Goal: Transaction & Acquisition: Purchase product/service

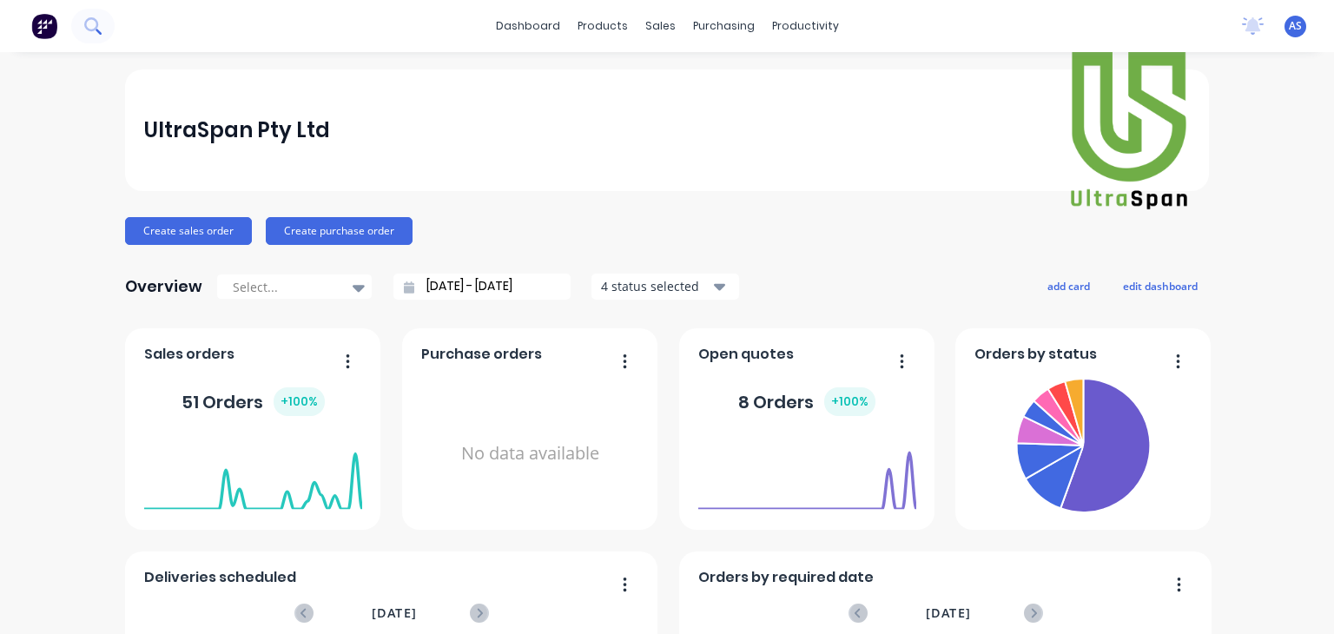
click at [77, 23] on button at bounding box center [92, 26] width 43 height 35
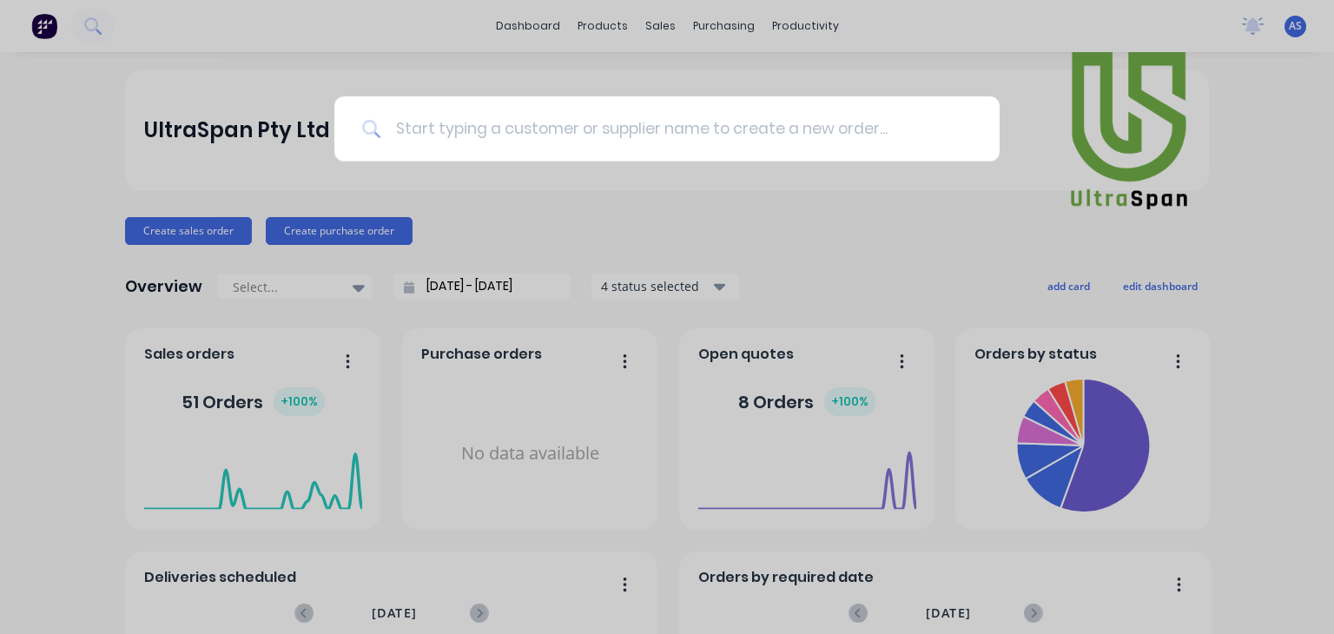
click at [476, 124] on input at bounding box center [676, 128] width 591 height 65
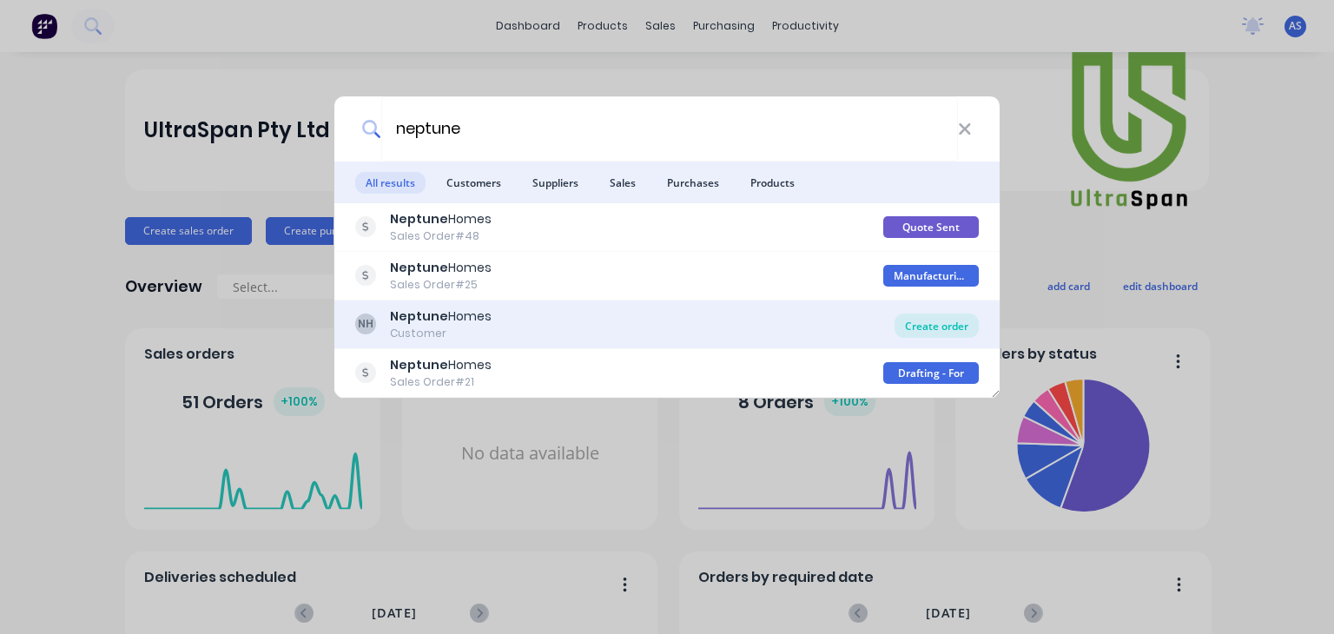
type input "neptune"
click at [927, 323] on div "Create order" at bounding box center [937, 326] width 84 height 24
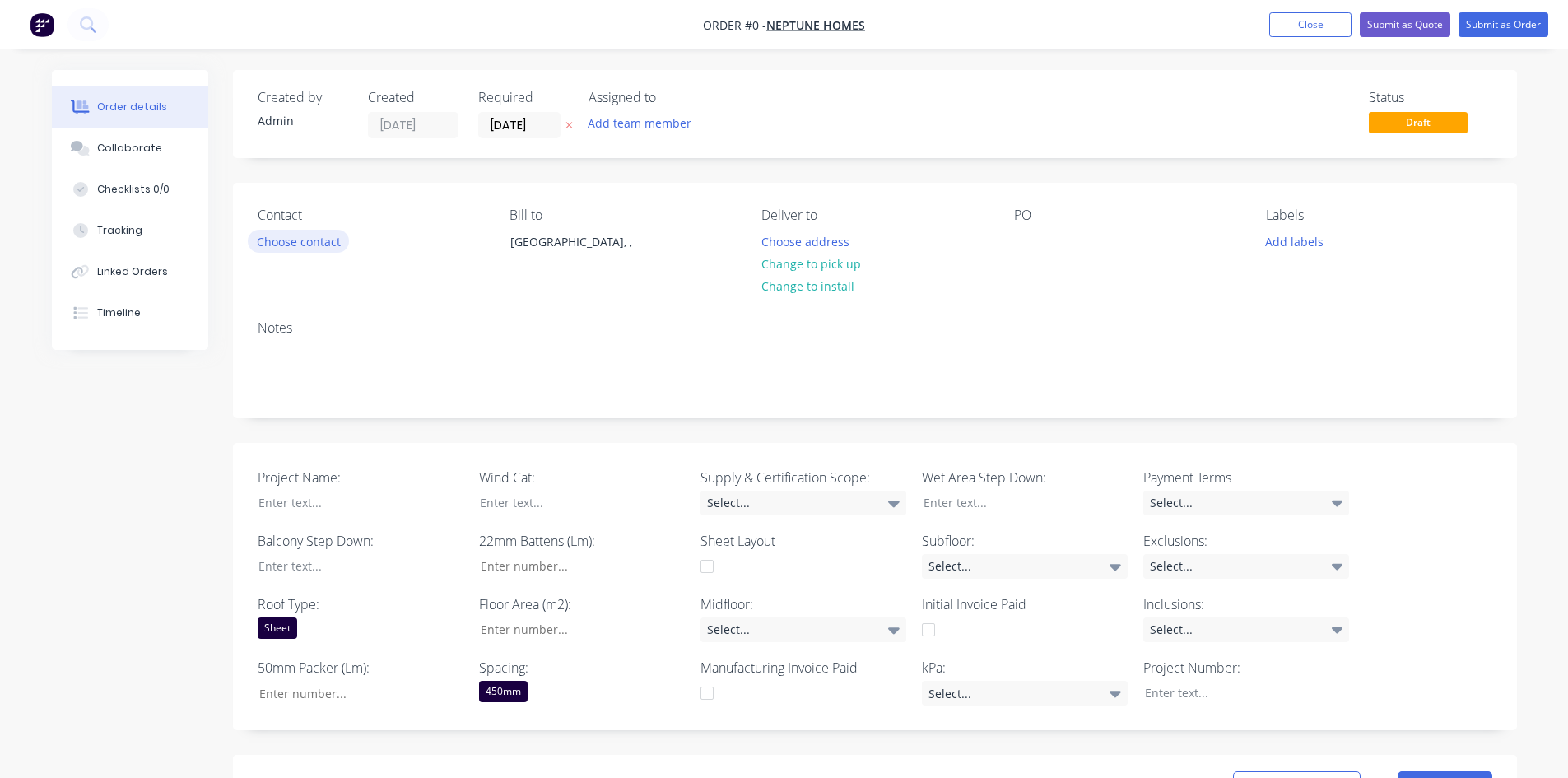
click at [323, 232] on button "Choose contact" at bounding box center [297, 240] width 101 height 22
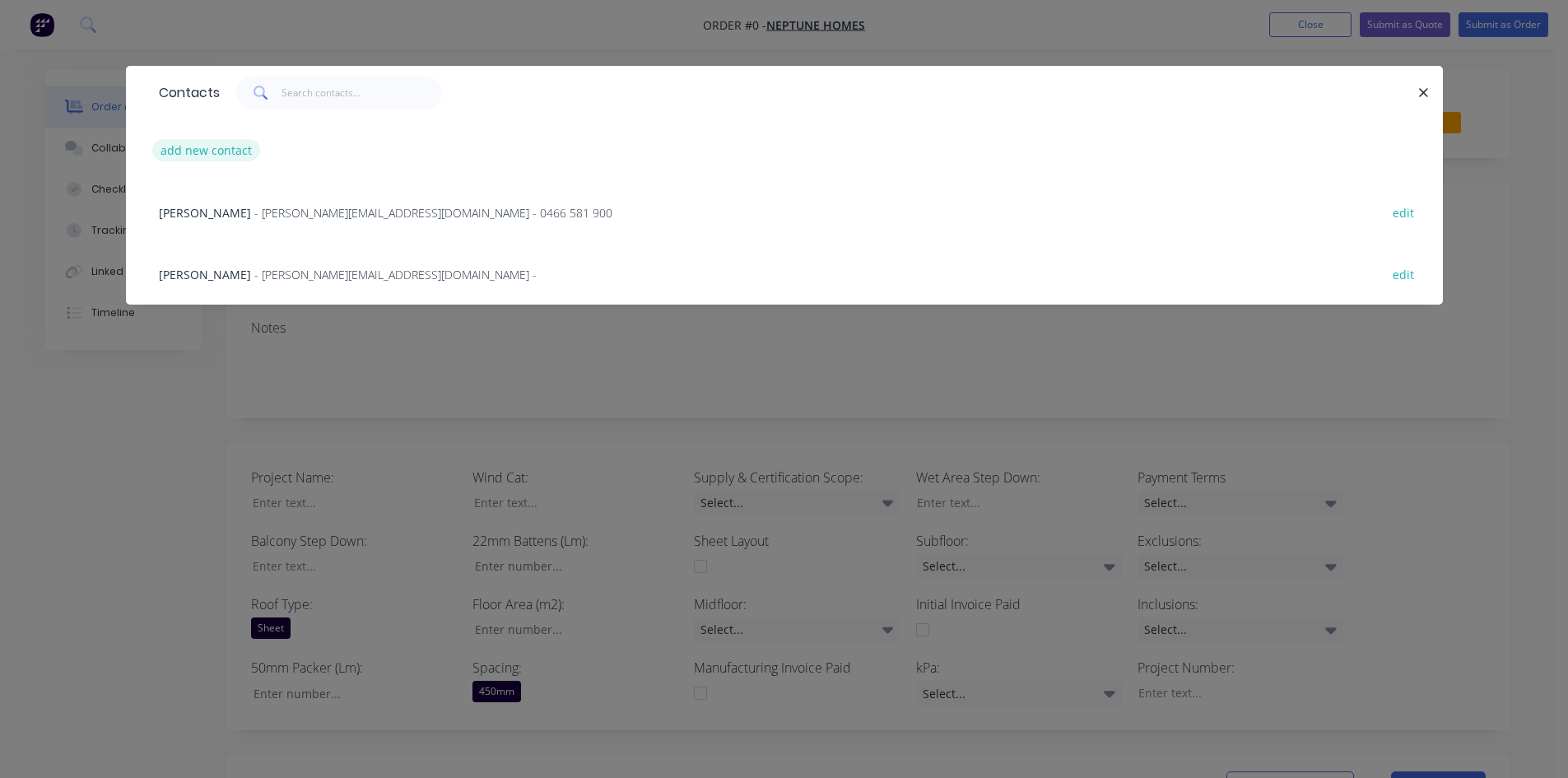
click at [227, 146] on button "add new contact" at bounding box center [207, 150] width 109 height 22
select select "AU"
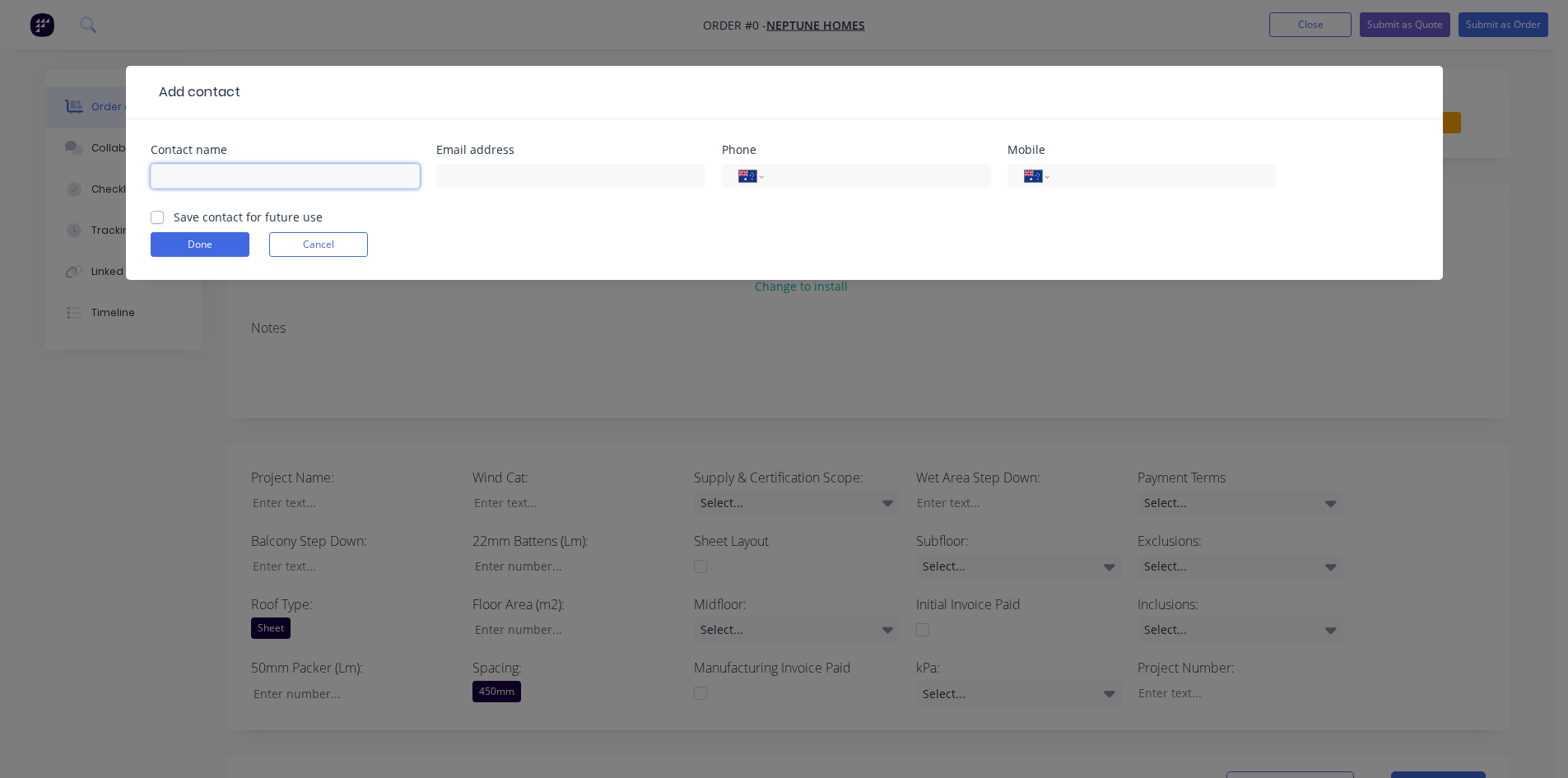
click at [261, 168] on input "text" at bounding box center [285, 176] width 269 height 25
type input "[PERSON_NAME]"
click at [489, 180] on input "text" at bounding box center [570, 176] width 269 height 25
type input "[PERSON_NAME][EMAIL_ADDRESS][DOMAIN_NAME]"
click at [1134, 176] on input "tel" at bounding box center [1160, 176] width 197 height 19
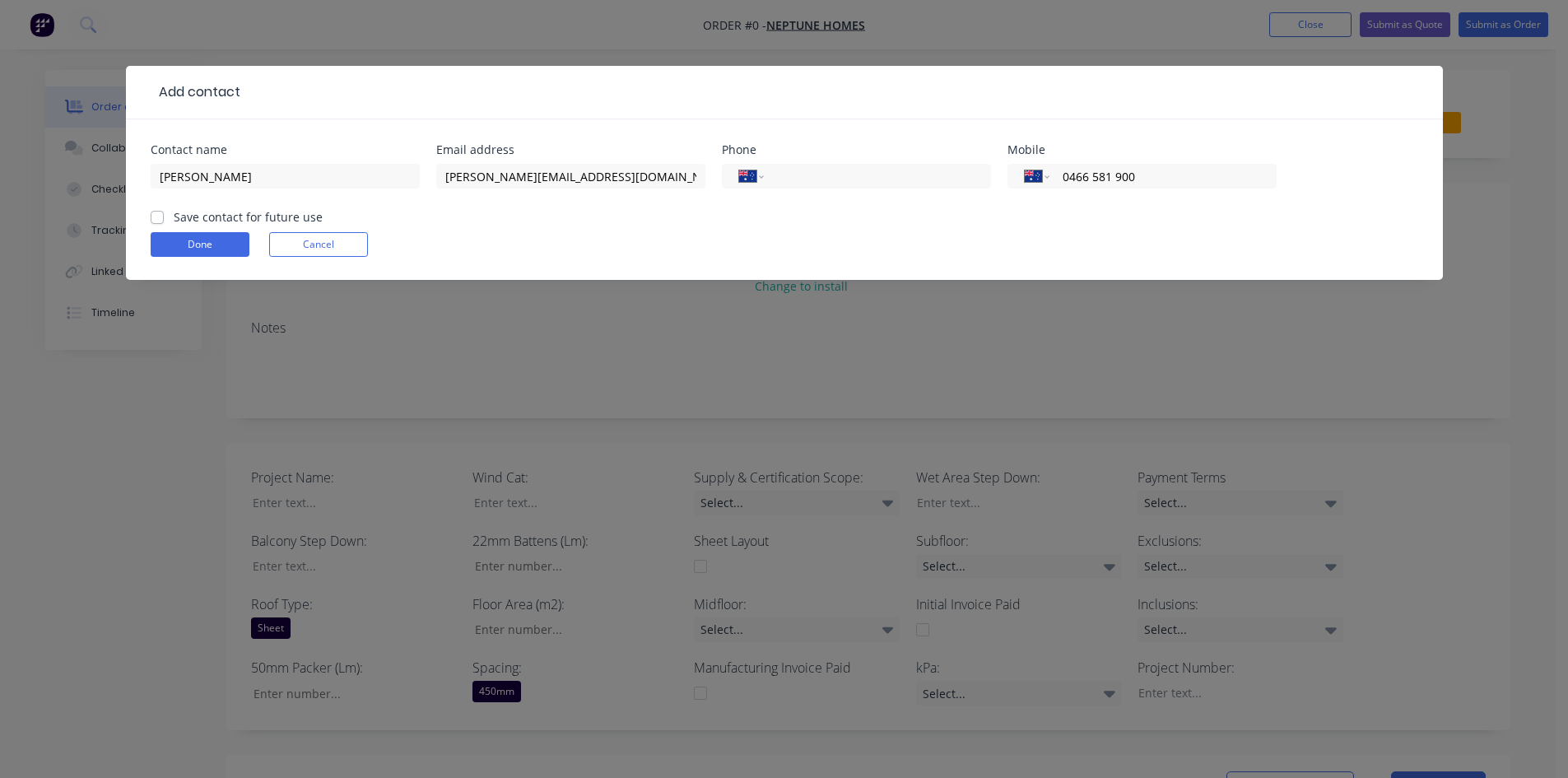
type input "0466 581 900"
click at [173, 211] on label "Save contact for future use" at bounding box center [247, 217] width 149 height 17
click at [154, 211] on input "Save contact for future use" at bounding box center [157, 216] width 13 height 16
checkbox input "true"
click at [172, 238] on button "Done" at bounding box center [200, 244] width 99 height 25
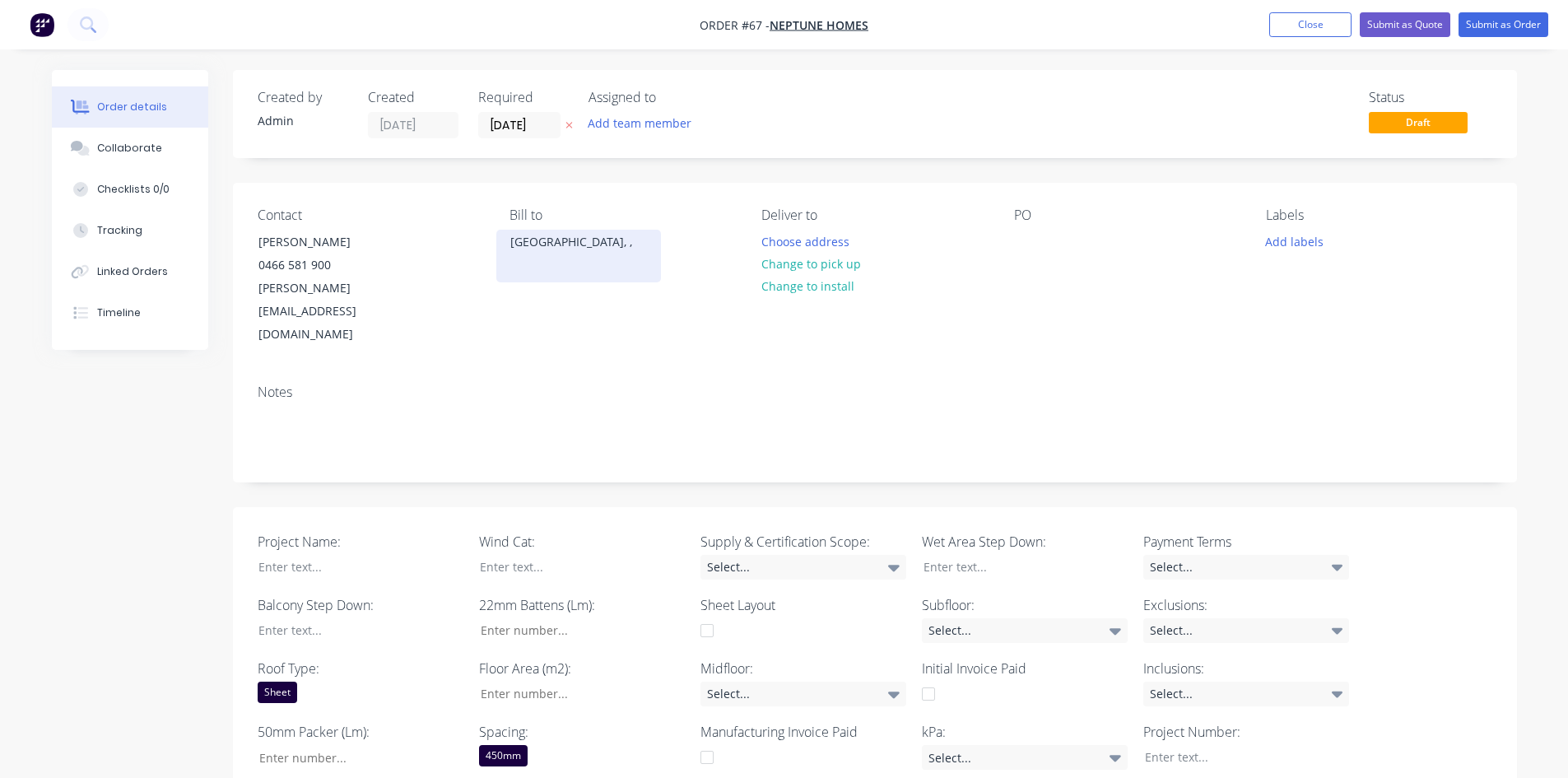
click at [531, 242] on div "[GEOGRAPHIC_DATA], ," at bounding box center [579, 242] width 136 height 23
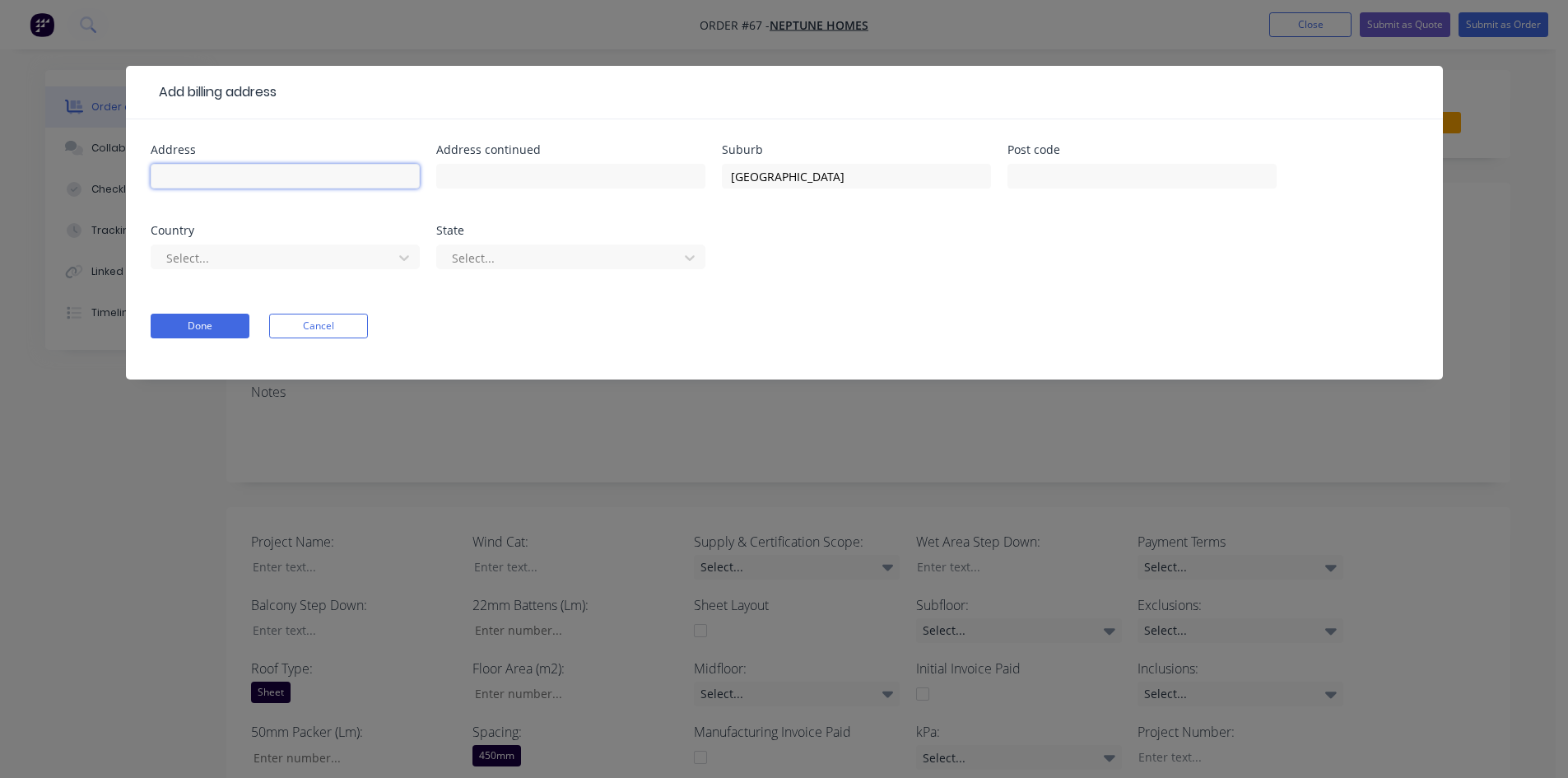
click at [235, 179] on input "text" at bounding box center [285, 176] width 269 height 25
type input "Level 3"
click at [462, 182] on input "text" at bounding box center [570, 176] width 269 height 25
click at [454, 183] on input "text" at bounding box center [570, 176] width 269 height 25
type input "1 [PERSON_NAME] Dr"
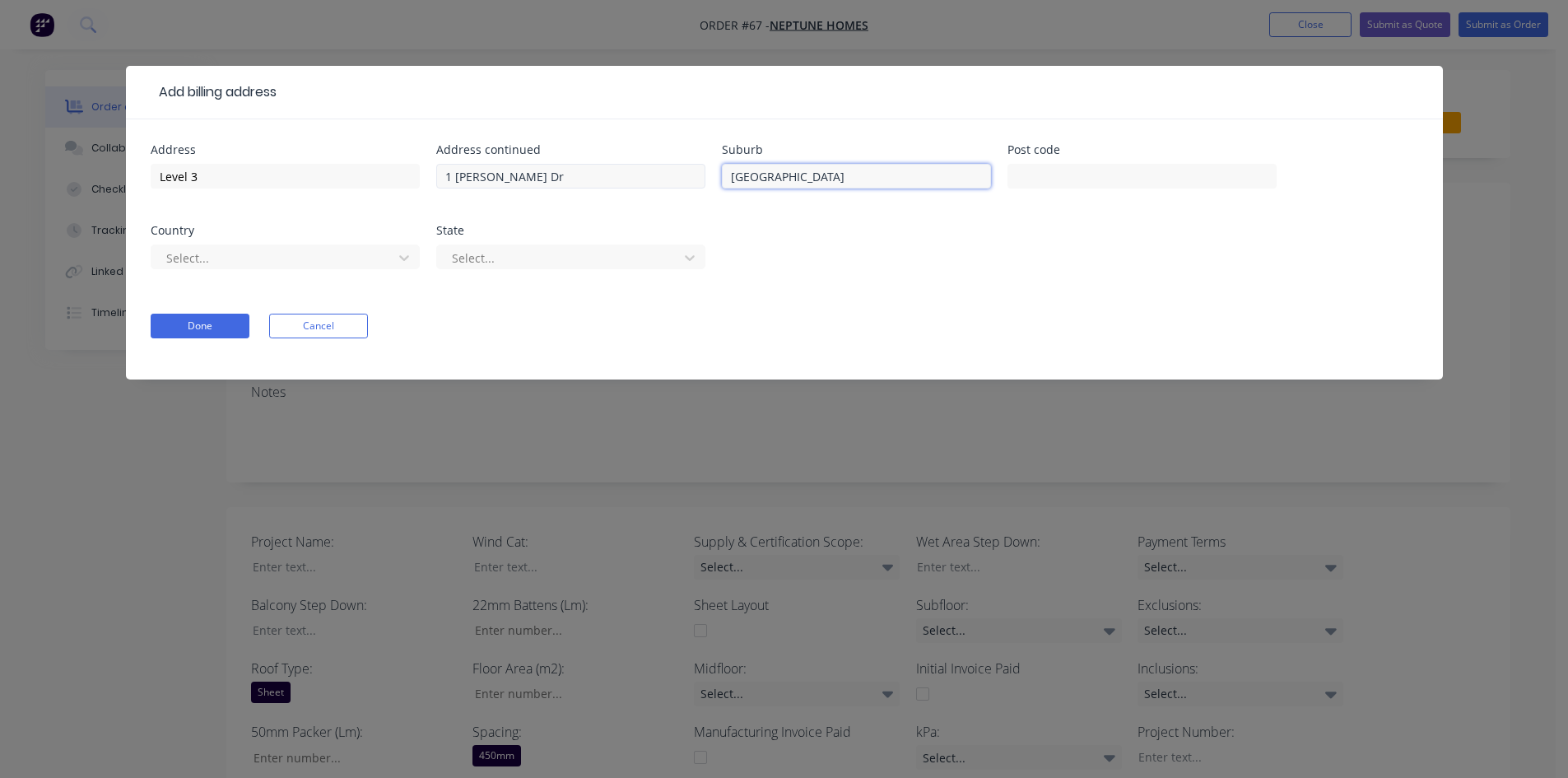
drag, startPoint x: 862, startPoint y: 184, endPoint x: 657, endPoint y: 185, distance: 205.0
click at [657, 185] on div "Address Level 3 Address continued [GEOGRAPHIC_DATA][PERSON_NAME] [GEOGRAPHIC_DA…" at bounding box center [784, 216] width 1268 height 145
type input "Ormeau"
click at [197, 330] on button "Done" at bounding box center [200, 326] width 99 height 25
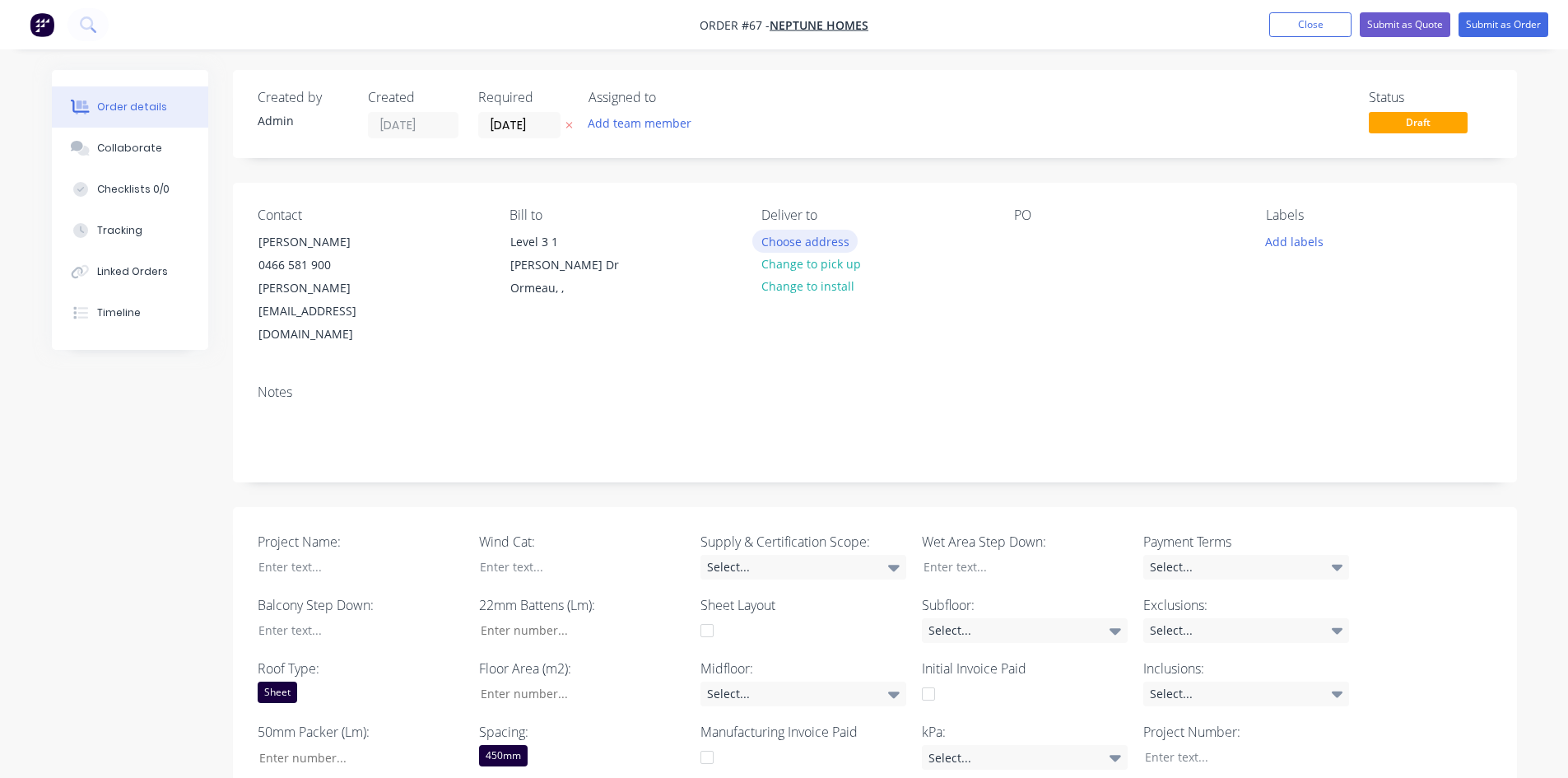
click at [805, 242] on button "Choose address" at bounding box center [804, 240] width 105 height 22
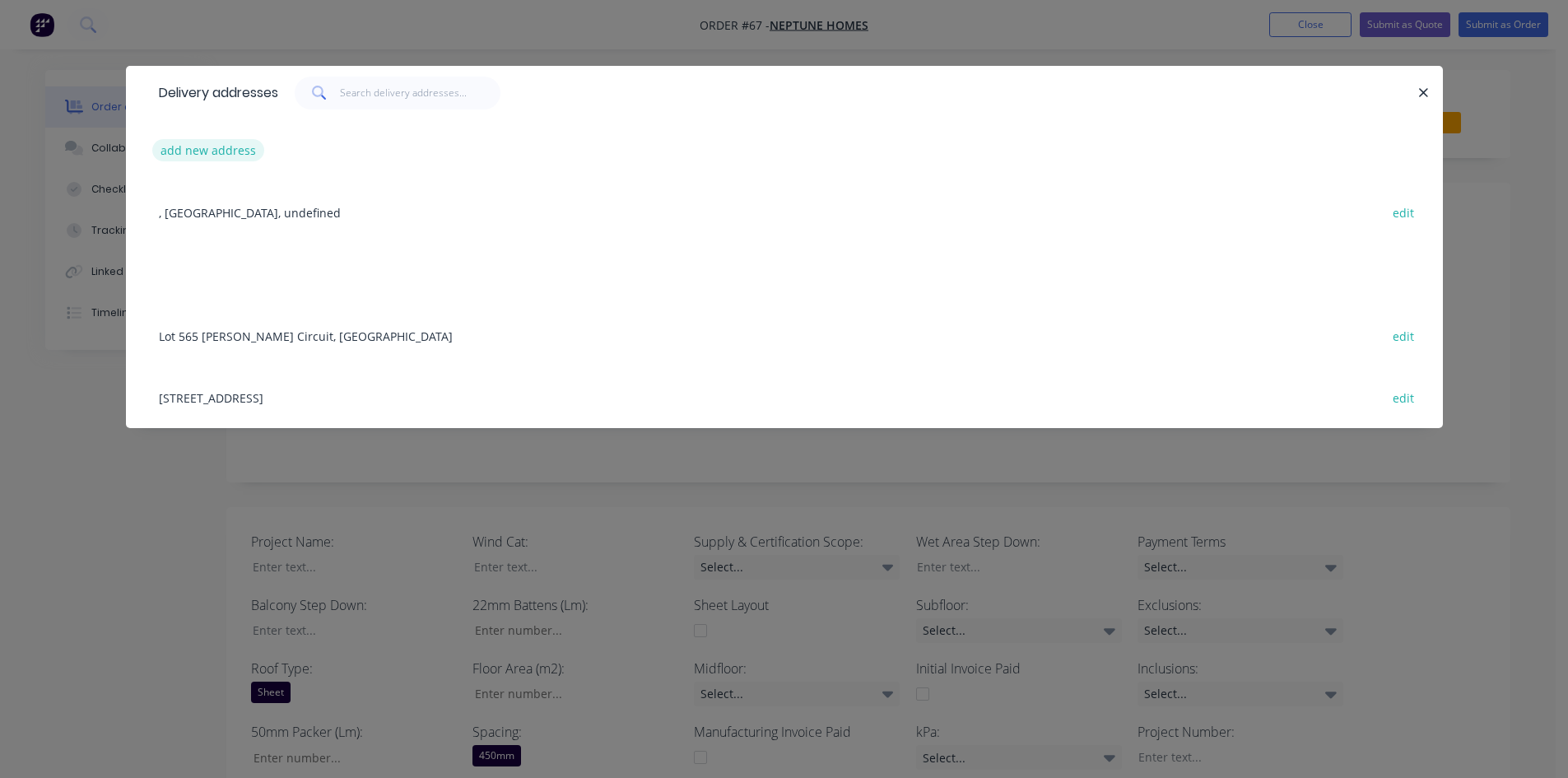
click at [247, 154] on button "add new address" at bounding box center [208, 150] width 113 height 22
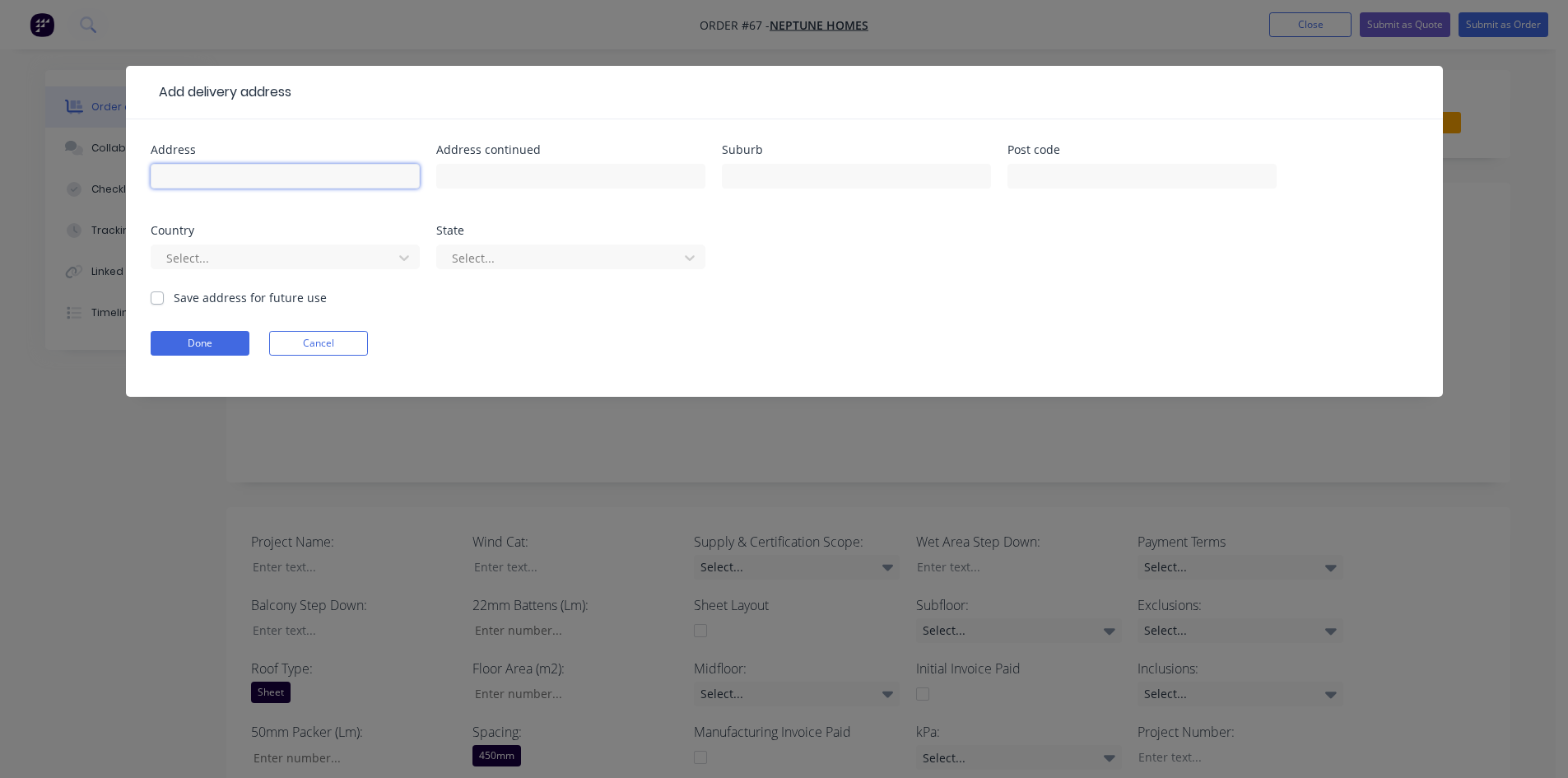
click at [204, 169] on input "text" at bounding box center [285, 176] width 269 height 25
type input "Lot 554 Petrel Cres"
click at [485, 172] on input "text" at bounding box center [570, 176] width 269 height 25
type input "Worongary"
click at [173, 299] on label "Save address for future use" at bounding box center [250, 298] width 153 height 17
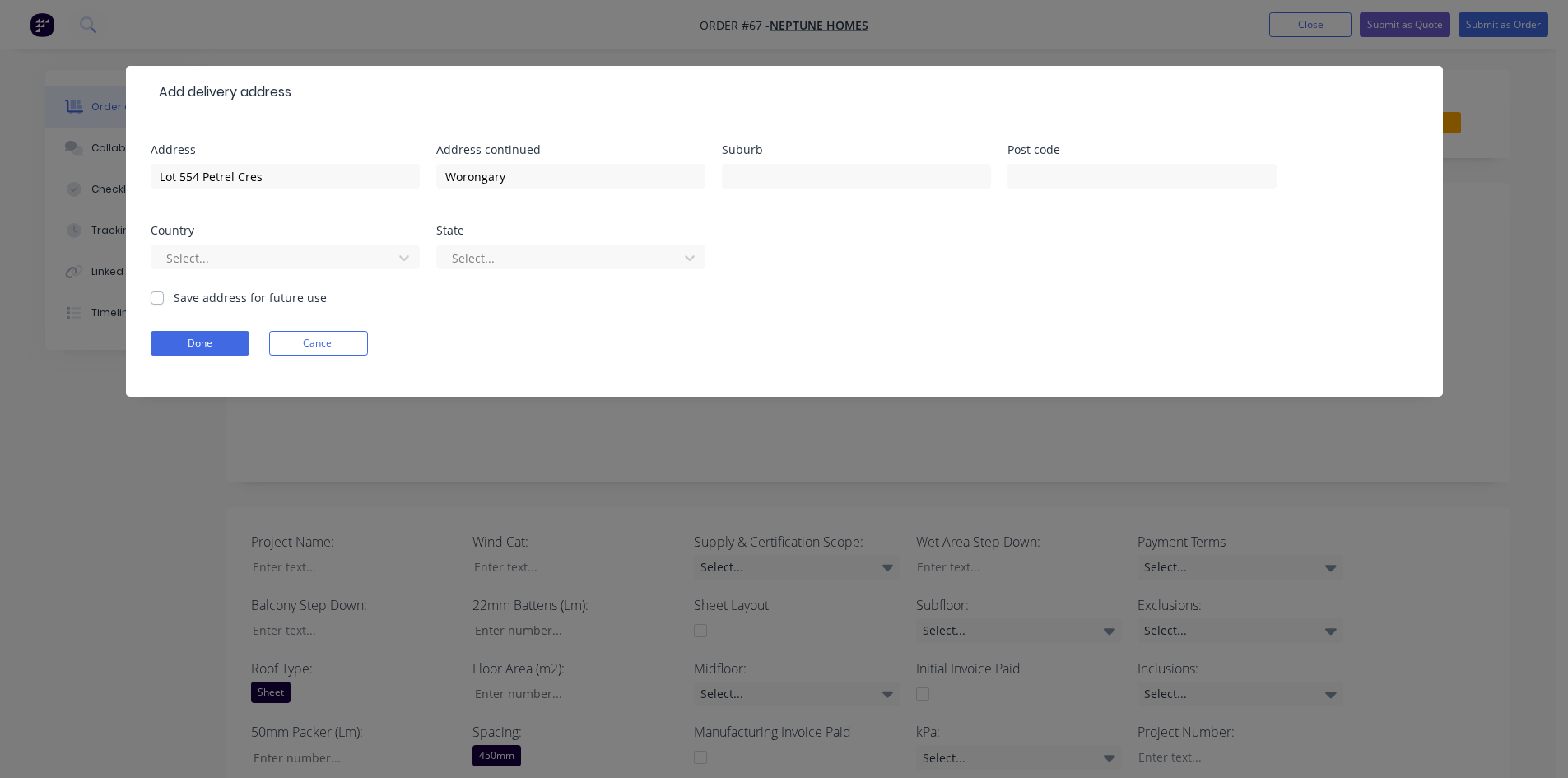
click at [155, 299] on input "Save address for future use" at bounding box center [157, 297] width 13 height 16
checkbox input "true"
click at [167, 341] on button "Done" at bounding box center [200, 343] width 99 height 25
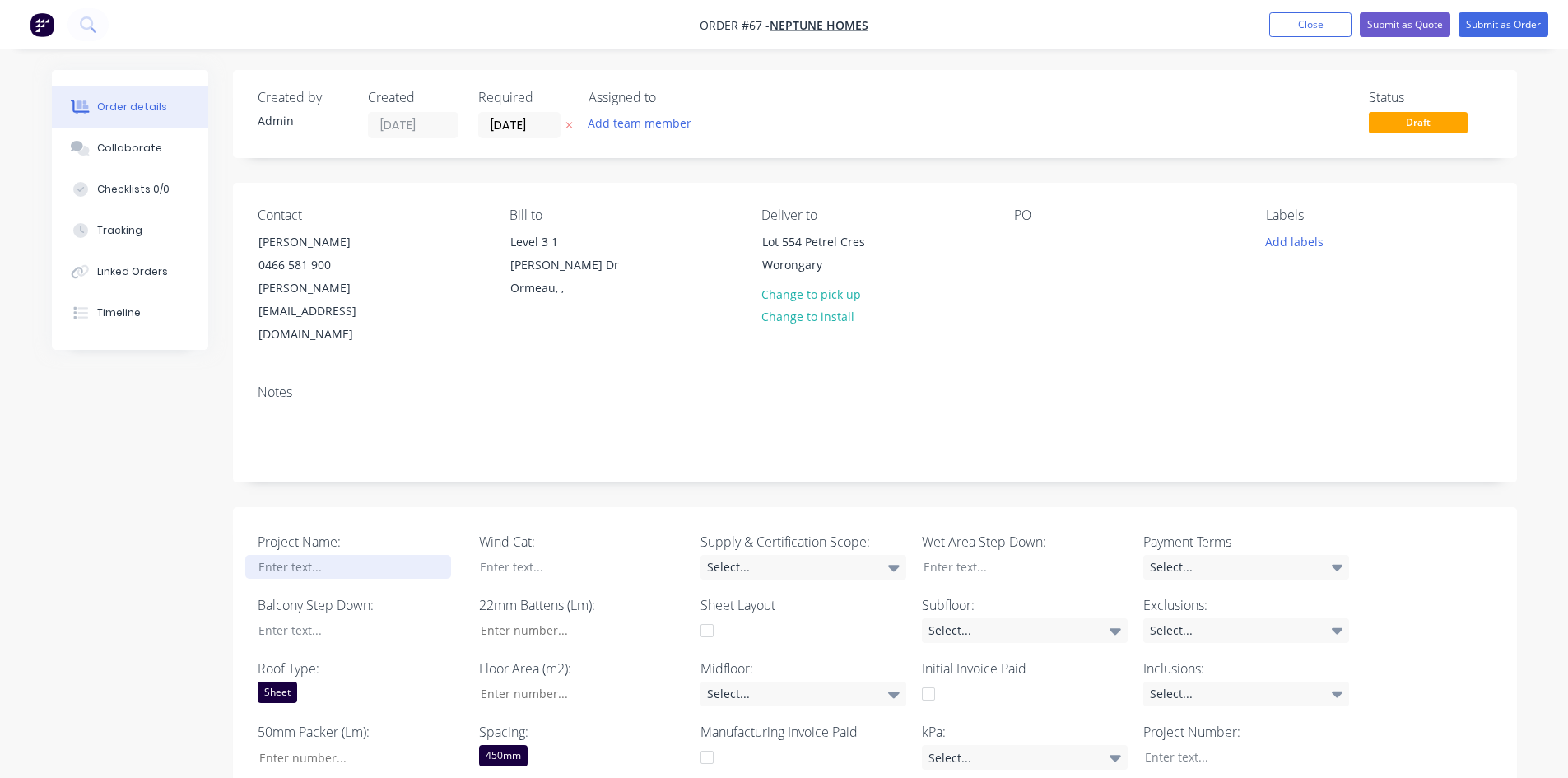
click at [304, 554] on div at bounding box center [348, 566] width 206 height 24
click at [316, 600] on div at bounding box center [348, 629] width 206 height 24
click at [306, 600] on div at bounding box center [348, 629] width 206 height 24
click at [315, 600] on input "Project Name:" at bounding box center [353, 757] width 217 height 25
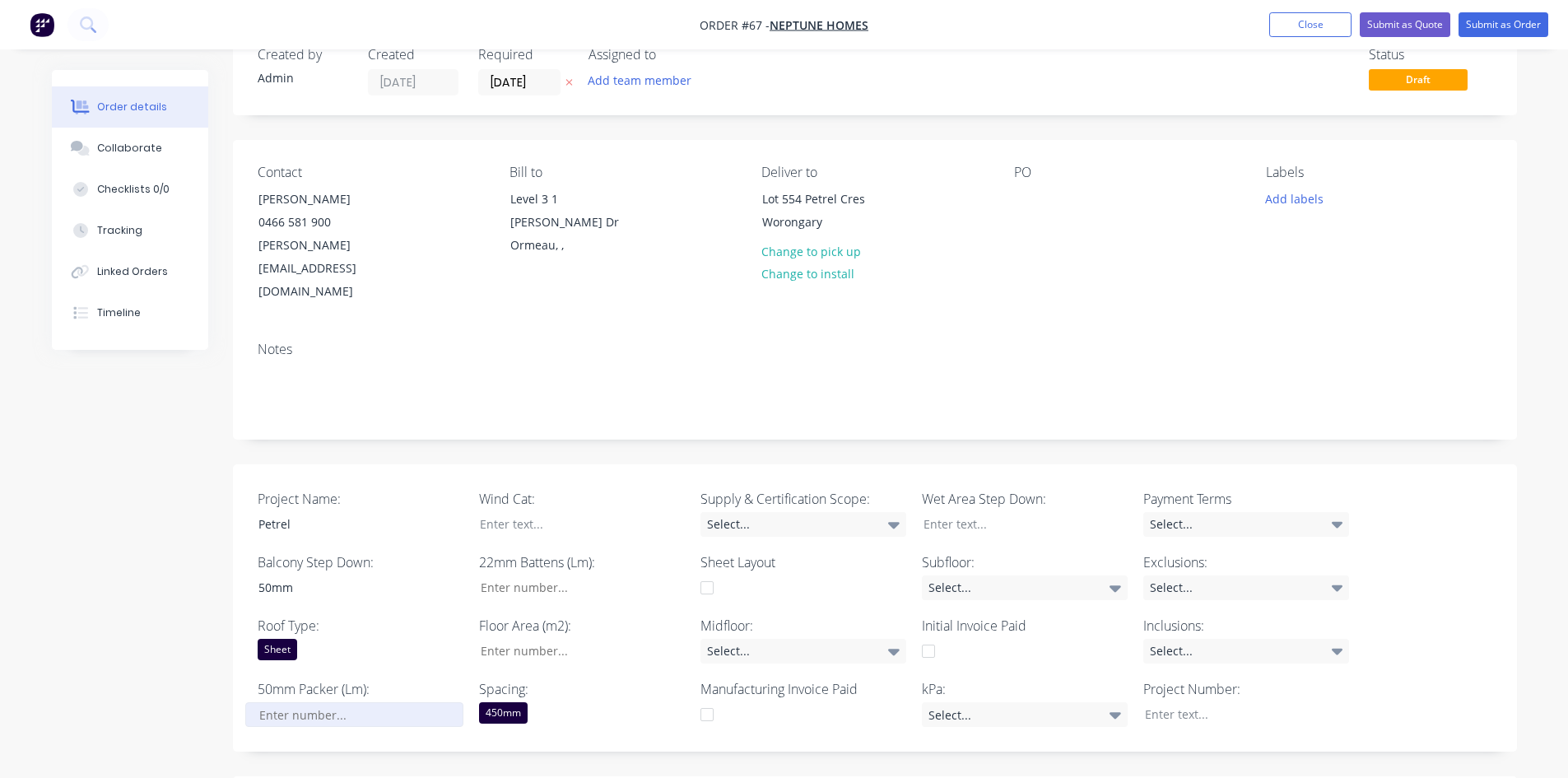
scroll to position [82, 0]
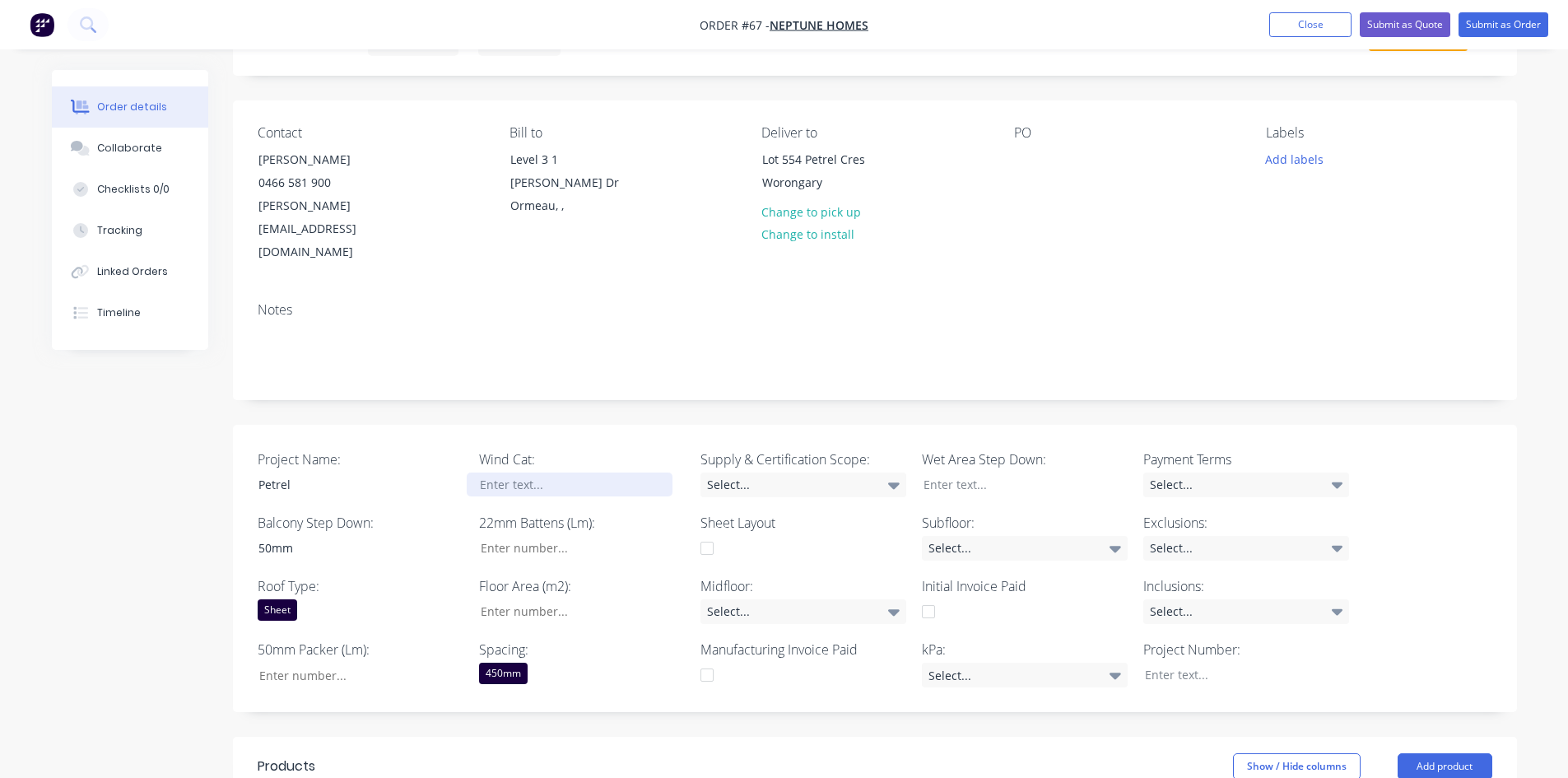
click at [489, 473] on div at bounding box center [569, 484] width 206 height 24
click at [530, 536] on input "Project Name:" at bounding box center [575, 549] width 217 height 25
type input "68"
click at [179, 471] on div "Created by Admin Created [DATE] Required [DATE] Assigned to Add team member Sta…" at bounding box center [784, 629] width 1465 height 1283
click at [748, 473] on div "Select..." at bounding box center [802, 485] width 206 height 25
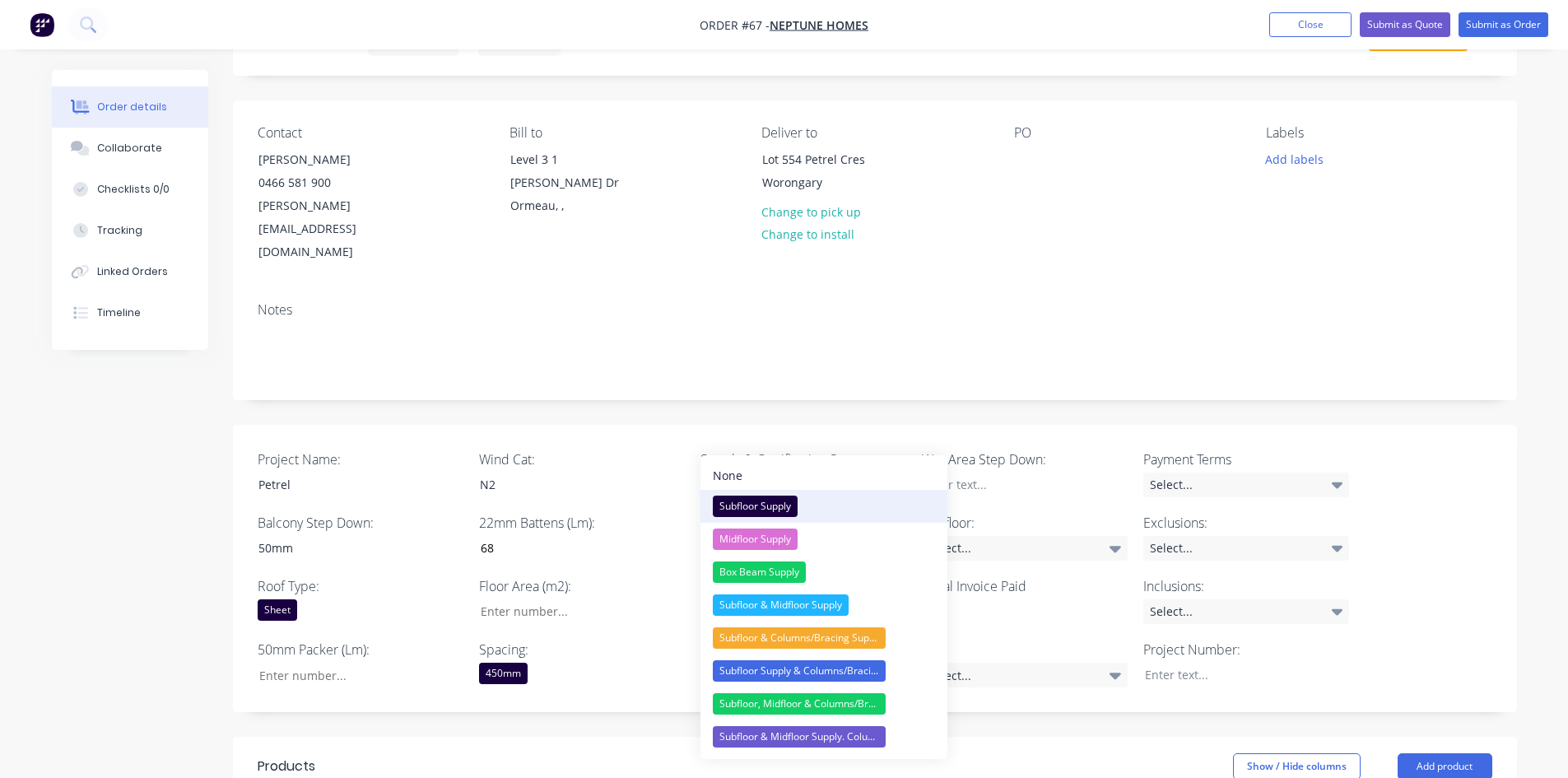
click at [748, 496] on div "Subfloor Supply" at bounding box center [754, 506] width 84 height 22
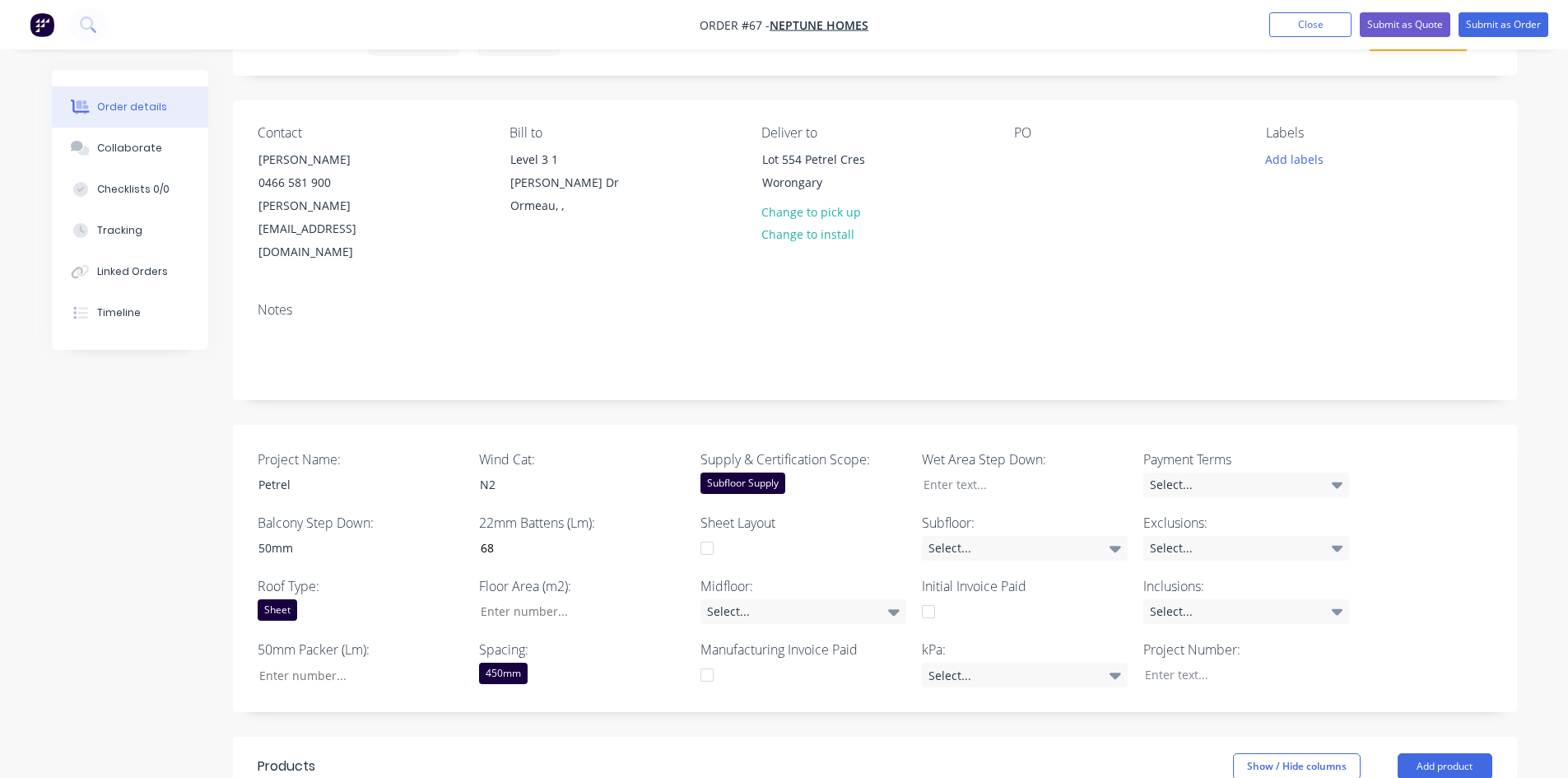
click at [774, 473] on div "Subfloor Supply" at bounding box center [742, 483] width 84 height 22
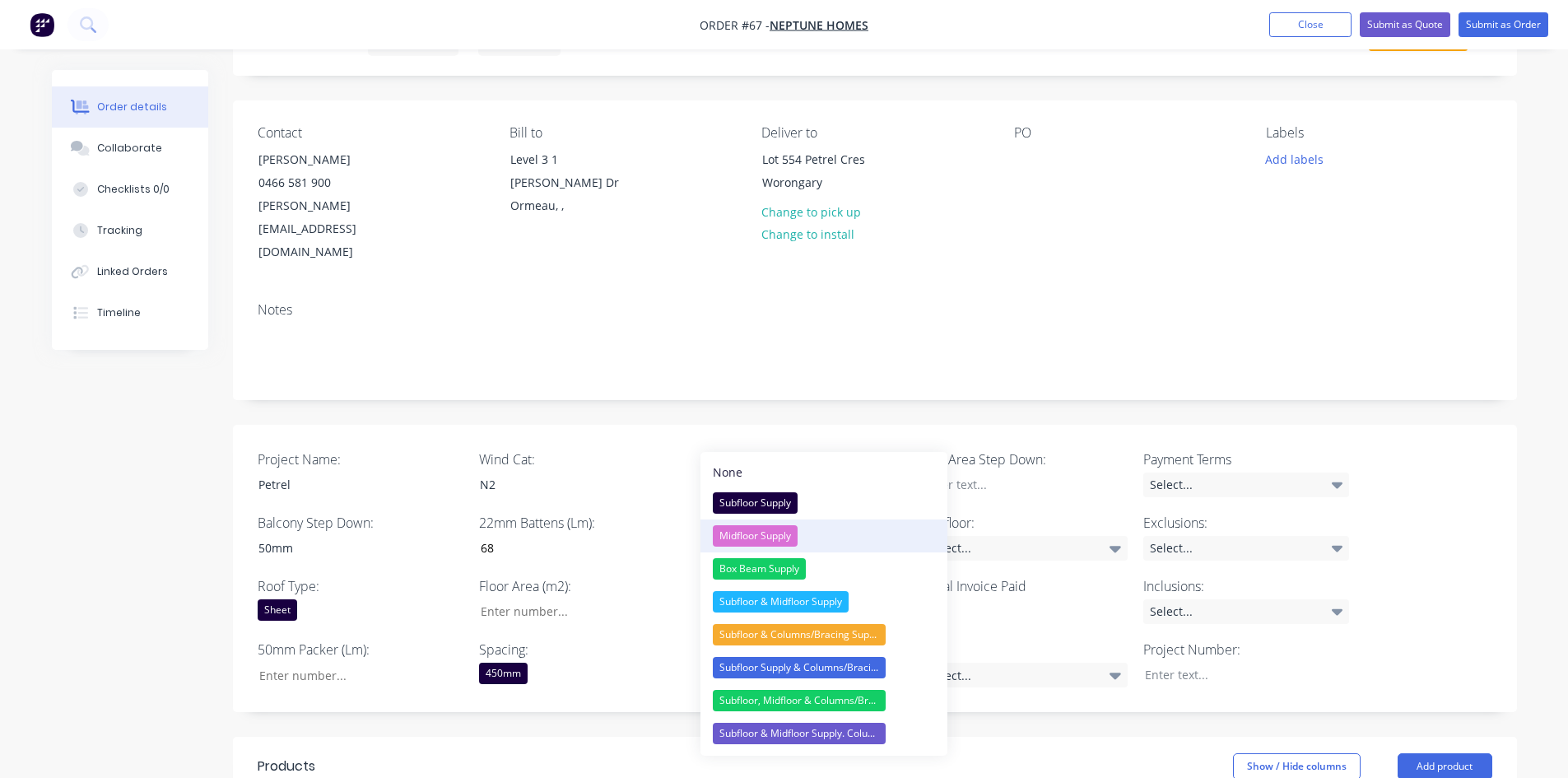
click at [760, 526] on div "Midfloor Supply" at bounding box center [754, 535] width 84 height 22
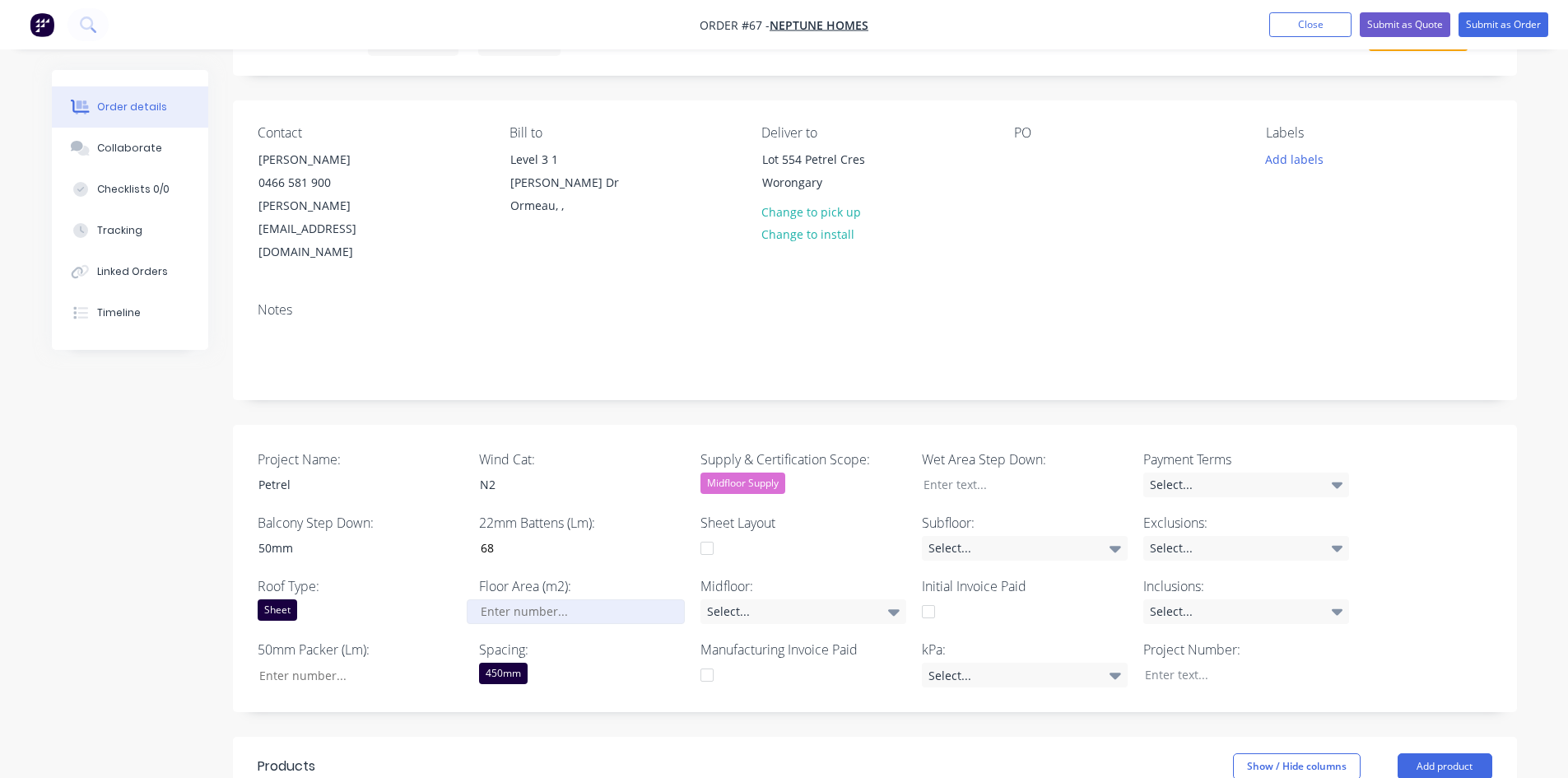
click at [526, 599] on input "Project Name:" at bounding box center [575, 611] width 217 height 25
type input "151"
click at [351, 600] on input "Project Name:" at bounding box center [353, 675] width 217 height 25
type input "0"
click at [748, 600] on div "Show / Hide columns Add product" at bounding box center [1005, 767] width 972 height 27
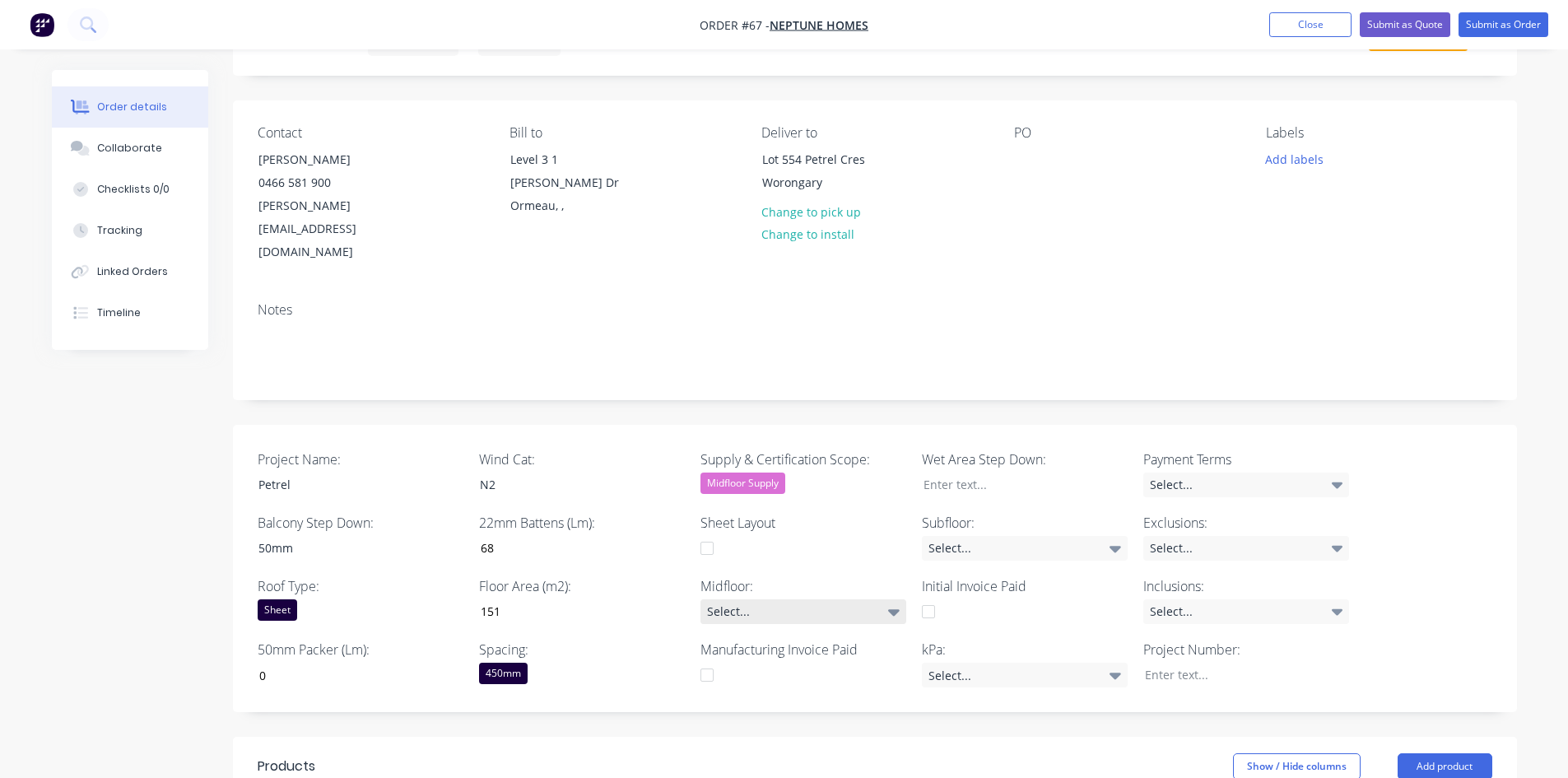
click at [733, 599] on div "Select..." at bounding box center [802, 611] width 206 height 25
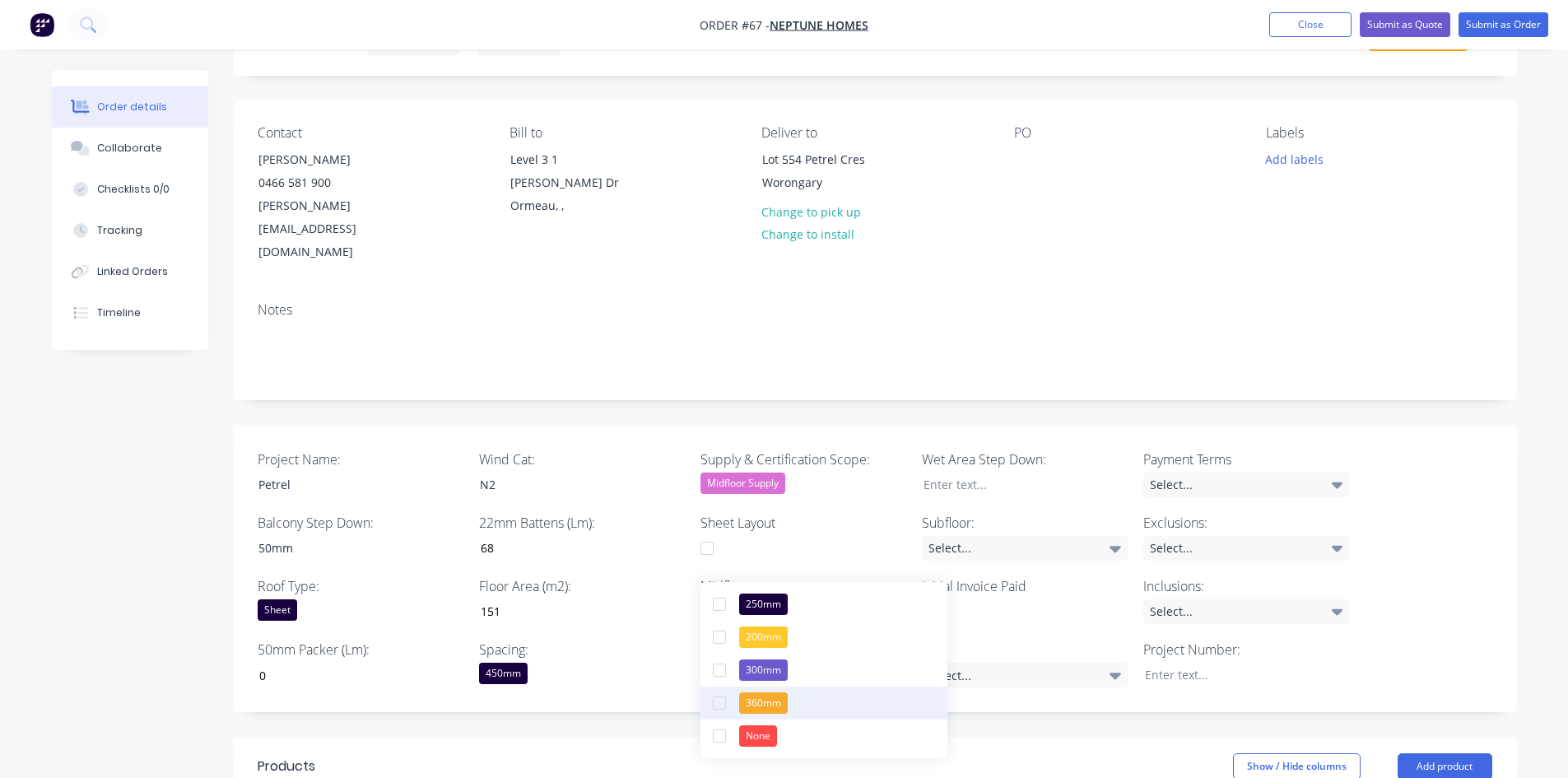
click at [773, 600] on div "360mm" at bounding box center [763, 703] width 48 height 22
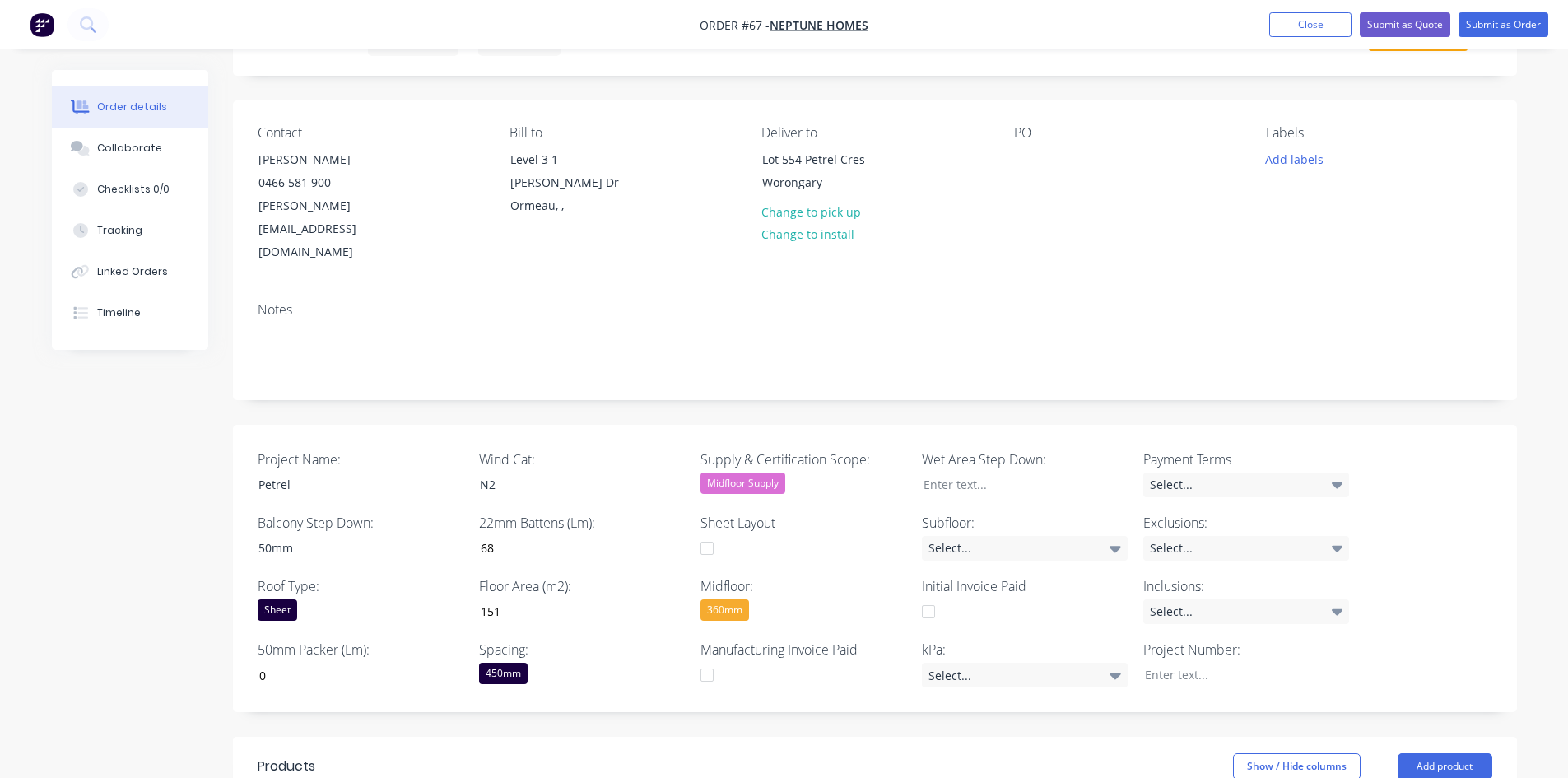
click at [648, 600] on div "Created by Admin Created [DATE] Required [DATE] Assigned to Add team member Sta…" at bounding box center [874, 617] width 1284 height 1258
click at [992, 473] on div at bounding box center [1013, 484] width 206 height 24
click at [1188, 473] on div "Select..." at bounding box center [1246, 485] width 206 height 25
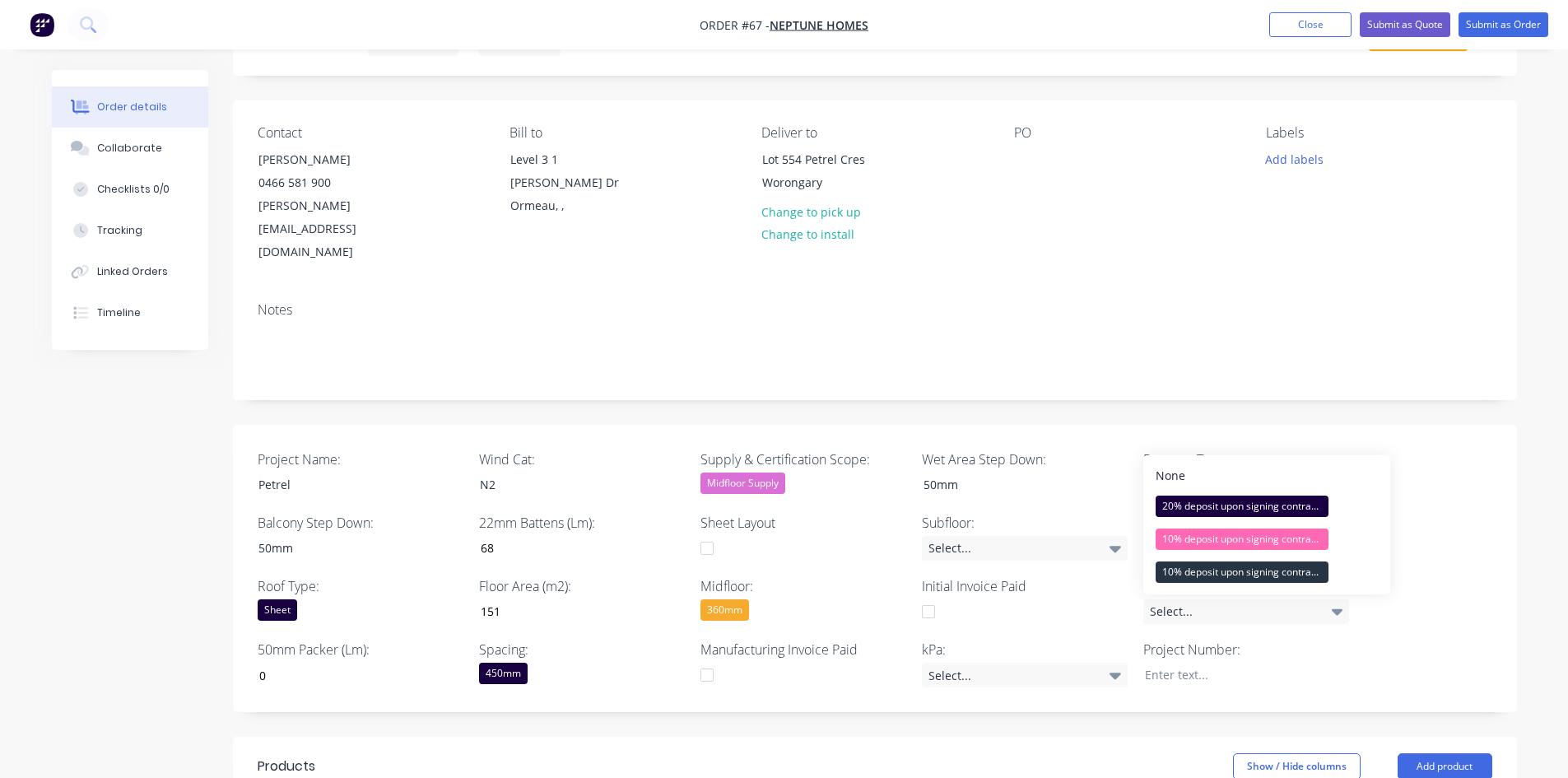
click at [1168, 335] on div "Notes" at bounding box center [874, 344] width 1284 height 110
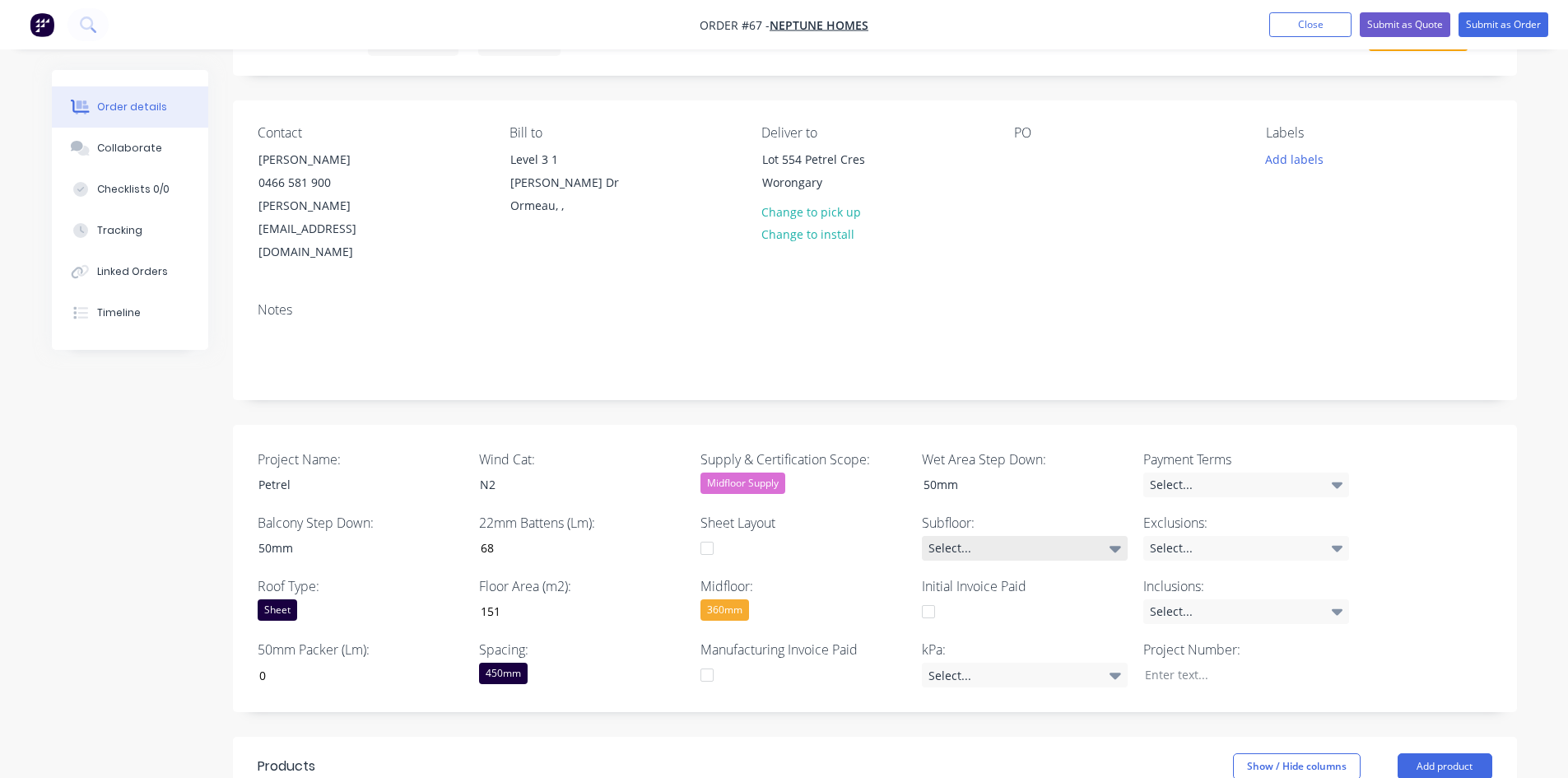
click at [1024, 536] on div "Select..." at bounding box center [1024, 549] width 206 height 25
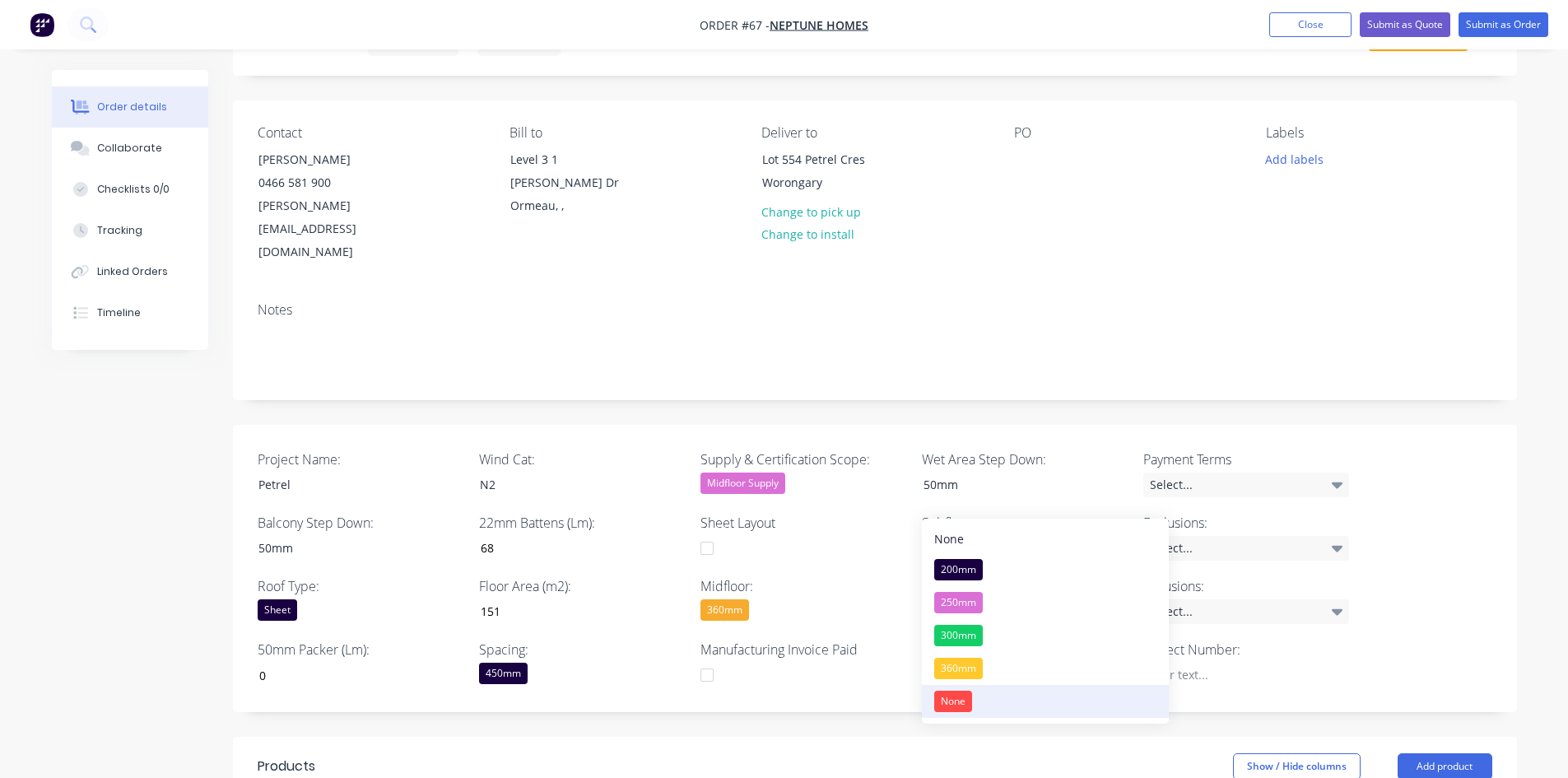
click at [1002, 600] on button "None" at bounding box center [1045, 701] width 247 height 33
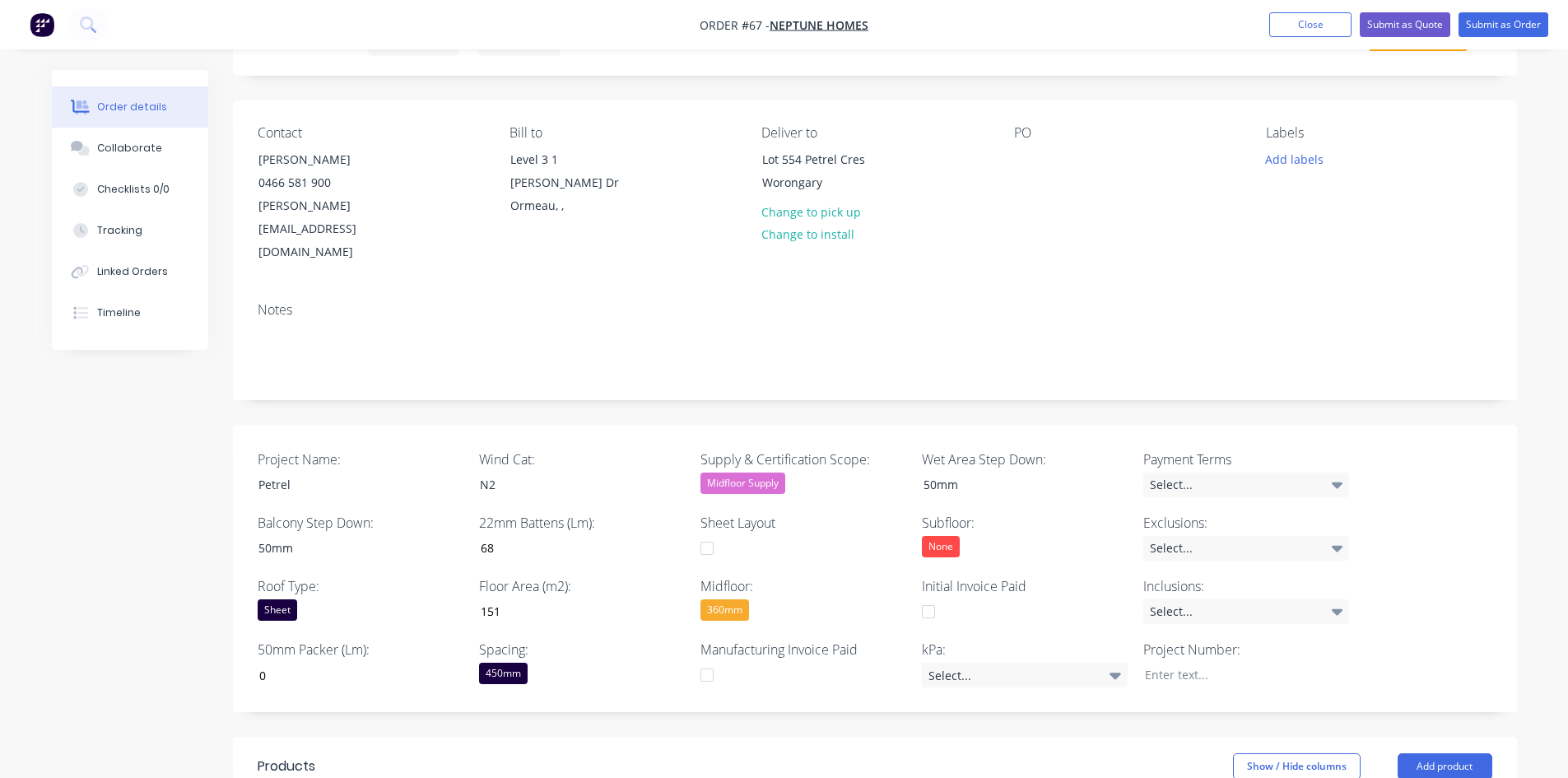
click at [724, 599] on div "360mm" at bounding box center [724, 609] width 48 height 22
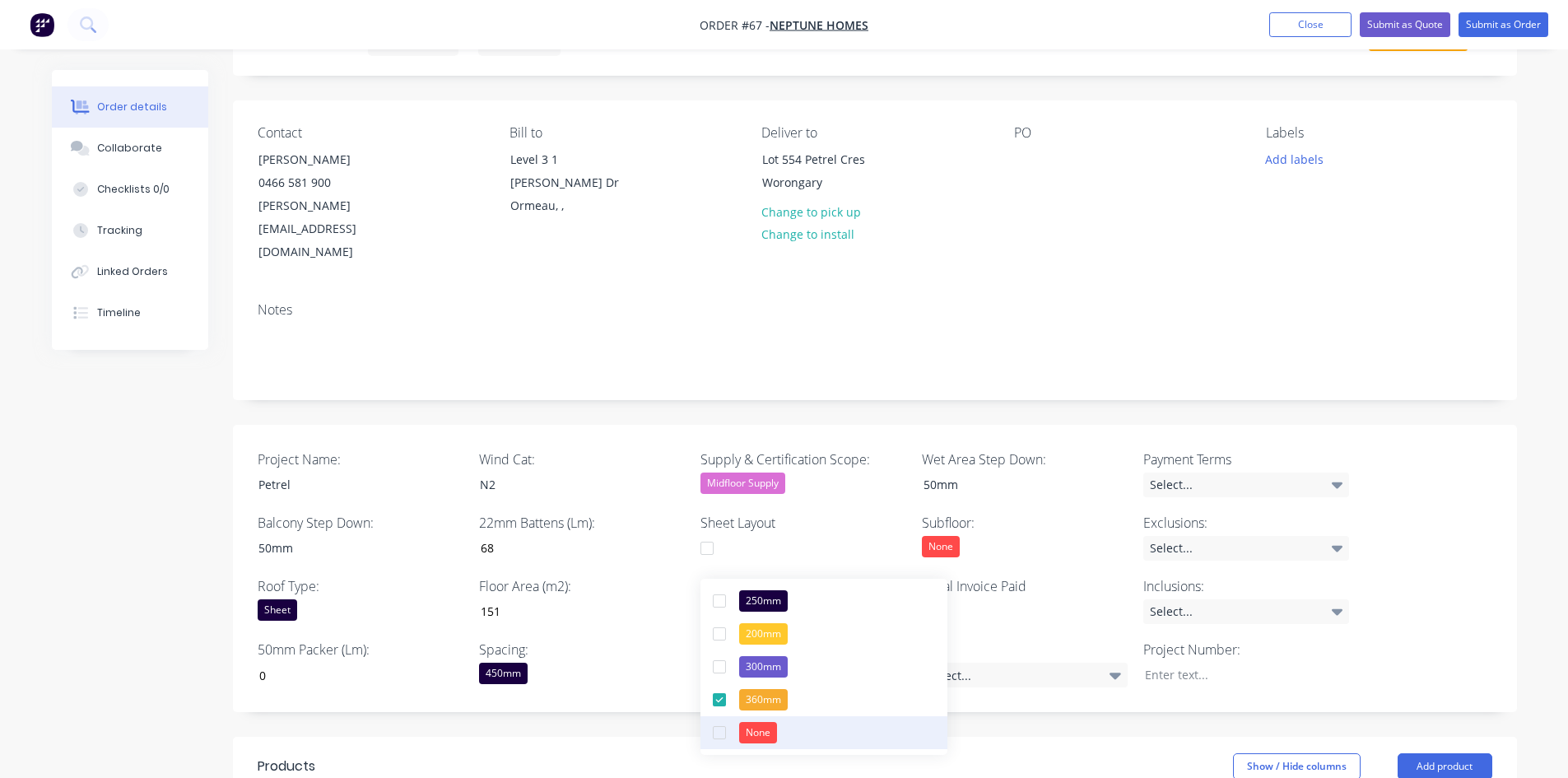
click at [739, 600] on div "None" at bounding box center [758, 733] width 38 height 22
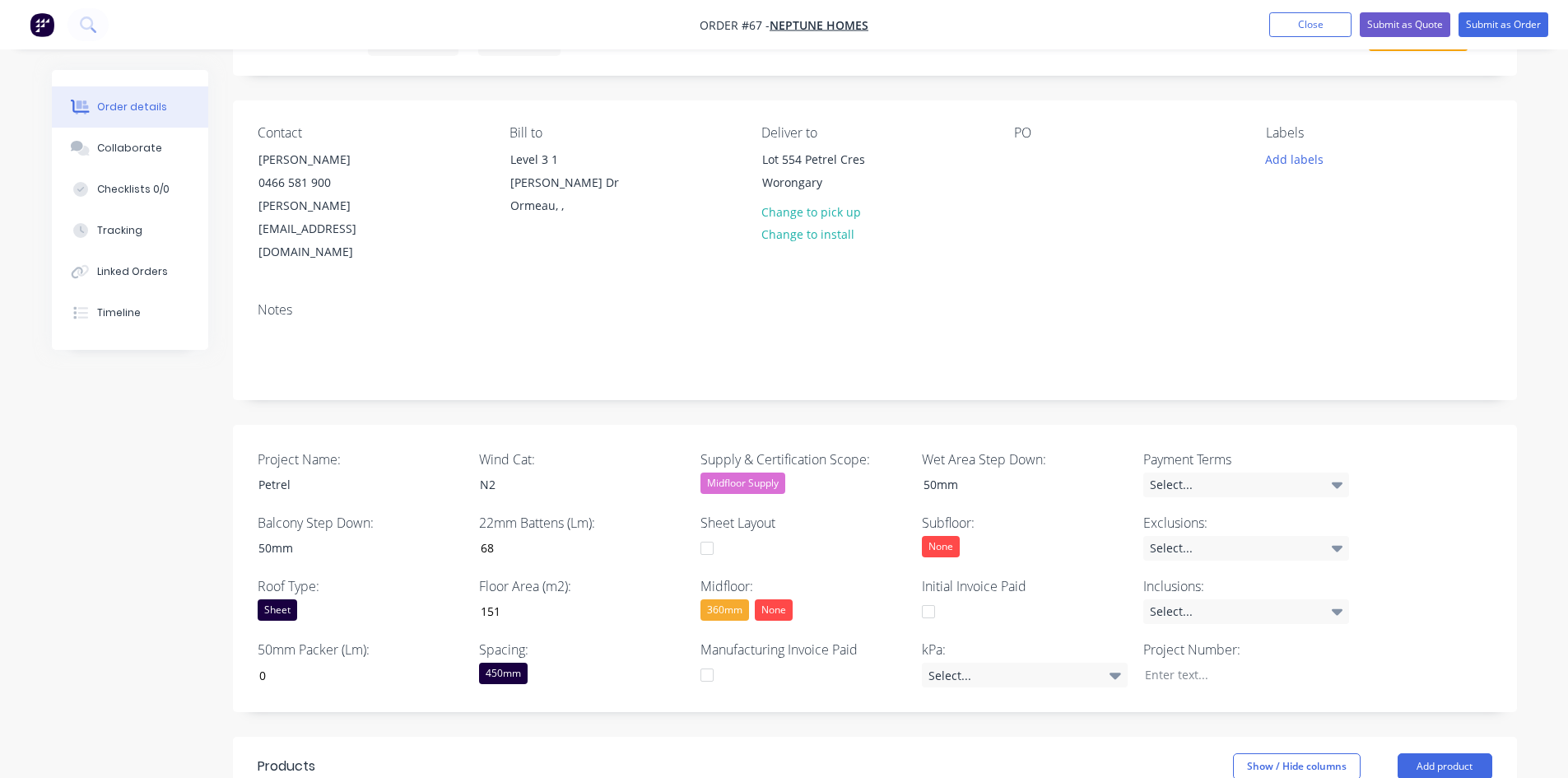
click at [573, 600] on div "Created by Admin Created [DATE] Required [DATE] Assigned to Add team member Sta…" at bounding box center [874, 617] width 1284 height 1258
click at [946, 536] on div "None" at bounding box center [941, 547] width 38 height 22
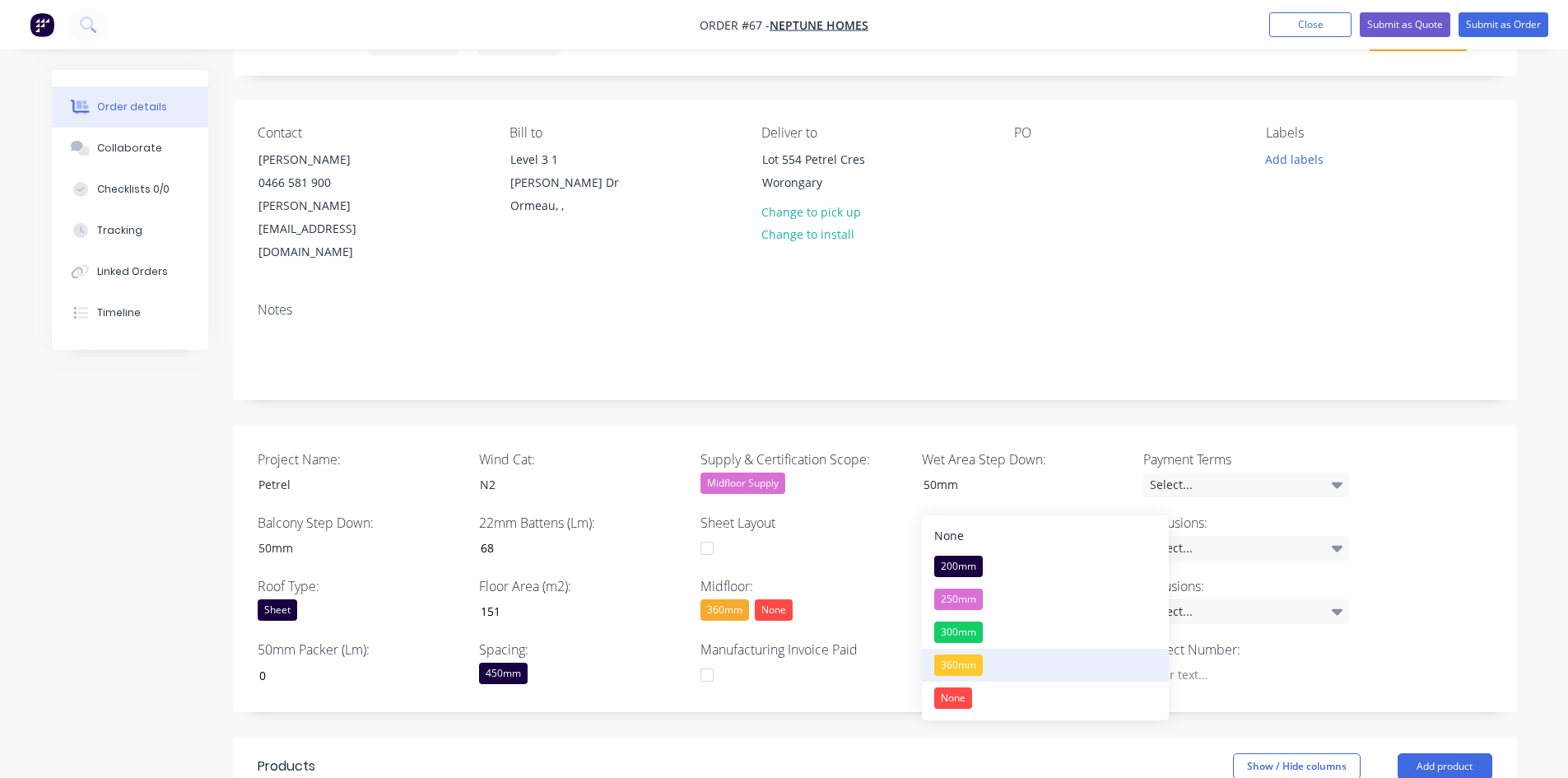
click at [965, 600] on div "360mm" at bounding box center [958, 665] width 48 height 22
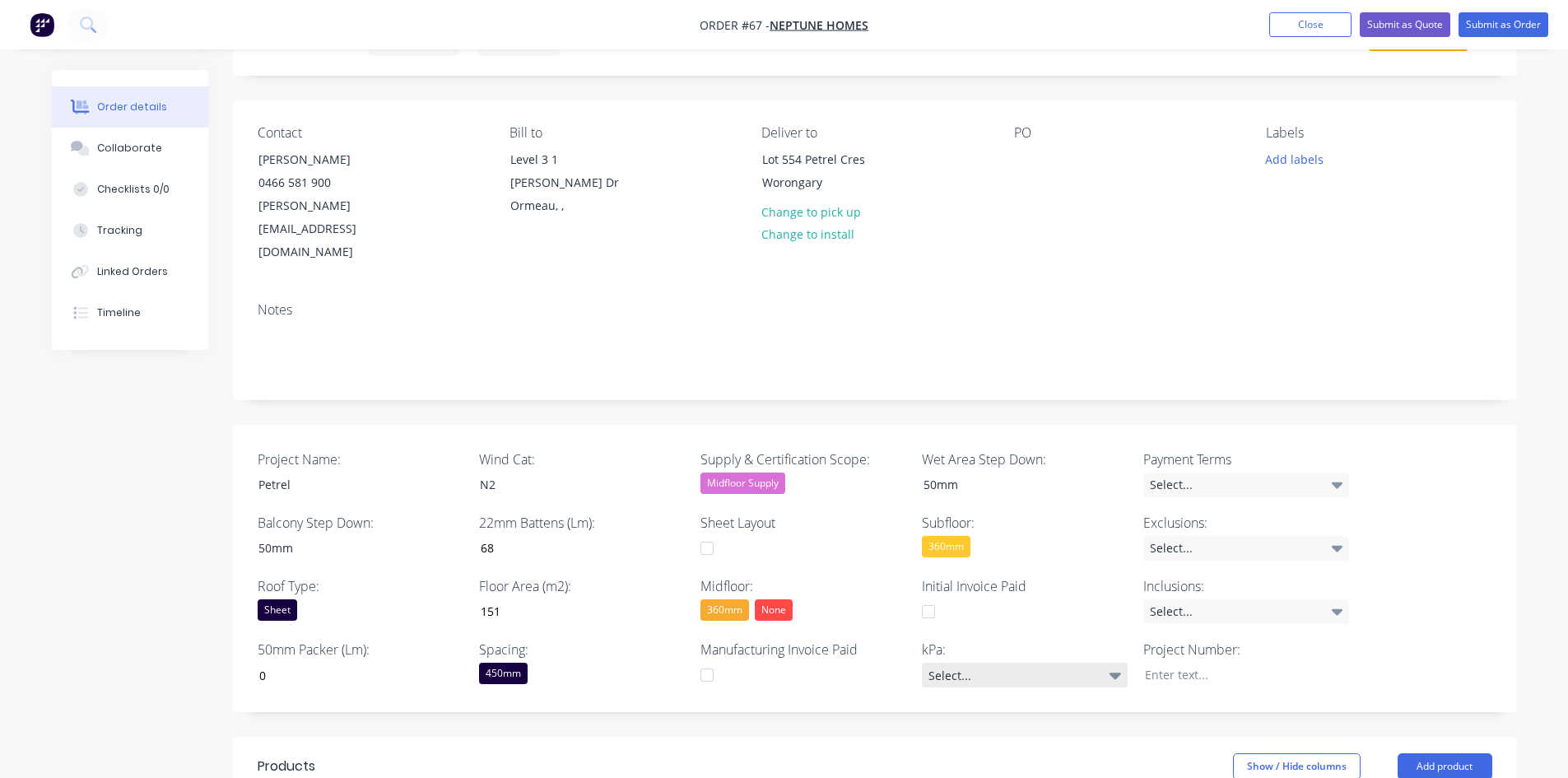
click at [983, 600] on div "Select..." at bounding box center [1024, 675] width 206 height 25
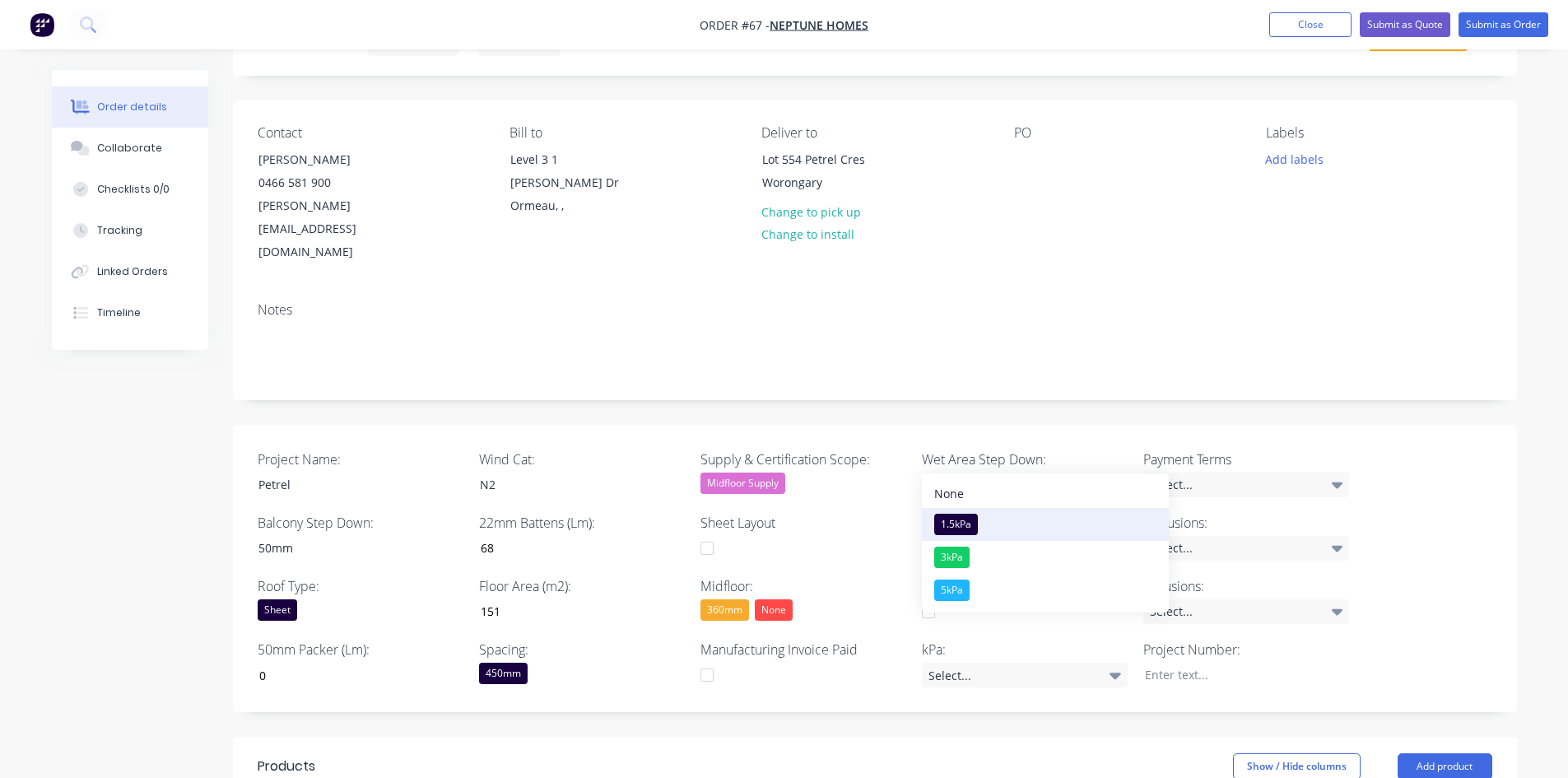
click at [974, 525] on div "1.5kPa" at bounding box center [956, 524] width 44 height 22
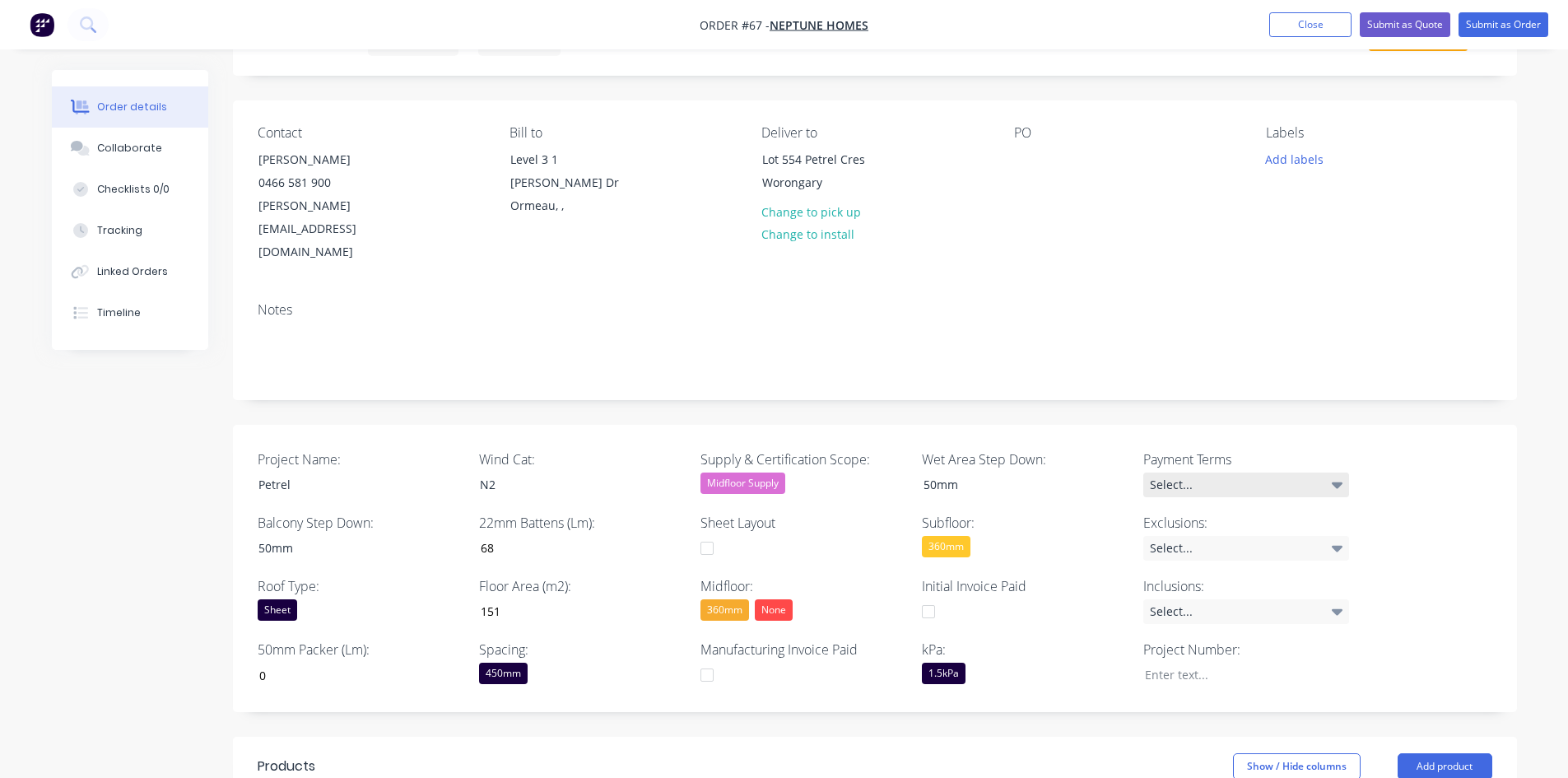
click at [1195, 473] on div "Select..." at bounding box center [1246, 485] width 206 height 25
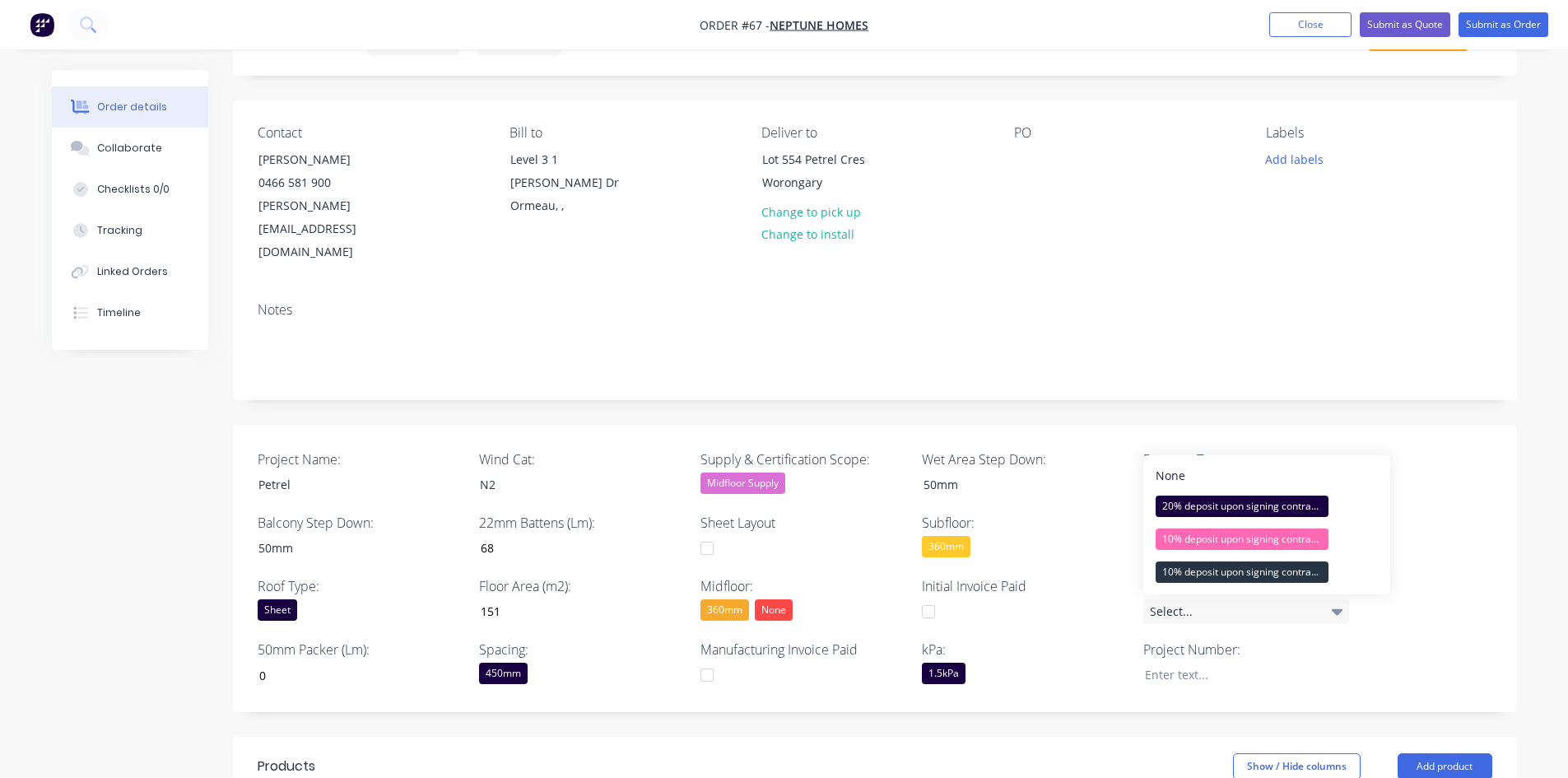
click at [1088, 513] on label "Subfloor:" at bounding box center [1024, 522] width 206 height 20
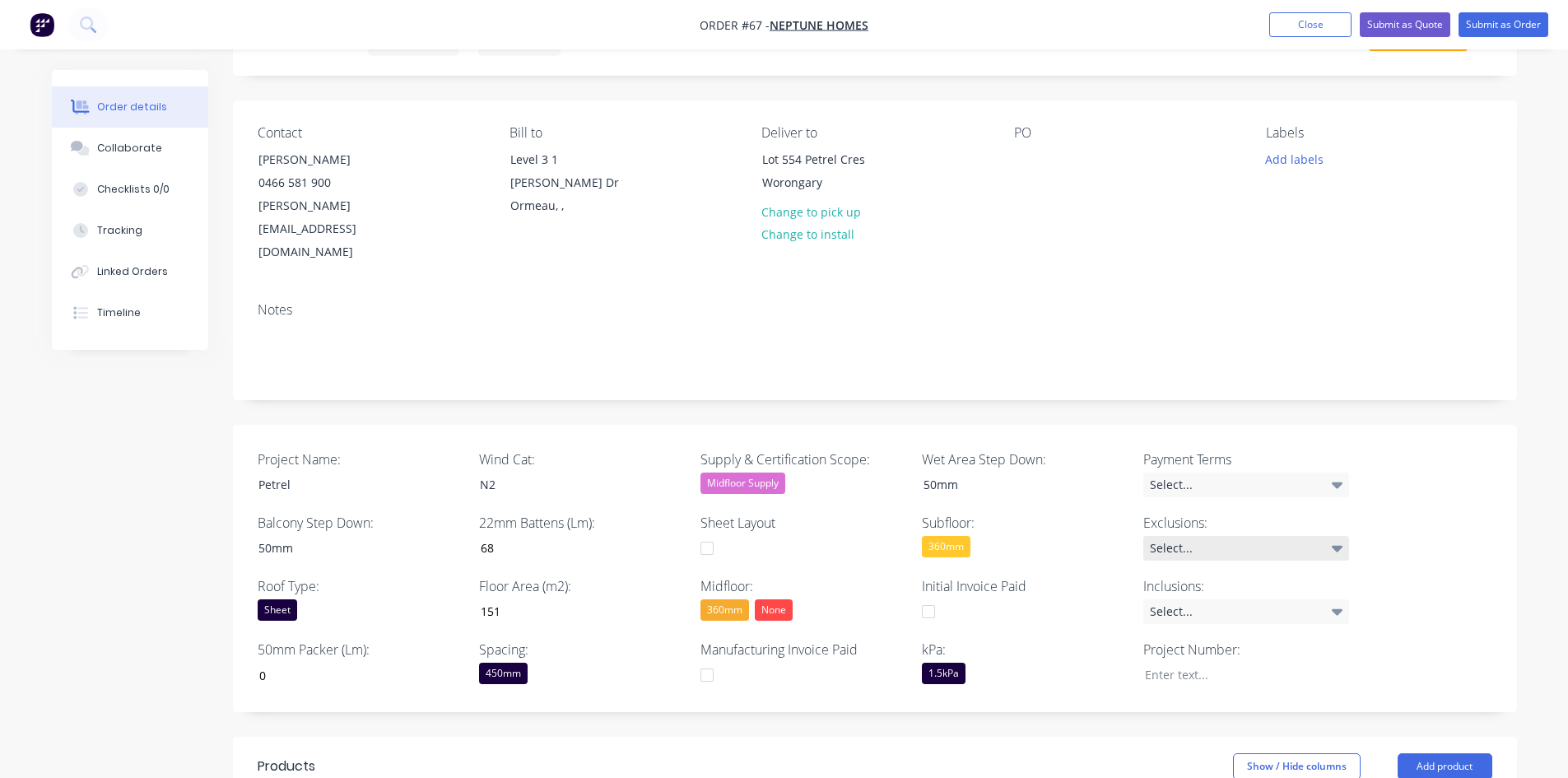
click at [1199, 536] on div "Select..." at bounding box center [1246, 549] width 206 height 25
click at [1180, 599] on div "Select..." at bounding box center [1246, 611] width 206 height 25
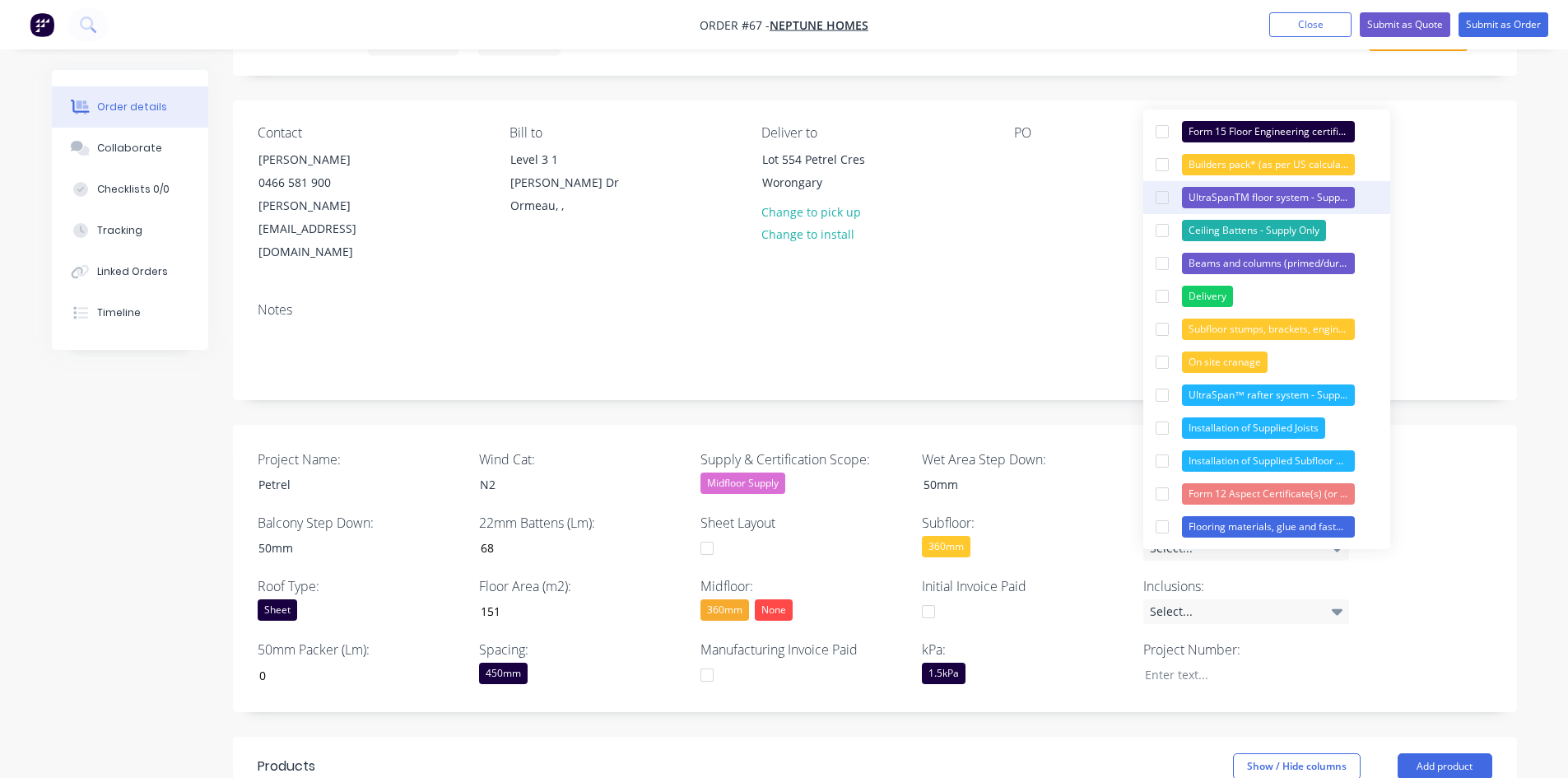
click at [1201, 201] on div "UltraSpanTM floor system - Supply Only" at bounding box center [1268, 197] width 172 height 22
click at [1231, 425] on div "Installation of Supplied Joists" at bounding box center [1253, 427] width 143 height 22
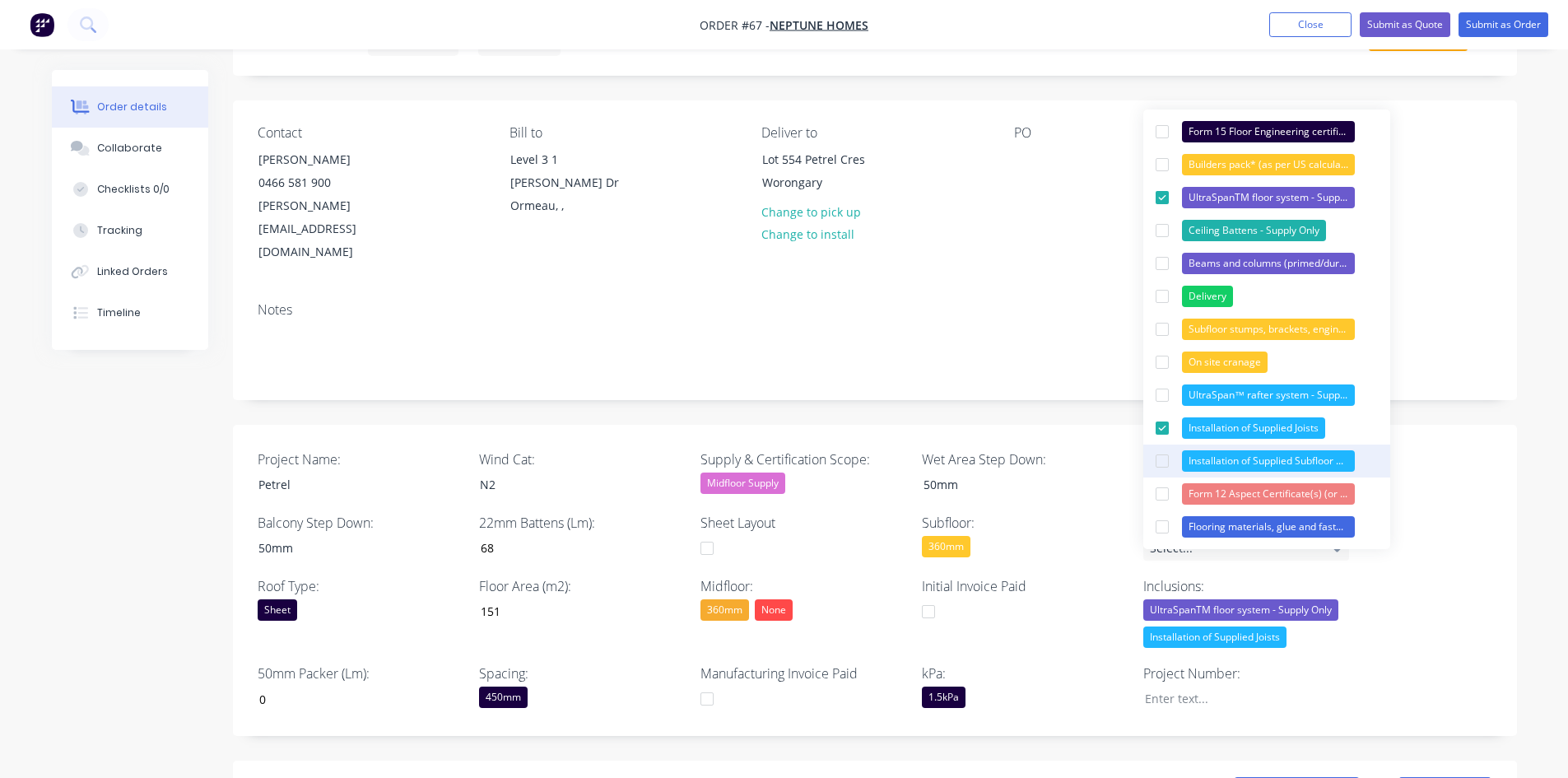
click at [1225, 461] on div "Installation of Supplied Subfloor Beams and columns Items" at bounding box center [1268, 461] width 172 height 22
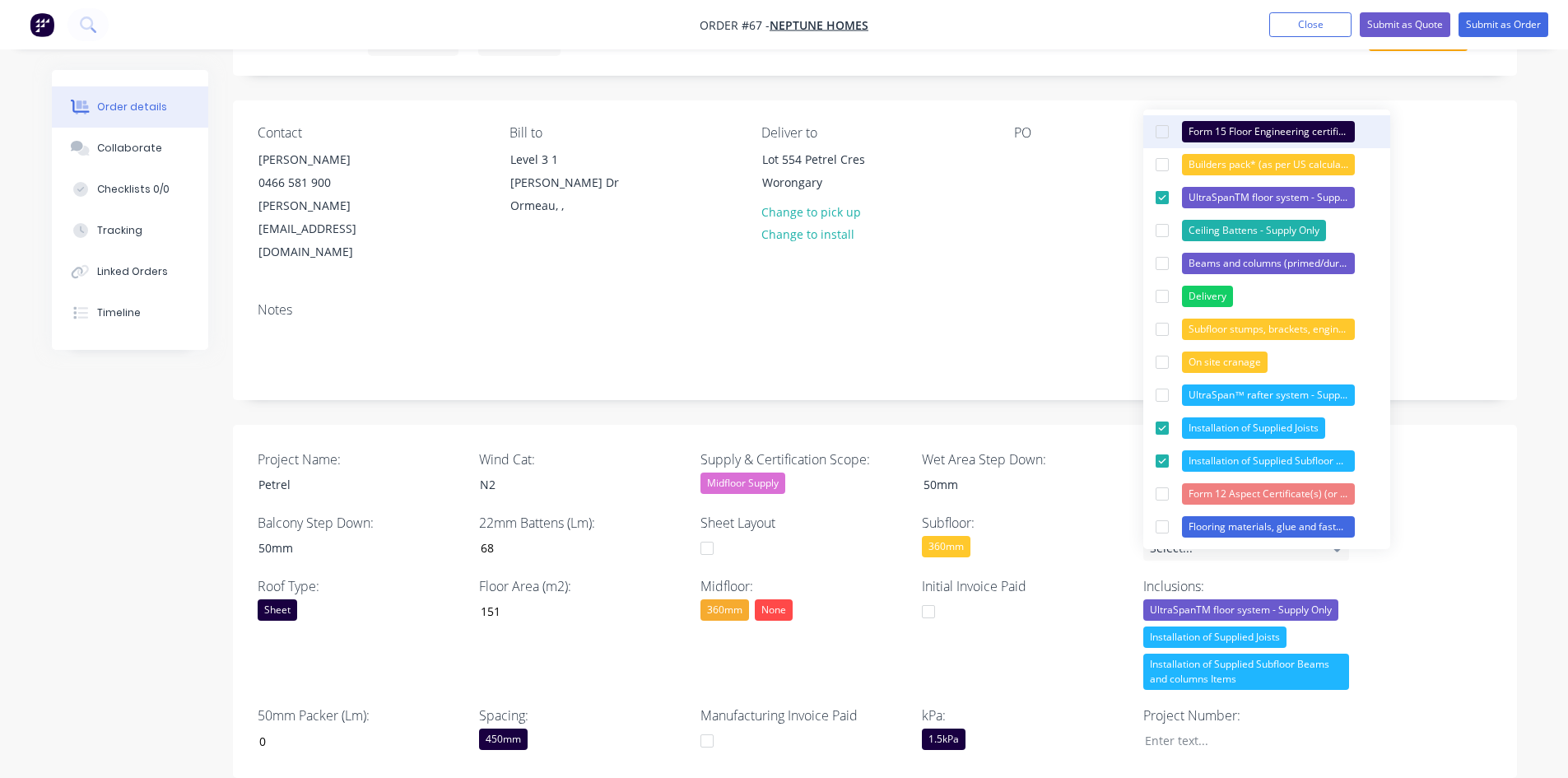
click at [1200, 127] on div "Form 15 Floor Engineering certificate (or similar)" at bounding box center [1268, 132] width 172 height 22
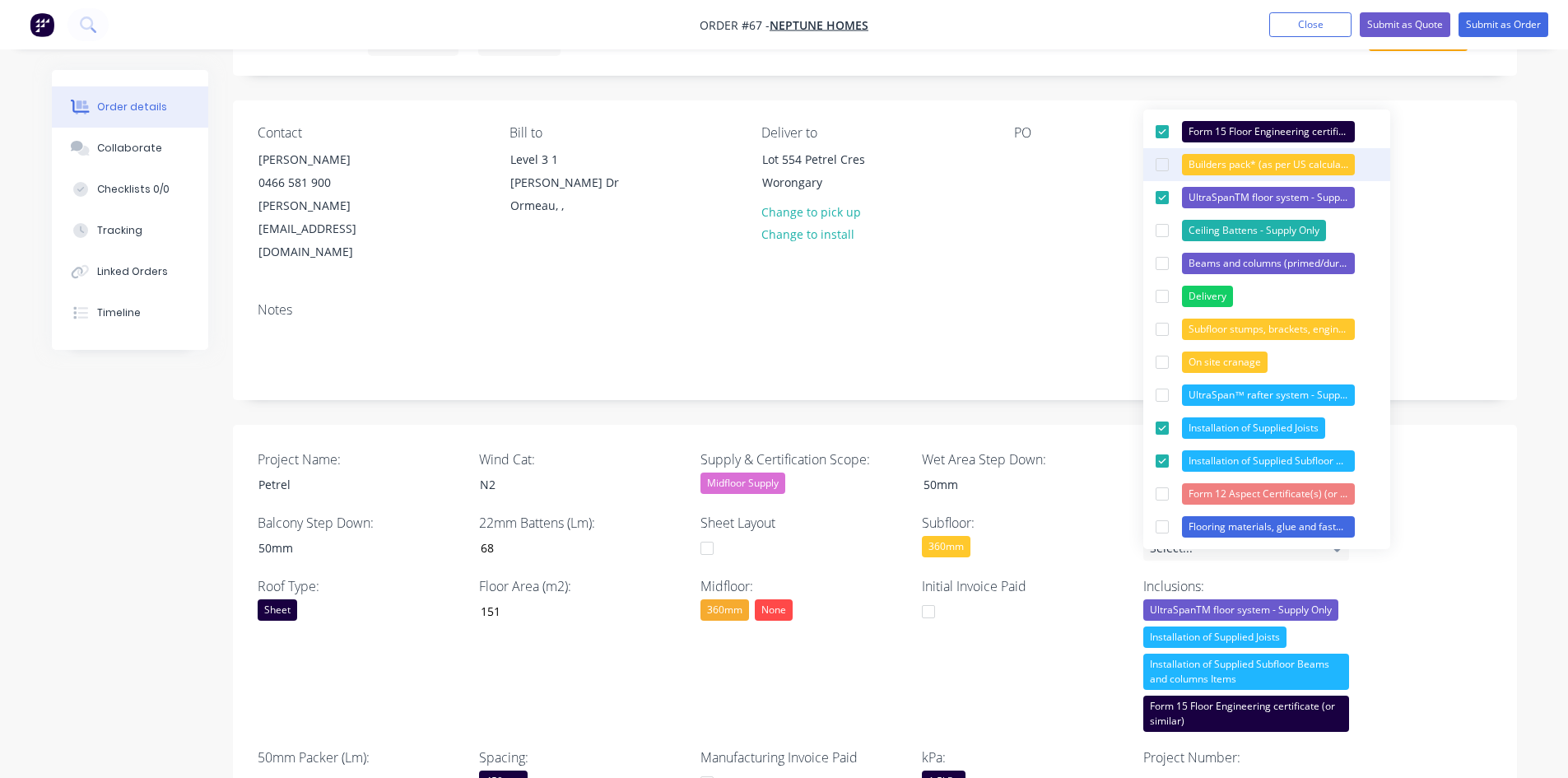
click at [1209, 163] on div "Builders pack* (as per US calculations of hardware required)" at bounding box center [1268, 164] width 172 height 22
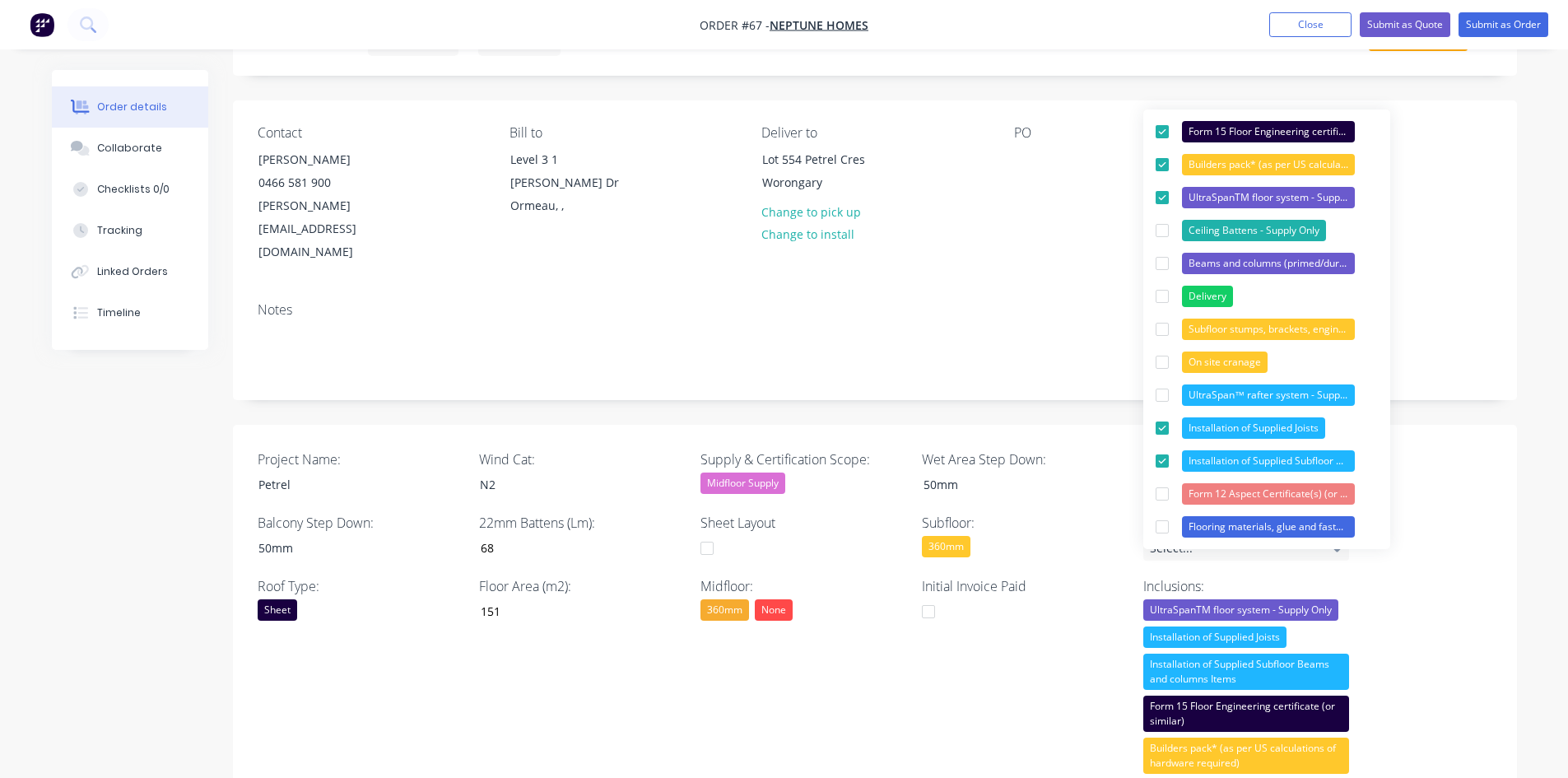
scroll to position [165, 0]
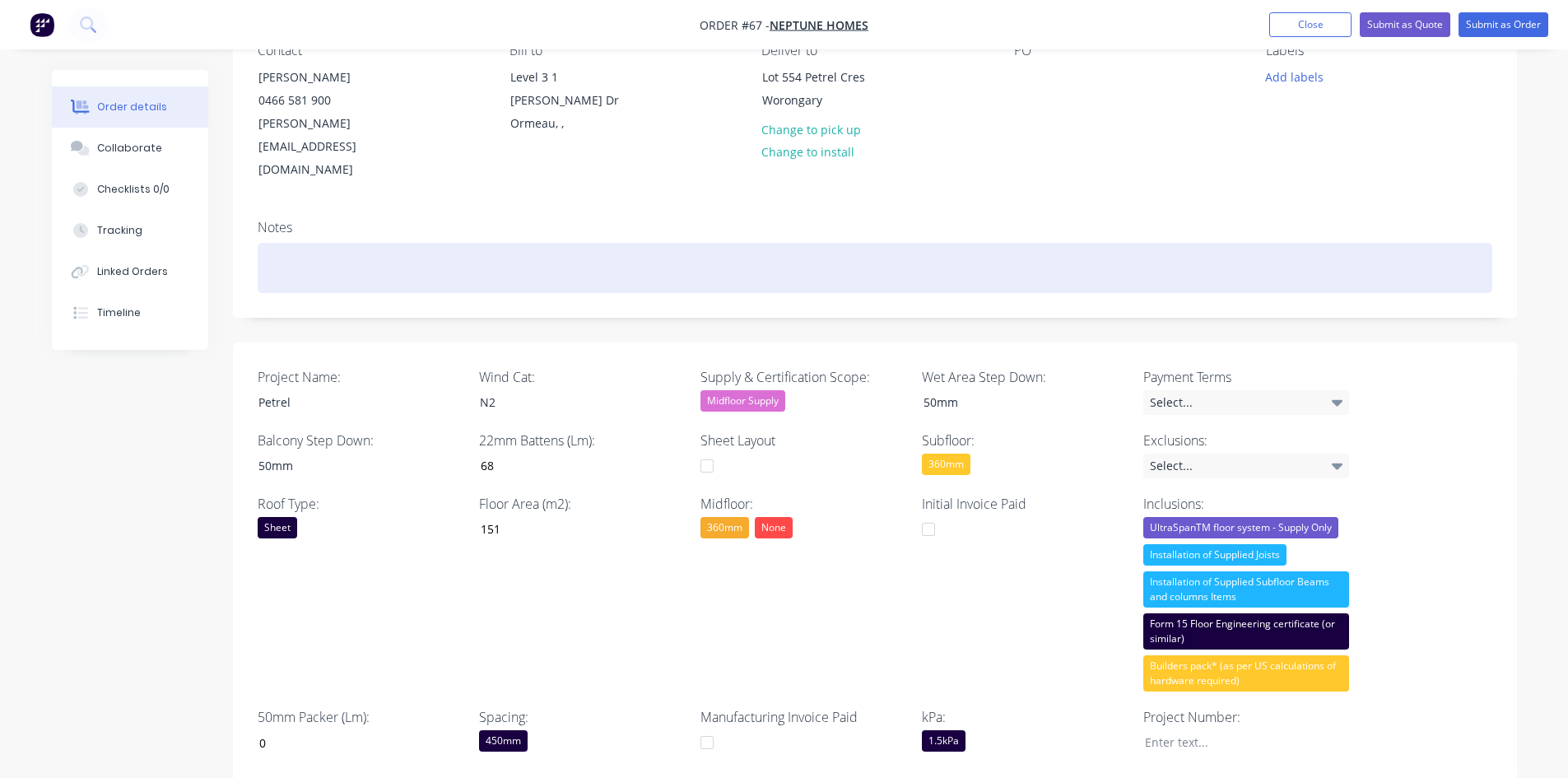
click at [1019, 244] on div at bounding box center [874, 267] width 1235 height 50
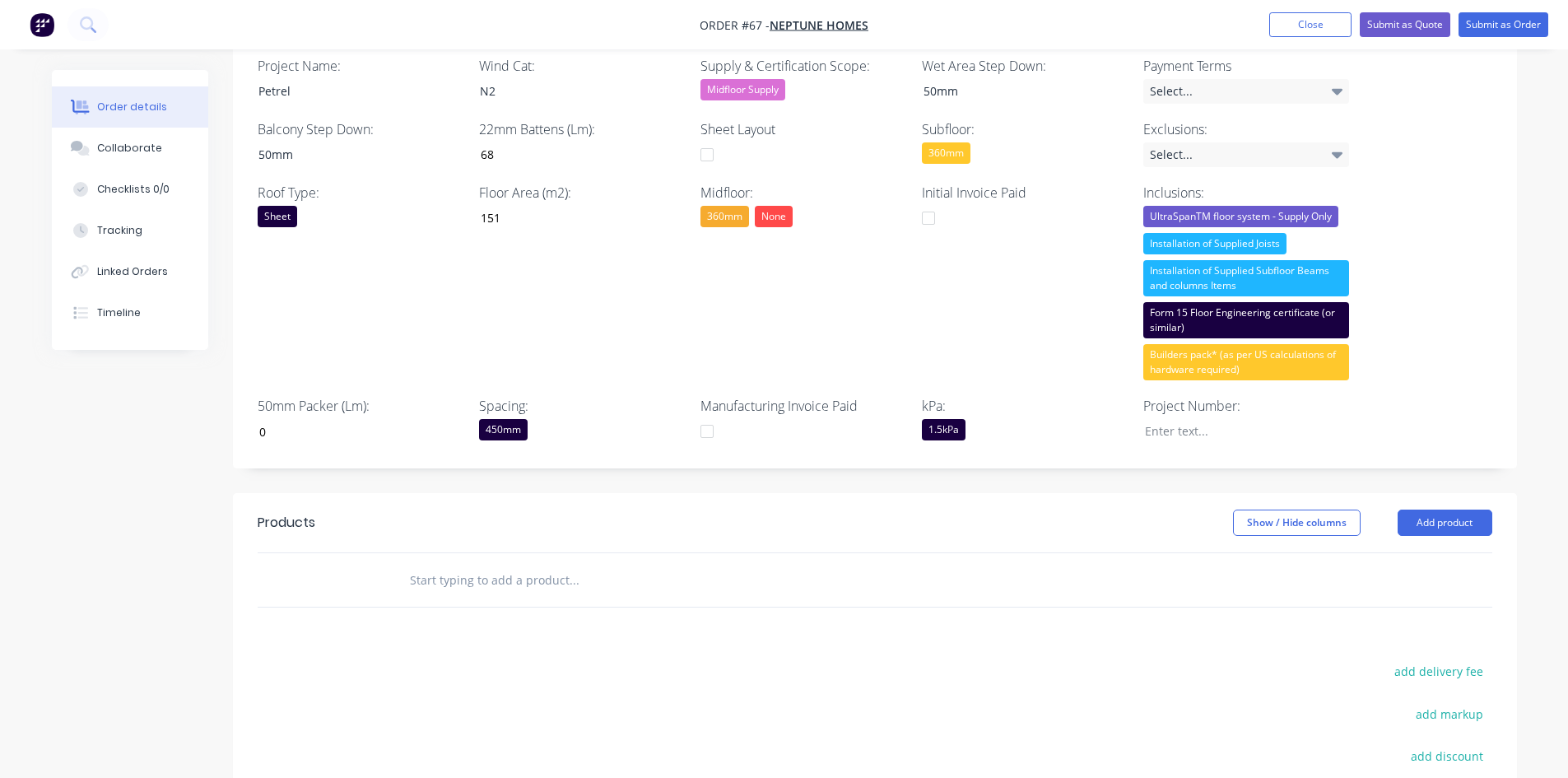
scroll to position [494, 0]
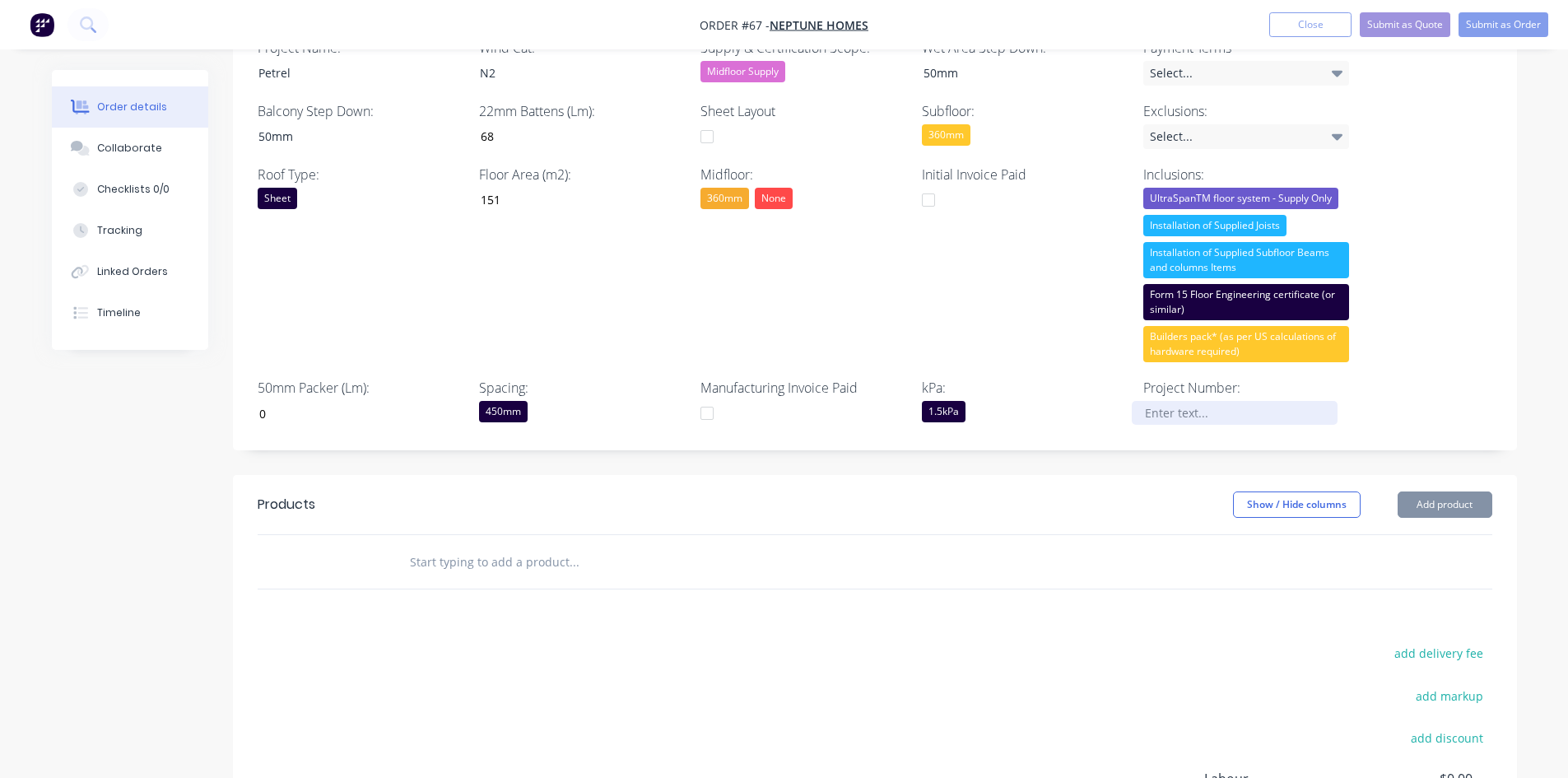
click at [1237, 401] on div at bounding box center [1234, 412] width 206 height 24
click at [1153, 401] on div at bounding box center [1234, 412] width 206 height 24
click at [435, 225] on div "Roof Type: Sheet" at bounding box center [360, 263] width 206 height 197
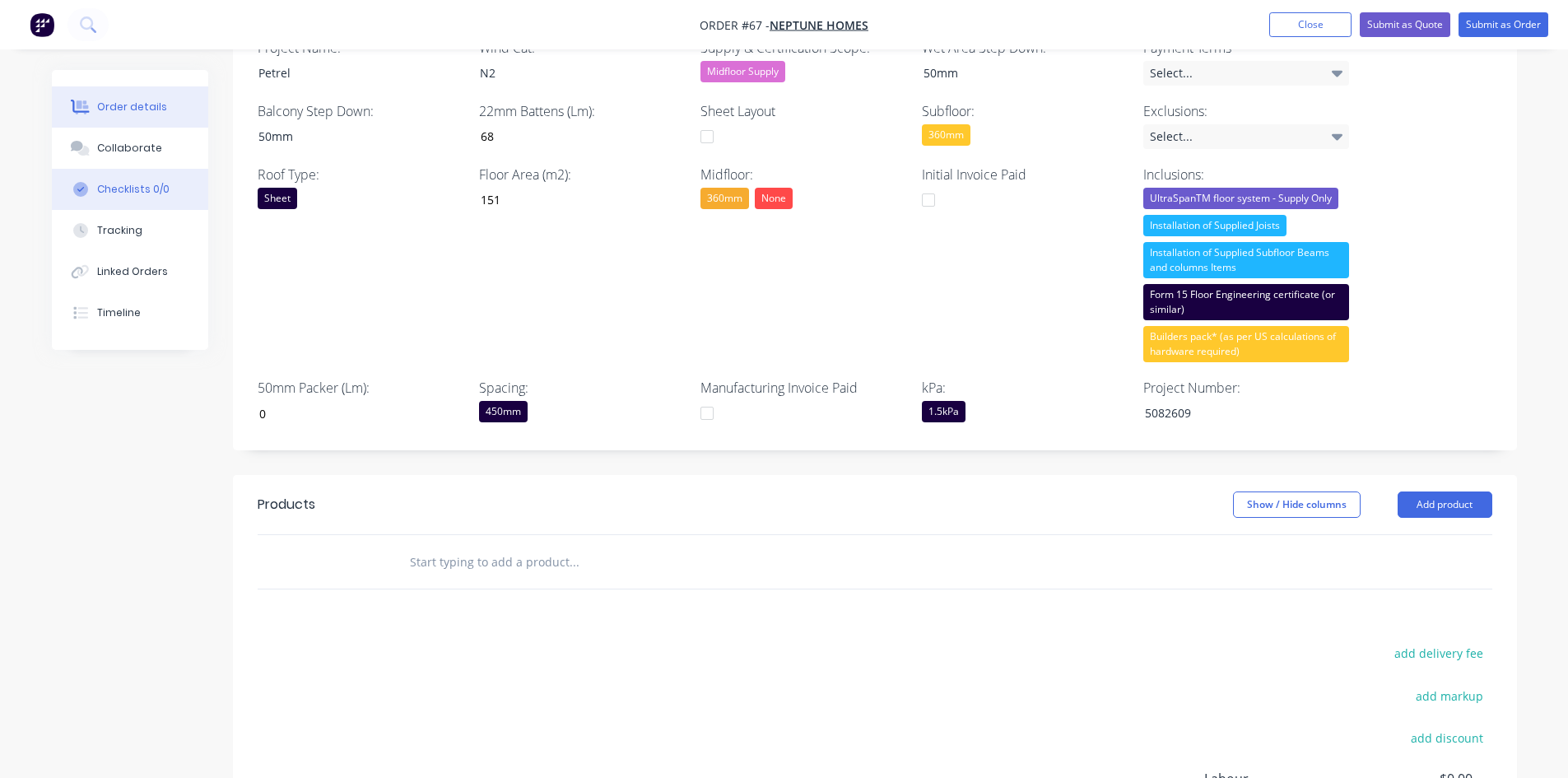
click at [160, 178] on button "Checklists 0/0" at bounding box center [130, 189] width 156 height 41
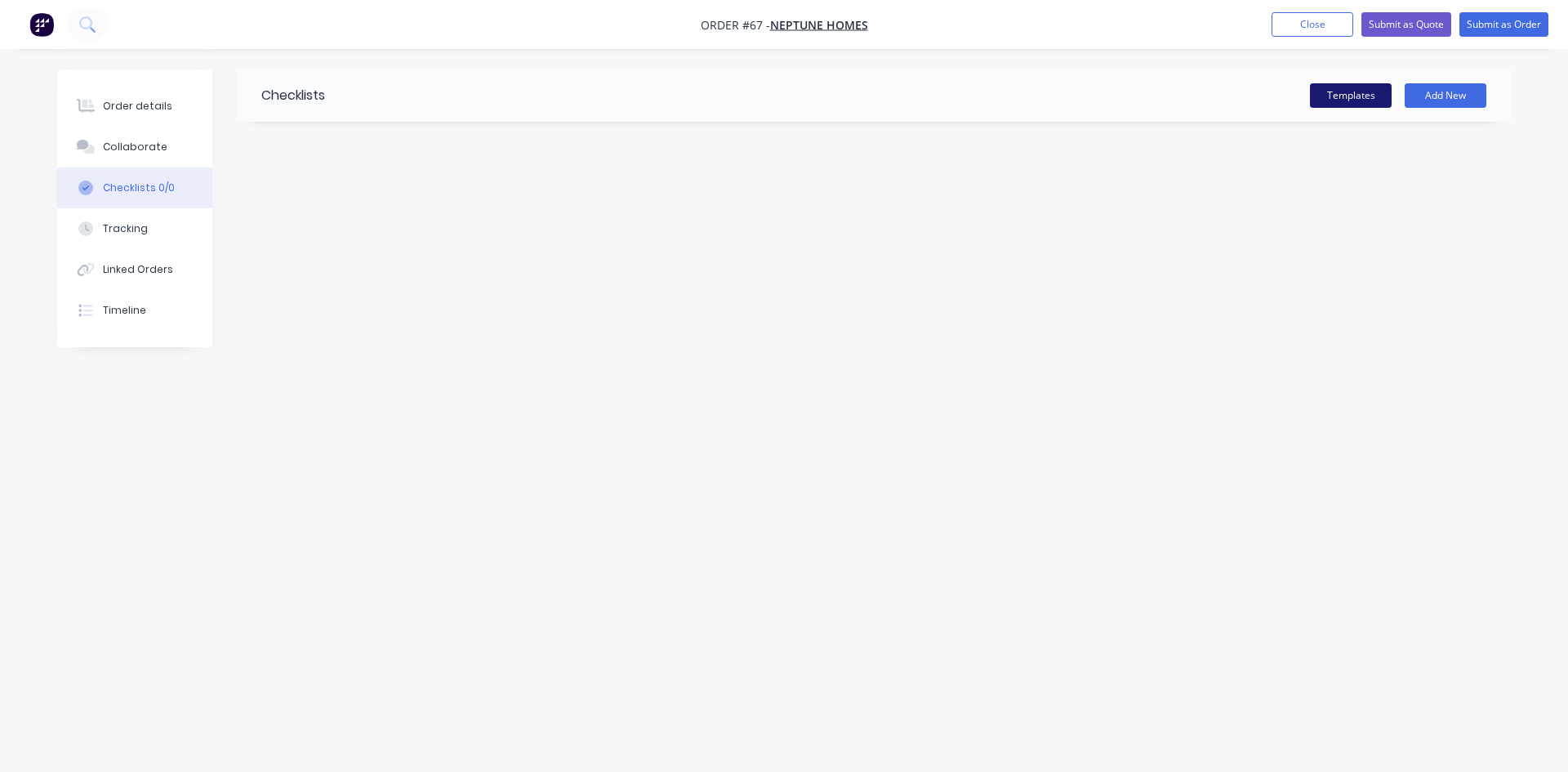
click at [1253, 98] on button "Templates" at bounding box center [1350, 96] width 82 height 24
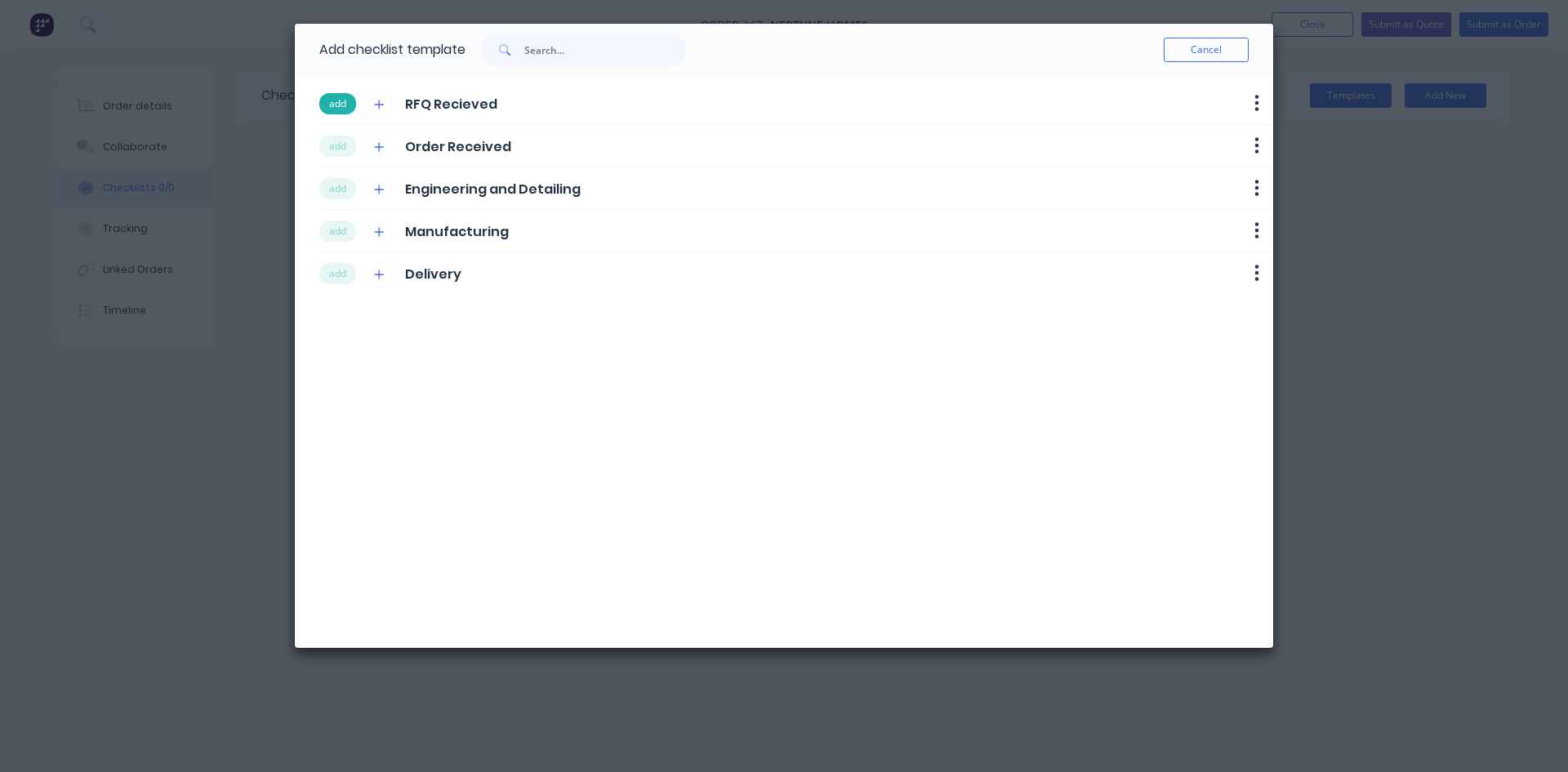
click at [344, 109] on button "add" at bounding box center [337, 103] width 37 height 22
click at [337, 147] on button "add" at bounding box center [337, 146] width 37 height 22
click at [339, 195] on button "add" at bounding box center [337, 188] width 37 height 22
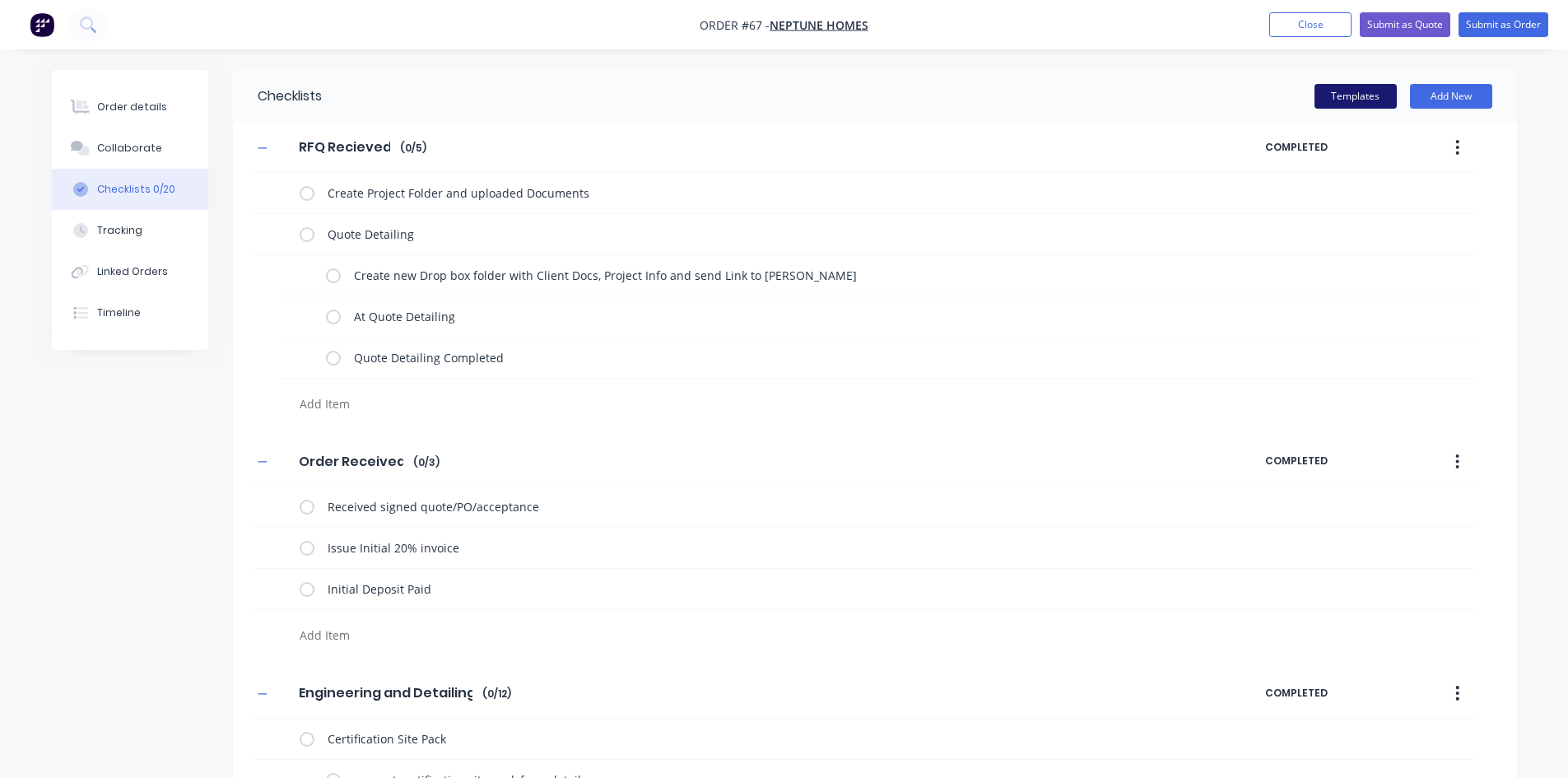
click at [1263, 102] on button "Templates" at bounding box center [1355, 97] width 82 height 25
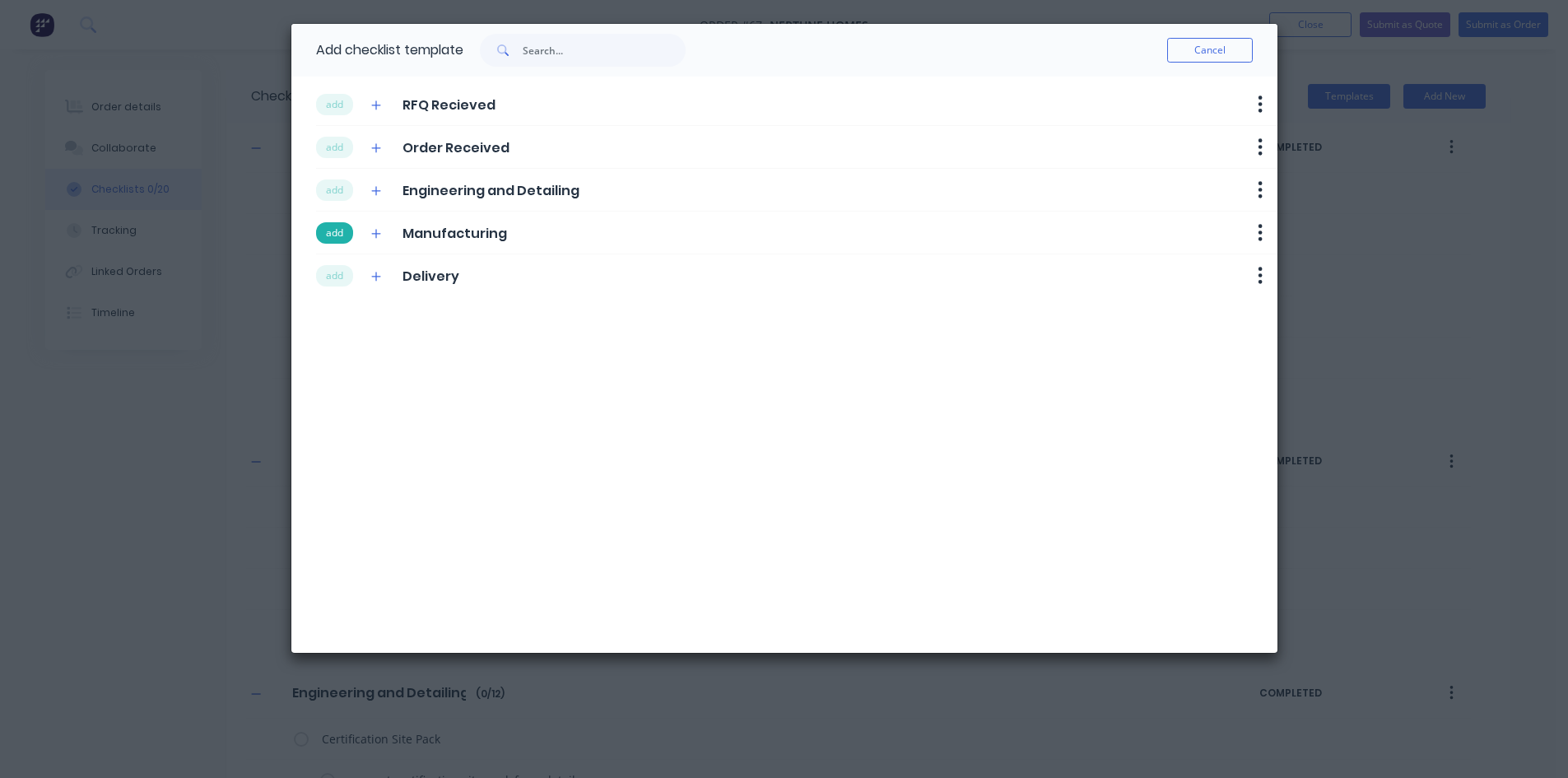
click at [343, 238] on button "add" at bounding box center [334, 233] width 37 height 22
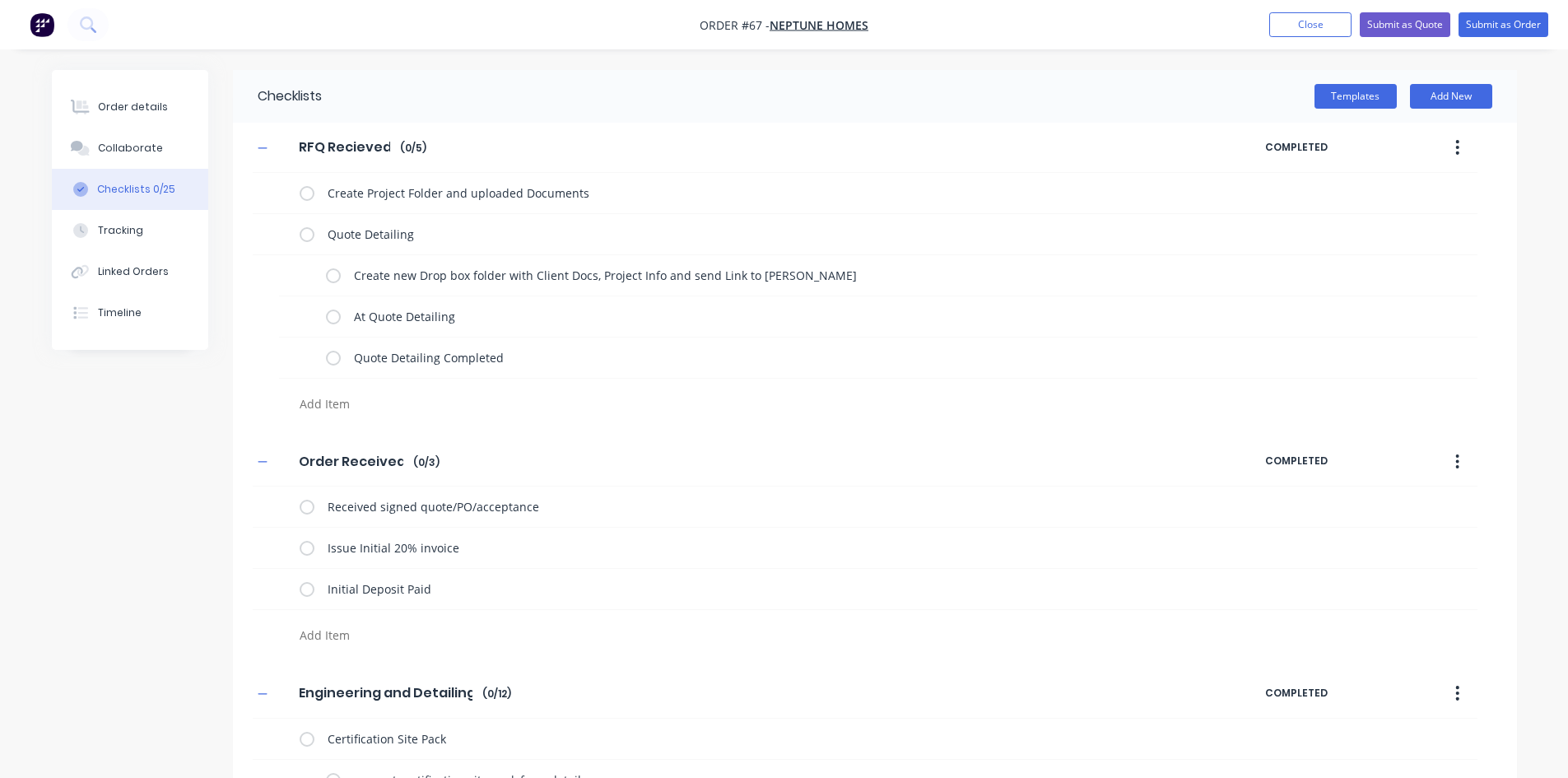
click at [340, 271] on label at bounding box center [333, 275] width 15 height 17
click at [0, 0] on input "checkbox" at bounding box center [0, 0] width 0 height 0
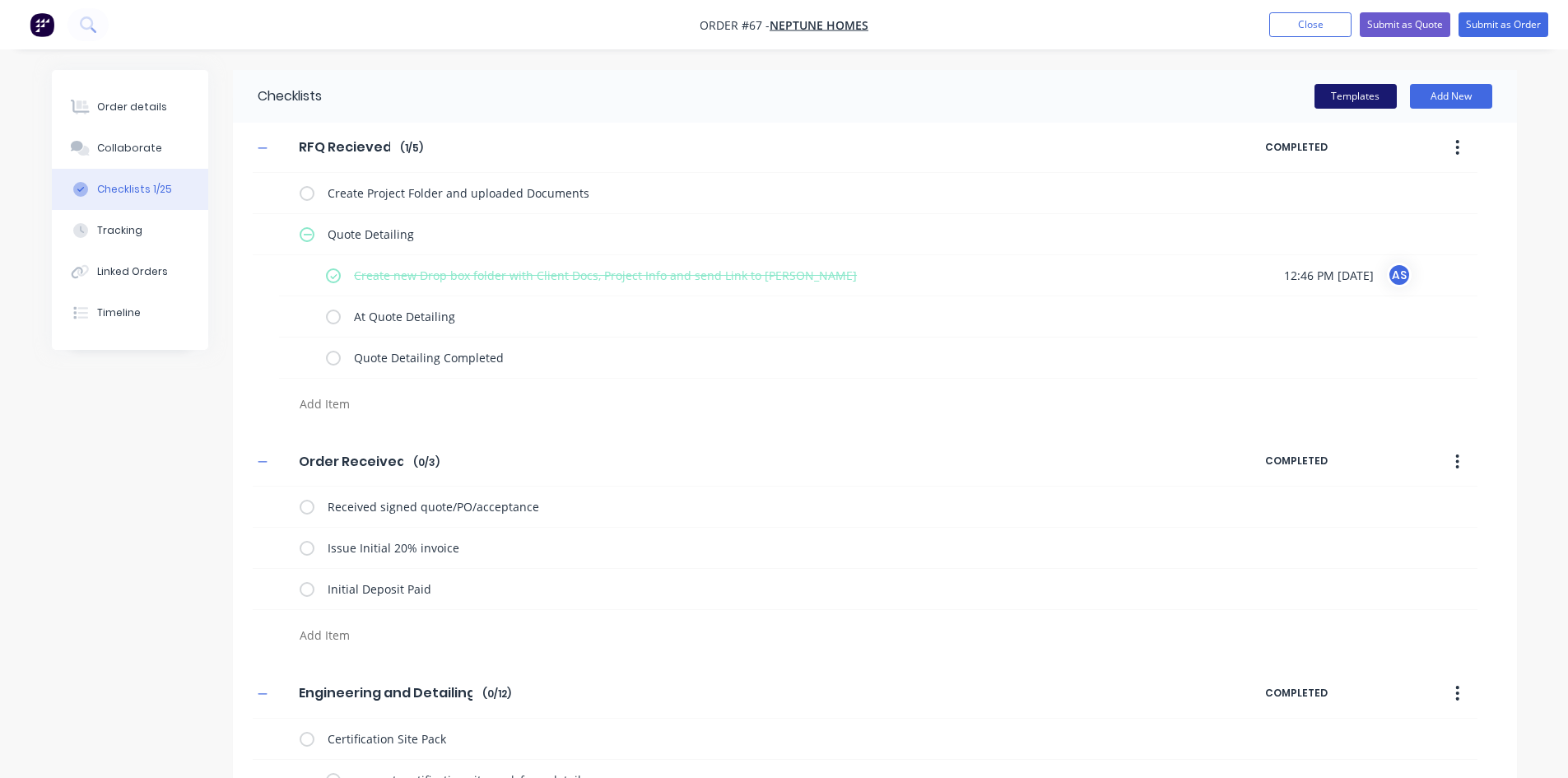
click at [1263, 100] on button "Templates" at bounding box center [1355, 97] width 82 height 25
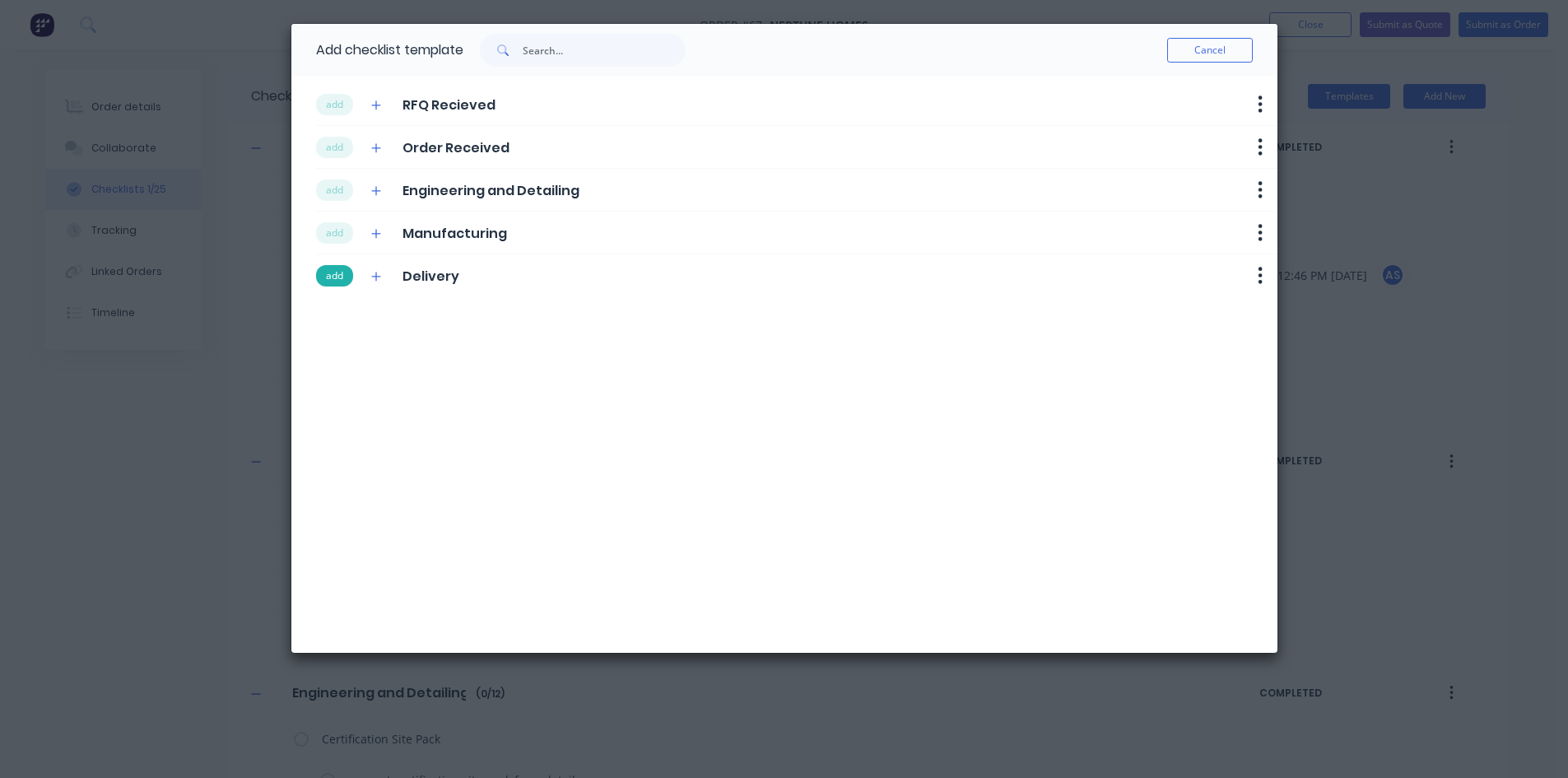
click at [342, 268] on button "add" at bounding box center [334, 276] width 37 height 22
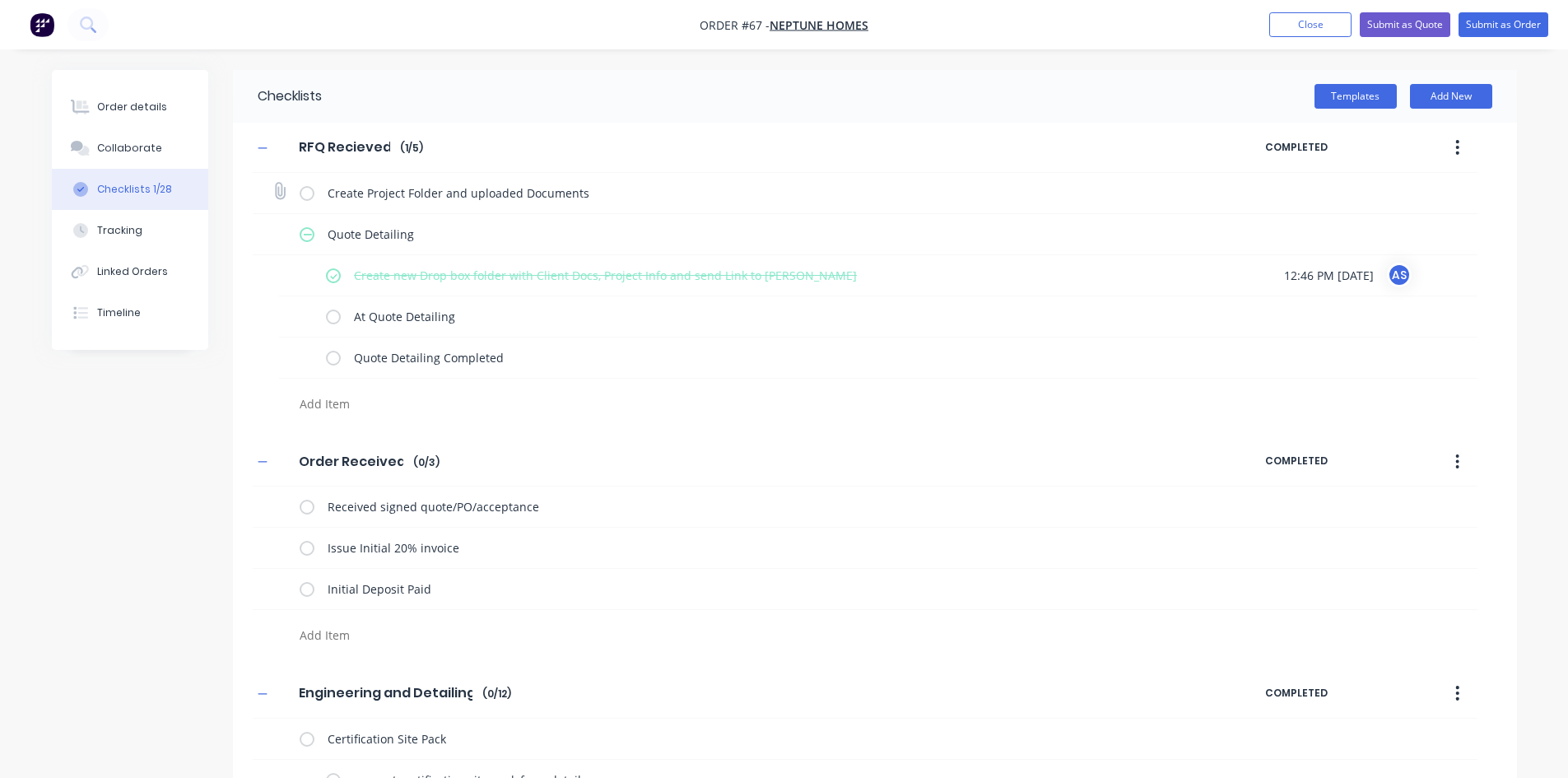
click at [312, 190] on label at bounding box center [307, 193] width 15 height 17
click at [0, 0] on input "checkbox" at bounding box center [0, 0] width 0 height 0
type textarea "x"
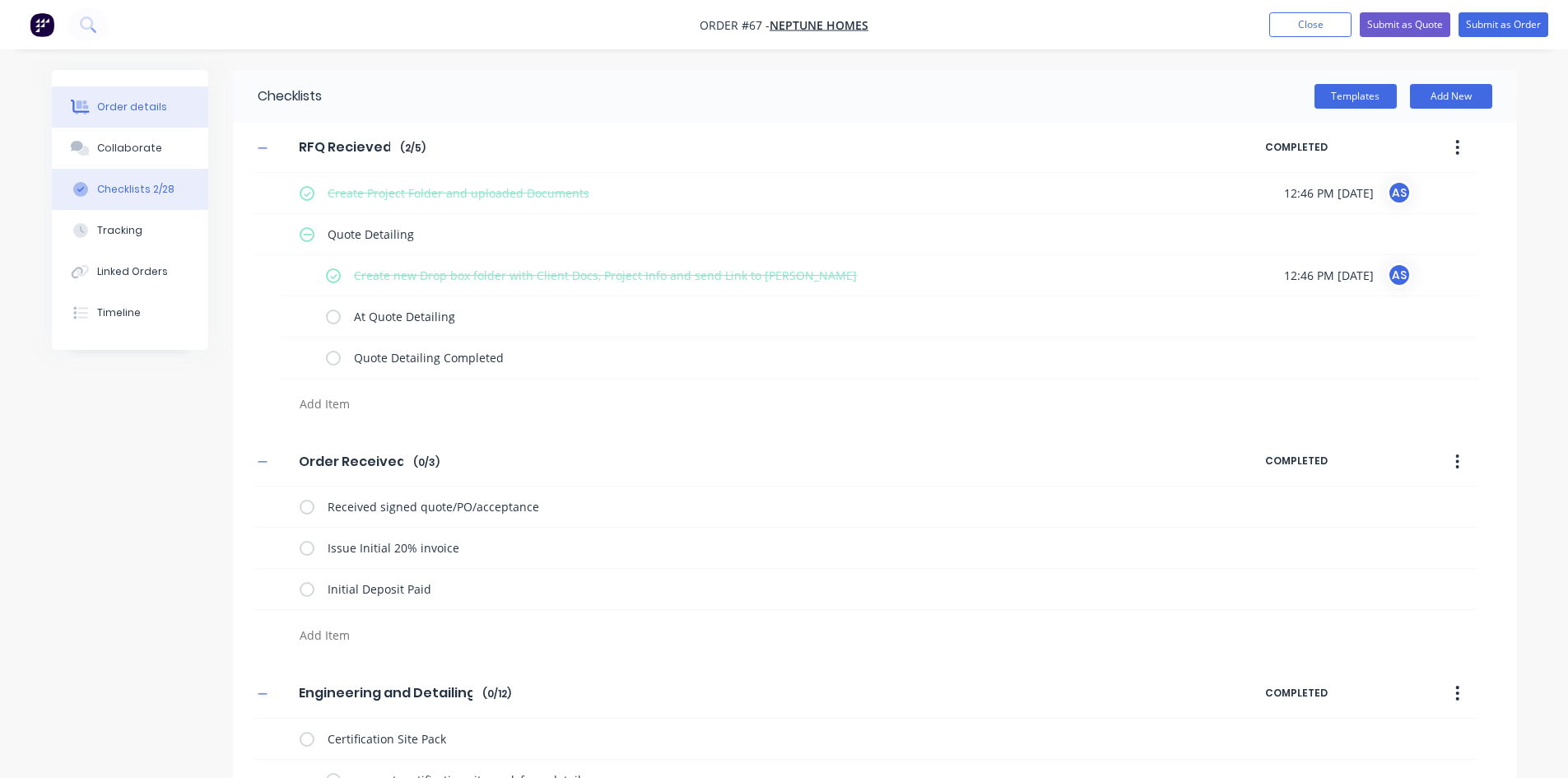
click at [125, 105] on div "Order details" at bounding box center [133, 107] width 70 height 15
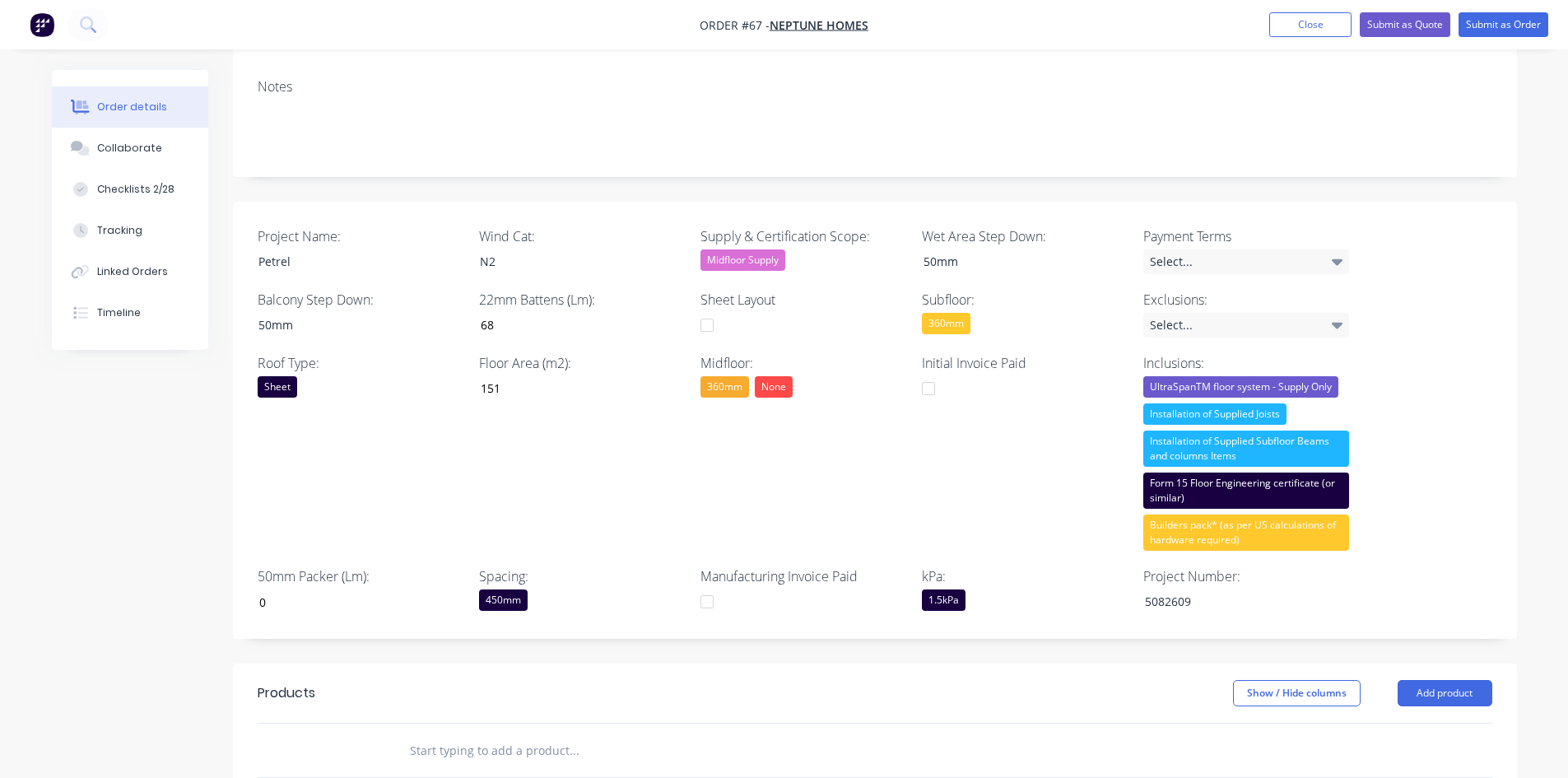
scroll to position [267, 0]
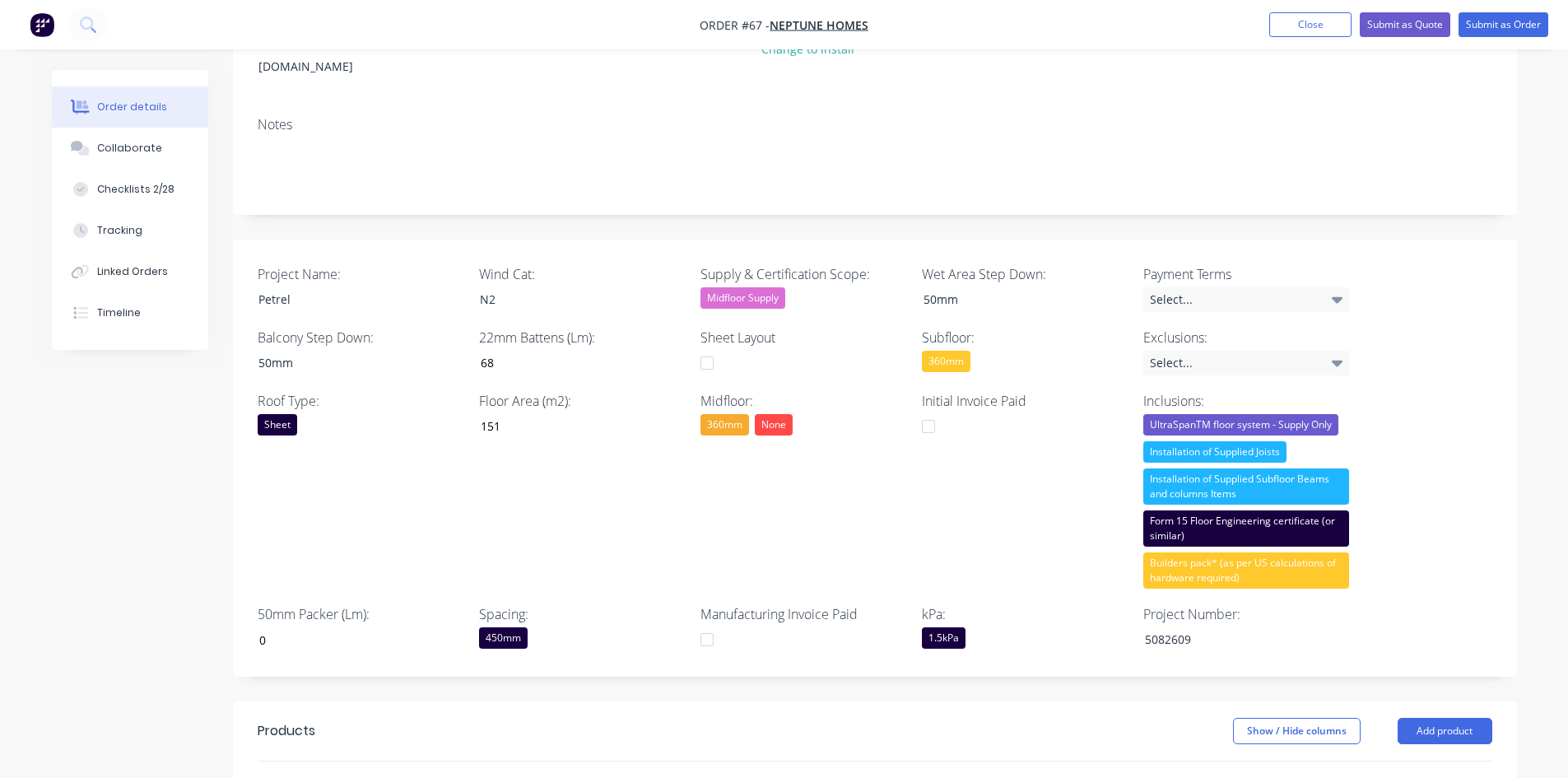
click at [767, 414] on div "None" at bounding box center [774, 425] width 38 height 22
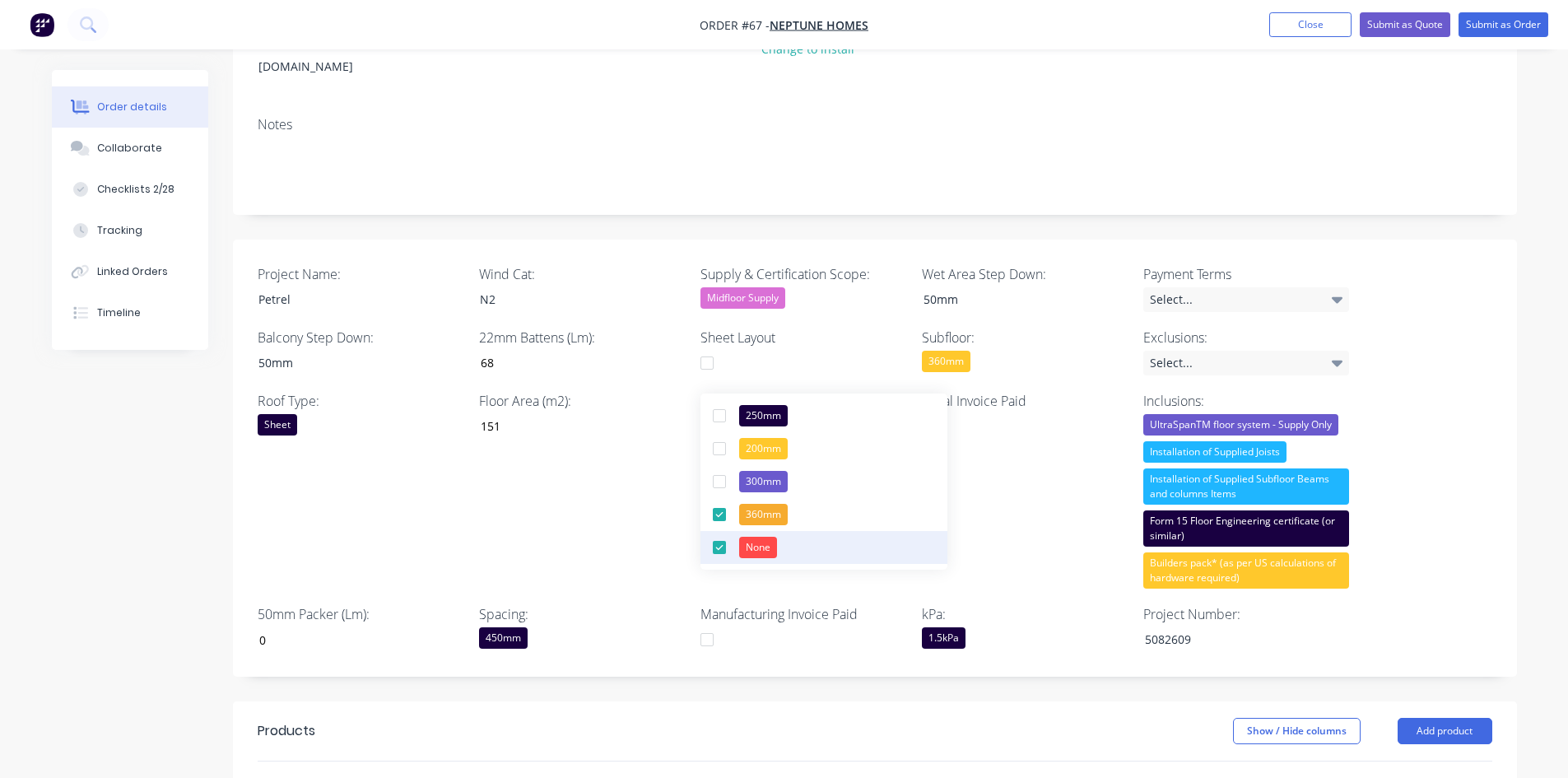
click at [748, 544] on div "None" at bounding box center [758, 547] width 38 height 22
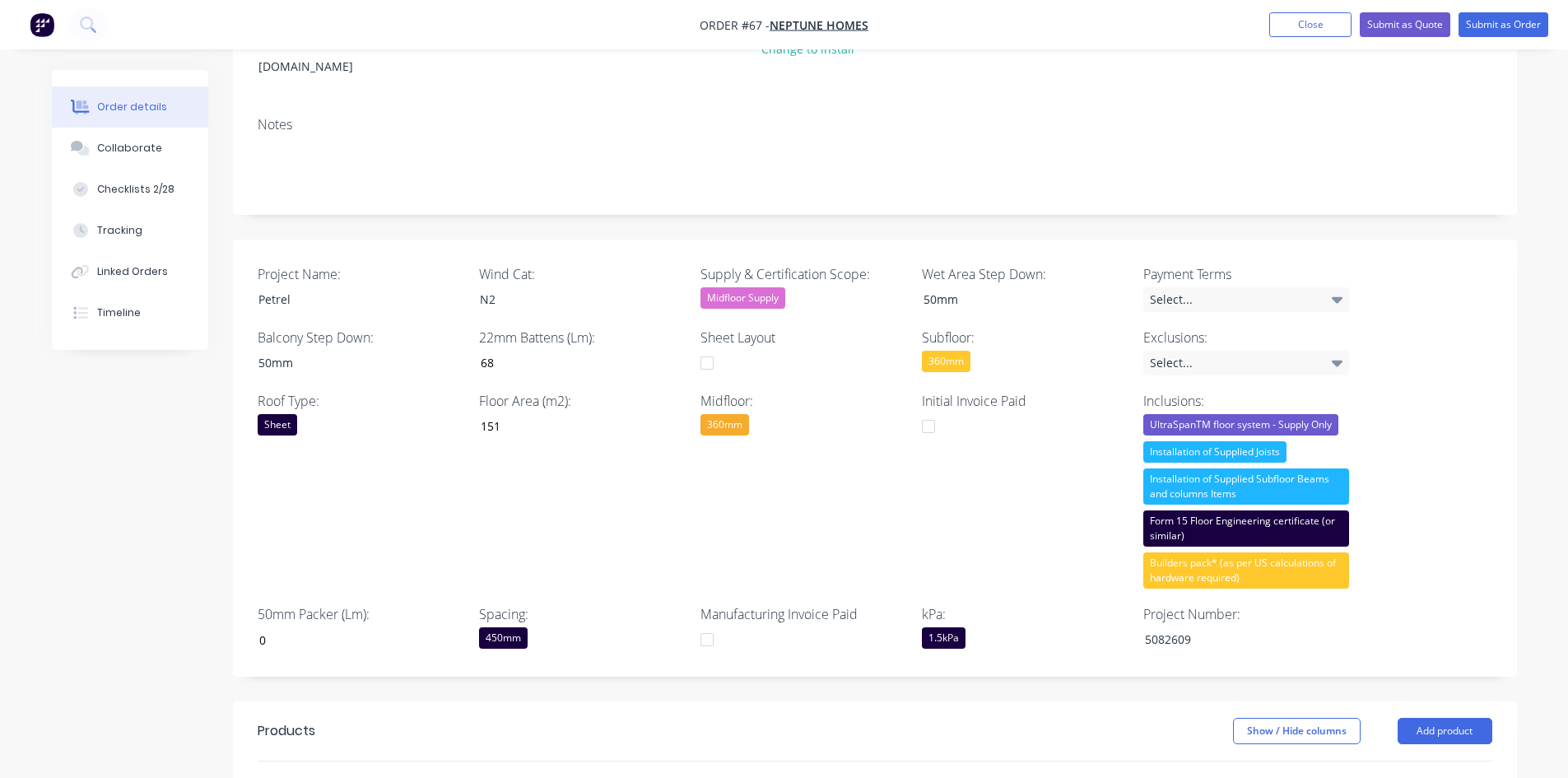
click at [949, 351] on div "360mm" at bounding box center [946, 361] width 48 height 22
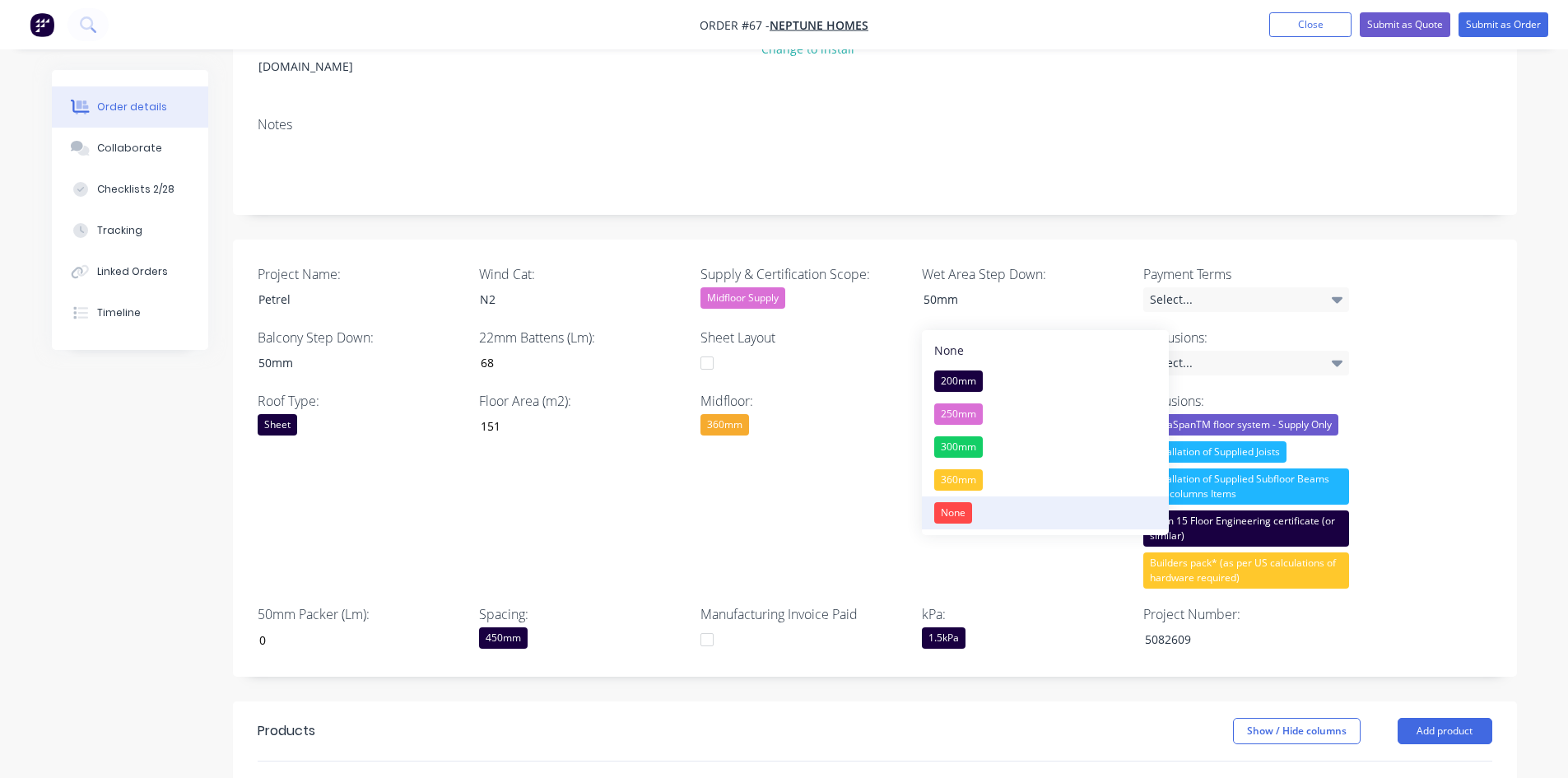
click at [971, 512] on div "None" at bounding box center [953, 513] width 38 height 22
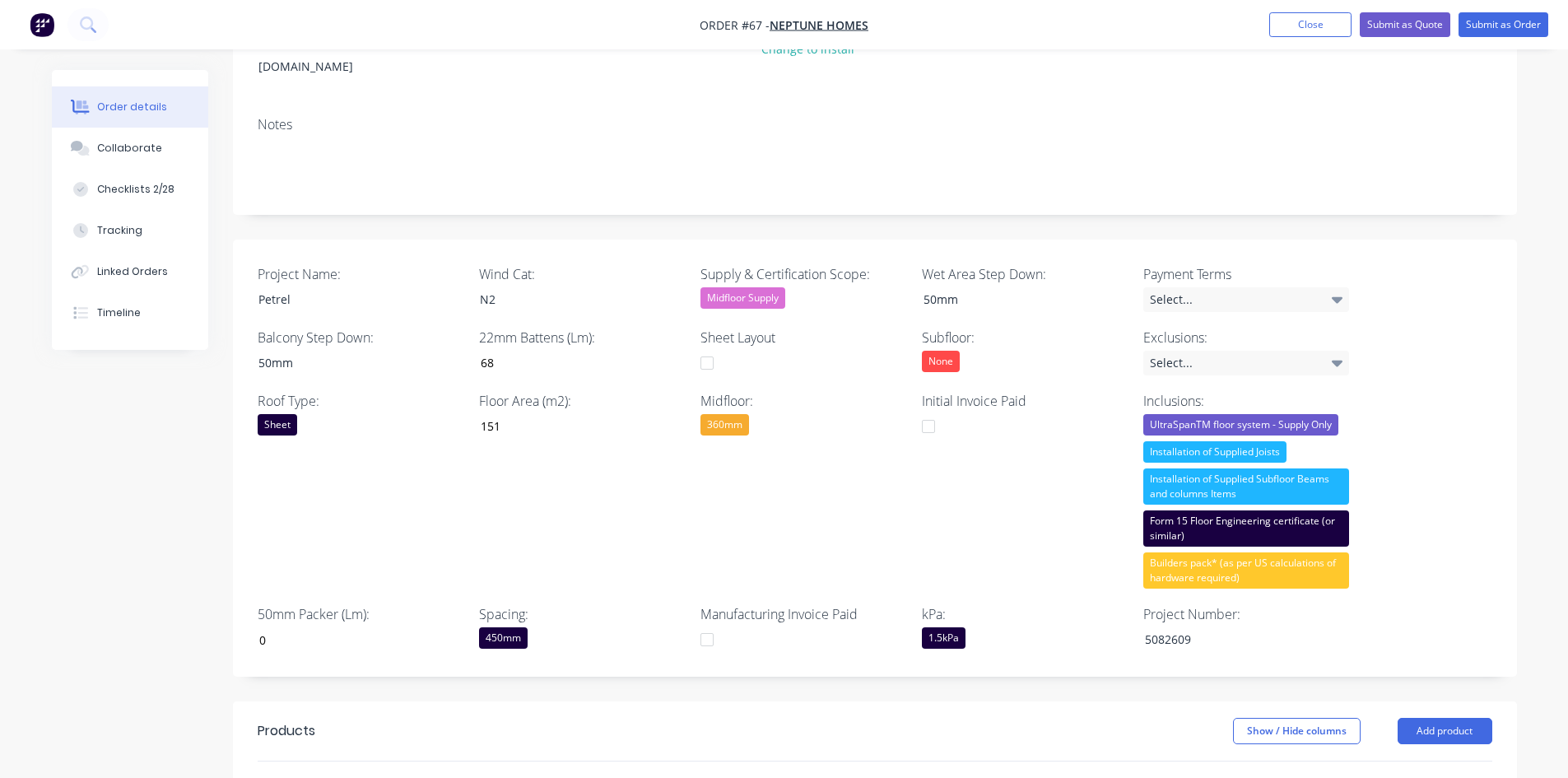
click at [734, 512] on div "Midfloor: 360mm" at bounding box center [802, 490] width 206 height 197
click at [1249, 287] on div "Select..." at bounding box center [1246, 299] width 206 height 25
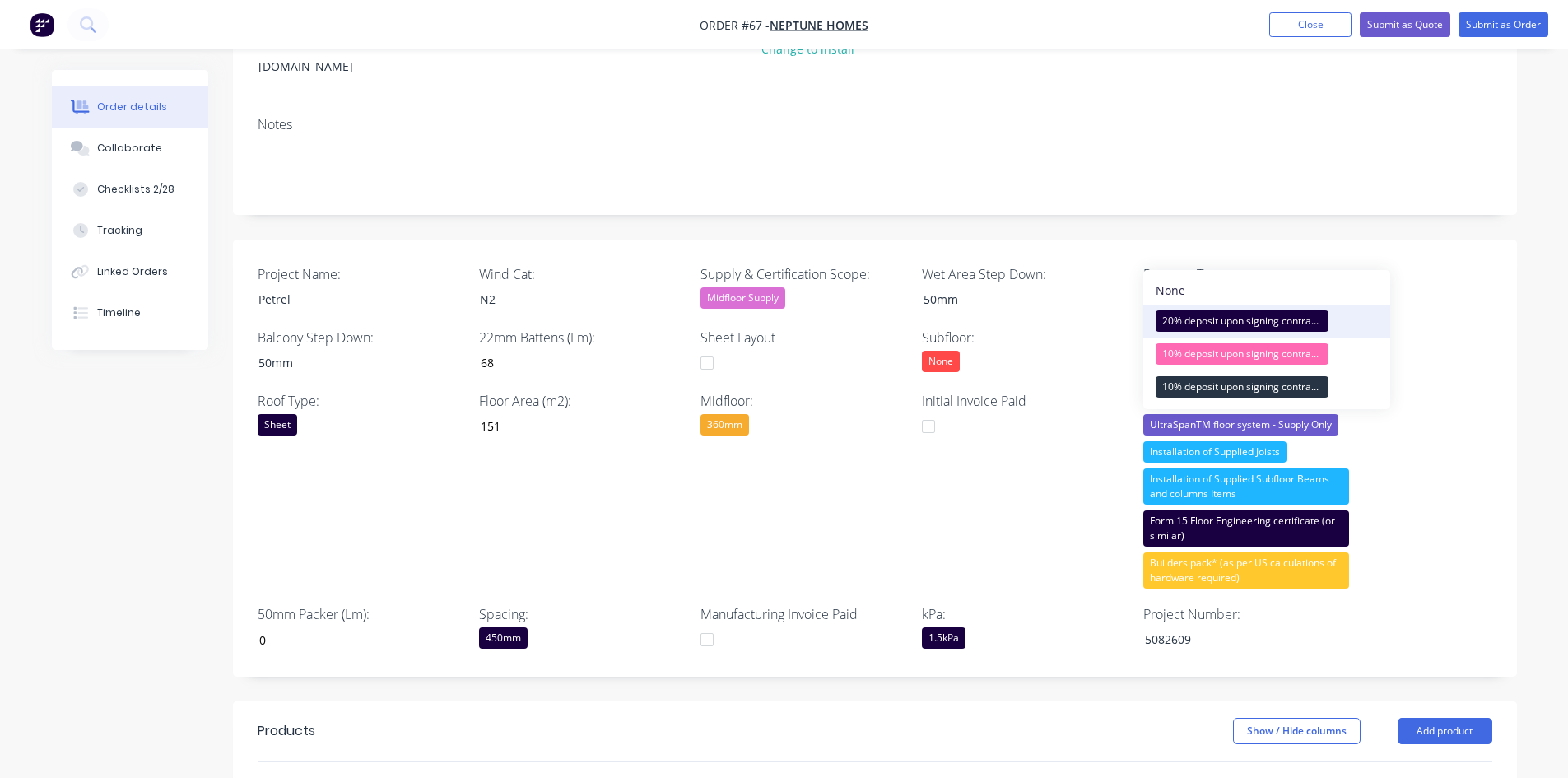
click at [1208, 326] on div "20% deposit upon signing contract. 50% prior to manufacturing and balance prior…" at bounding box center [1242, 320] width 172 height 22
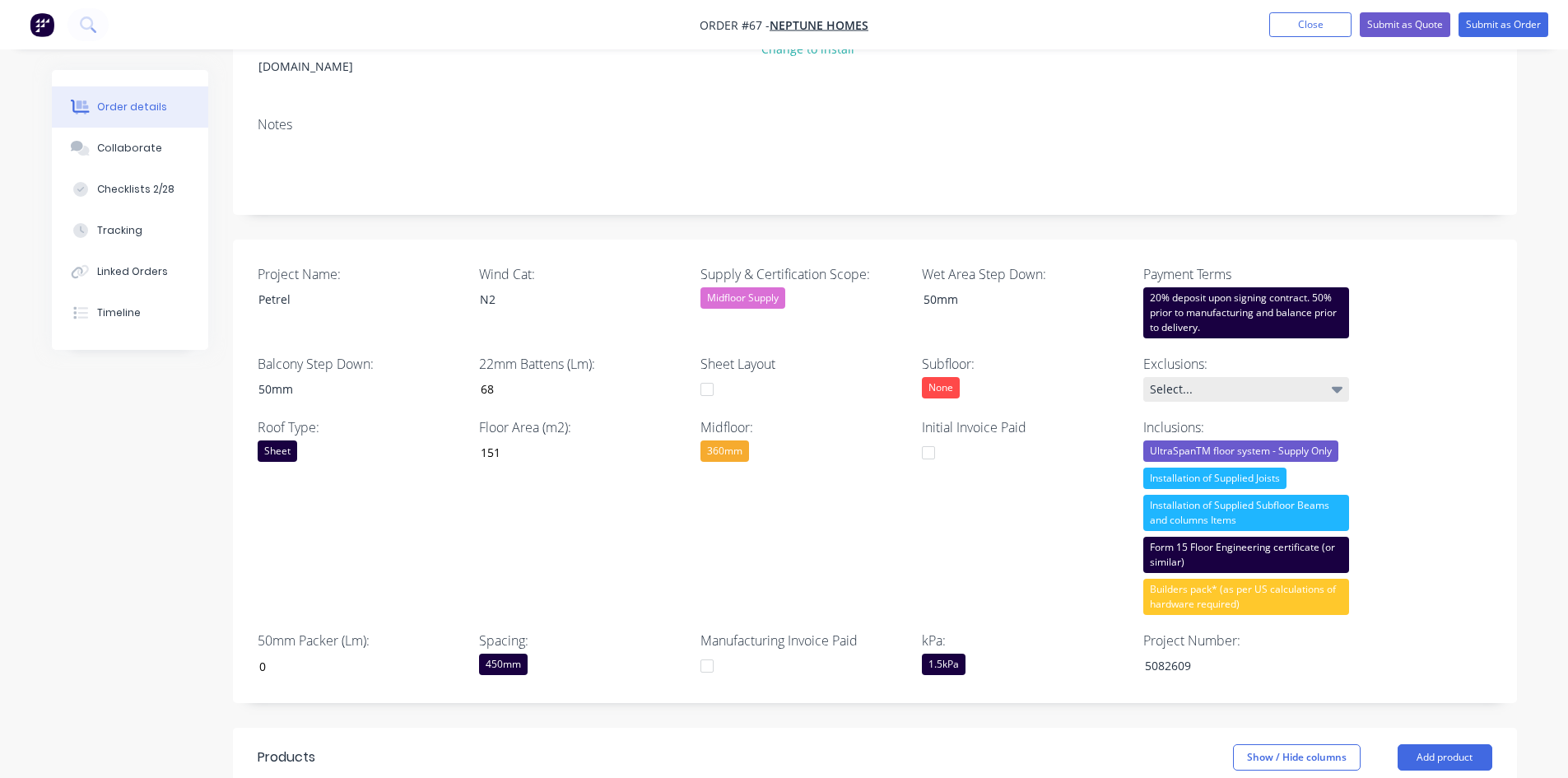
click at [1205, 377] on div "Select..." at bounding box center [1246, 389] width 206 height 25
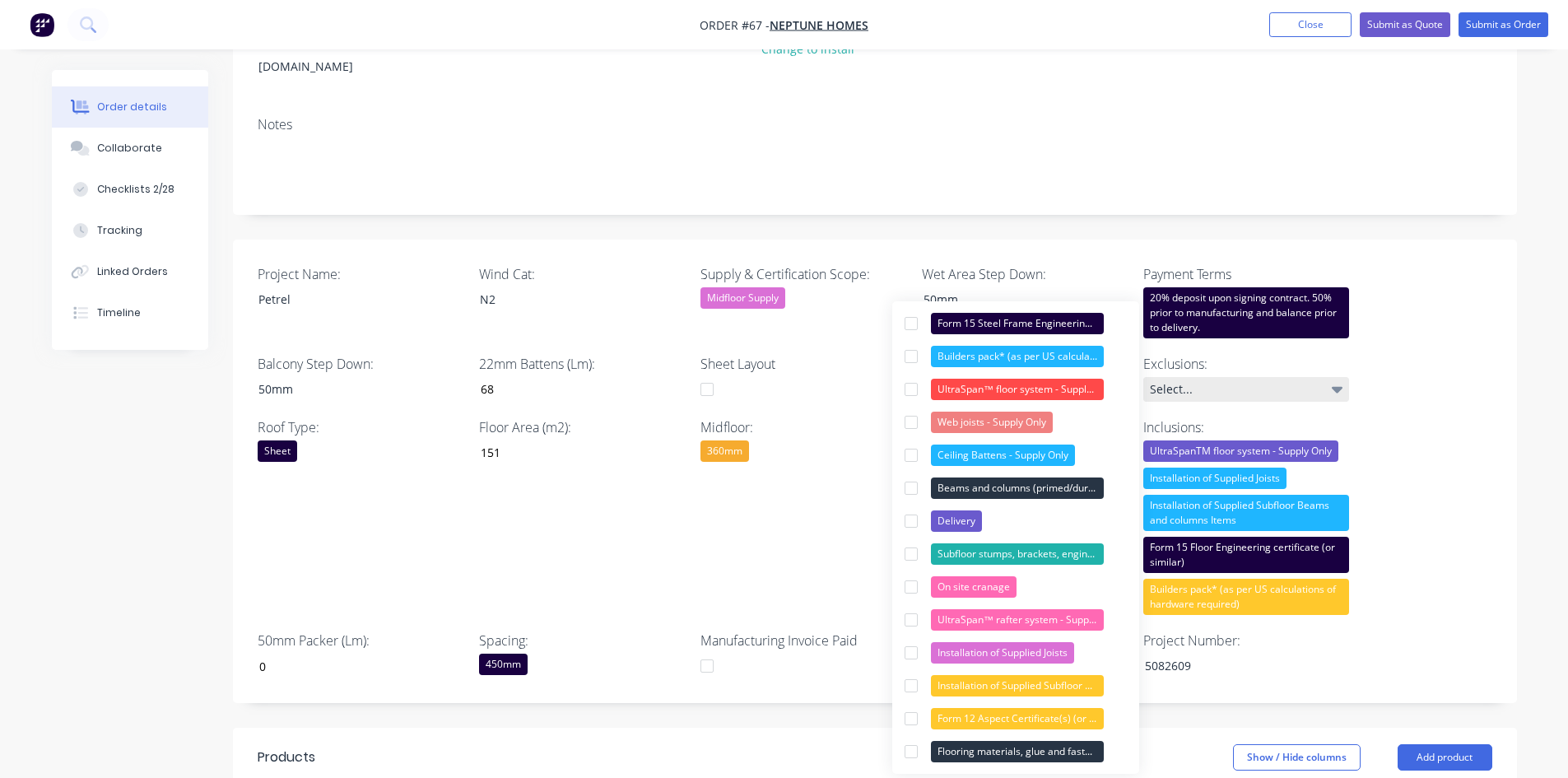
click at [1205, 377] on div "Select..." at bounding box center [1246, 389] width 206 height 25
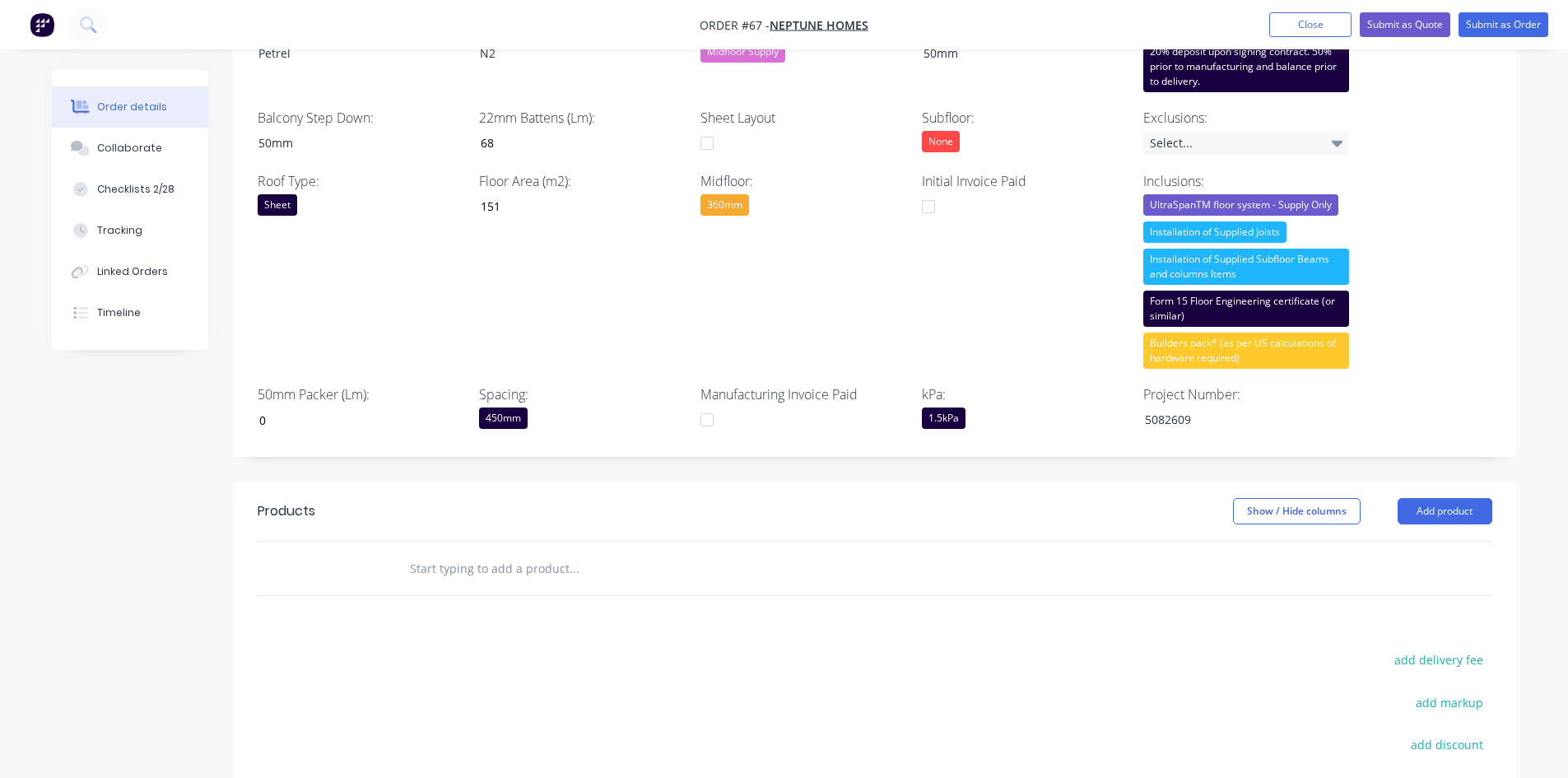
scroll to position [515, 0]
click at [1263, 498] on button "Add product" at bounding box center [1445, 511] width 95 height 27
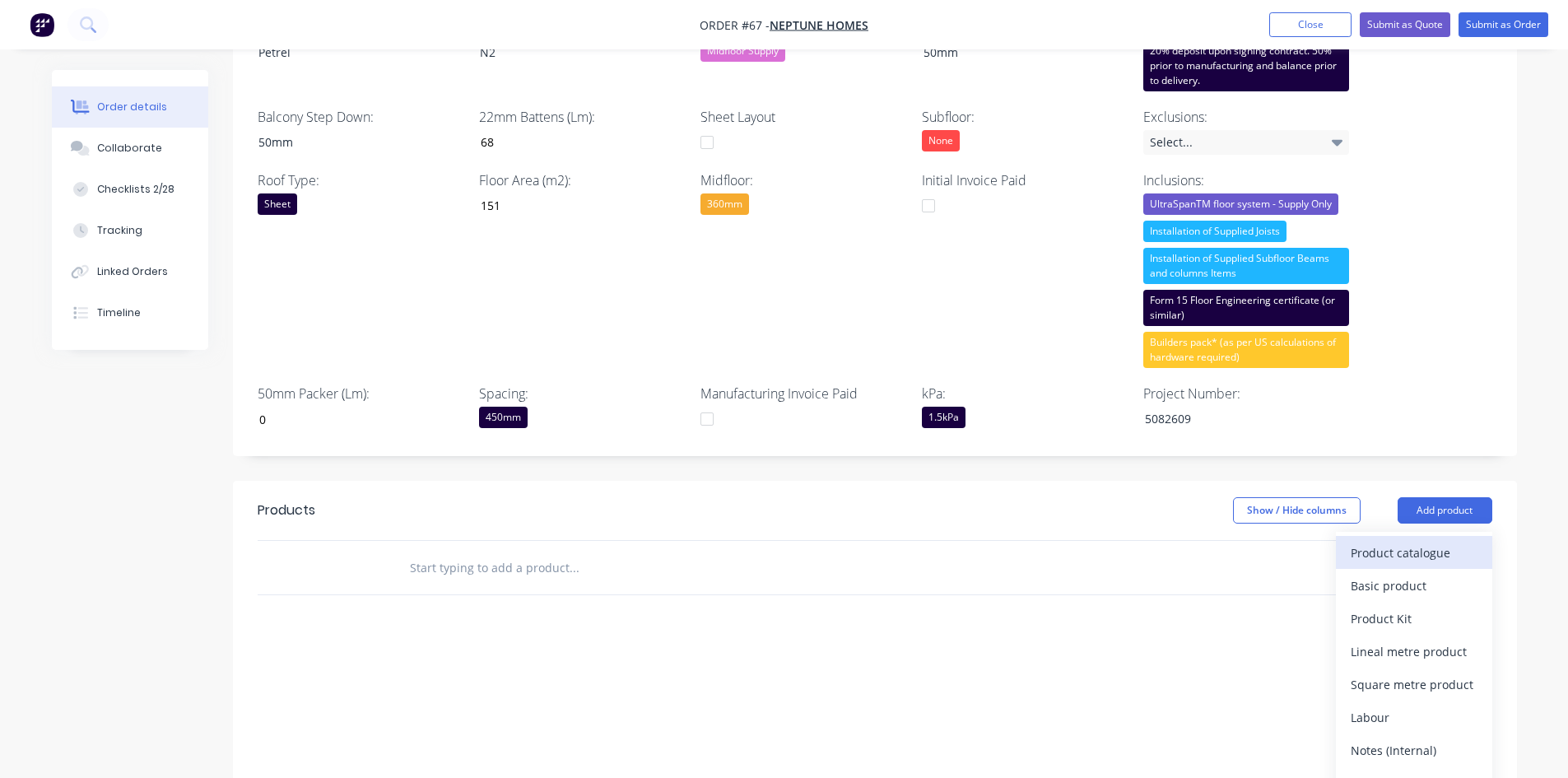
click at [1263, 536] on button "Product catalogue" at bounding box center [1414, 552] width 156 height 33
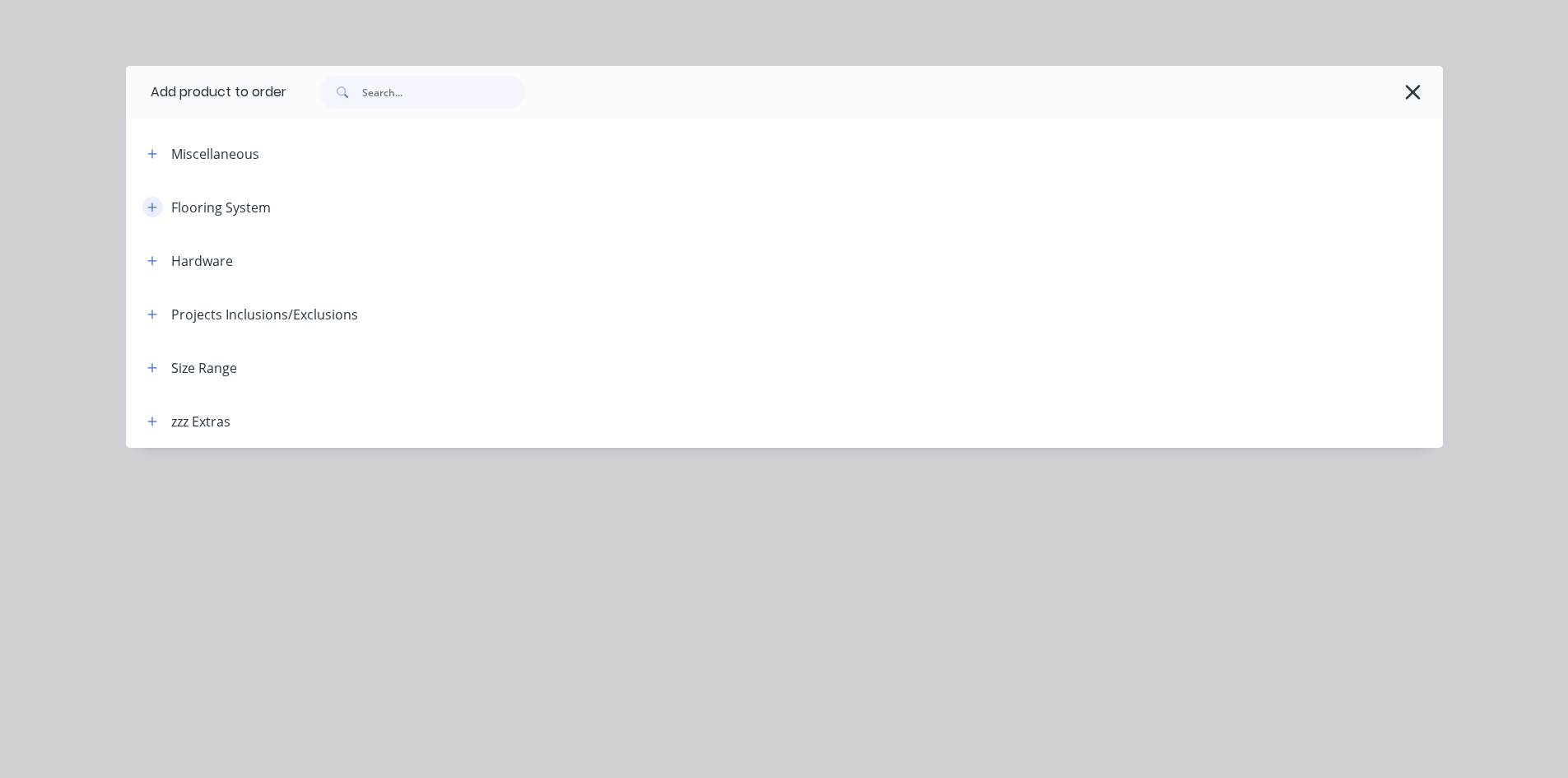
click at [151, 211] on icon "button" at bounding box center [152, 208] width 9 height 11
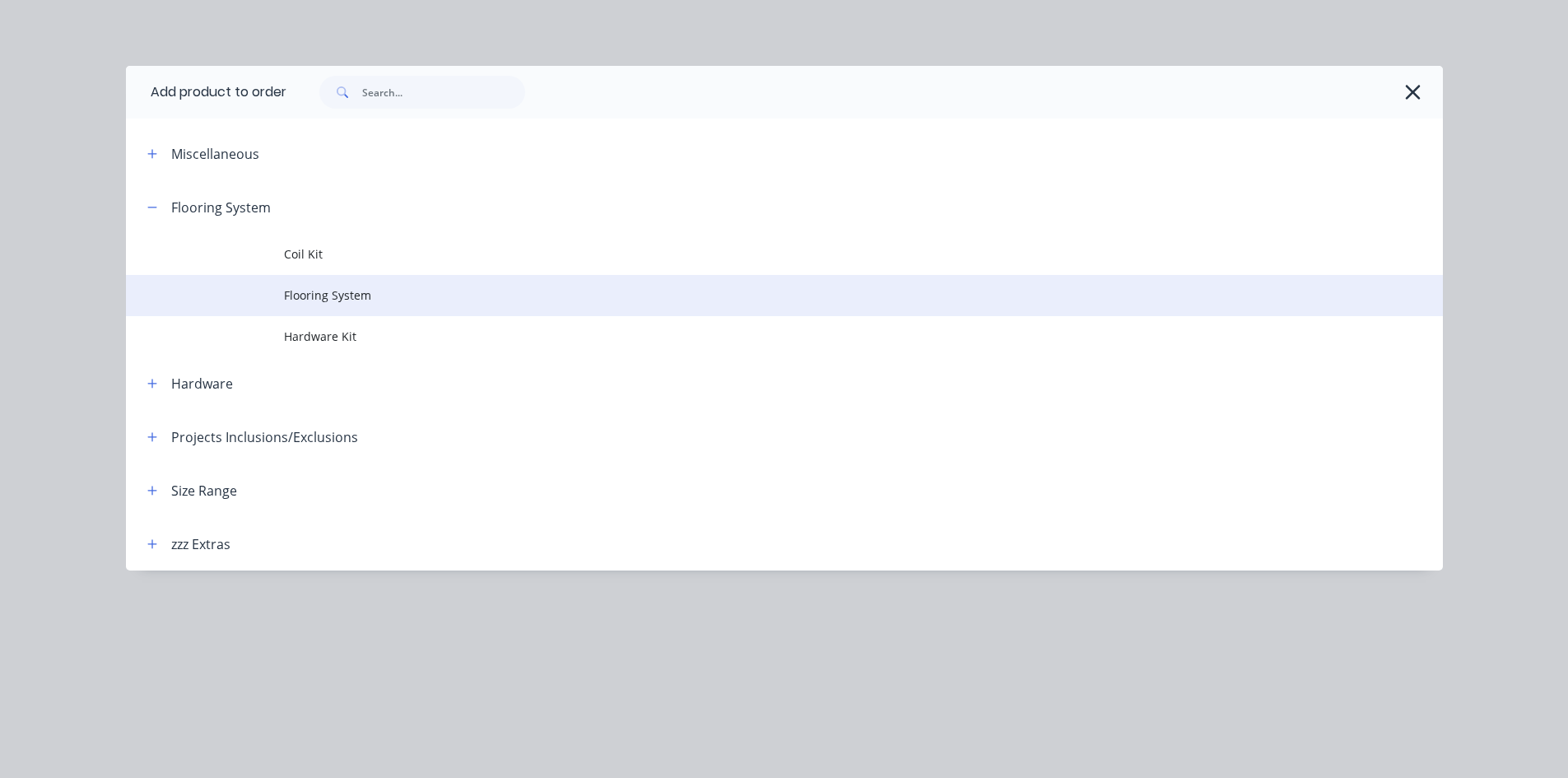
click at [323, 289] on span "Flooring System" at bounding box center [748, 295] width 927 height 17
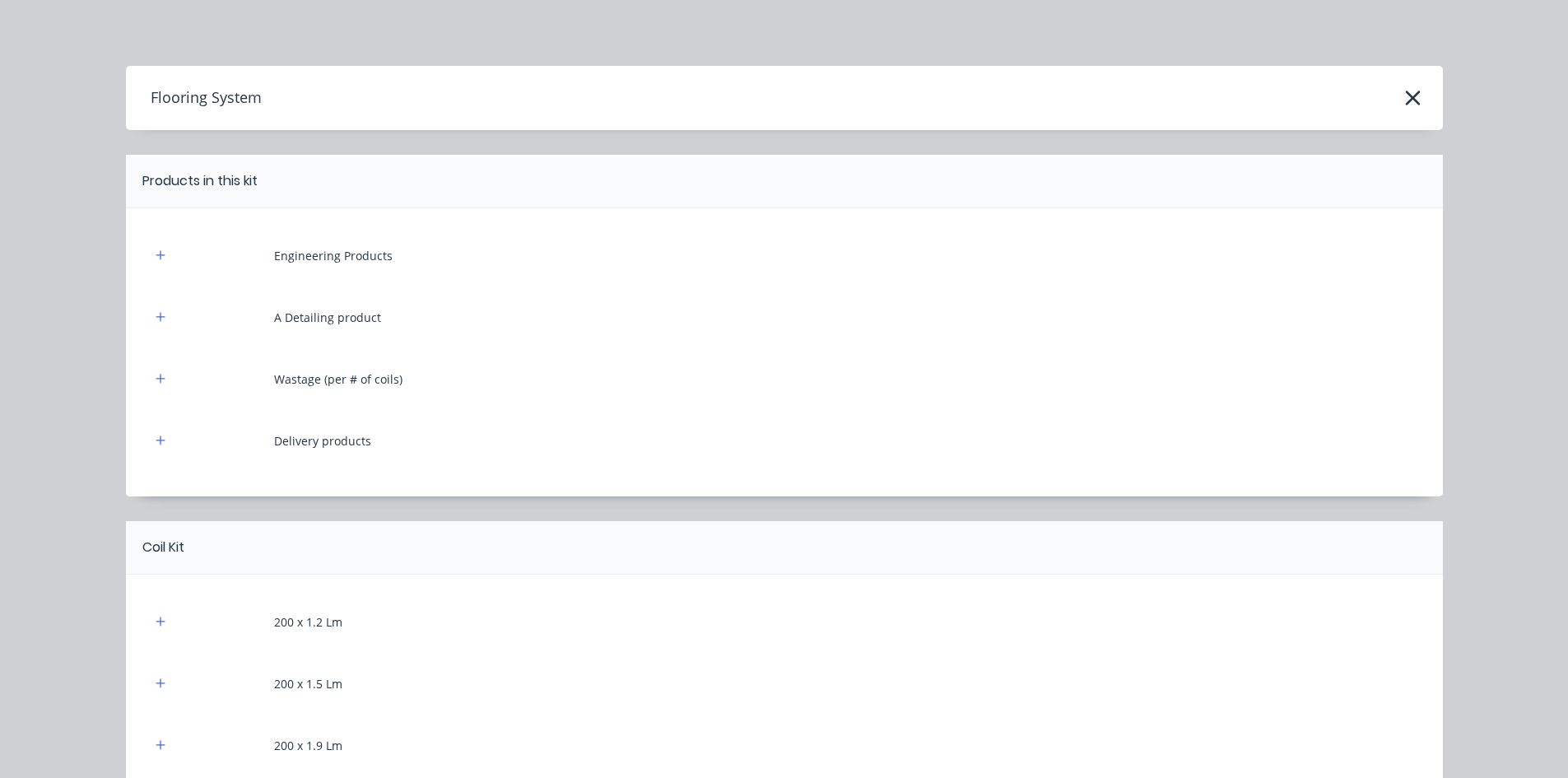
scroll to position [0, 0]
click at [1263, 91] on icon "button" at bounding box center [1413, 98] width 17 height 23
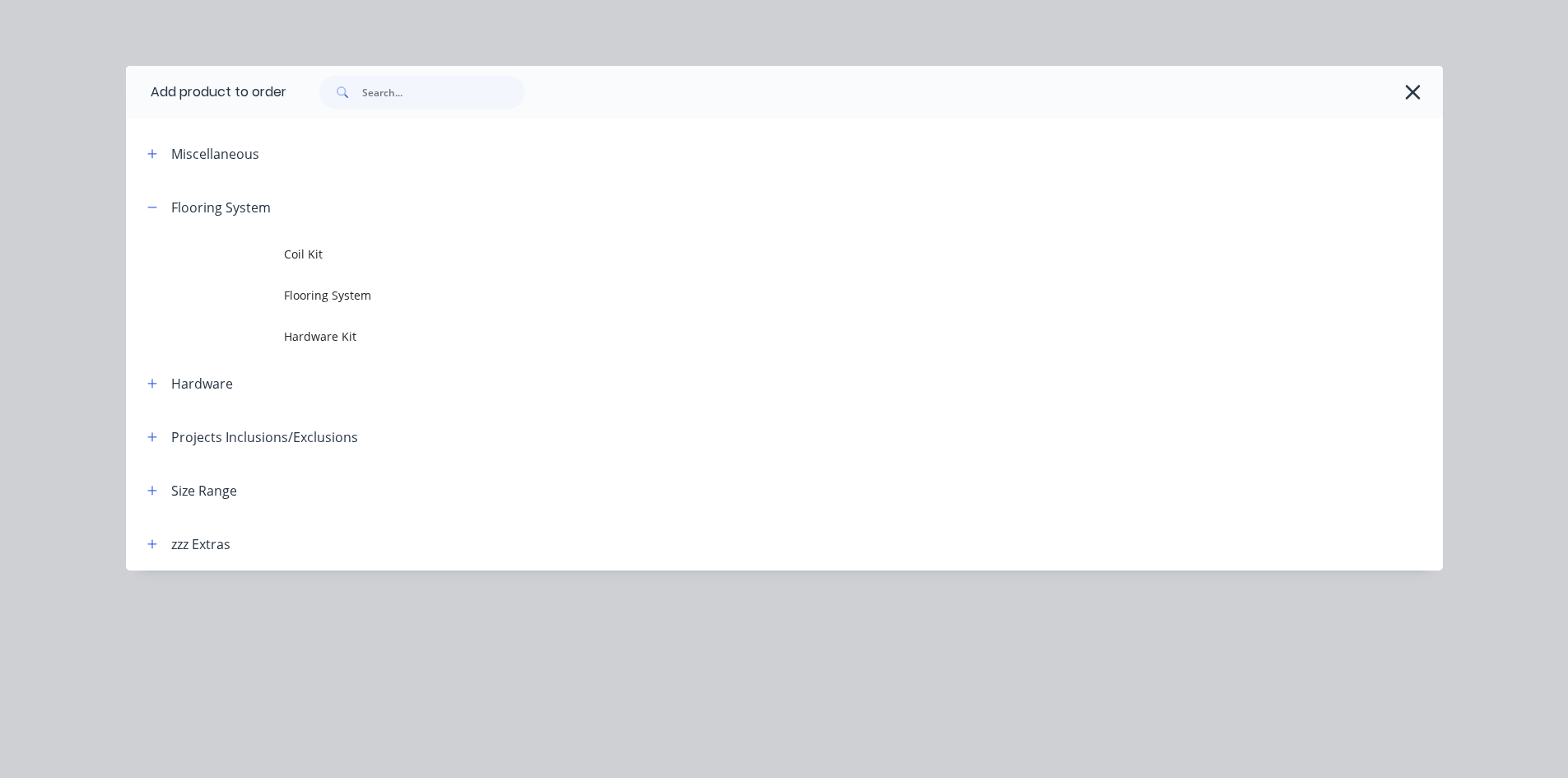
click at [1263, 91] on icon "button" at bounding box center [1413, 92] width 17 height 23
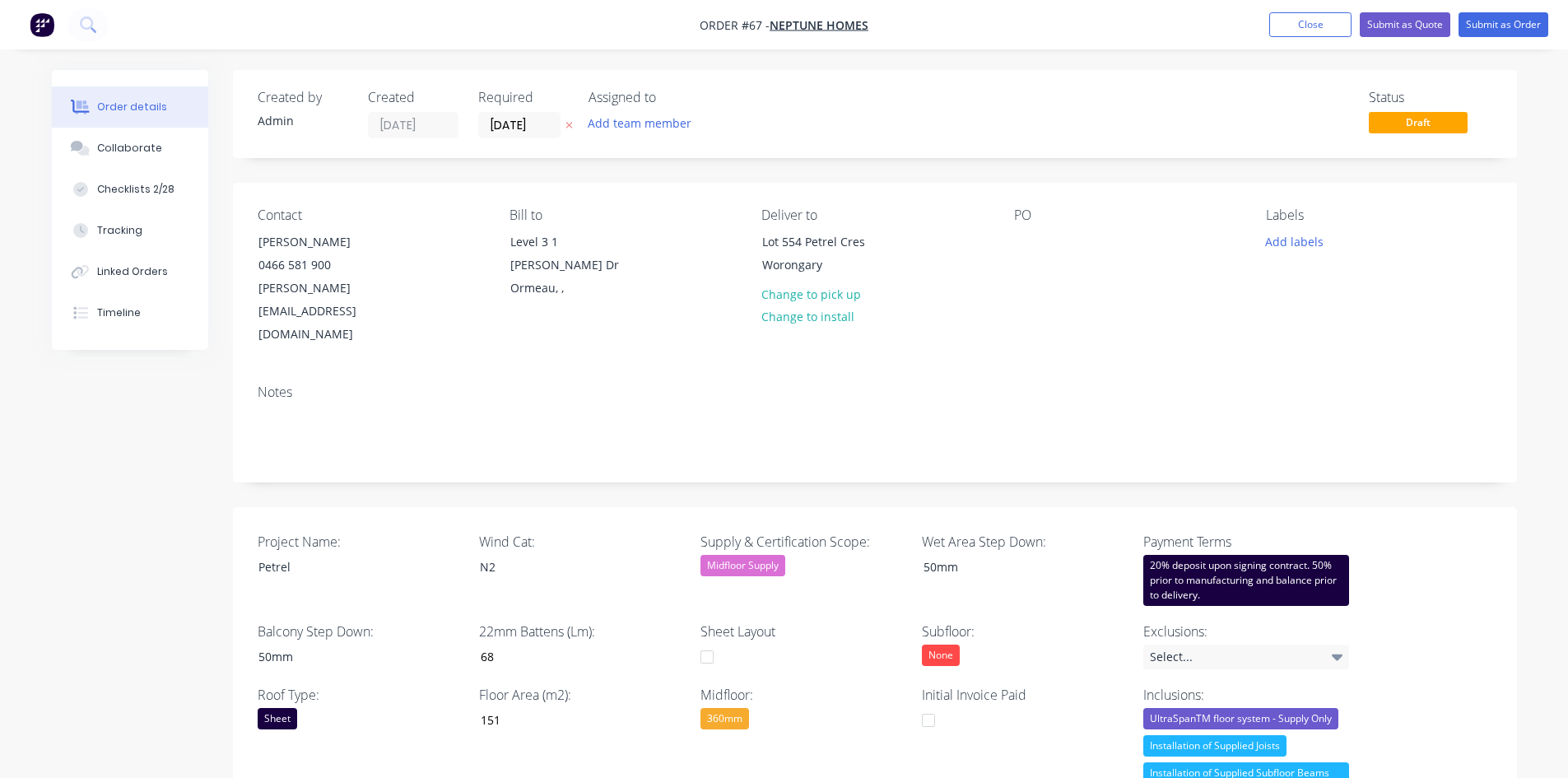
click at [1260, 554] on div "20% deposit upon signing contract. 50% prior to manufacturing and balance prior…" at bounding box center [1246, 580] width 206 height 51
click at [1131, 371] on div "Notes" at bounding box center [874, 426] width 1284 height 110
click at [1263, 18] on button "Close" at bounding box center [1309, 25] width 82 height 25
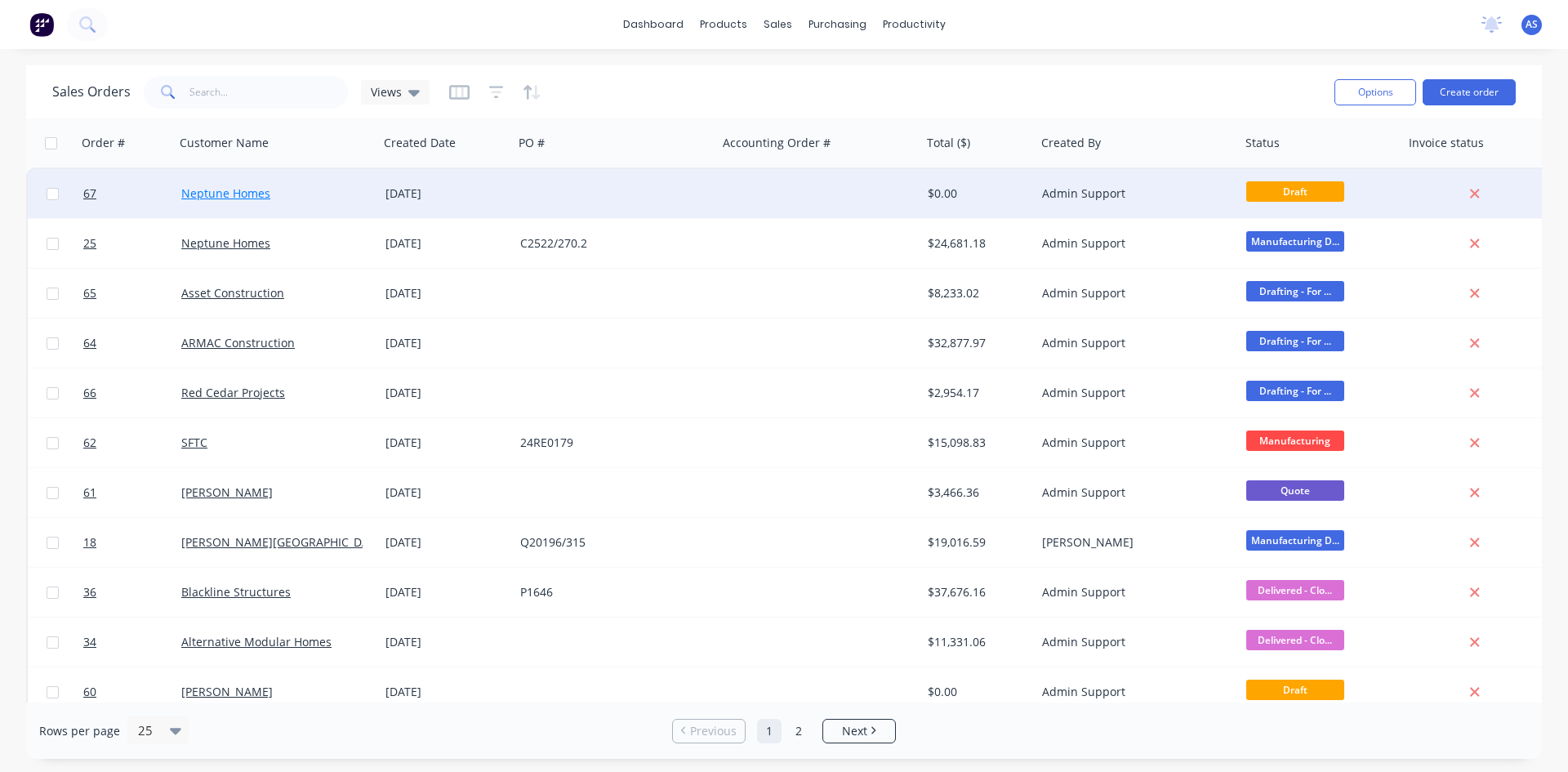
click at [249, 190] on link "Neptune Homes" at bounding box center [226, 193] width 89 height 16
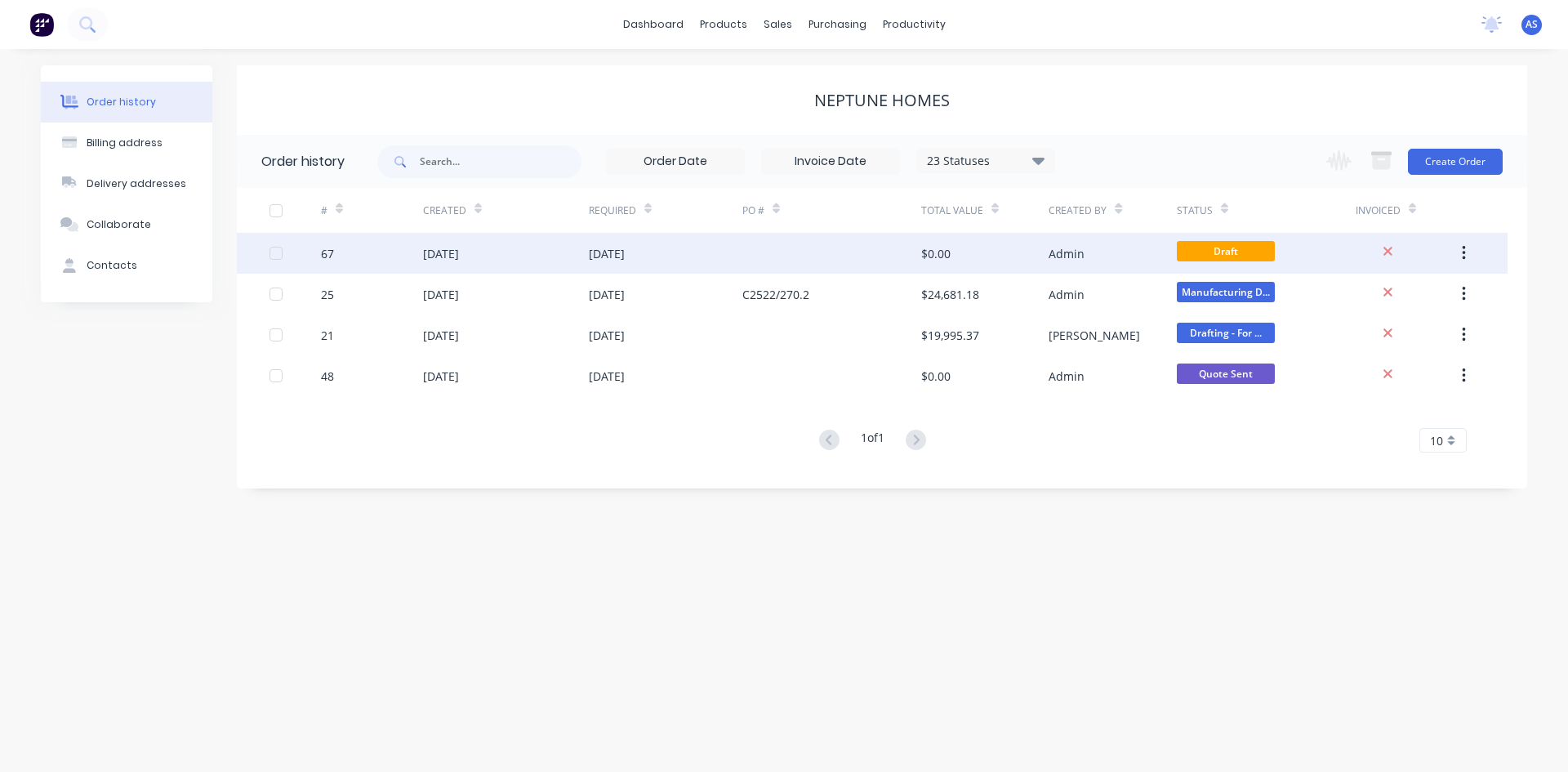
click at [496, 259] on div "[DATE]" at bounding box center [506, 253] width 165 height 40
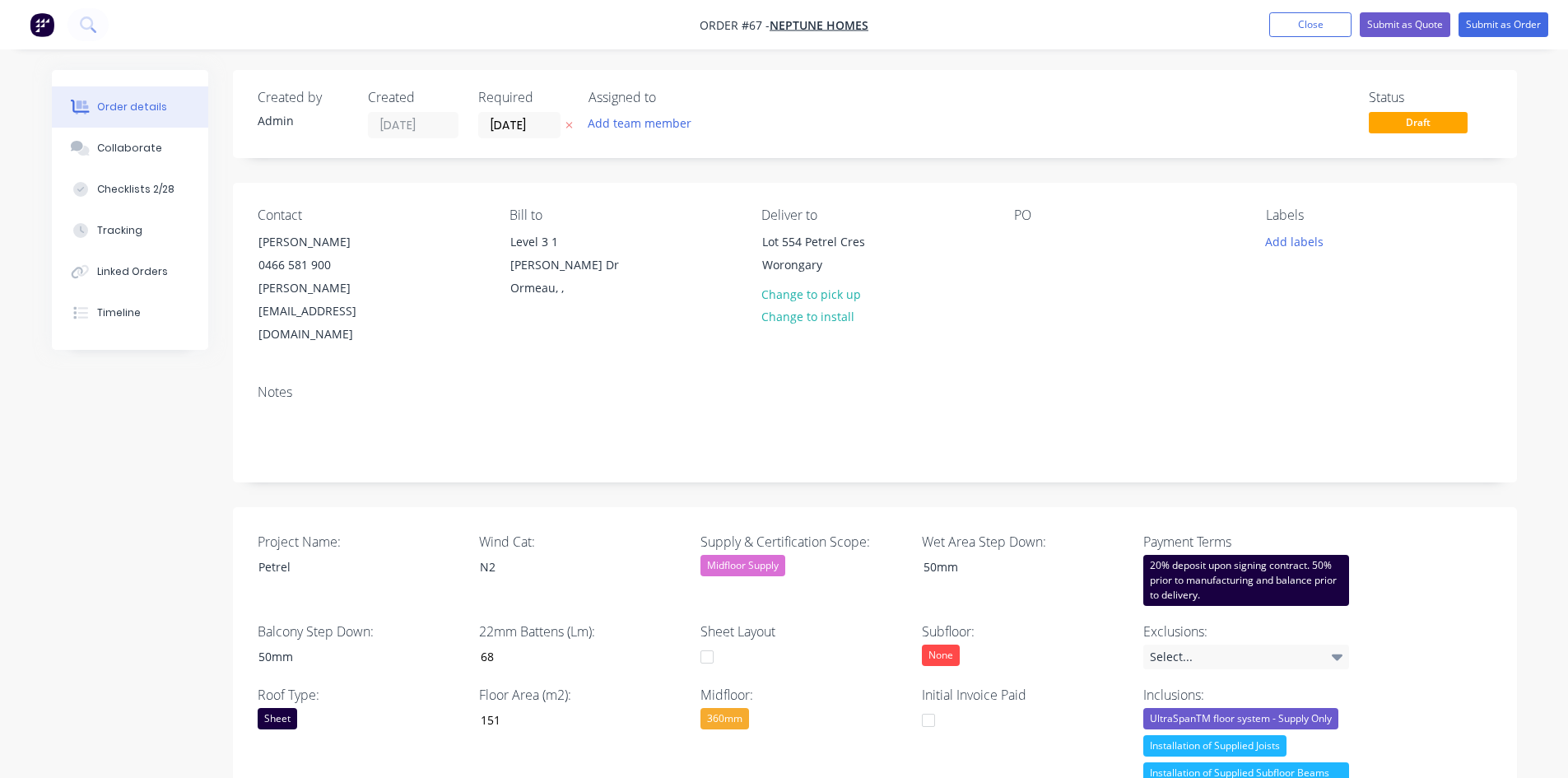
click at [1263, 554] on div "20% deposit upon signing contract. 50% prior to manufacturing and balance prior…" at bounding box center [1246, 580] width 206 height 51
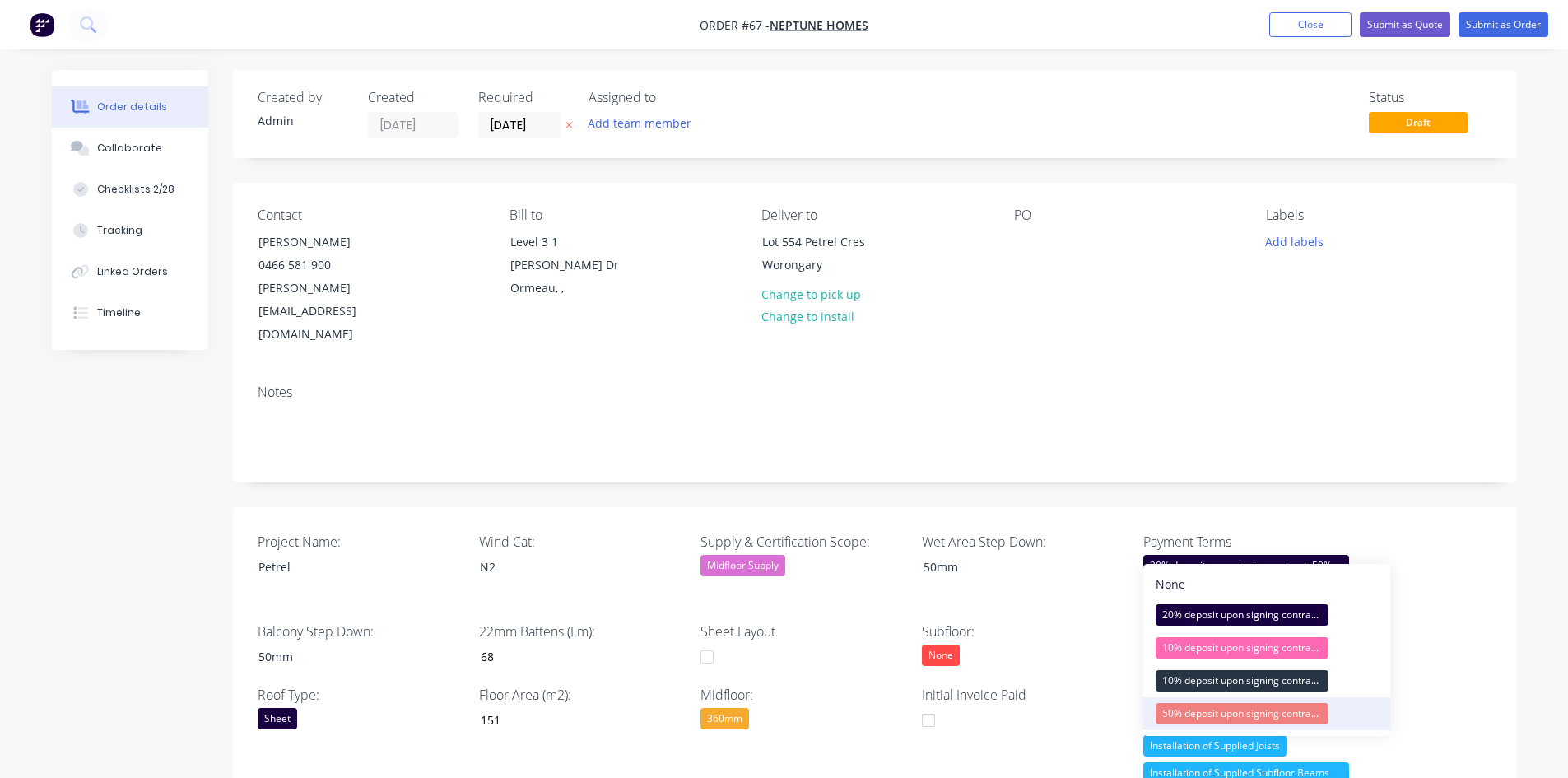
click at [1250, 600] on div "50% deposit upon signing contract. Balance prior to delivery" at bounding box center [1242, 714] width 172 height 22
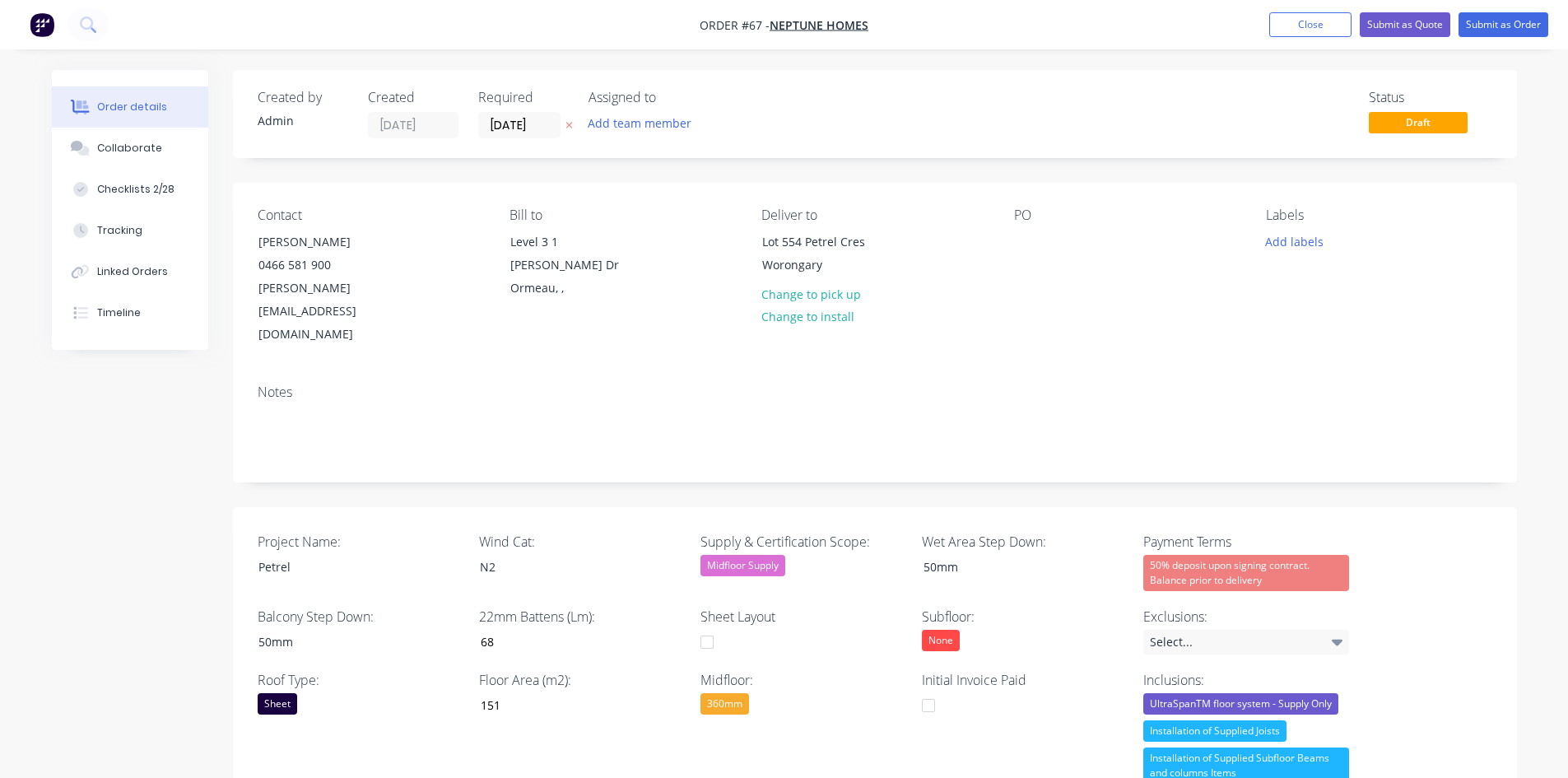
click at [1263, 521] on div "Project Name: Petrel Wind Cat: N2 Supply & Certification Scope: Midfloor Supply…" at bounding box center [874, 732] width 1284 height 449
click at [659, 134] on button "Add team member" at bounding box center [640, 122] width 121 height 22
click at [635, 244] on button "[PERSON_NAME]" at bounding box center [712, 247] width 247 height 33
click at [1263, 371] on div "Notes" at bounding box center [874, 426] width 1284 height 110
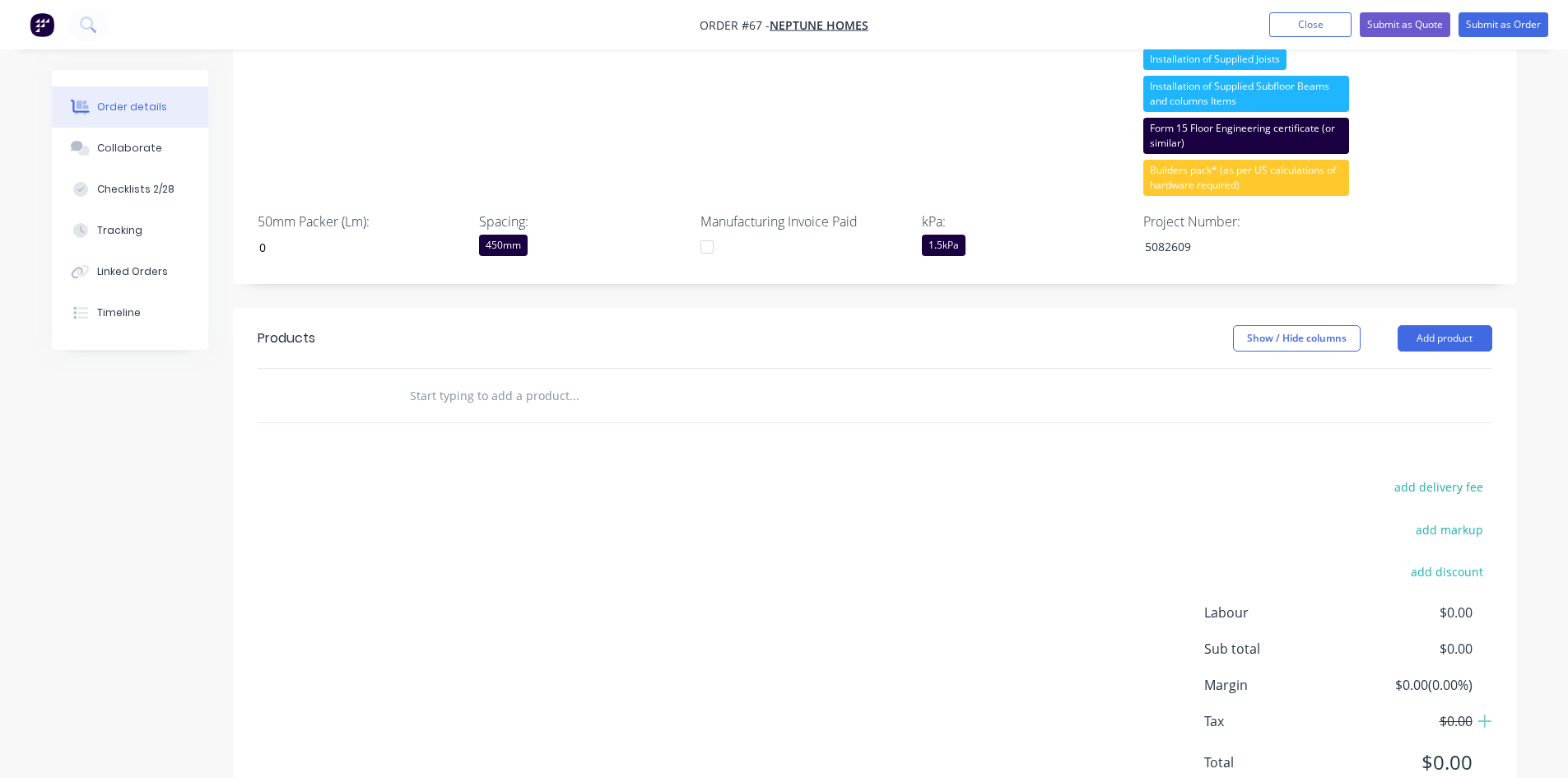
scroll to position [691, 0]
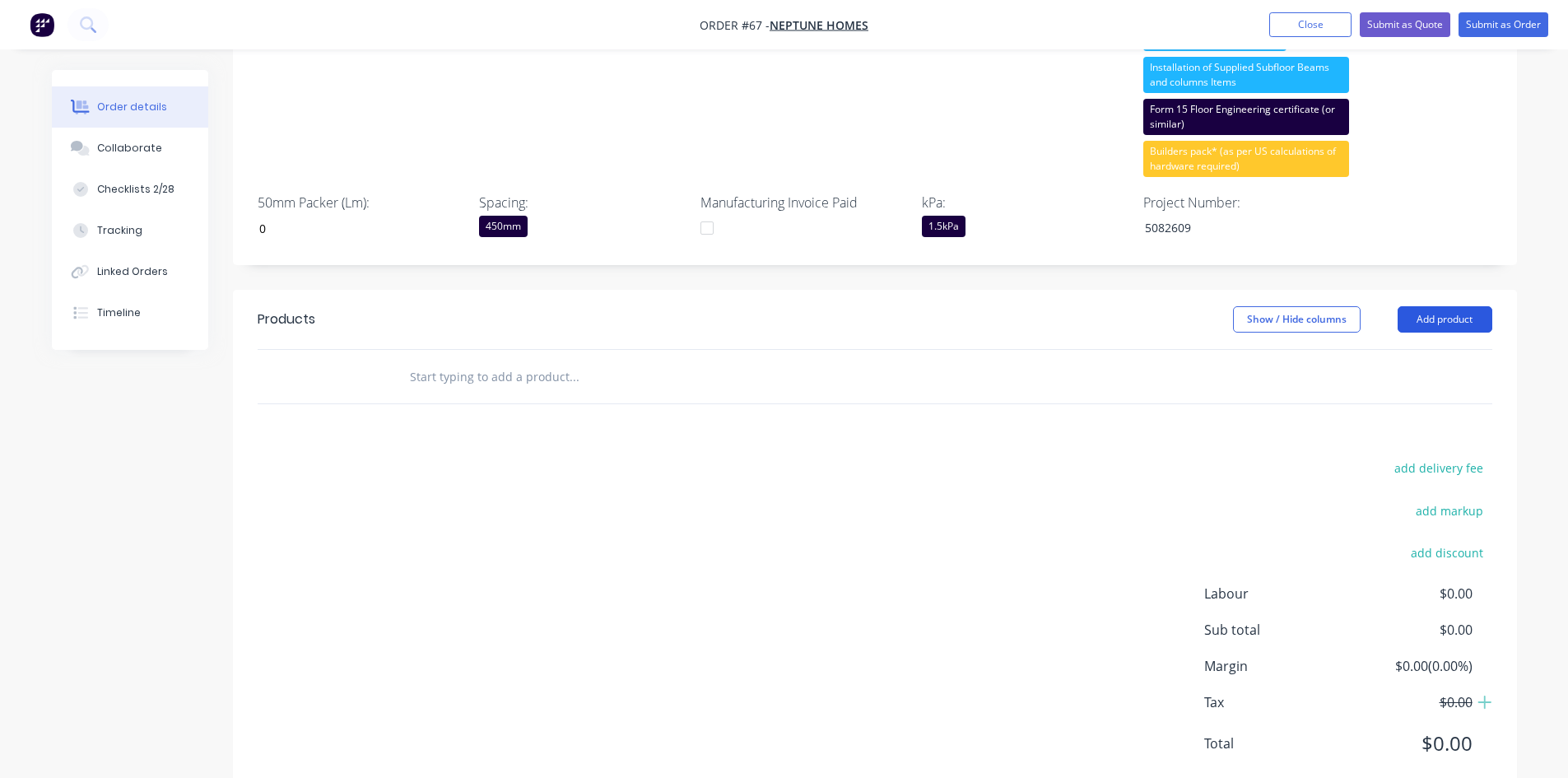
click at [1263, 306] on button "Add product" at bounding box center [1445, 319] width 95 height 27
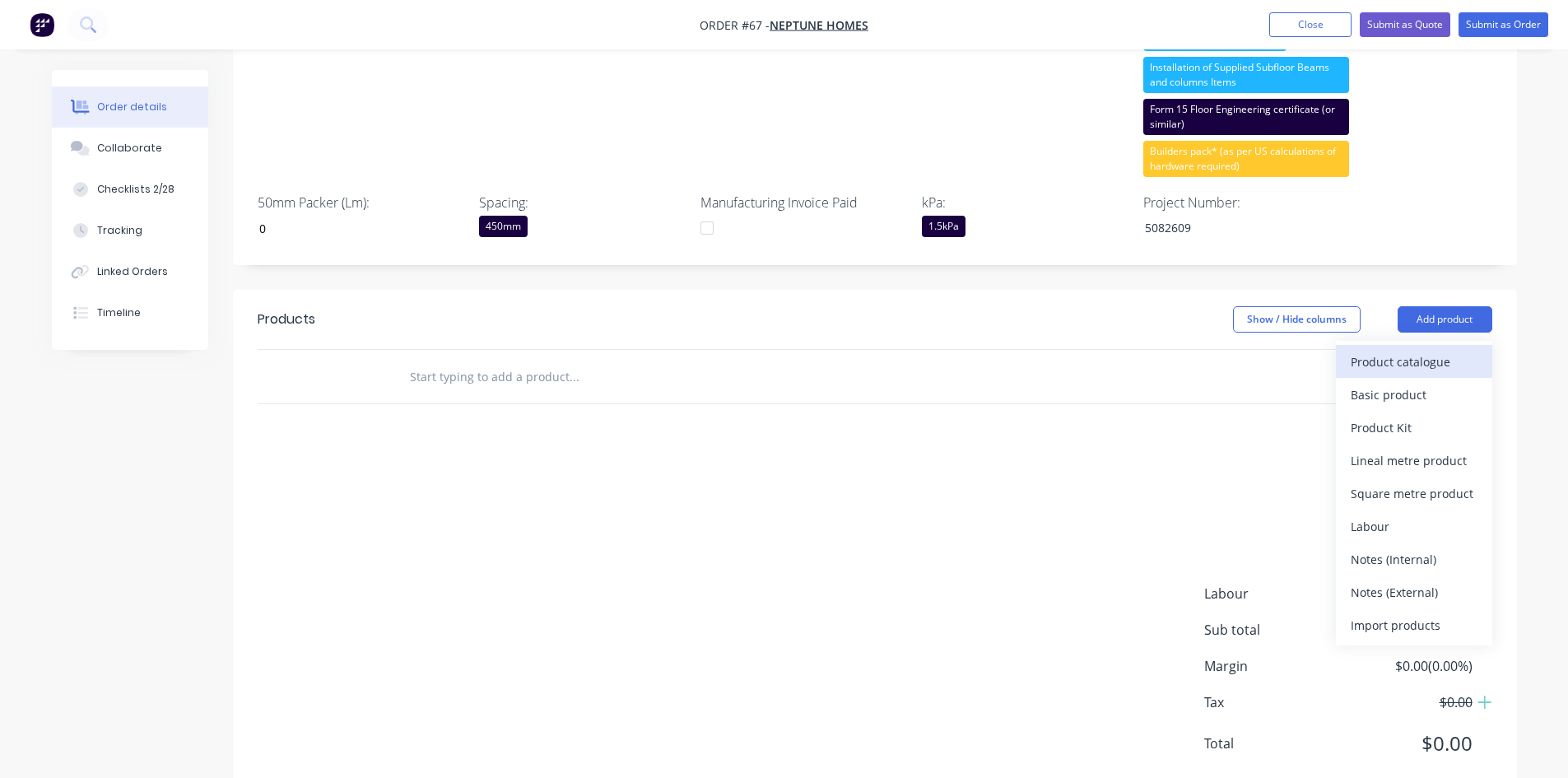
click at [1263, 350] on div "Product catalogue" at bounding box center [1414, 361] width 127 height 24
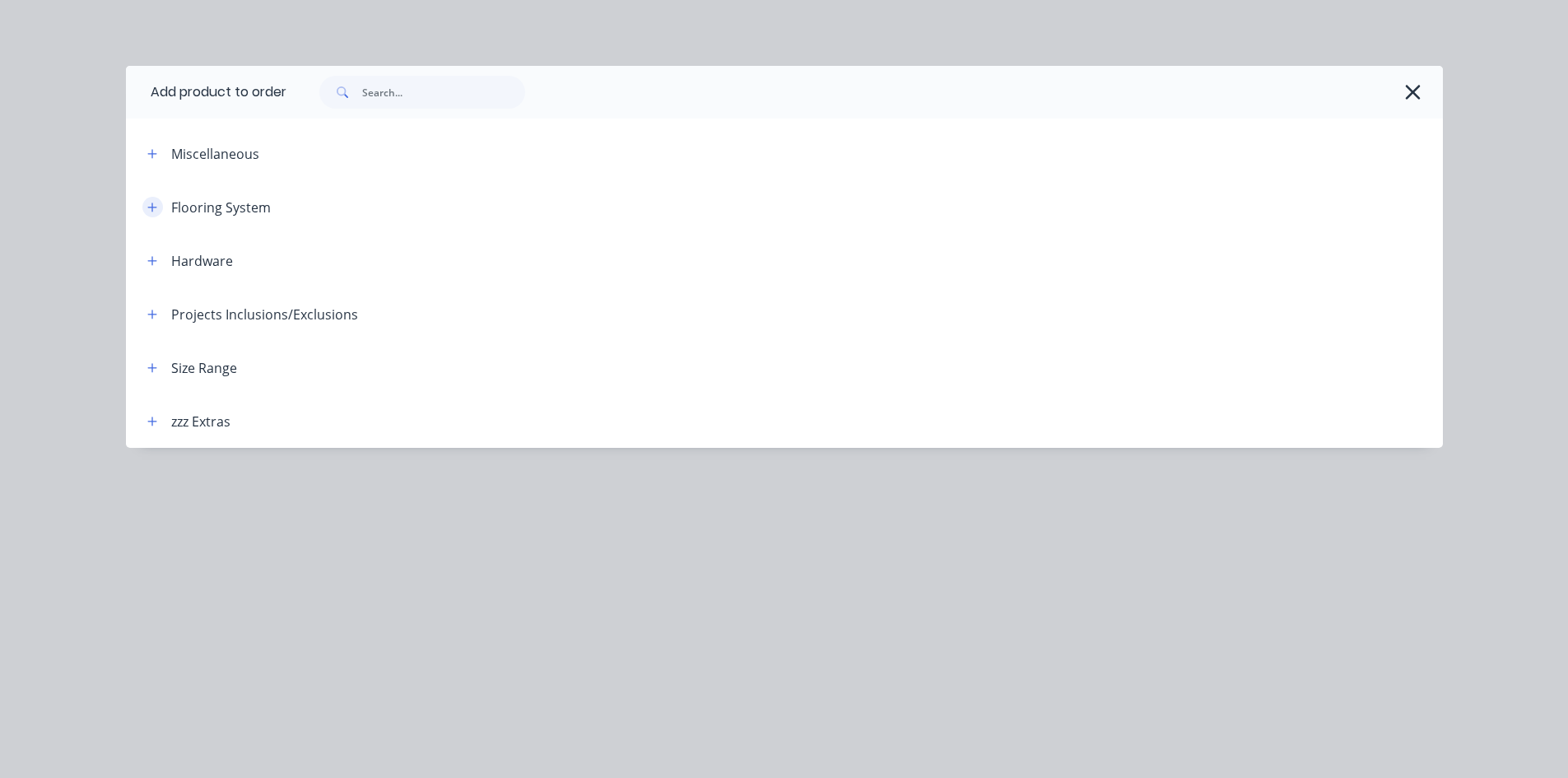
click at [148, 206] on icon "button" at bounding box center [152, 208] width 9 height 11
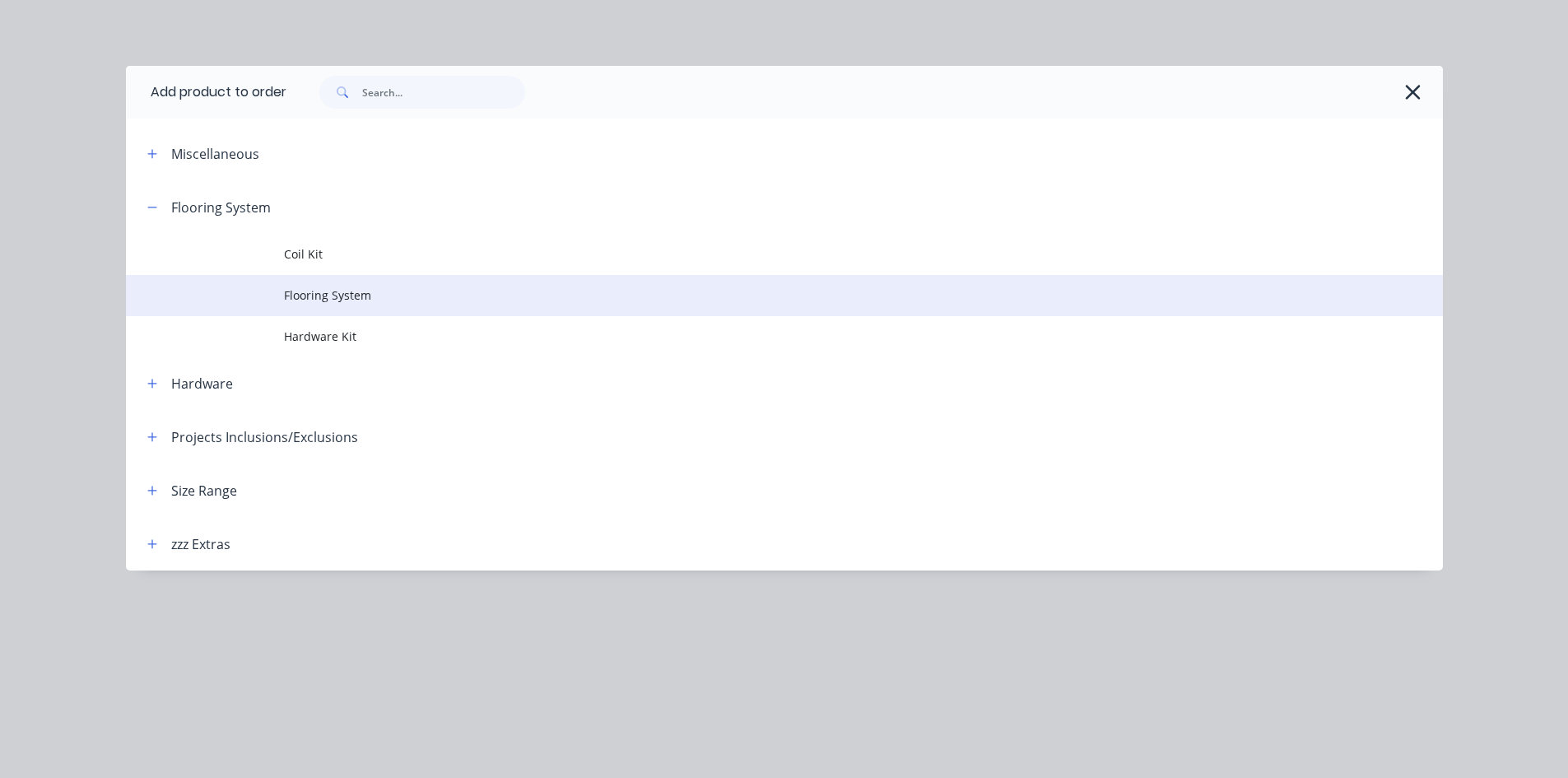
click at [341, 290] on span "Flooring System" at bounding box center [748, 295] width 927 height 17
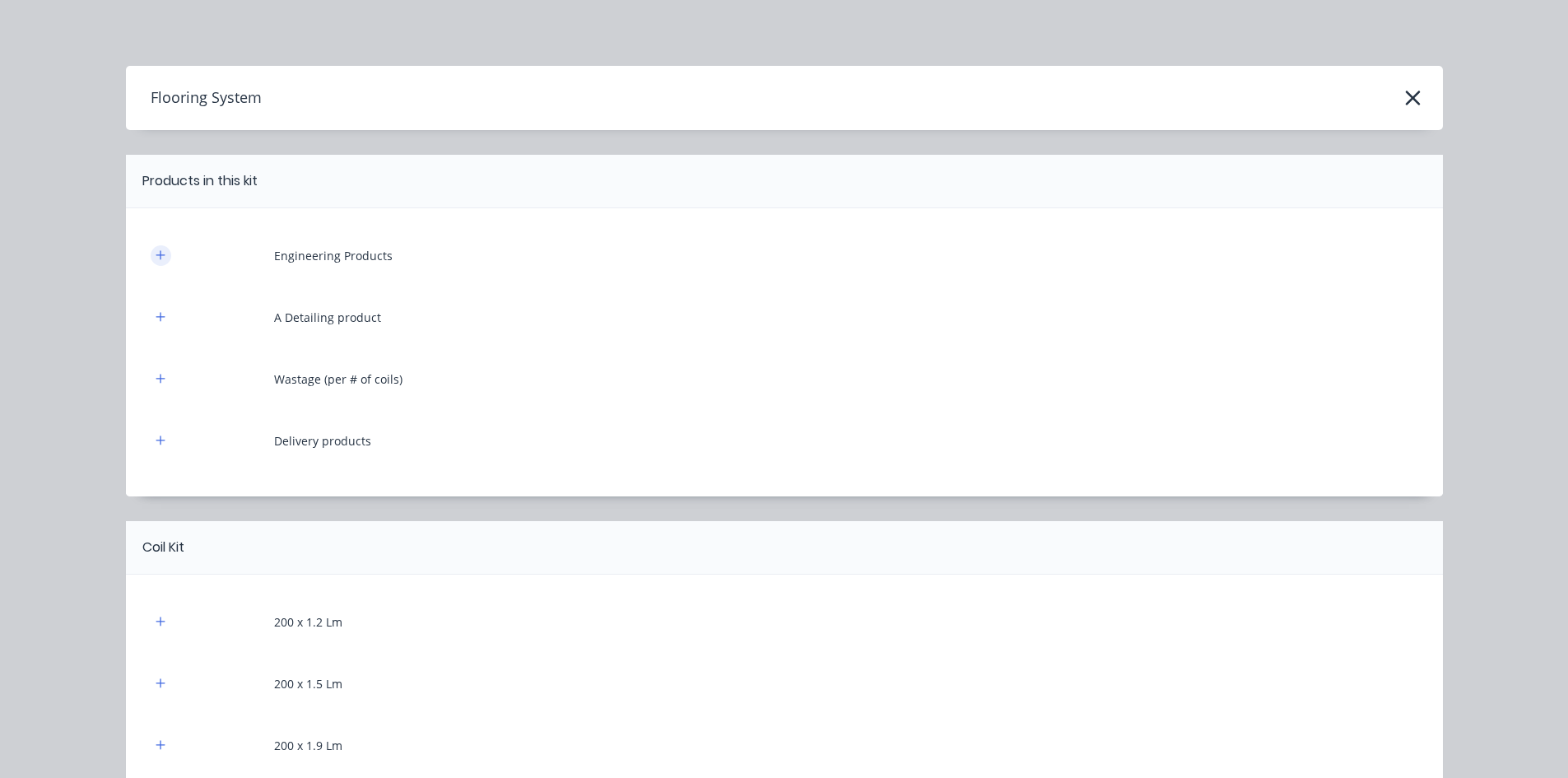
click at [155, 256] on icon "button" at bounding box center [160, 255] width 9 height 11
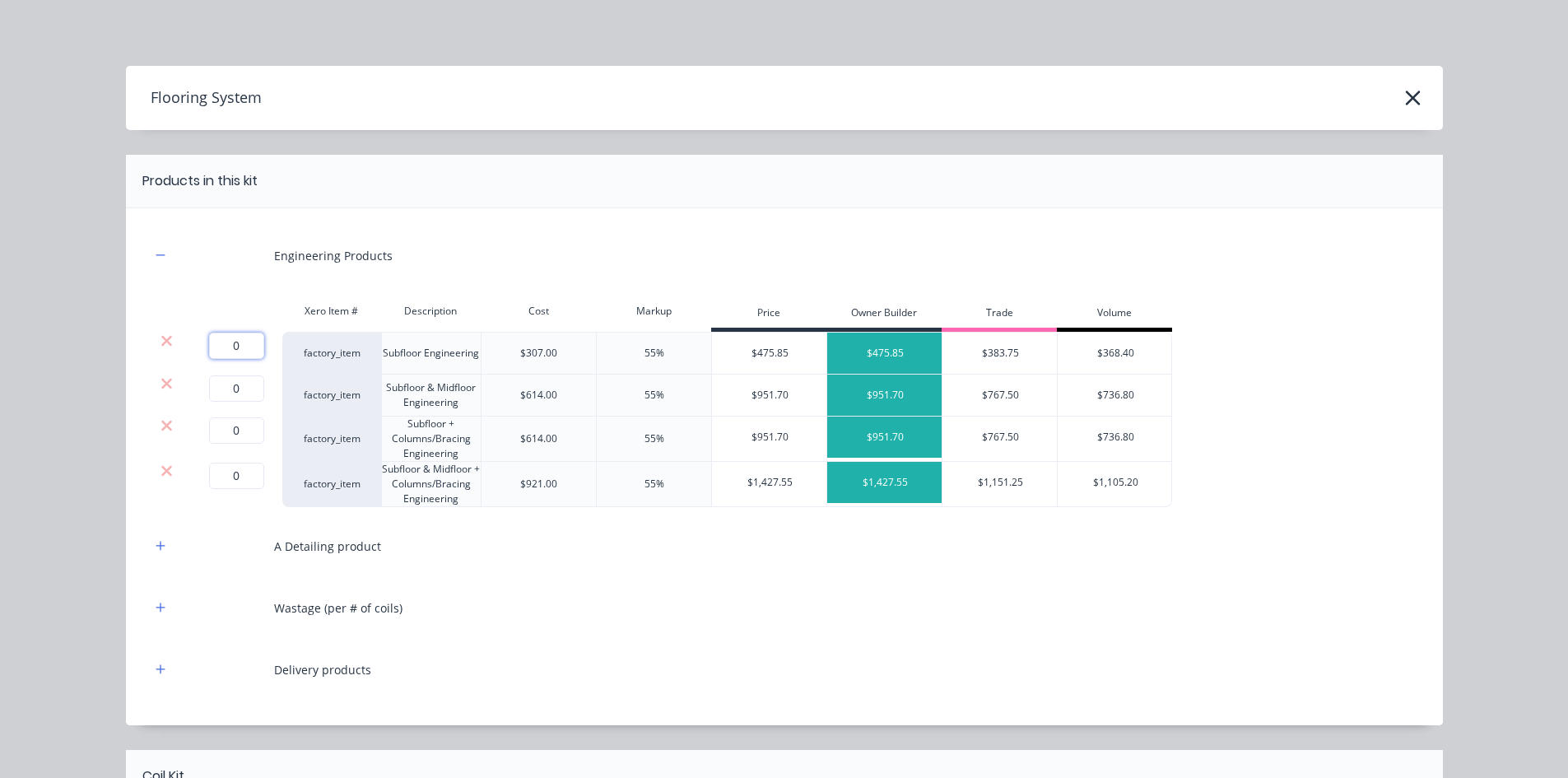
click at [238, 351] on input "0" at bounding box center [237, 346] width 55 height 27
type input "1"
click at [165, 389] on icon at bounding box center [166, 383] width 12 height 16
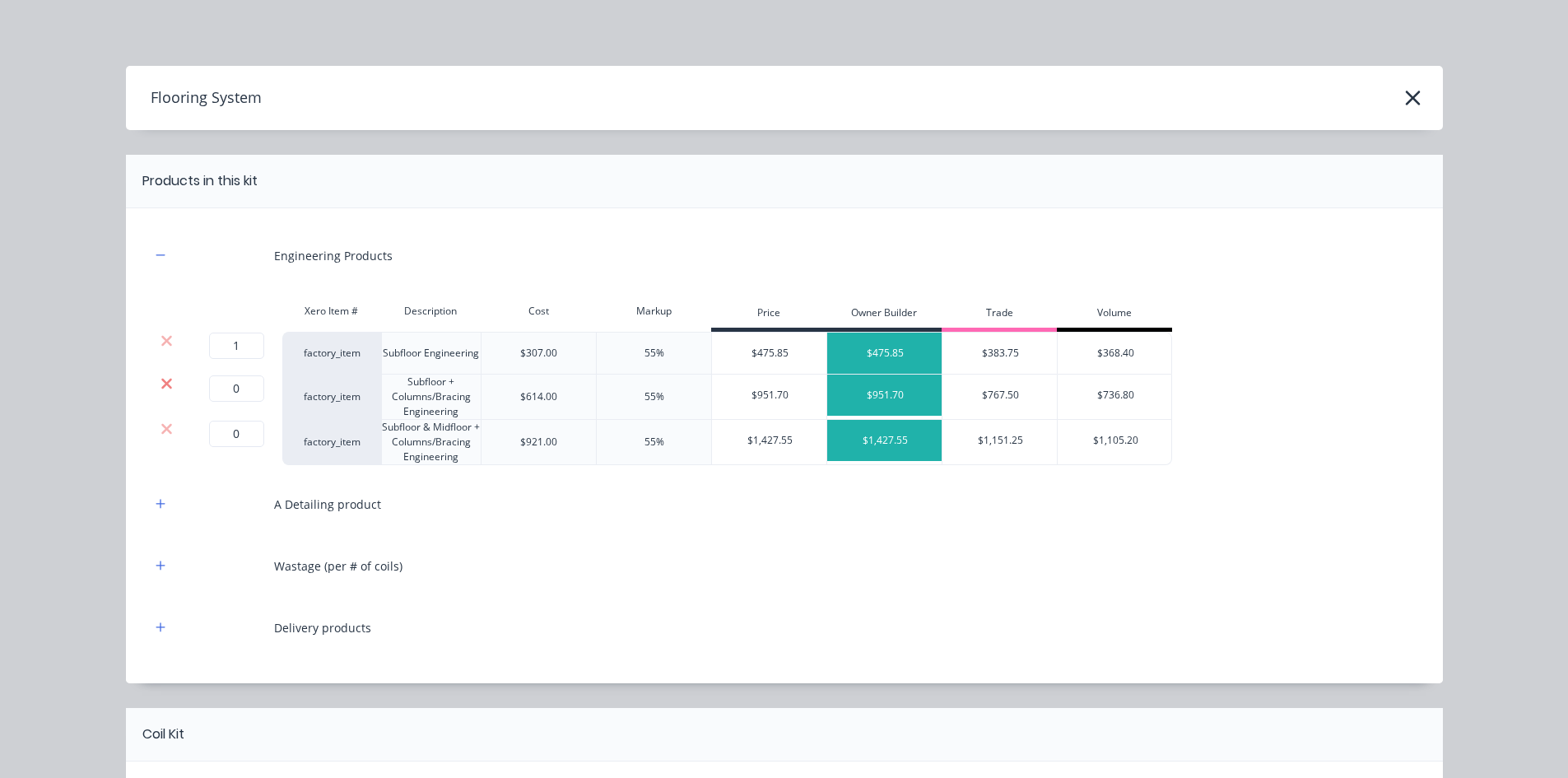
click at [163, 390] on icon at bounding box center [166, 383] width 12 height 16
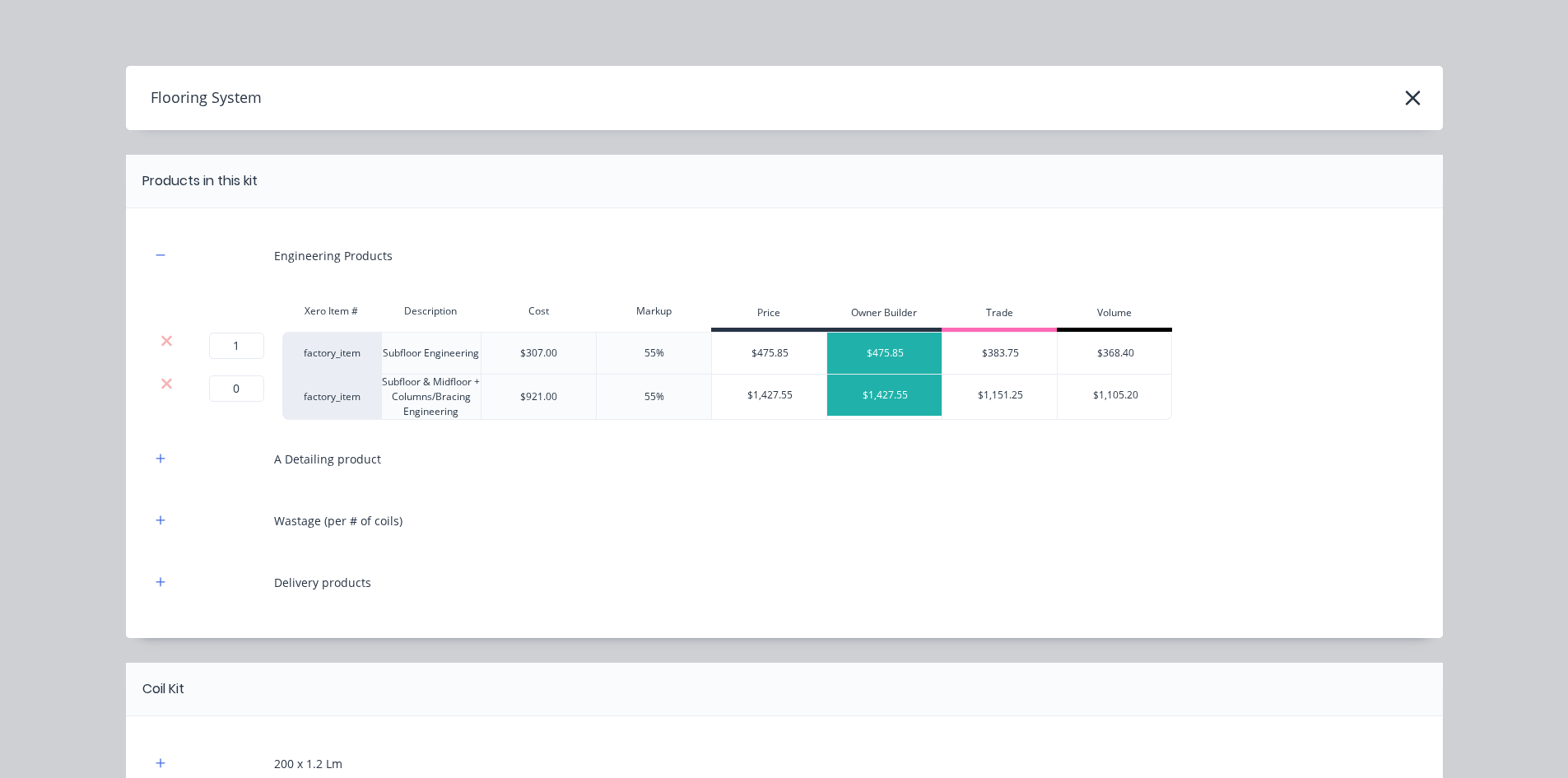
click at [163, 390] on icon at bounding box center [166, 383] width 12 height 16
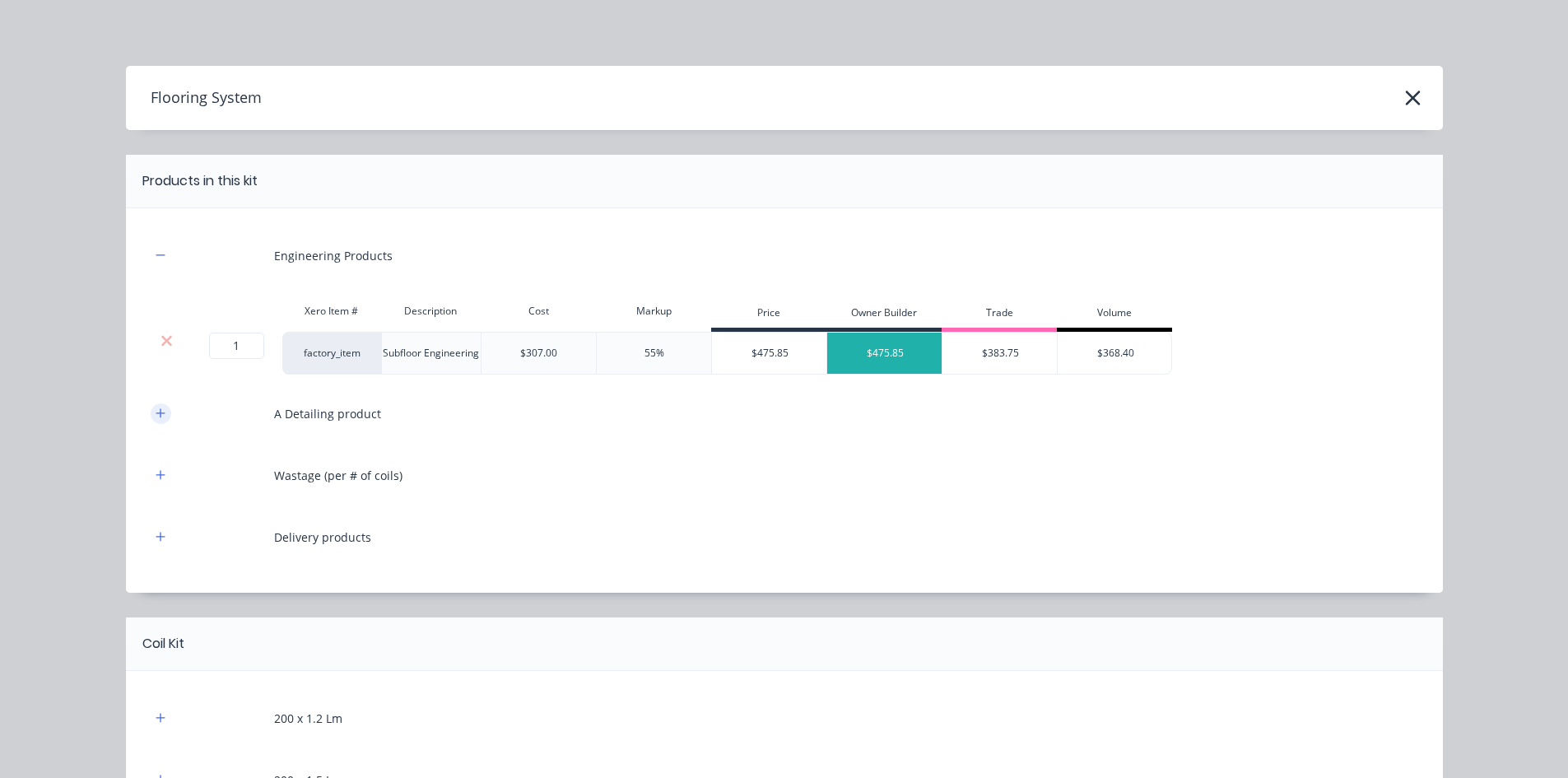
click at [155, 415] on icon "button" at bounding box center [160, 413] width 9 height 11
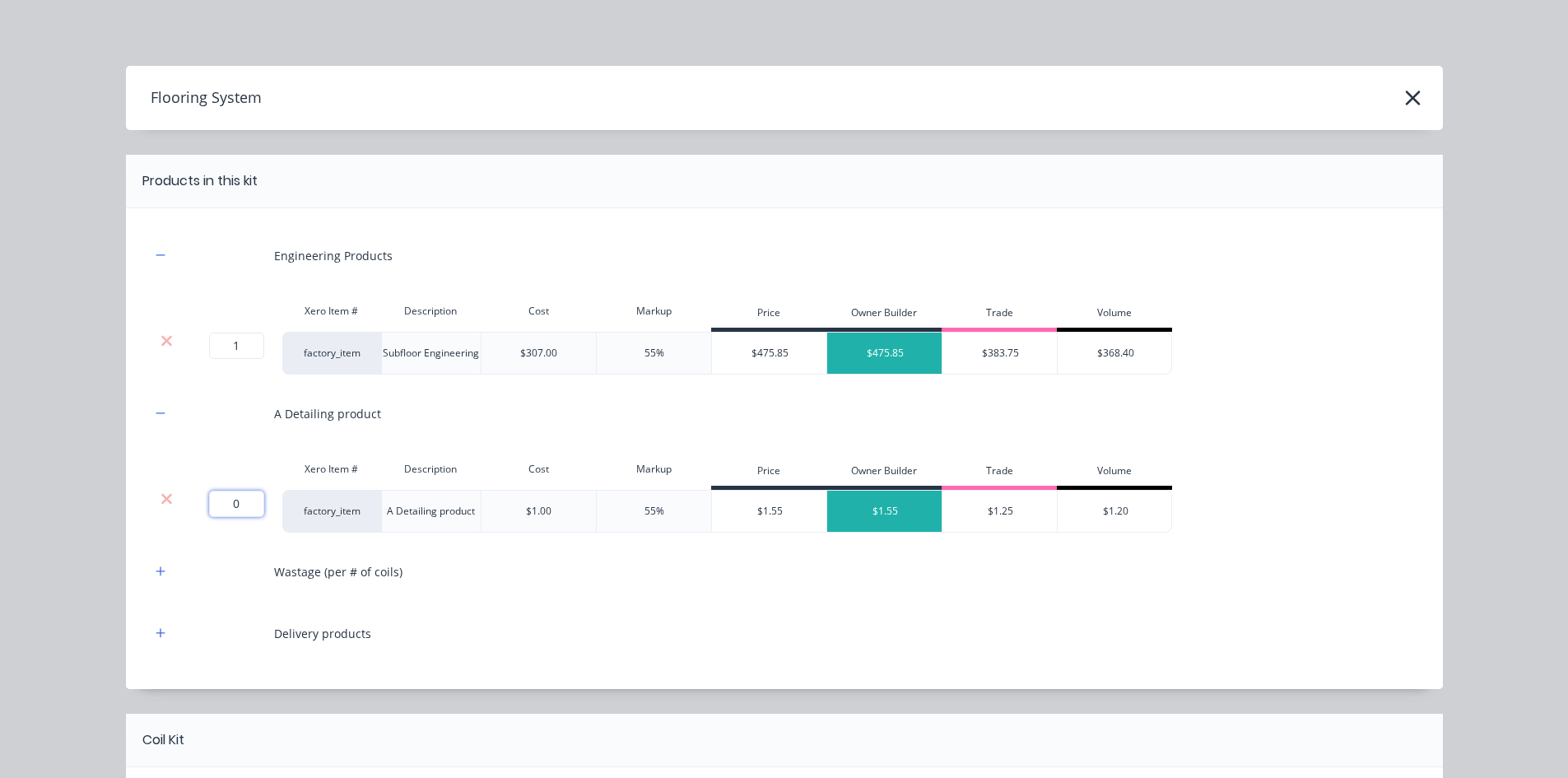
click at [240, 500] on input "0" at bounding box center [237, 504] width 55 height 27
type input "34"
click at [155, 573] on icon "button" at bounding box center [160, 571] width 9 height 9
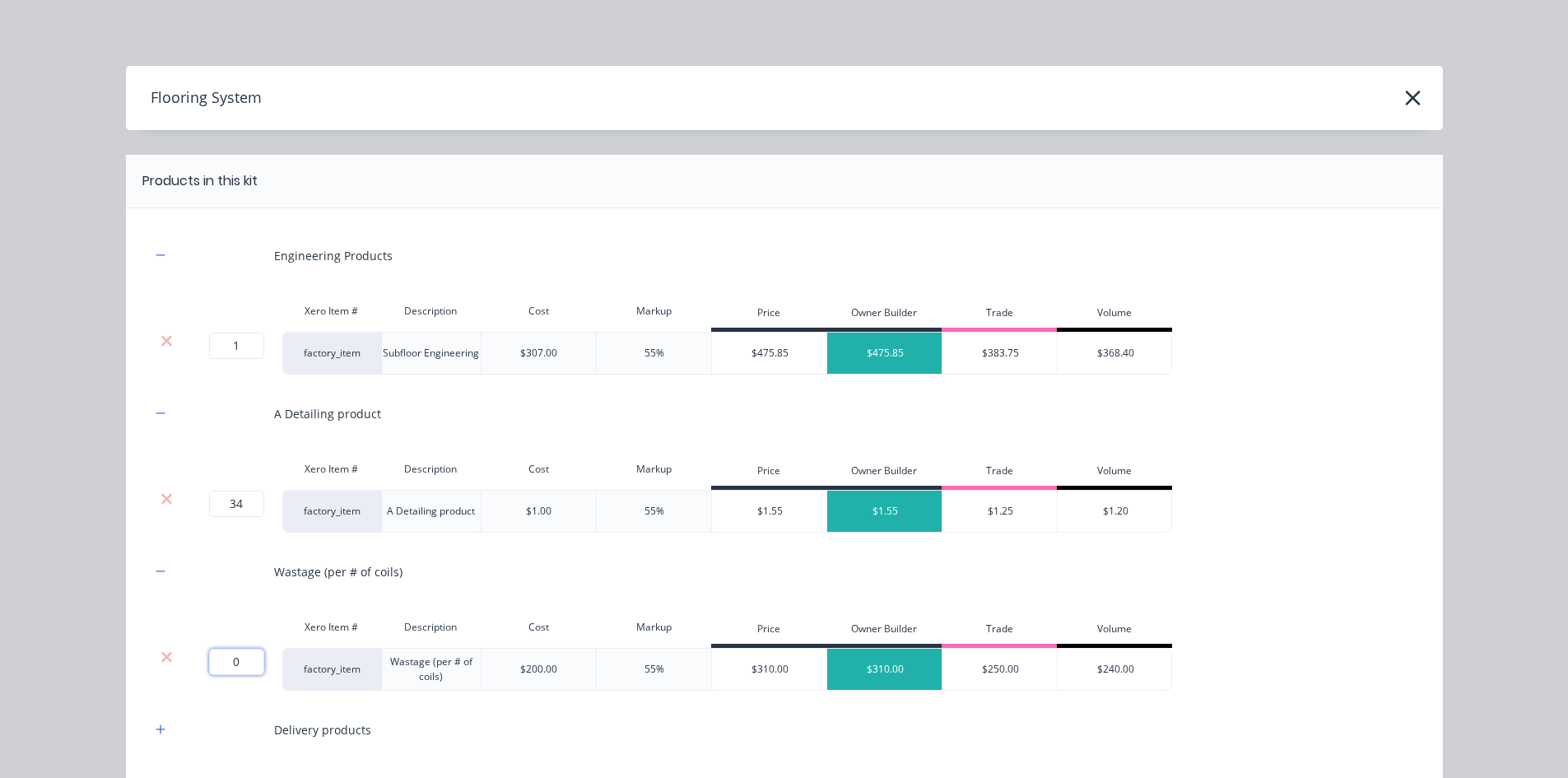
click at [236, 600] on input "0" at bounding box center [237, 662] width 55 height 27
type input "1"
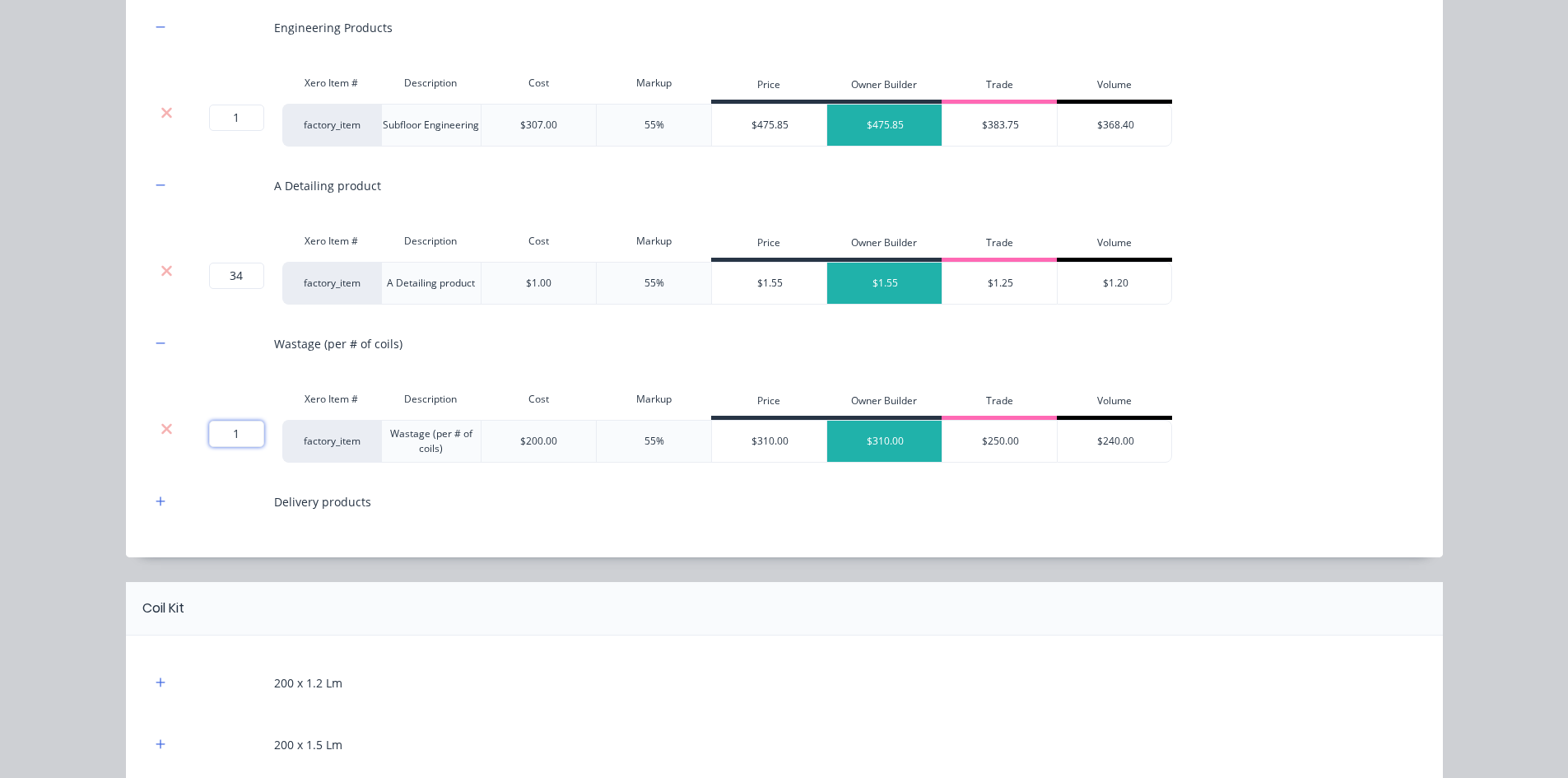
scroll to position [247, 0]
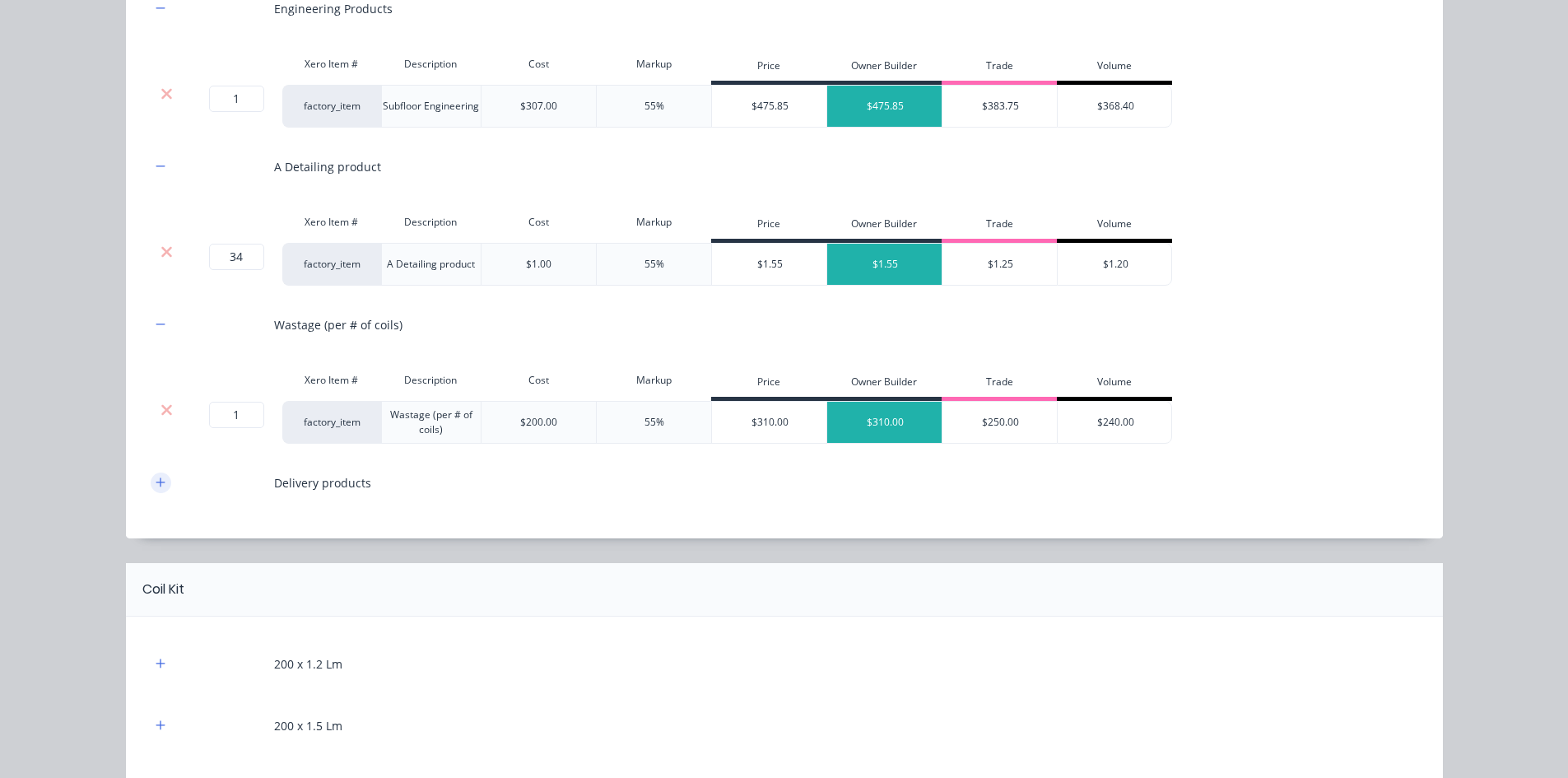
click at [155, 488] on icon "button" at bounding box center [160, 482] width 9 height 11
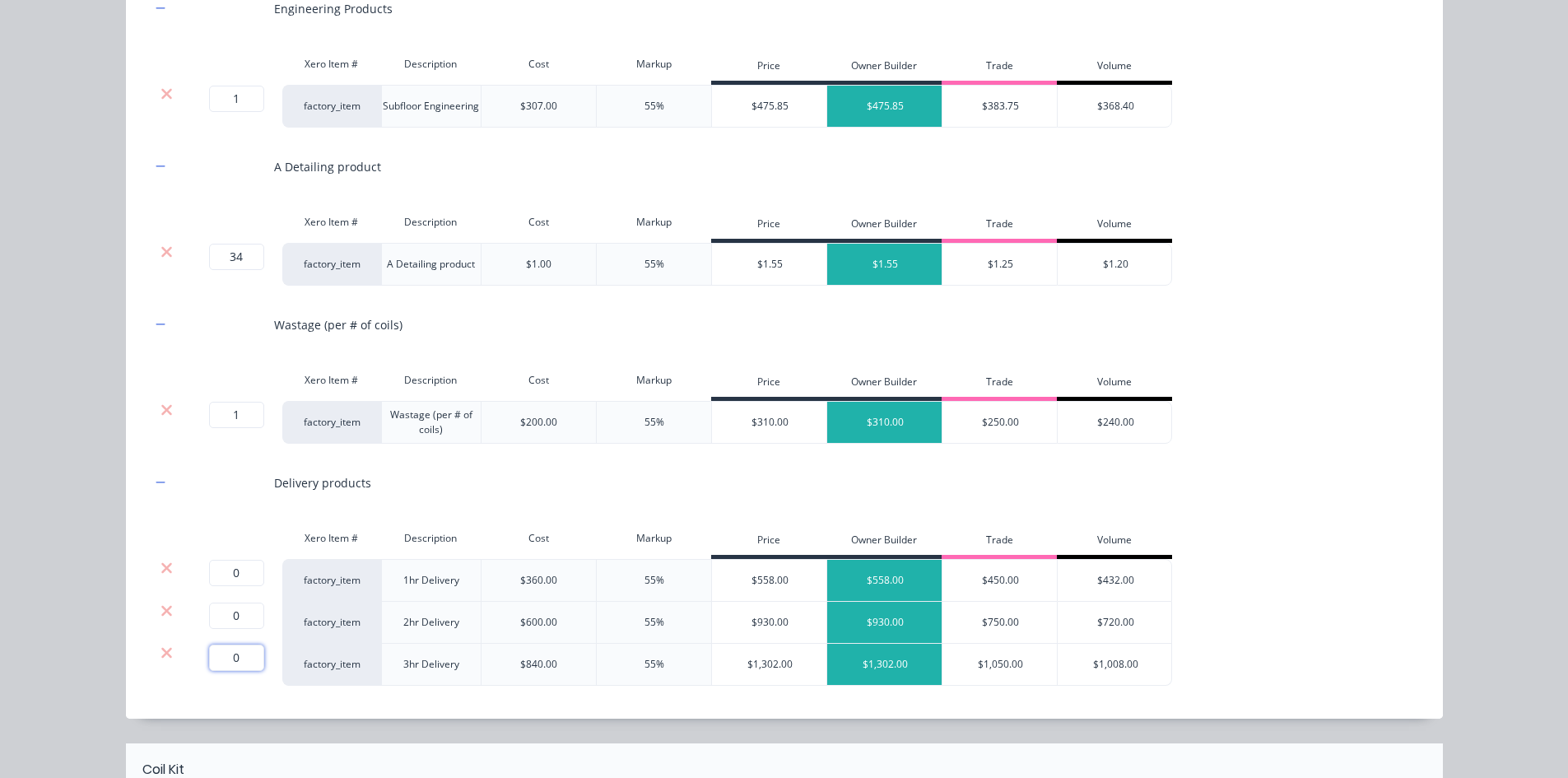
click at [229, 600] on input "0" at bounding box center [237, 658] width 55 height 27
type input "1"
click at [162, 568] on icon at bounding box center [166, 567] width 10 height 10
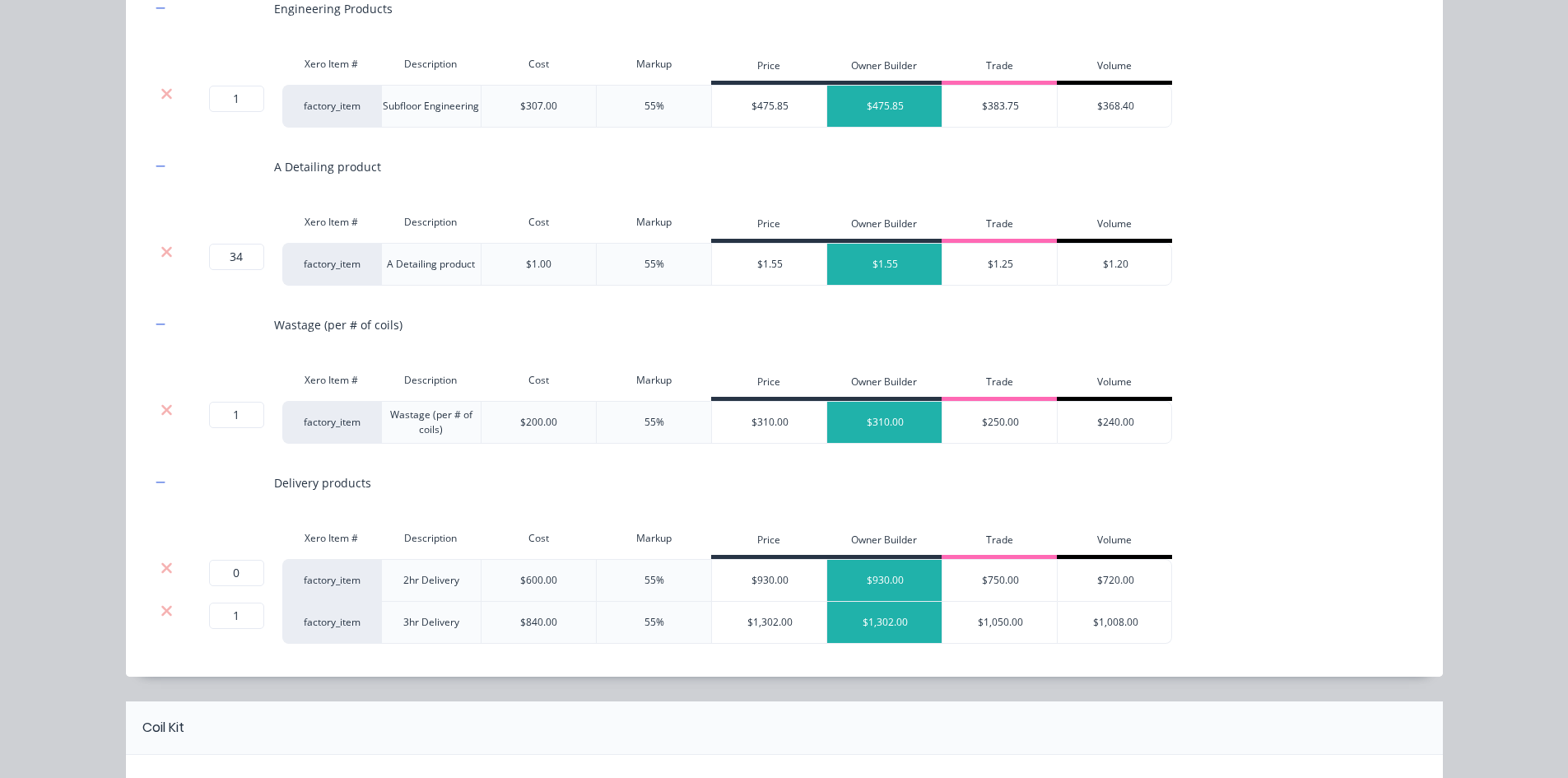
click at [162, 568] on icon at bounding box center [166, 567] width 10 height 10
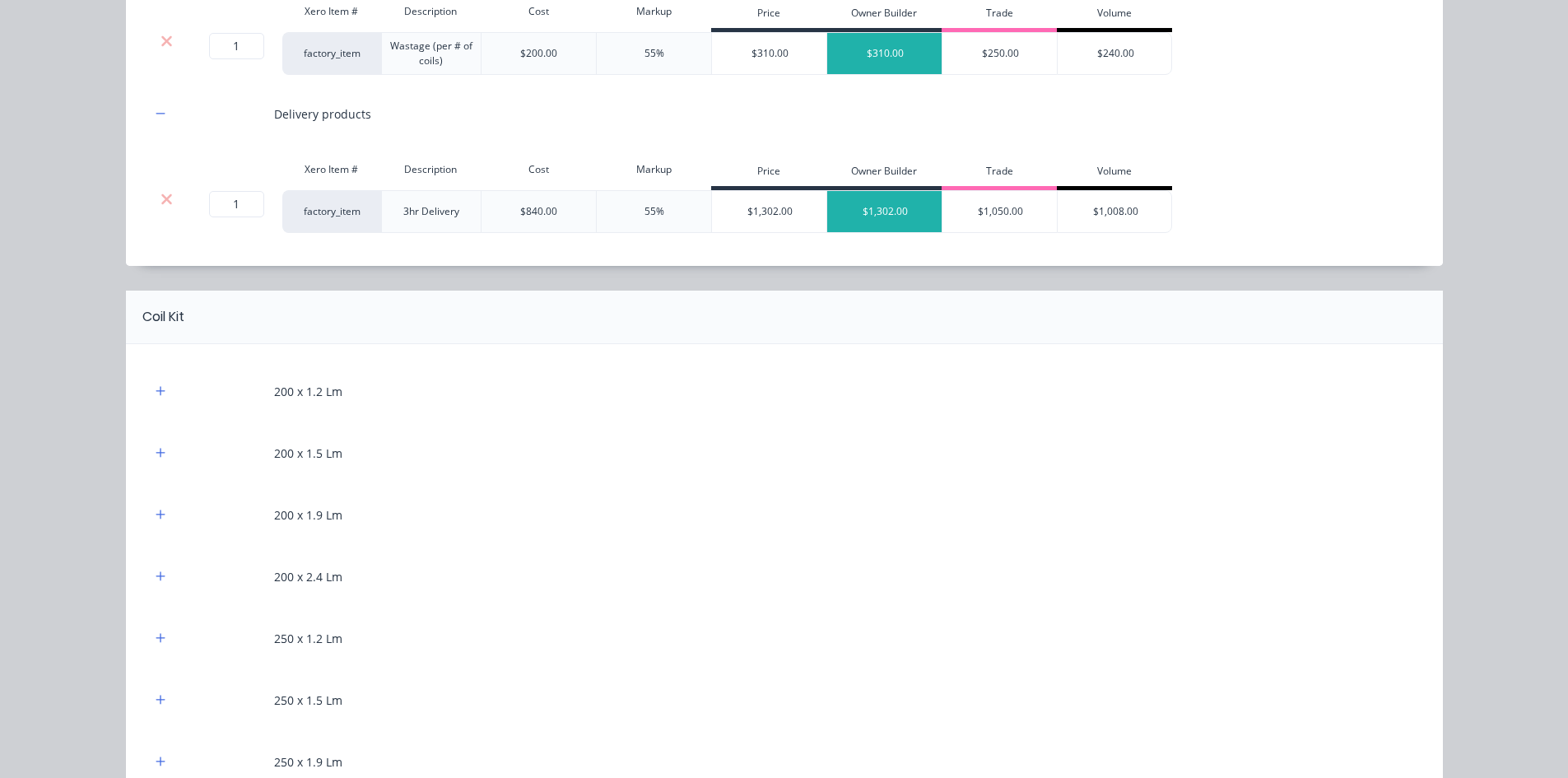
scroll to position [659, 0]
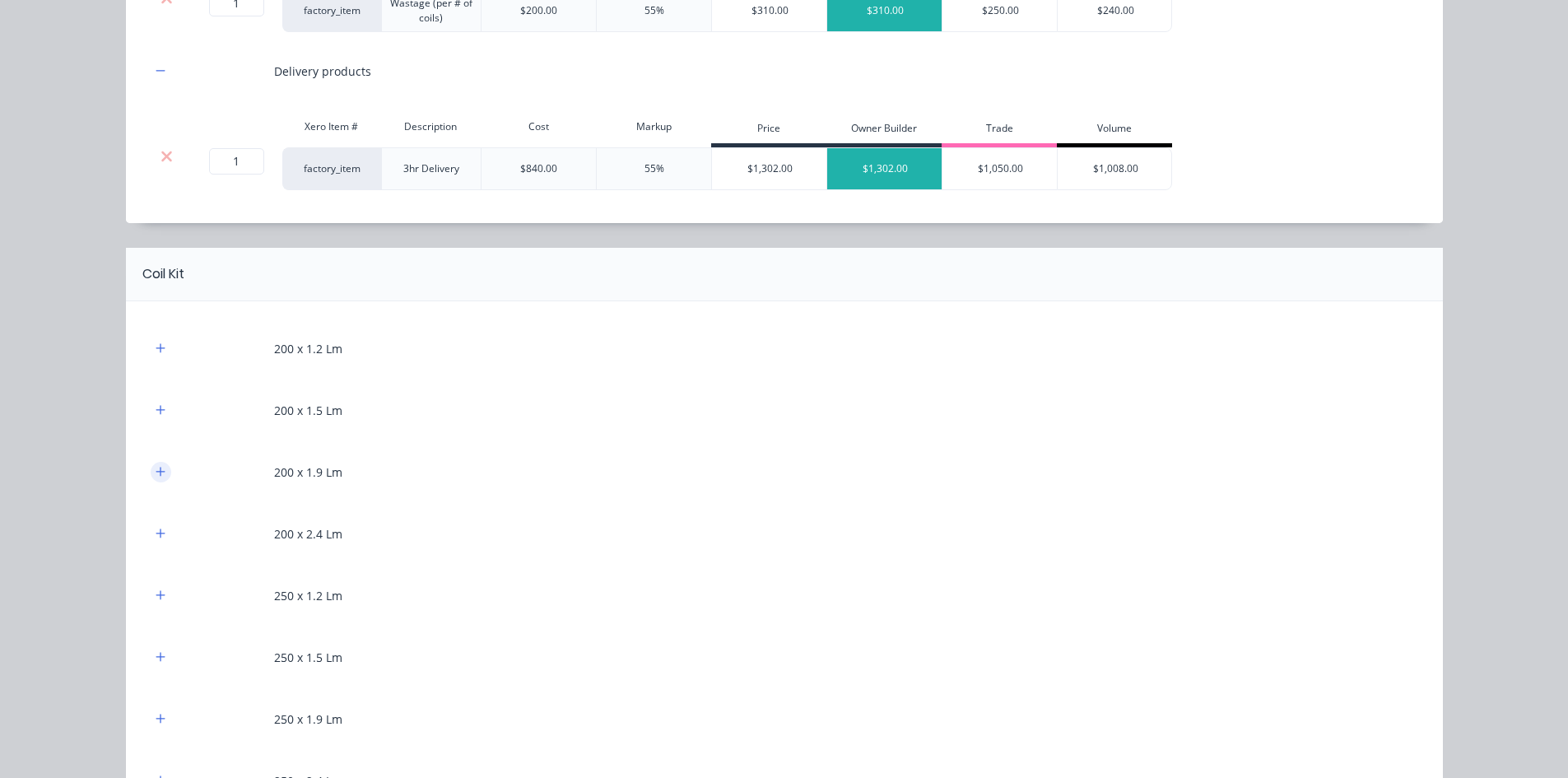
click at [155, 466] on icon "button" at bounding box center [160, 472] width 9 height 11
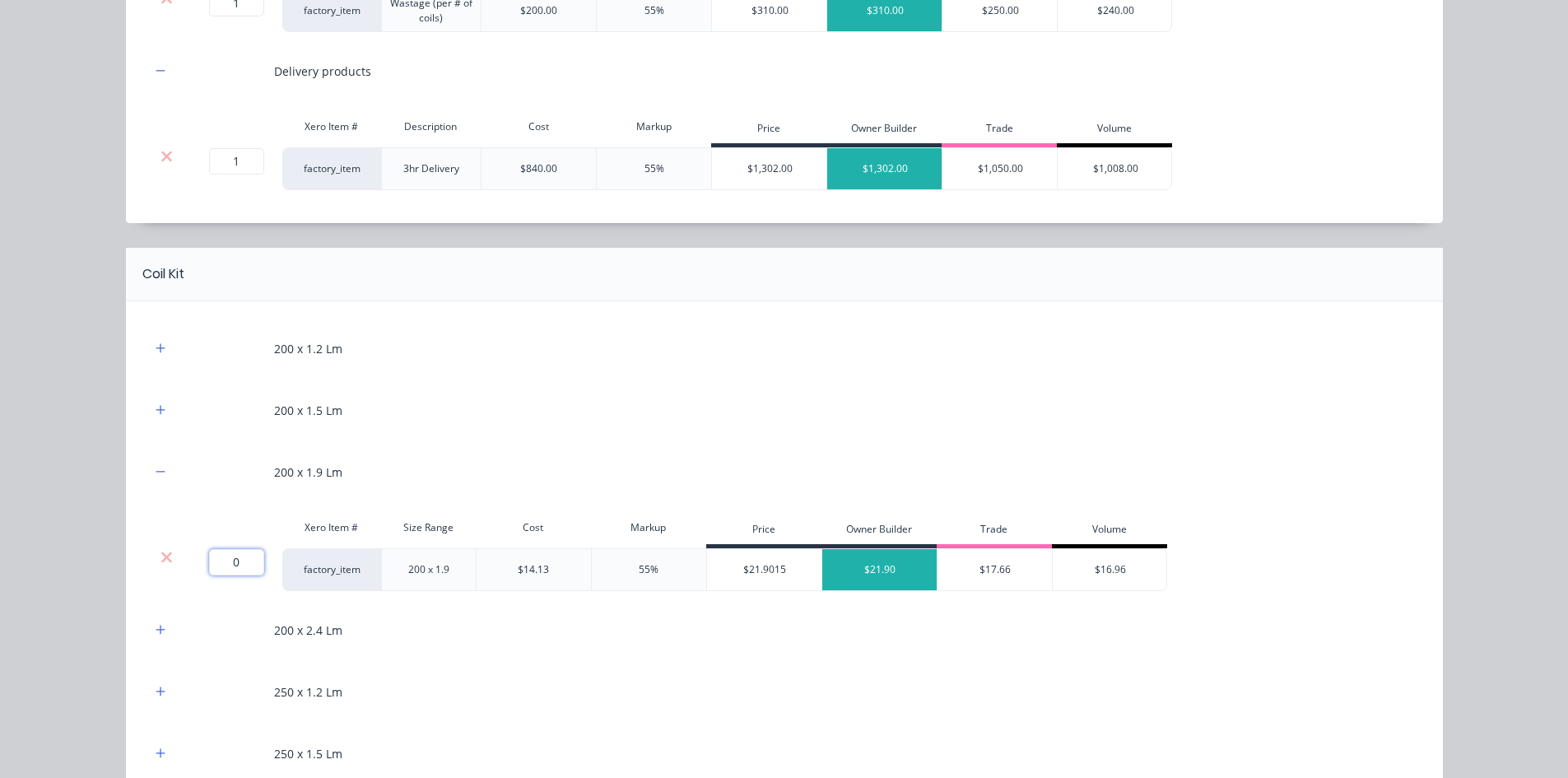
click at [235, 564] on input "0" at bounding box center [237, 562] width 55 height 27
type input "34"
click at [159, 348] on icon "button" at bounding box center [160, 348] width 9 height 9
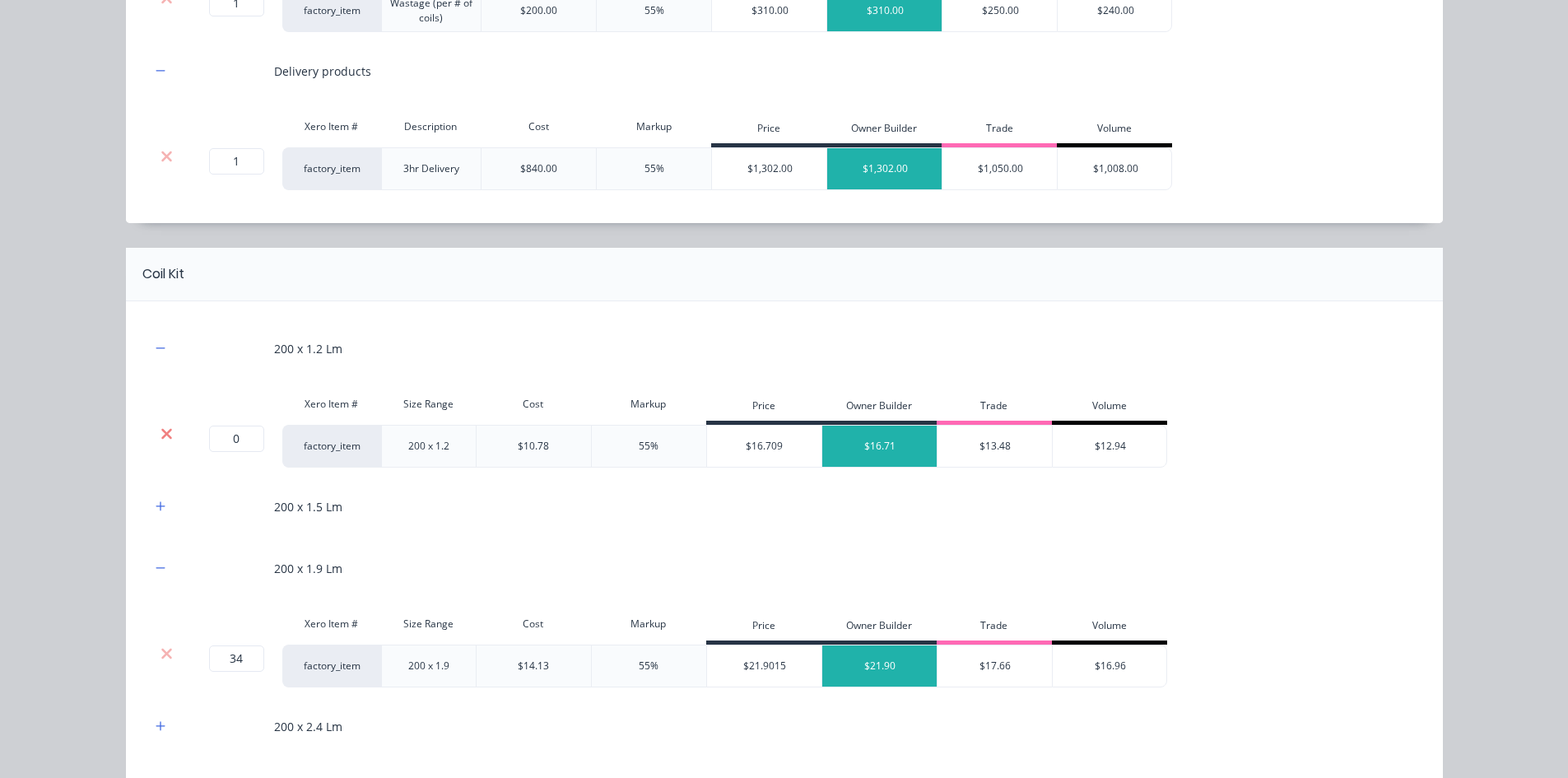
click at [166, 431] on icon at bounding box center [166, 433] width 12 height 16
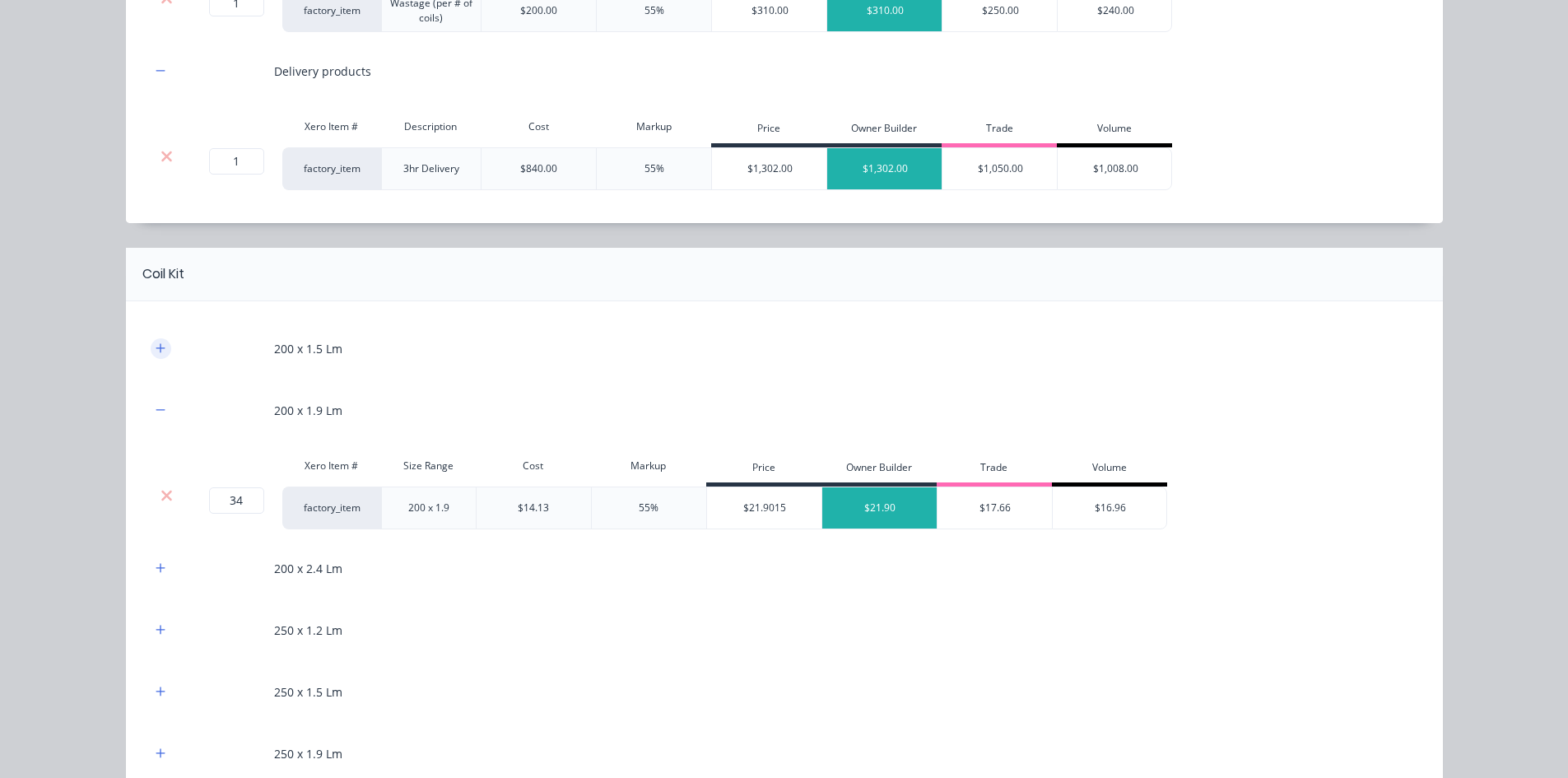
click at [157, 350] on icon "button" at bounding box center [160, 348] width 9 height 11
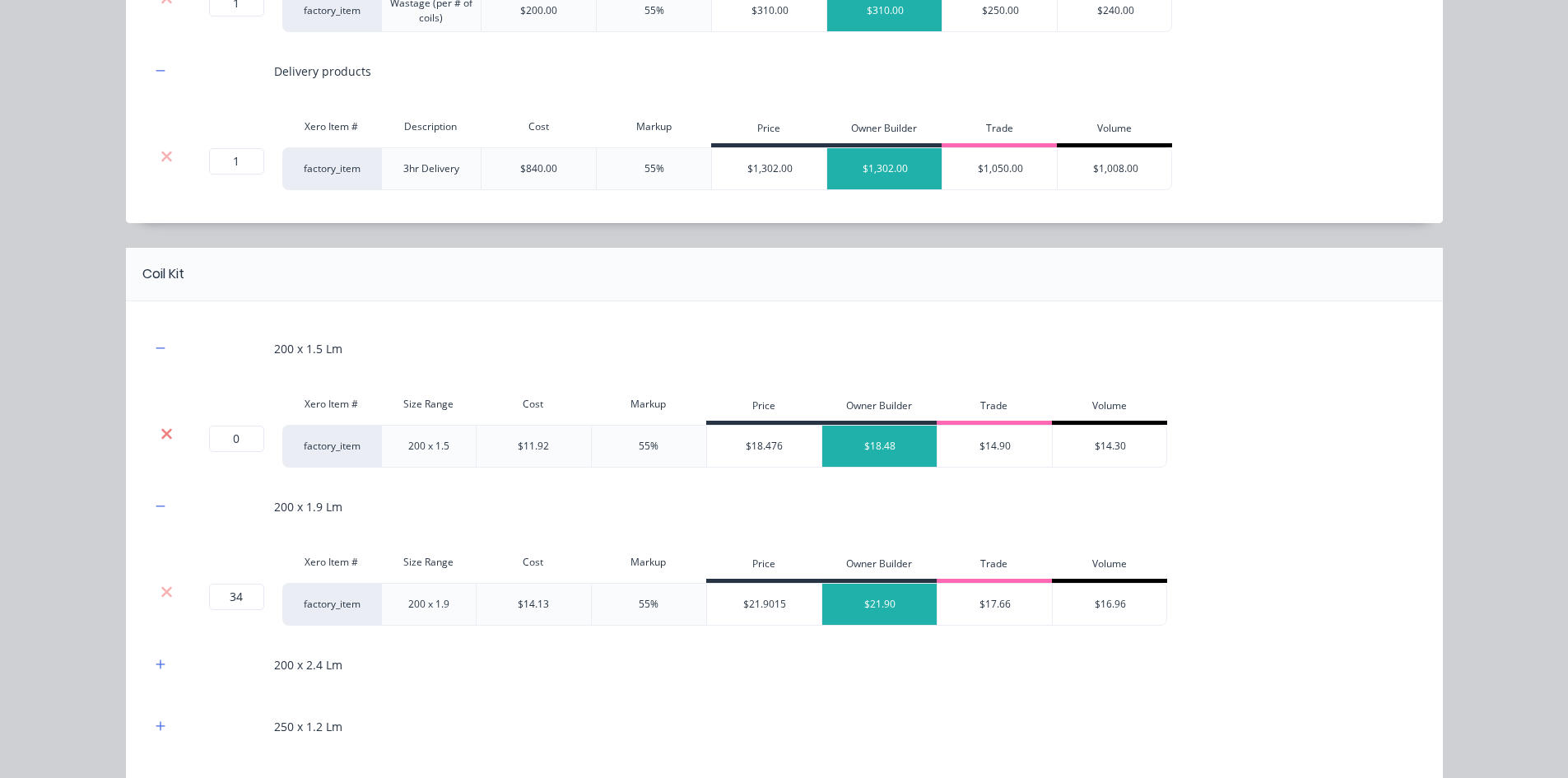
click at [160, 427] on icon at bounding box center [166, 433] width 12 height 16
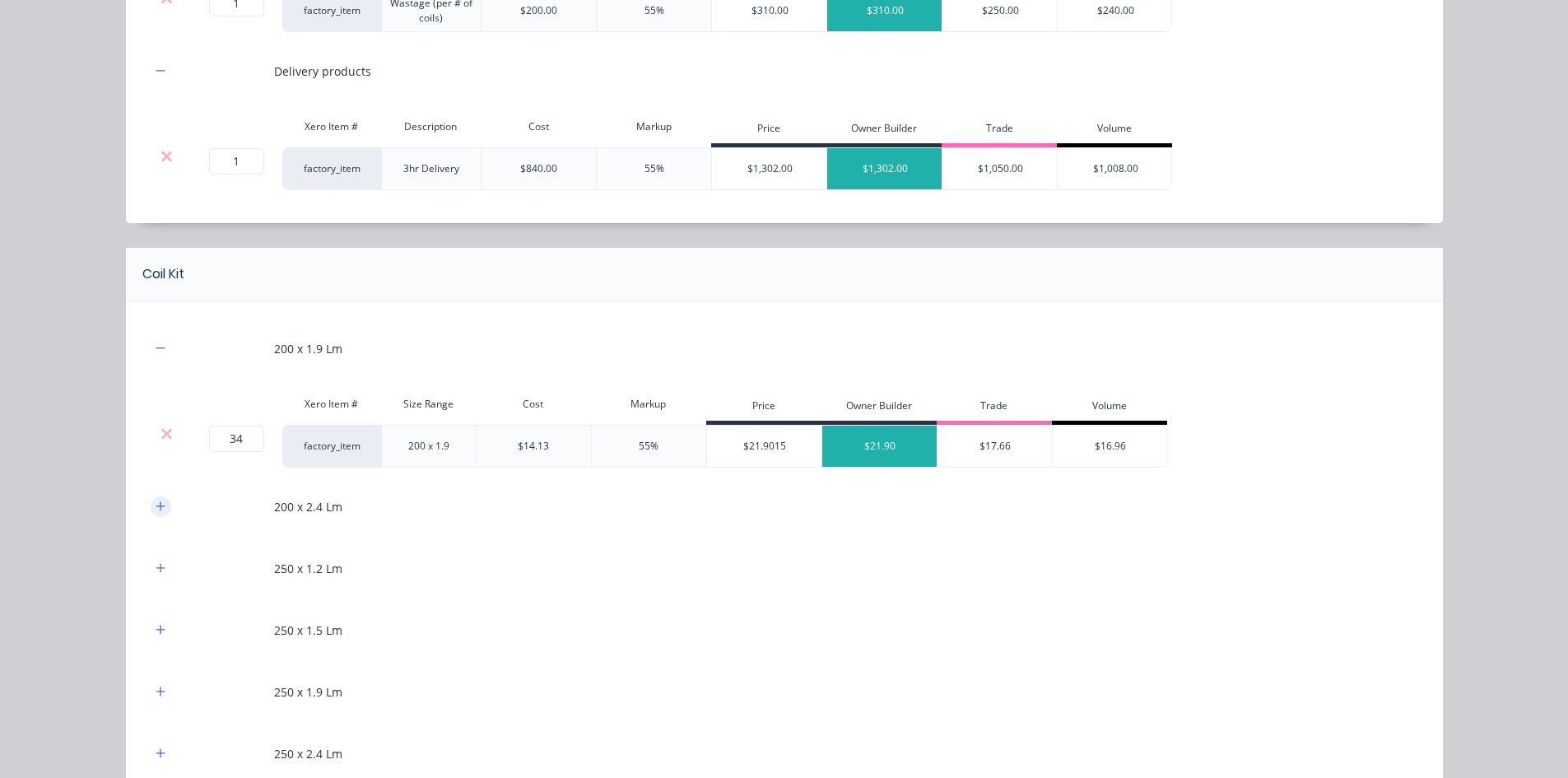
click at [155, 505] on icon "button" at bounding box center [160, 506] width 9 height 11
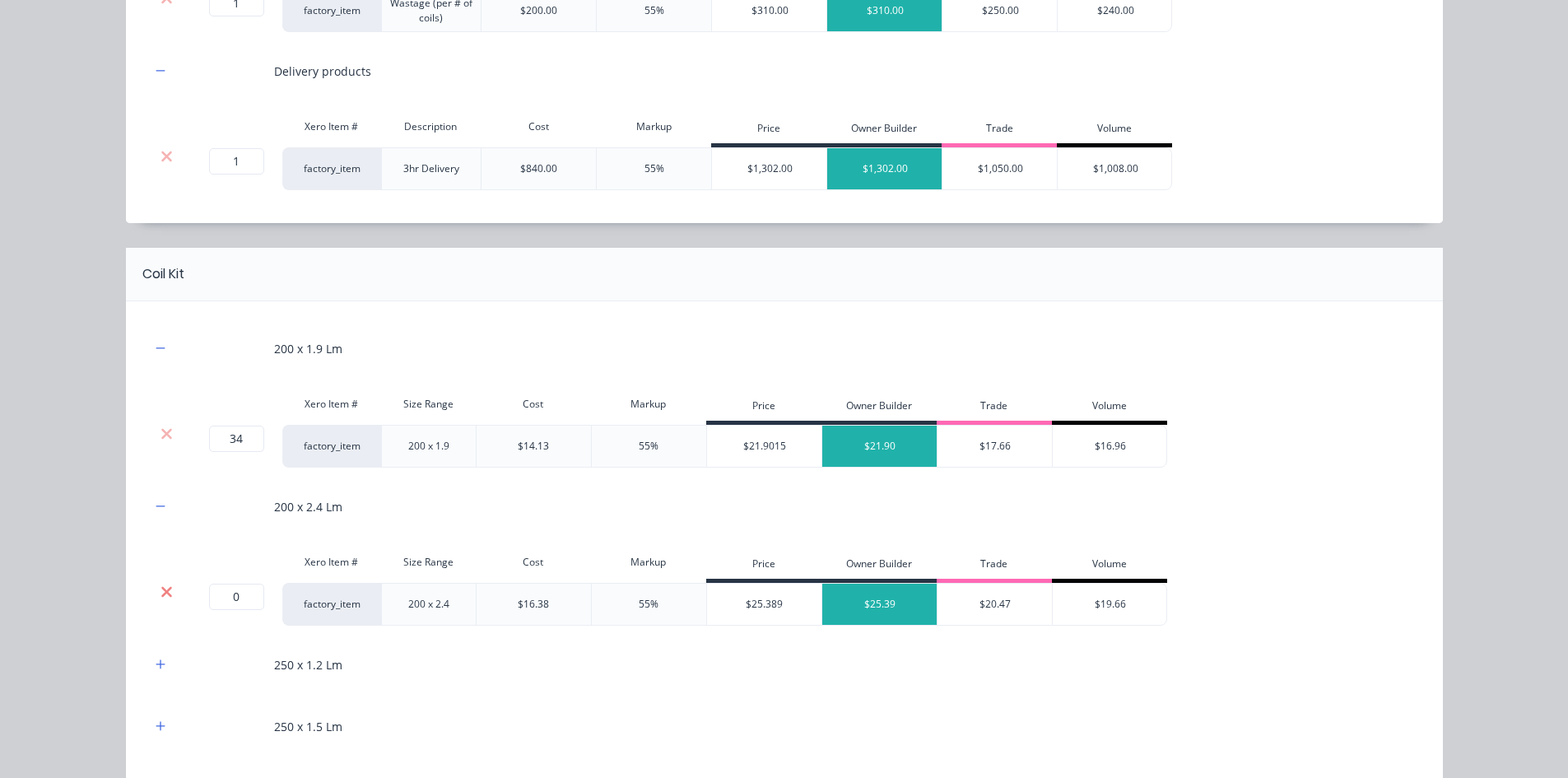
click at [166, 591] on icon at bounding box center [166, 591] width 12 height 16
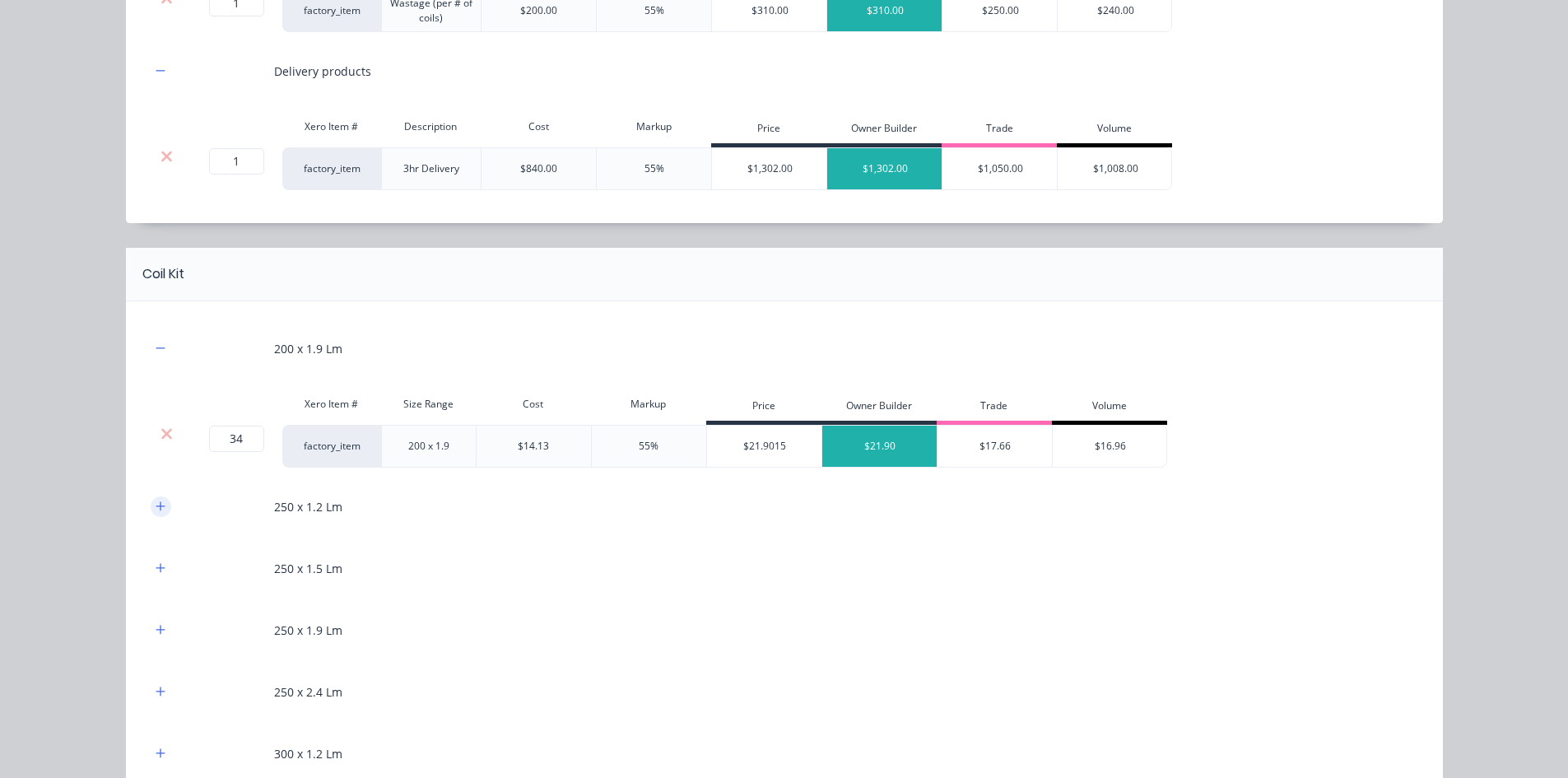
click at [154, 514] on button "button" at bounding box center [161, 507] width 21 height 21
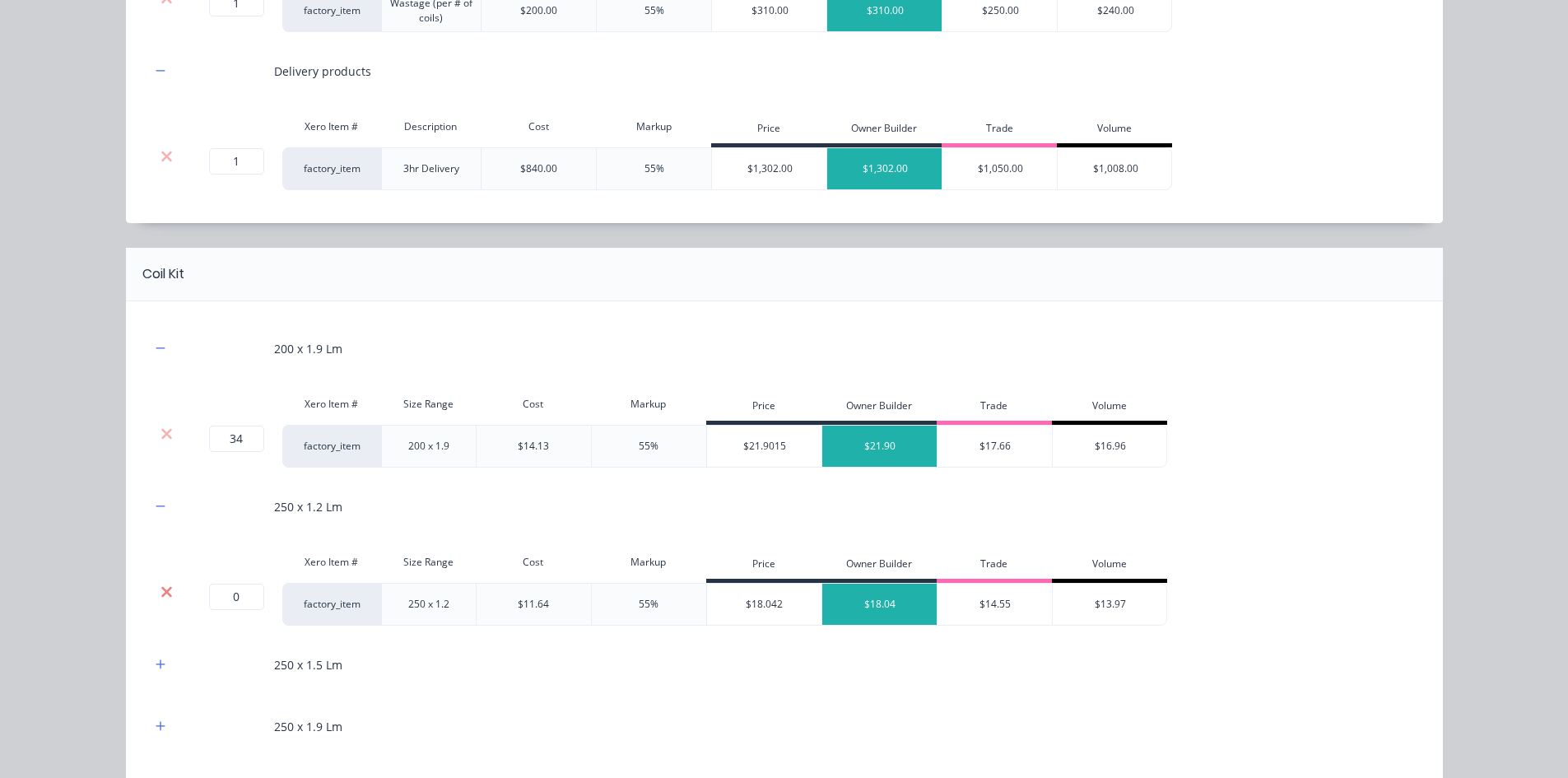
click at [163, 589] on icon at bounding box center [166, 590] width 10 height 10
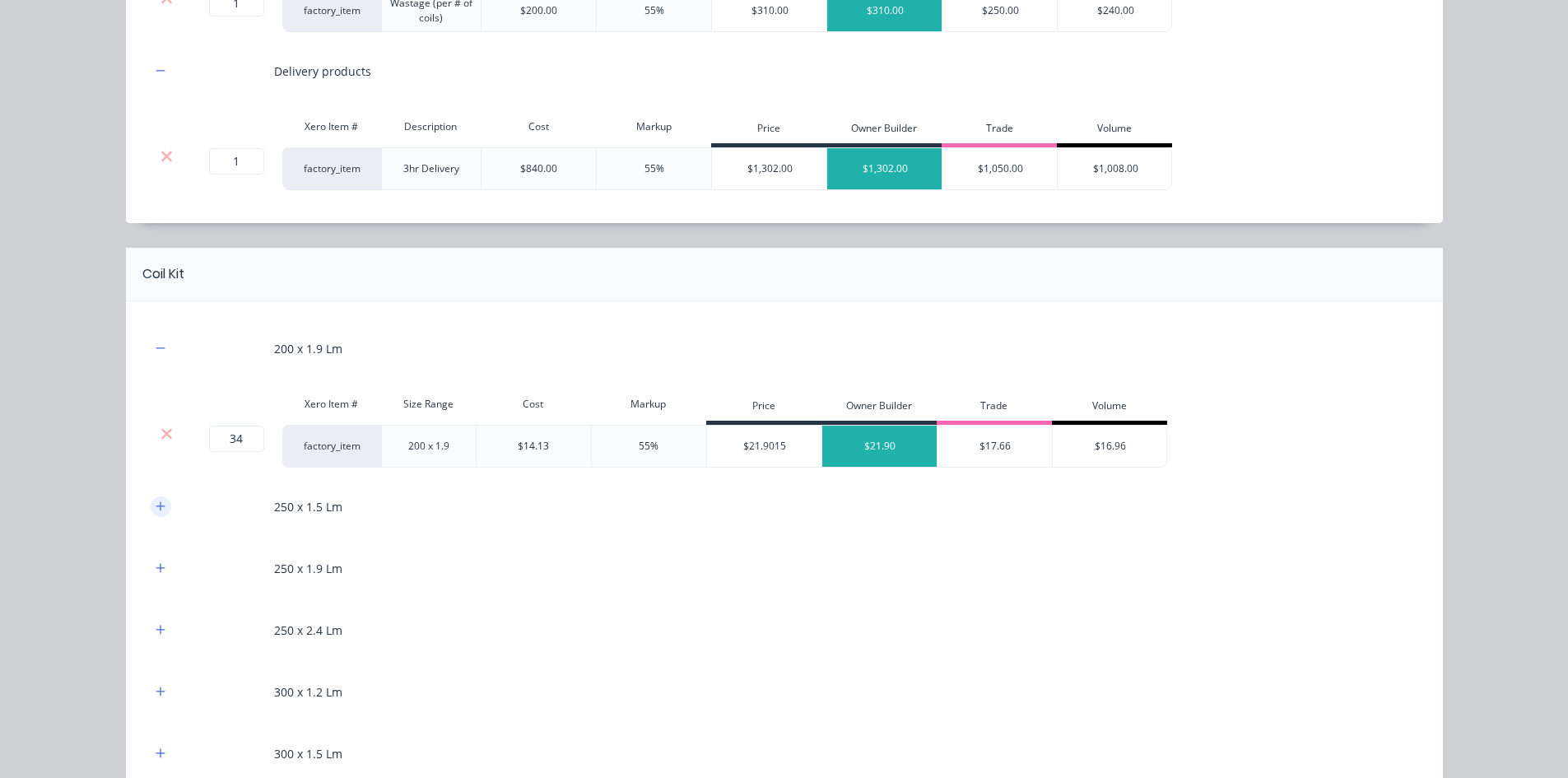
click at [157, 512] on icon "button" at bounding box center [160, 506] width 9 height 11
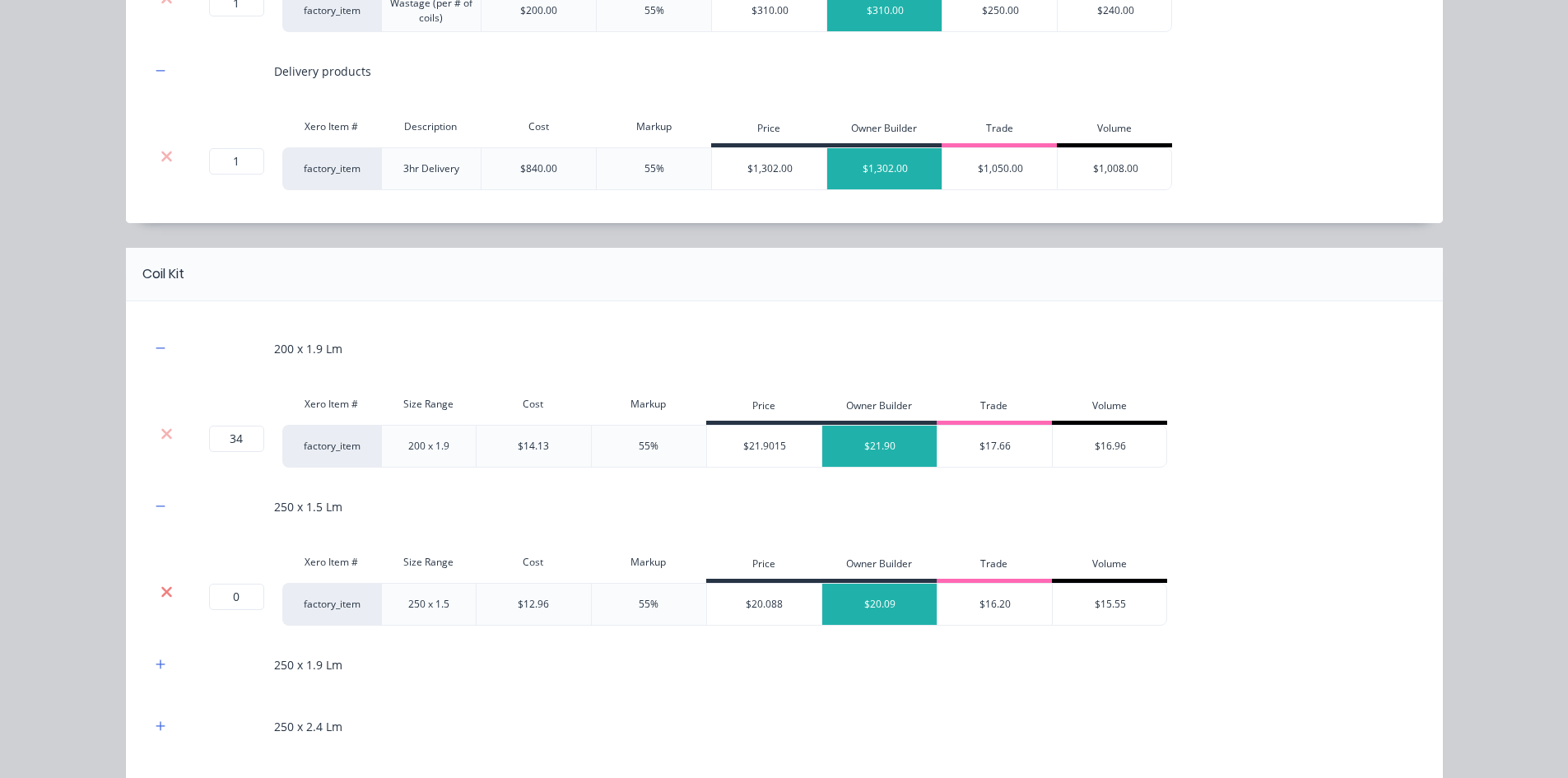
click at [162, 587] on icon at bounding box center [166, 591] width 12 height 16
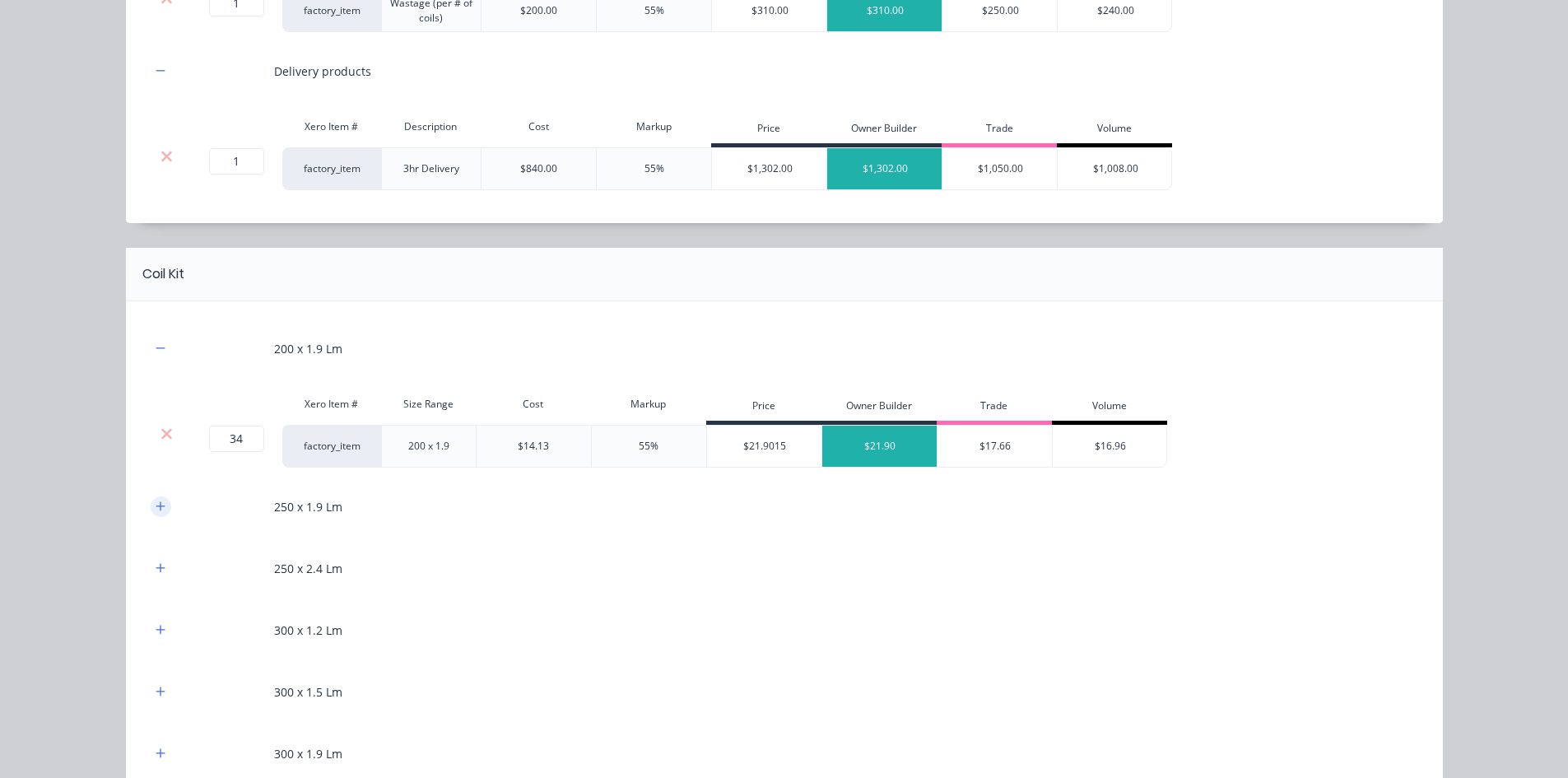
click at [157, 504] on icon "button" at bounding box center [160, 506] width 9 height 11
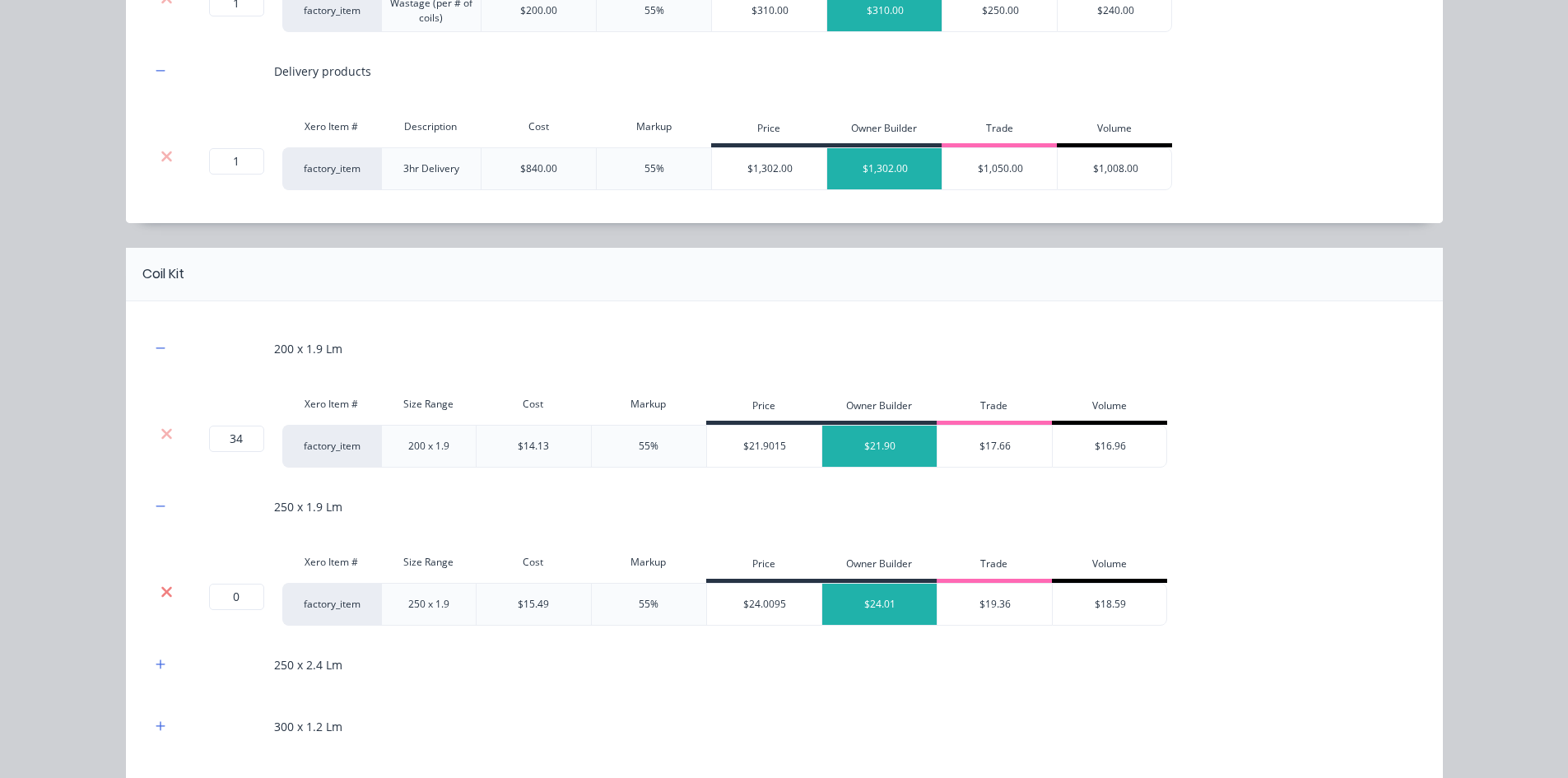
click at [161, 595] on icon at bounding box center [166, 591] width 12 height 16
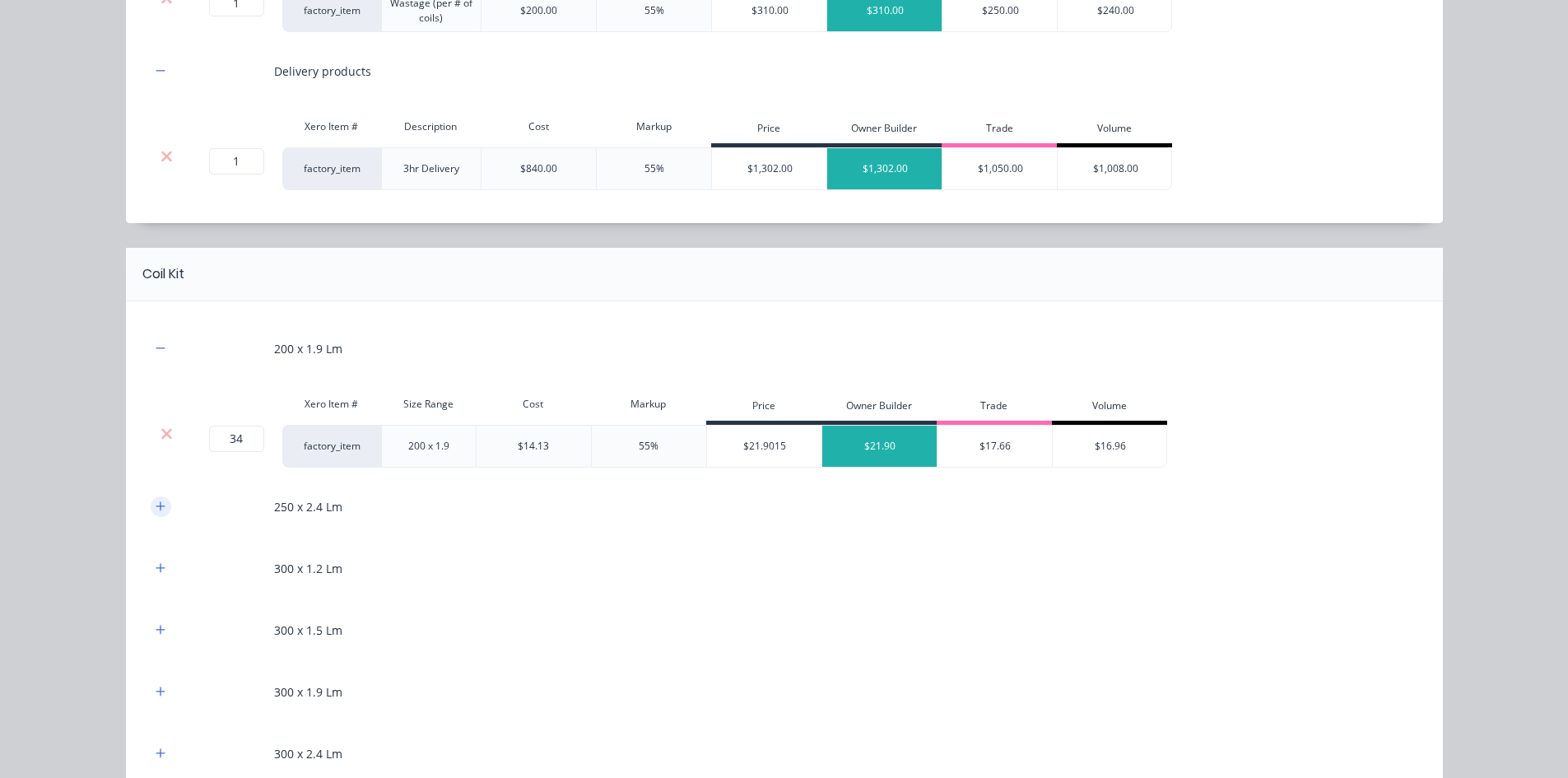
click at [153, 513] on button "button" at bounding box center [161, 507] width 21 height 21
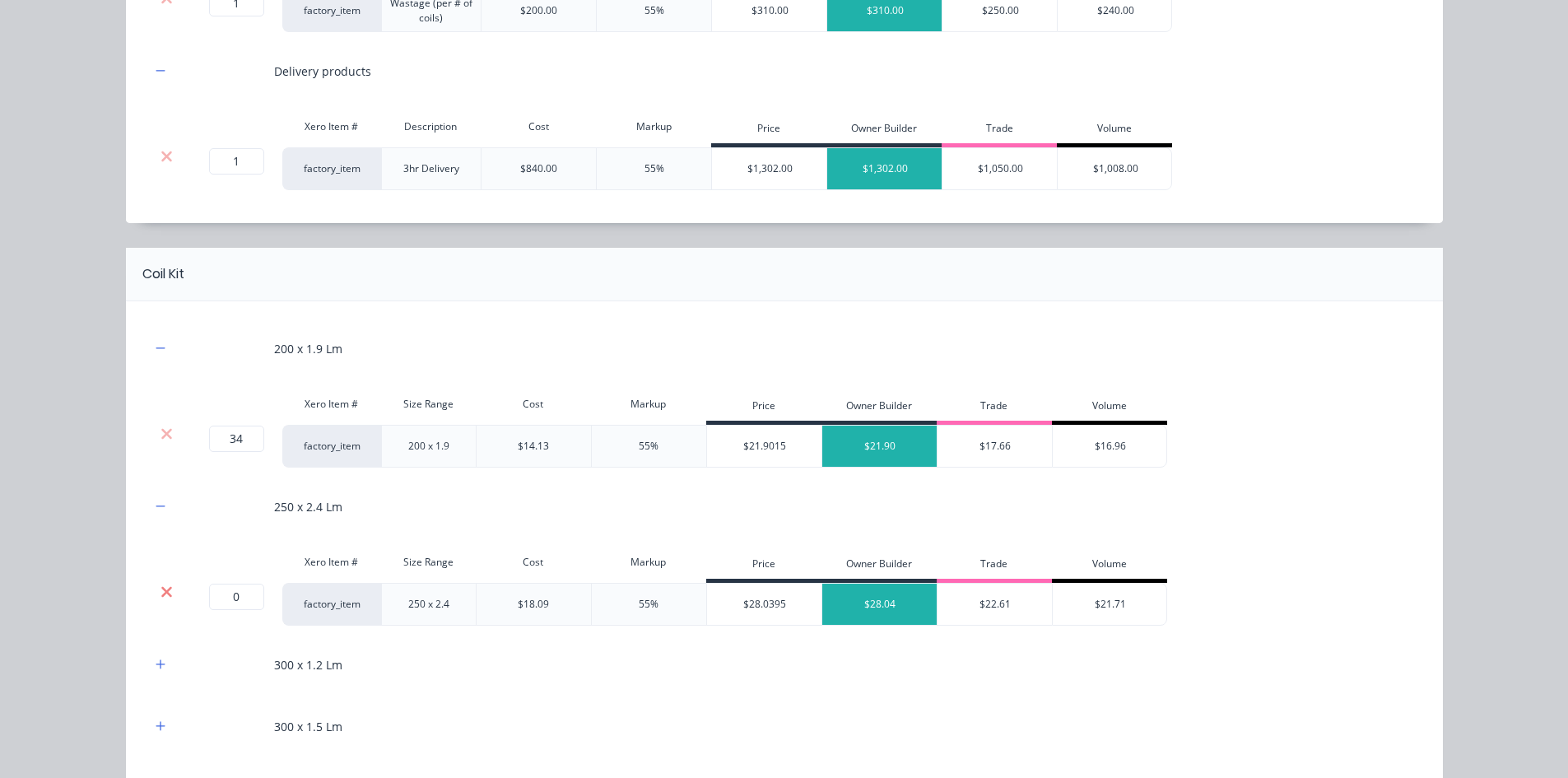
click at [160, 599] on icon at bounding box center [166, 591] width 12 height 16
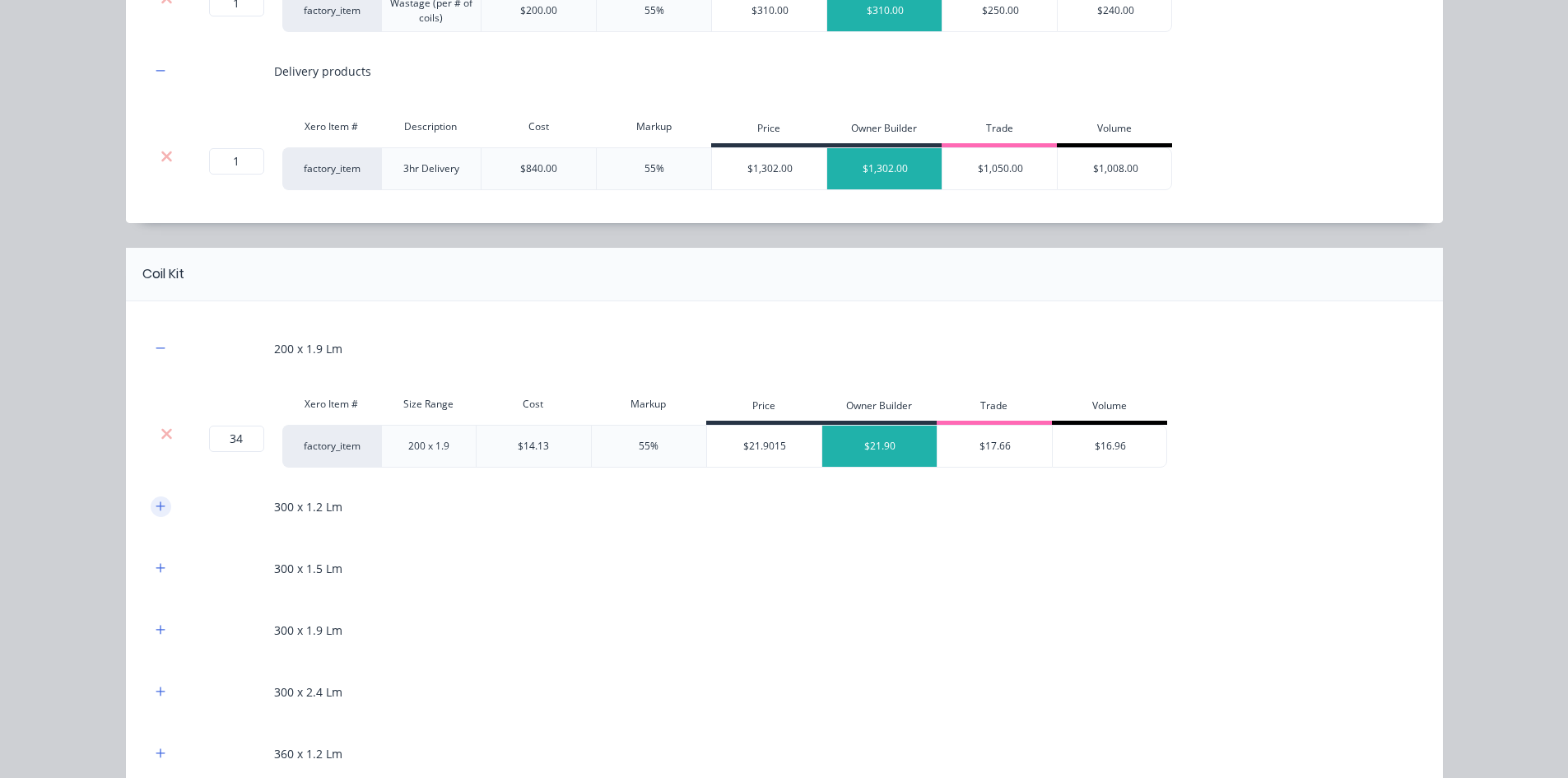
click at [155, 511] on icon "button" at bounding box center [160, 506] width 9 height 11
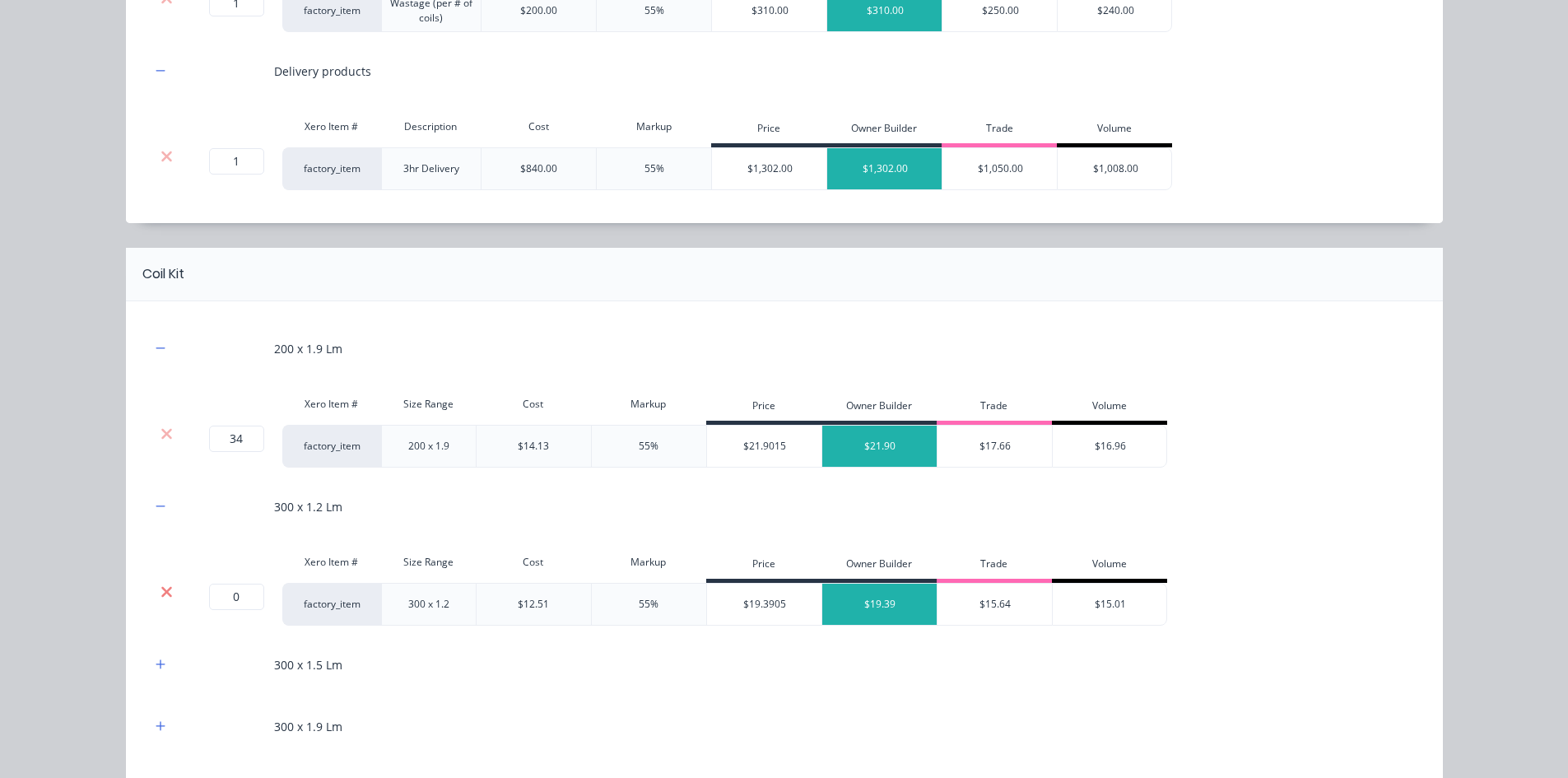
click at [161, 591] on icon at bounding box center [166, 590] width 10 height 10
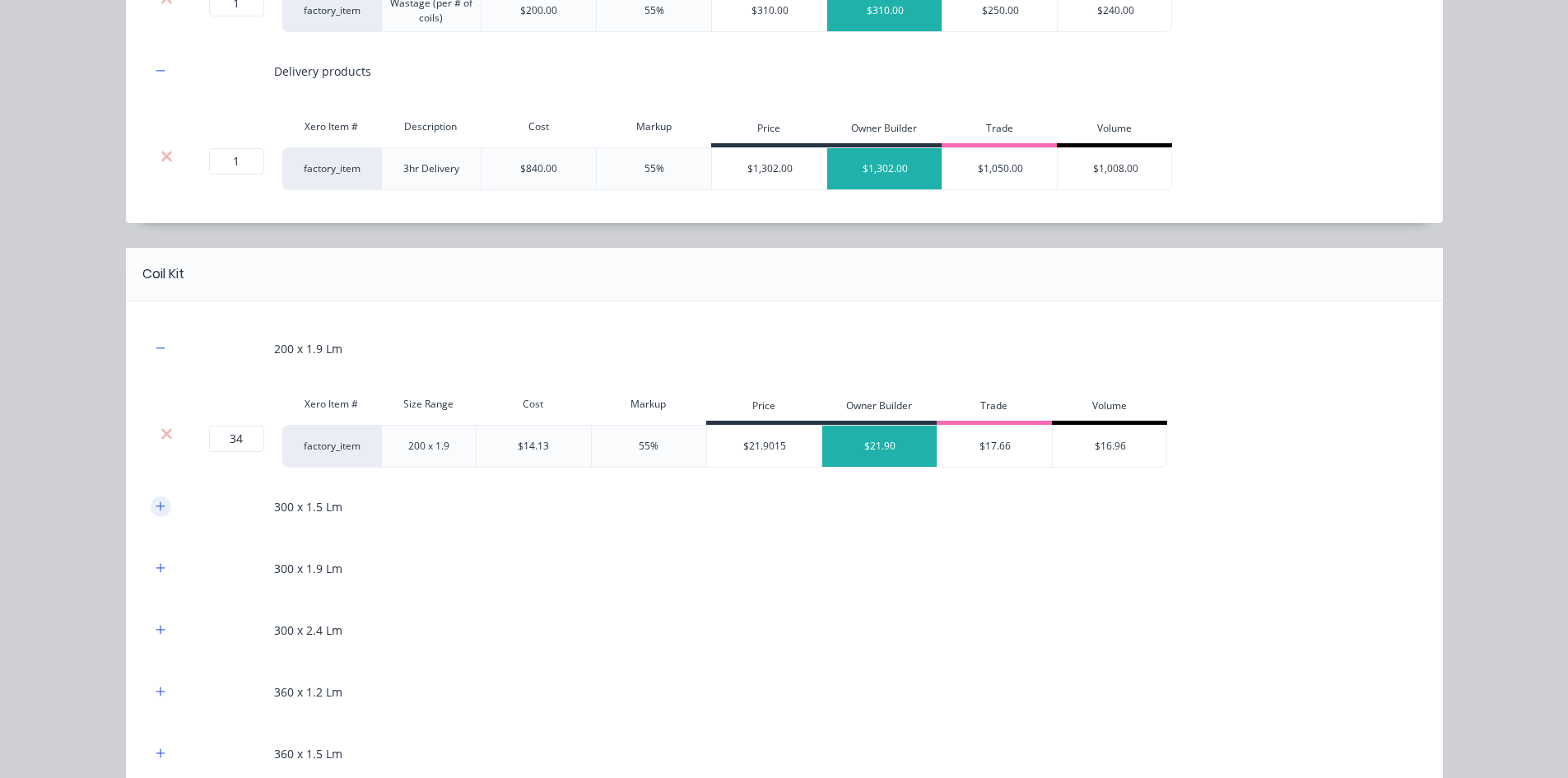
click at [158, 511] on icon "button" at bounding box center [160, 506] width 9 height 11
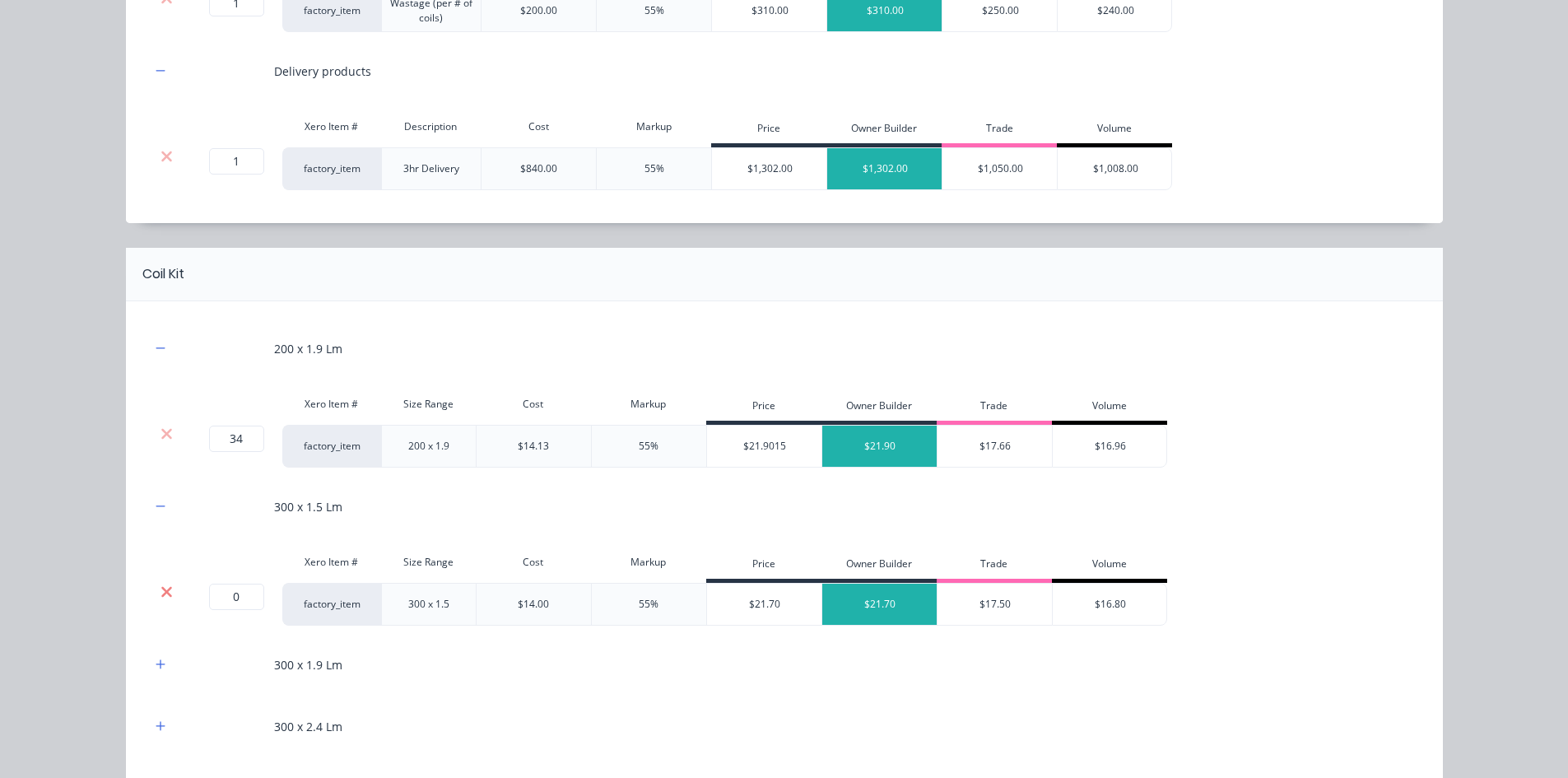
click at [161, 588] on icon at bounding box center [166, 590] width 10 height 10
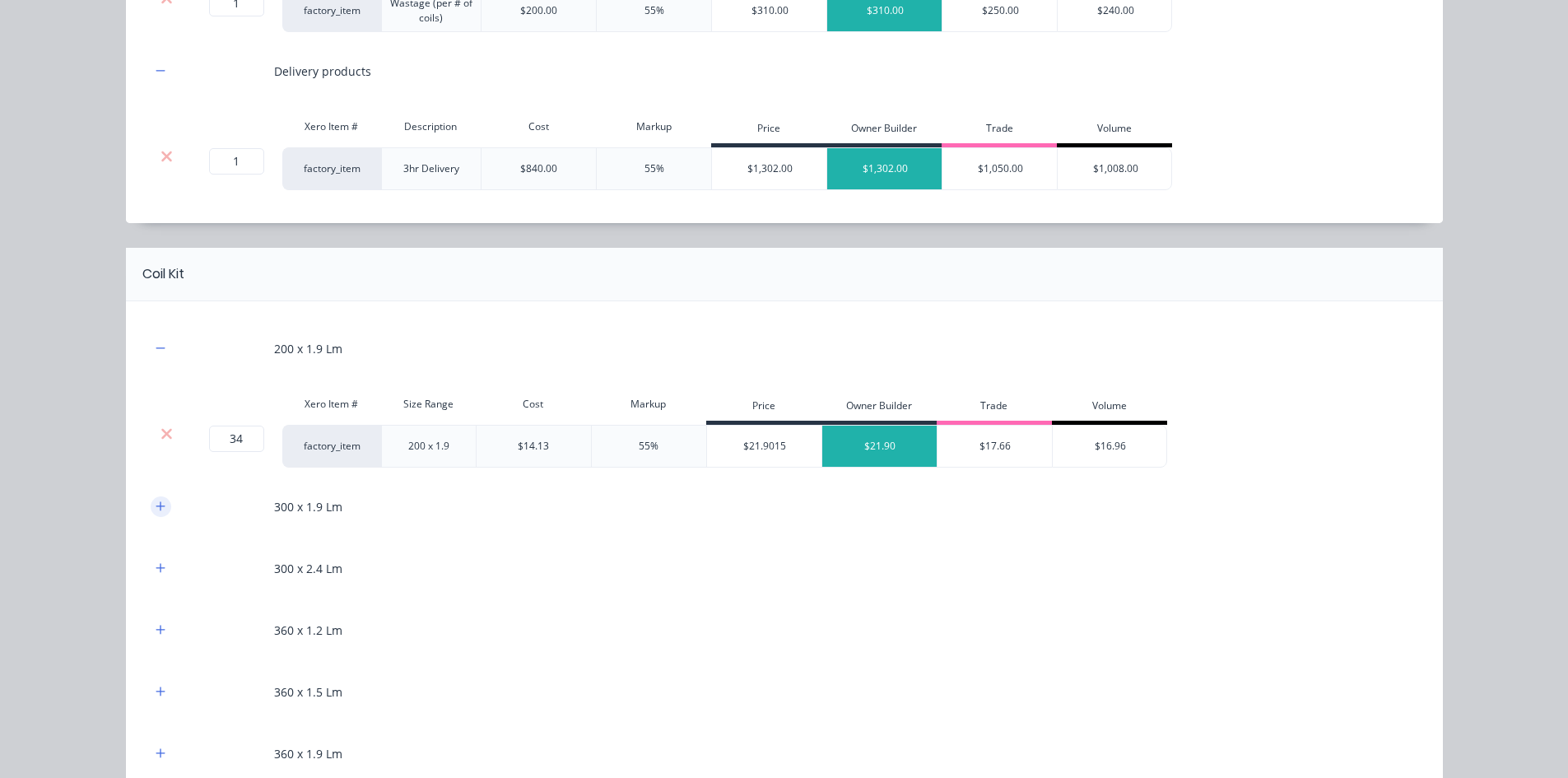
click at [155, 507] on icon "button" at bounding box center [160, 506] width 9 height 11
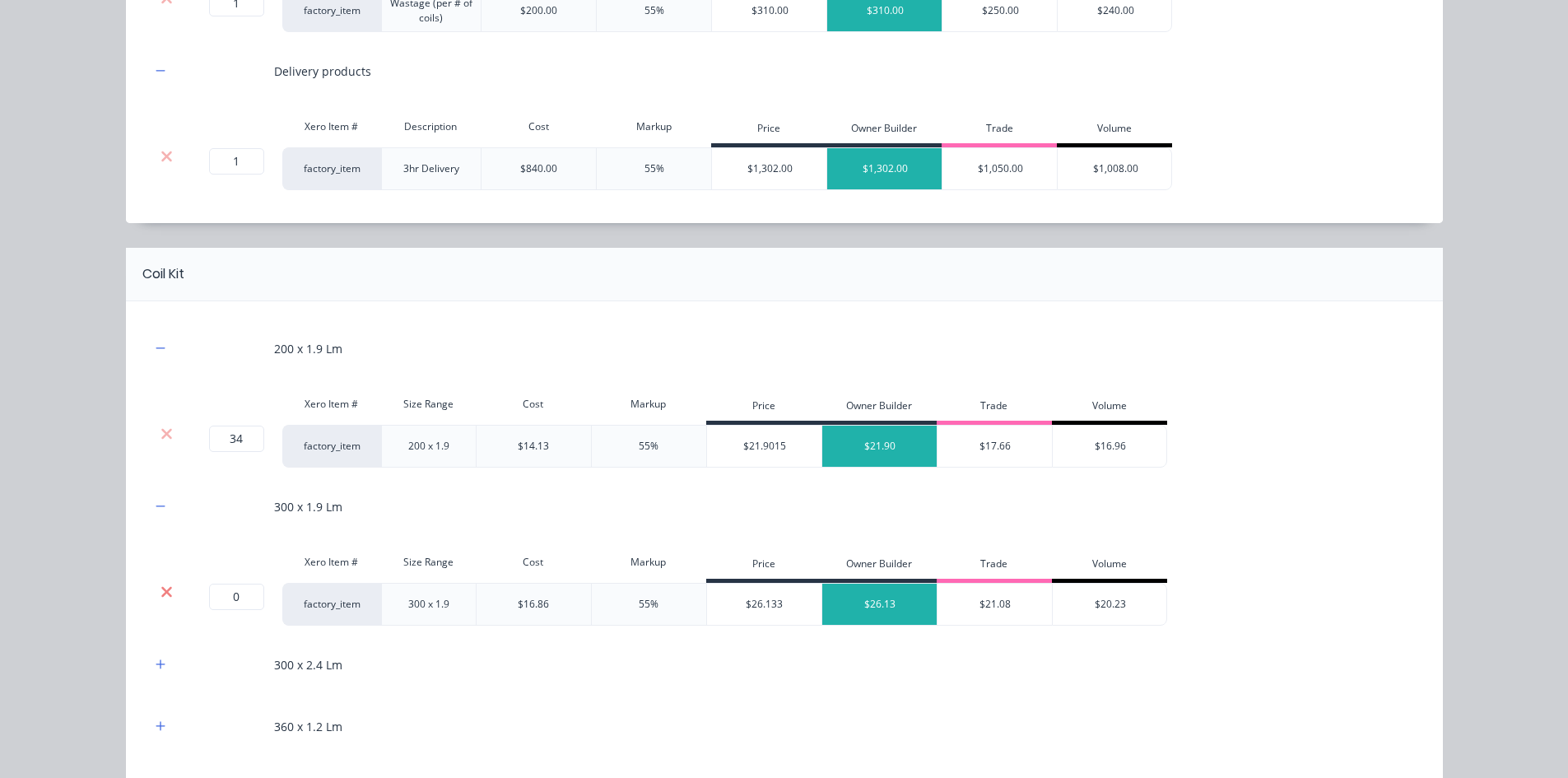
click at [161, 592] on icon at bounding box center [166, 590] width 10 height 10
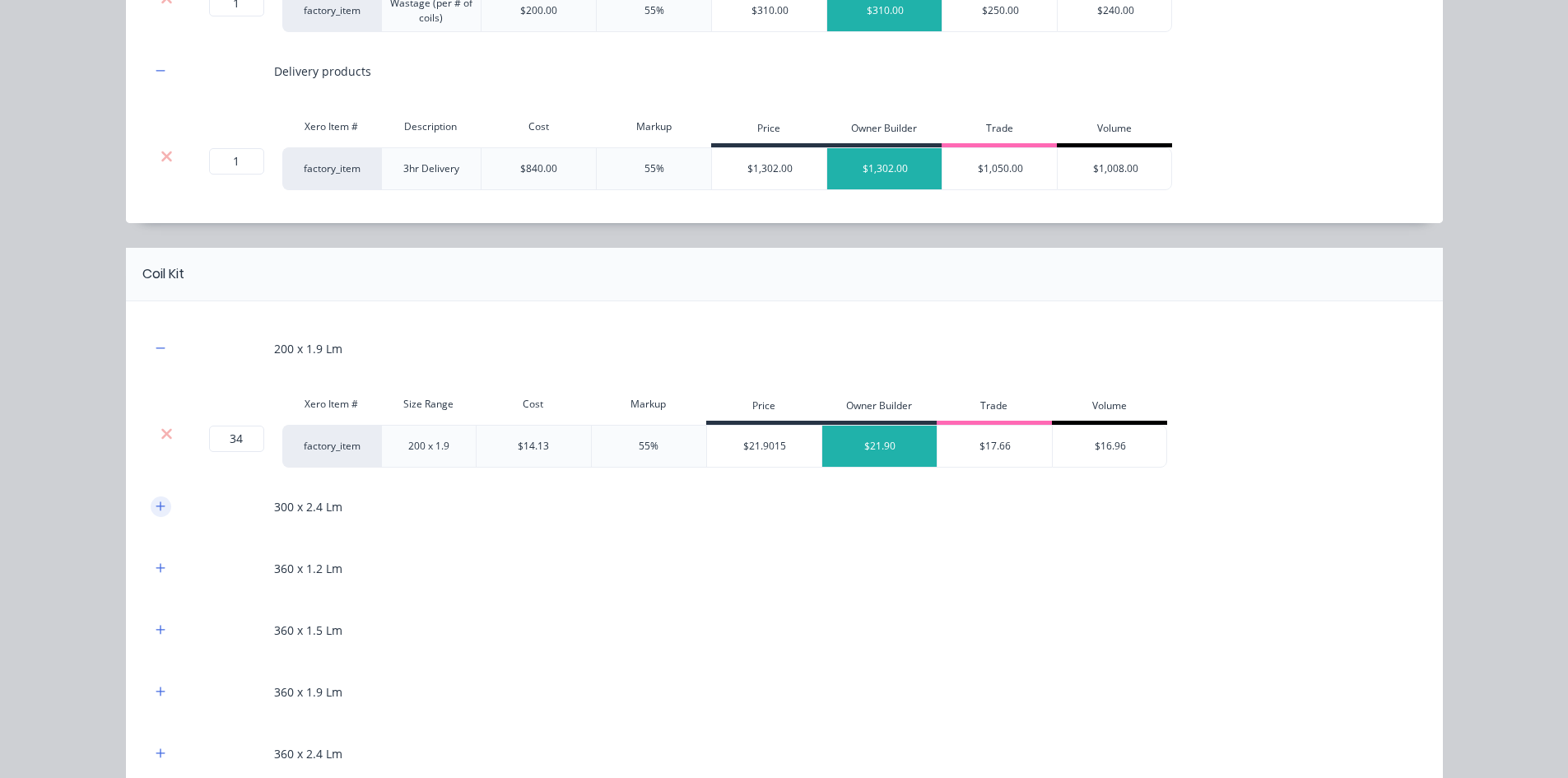
click at [157, 504] on icon "button" at bounding box center [160, 506] width 9 height 11
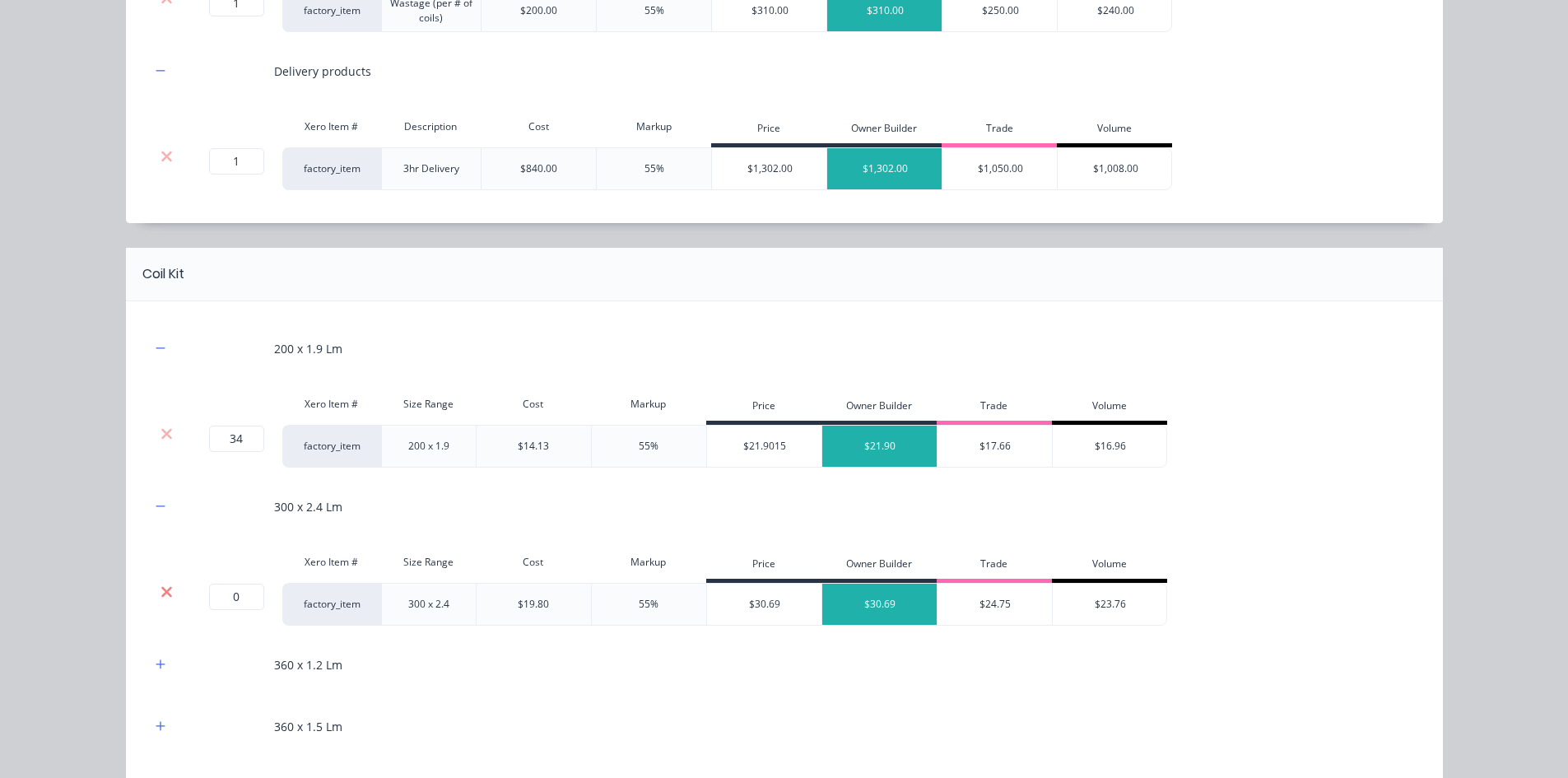
click at [161, 588] on icon at bounding box center [166, 590] width 10 height 10
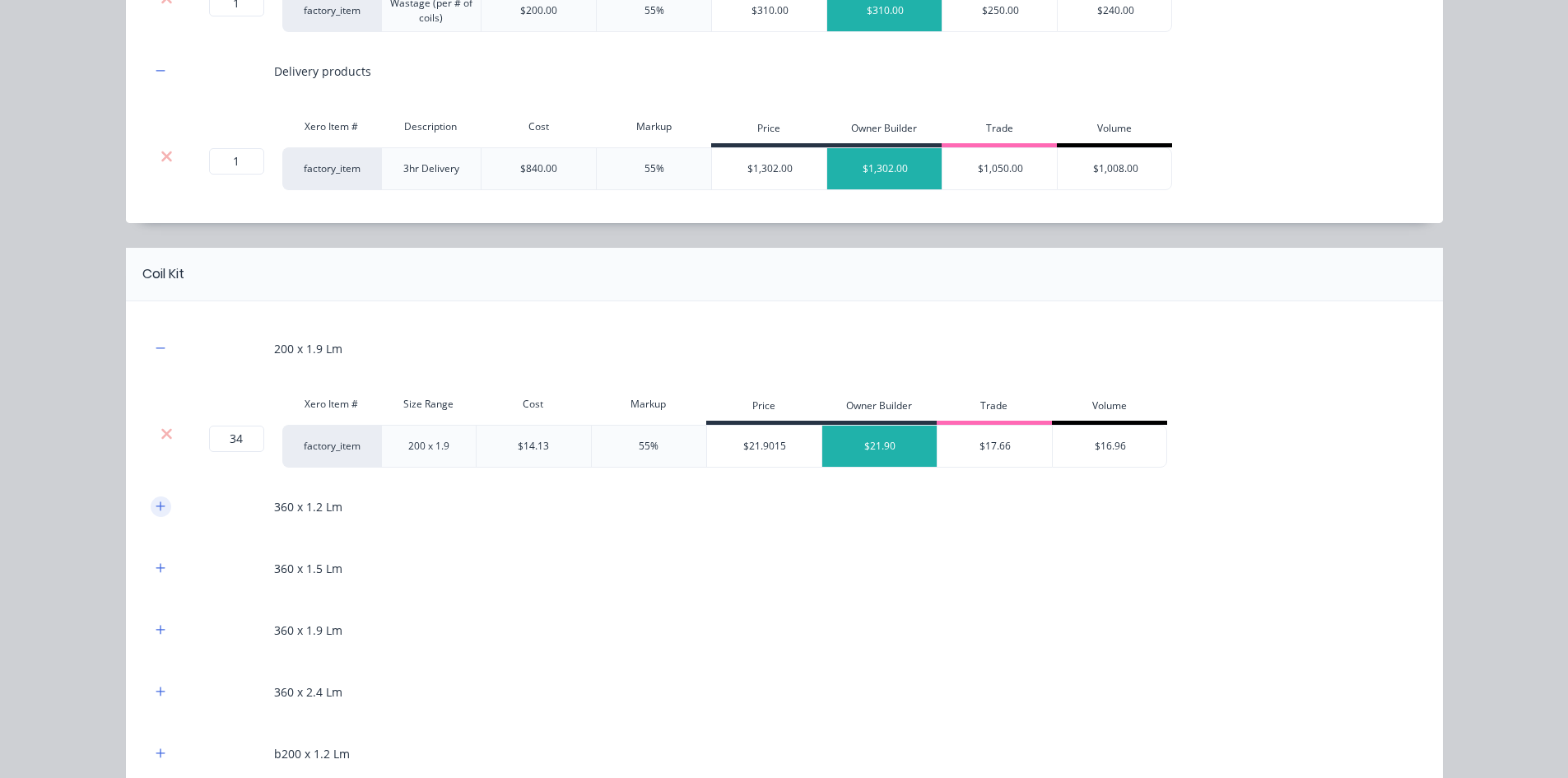
click at [155, 511] on icon "button" at bounding box center [160, 506] width 9 height 11
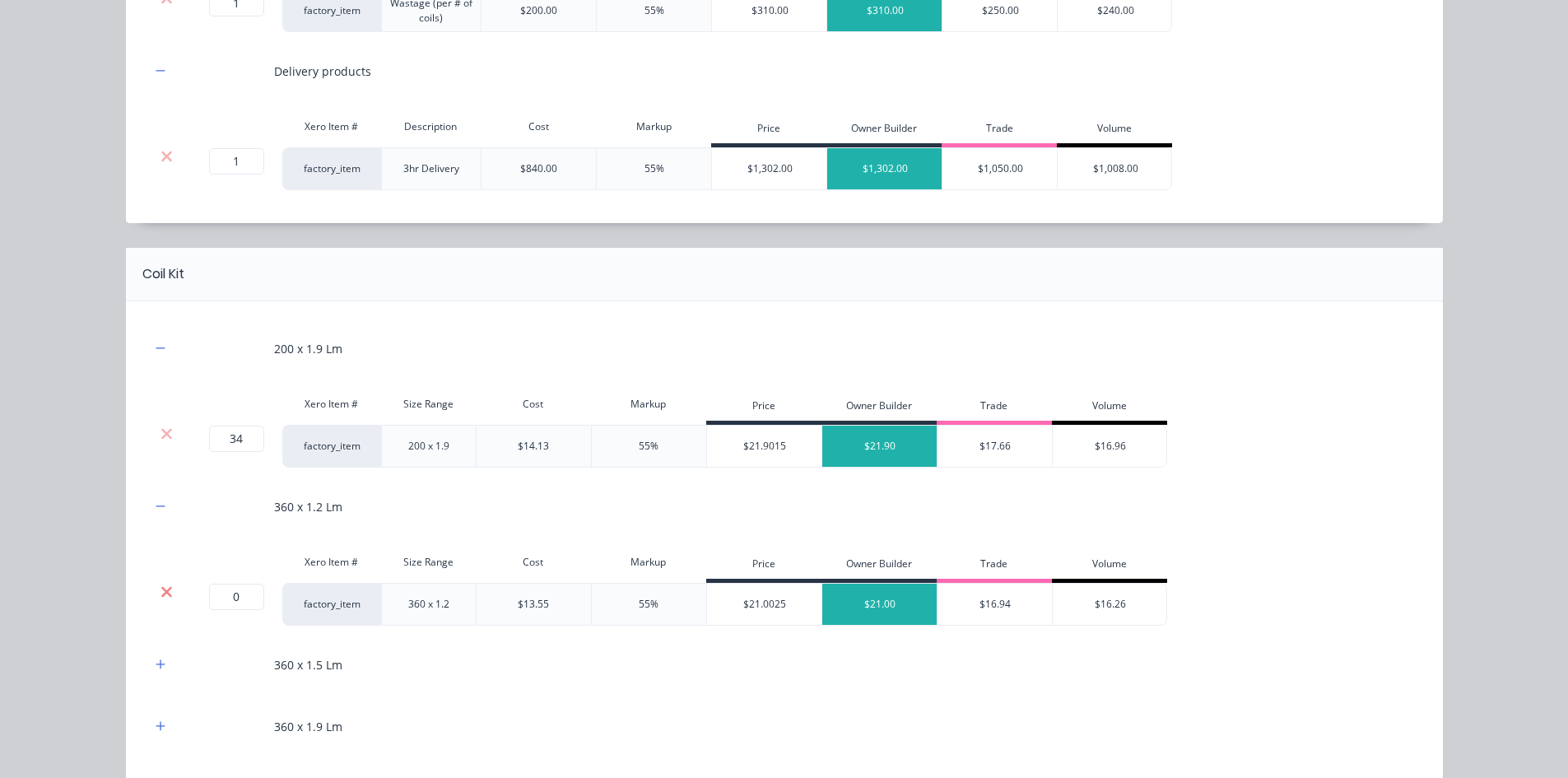
click at [161, 588] on icon at bounding box center [166, 590] width 10 height 10
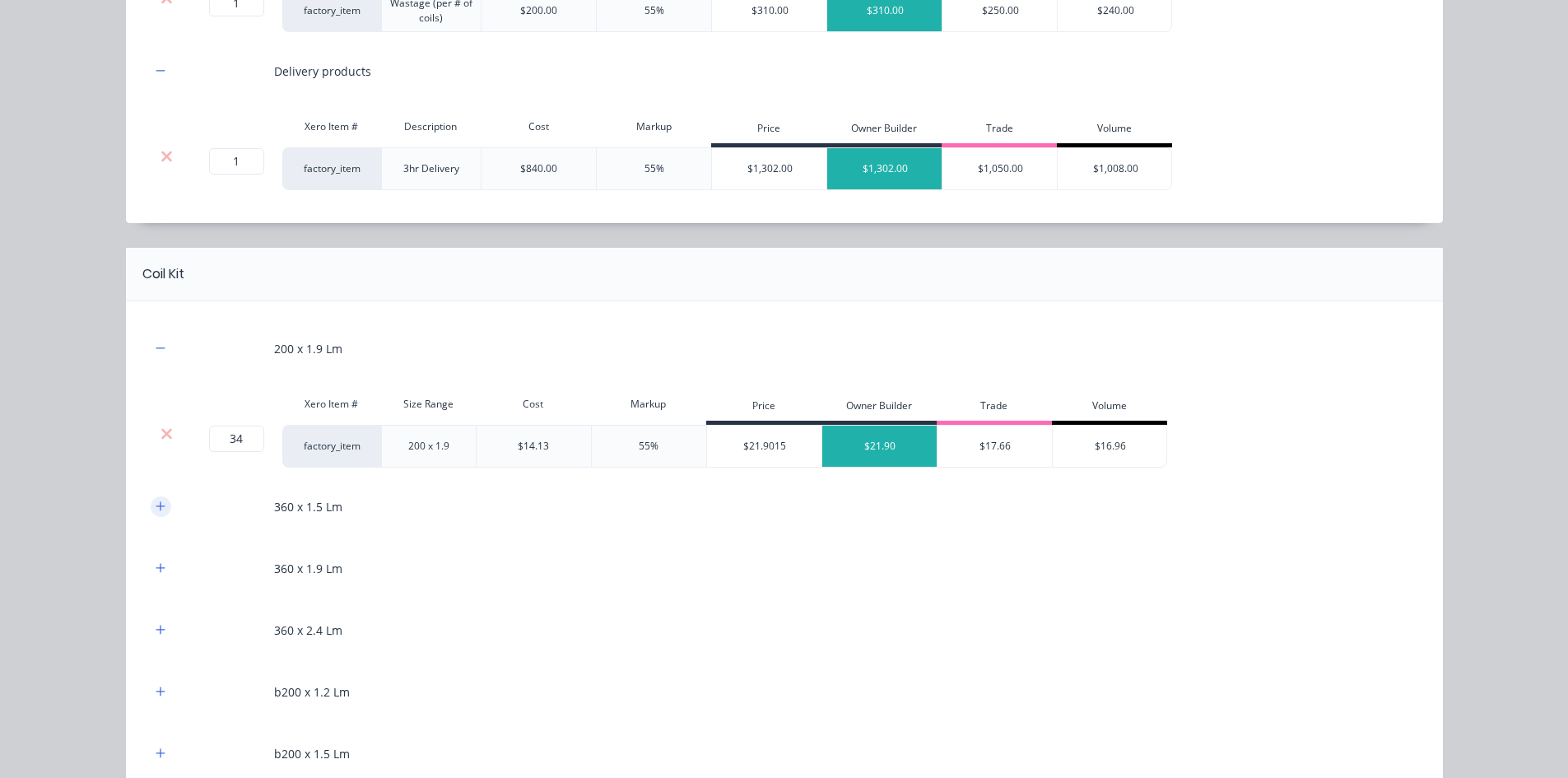
click at [155, 502] on icon "button" at bounding box center [160, 506] width 9 height 11
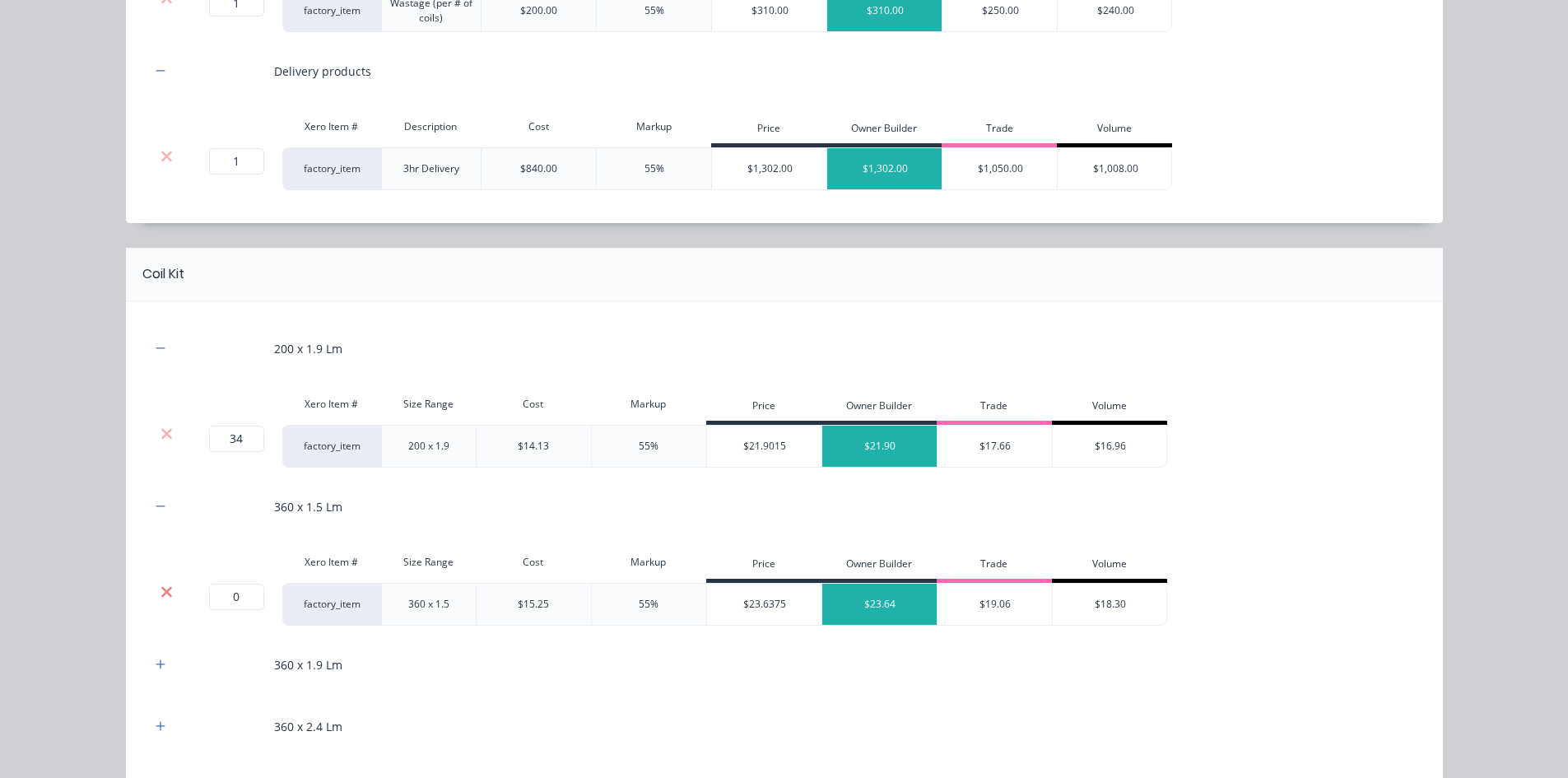
click at [160, 588] on icon at bounding box center [166, 591] width 12 height 16
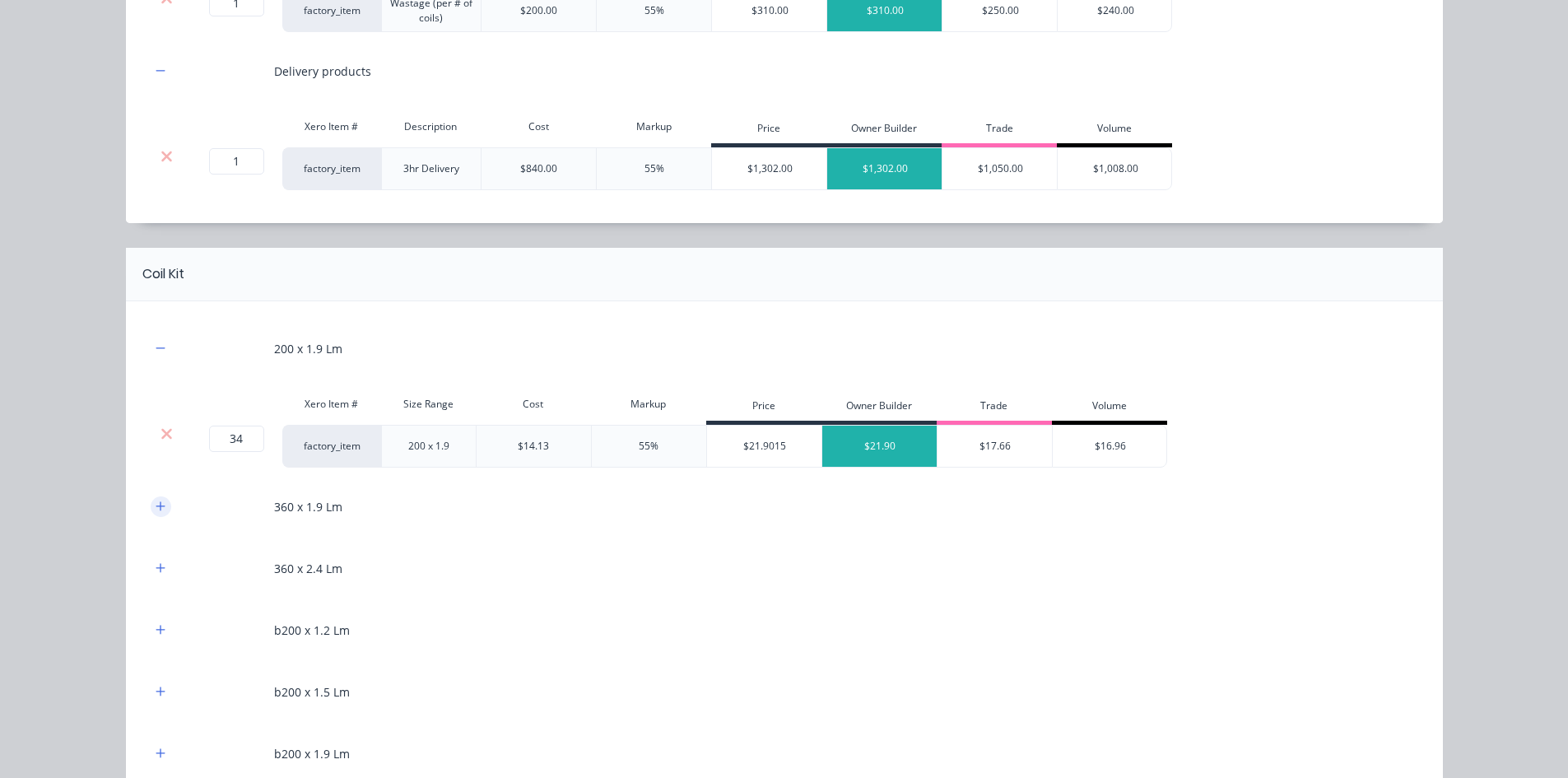
click at [153, 516] on button "button" at bounding box center [161, 507] width 21 height 21
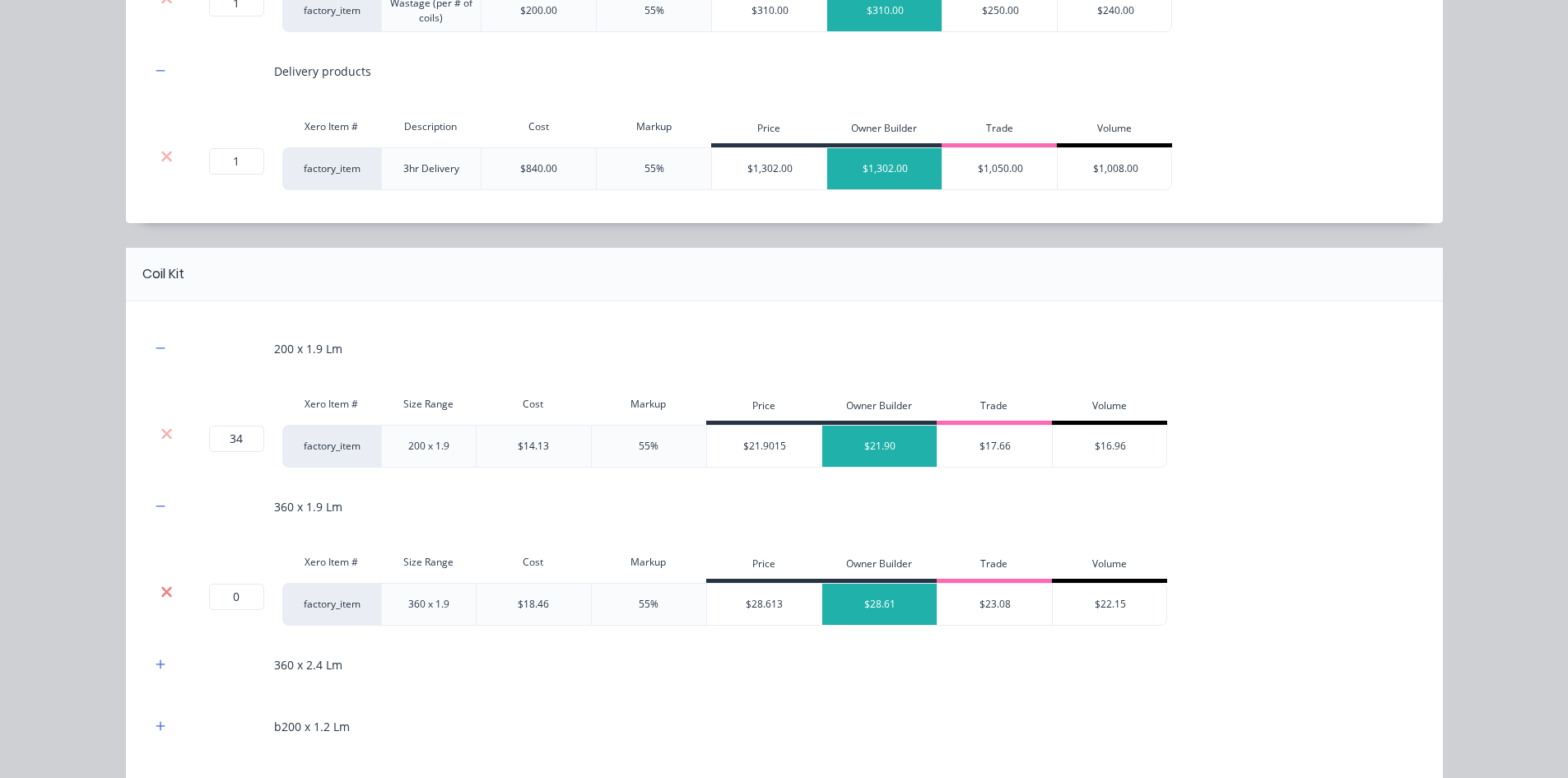
click at [160, 596] on icon at bounding box center [166, 591] width 12 height 16
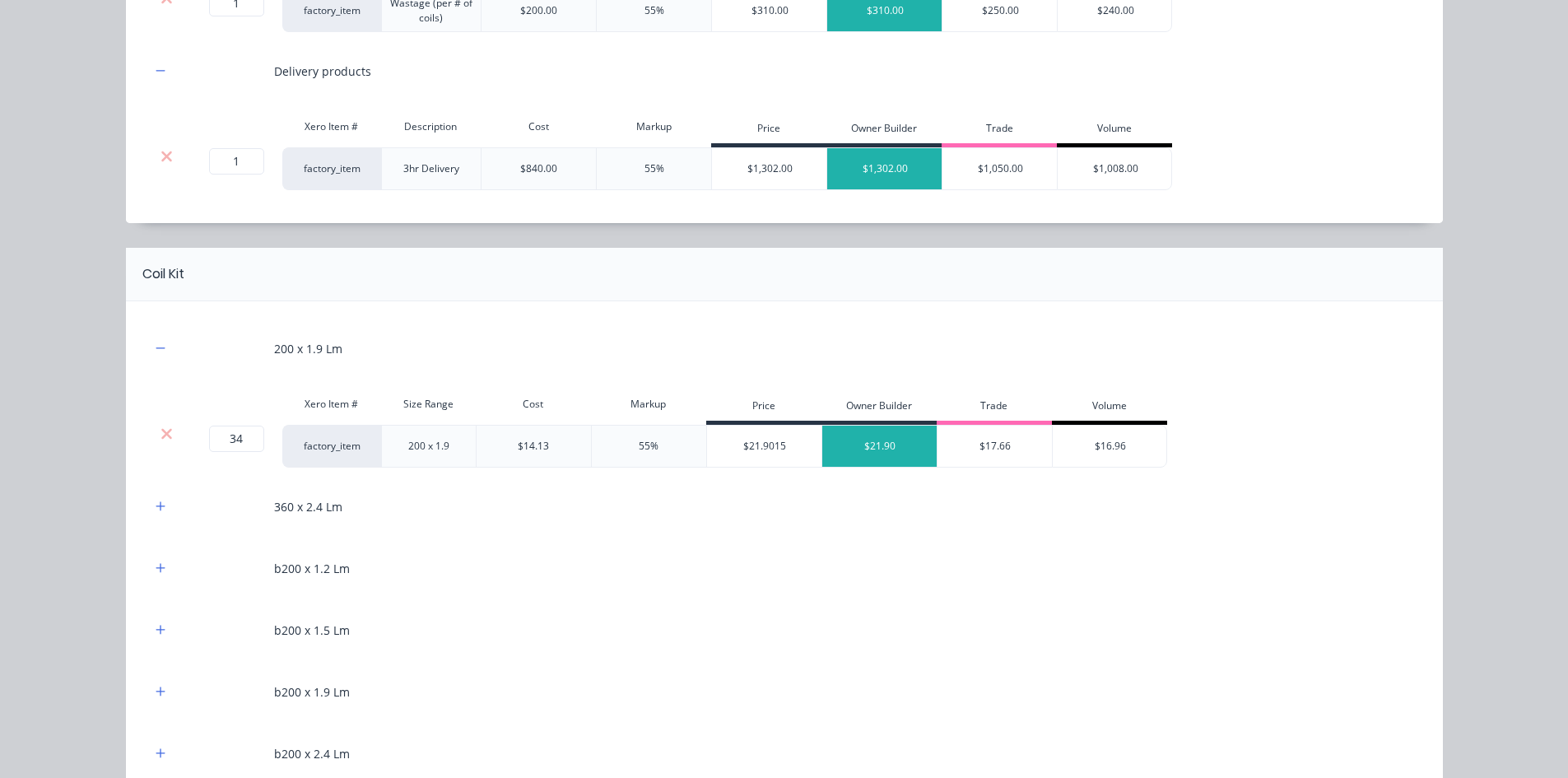
click at [153, 514] on button "button" at bounding box center [161, 507] width 21 height 21
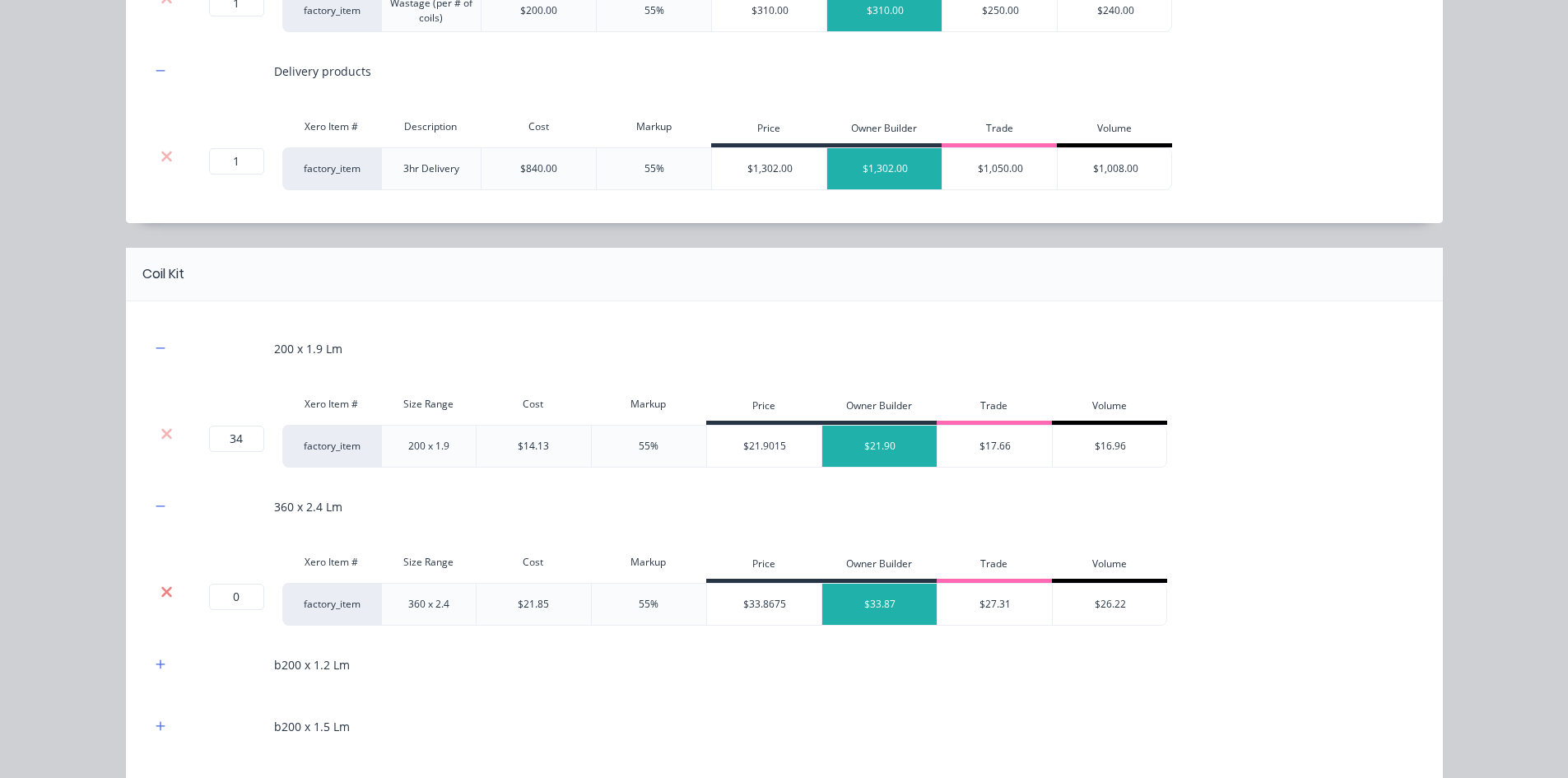
click at [161, 591] on icon at bounding box center [166, 590] width 10 height 10
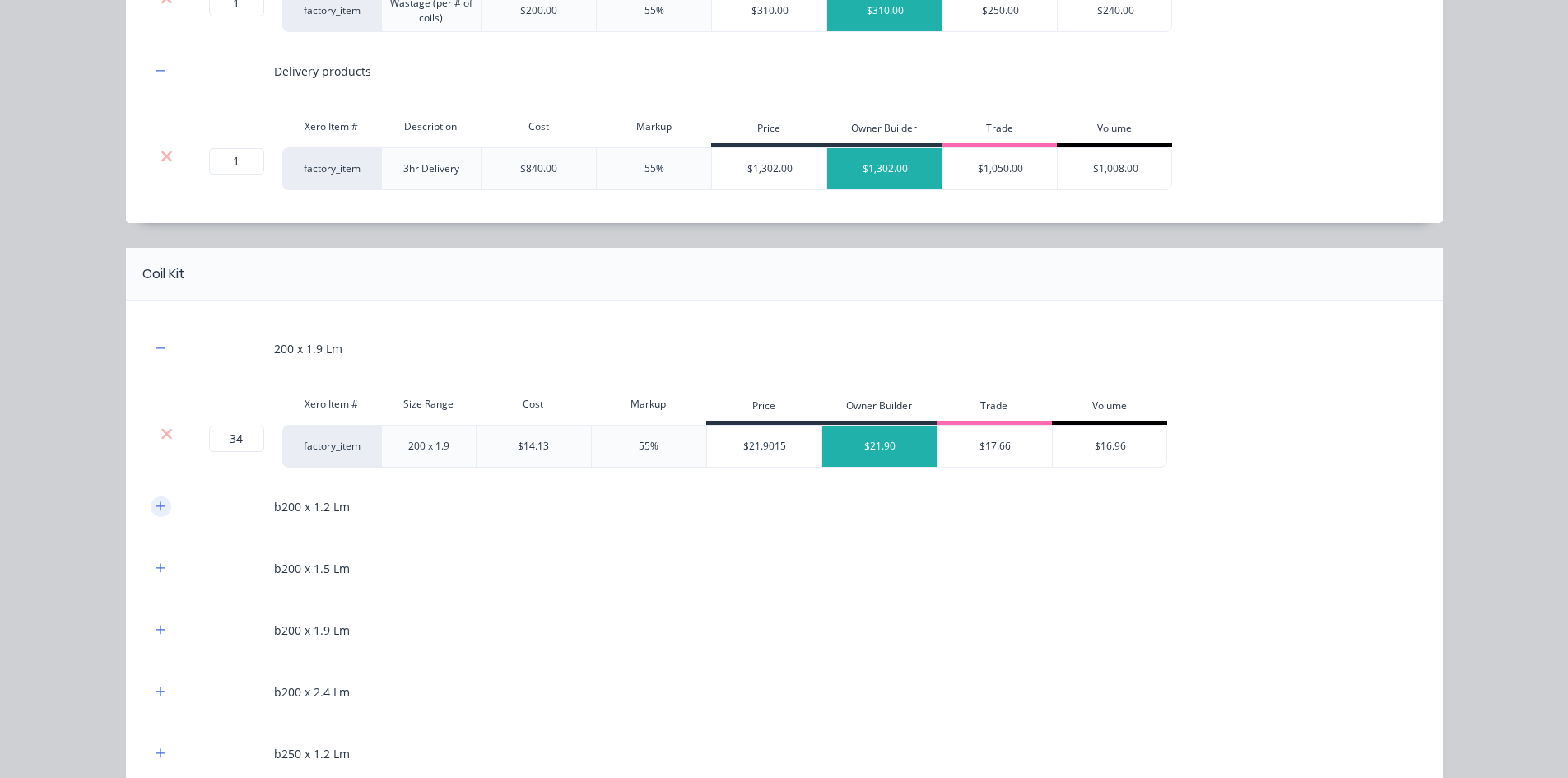
click at [155, 510] on icon "button" at bounding box center [160, 506] width 9 height 11
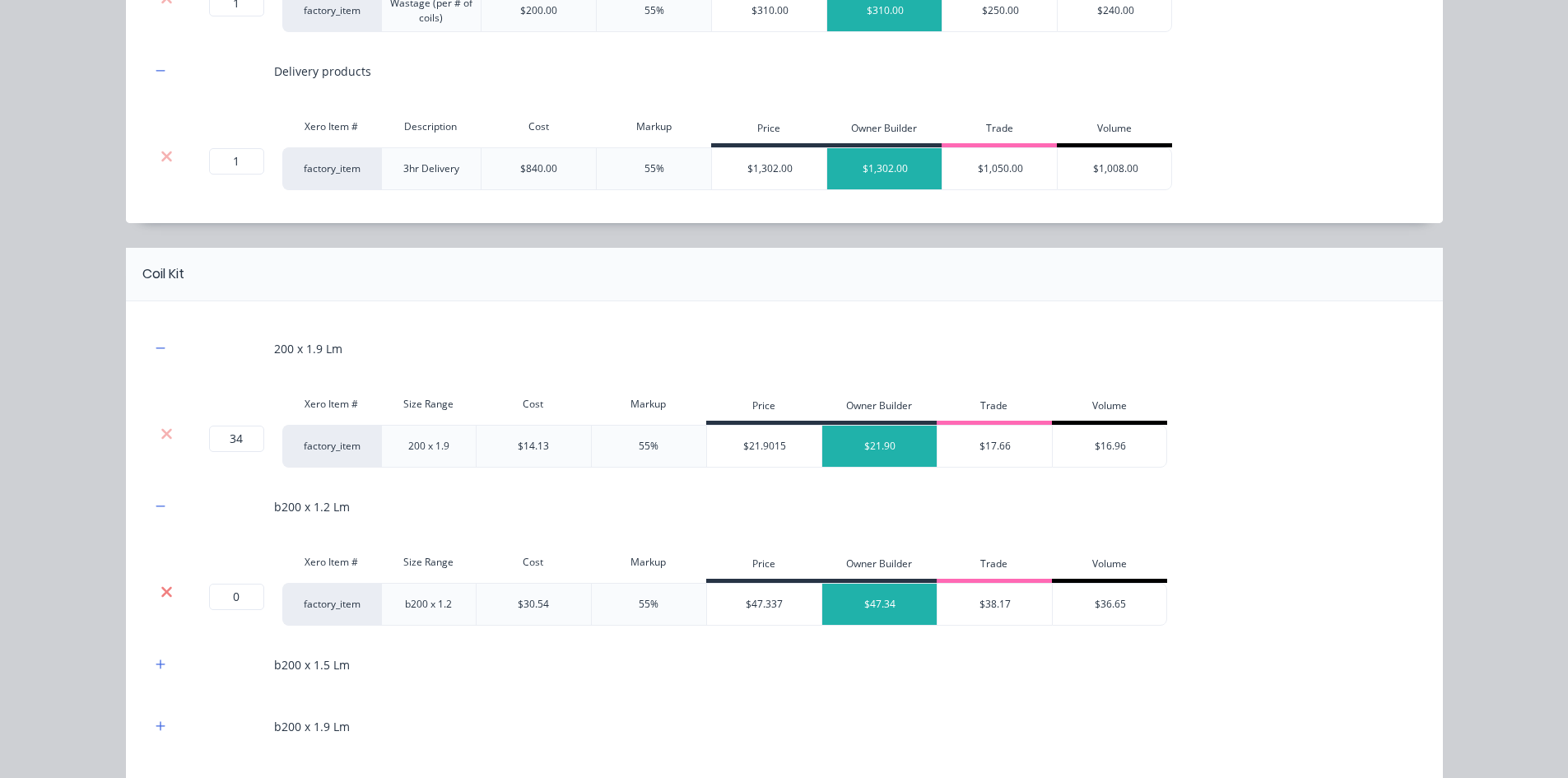
click at [166, 588] on icon at bounding box center [166, 591] width 12 height 16
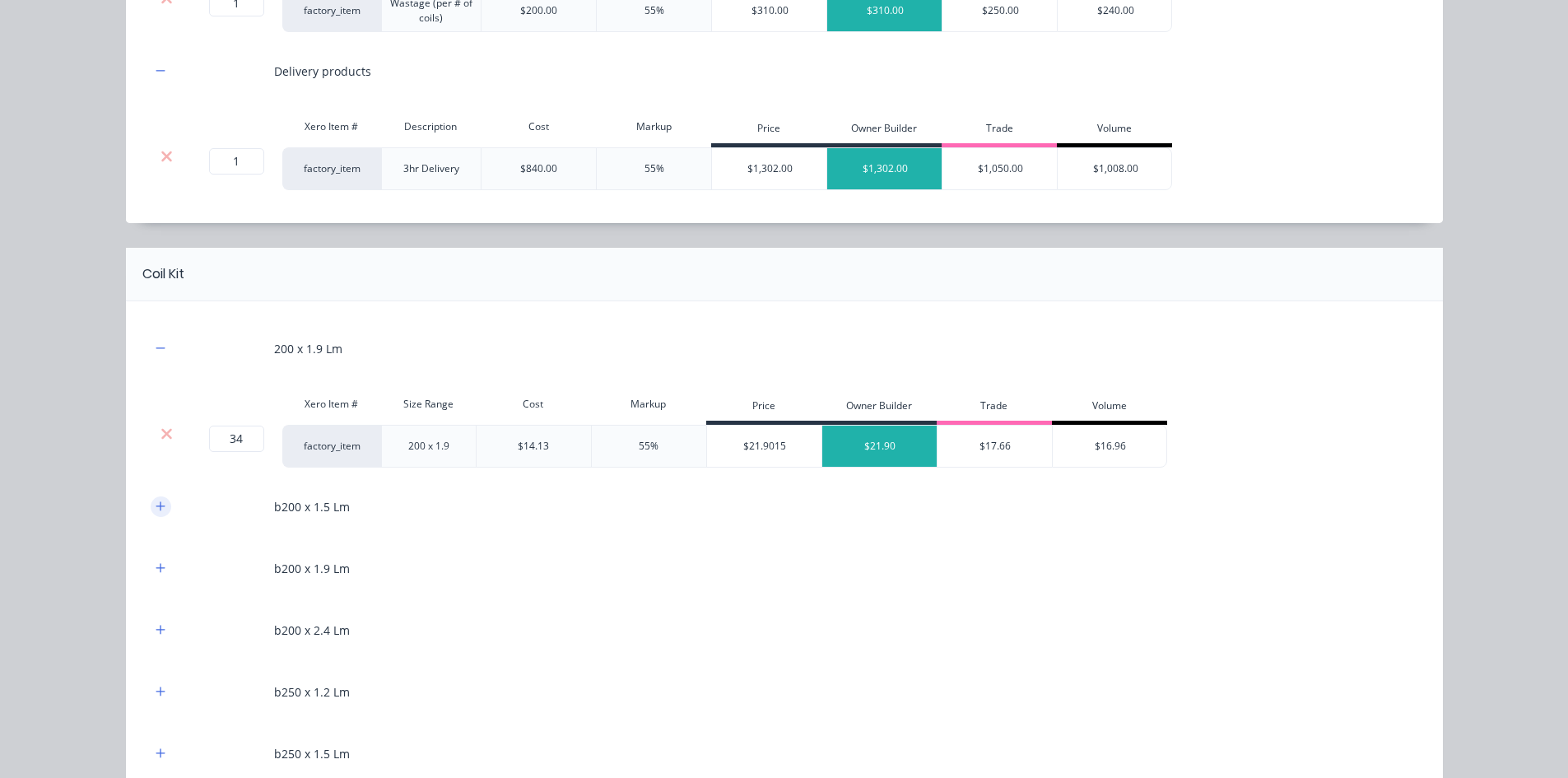
click at [154, 515] on button "button" at bounding box center [161, 507] width 21 height 21
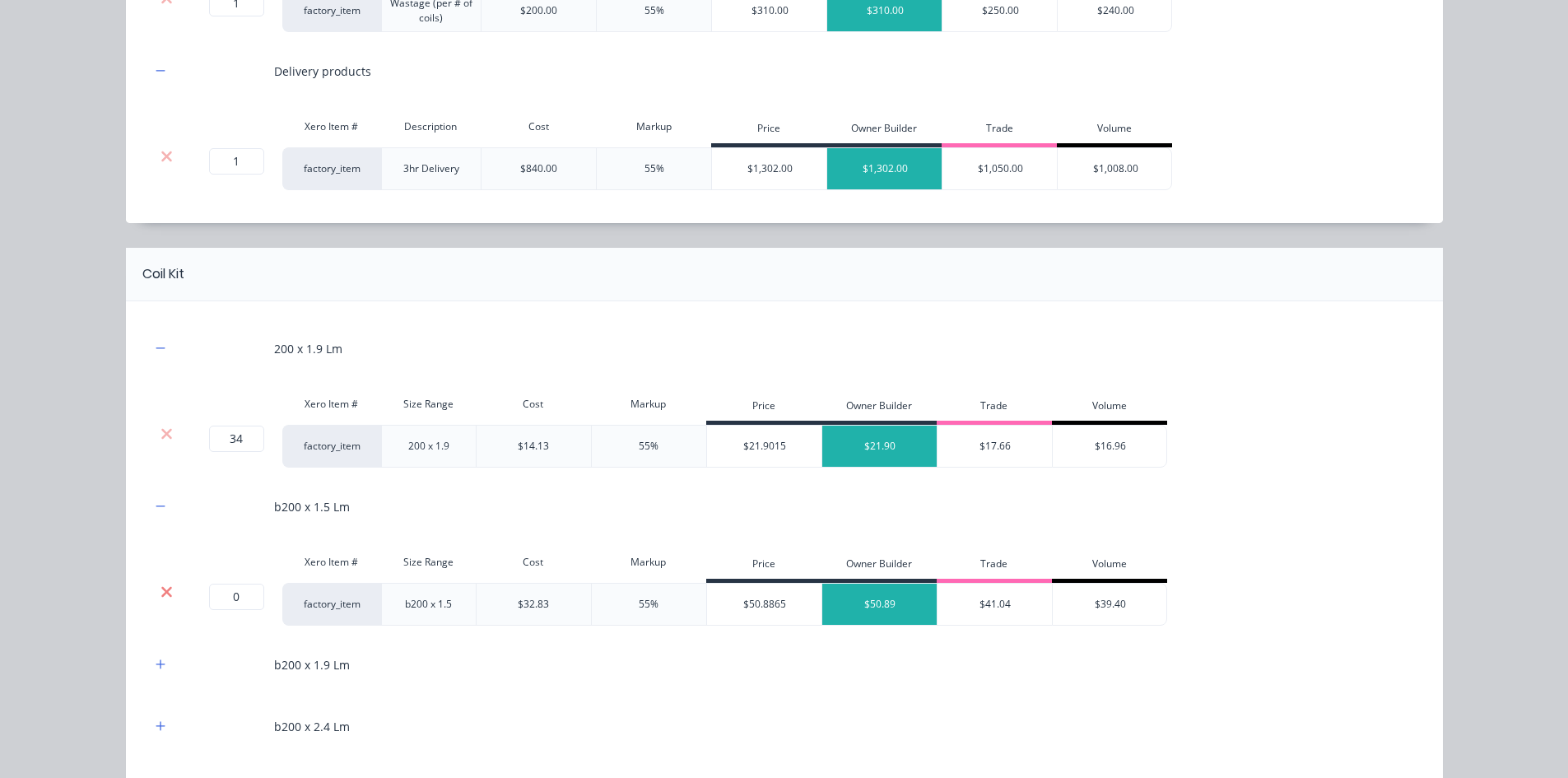
click at [160, 589] on icon at bounding box center [166, 591] width 12 height 16
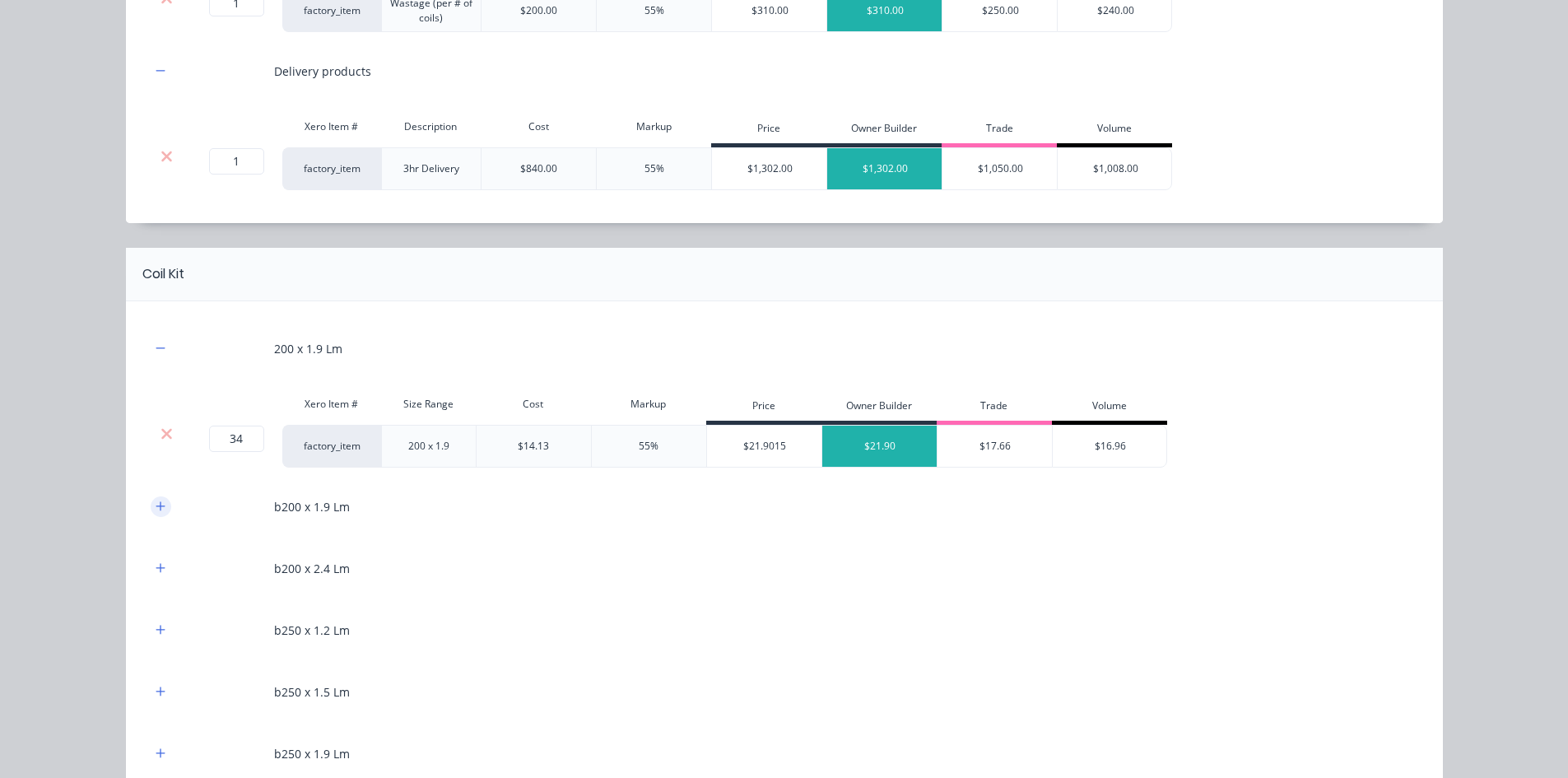
click at [151, 498] on button "button" at bounding box center [161, 507] width 21 height 21
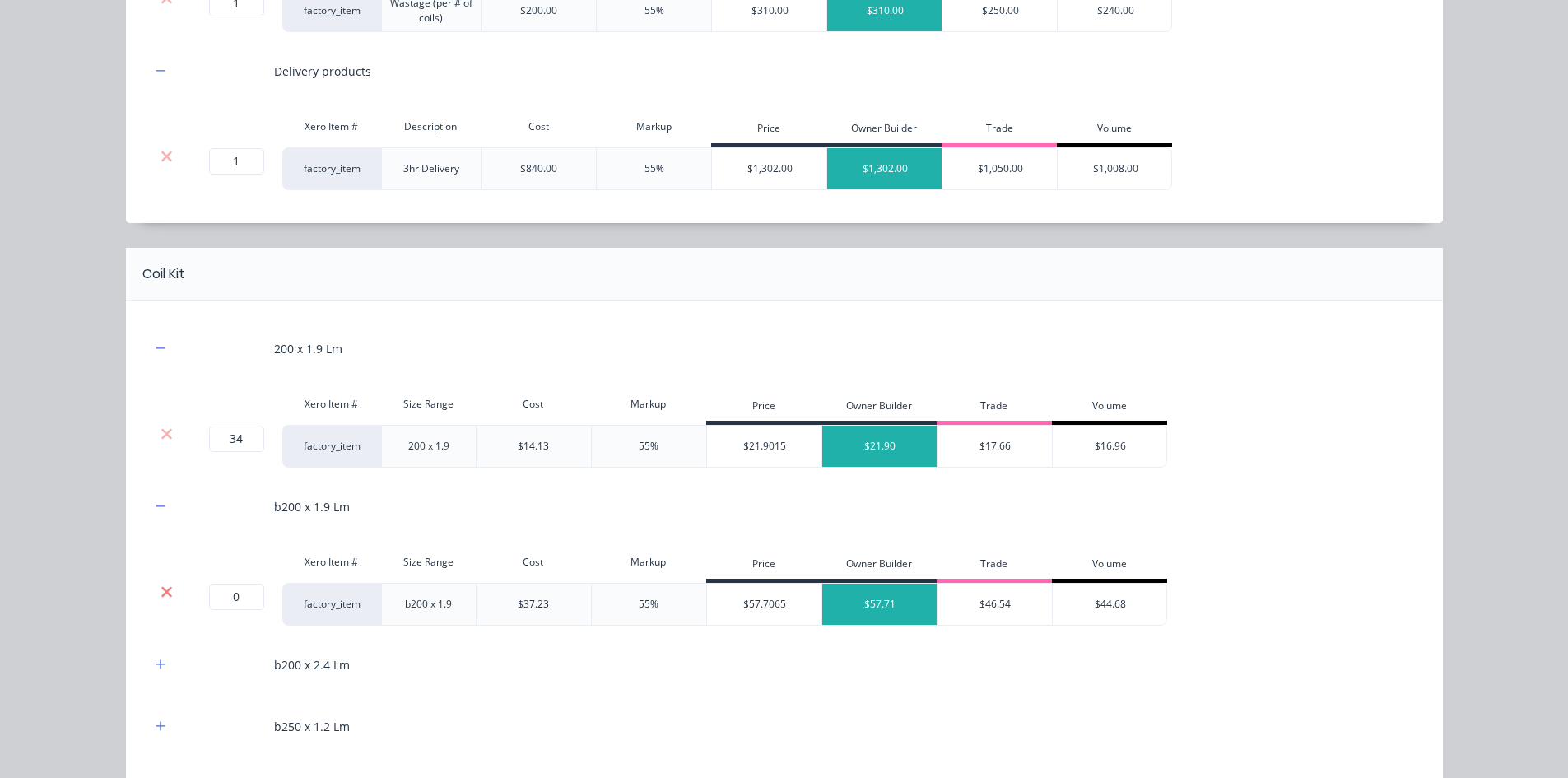
click at [160, 586] on icon at bounding box center [166, 591] width 12 height 16
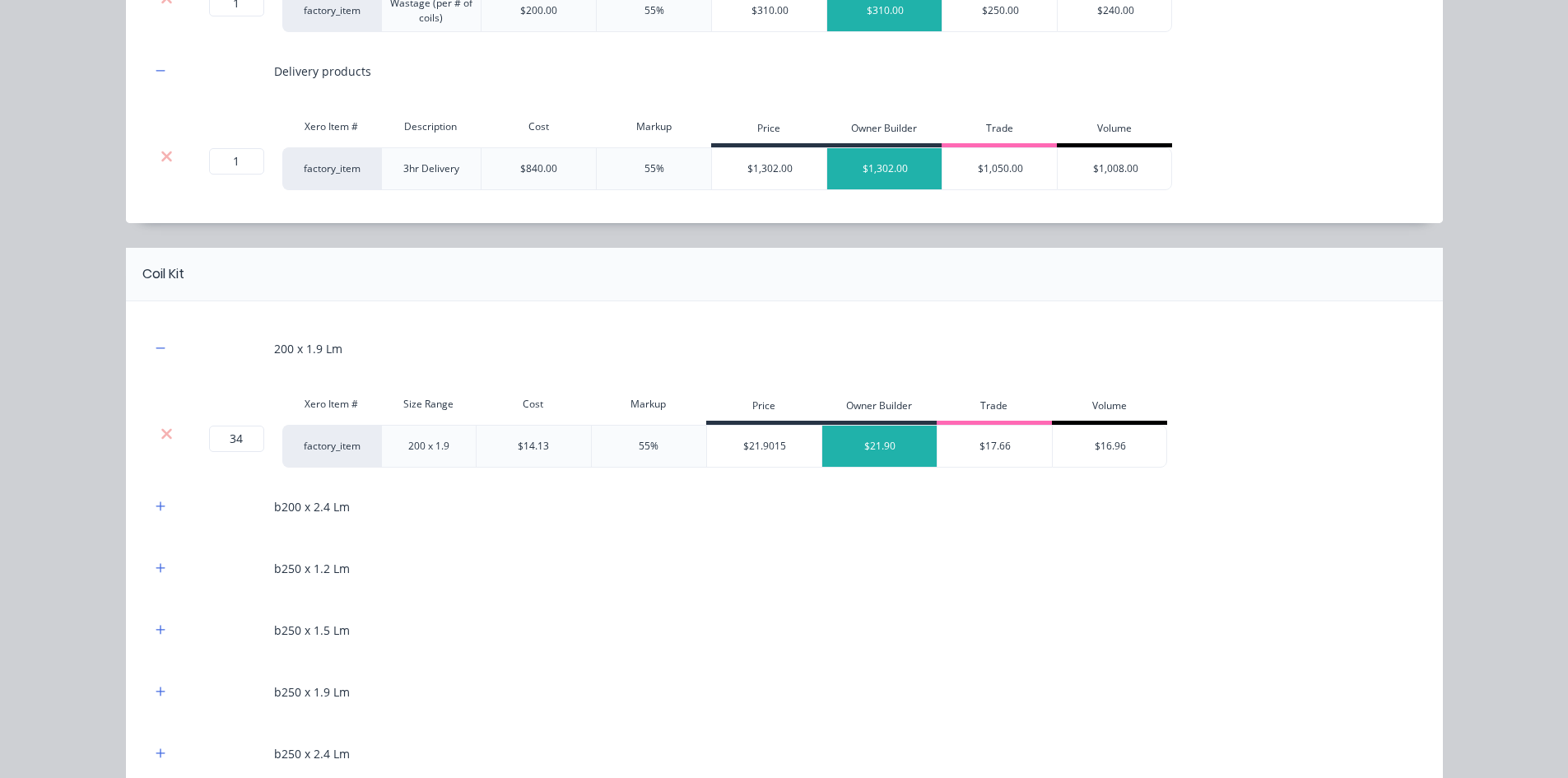
click at [158, 497] on div at bounding box center [161, 507] width 21 height 21
click at [156, 508] on icon "button" at bounding box center [160, 506] width 9 height 11
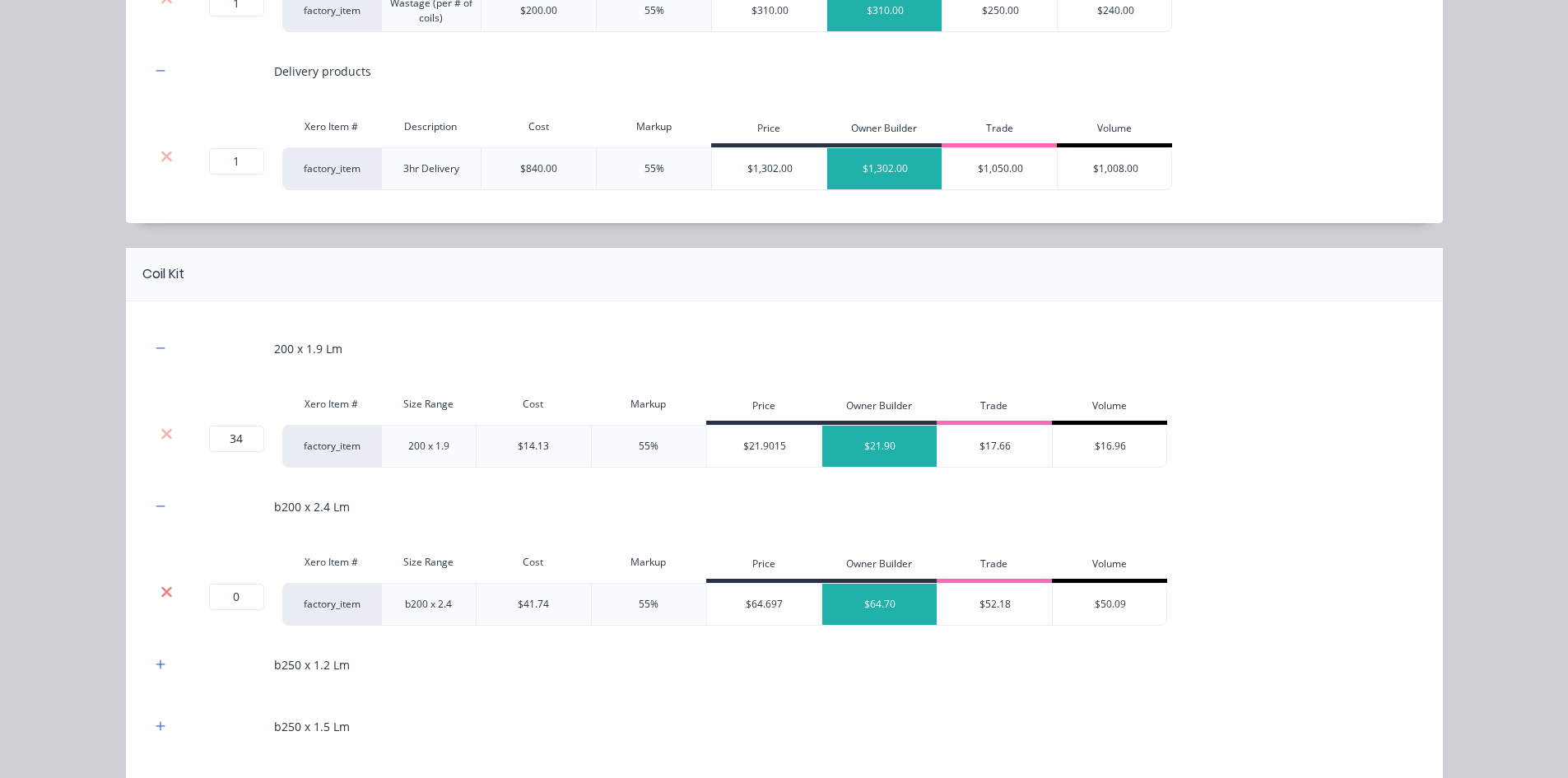
click at [160, 584] on icon at bounding box center [166, 591] width 12 height 16
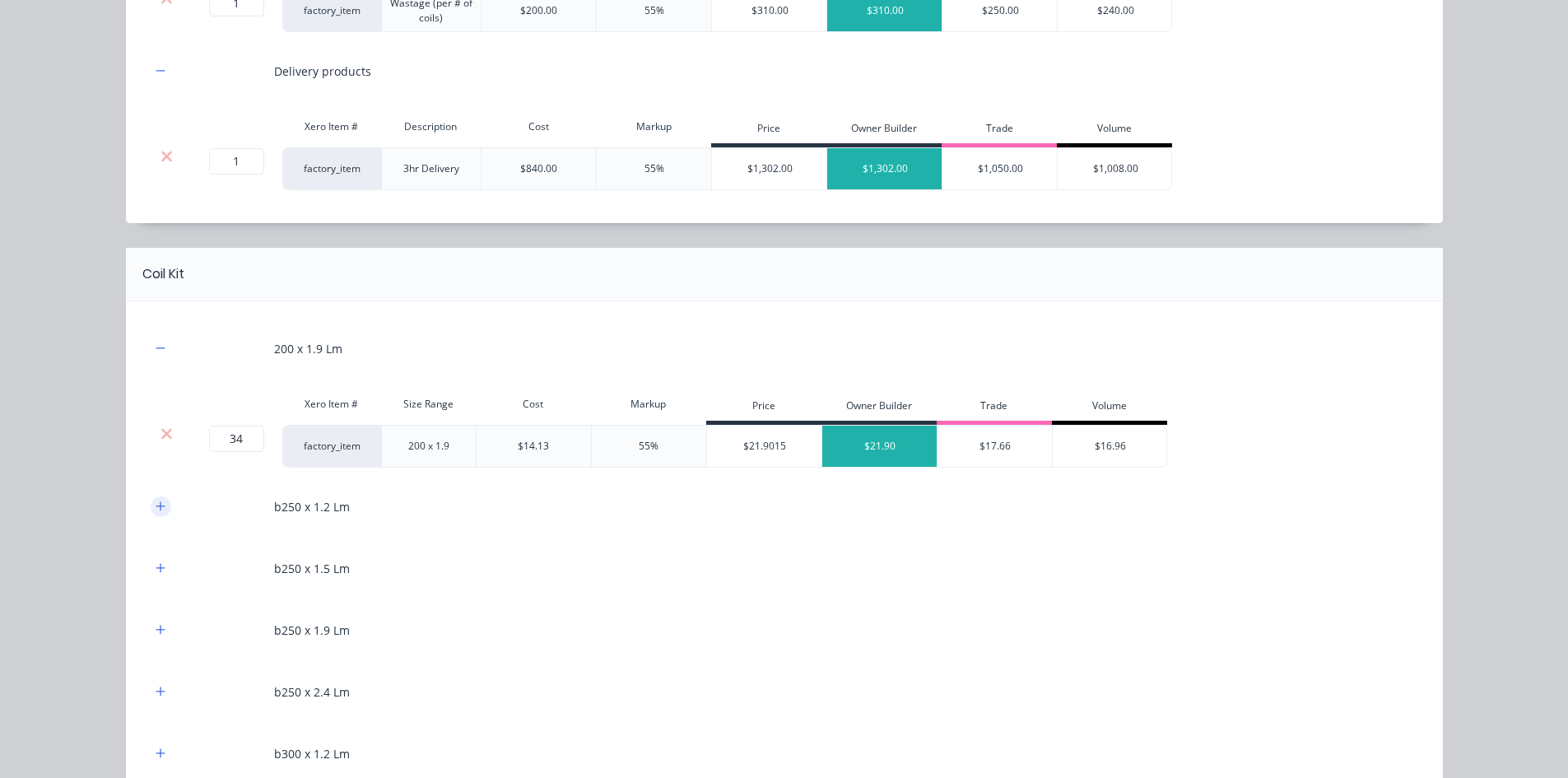
click at [155, 515] on button "button" at bounding box center [161, 507] width 21 height 21
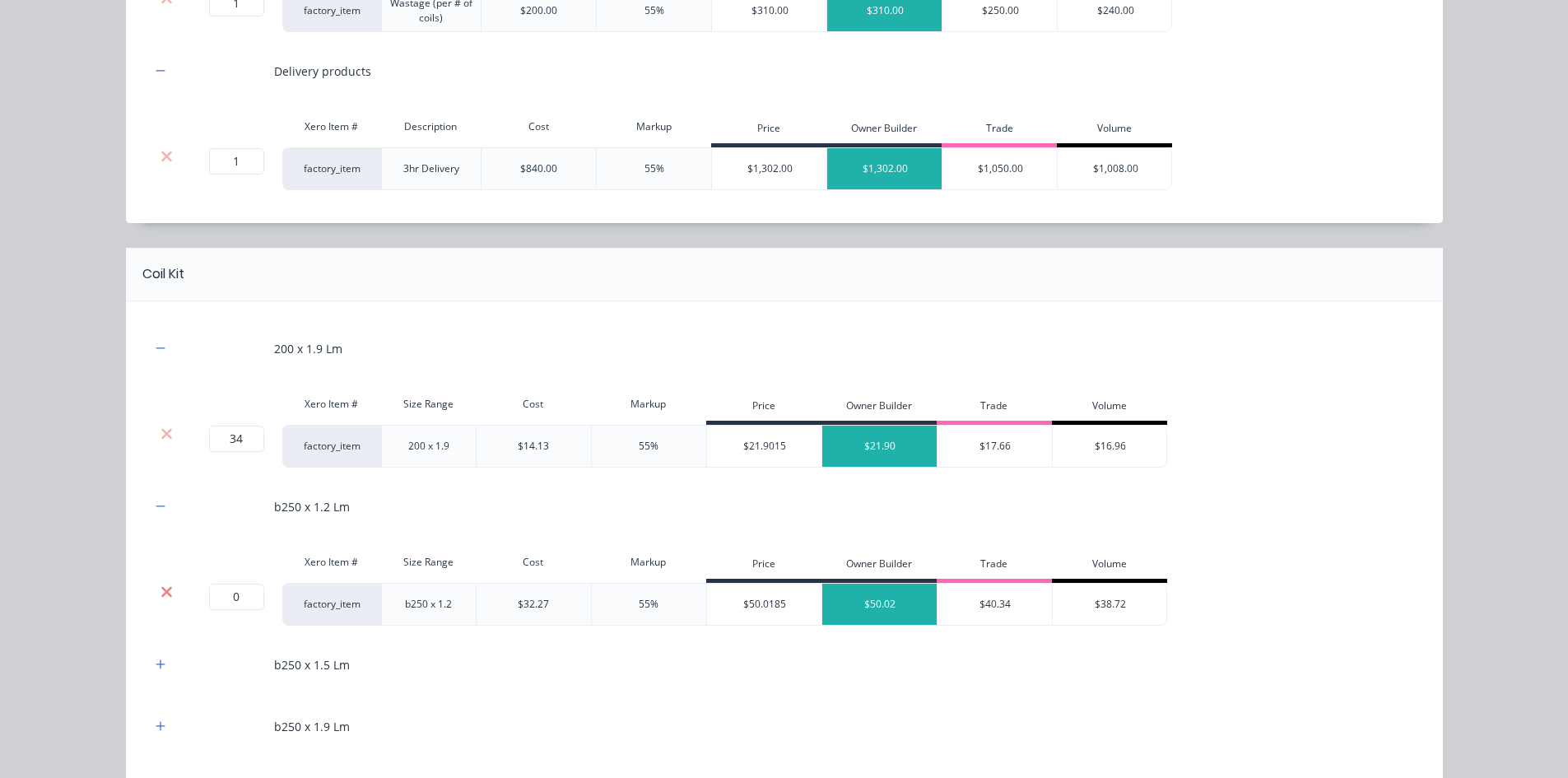
click at [161, 588] on icon at bounding box center [166, 590] width 10 height 10
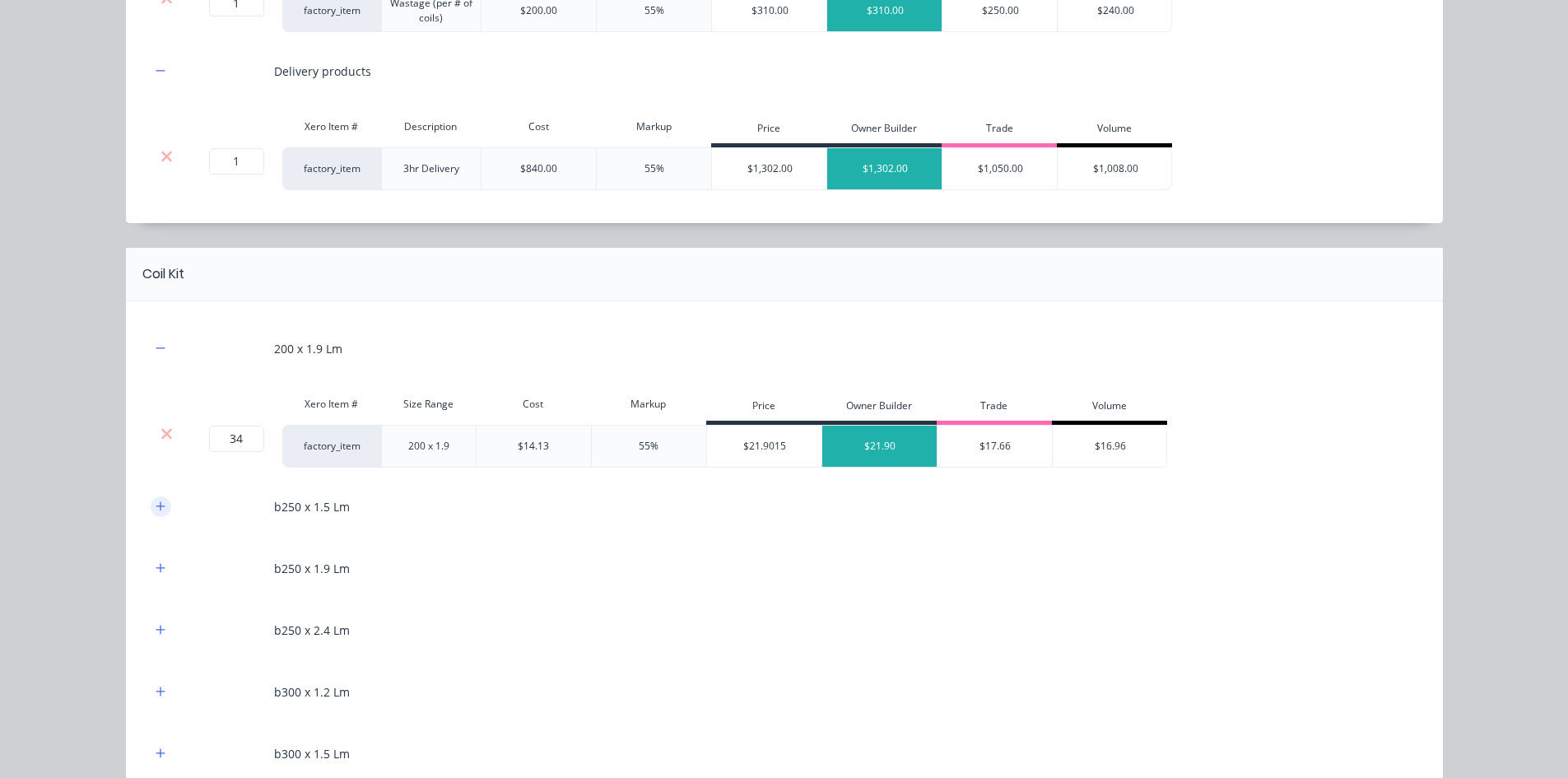
click at [157, 514] on button "button" at bounding box center [161, 507] width 21 height 21
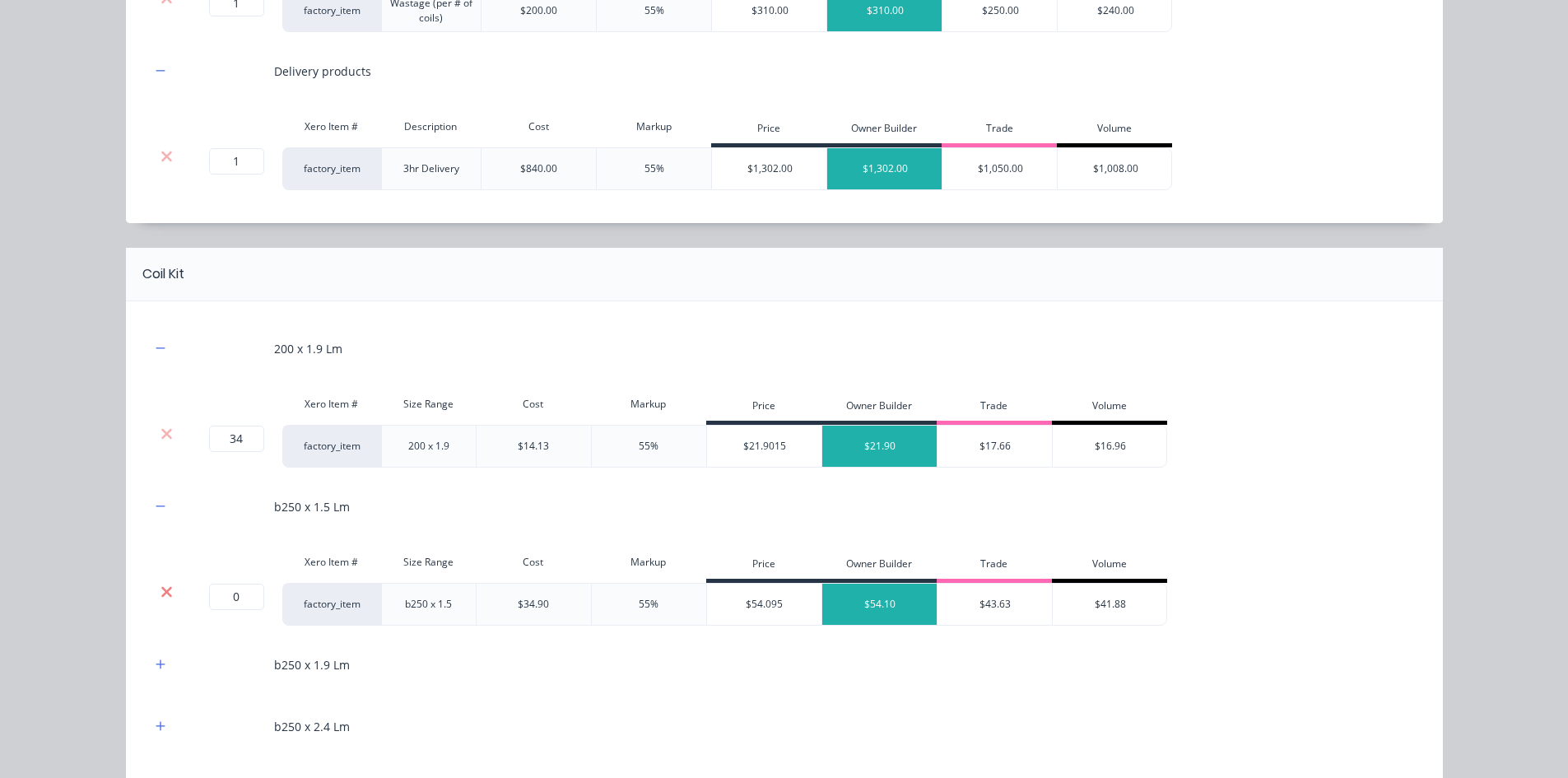
click at [163, 584] on icon at bounding box center [166, 591] width 12 height 16
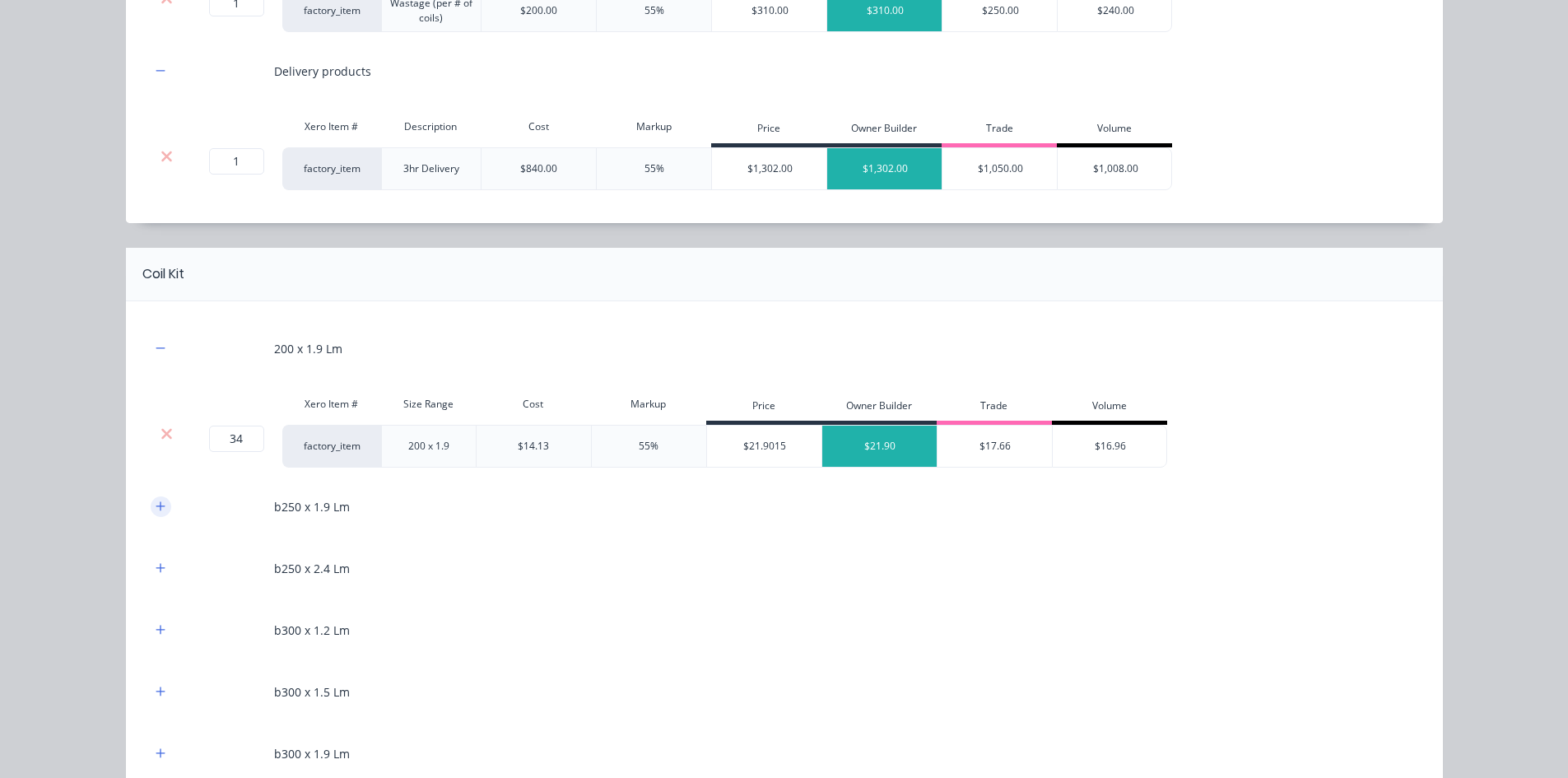
click at [157, 514] on button "button" at bounding box center [161, 507] width 21 height 21
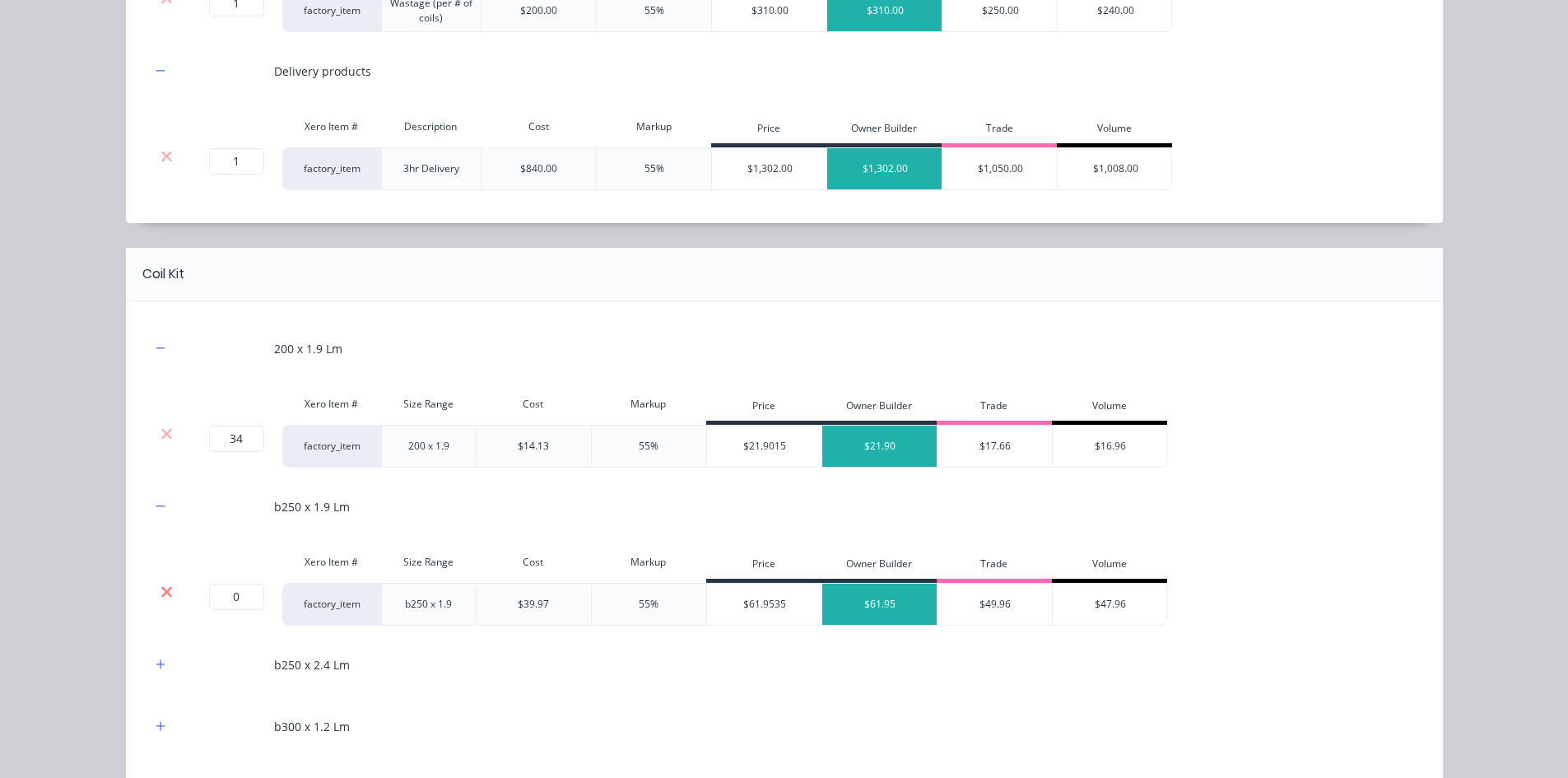
click at [163, 589] on icon at bounding box center [166, 590] width 10 height 10
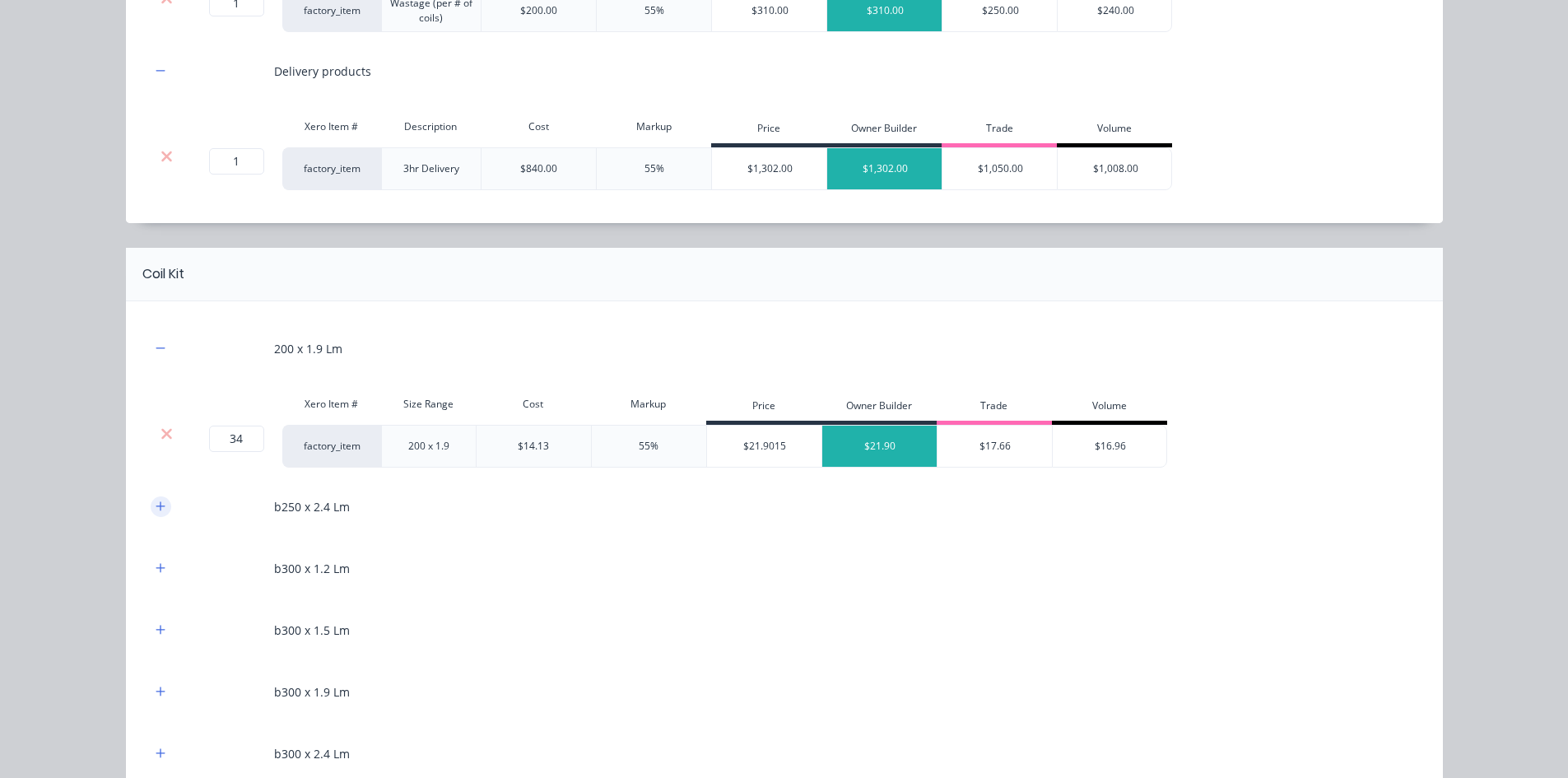
click at [158, 515] on button "button" at bounding box center [161, 507] width 21 height 21
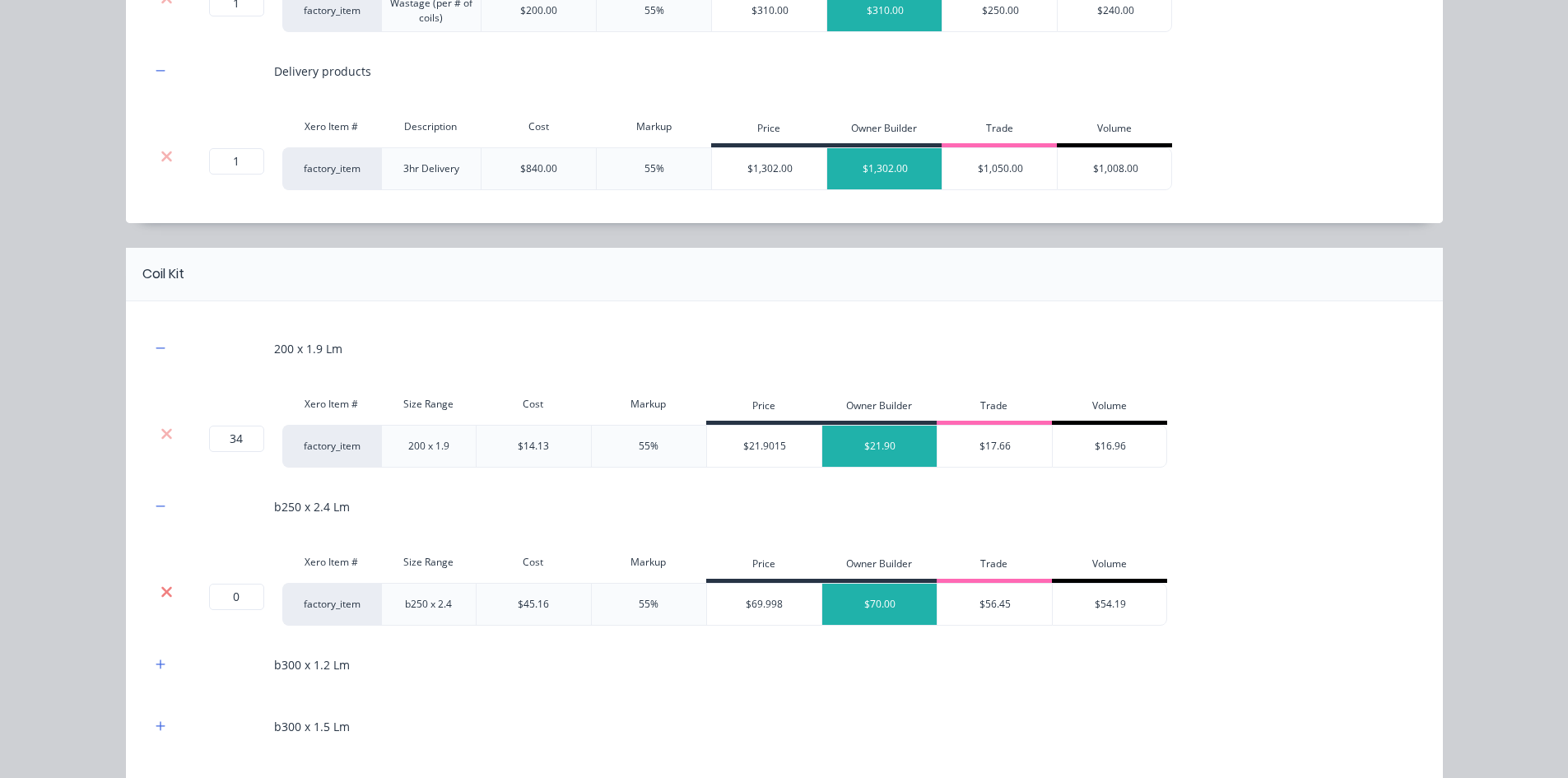
click at [163, 594] on icon at bounding box center [166, 590] width 10 height 10
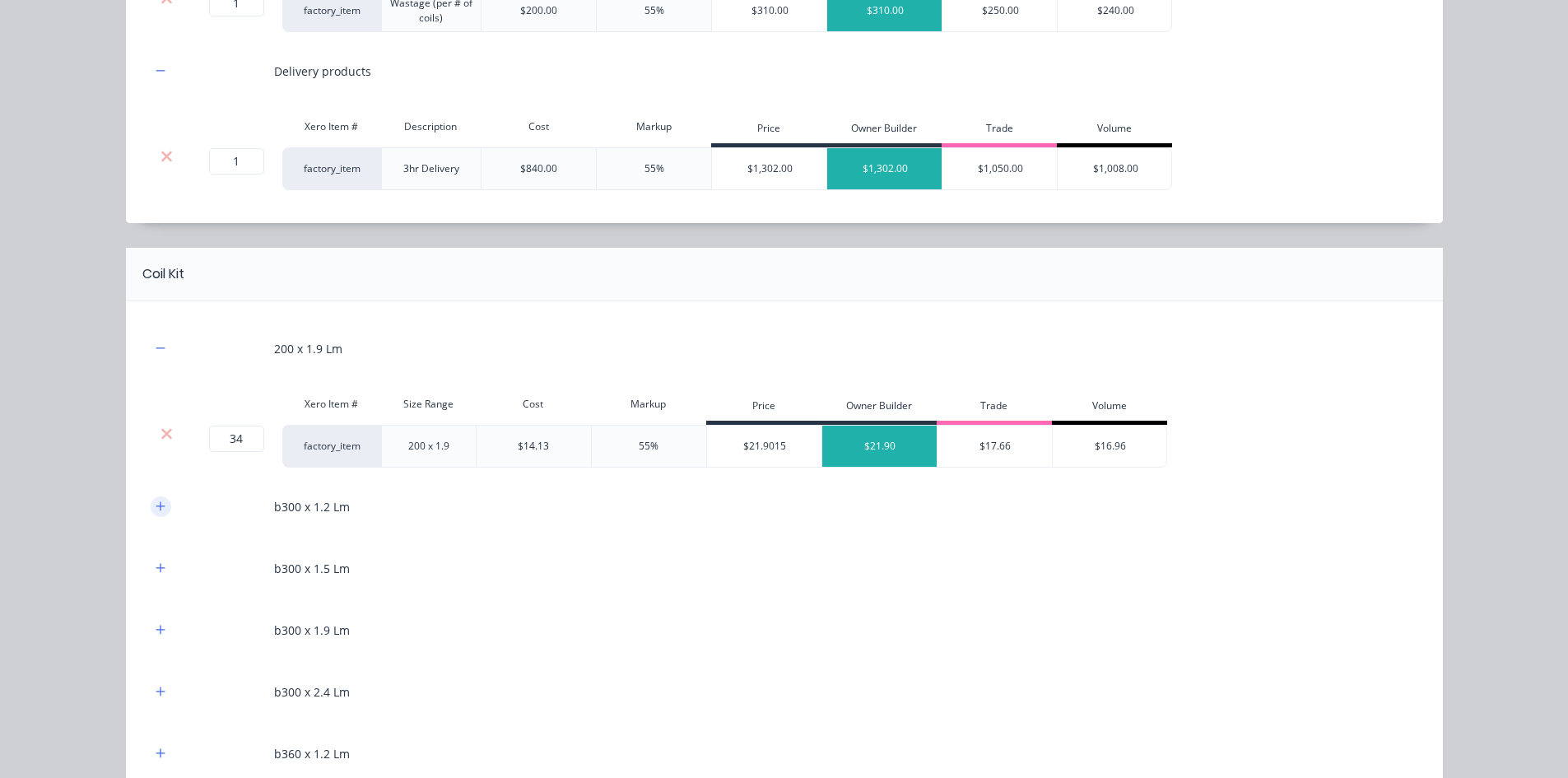
click at [155, 507] on icon "button" at bounding box center [160, 506] width 9 height 11
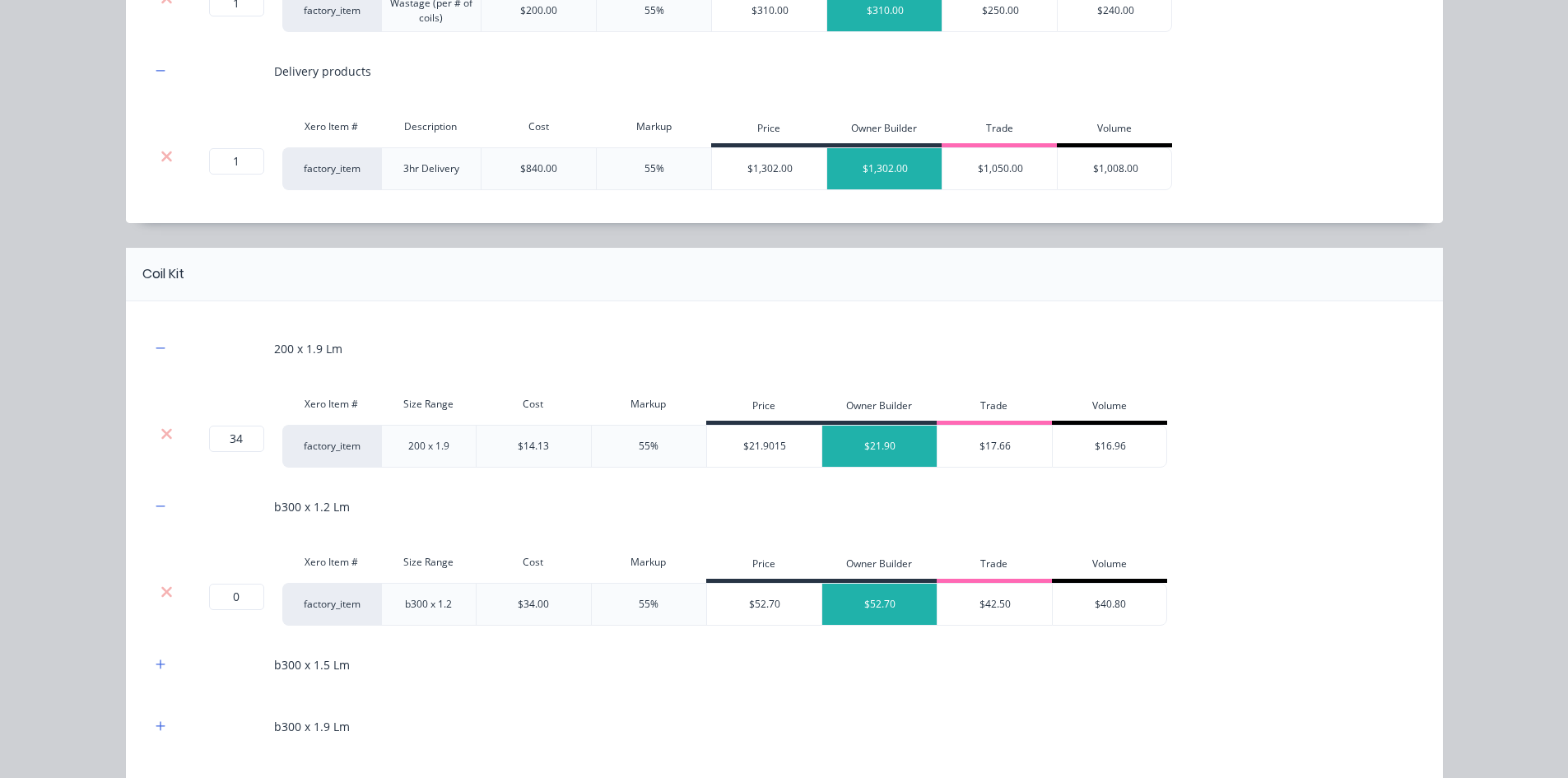
drag, startPoint x: 160, startPoint y: 590, endPoint x: 158, endPoint y: 541, distance: 49.0
click at [161, 590] on icon at bounding box center [166, 590] width 10 height 10
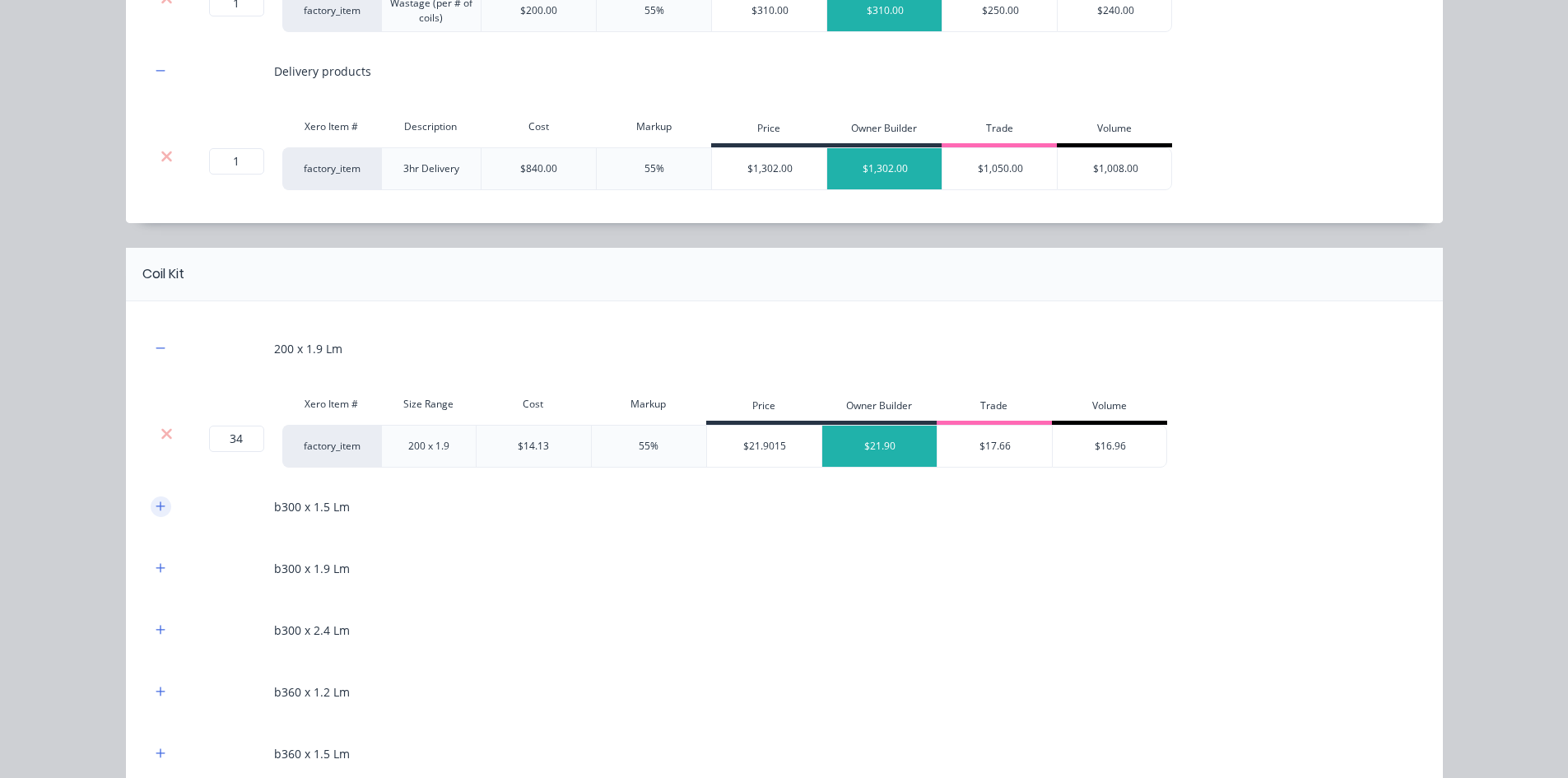
click at [155, 511] on icon "button" at bounding box center [160, 506] width 9 height 11
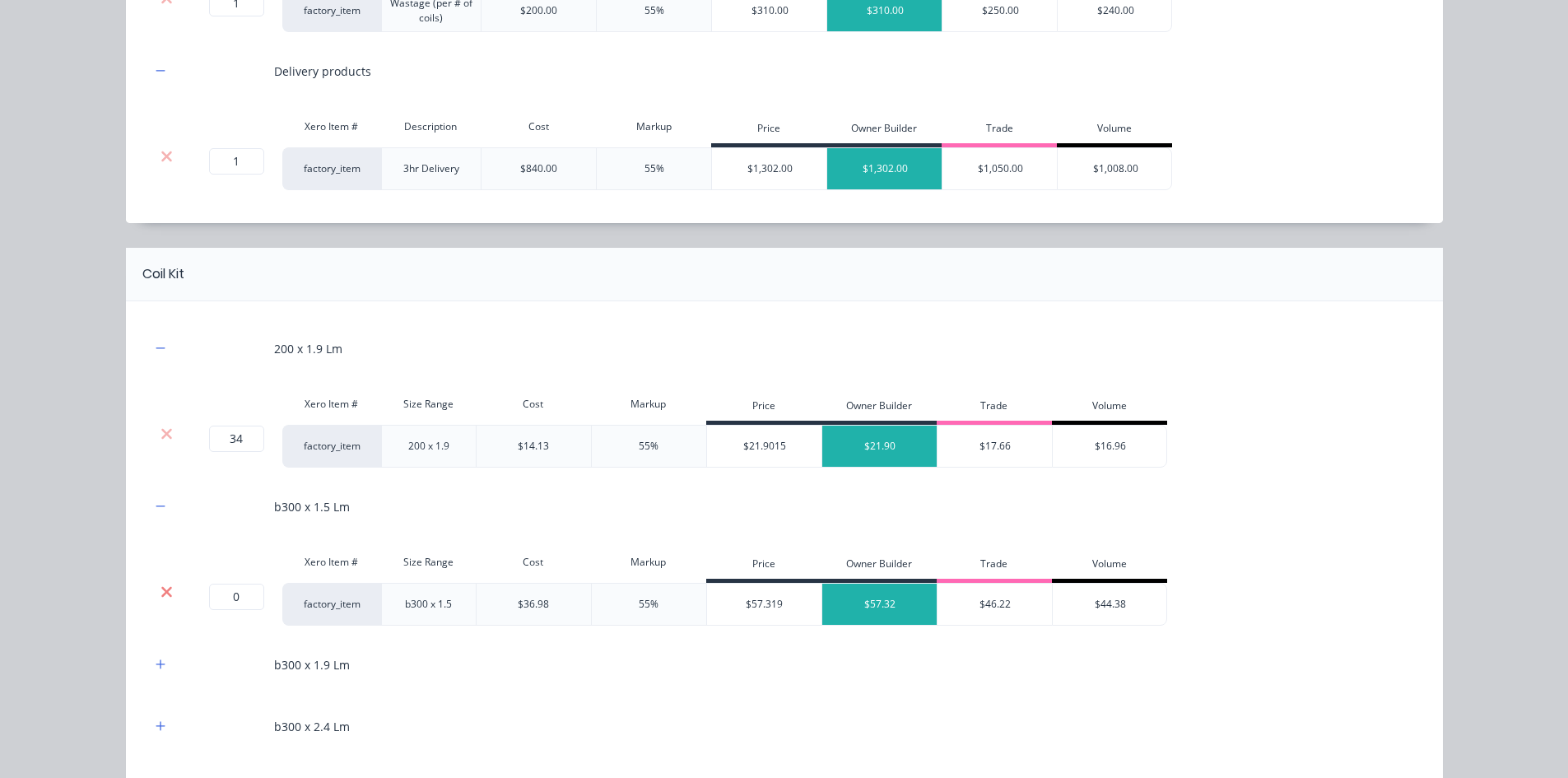
click at [161, 592] on icon at bounding box center [166, 590] width 10 height 10
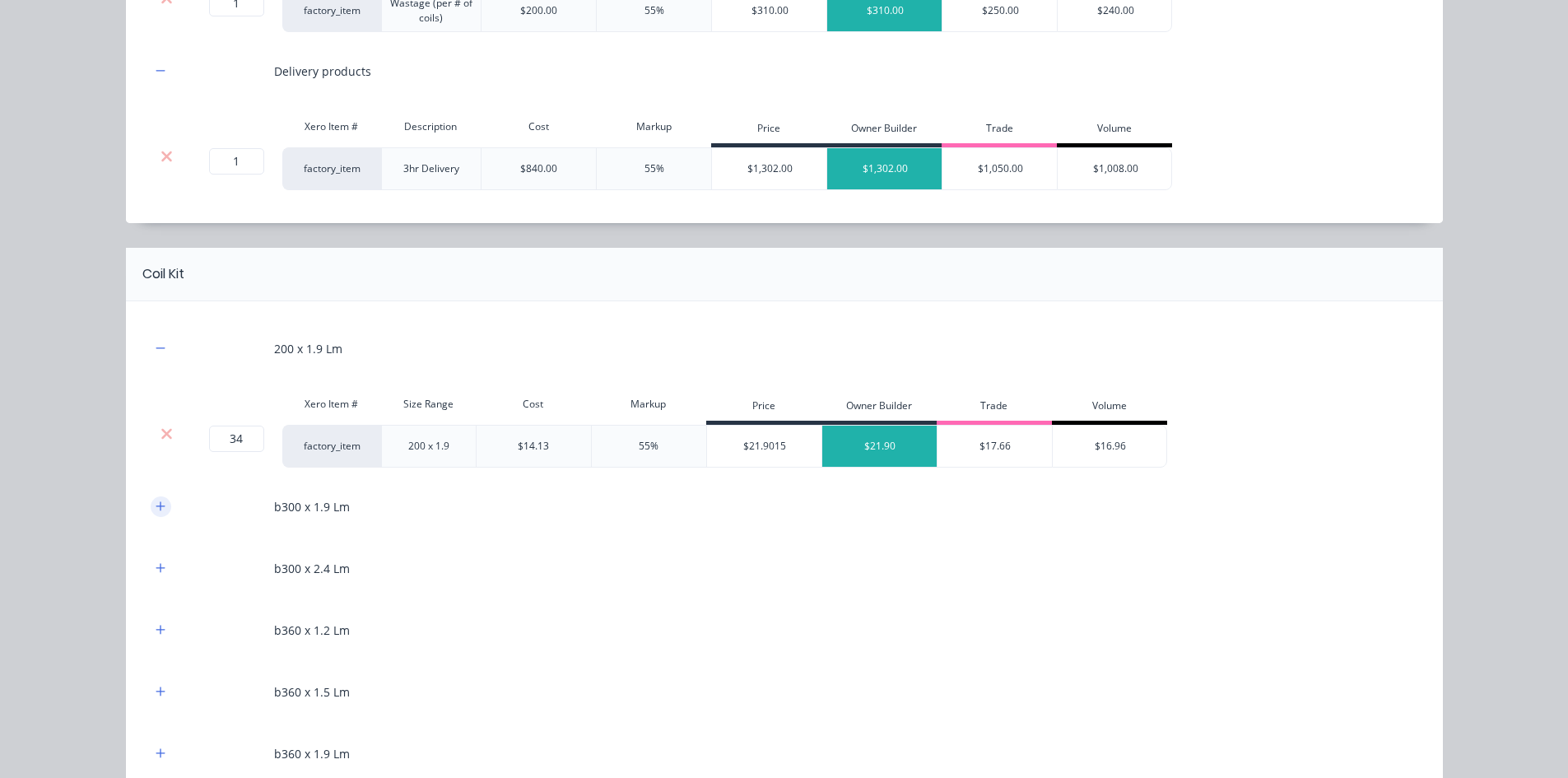
click at [159, 509] on icon "button" at bounding box center [160, 506] width 9 height 11
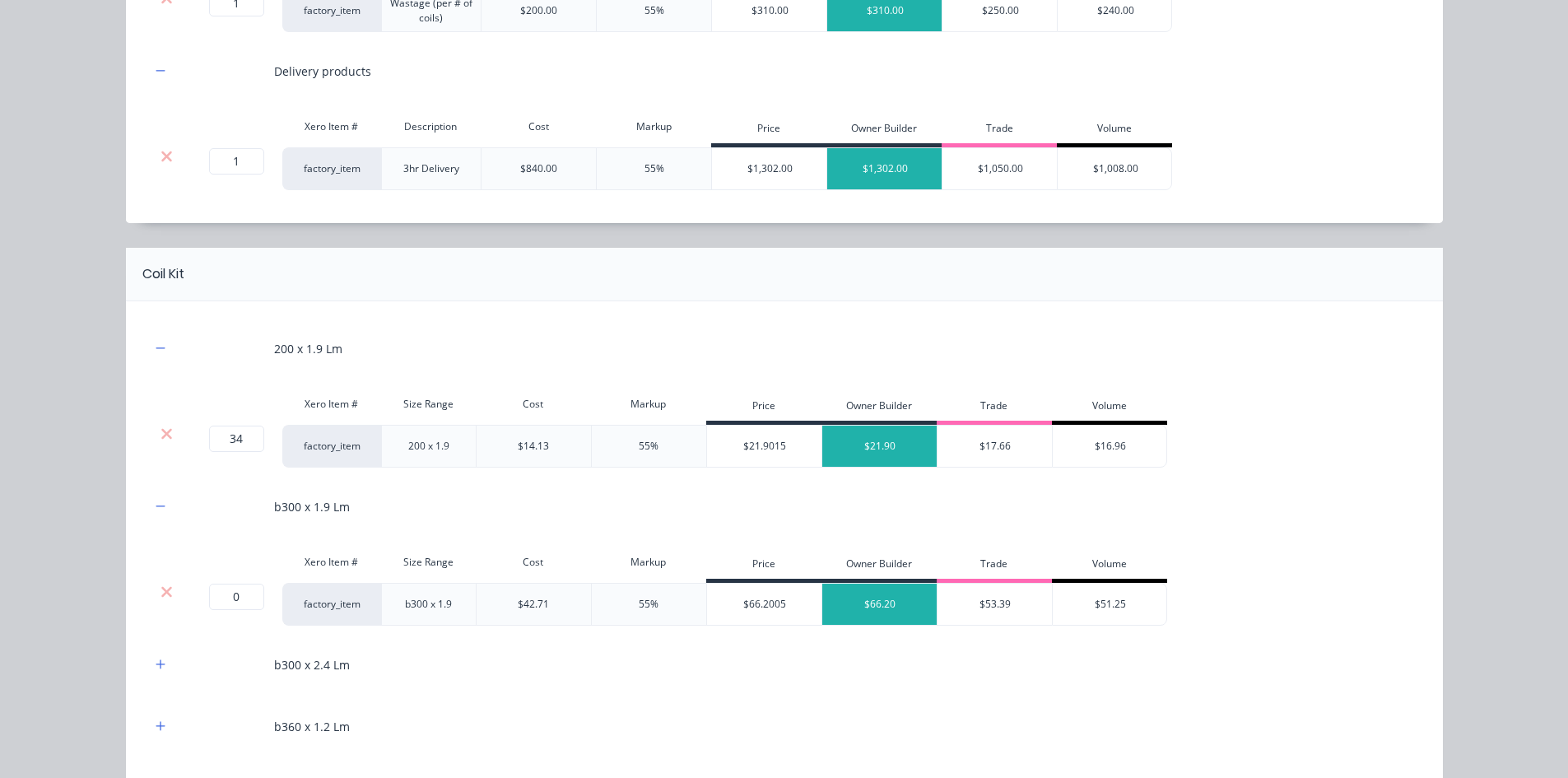
click at [153, 592] on div at bounding box center [167, 591] width 31 height 16
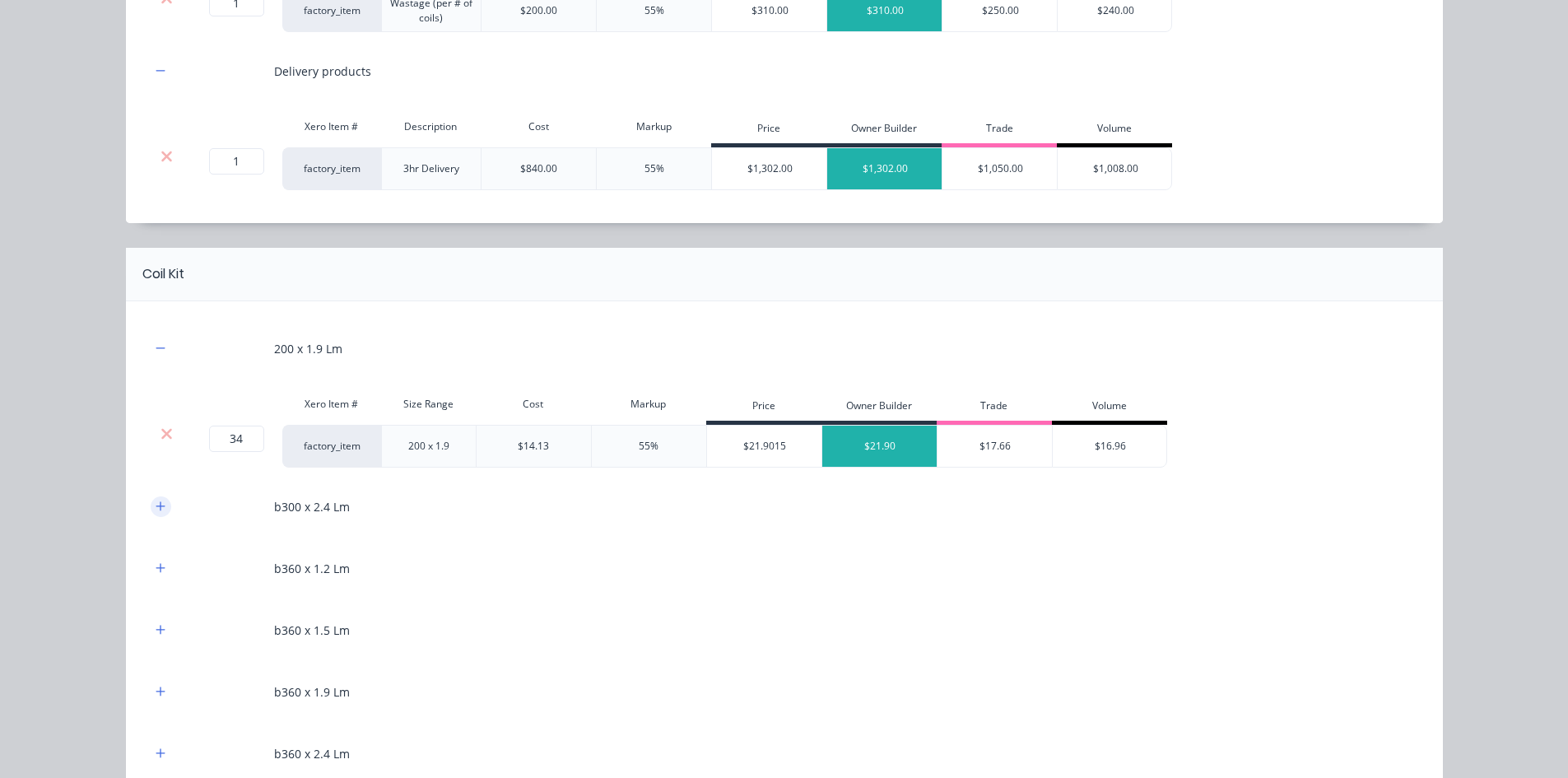
click at [155, 511] on icon "button" at bounding box center [160, 506] width 9 height 11
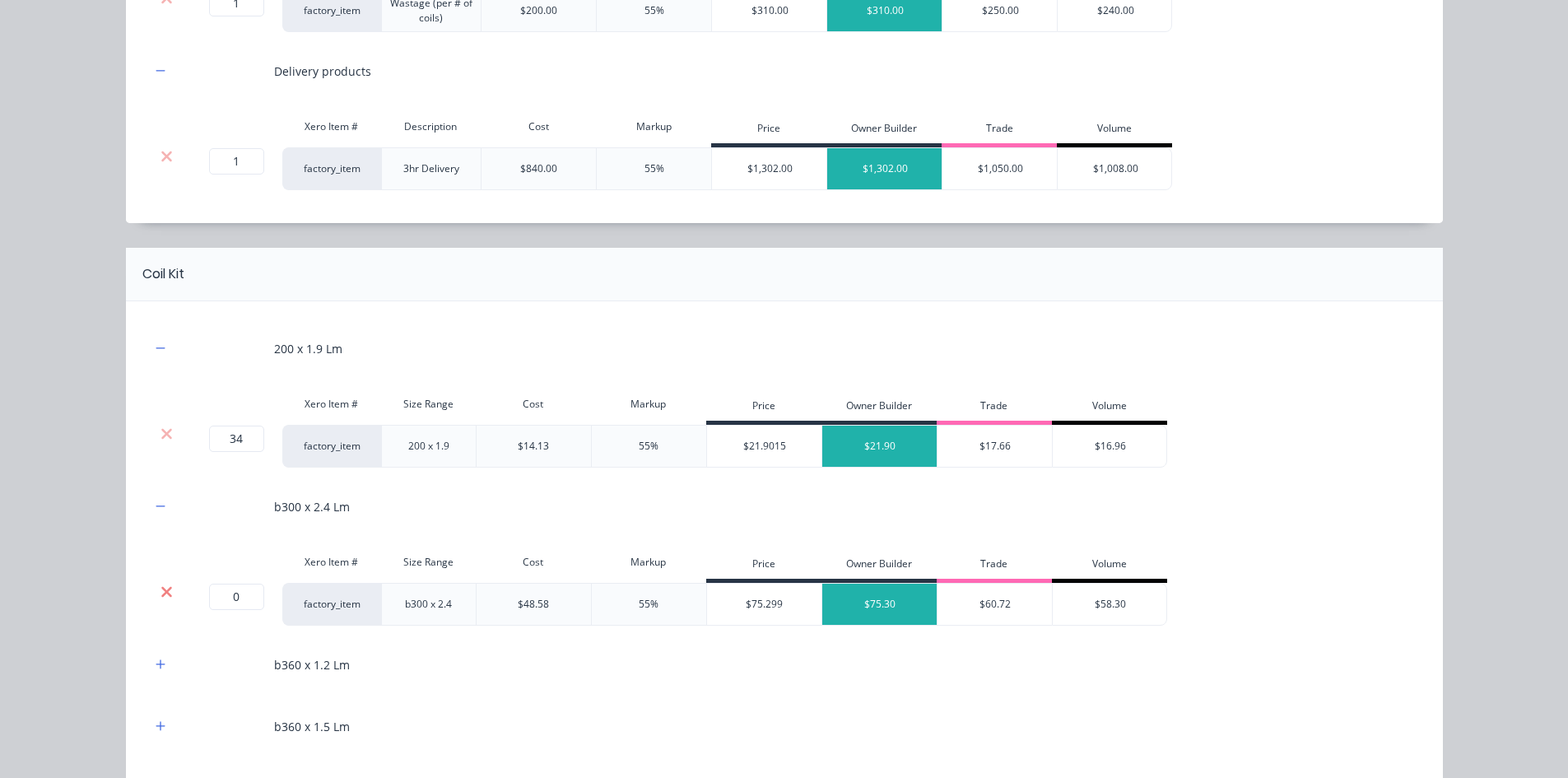
click at [162, 586] on icon at bounding box center [166, 591] width 12 height 16
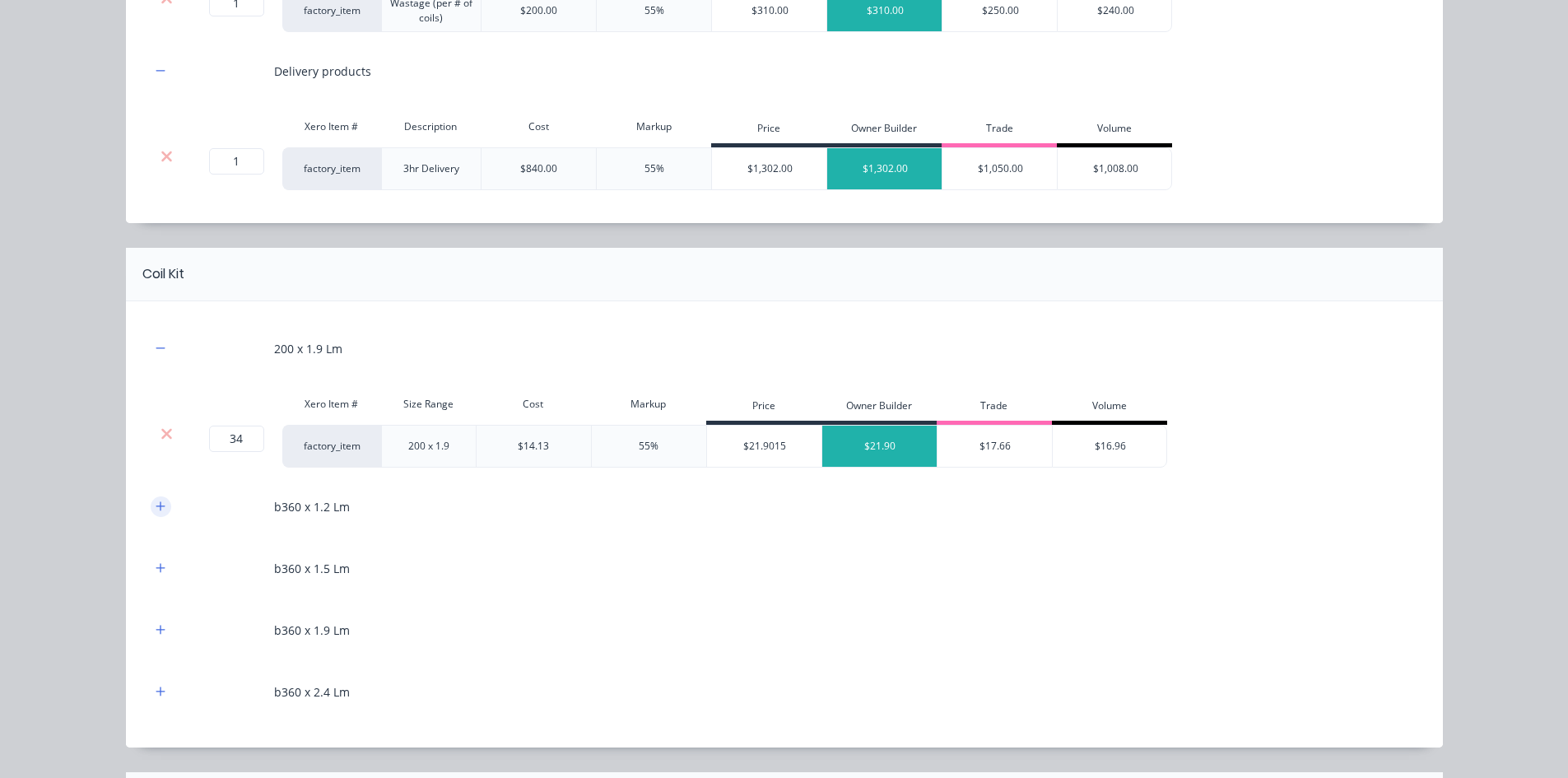
click at [158, 510] on icon "button" at bounding box center [160, 506] width 9 height 11
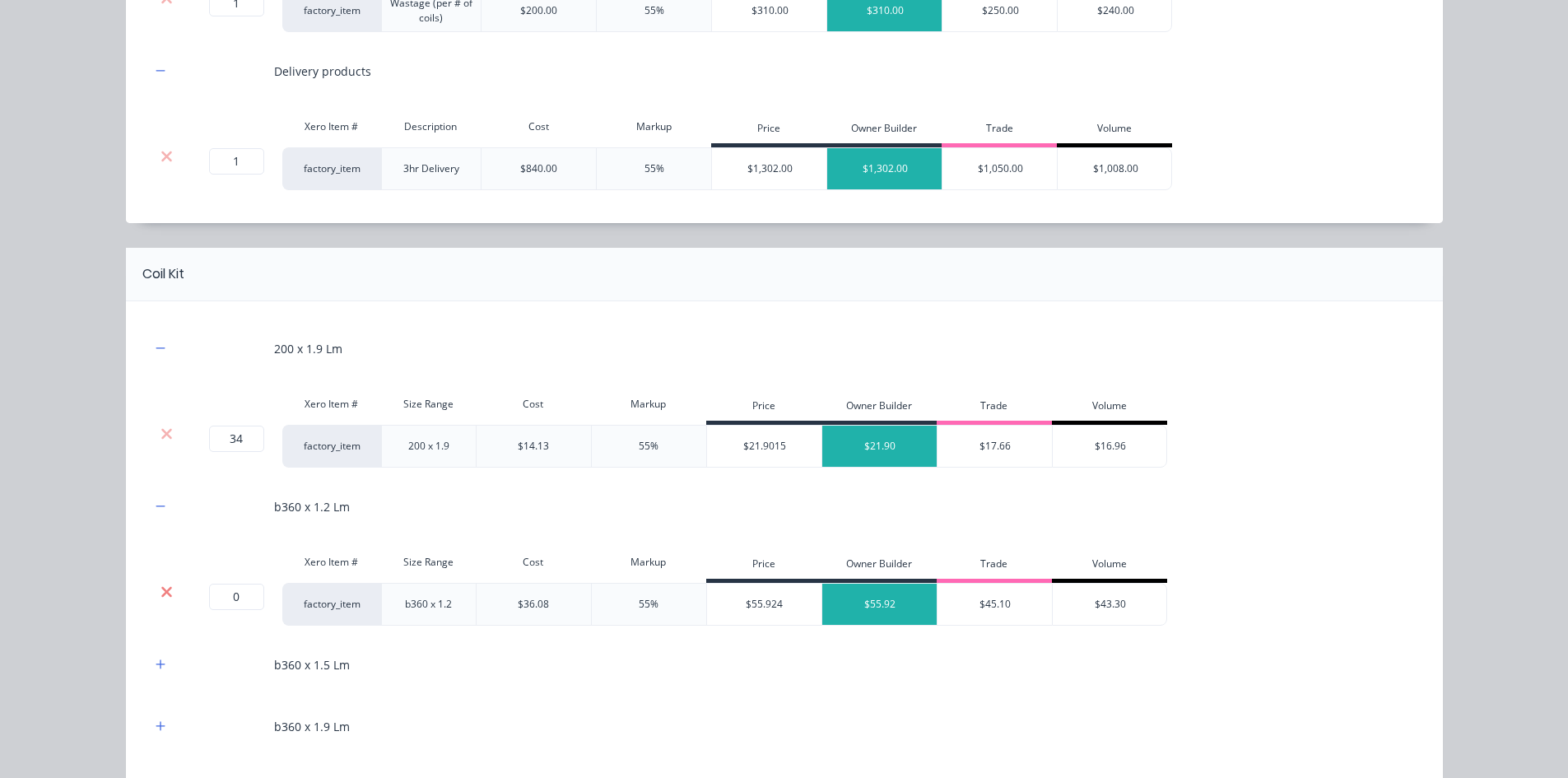
click at [161, 591] on icon at bounding box center [166, 590] width 10 height 10
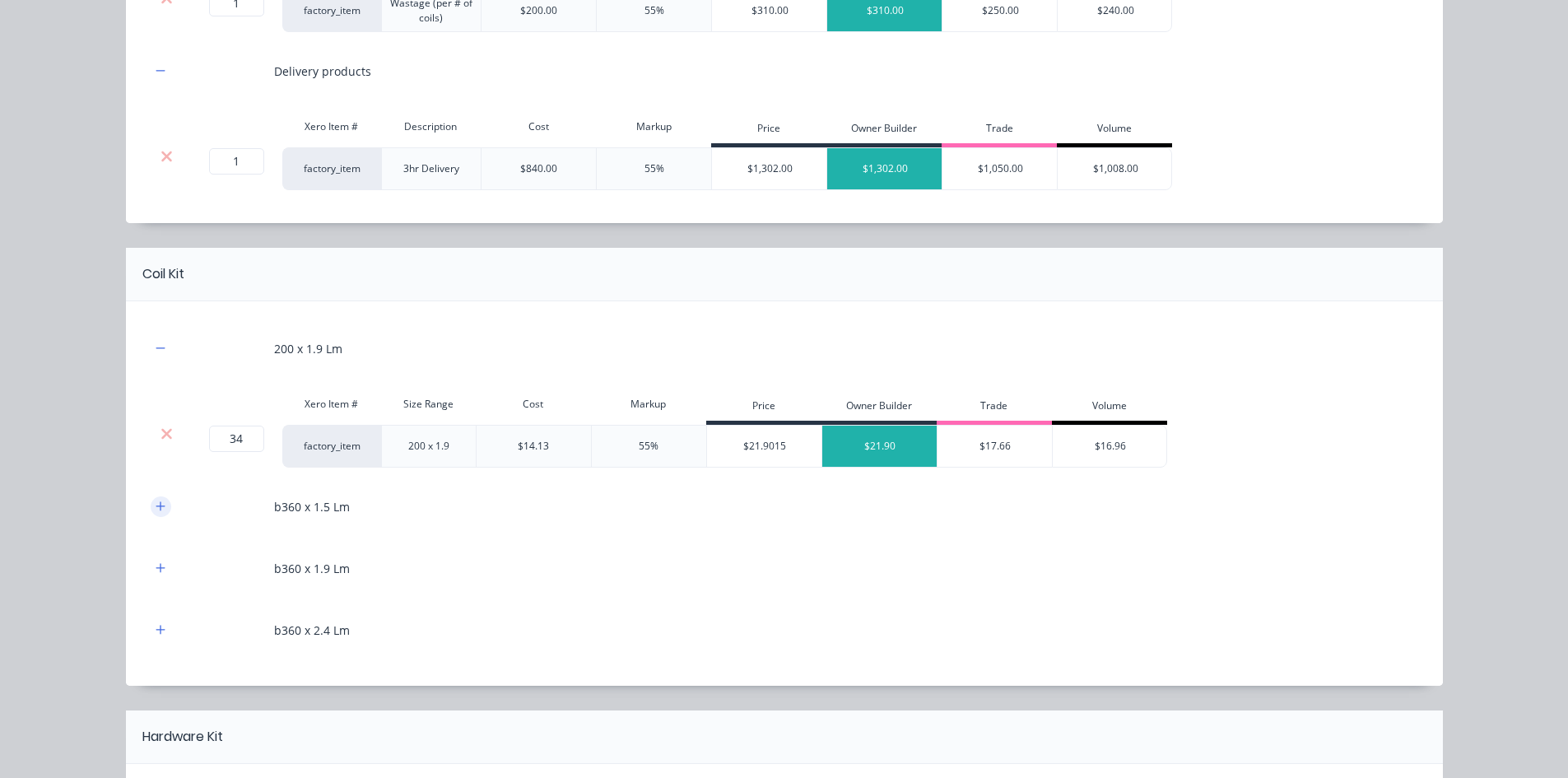
click at [155, 511] on icon "button" at bounding box center [160, 506] width 9 height 11
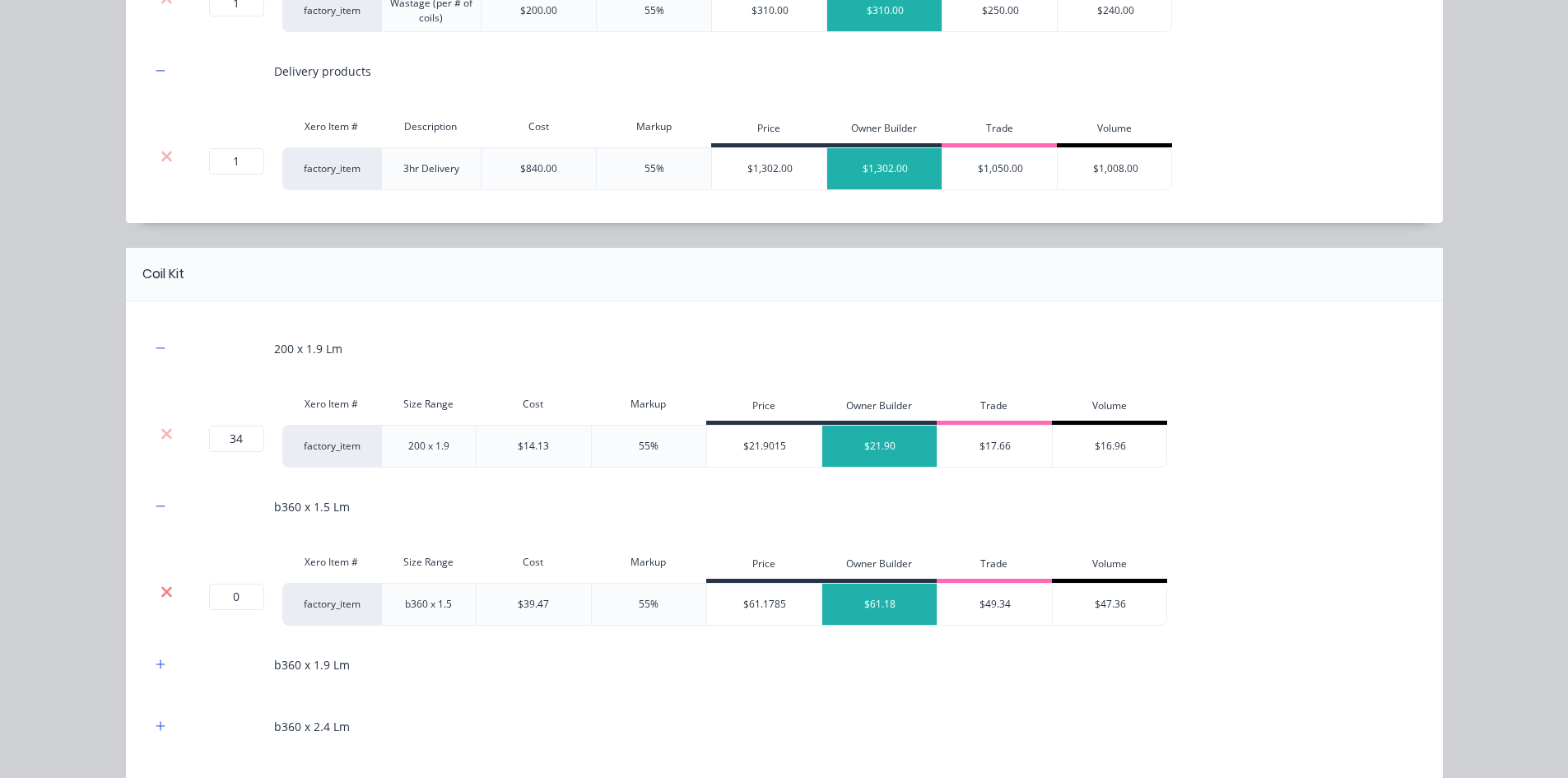
click at [164, 590] on icon at bounding box center [166, 591] width 12 height 16
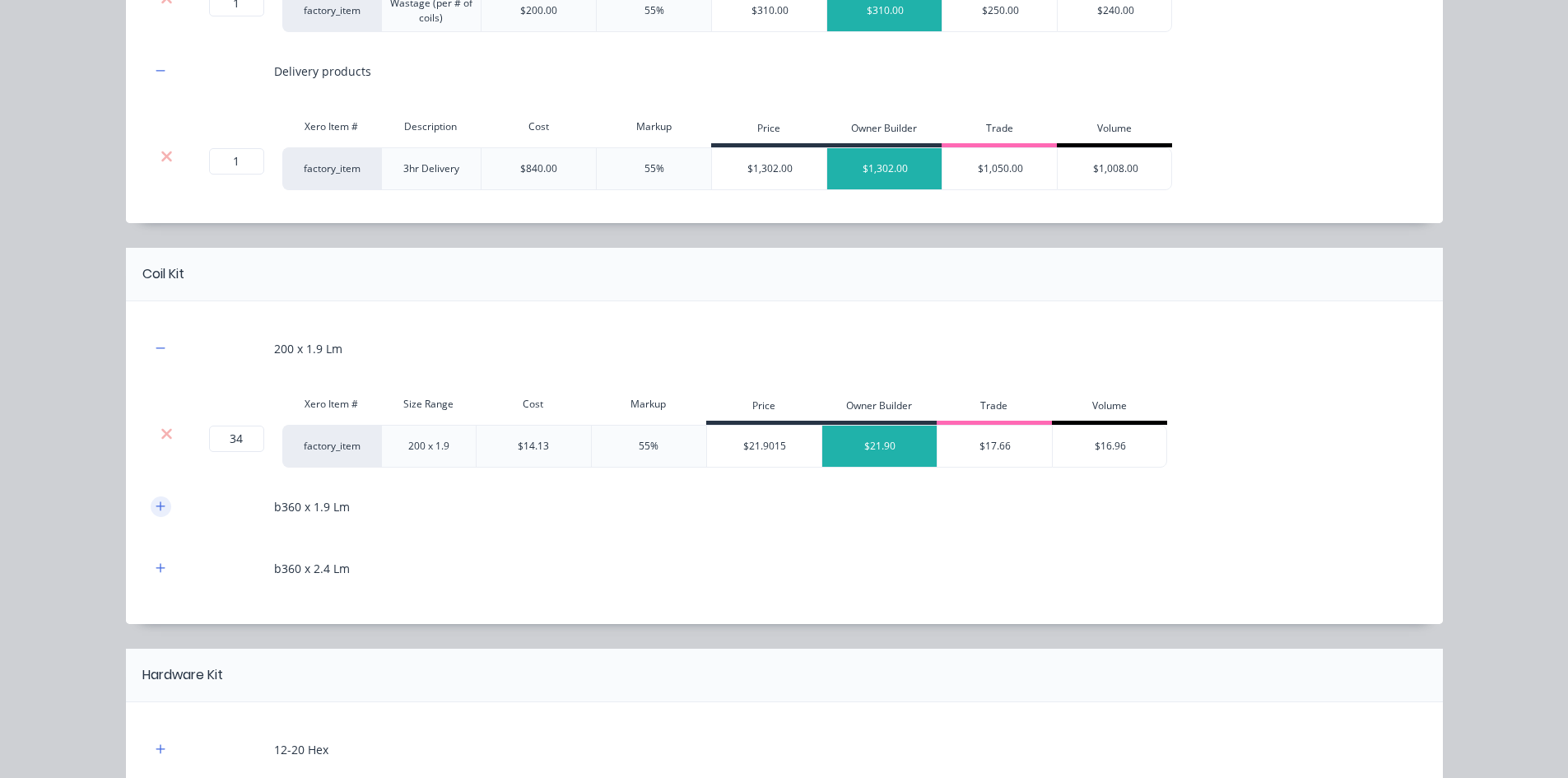
click at [158, 513] on button "button" at bounding box center [161, 507] width 21 height 21
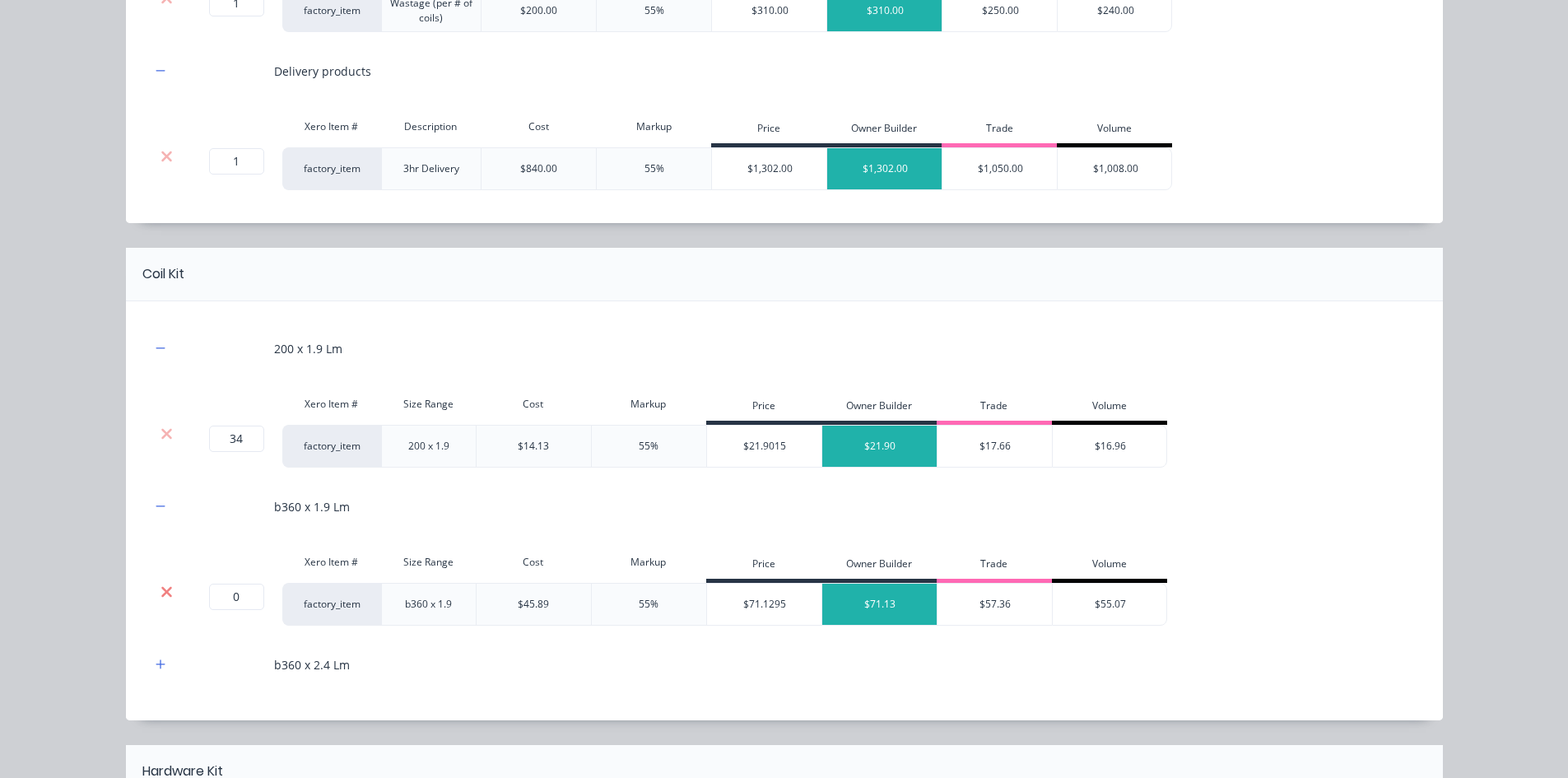
click at [160, 598] on icon at bounding box center [166, 591] width 12 height 16
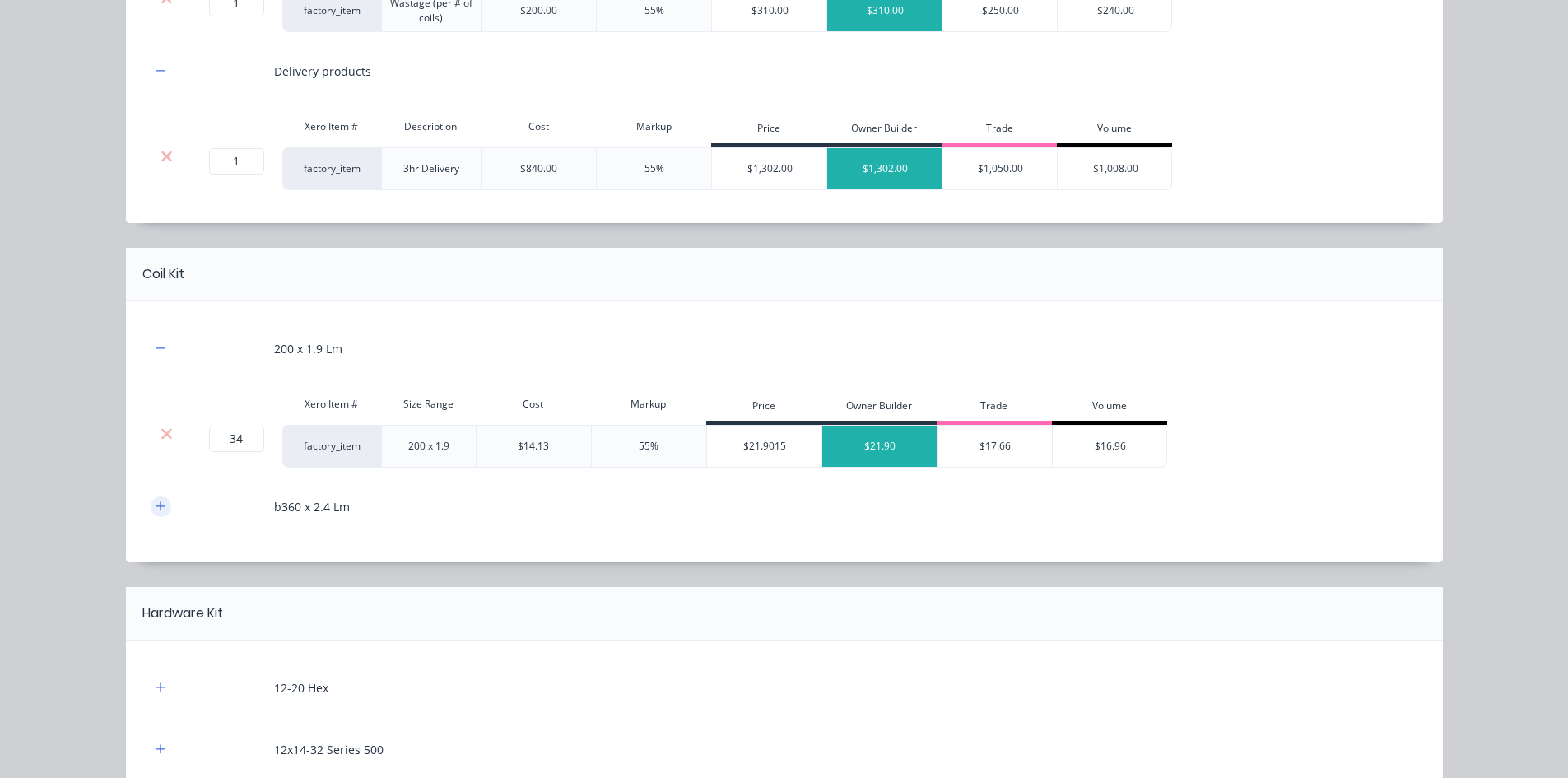
click at [151, 516] on button "button" at bounding box center [161, 507] width 21 height 21
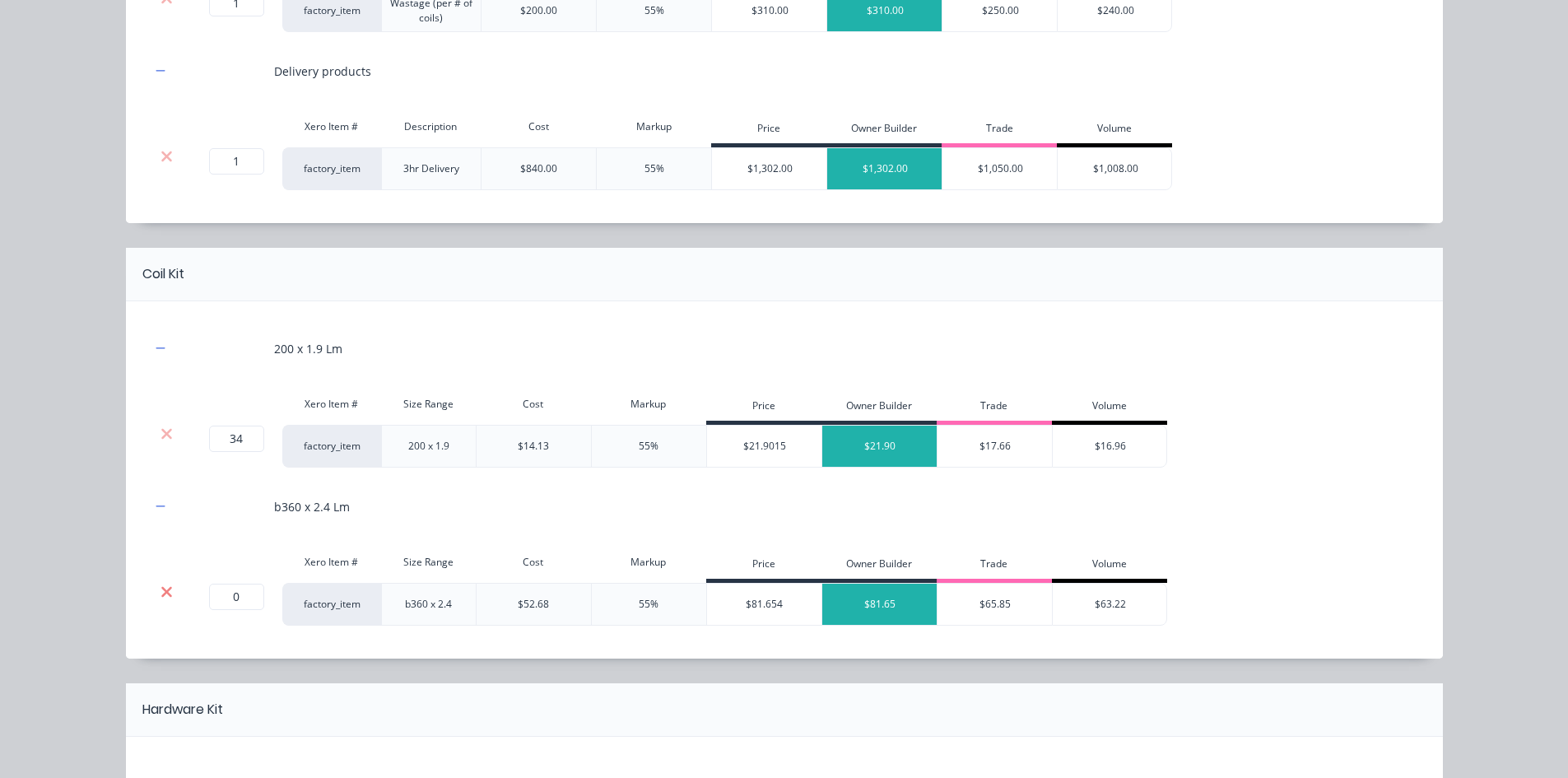
click at [160, 595] on icon at bounding box center [166, 591] width 12 height 16
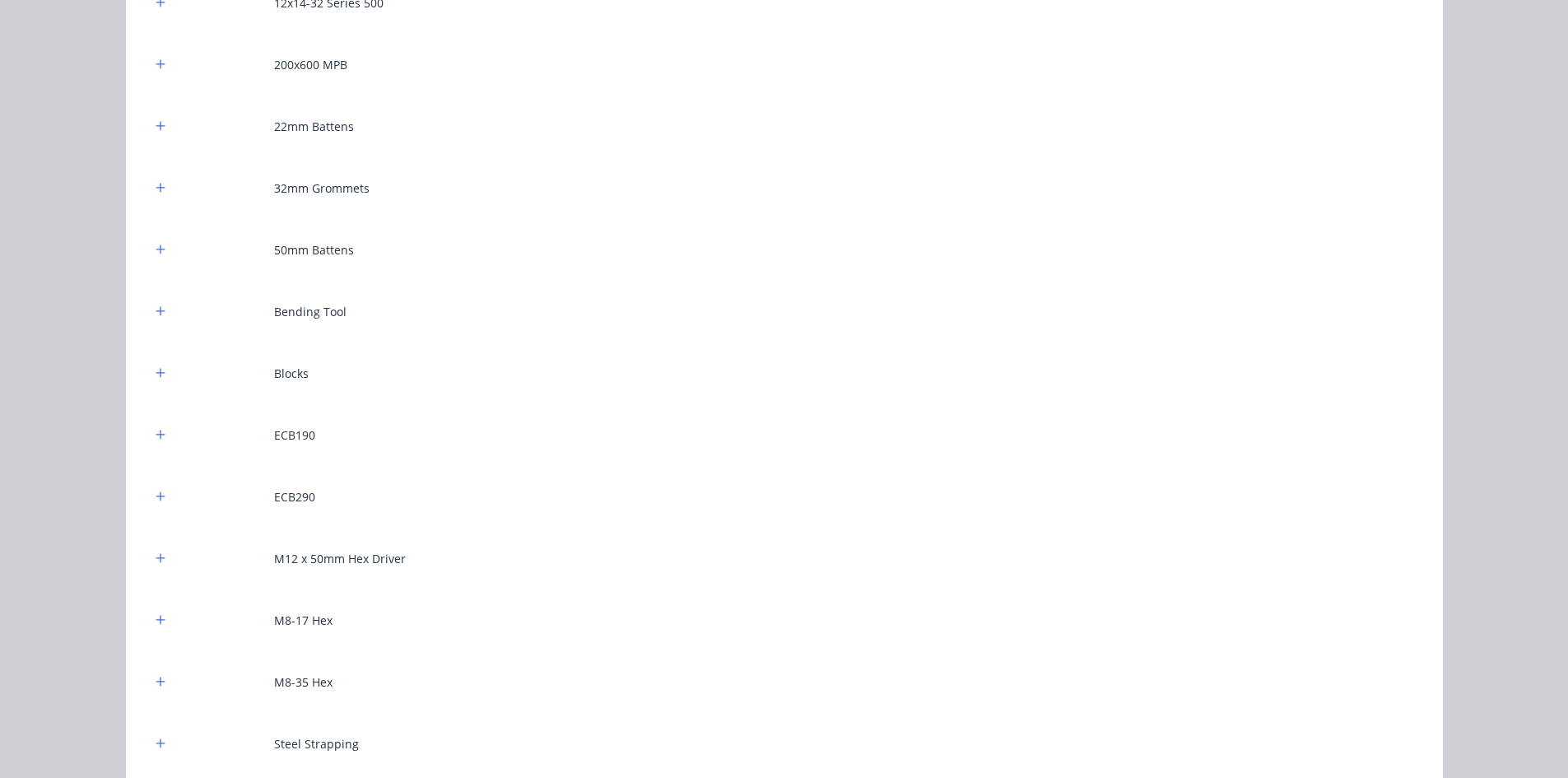
scroll to position [1482, 0]
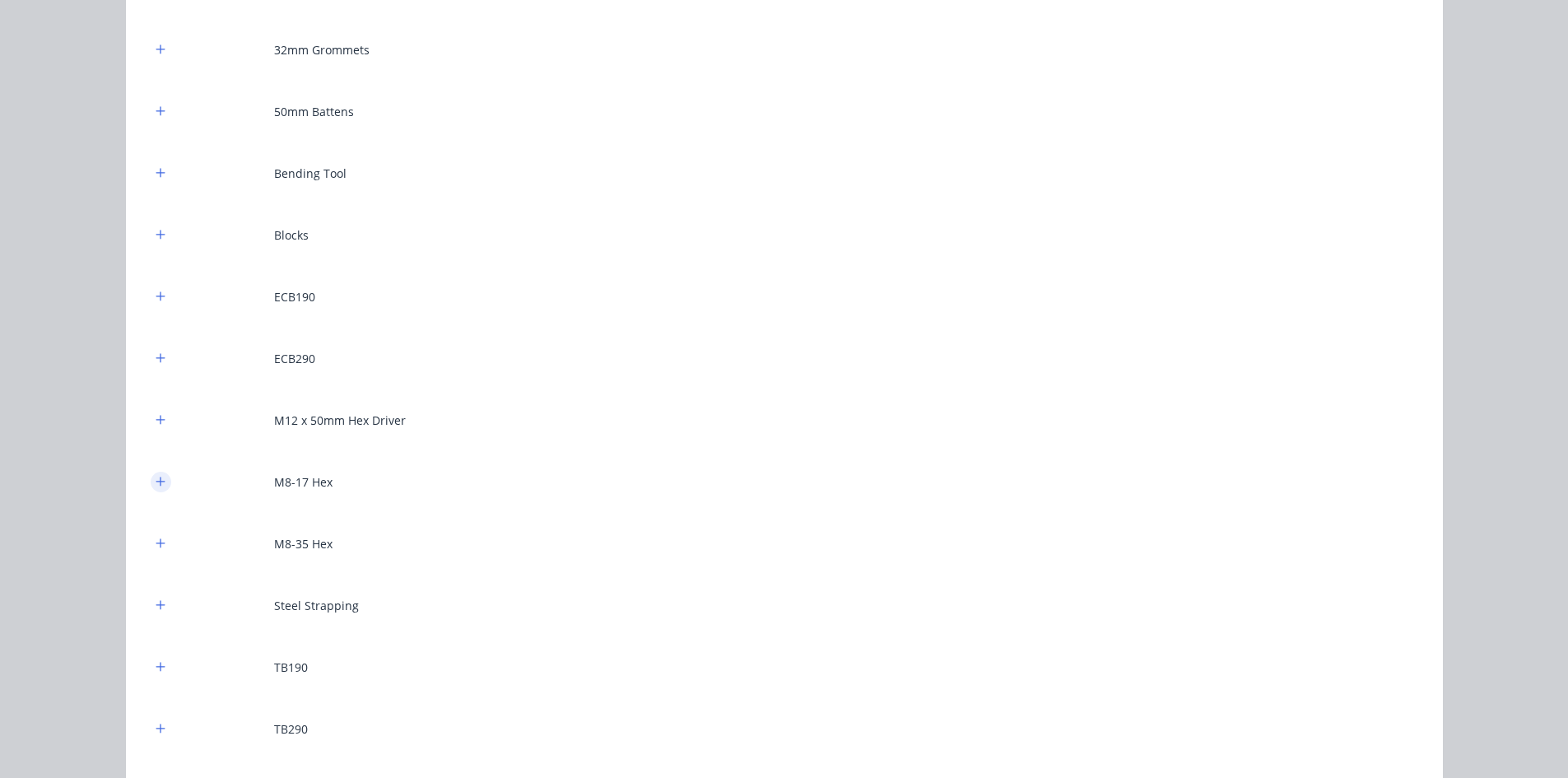
click at [155, 476] on icon "button" at bounding box center [160, 481] width 9 height 11
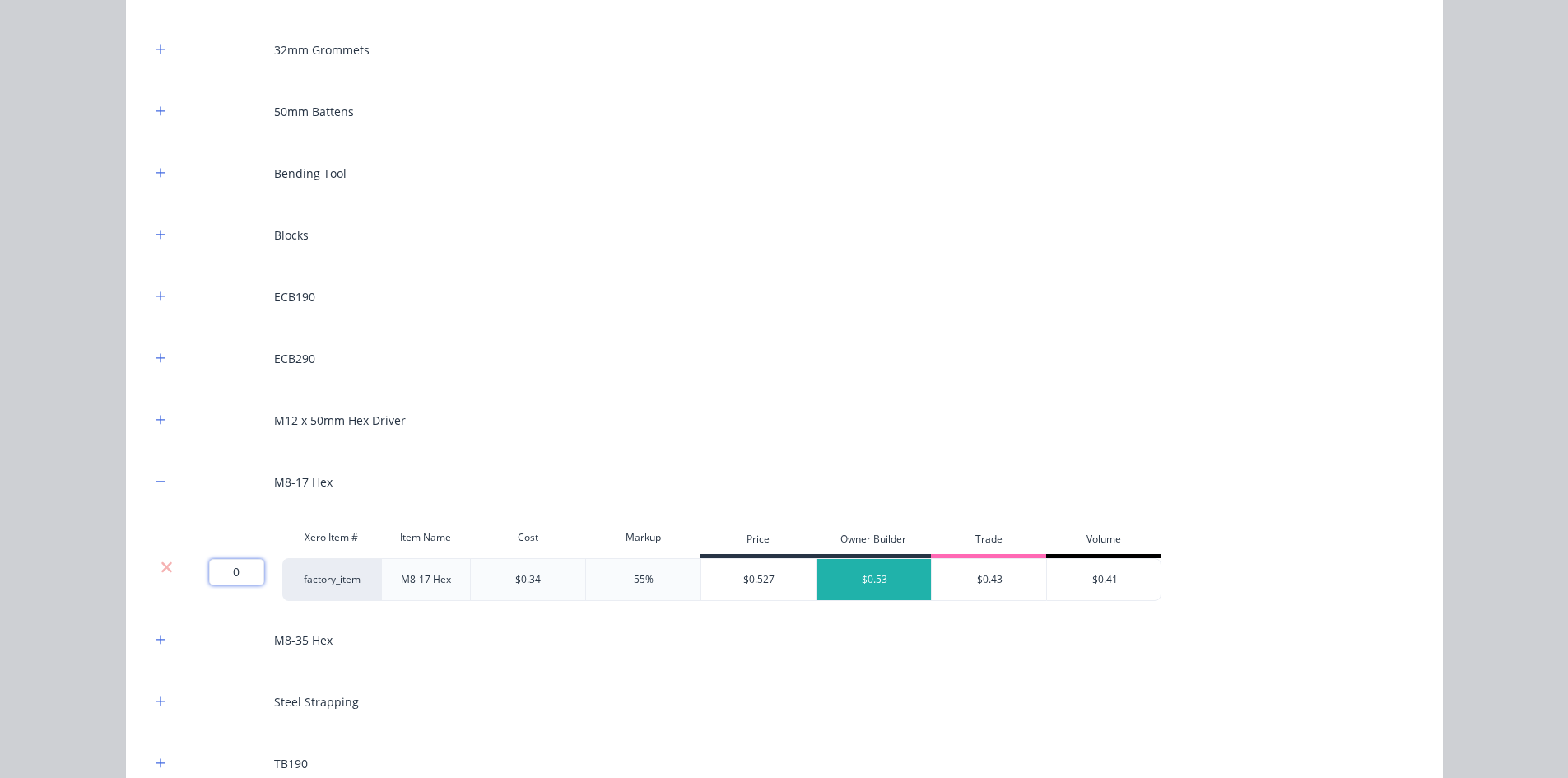
click at [245, 566] on input "0" at bounding box center [237, 572] width 55 height 27
type input "800"
click at [80, 475] on div "Flooring System Products in this kit Engineering Products Xero Item # Descripti…" at bounding box center [784, 389] width 1568 height 778
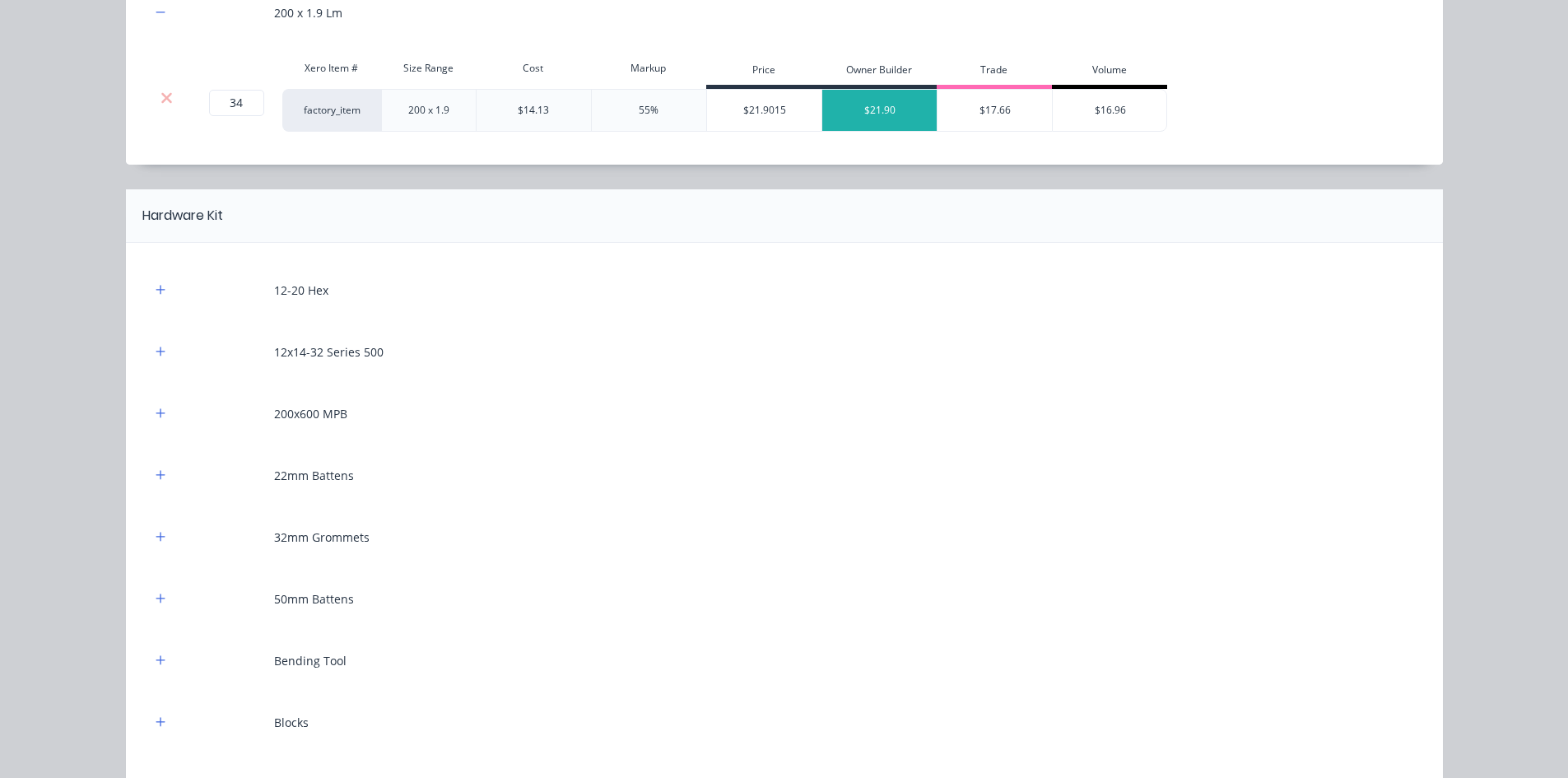
scroll to position [906, 0]
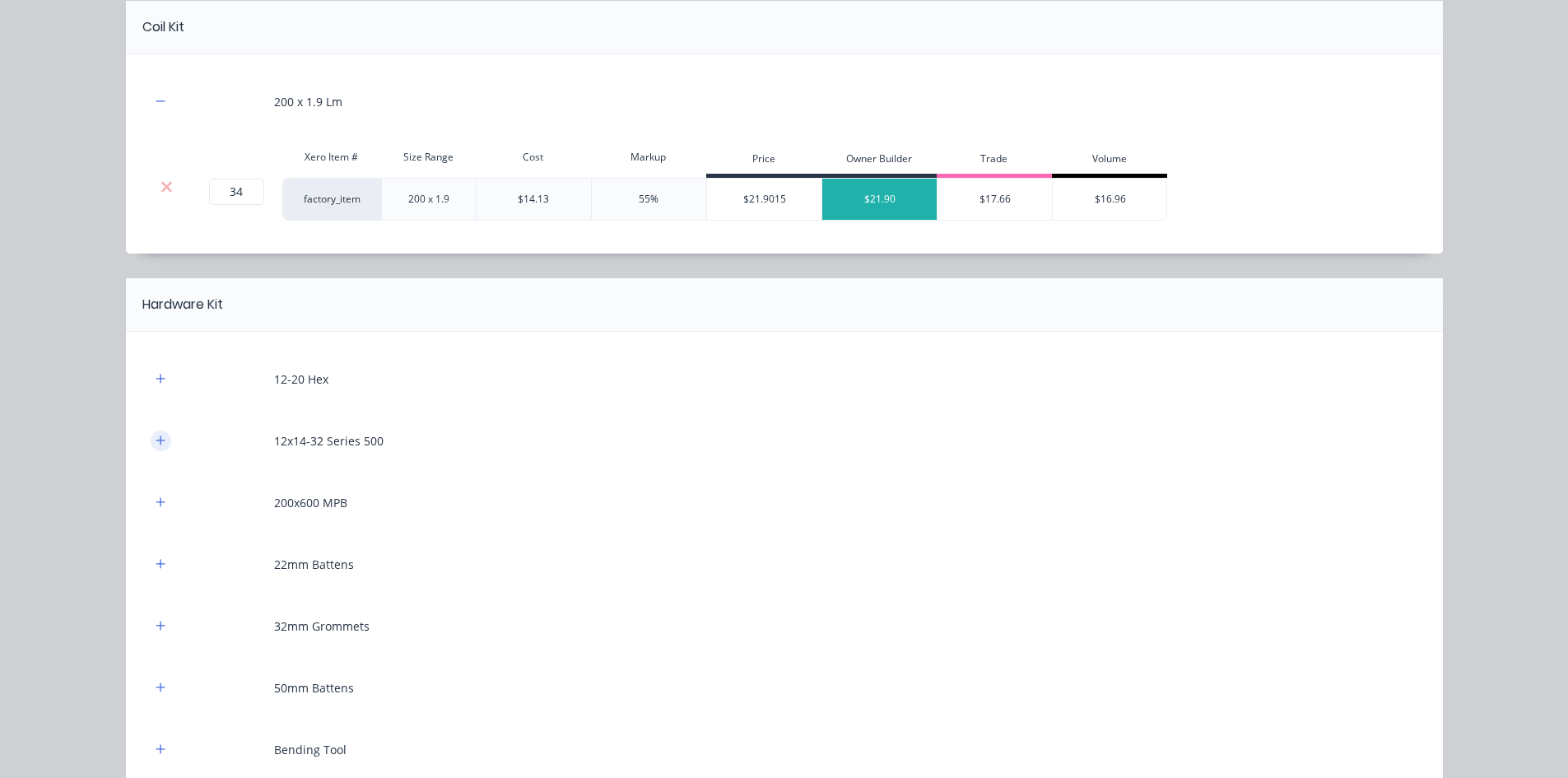
click at [155, 440] on icon "button" at bounding box center [160, 441] width 9 height 11
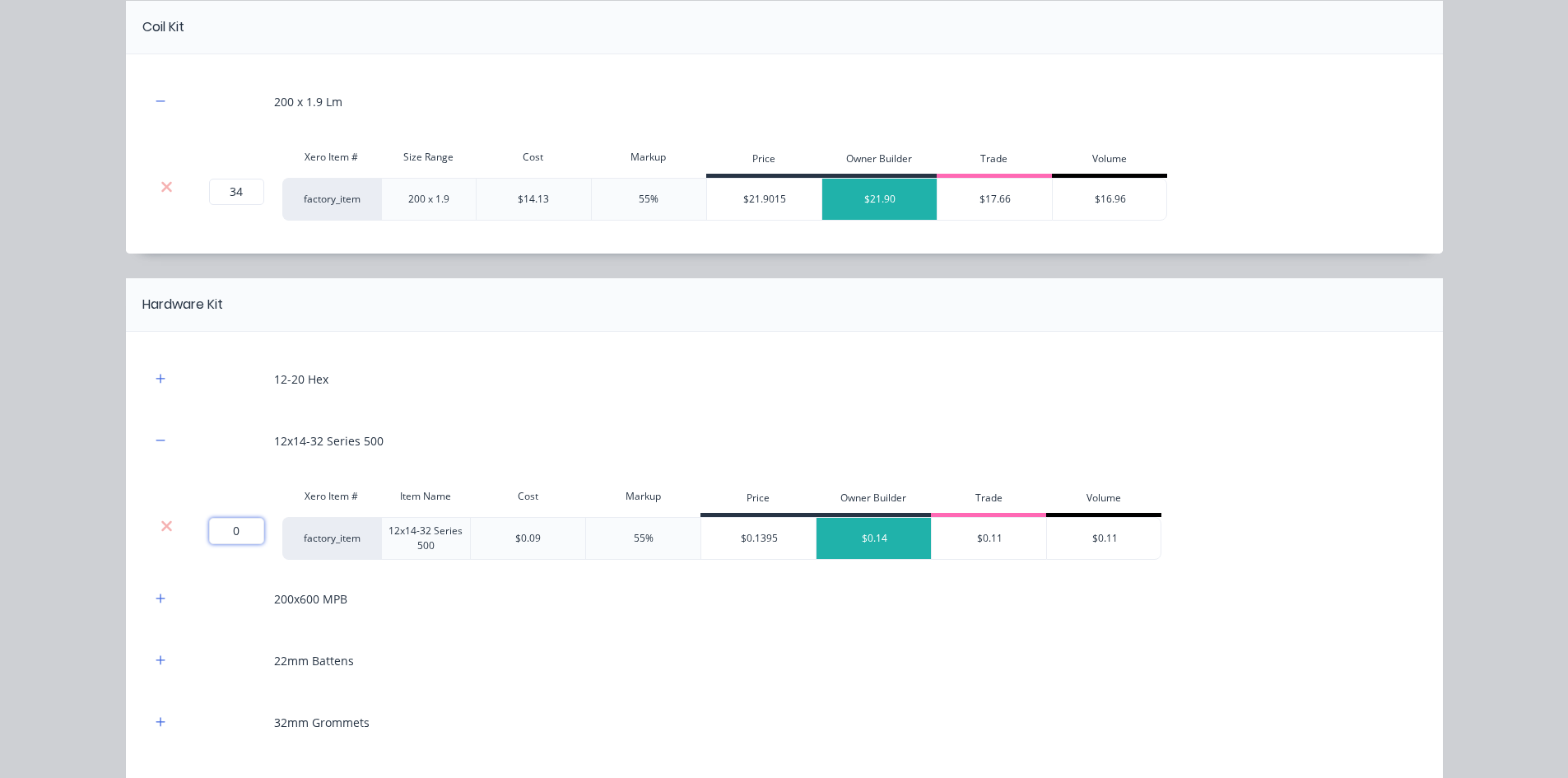
click at [222, 533] on input "0" at bounding box center [237, 531] width 55 height 27
type input "500"
click at [71, 451] on div "Flooring System Products in this kit Engineering Products Xero Item # Descripti…" at bounding box center [784, 389] width 1568 height 778
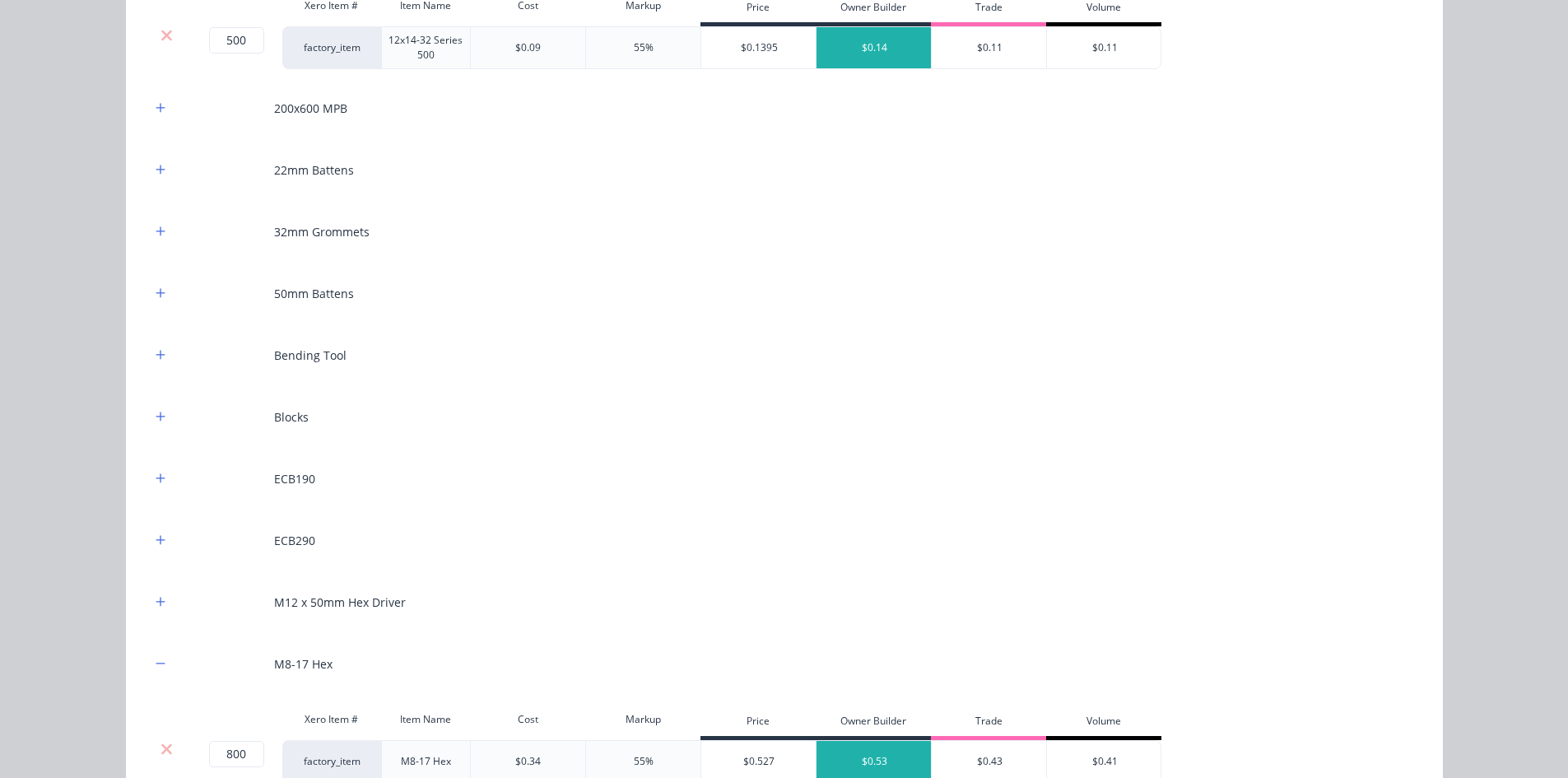
scroll to position [1400, 0]
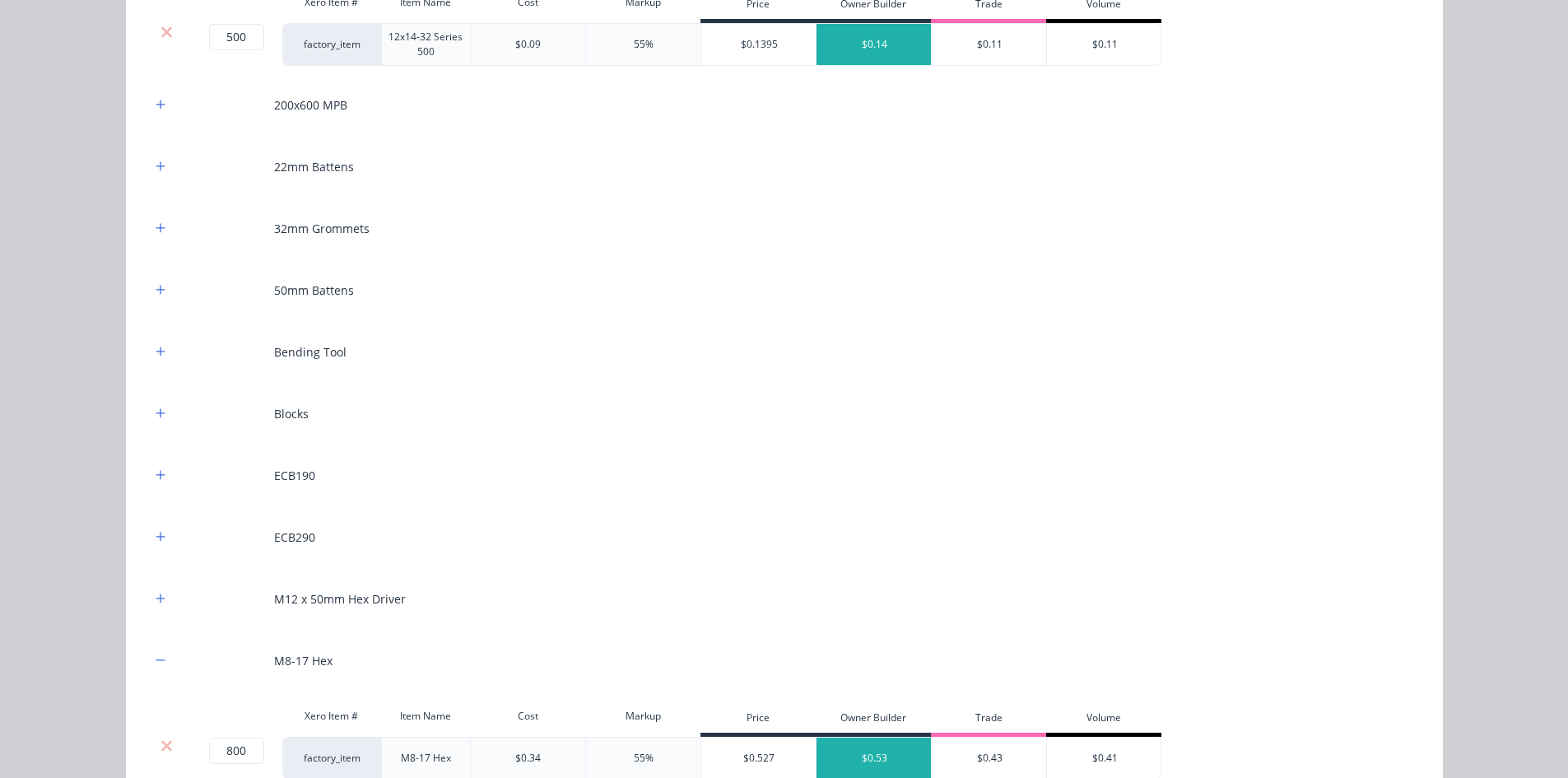
click at [143, 472] on div "12-20 Hex 12x14-32 Series 500 Xero Item # Item Name Cost Markup Price Owner Bui…" at bounding box center [784, 474] width 1317 height 1273
click at [157, 472] on icon "button" at bounding box center [160, 475] width 9 height 11
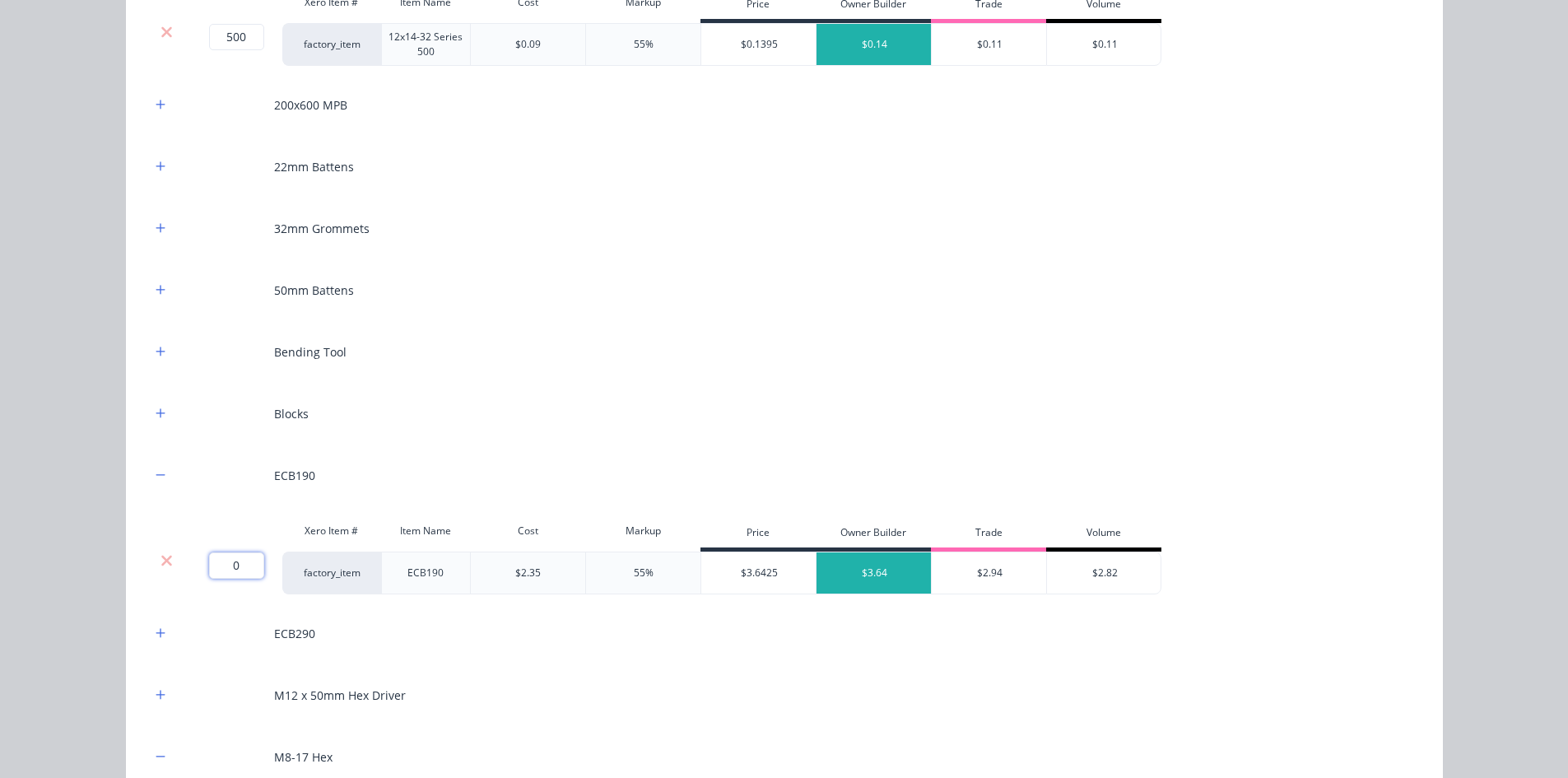
click at [227, 578] on input "0" at bounding box center [237, 566] width 55 height 27
type input "6"
click at [155, 600] on icon "button" at bounding box center [160, 633] width 9 height 11
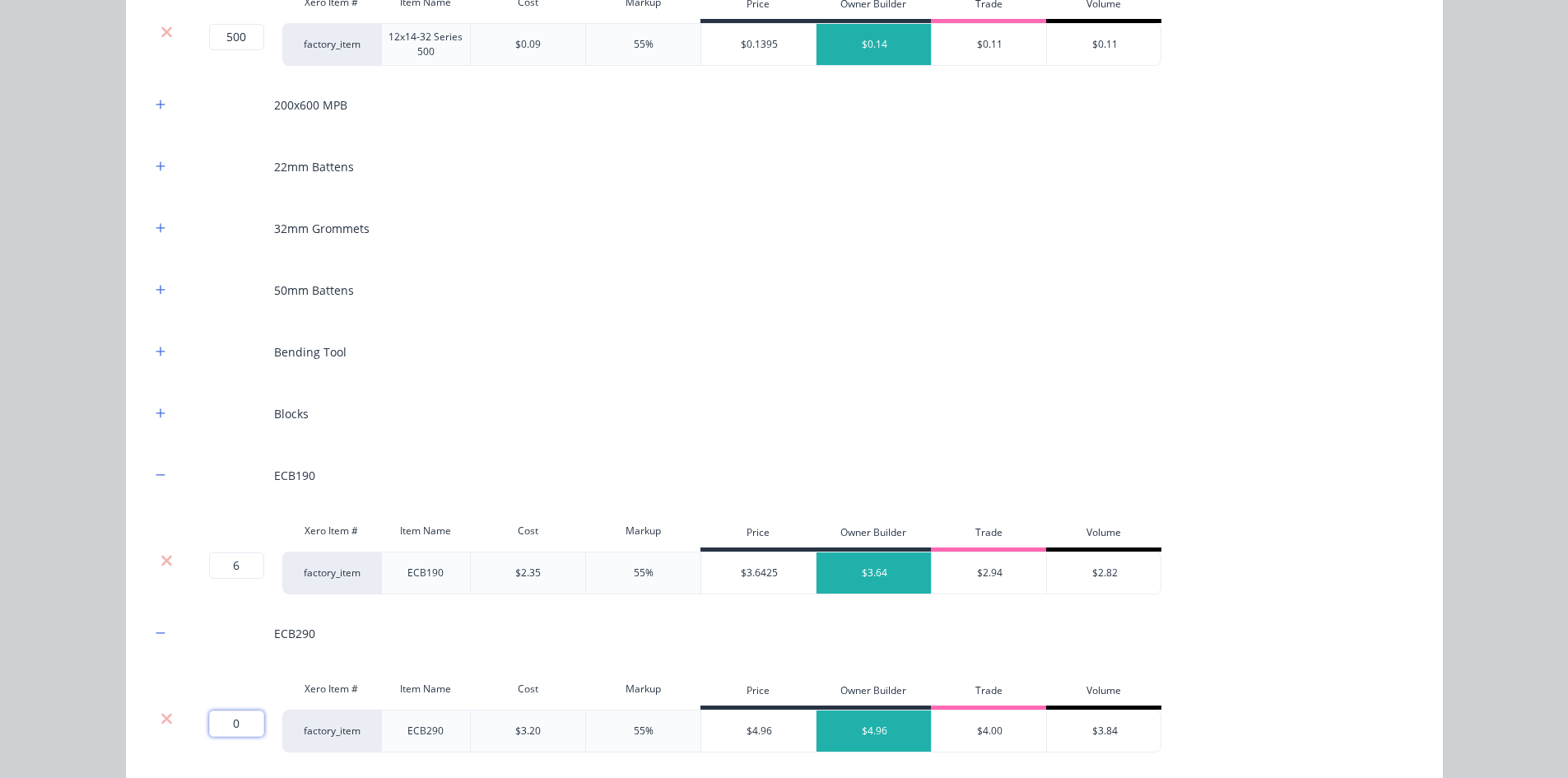
click at [241, 600] on input "0" at bounding box center [237, 724] width 55 height 27
type input "11"
click at [57, 584] on div "Flooring System Products in this kit Engineering Products Xero Item # Descripti…" at bounding box center [784, 389] width 1568 height 778
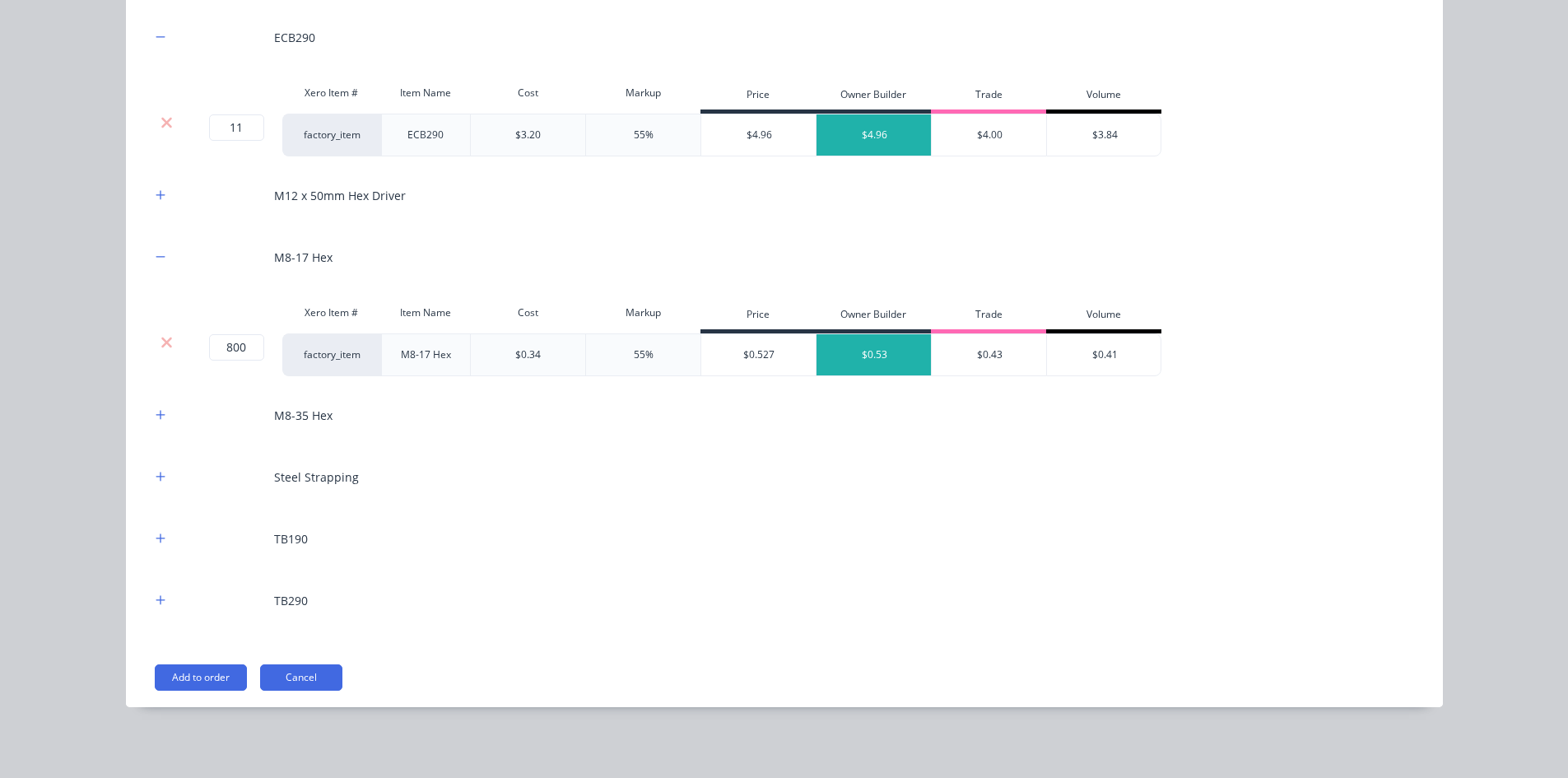
scroll to position [1997, 0]
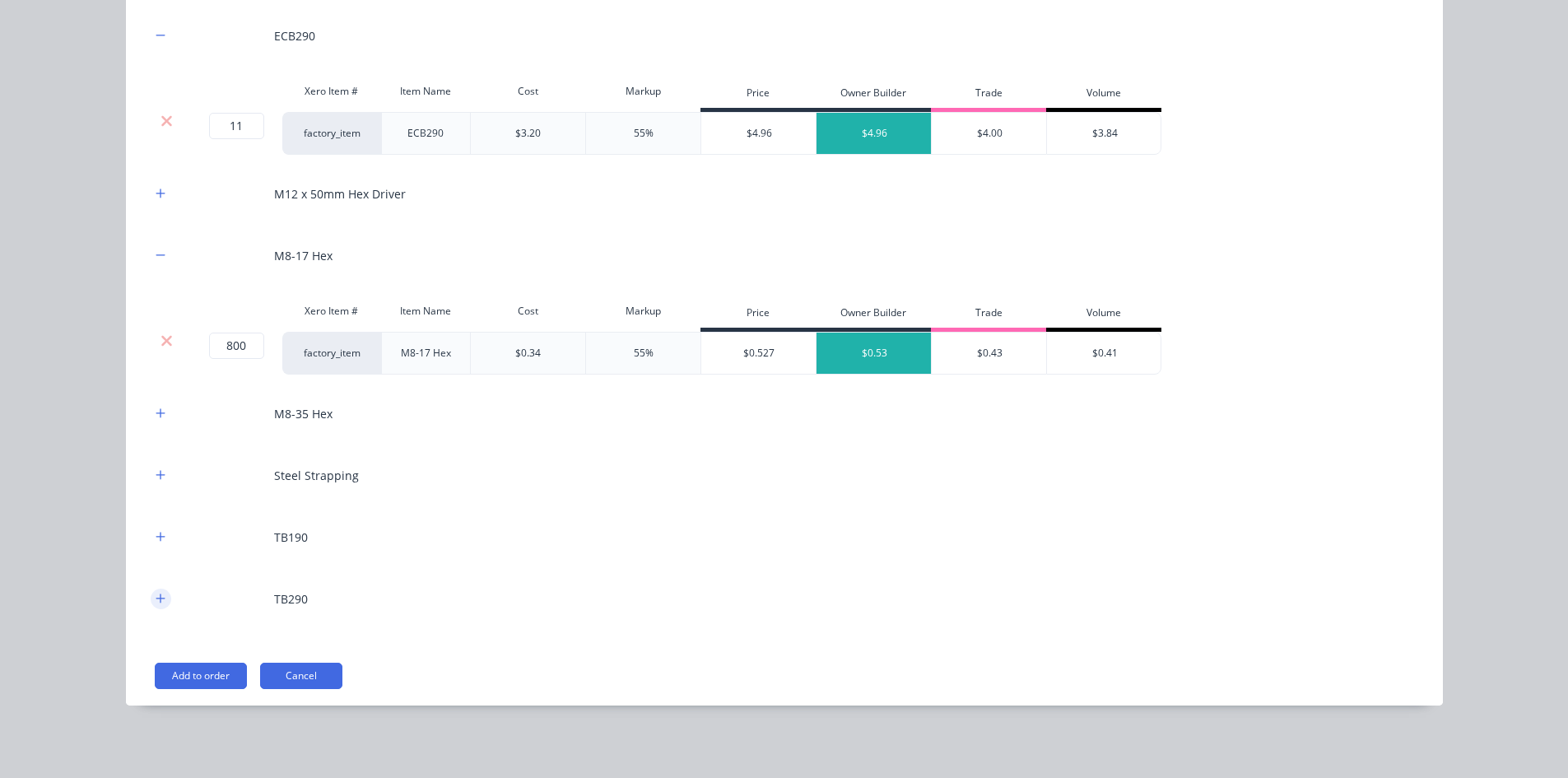
click at [155, 595] on icon "button" at bounding box center [160, 598] width 9 height 11
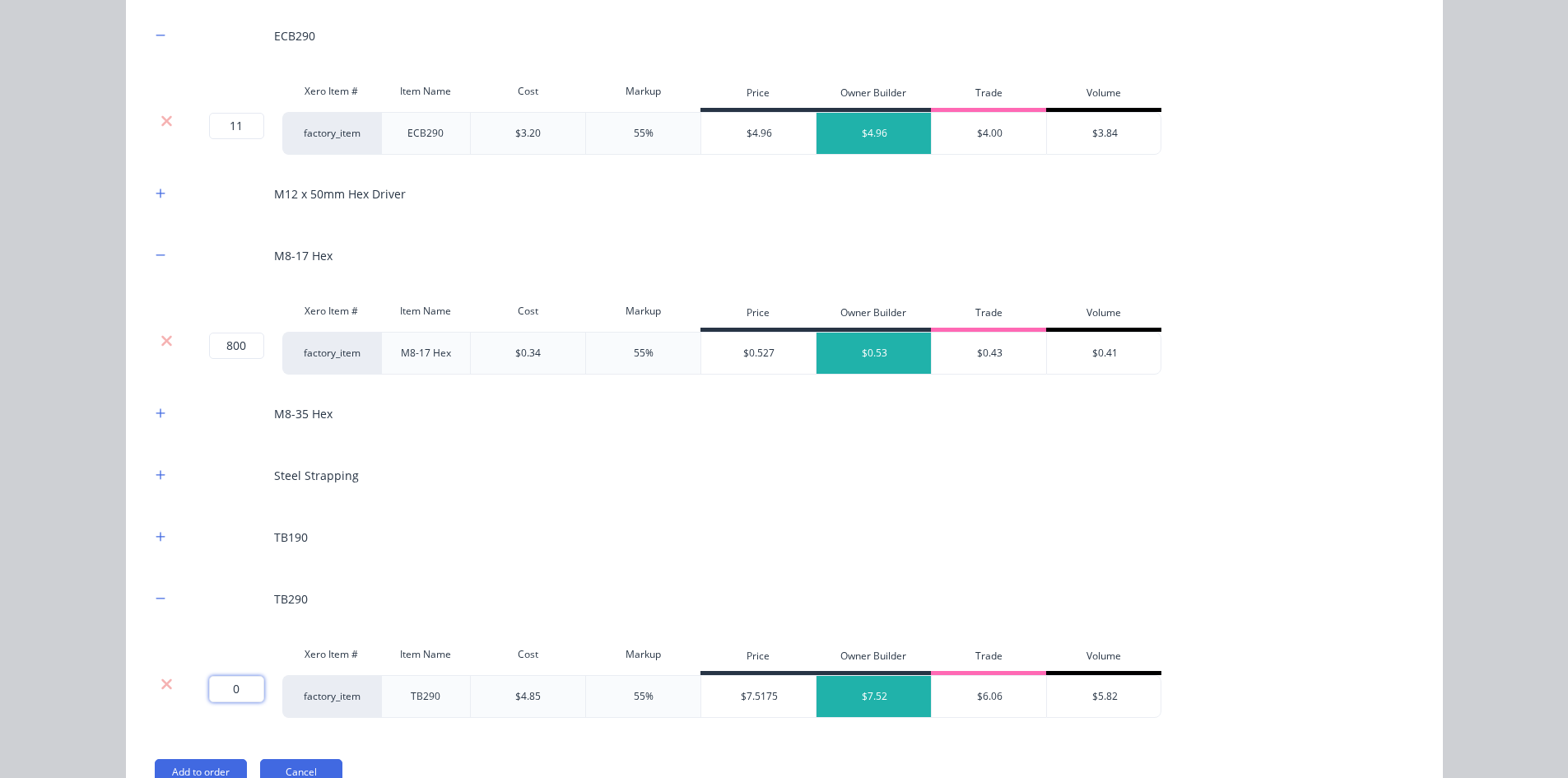
click at [238, 600] on input "0" at bounding box center [237, 689] width 55 height 27
type input "9"
click at [16, 428] on div "Flooring System Products in this kit Engineering Products Xero Item # Descripti…" at bounding box center [784, 389] width 1568 height 778
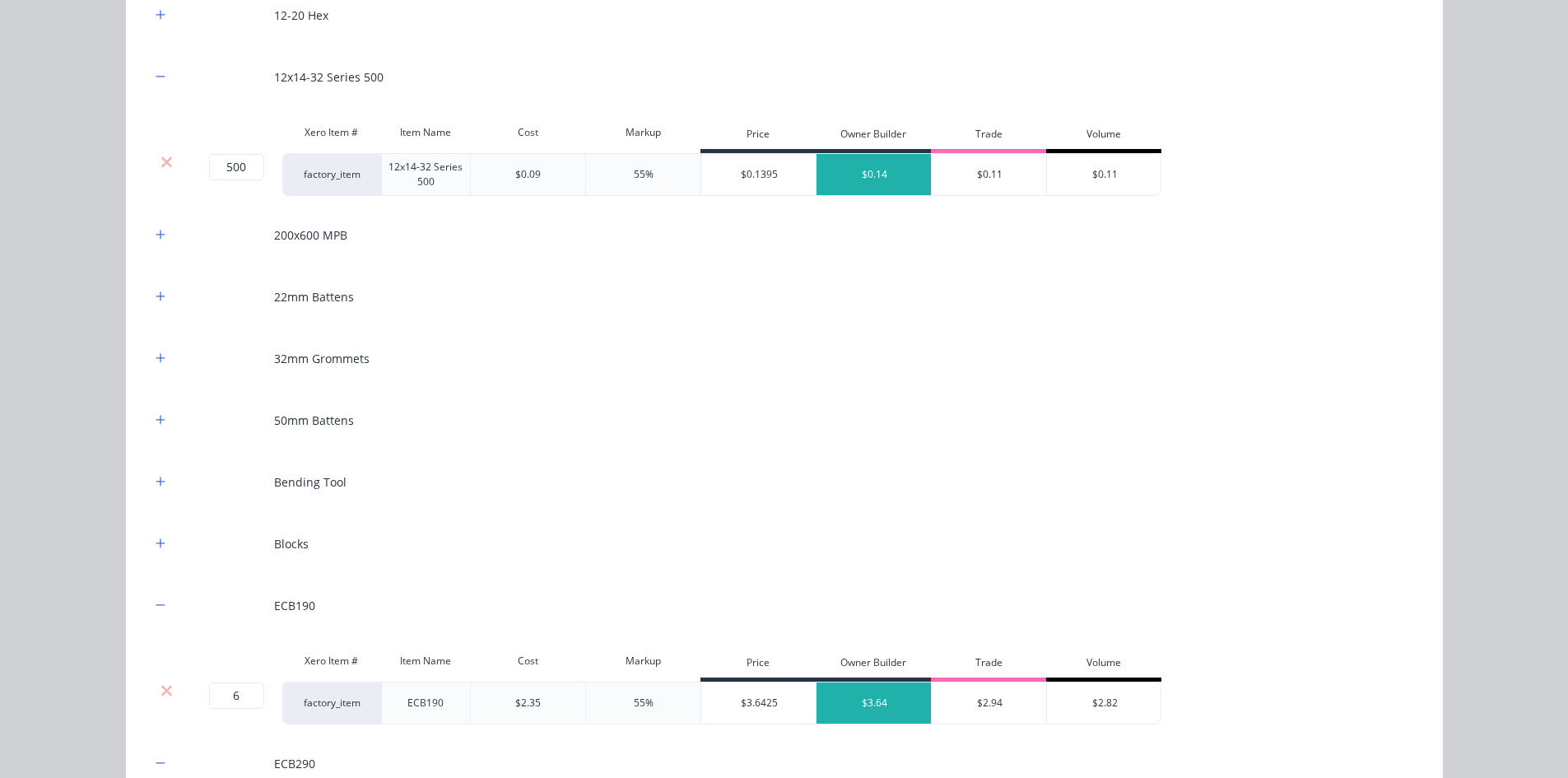
scroll to position [1257, 0]
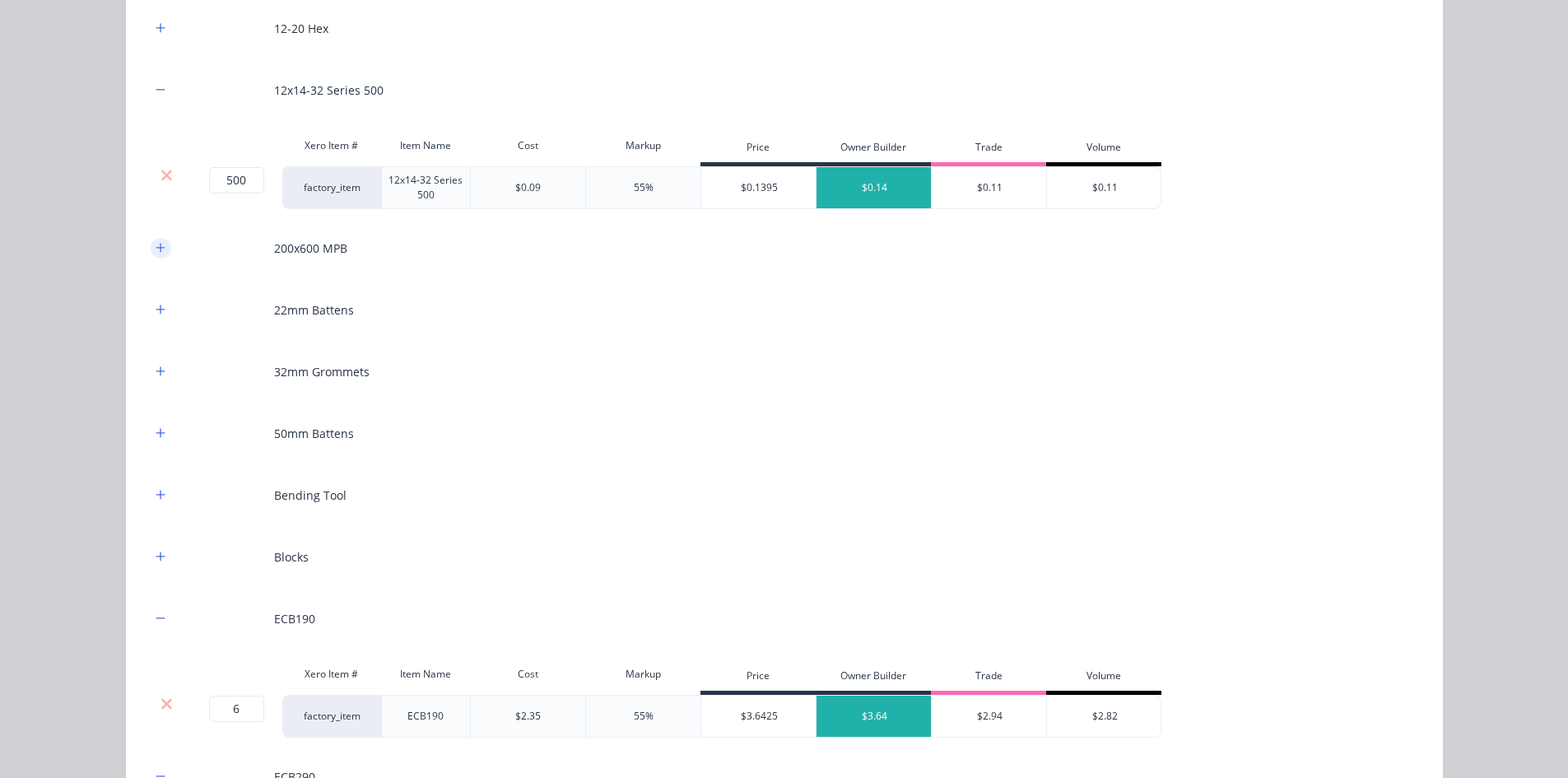
click at [155, 245] on icon "button" at bounding box center [160, 247] width 9 height 11
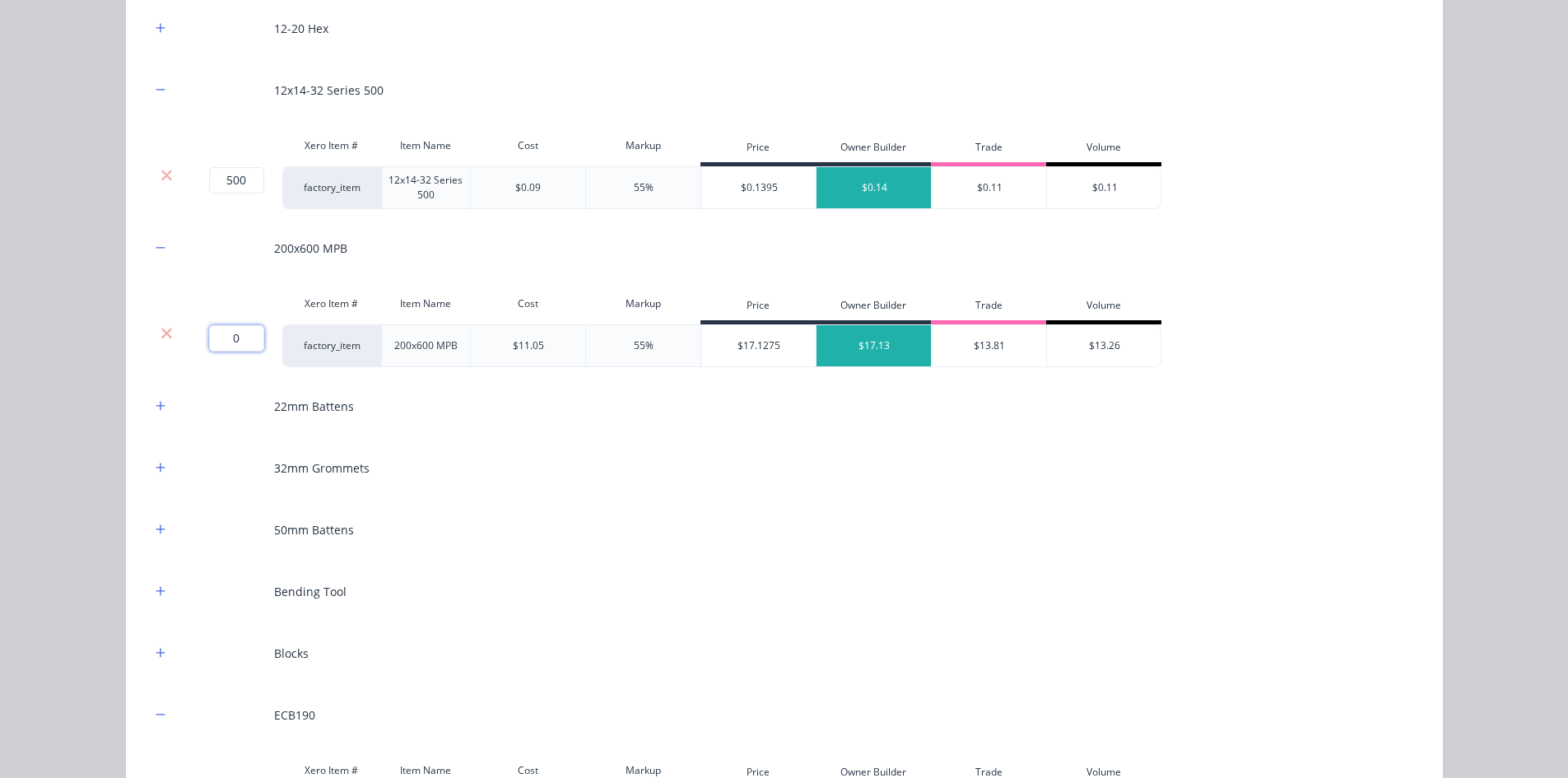
click at [226, 331] on input "0" at bounding box center [237, 338] width 55 height 27
type input "1"
click at [160, 600] on button "button" at bounding box center [161, 653] width 21 height 21
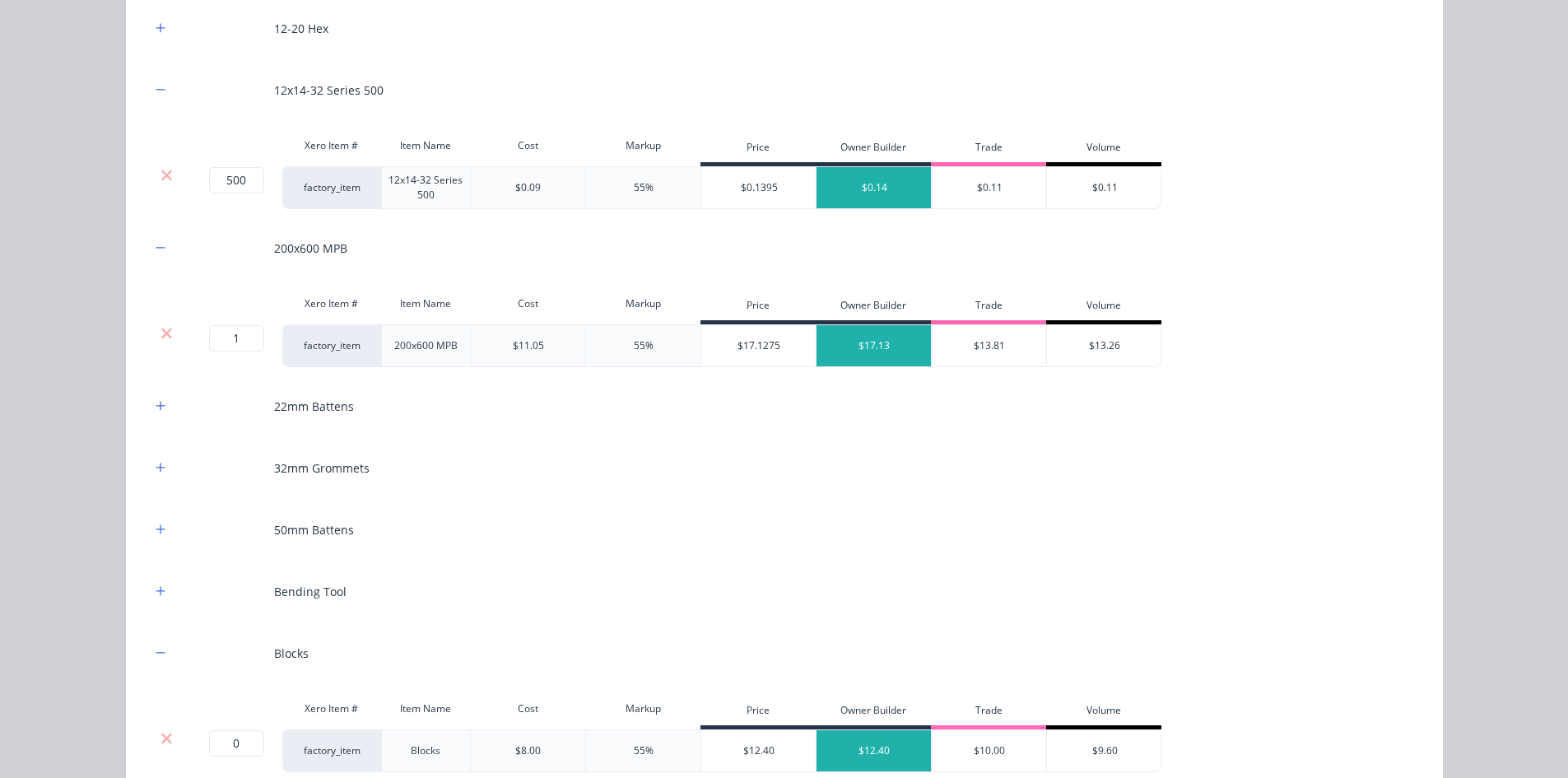
click at [231, 600] on div "0 0 ?" at bounding box center [233, 751] width 99 height 43
click at [235, 600] on input "0" at bounding box center [237, 744] width 55 height 27
type input "25"
click at [79, 545] on div "Flooring System Products in this kit Engineering Products Xero Item # Descripti…" at bounding box center [784, 389] width 1568 height 778
click at [155, 593] on icon "button" at bounding box center [160, 591] width 9 height 11
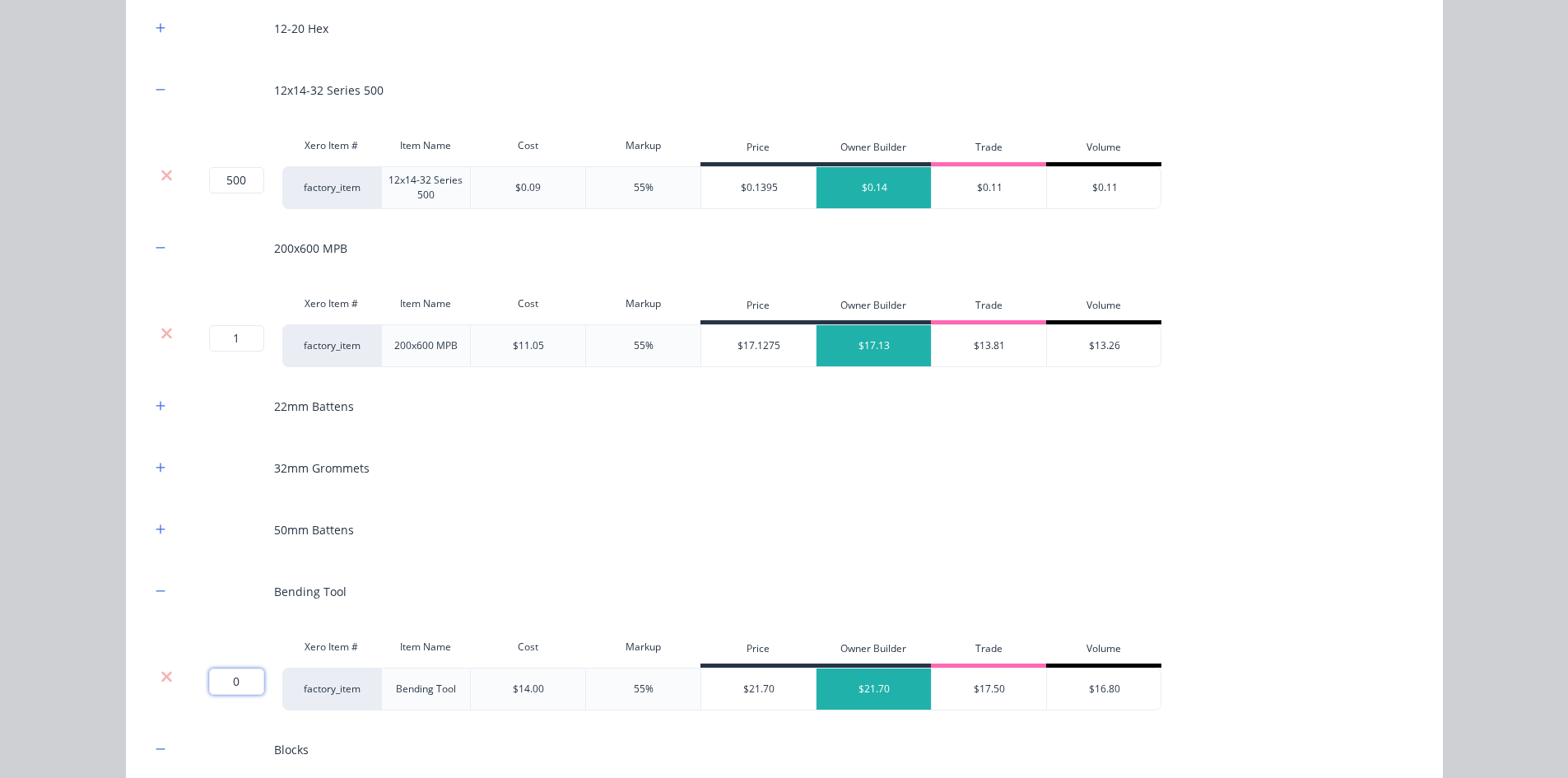
click at [224, 600] on input "0" at bounding box center [237, 681] width 55 height 27
type input "2"
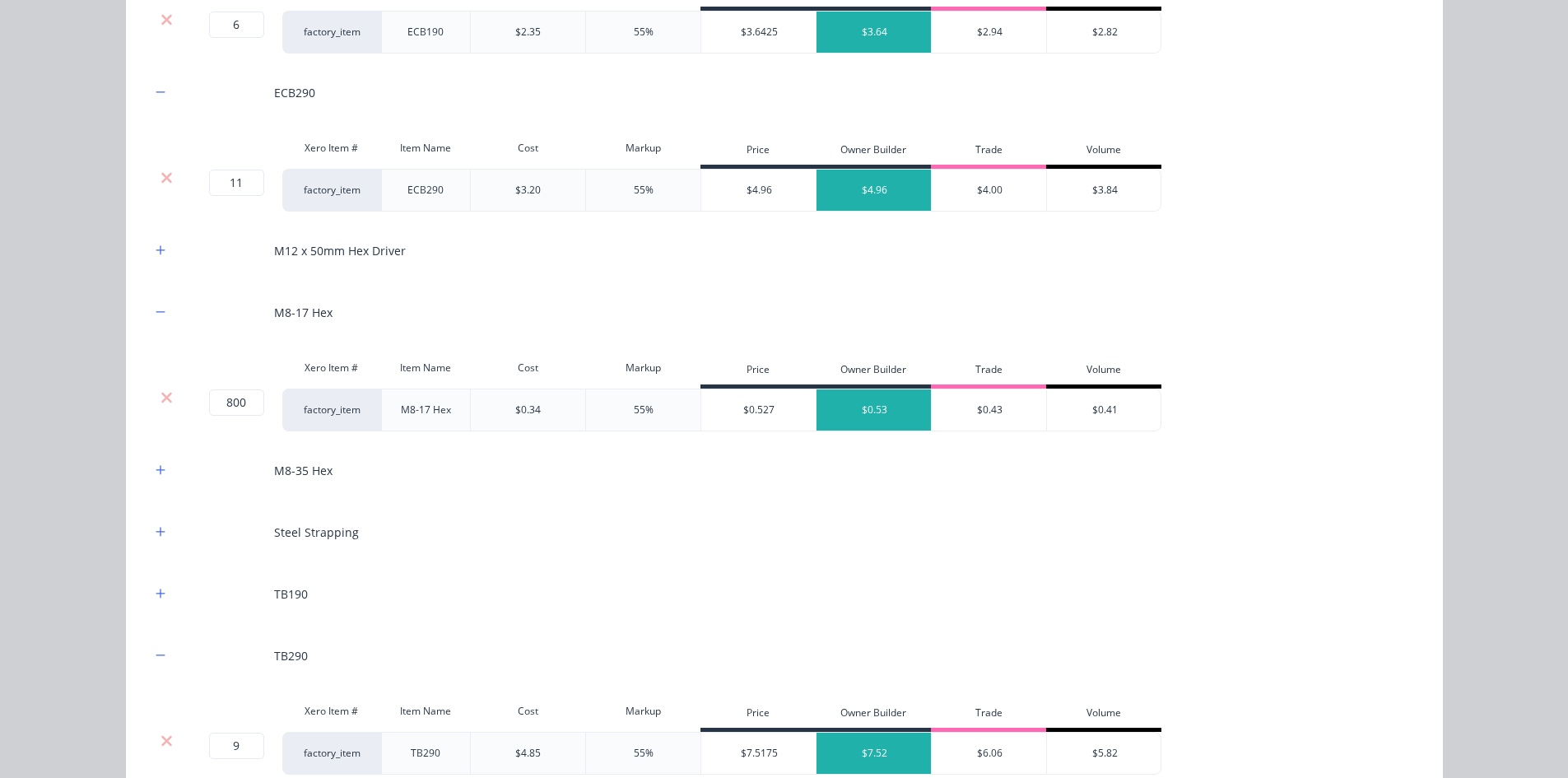
scroll to position [2244, 0]
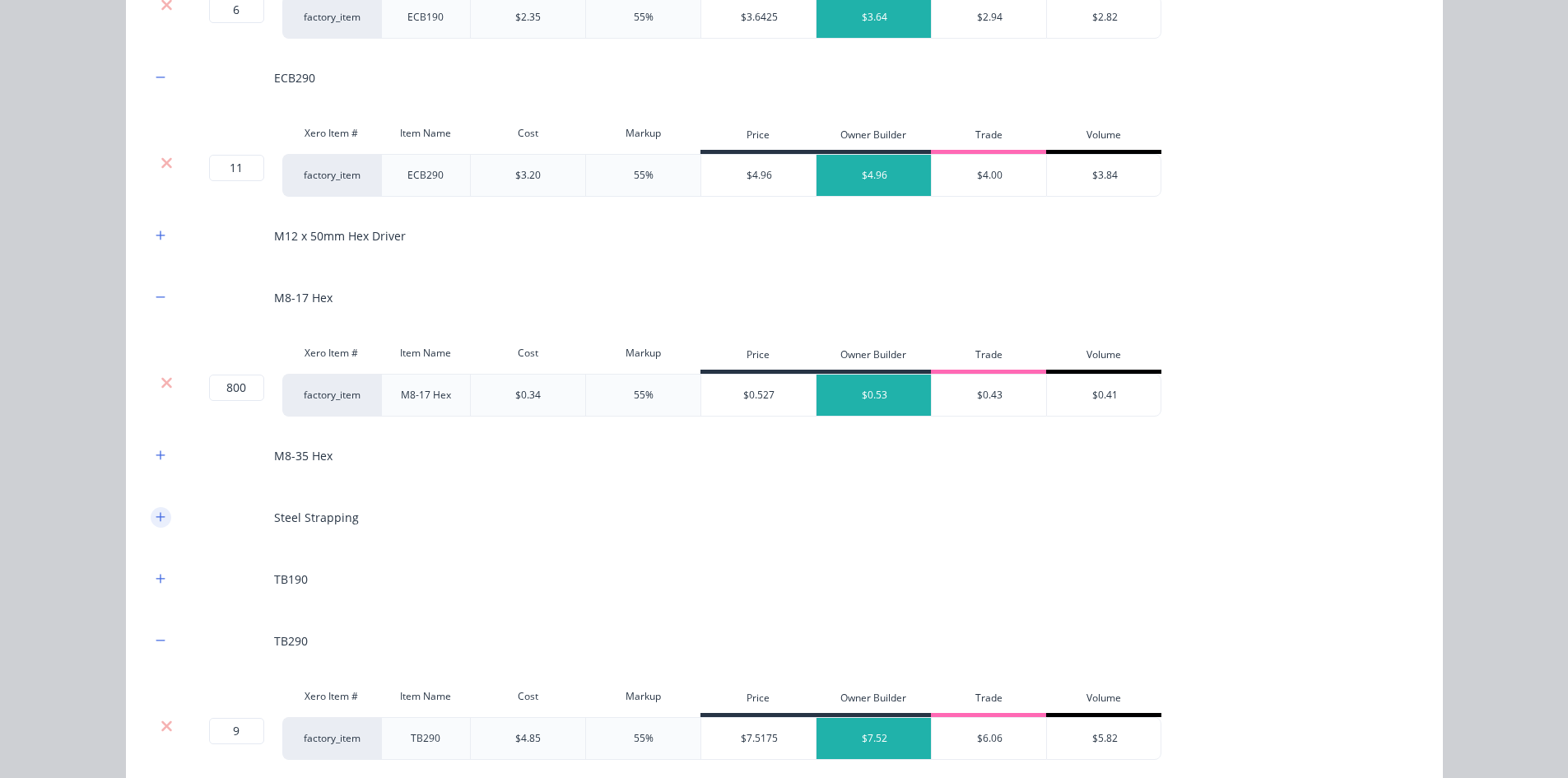
click at [156, 516] on icon "button" at bounding box center [160, 516] width 9 height 11
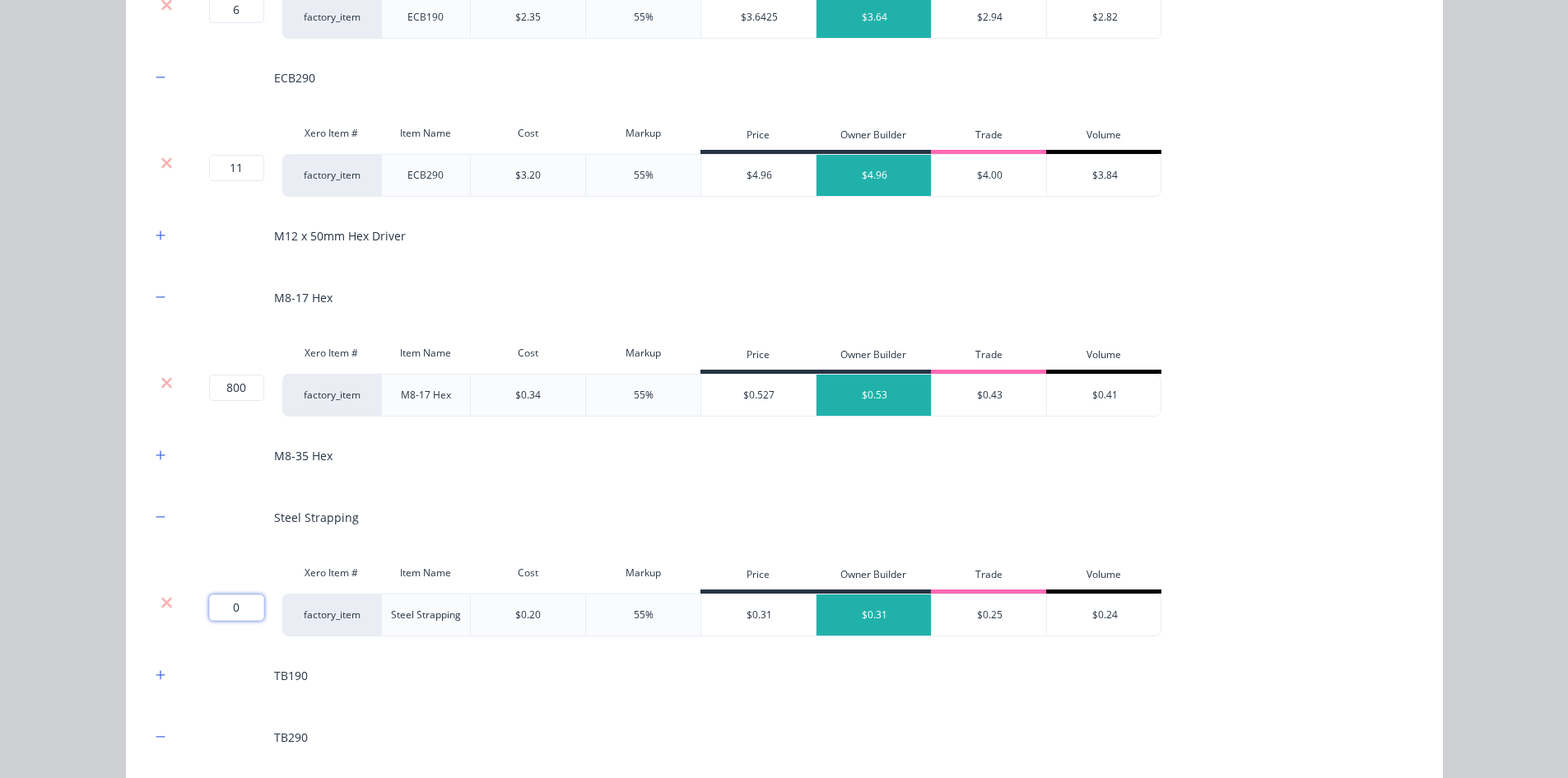
click at [251, 600] on input "0" at bounding box center [237, 607] width 55 height 27
type input "50"
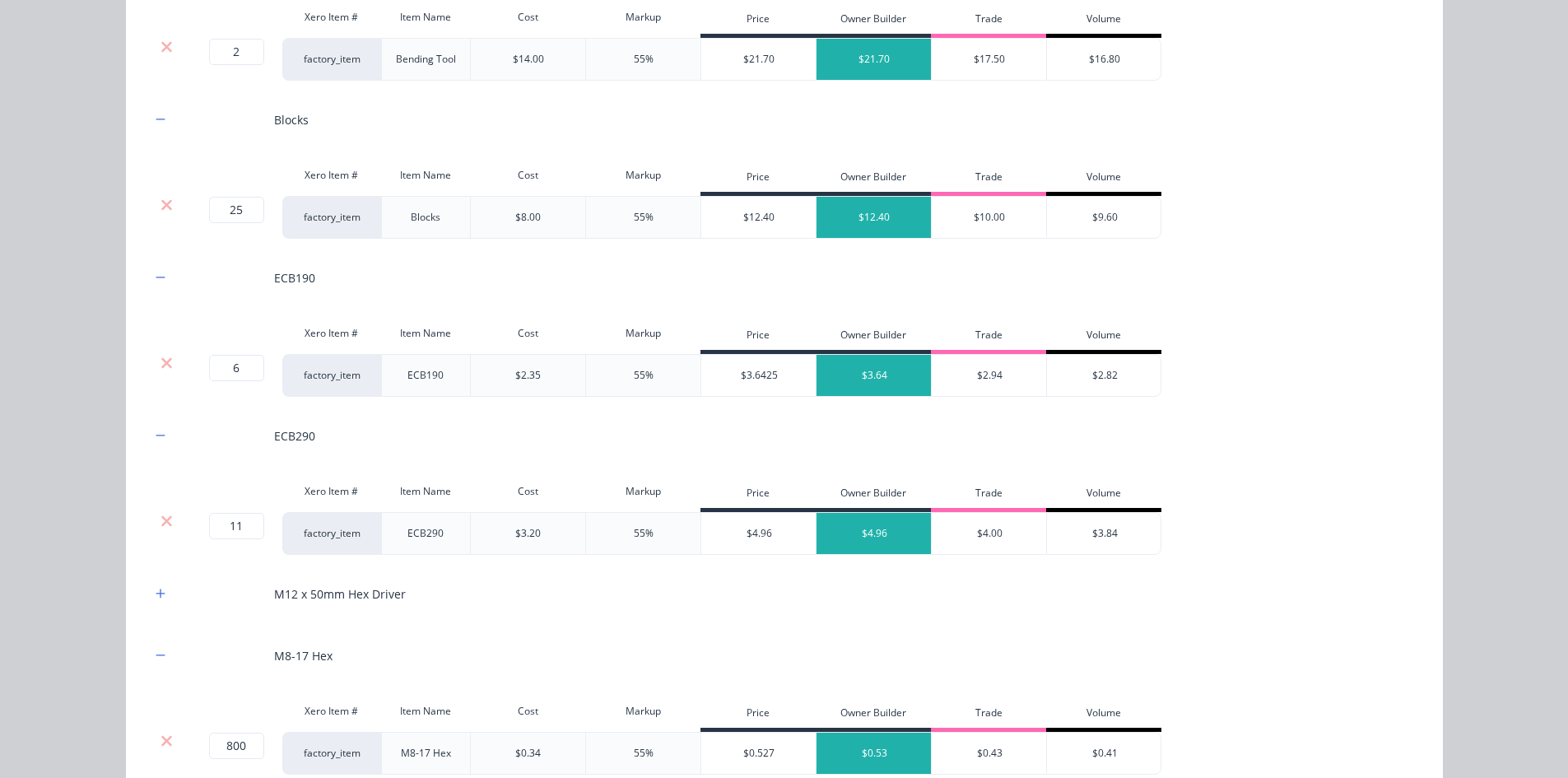
scroll to position [1915, 0]
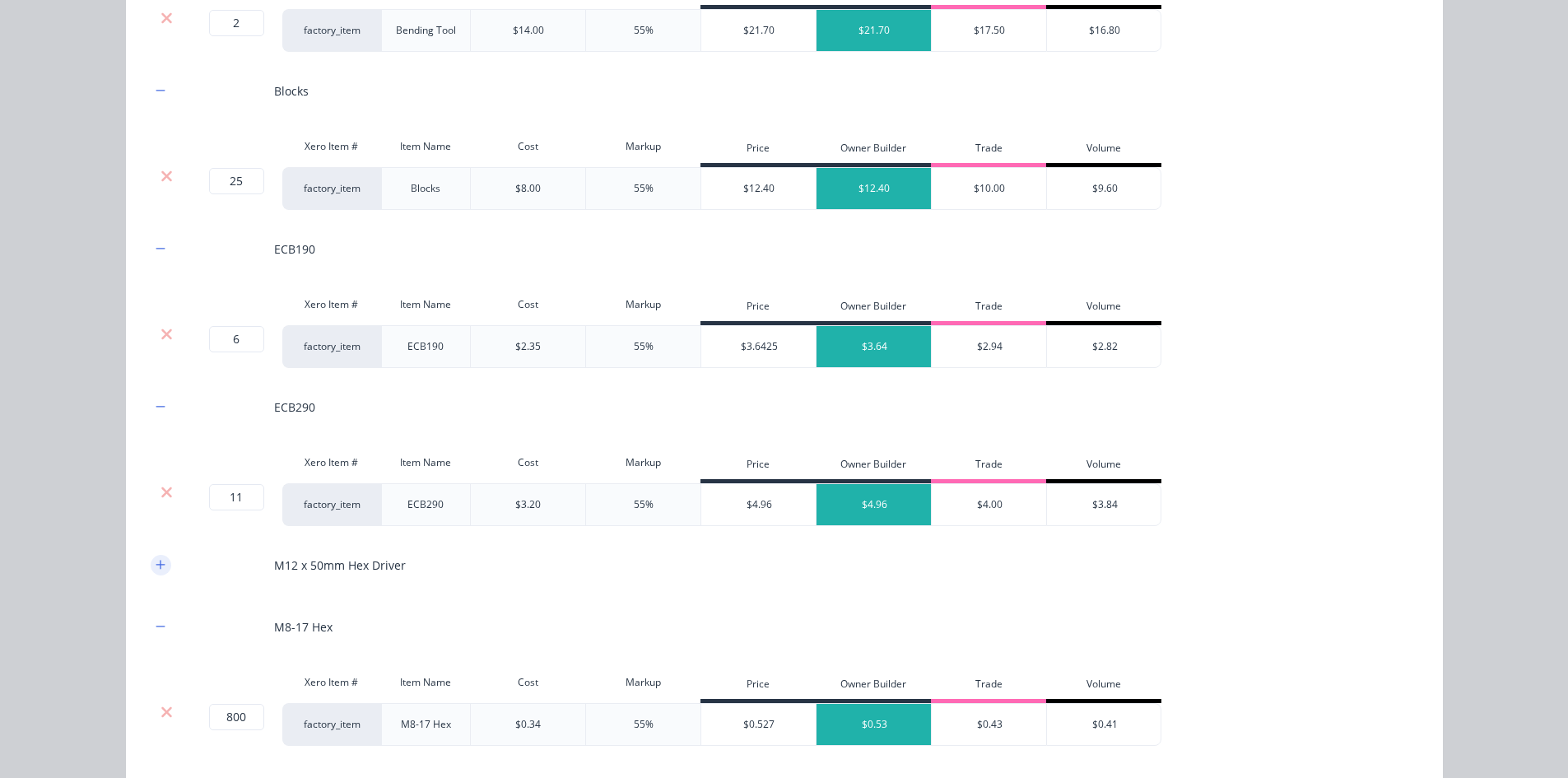
click at [151, 565] on button "button" at bounding box center [161, 565] width 21 height 21
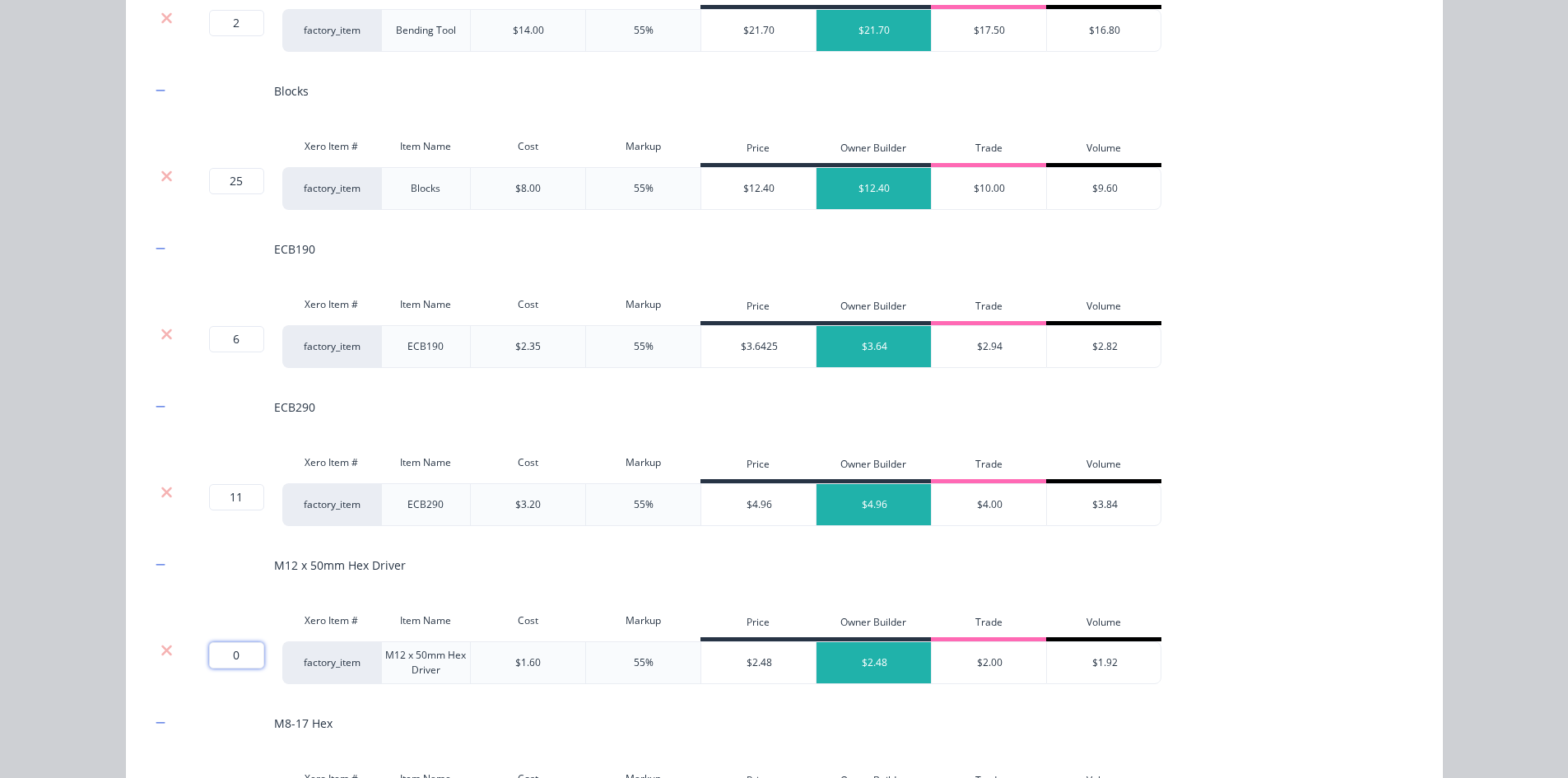
click at [230, 600] on input "0" at bounding box center [237, 656] width 55 height 27
type input "2"
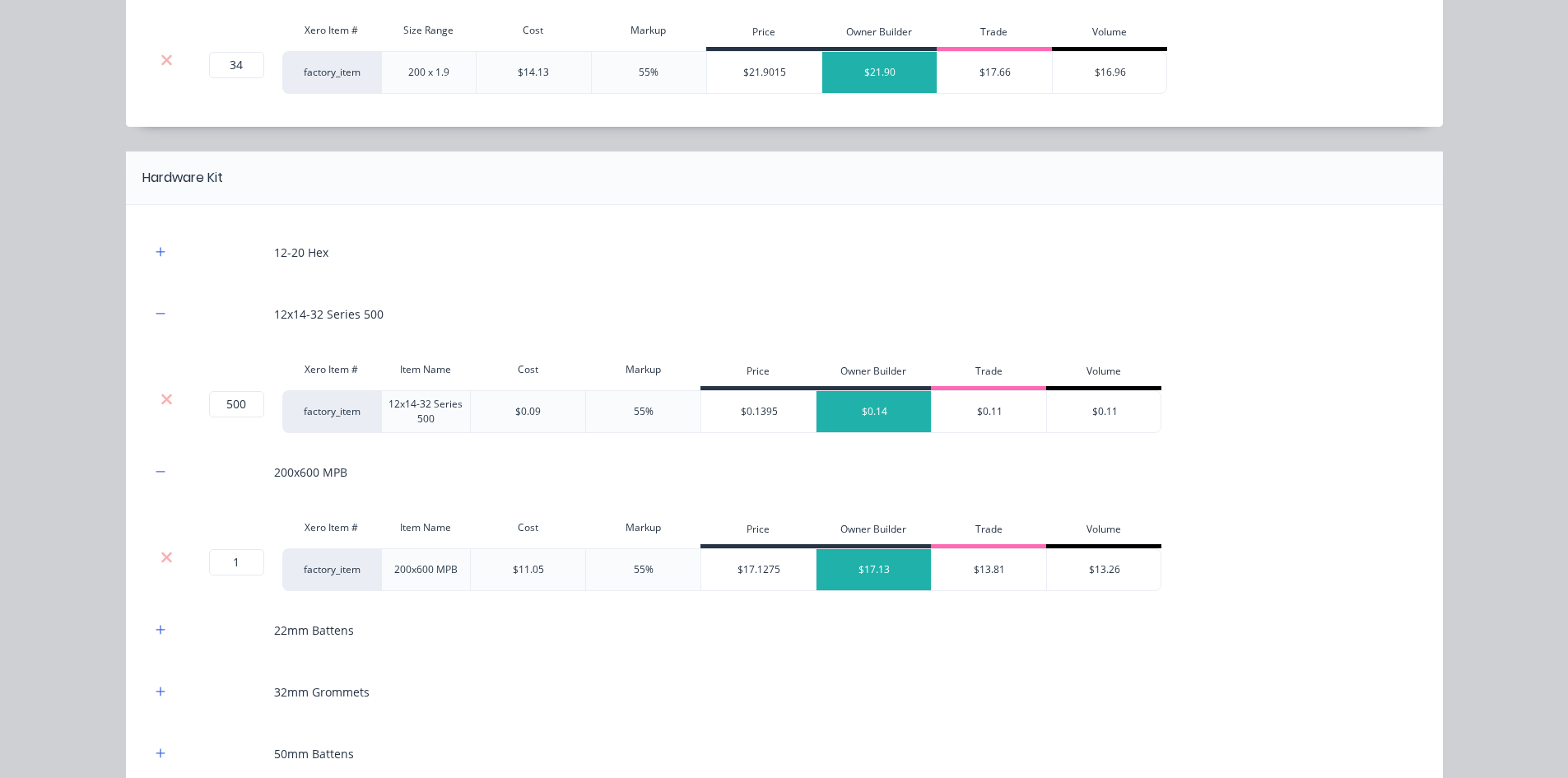
scroll to position [1094, 0]
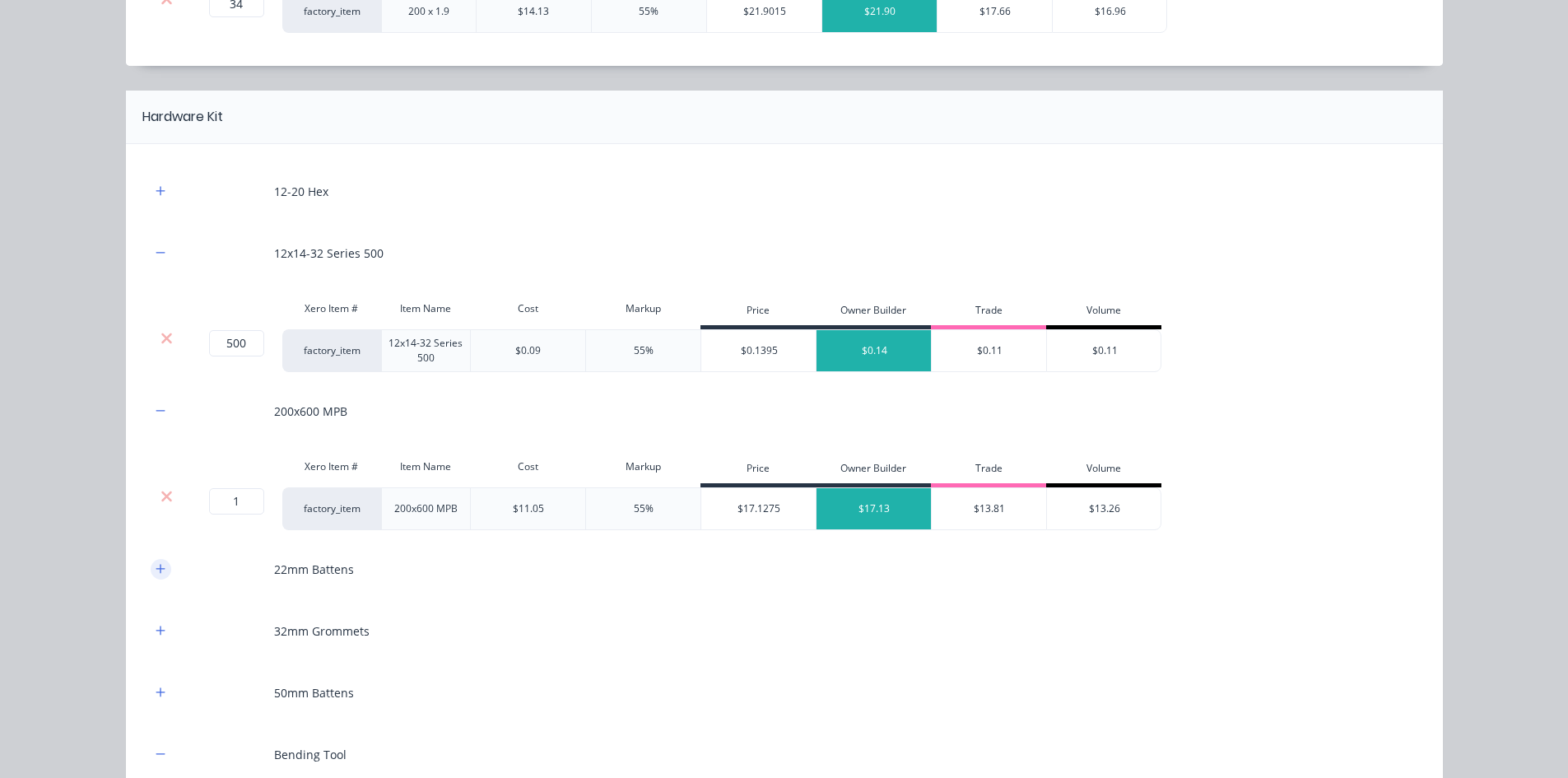
click at [159, 566] on icon "button" at bounding box center [160, 569] width 9 height 11
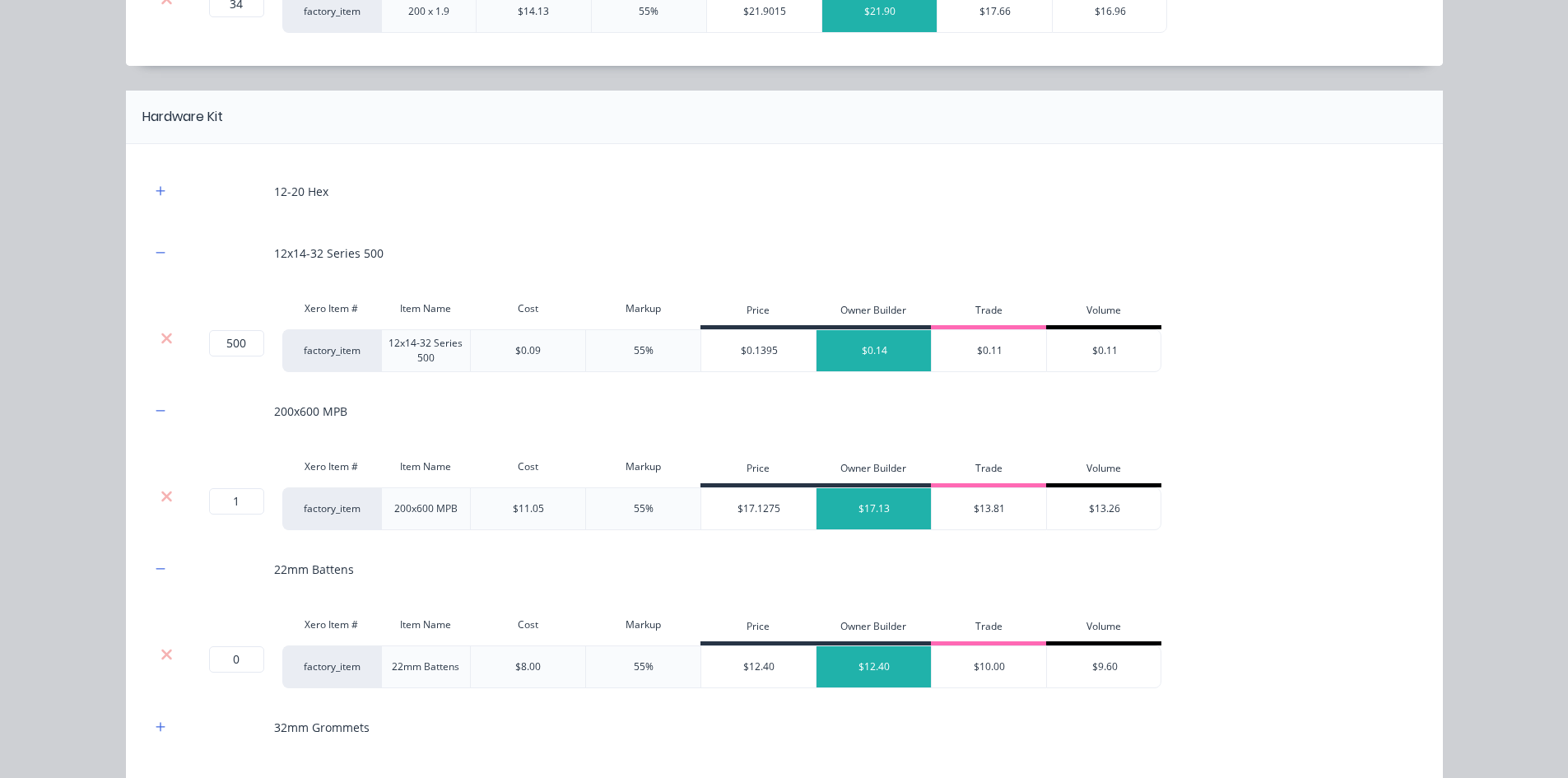
click at [226, 600] on div "Xero Item # Item Name Cost Markup Price Owner Builder Trade Volume" at bounding box center [657, 626] width 1012 height 37
click at [227, 600] on input "0" at bounding box center [237, 660] width 55 height 27
type input "68"
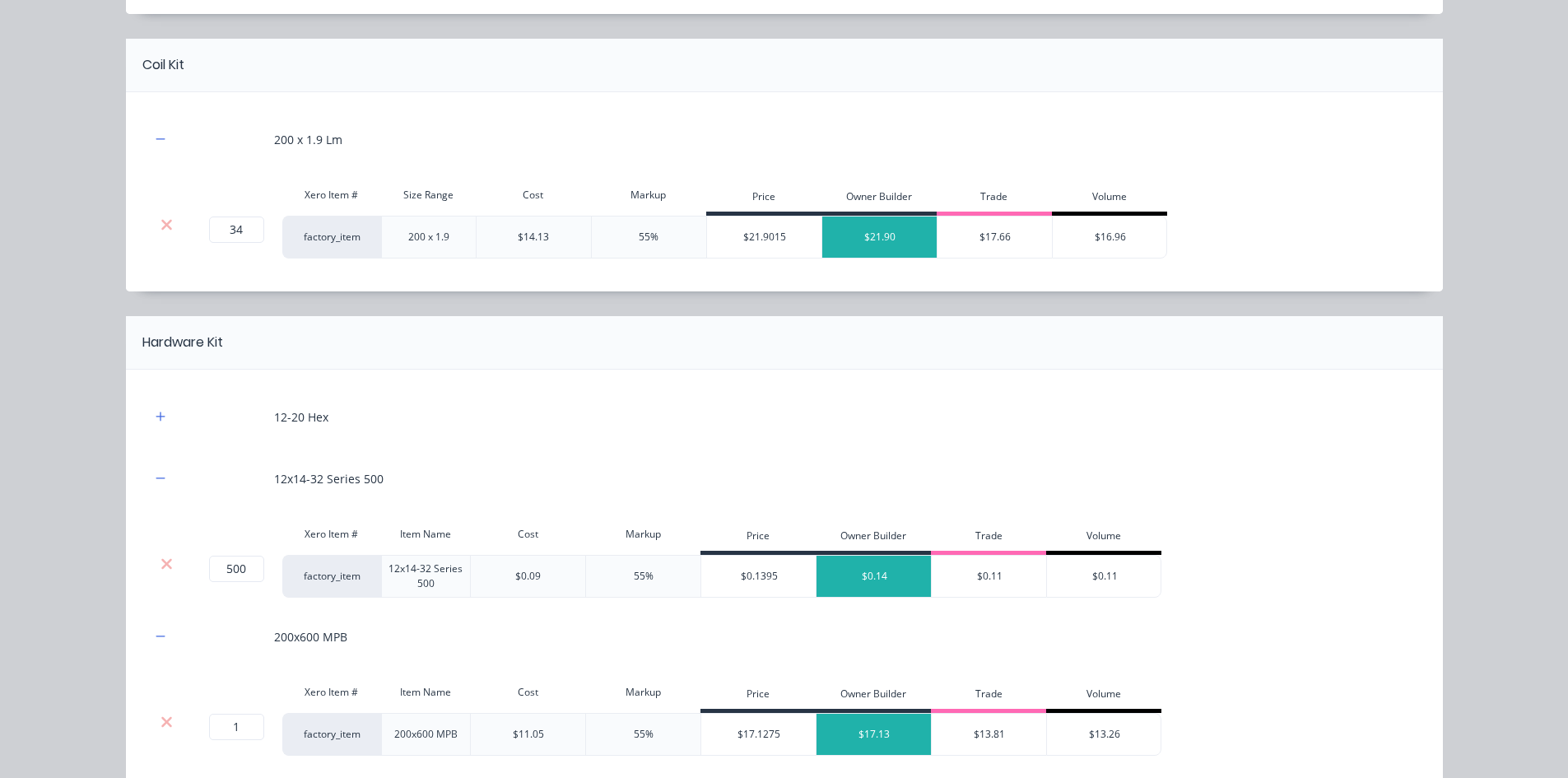
scroll to position [860, 0]
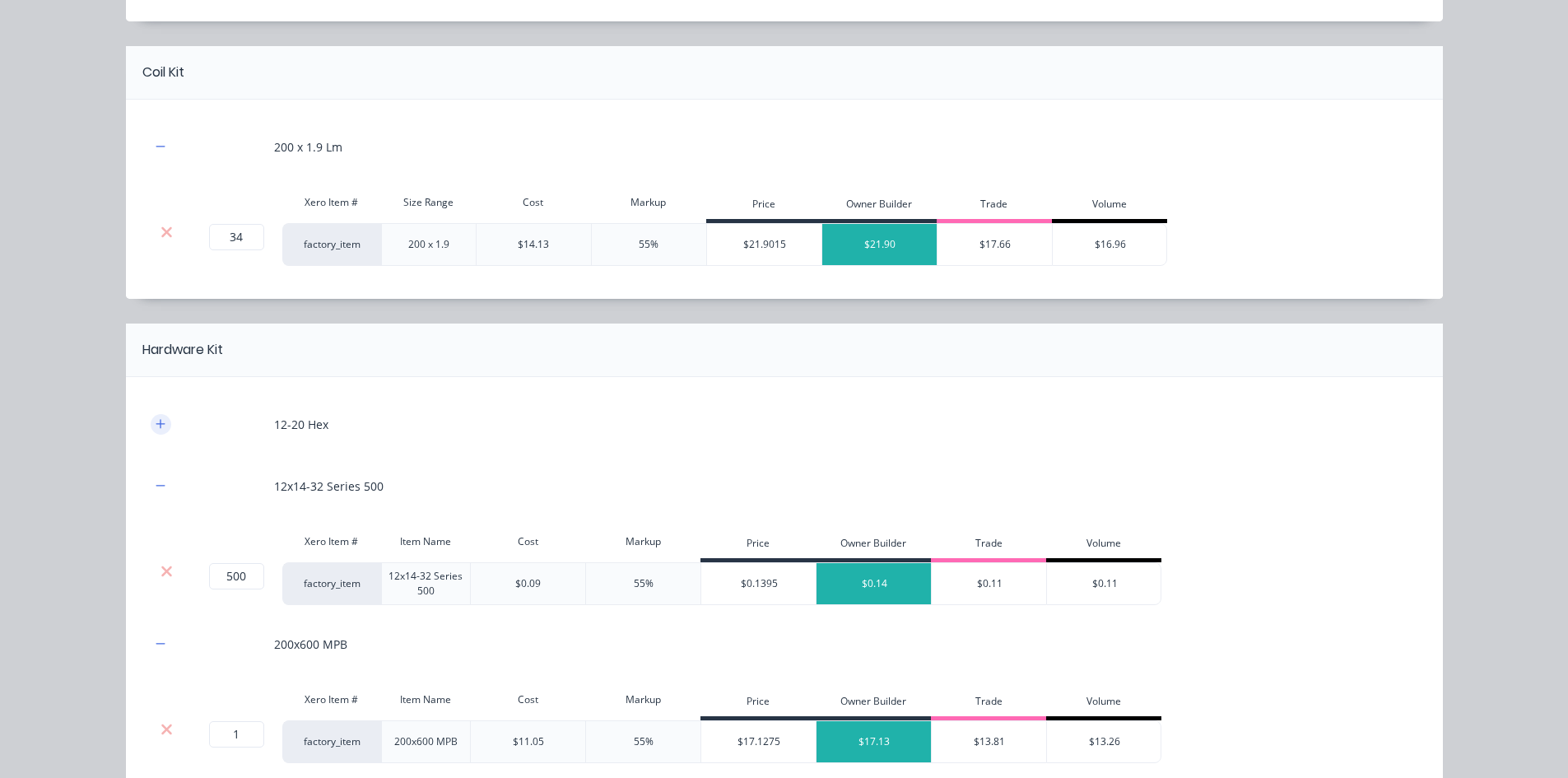
click at [156, 429] on icon "button" at bounding box center [160, 424] width 9 height 11
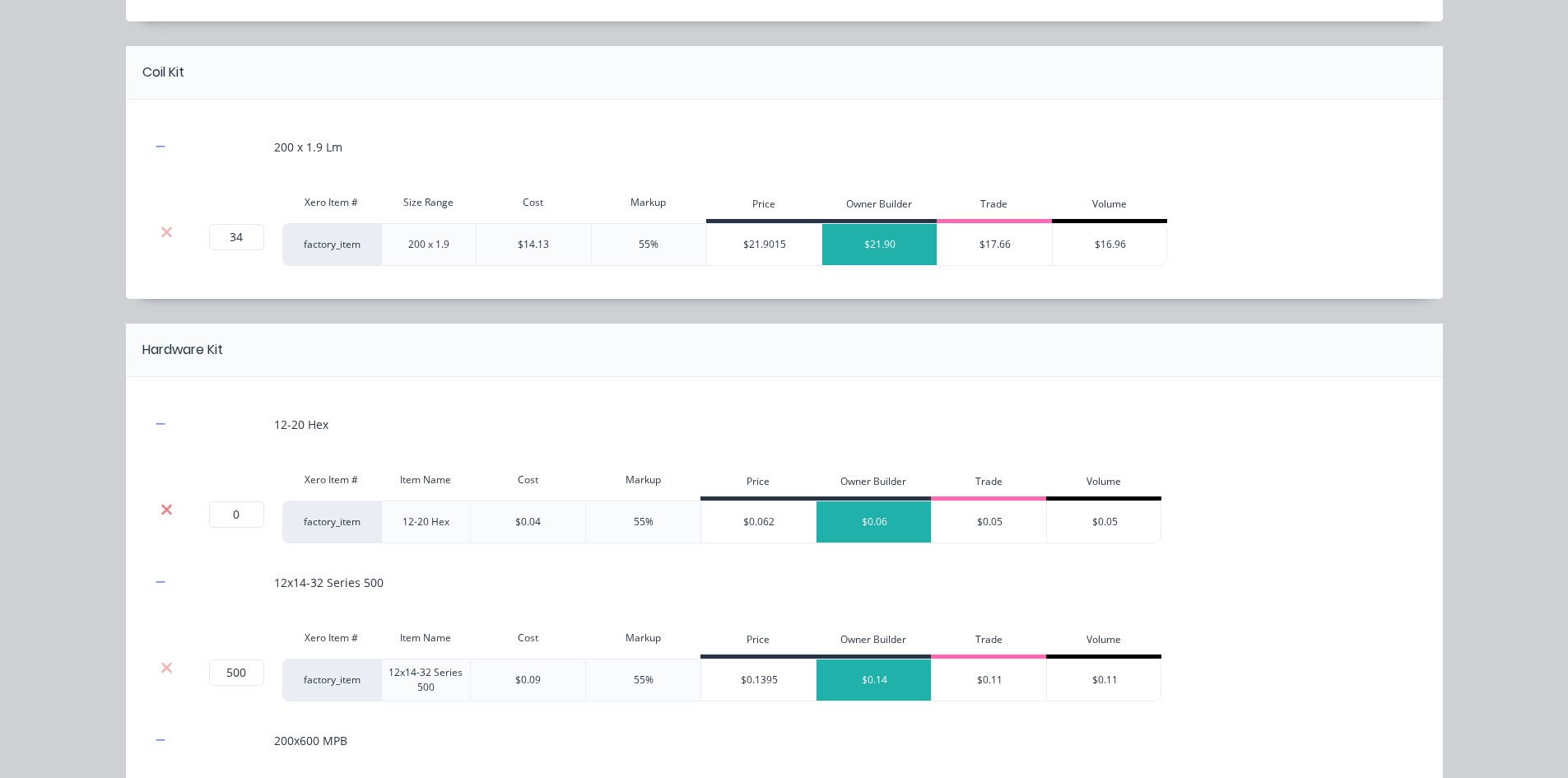
click at [162, 509] on icon at bounding box center [166, 509] width 10 height 10
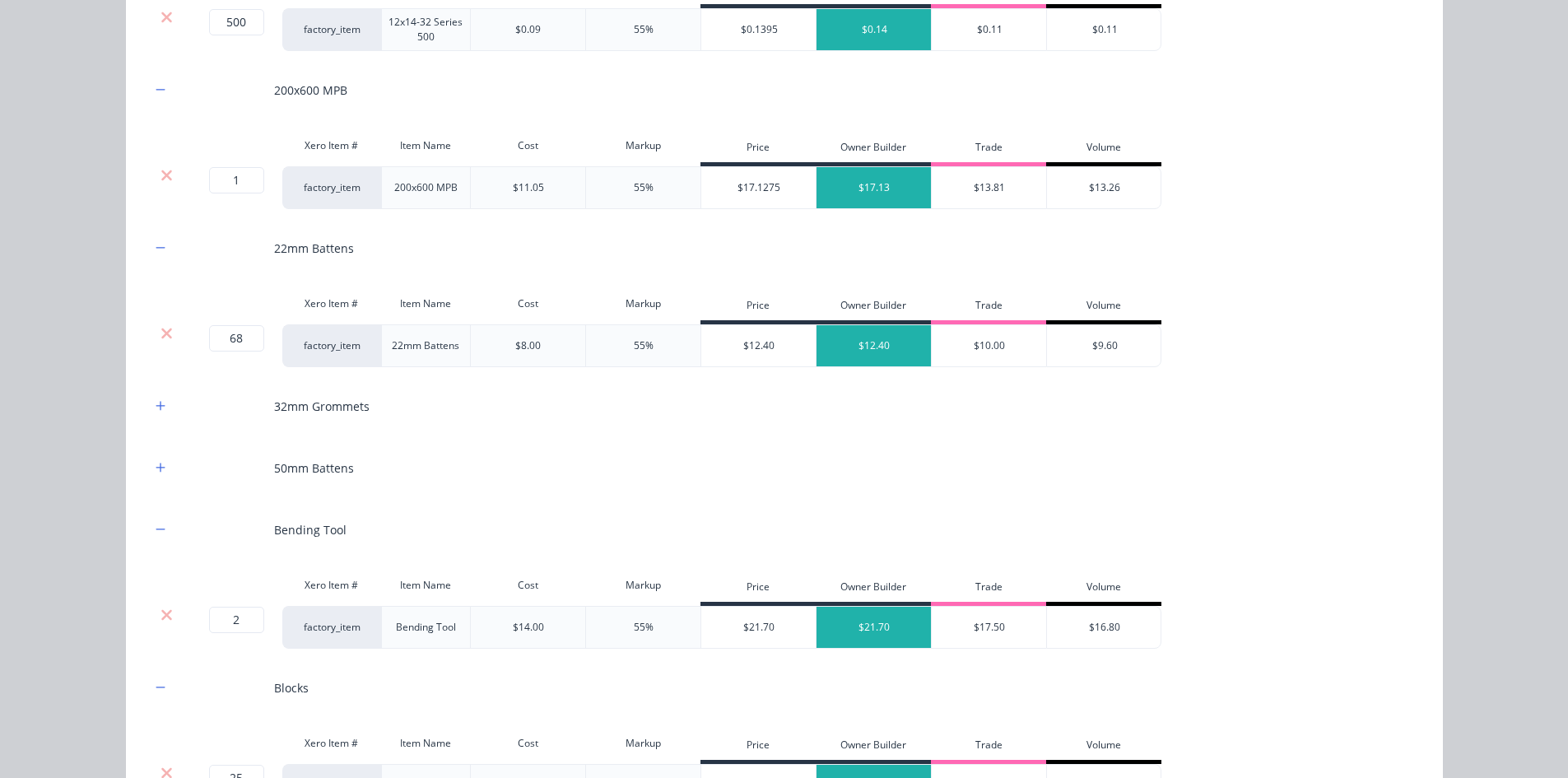
scroll to position [1437, 0]
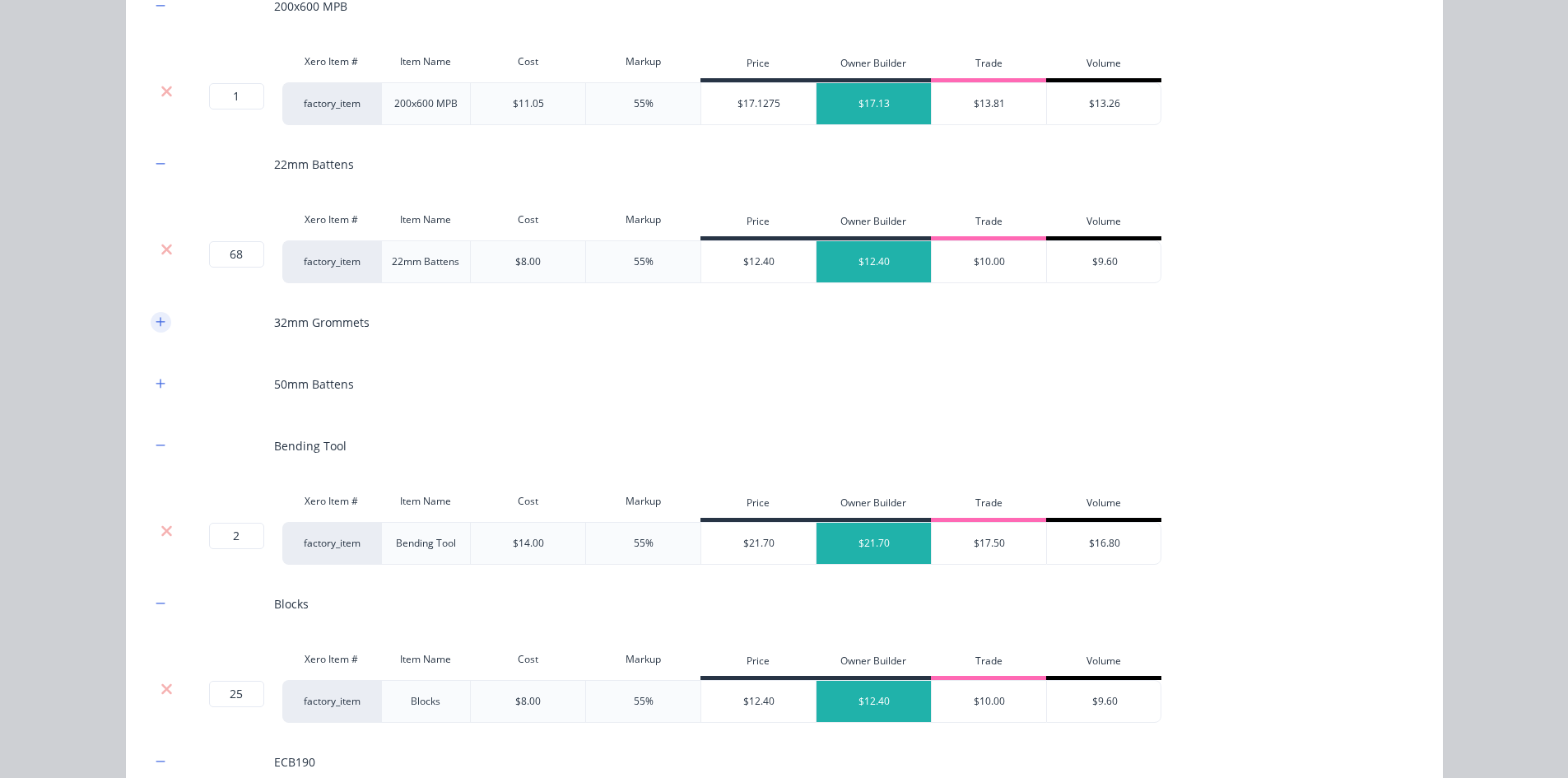
click at [155, 324] on icon "button" at bounding box center [160, 322] width 9 height 11
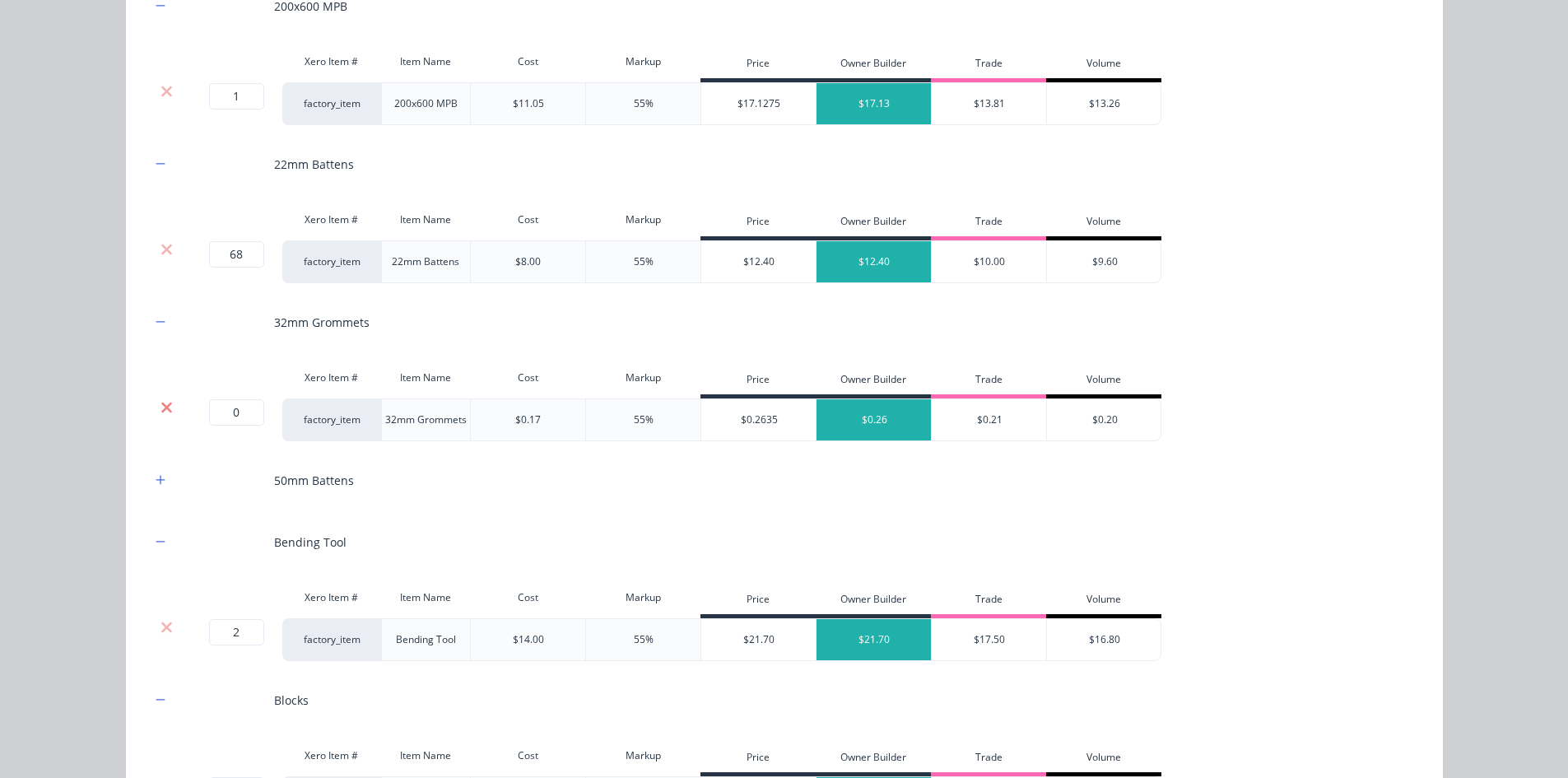
click at [160, 399] on icon at bounding box center [166, 407] width 12 height 16
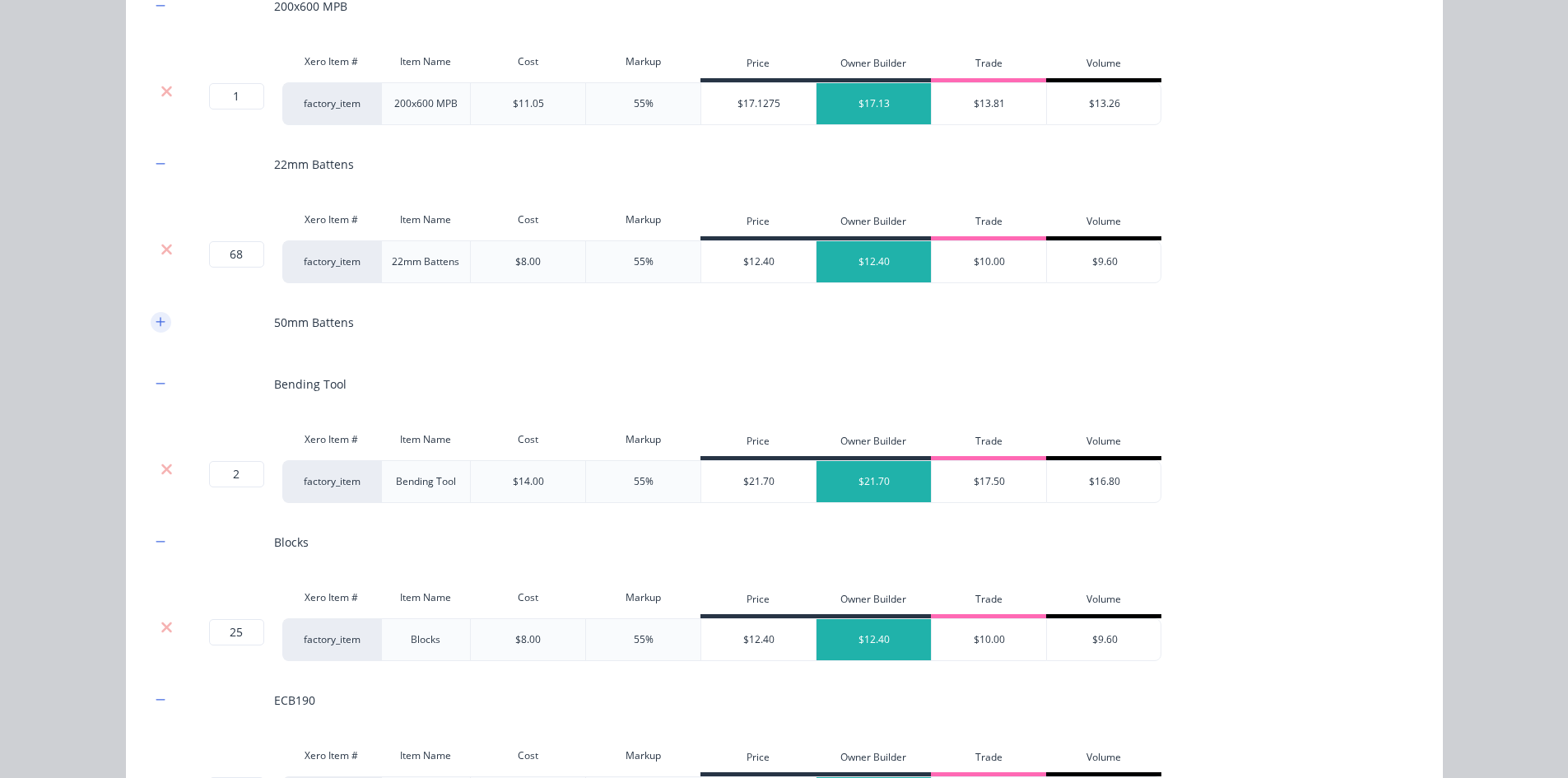
click at [155, 318] on icon "button" at bounding box center [160, 322] width 9 height 11
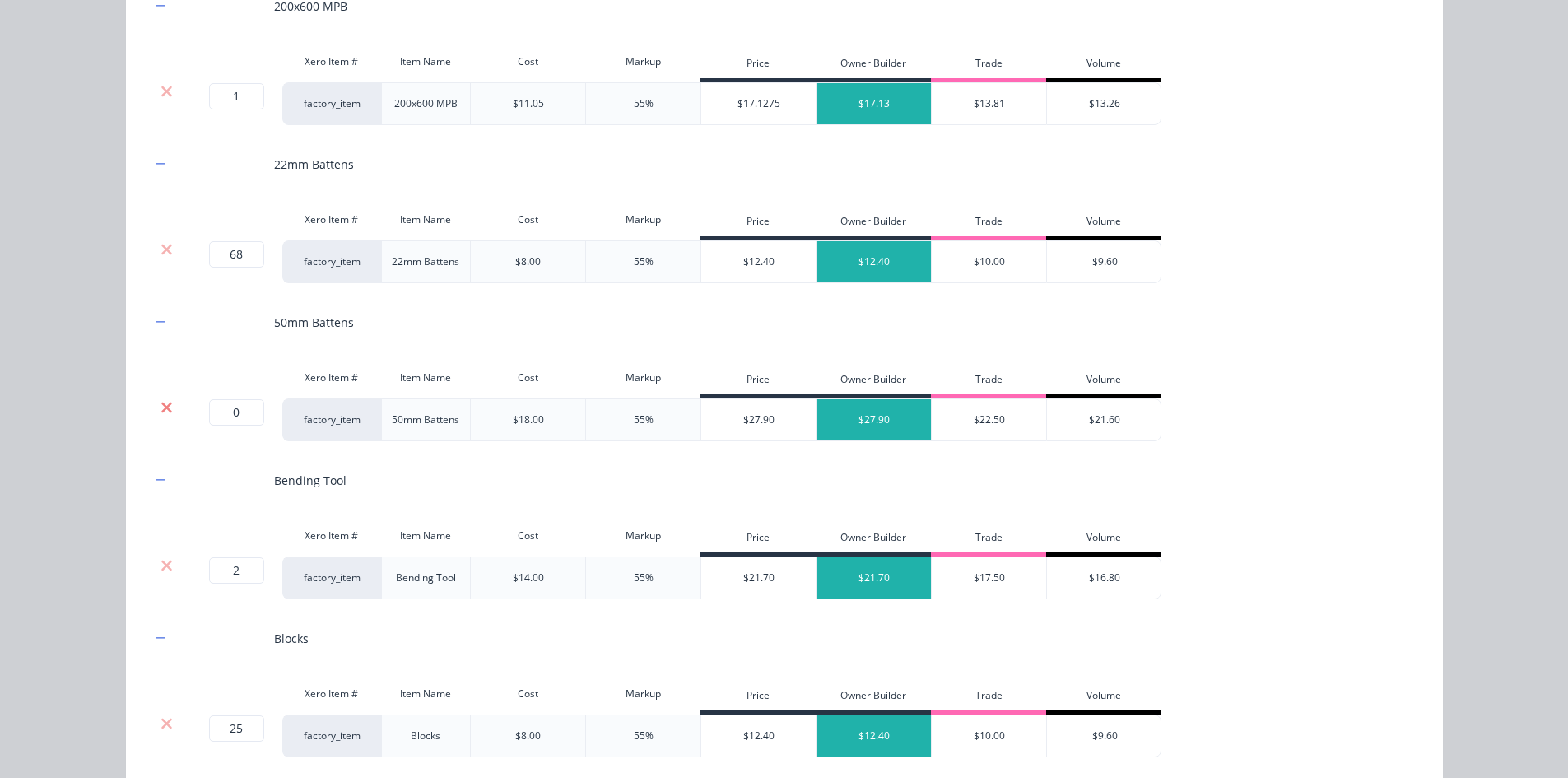
click at [164, 411] on icon at bounding box center [166, 407] width 10 height 10
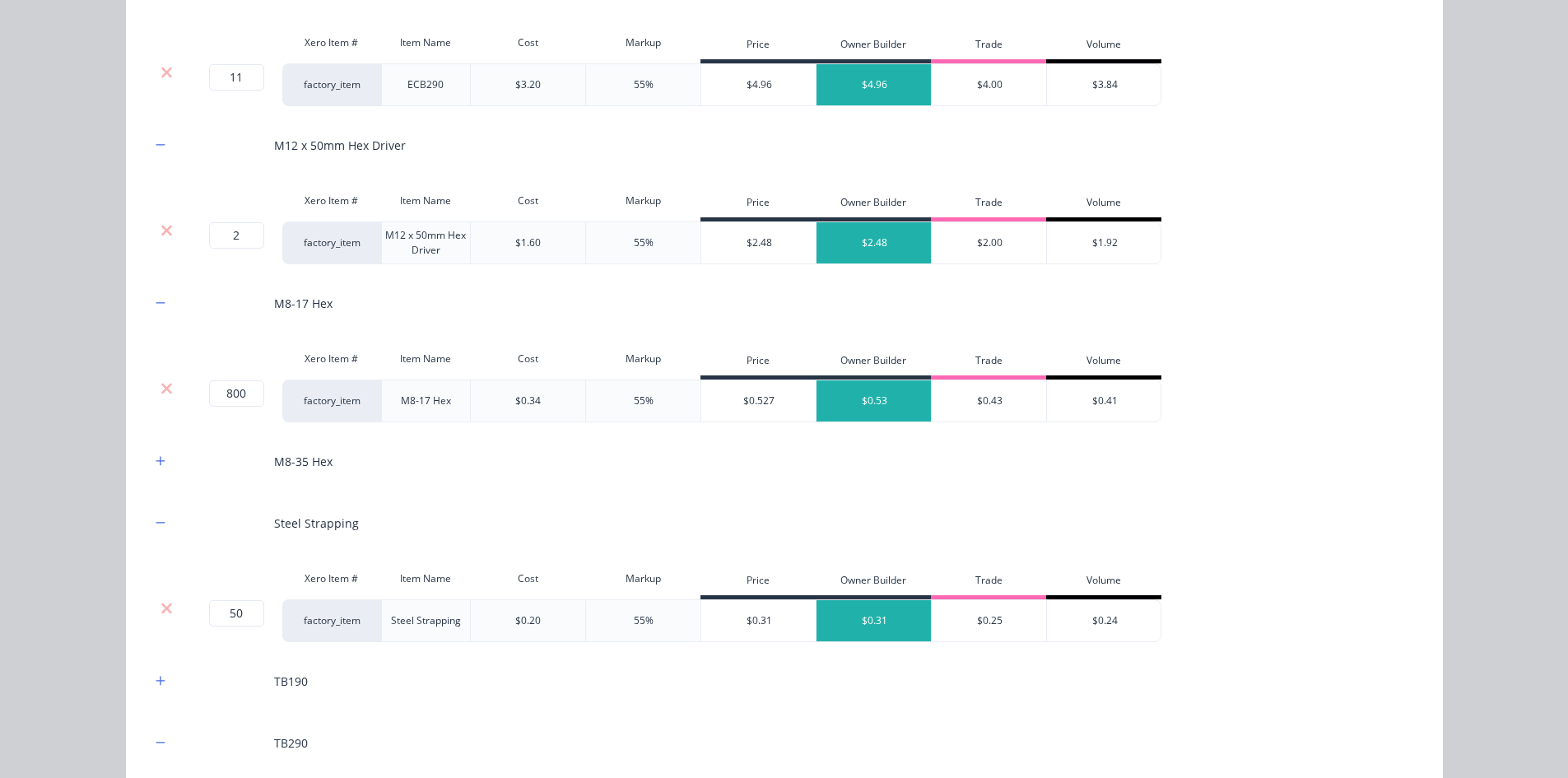
scroll to position [2259, 0]
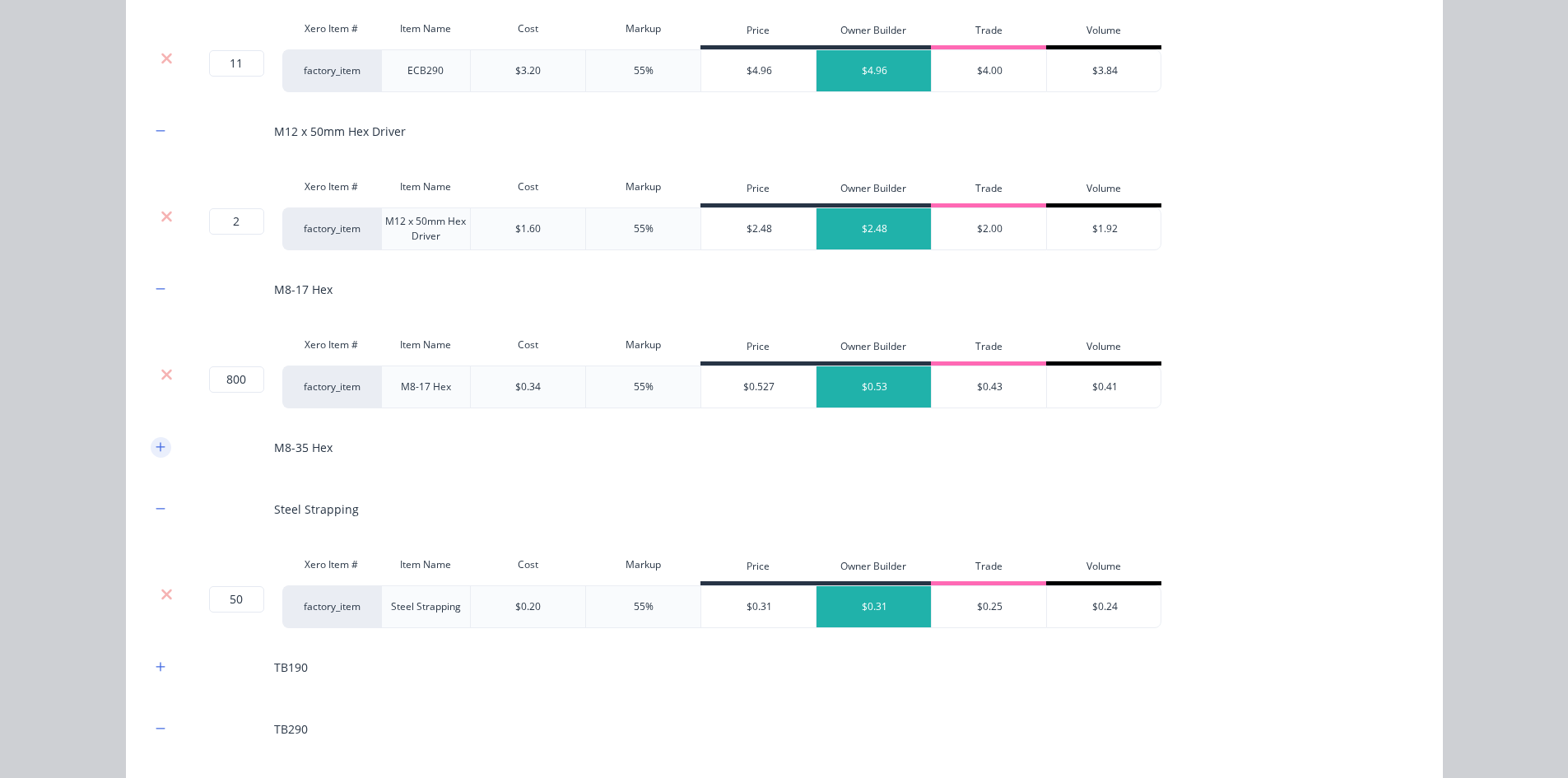
click at [158, 453] on icon "button" at bounding box center [160, 447] width 9 height 11
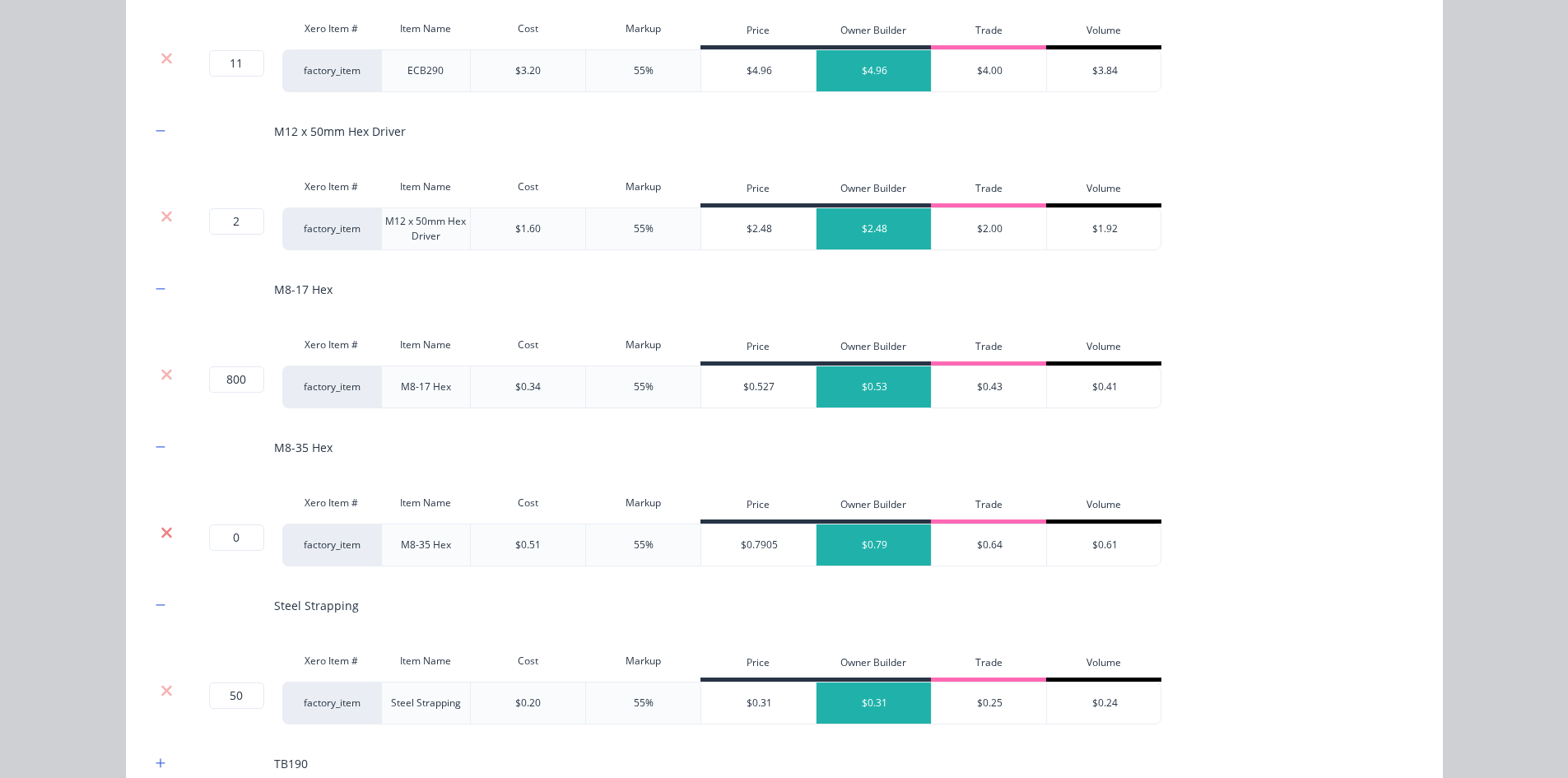
click at [161, 531] on icon at bounding box center [166, 532] width 10 height 10
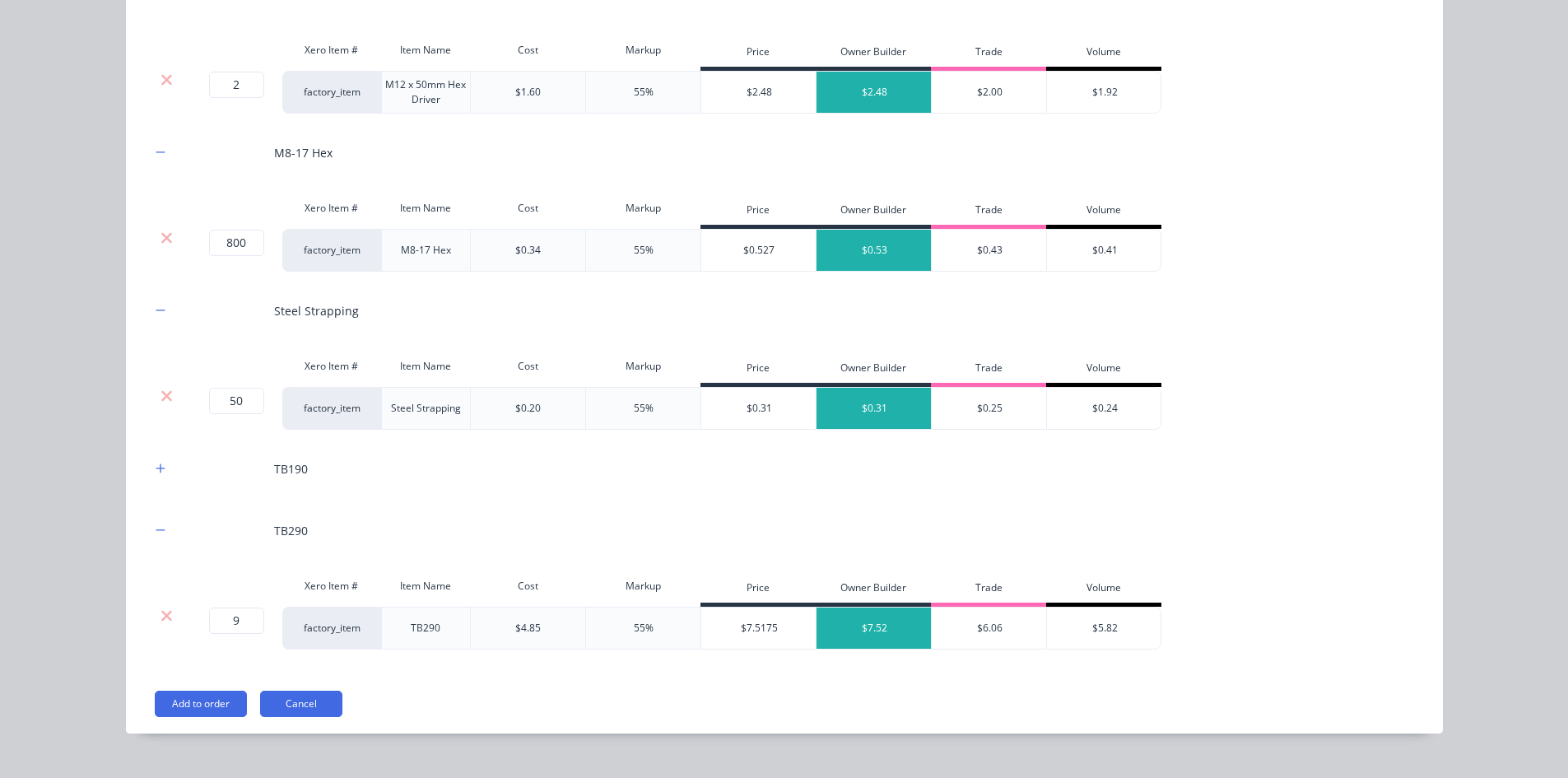
scroll to position [2424, 0]
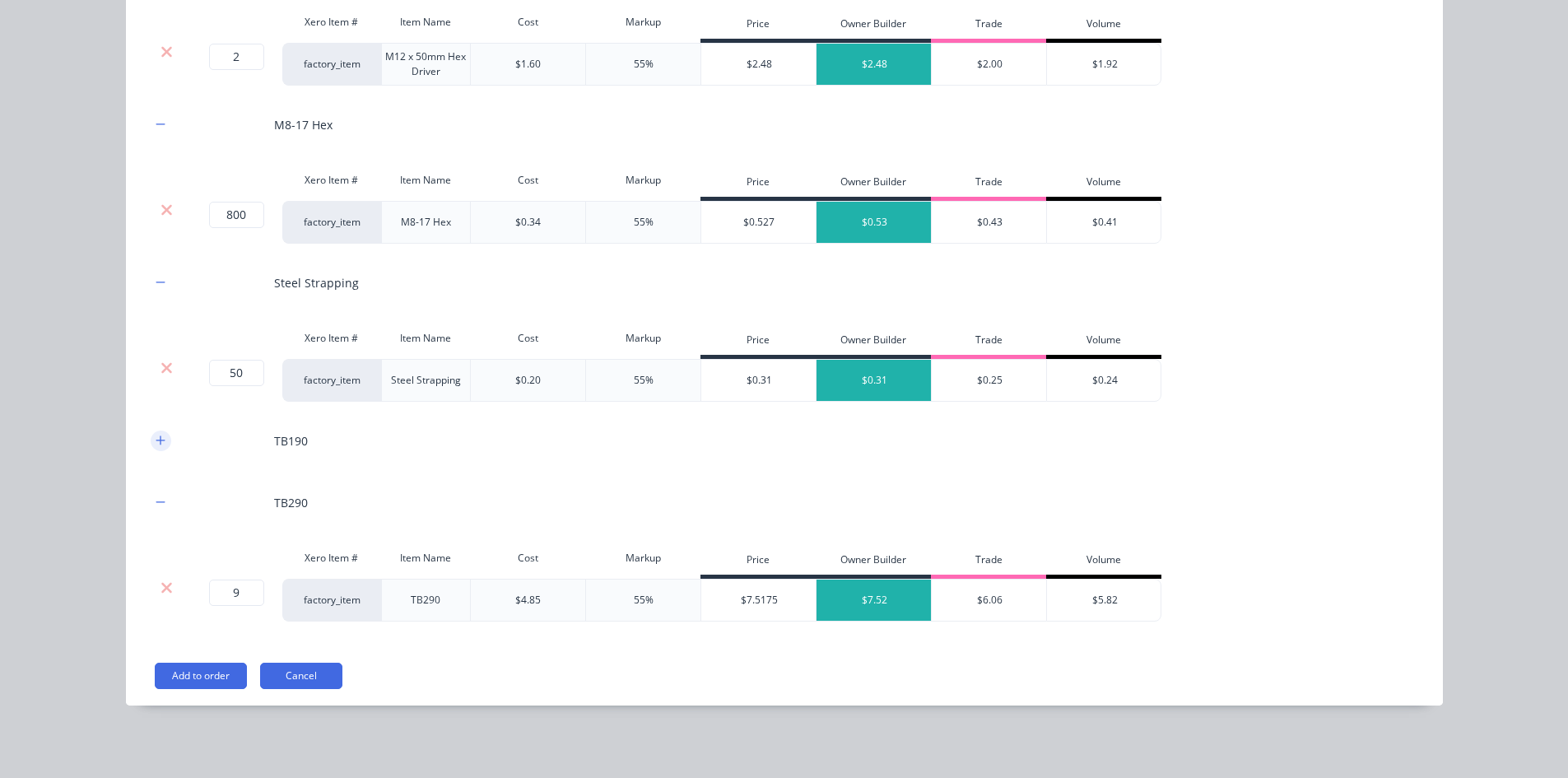
click at [156, 446] on icon "button" at bounding box center [160, 441] width 9 height 11
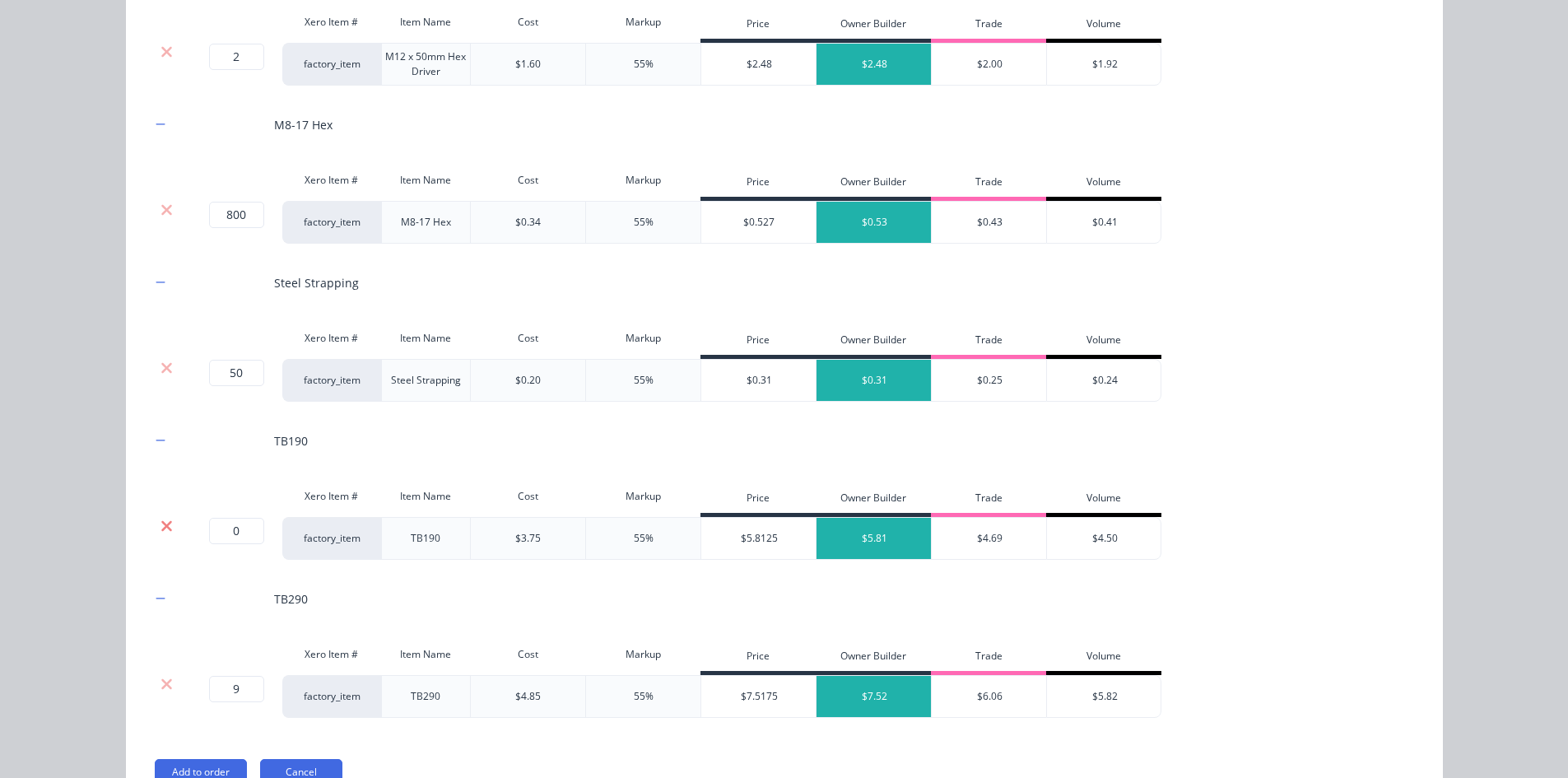
click at [160, 518] on icon at bounding box center [166, 525] width 12 height 16
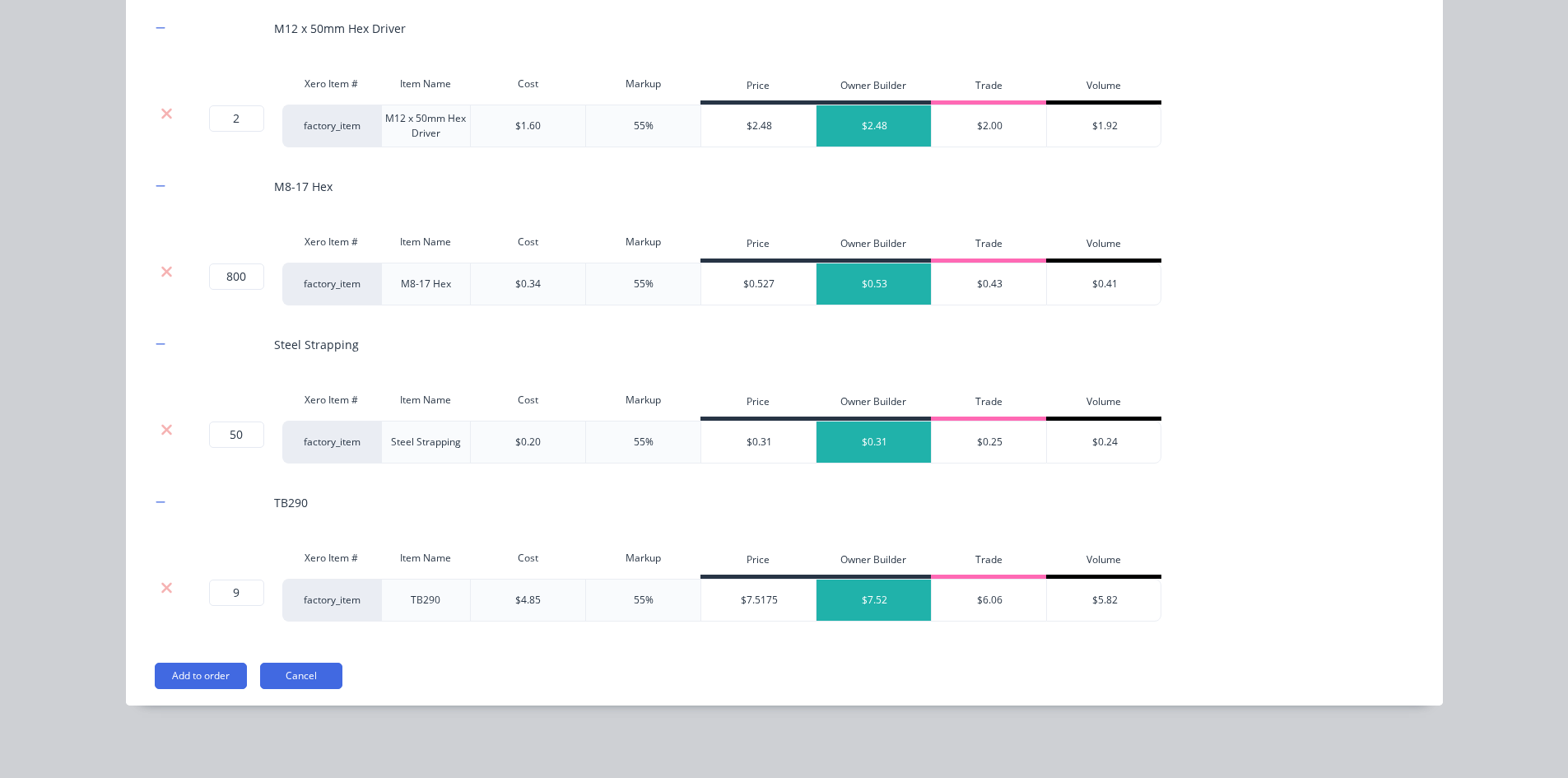
scroll to position [715, 0]
click at [189, 600] on button "Add to order" at bounding box center [200, 676] width 92 height 27
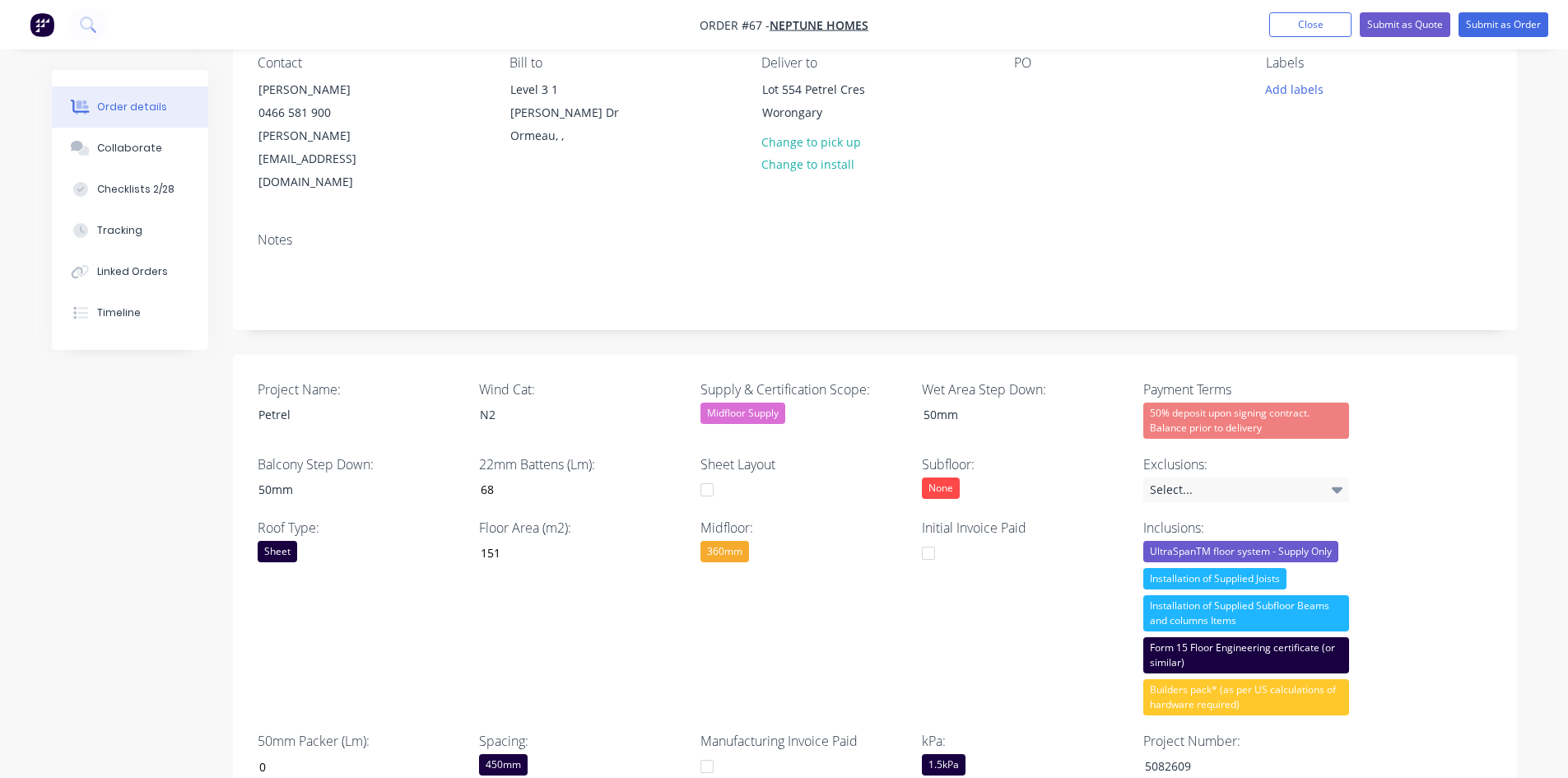
scroll to position [134, 0]
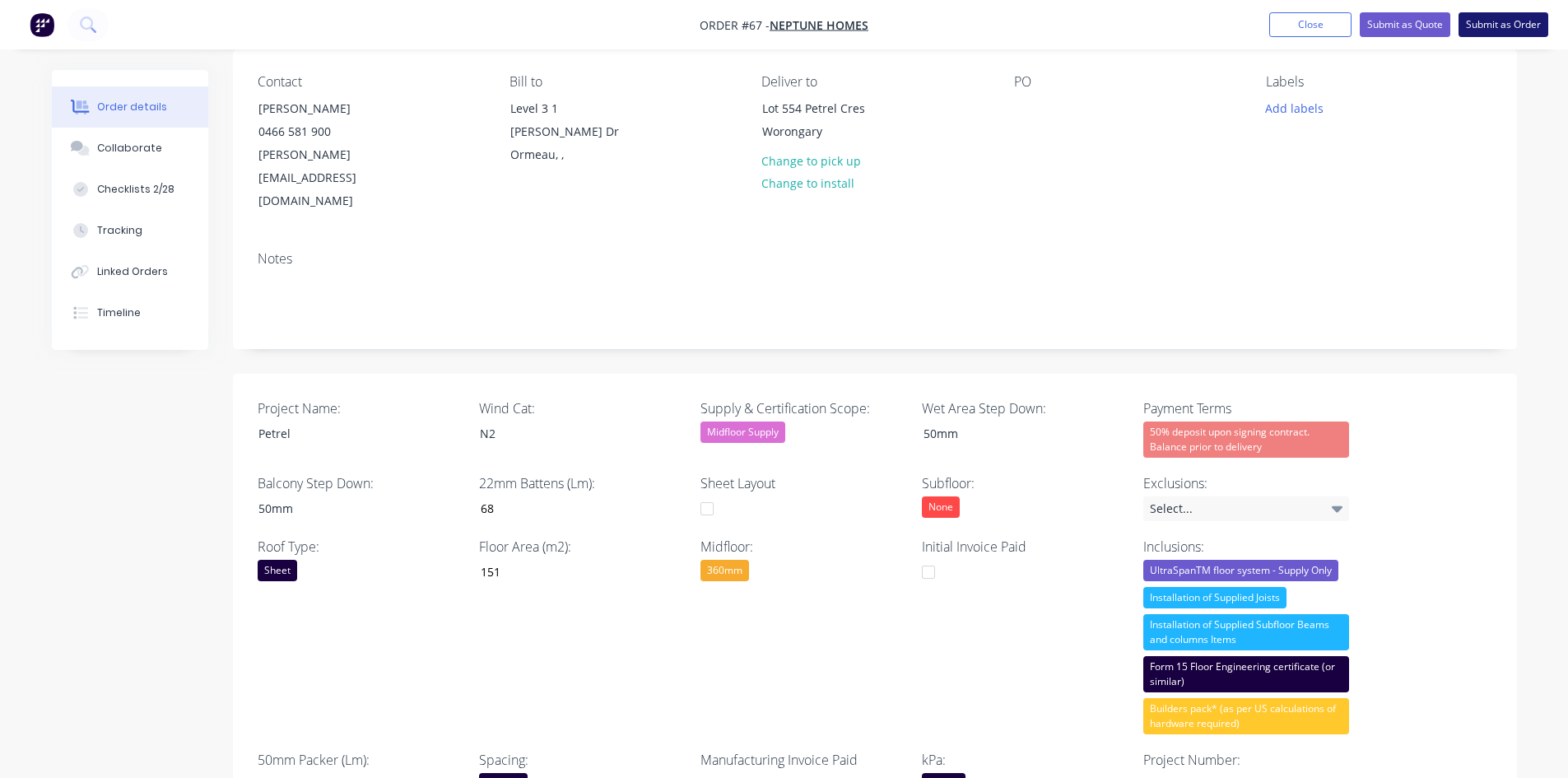
click at [1263, 30] on button "Submit as Order" at bounding box center [1503, 25] width 90 height 25
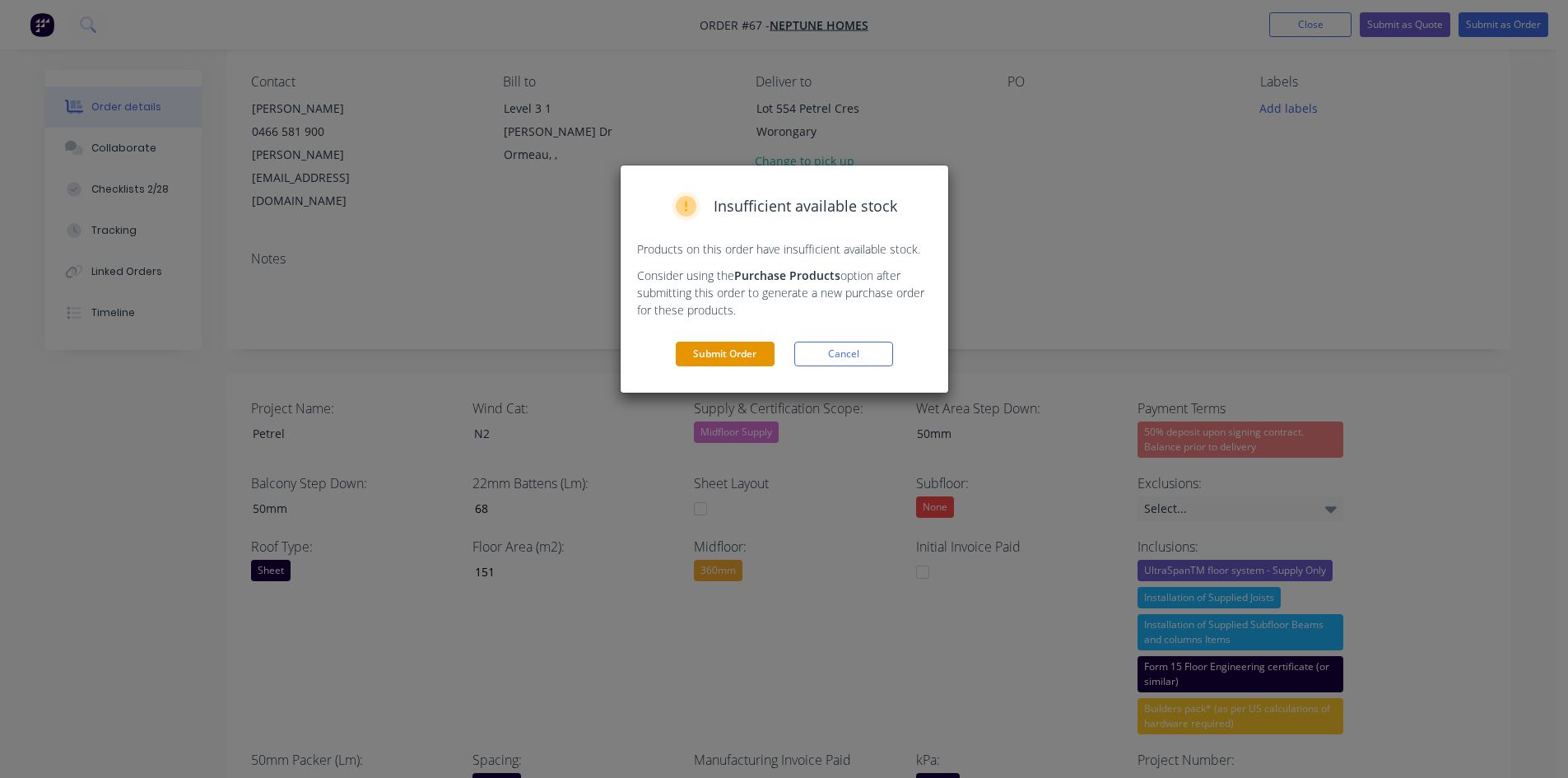
click at [736, 354] on button "Submit Order" at bounding box center [725, 353] width 99 height 25
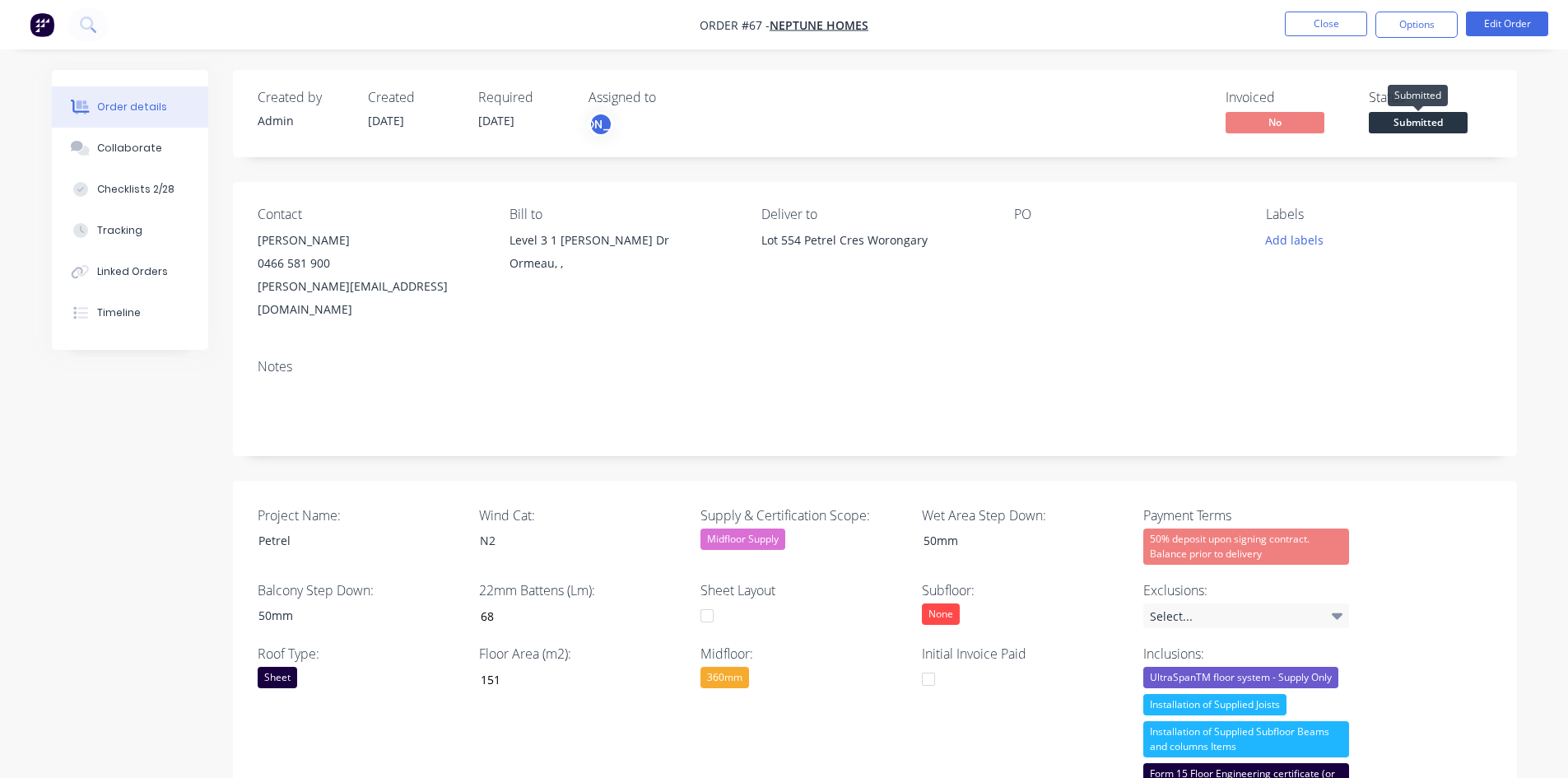
click at [1263, 121] on span "Submitted" at bounding box center [1418, 122] width 99 height 21
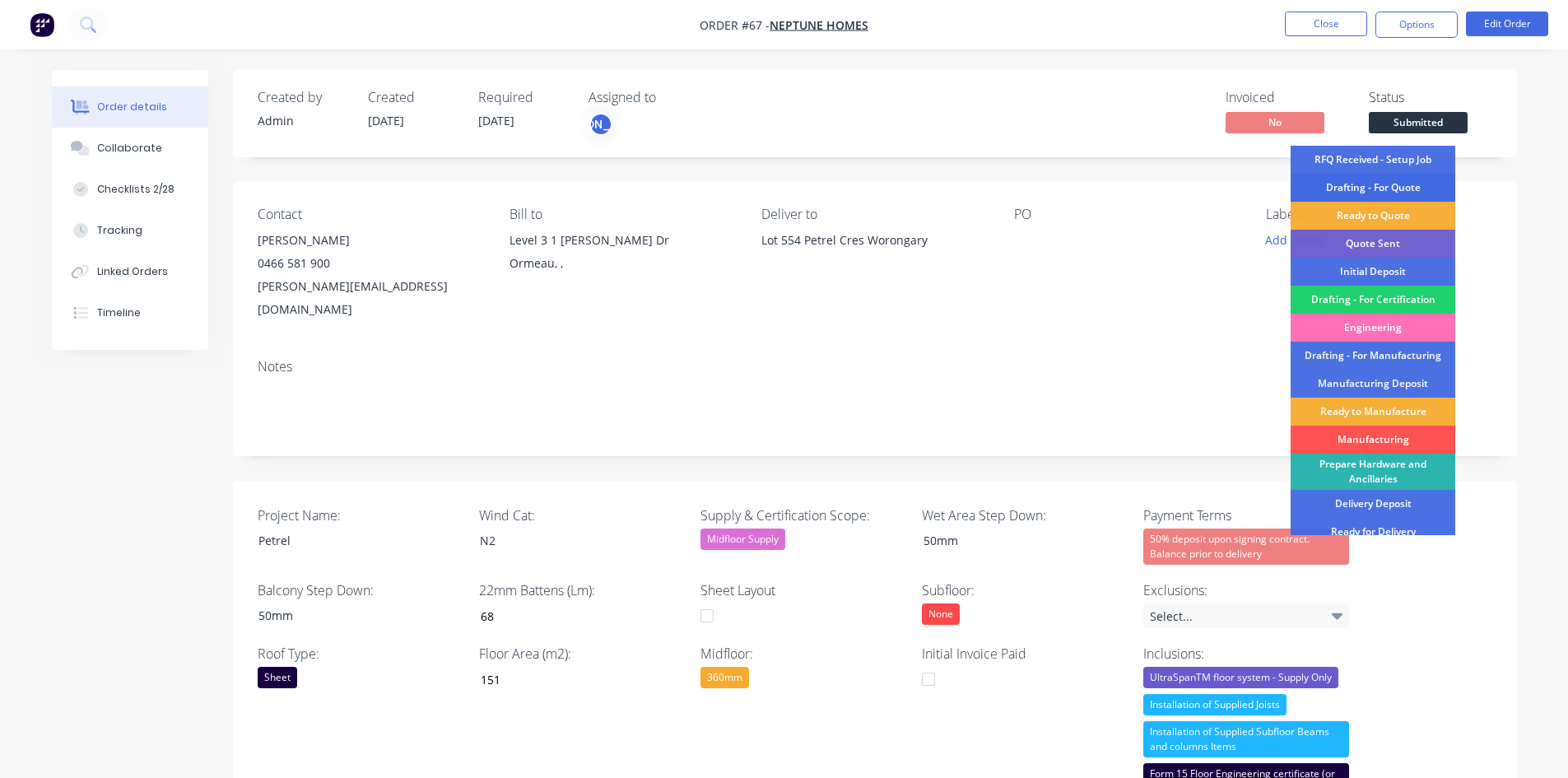
click at [1263, 186] on div "Drafting - For Quote" at bounding box center [1373, 188] width 165 height 28
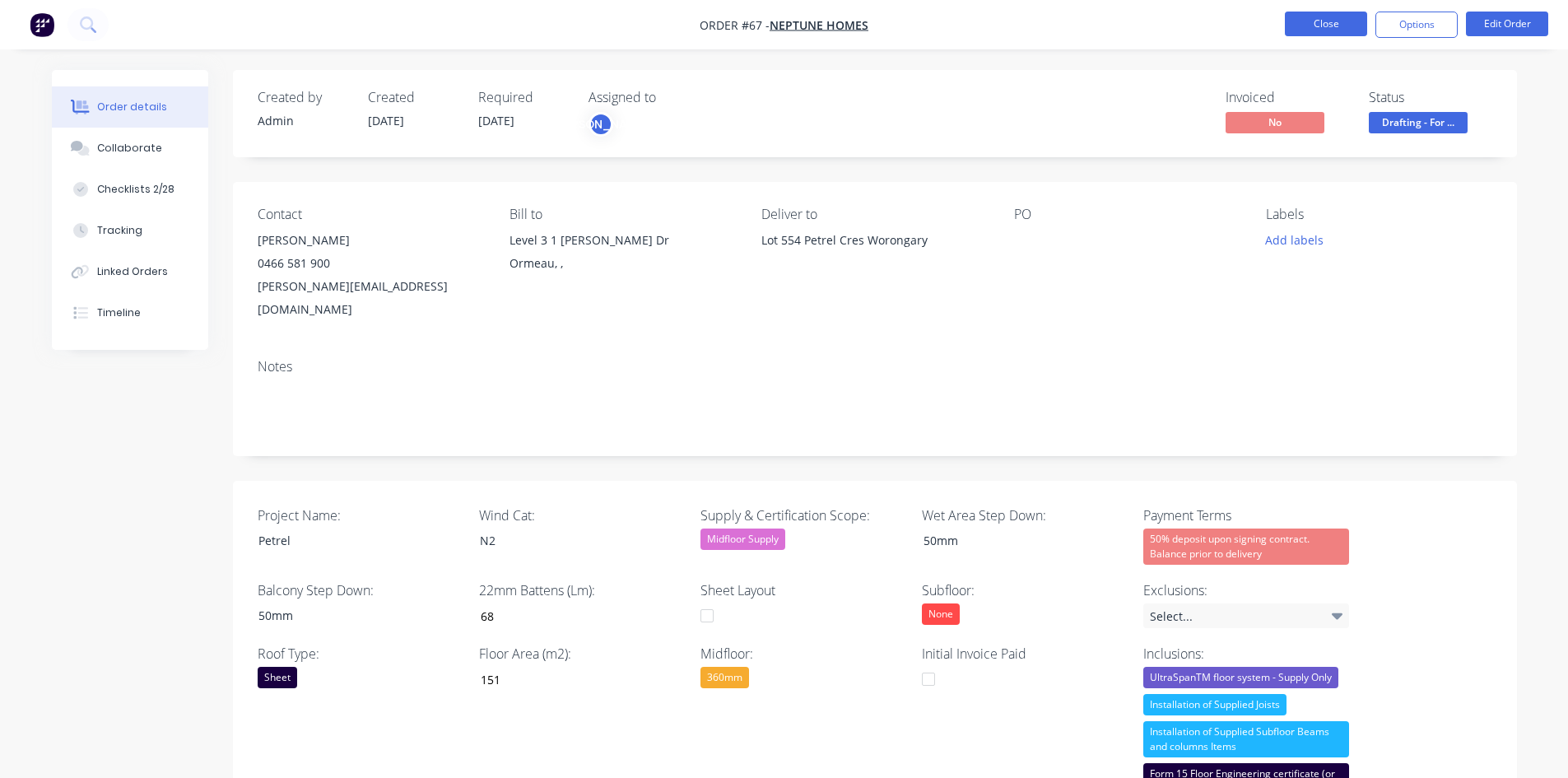
click at [1263, 16] on button "Close" at bounding box center [1325, 24] width 82 height 25
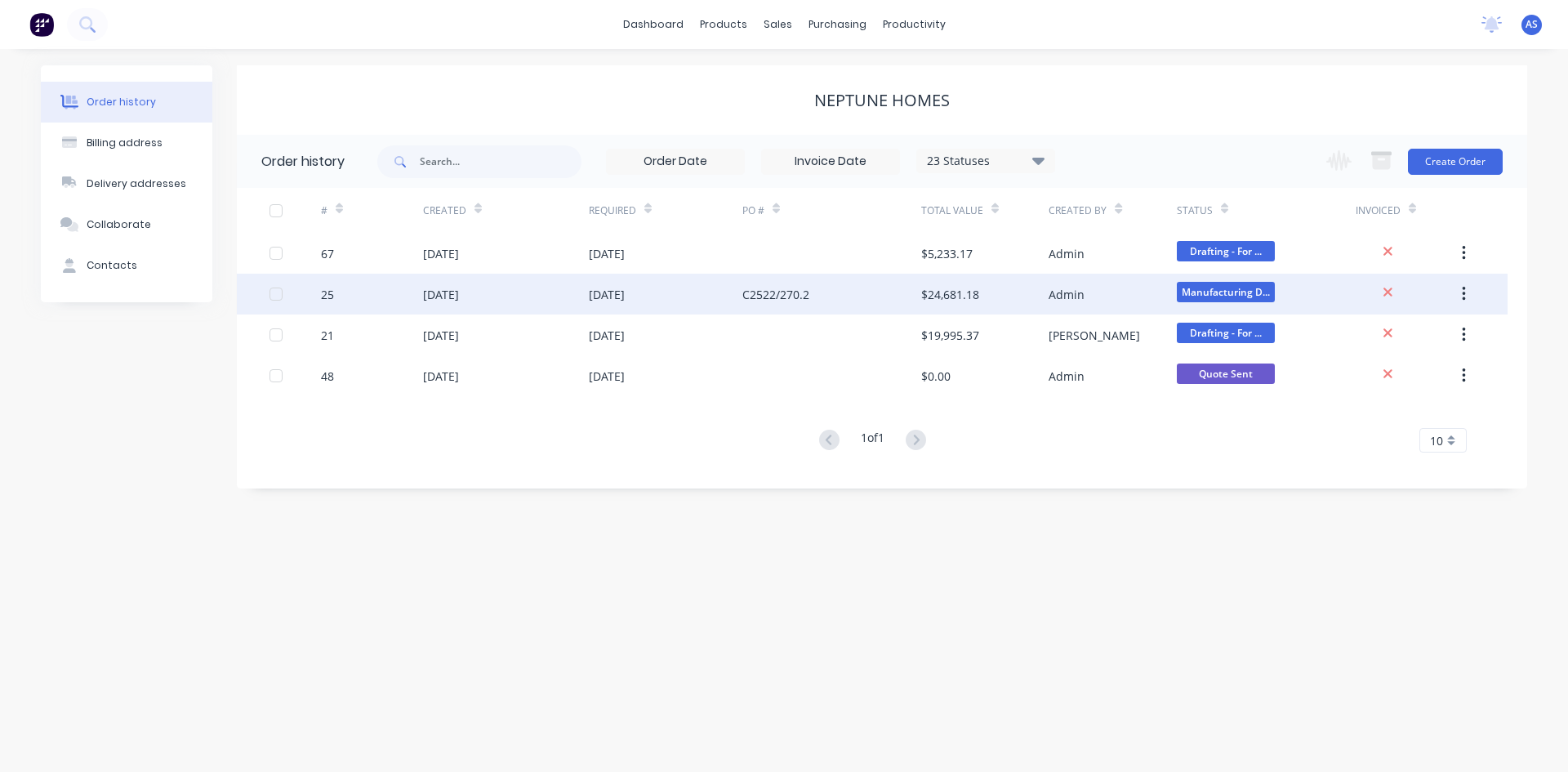
click at [625, 291] on div "[DATE]" at bounding box center [606, 294] width 36 height 17
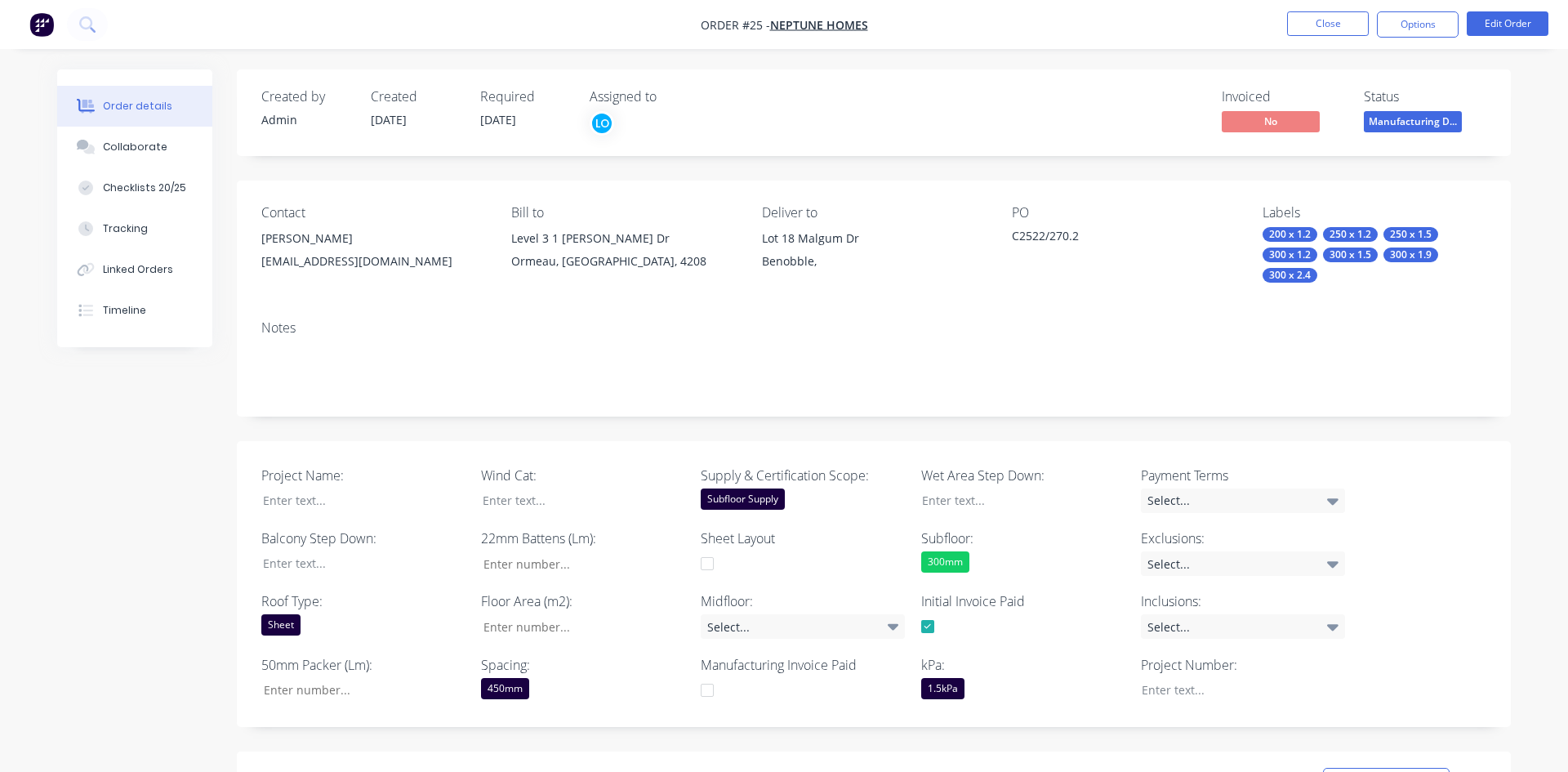
type input "260"
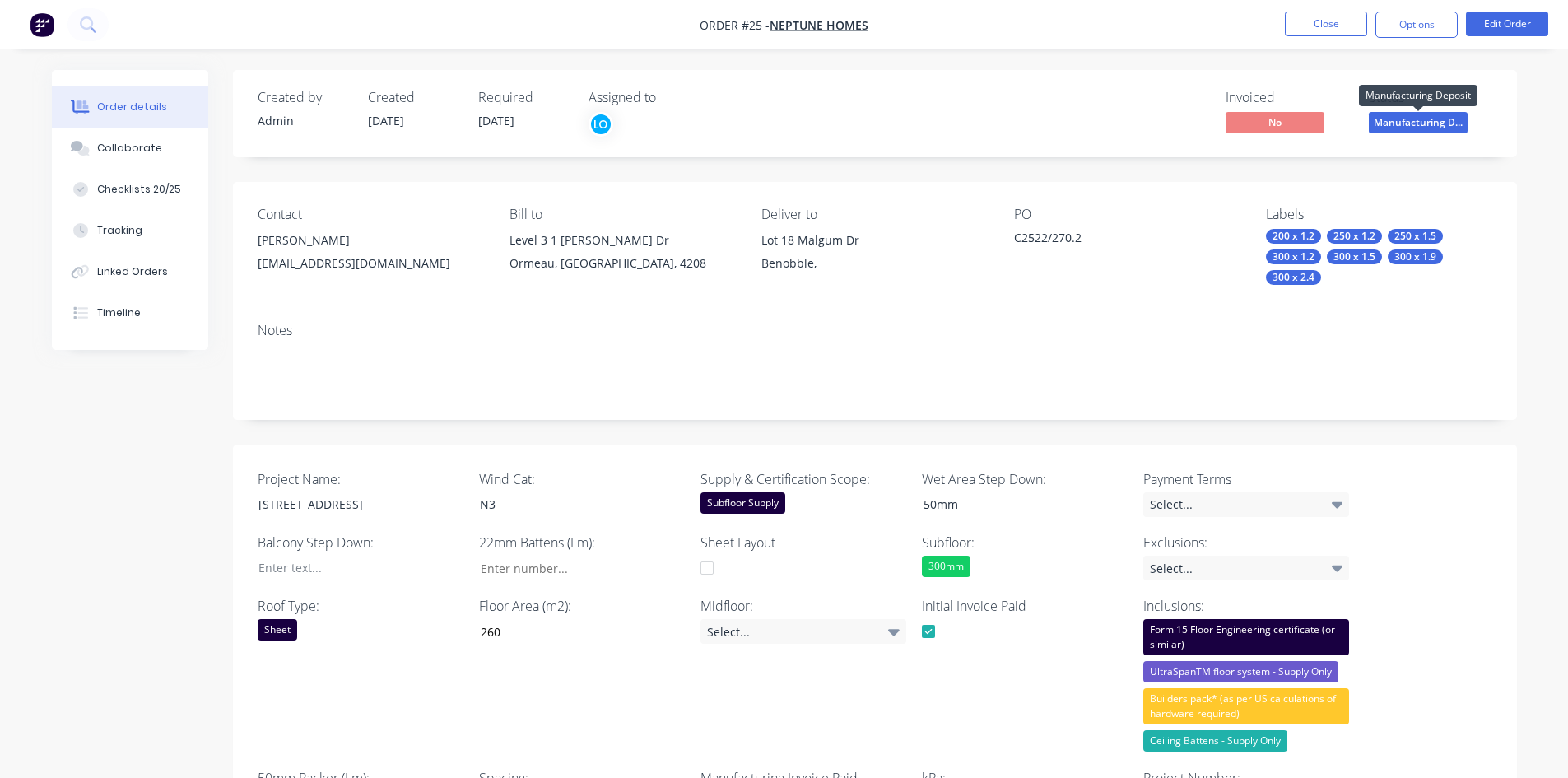
click at [1263, 118] on span "Manufacturing D..." at bounding box center [1418, 122] width 99 height 21
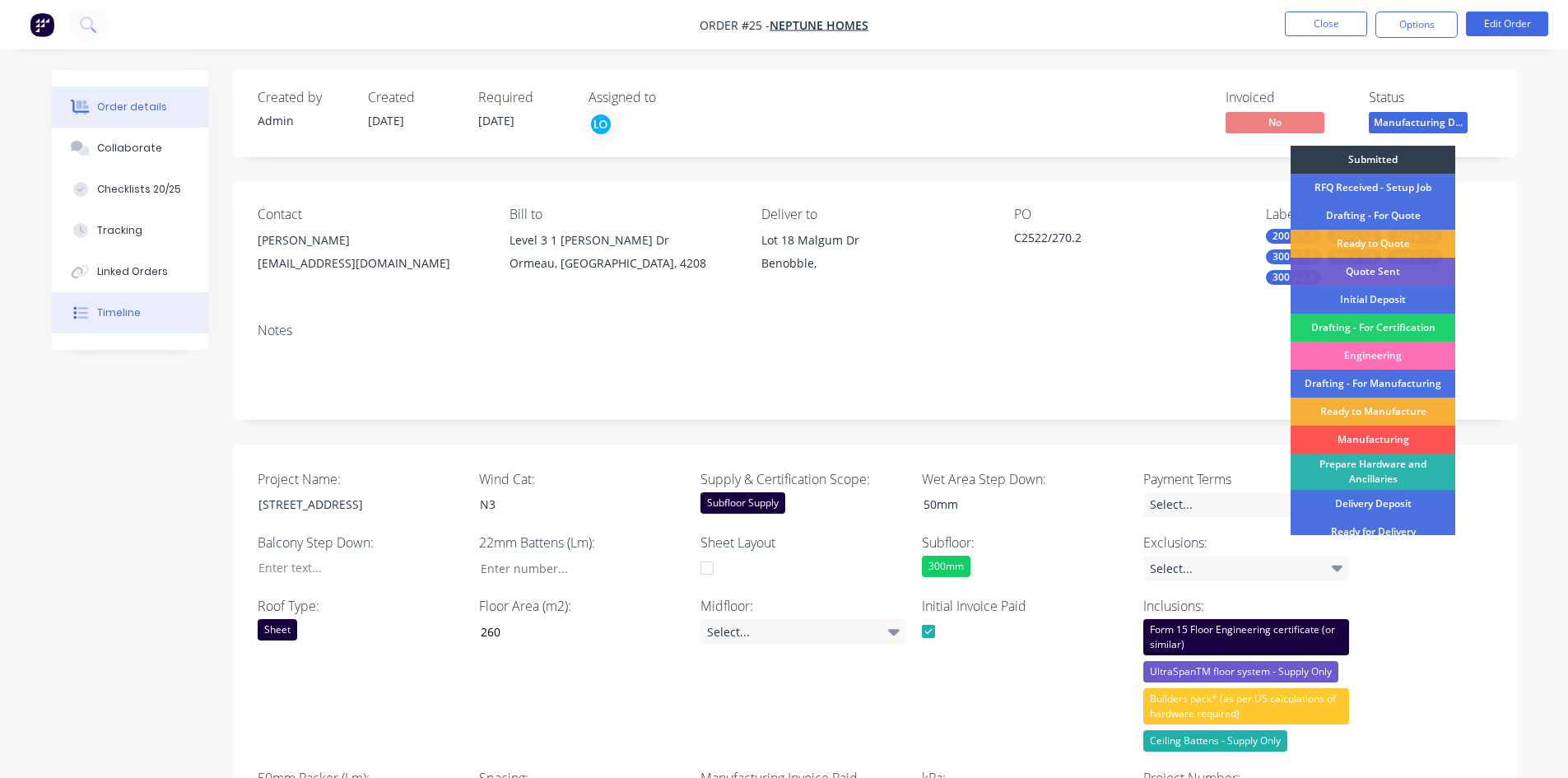
click at [81, 308] on icon at bounding box center [82, 313] width 9 height 11
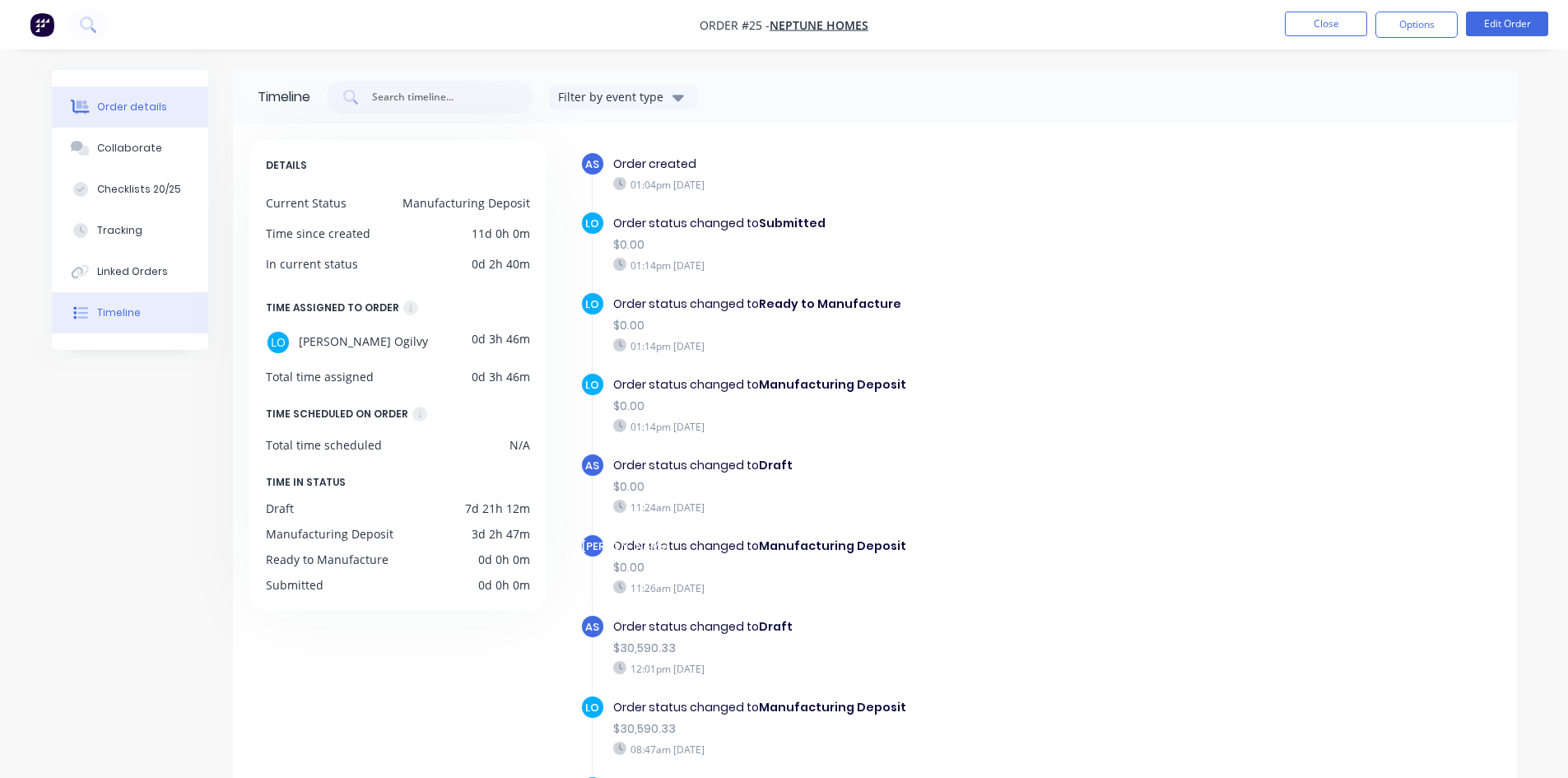
click at [114, 100] on div "Order details" at bounding box center [133, 107] width 70 height 15
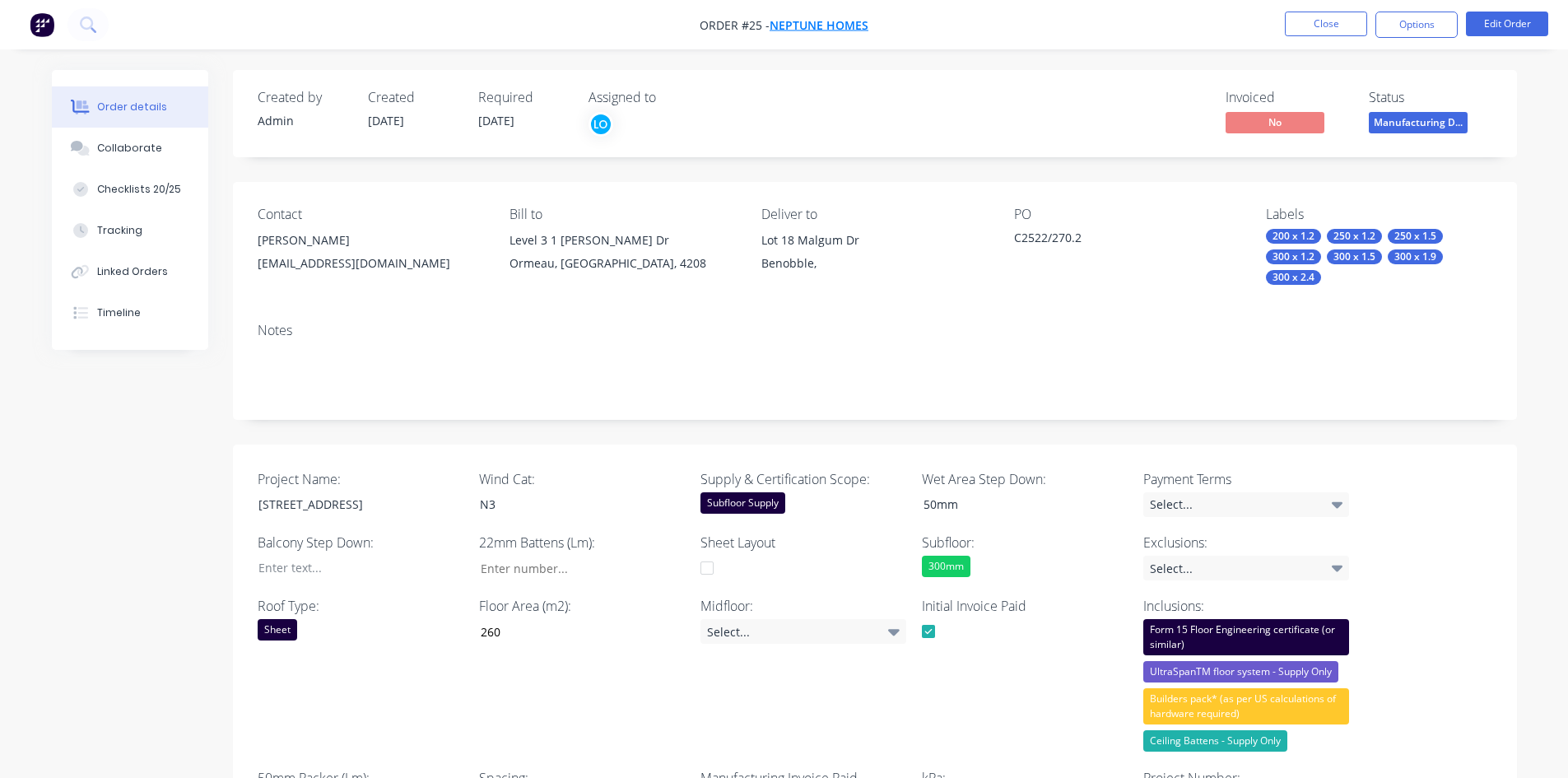
click at [827, 23] on span "Neptune Homes" at bounding box center [819, 25] width 99 height 16
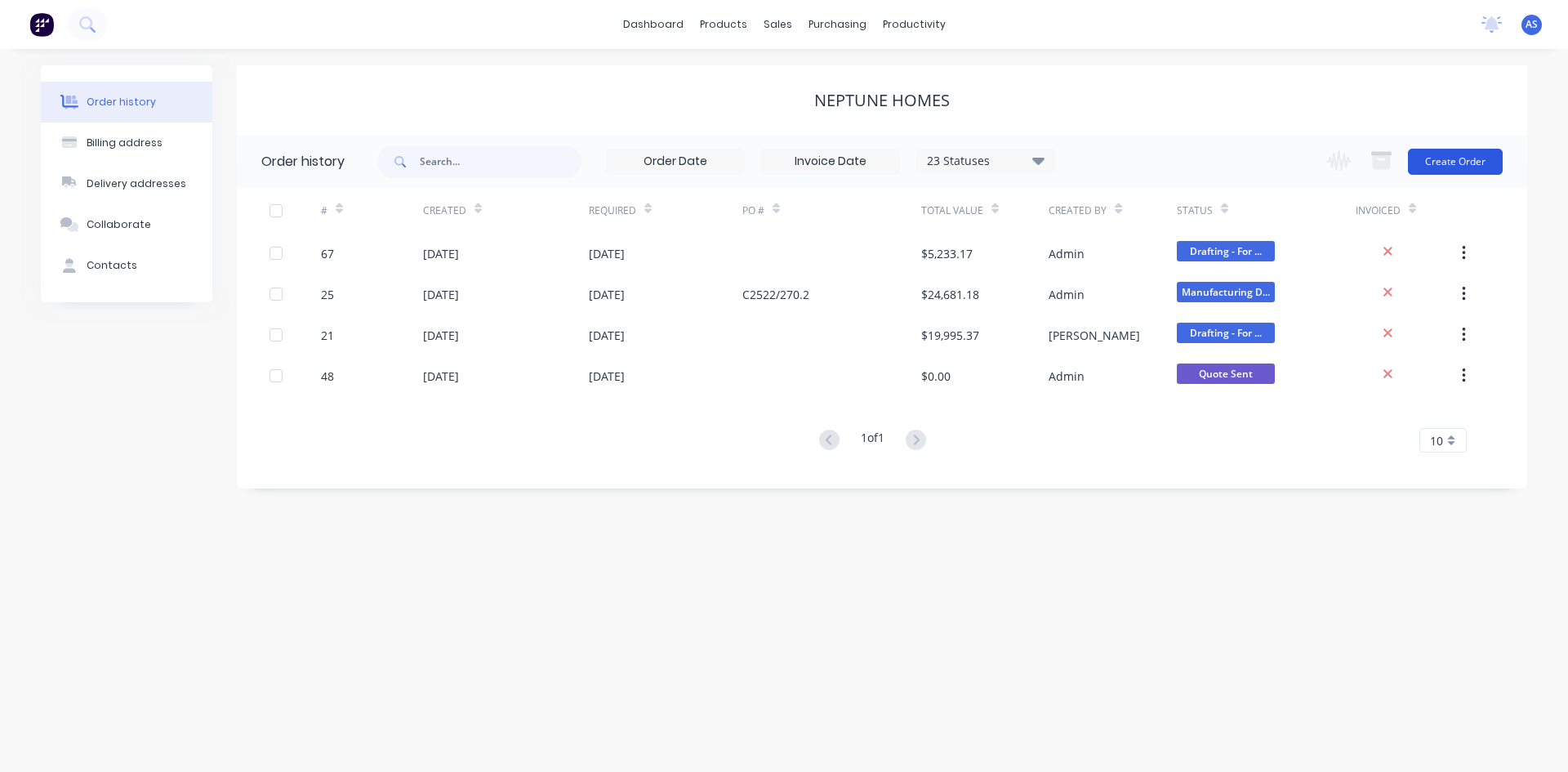
click at [1253, 166] on button "Create Order" at bounding box center [1455, 162] width 95 height 26
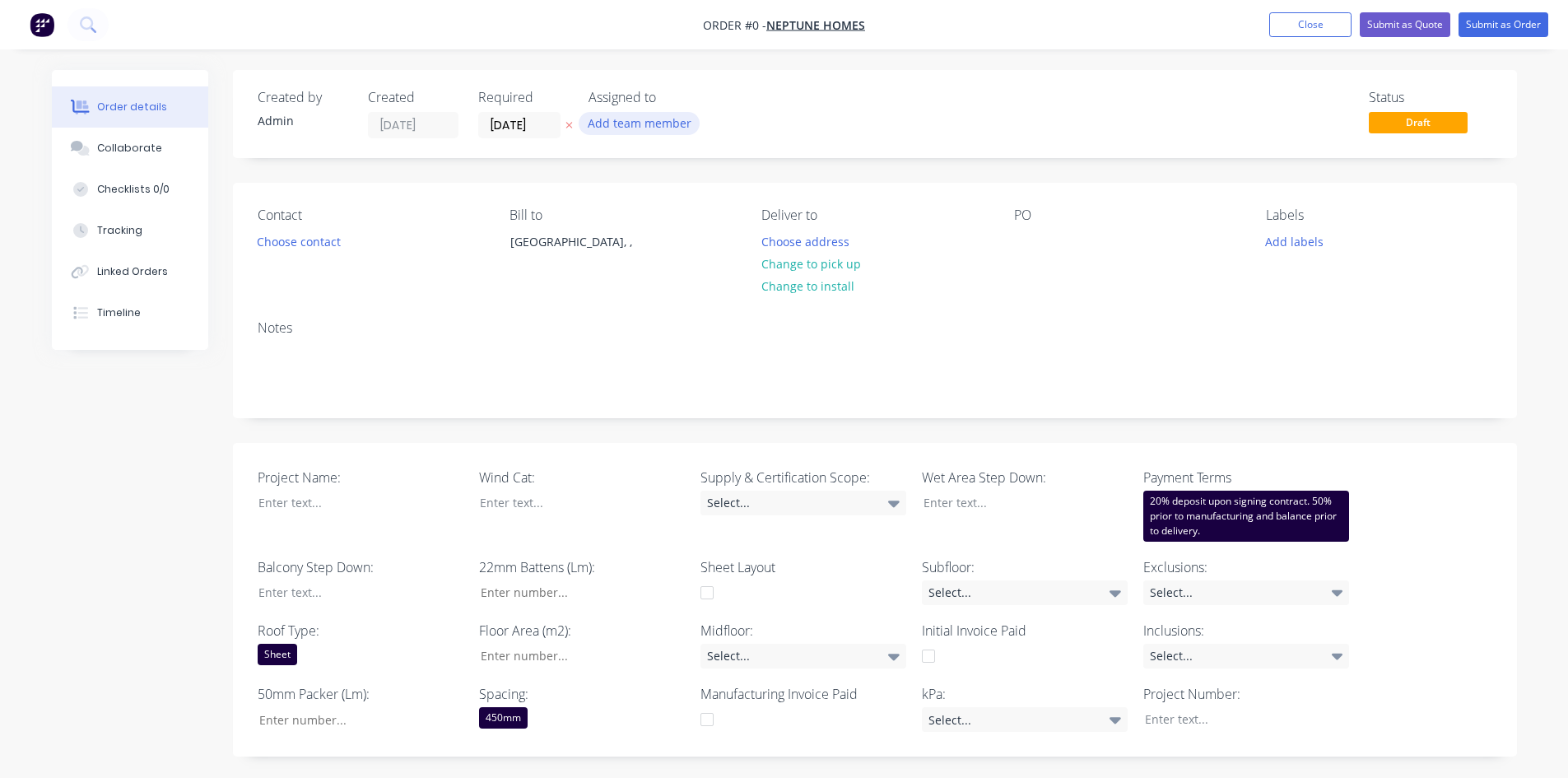
click at [655, 132] on button "Add team member" at bounding box center [640, 122] width 121 height 22
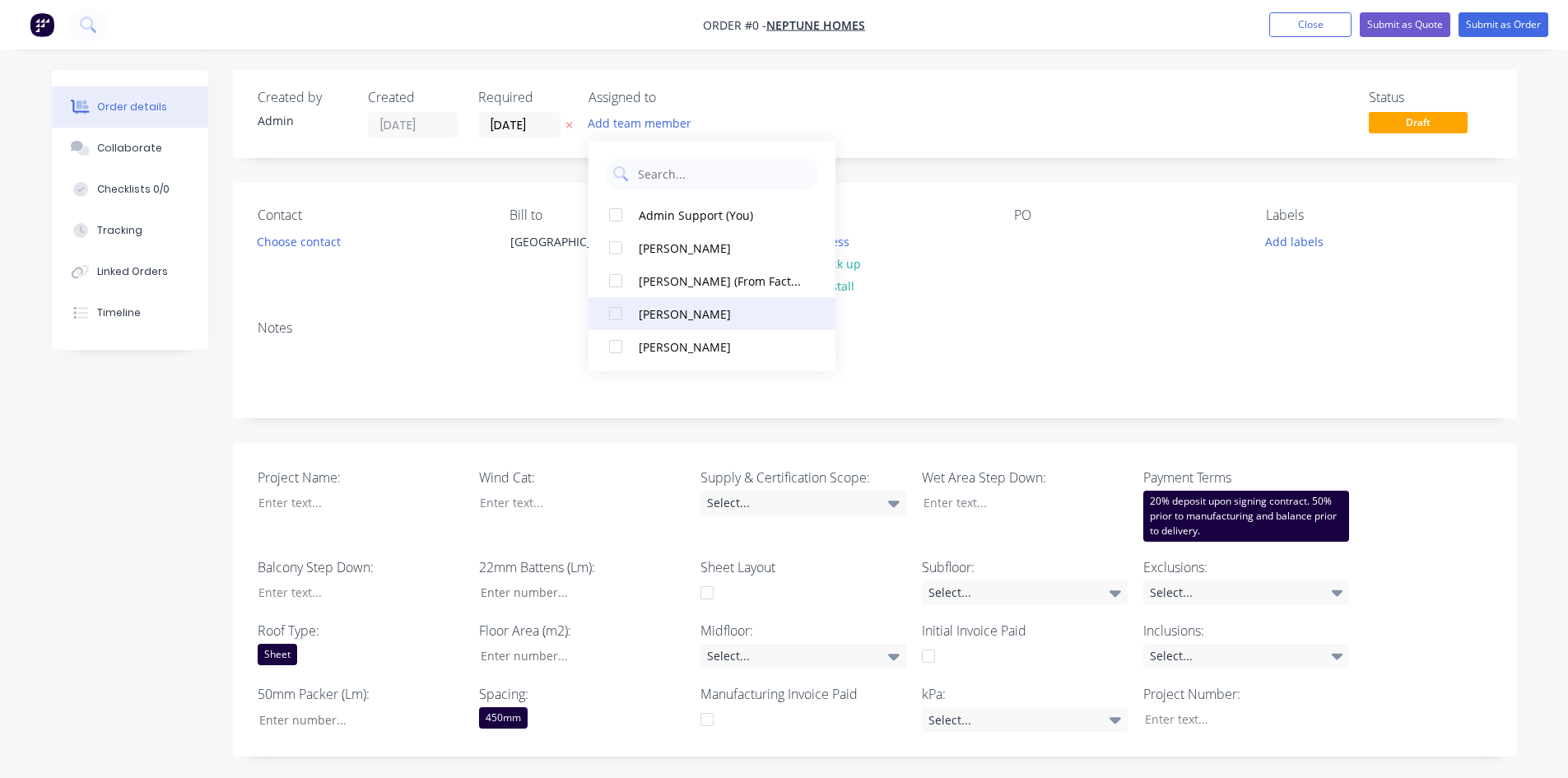
click at [671, 310] on div "[PERSON_NAME]" at bounding box center [721, 314] width 165 height 17
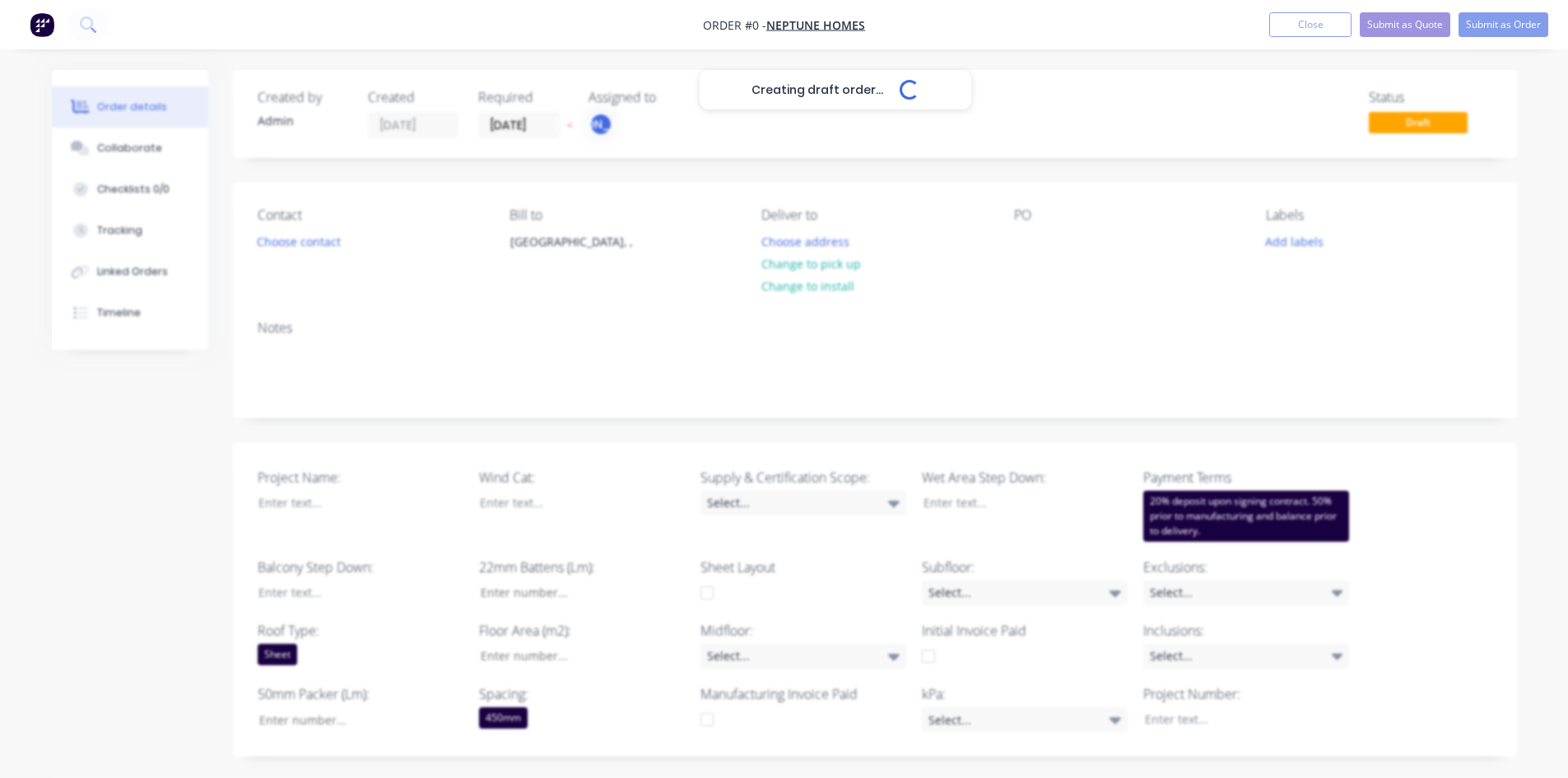
click at [946, 133] on div "Creating draft order... Loading... Order details Collaborate Checklists 0/0 Tra…" at bounding box center [784, 693] width 1498 height 1245
click at [301, 232] on button "Choose contact" at bounding box center [297, 240] width 101 height 22
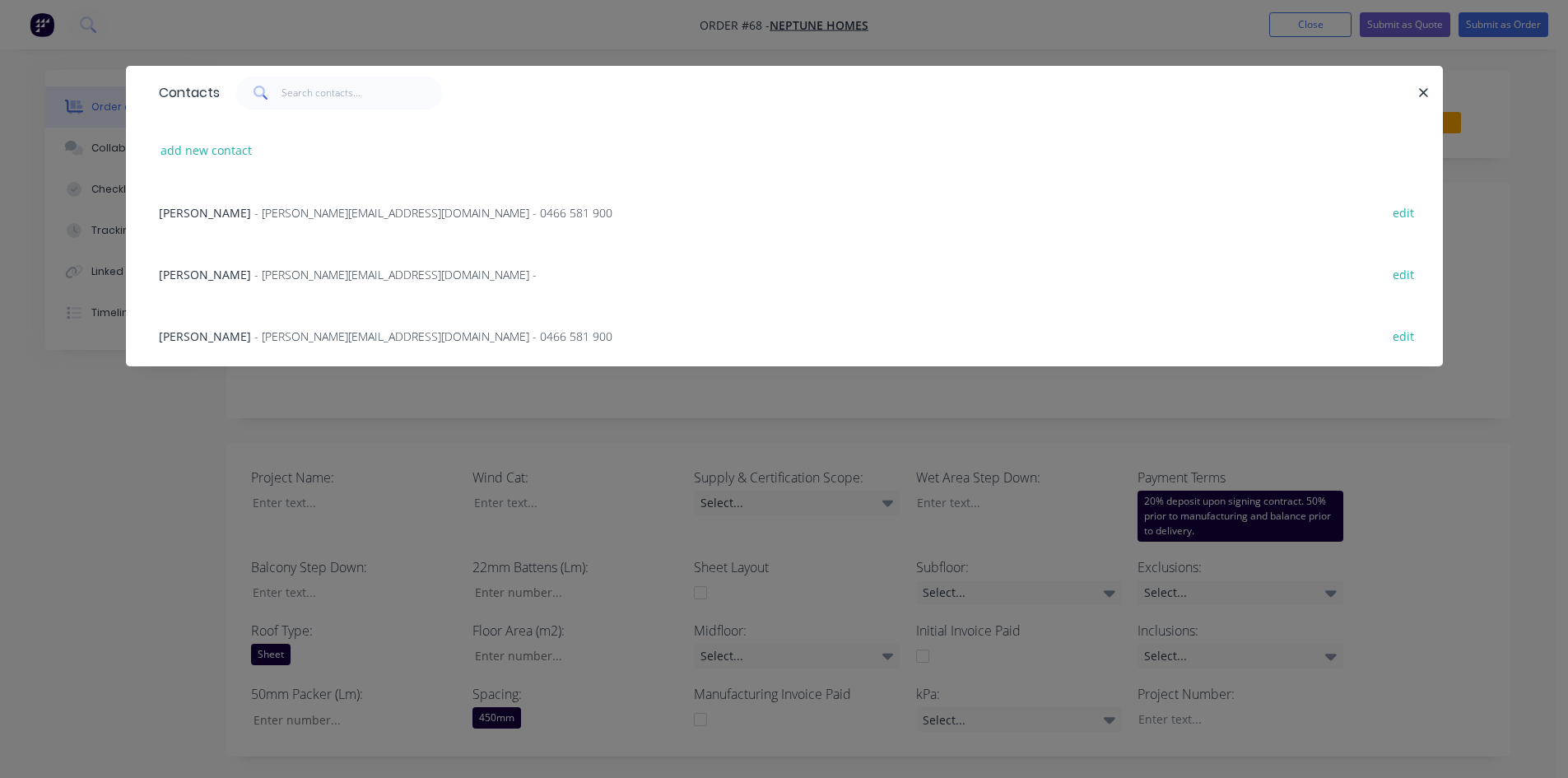
click at [224, 332] on span "[PERSON_NAME]" at bounding box center [205, 336] width 92 height 16
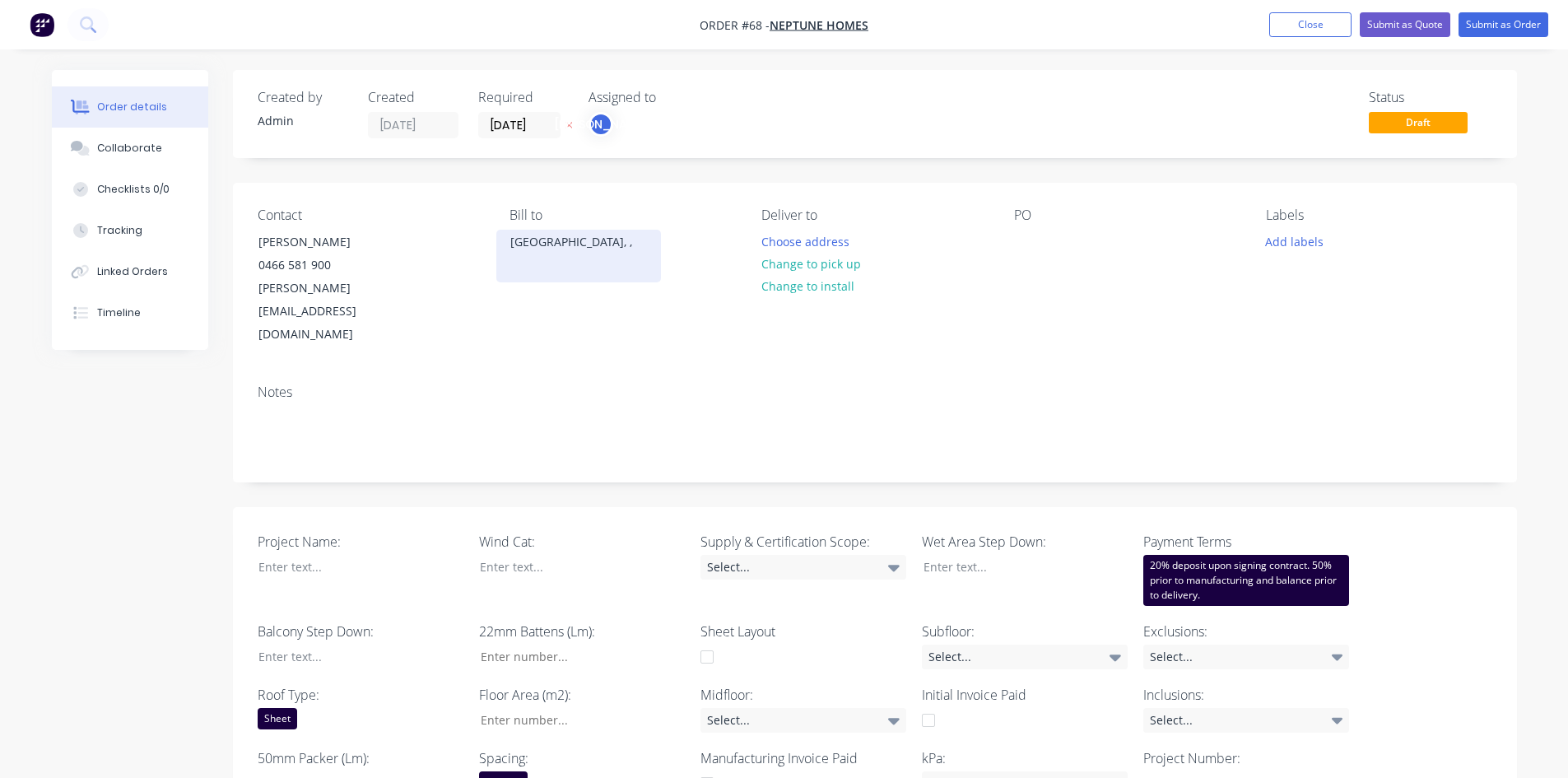
click at [565, 250] on div "[GEOGRAPHIC_DATA], ," at bounding box center [579, 242] width 136 height 23
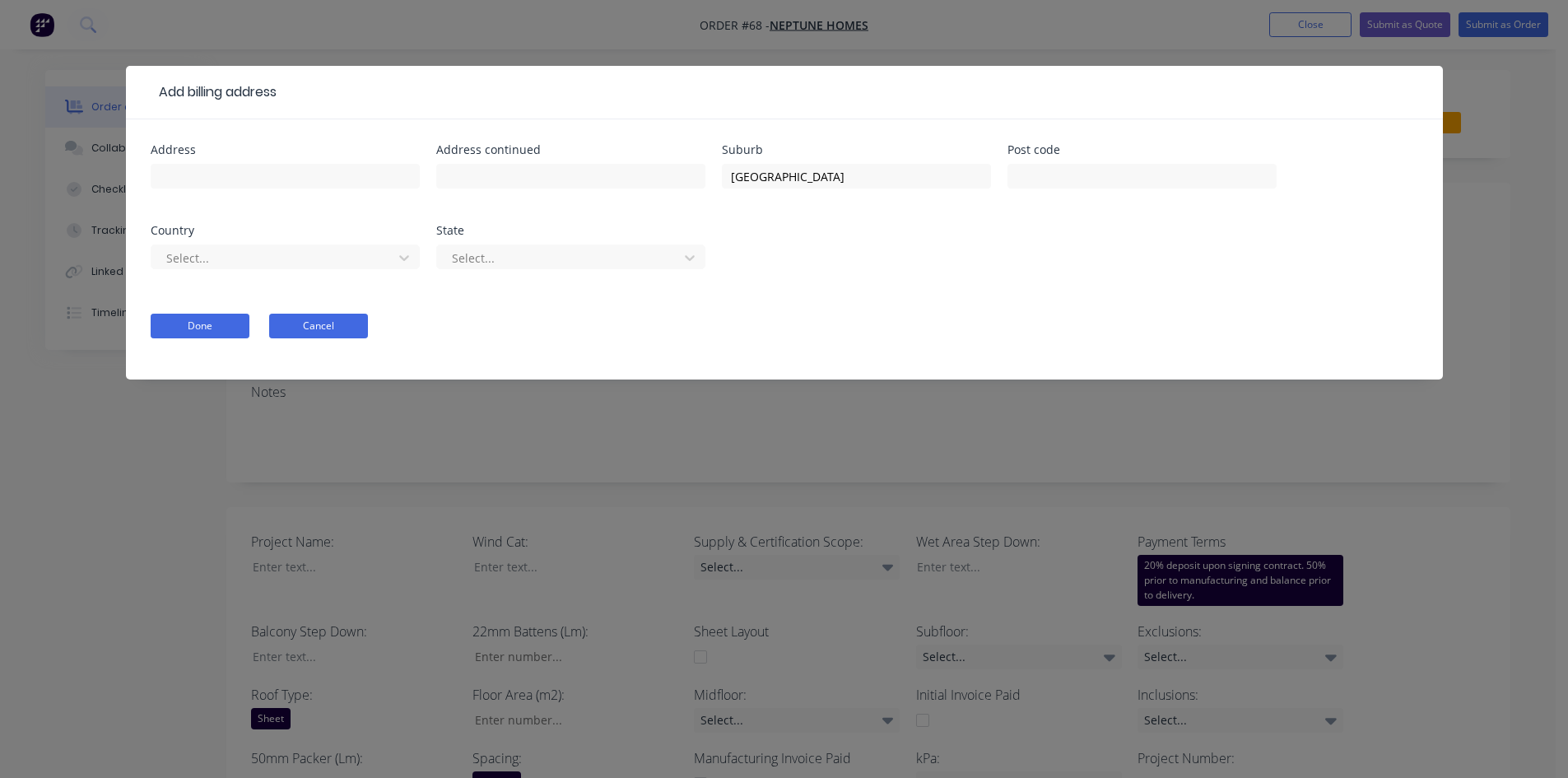
click at [345, 323] on button "Cancel" at bounding box center [318, 326] width 99 height 25
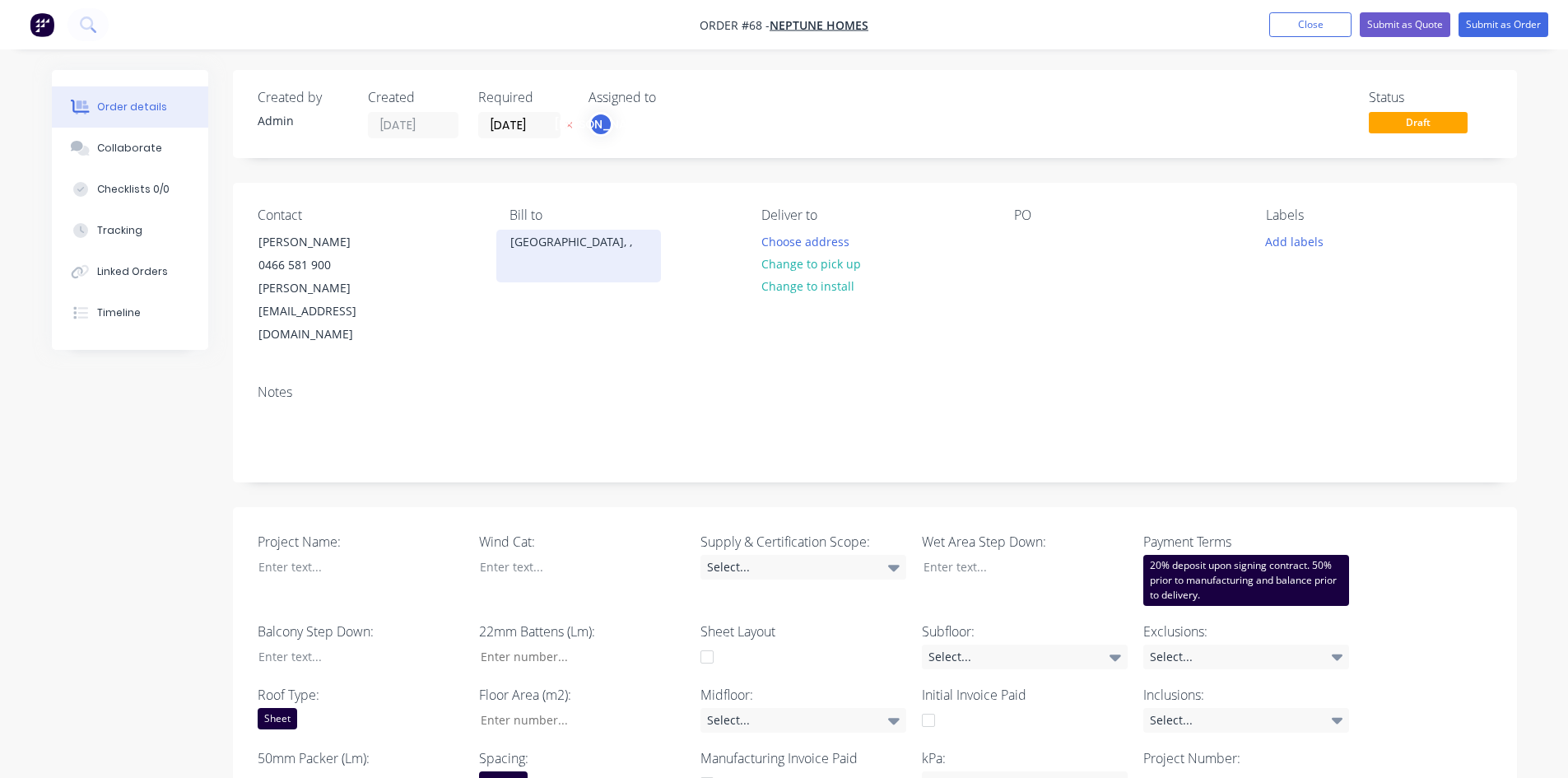
click at [542, 252] on div "[GEOGRAPHIC_DATA], ," at bounding box center [579, 242] width 136 height 23
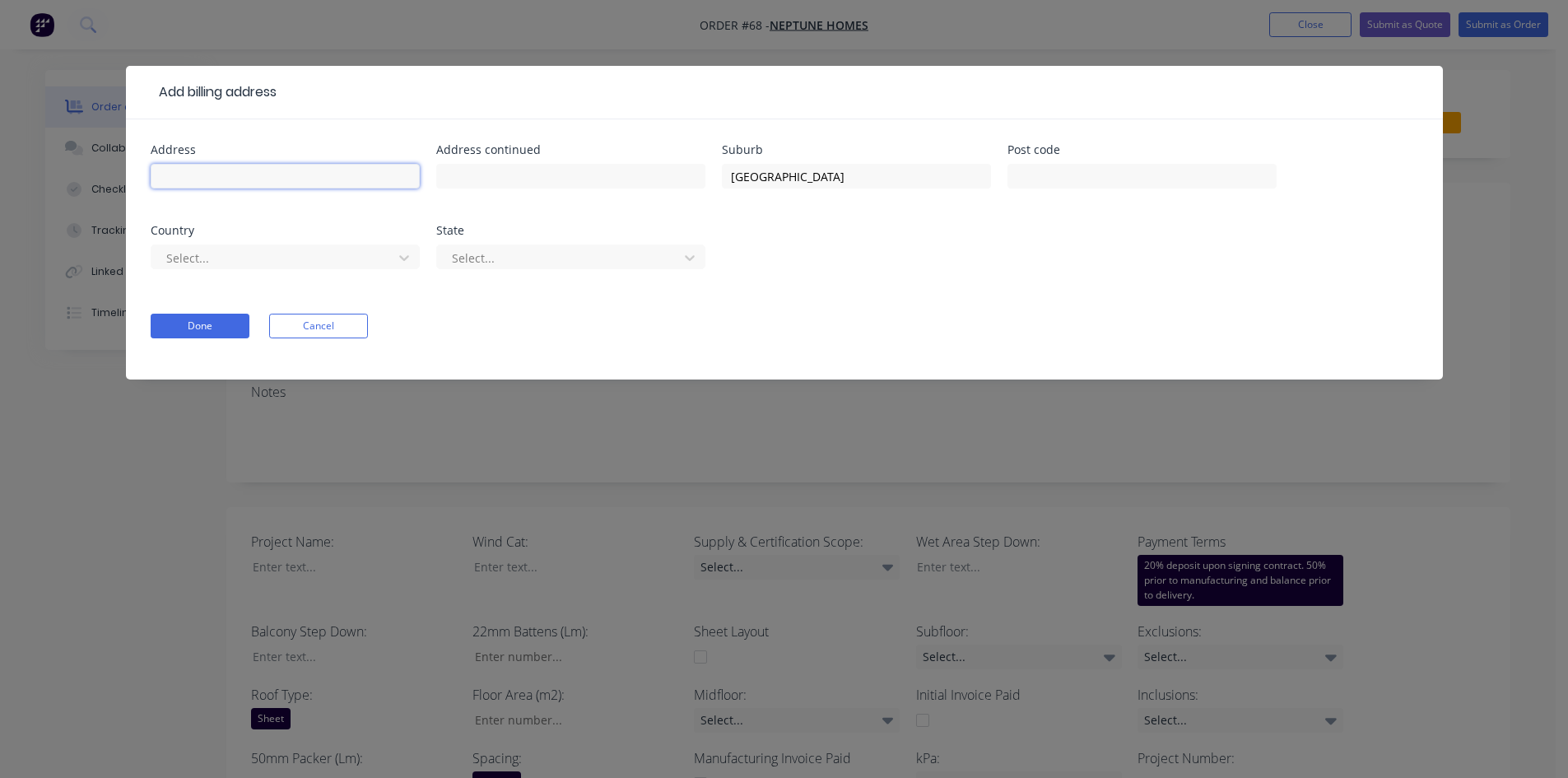
click at [292, 171] on input "text" at bounding box center [285, 176] width 269 height 25
type input "Level 3"
click at [490, 181] on input "text" at bounding box center [570, 176] width 269 height 25
type input "1 [PERSON_NAME] Dr"
click at [776, 184] on input "[GEOGRAPHIC_DATA]" at bounding box center [856, 176] width 269 height 25
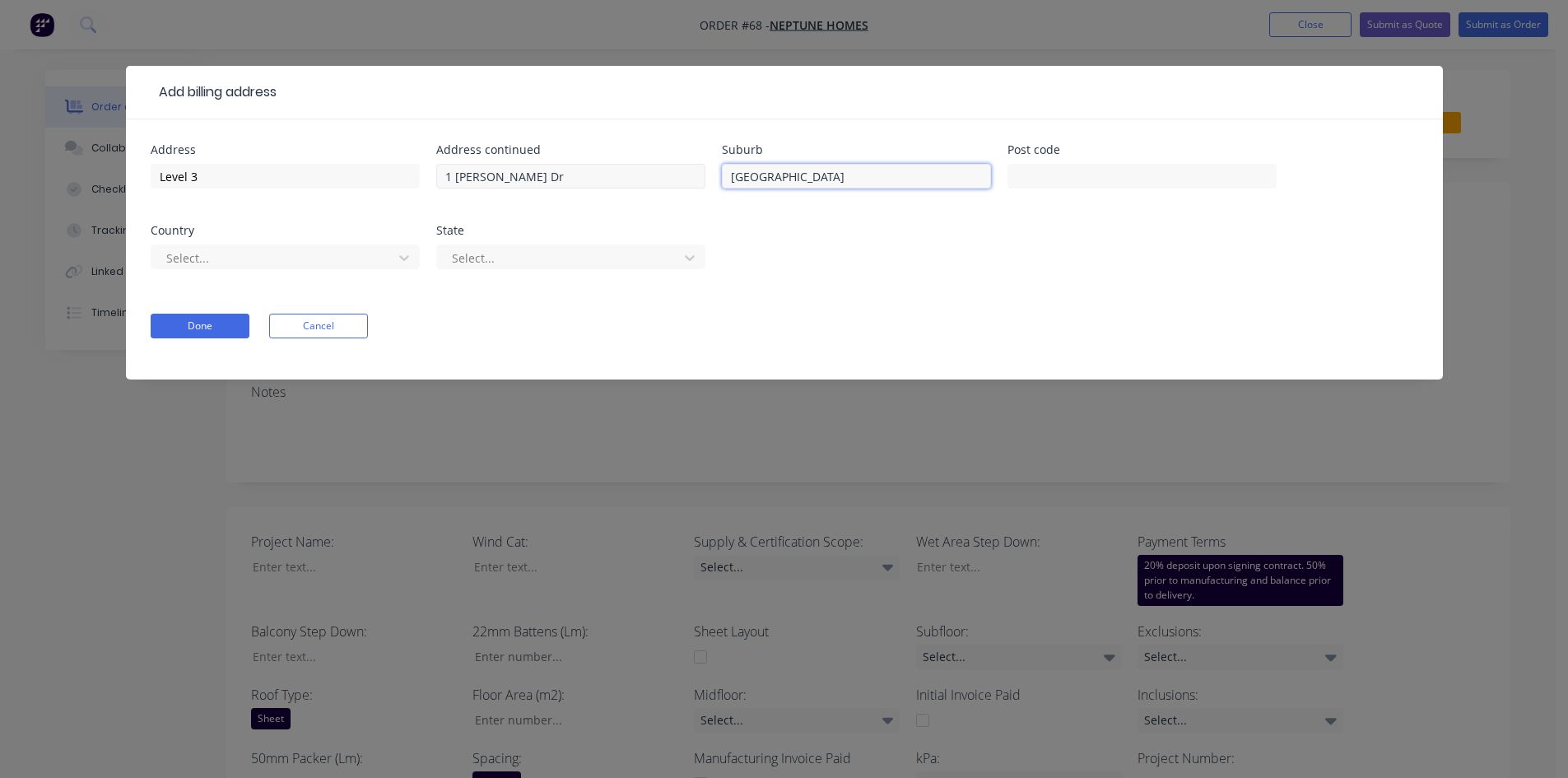
drag, startPoint x: 825, startPoint y: 185, endPoint x: 579, endPoint y: 180, distance: 246.1
click at [579, 180] on div "Address Level 3 Address continued [GEOGRAPHIC_DATA][PERSON_NAME] [GEOGRAPHIC_DA…" at bounding box center [784, 216] width 1268 height 145
click at [788, 177] on input "text" at bounding box center [856, 176] width 269 height 25
type input "Ormeau"
click at [222, 317] on button "Done" at bounding box center [200, 326] width 99 height 25
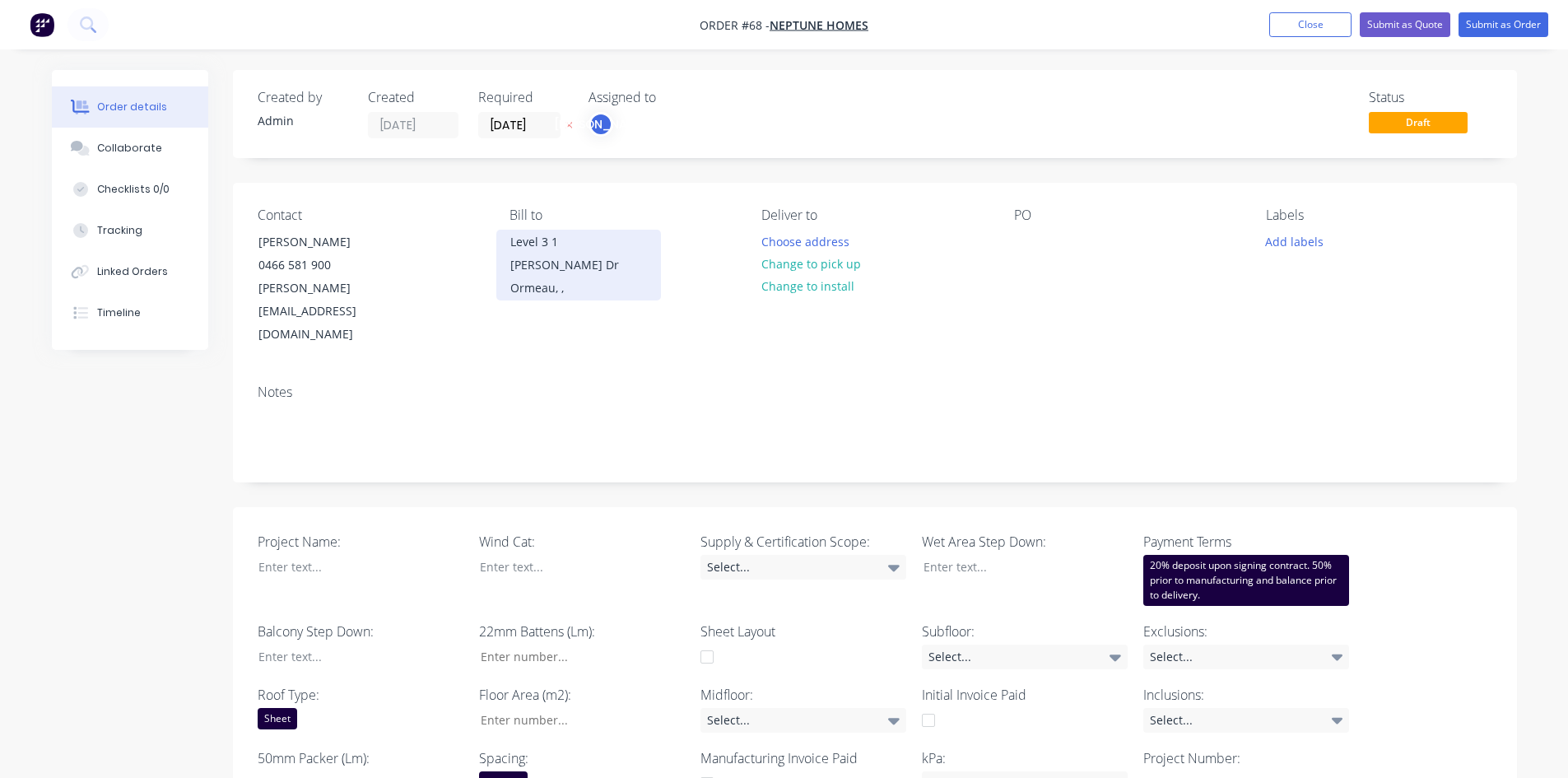
click at [572, 248] on div "Level 3 1 [PERSON_NAME] Dr" at bounding box center [579, 253] width 136 height 46
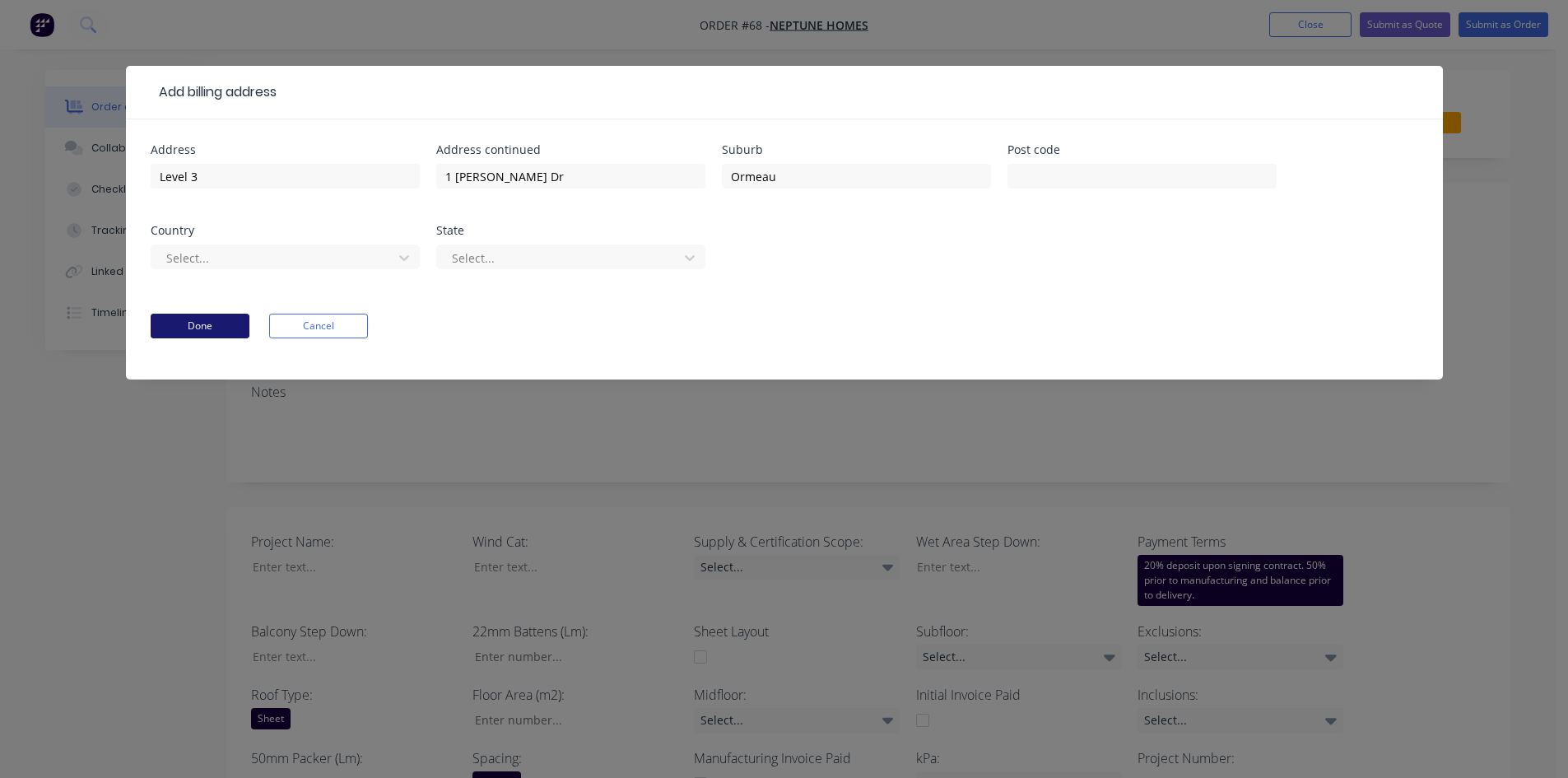
click at [231, 322] on button "Done" at bounding box center [200, 326] width 99 height 25
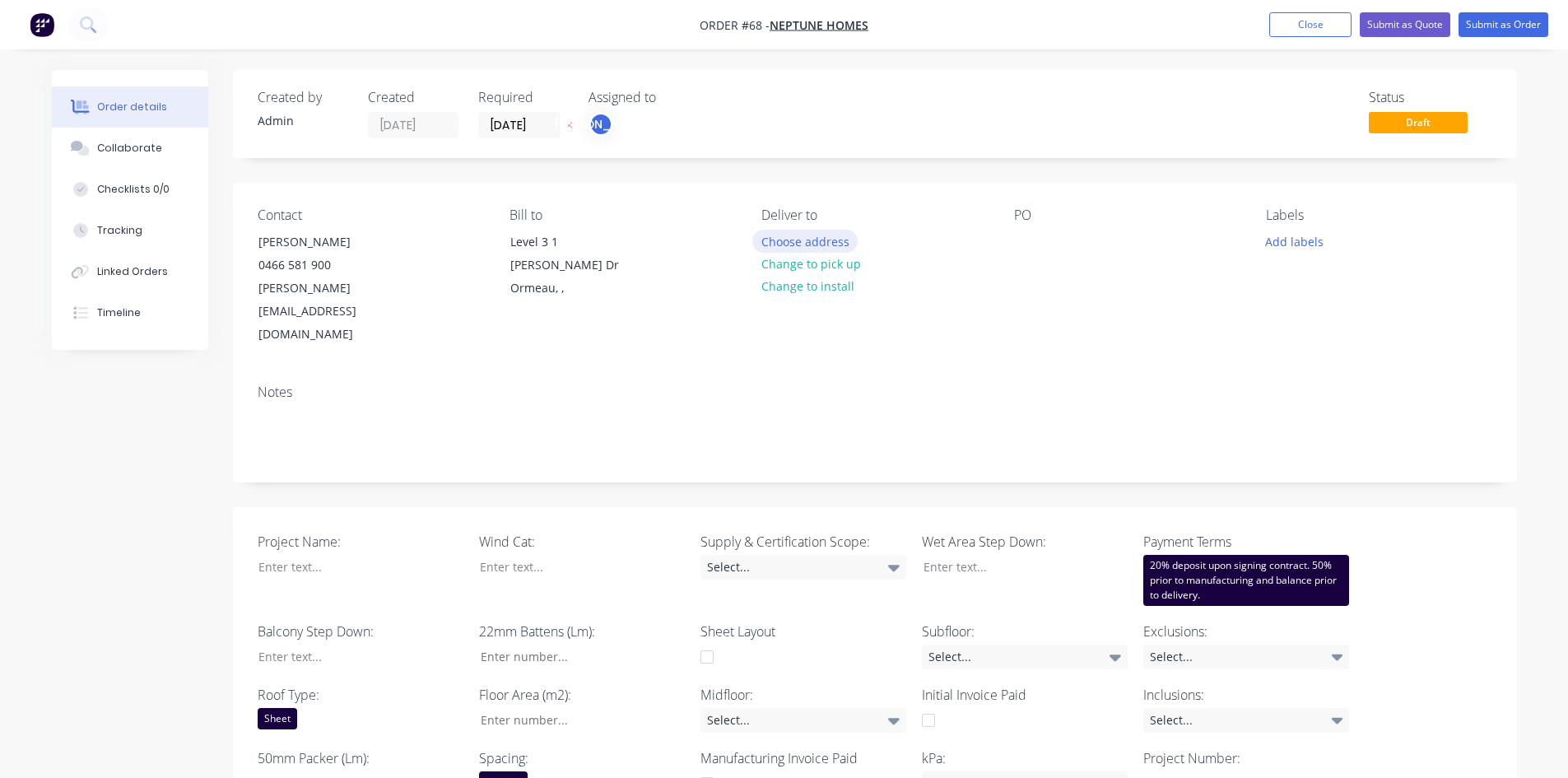
click at [803, 244] on button "Choose address" at bounding box center [804, 240] width 105 height 22
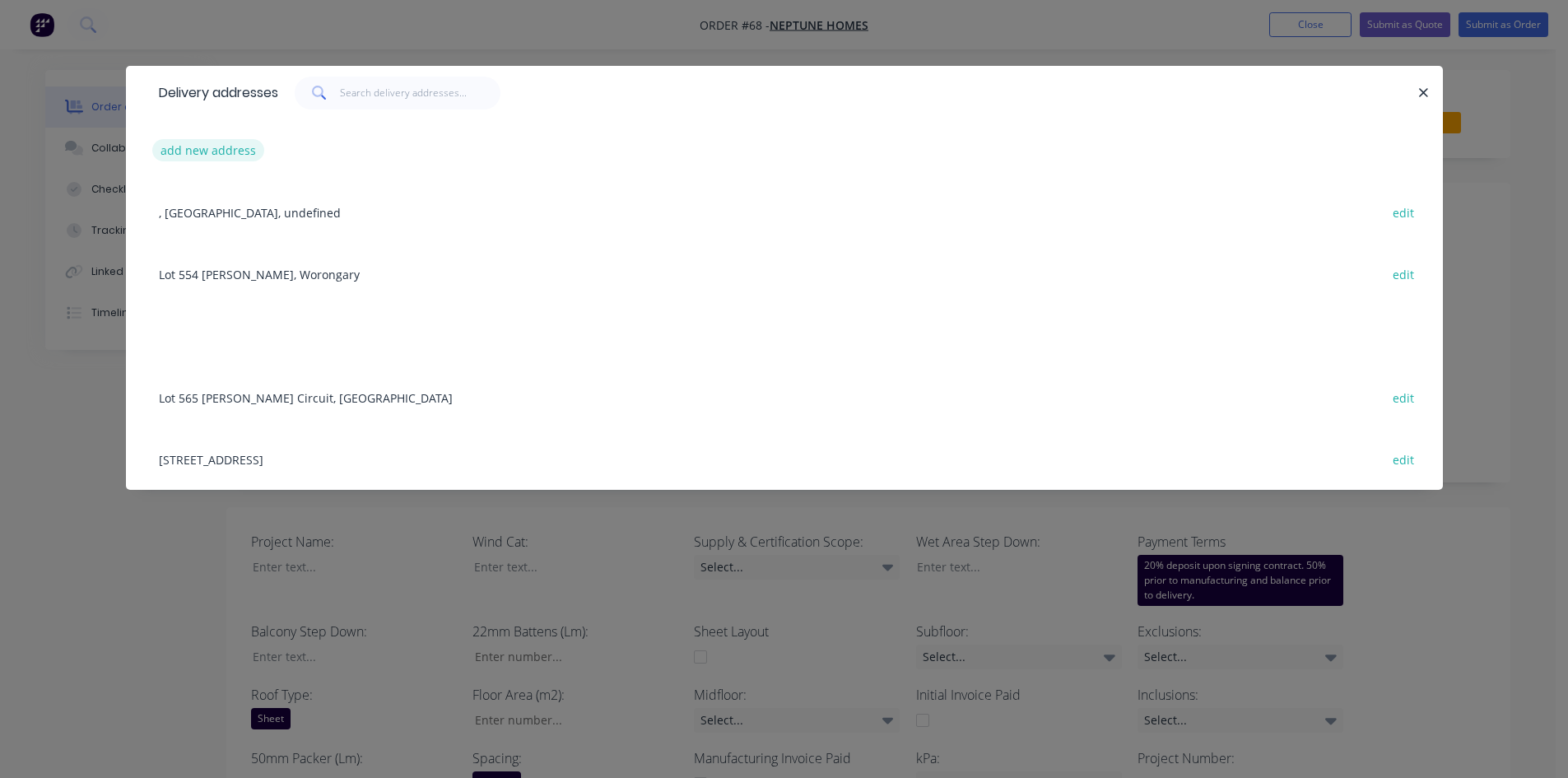
click at [208, 149] on button "add new address" at bounding box center [208, 150] width 113 height 22
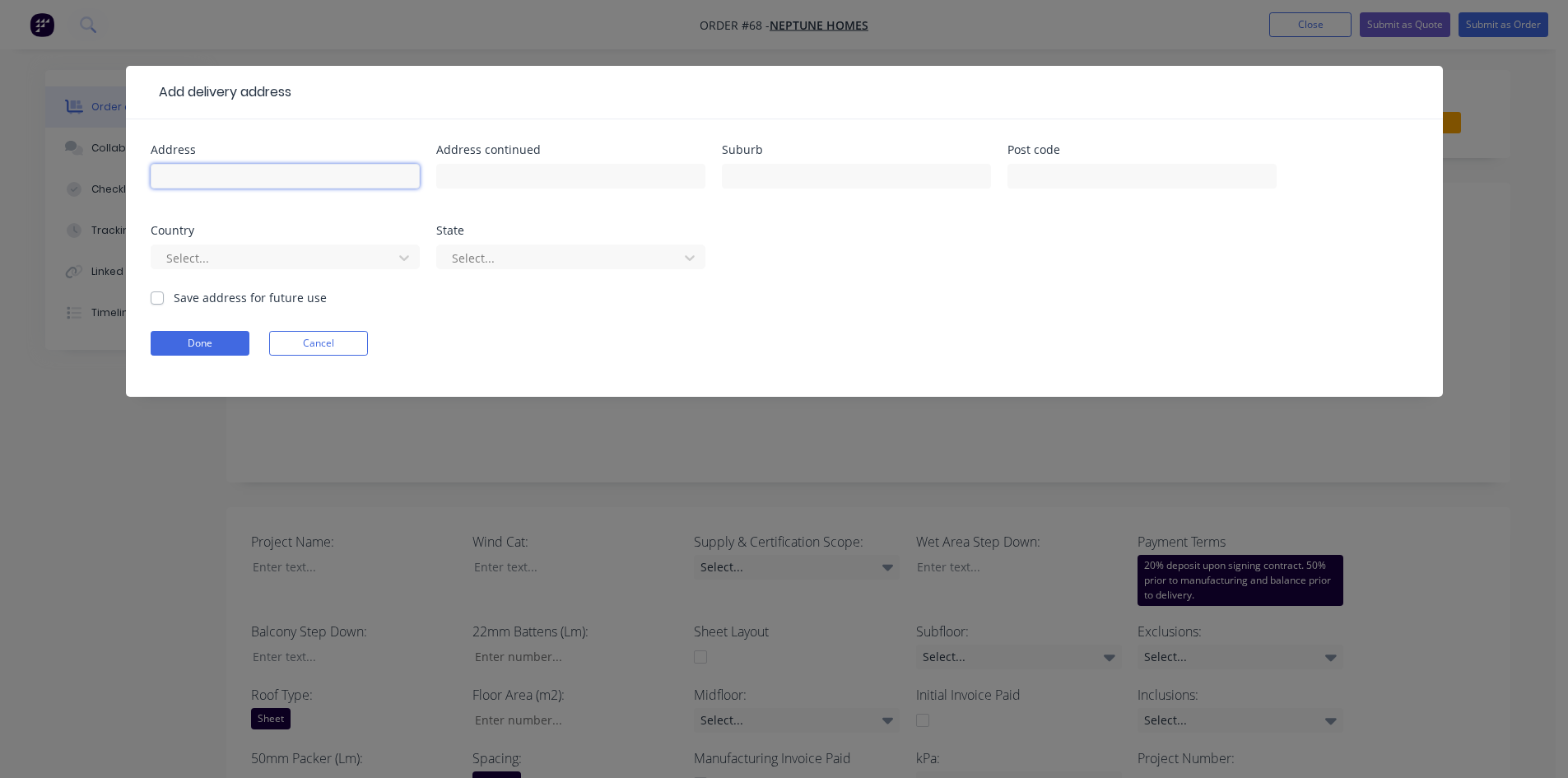
click at [212, 166] on input "text" at bounding box center [285, 176] width 269 height 25
type input "Lot 93 Penfold Cres"
click at [523, 171] on input "text" at bounding box center [570, 176] width 269 height 25
type input "Rochedale"
click at [773, 240] on div "Address Lot 93 Penfold Cres Address continued [GEOGRAPHIC_DATA] Post code Count…" at bounding box center [784, 216] width 1268 height 145
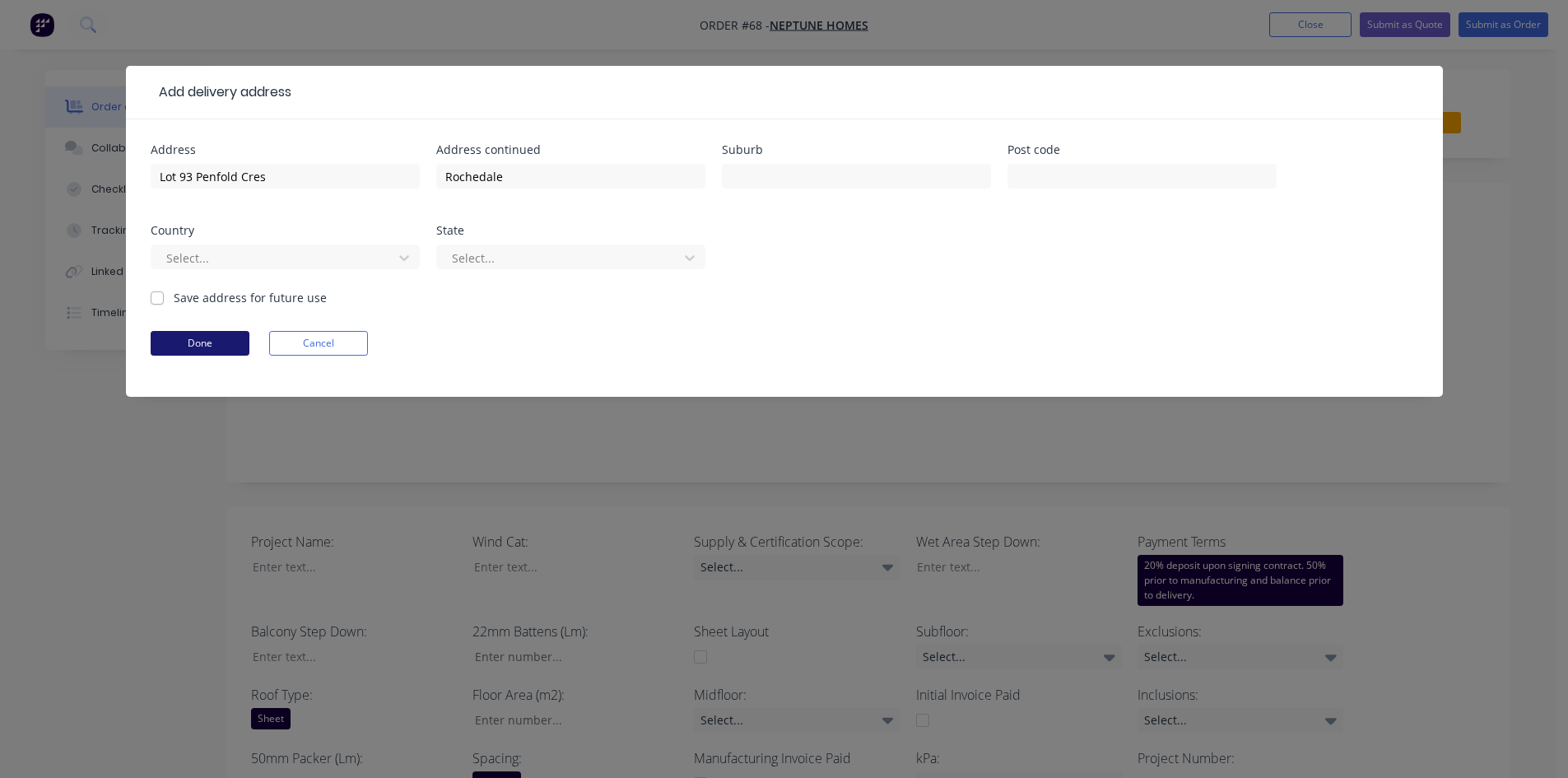
click at [209, 335] on button "Done" at bounding box center [200, 343] width 99 height 25
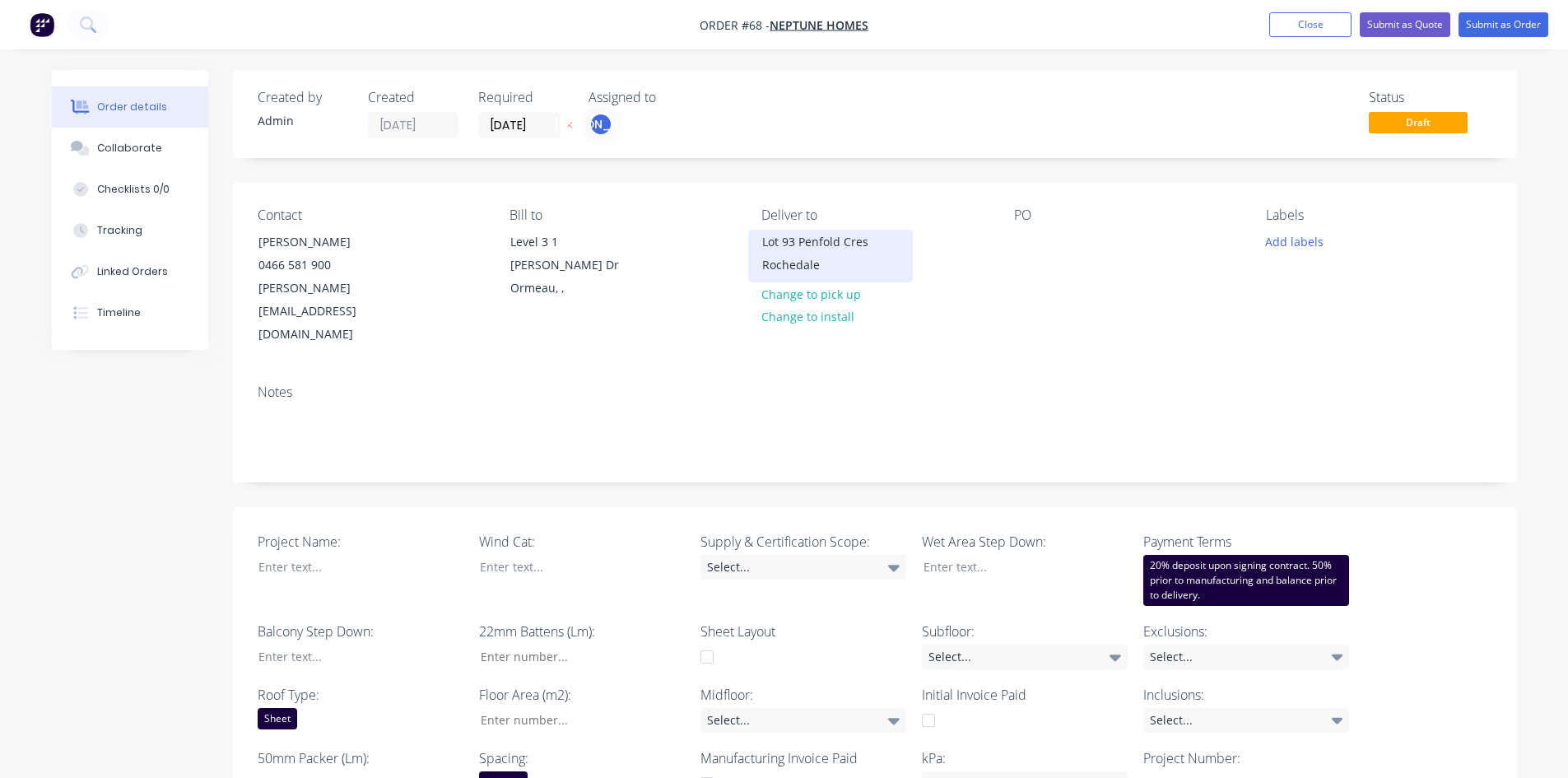
click at [786, 247] on div "Lot 93 Penfold Cres Rochedale" at bounding box center [830, 253] width 136 height 46
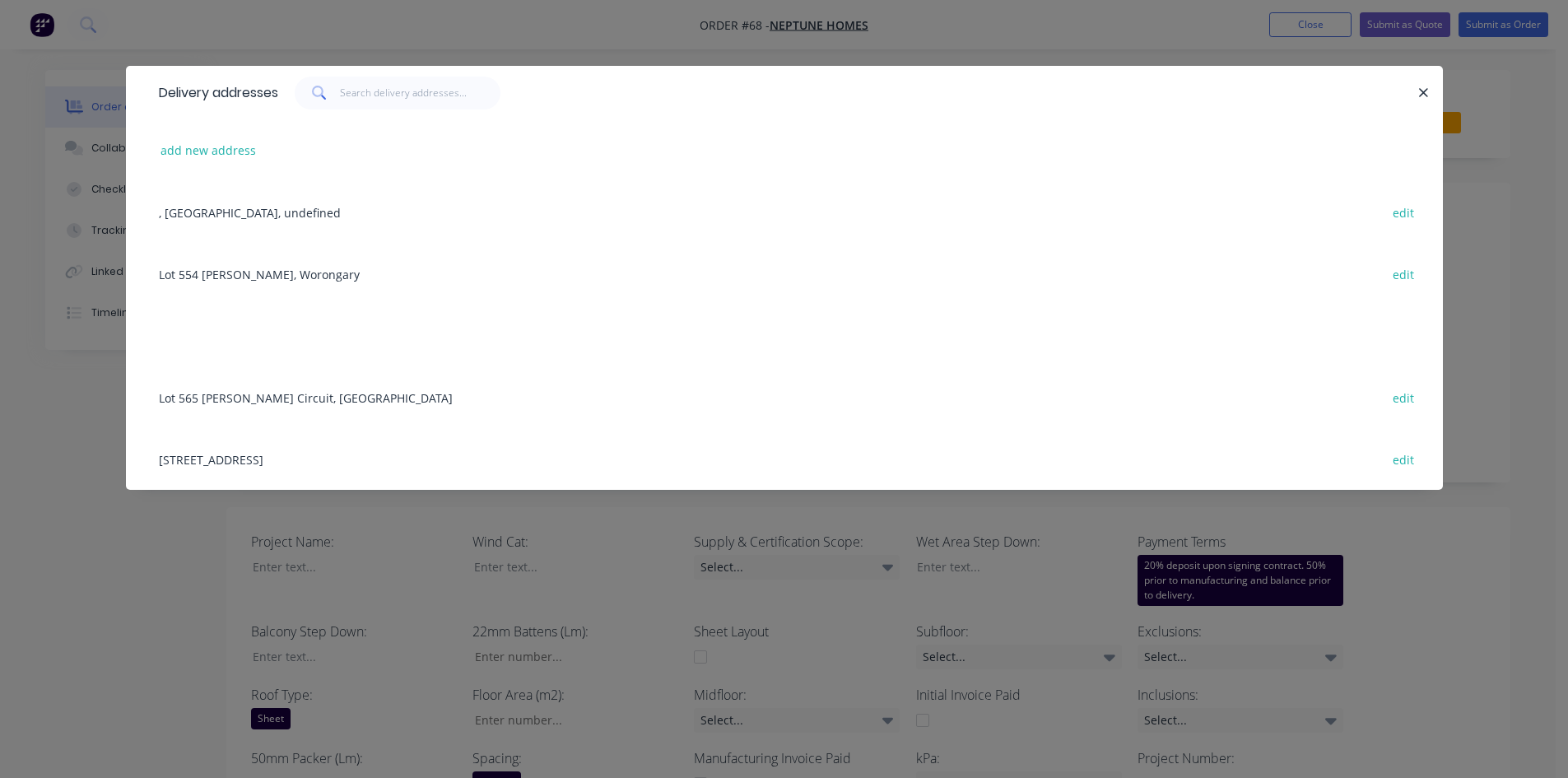
click at [139, 532] on div "Delivery addresses add new address , [GEOGRAPHIC_DATA], undefined edit [STREET_…" at bounding box center [784, 389] width 1568 height 778
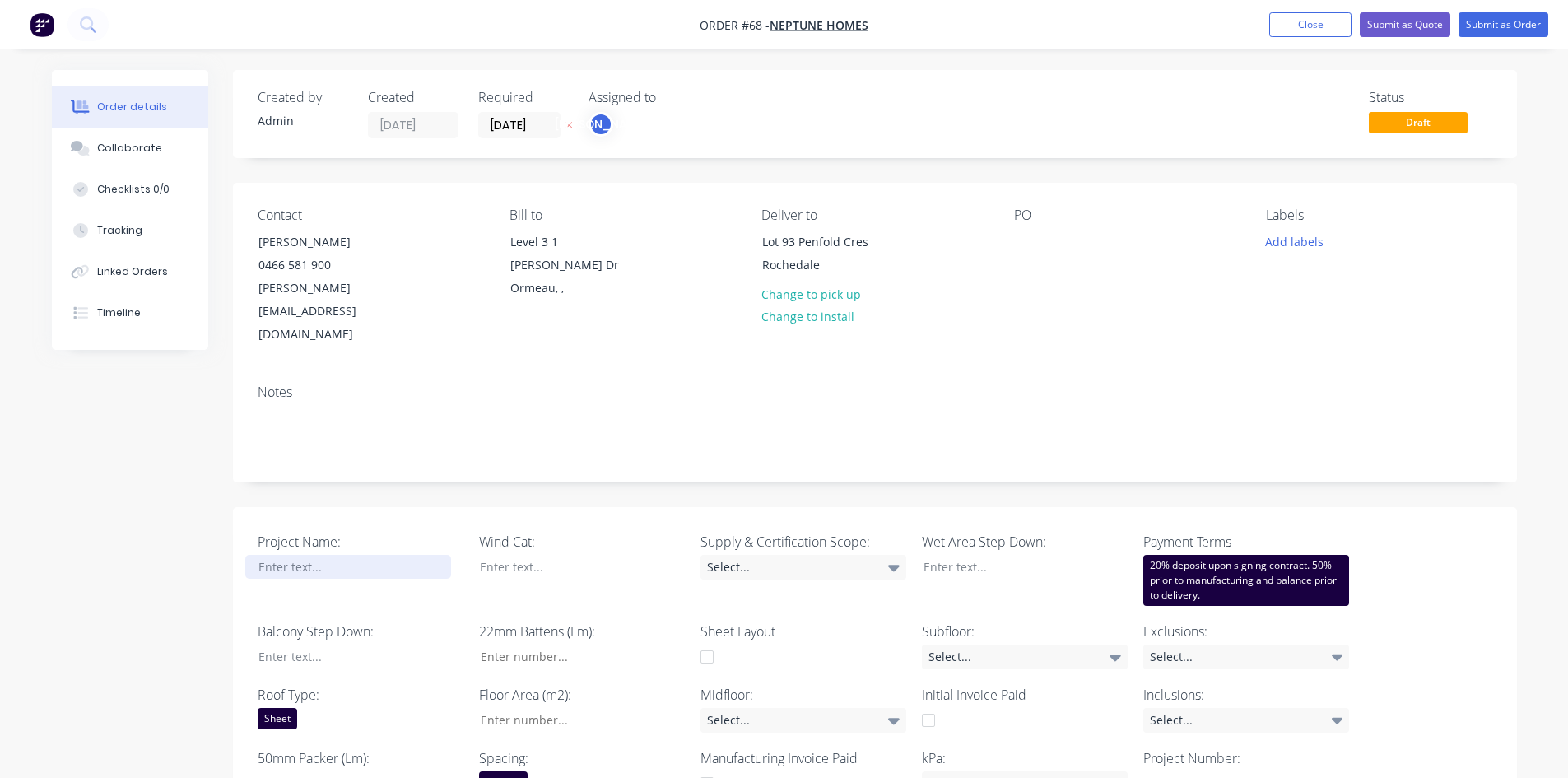
click at [276, 554] on div at bounding box center [348, 566] width 206 height 24
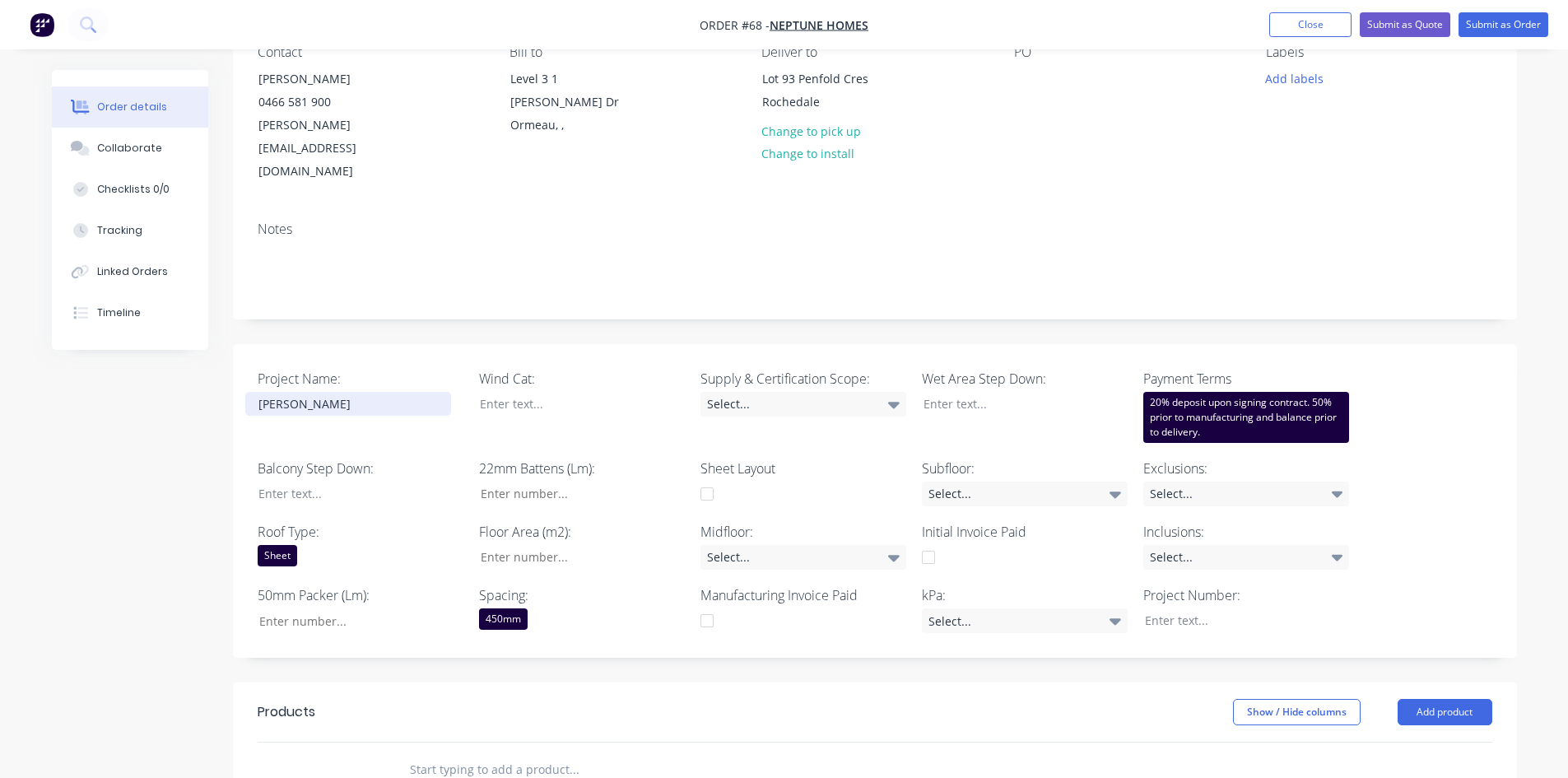
scroll to position [165, 0]
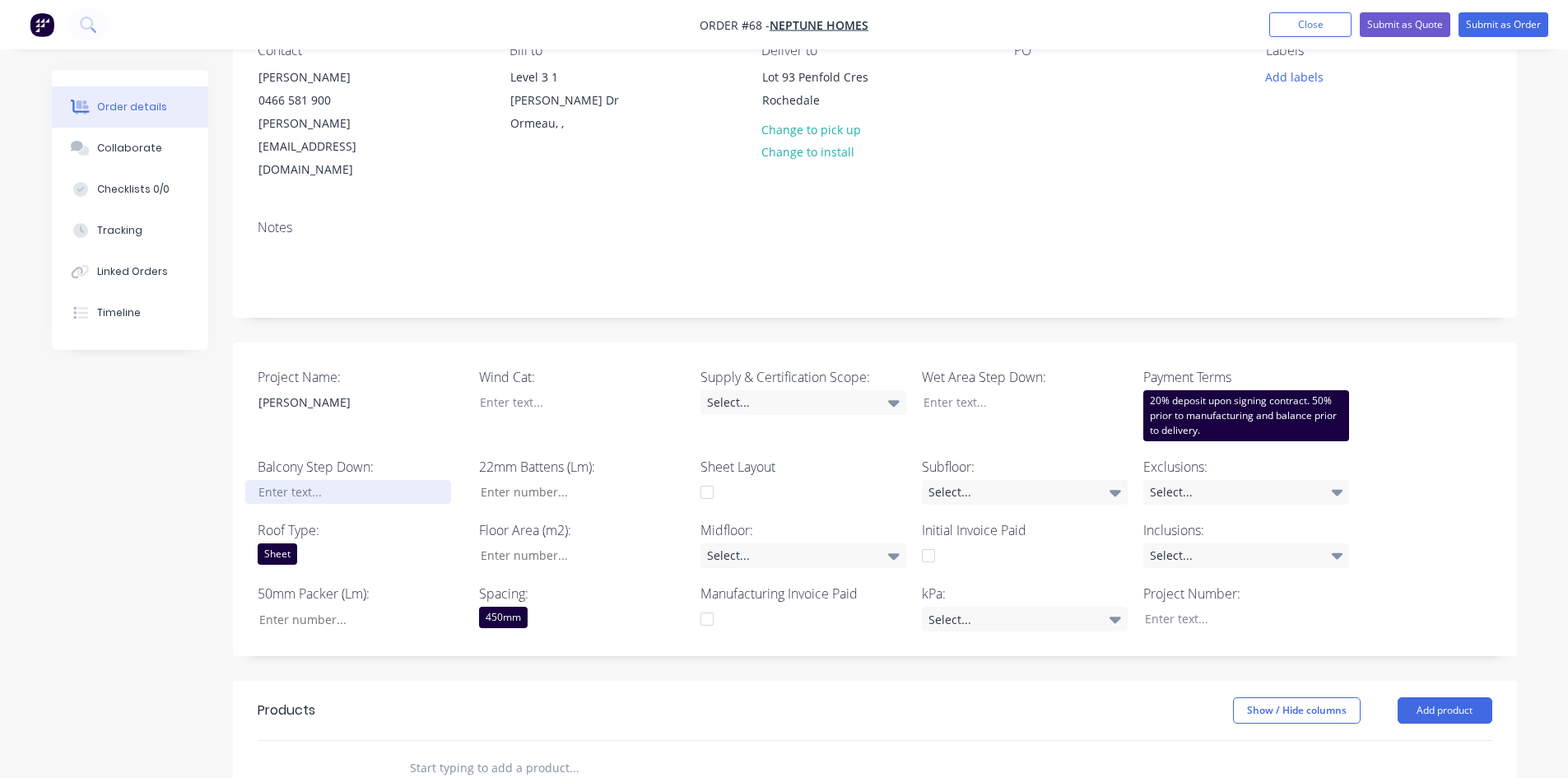
click at [323, 479] on div at bounding box center [348, 491] width 206 height 24
click at [313, 479] on div at bounding box center [348, 491] width 206 height 24
click at [540, 390] on div at bounding box center [569, 402] width 206 height 24
click at [532, 390] on div at bounding box center [569, 402] width 206 height 24
click at [535, 479] on input "Project Name:" at bounding box center [575, 492] width 217 height 25
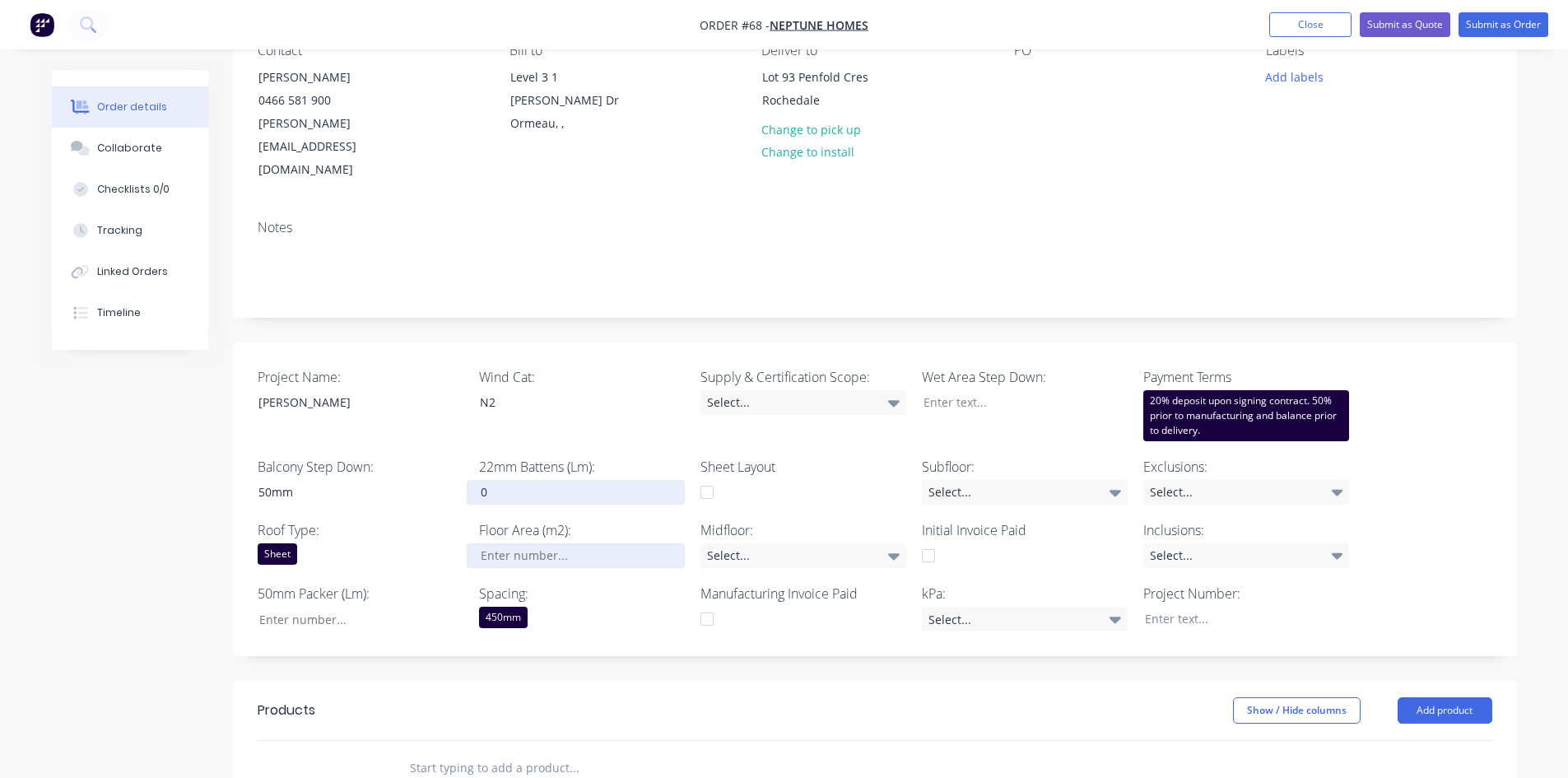
type input "0"
click at [546, 543] on input "Project Name:" at bounding box center [575, 555] width 217 height 25
type input "141"
click at [752, 390] on div "Select..." at bounding box center [802, 403] width 206 height 25
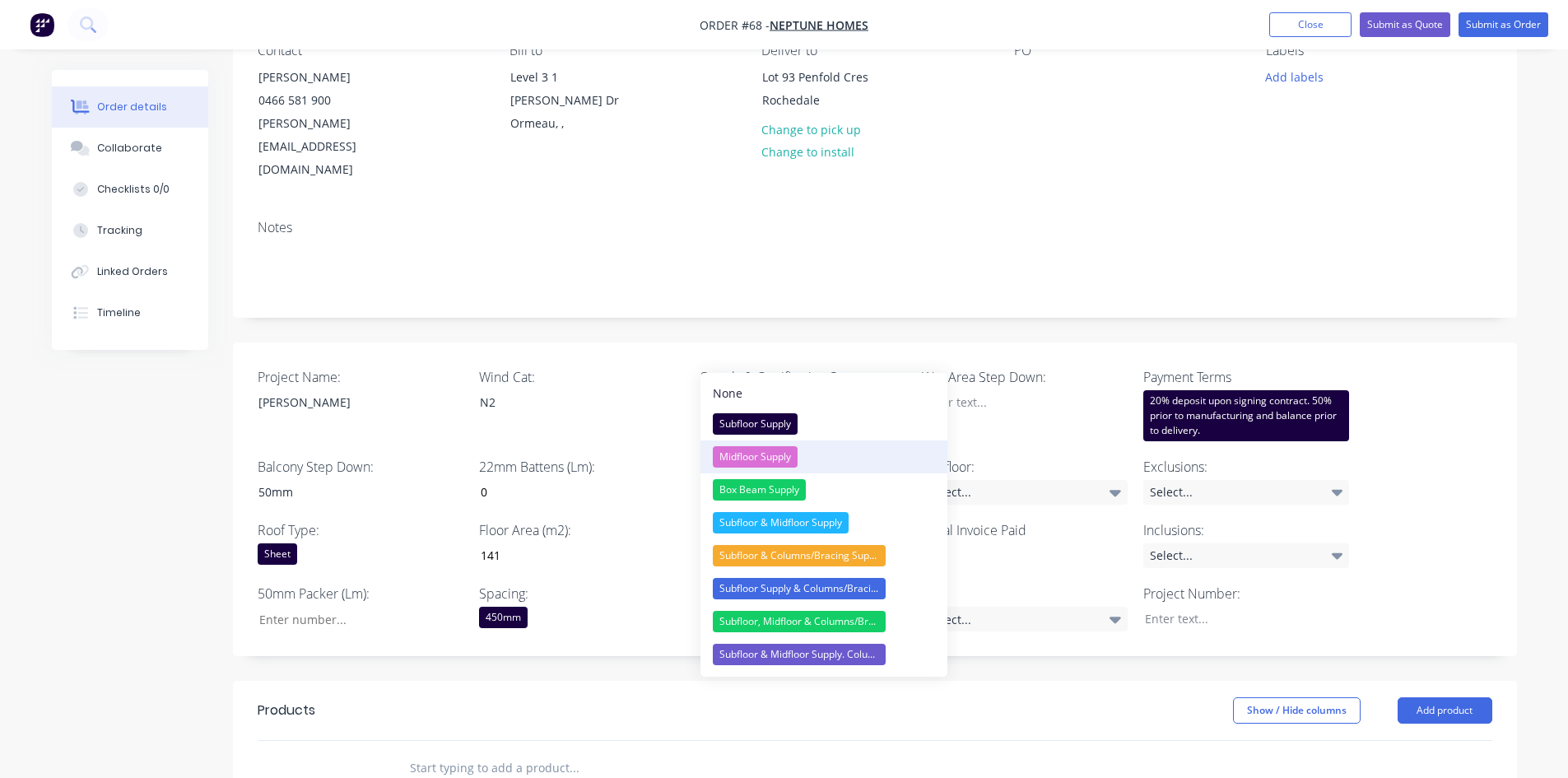
click at [755, 454] on div "Midfloor Supply" at bounding box center [754, 457] width 84 height 22
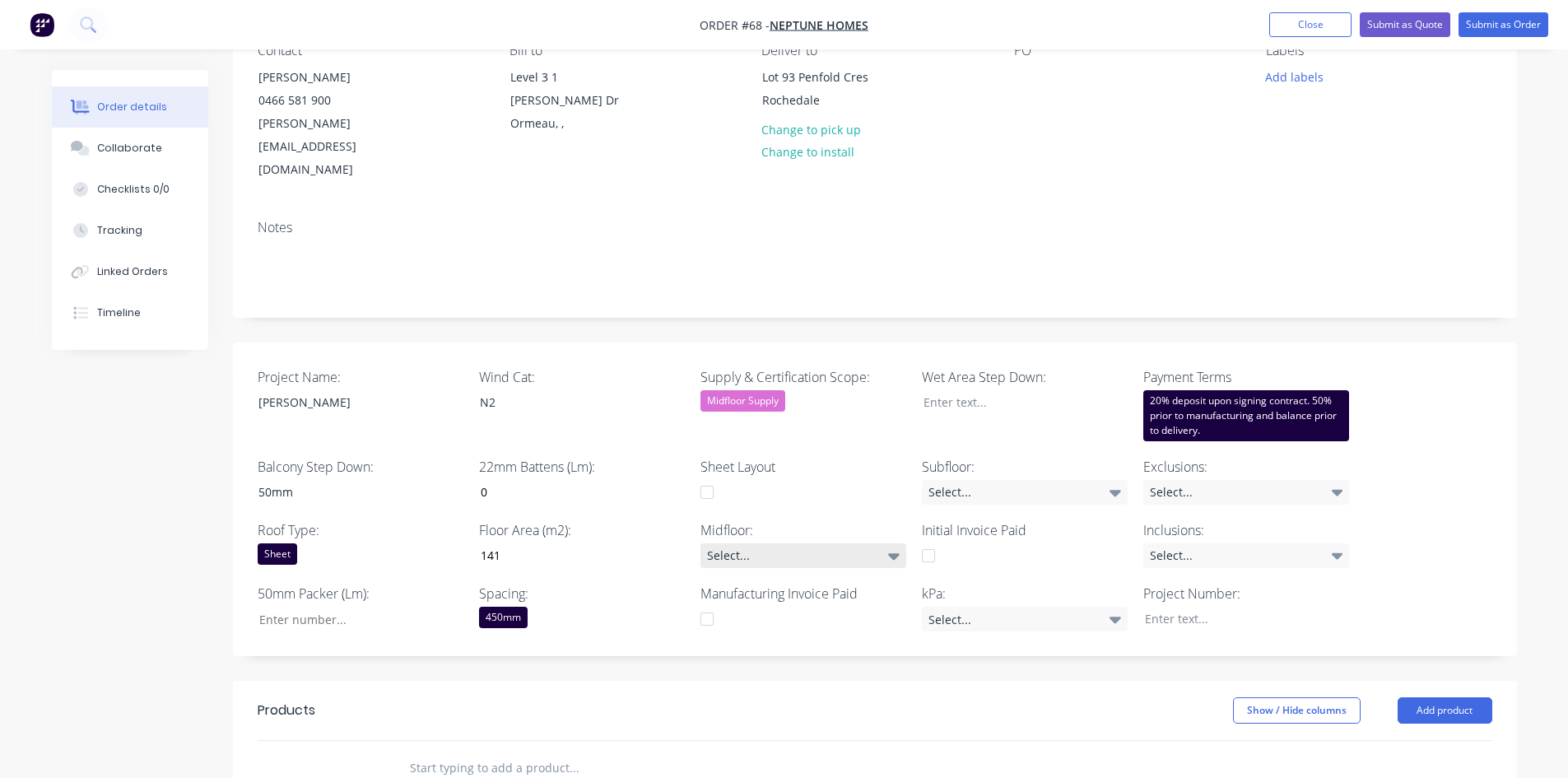
click at [749, 543] on div "Select..." at bounding box center [802, 555] width 206 height 25
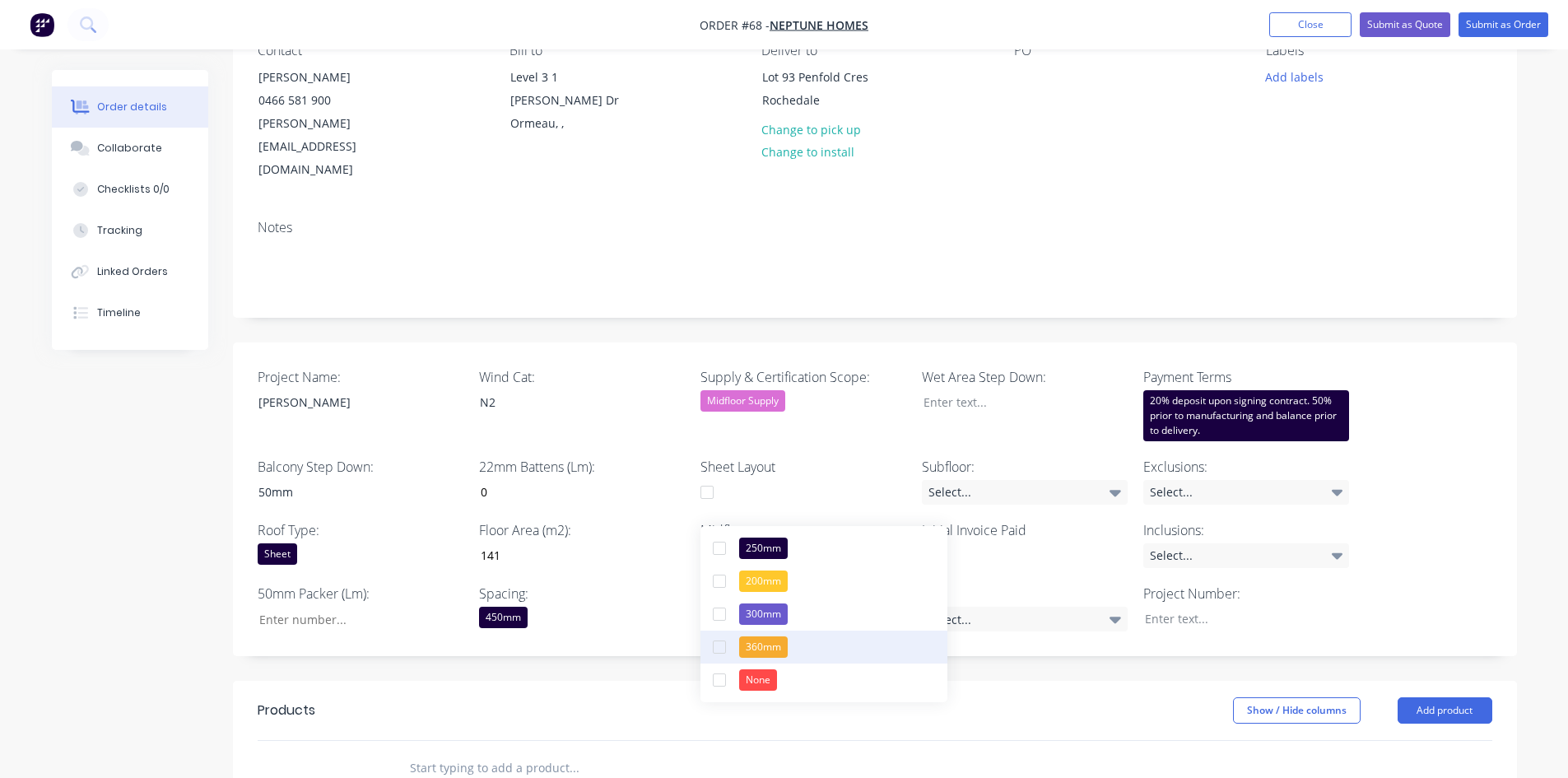
click at [767, 600] on div "360mm" at bounding box center [763, 646] width 48 height 22
click at [661, 600] on div "Show / Hide columns Add product" at bounding box center [1005, 711] width 972 height 27
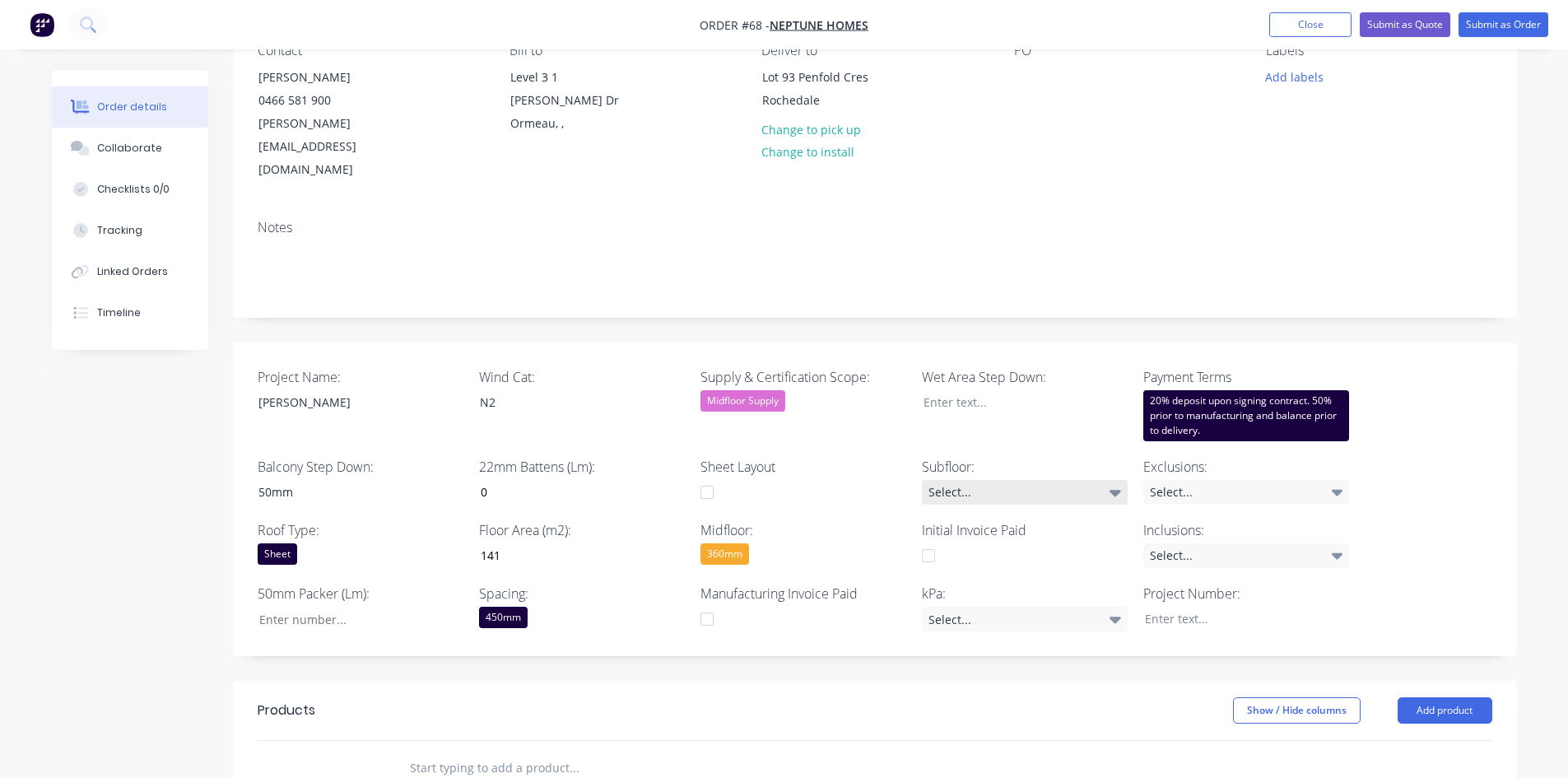
click at [978, 479] on div "Select..." at bounding box center [1024, 492] width 206 height 25
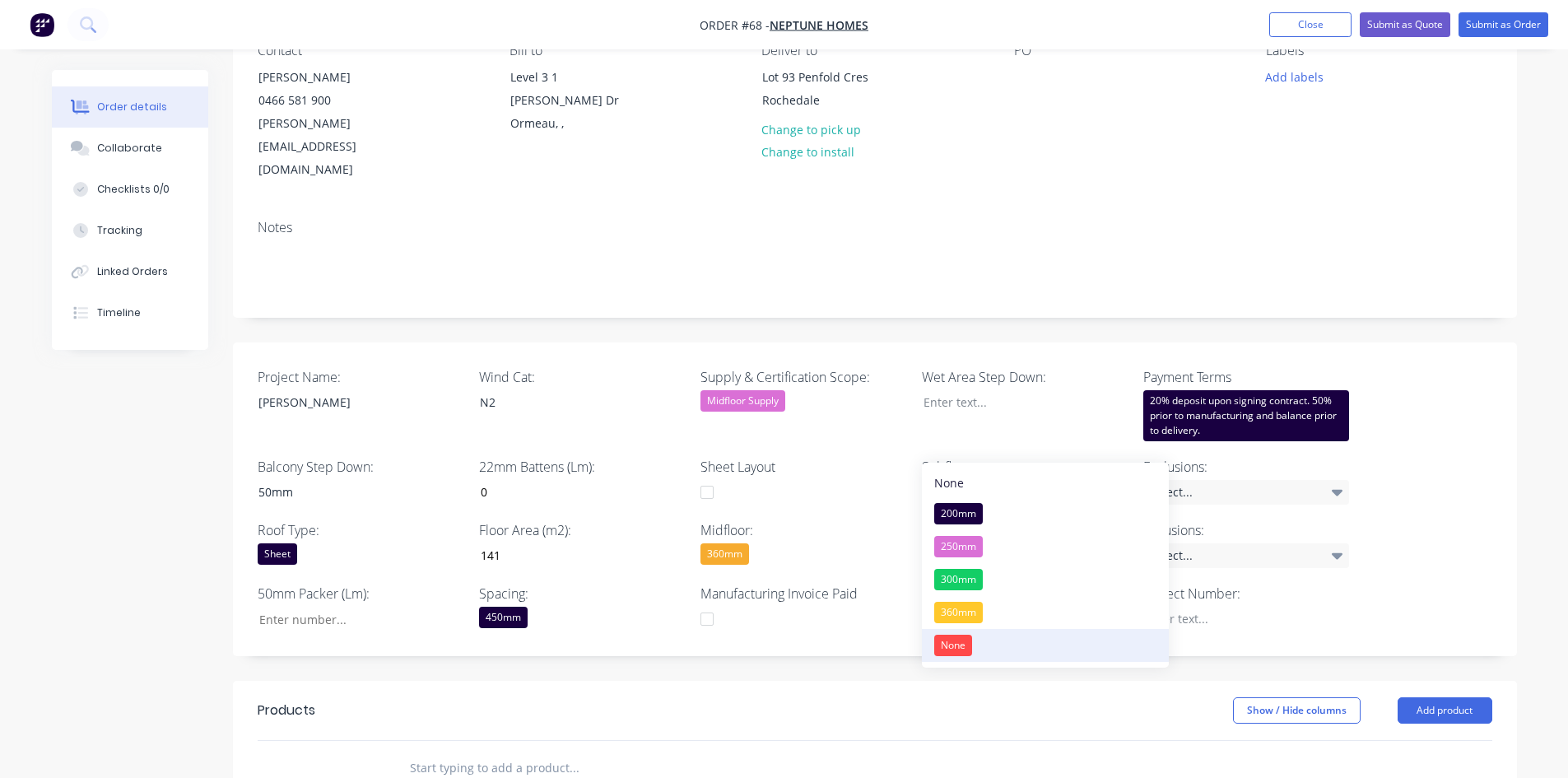
click at [975, 600] on button "None" at bounding box center [1045, 645] width 247 height 33
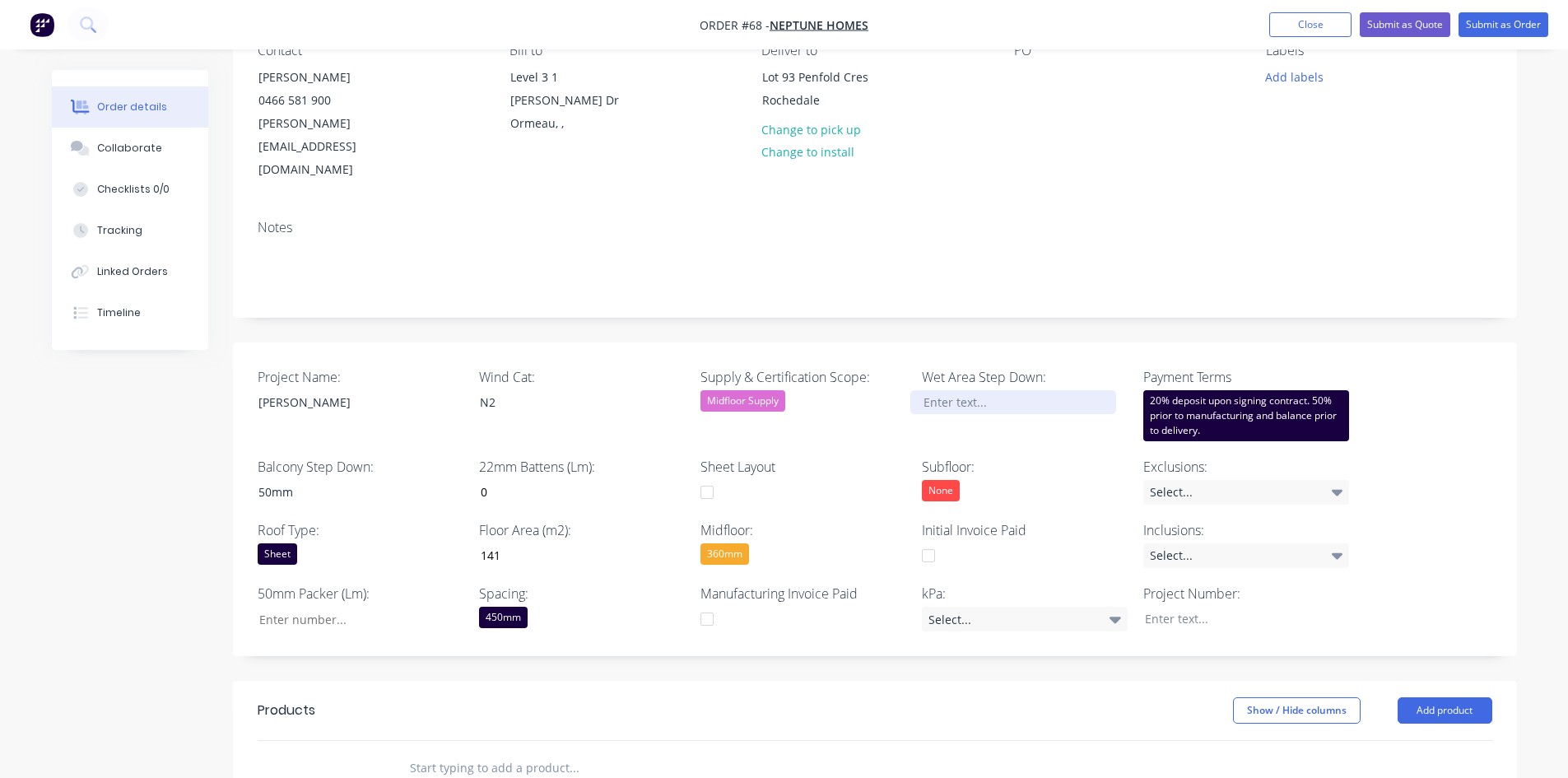
click at [971, 390] on div at bounding box center [1013, 402] width 206 height 24
click at [987, 600] on div "Select..." at bounding box center [1024, 619] width 206 height 25
click at [990, 600] on button "1.5kPa" at bounding box center [1045, 640] width 247 height 33
click at [1235, 390] on div "20% deposit upon signing contract. 50% prior to manufacturing and balance prior…" at bounding box center [1246, 416] width 206 height 51
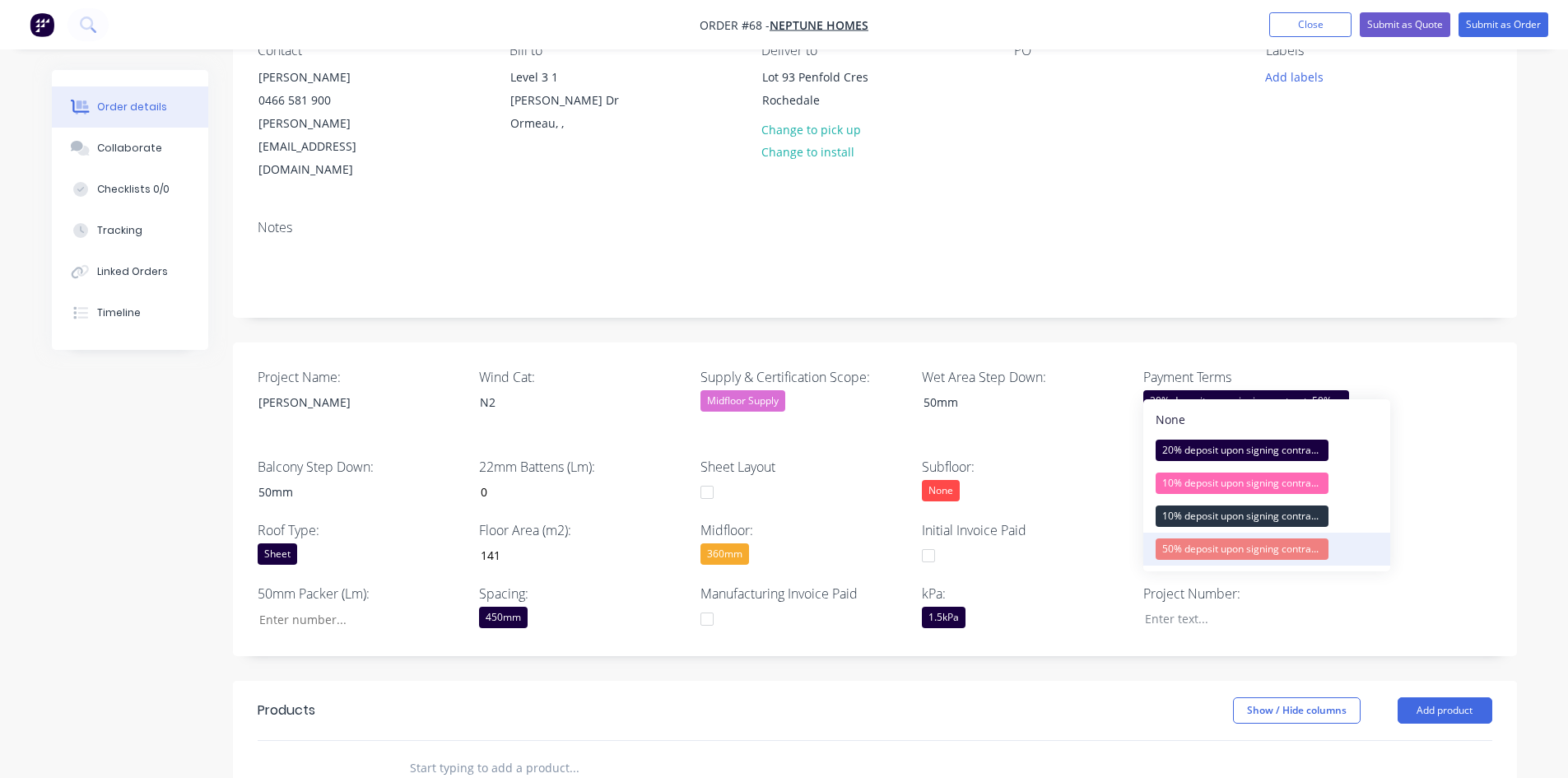
click at [1203, 563] on button "50% deposit upon signing contract. Balance prior to delivery" at bounding box center [1267, 549] width 247 height 33
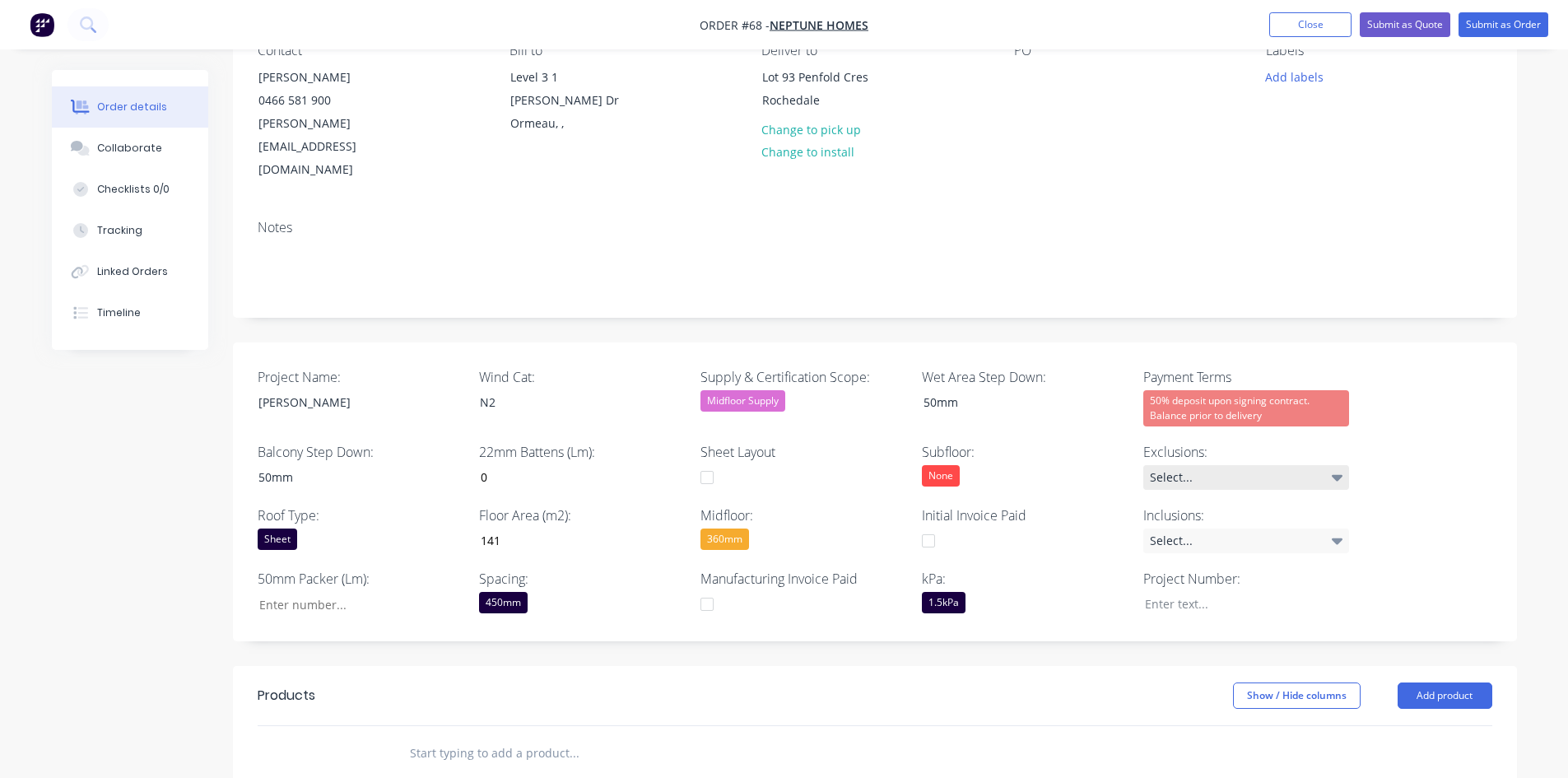
click at [1190, 465] on div "Select..." at bounding box center [1246, 478] width 206 height 25
click at [1058, 569] on label "kPa:" at bounding box center [1024, 578] width 206 height 20
click at [1222, 529] on div "Select..." at bounding box center [1246, 541] width 206 height 25
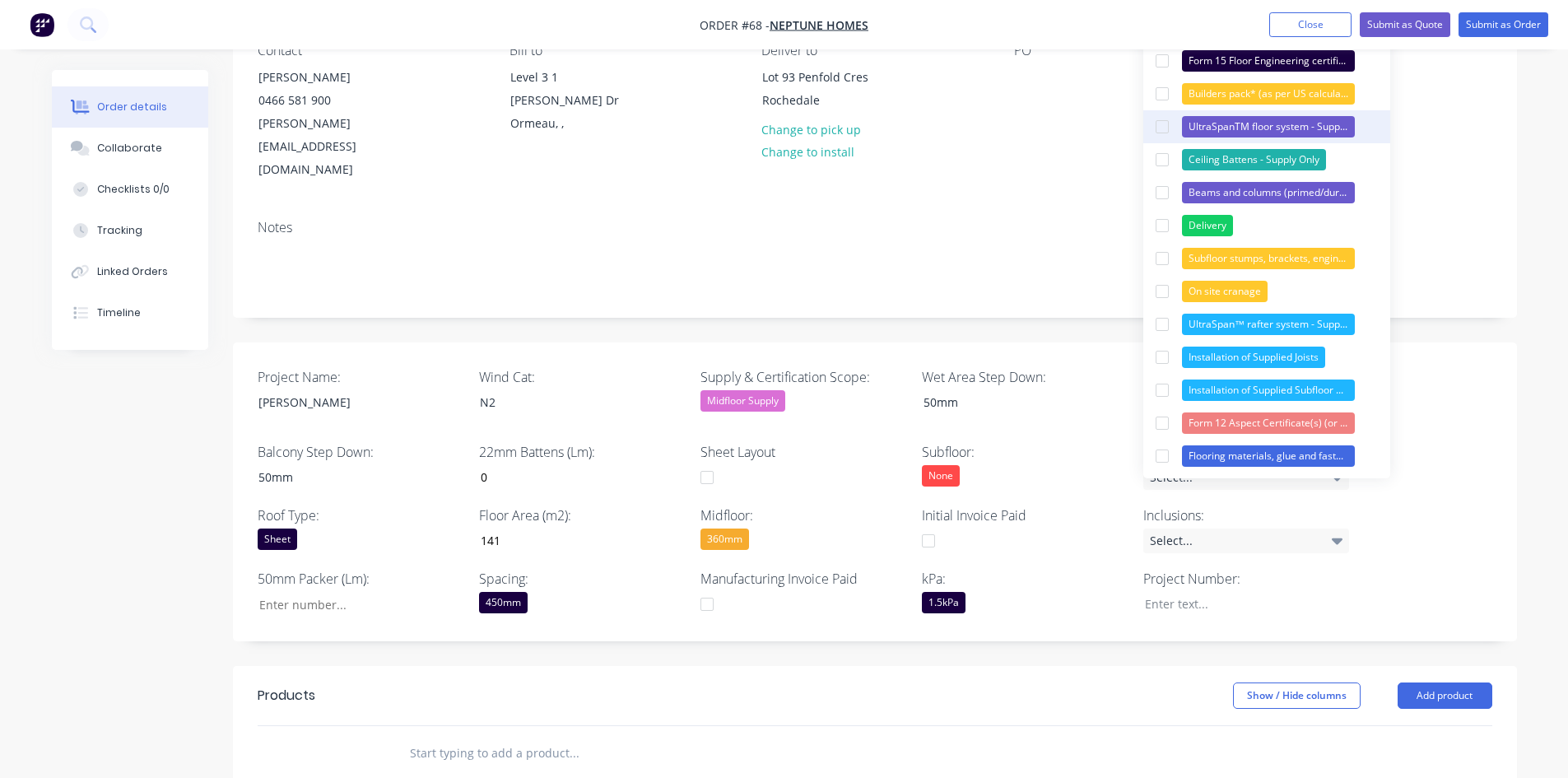
click at [1188, 128] on div "UltraSpanTM floor system - Supply Only" at bounding box center [1268, 126] width 172 height 22
drag, startPoint x: 1200, startPoint y: 64, endPoint x: 1202, endPoint y: 74, distance: 10.2
click at [1200, 64] on div "Form 15 Floor Engineering certificate (or similar)" at bounding box center [1268, 61] width 172 height 22
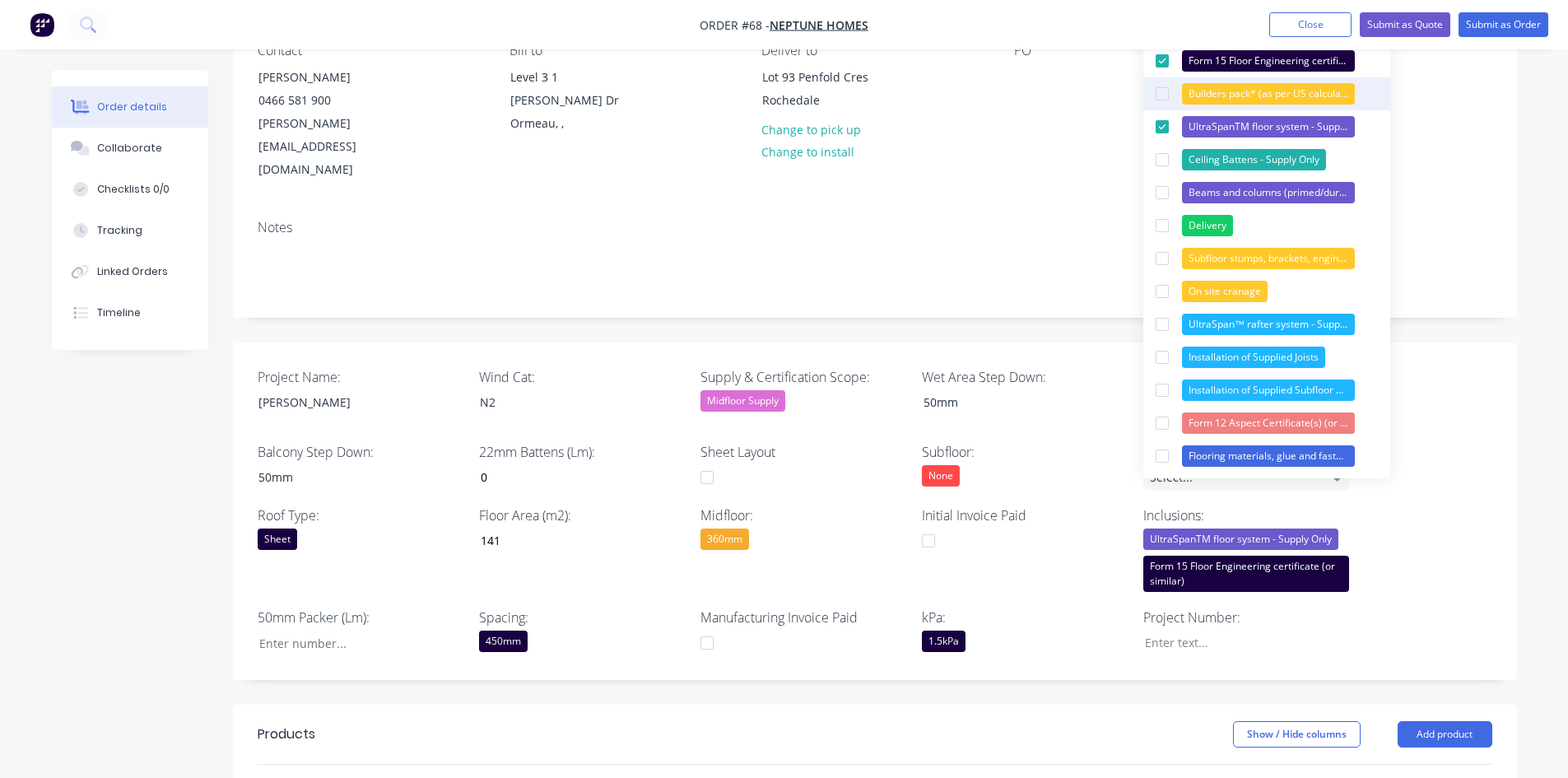
click at [1212, 101] on div "Builders pack* (as per US calculations of hardware required)" at bounding box center [1268, 94] width 172 height 22
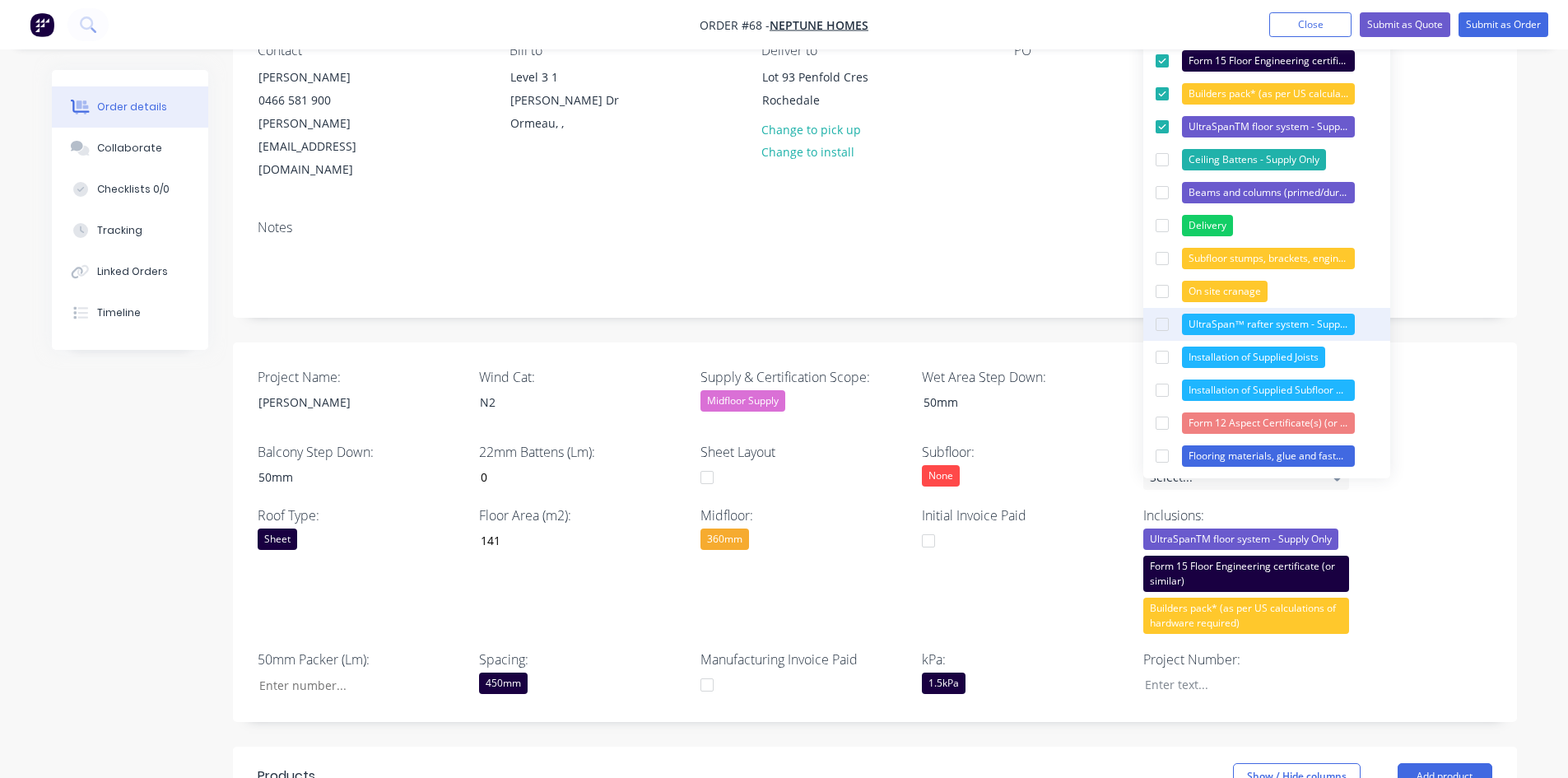
click at [1263, 324] on div "UltraSpan™ rafter system - Supply Only (invoiced seperately)" at bounding box center [1268, 324] width 172 height 22
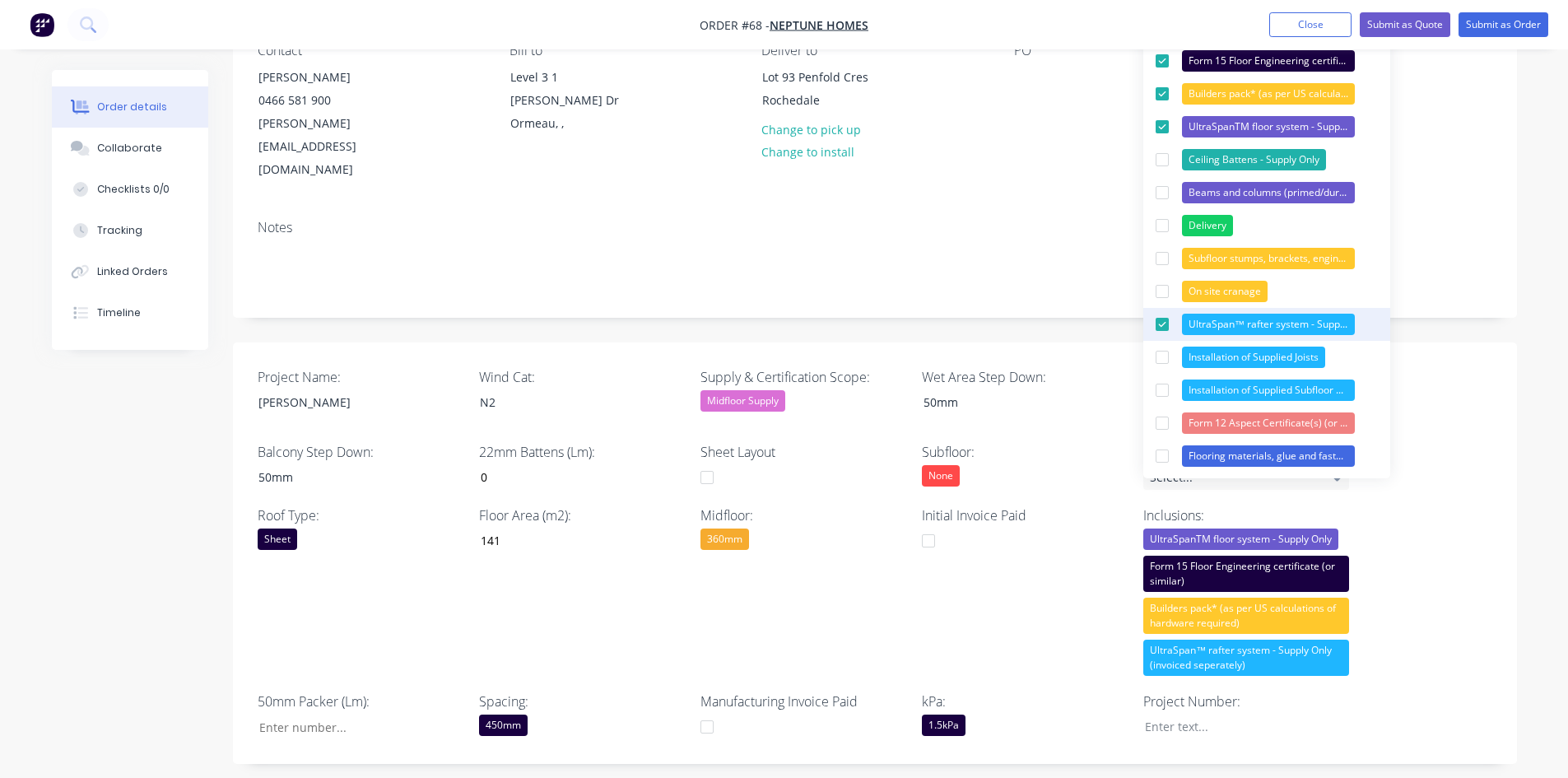
click at [1263, 324] on div "UltraSpan™ rafter system - Supply Only (invoiced seperately)" at bounding box center [1268, 324] width 172 height 22
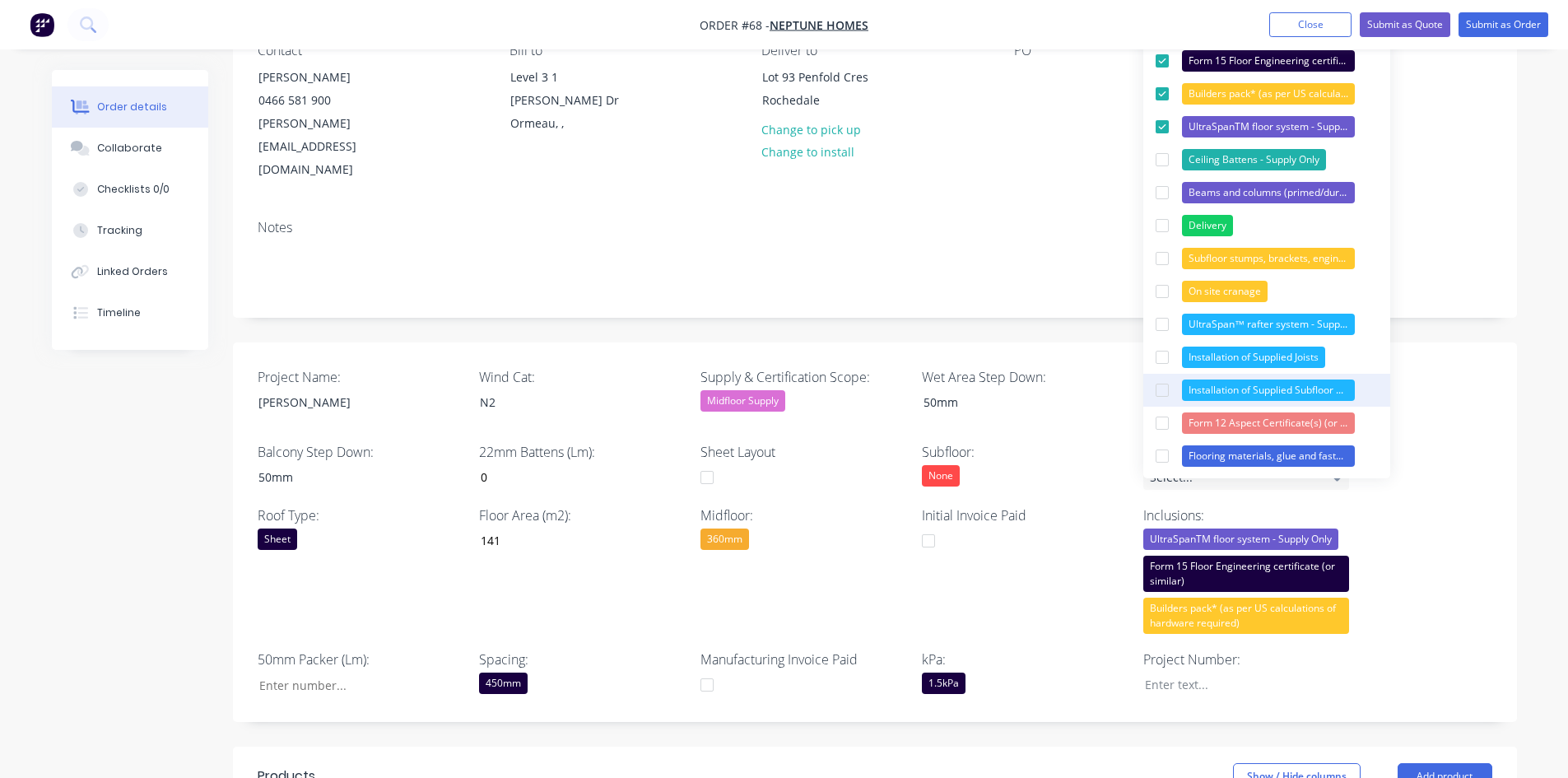
click at [1263, 391] on div "Installation of Supplied Subfloor Beams and columns Items" at bounding box center [1268, 389] width 172 height 22
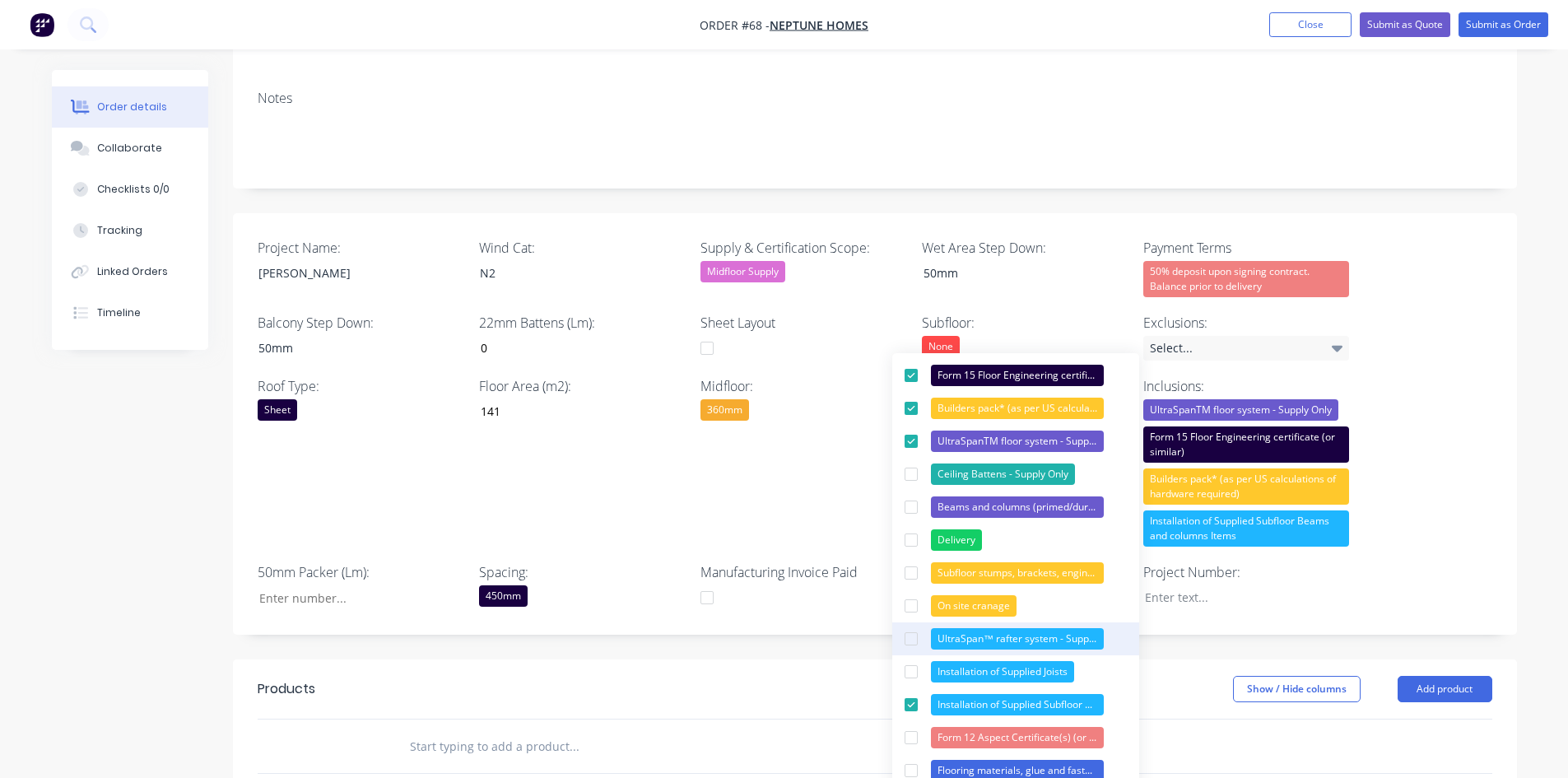
scroll to position [494, 0]
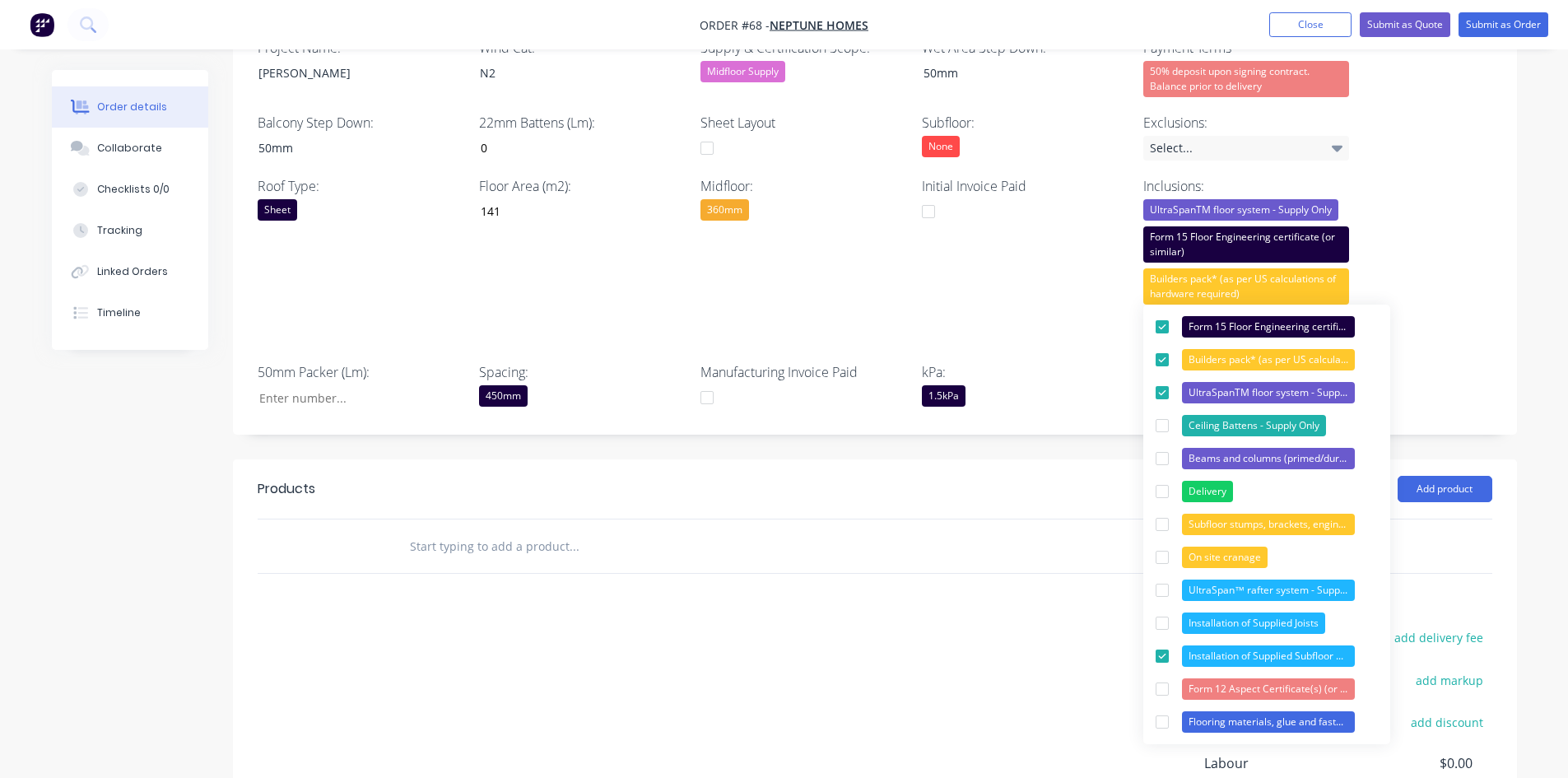
click at [1263, 280] on div "Project Name: [PERSON_NAME] Wind Cat: N2 Supply & Certification Scope: Midfloor…" at bounding box center [874, 225] width 1284 height 423
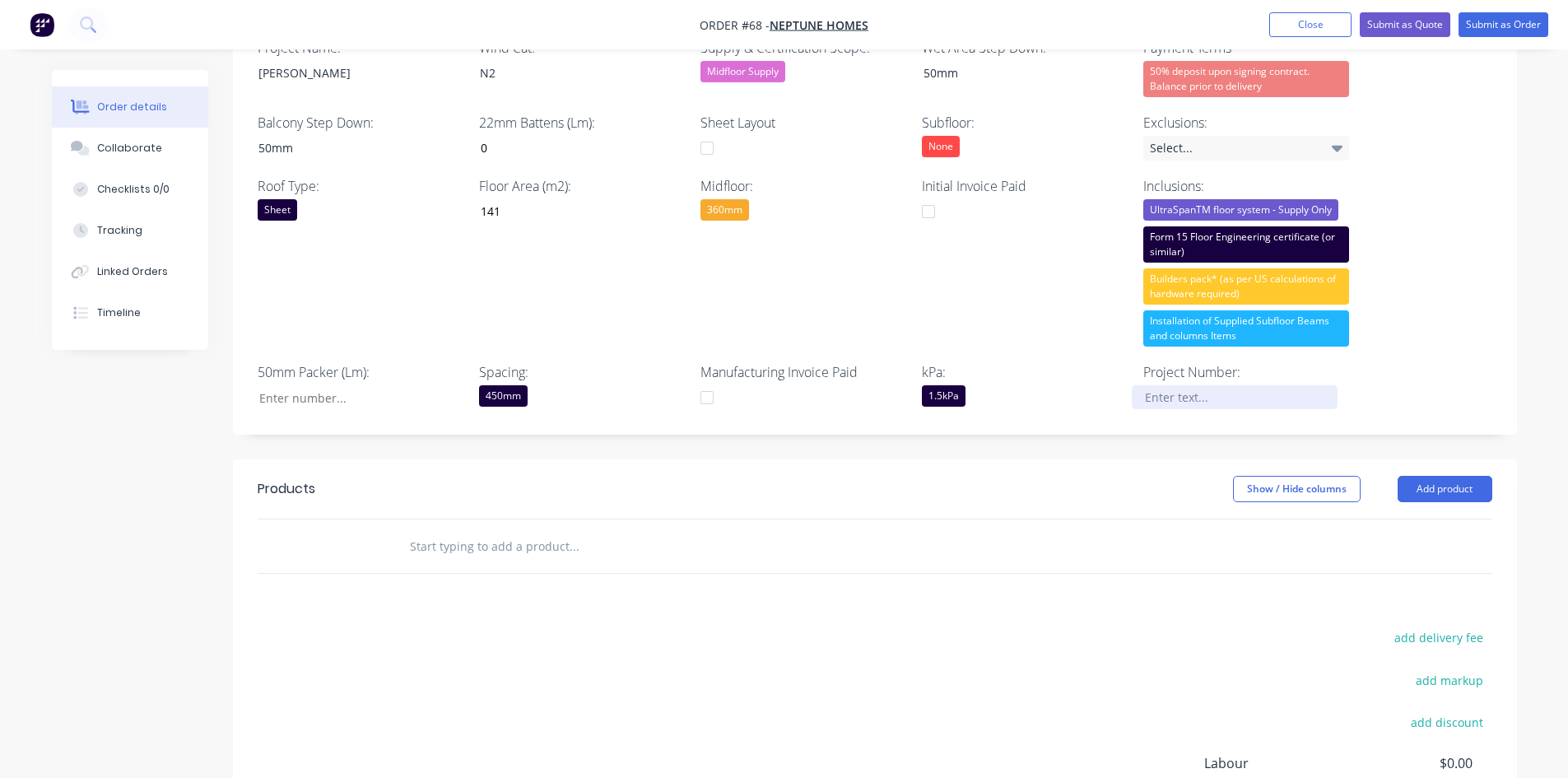
click at [1234, 386] on div at bounding box center [1234, 397] width 206 height 24
click at [726, 257] on div "Midfloor: 360mm" at bounding box center [802, 262] width 206 height 171
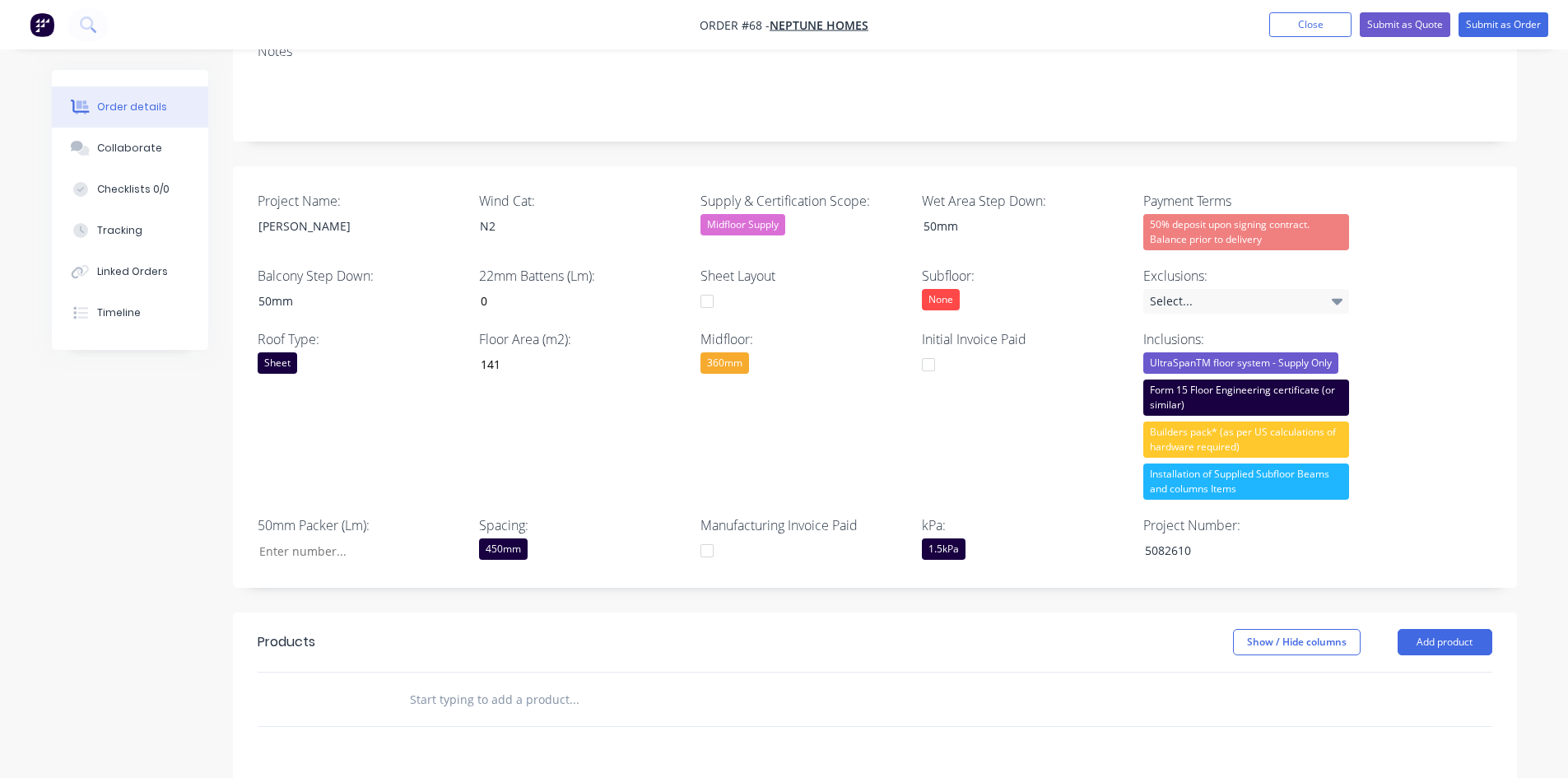
scroll to position [411, 0]
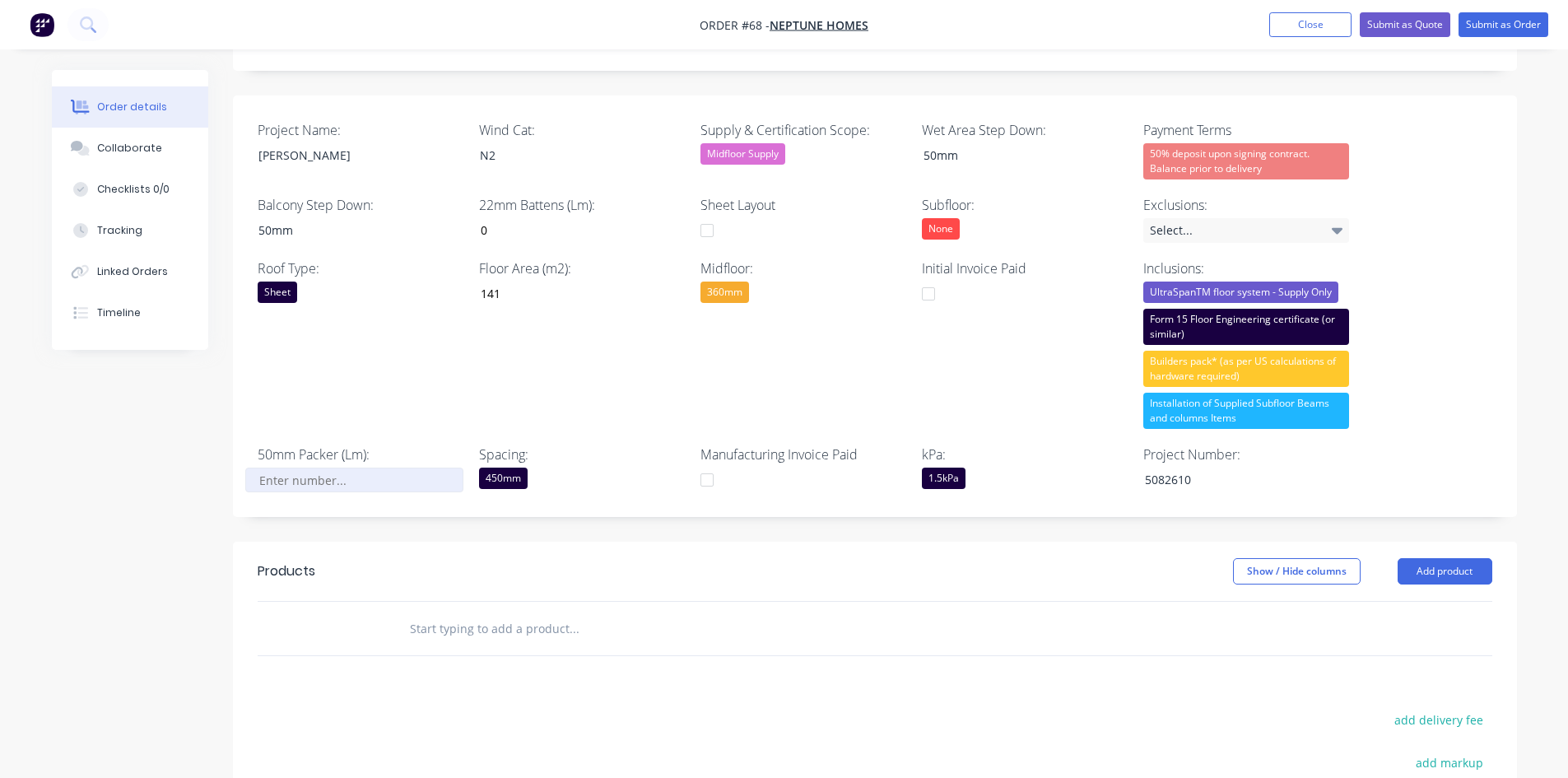
click at [303, 467] on input "Project Name:" at bounding box center [353, 479] width 217 height 25
type input "0"
click at [336, 362] on div "Roof Type: Sheet" at bounding box center [360, 344] width 206 height 171
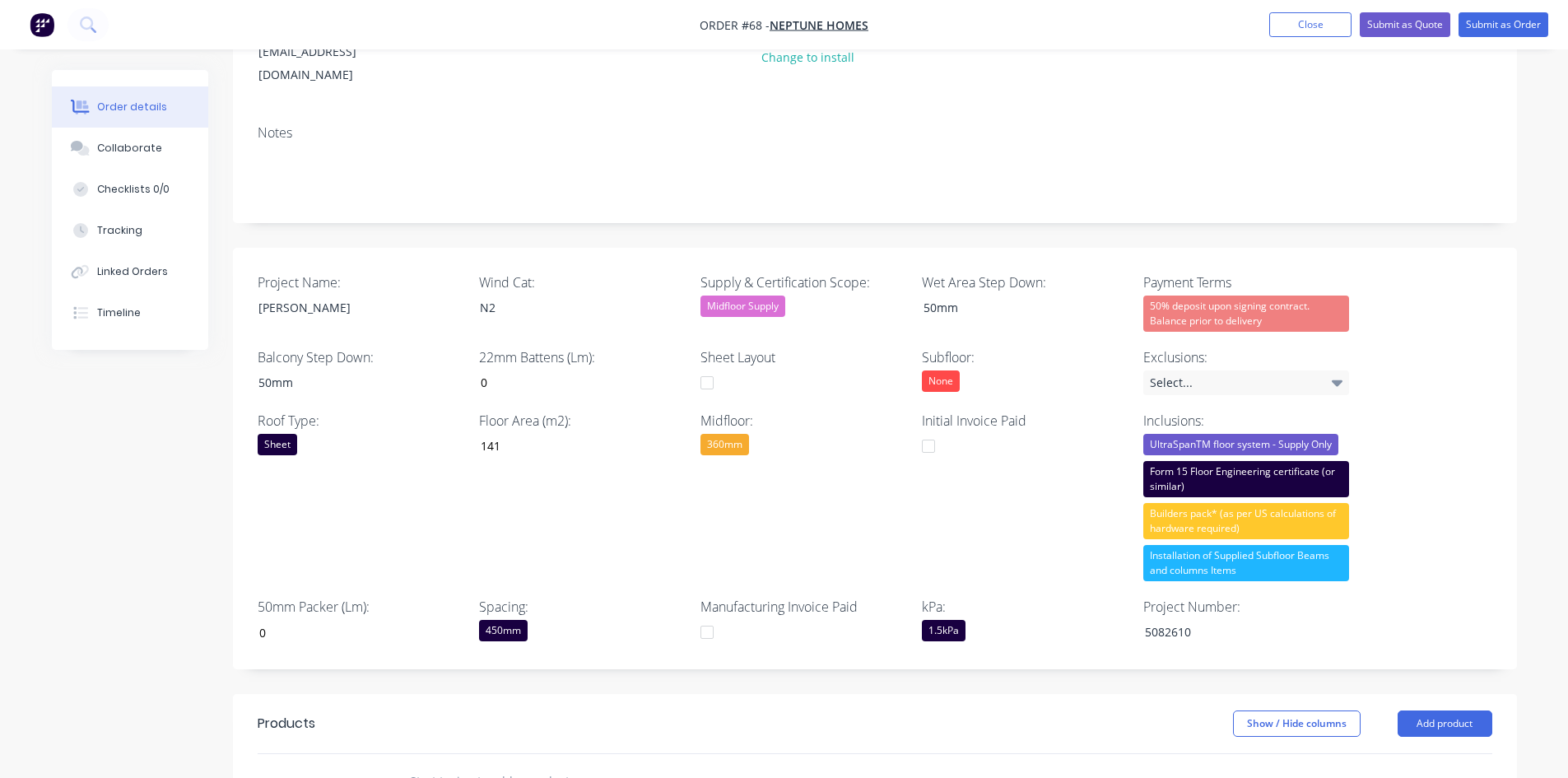
scroll to position [165, 0]
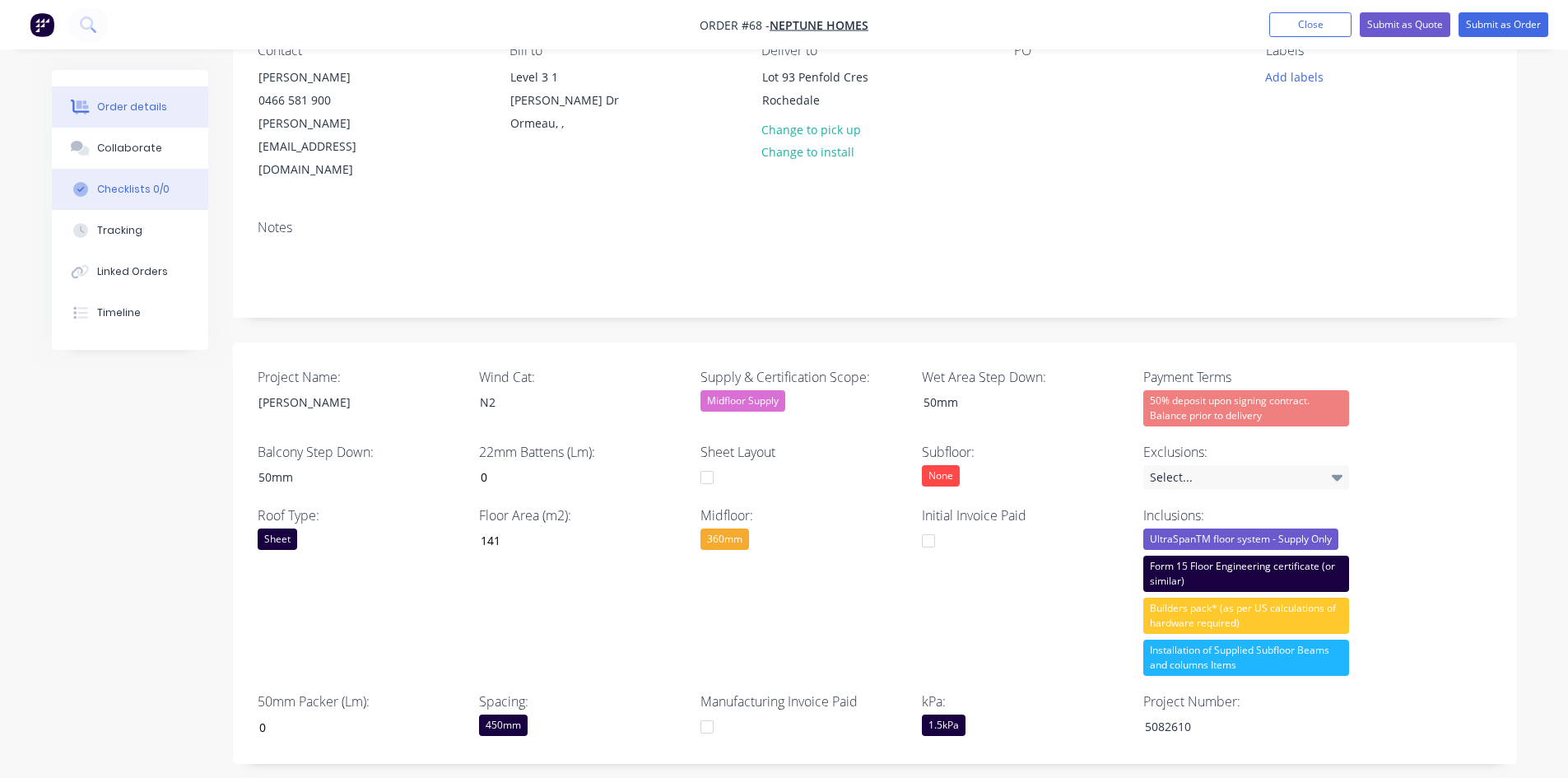
click at [160, 195] on div "Checklists 0/0" at bounding box center [134, 190] width 72 height 15
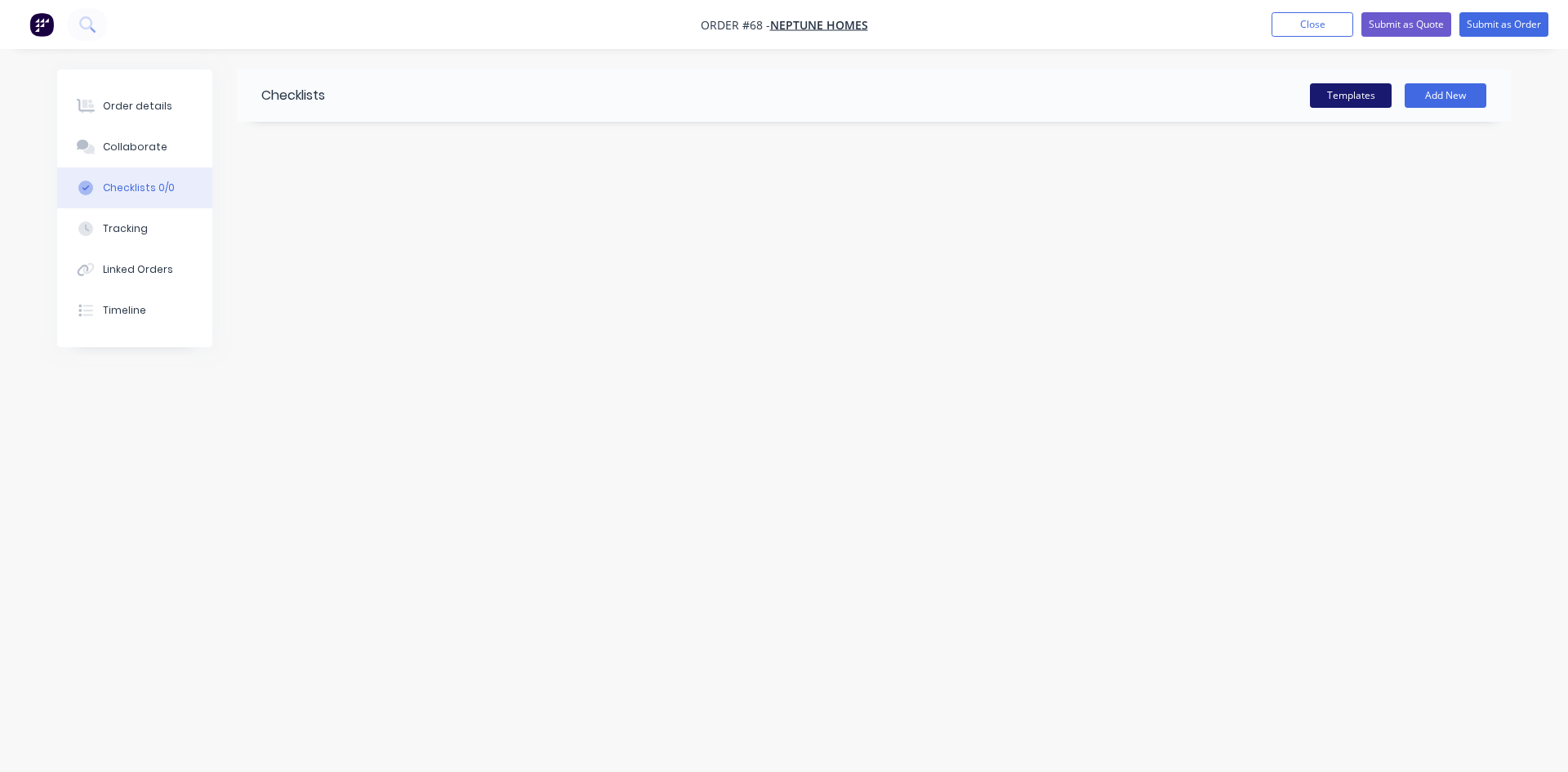
click at [1253, 87] on button "Templates" at bounding box center [1350, 96] width 82 height 24
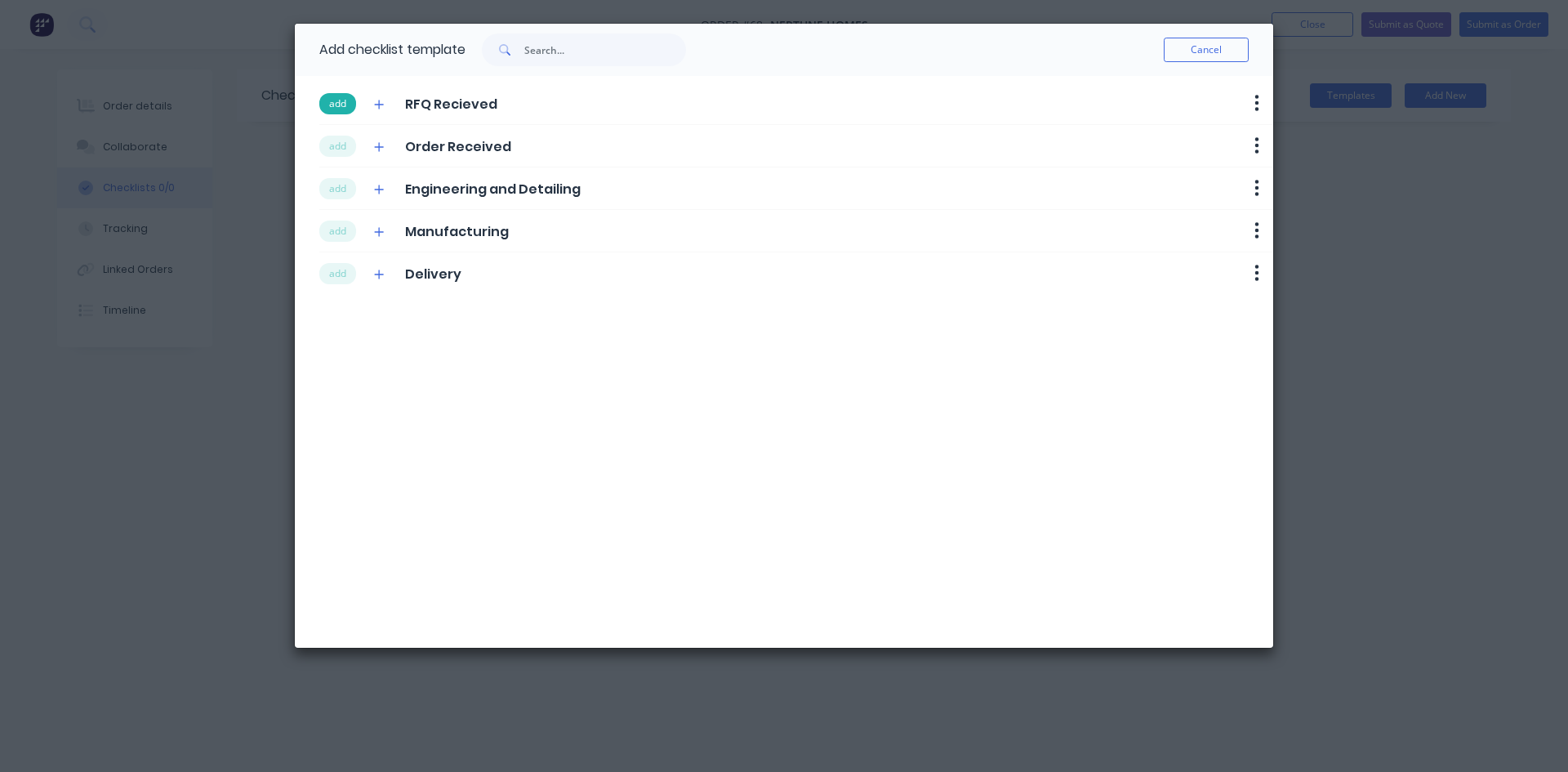
click at [334, 108] on button "add" at bounding box center [337, 103] width 37 height 22
click at [338, 145] on button "add" at bounding box center [337, 146] width 37 height 22
click at [342, 189] on button "add" at bounding box center [337, 188] width 37 height 22
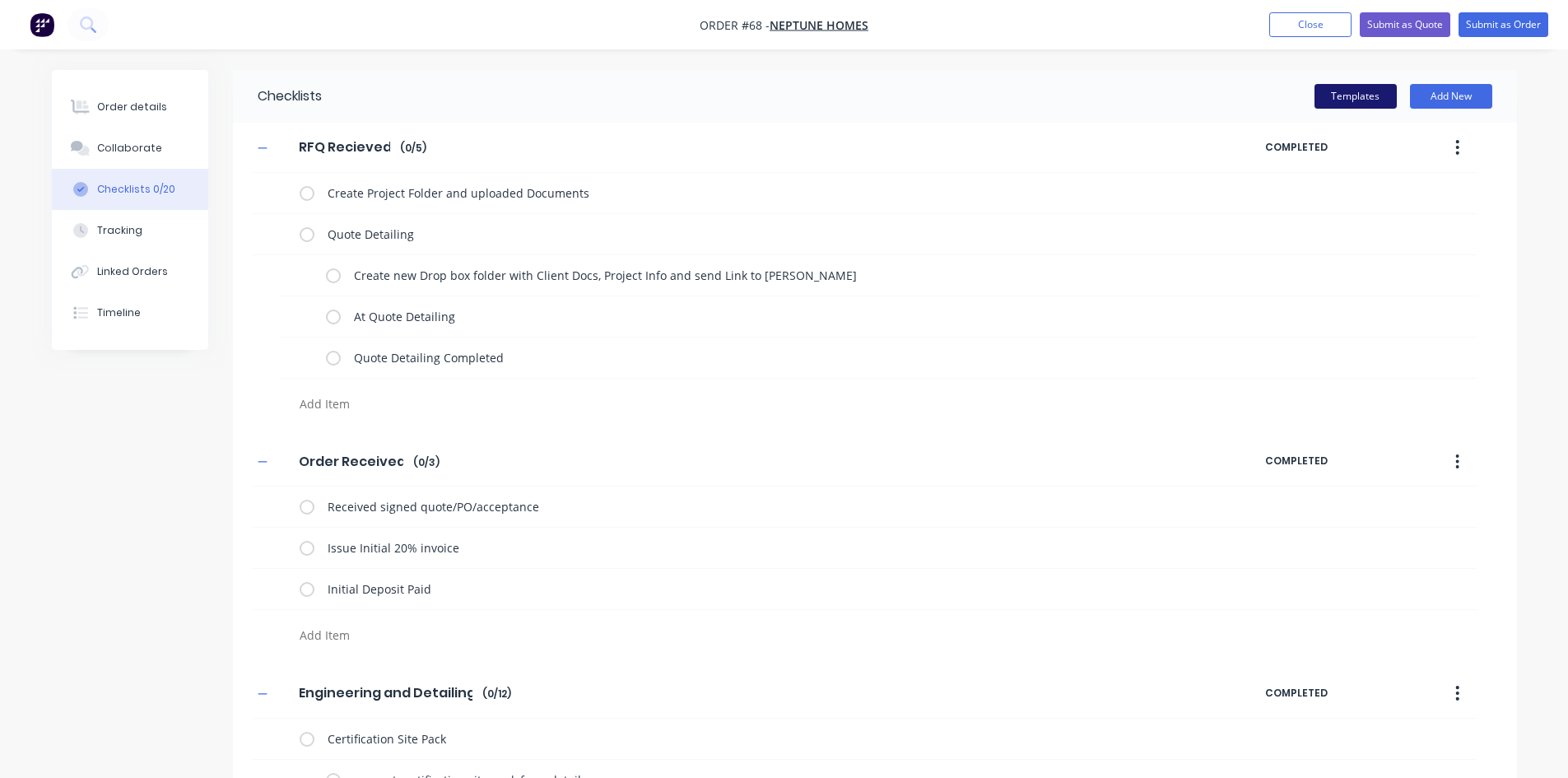
click at [1263, 91] on button "Templates" at bounding box center [1355, 97] width 82 height 25
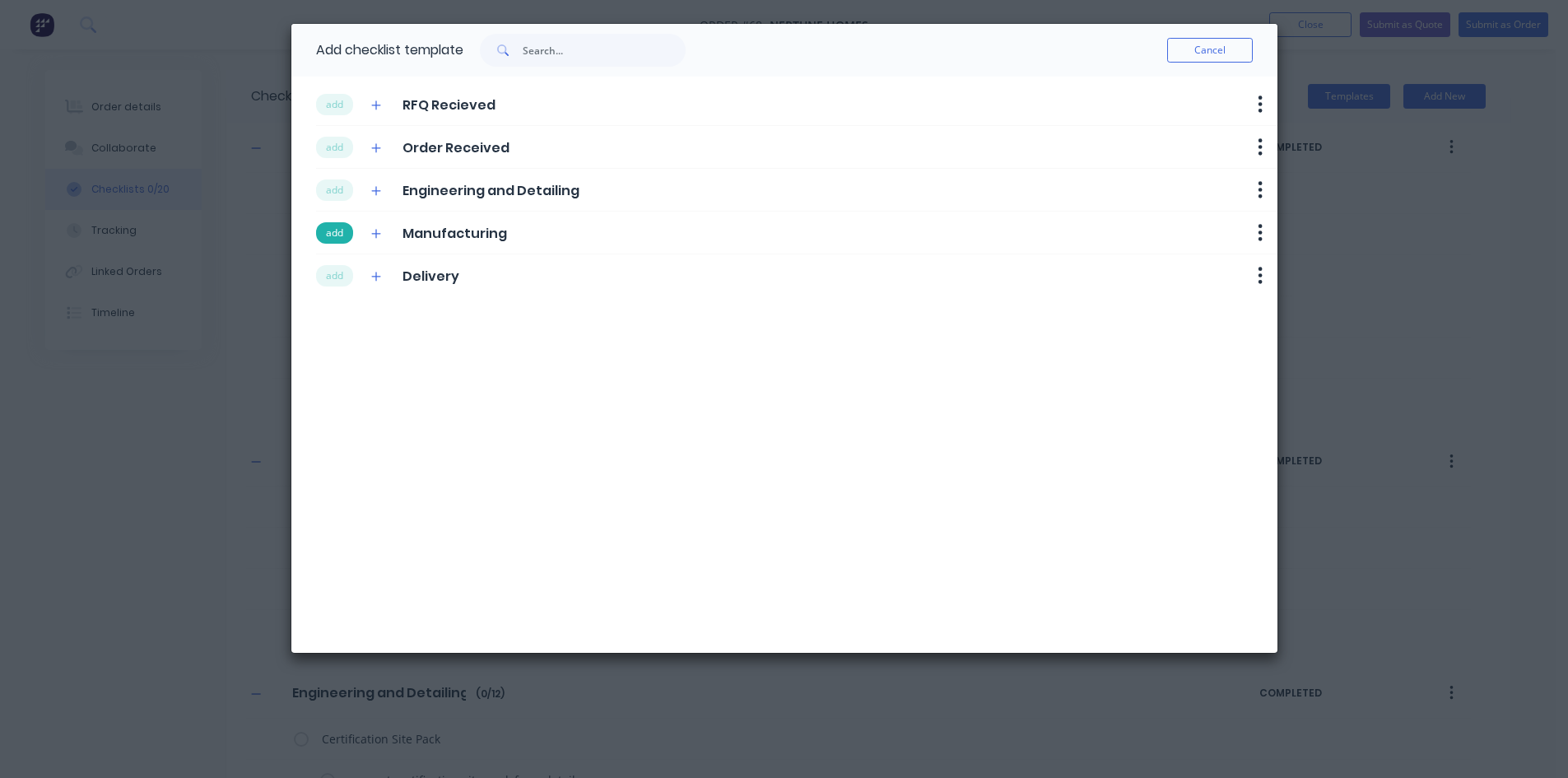
click at [336, 241] on button "add" at bounding box center [334, 233] width 37 height 22
click at [333, 270] on label at bounding box center [328, 275] width 15 height 17
click at [0, 0] on input "checkbox" at bounding box center [0, 0] width 0 height 0
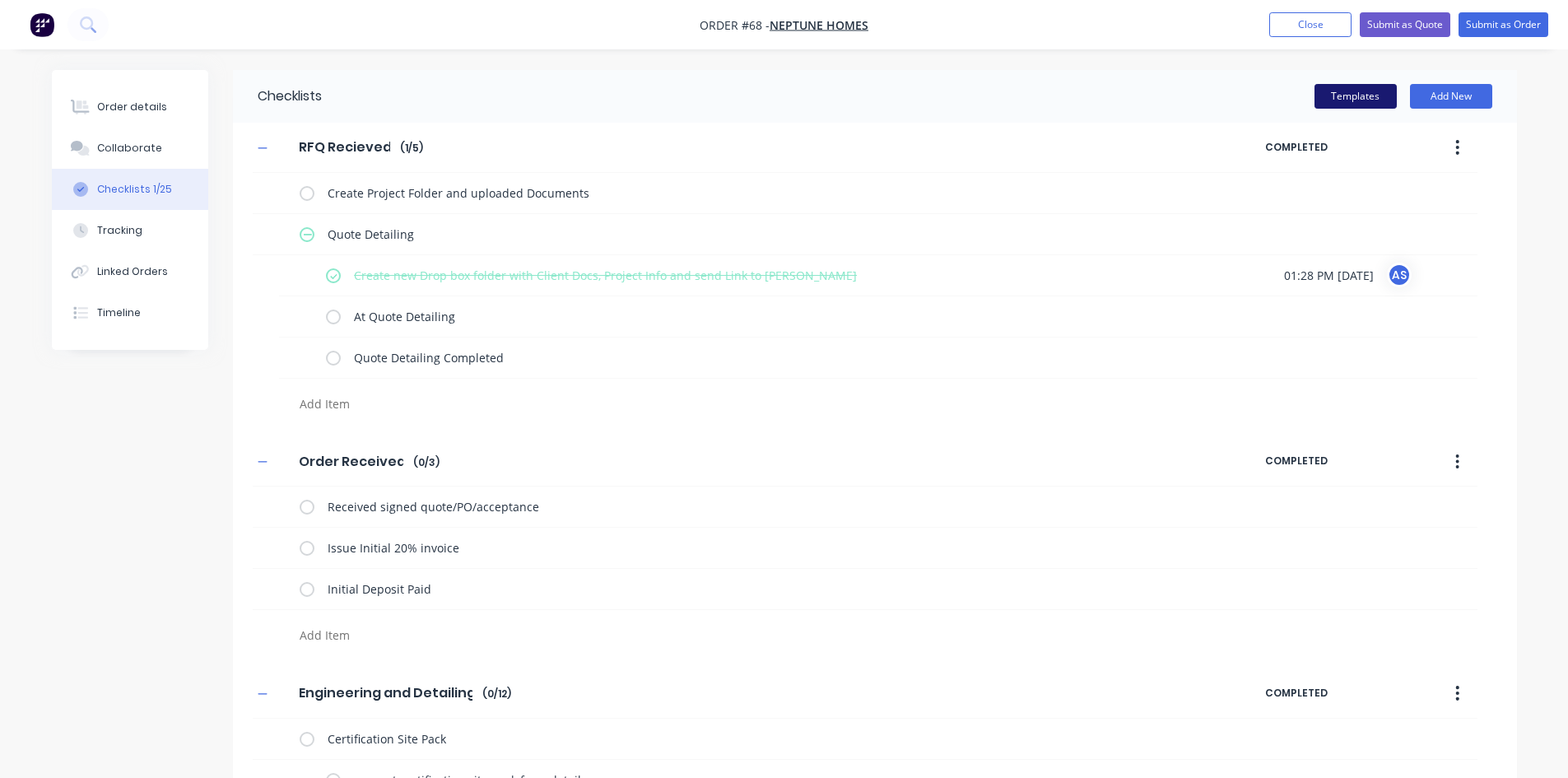
click at [1263, 93] on button "Templates" at bounding box center [1355, 97] width 82 height 25
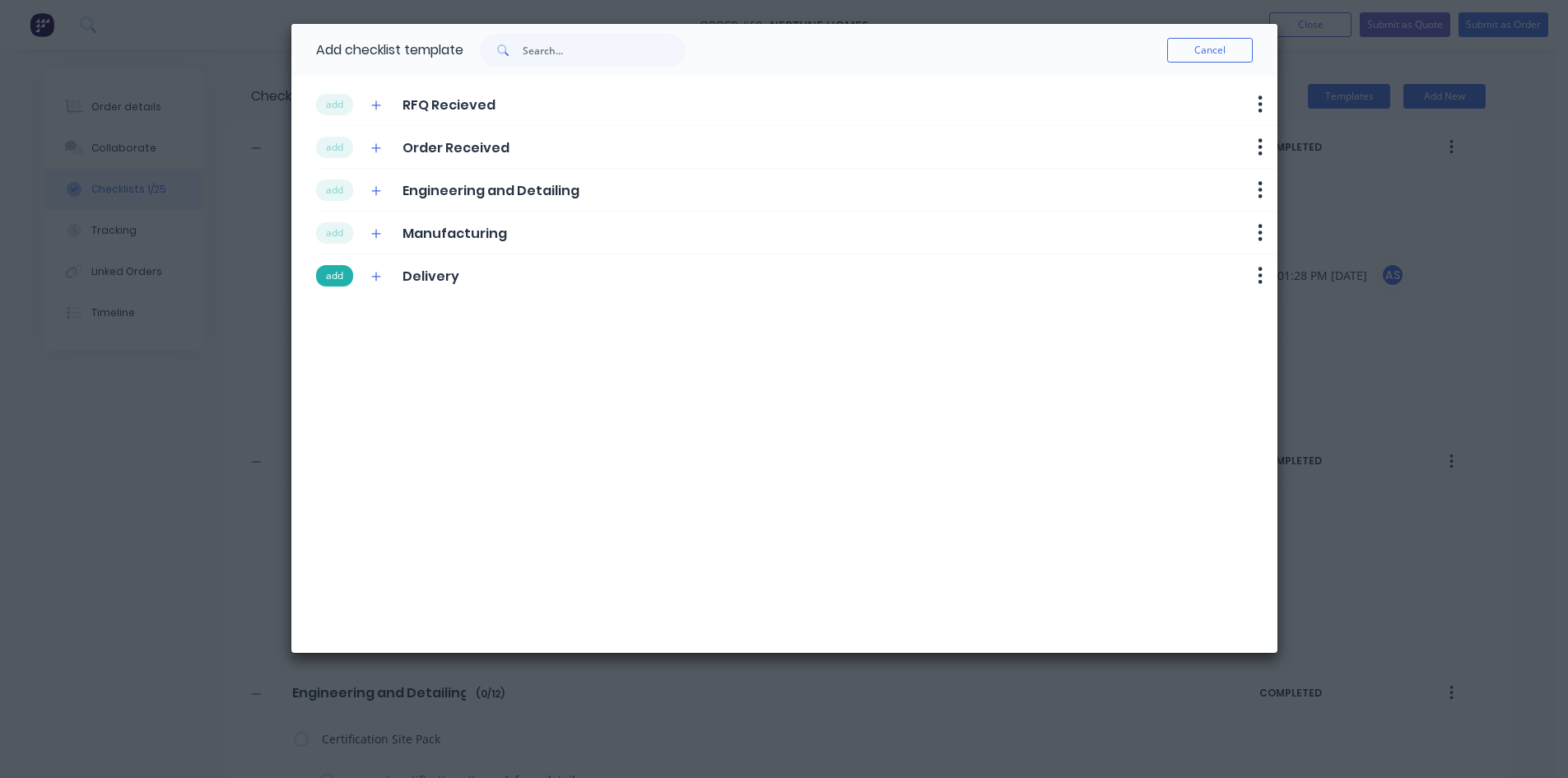
click at [348, 277] on button "add" at bounding box center [334, 276] width 37 height 22
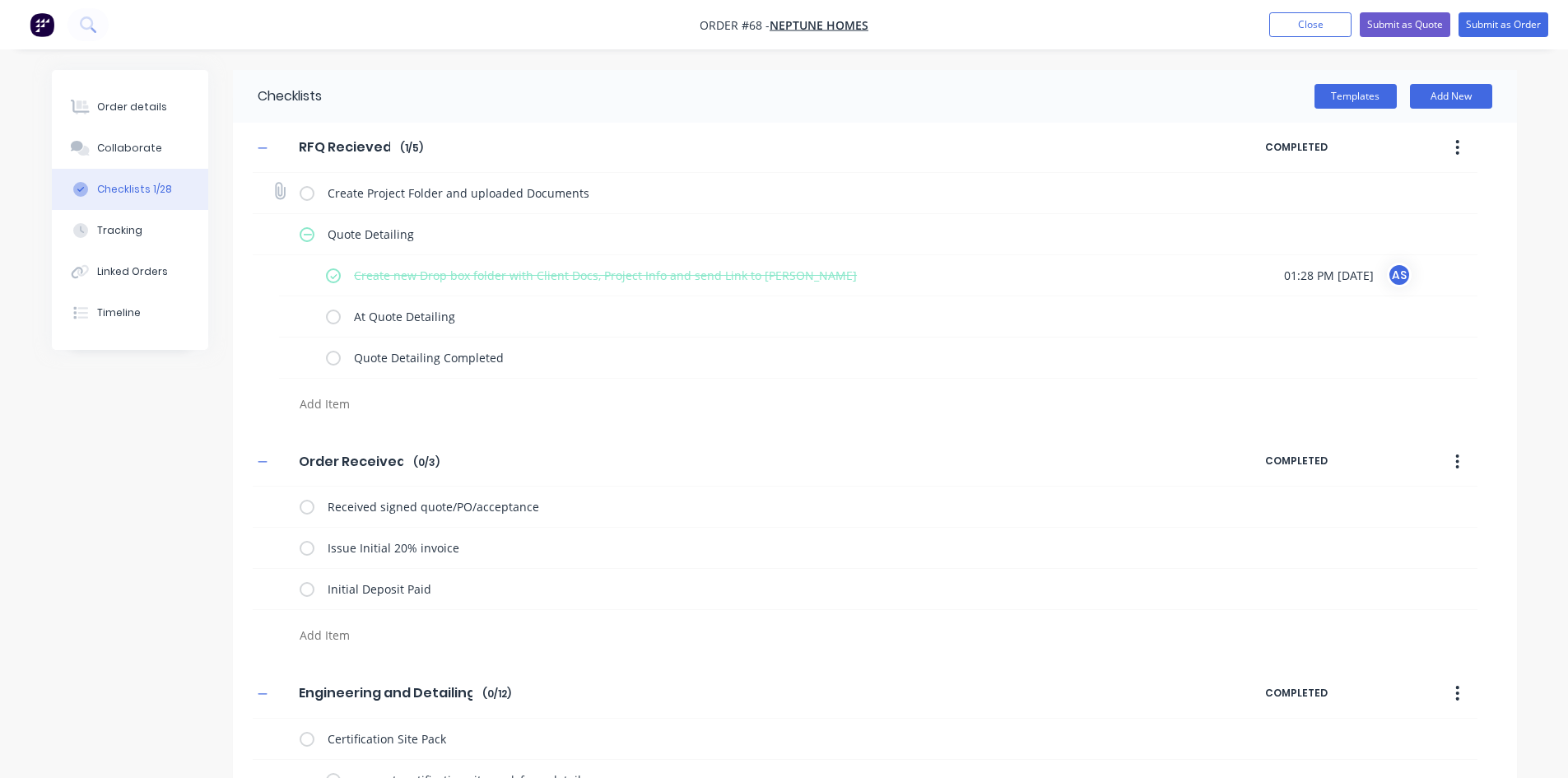
click at [310, 187] on label at bounding box center [307, 193] width 15 height 17
click at [0, 0] on input "checkbox" at bounding box center [0, 0] width 0 height 0
type textarea "x"
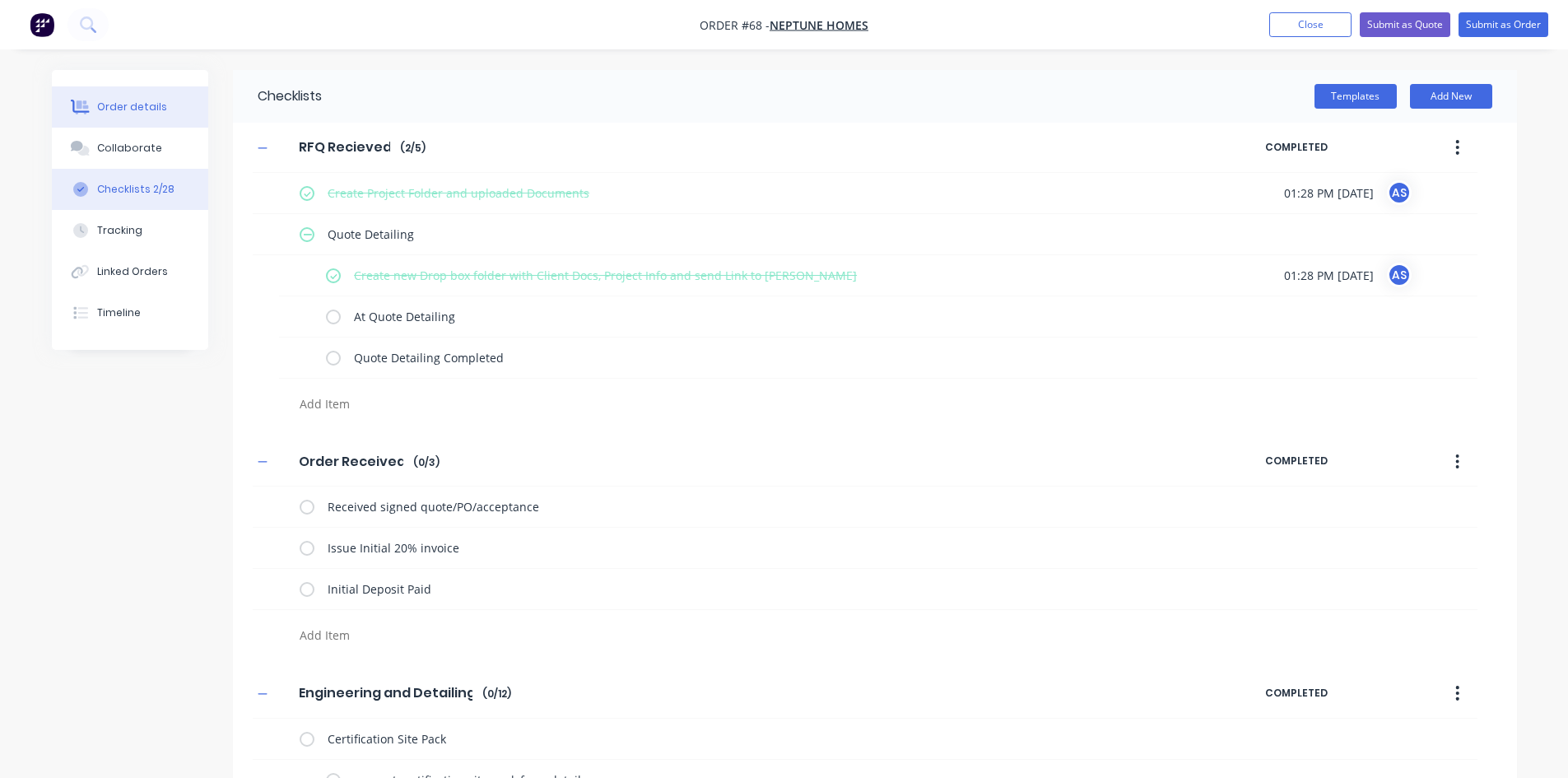
click at [104, 114] on div "Order details" at bounding box center [133, 107] width 70 height 15
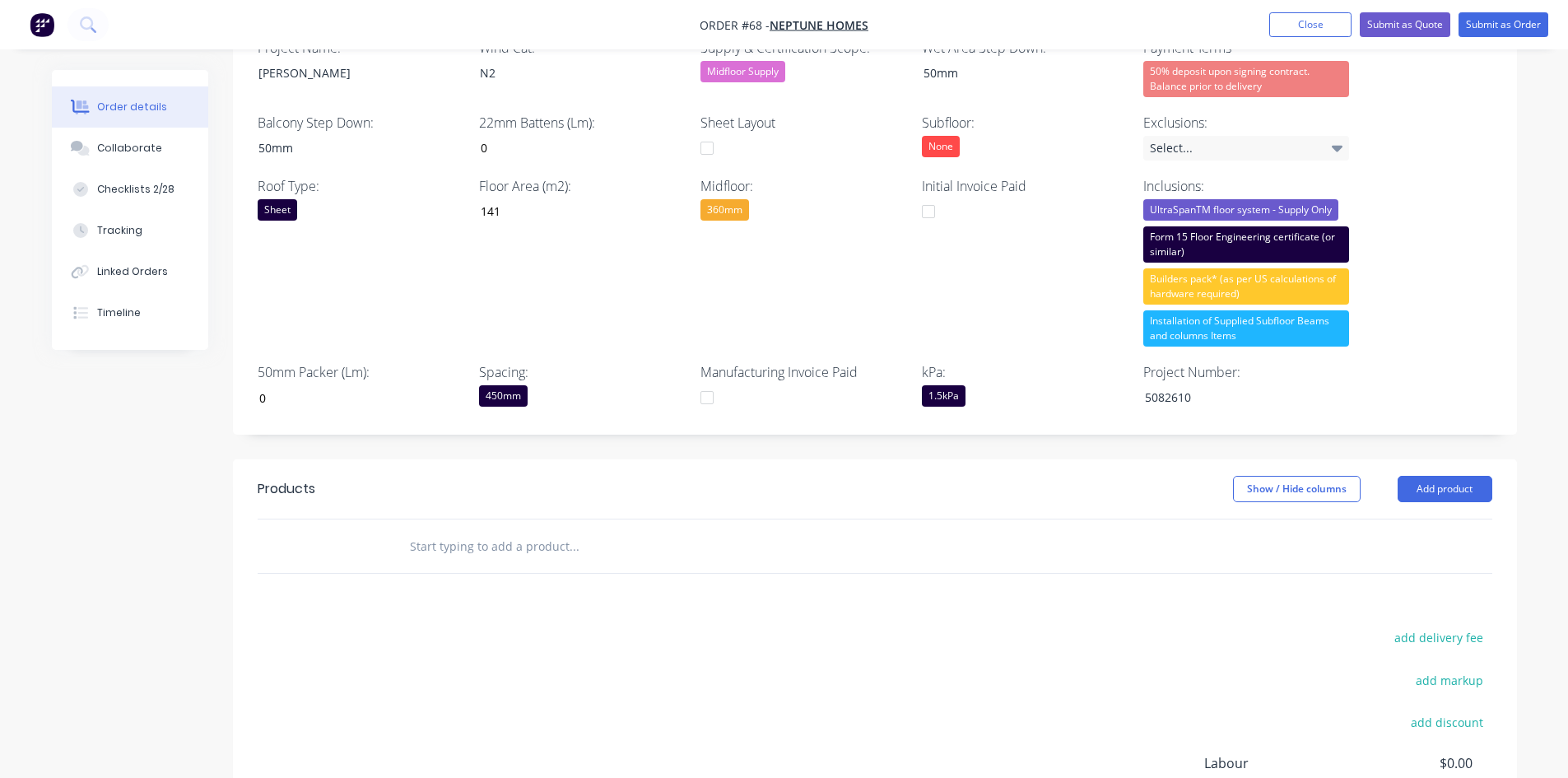
scroll to position [663, 0]
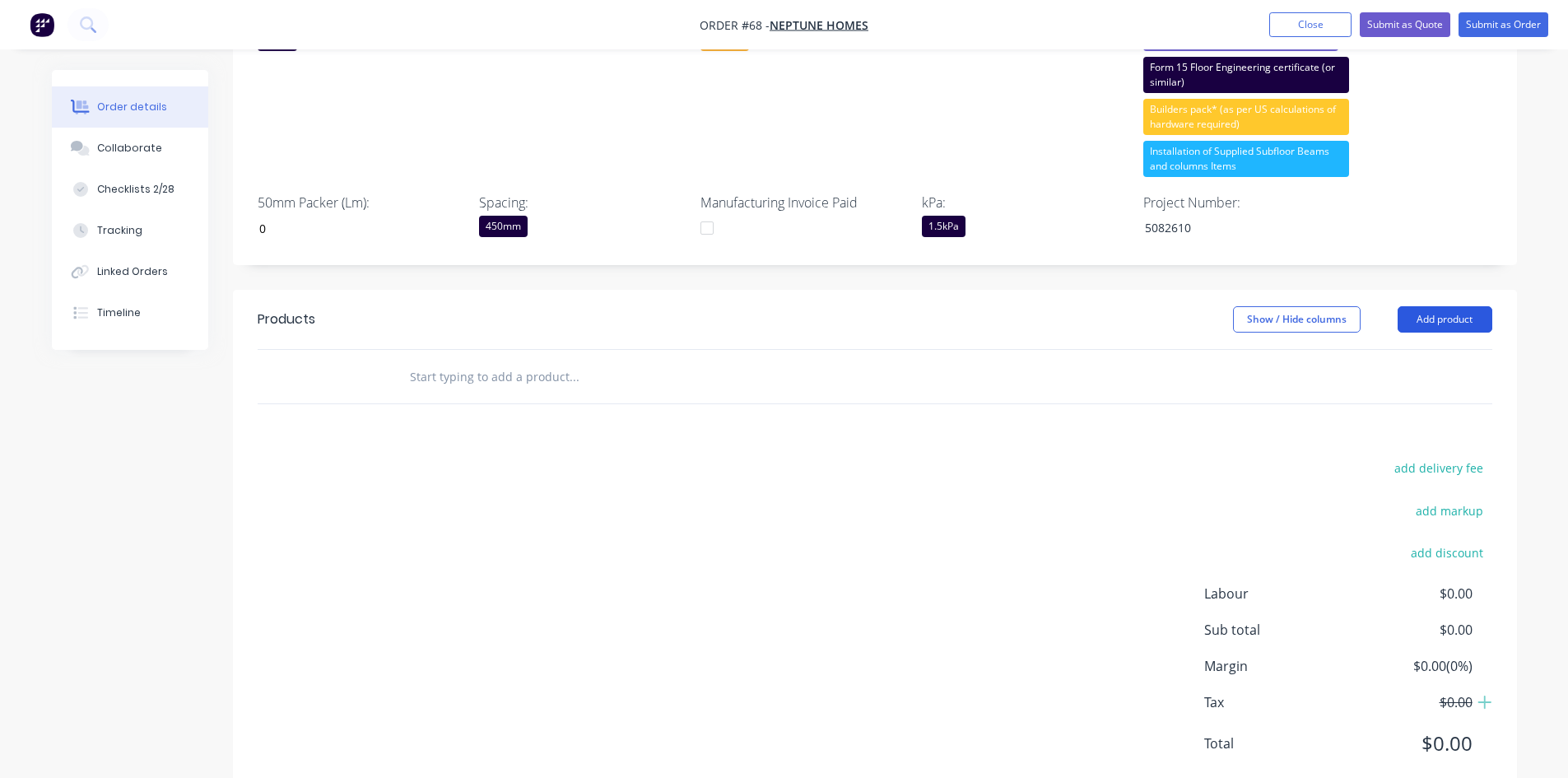
click at [1263, 306] on button "Add product" at bounding box center [1445, 319] width 95 height 27
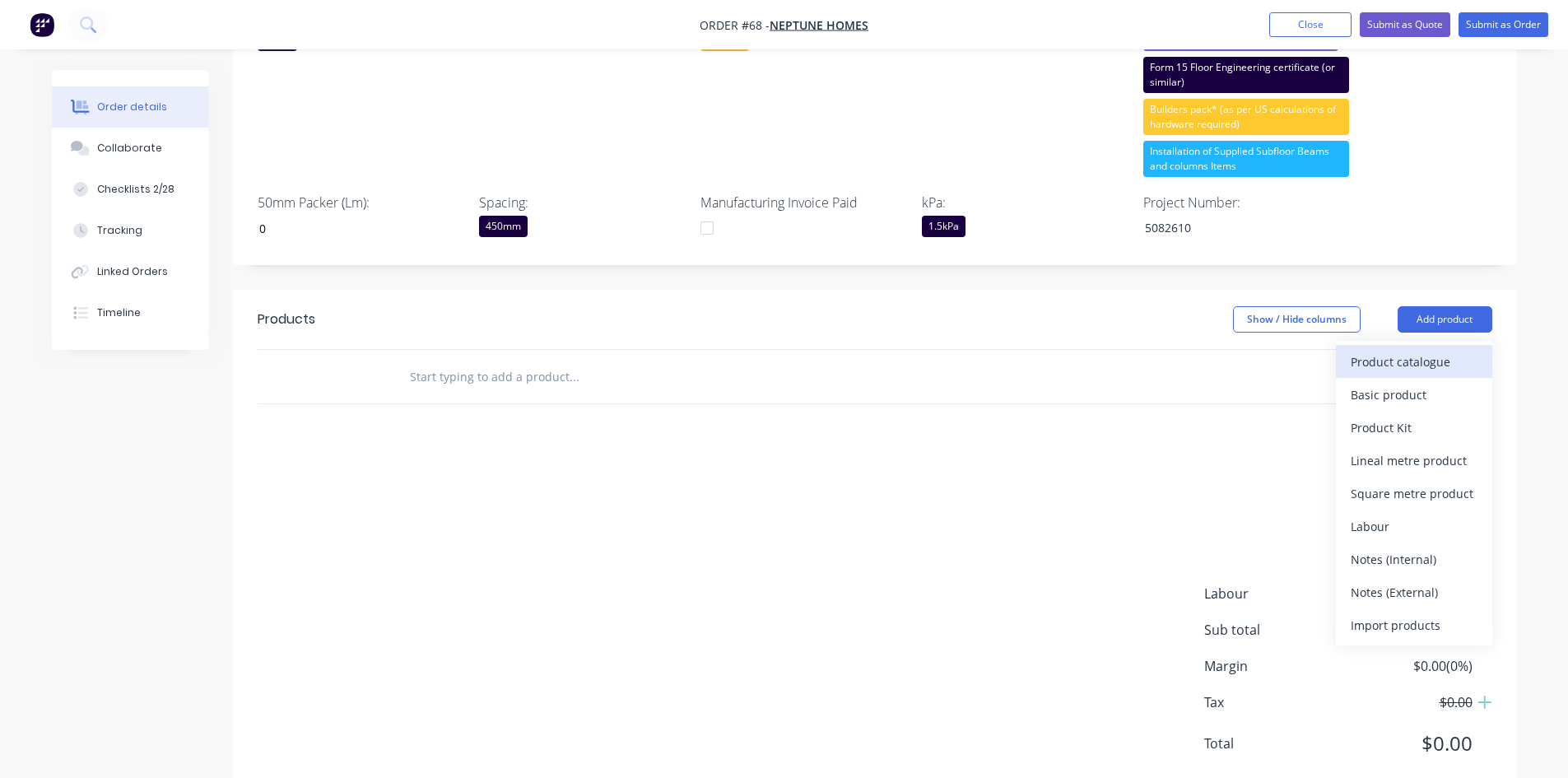
click at [1263, 350] on div "Product catalogue" at bounding box center [1414, 361] width 127 height 24
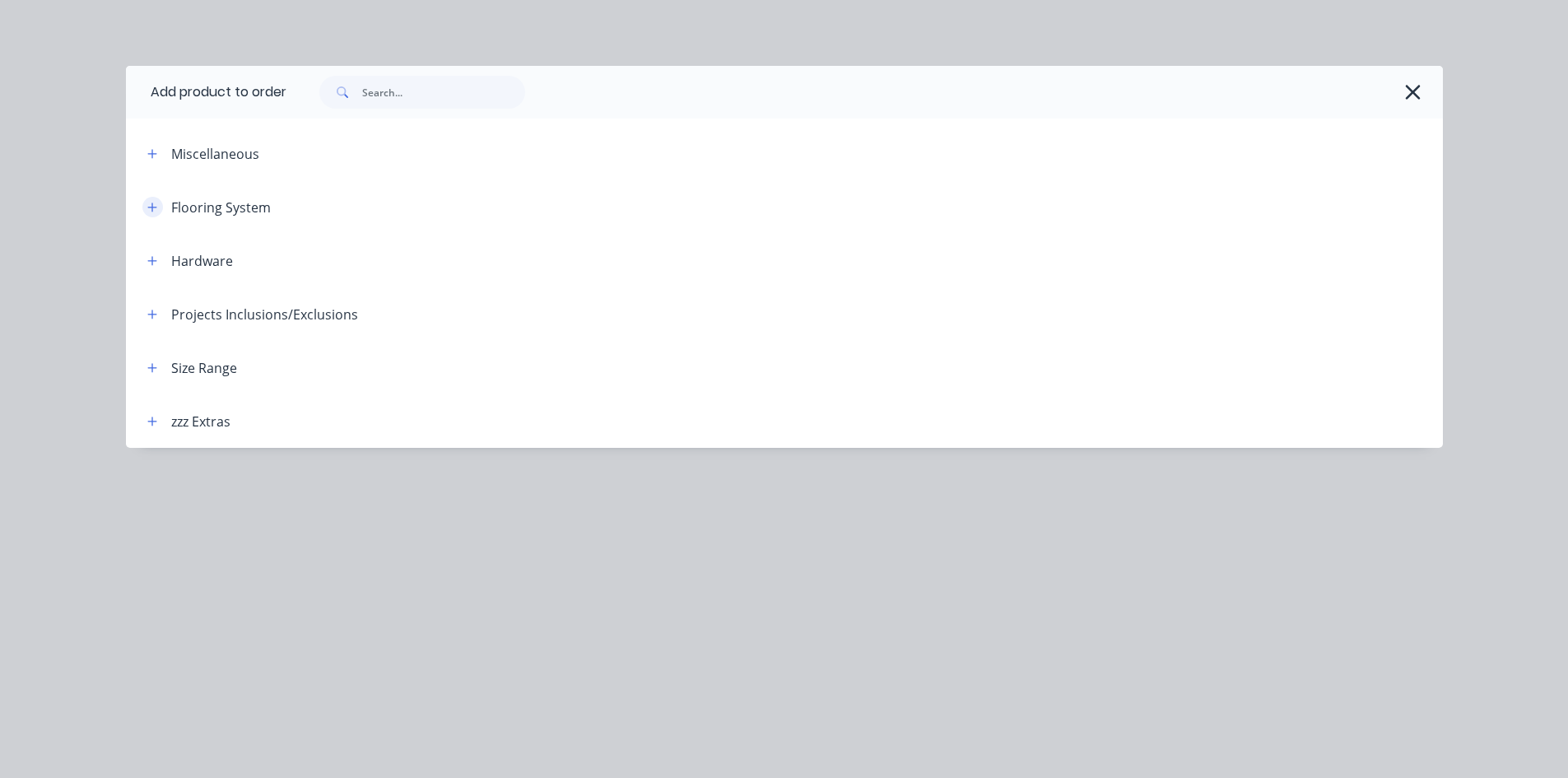
click at [152, 204] on icon "button" at bounding box center [152, 208] width 9 height 11
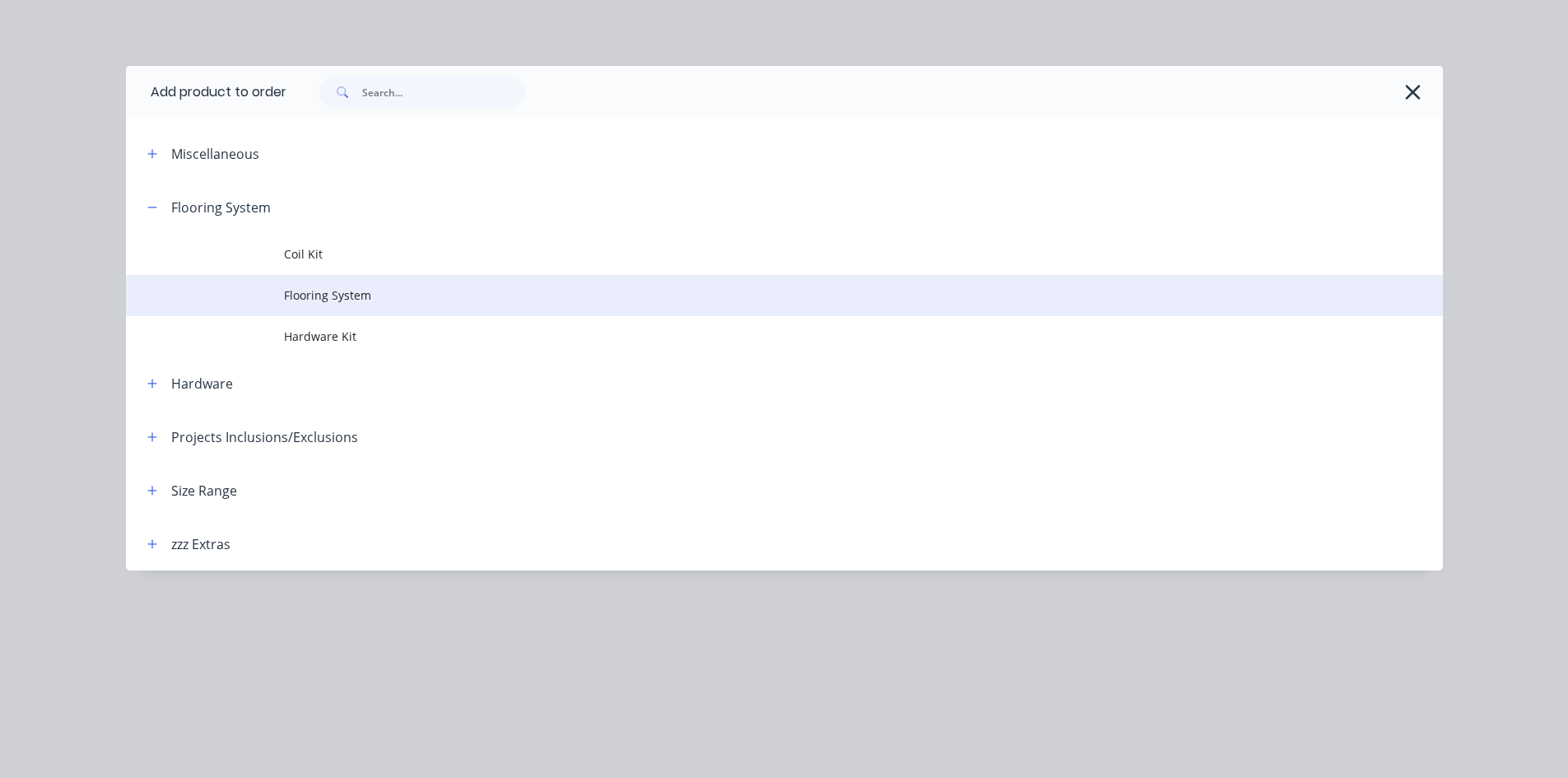
click at [300, 285] on td "Flooring System" at bounding box center [863, 295] width 1159 height 41
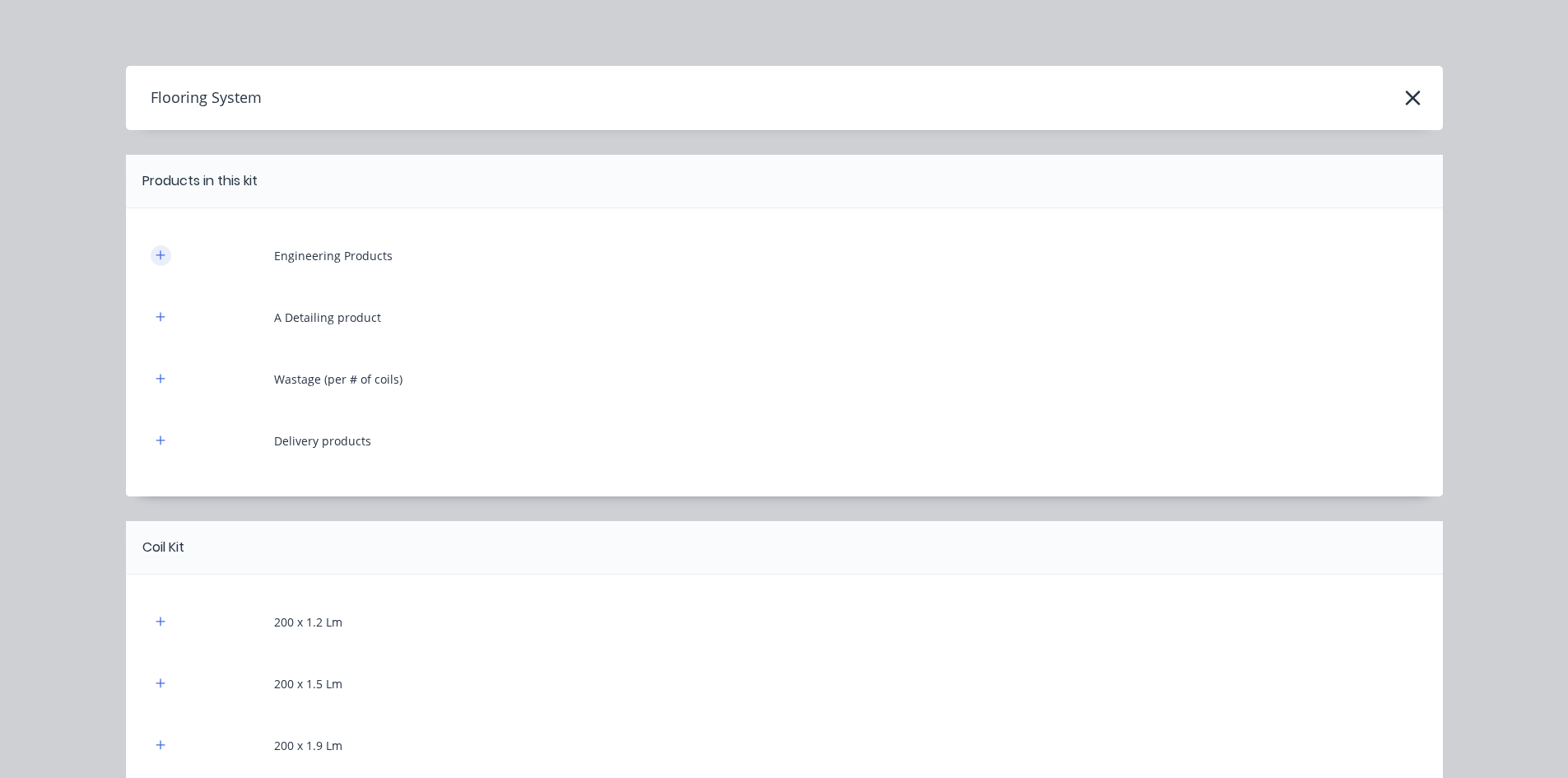
click at [151, 251] on button "button" at bounding box center [161, 256] width 21 height 21
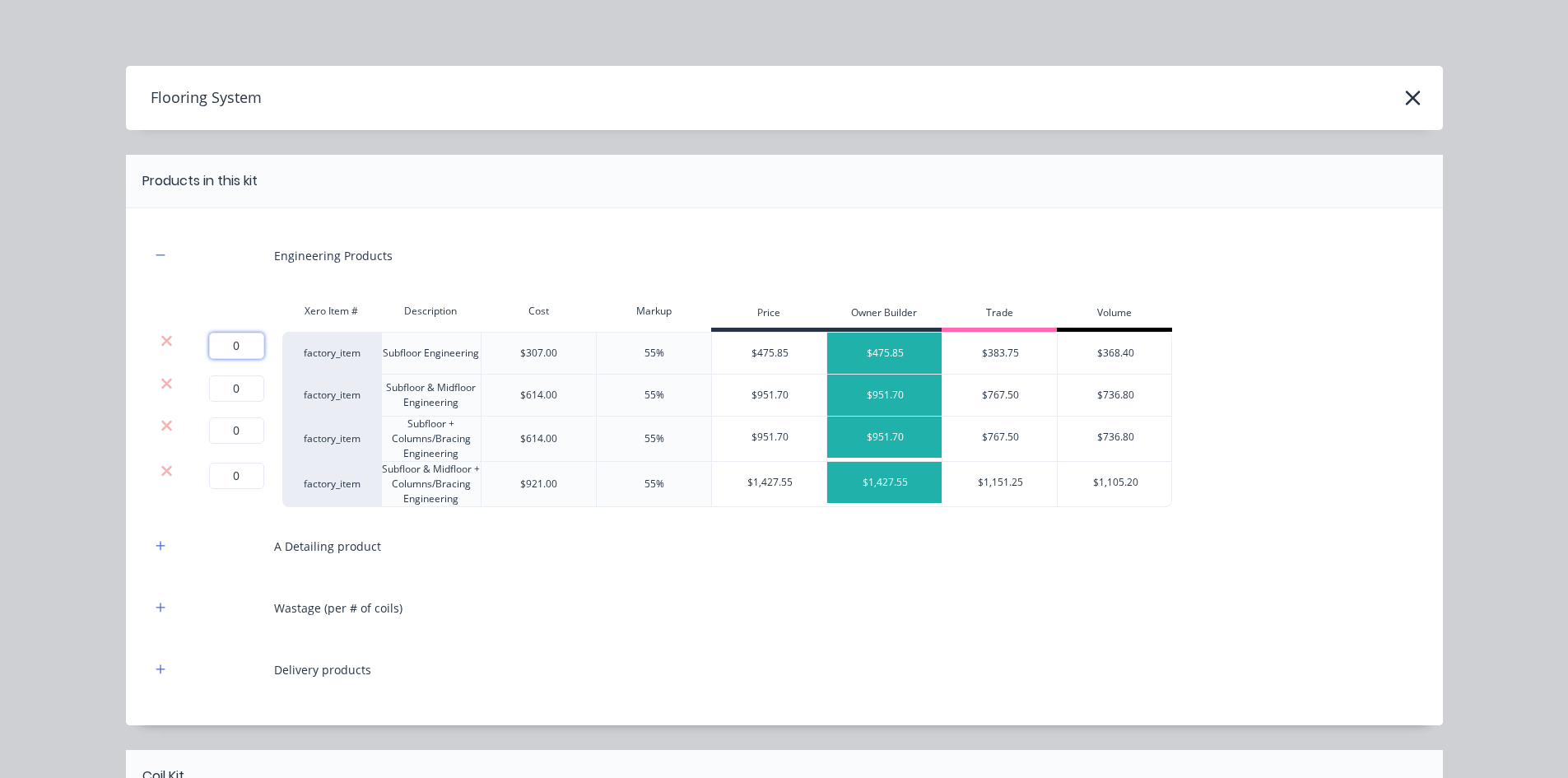
click at [238, 350] on input "0" at bounding box center [237, 346] width 55 height 27
type input "1"
click at [161, 383] on icon at bounding box center [166, 383] width 10 height 10
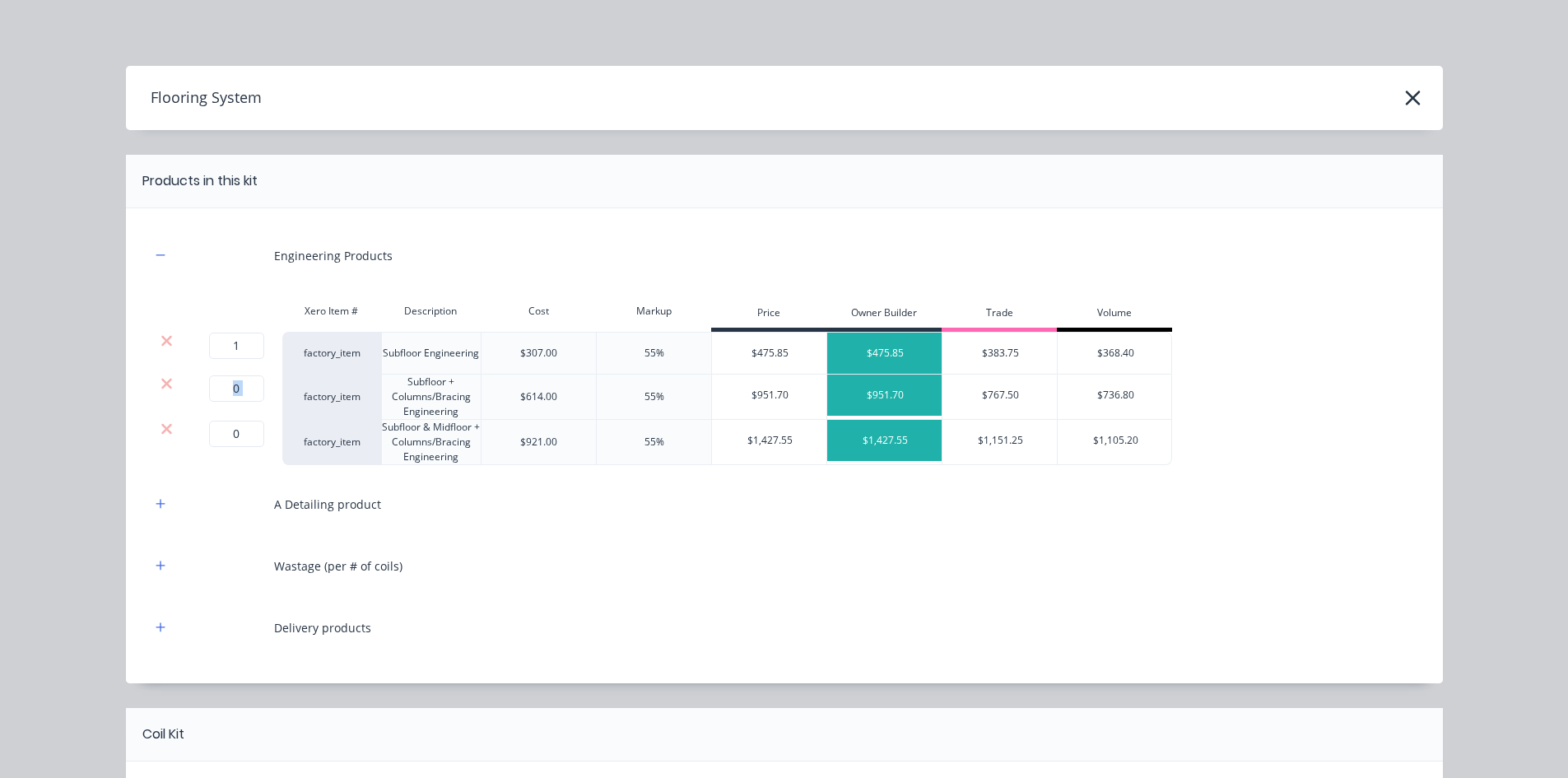
click at [161, 383] on icon at bounding box center [166, 383] width 10 height 10
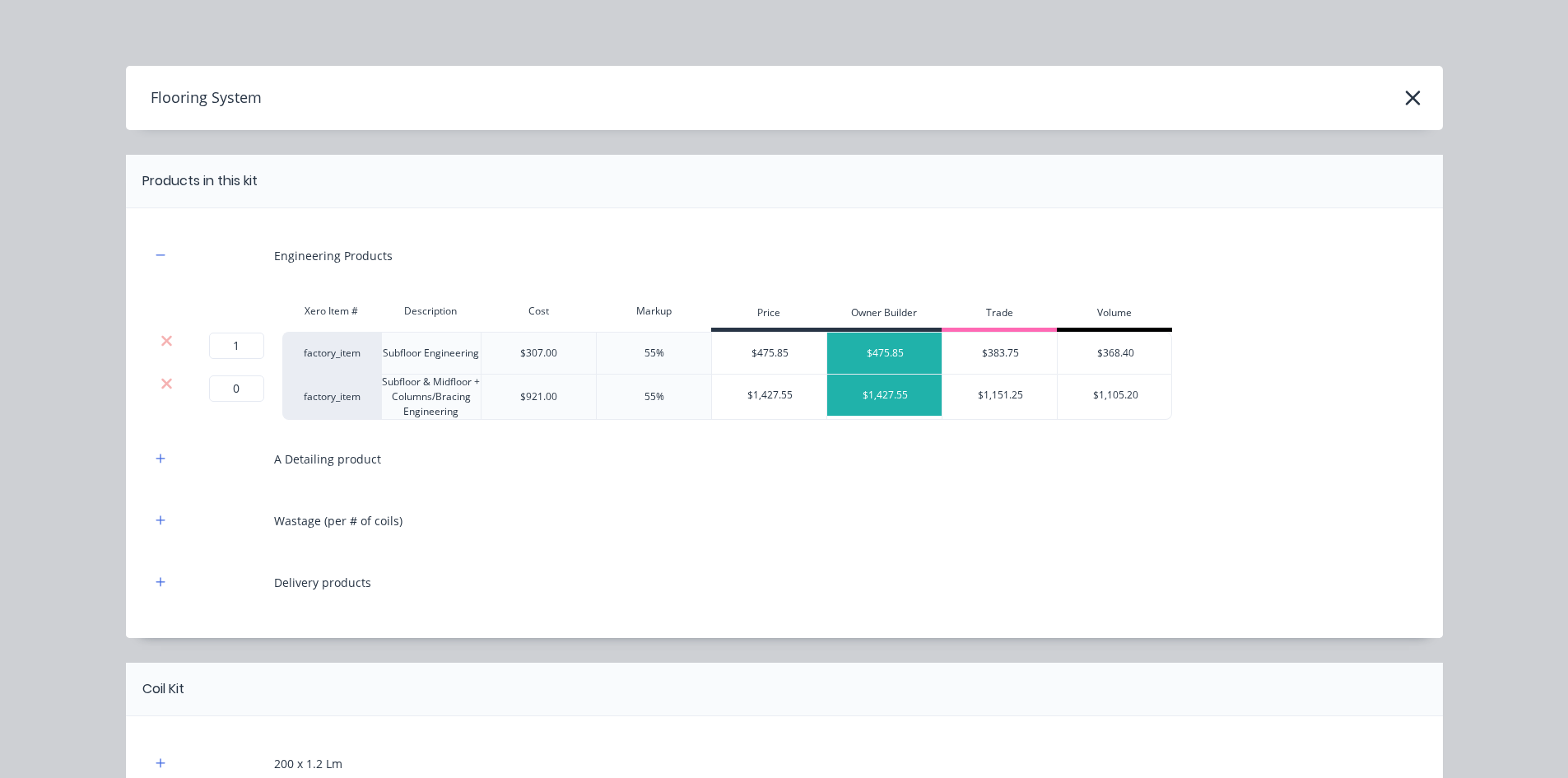
click at [161, 383] on icon at bounding box center [166, 383] width 10 height 10
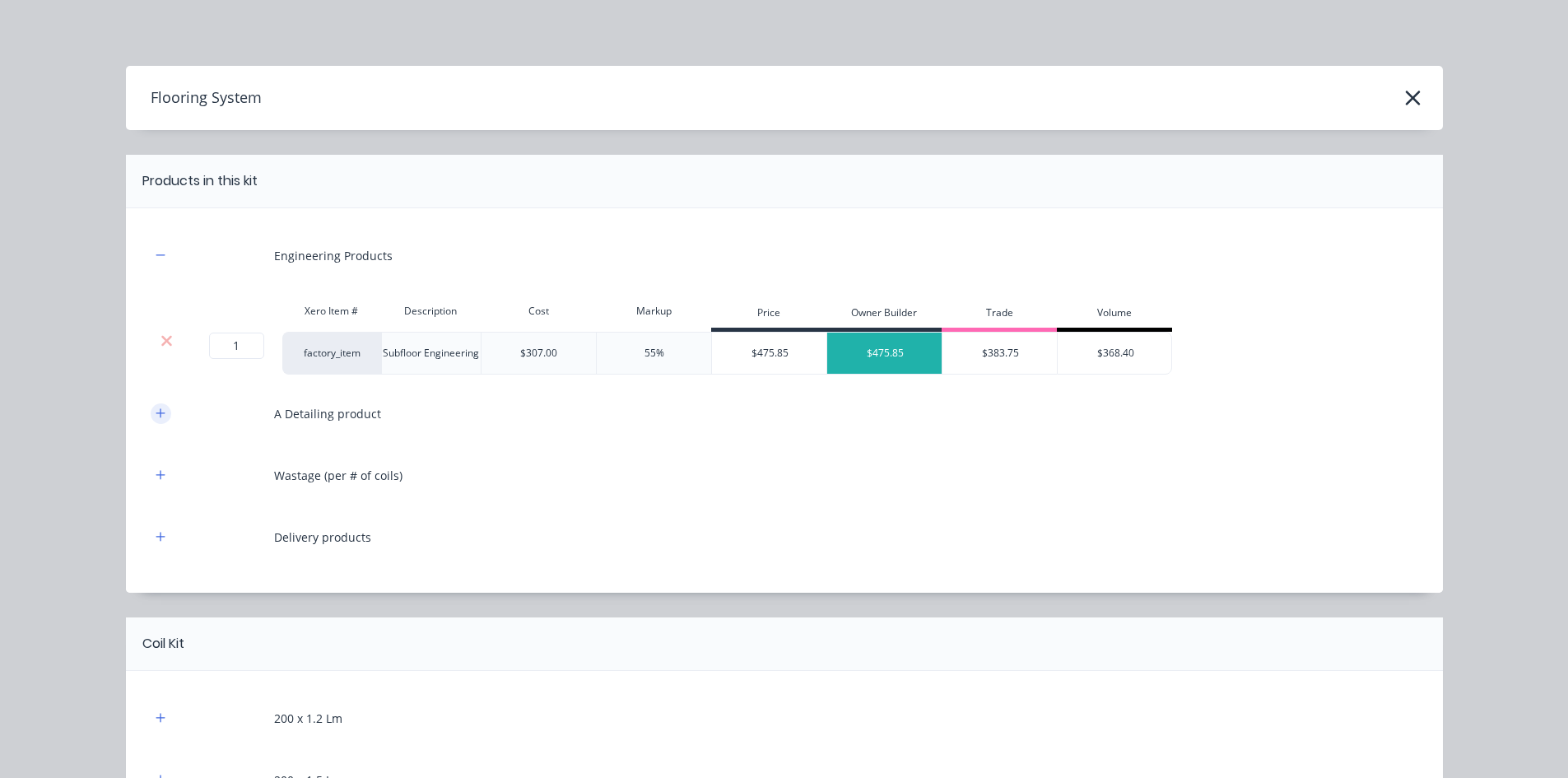
click at [155, 411] on icon "button" at bounding box center [160, 413] width 9 height 11
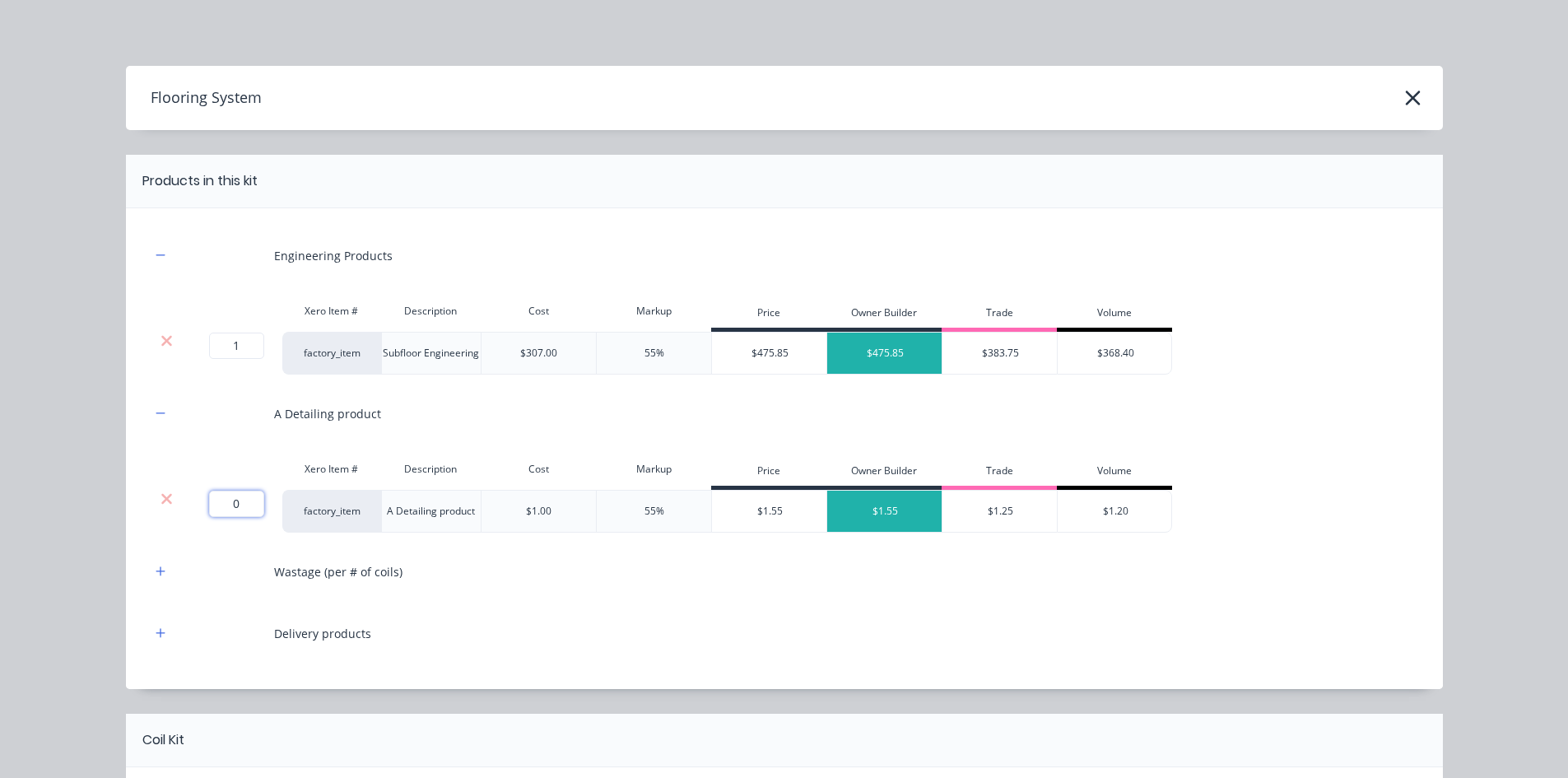
click at [239, 507] on input "0" at bounding box center [237, 504] width 55 height 27
type input "34"
click at [156, 570] on icon "button" at bounding box center [160, 571] width 9 height 11
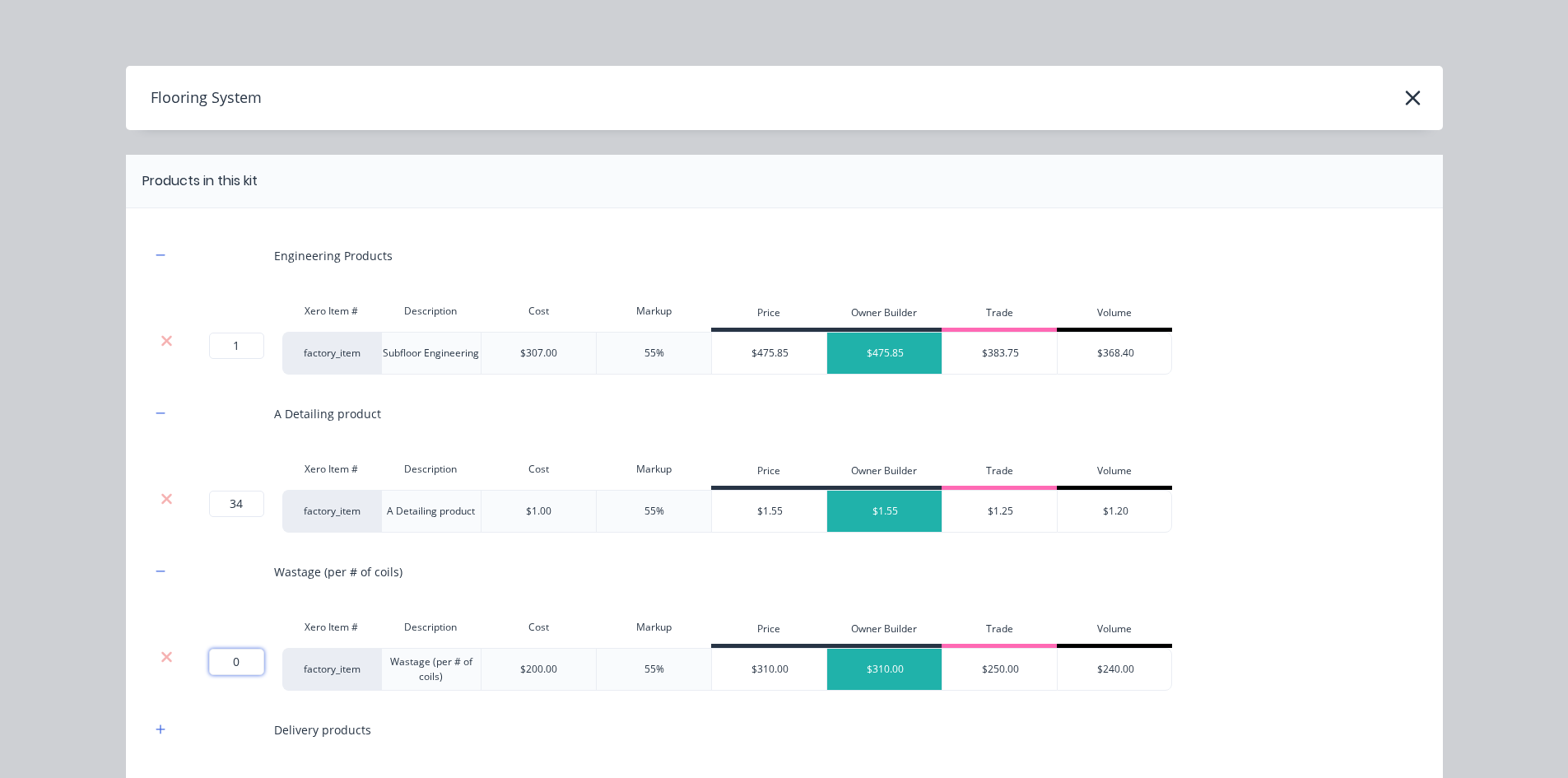
click at [234, 600] on input "0" at bounding box center [237, 662] width 55 height 27
type input "1"
click at [137, 600] on div "Engineering Products Xero Item # Description Cost Markup Price Owner Builder Tr…" at bounding box center [784, 497] width 1317 height 577
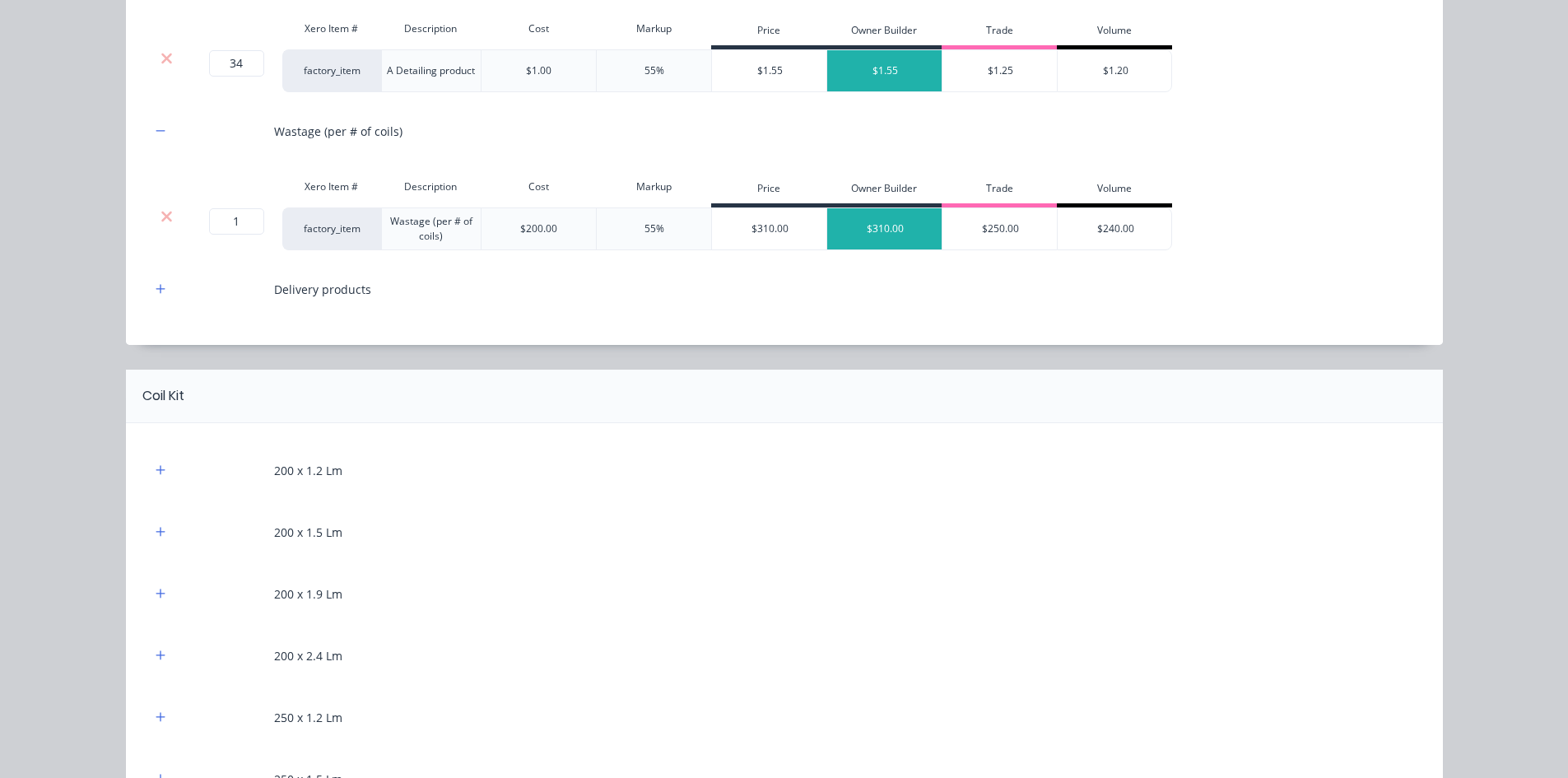
scroll to position [494, 0]
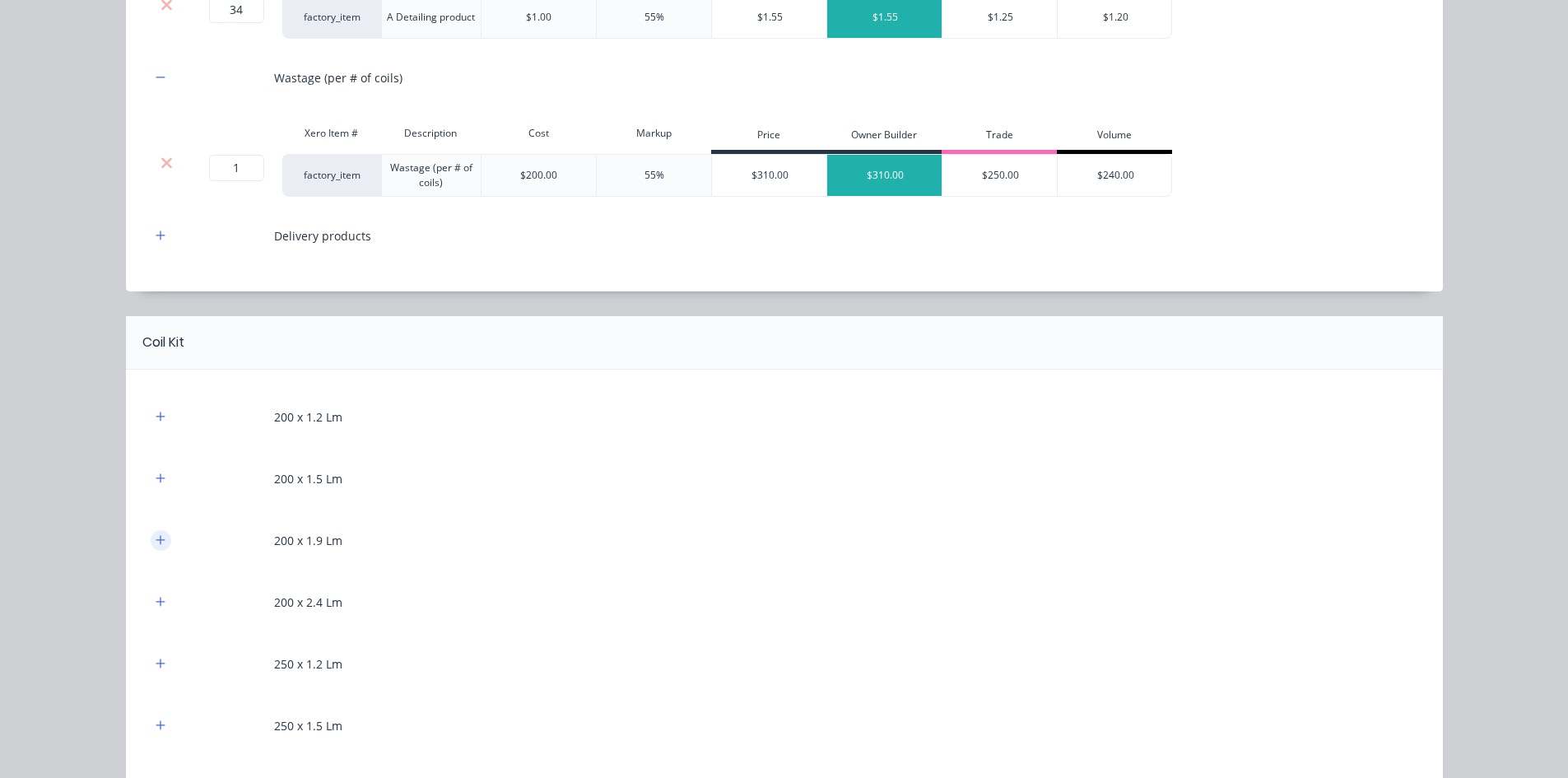
click at [158, 536] on icon "button" at bounding box center [160, 540] width 9 height 11
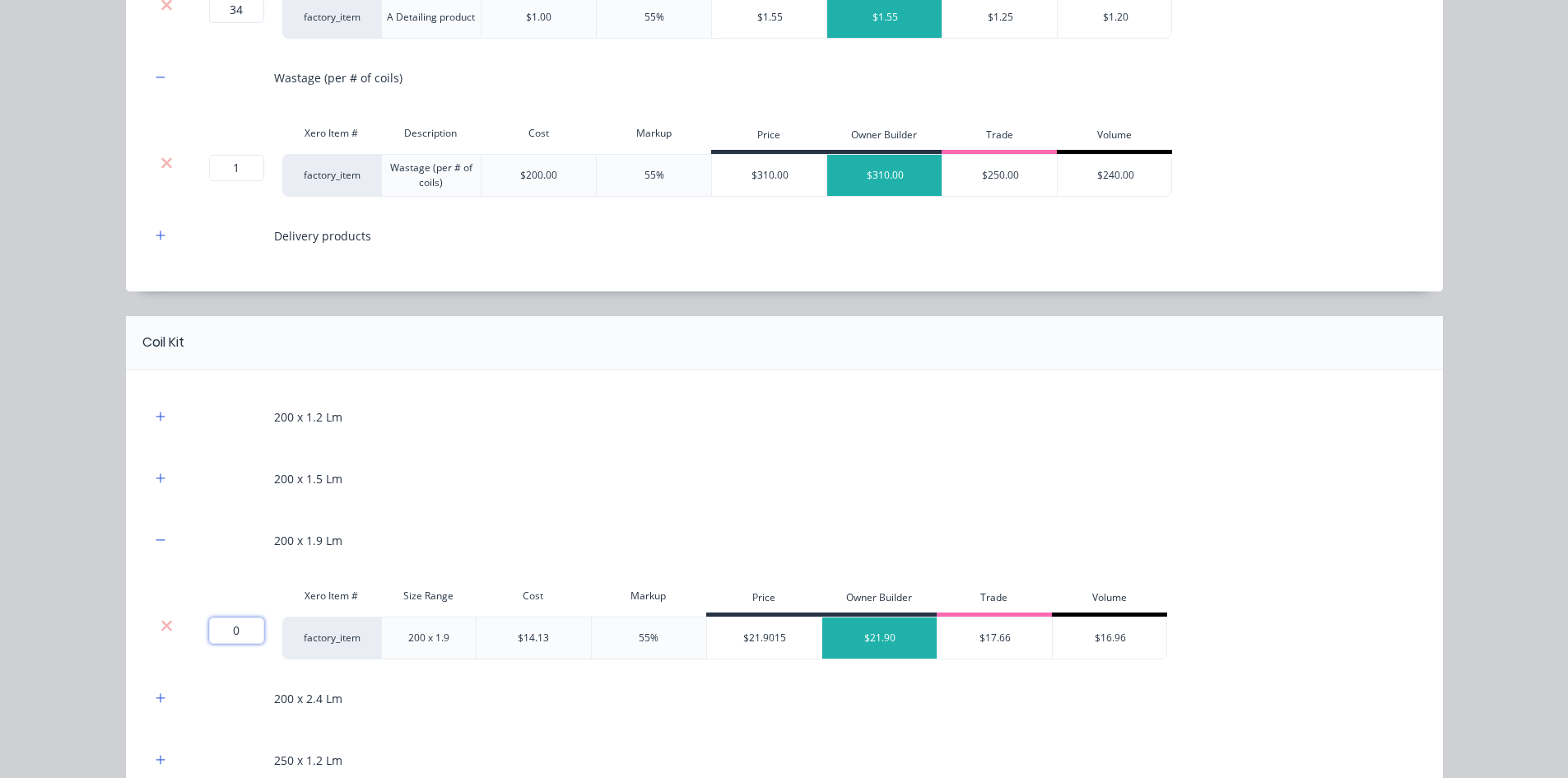
click at [230, 600] on input "0" at bounding box center [237, 630] width 55 height 27
type input "34"
click at [161, 421] on button "button" at bounding box center [161, 417] width 21 height 21
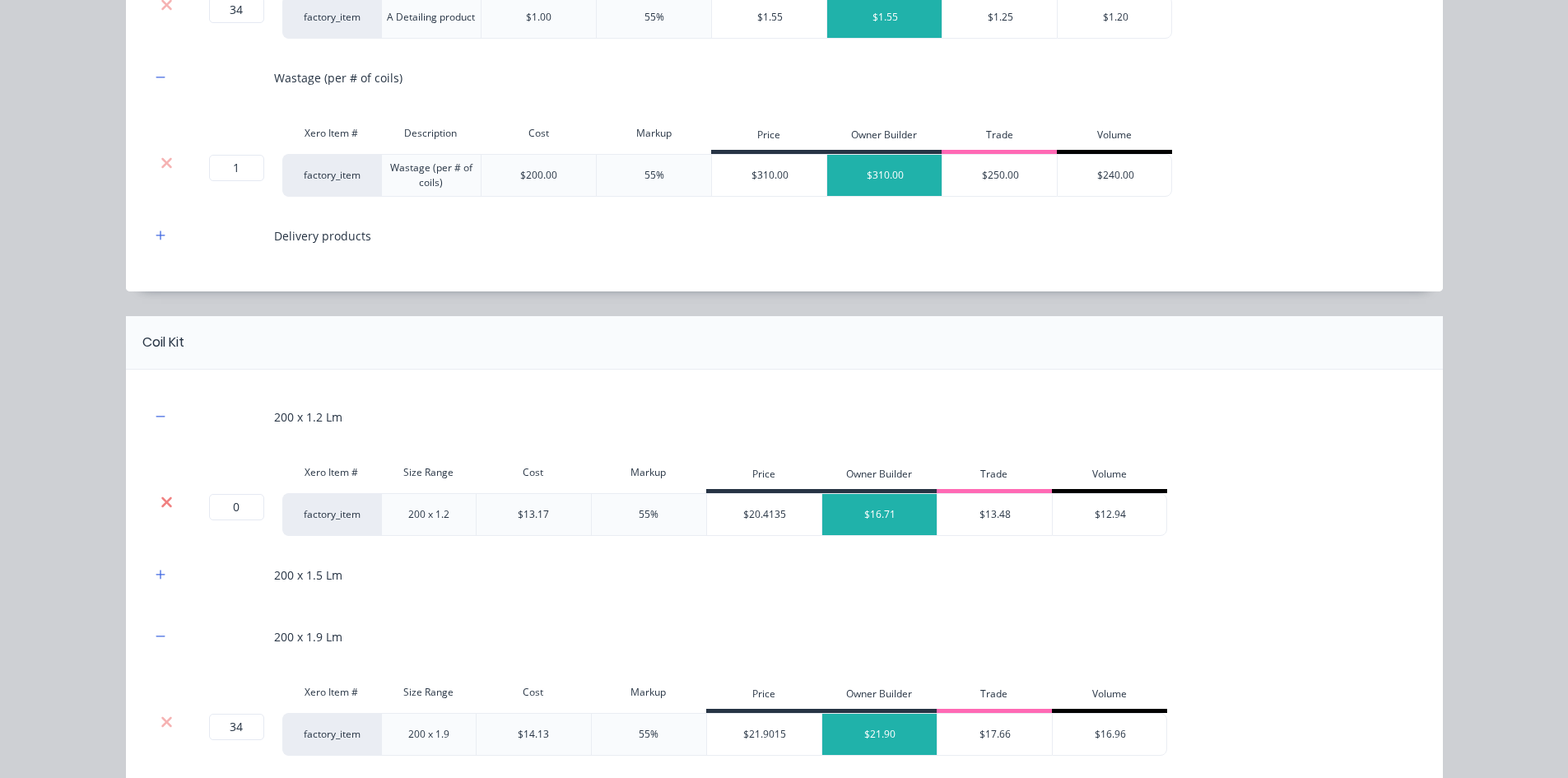
click at [160, 504] on icon at bounding box center [166, 501] width 12 height 16
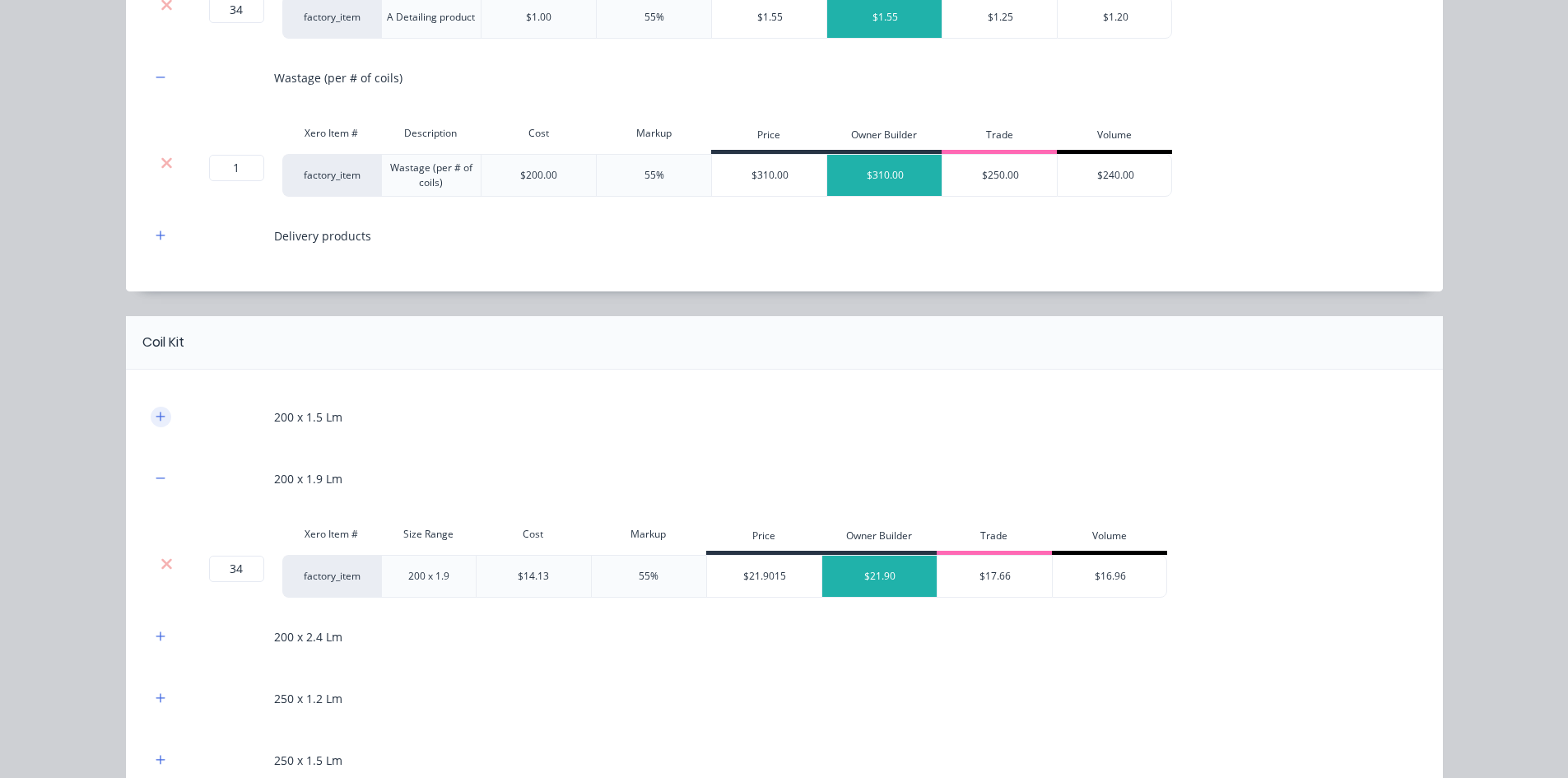
click at [155, 417] on icon "button" at bounding box center [160, 416] width 9 height 9
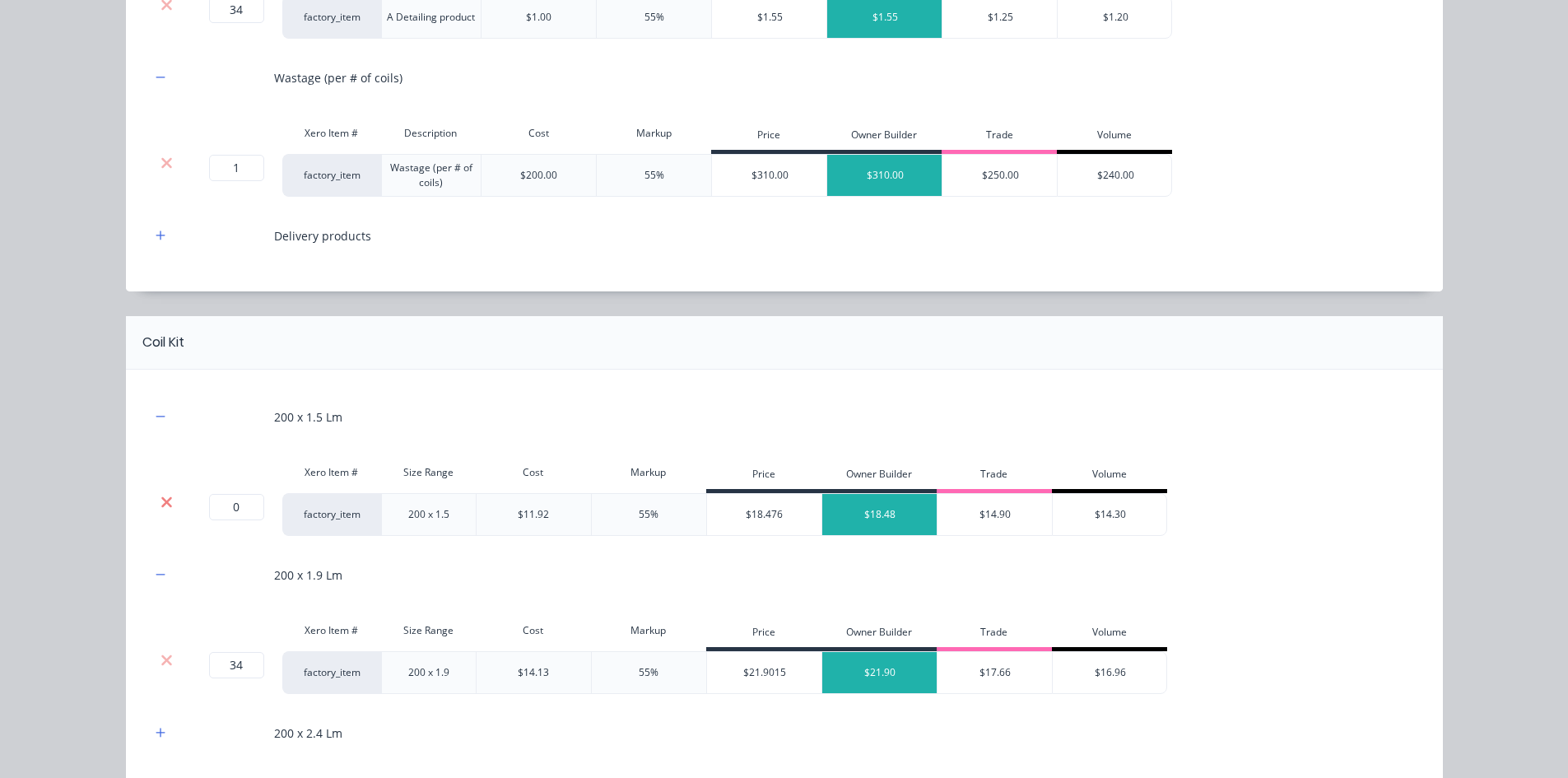
click at [160, 494] on icon at bounding box center [166, 501] width 12 height 16
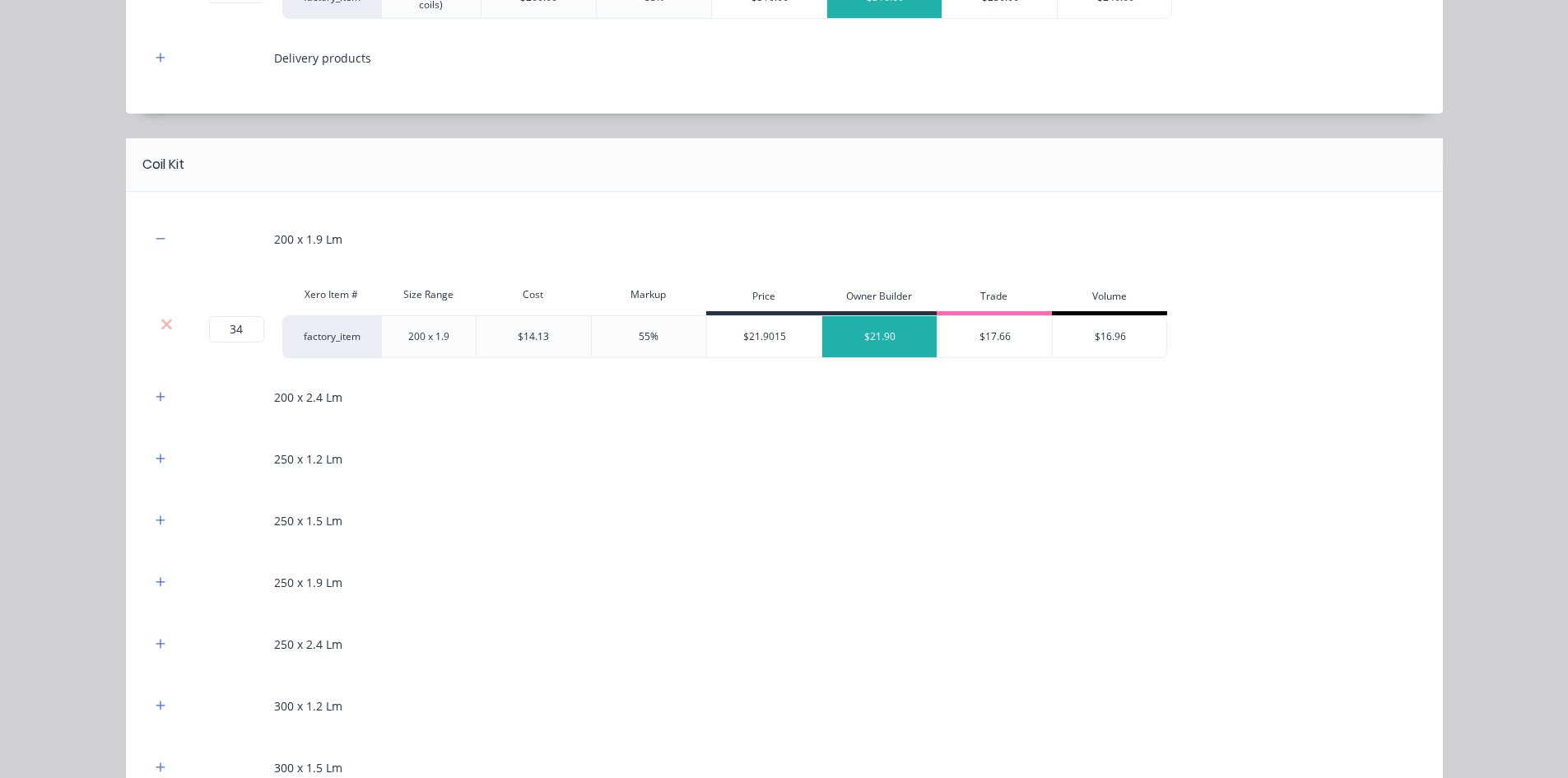
scroll to position [741, 0]
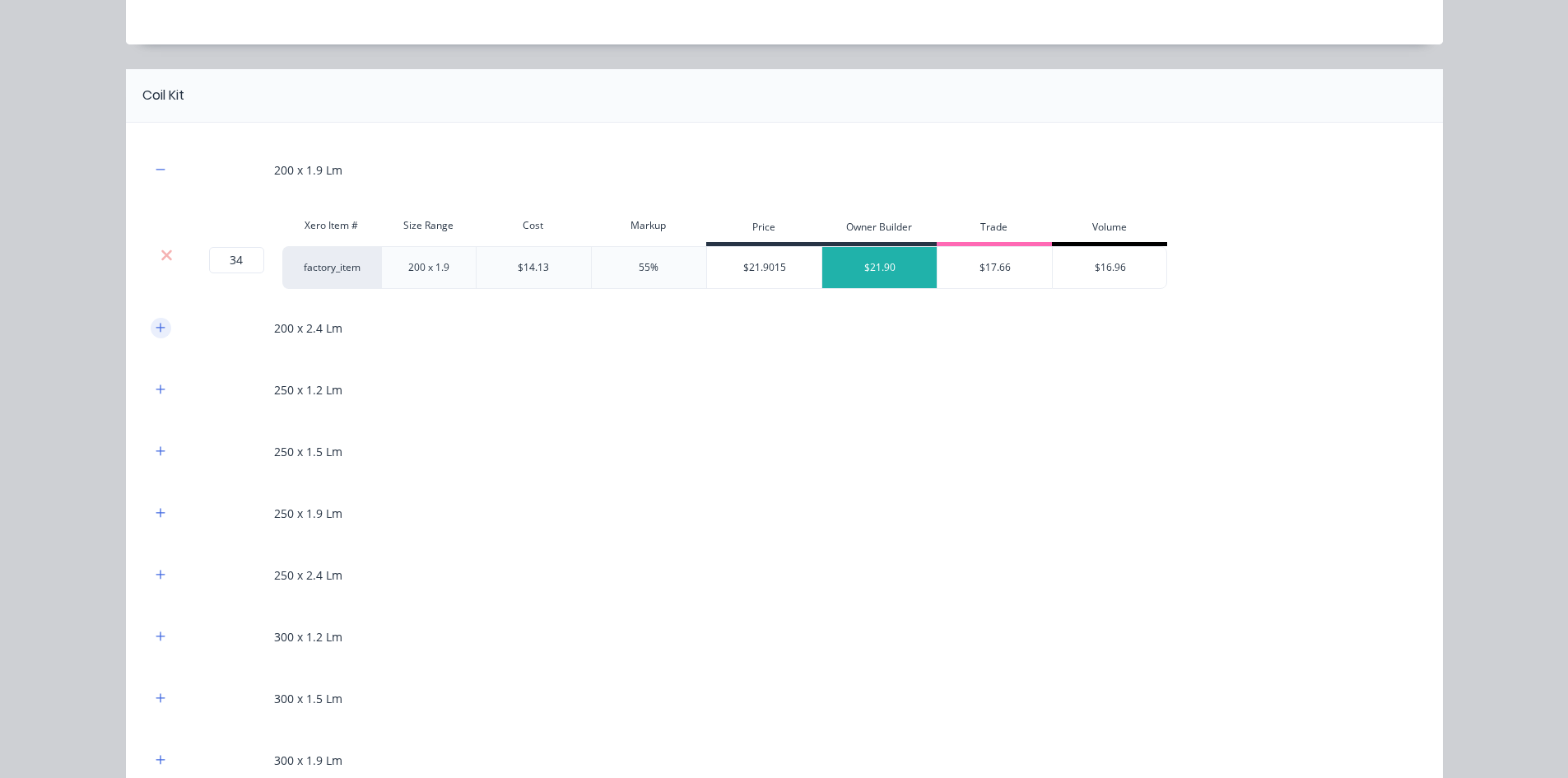
click at [155, 329] on icon "button" at bounding box center [160, 328] width 9 height 11
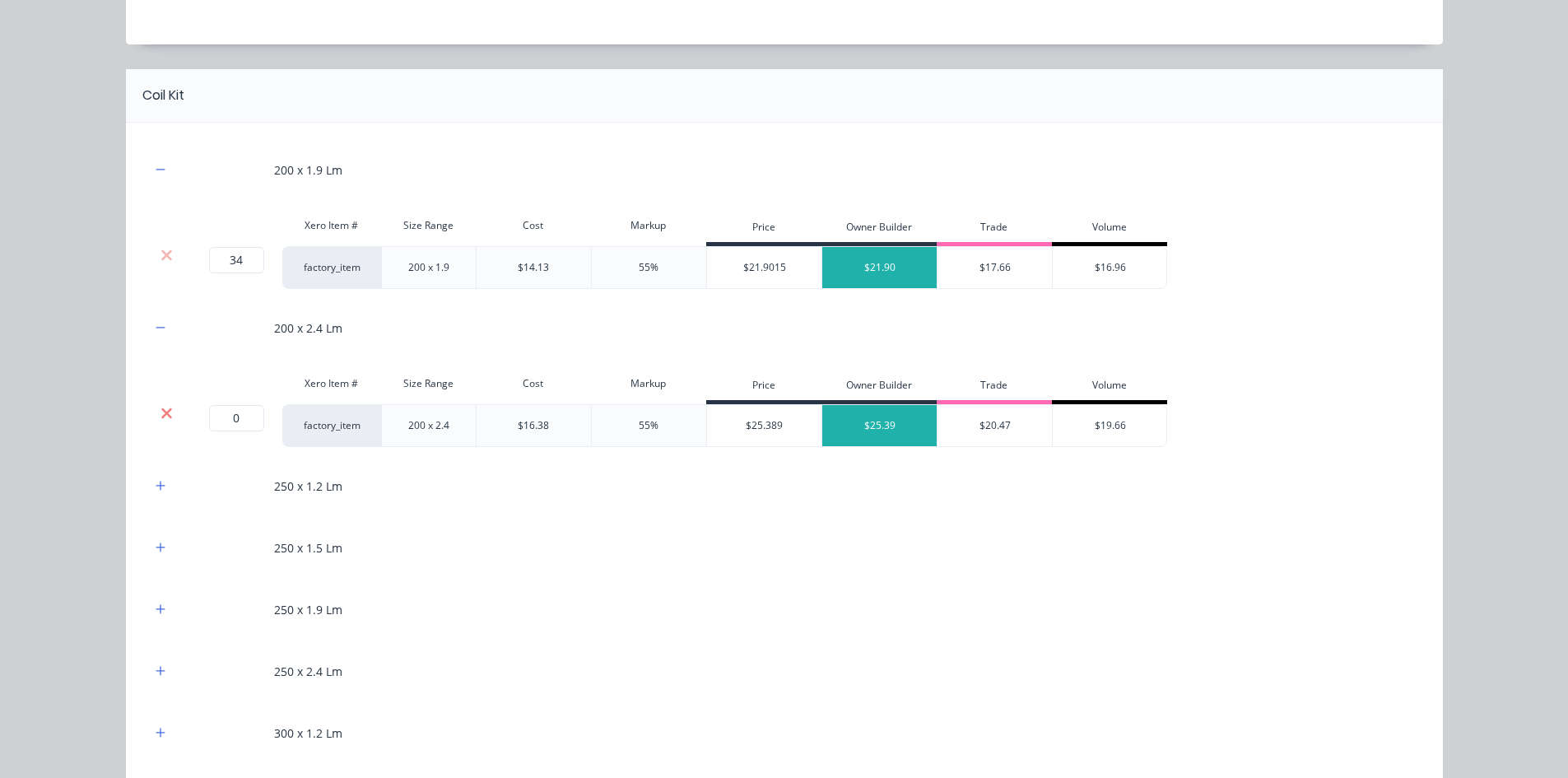
click at [160, 417] on icon at bounding box center [166, 412] width 12 height 16
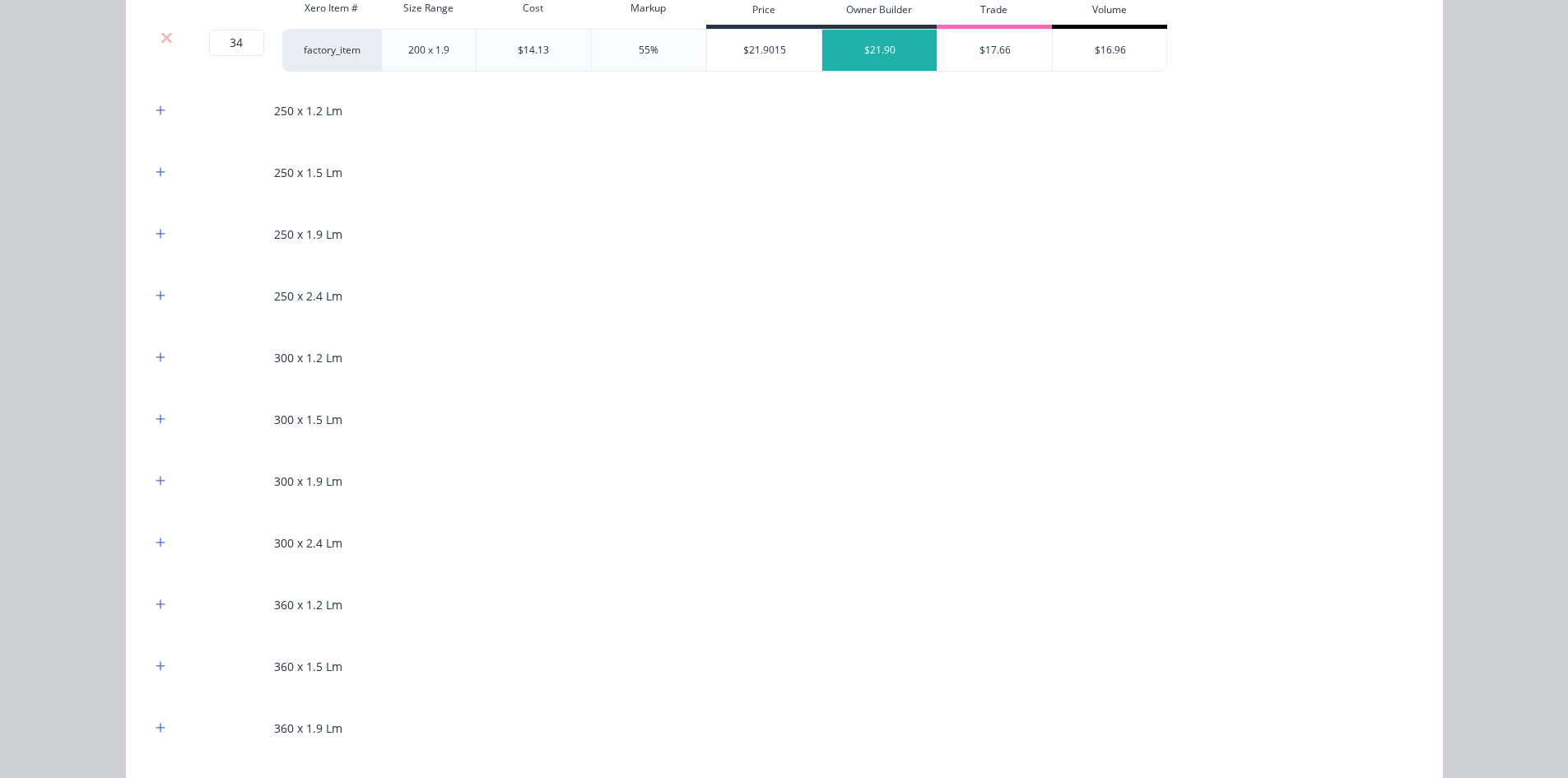
scroll to position [987, 0]
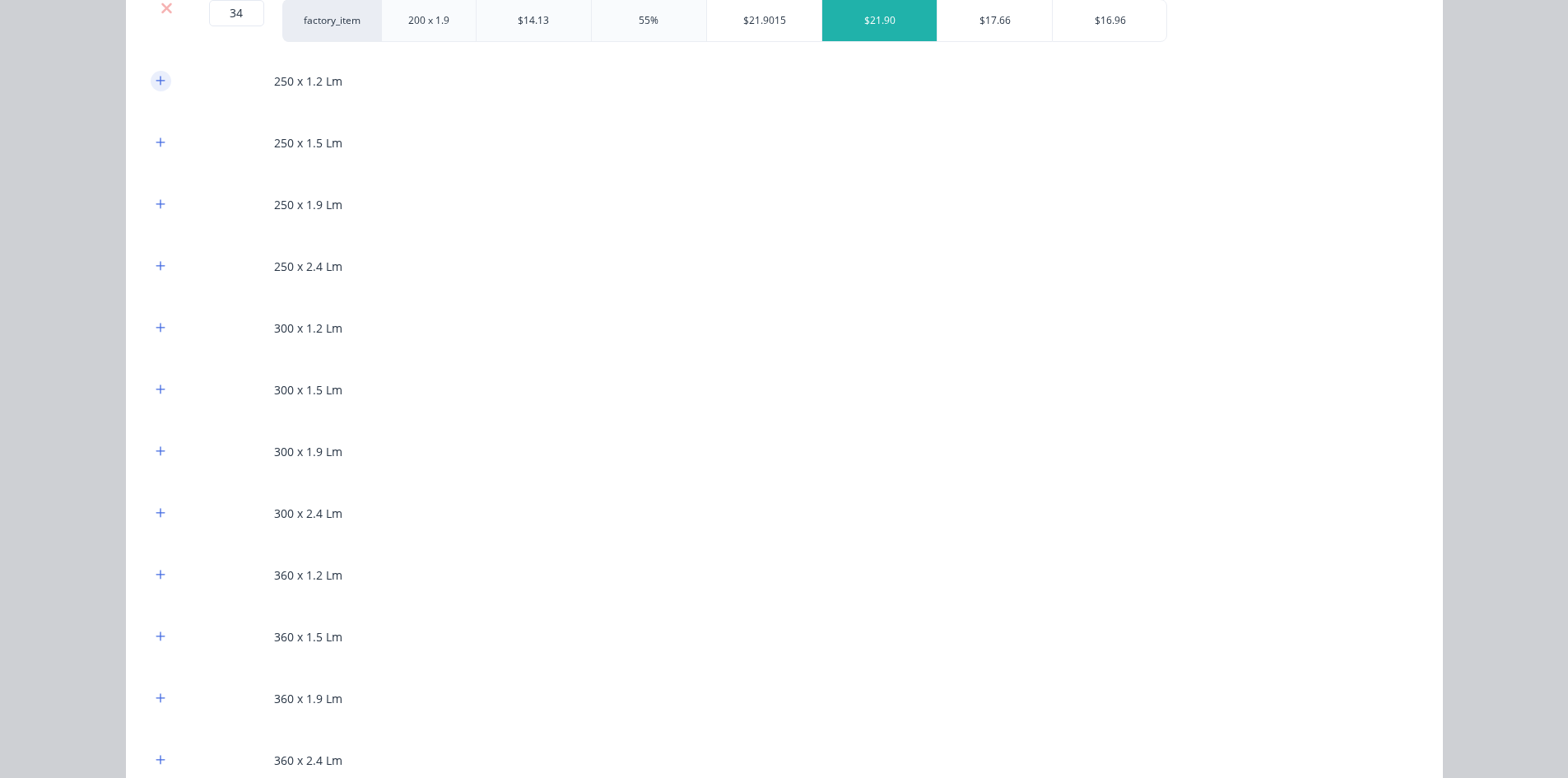
click at [157, 75] on icon "button" at bounding box center [160, 81] width 9 height 11
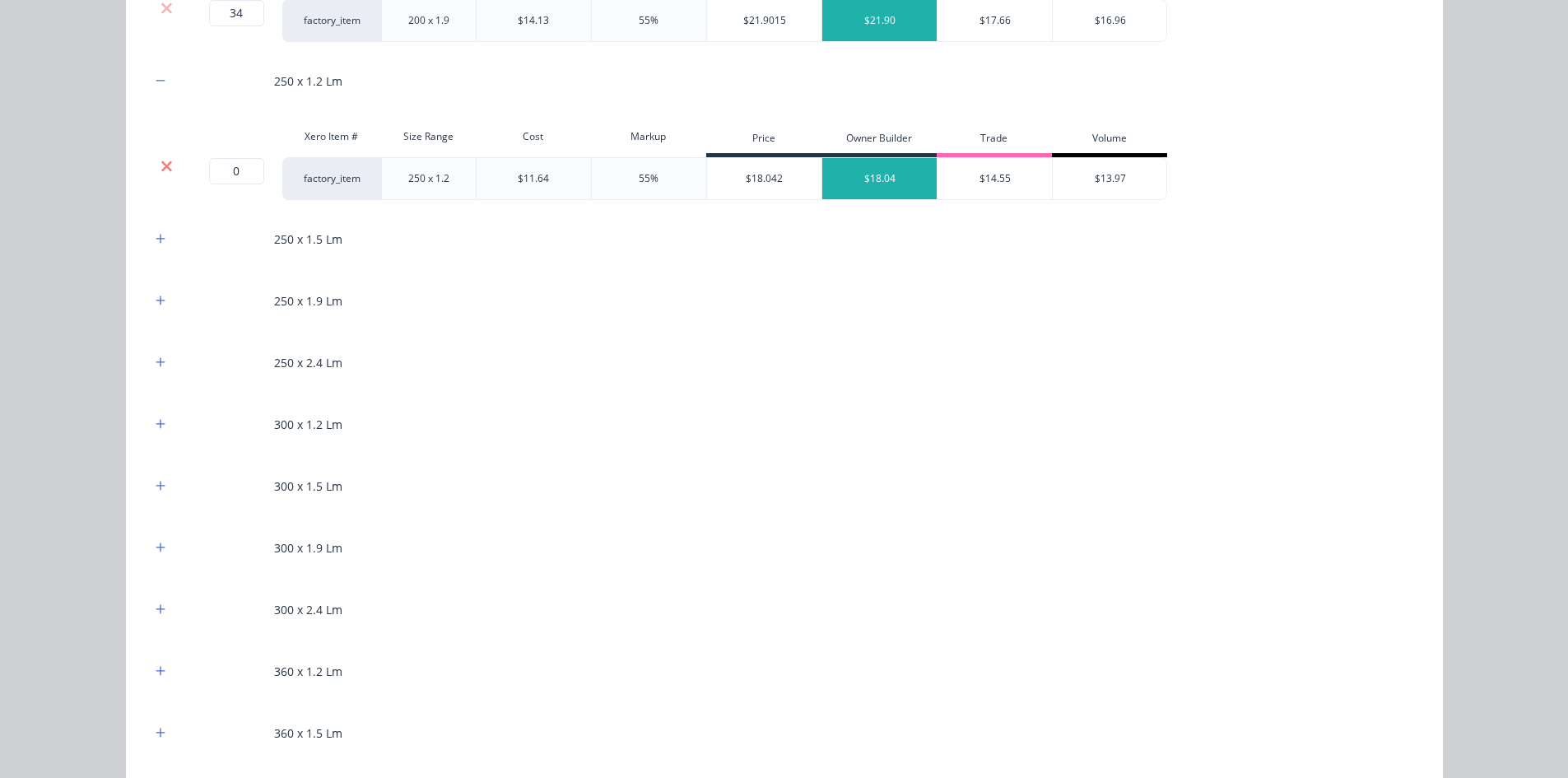
click at [160, 158] on icon at bounding box center [166, 166] width 12 height 16
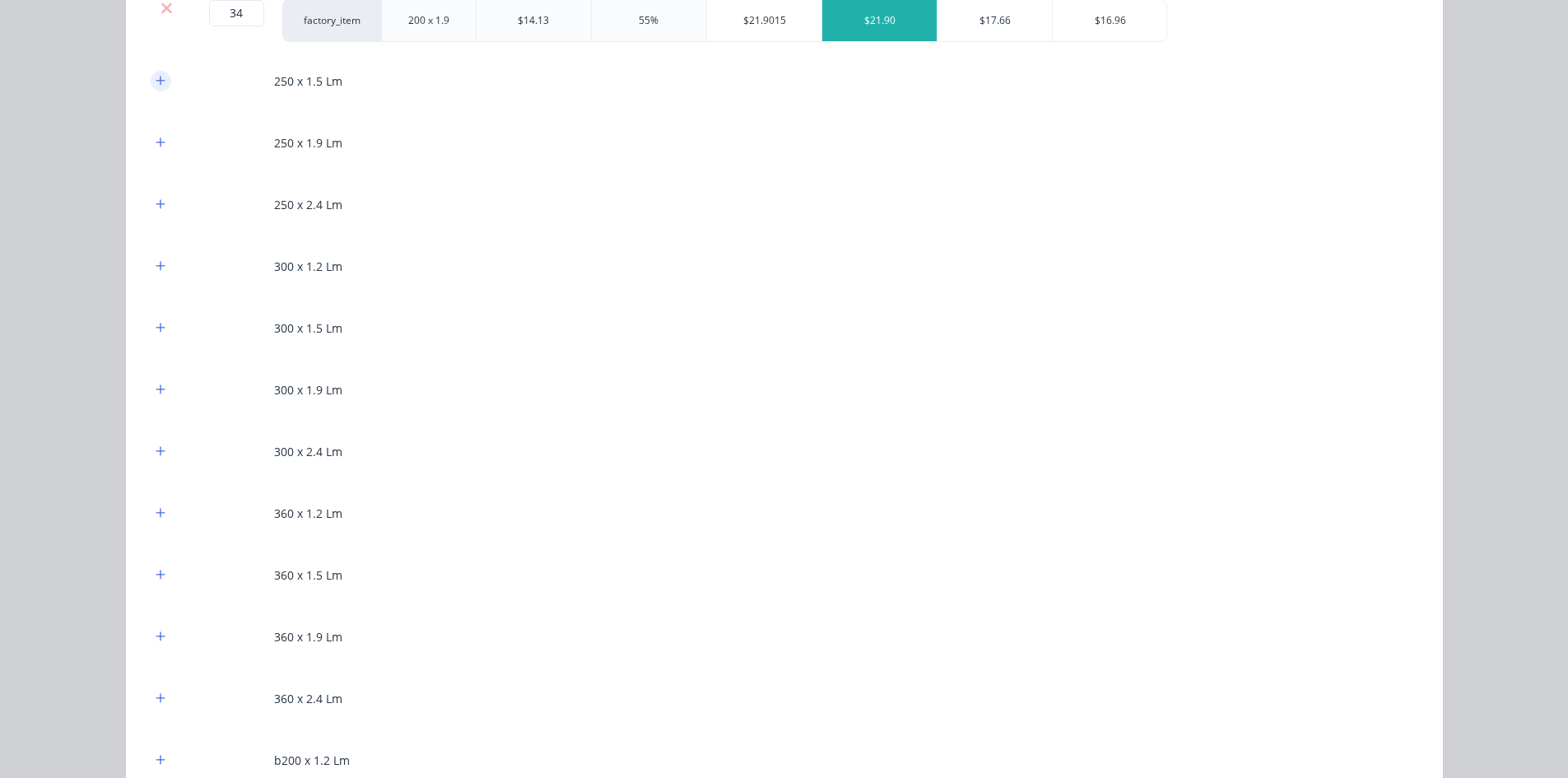
click at [155, 82] on icon "button" at bounding box center [160, 81] width 9 height 9
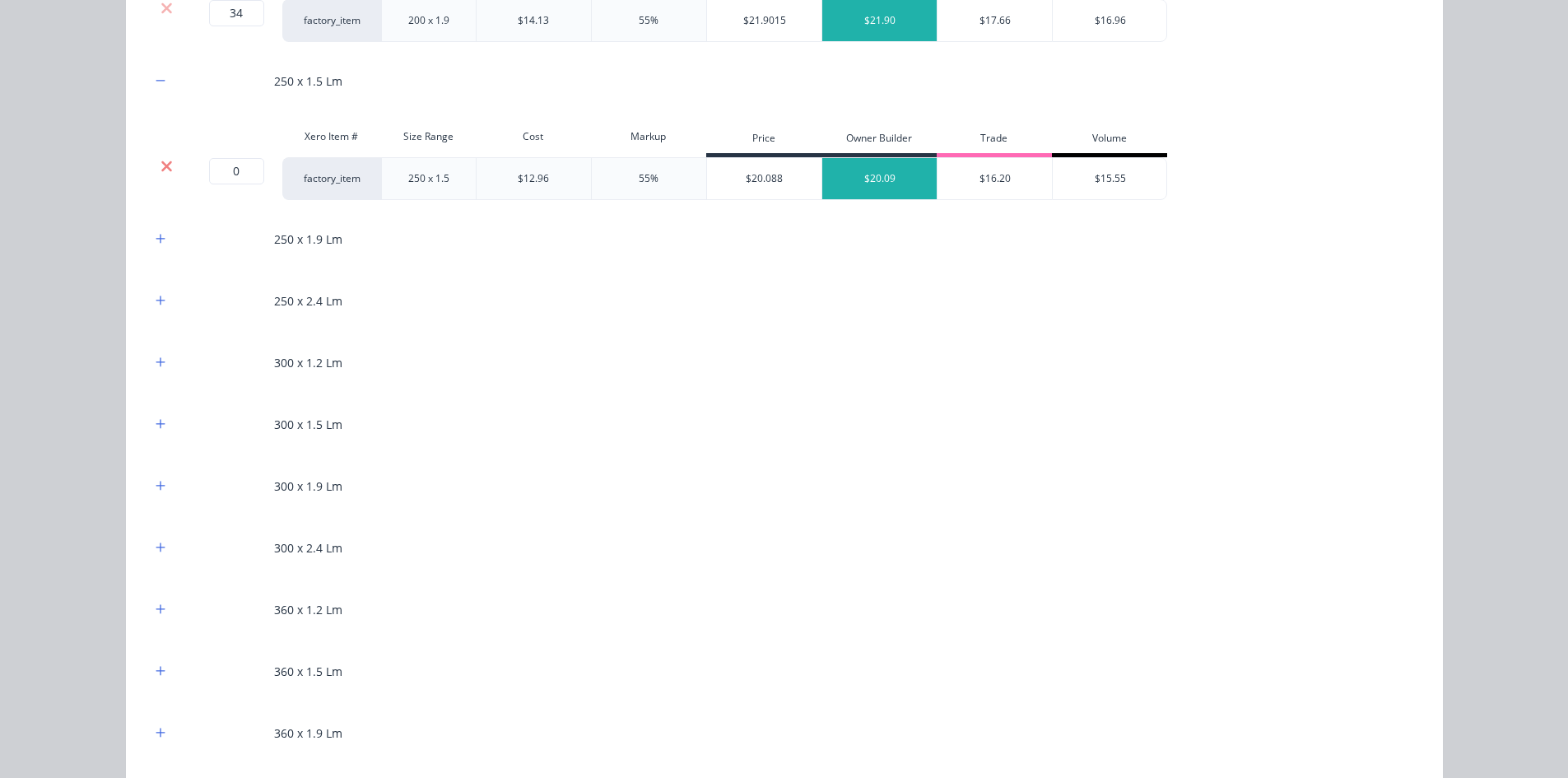
click at [160, 158] on icon at bounding box center [166, 166] width 12 height 16
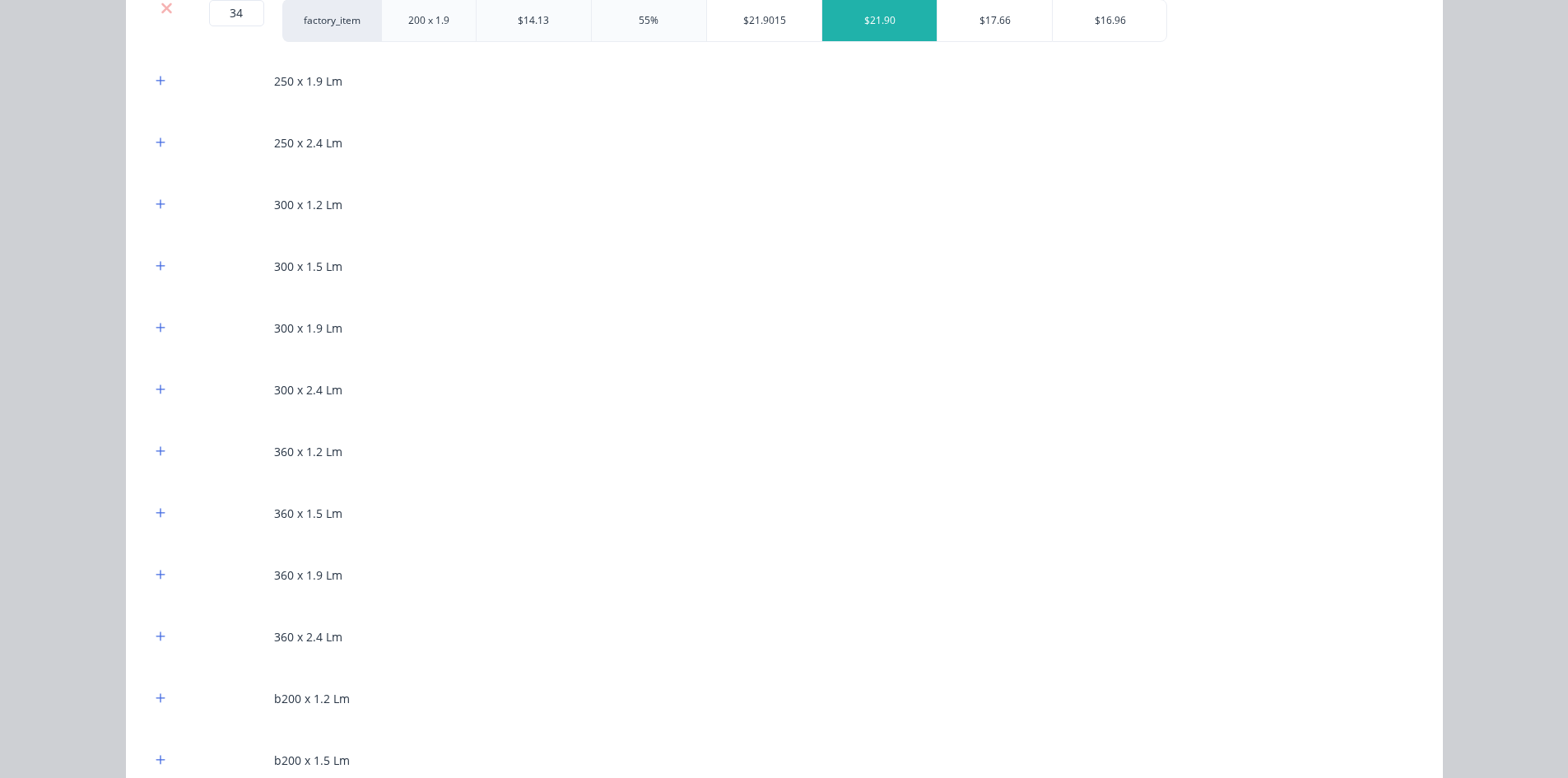
click at [153, 68] on div "250 x 1.9 Lm" at bounding box center [784, 81] width 1268 height 45
click at [155, 81] on icon "button" at bounding box center [160, 81] width 9 height 9
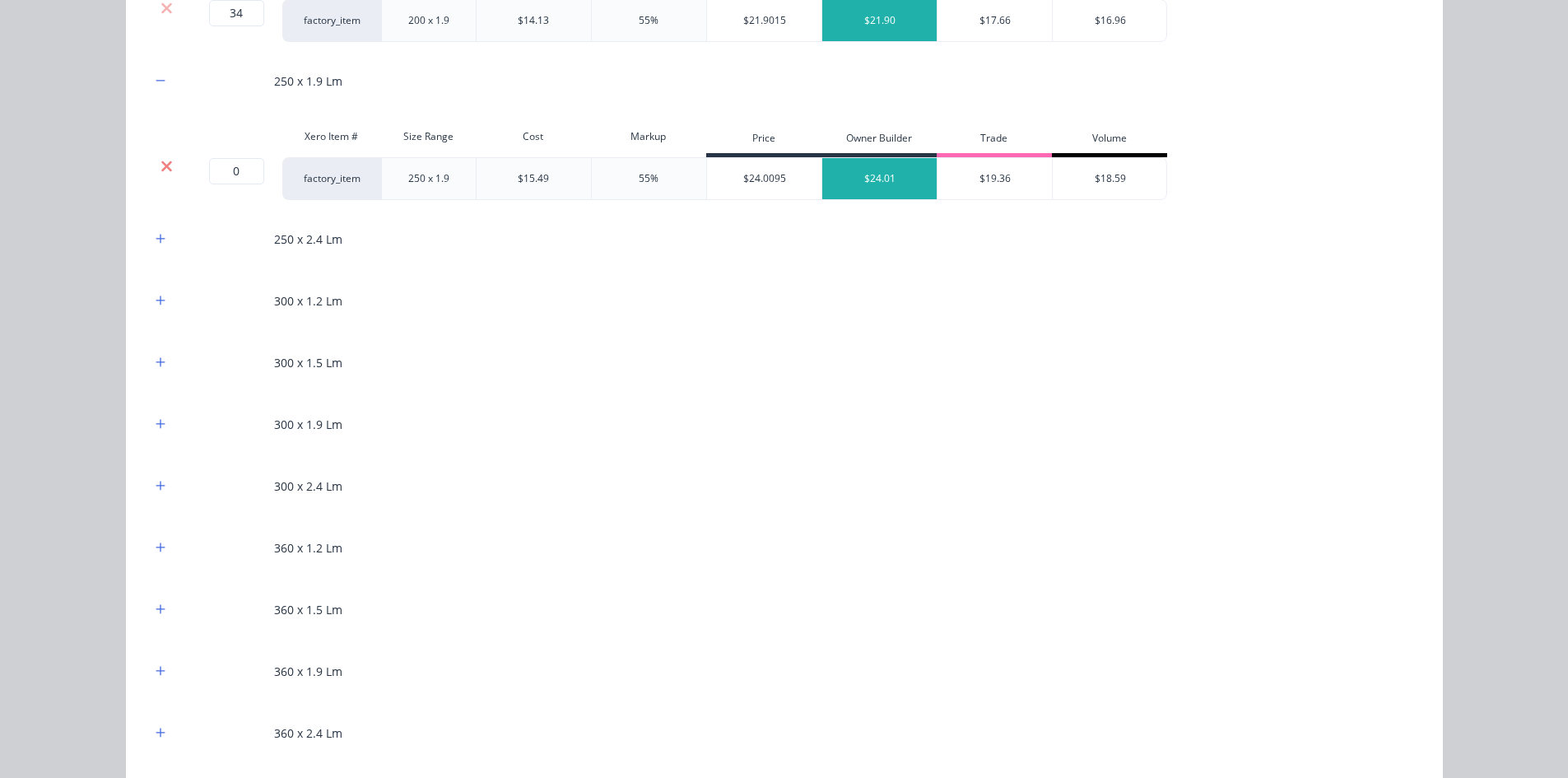
click at [162, 169] on icon at bounding box center [166, 165] width 10 height 10
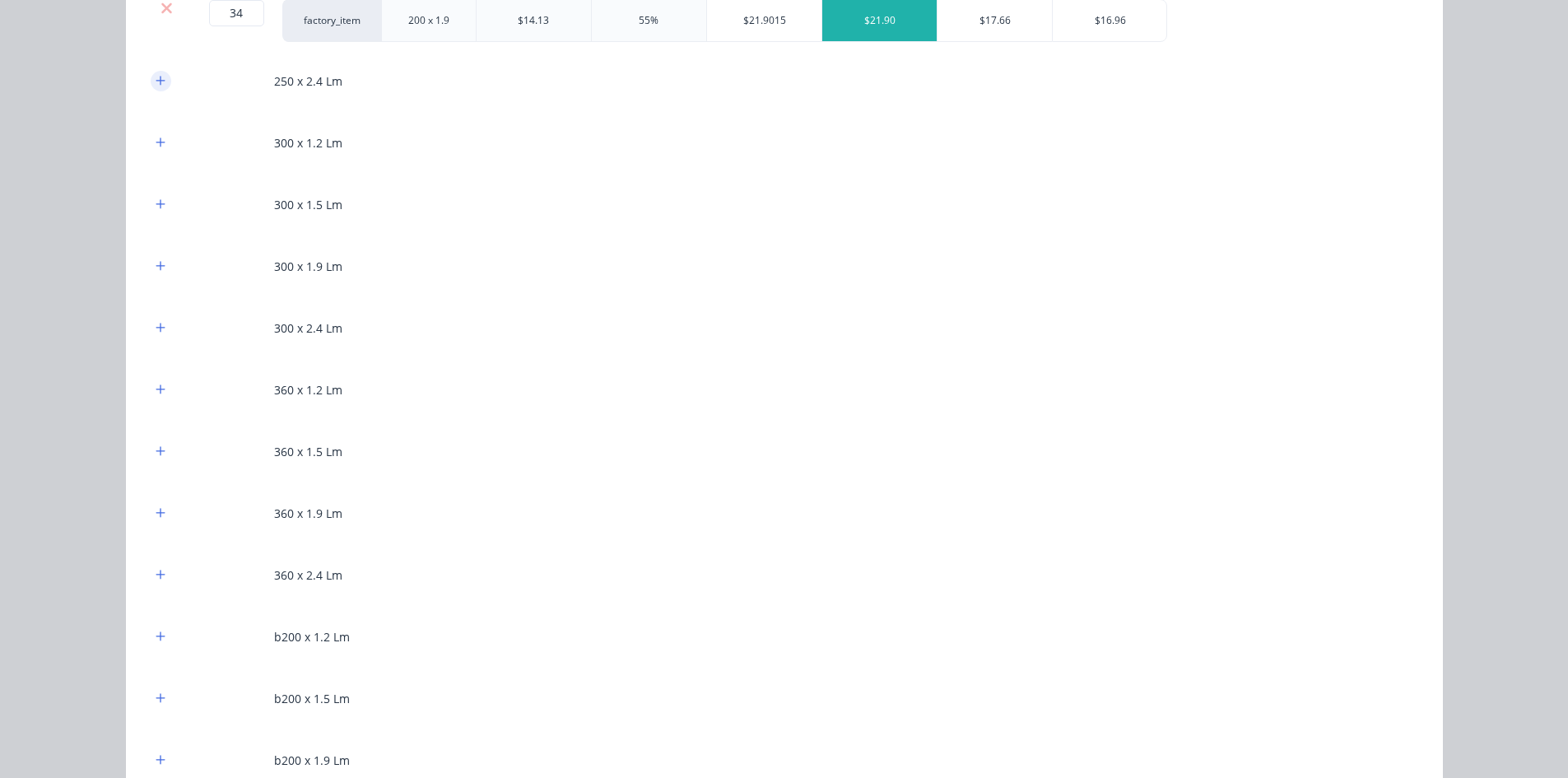
click at [155, 81] on icon "button" at bounding box center [160, 81] width 9 height 9
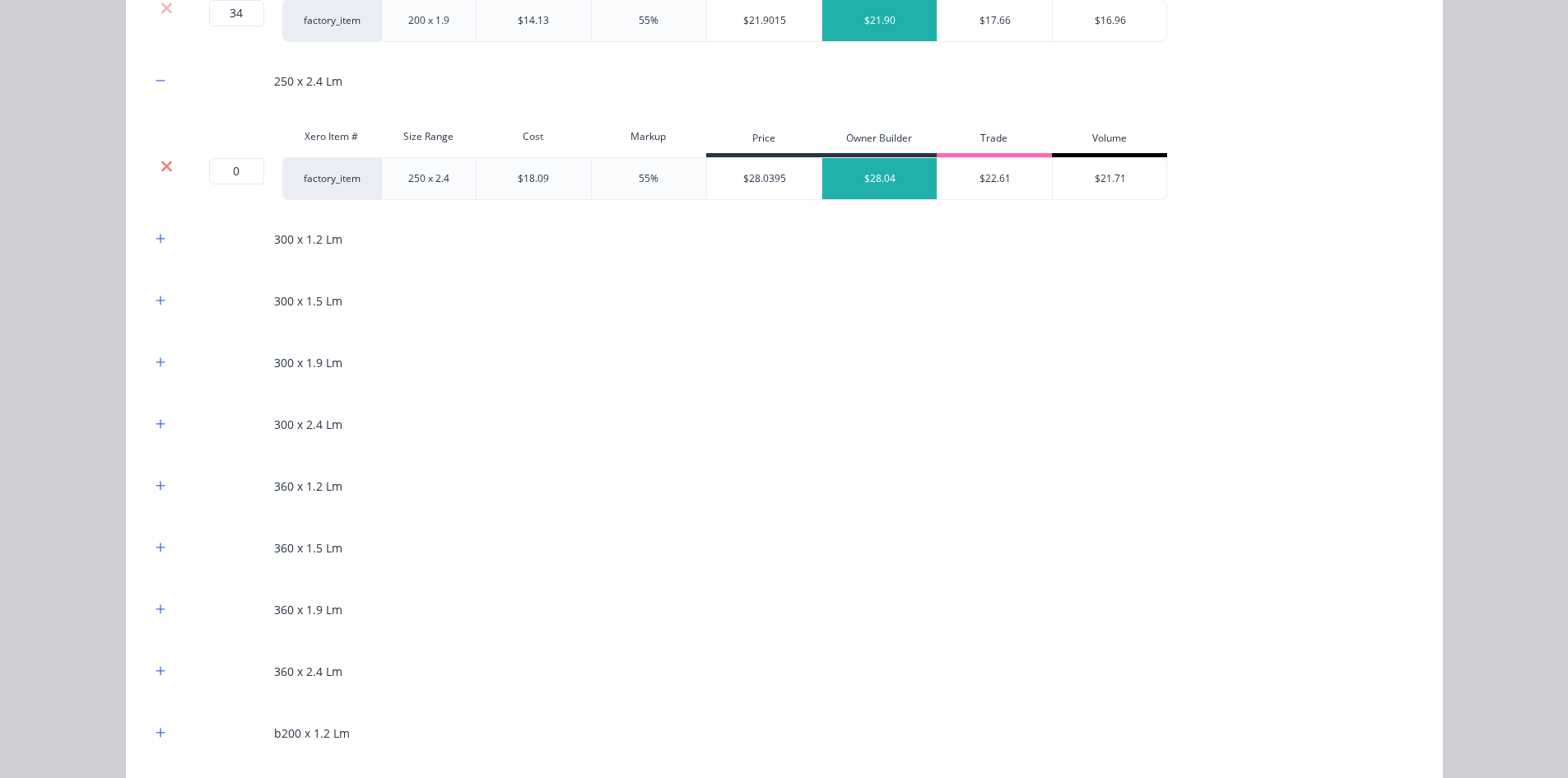
click at [161, 163] on icon at bounding box center [166, 166] width 12 height 16
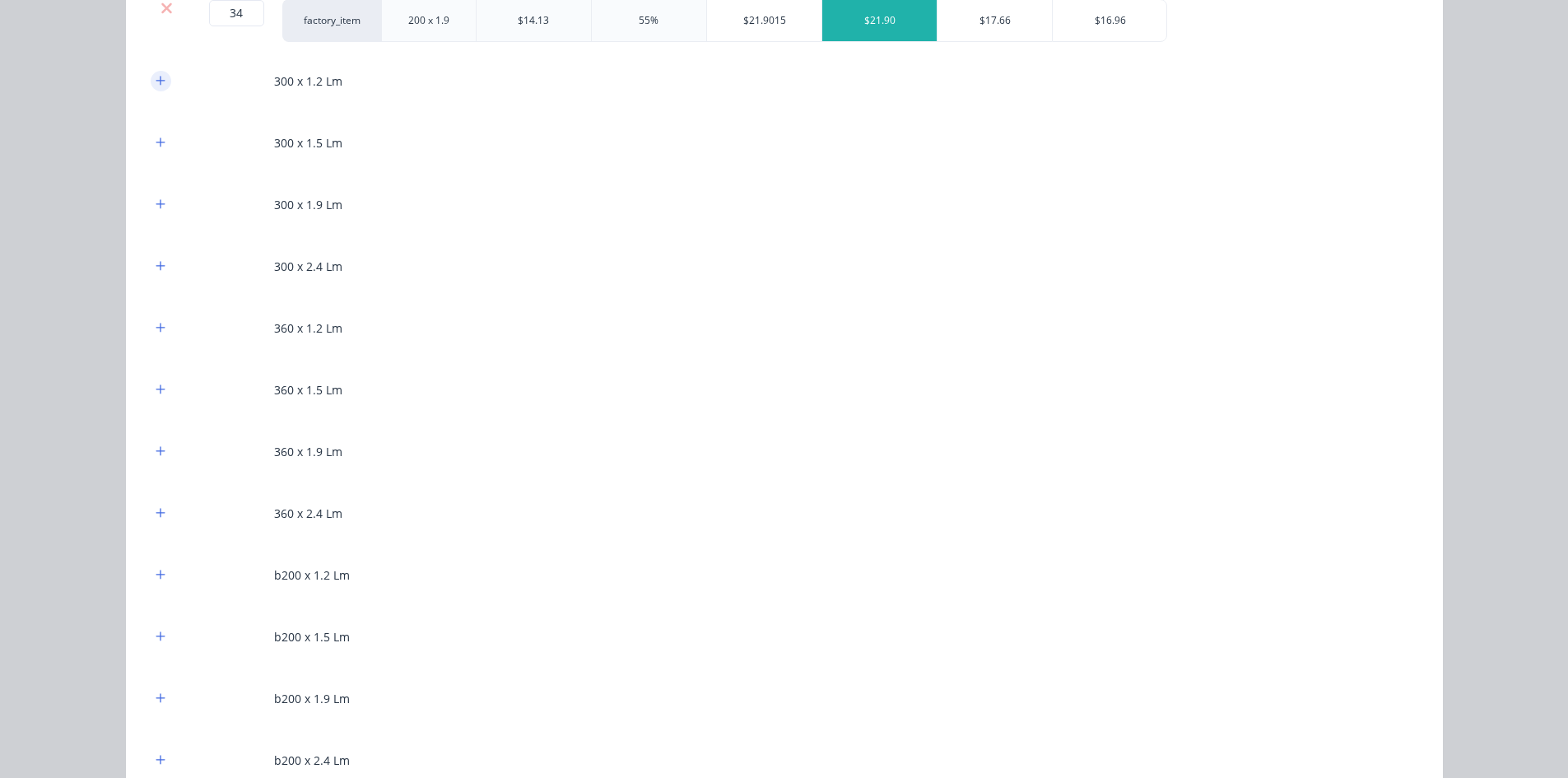
click at [161, 84] on button "button" at bounding box center [161, 81] width 21 height 21
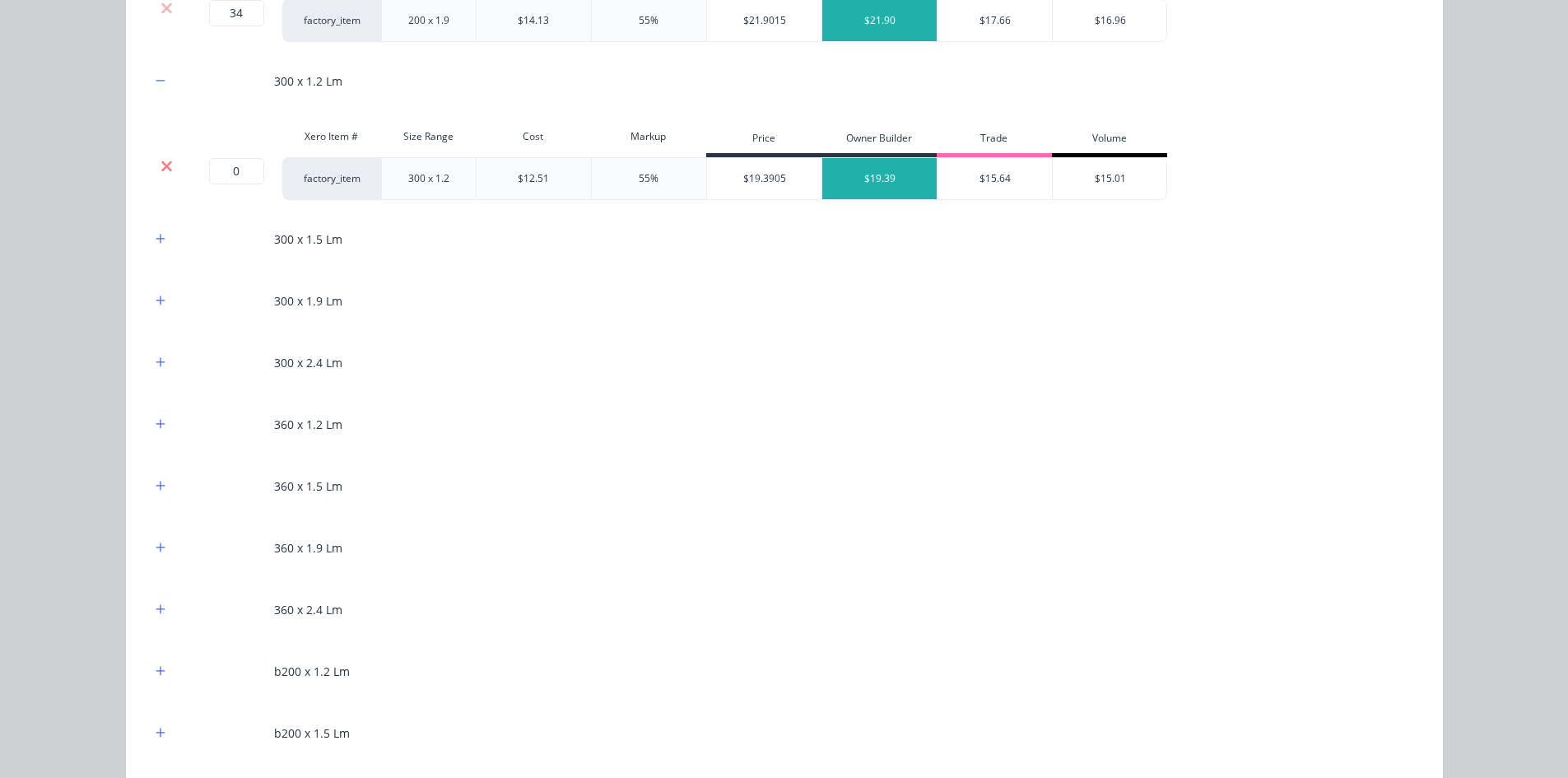
click at [164, 161] on icon at bounding box center [166, 165] width 10 height 10
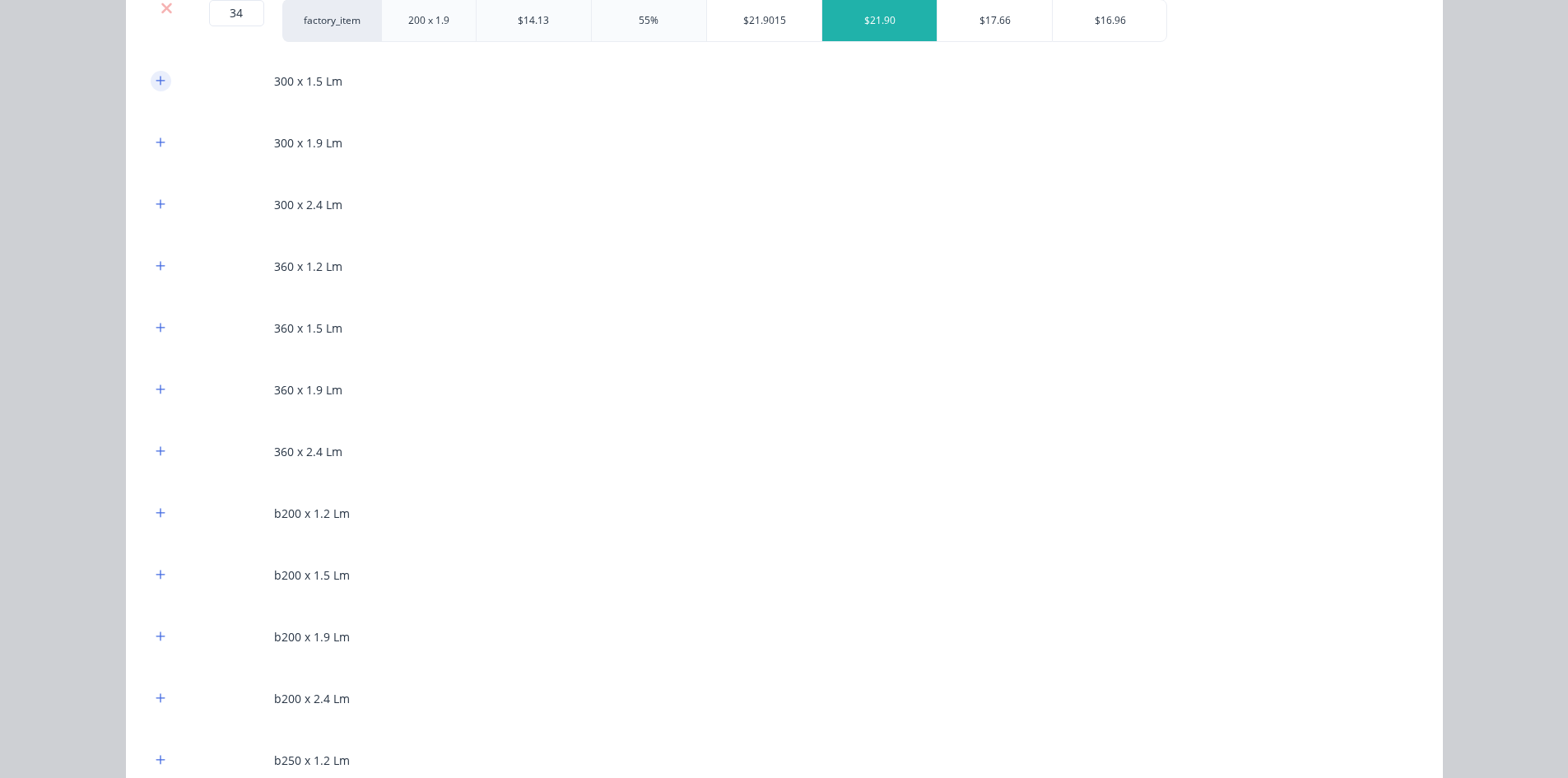
click at [151, 79] on button "button" at bounding box center [161, 81] width 21 height 21
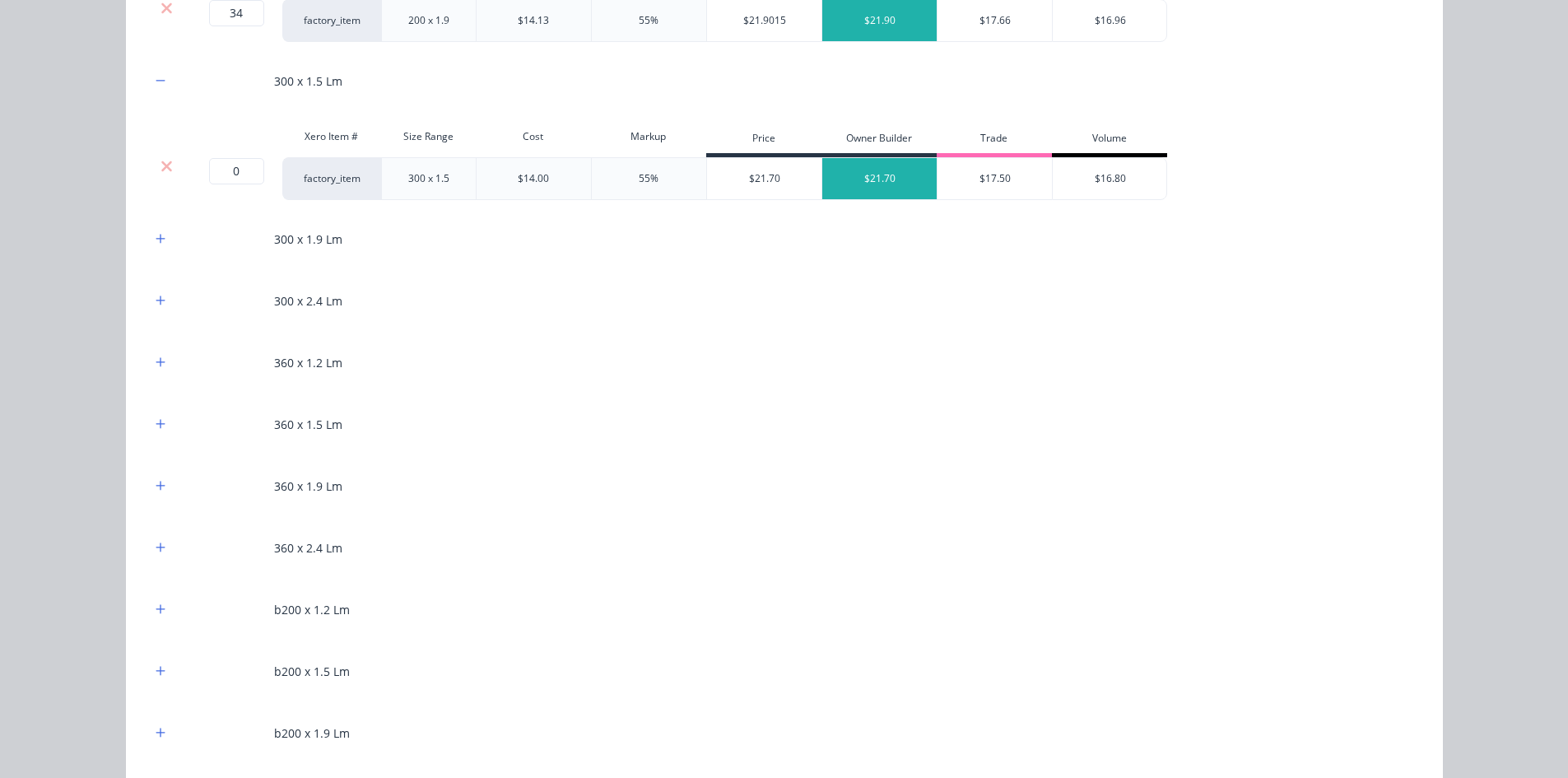
click at [152, 160] on div at bounding box center [167, 166] width 31 height 16
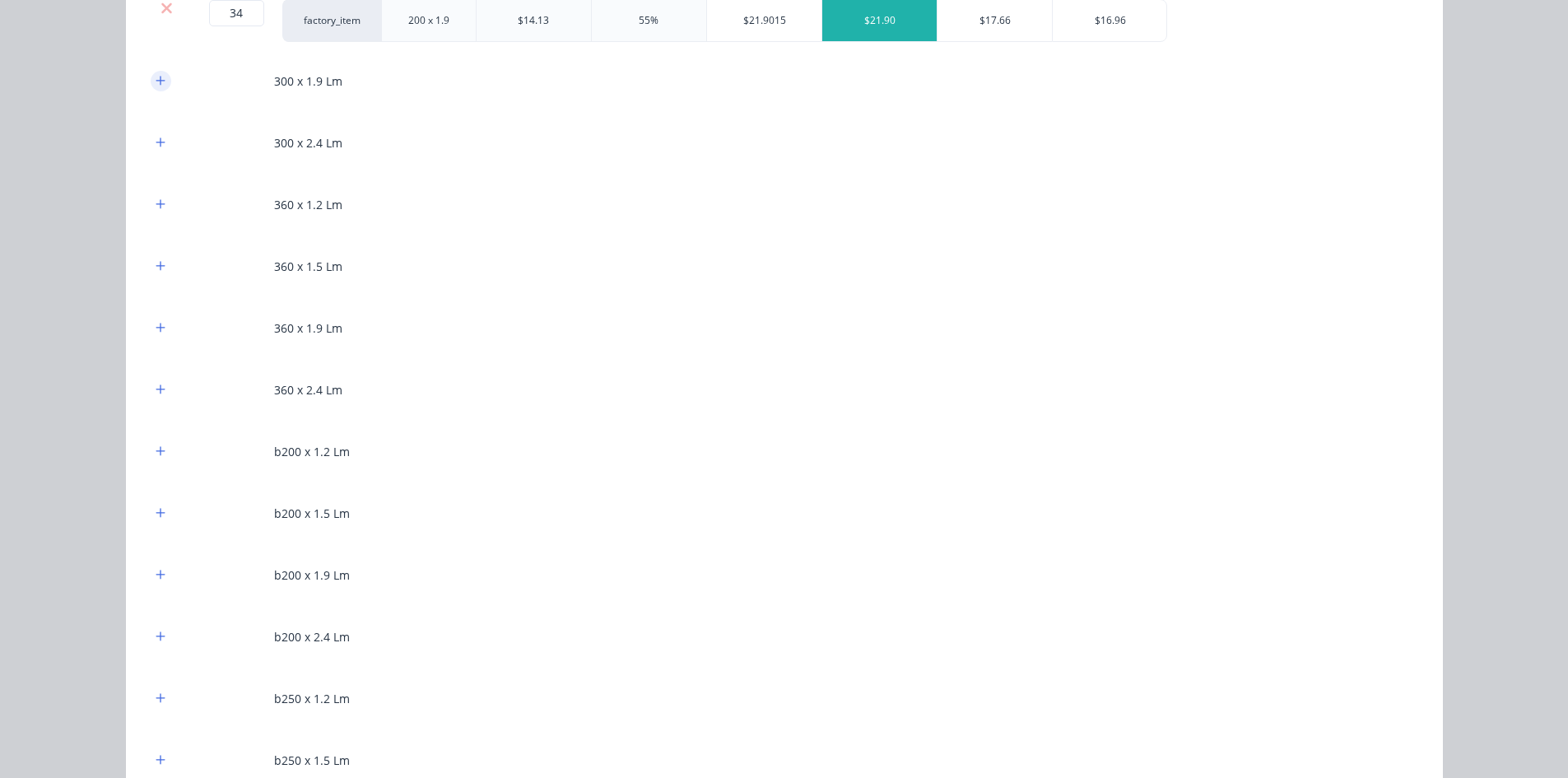
click at [155, 83] on icon "button" at bounding box center [160, 81] width 9 height 11
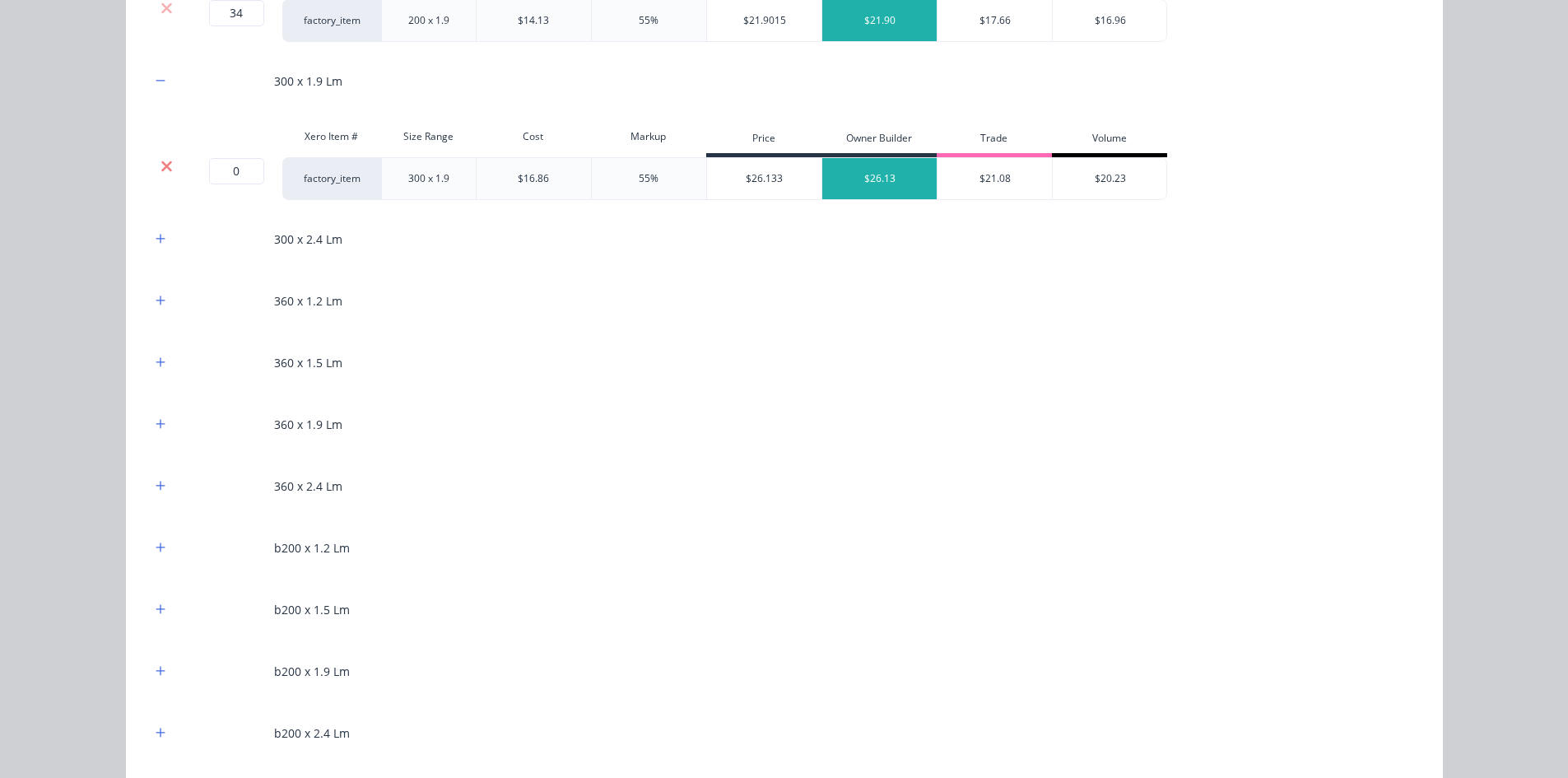
click at [161, 171] on icon at bounding box center [166, 165] width 10 height 10
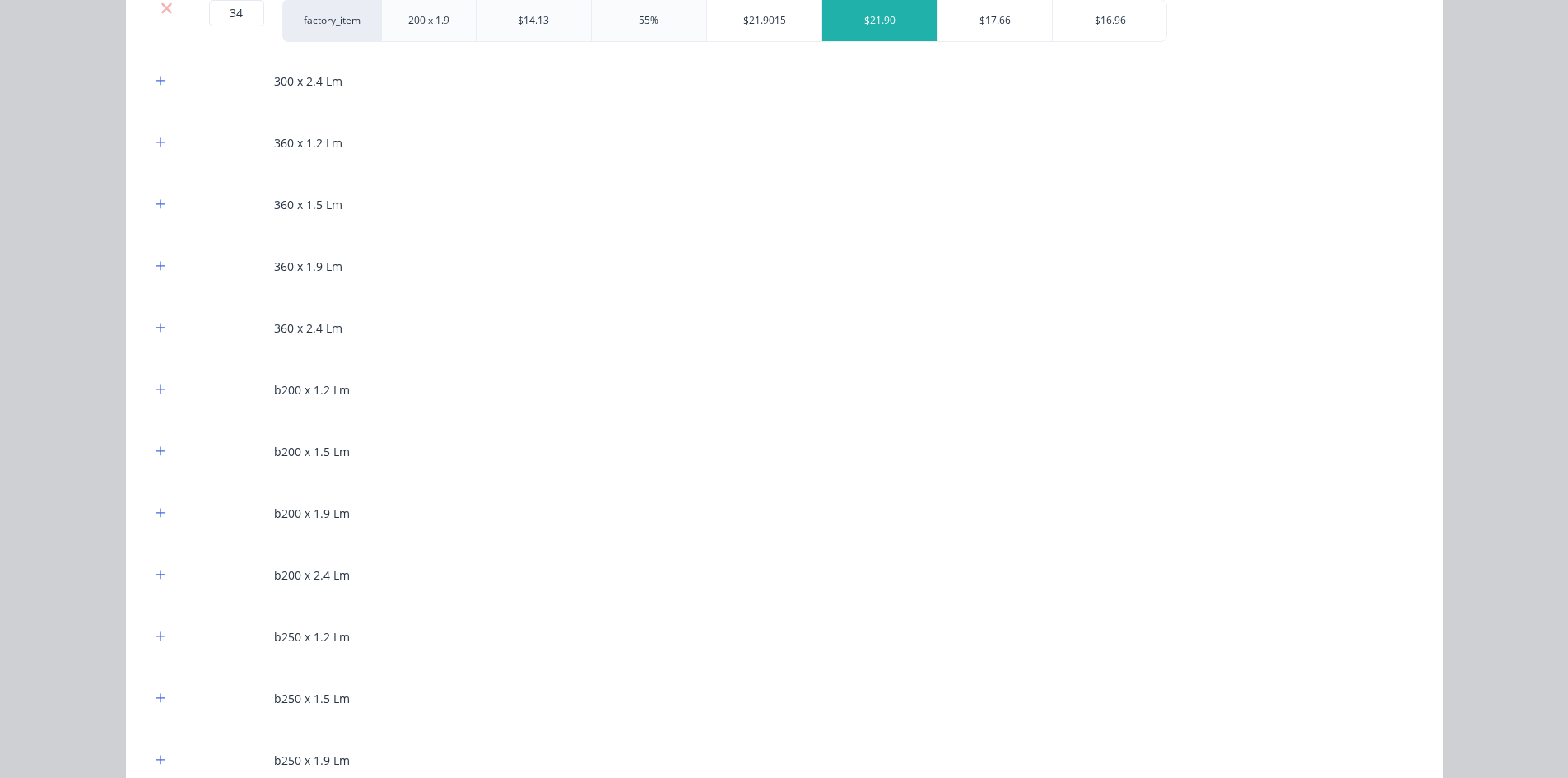
click at [152, 91] on div "300 x 2.4 Lm" at bounding box center [784, 81] width 1268 height 45
click at [155, 85] on icon "button" at bounding box center [160, 81] width 9 height 11
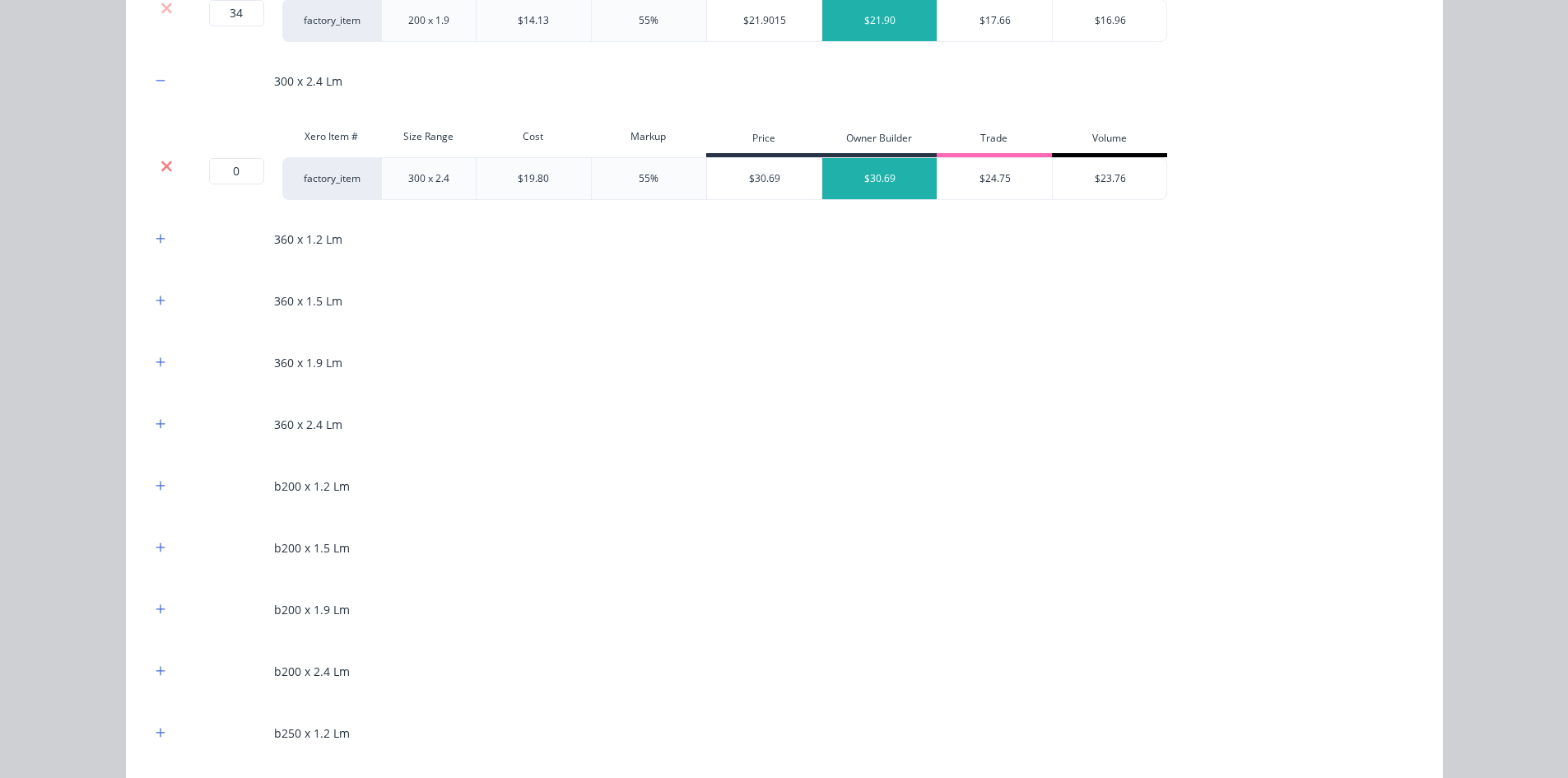
click at [164, 164] on icon at bounding box center [166, 165] width 10 height 10
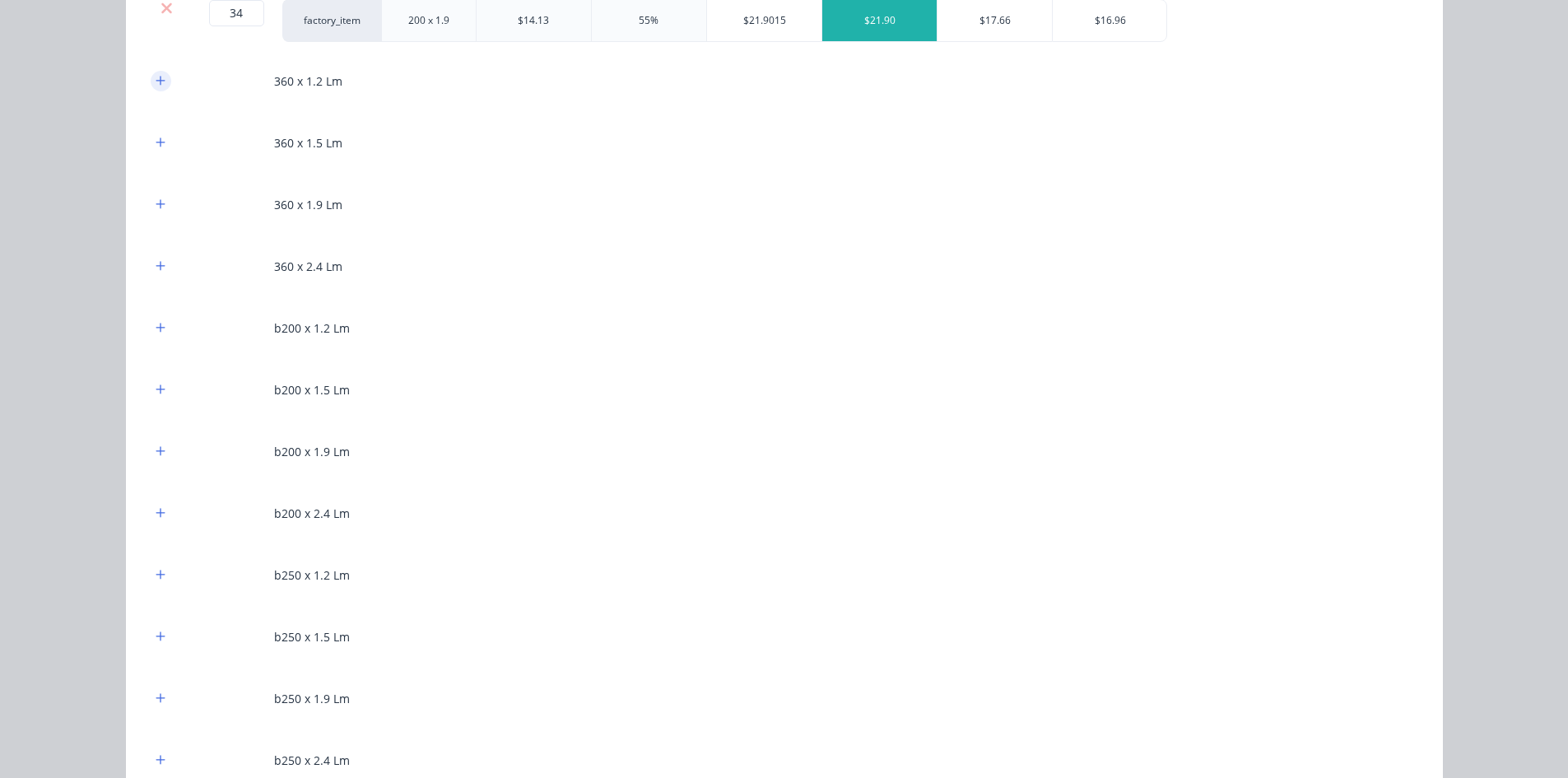
click at [151, 91] on button "button" at bounding box center [161, 81] width 21 height 21
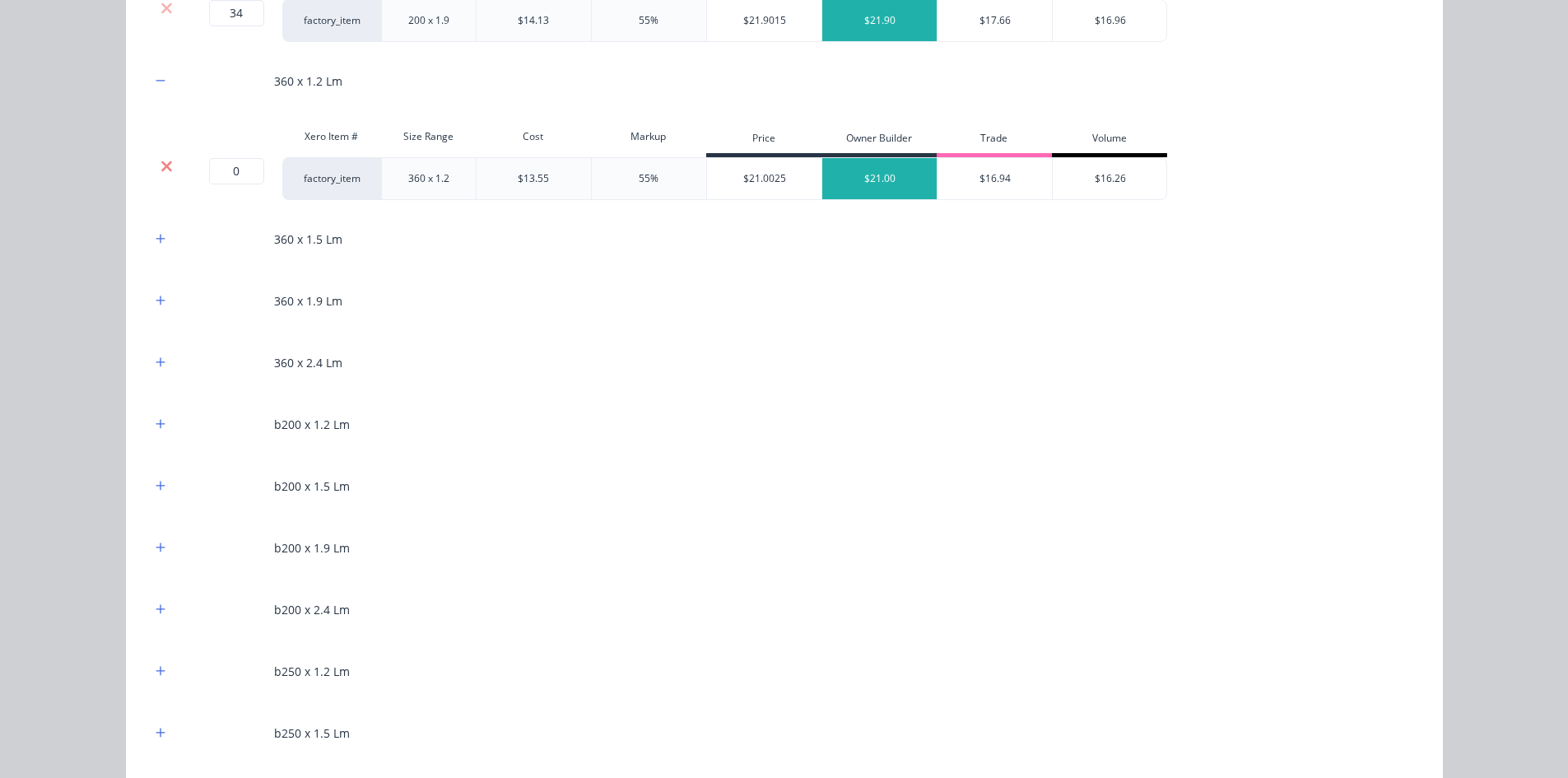
click at [160, 160] on icon at bounding box center [166, 166] width 12 height 16
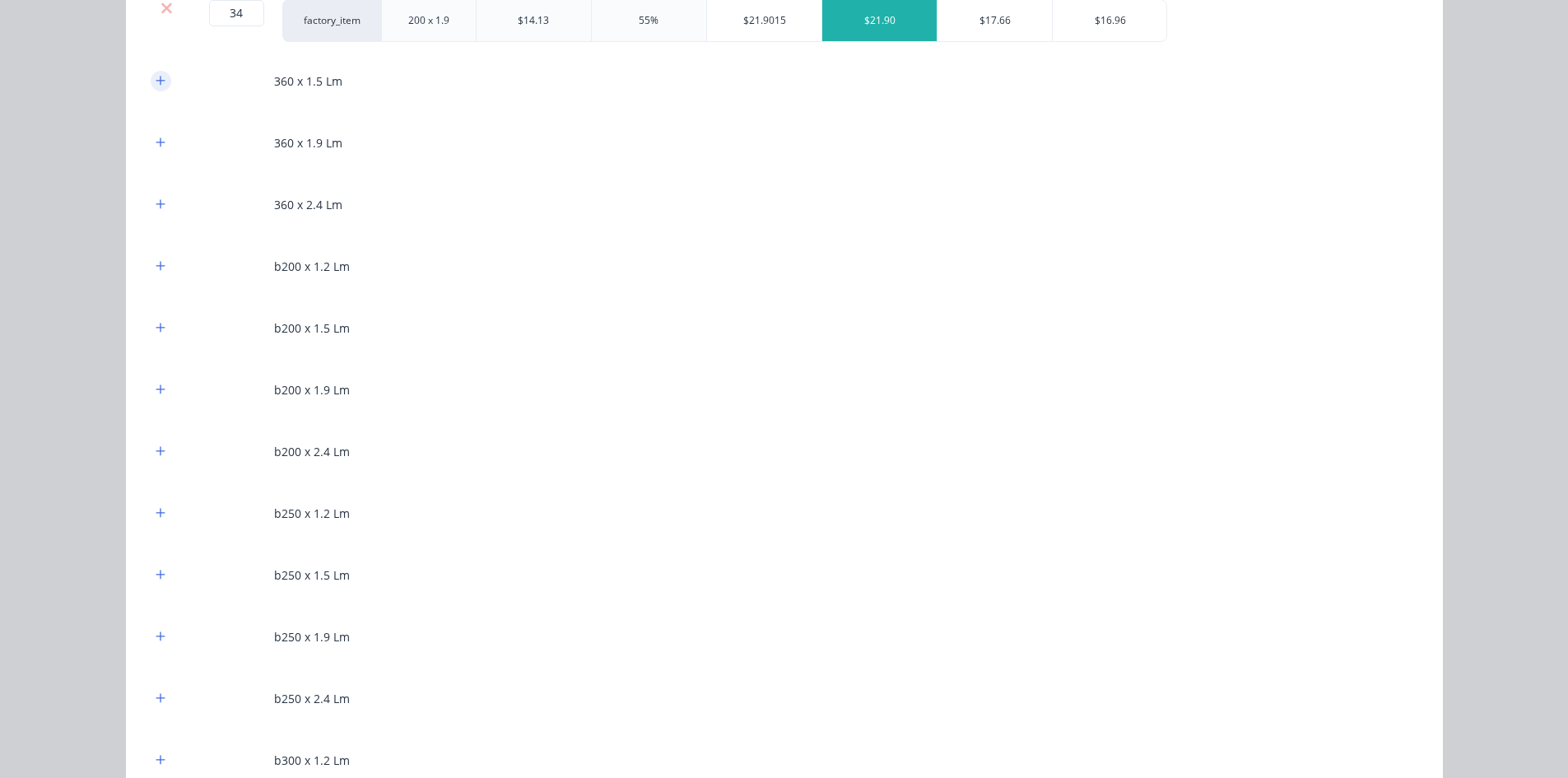
click at [159, 79] on icon "button" at bounding box center [160, 81] width 9 height 11
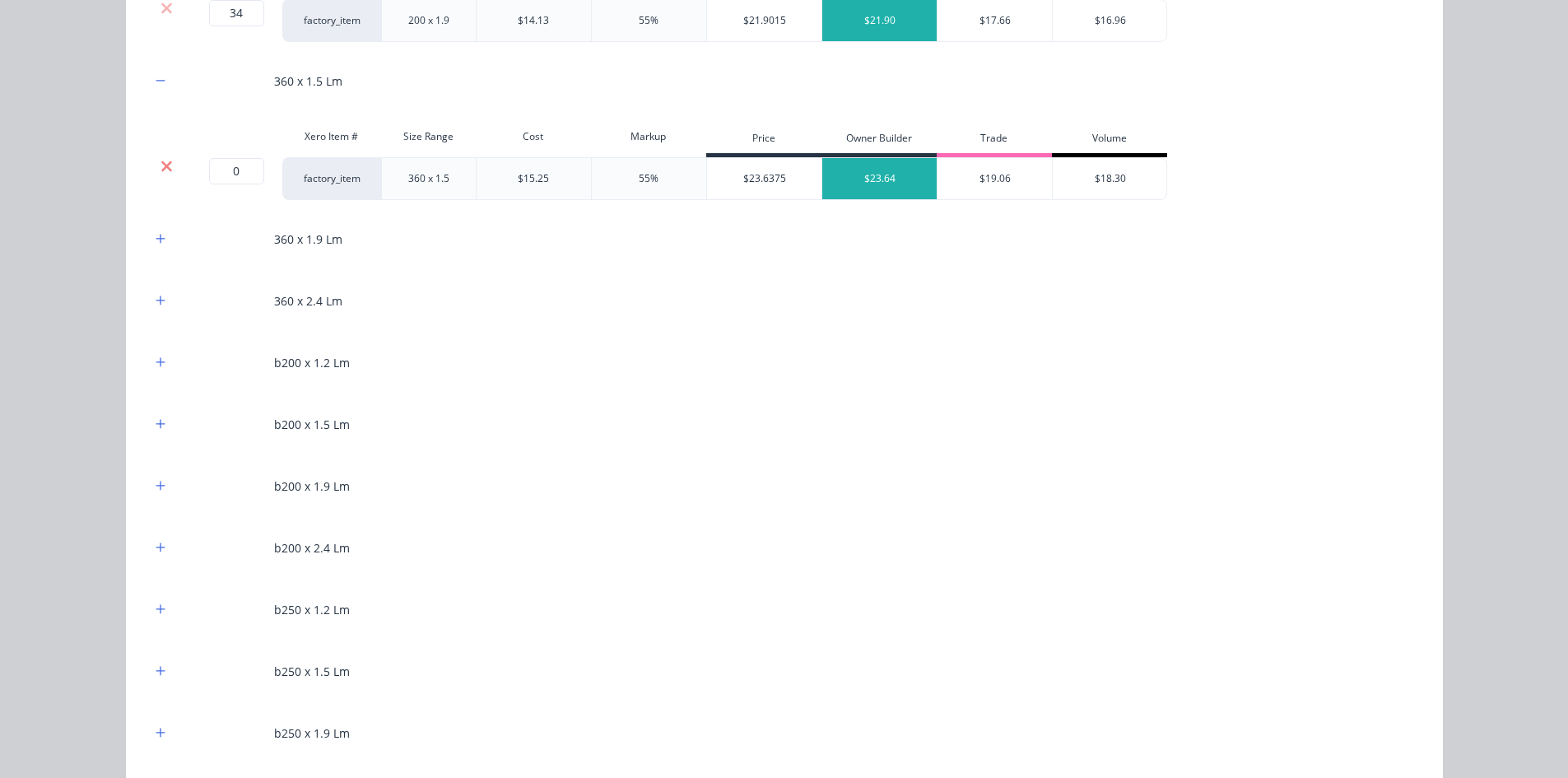
click at [160, 158] on icon at bounding box center [166, 166] width 12 height 16
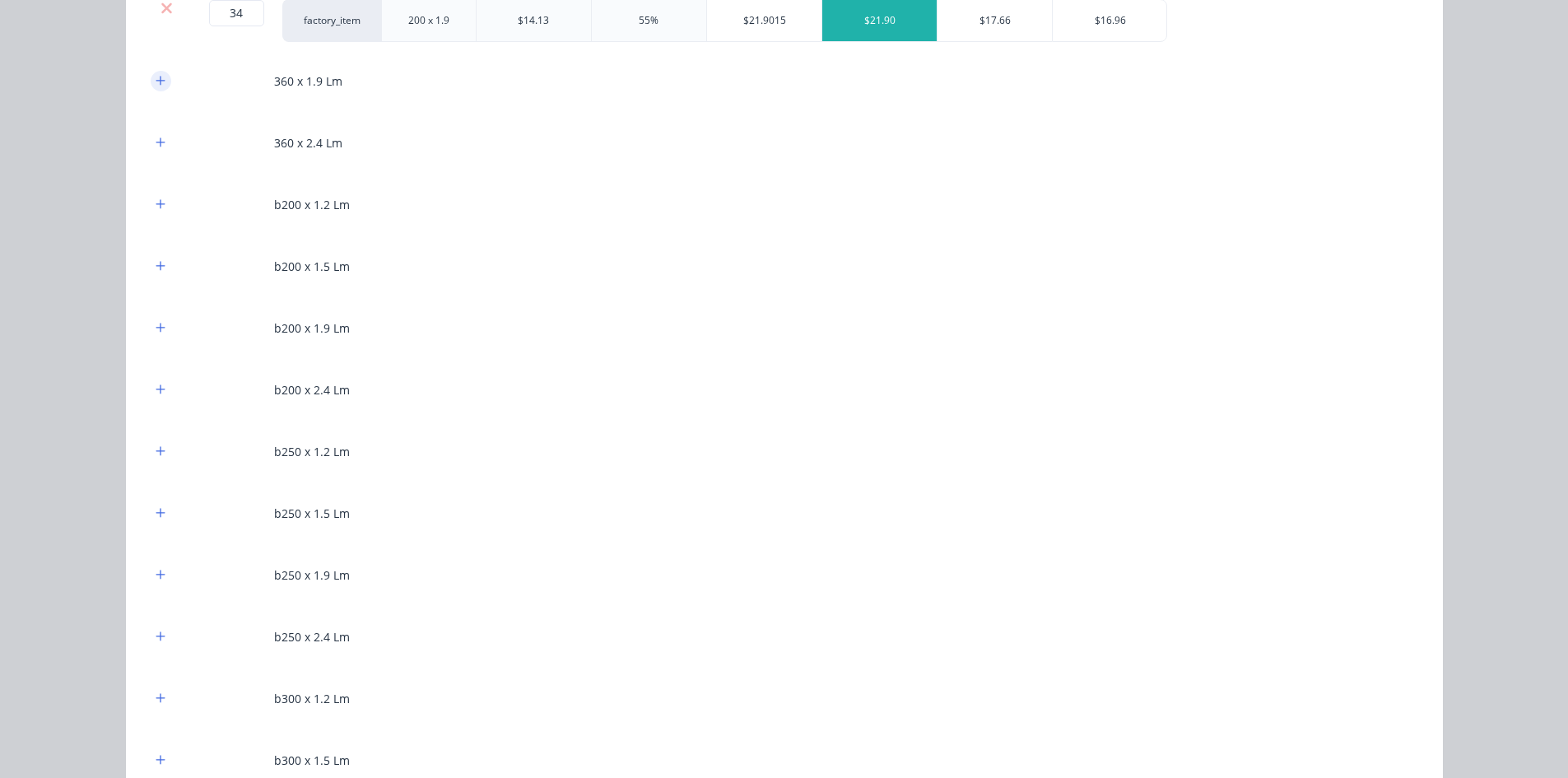
click at [154, 91] on button "button" at bounding box center [161, 81] width 21 height 21
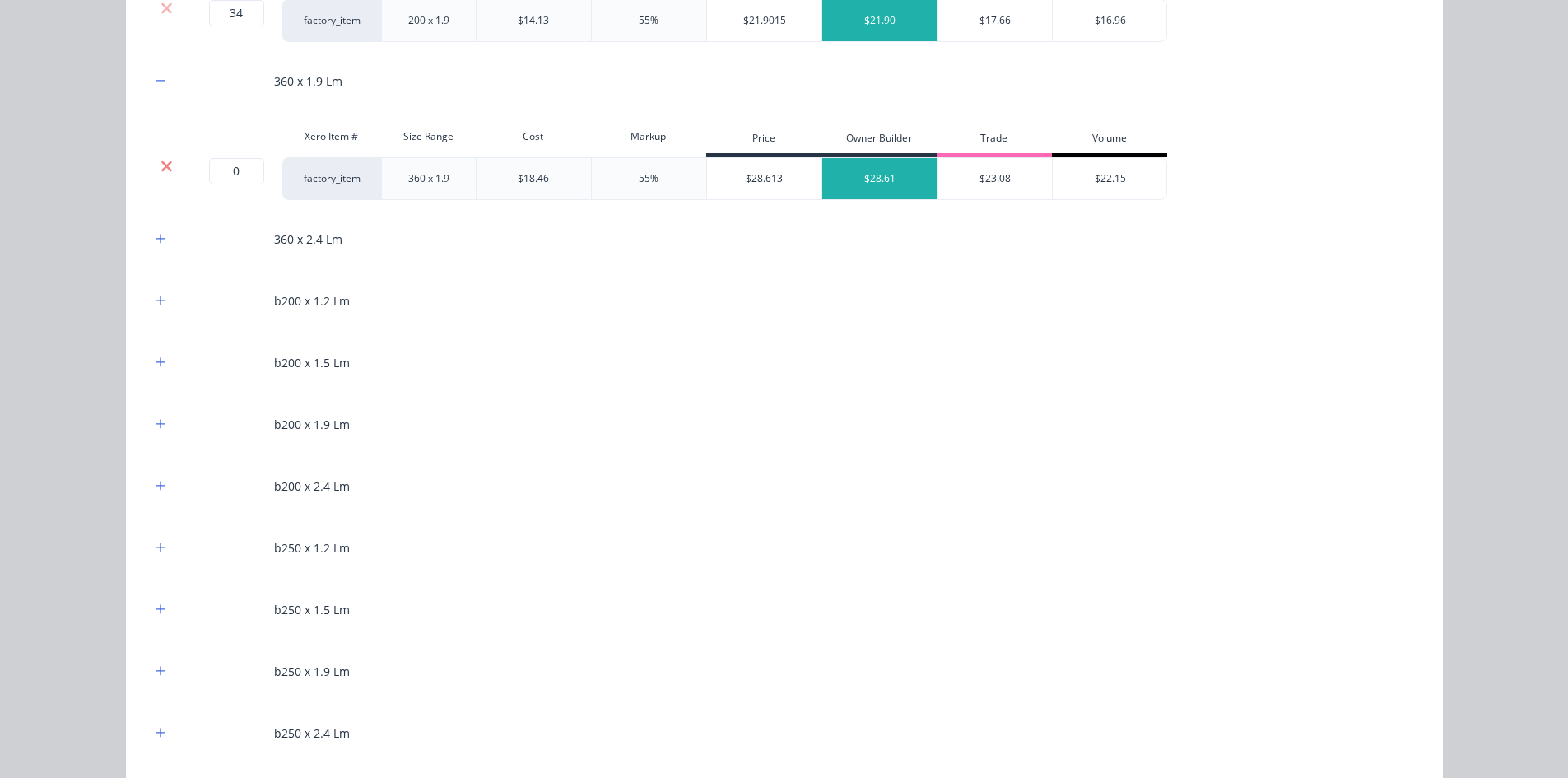
click at [160, 159] on icon at bounding box center [166, 166] width 12 height 16
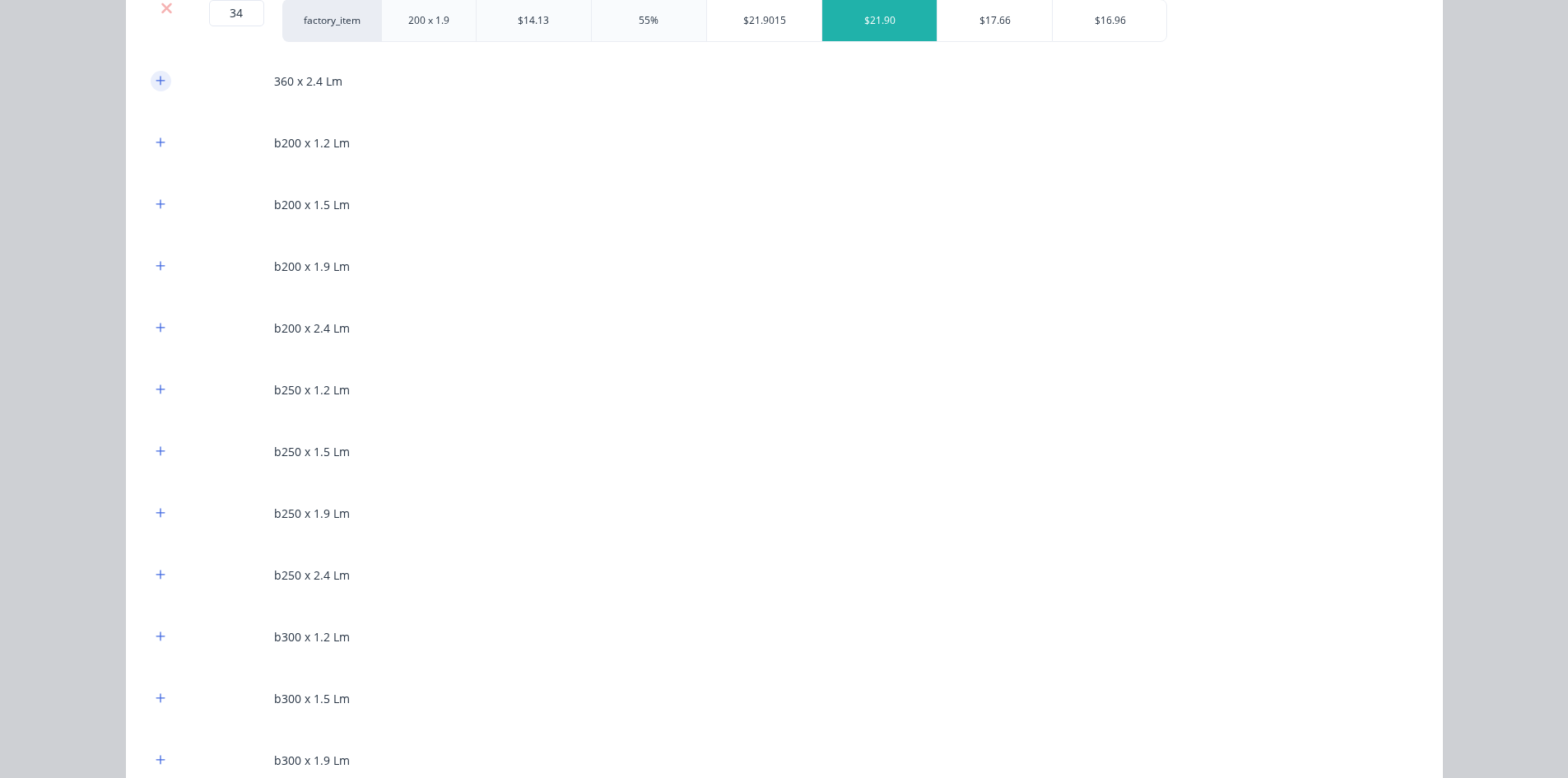
click at [155, 84] on icon "button" at bounding box center [160, 81] width 9 height 9
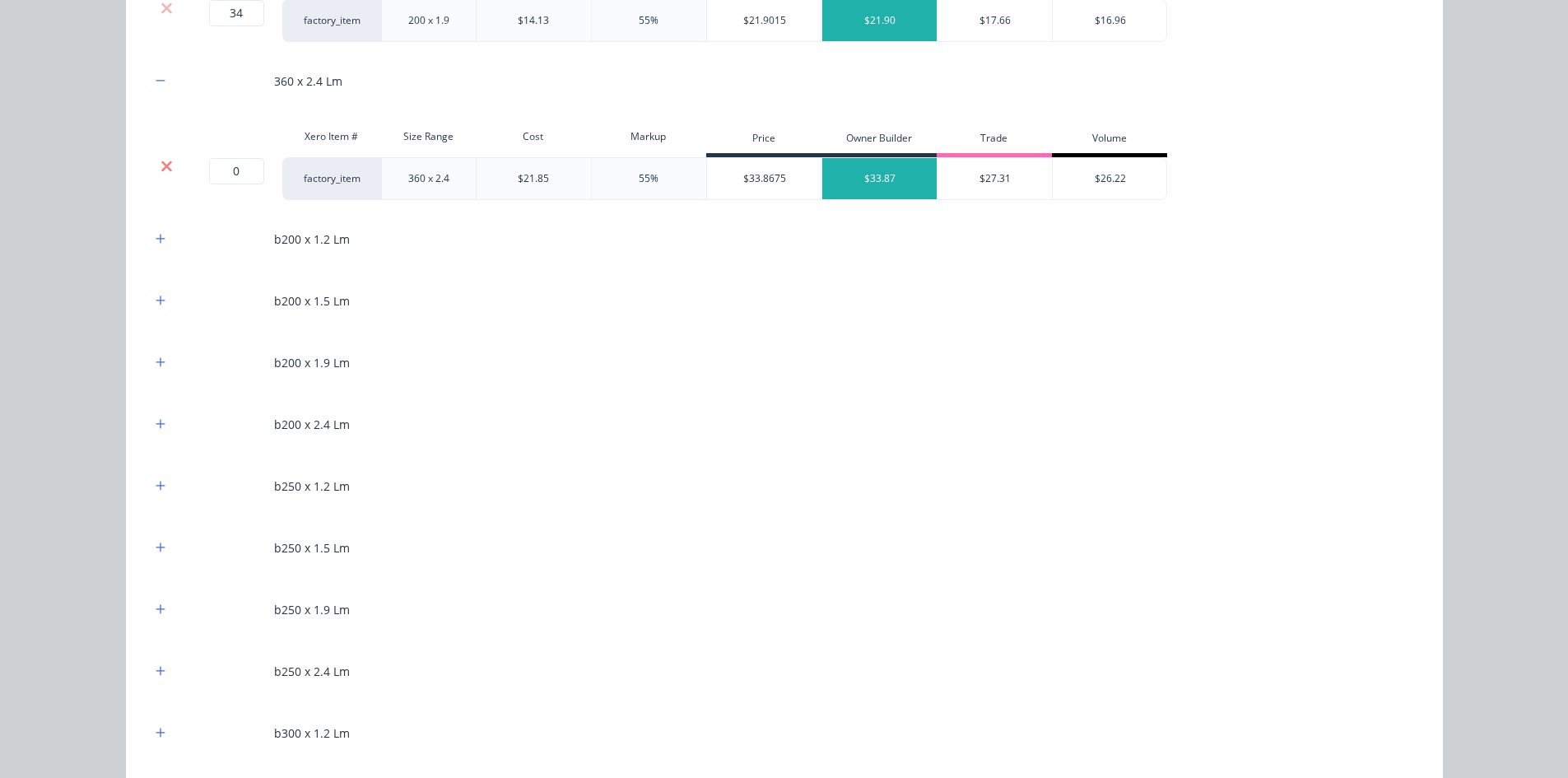
click at [163, 169] on icon at bounding box center [166, 165] width 10 height 10
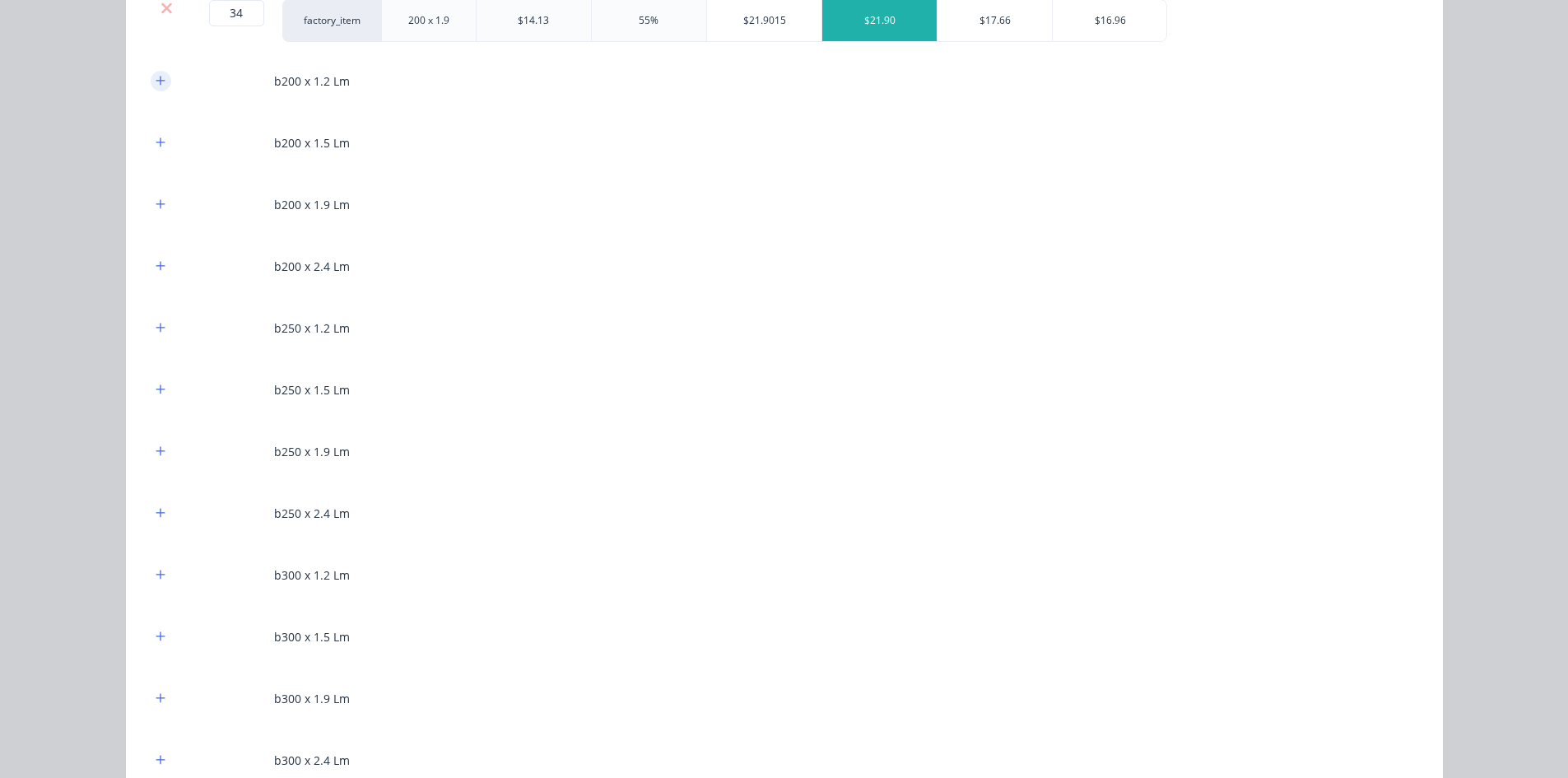
click at [153, 90] on button "button" at bounding box center [161, 81] width 21 height 21
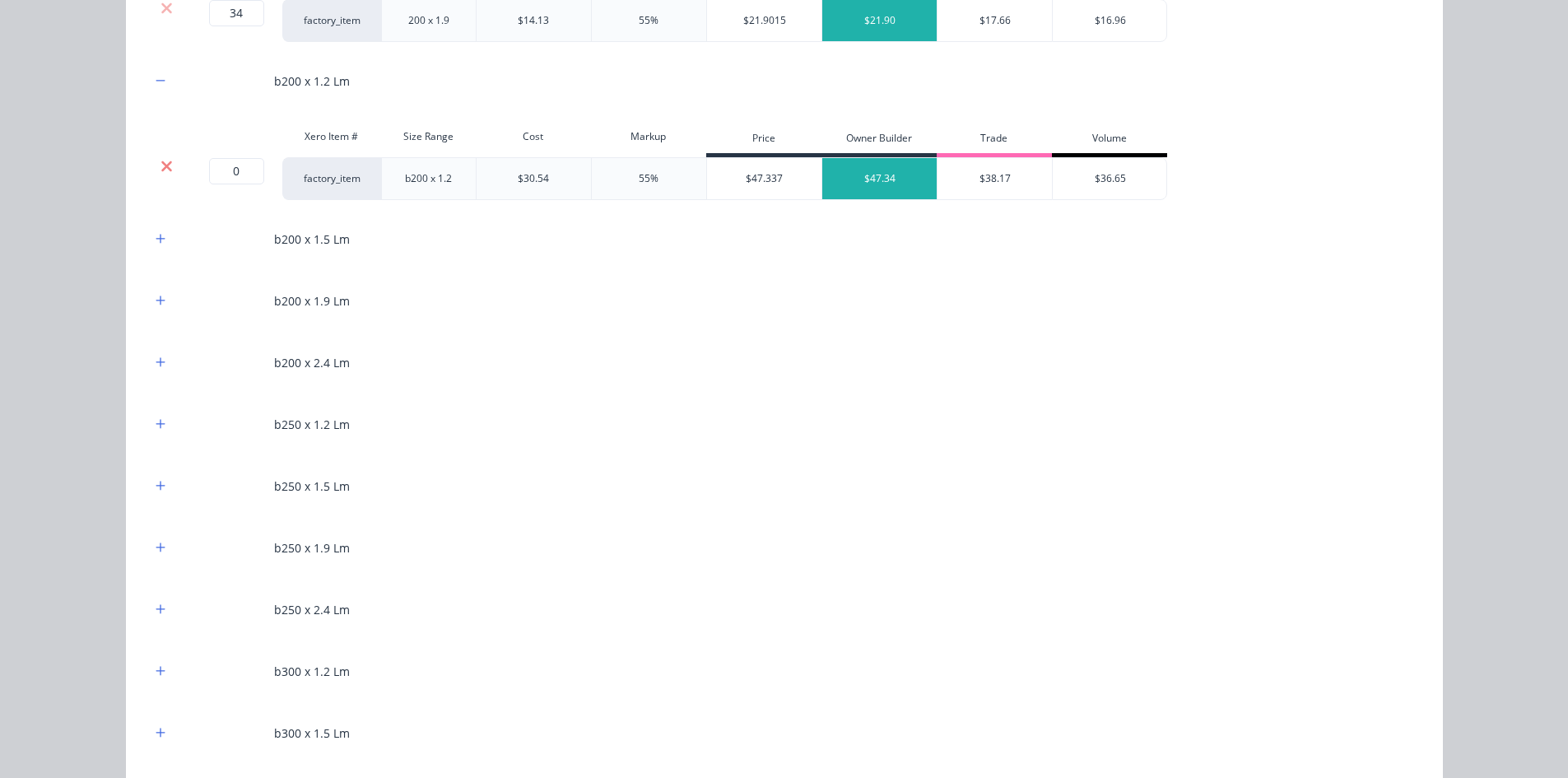
click at [160, 158] on icon at bounding box center [166, 166] width 12 height 16
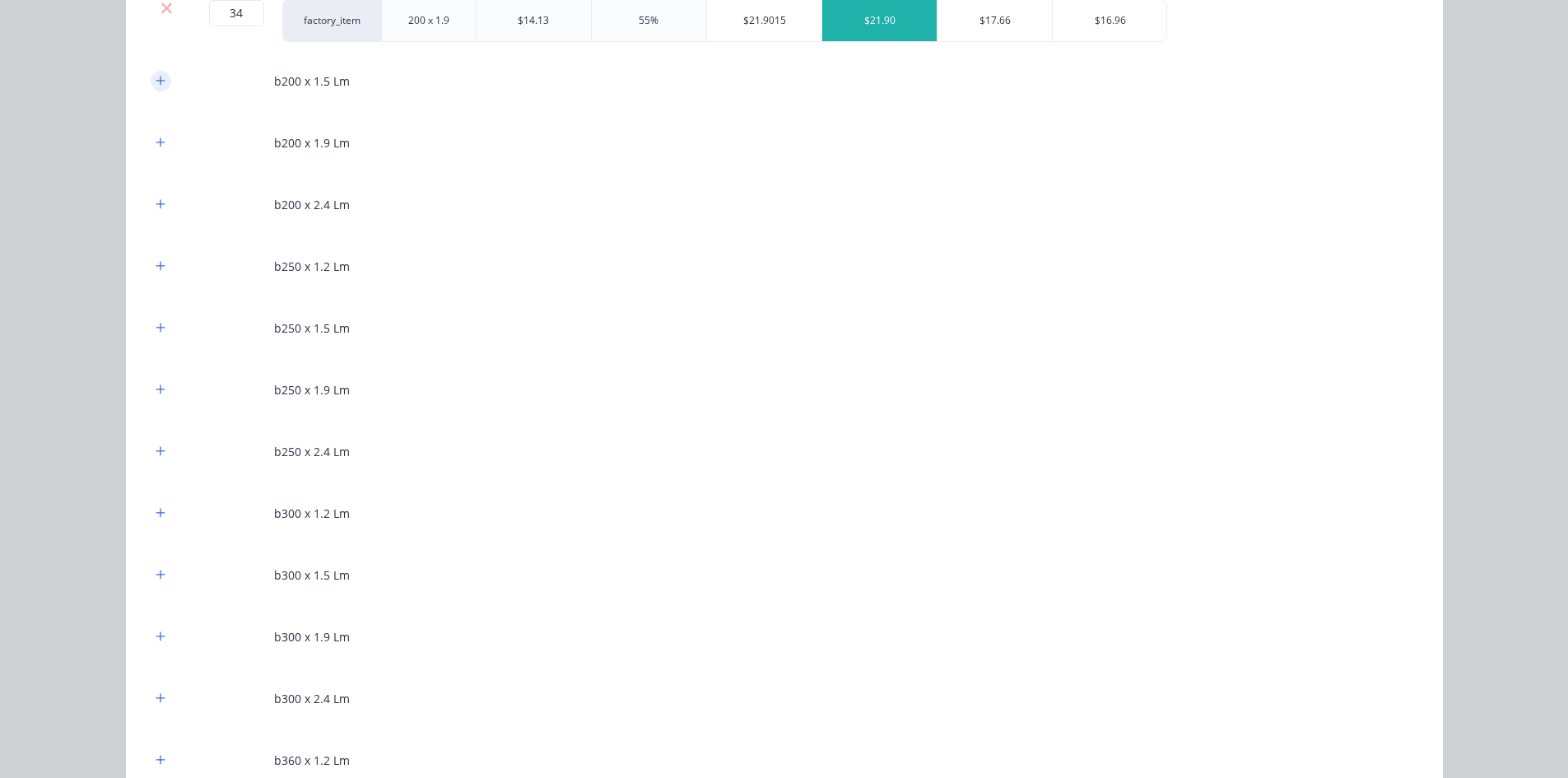
click at [155, 86] on icon "button" at bounding box center [160, 81] width 9 height 11
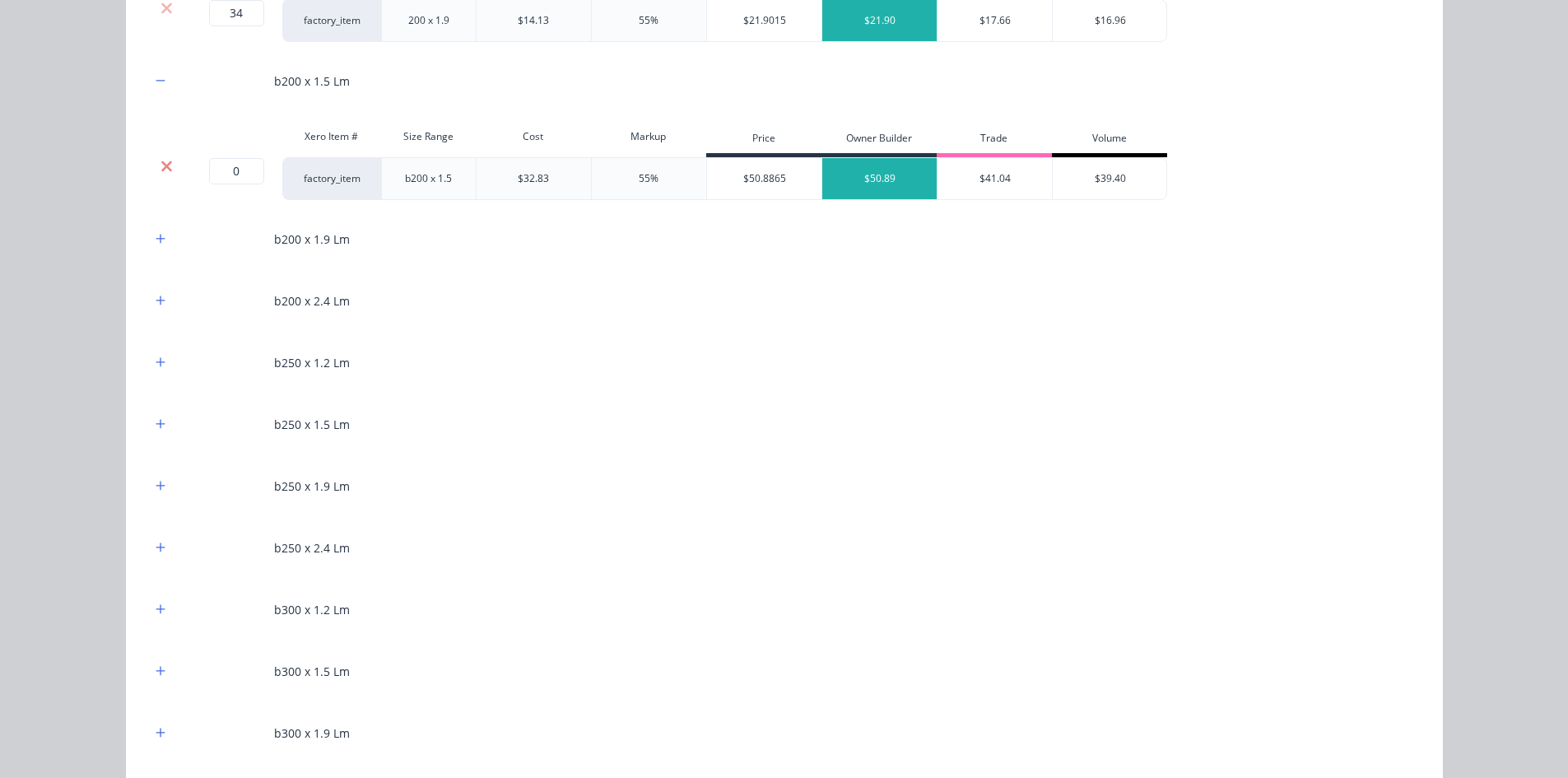
click at [161, 167] on icon at bounding box center [166, 165] width 10 height 10
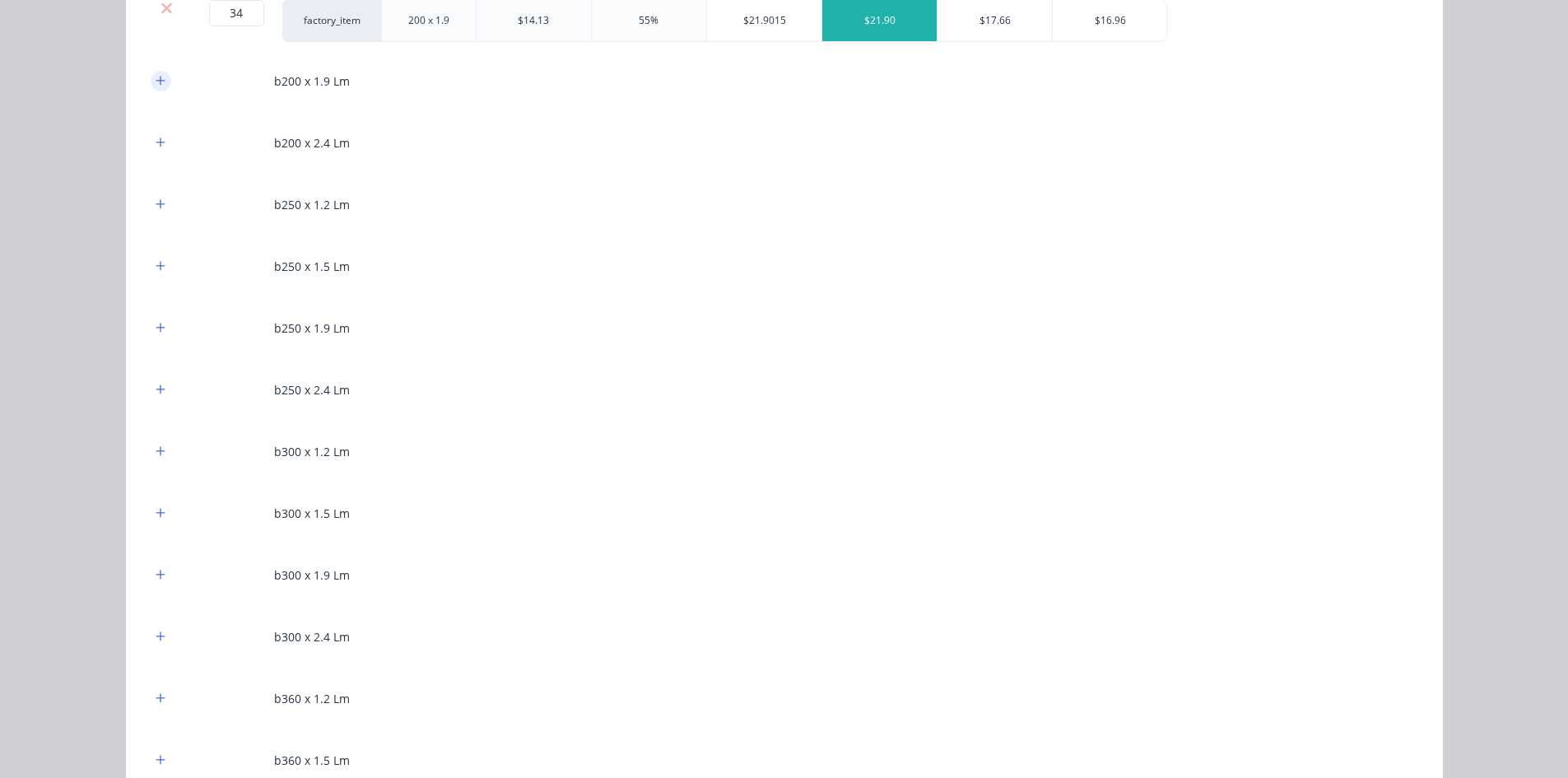
click at [155, 75] on icon "button" at bounding box center [160, 81] width 9 height 11
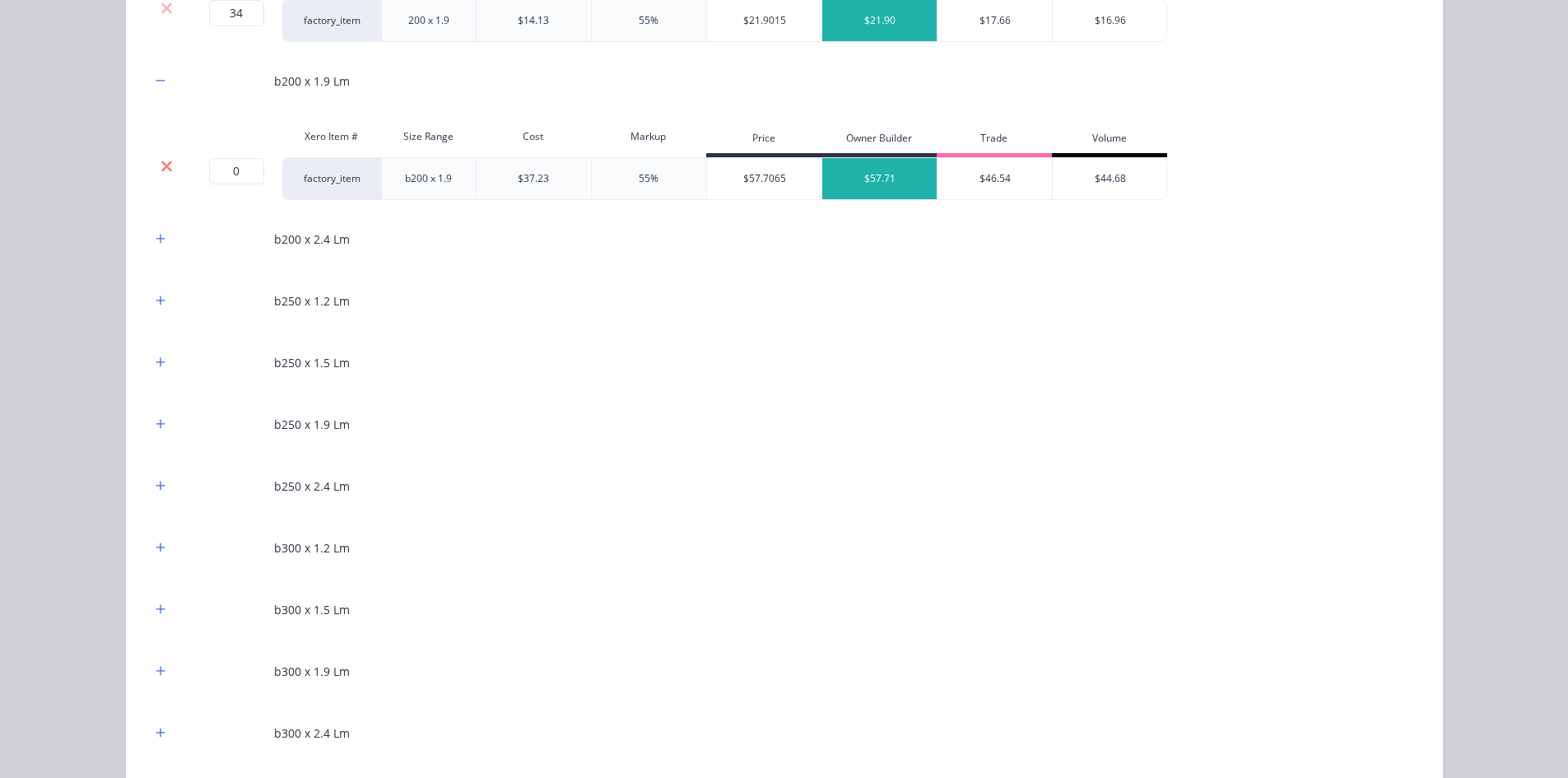
click at [161, 166] on icon at bounding box center [166, 165] width 10 height 10
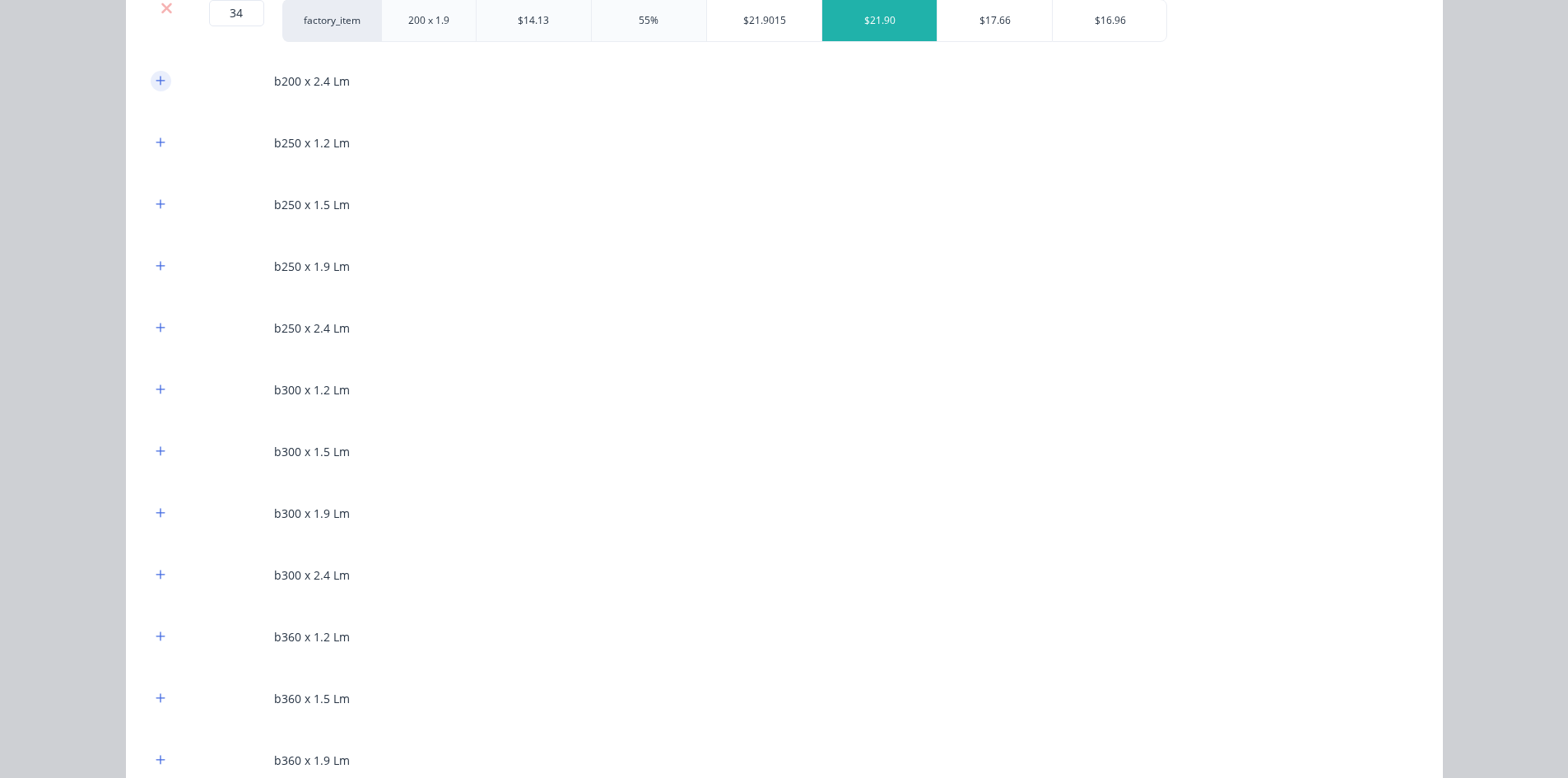
click at [159, 90] on button "button" at bounding box center [161, 81] width 21 height 21
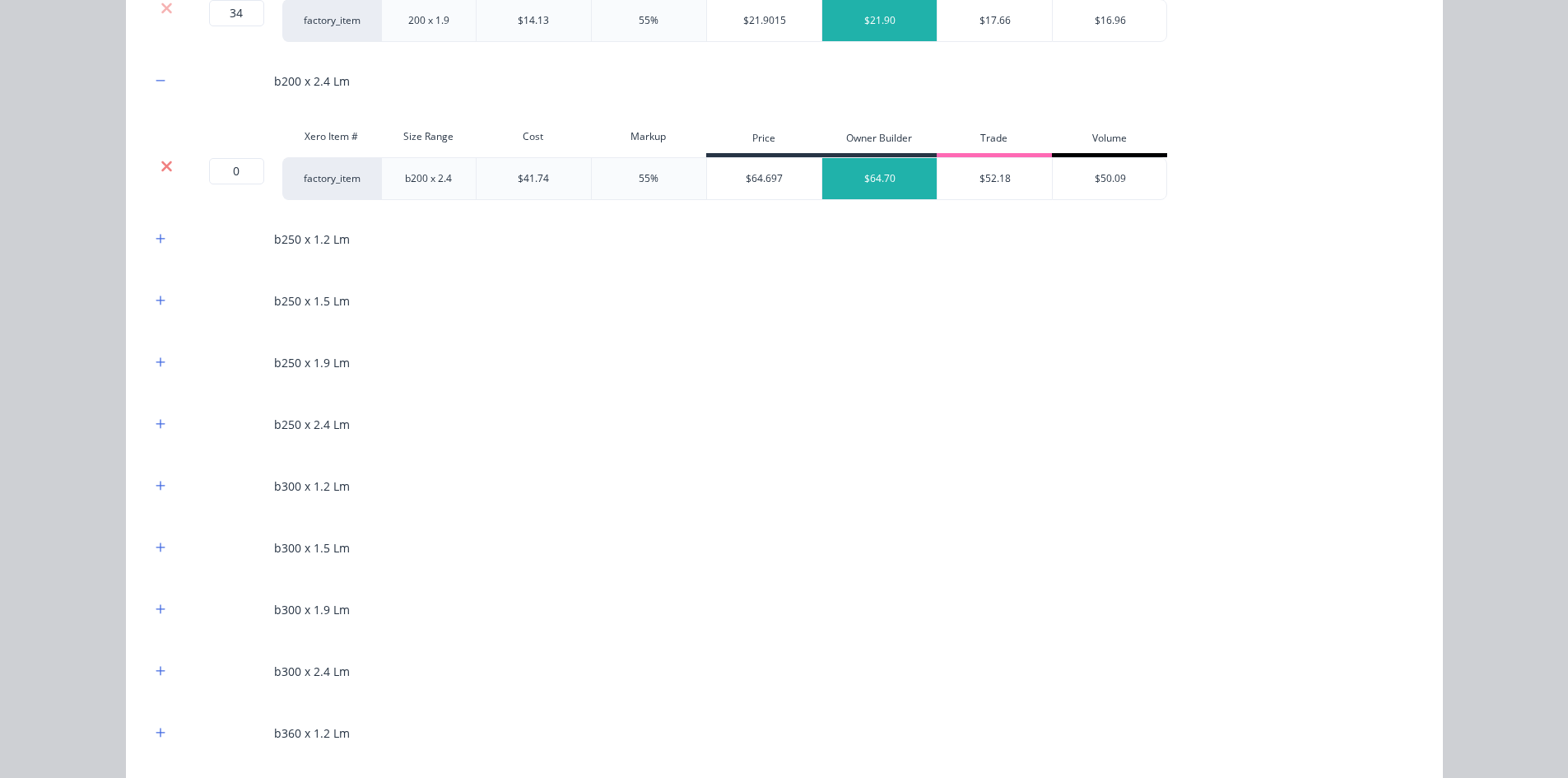
click at [164, 166] on icon at bounding box center [166, 166] width 12 height 16
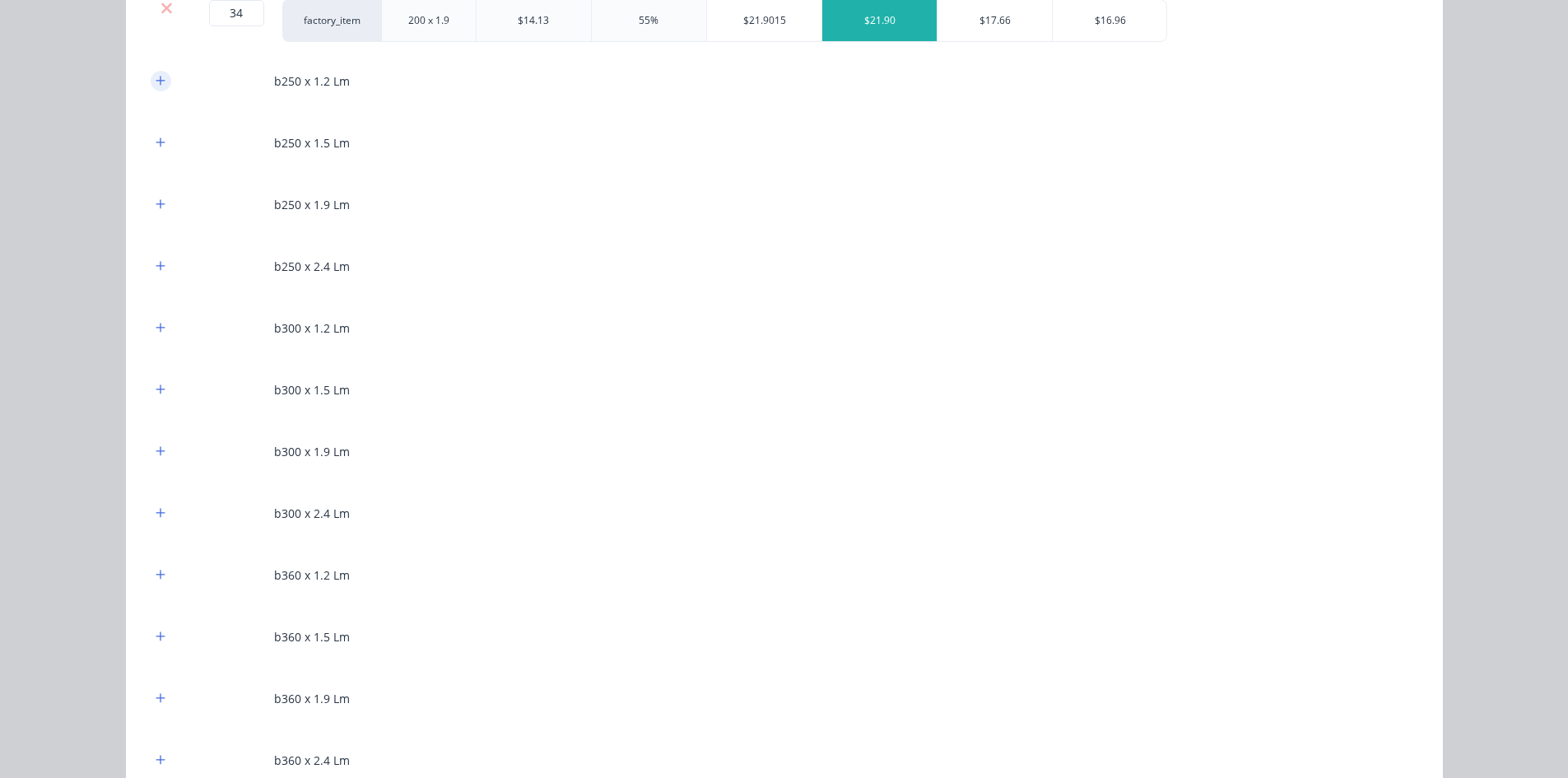
click at [155, 81] on icon "button" at bounding box center [160, 81] width 9 height 11
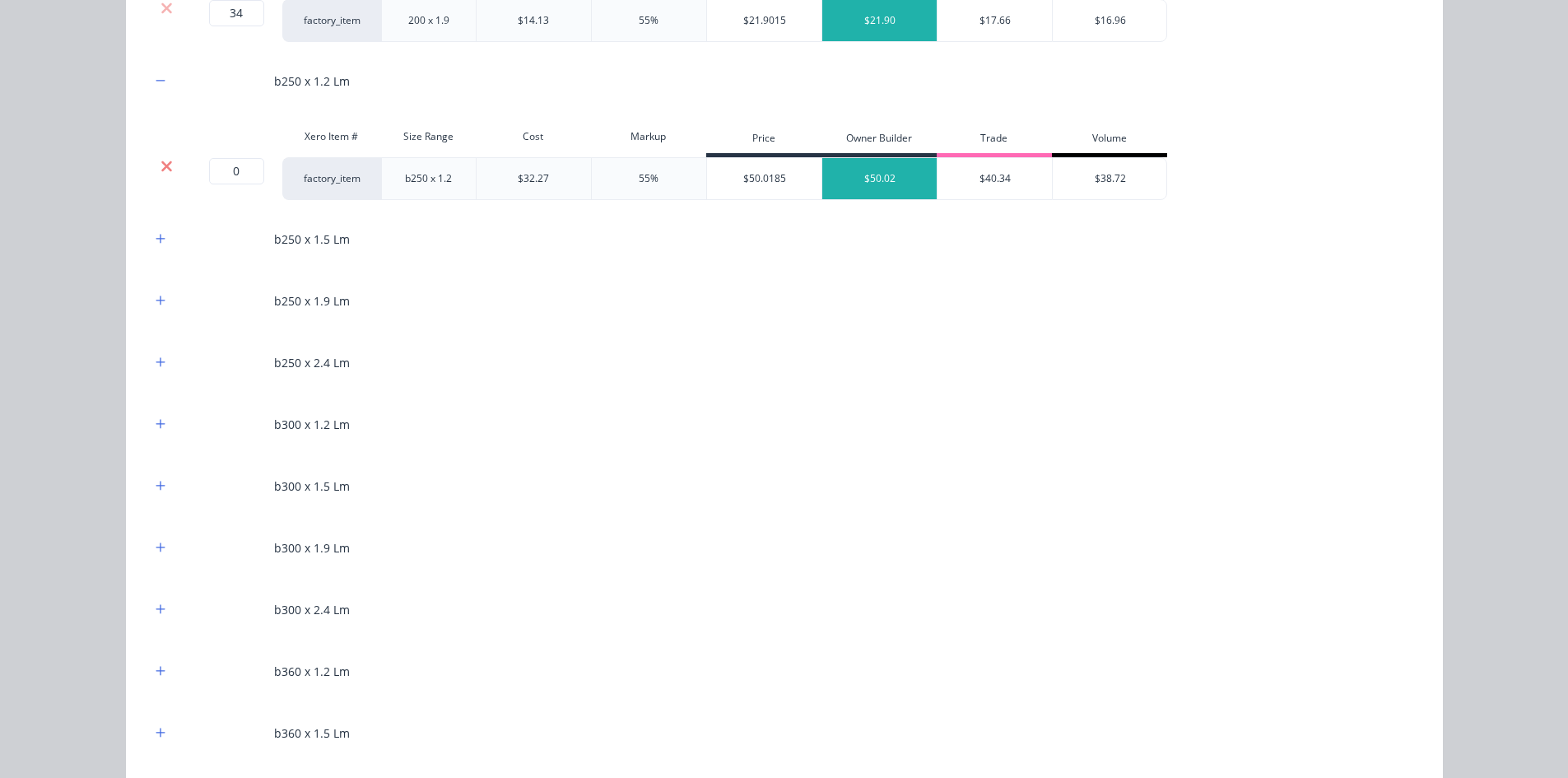
click at [160, 165] on icon at bounding box center [166, 166] width 12 height 16
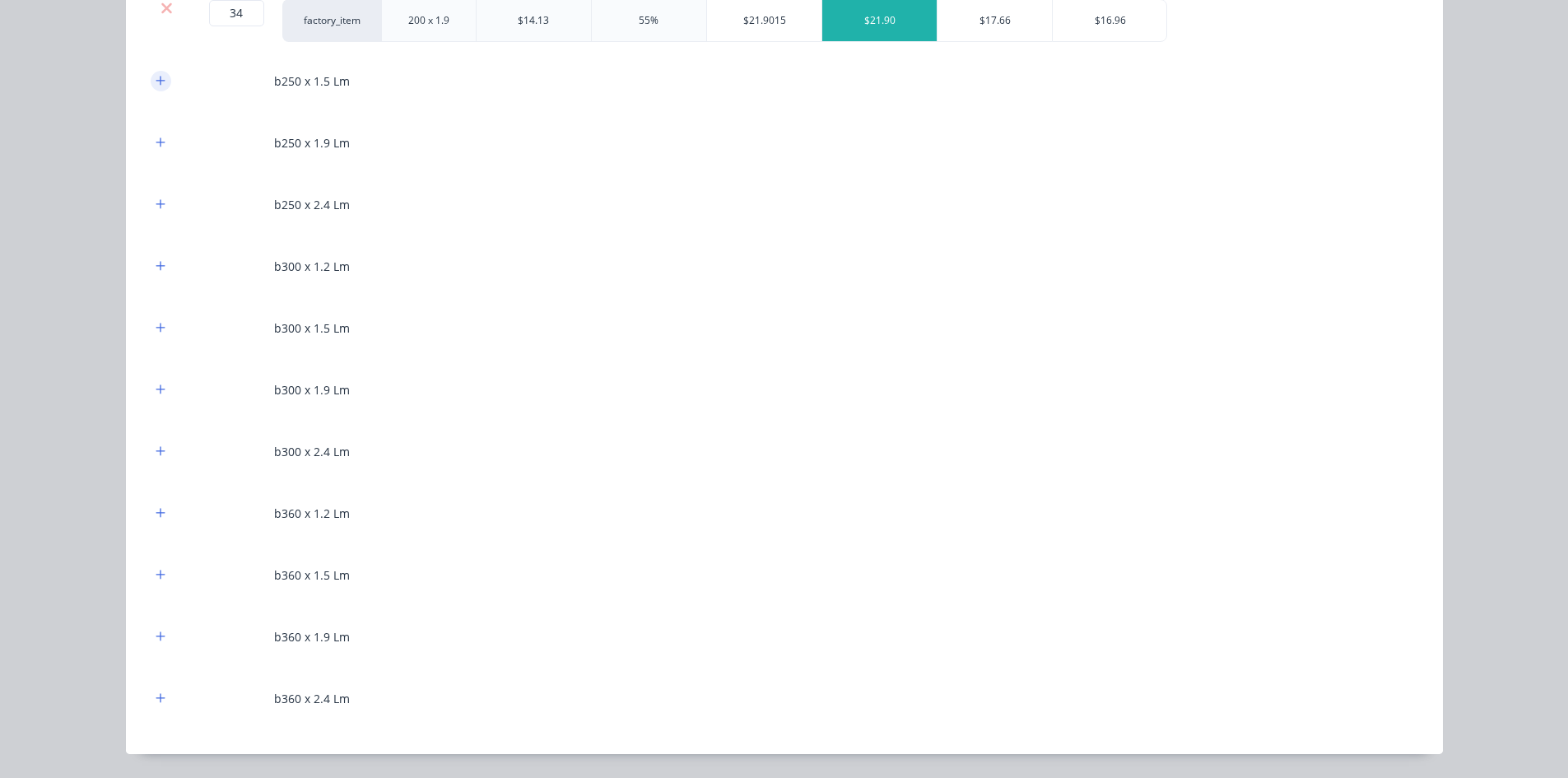
click at [151, 79] on button "button" at bounding box center [161, 81] width 21 height 21
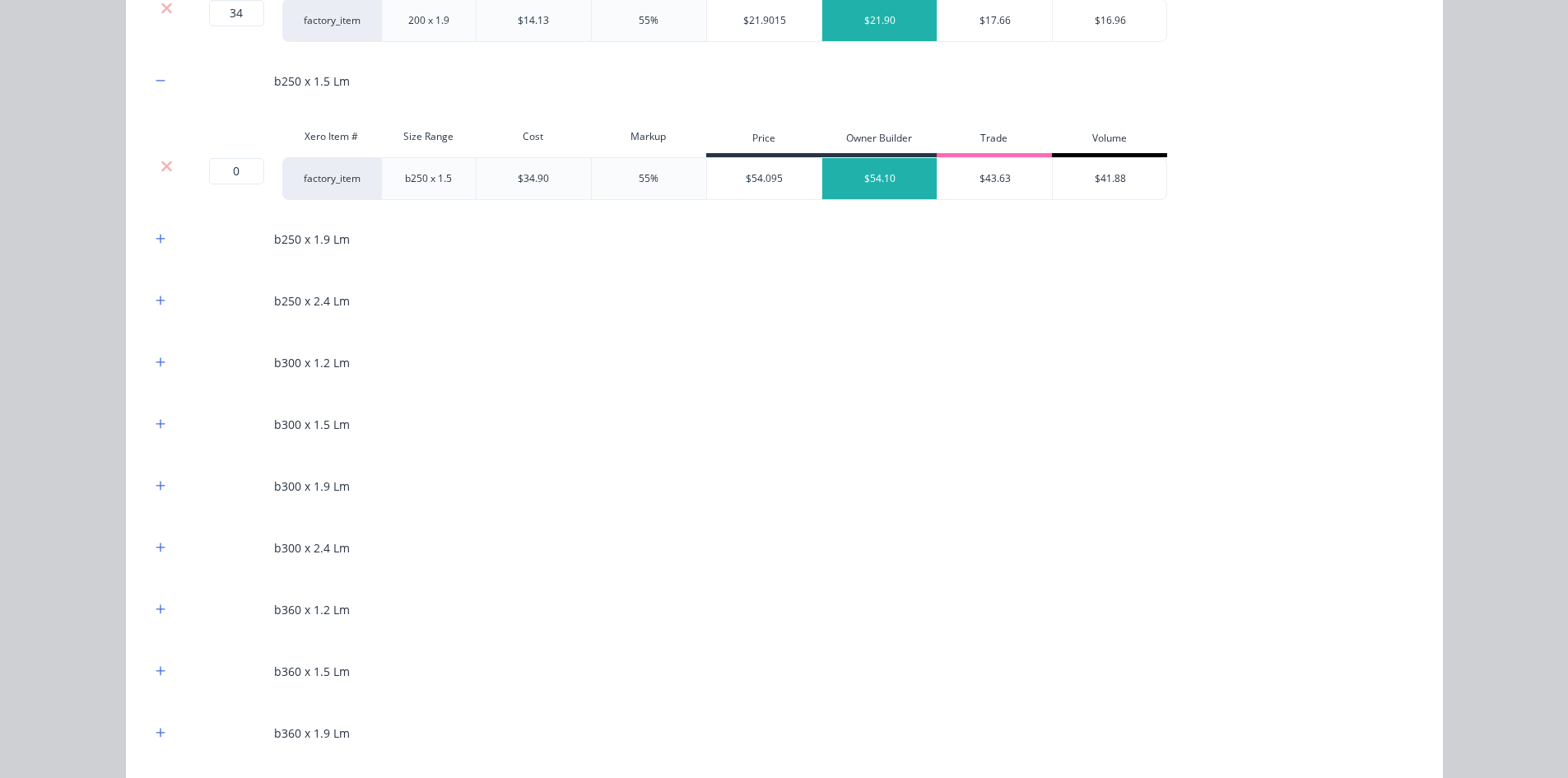
click at [153, 167] on div at bounding box center [167, 166] width 31 height 16
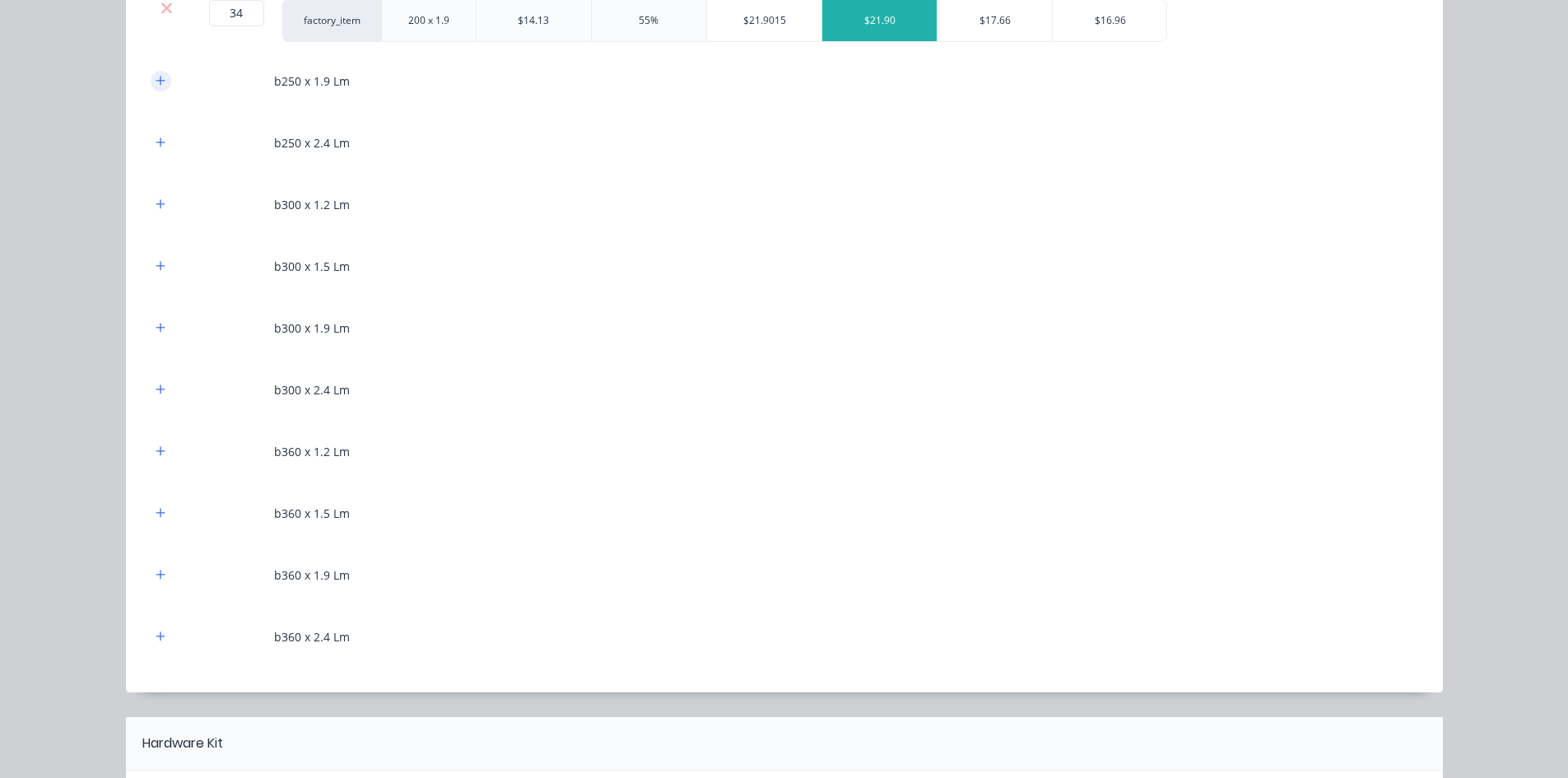
click at [160, 80] on button "button" at bounding box center [161, 81] width 21 height 21
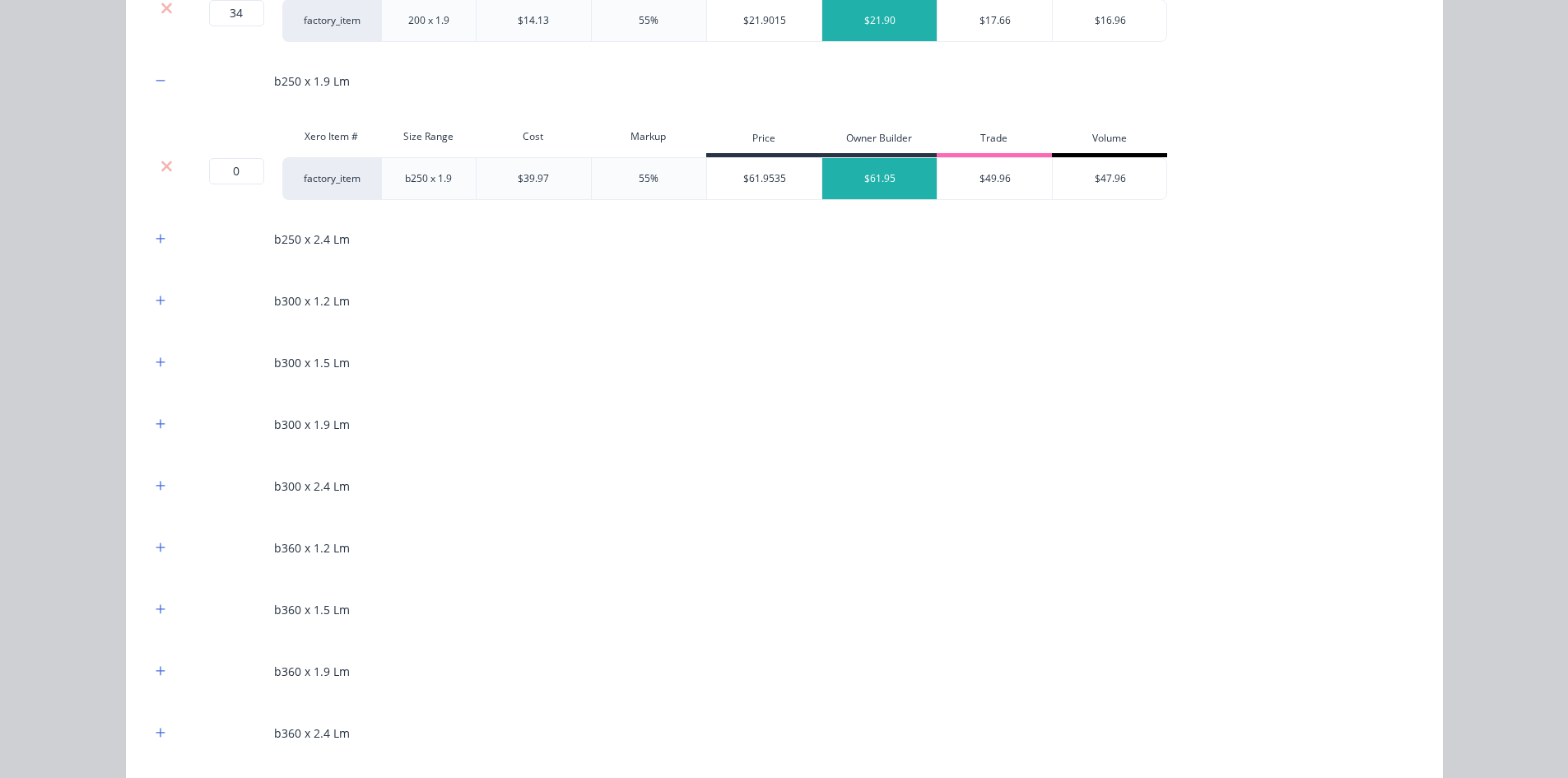
click at [153, 163] on div at bounding box center [167, 166] width 31 height 16
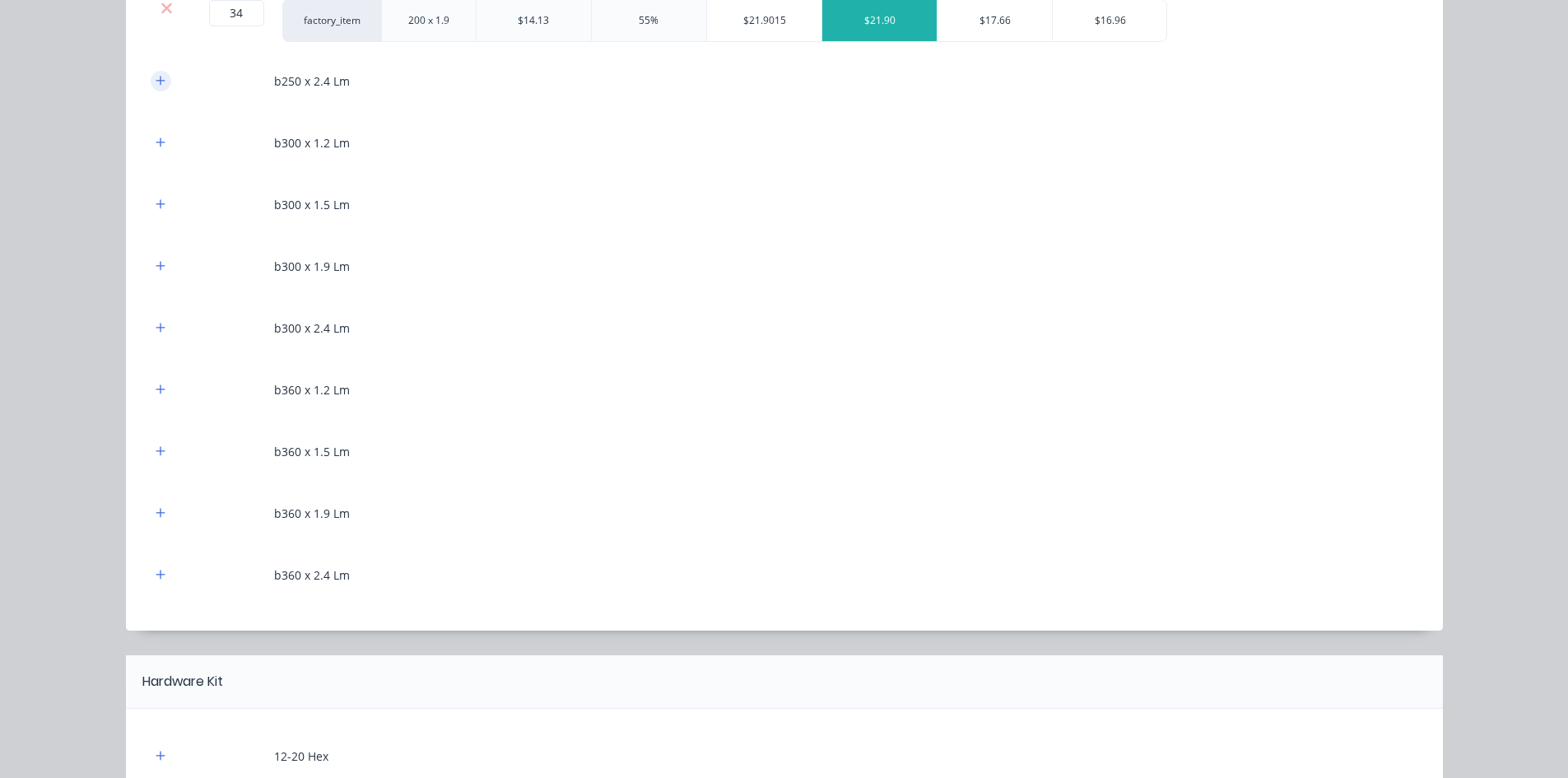
click at [155, 79] on icon "button" at bounding box center [160, 81] width 9 height 11
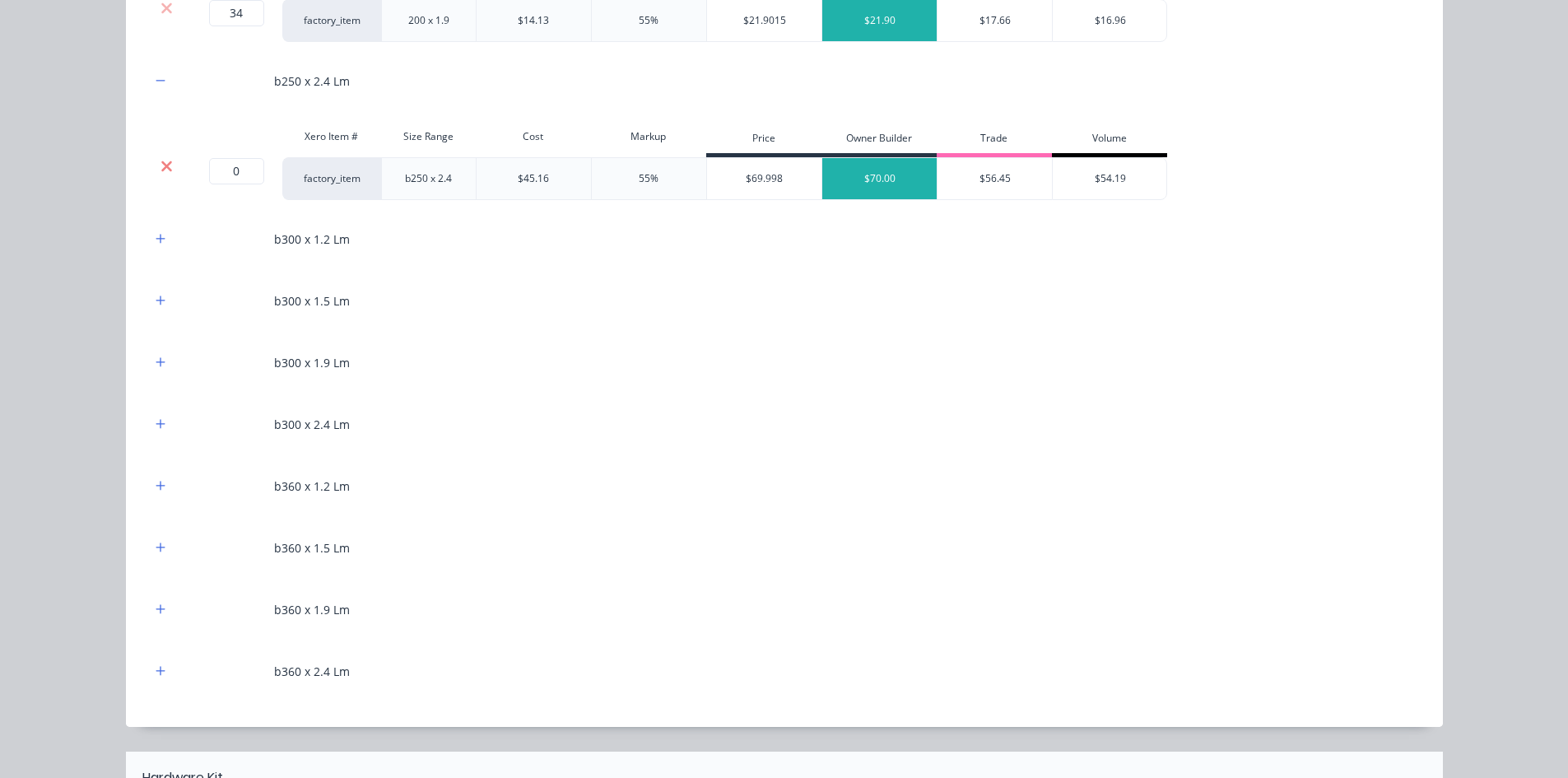
click at [162, 163] on icon at bounding box center [166, 165] width 10 height 10
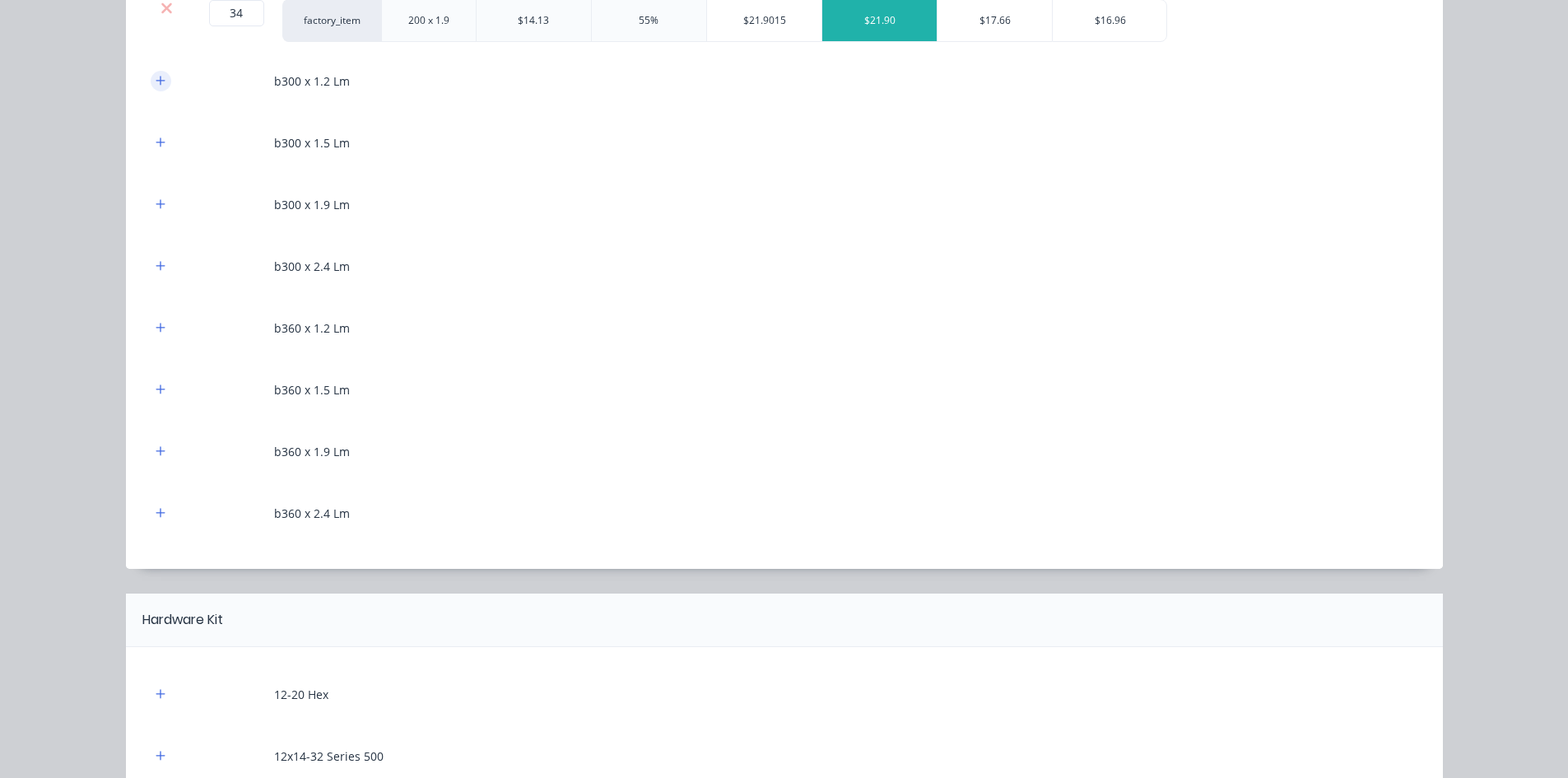
click at [155, 80] on icon "button" at bounding box center [160, 81] width 9 height 11
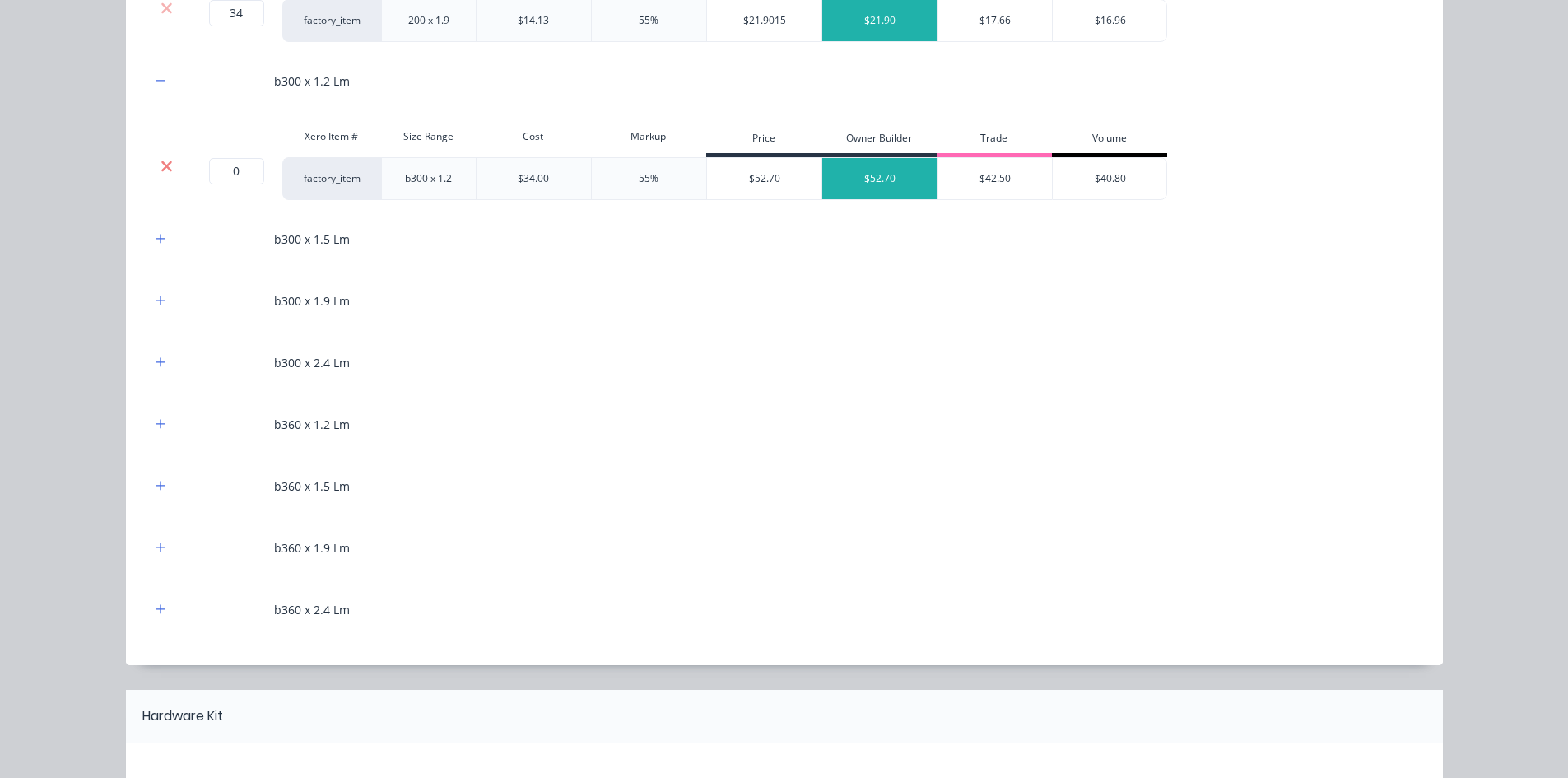
click at [164, 165] on icon at bounding box center [166, 166] width 12 height 16
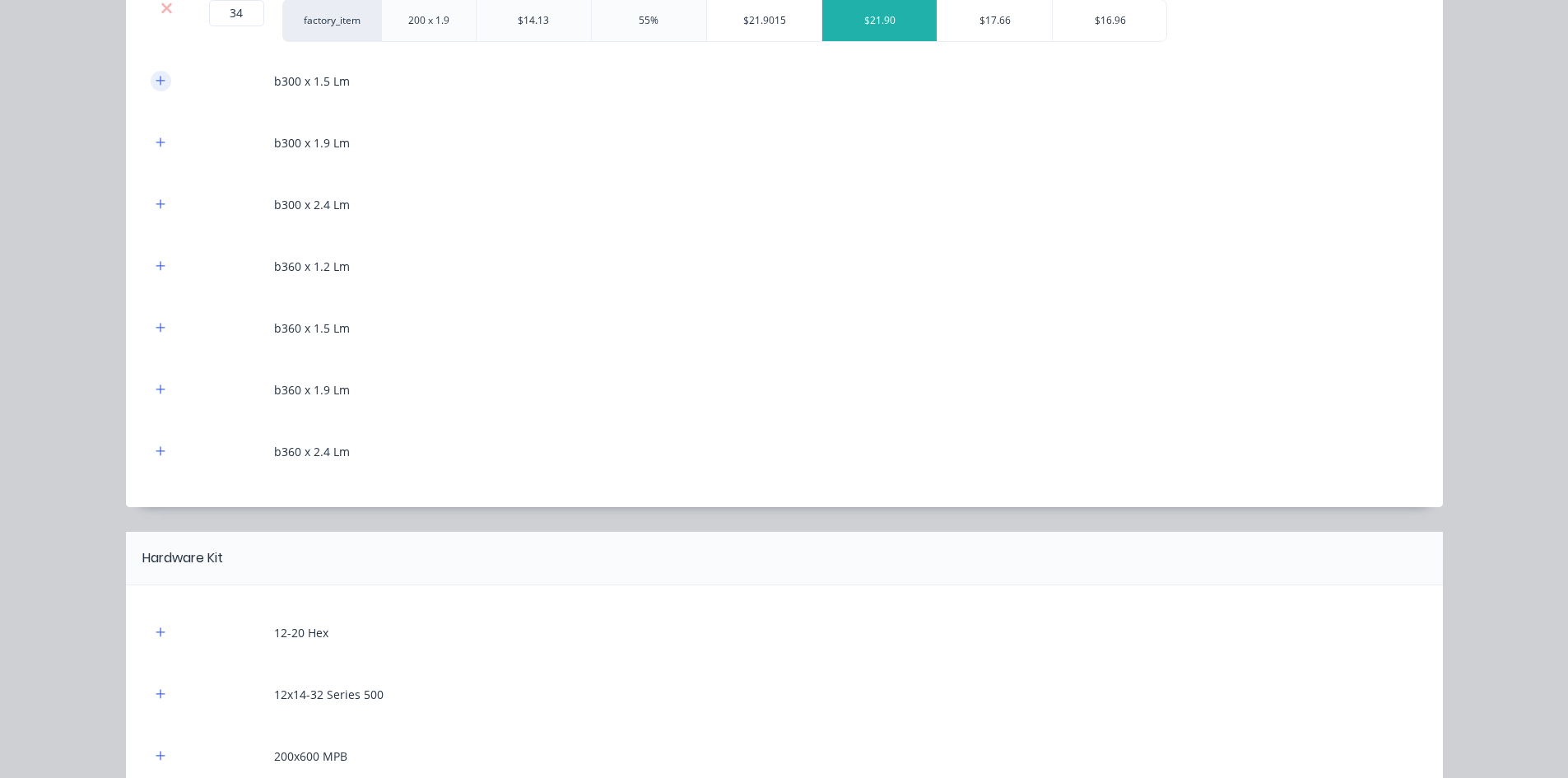
click at [155, 82] on icon "button" at bounding box center [160, 81] width 9 height 11
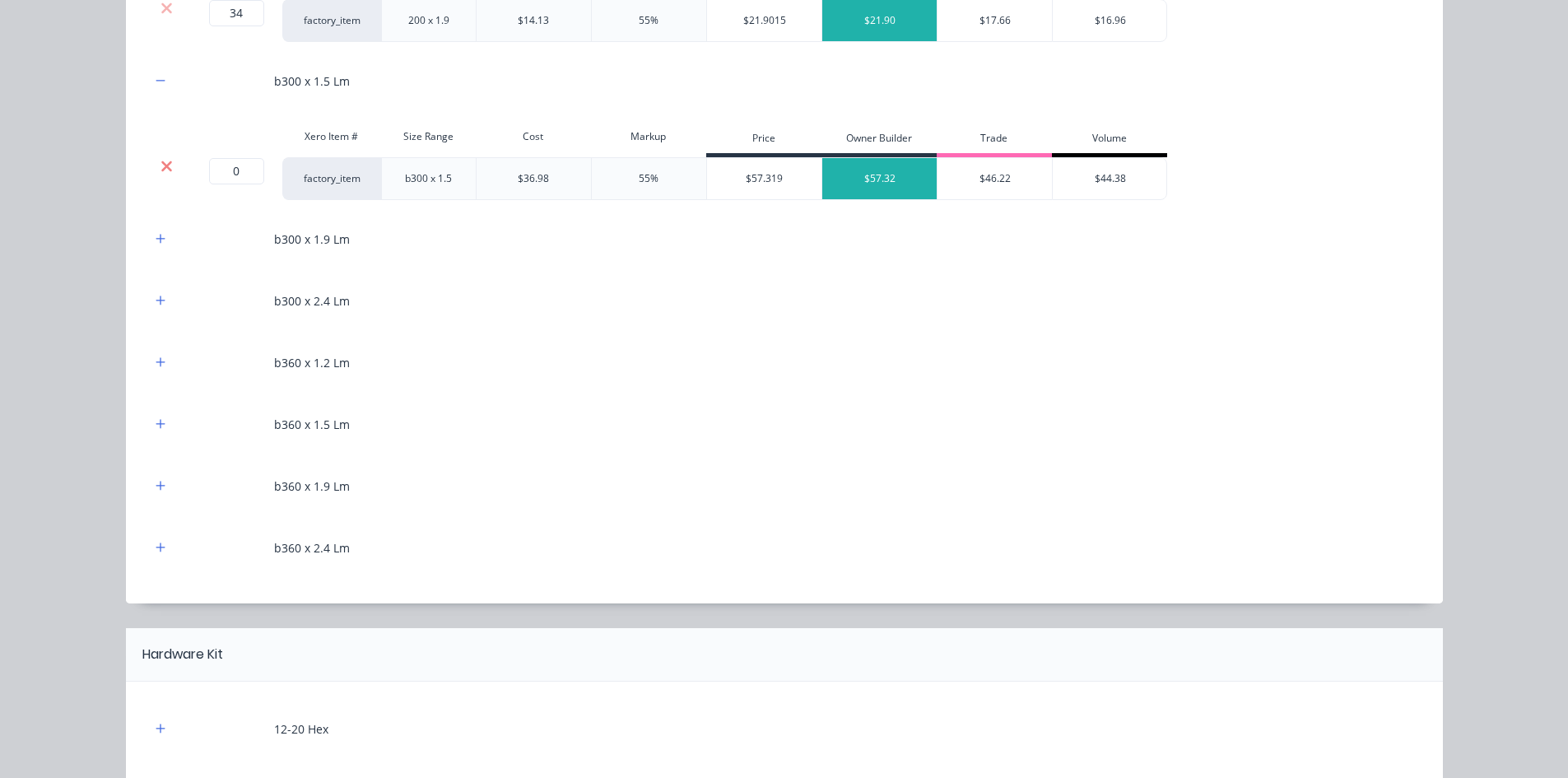
click at [160, 163] on icon at bounding box center [166, 166] width 12 height 16
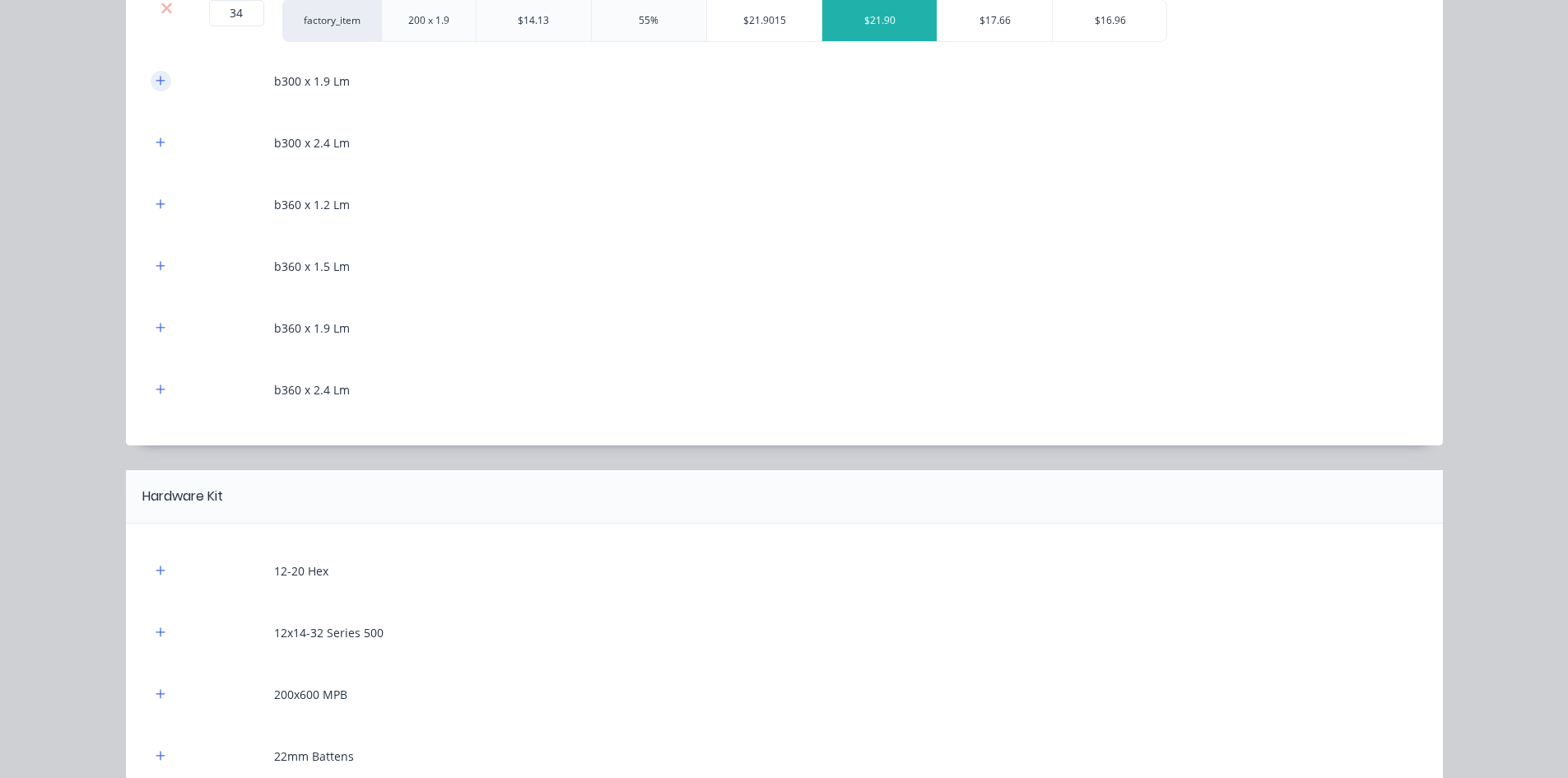
click at [155, 72] on button "button" at bounding box center [161, 81] width 21 height 21
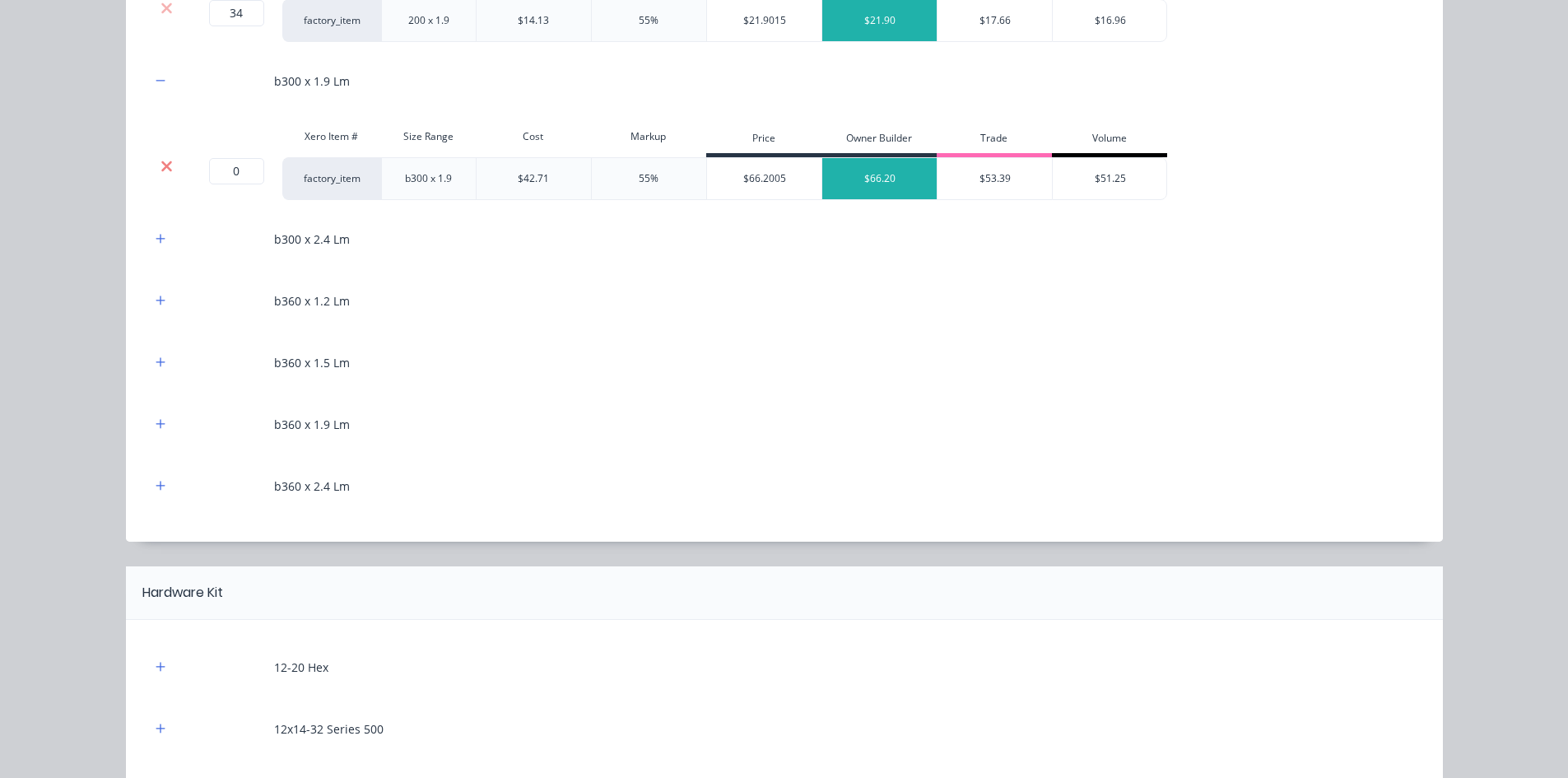
click at [160, 162] on icon at bounding box center [166, 166] width 12 height 16
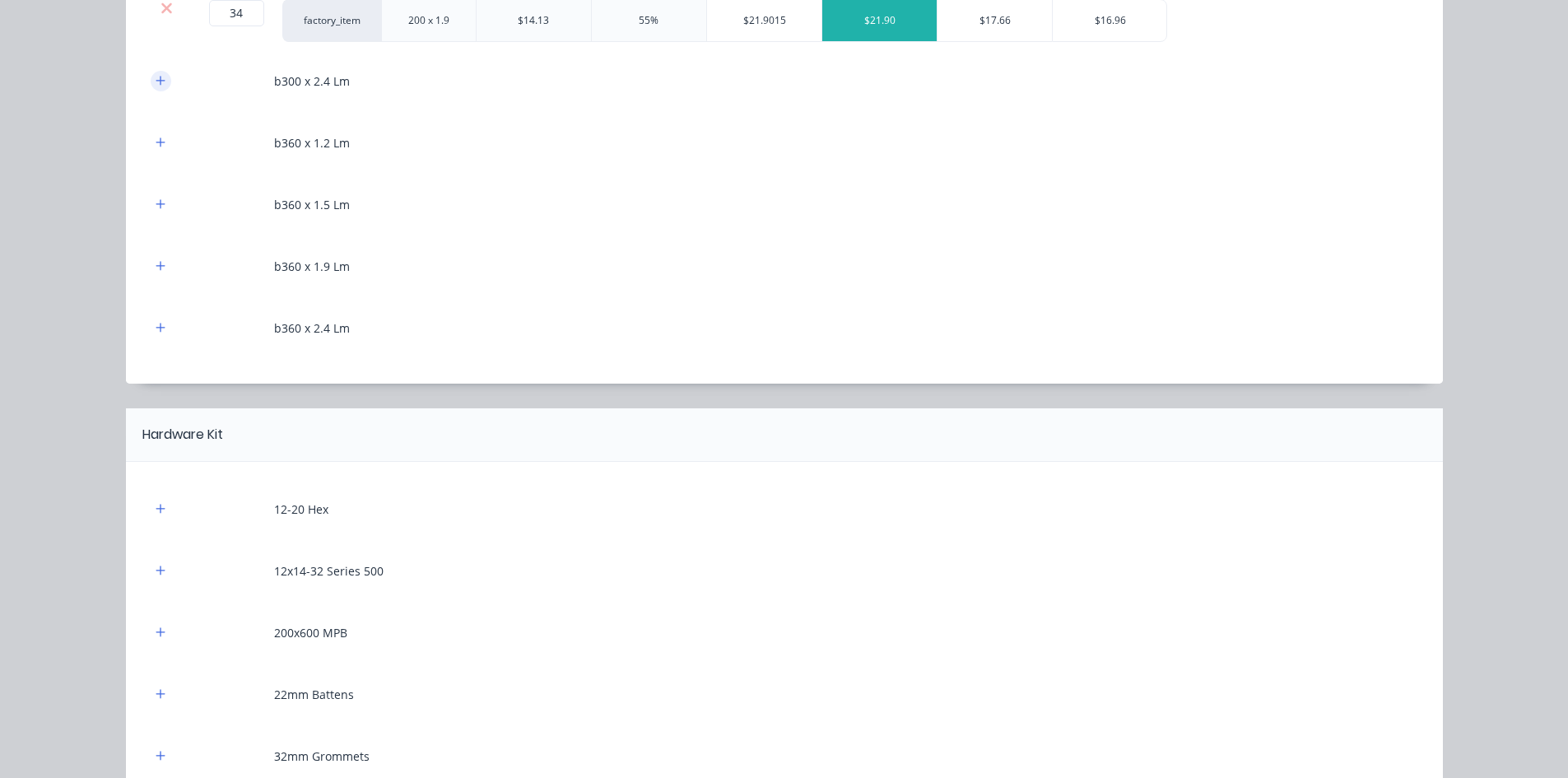
click at [155, 77] on icon "button" at bounding box center [160, 81] width 9 height 11
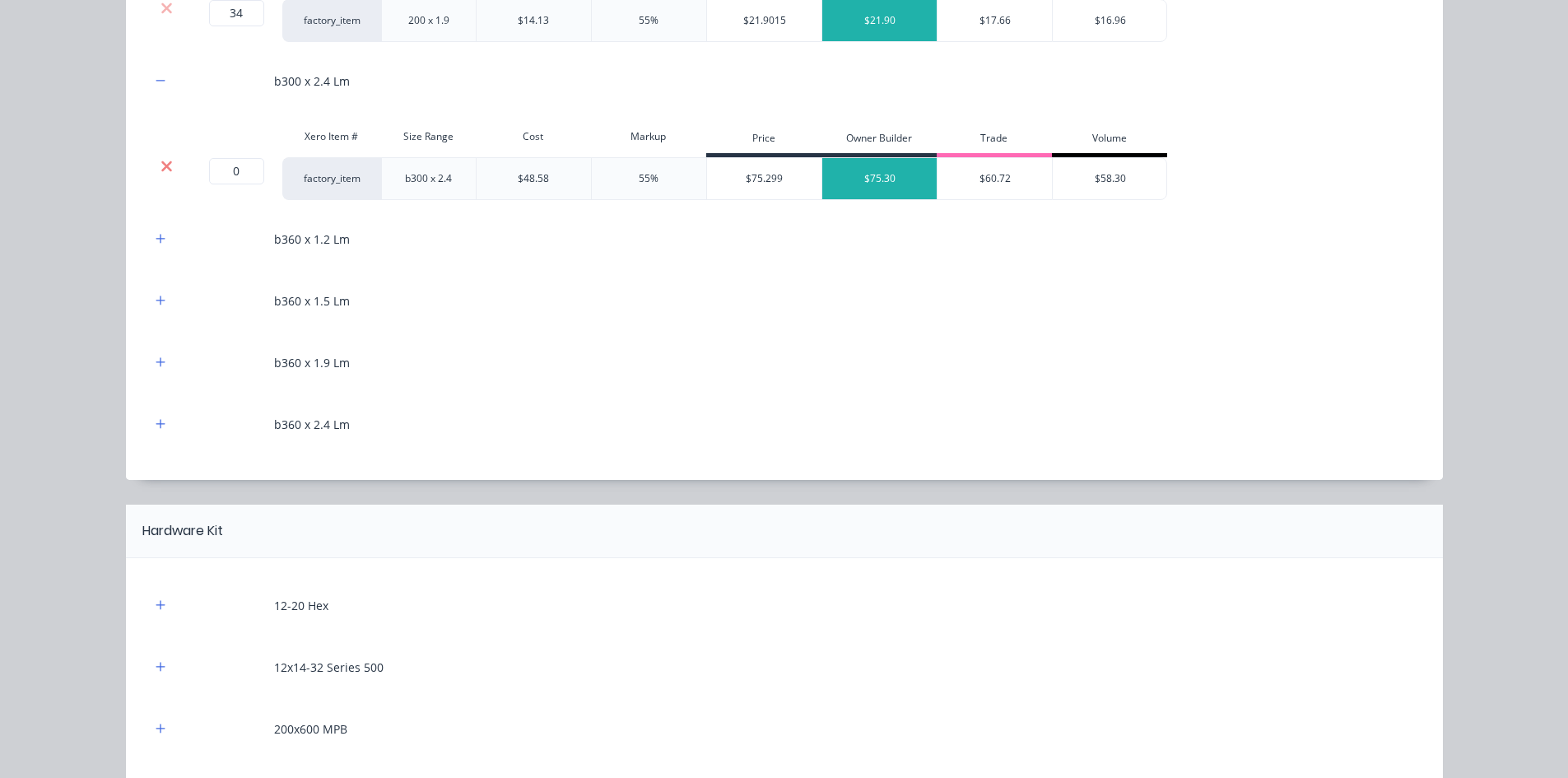
click at [160, 159] on icon at bounding box center [166, 166] width 12 height 16
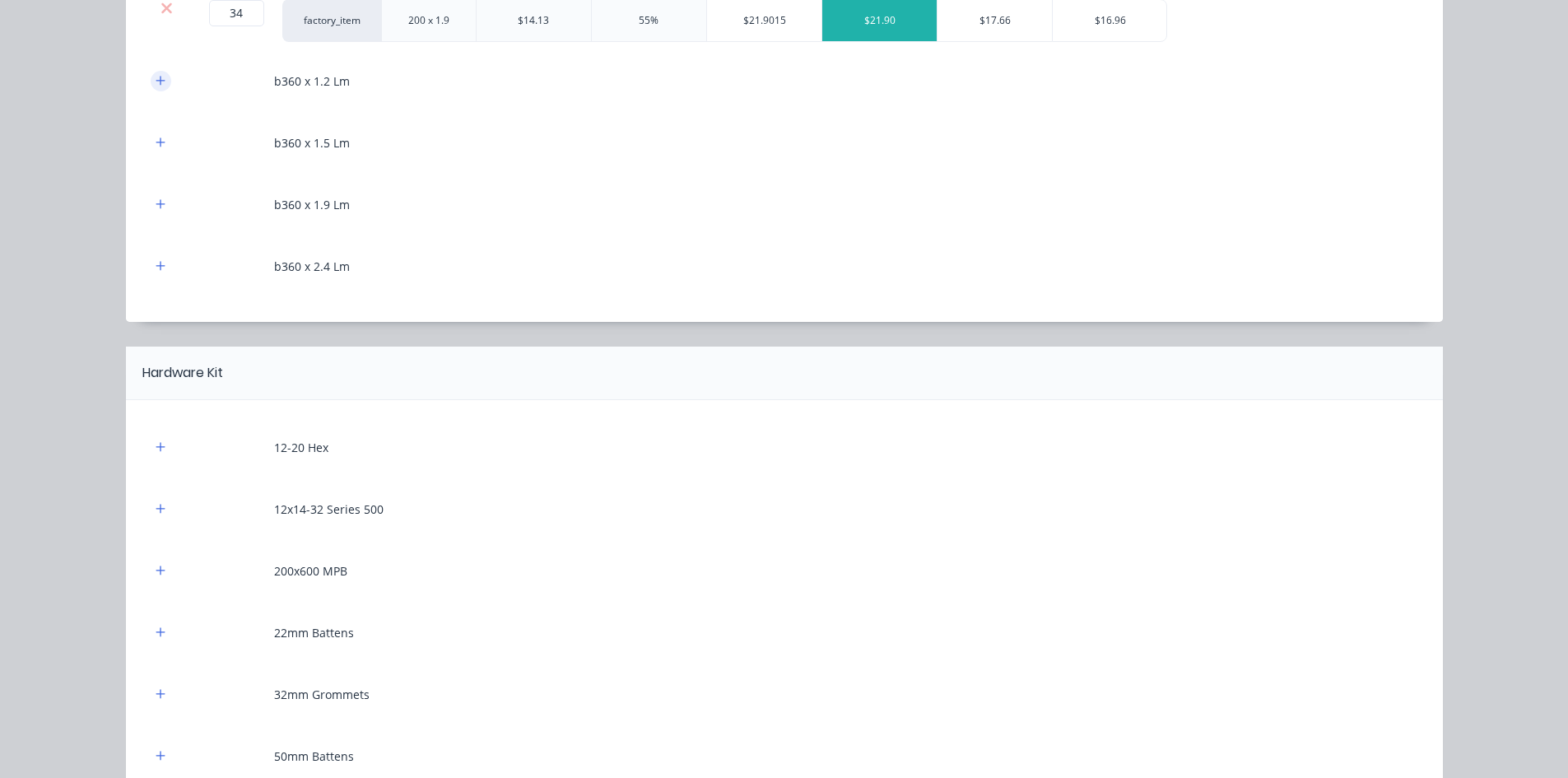
click at [155, 79] on icon "button" at bounding box center [160, 81] width 9 height 11
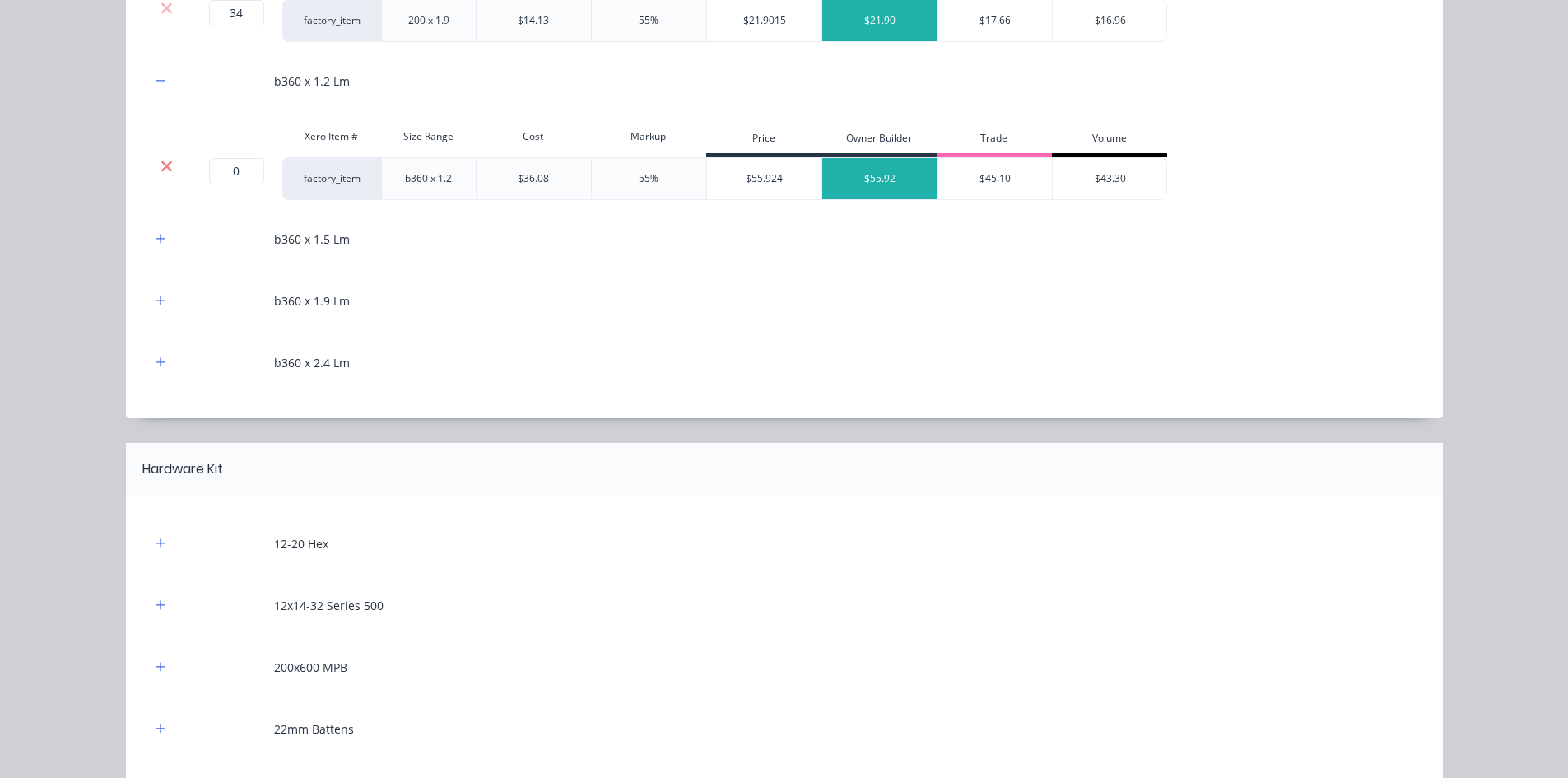
click at [160, 161] on icon at bounding box center [166, 166] width 12 height 16
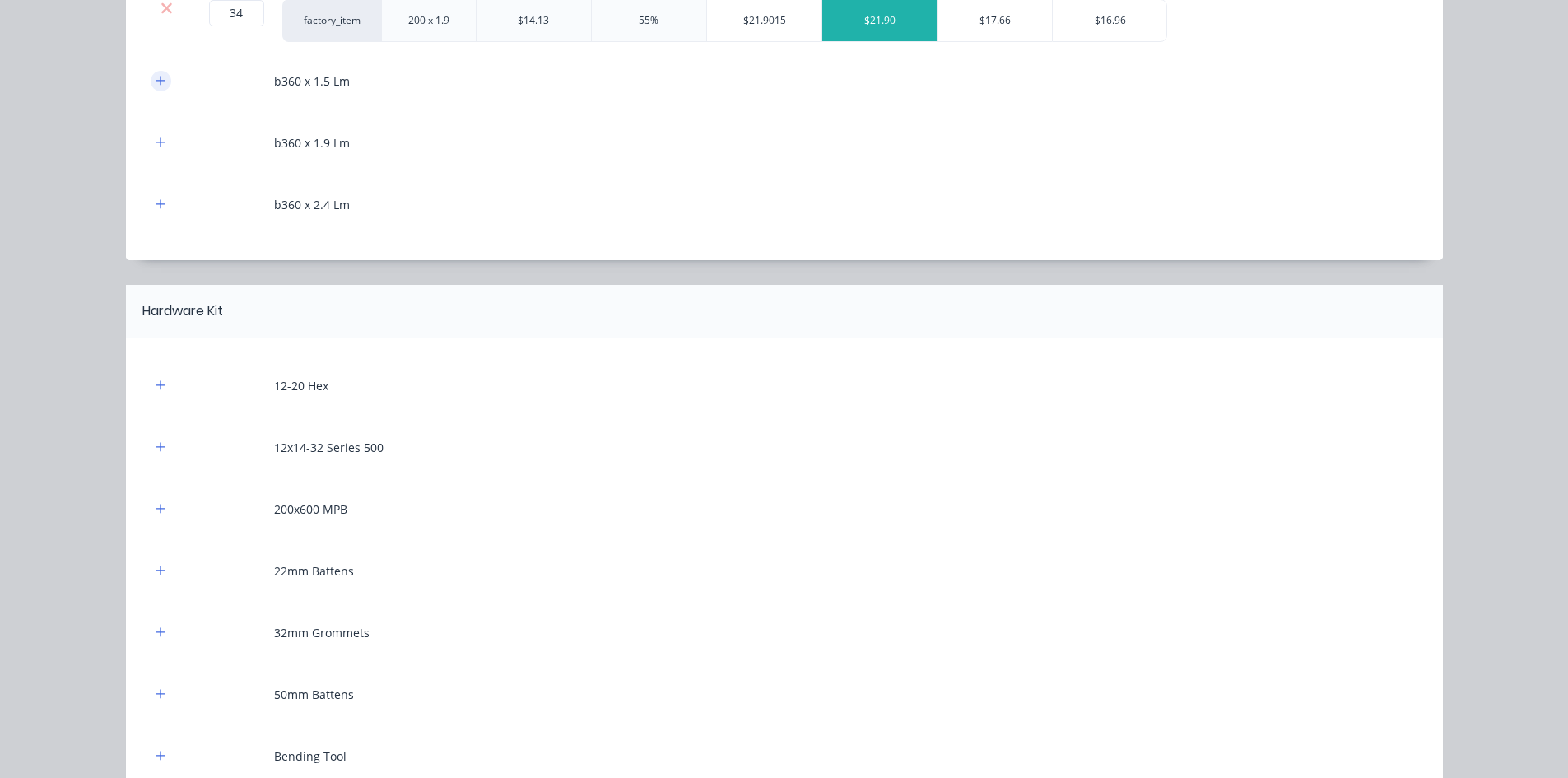
click at [151, 90] on button "button" at bounding box center [161, 81] width 21 height 21
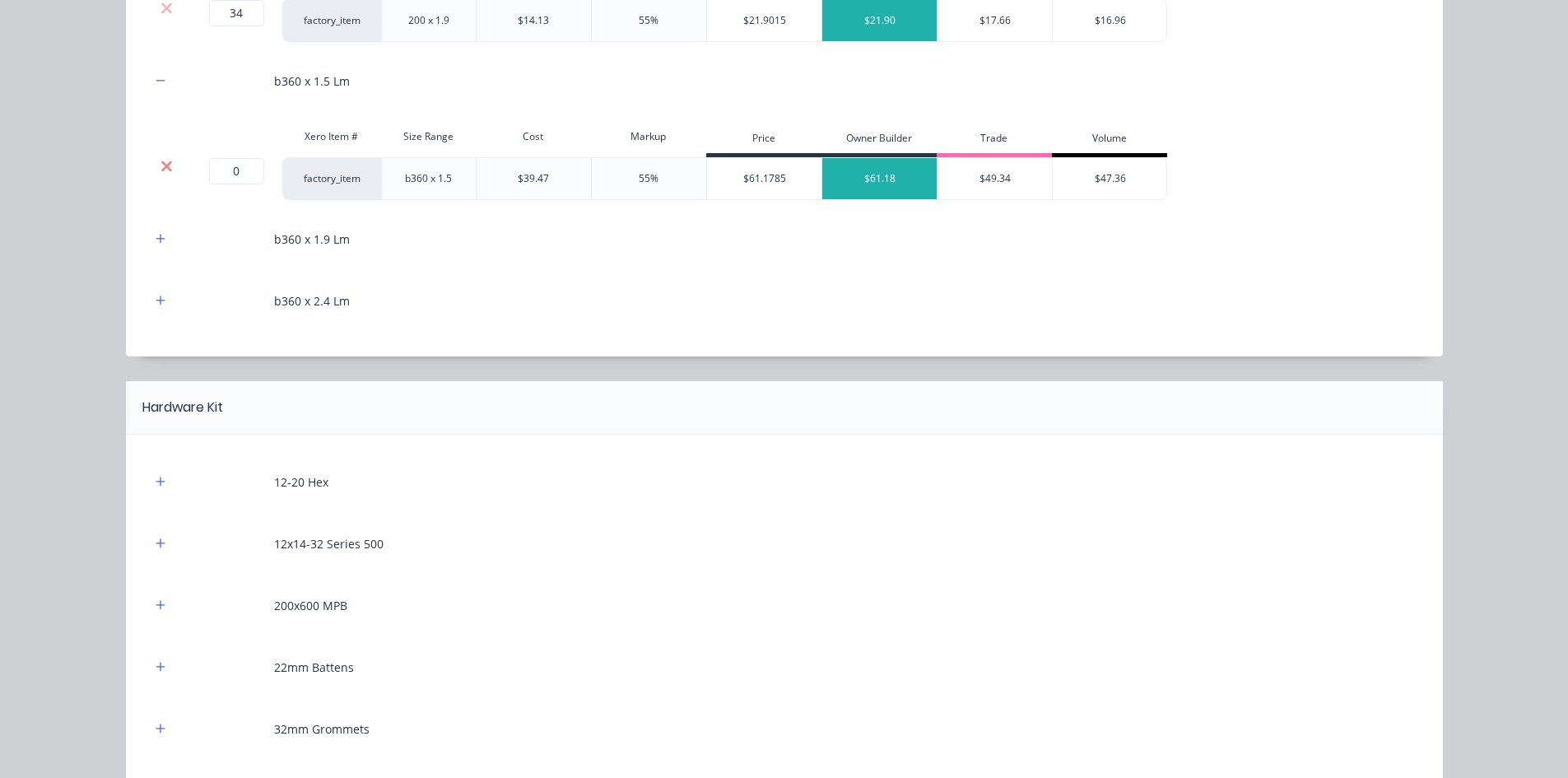
click at [161, 165] on icon at bounding box center [166, 165] width 10 height 10
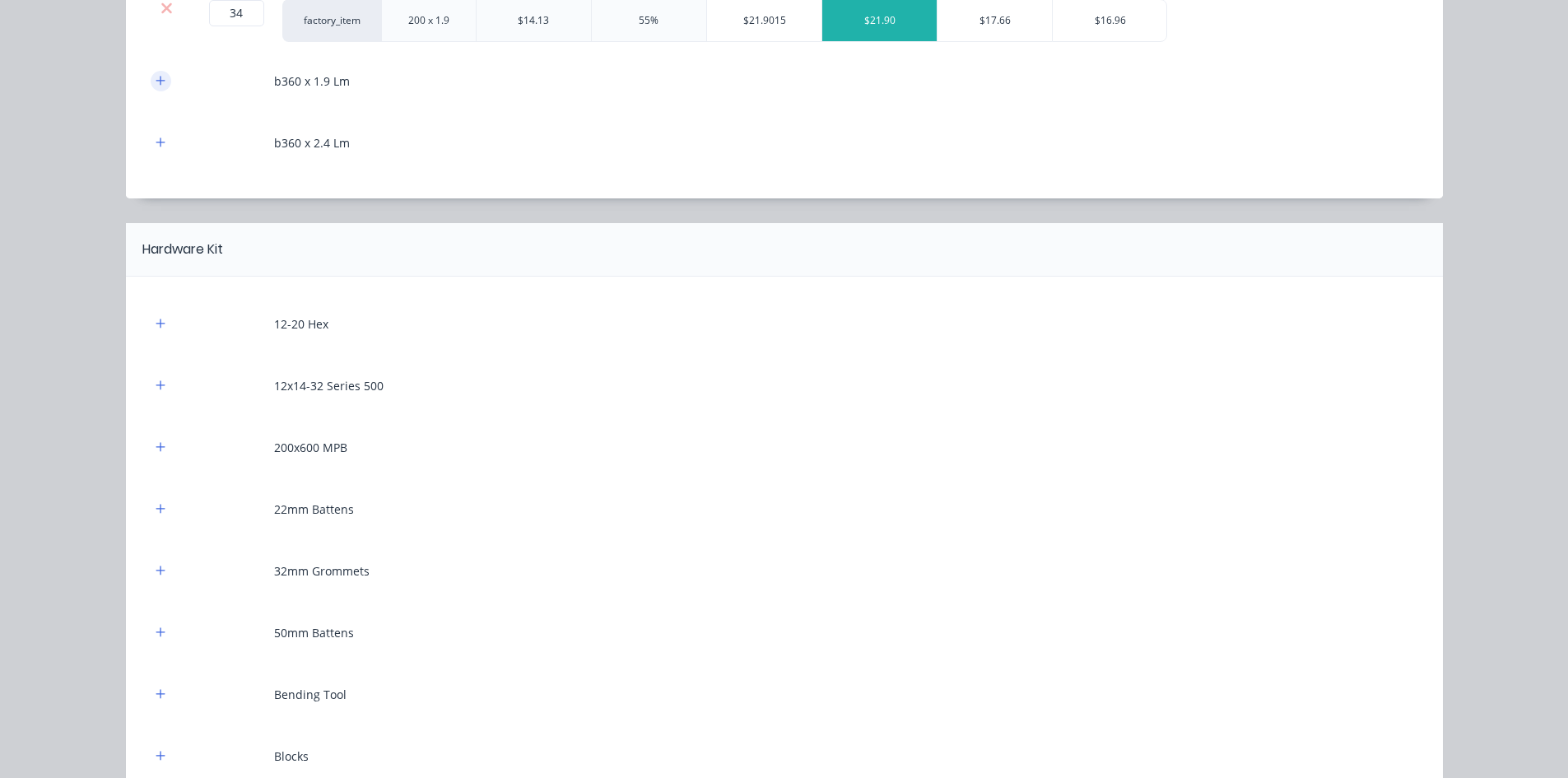
click at [159, 74] on button "button" at bounding box center [161, 81] width 21 height 21
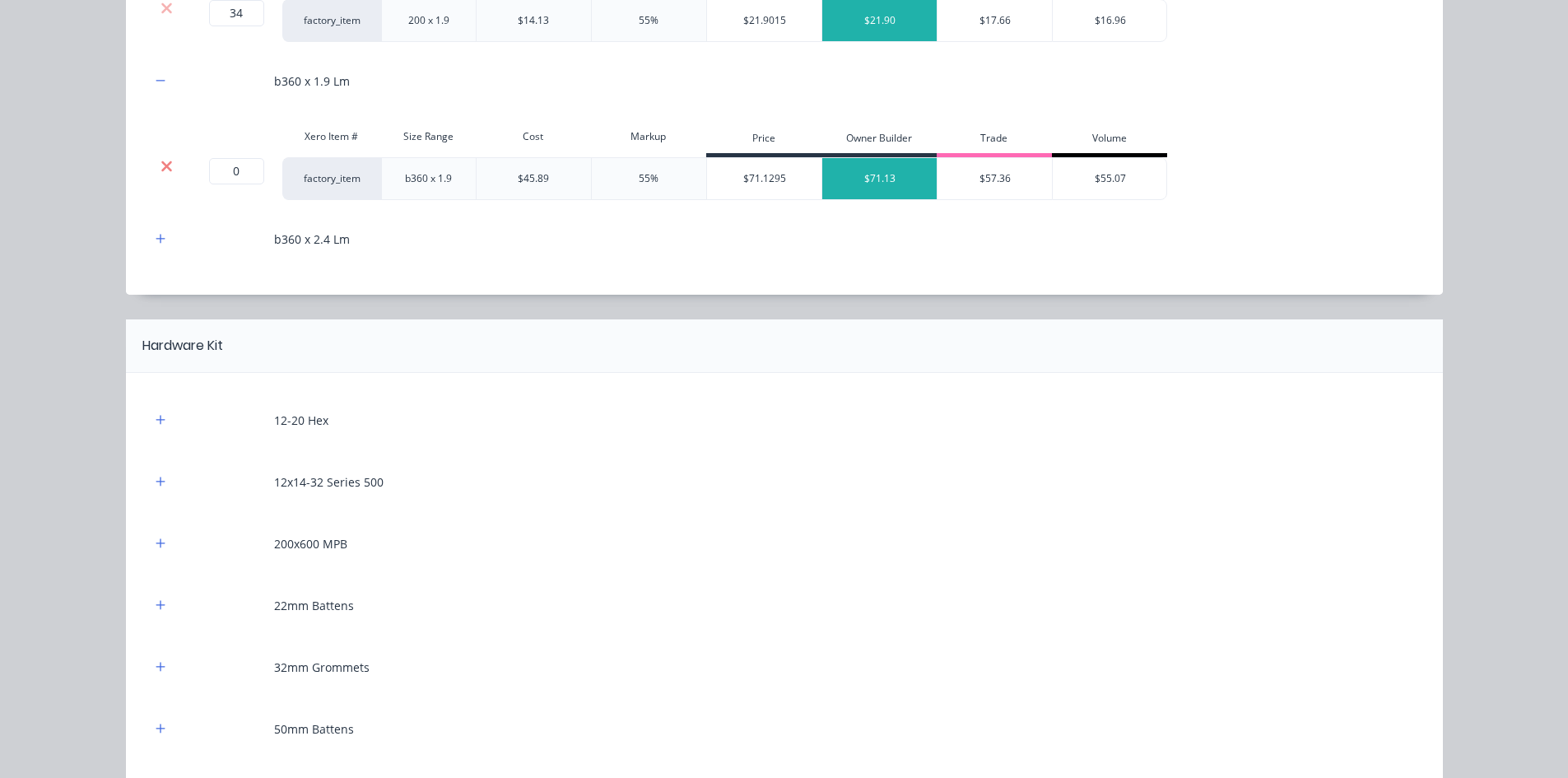
click at [164, 158] on icon at bounding box center [166, 166] width 12 height 16
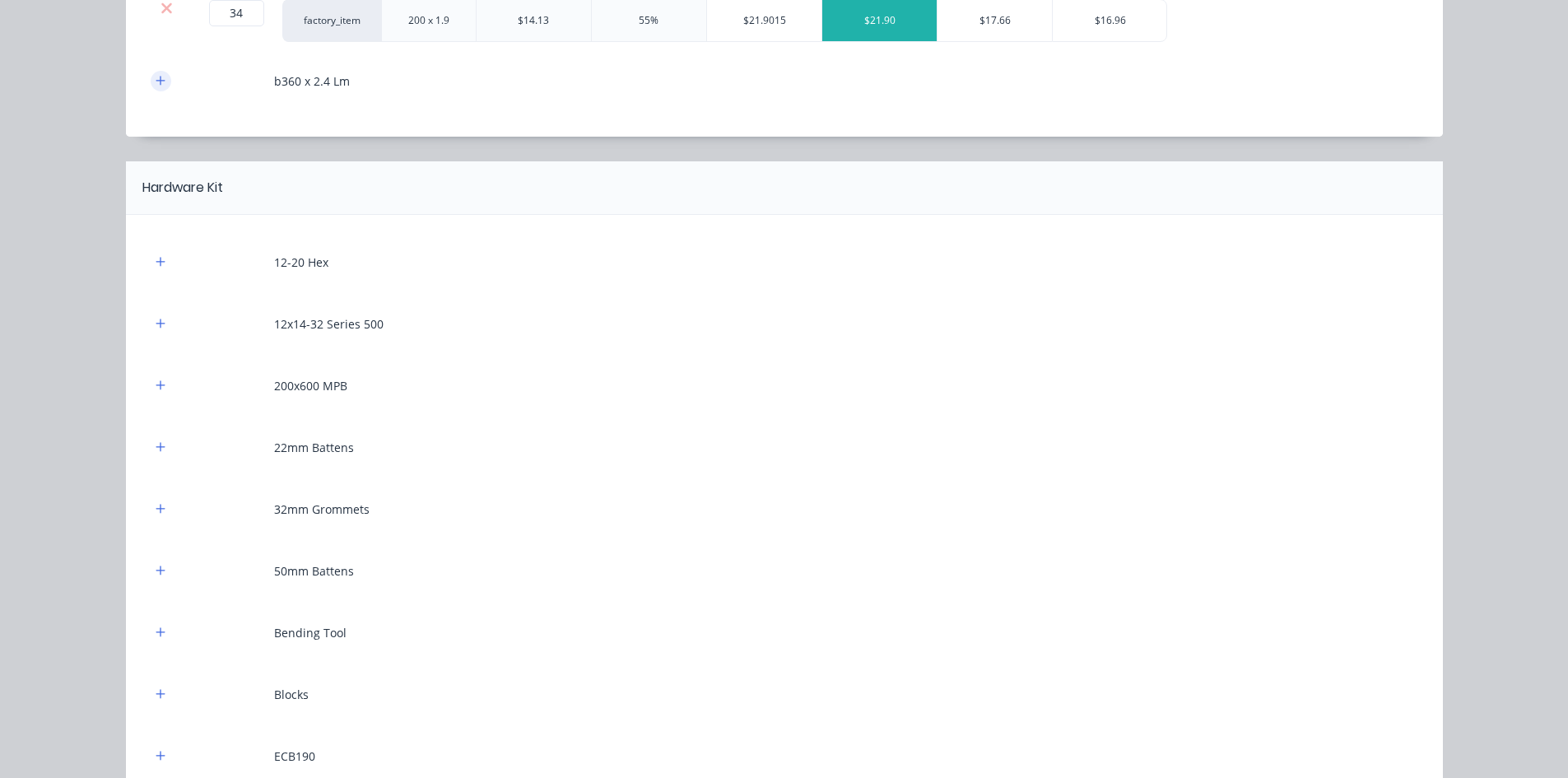
click at [155, 85] on icon "button" at bounding box center [160, 81] width 9 height 11
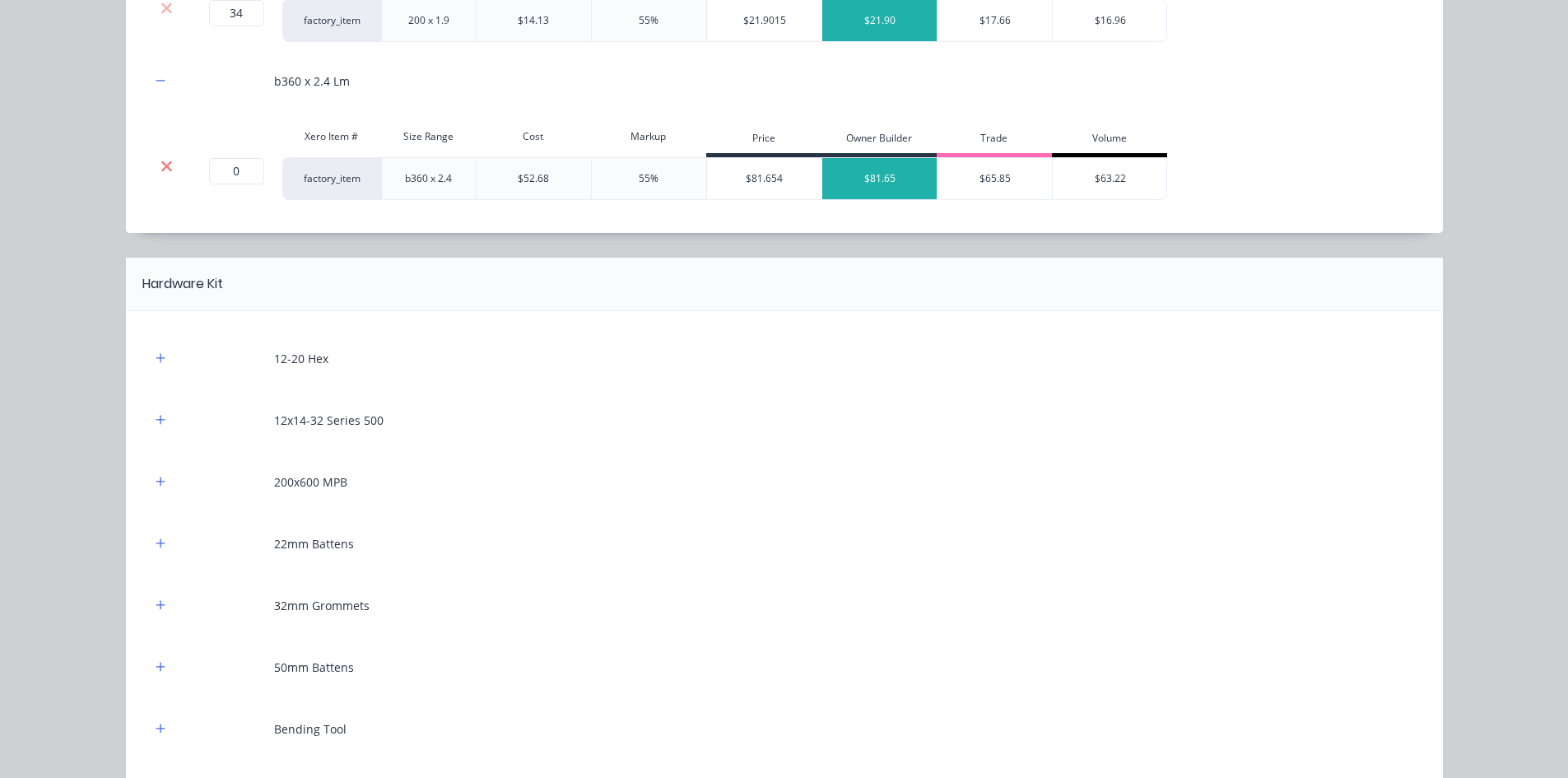
click at [164, 168] on icon at bounding box center [166, 165] width 10 height 10
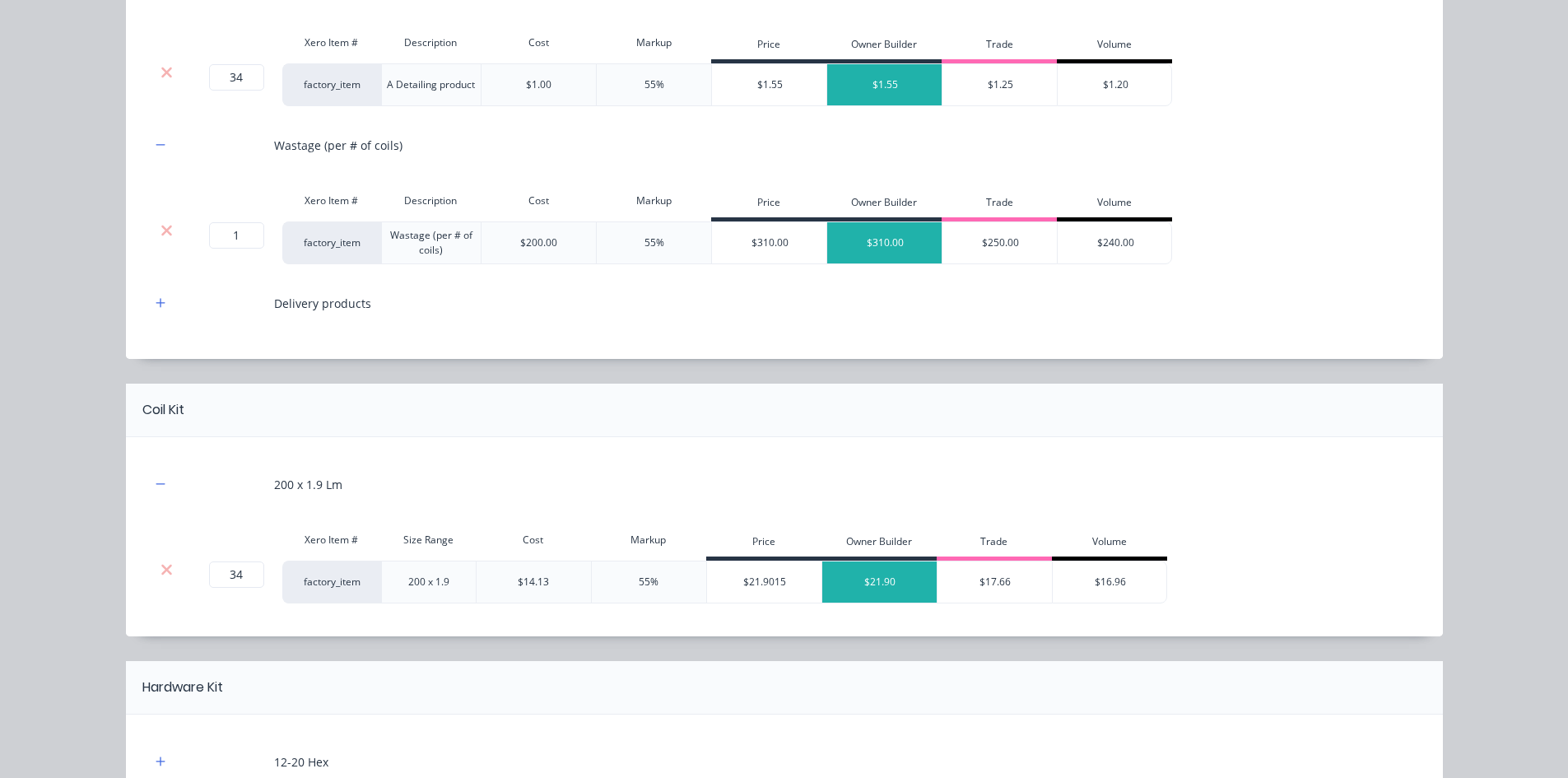
scroll to position [411, 0]
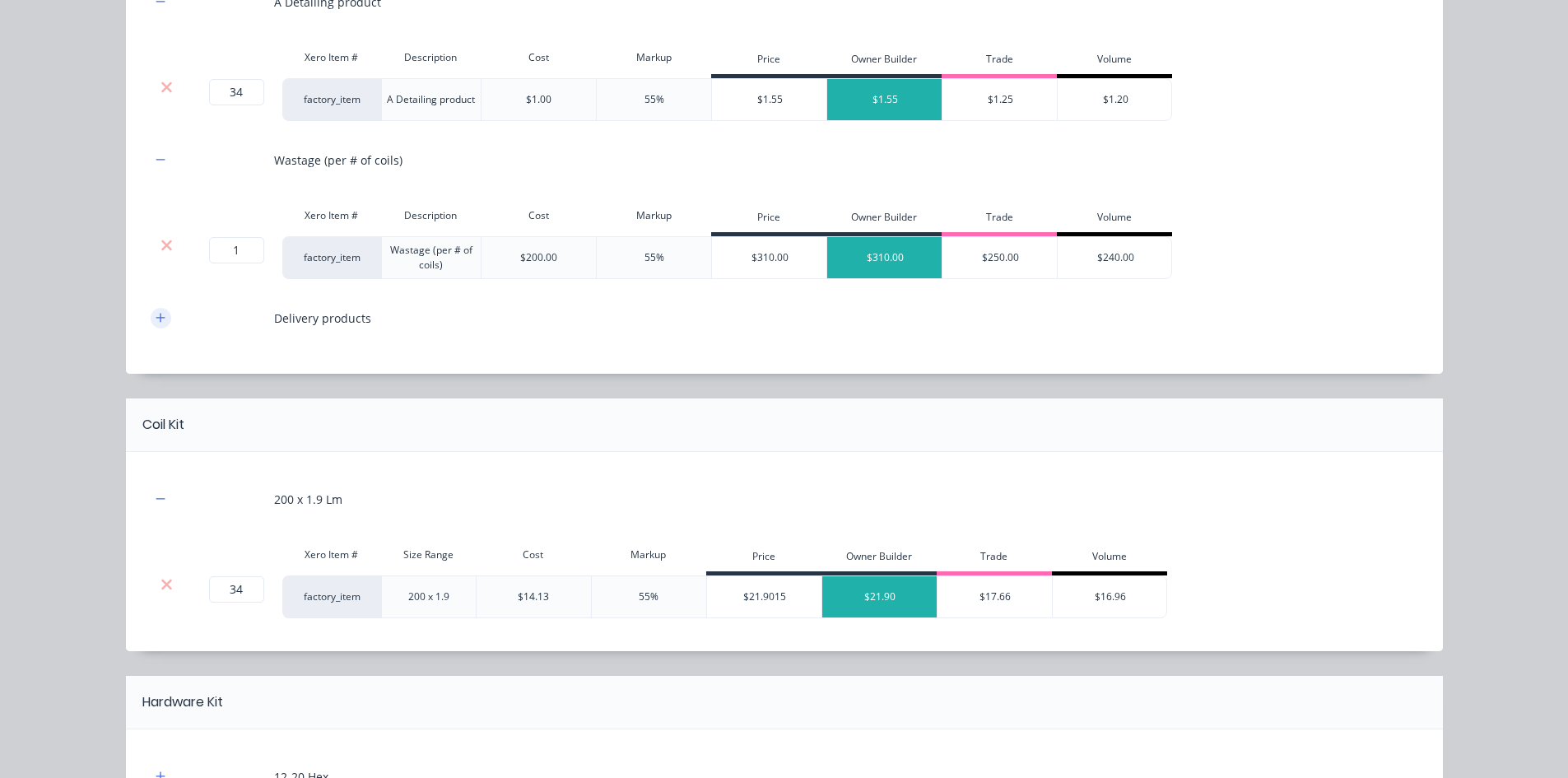
click at [155, 321] on icon "button" at bounding box center [160, 317] width 9 height 11
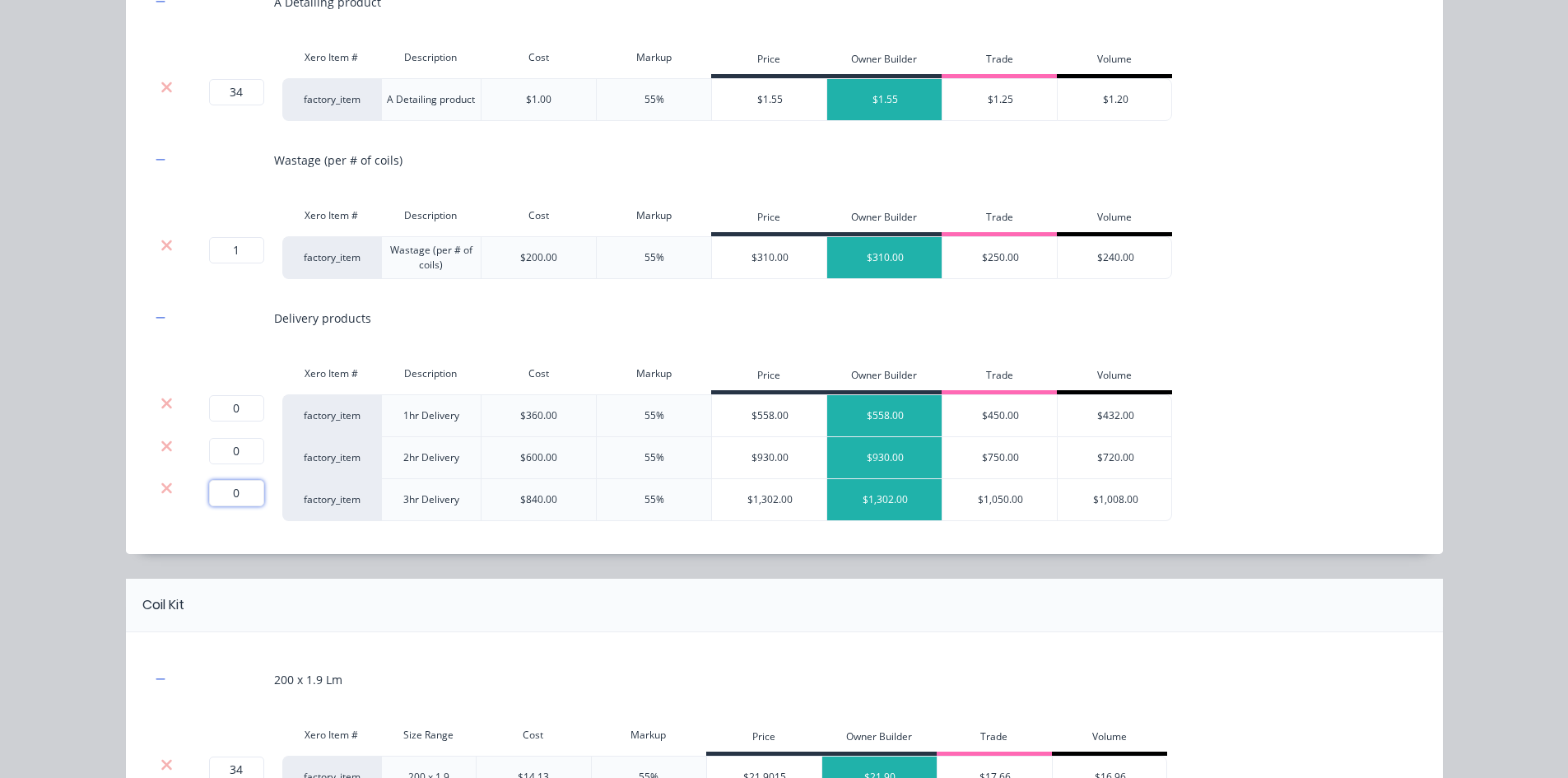
click at [240, 490] on input "0" at bounding box center [237, 493] width 55 height 27
type input "1"
click at [161, 403] on icon at bounding box center [166, 403] width 10 height 10
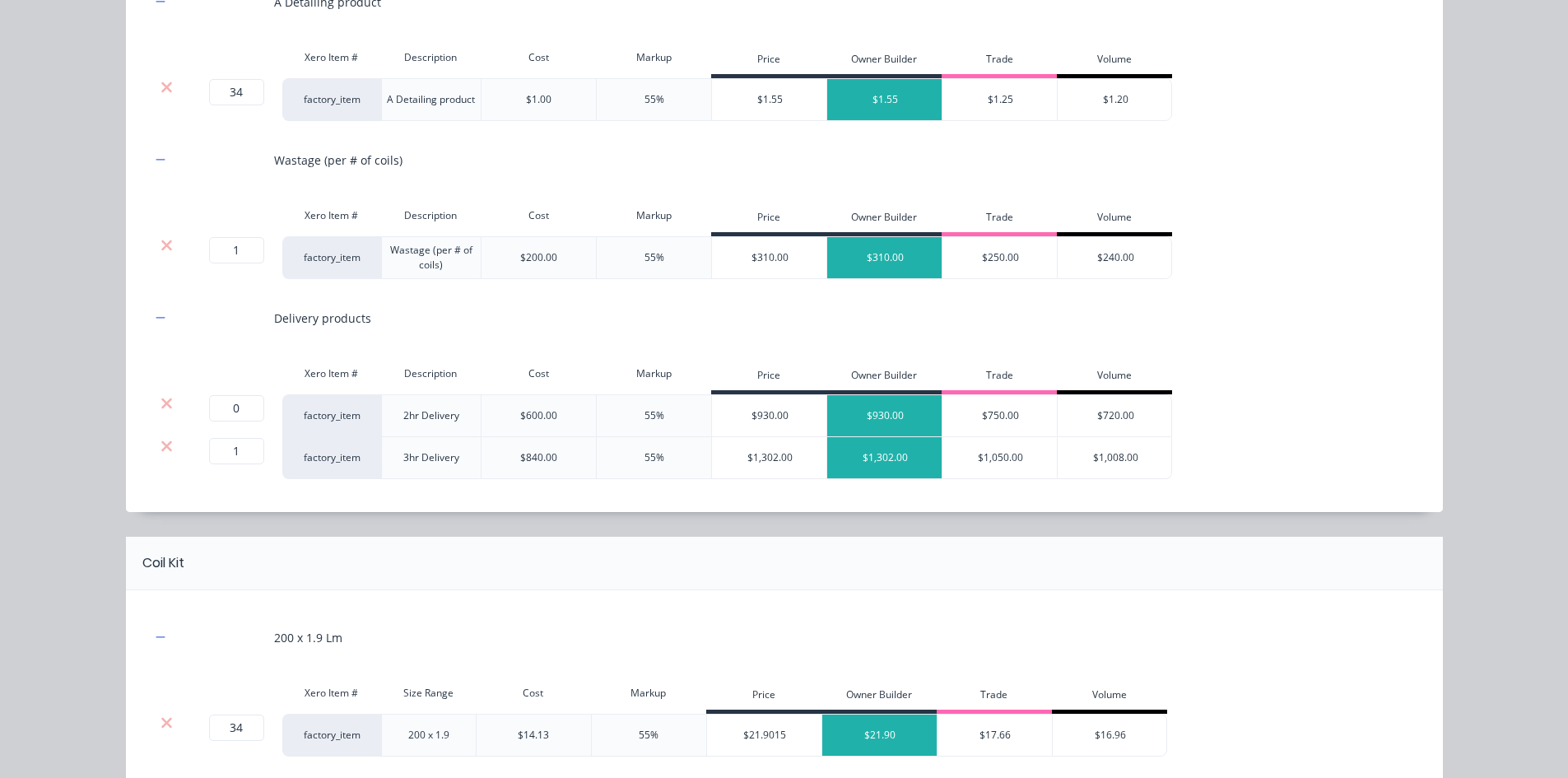
click at [161, 403] on icon at bounding box center [166, 403] width 10 height 10
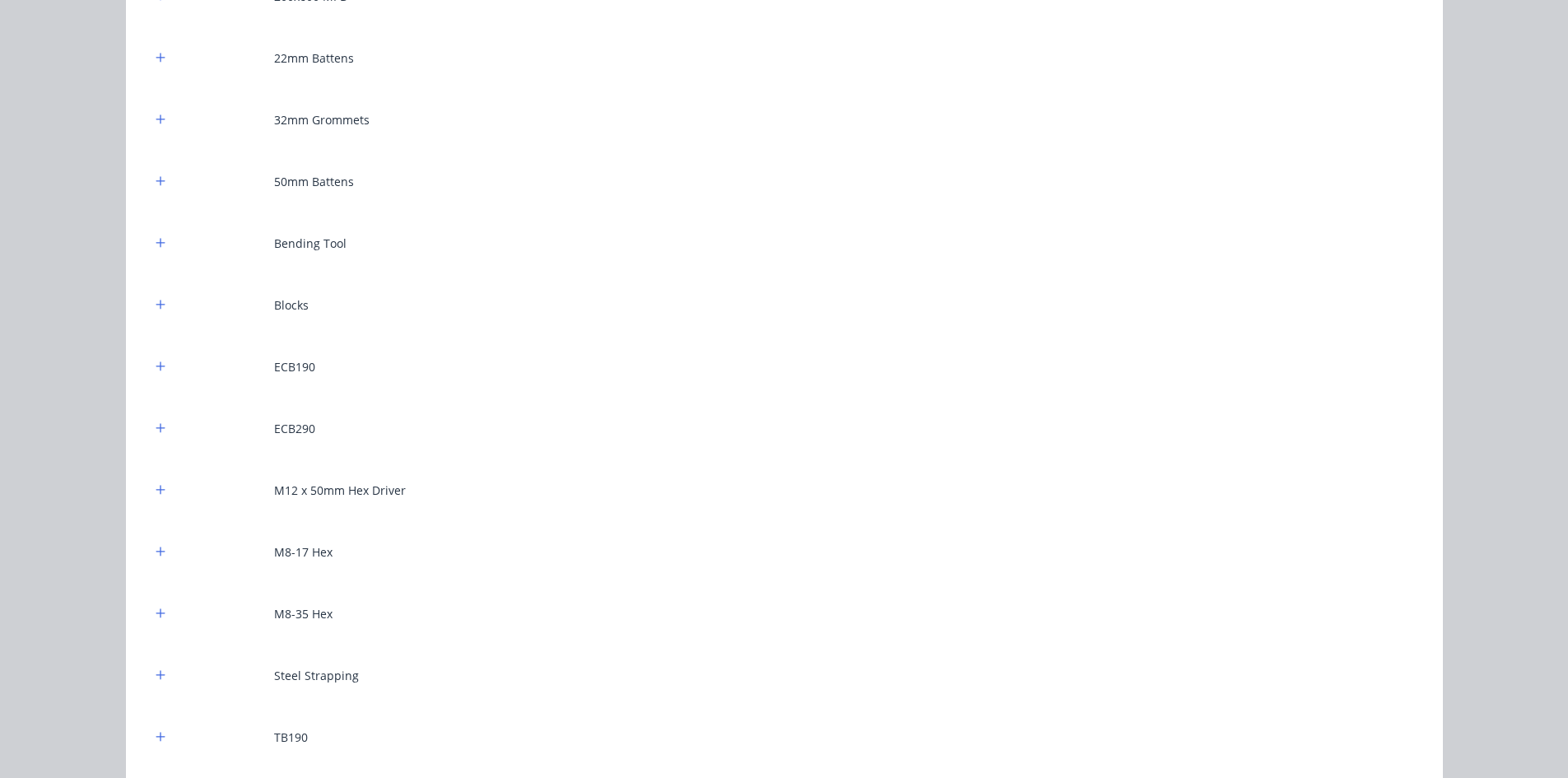
scroll to position [1482, 0]
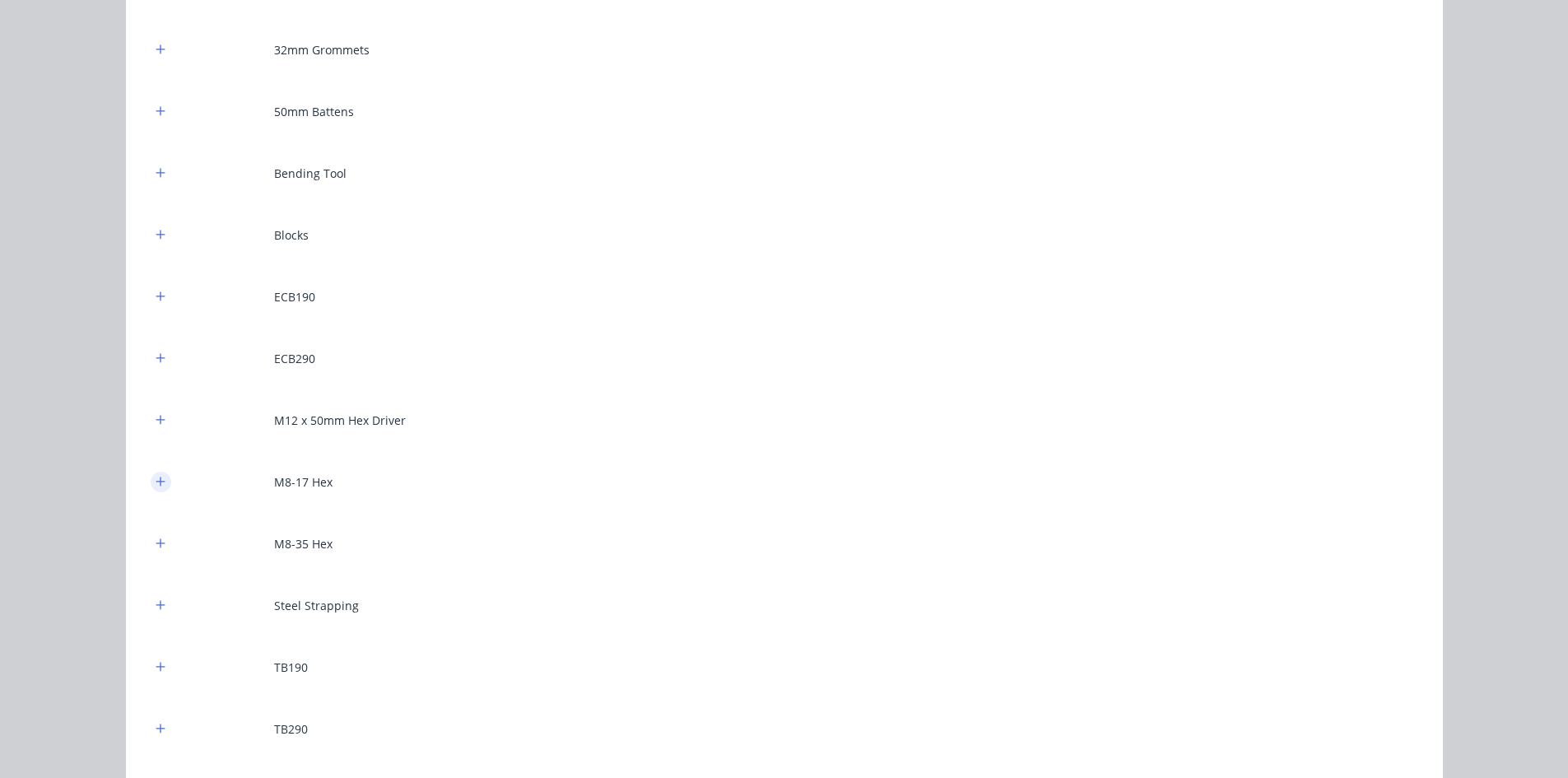
click at [155, 479] on icon "button" at bounding box center [160, 481] width 9 height 11
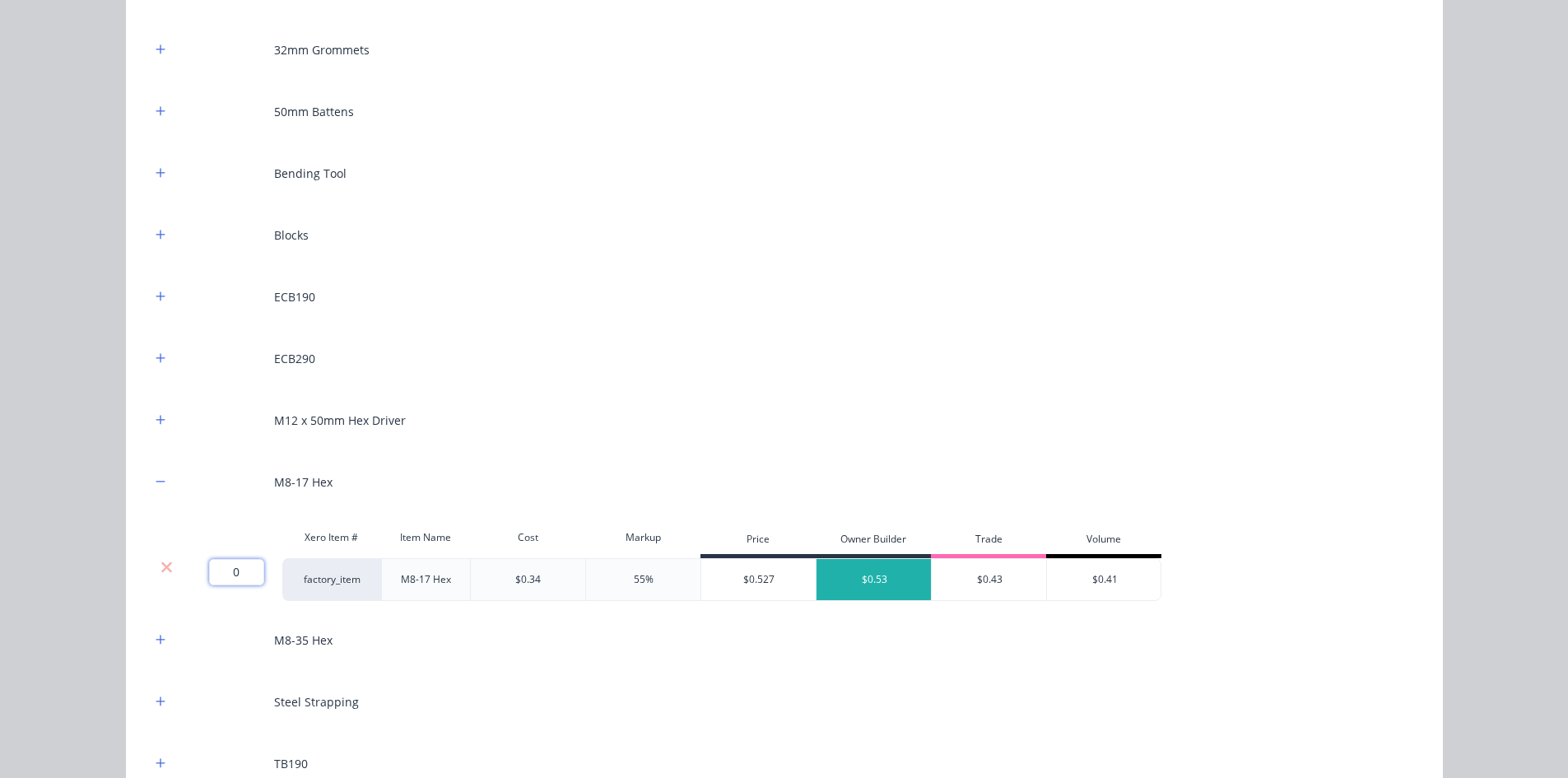
click at [230, 570] on input "0" at bounding box center [237, 572] width 55 height 27
type input "800"
click at [88, 538] on div "Flooring System Products in this kit Engineering Products Xero Item # Descripti…" at bounding box center [784, 389] width 1568 height 778
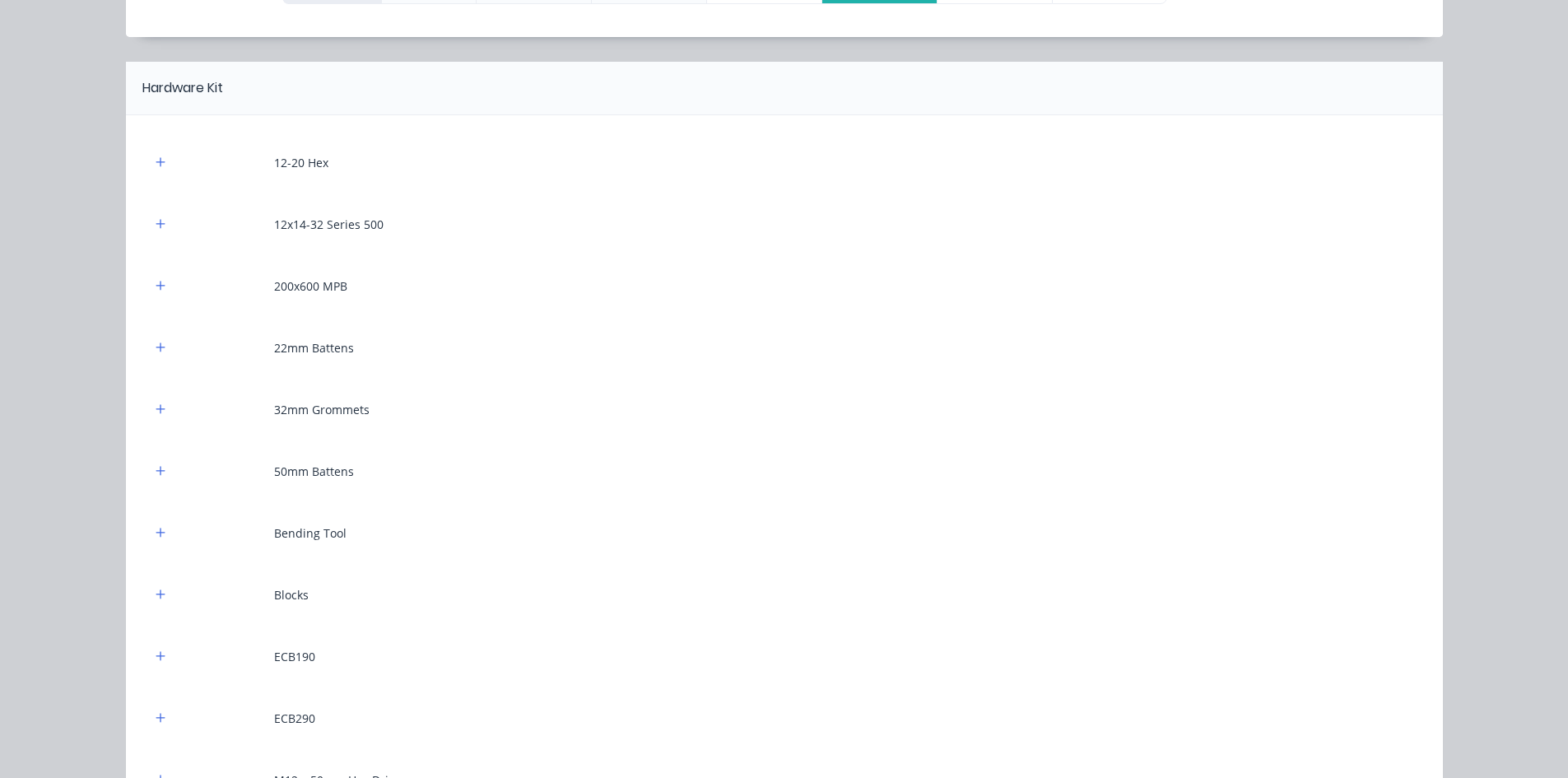
scroll to position [1070, 0]
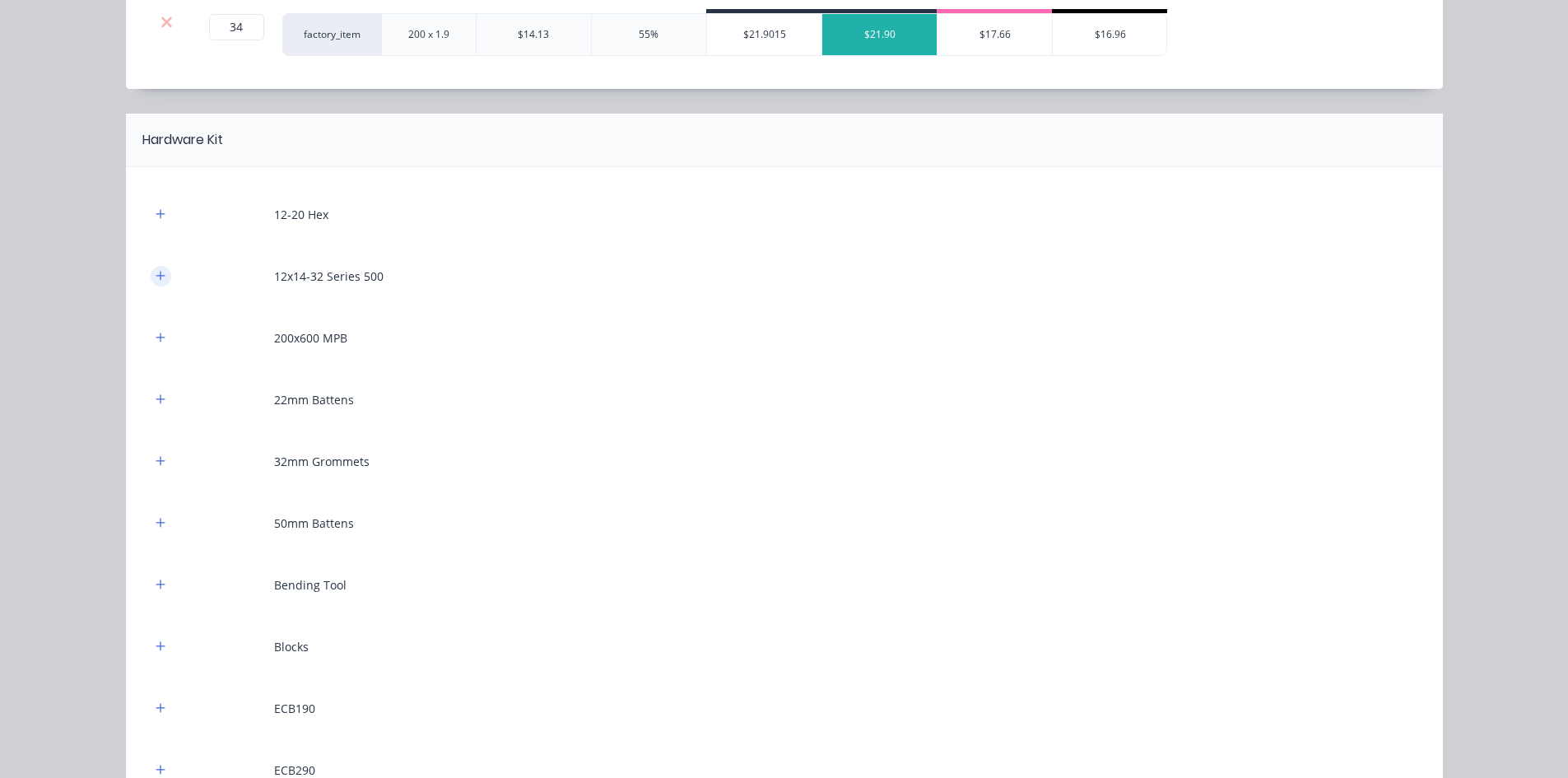
click at [162, 273] on button "button" at bounding box center [161, 277] width 21 height 21
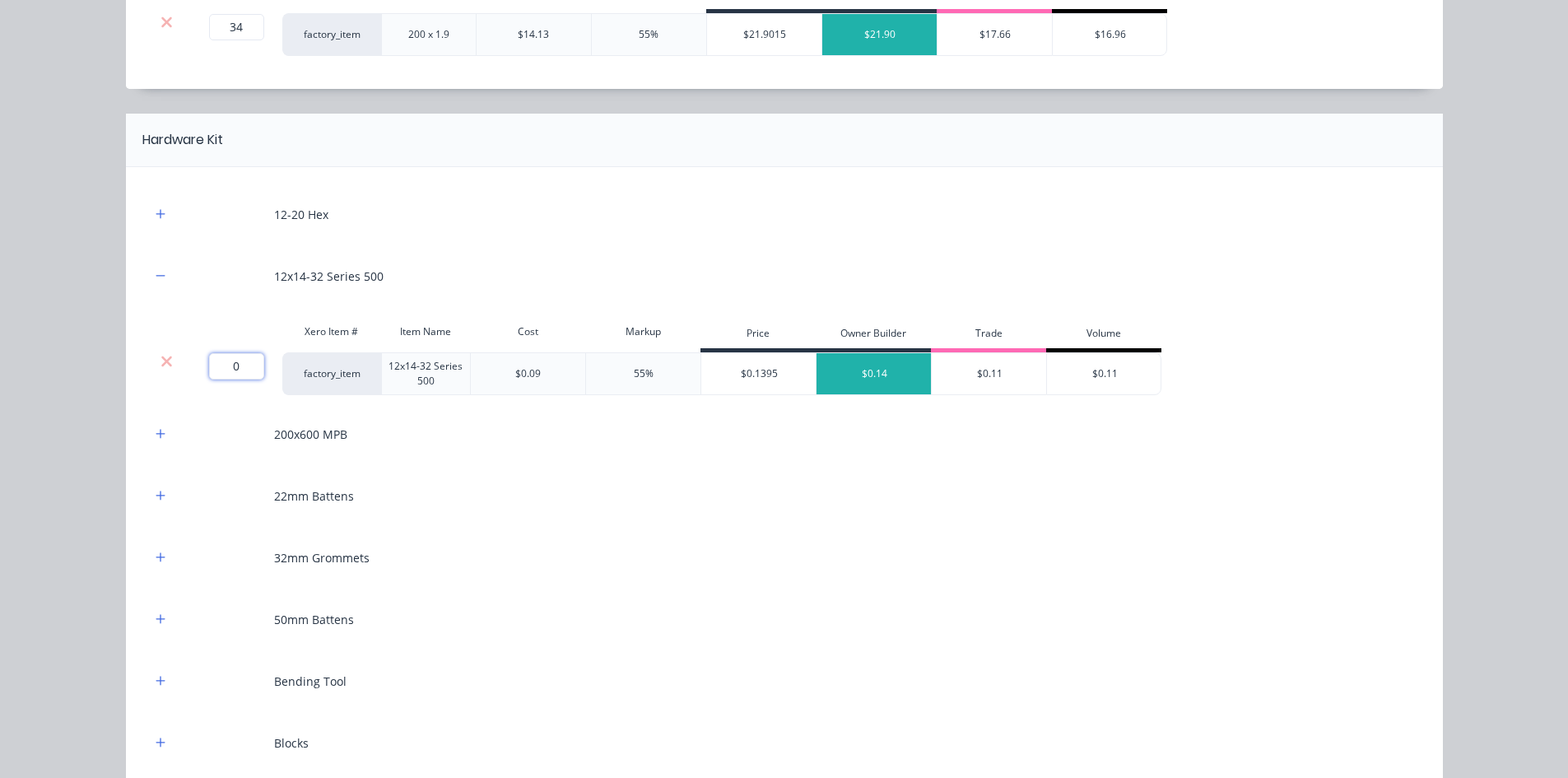
click at [235, 359] on input "0" at bounding box center [237, 367] width 55 height 27
type input "500"
click at [73, 376] on div "Flooring System Products in this kit Engineering Products Xero Item # Descripti…" at bounding box center [784, 389] width 1568 height 778
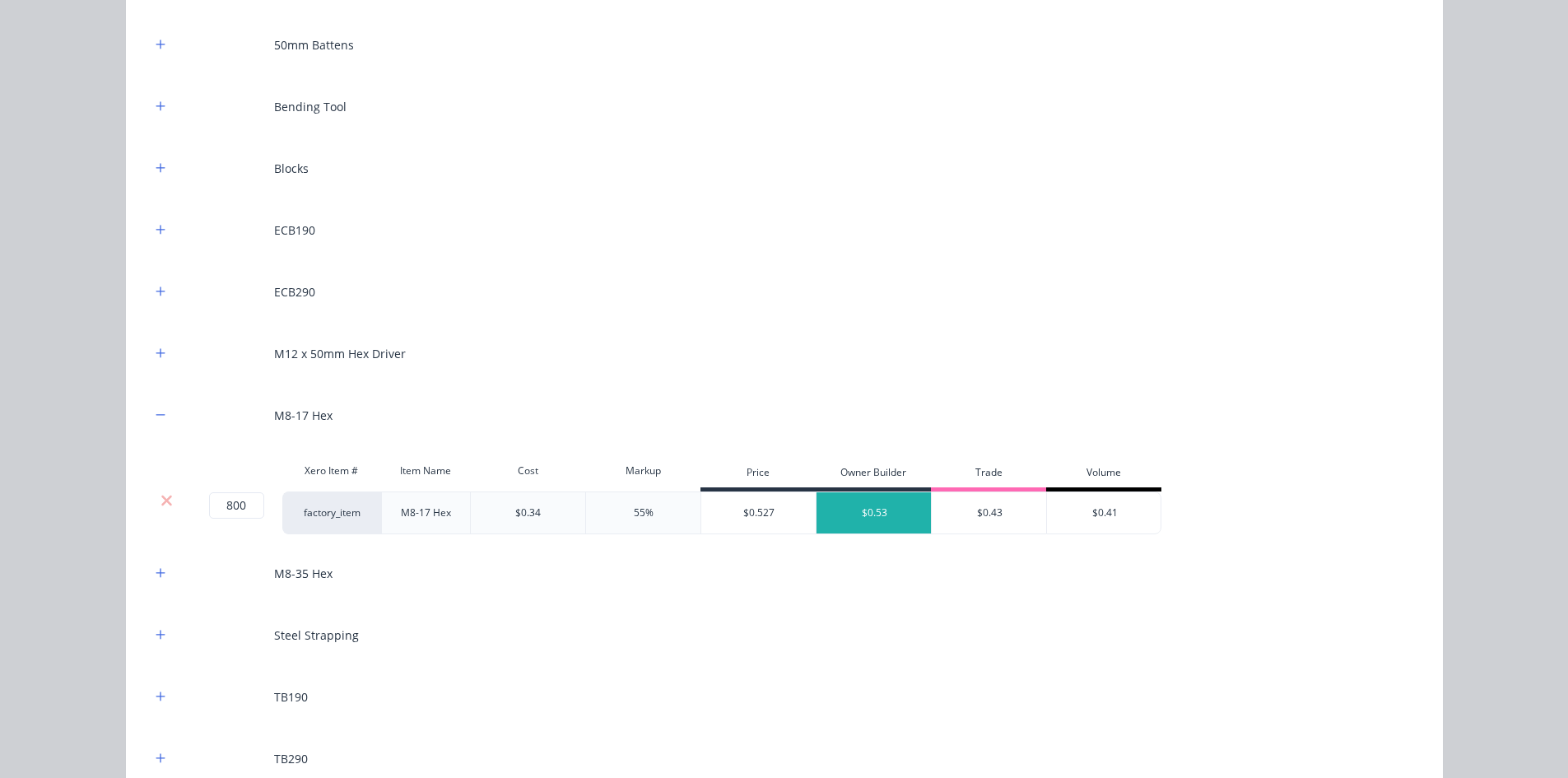
scroll to position [1646, 0]
click at [160, 232] on button "button" at bounding box center [161, 228] width 21 height 21
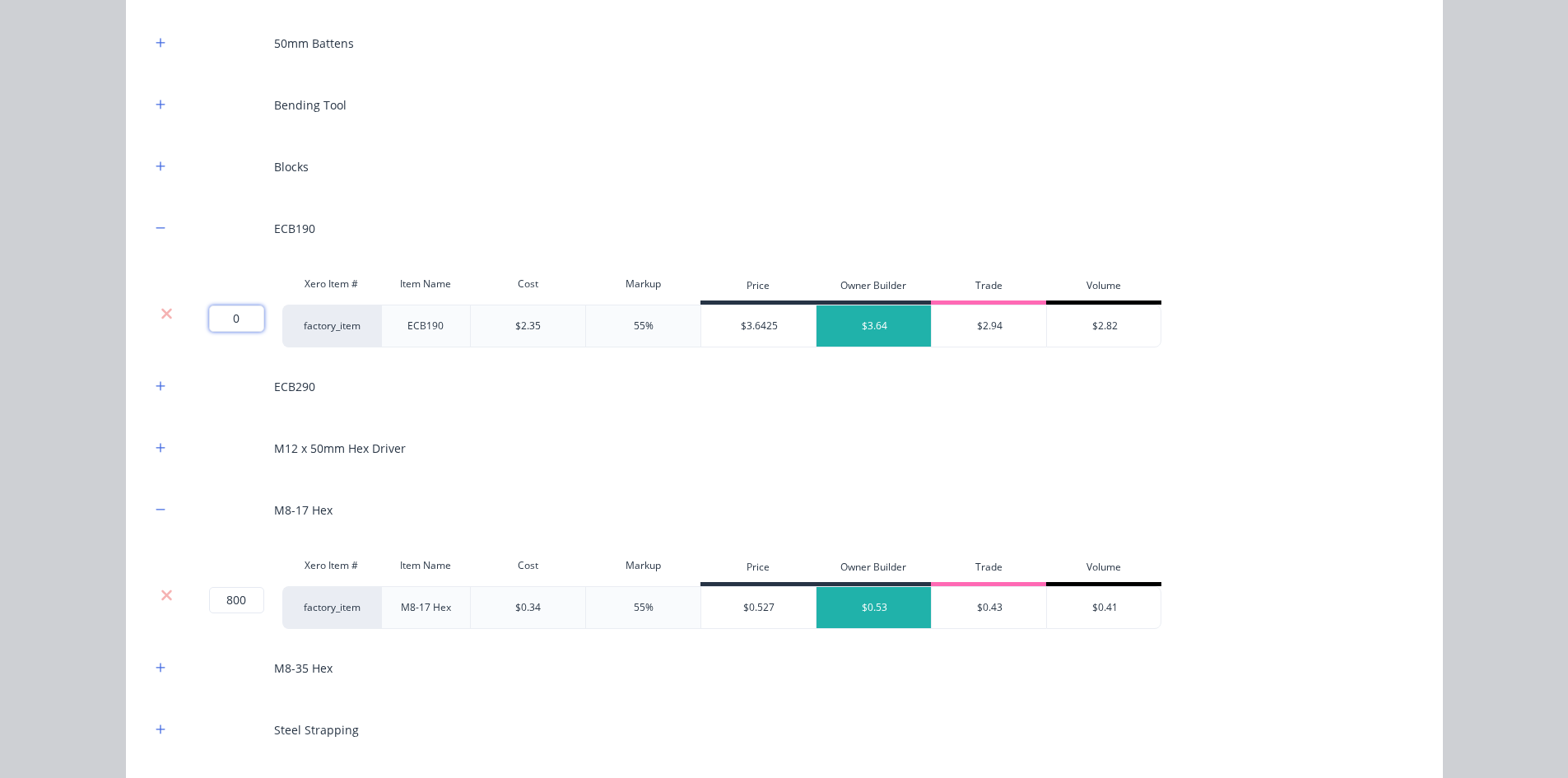
click at [220, 317] on input "0" at bounding box center [237, 318] width 55 height 27
type input "6"
click at [43, 328] on div "Flooring System Products in this kit Engineering Products Xero Item # Descripti…" at bounding box center [784, 389] width 1568 height 778
click at [155, 388] on icon "button" at bounding box center [160, 386] width 9 height 9
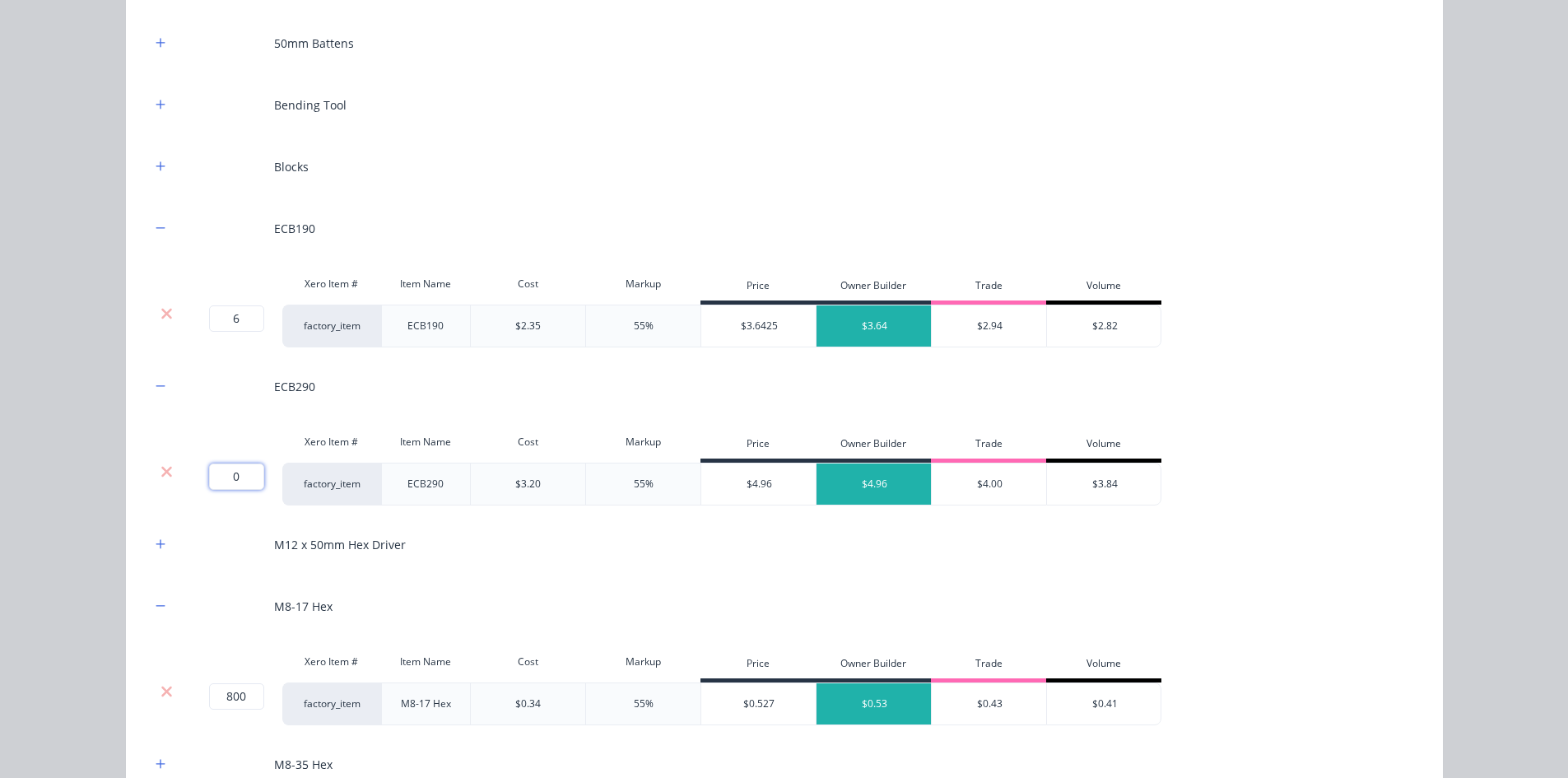
click at [216, 473] on input "0" at bounding box center [237, 477] width 55 height 27
type input "11"
click at [79, 461] on div "Flooring System Products in this kit Engineering Products Xero Item # Descripti…" at bounding box center [784, 389] width 1568 height 778
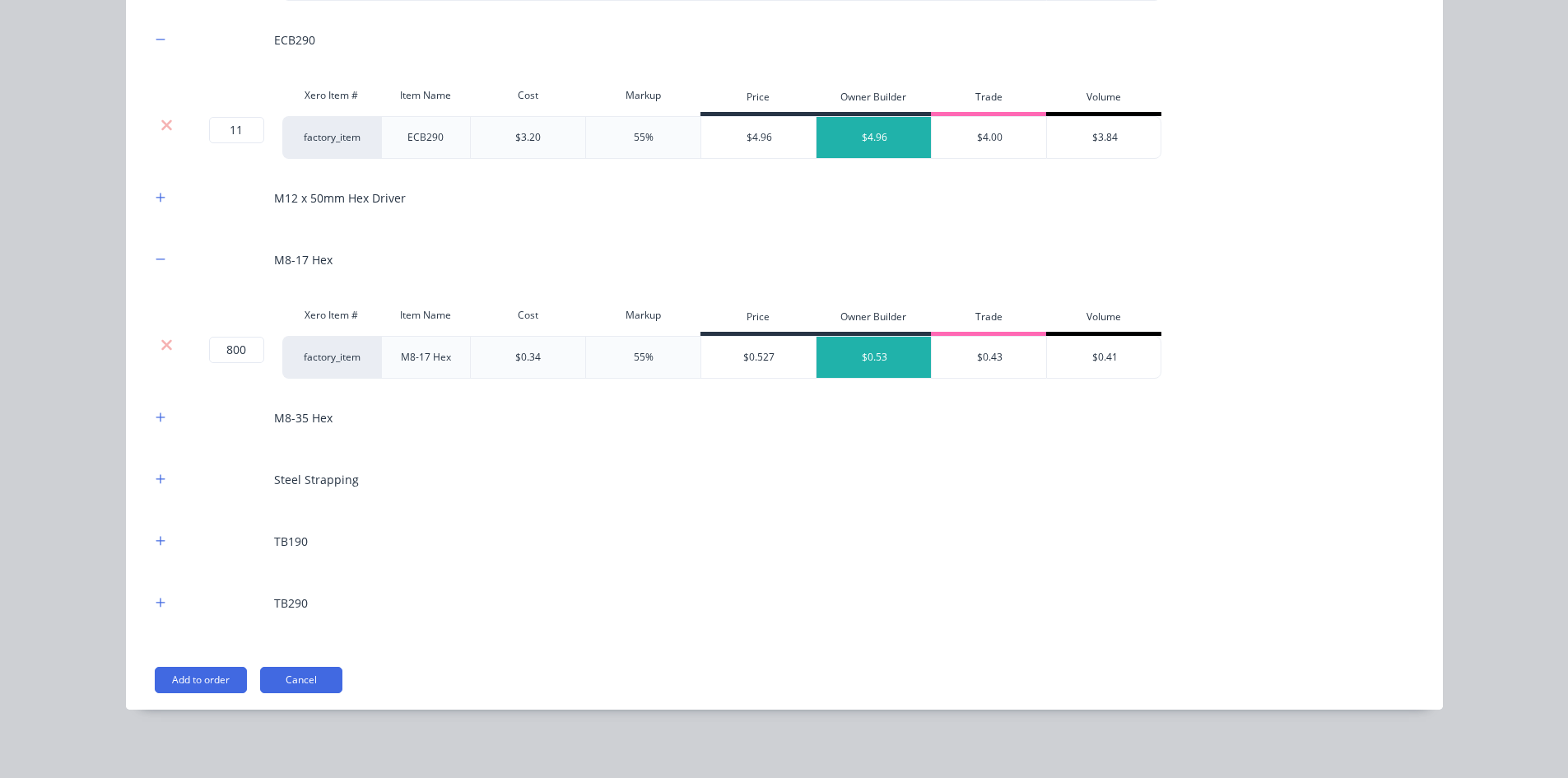
scroll to position [1997, 0]
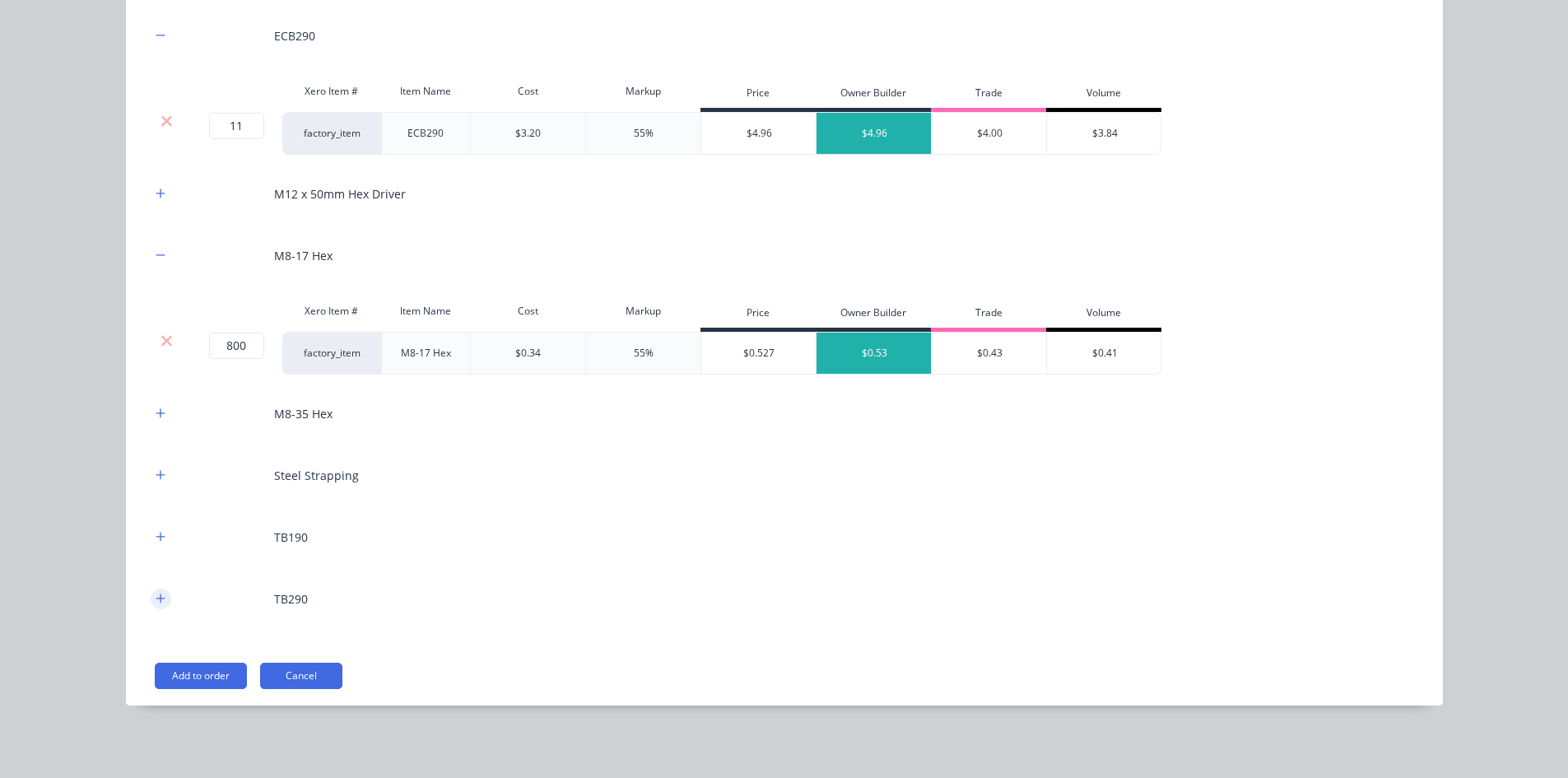
click at [155, 600] on icon "button" at bounding box center [160, 598] width 9 height 11
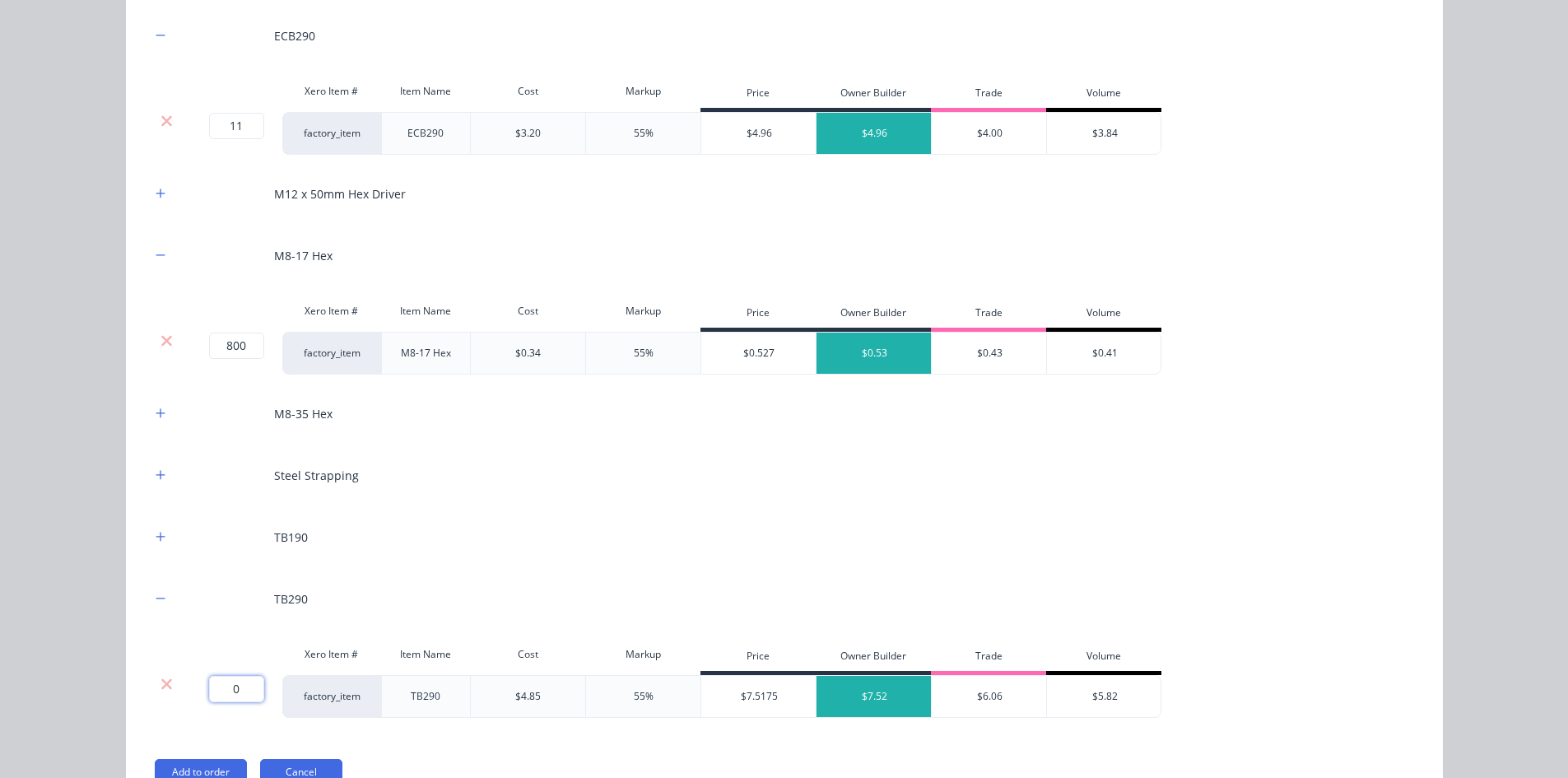
click at [225, 600] on input "0" at bounding box center [237, 689] width 55 height 27
type input "9"
click at [97, 600] on div "Flooring System Products in this kit Engineering Products Xero Item # Descripti…" at bounding box center [784, 389] width 1568 height 778
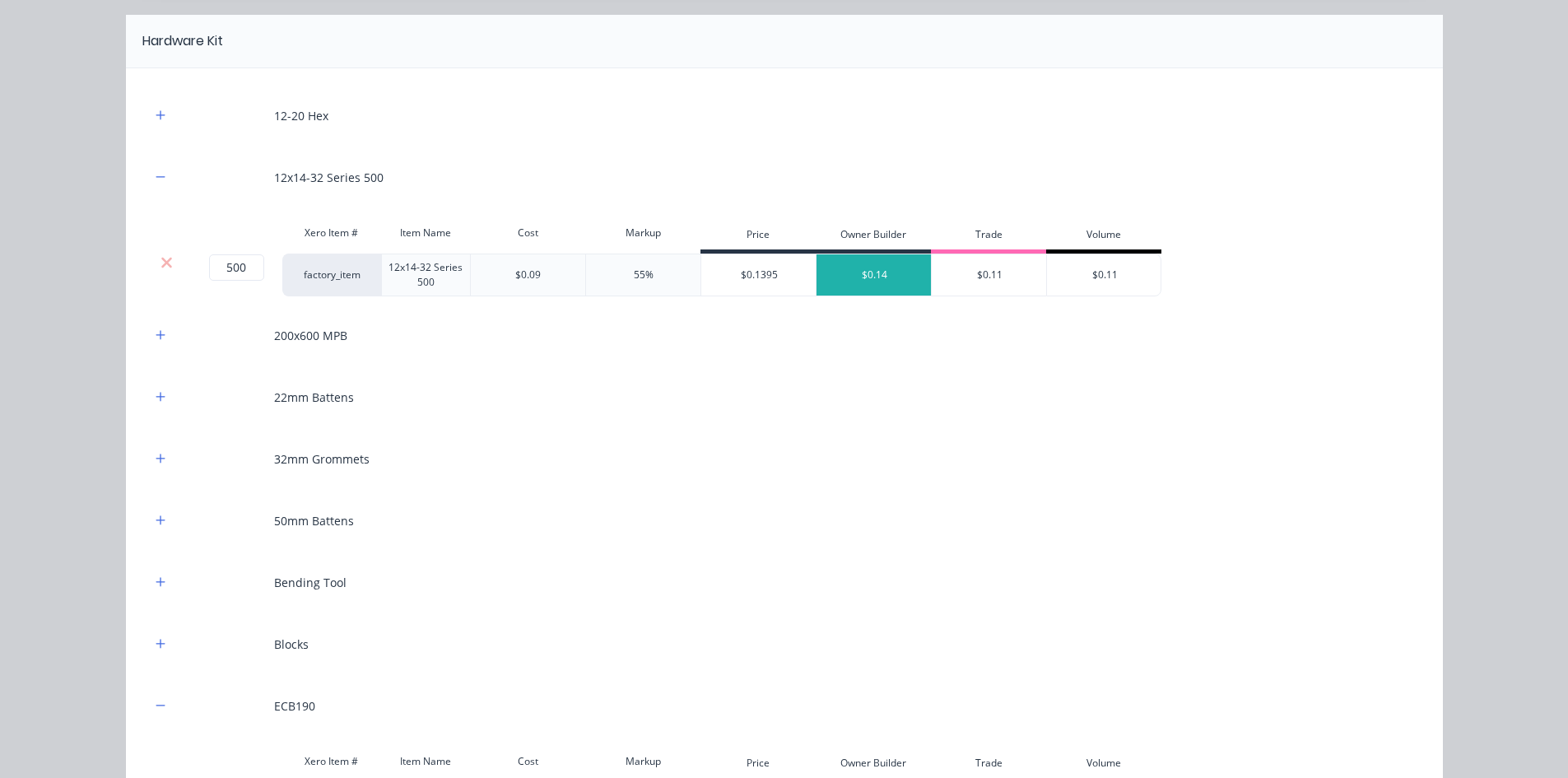
scroll to position [1174, 0]
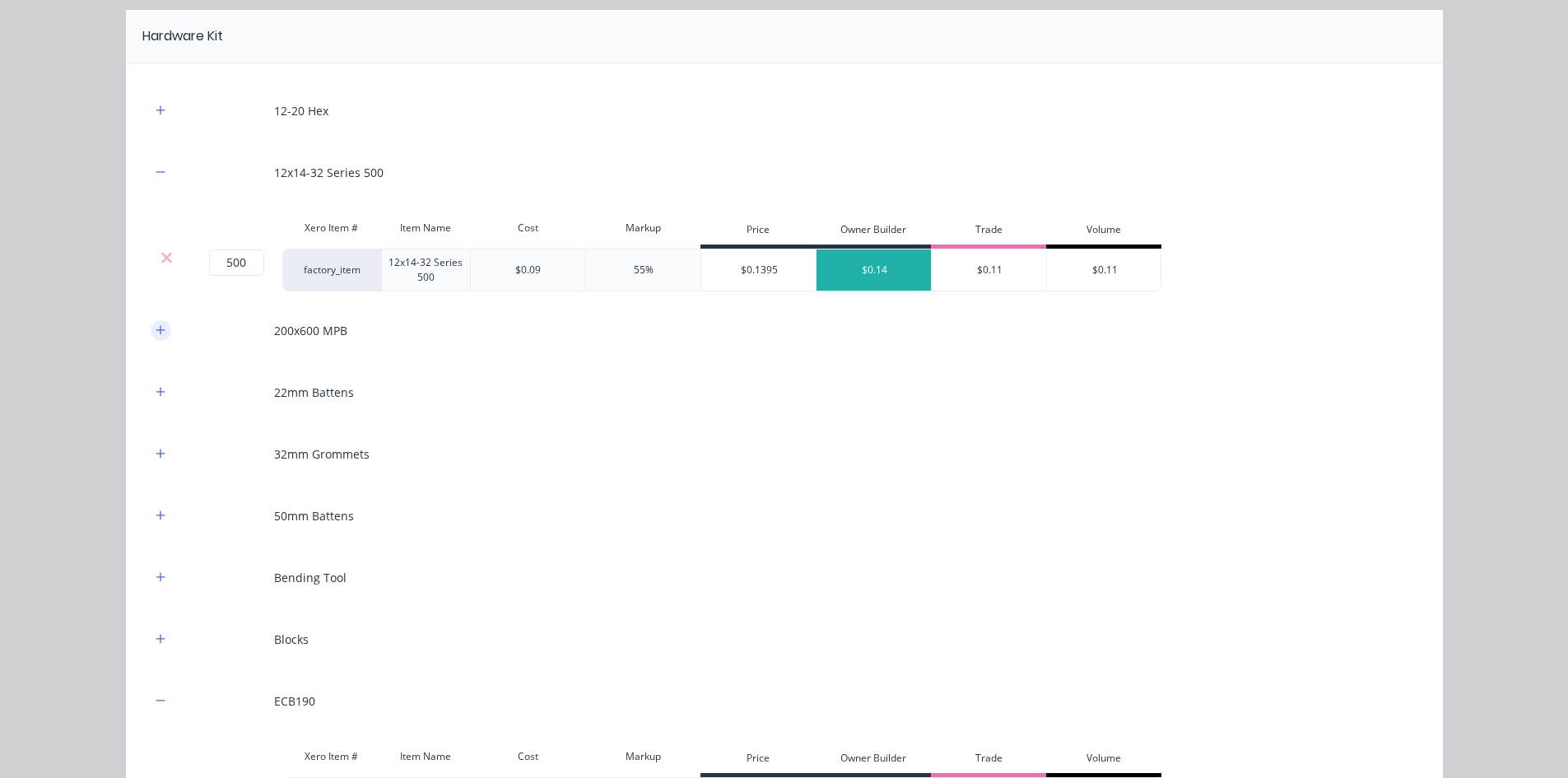
click at [155, 330] on icon "button" at bounding box center [160, 330] width 9 height 9
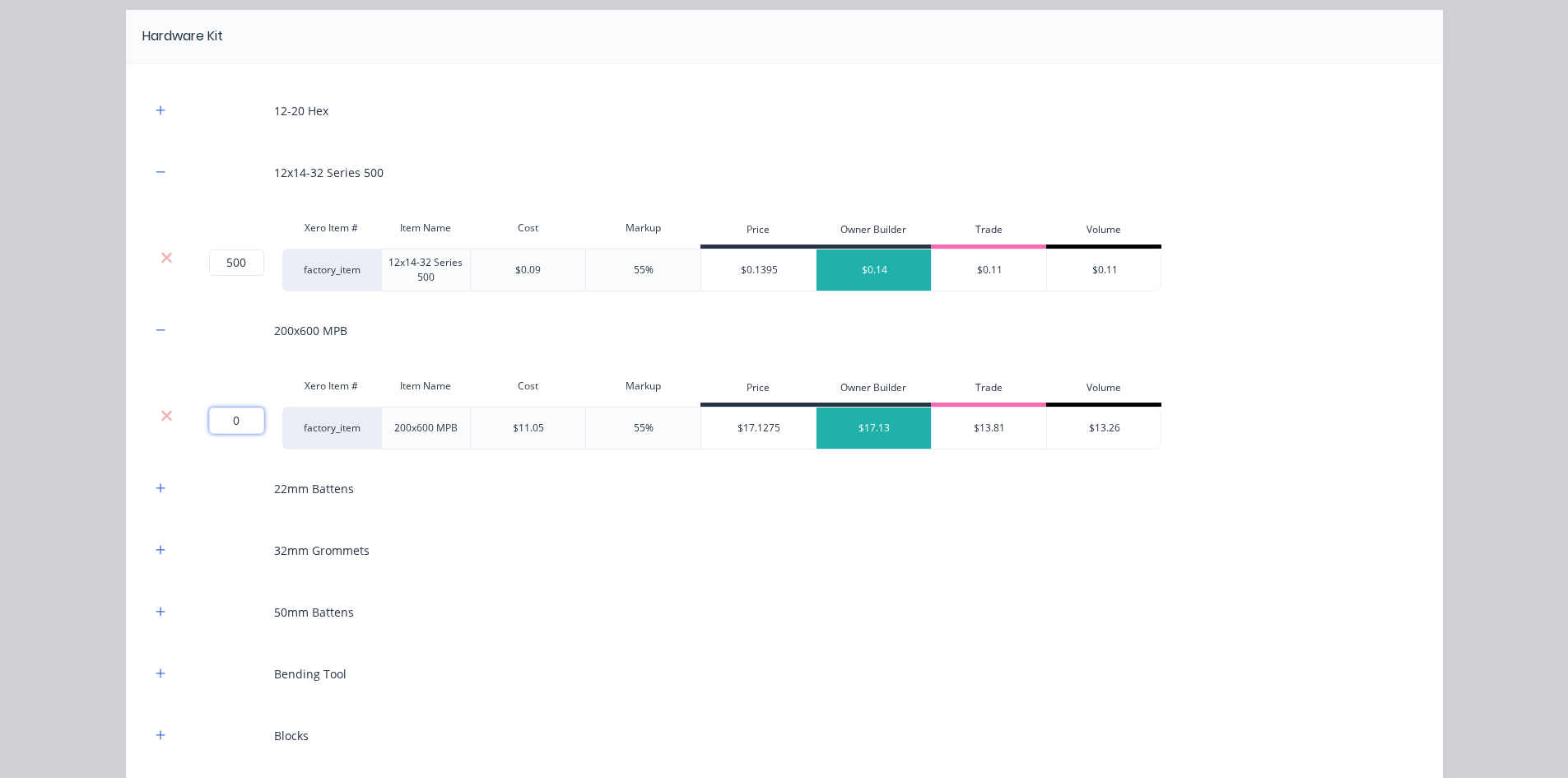
click at [229, 425] on input "0" at bounding box center [237, 421] width 55 height 27
type input "1"
click at [152, 600] on button "button" at bounding box center [161, 735] width 21 height 21
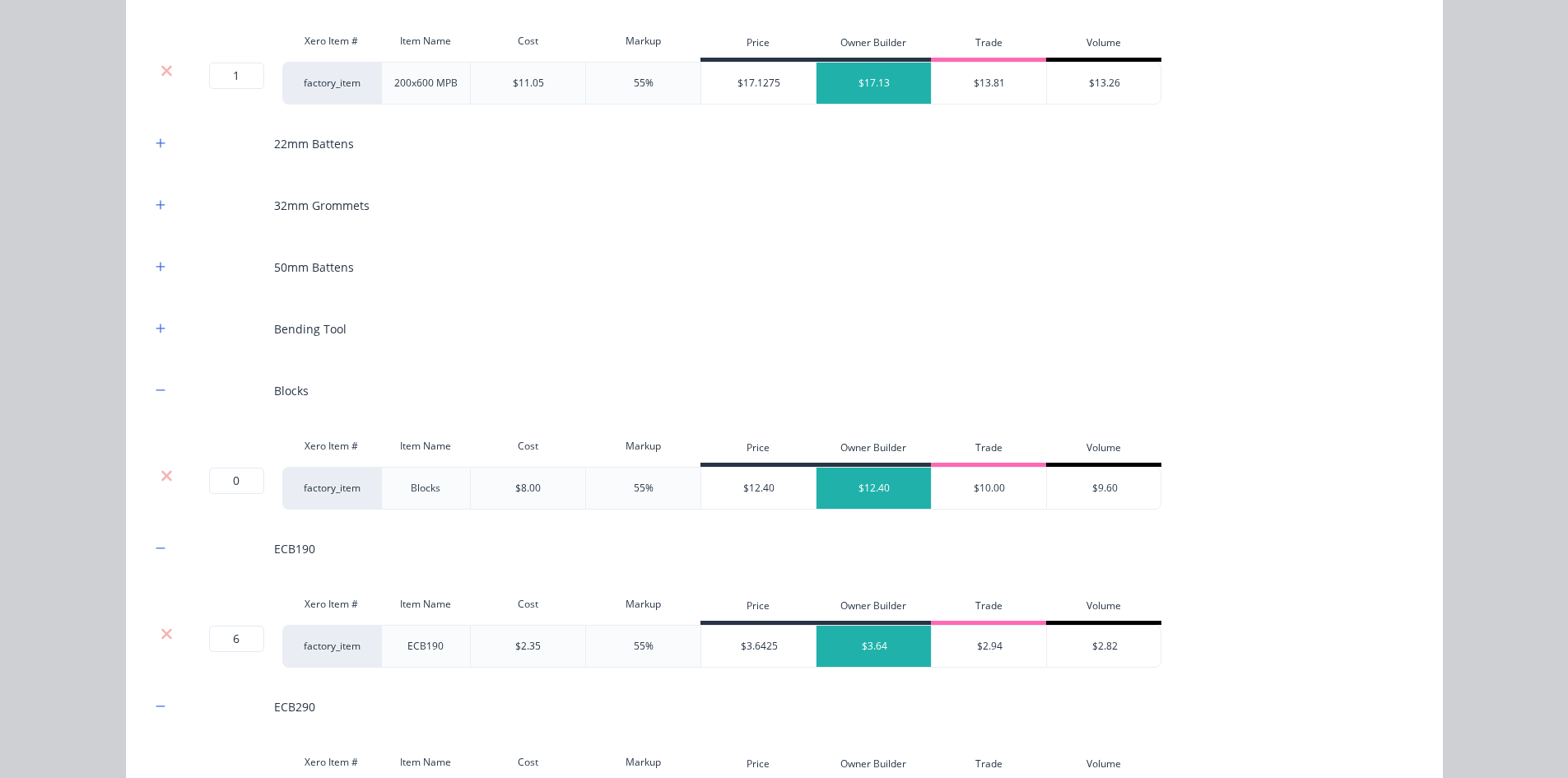
scroll to position [1585, 0]
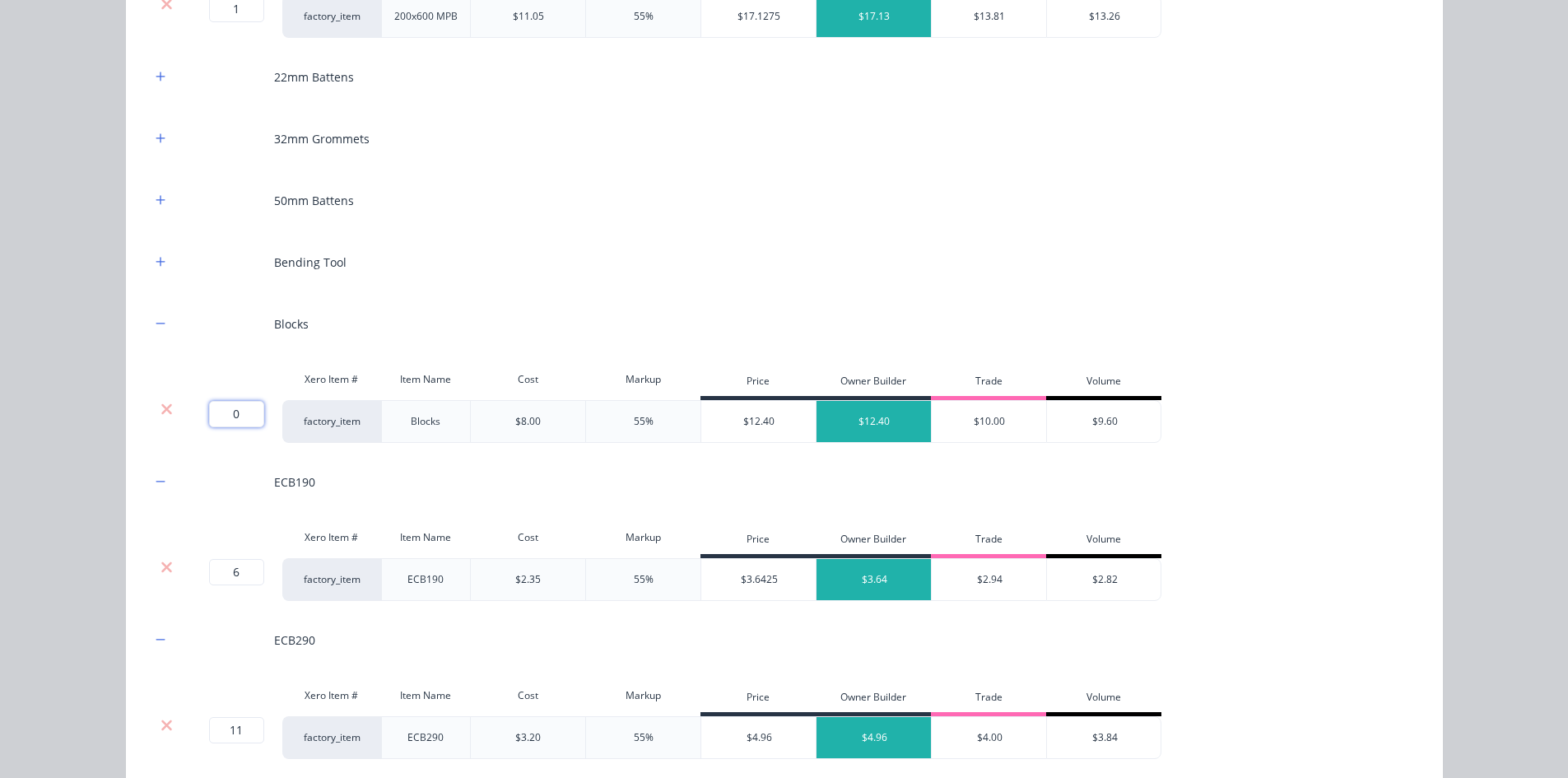
click at [232, 410] on input "0" at bounding box center [237, 414] width 55 height 27
type input "25"
click at [126, 371] on div "12-20 Hex 12x14-32 Series 500 Xero Item # Item Name Cost Markup Price Owner Bui…" at bounding box center [784, 529] width 1317 height 1754
click at [151, 269] on button "button" at bounding box center [161, 262] width 21 height 21
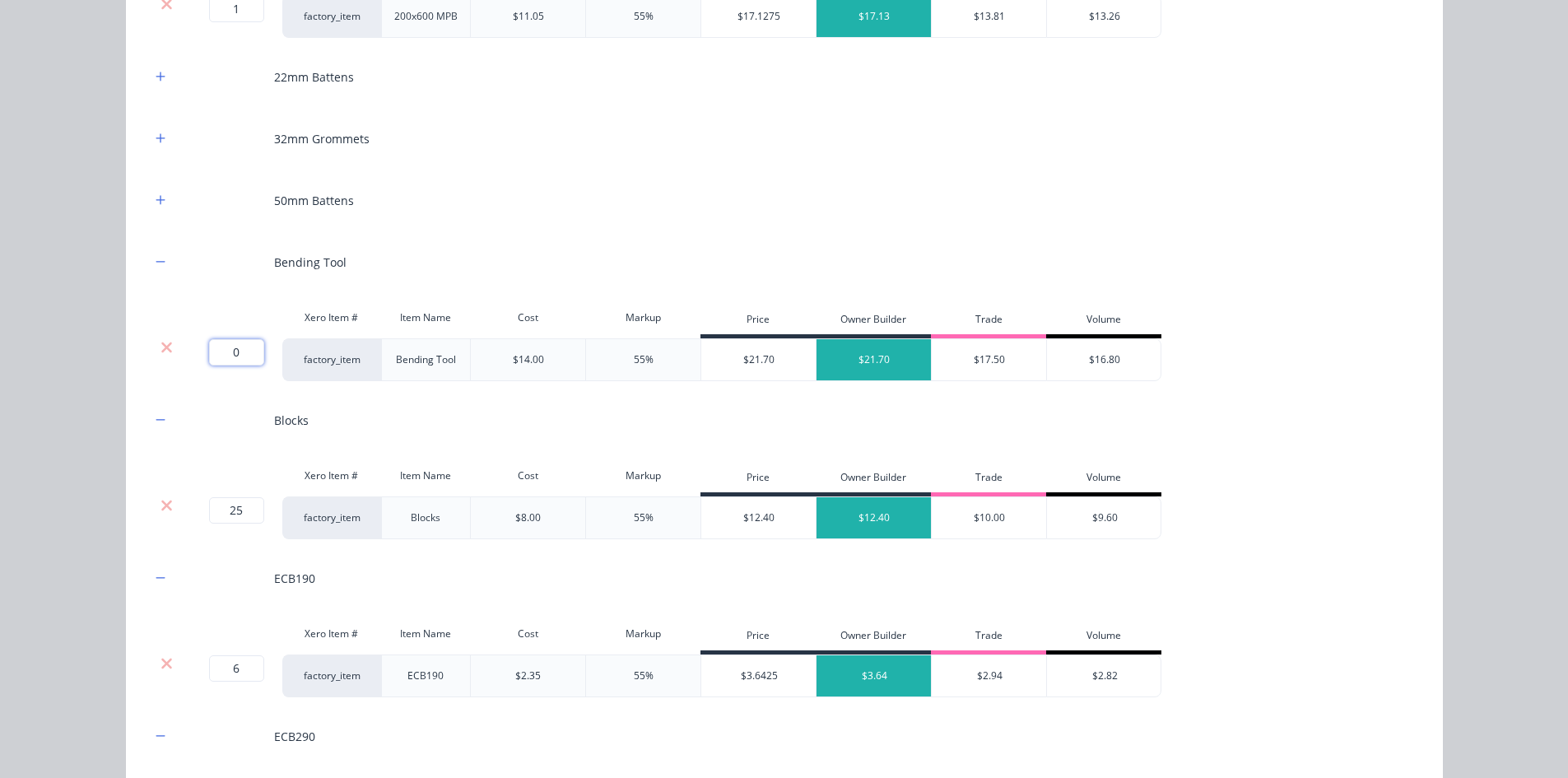
click at [227, 346] on input "0" at bounding box center [237, 353] width 55 height 27
type input "2"
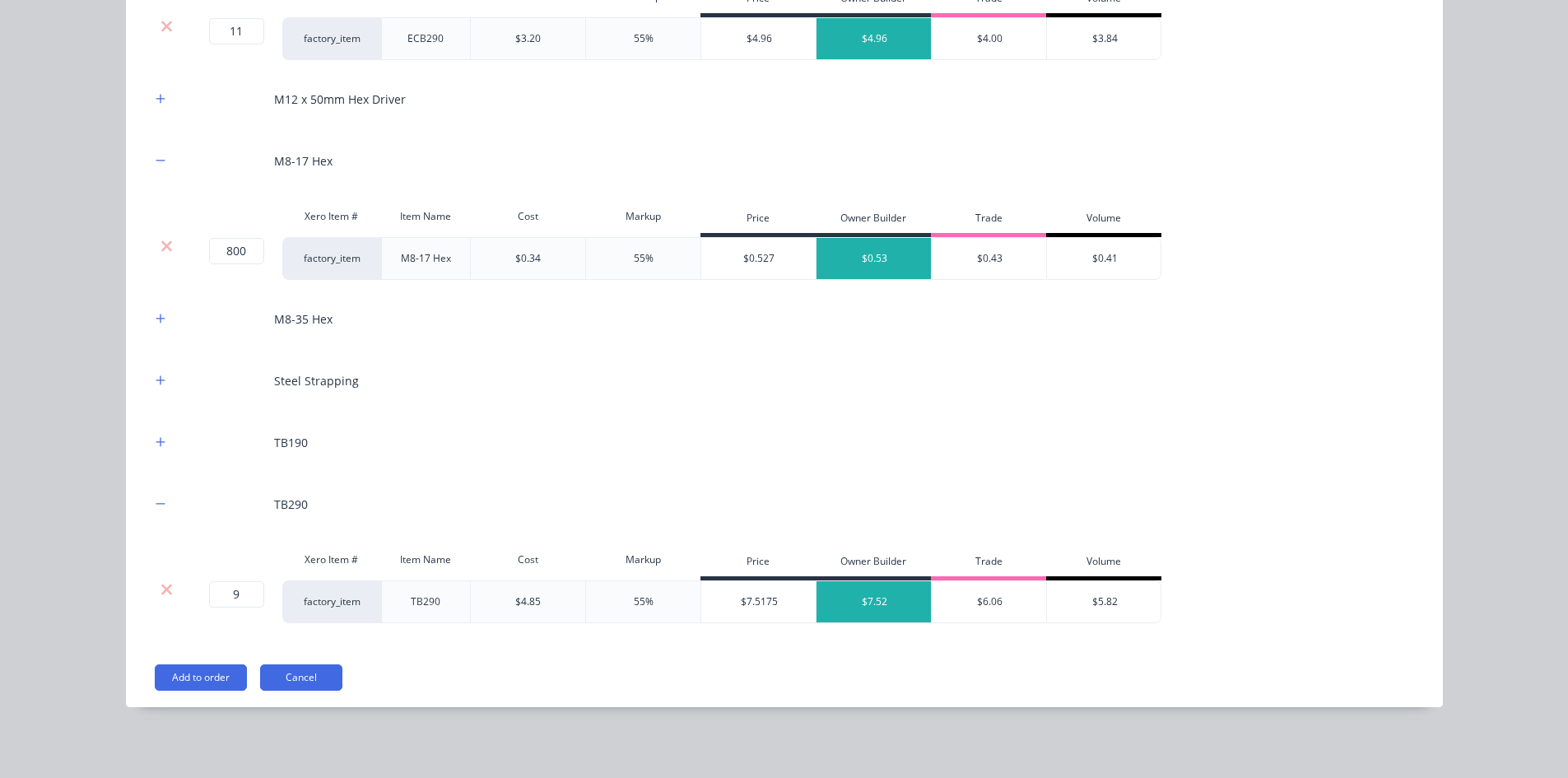
scroll to position [2382, 0]
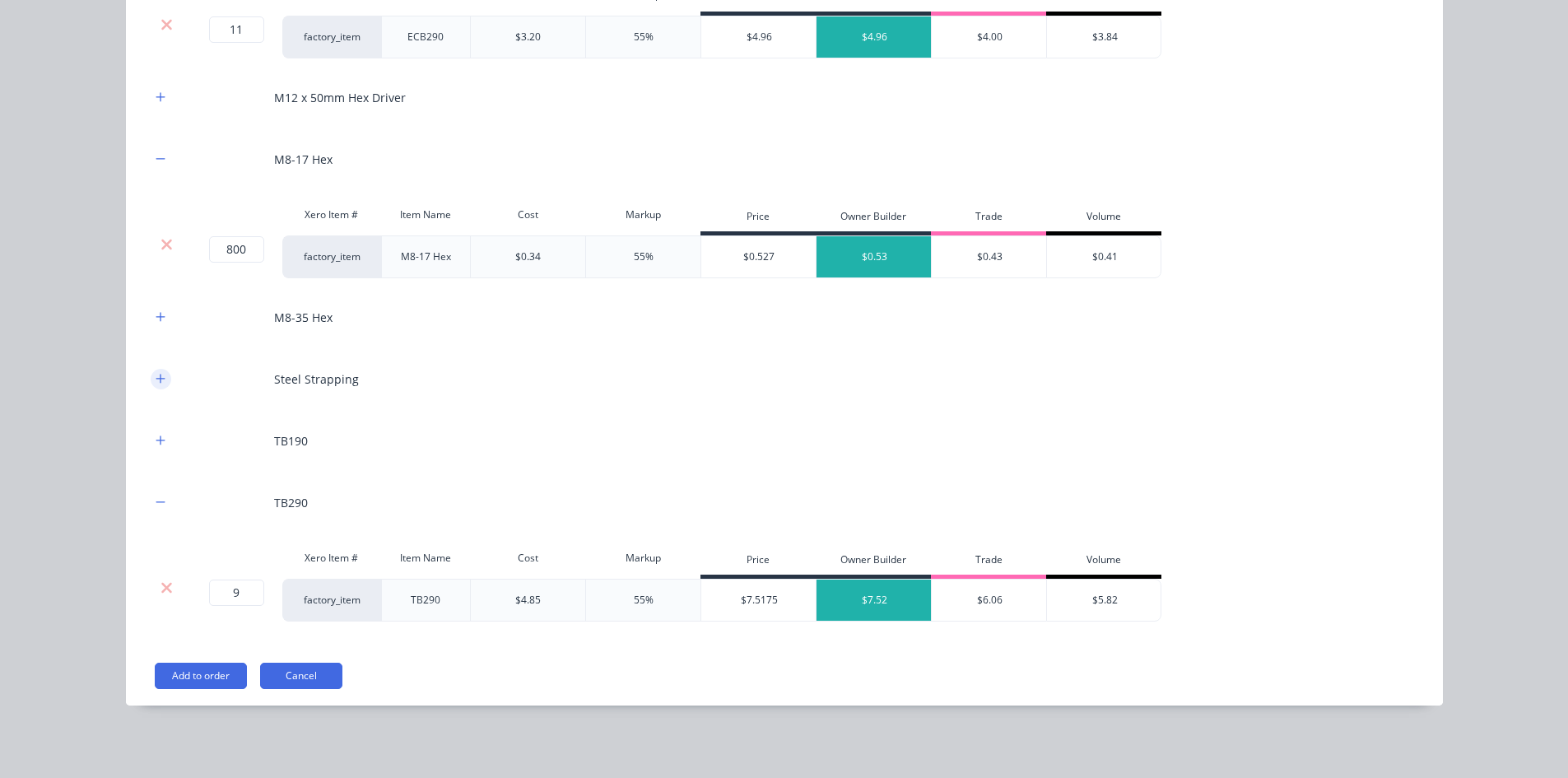
click at [160, 386] on button "button" at bounding box center [161, 379] width 21 height 21
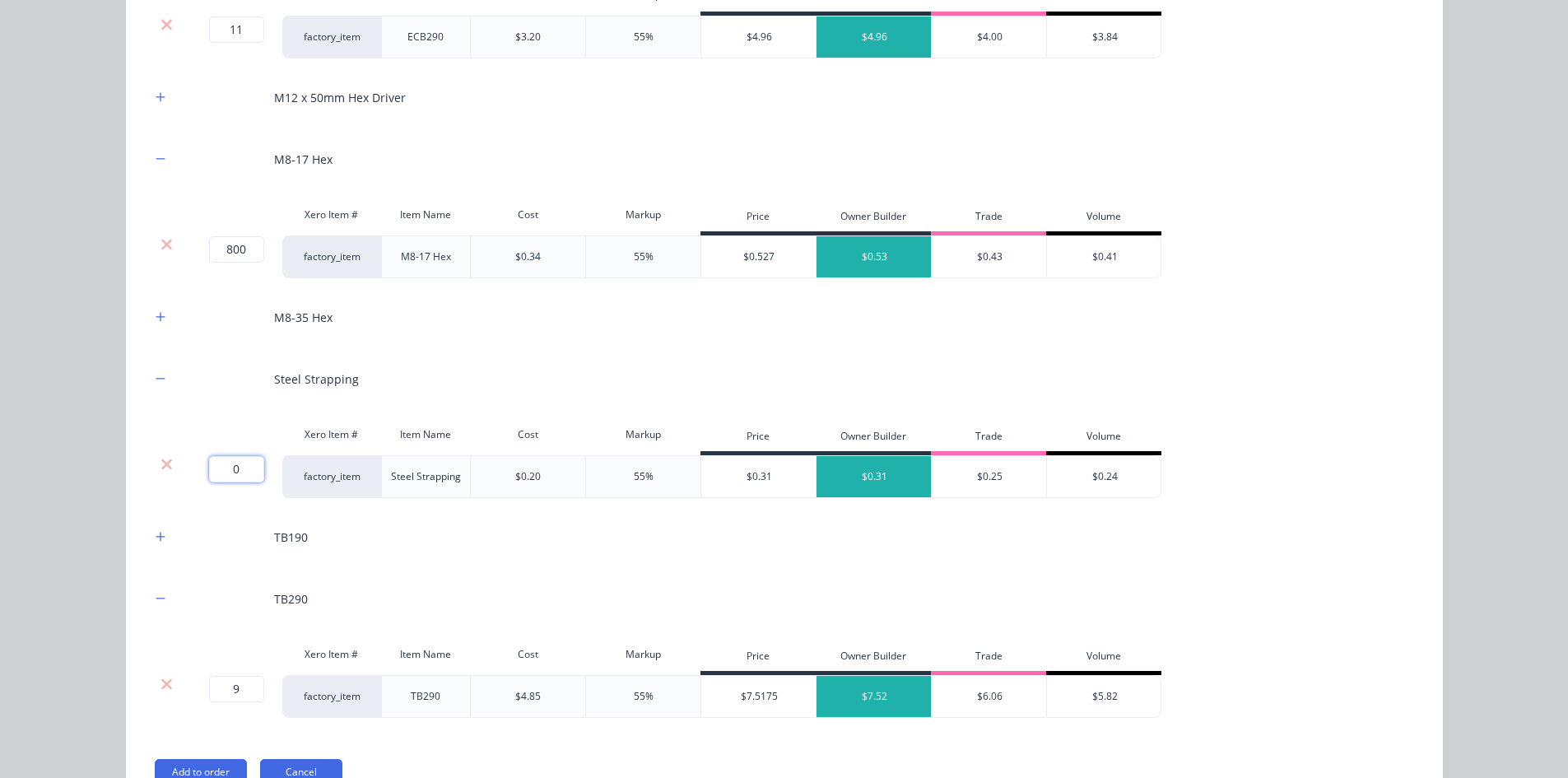
click at [247, 473] on input "0" at bounding box center [237, 469] width 55 height 27
type input "50"
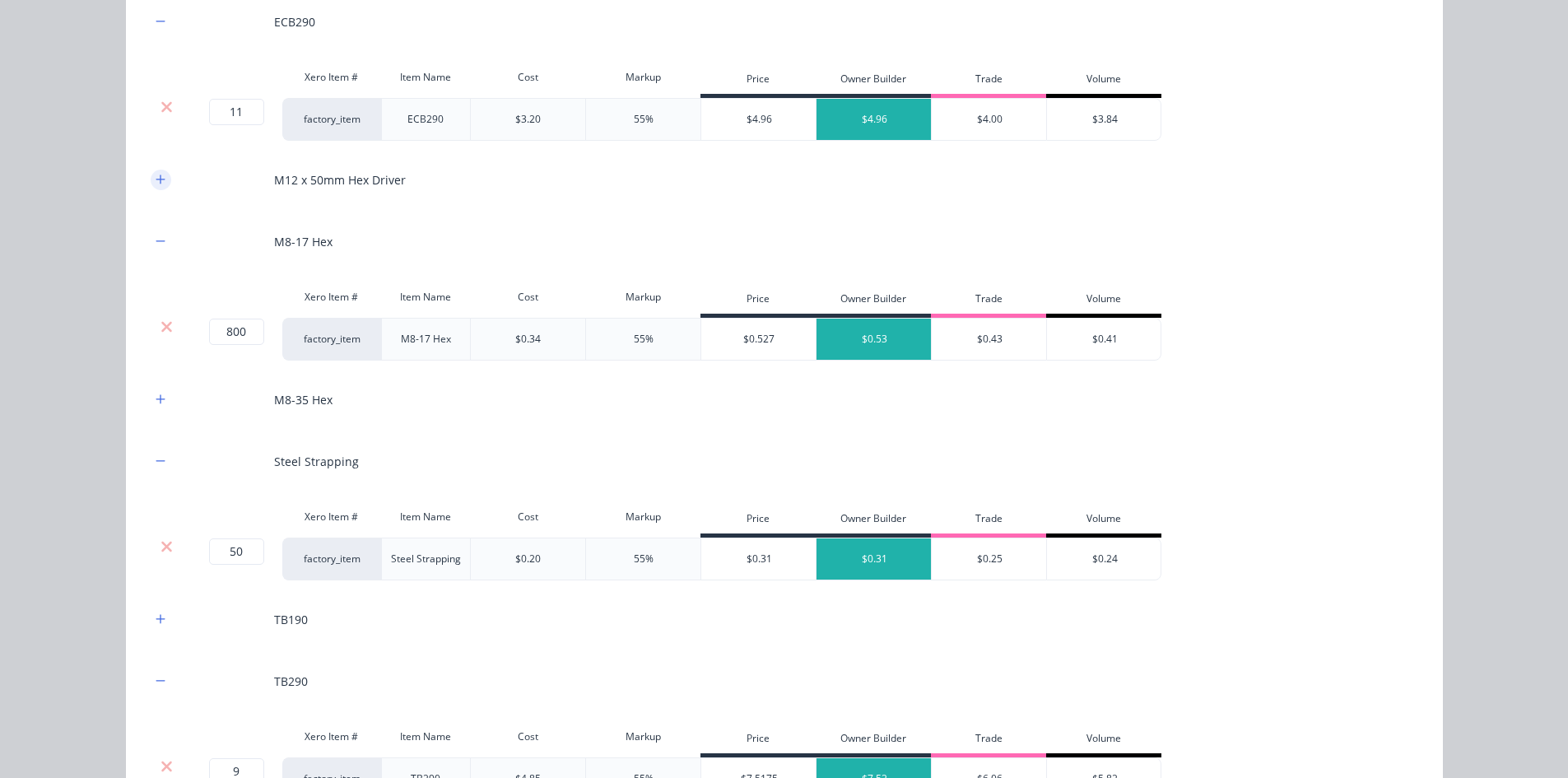
click at [155, 176] on icon "button" at bounding box center [160, 179] width 9 height 9
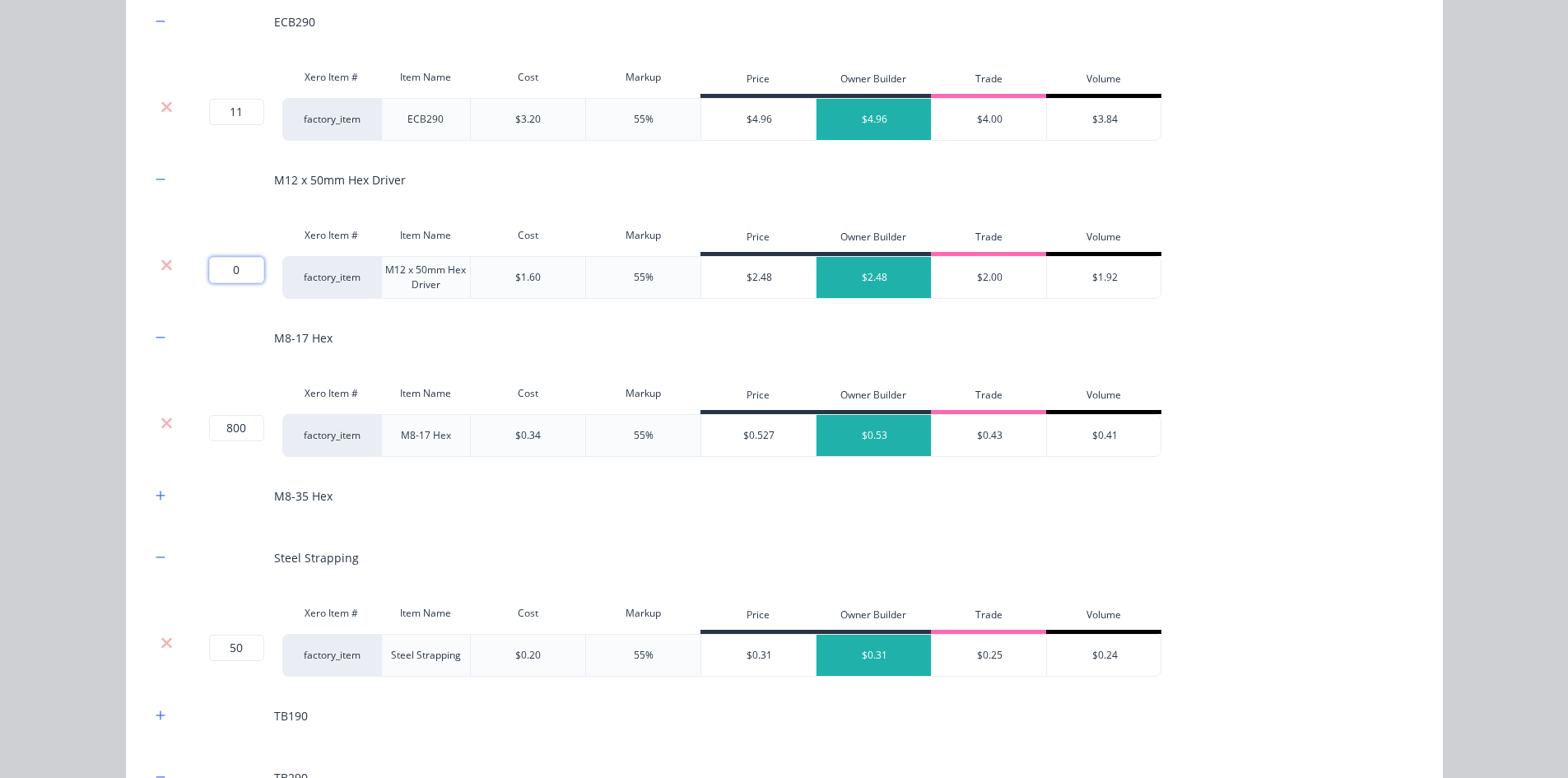
click at [242, 266] on input "0" at bounding box center [237, 270] width 55 height 27
type input "2"
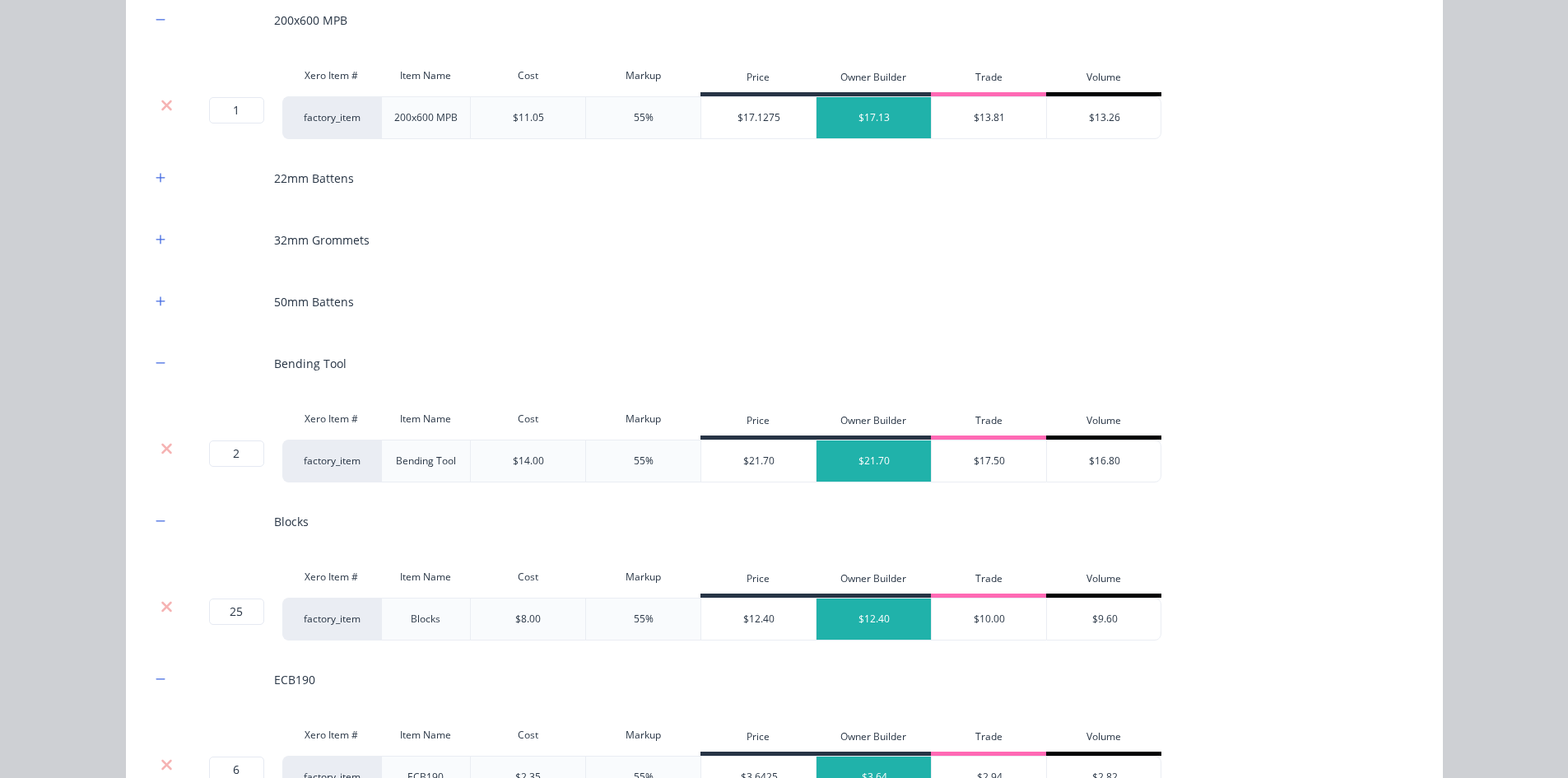
scroll to position [1476, 0]
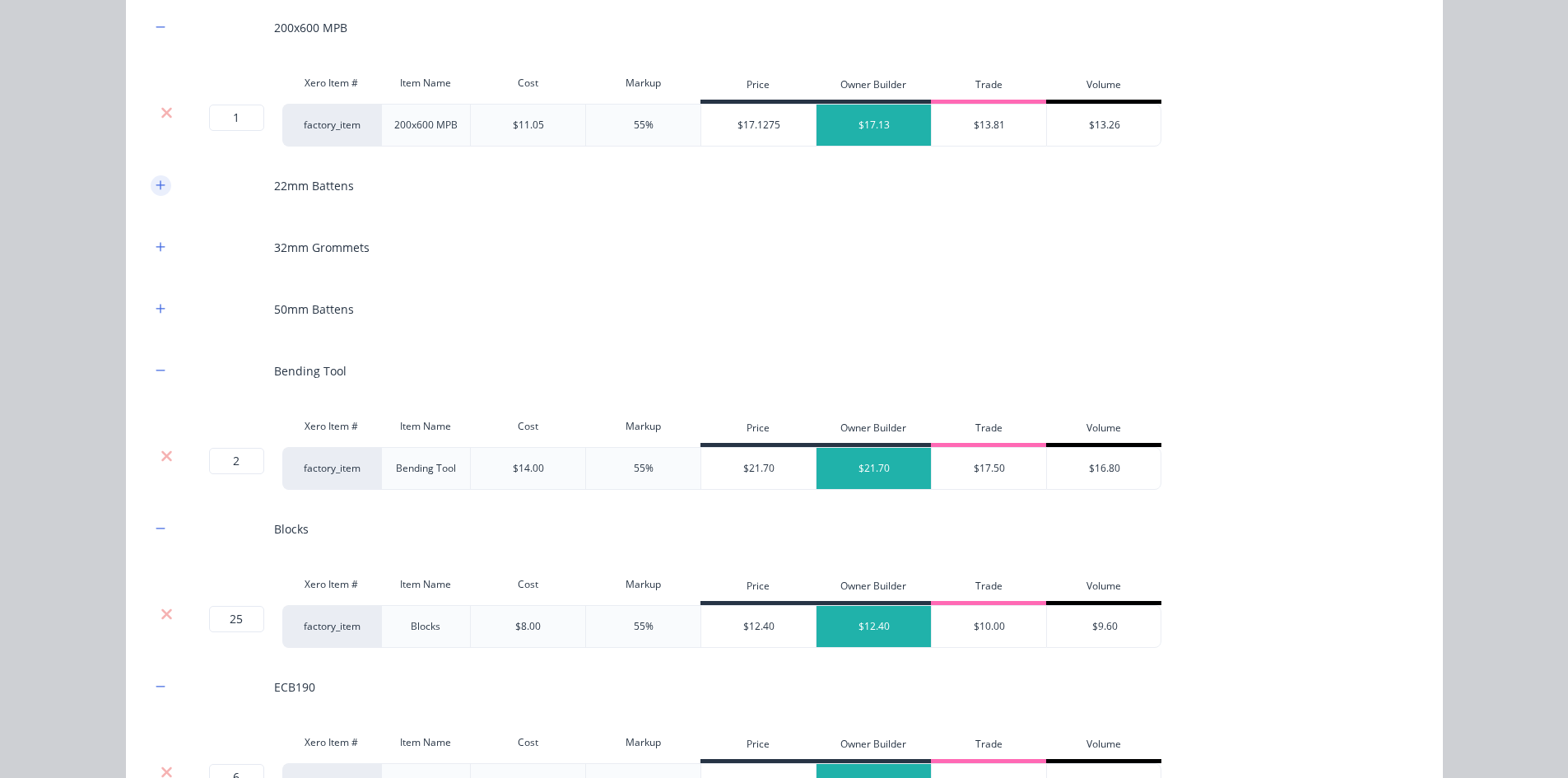
click at [157, 182] on icon "button" at bounding box center [160, 185] width 9 height 11
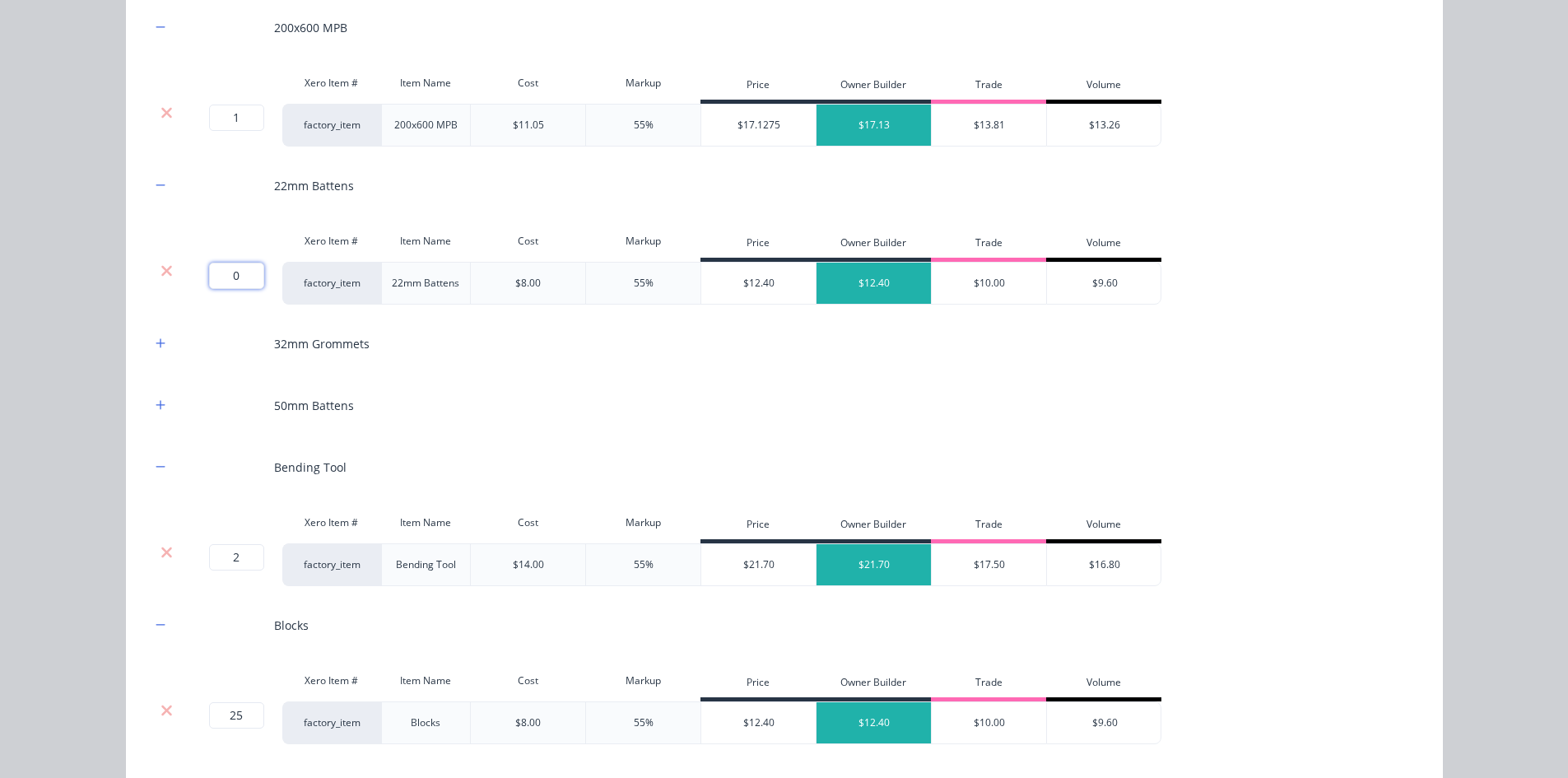
click at [254, 266] on input "0" at bounding box center [237, 276] width 55 height 27
type input "64"
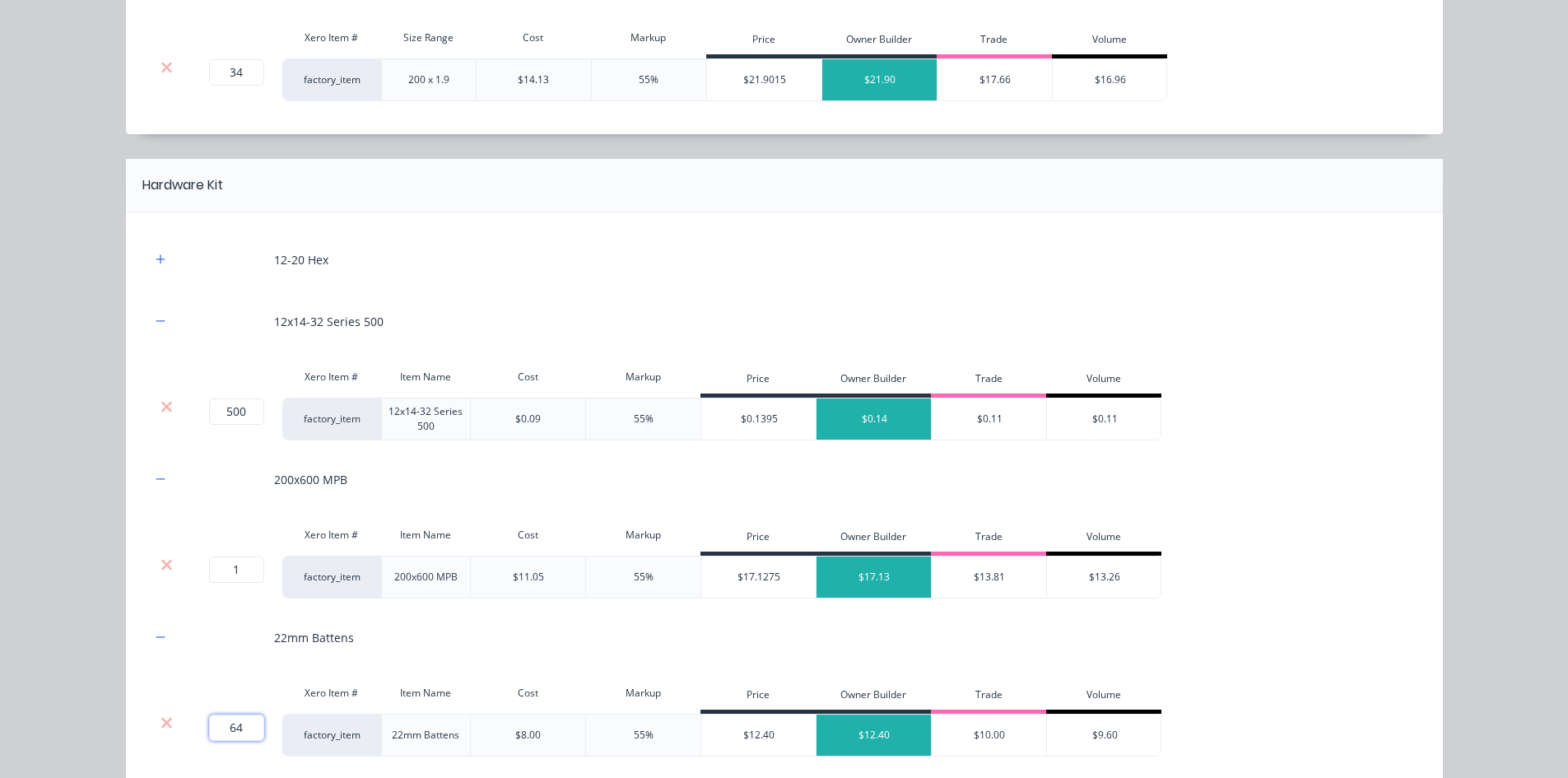
scroll to position [943, 0]
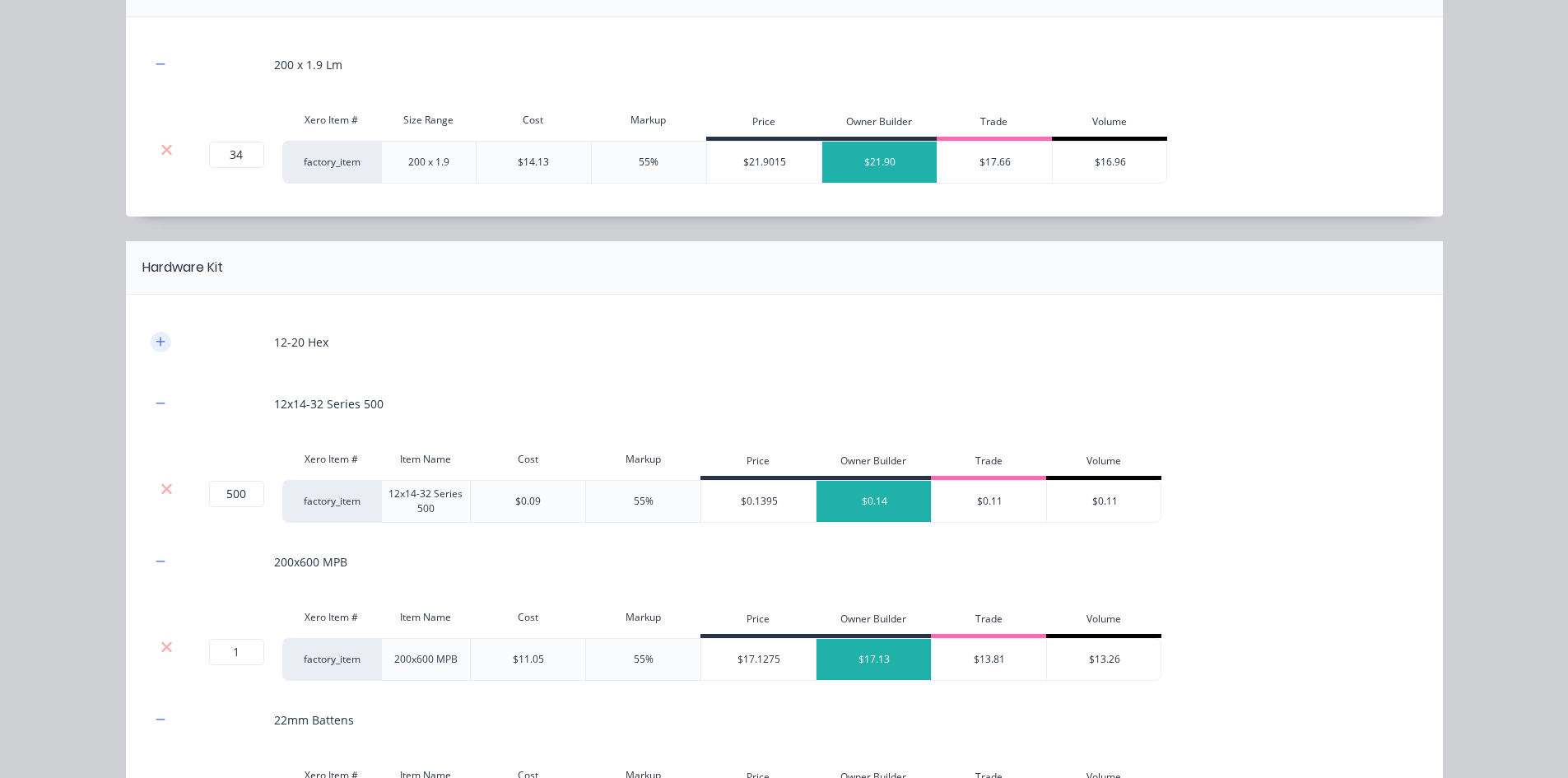
click at [162, 342] on button "button" at bounding box center [161, 342] width 21 height 21
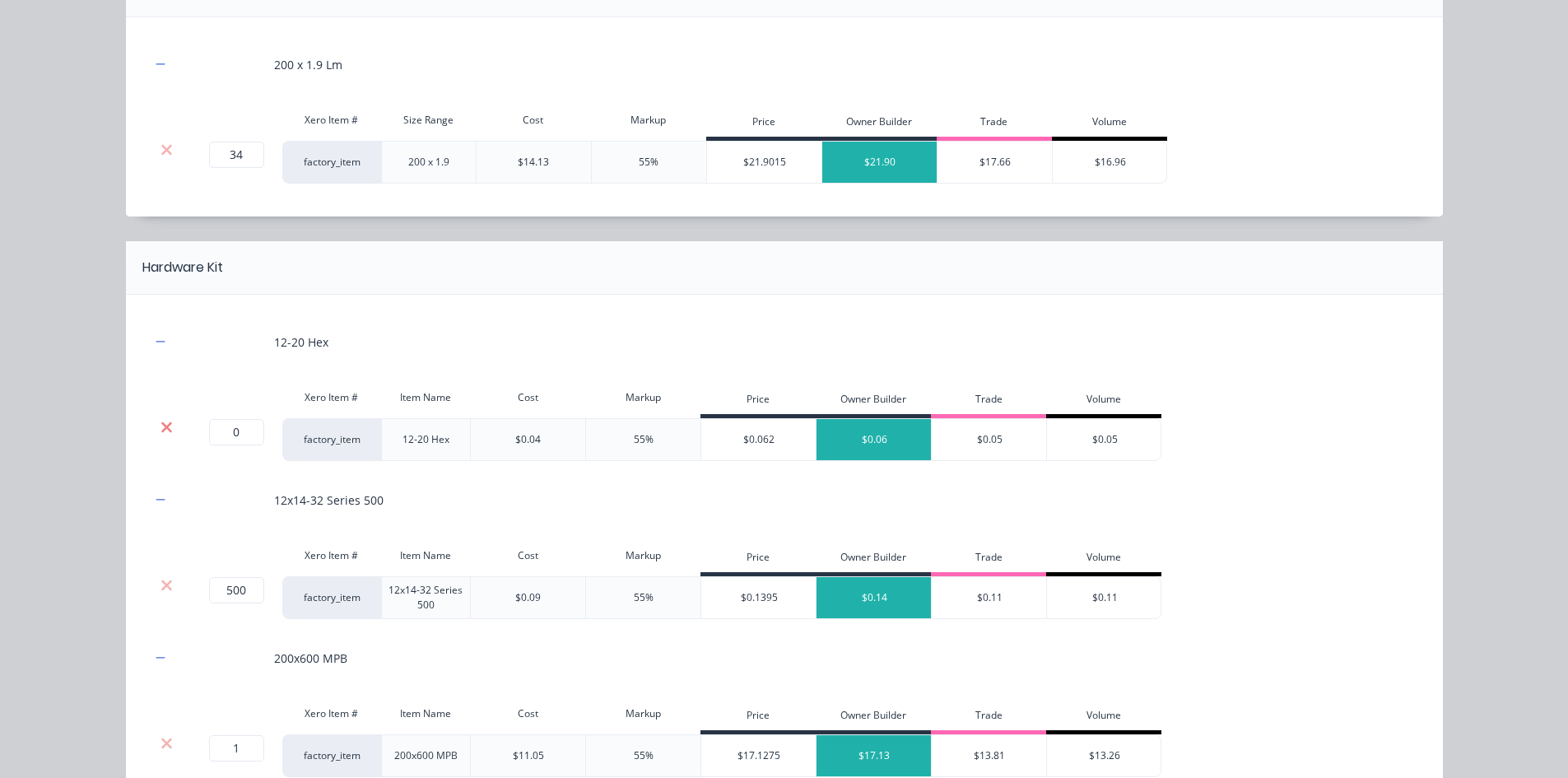
click at [160, 426] on icon at bounding box center [166, 426] width 12 height 16
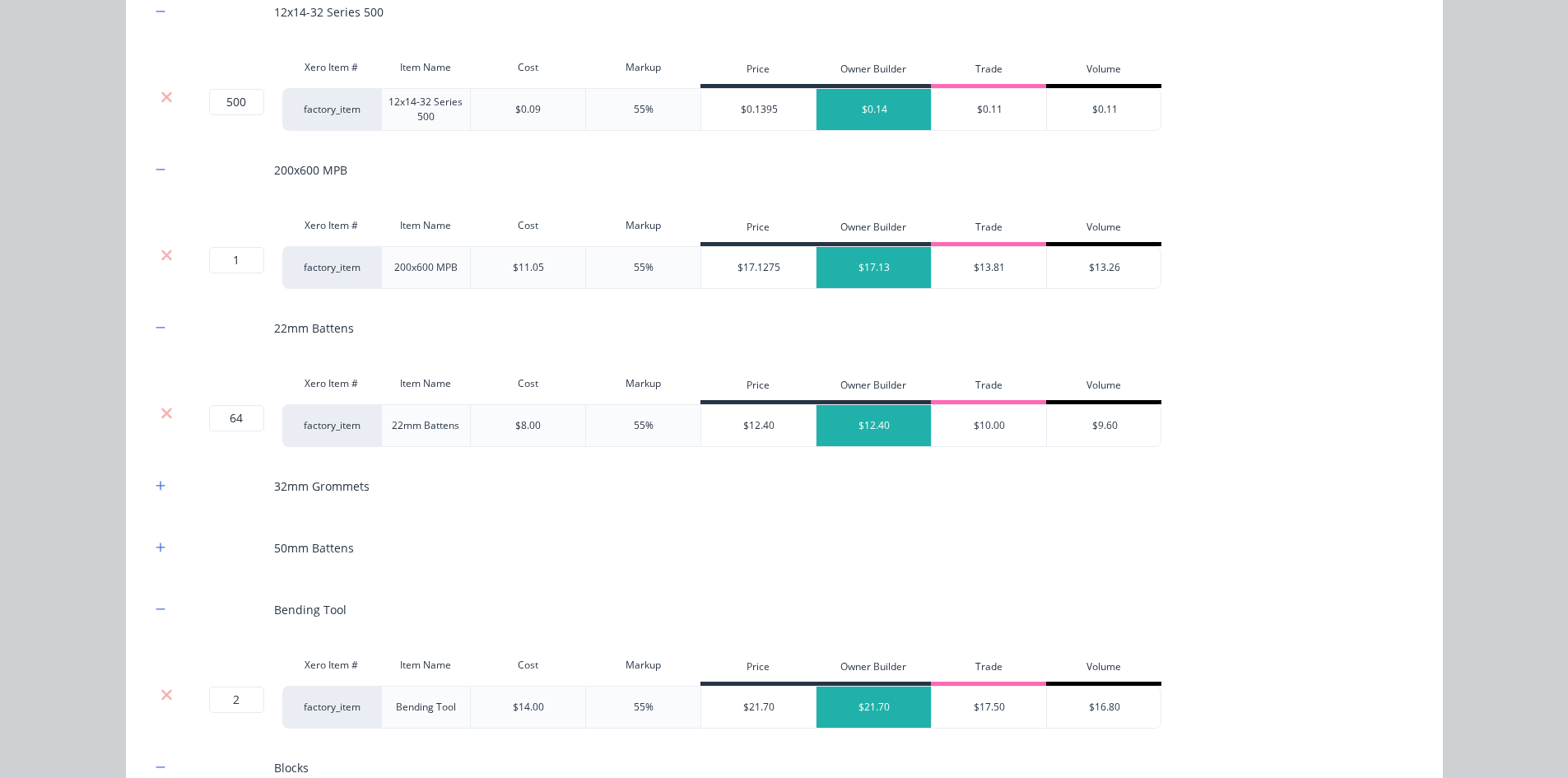
scroll to position [1354, 0]
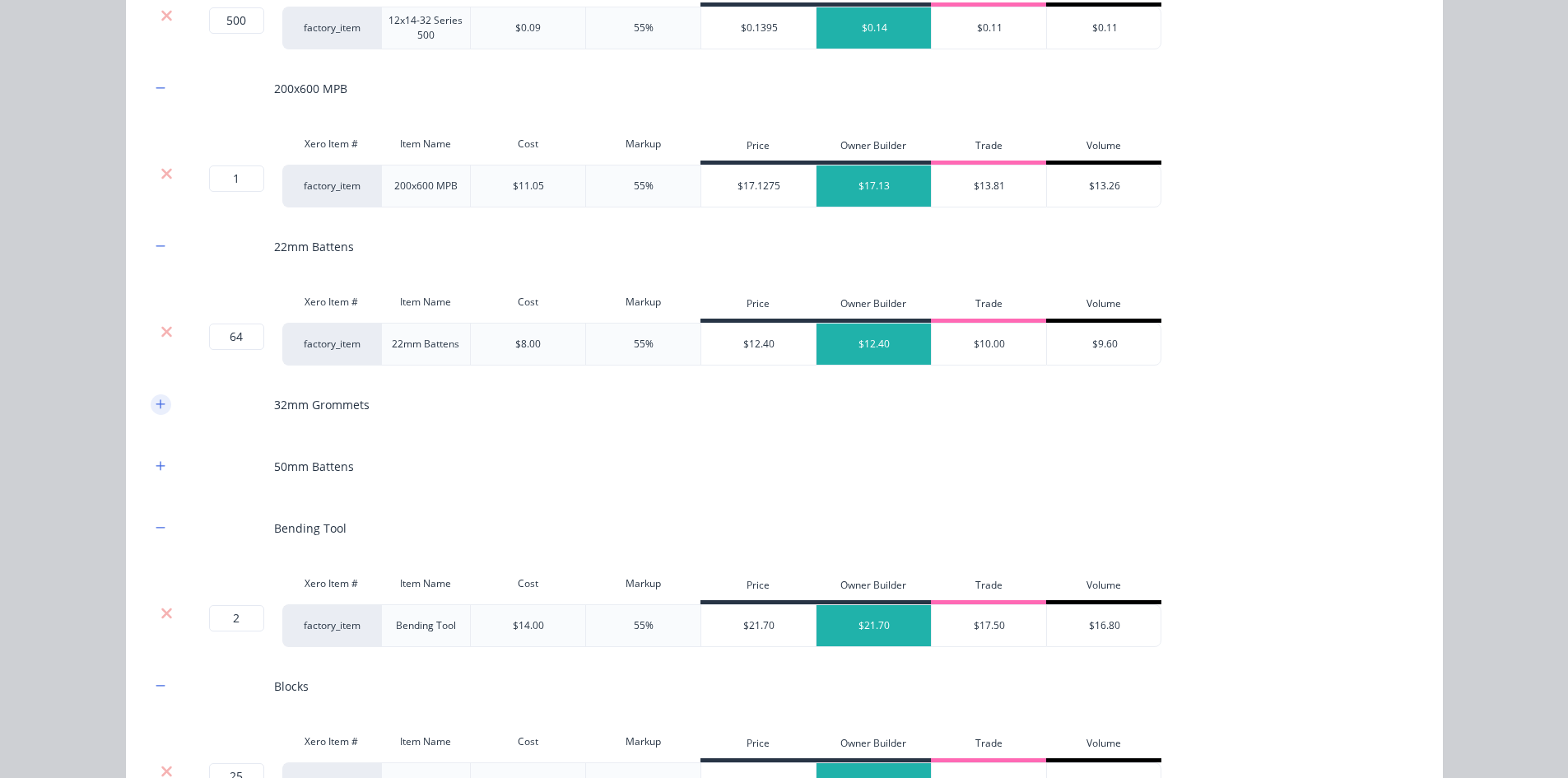
click at [155, 403] on icon "button" at bounding box center [160, 404] width 9 height 11
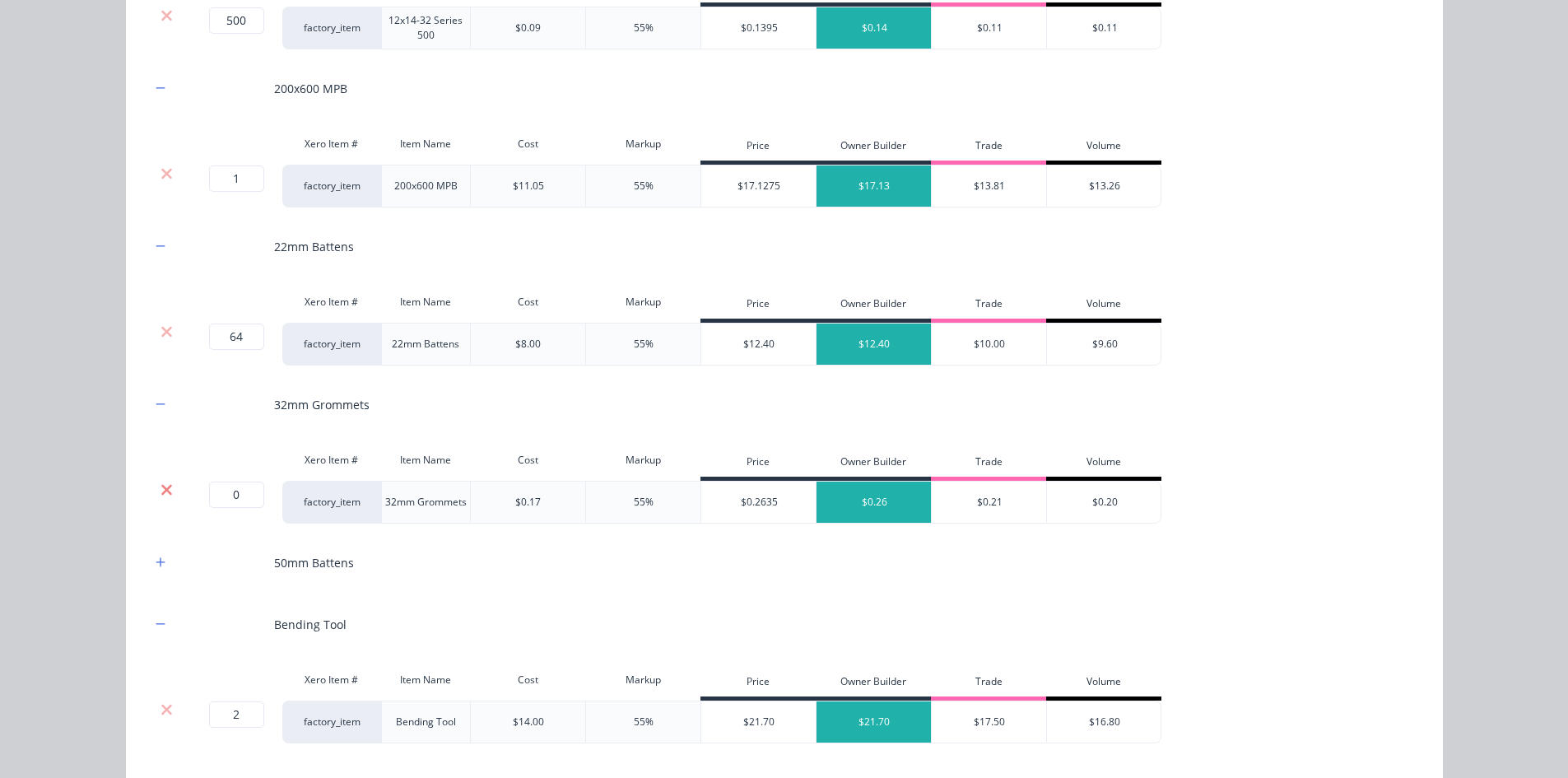
click at [160, 488] on icon at bounding box center [166, 489] width 12 height 16
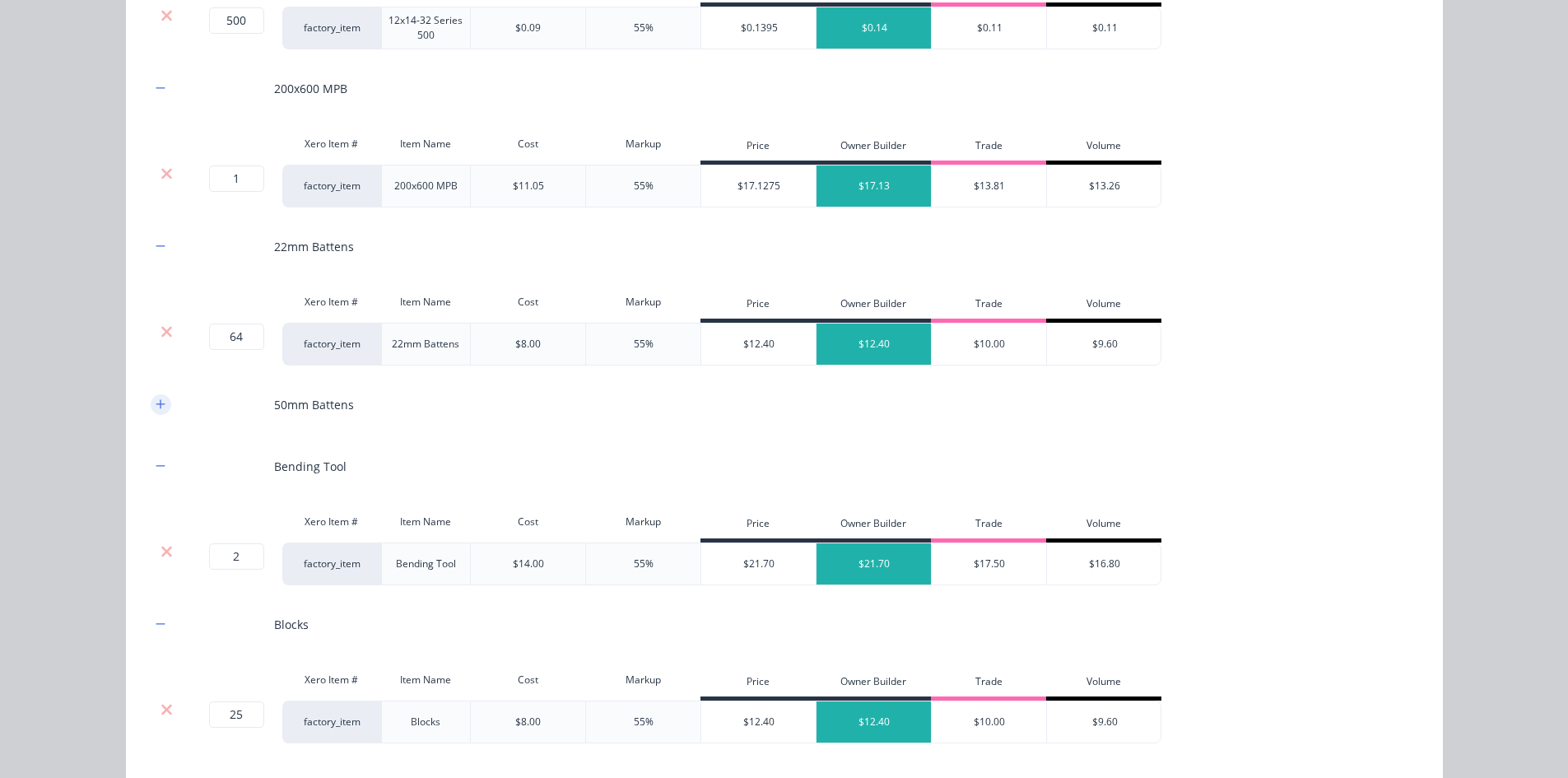
click at [155, 407] on icon "button" at bounding box center [160, 404] width 9 height 11
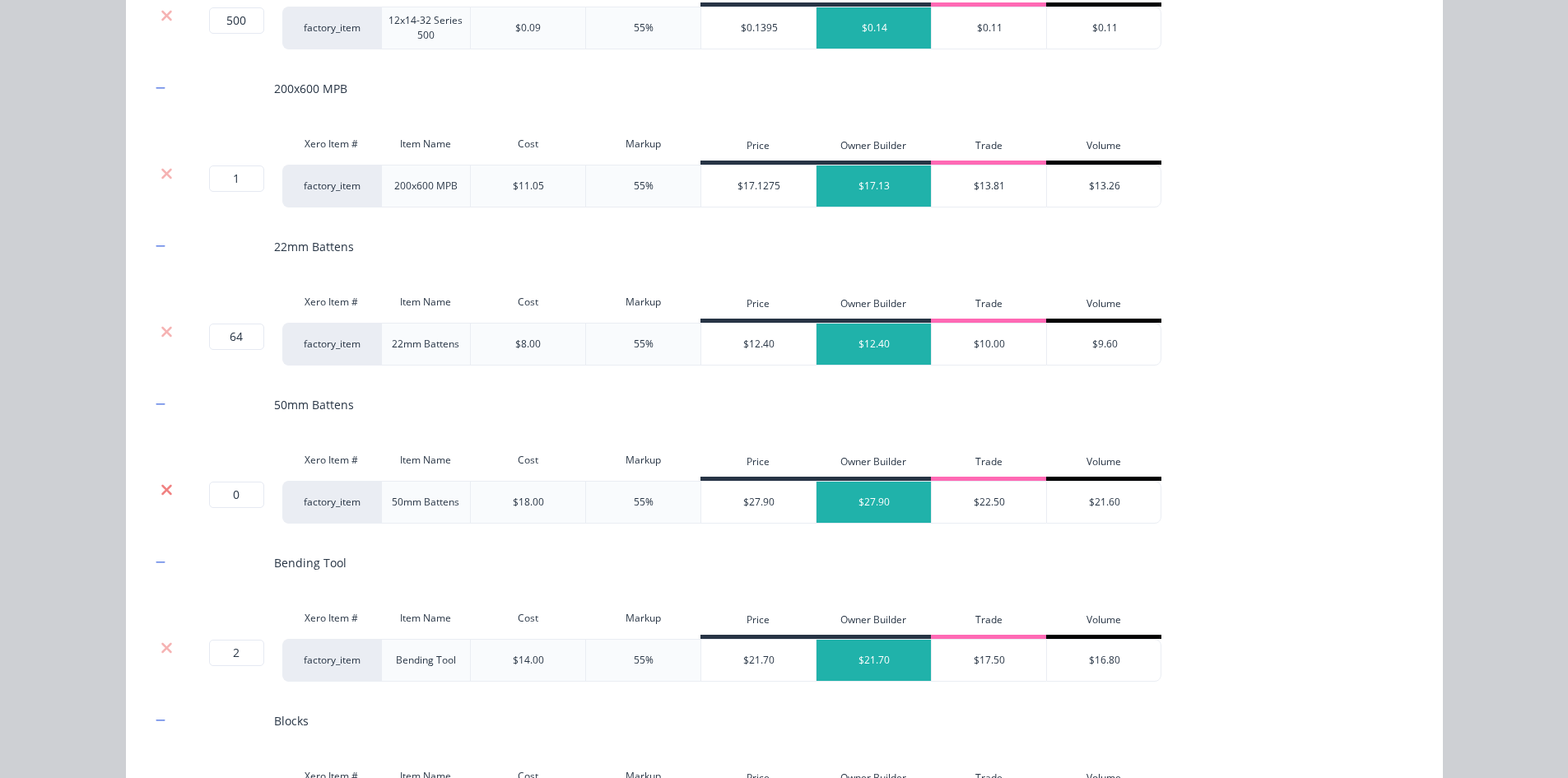
click at [166, 488] on icon at bounding box center [166, 489] width 12 height 16
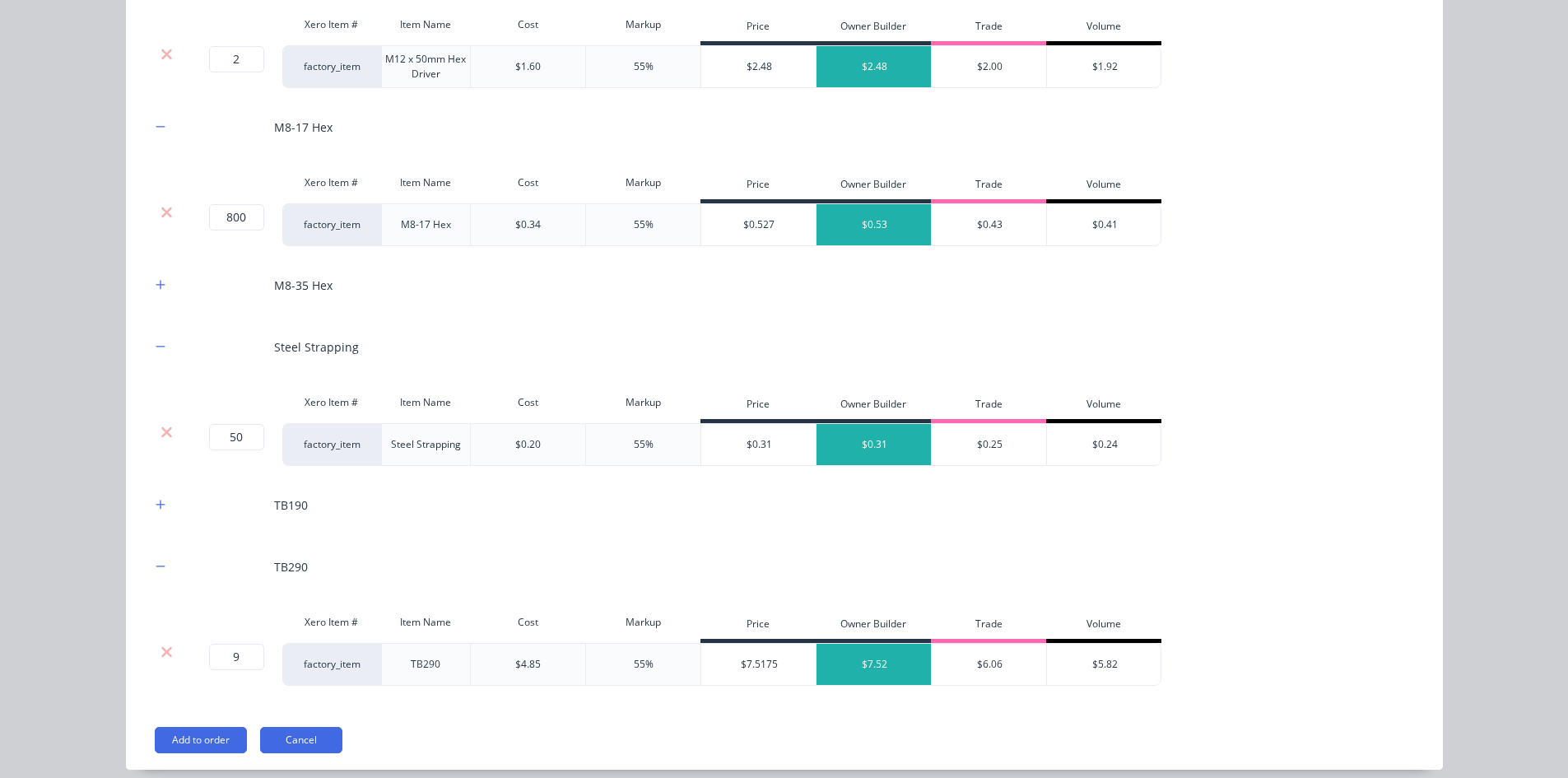
scroll to position [2424, 0]
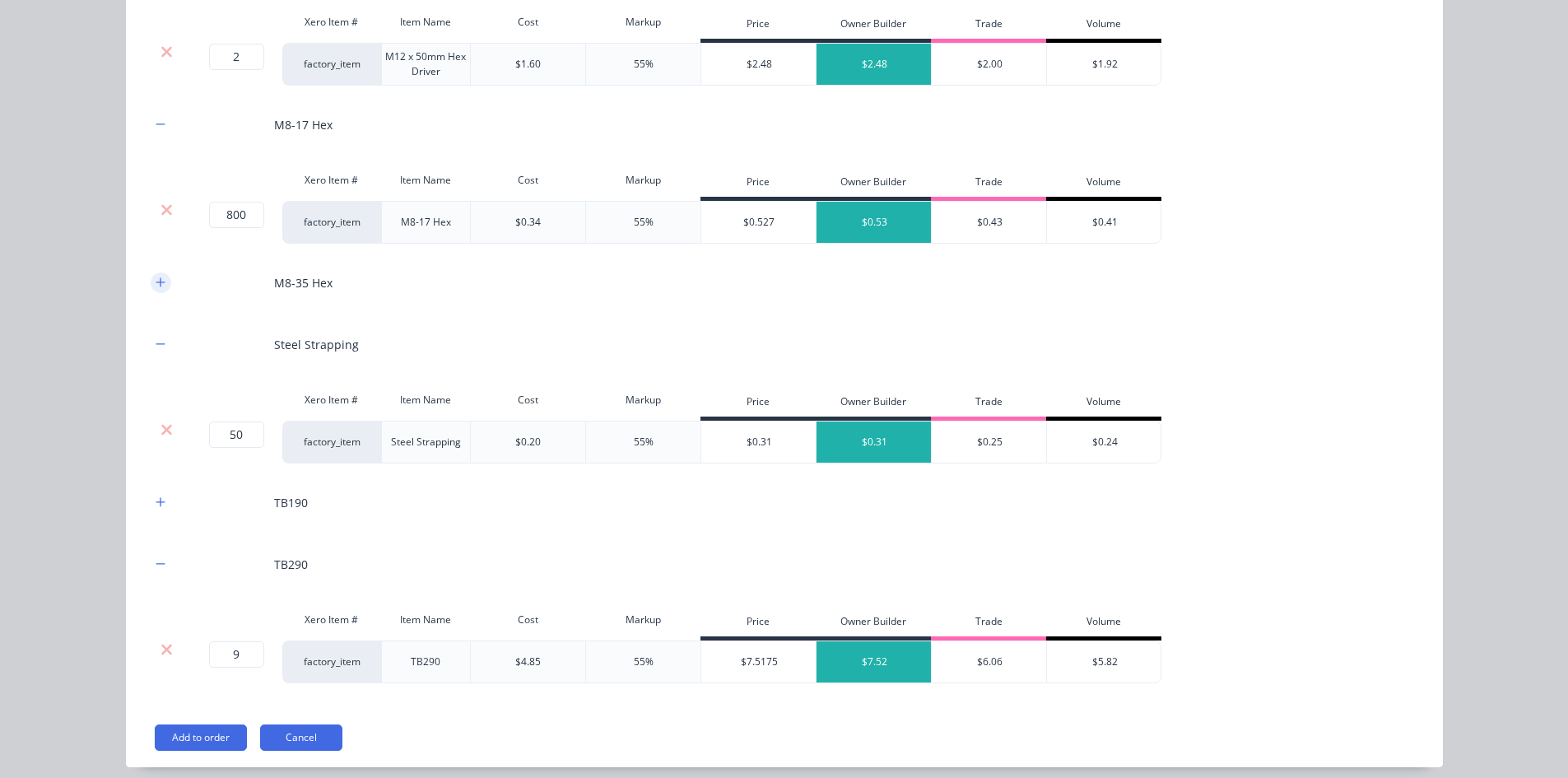
click at [155, 283] on icon "button" at bounding box center [160, 282] width 9 height 11
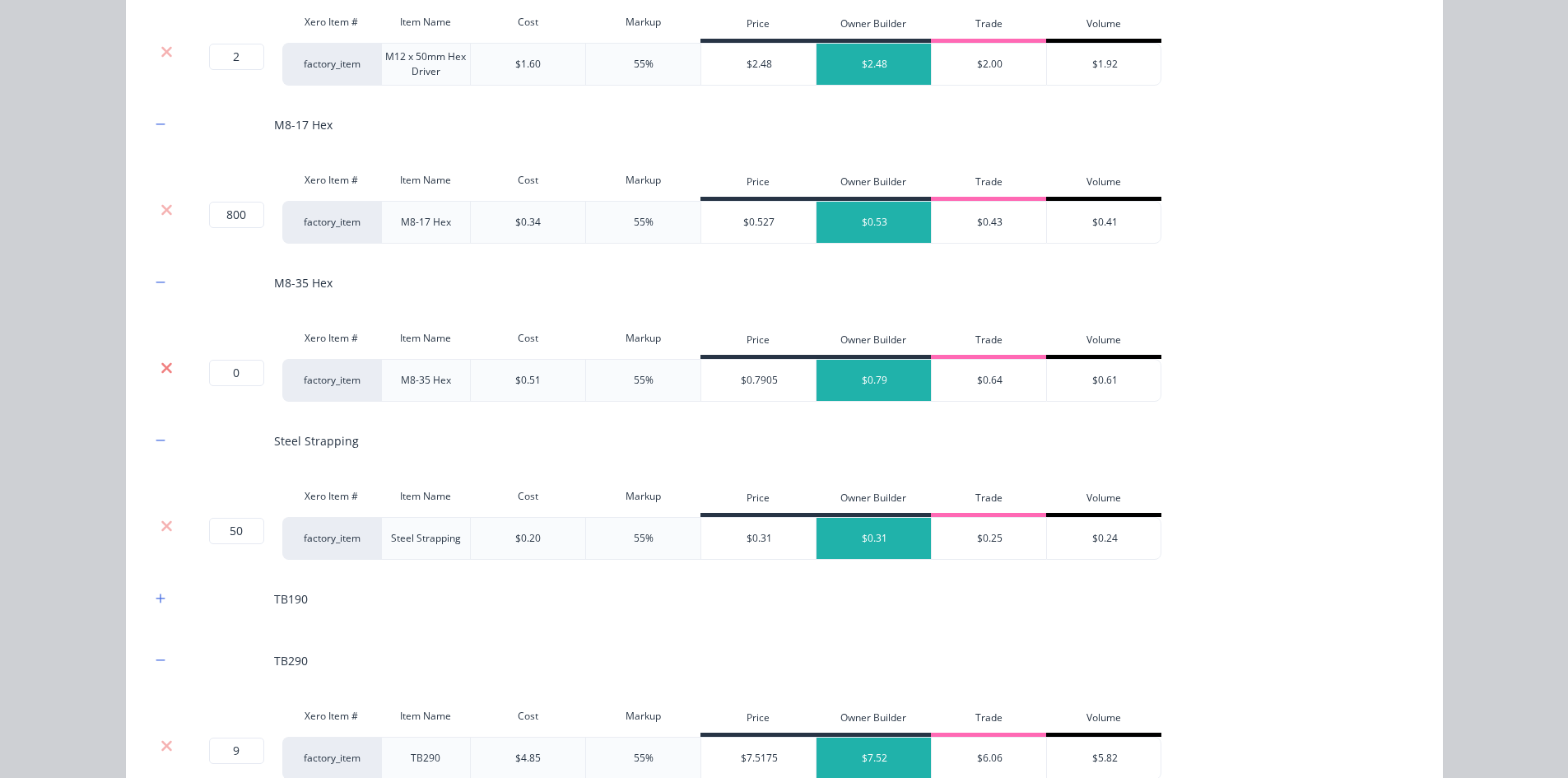
click at [161, 369] on icon at bounding box center [166, 367] width 10 height 10
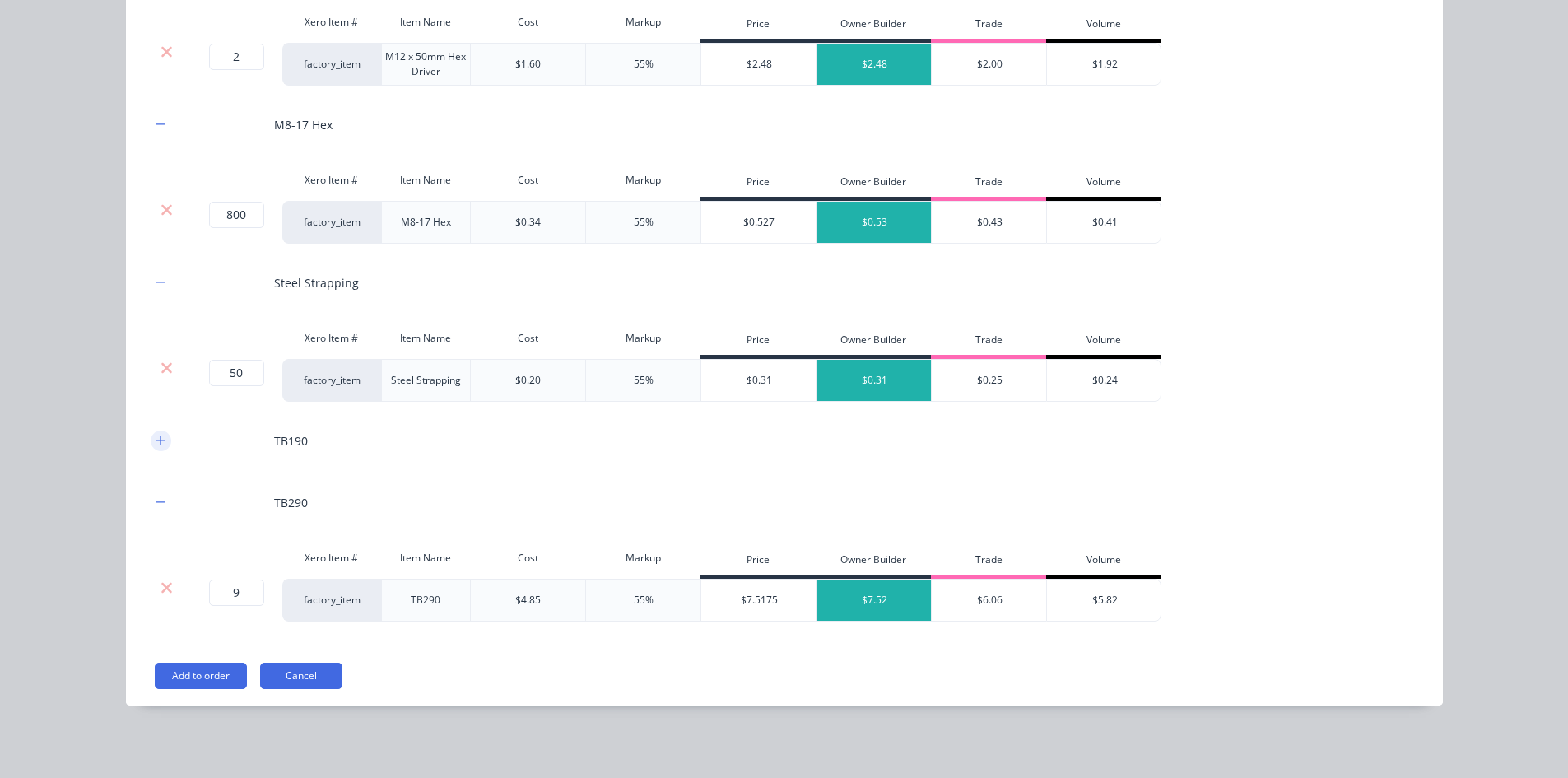
click at [155, 442] on icon "button" at bounding box center [160, 441] width 9 height 11
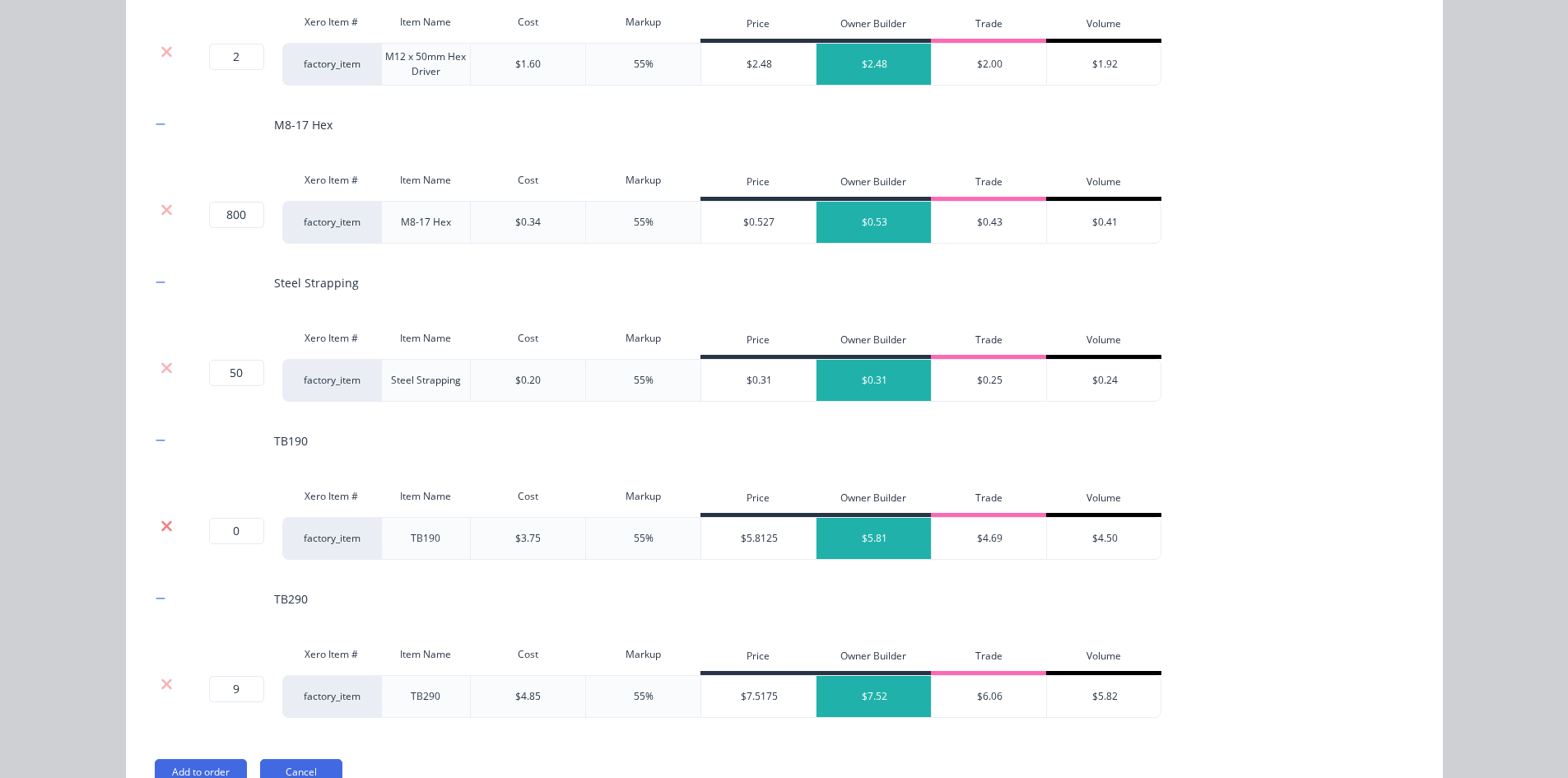
click at [160, 523] on icon at bounding box center [166, 525] width 12 height 16
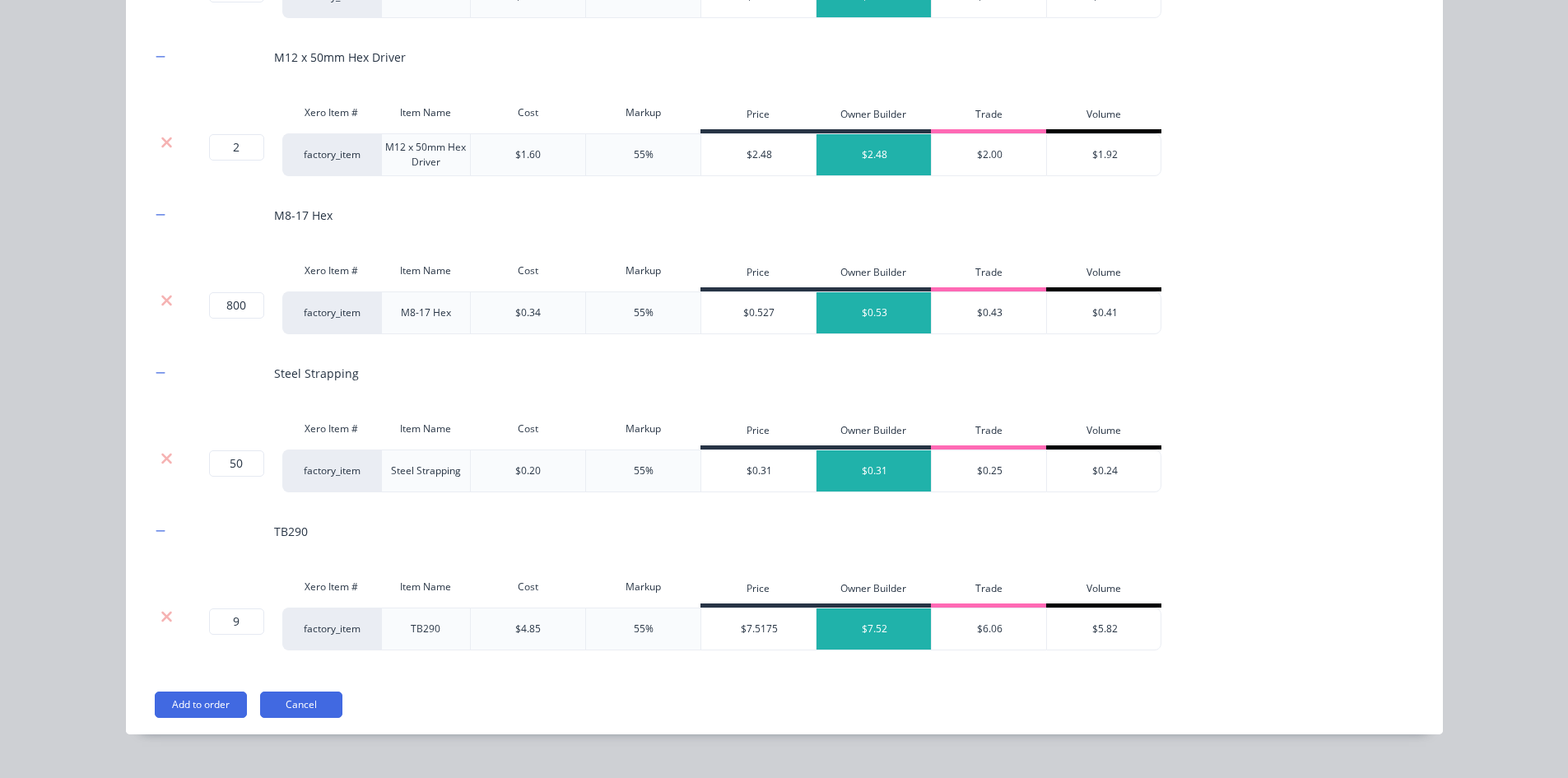
scroll to position [2362, 0]
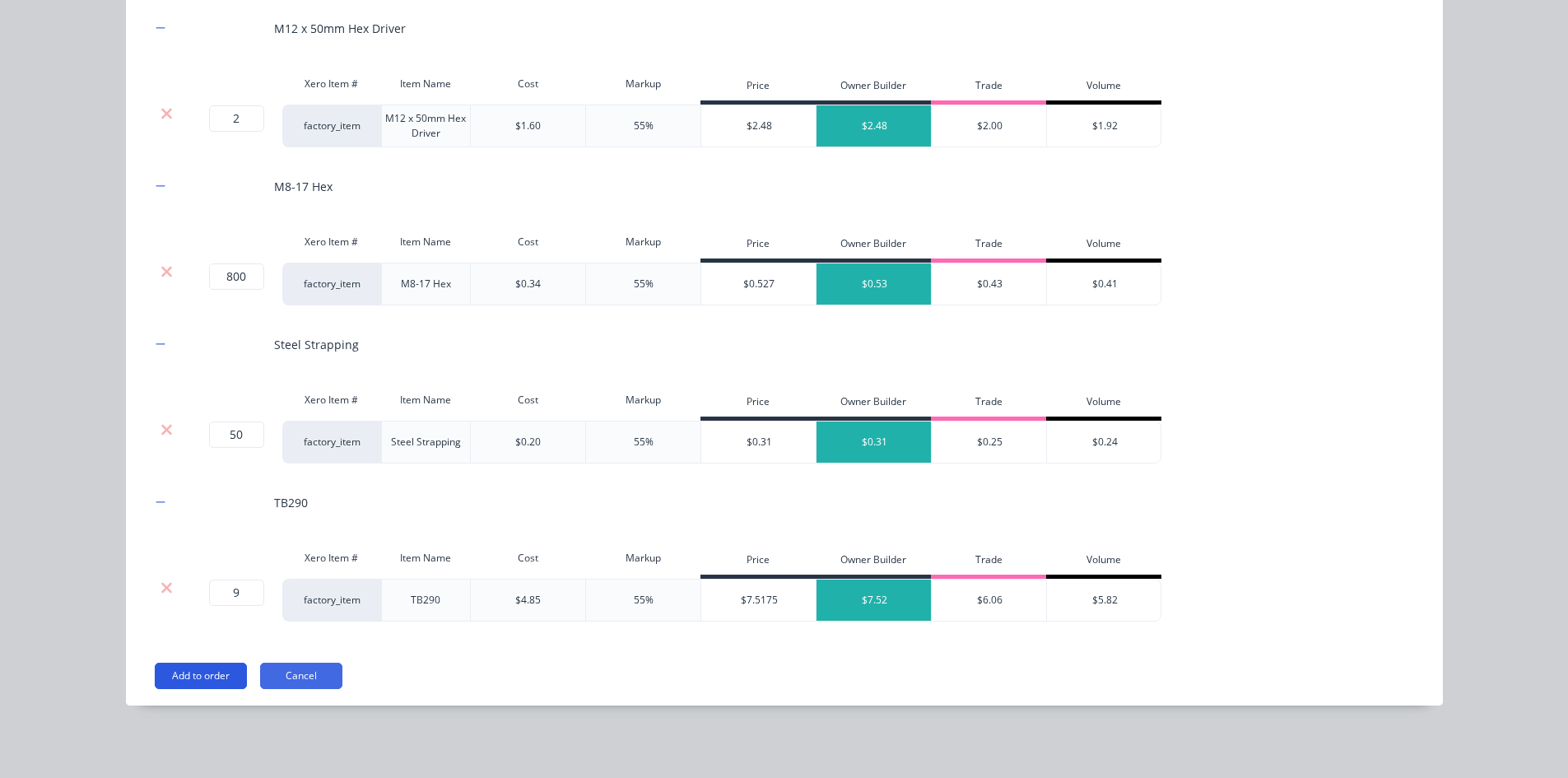
click at [217, 600] on button "Add to order" at bounding box center [200, 676] width 92 height 27
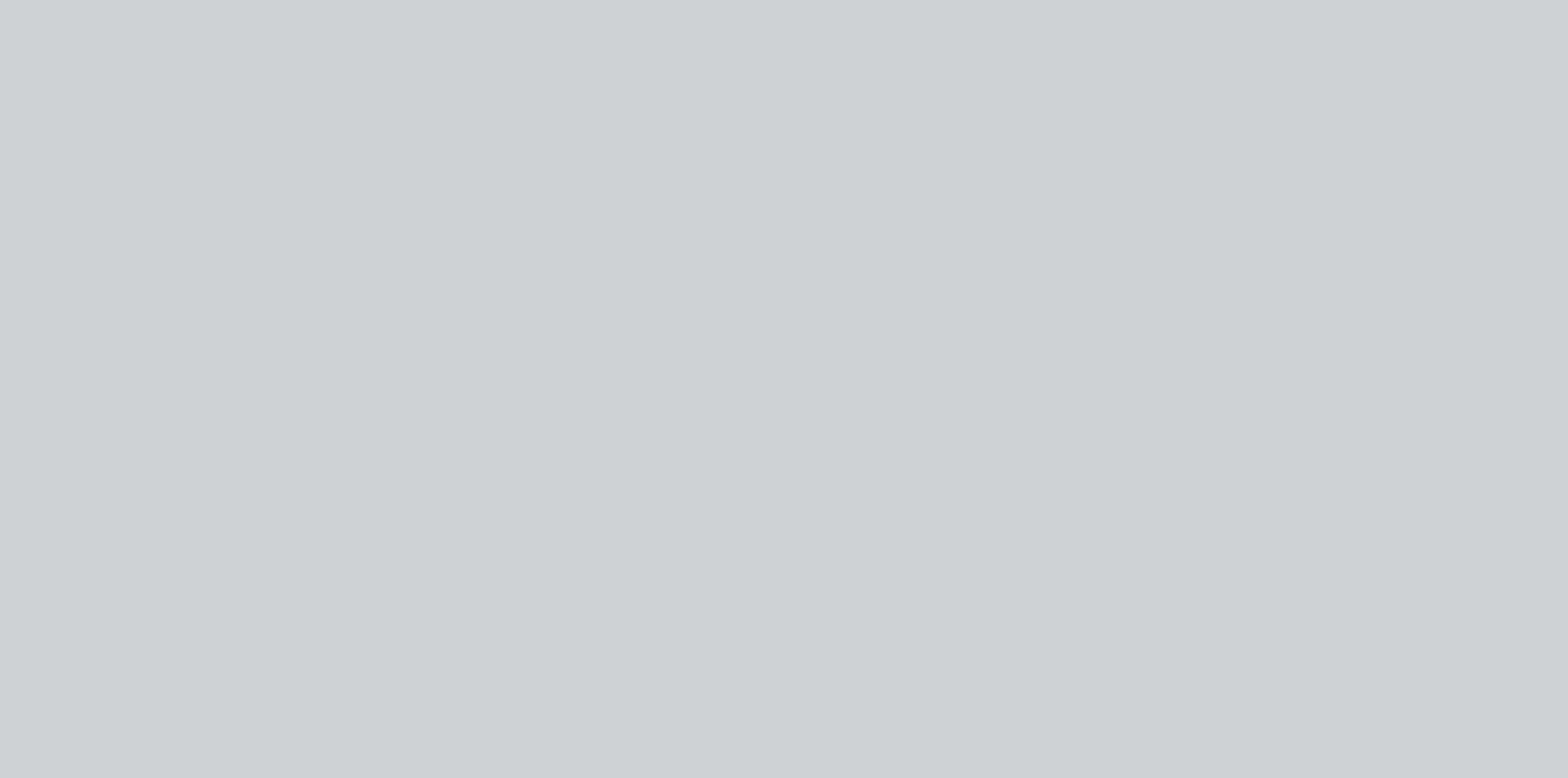
scroll to position [0, 0]
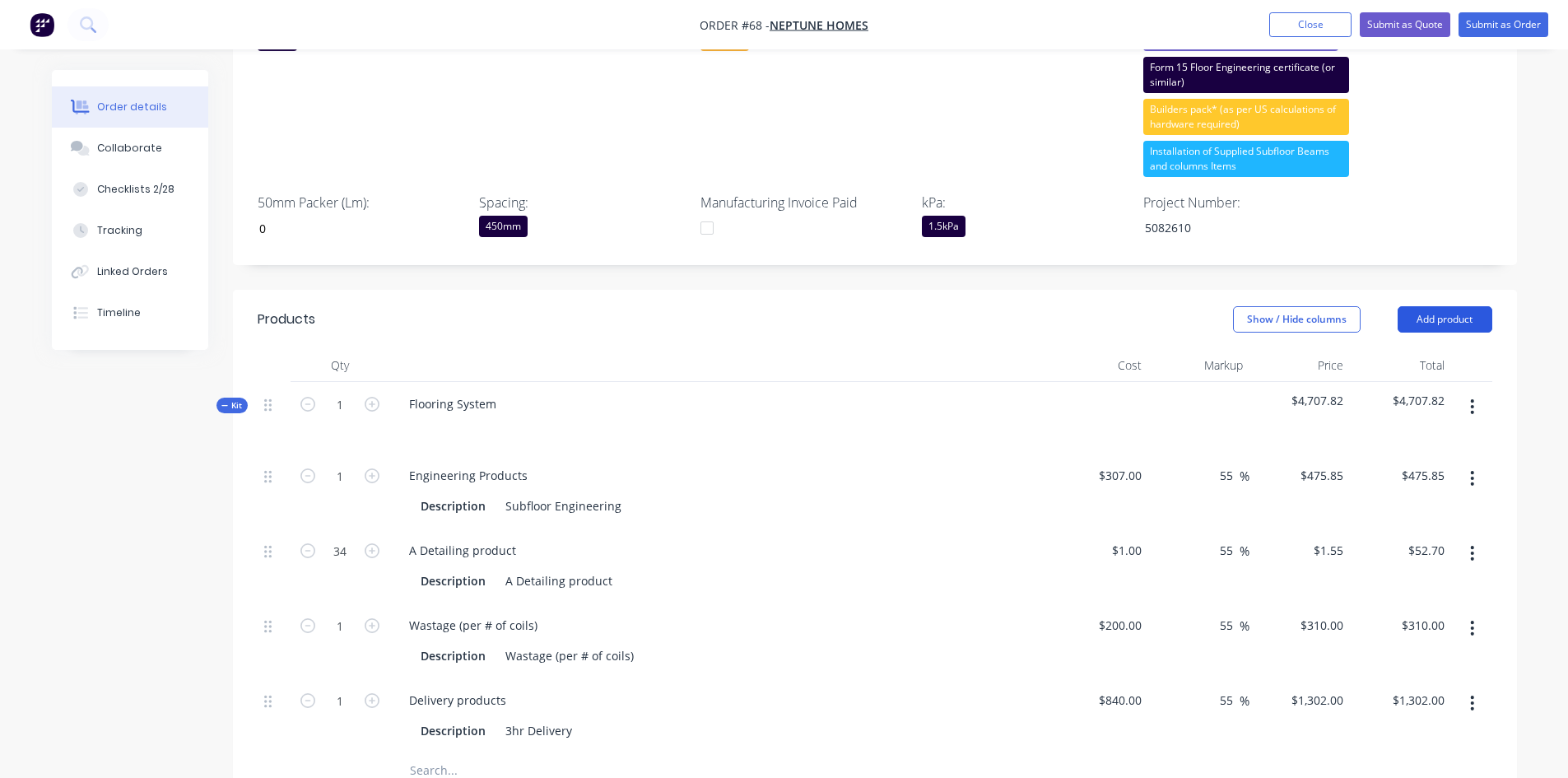
click at [1263, 306] on button "Add product" at bounding box center [1445, 319] width 95 height 27
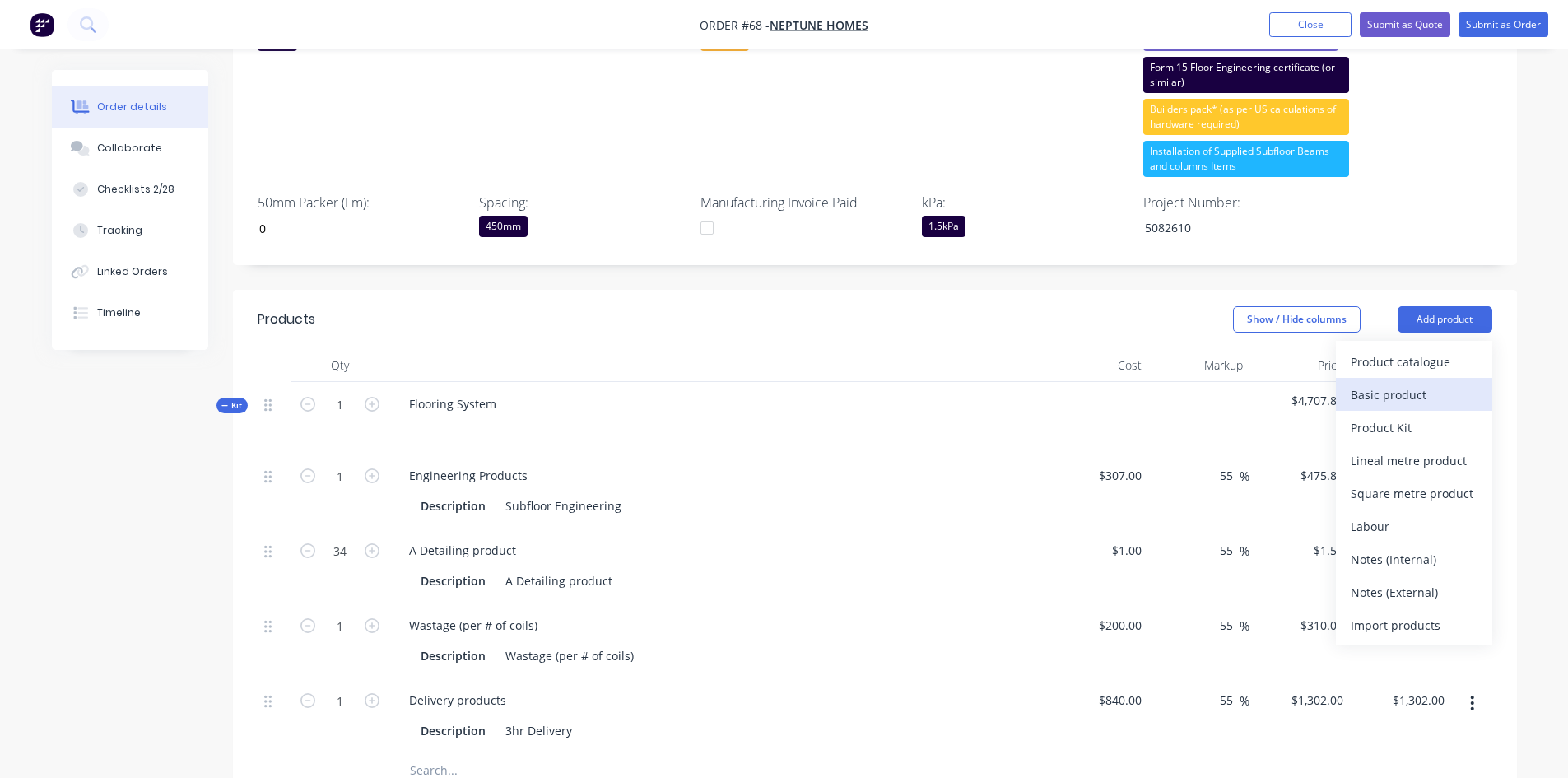
click at [1263, 383] on div "Basic product" at bounding box center [1414, 394] width 127 height 24
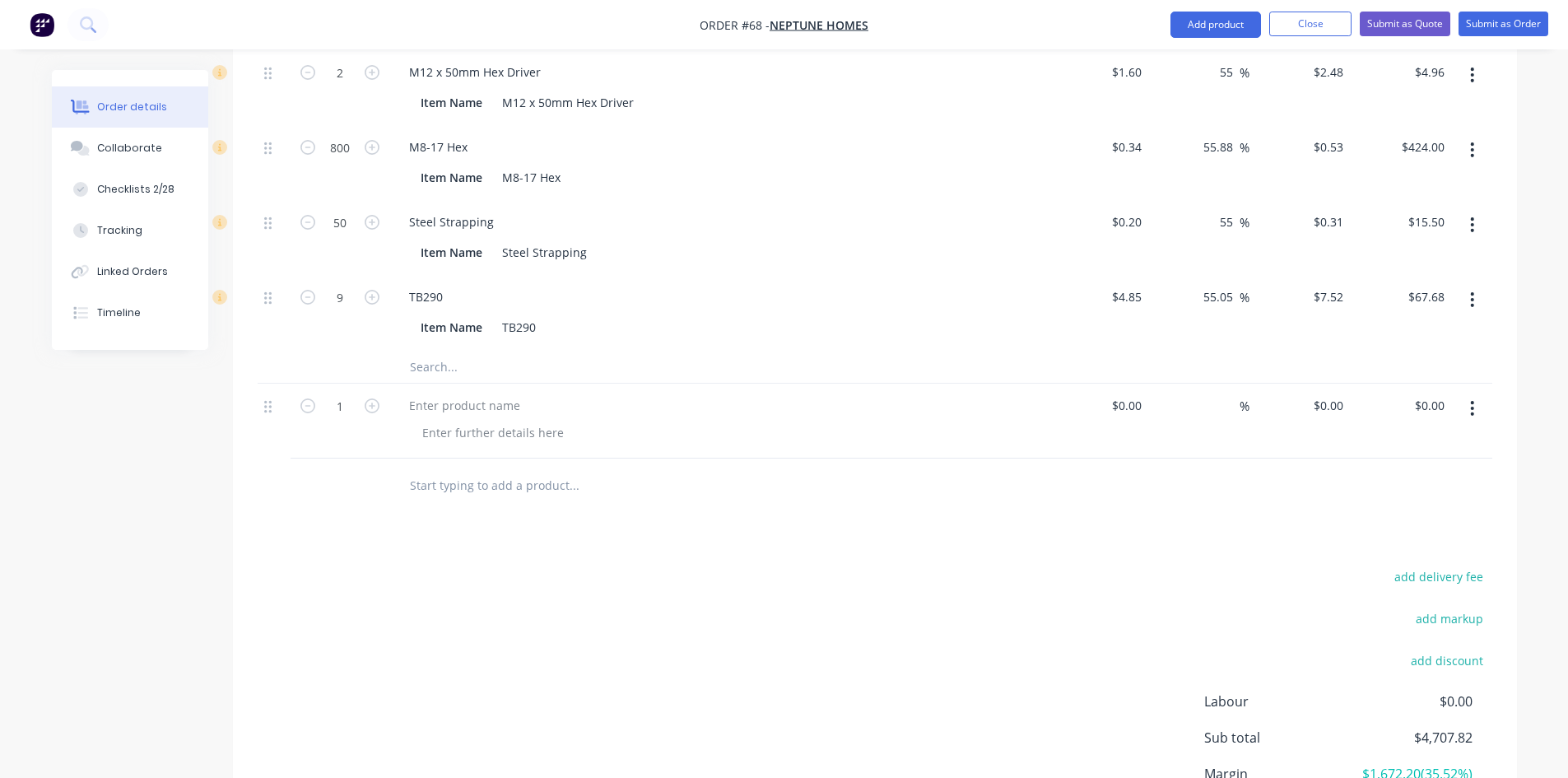
scroll to position [2239, 0]
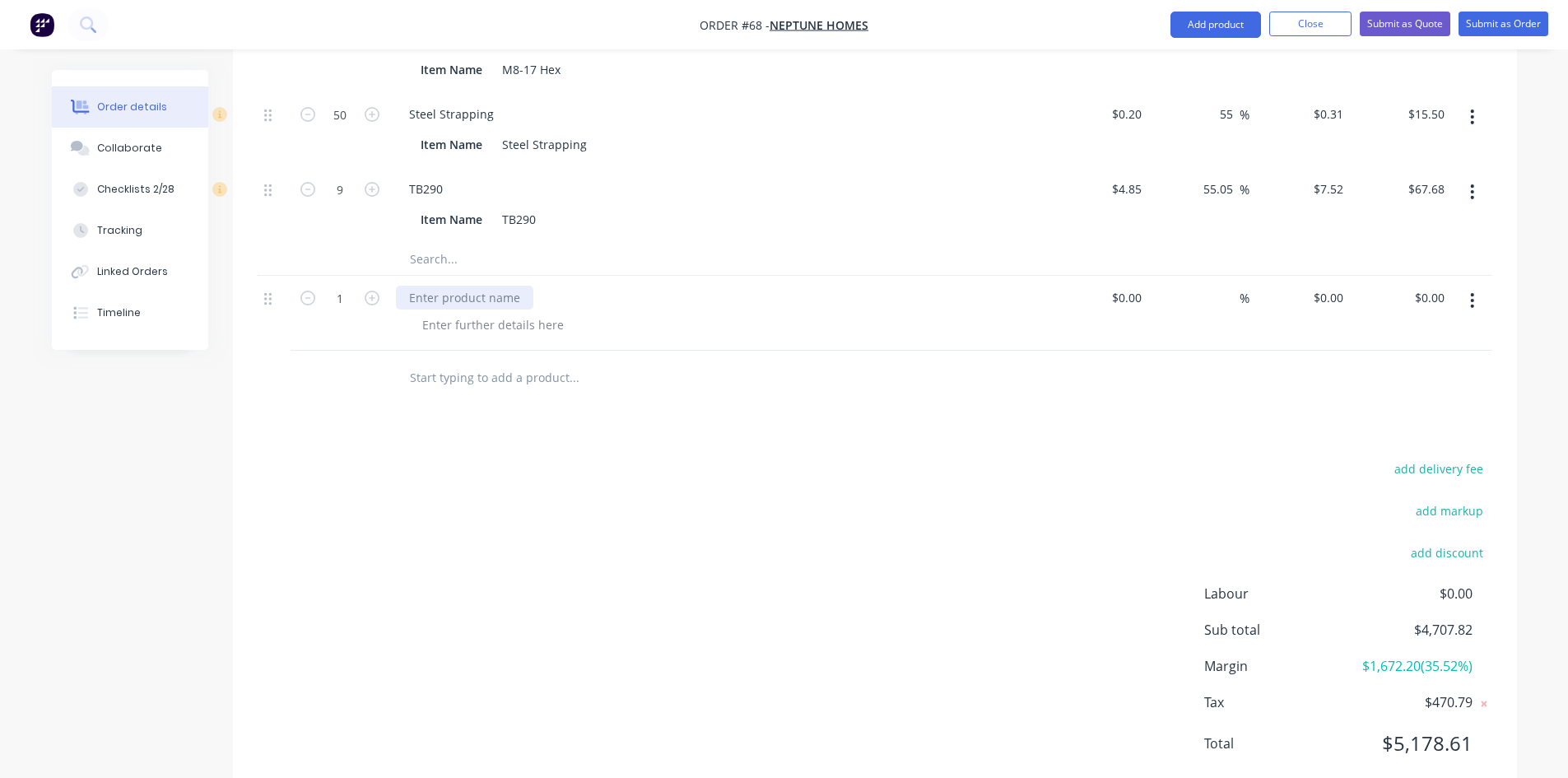
click at [446, 285] on div at bounding box center [464, 297] width 137 height 24
drag, startPoint x: 504, startPoint y: 256, endPoint x: 377, endPoint y: 259, distance: 127.0
click at [377, 276] on div "1 M12x75 anchors $0.00 $0.00 % $0.00 $0.00 $0.00 $0.00" at bounding box center [874, 313] width 1235 height 75
copy div "M12x75 anchors"
click at [491, 313] on div at bounding box center [493, 324] width 168 height 24
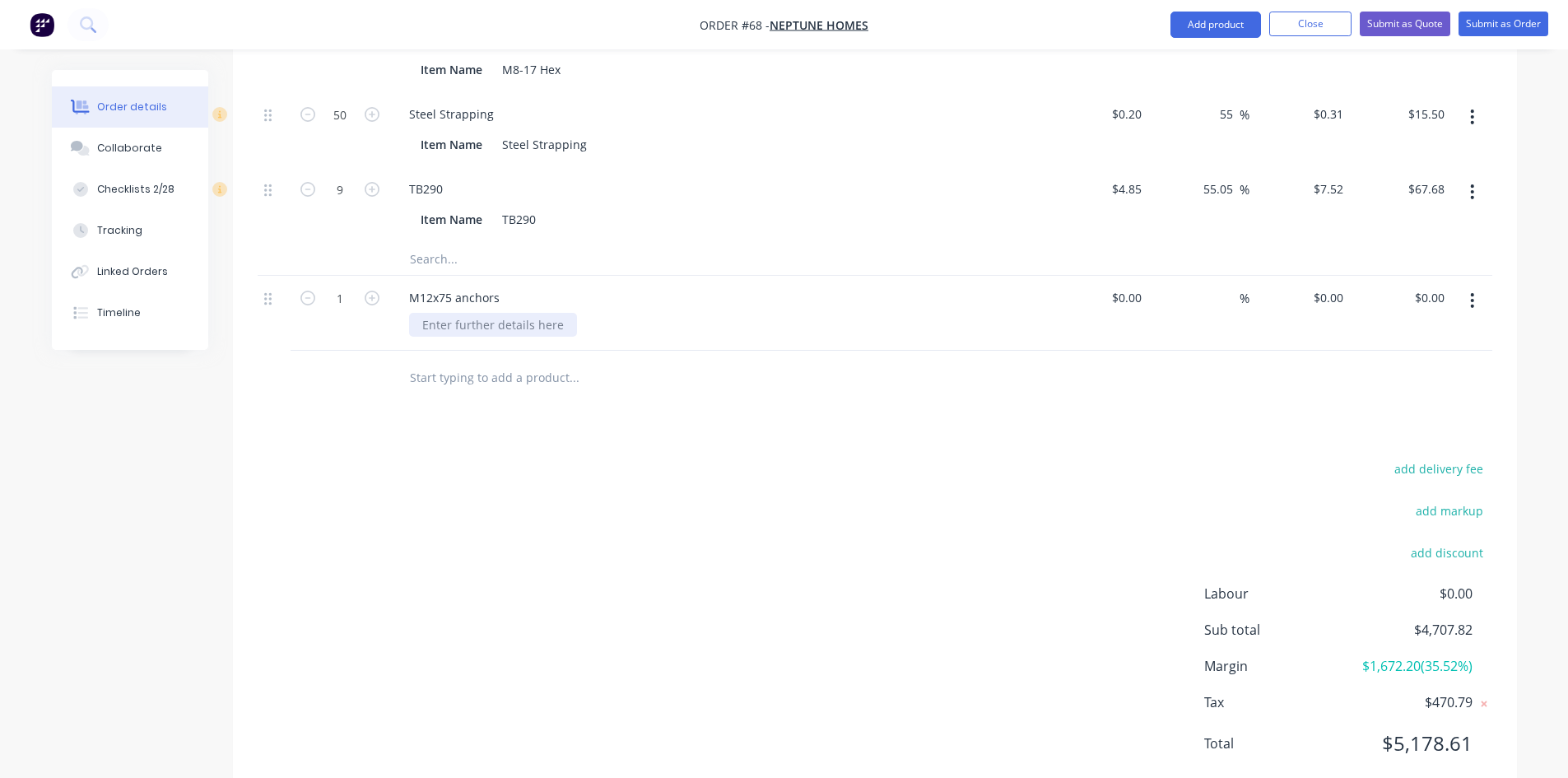
paste div
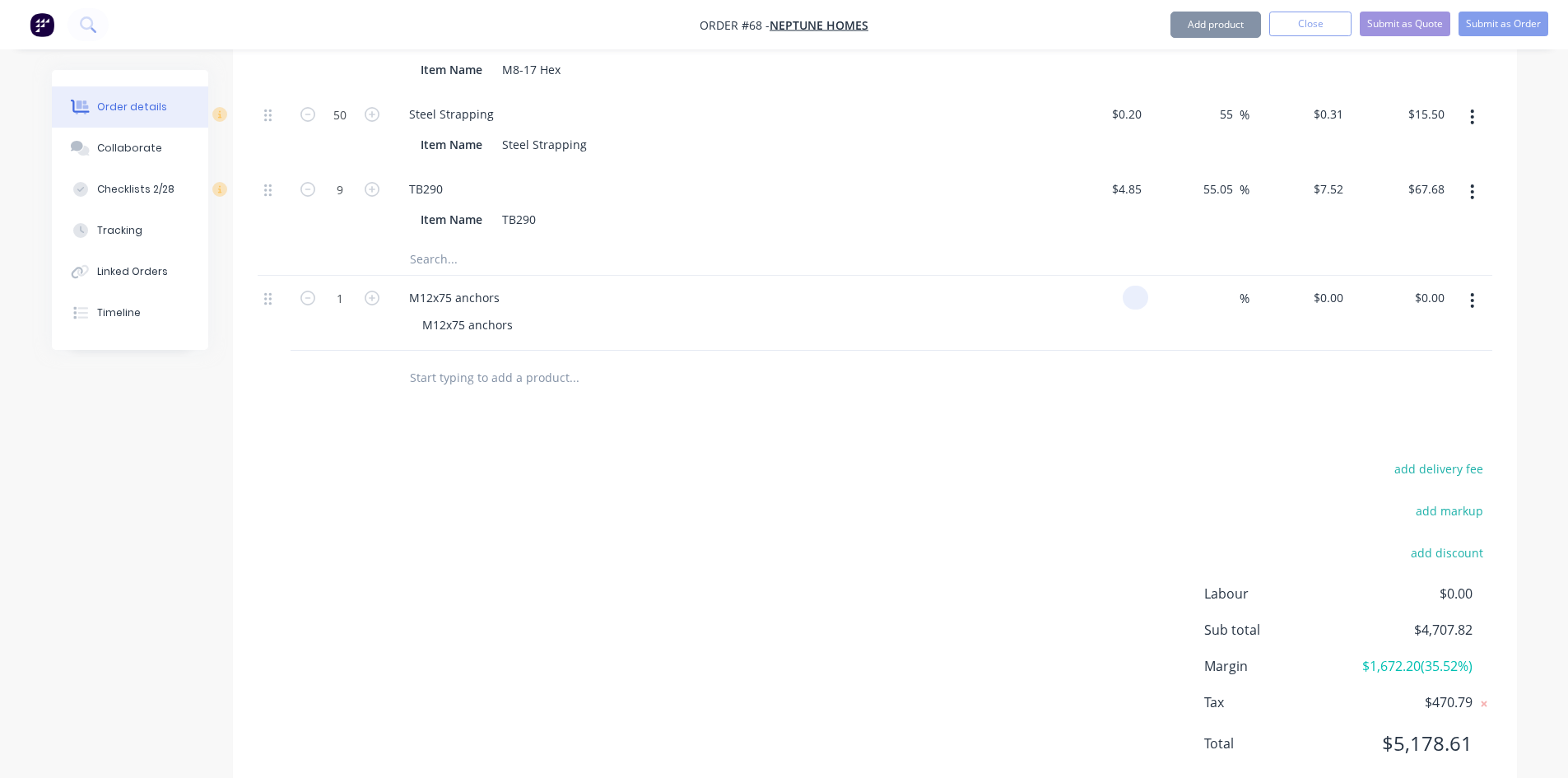
click at [1130, 285] on input at bounding box center [1139, 297] width 19 height 24
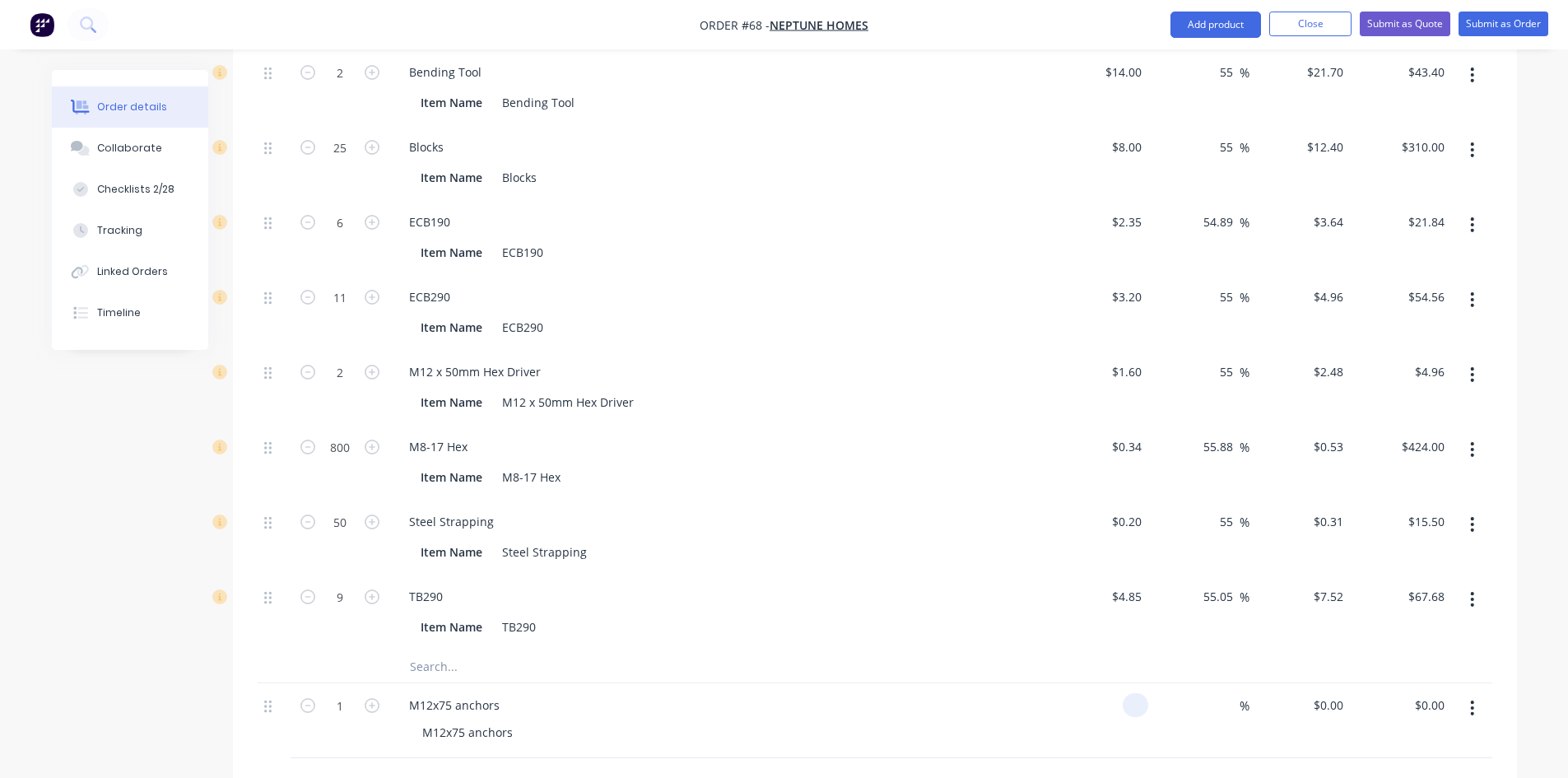
scroll to position [2157, 0]
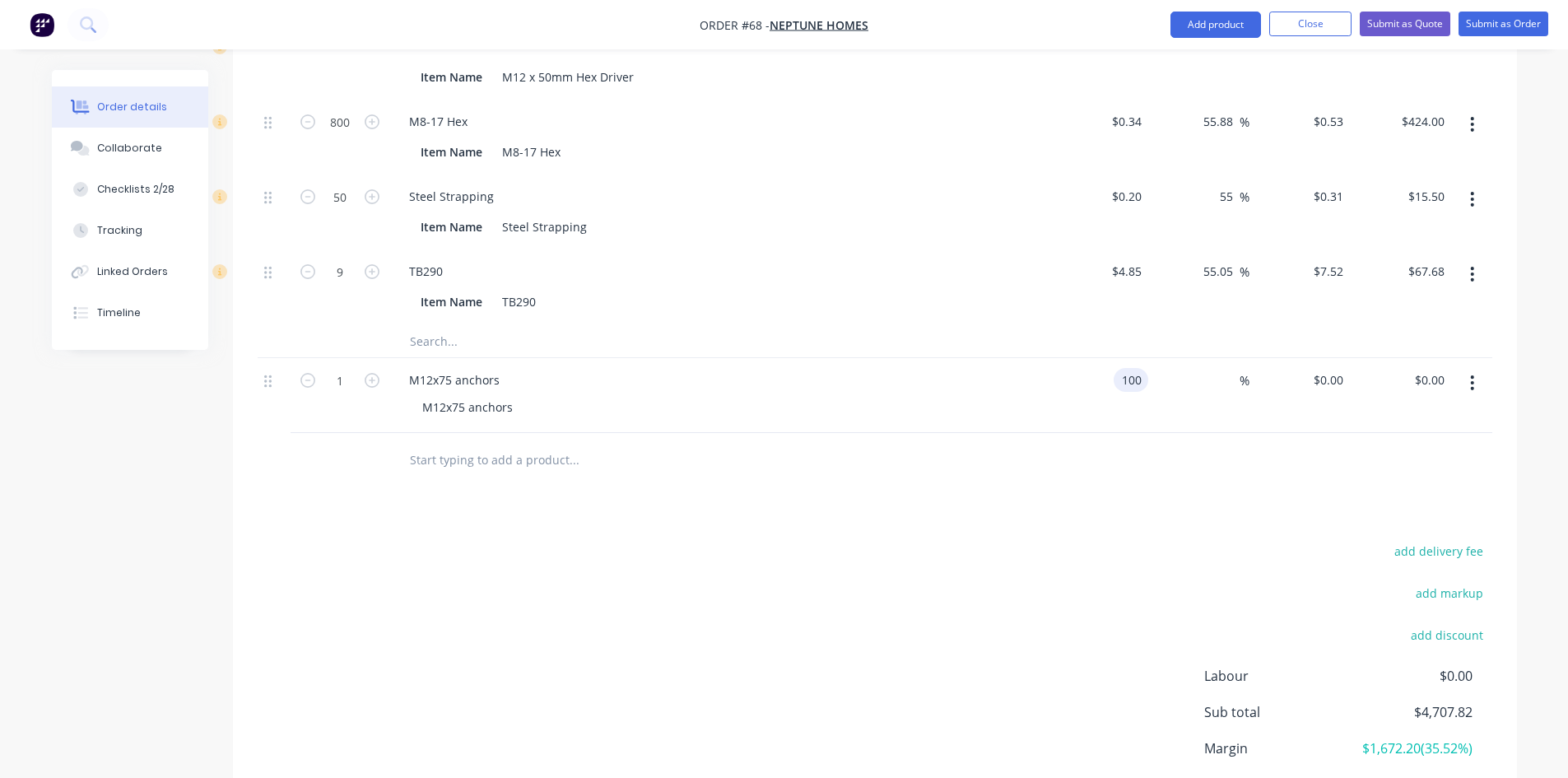
type input "$100.00"
click at [1162, 439] on div at bounding box center [874, 460] width 1235 height 53
click at [1227, 368] on input at bounding box center [1230, 379] width 19 height 24
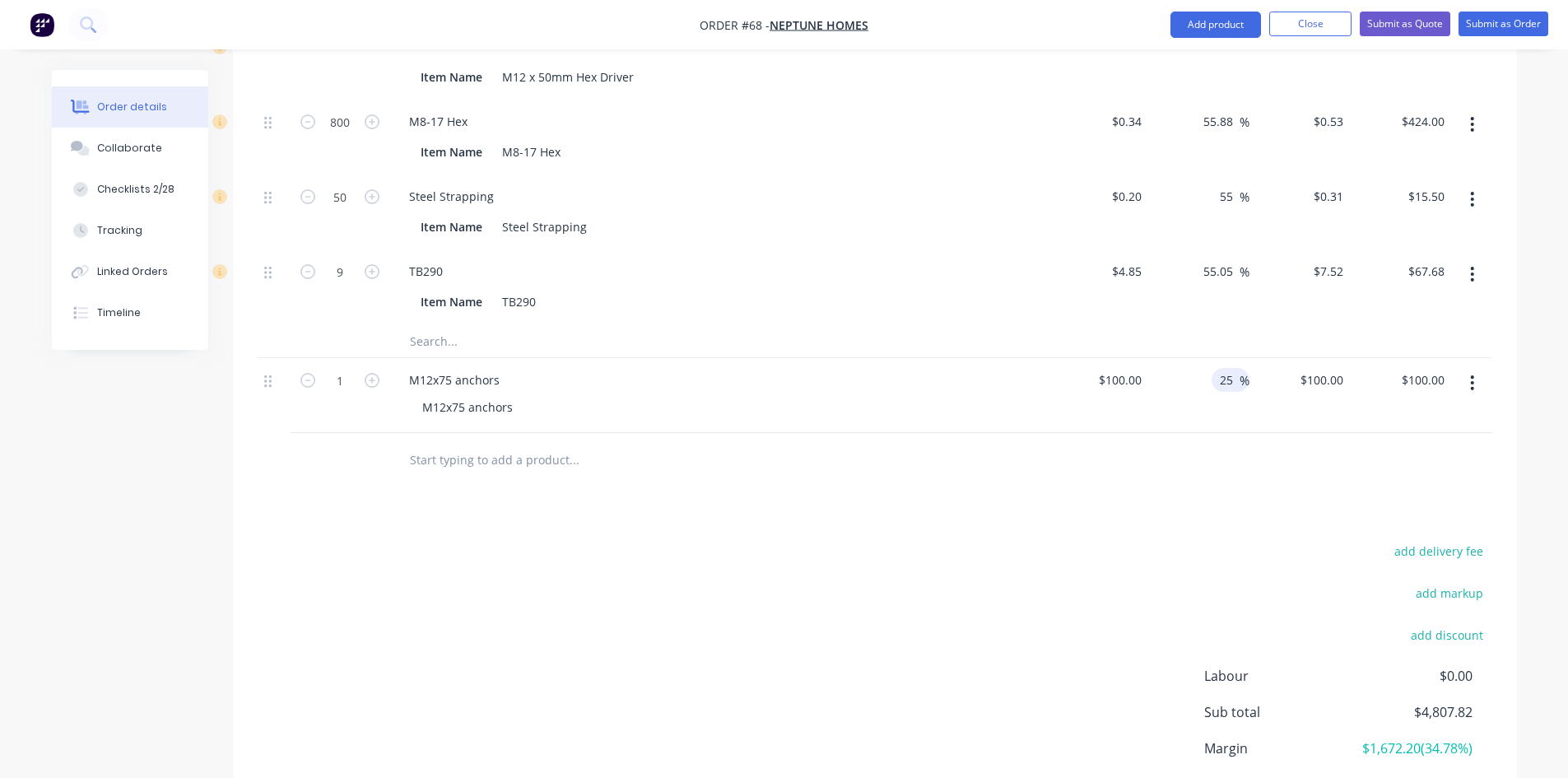
type input "25"
type input "$125.00"
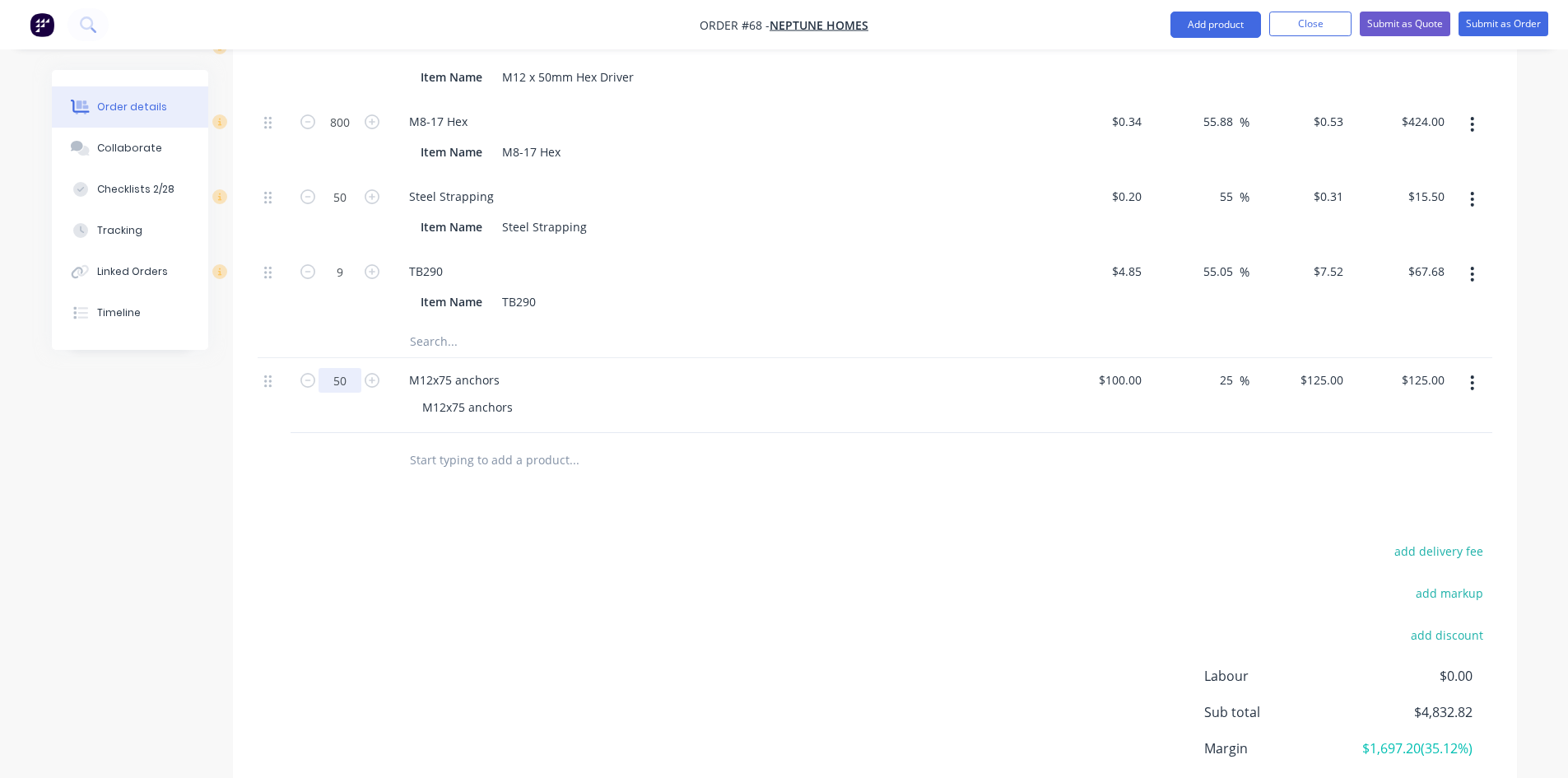
type input "50"
click at [339, 539] on div "add delivery fee add markup add discount Labour $0.00 Sub total $4,832.82 Margi…" at bounding box center [874, 697] width 1235 height 317
type input "$6,250.00"
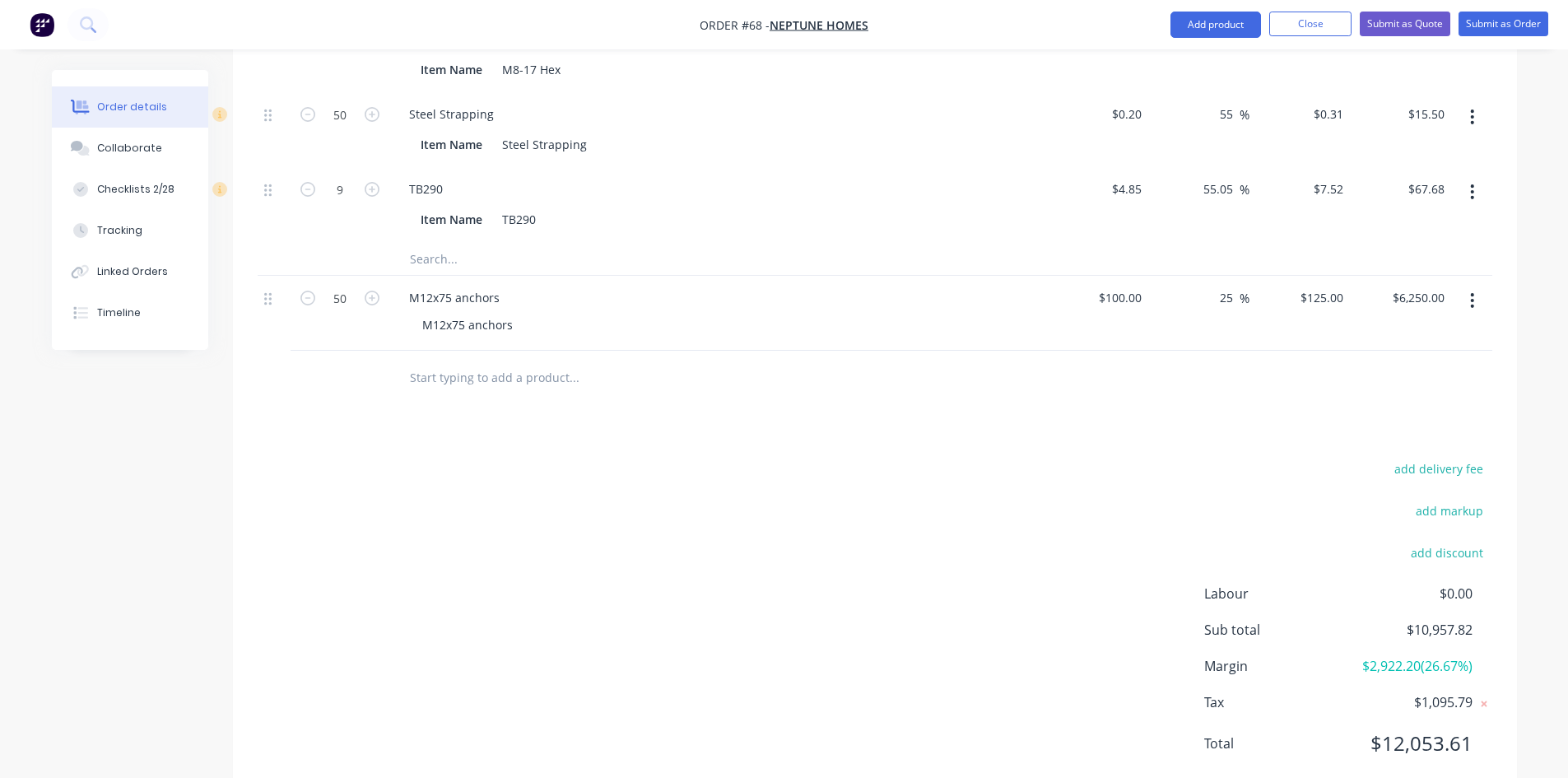
click at [1263, 285] on button "button" at bounding box center [1471, 299] width 39 height 29
click at [1263, 393] on button "Delete" at bounding box center [1414, 409] width 156 height 33
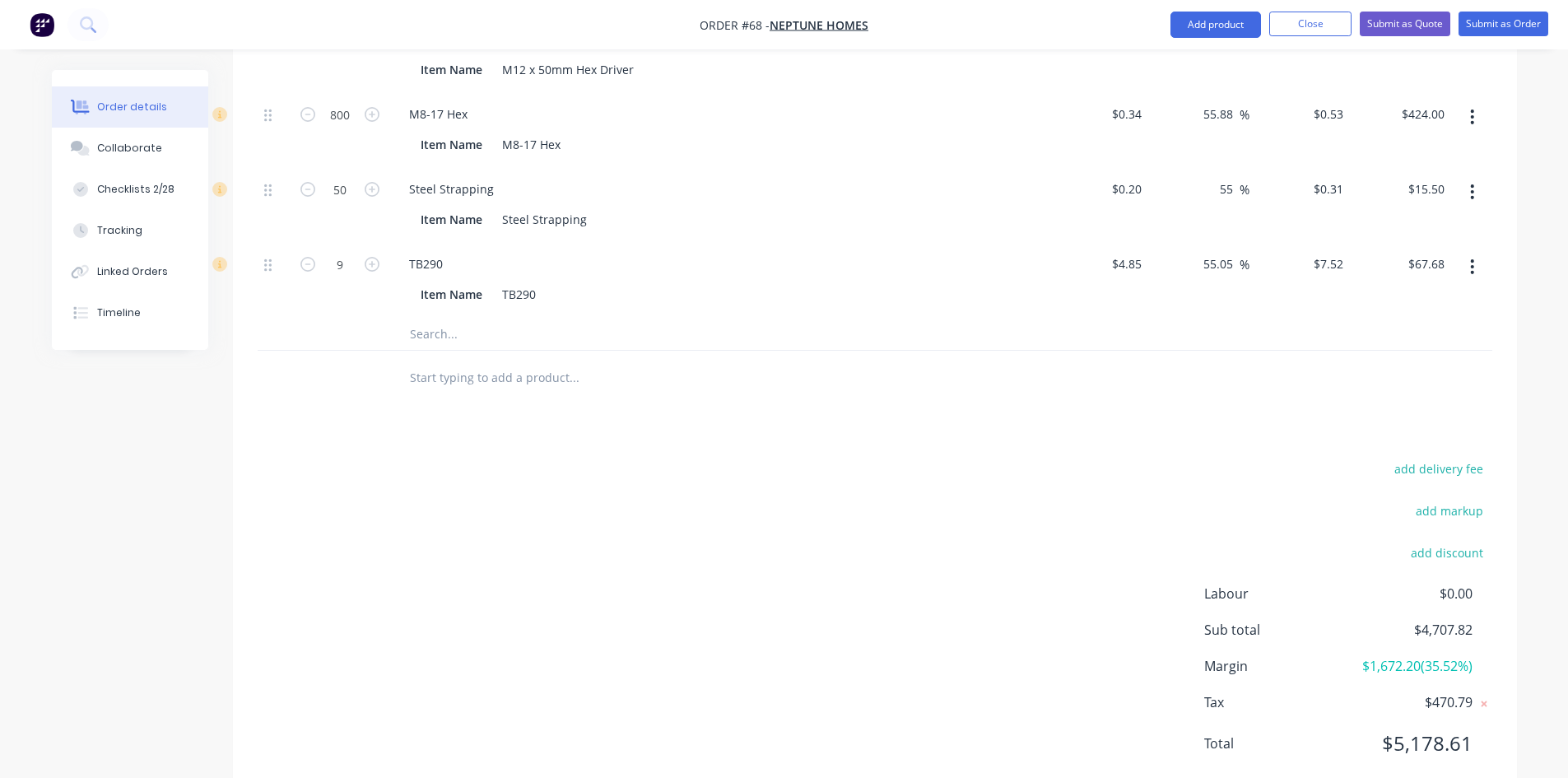
click at [571, 457] on div "add delivery fee add markup add discount Labour $0.00 Sub total $4,707.82 Margi…" at bounding box center [874, 615] width 1235 height 317
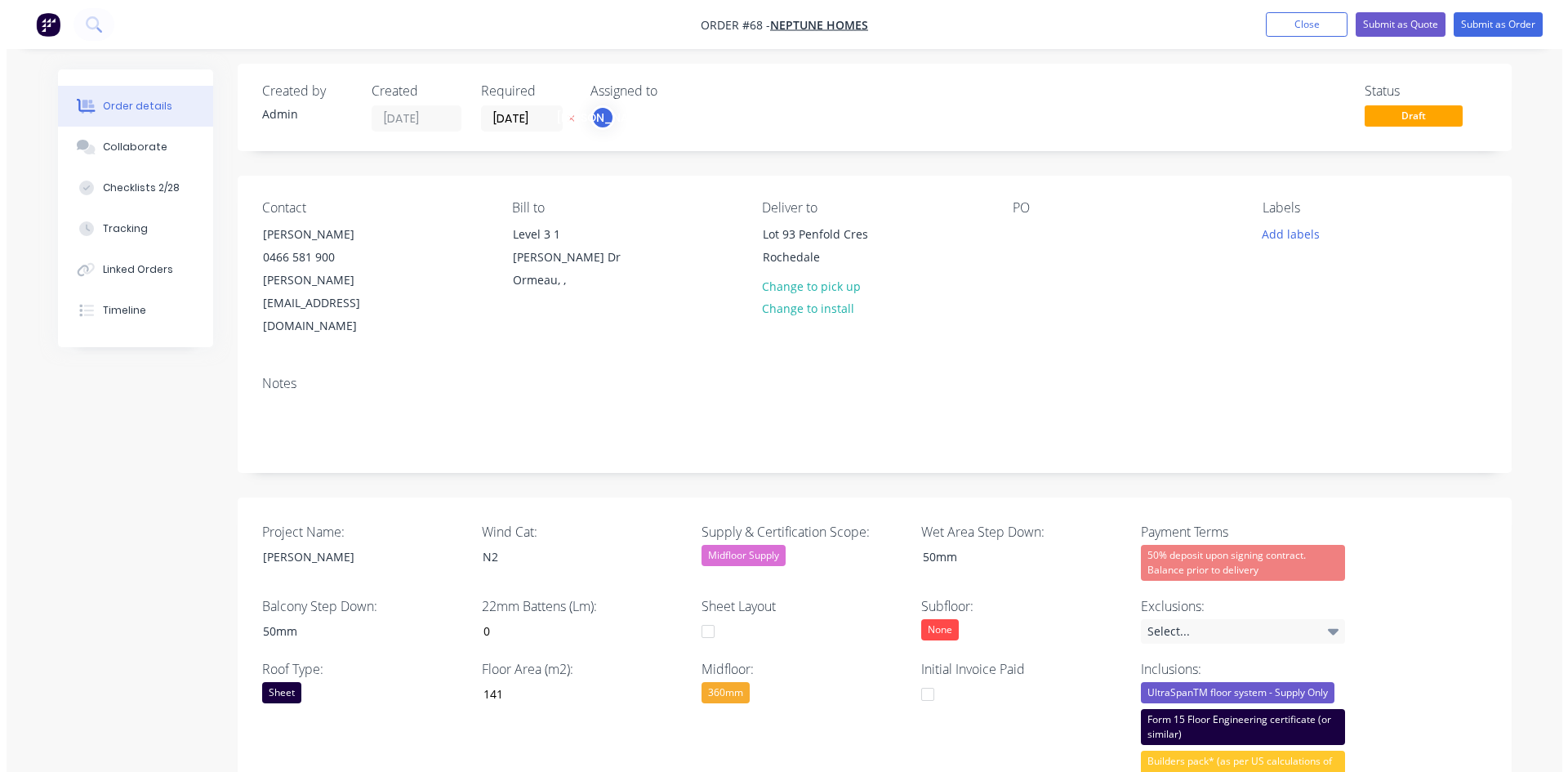
scroll to position [0, 0]
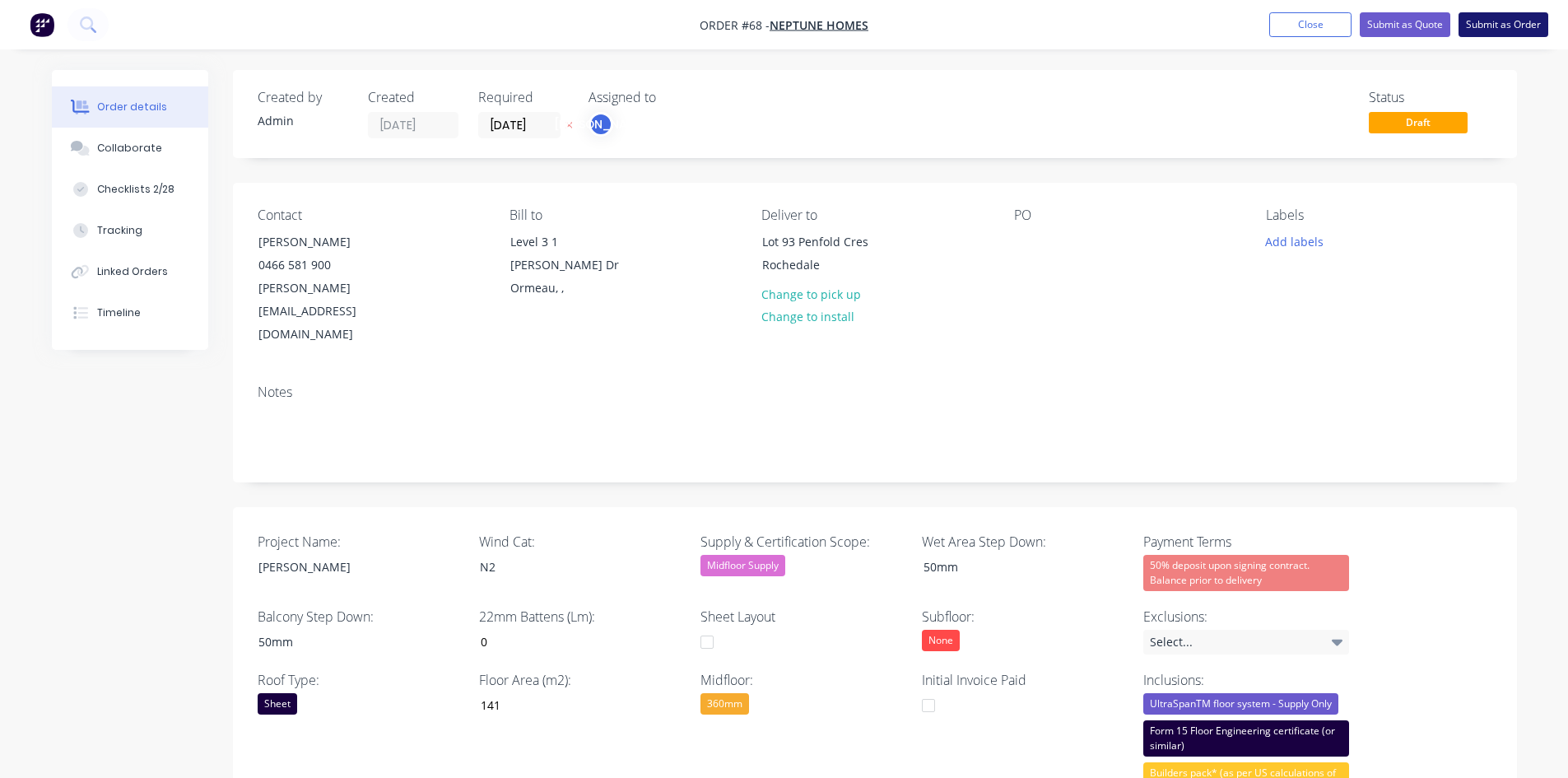
click at [1263, 28] on button "Submit as Order" at bounding box center [1503, 25] width 90 height 25
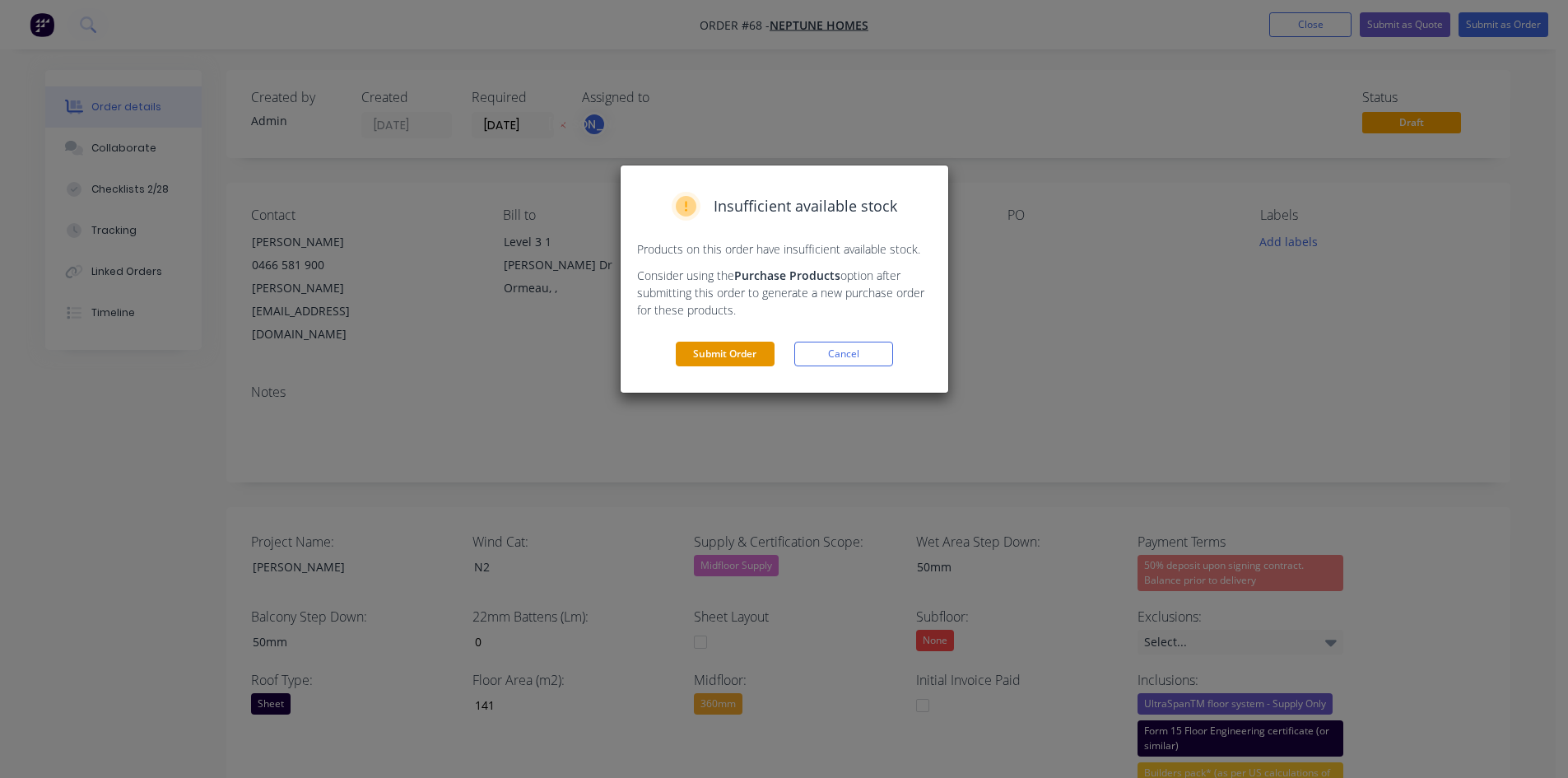
click at [749, 351] on button "Submit Order" at bounding box center [725, 353] width 99 height 25
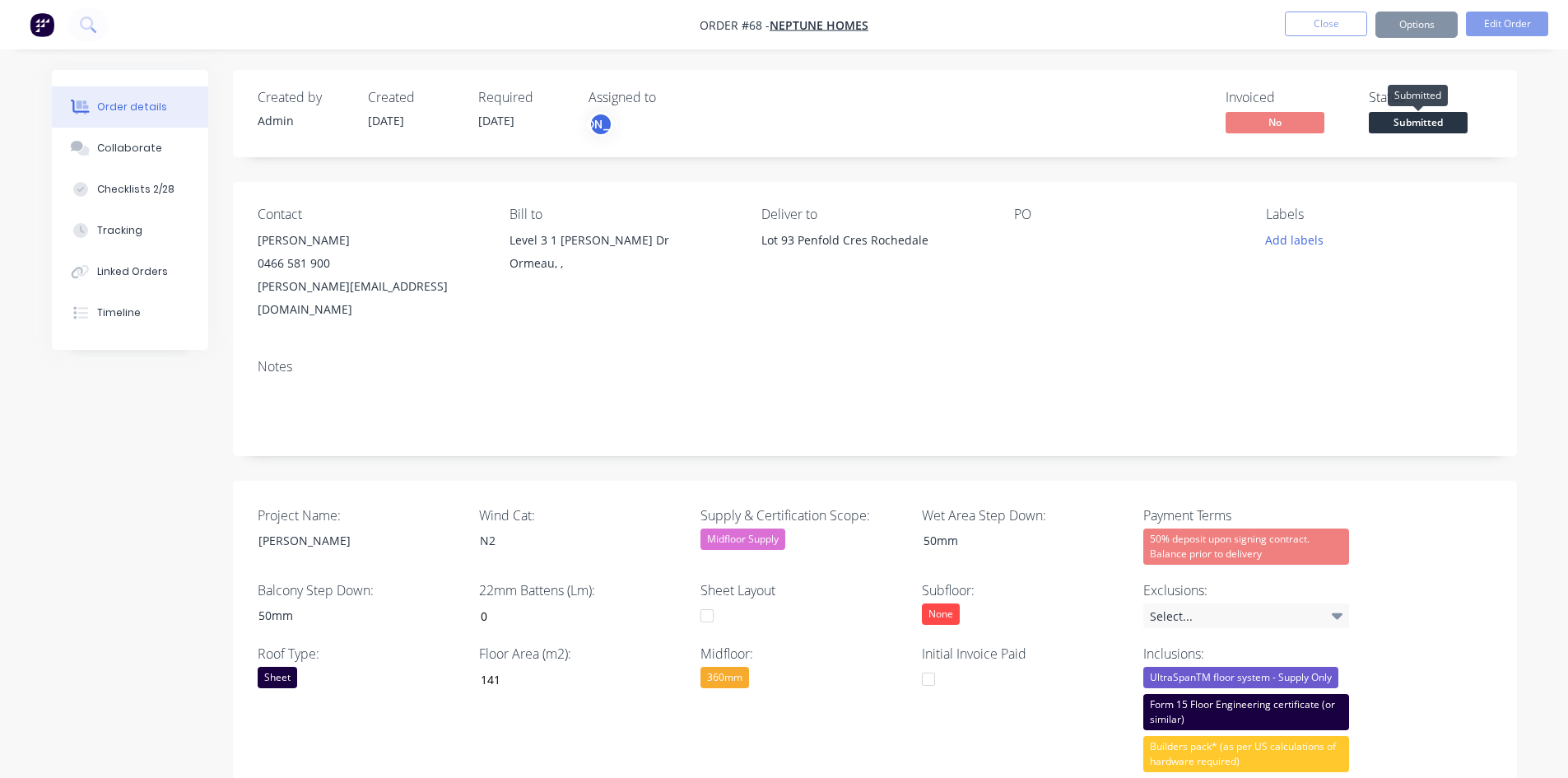
click at [1263, 122] on span "Submitted" at bounding box center [1418, 122] width 99 height 21
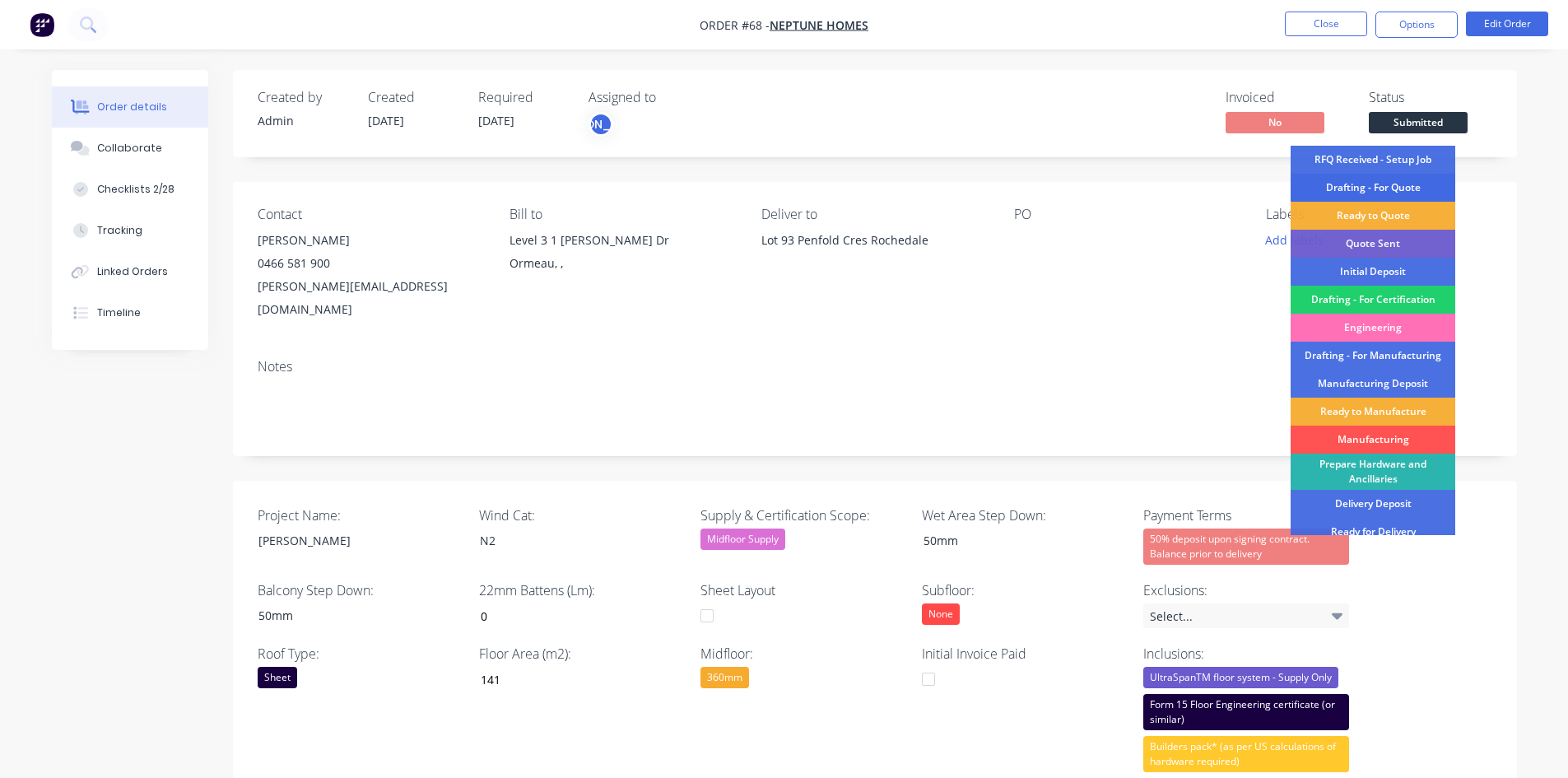
click at [1263, 180] on div "Drafting - For Quote" at bounding box center [1373, 188] width 165 height 28
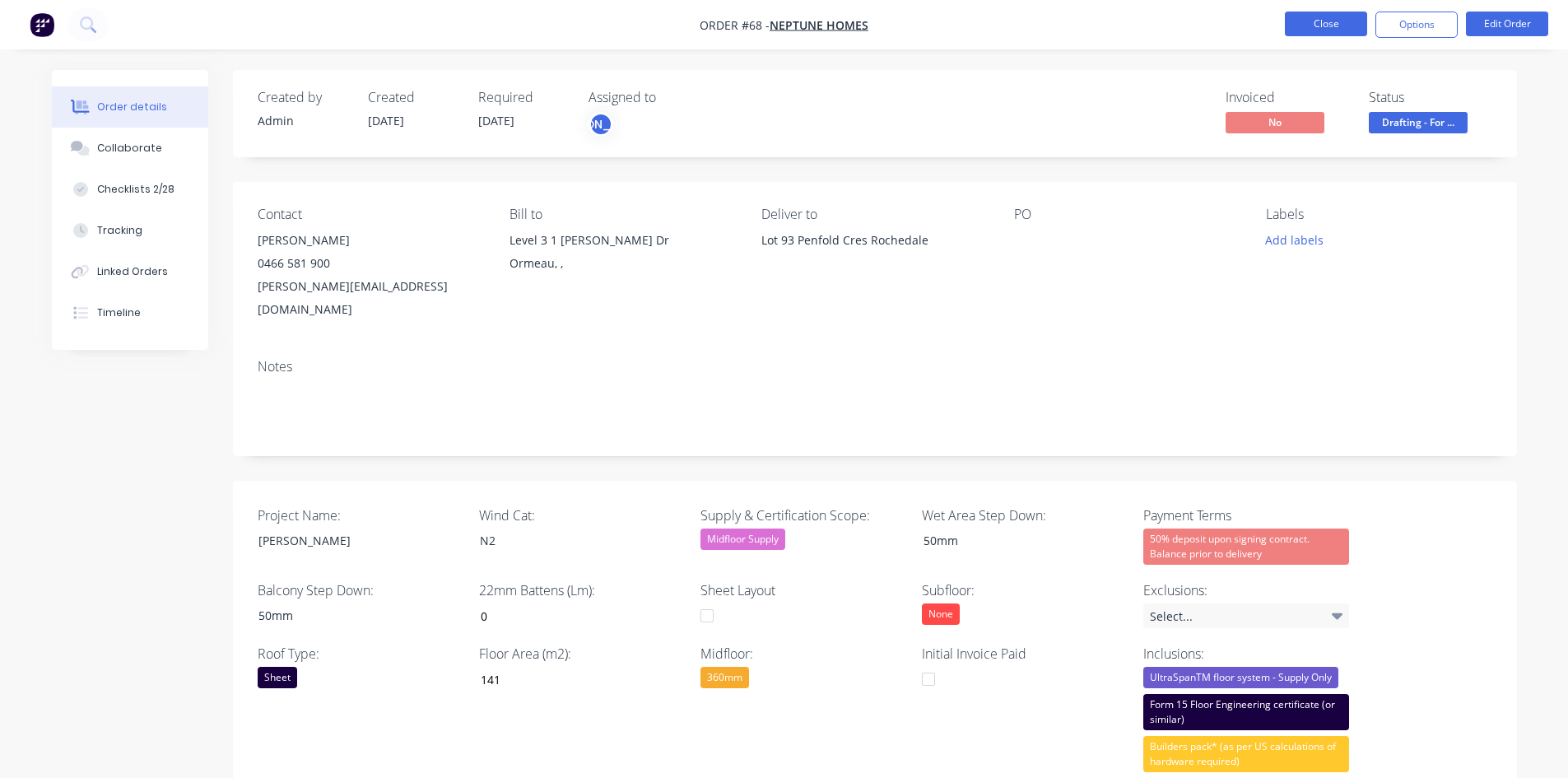
click at [1263, 24] on button "Close" at bounding box center [1325, 24] width 82 height 25
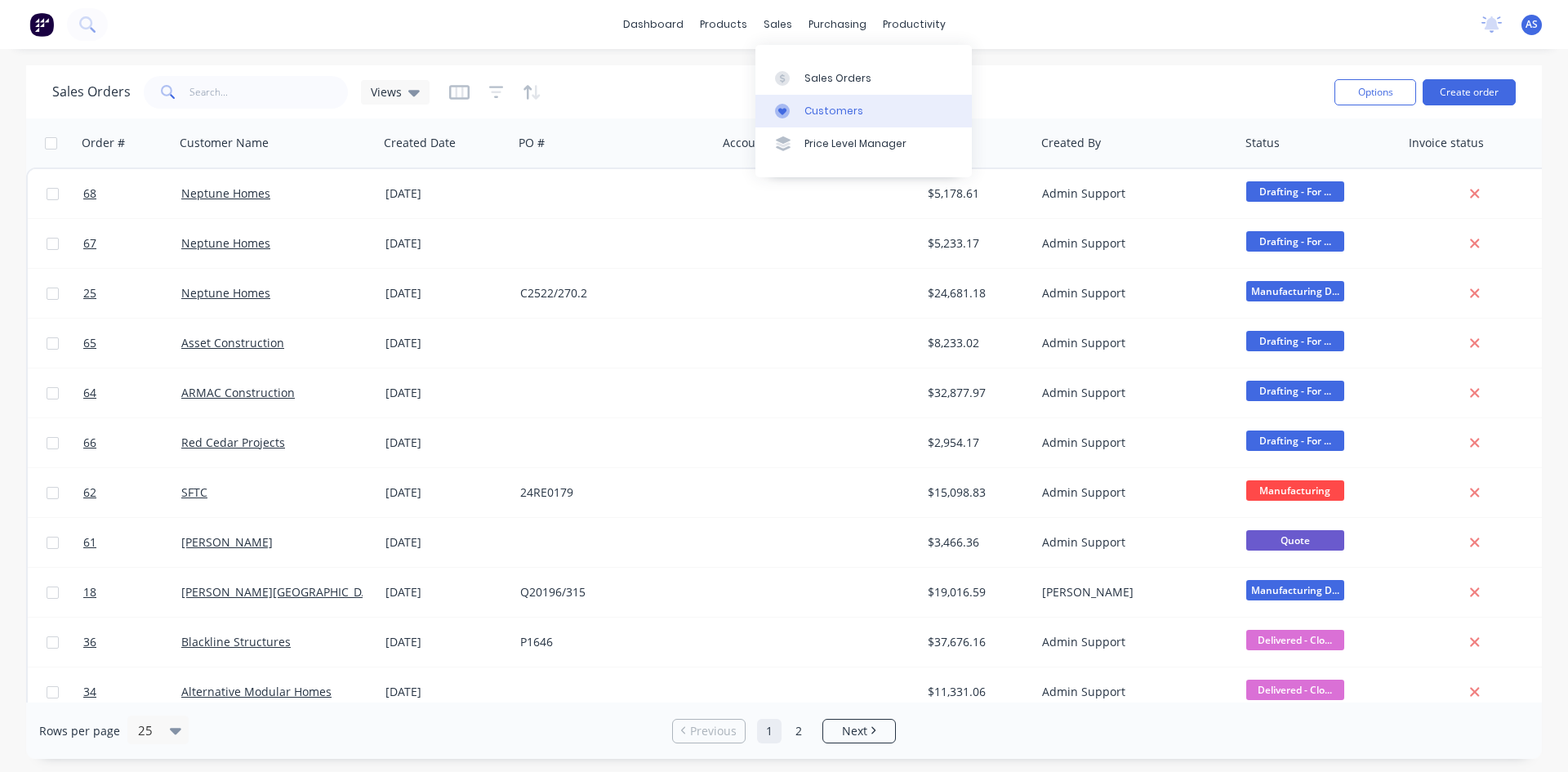
click at [808, 98] on link "Customers" at bounding box center [864, 111] width 216 height 33
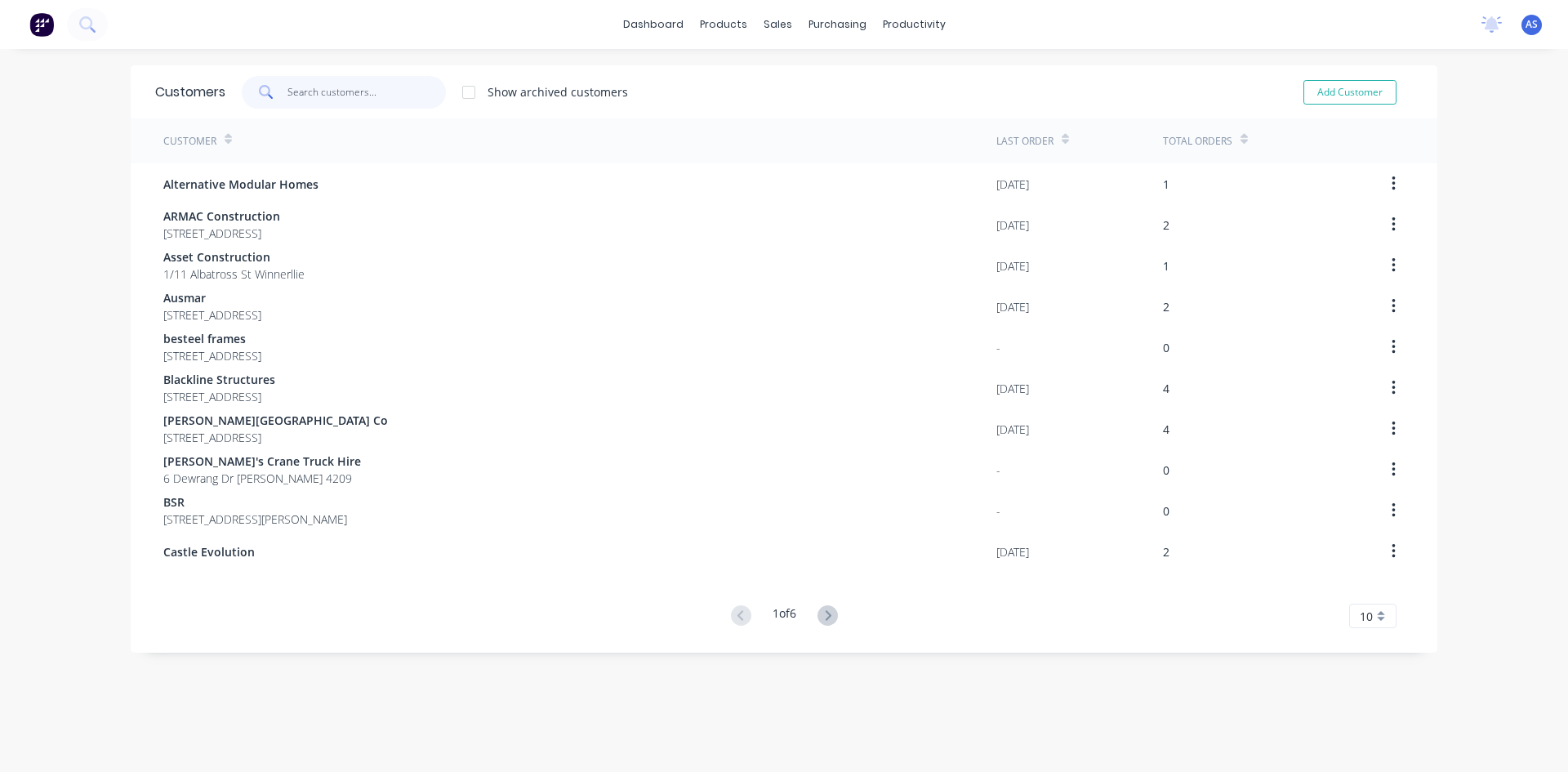
click at [363, 97] on input "text" at bounding box center [367, 92] width 159 height 33
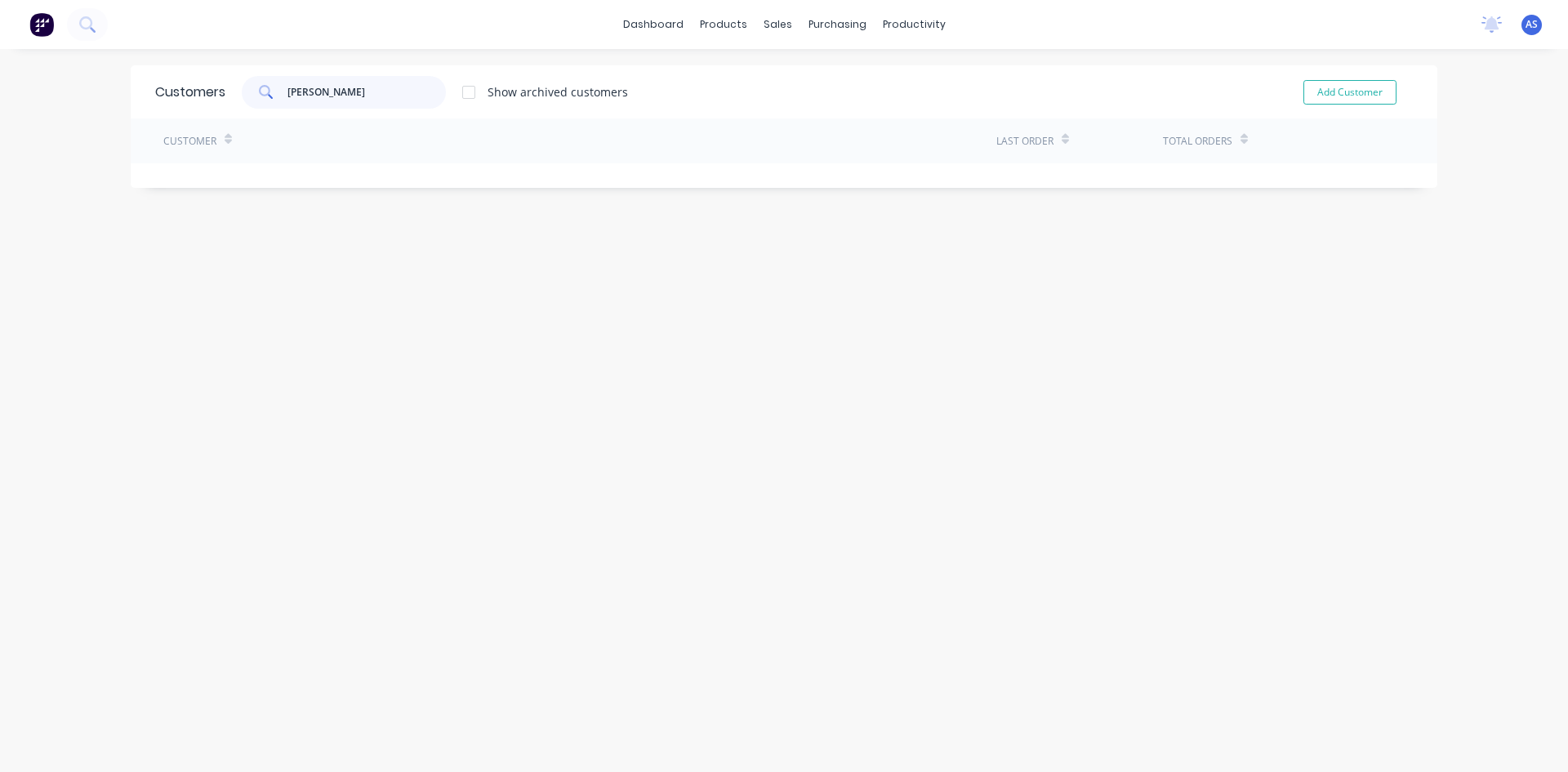
type input "[PERSON_NAME]"
drag, startPoint x: 367, startPoint y: 98, endPoint x: 218, endPoint y: 98, distance: 149.0
click at [218, 98] on div "Customers [PERSON_NAME] Show archived customers Add Customer" at bounding box center [784, 91] width 1307 height 53
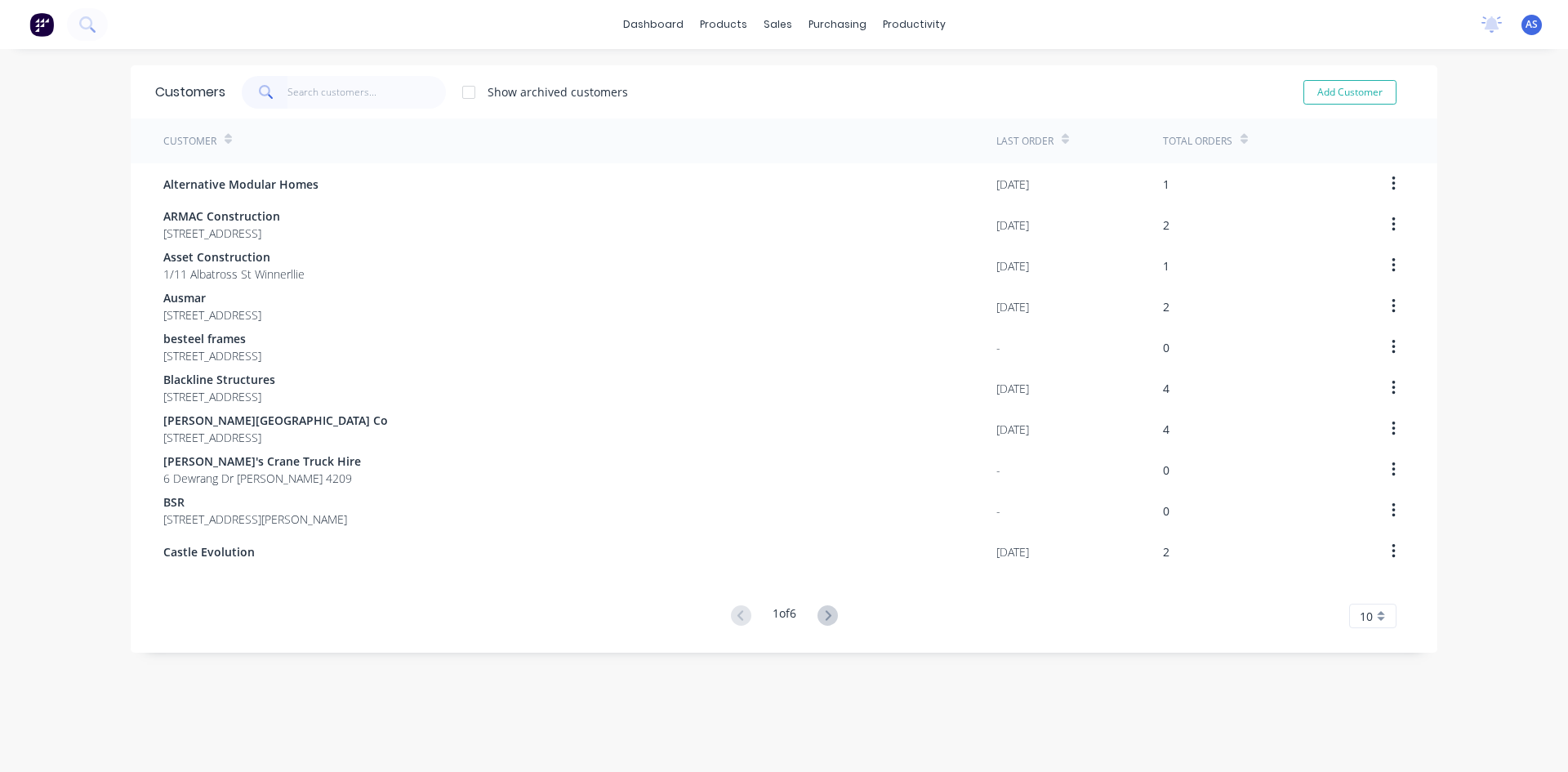
click at [912, 90] on div "Show archived customers Add Customer" at bounding box center [819, 92] width 1187 height 33
click at [1253, 89] on button "Add Customer" at bounding box center [1349, 92] width 93 height 24
select select "AU"
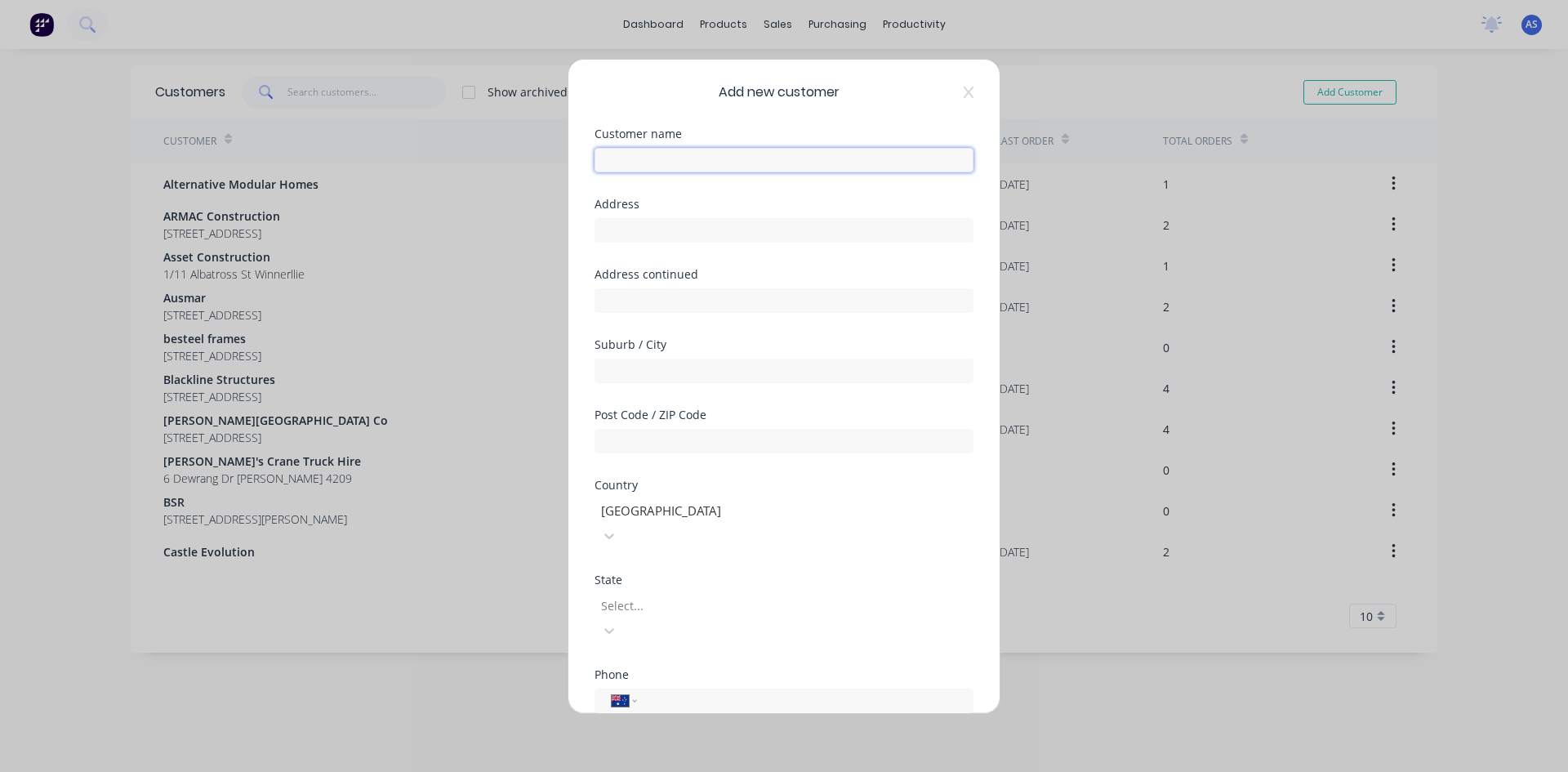
click at [692, 171] on input "text" at bounding box center [783, 160] width 379 height 24
click at [656, 163] on input "[PERSON_NAME] Cargo" at bounding box center [783, 160] width 379 height 24
type input "[PERSON_NAME]"
click at [635, 230] on input "text" at bounding box center [783, 230] width 379 height 24
type input "[STREET_ADDRESS]"
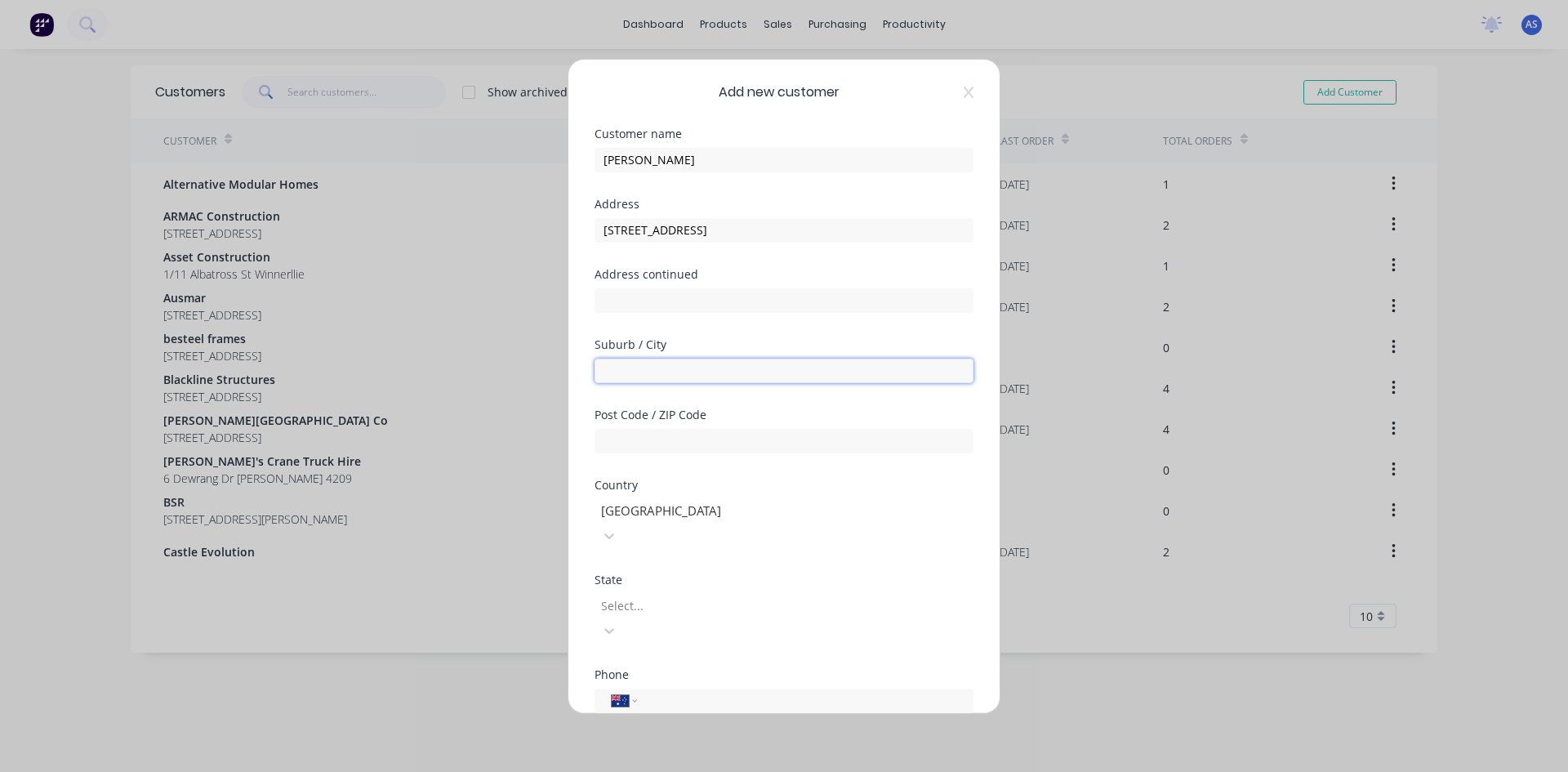
click at [644, 364] on input "text" at bounding box center [783, 370] width 379 height 24
type input "Berringal"
click at [637, 454] on div "Post Code / ZIP Code" at bounding box center [783, 444] width 379 height 71
click at [644, 442] on input "text" at bounding box center [783, 441] width 379 height 24
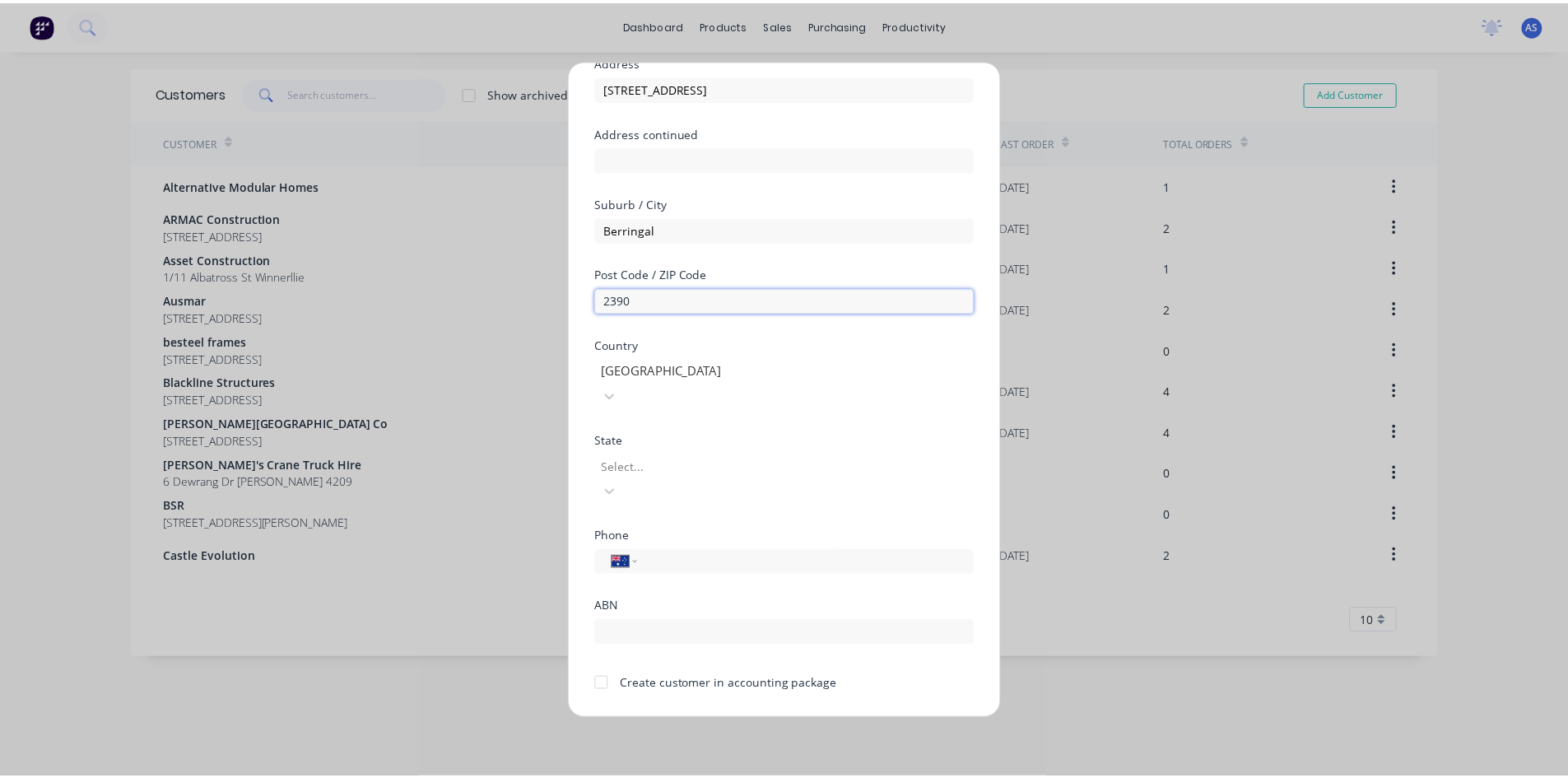
scroll to position [145, 0]
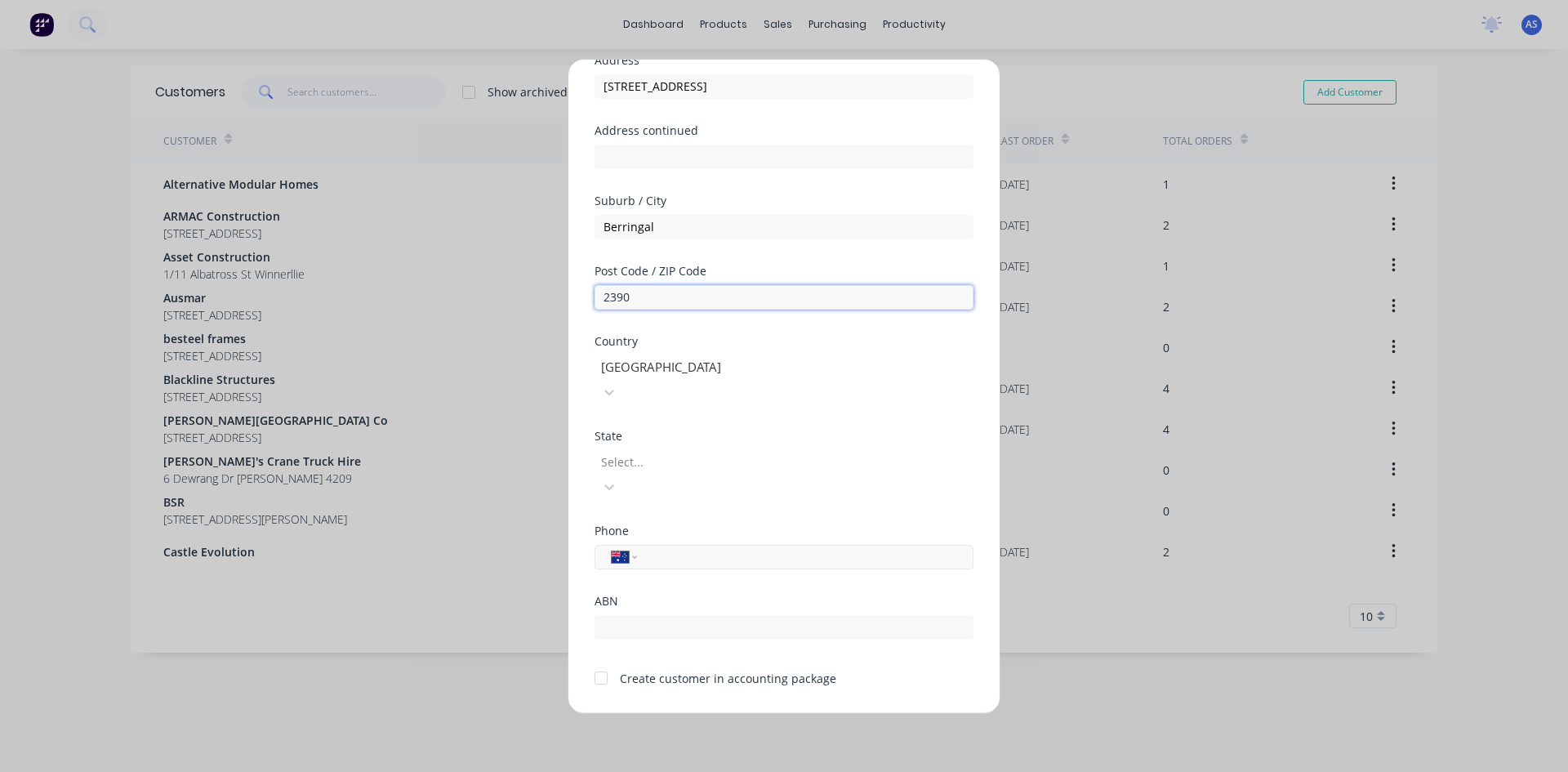
type input "2390"
click at [664, 544] on div "International [GEOGRAPHIC_DATA] [GEOGRAPHIC_DATA] [GEOGRAPHIC_DATA] [GEOGRAPHIC…" at bounding box center [783, 557] width 379 height 24
click at [665, 547] on input "tel" at bounding box center [802, 557] width 307 height 19
type input "0417 658 968"
click at [600, 595] on div at bounding box center [601, 678] width 33 height 33
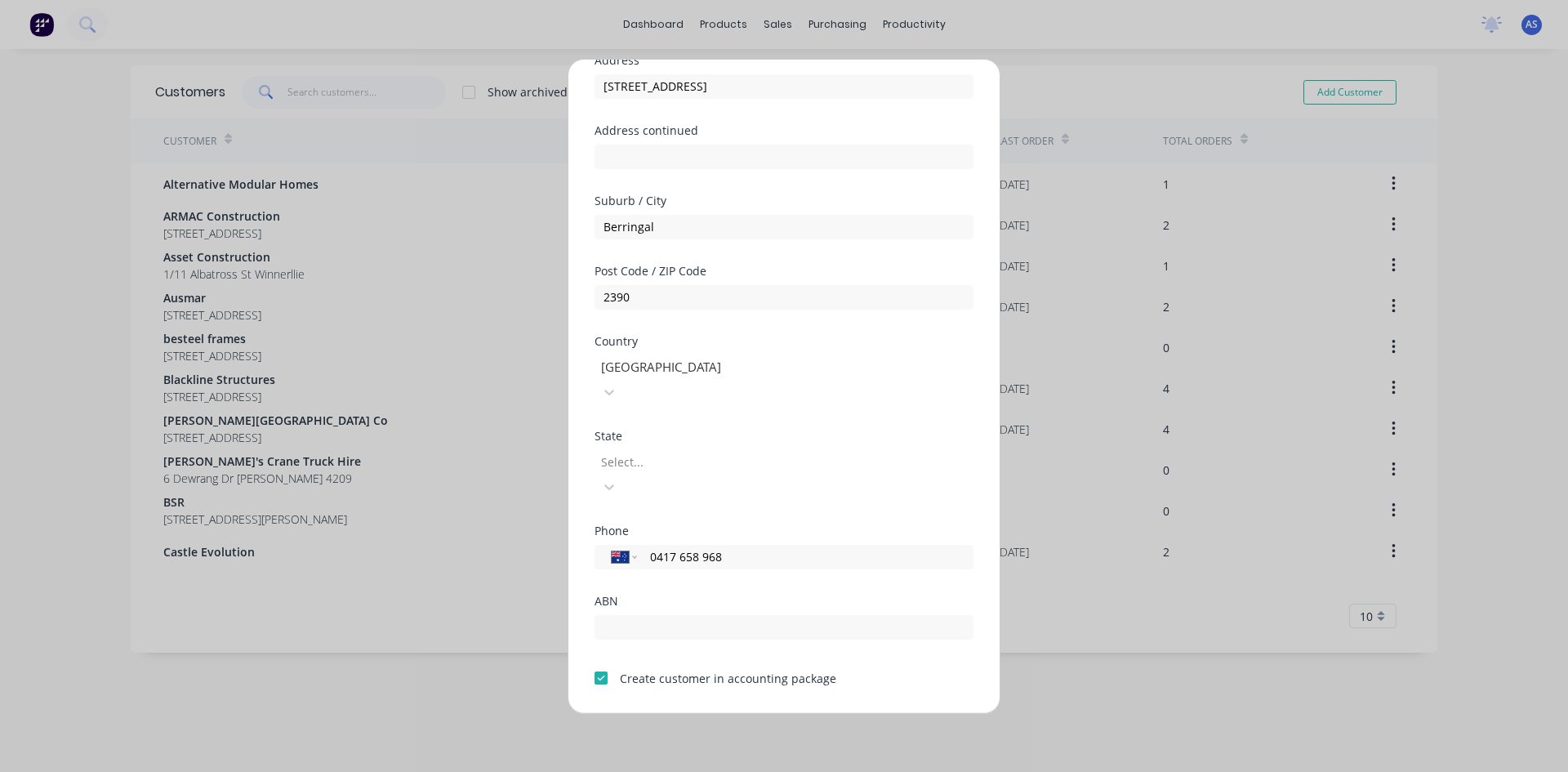
click at [724, 595] on button "Save" at bounding box center [732, 726] width 90 height 26
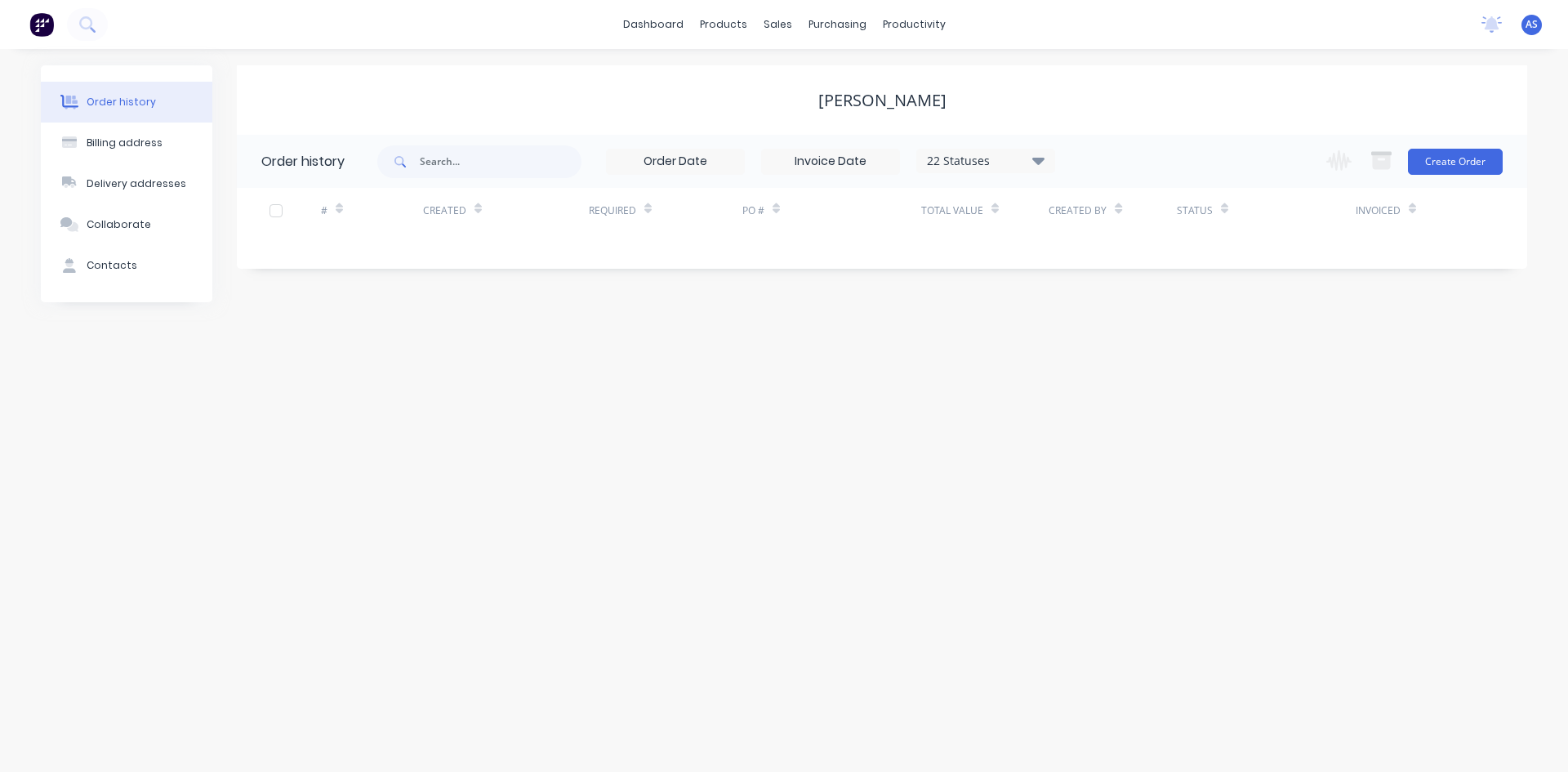
click at [617, 508] on div "Order history Billing address Delivery addresses Collaborate Contacts [PERSON_N…" at bounding box center [784, 410] width 1568 height 723
click at [463, 437] on div "Order history Billing address Delivery addresses Collaborate Contacts [PERSON_N…" at bounding box center [784, 410] width 1568 height 723
click at [898, 388] on div "Order history Billing address Delivery addresses Collaborate Contacts [PERSON_N…" at bounding box center [784, 410] width 1568 height 723
click at [1253, 160] on button "Create Order" at bounding box center [1455, 162] width 95 height 26
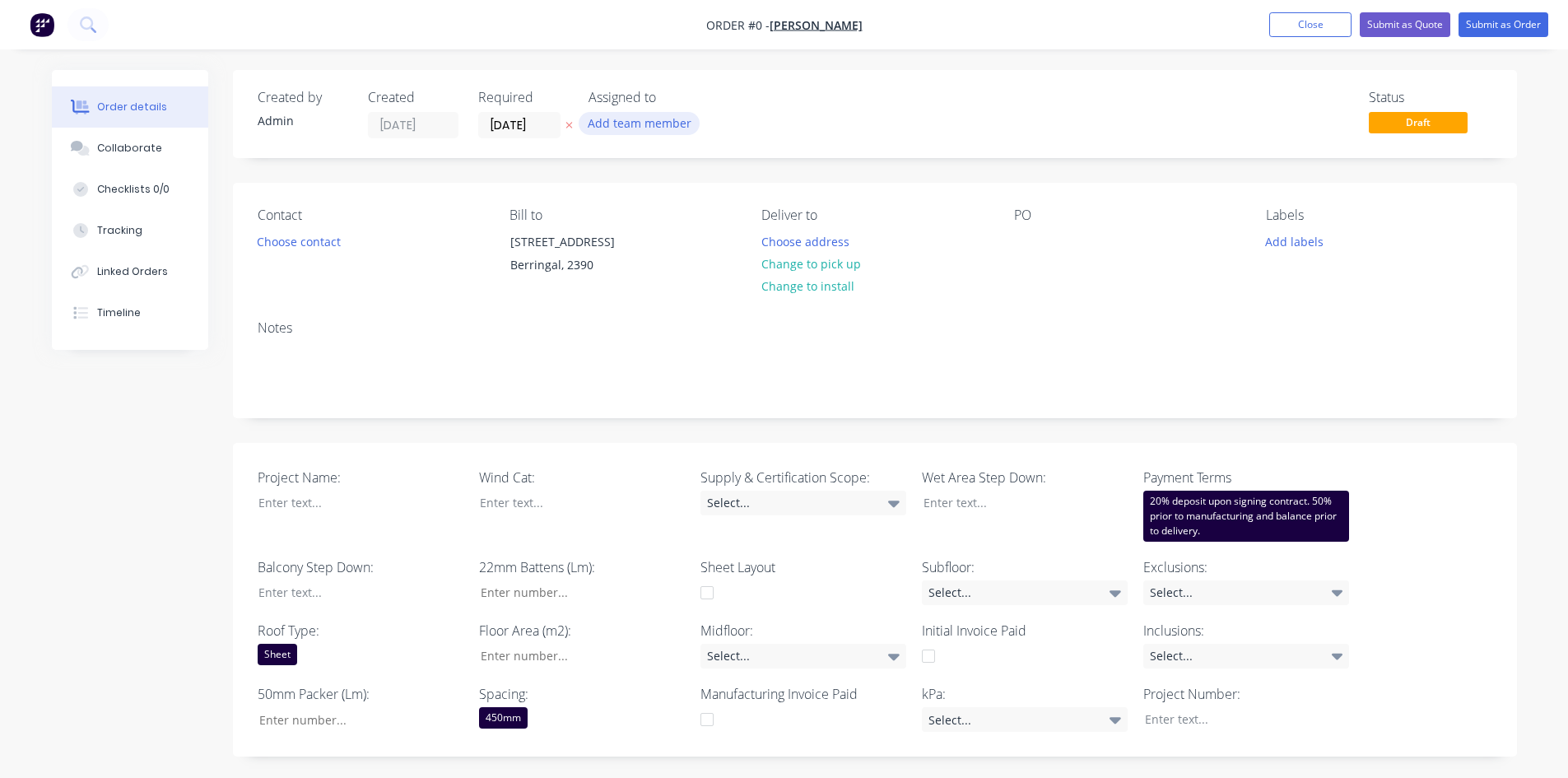
click at [604, 122] on button "Add team member" at bounding box center [640, 122] width 121 height 22
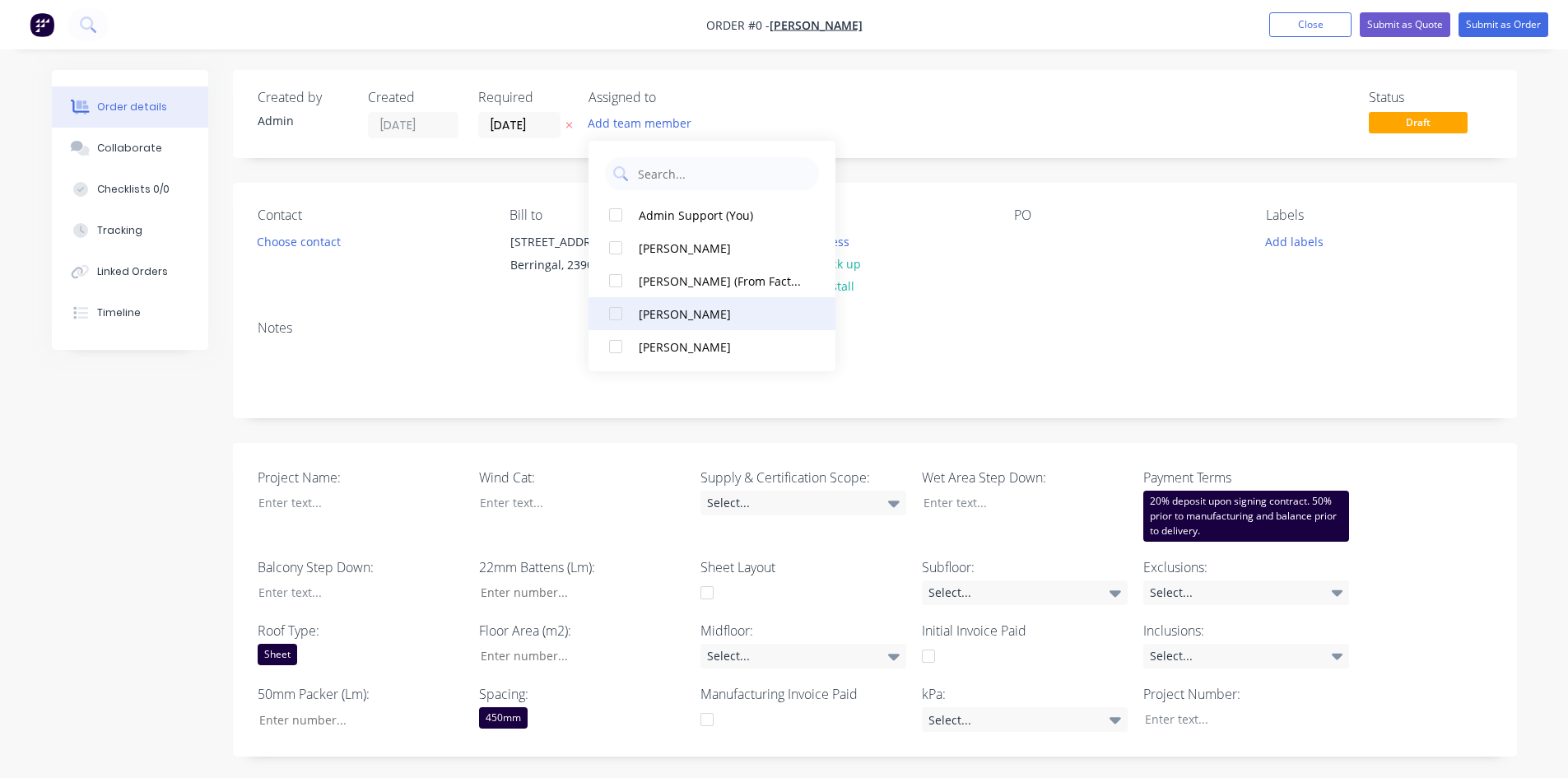
click at [676, 317] on div "[PERSON_NAME]" at bounding box center [721, 314] width 165 height 17
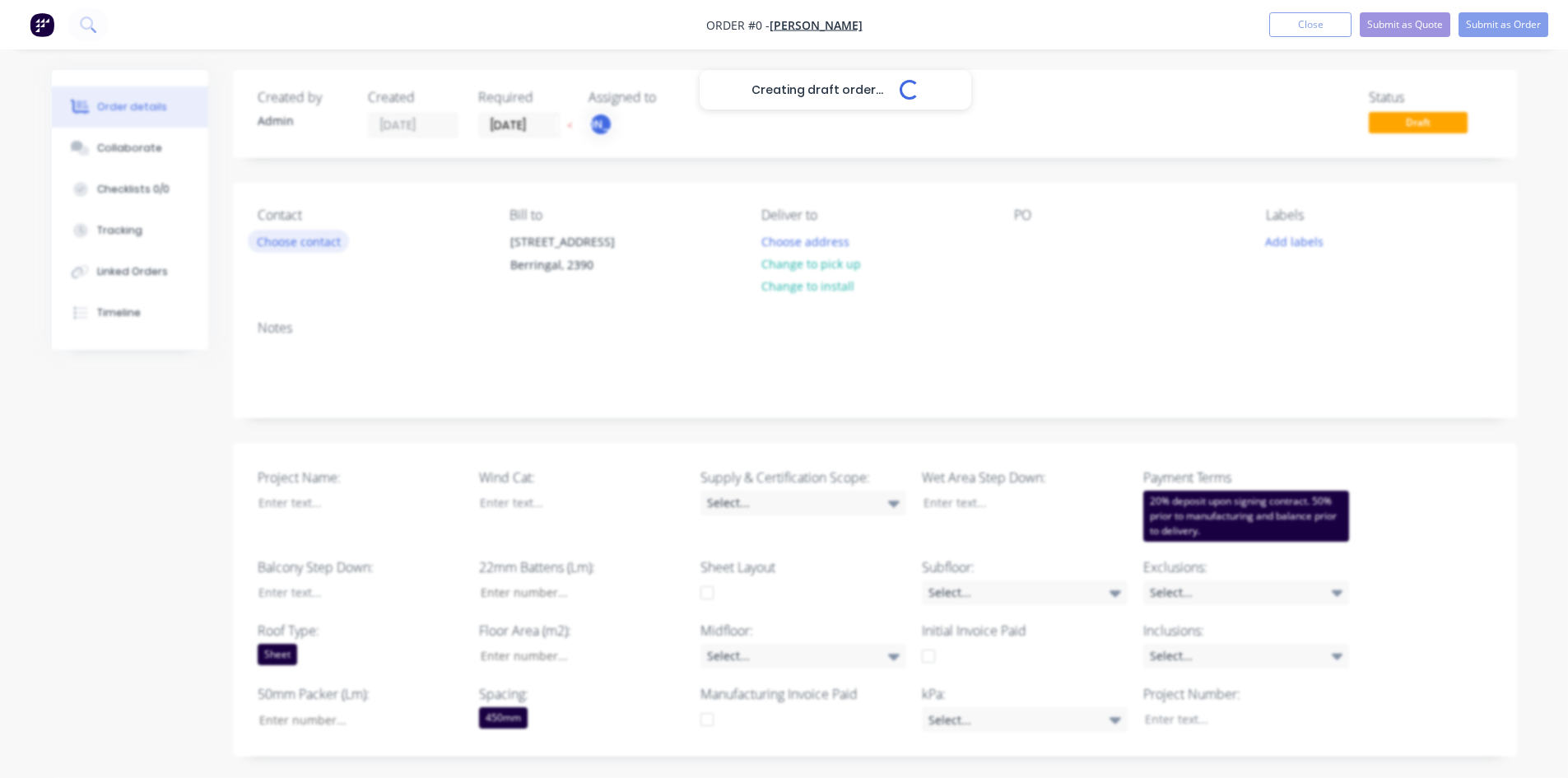
click at [304, 239] on div "Creating draft order... Loading... Order details Collaborate Checklists 0/0 Tra…" at bounding box center [784, 693] width 1498 height 1245
click at [328, 237] on button "Choose contact" at bounding box center [297, 240] width 101 height 22
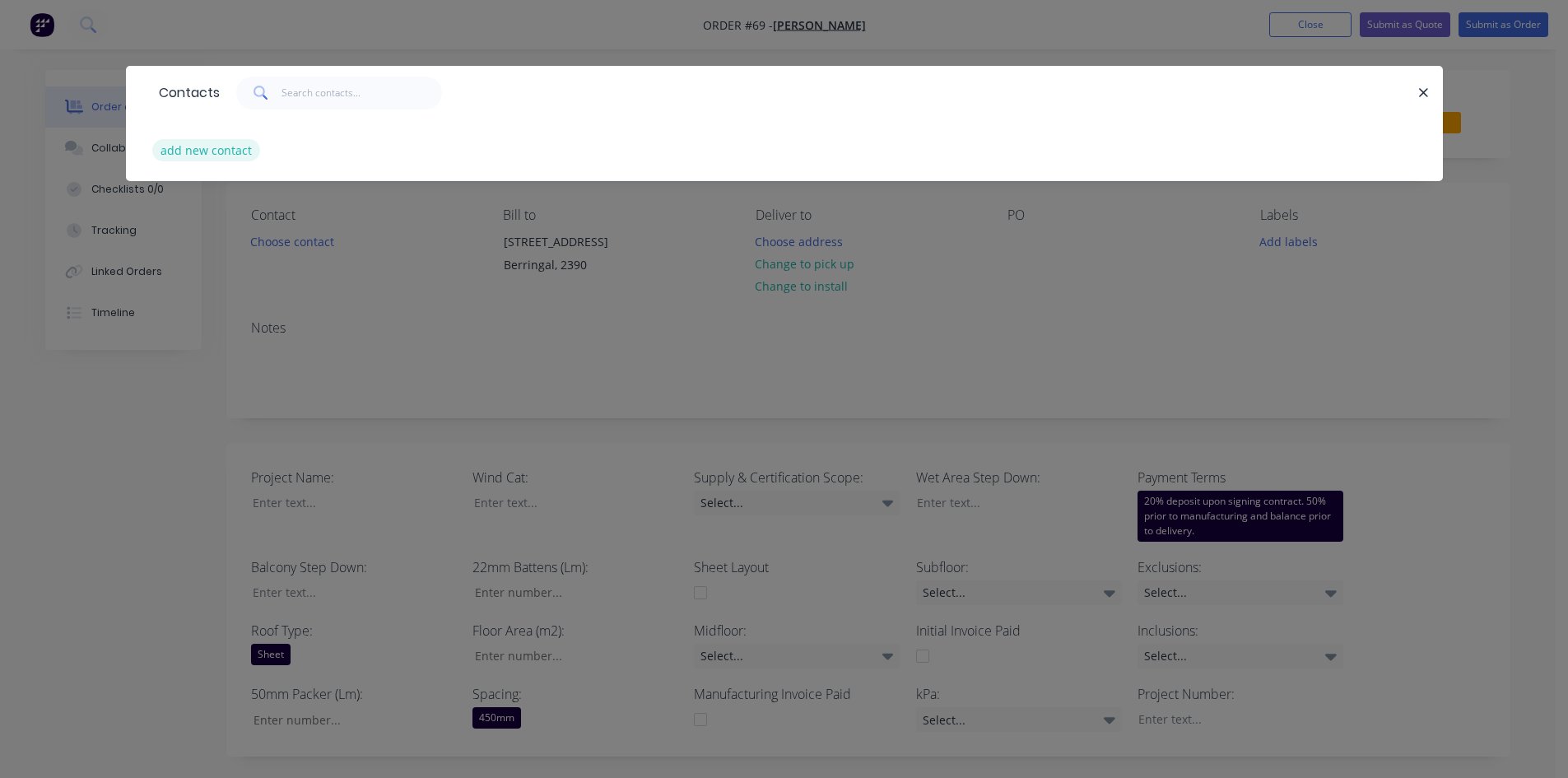
click at [216, 147] on button "add new contact" at bounding box center [207, 150] width 109 height 22
select select "AU"
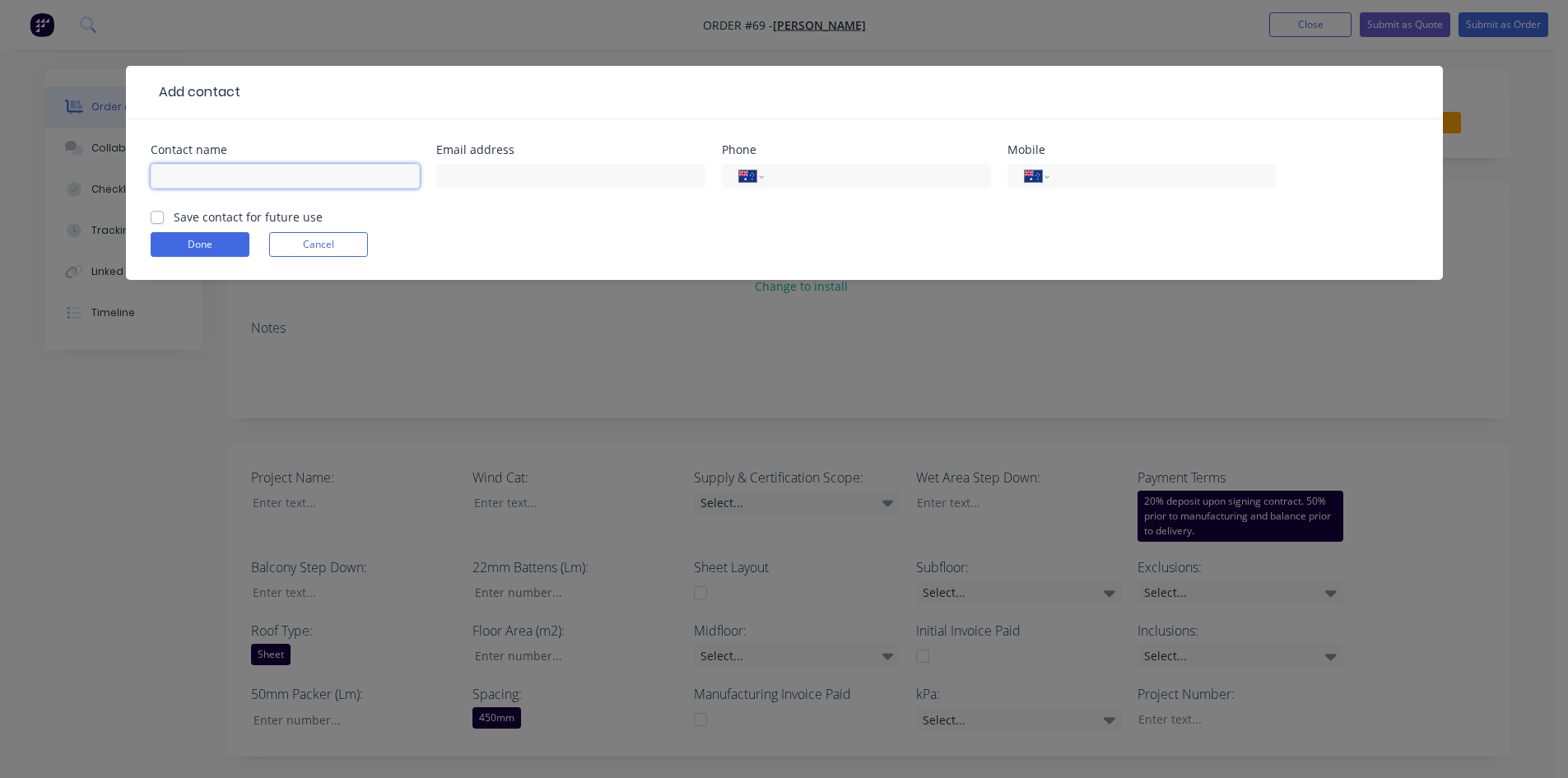
click at [197, 171] on input "text" at bounding box center [285, 176] width 269 height 25
type input "[PERSON_NAME]"
click at [511, 180] on input "text" at bounding box center [570, 176] width 269 height 25
type input "[EMAIL_ADDRESS][DOMAIN_NAME]"
click at [1076, 169] on input "tel" at bounding box center [1160, 176] width 197 height 19
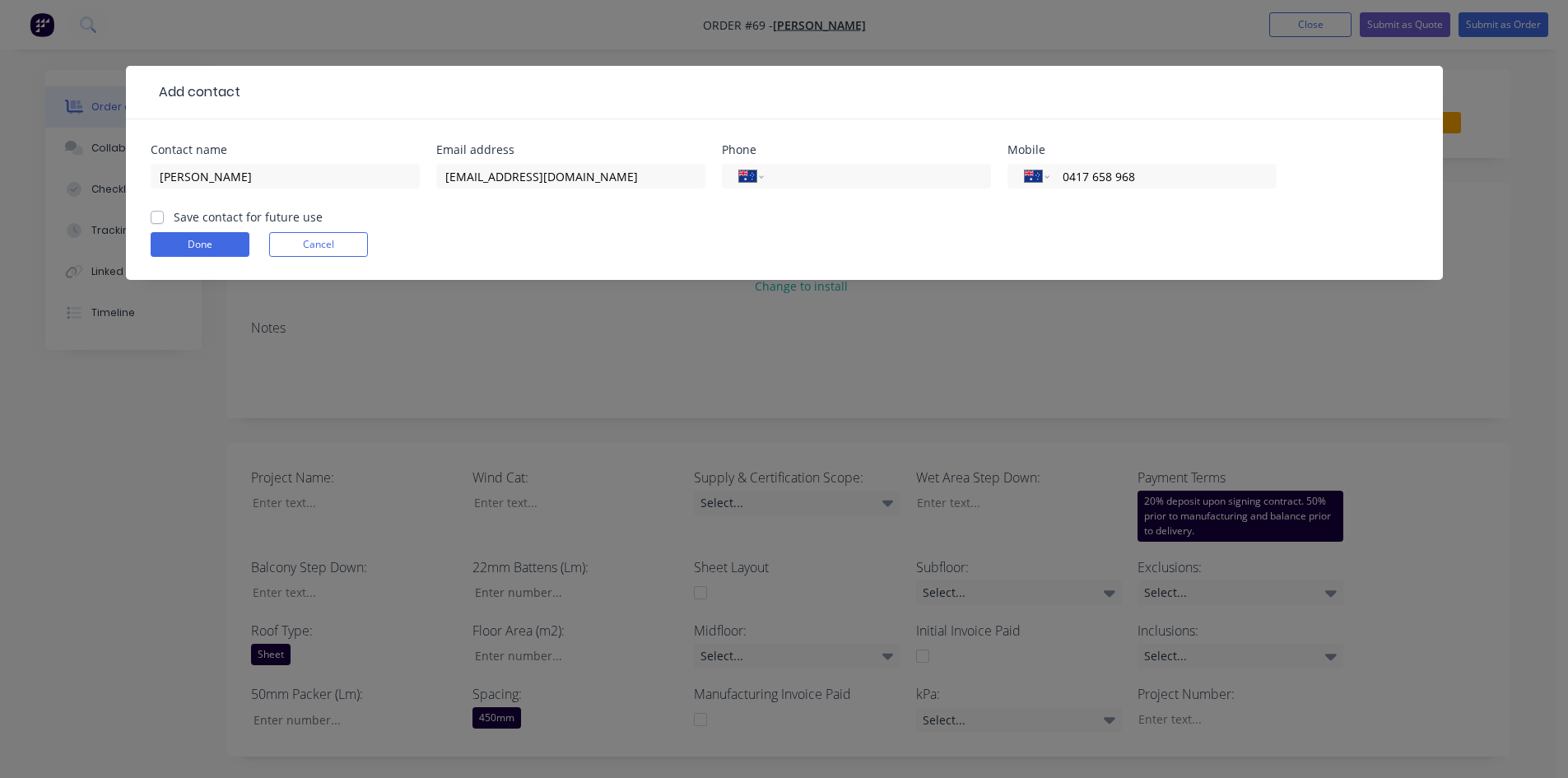
type input "0417 658 968"
click at [173, 217] on label "Save contact for future use" at bounding box center [247, 217] width 149 height 17
click at [156, 217] on input "Save contact for future use" at bounding box center [157, 216] width 13 height 16
checkbox input "true"
click at [179, 242] on button "Done" at bounding box center [200, 244] width 99 height 25
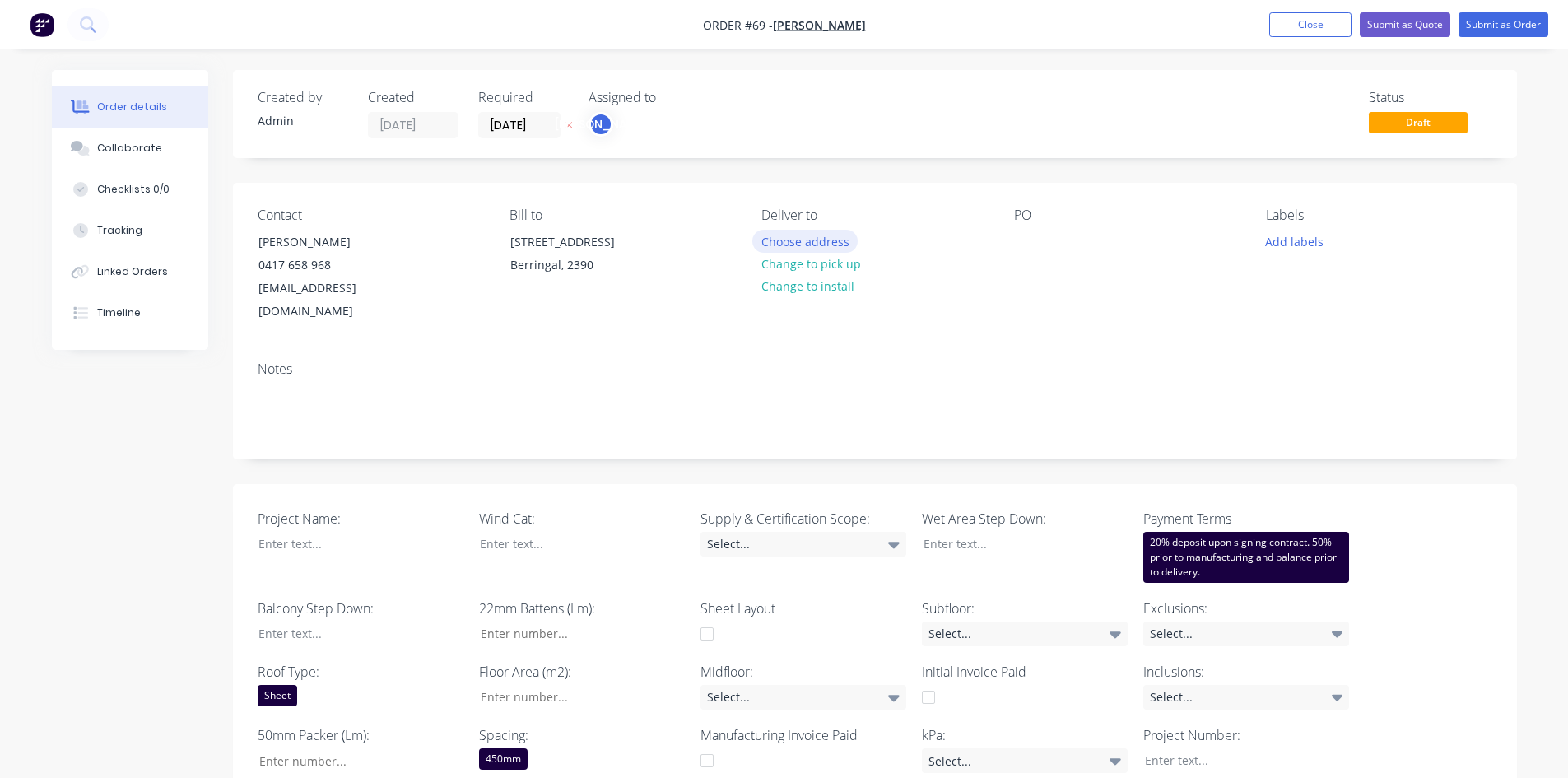
click at [798, 241] on button "Choose address" at bounding box center [804, 240] width 105 height 22
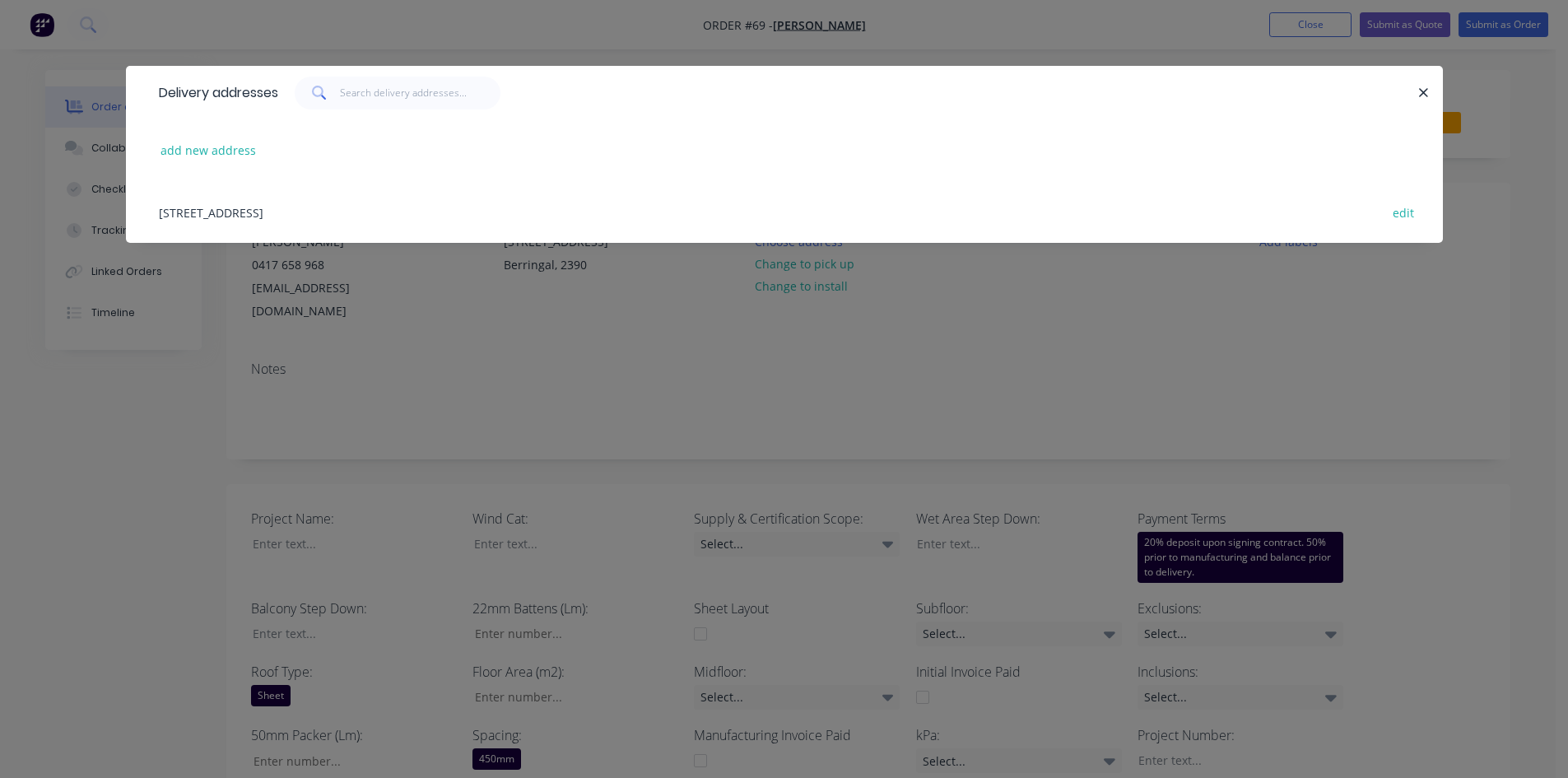
click at [225, 217] on div "[STREET_ADDRESS] edit" at bounding box center [784, 211] width 1268 height 62
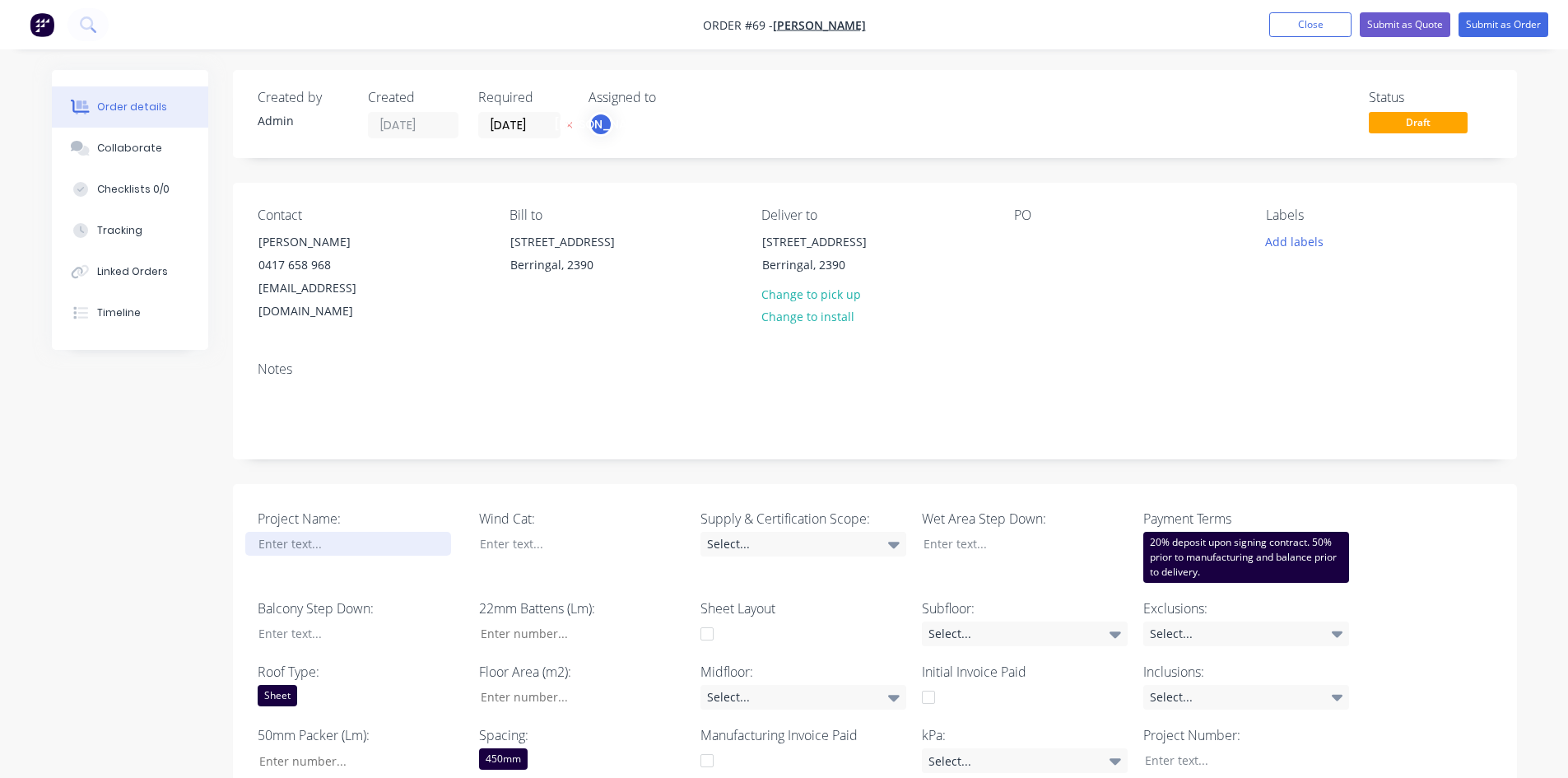
click at [360, 532] on div at bounding box center [348, 543] width 206 height 24
click at [571, 532] on div at bounding box center [569, 543] width 206 height 24
click at [272, 600] on div at bounding box center [348, 633] width 206 height 24
click at [353, 600] on div at bounding box center [348, 633] width 206 height 24
click at [964, 532] on div at bounding box center [1013, 543] width 206 height 24
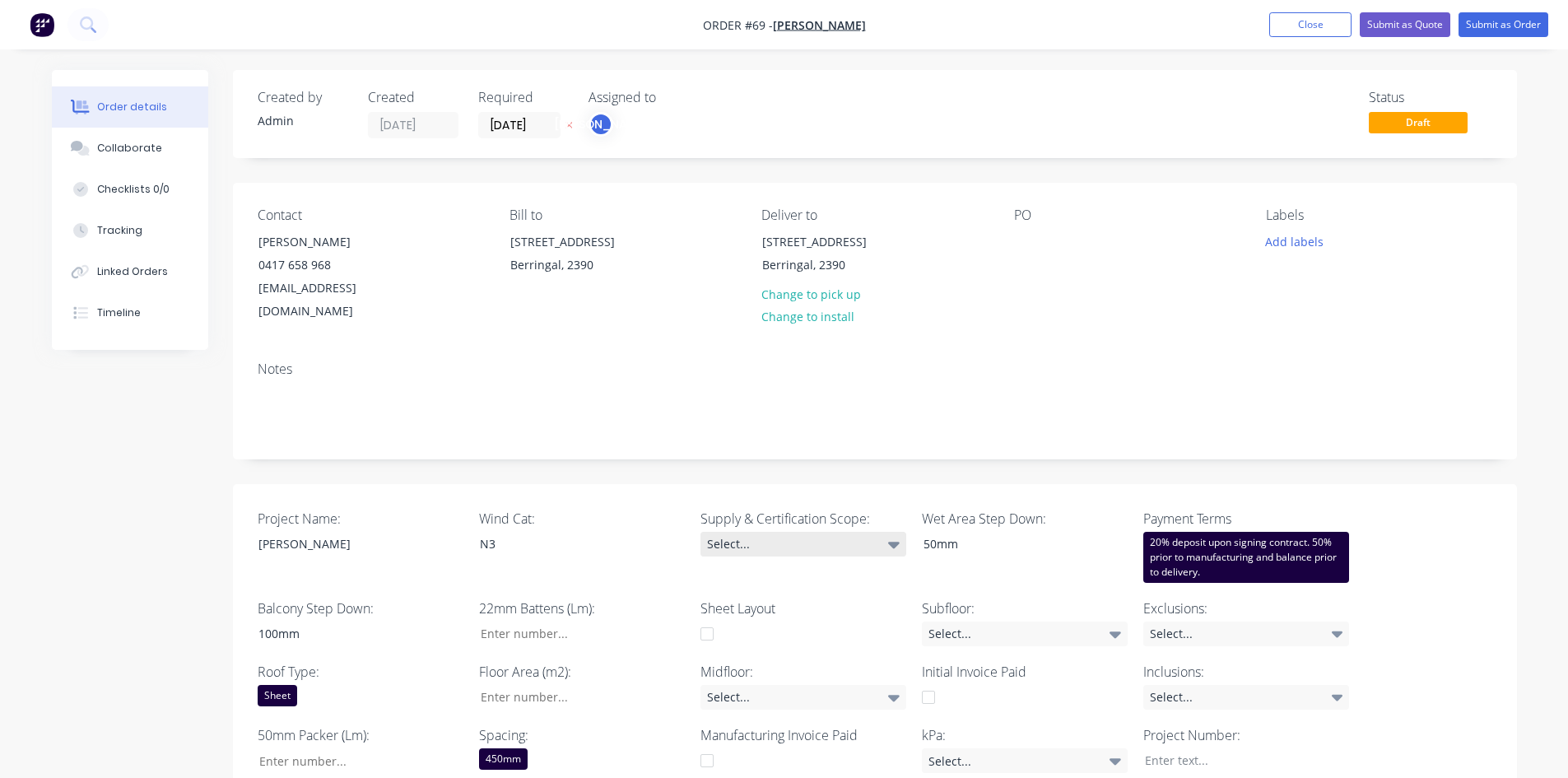
click at [830, 532] on div "Select..." at bounding box center [802, 544] width 206 height 25
click at [640, 554] on div "Wind Cat: N3" at bounding box center [582, 546] width 206 height 74
click at [790, 600] on div "Select..." at bounding box center [802, 697] width 206 height 25
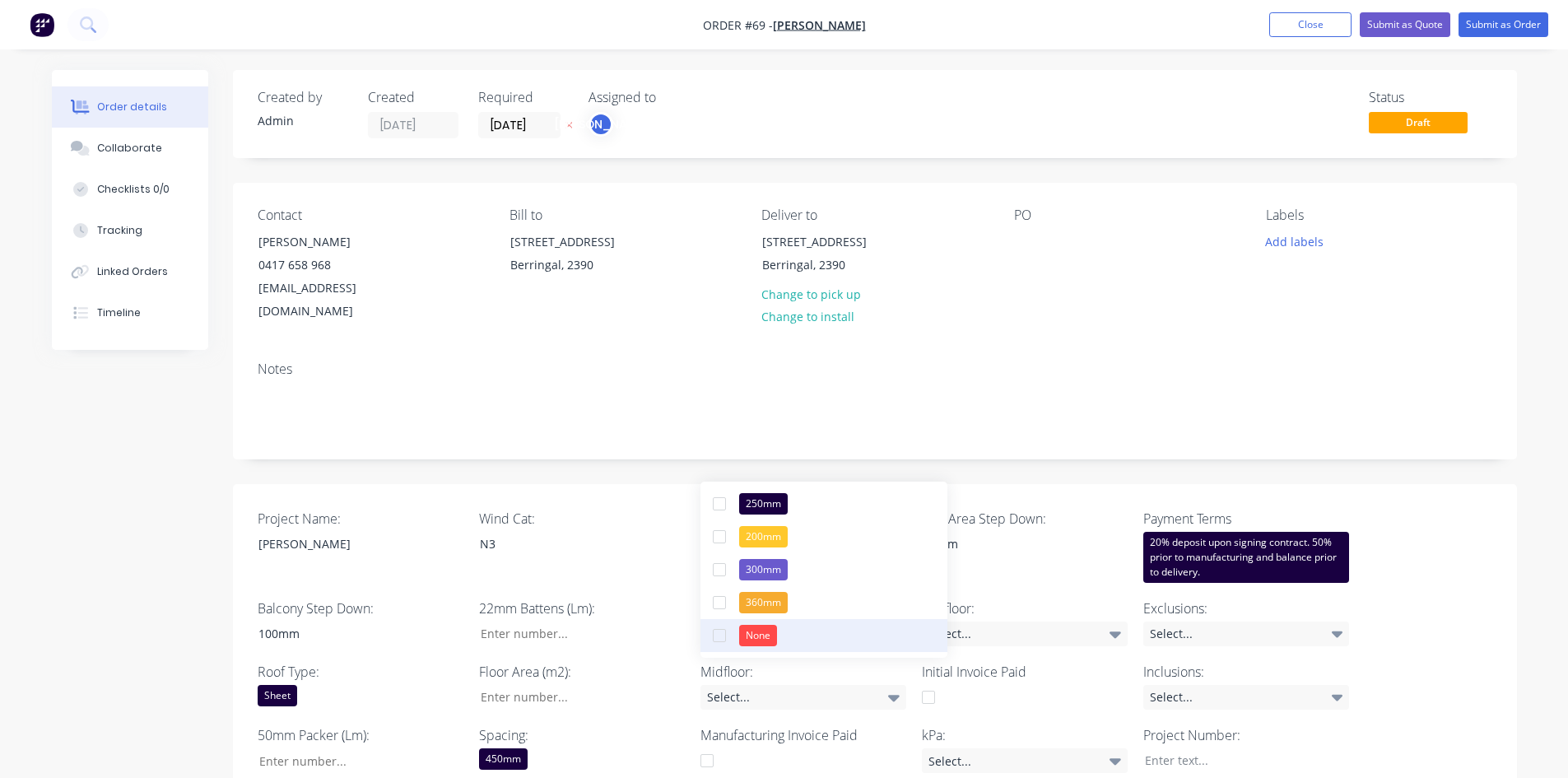
click at [761, 600] on button "None" at bounding box center [823, 635] width 247 height 33
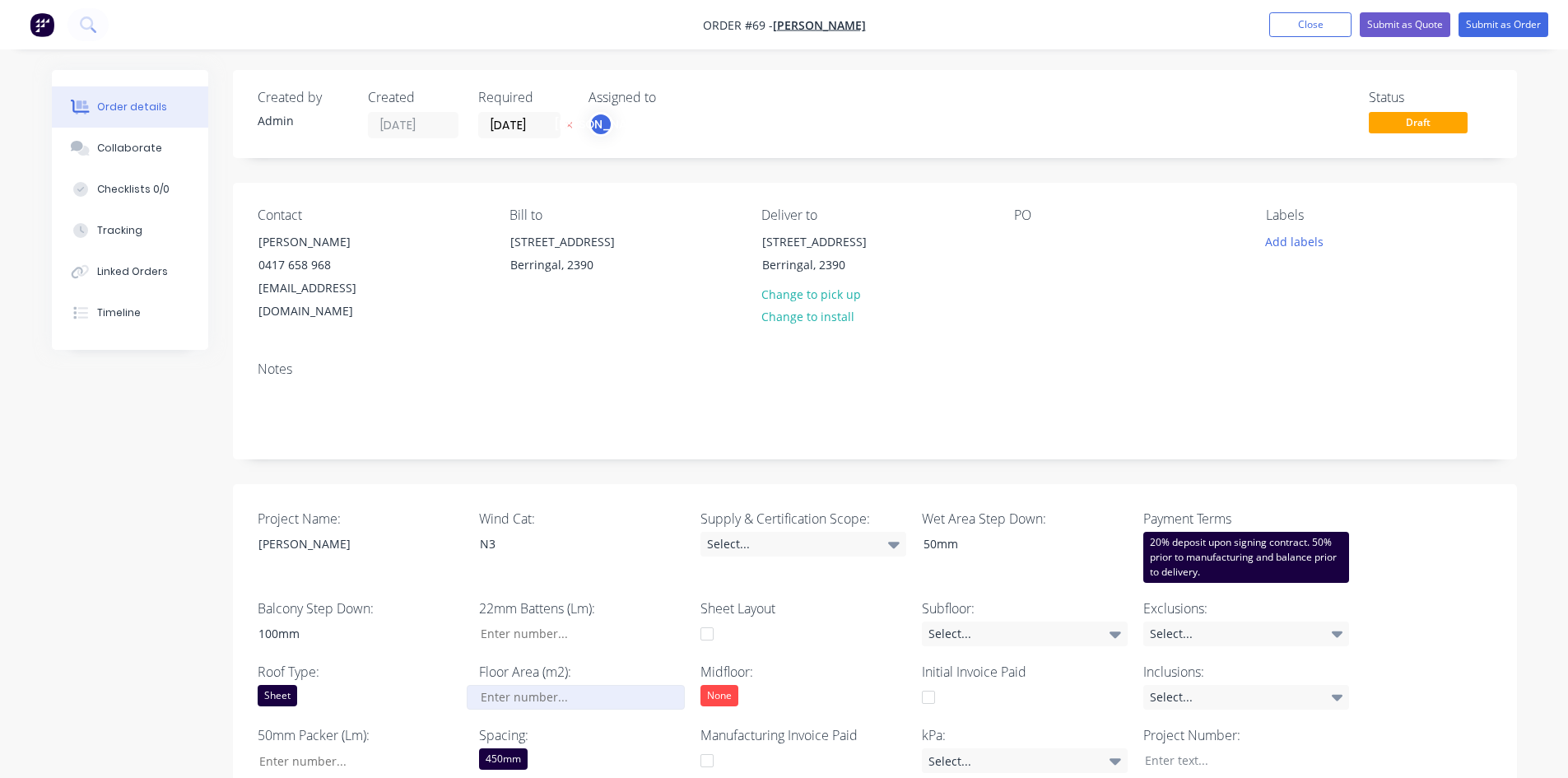
click at [522, 600] on input "Project Name:" at bounding box center [575, 697] width 217 height 25
type input "335"
click at [825, 532] on div "Select..." at bounding box center [802, 544] width 206 height 25
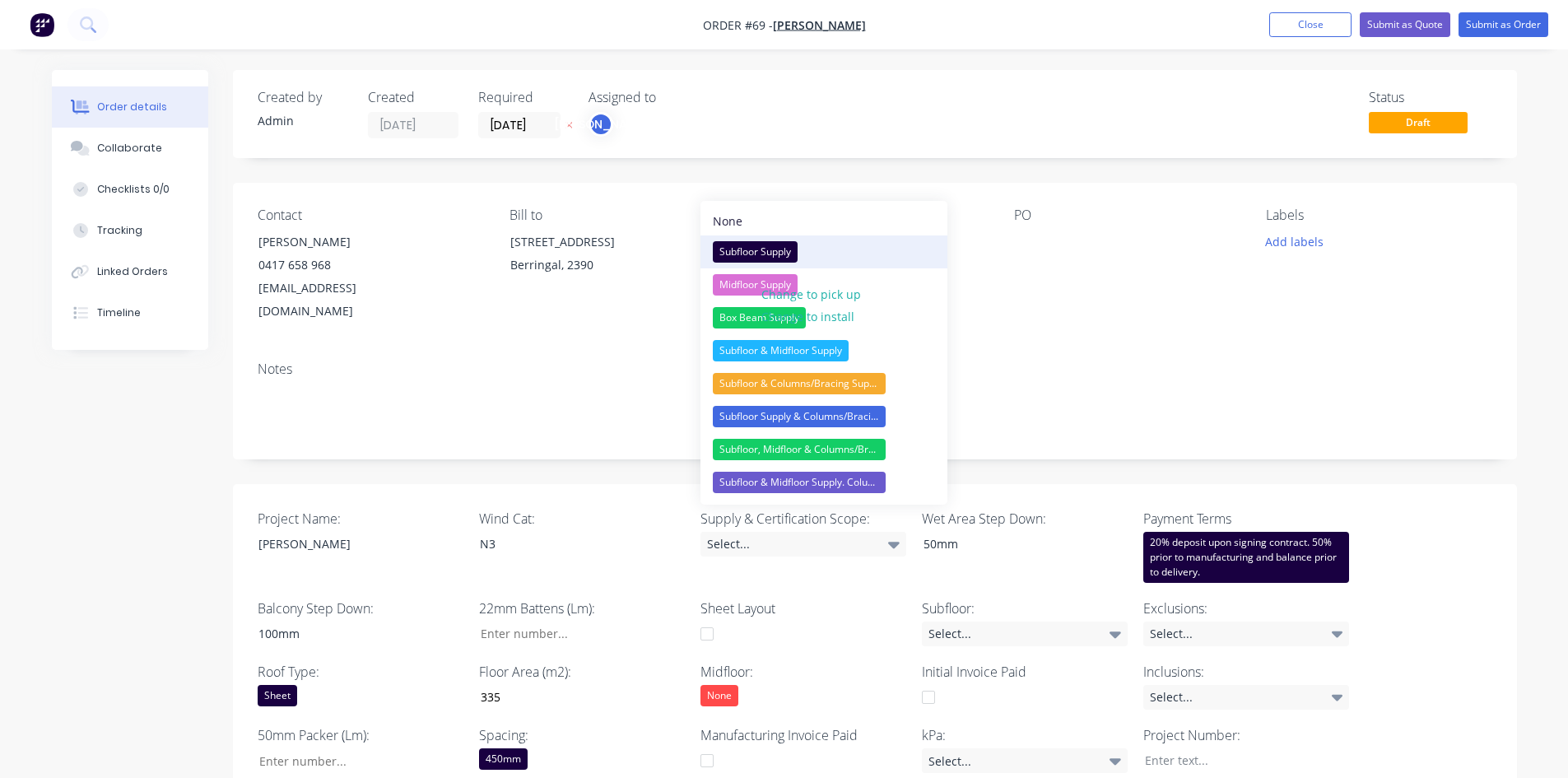
click at [717, 242] on div "Subfloor Supply" at bounding box center [754, 252] width 84 height 22
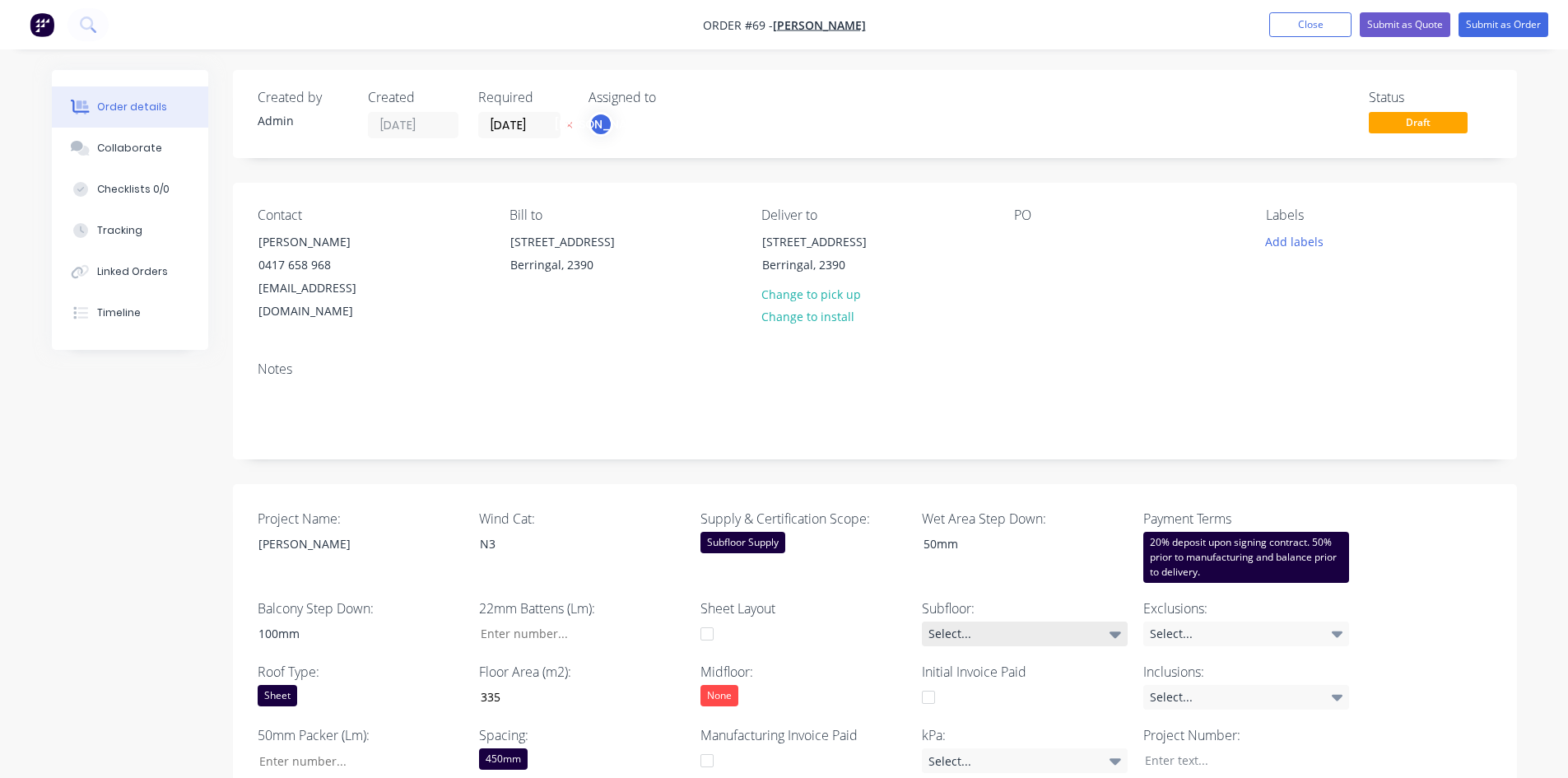
click at [947, 600] on div "Select..." at bounding box center [1024, 634] width 206 height 25
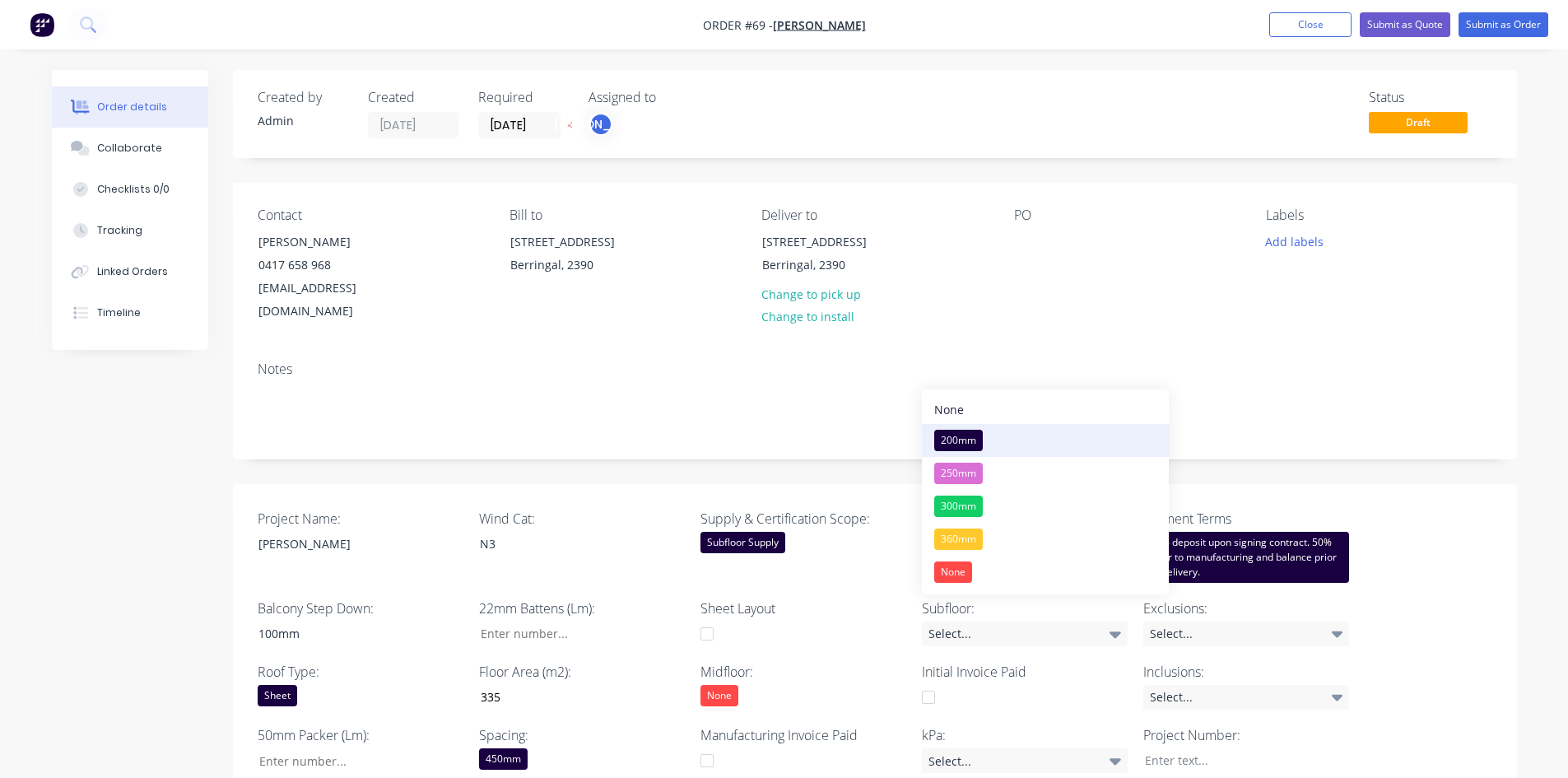
click at [967, 444] on div "200mm" at bounding box center [958, 440] width 48 height 22
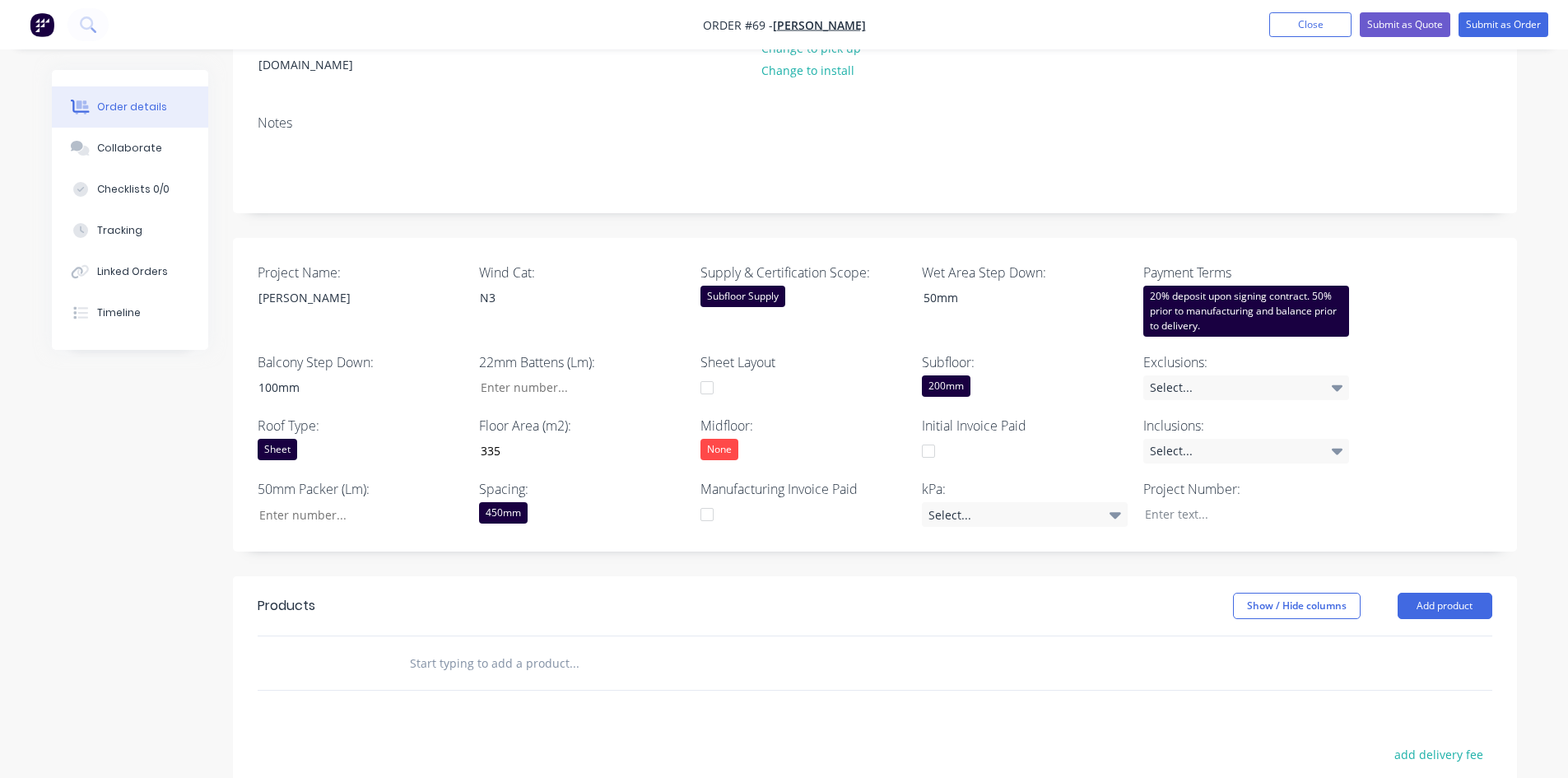
scroll to position [247, 0]
click at [1174, 374] on div "Select..." at bounding box center [1246, 387] width 206 height 25
click at [1211, 287] on div "20% deposit upon signing contract. 50% prior to manufacturing and balance prior…" at bounding box center [1246, 311] width 206 height 51
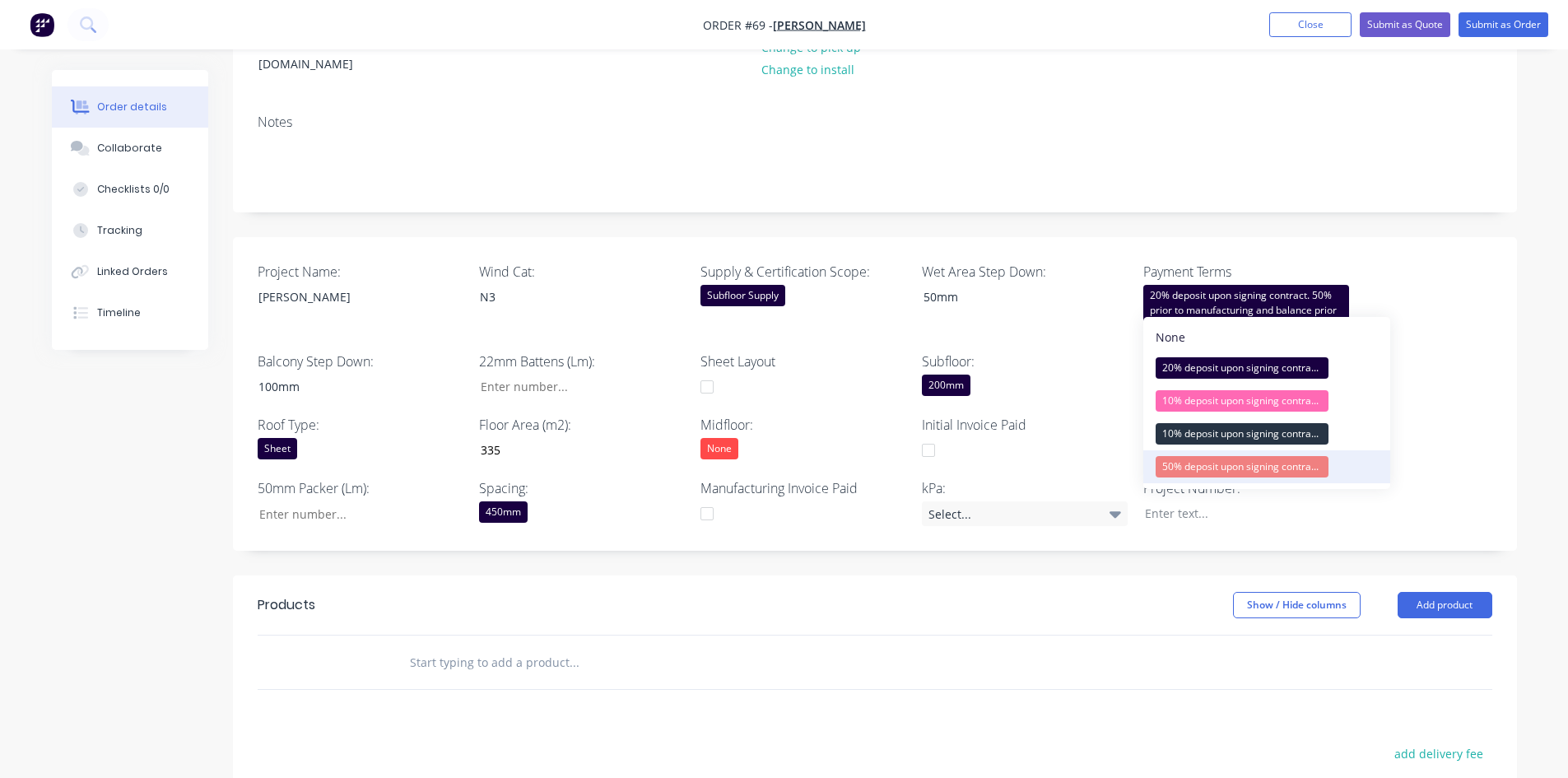
click at [1200, 469] on div "50% deposit upon signing contract. Balance prior to delivery" at bounding box center [1242, 466] width 172 height 22
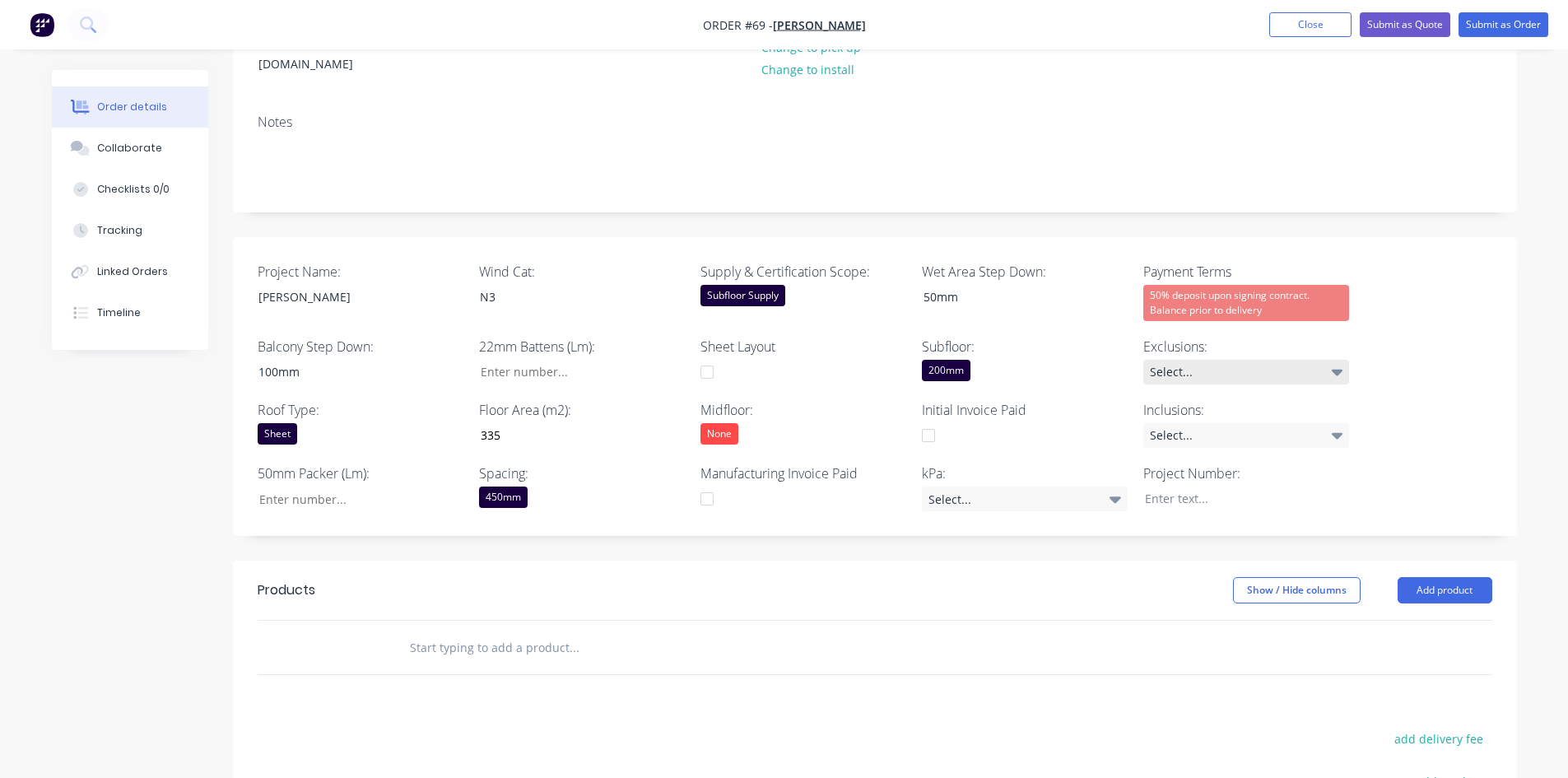
click at [1157, 360] on div "Select..." at bounding box center [1246, 372] width 206 height 25
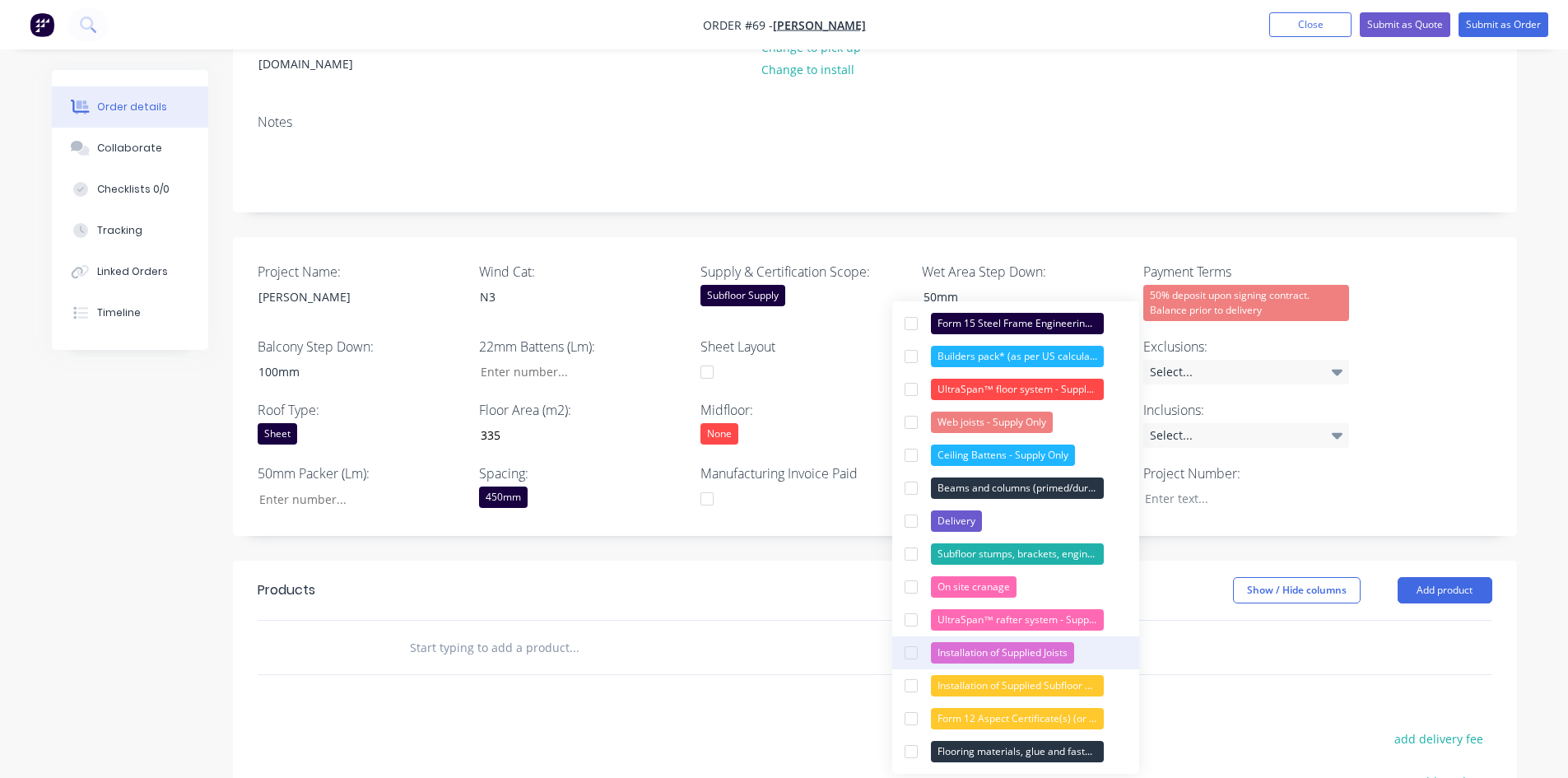
click at [984, 600] on div "Installation of Supplied Joists" at bounding box center [1001, 653] width 143 height 22
click at [1005, 600] on div "Installation of Supplied Subfloor Beams and columns Items" at bounding box center [1017, 685] width 172 height 22
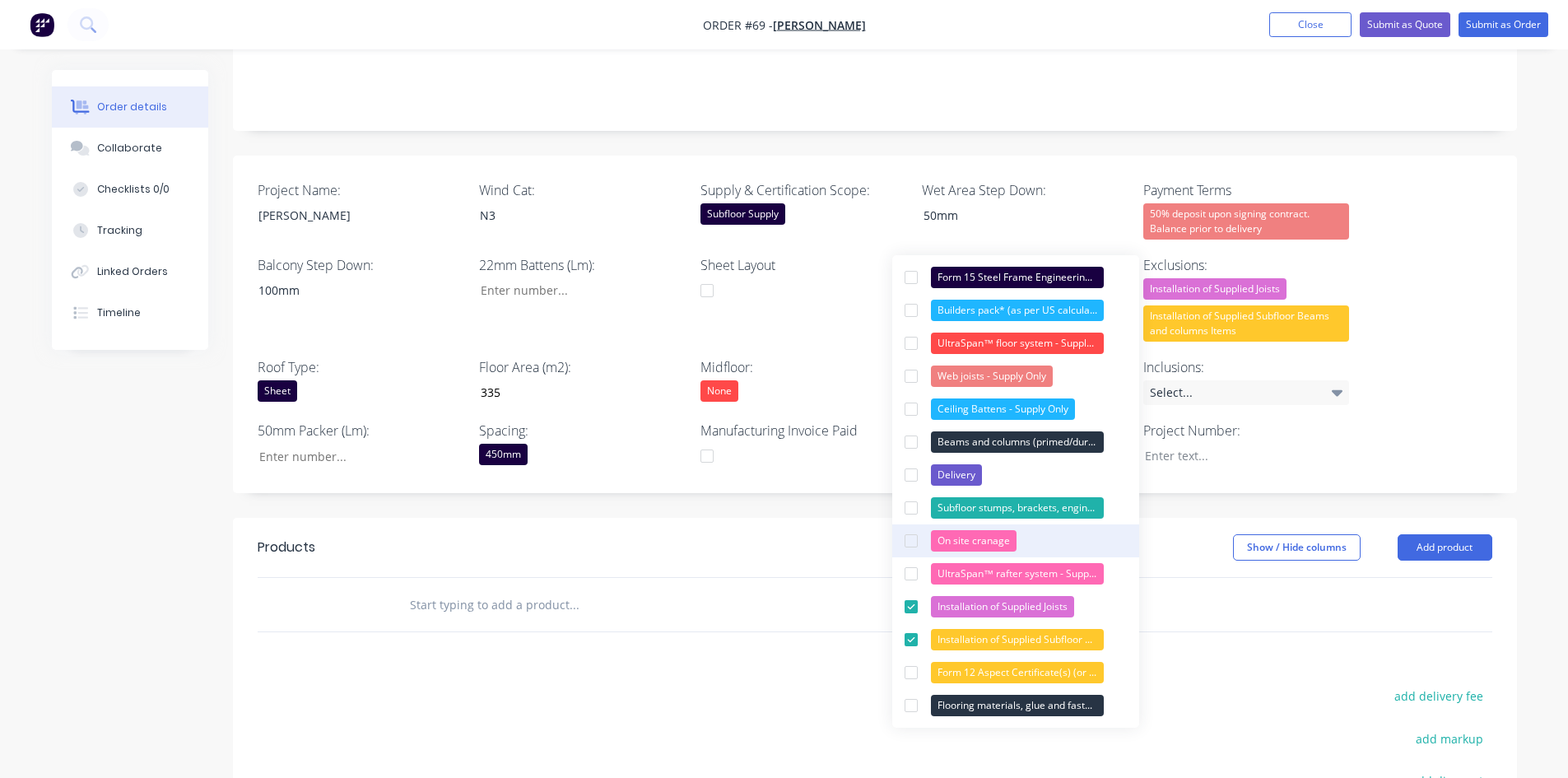
scroll to position [329, 0]
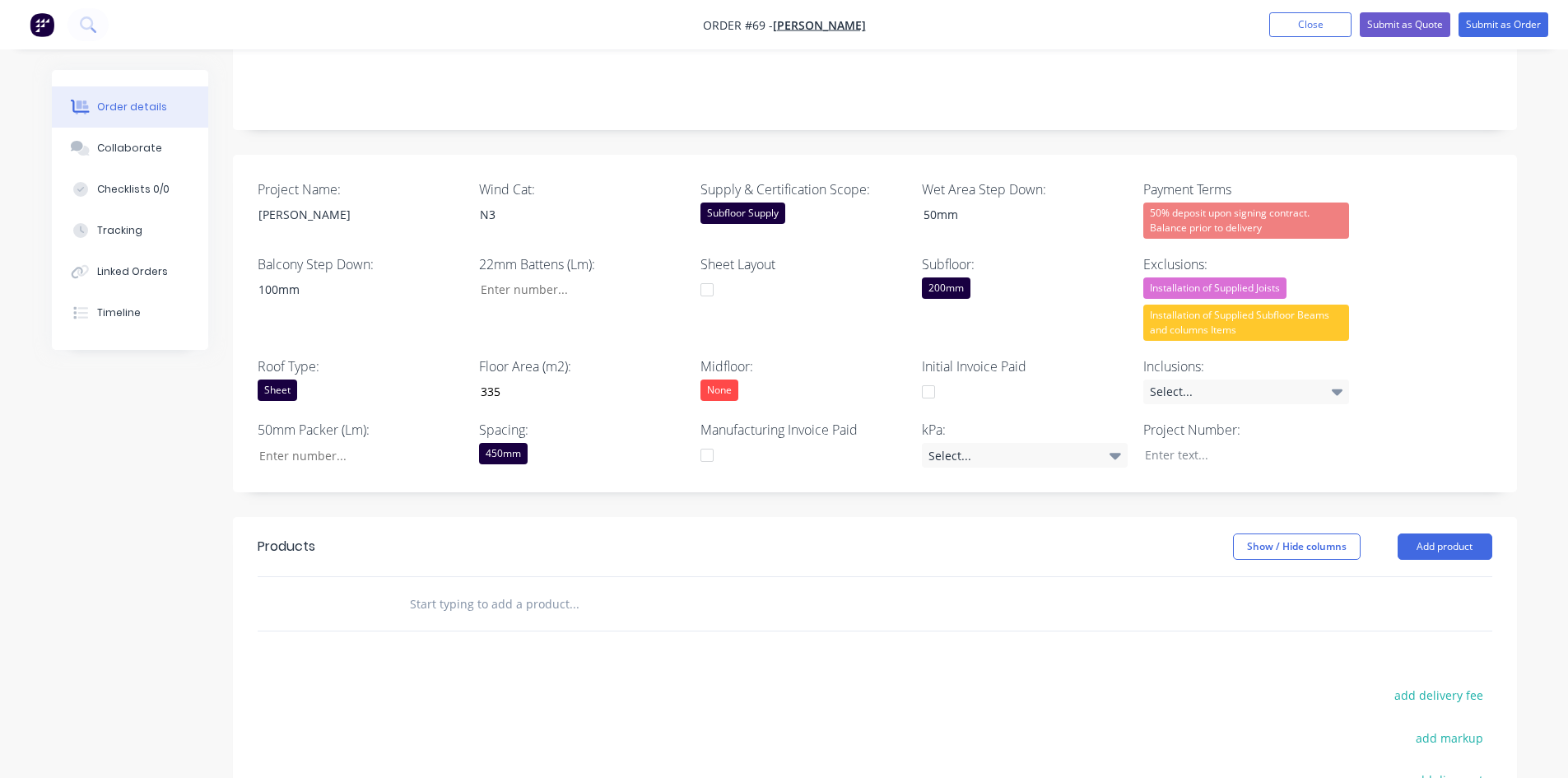
click at [1235, 379] on div "Select..." at bounding box center [1246, 391] width 206 height 25
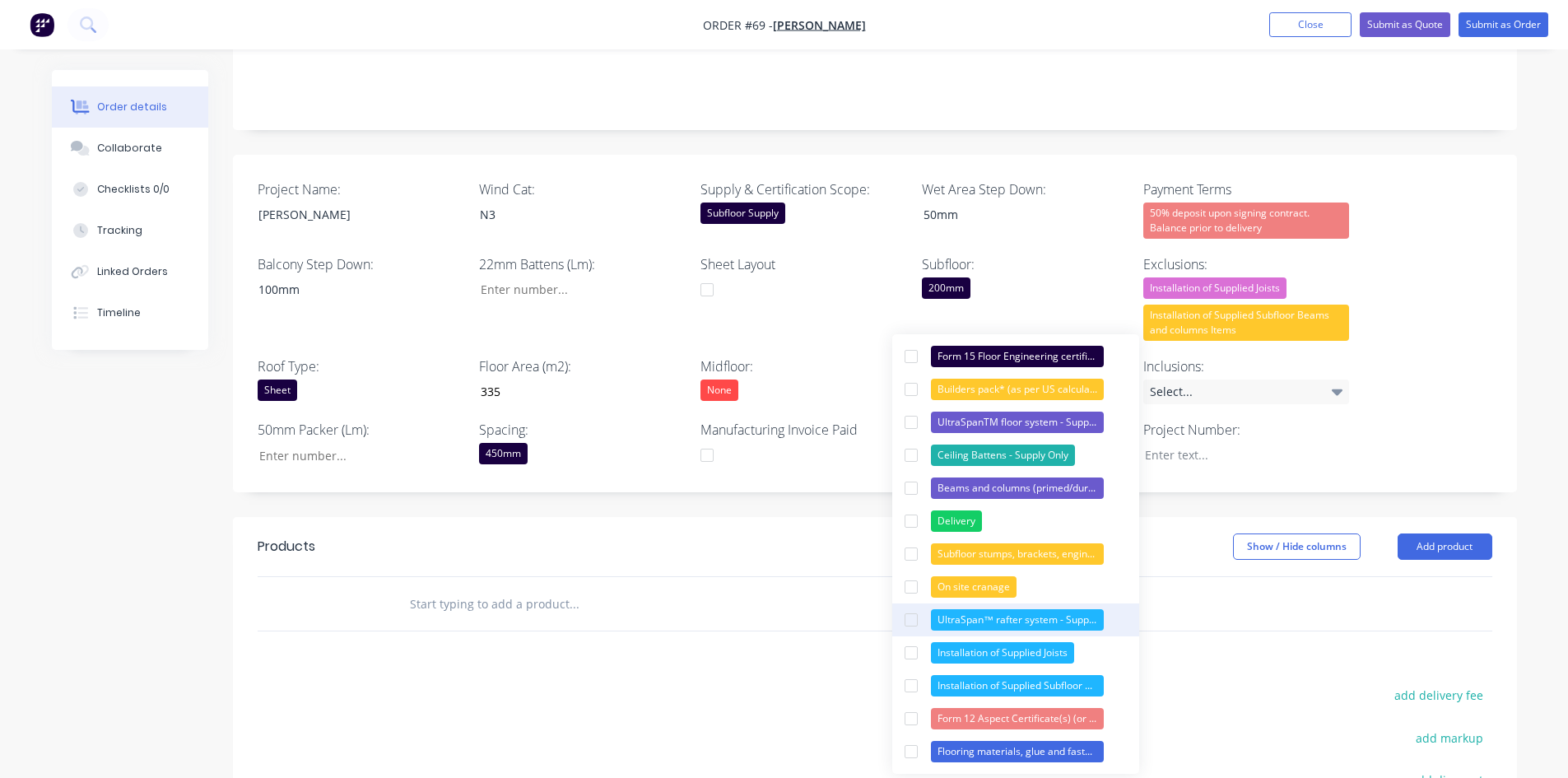
click at [1010, 600] on div "UltraSpan™ rafter system - Supply Only (invoiced seperately)" at bounding box center [1017, 620] width 172 height 22
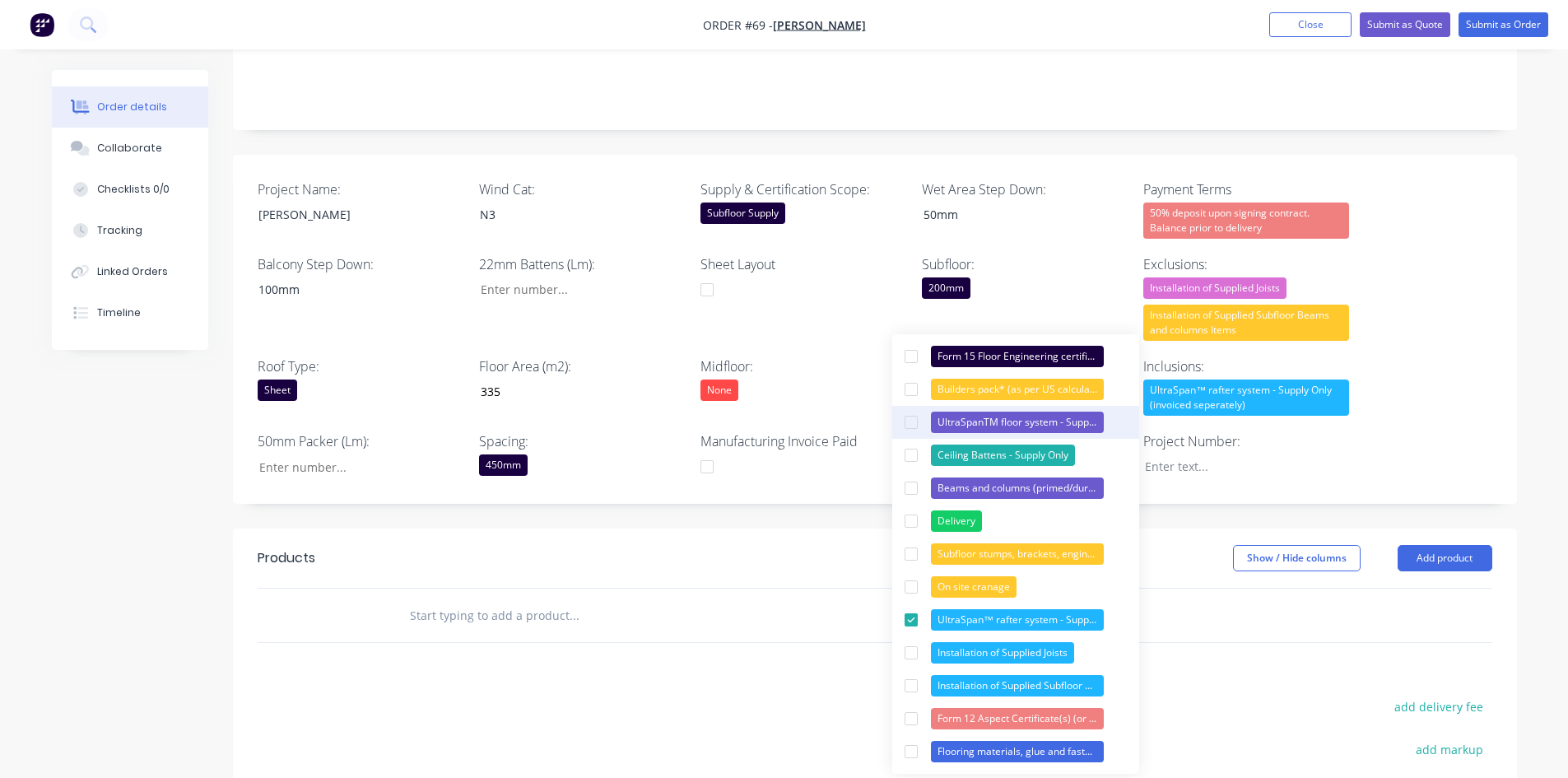
click at [1018, 423] on div "UltraSpanTM floor system - Supply Only" at bounding box center [1017, 422] width 172 height 22
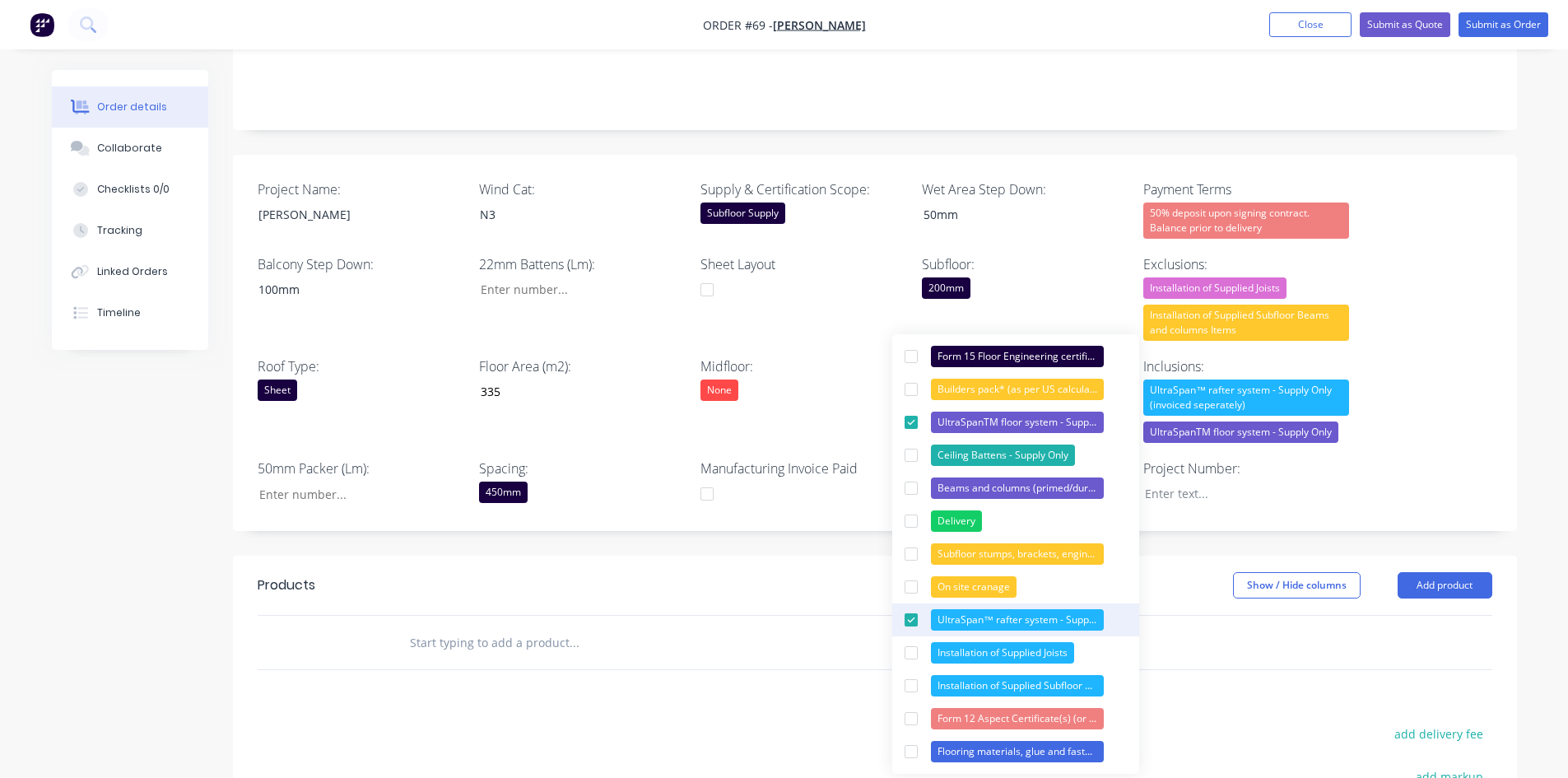
click at [1006, 600] on div "UltraSpan™ rafter system - Supply Only (invoiced seperately)" at bounding box center [1017, 620] width 172 height 22
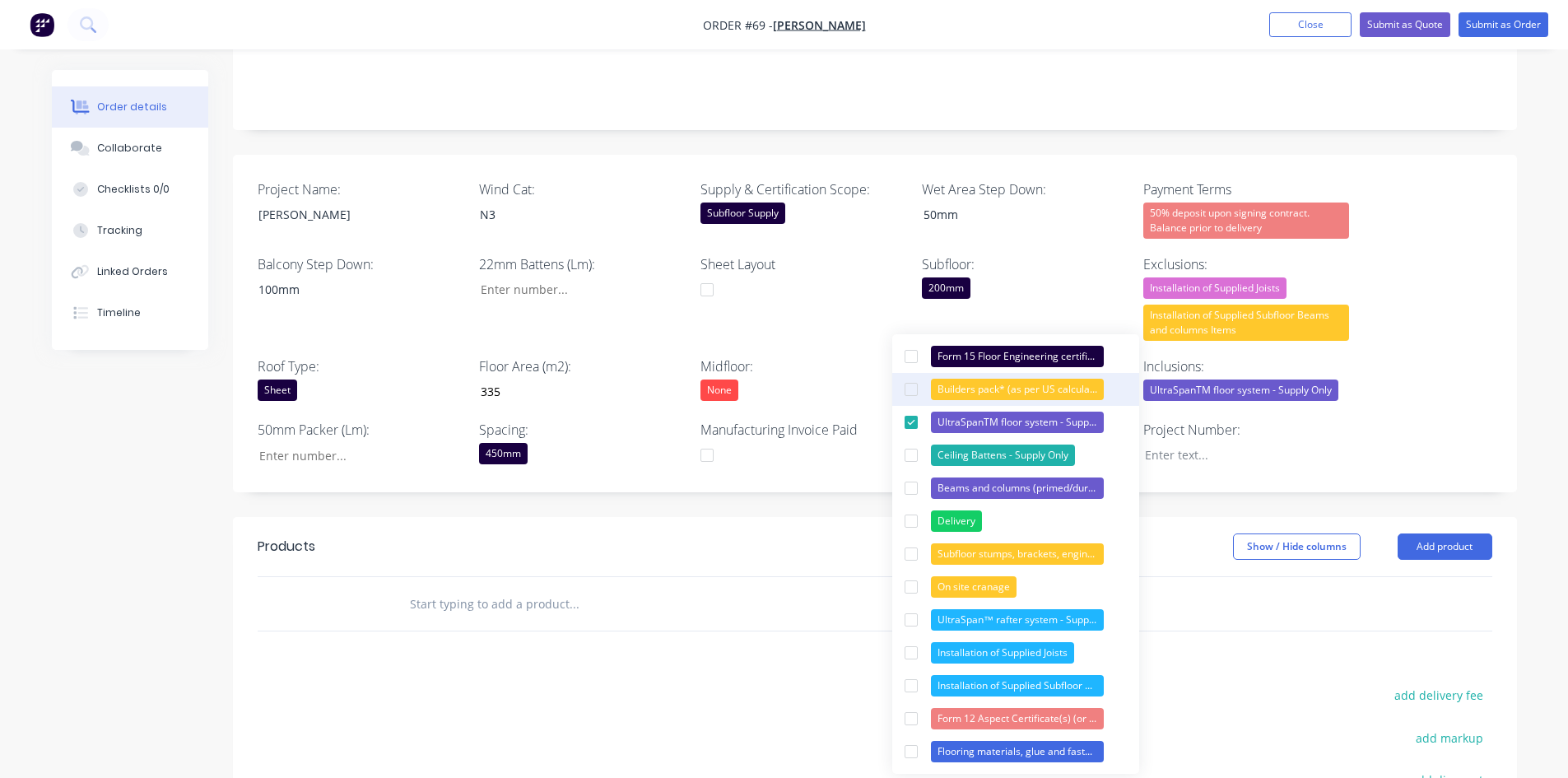
click at [984, 392] on div "Builders pack* (as per US calculations of hardware required)" at bounding box center [1017, 389] width 172 height 22
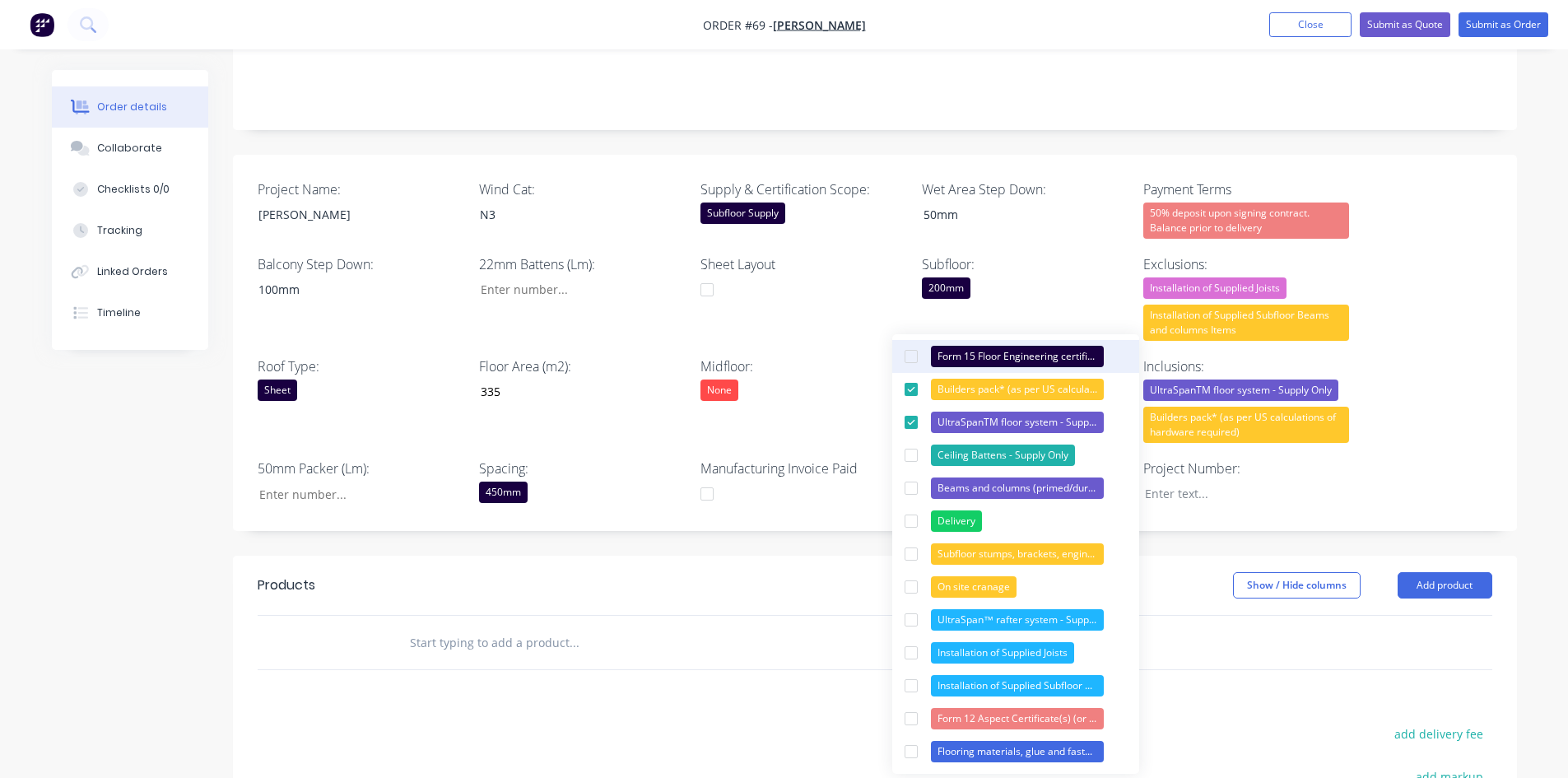
click at [996, 349] on div "Form 15 Floor Engineering certificate (or similar)" at bounding box center [1017, 356] width 172 height 22
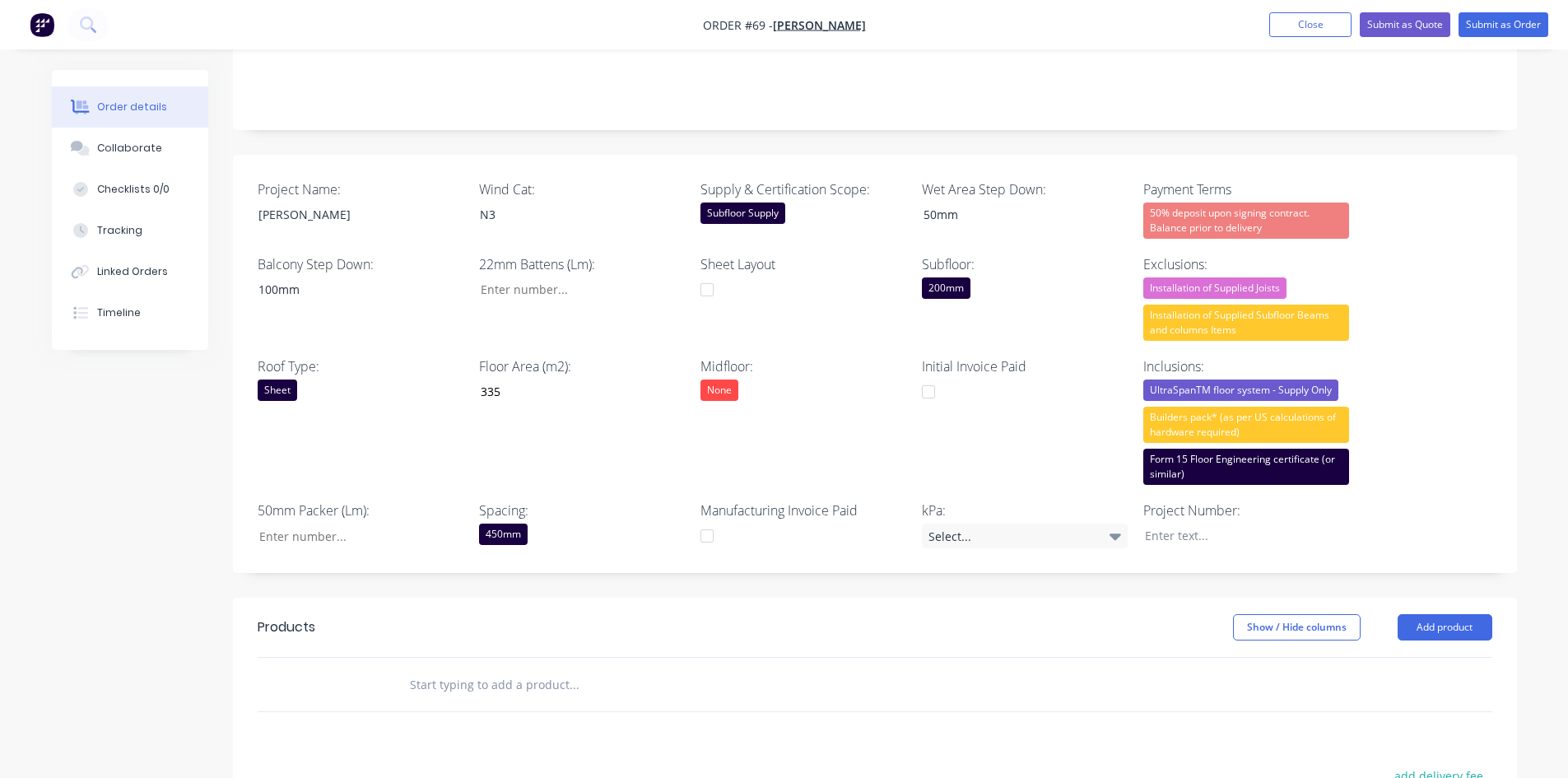
click at [1028, 559] on div "Created by Admin Created [DATE] Required [DATE] Assigned to JO Status Draft Con…" at bounding box center [874, 424] width 1284 height 1366
click at [1023, 523] on div "Select..." at bounding box center [1024, 535] width 206 height 25
click at [962, 574] on div "1.5kPa" at bounding box center [956, 580] width 44 height 22
click at [865, 573] on div "Created by Admin Created [DATE] Required [DATE] Assigned to JO Status Draft Con…" at bounding box center [874, 424] width 1284 height 1366
click at [1218, 523] on div at bounding box center [1234, 534] width 206 height 24
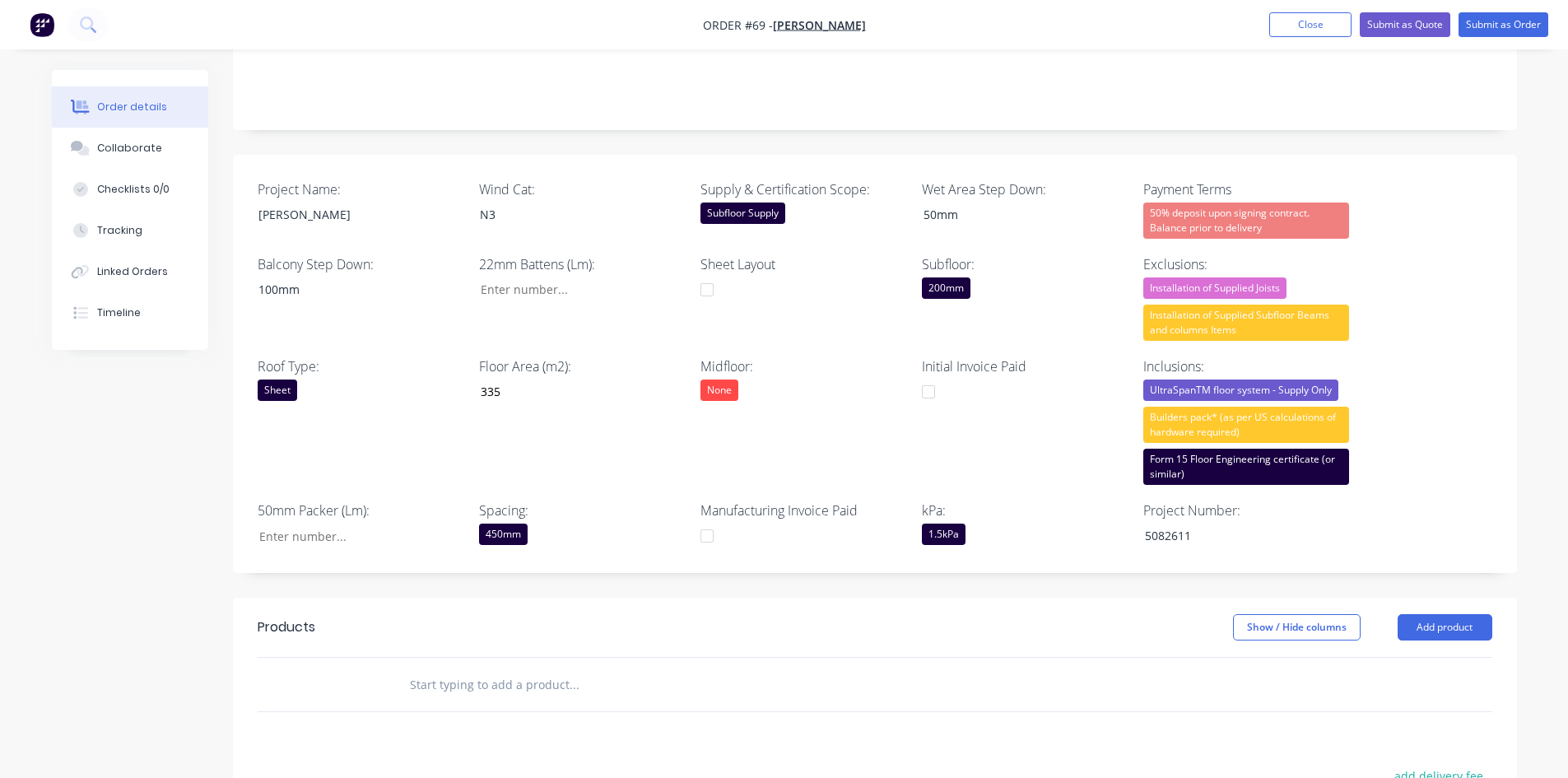
click at [913, 412] on div "Project Name: [PERSON_NAME] Wind Cat: N3 Supply & Certification Scope: Subfloor…" at bounding box center [874, 364] width 1284 height 419
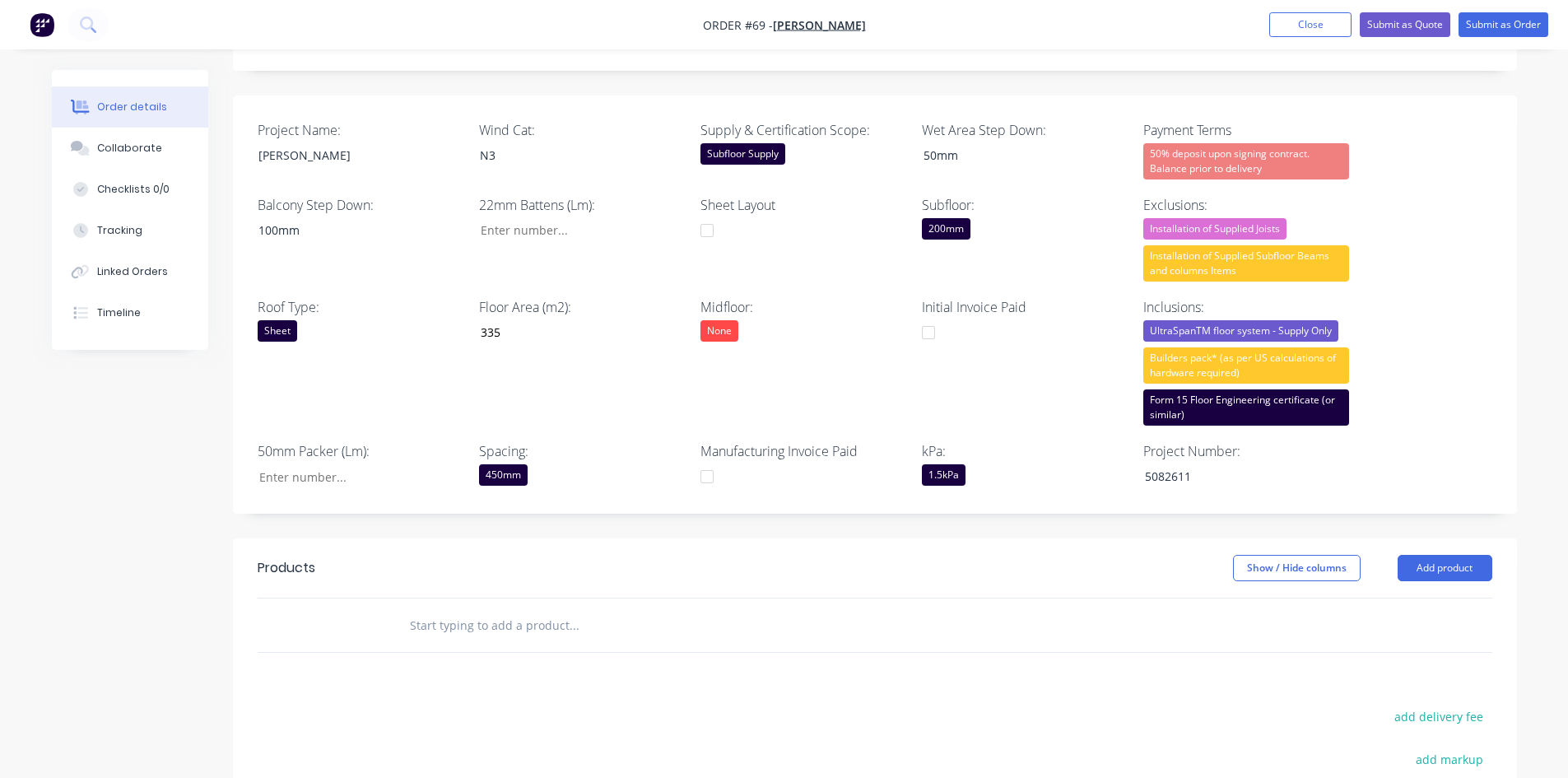
scroll to position [411, 0]
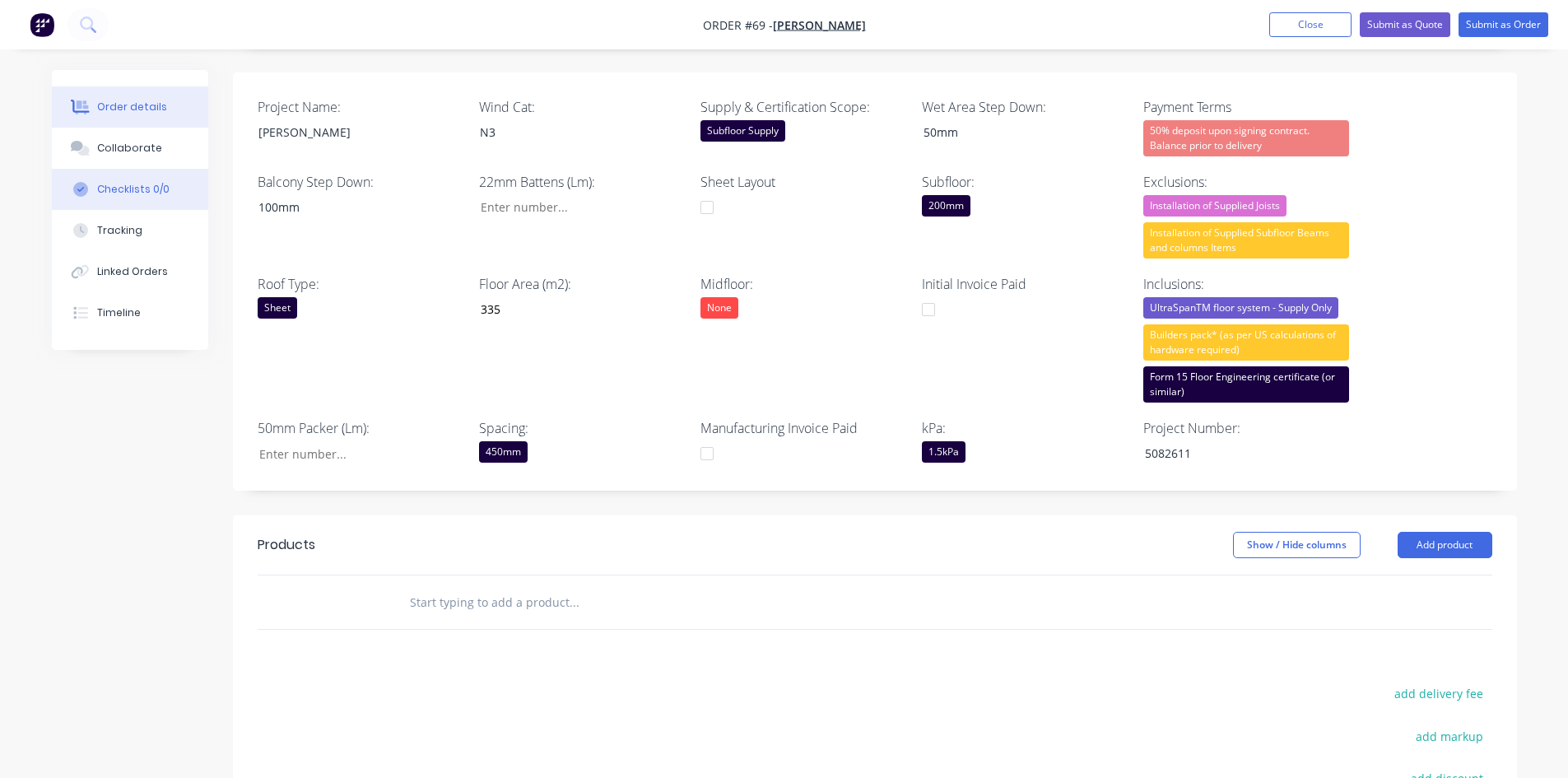
click at [172, 207] on button "Checklists 0/0" at bounding box center [130, 189] width 156 height 41
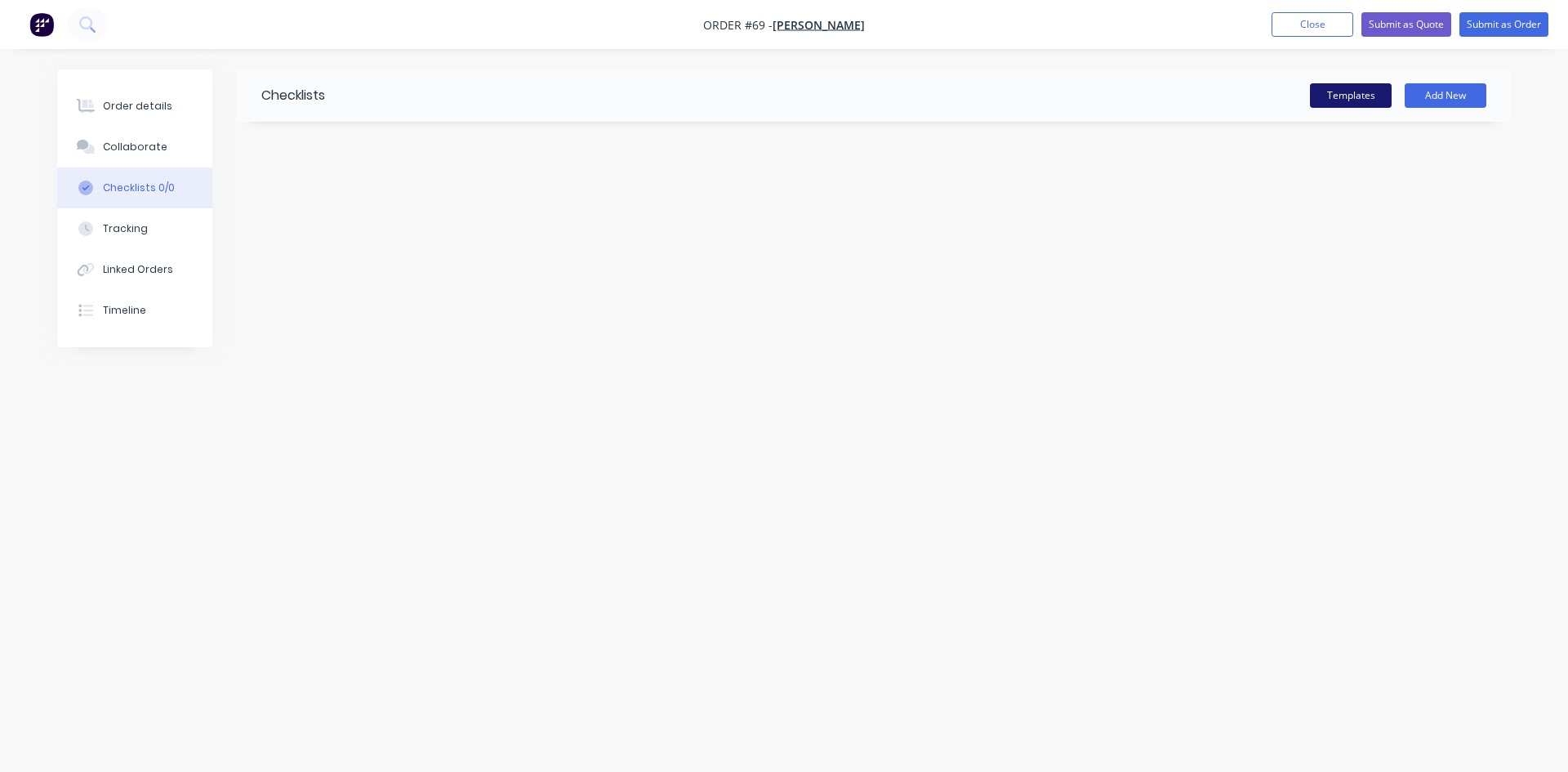
click at [1253, 91] on button "Templates" at bounding box center [1350, 96] width 82 height 24
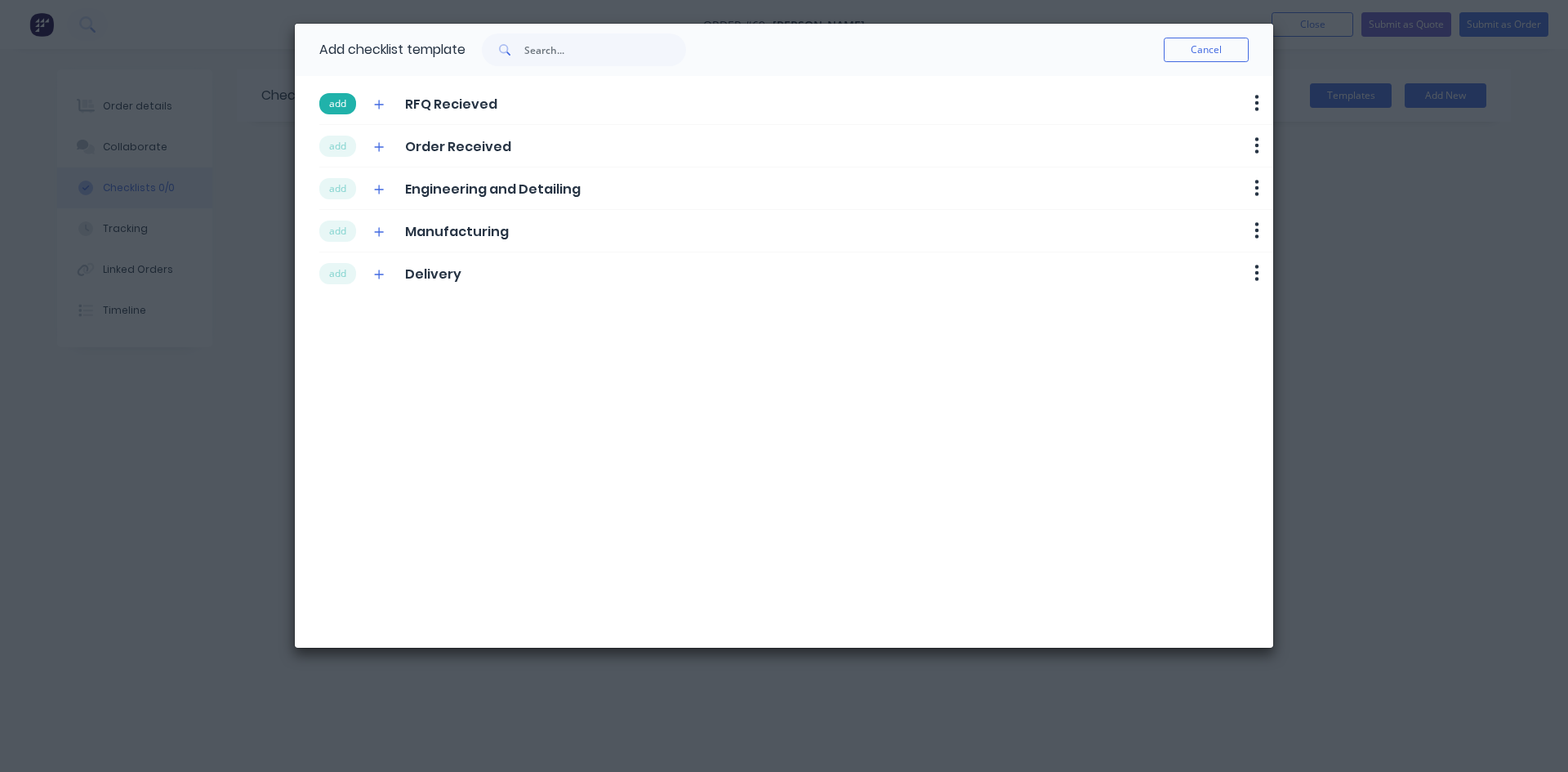
click at [342, 98] on button "add" at bounding box center [337, 103] width 37 height 22
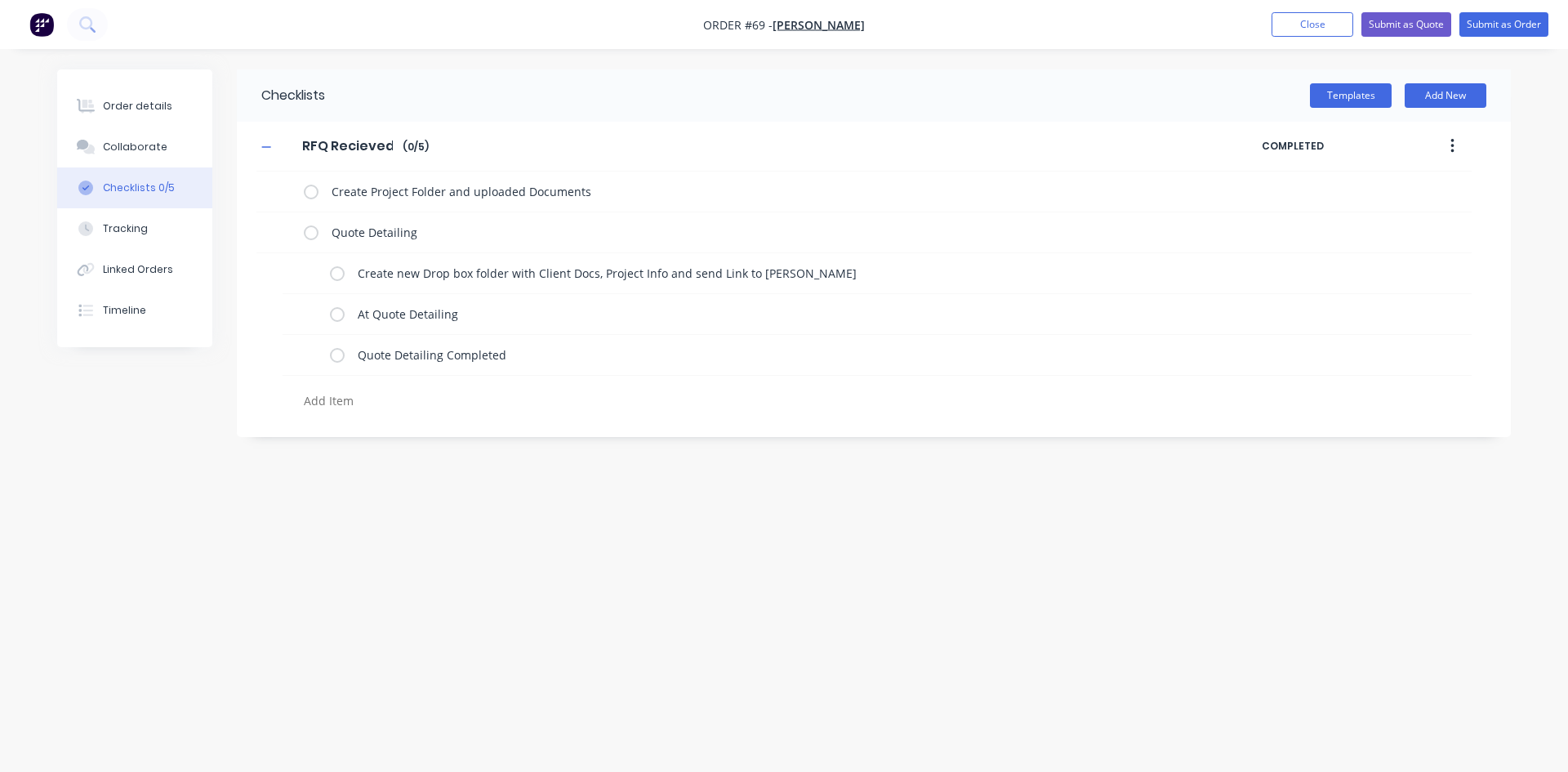
click at [332, 144] on input "RFQ Recieved" at bounding box center [347, 146] width 110 height 24
click at [1253, 99] on button "Templates" at bounding box center [1350, 96] width 82 height 24
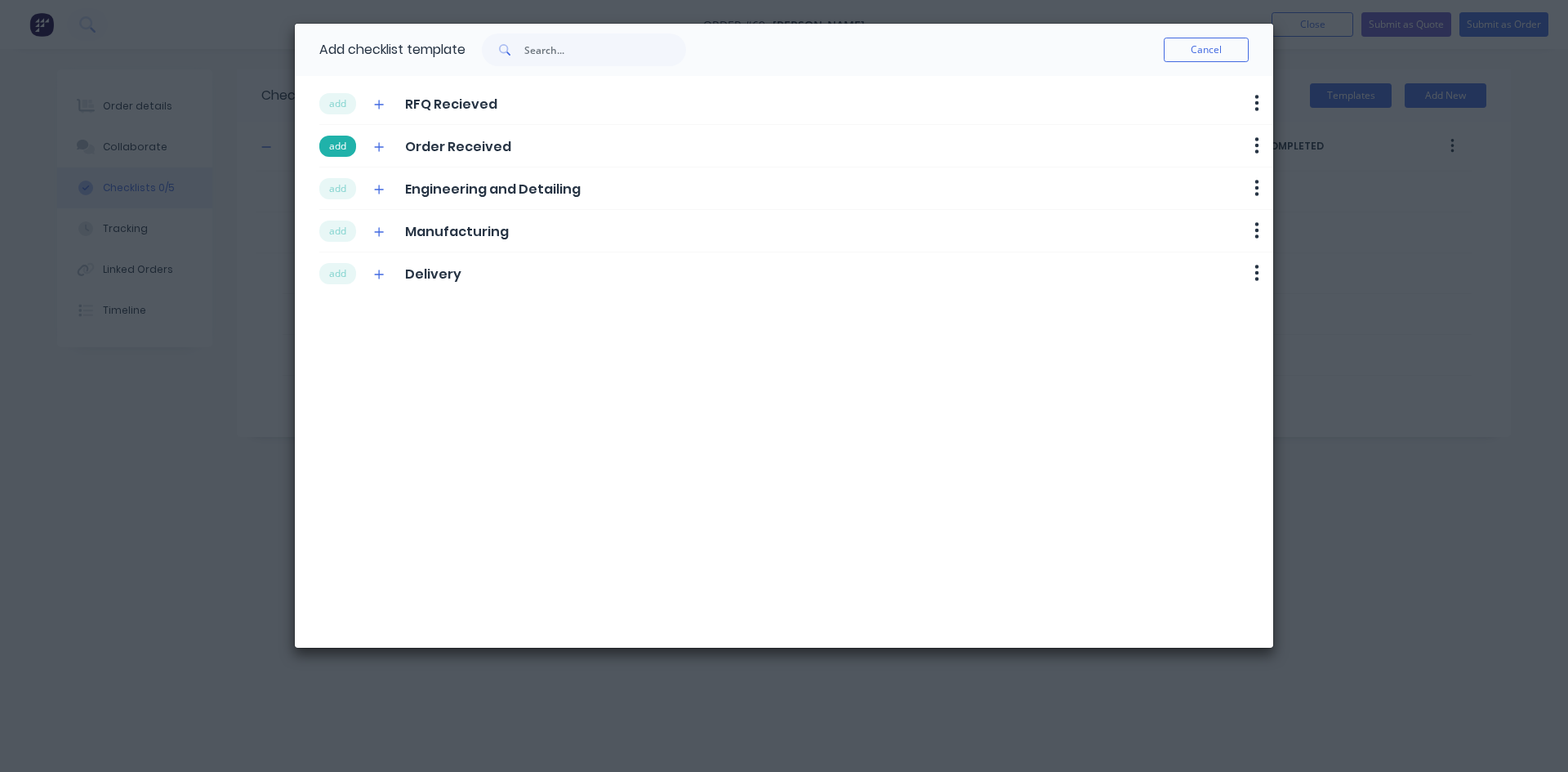
click at [342, 136] on button "add" at bounding box center [337, 146] width 37 height 22
click at [338, 196] on button "add" at bounding box center [337, 188] width 37 height 22
click at [339, 233] on button "add" at bounding box center [337, 231] width 37 height 22
click at [339, 265] on button "add" at bounding box center [337, 274] width 37 height 22
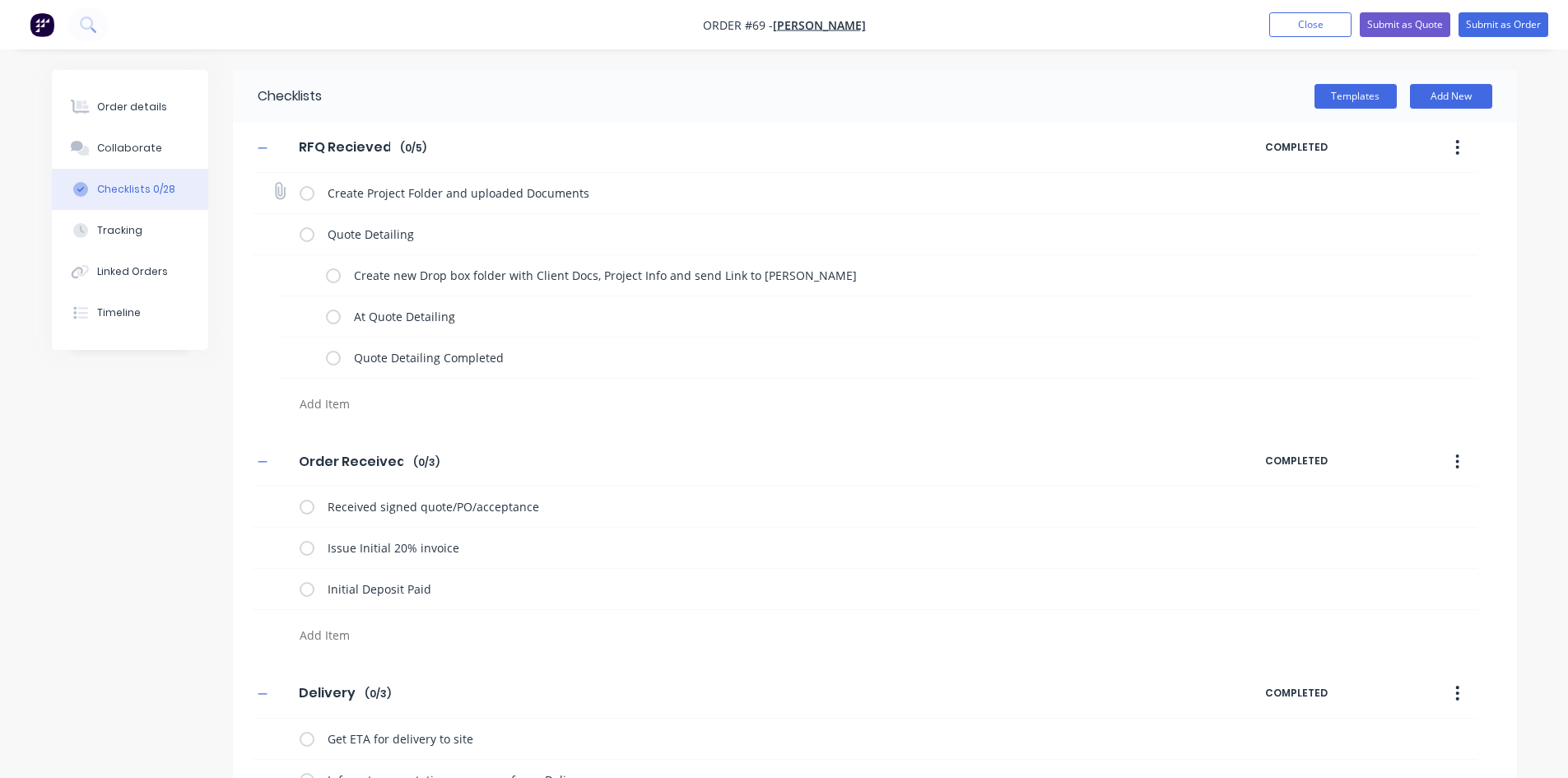
click at [311, 188] on label at bounding box center [307, 193] width 15 height 17
click at [0, 0] on input "checkbox" at bounding box center [0, 0] width 0 height 0
click at [337, 279] on label at bounding box center [333, 275] width 15 height 17
click at [0, 0] on input "checkbox" at bounding box center [0, 0] width 0 height 0
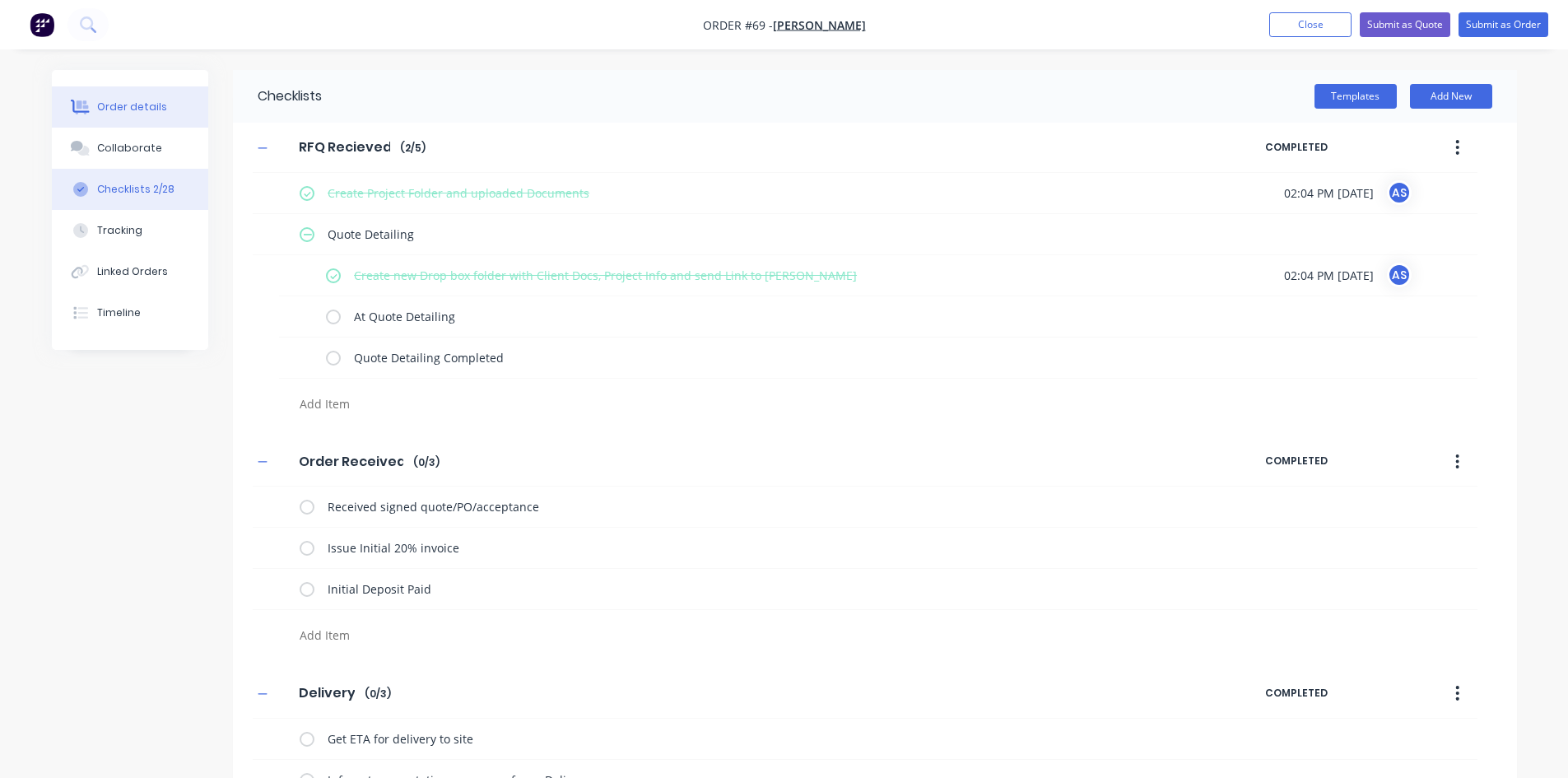
click at [120, 110] on div "Order details" at bounding box center [133, 107] width 70 height 15
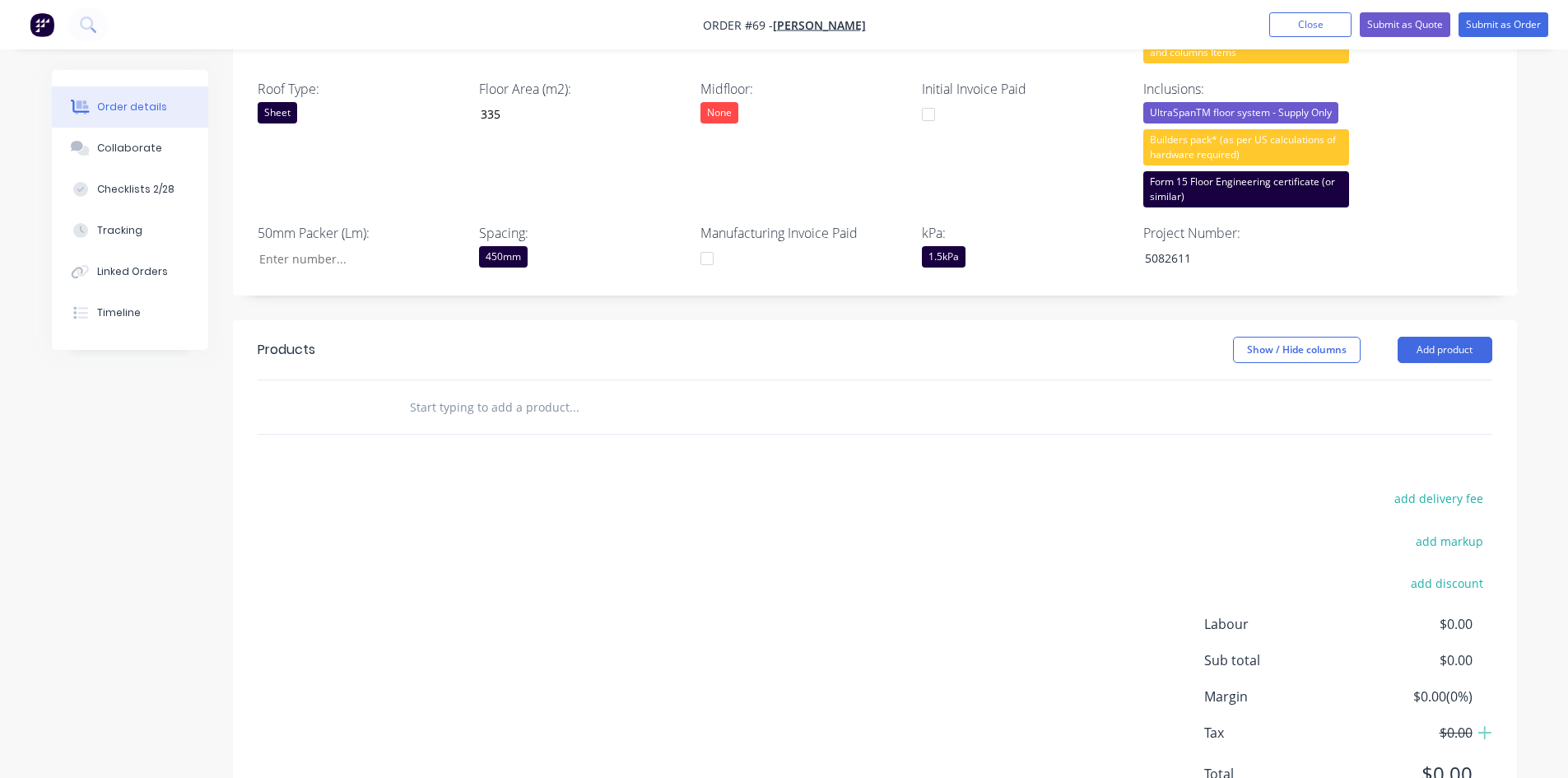
scroll to position [659, 0]
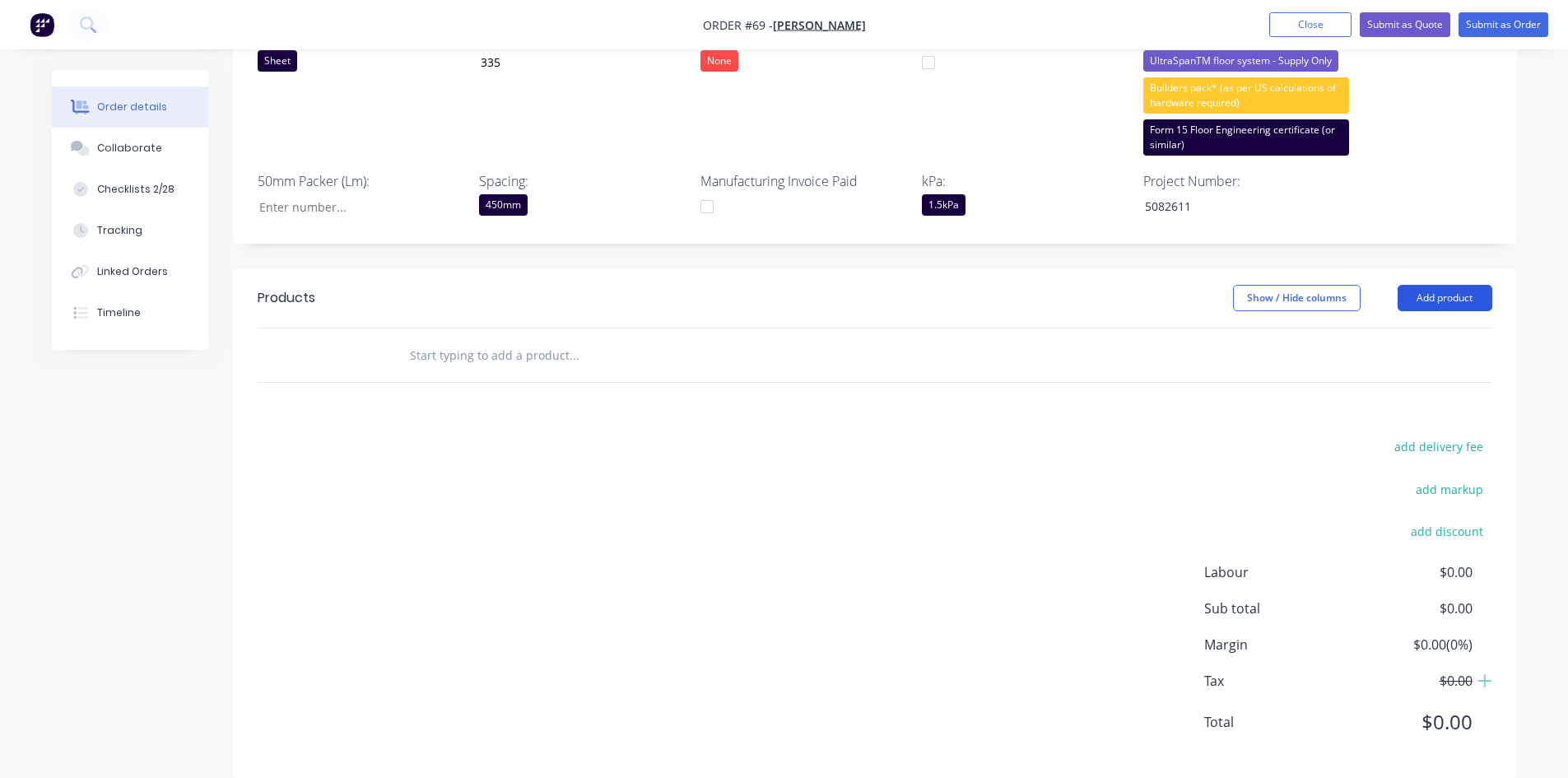
click at [1263, 285] on button "Add product" at bounding box center [1445, 299] width 95 height 27
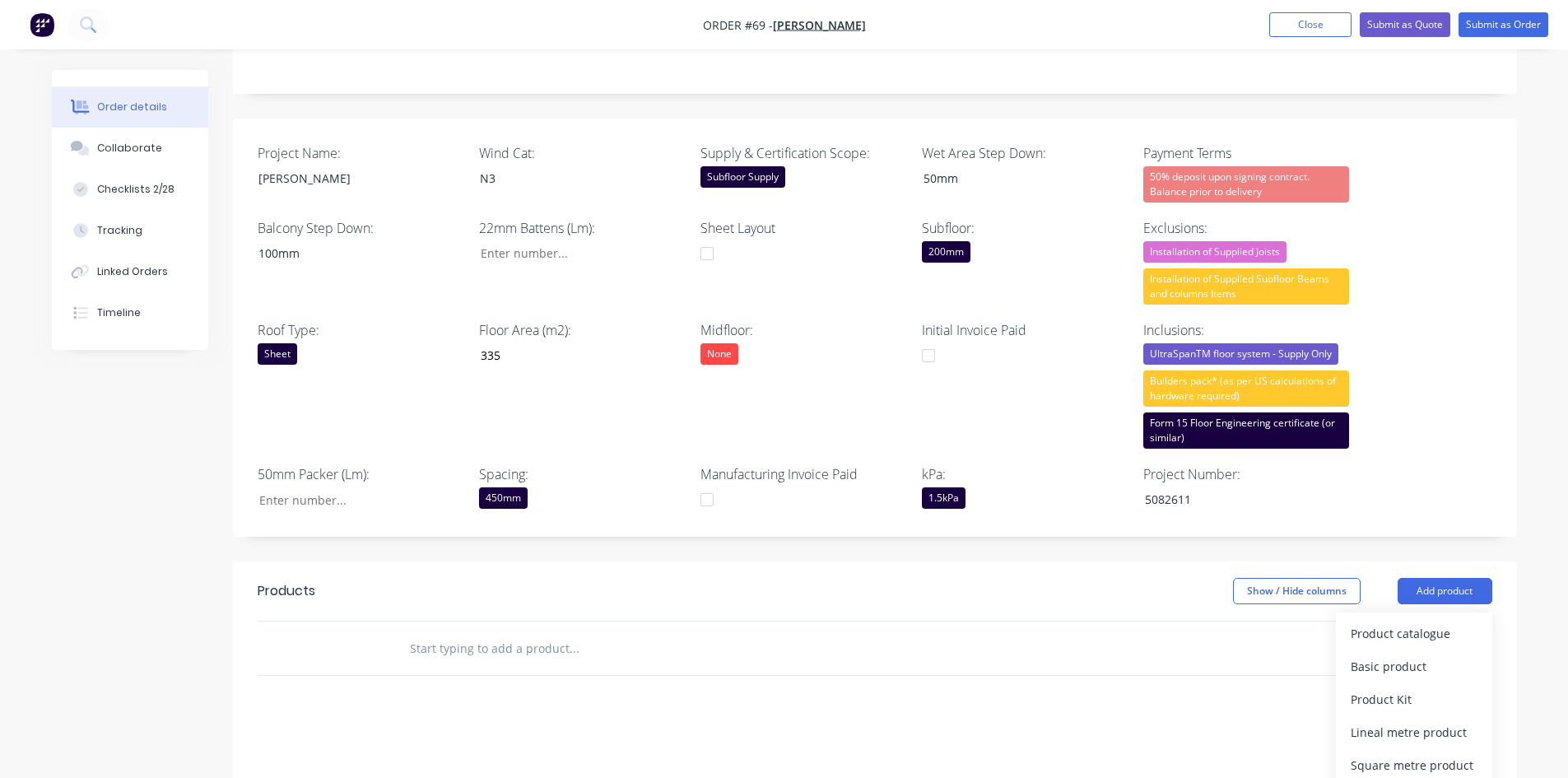
scroll to position [411, 0]
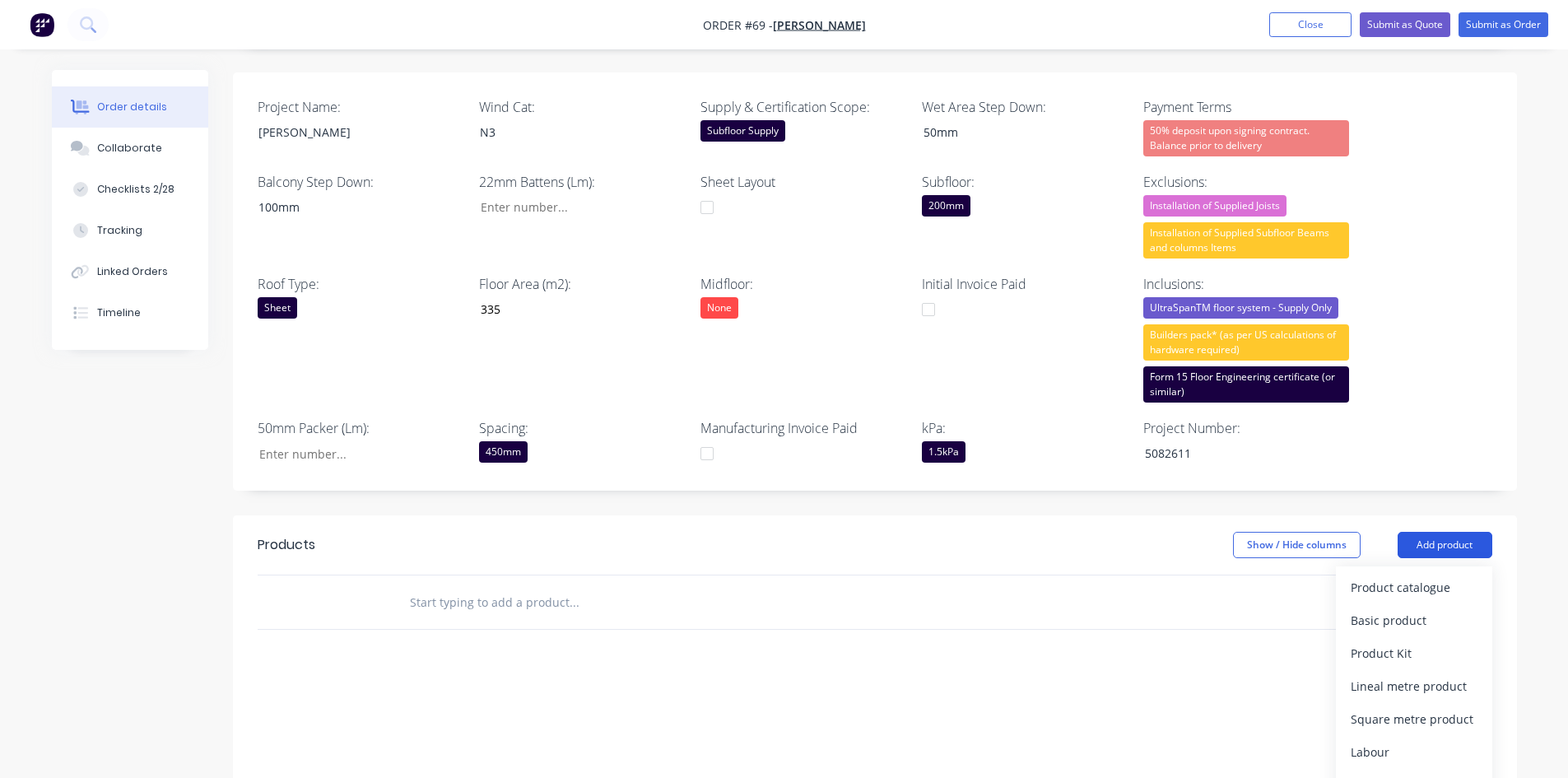
click at [1263, 532] on button "Add product" at bounding box center [1445, 545] width 95 height 27
click at [1263, 575] on div "Product catalogue" at bounding box center [1414, 587] width 127 height 24
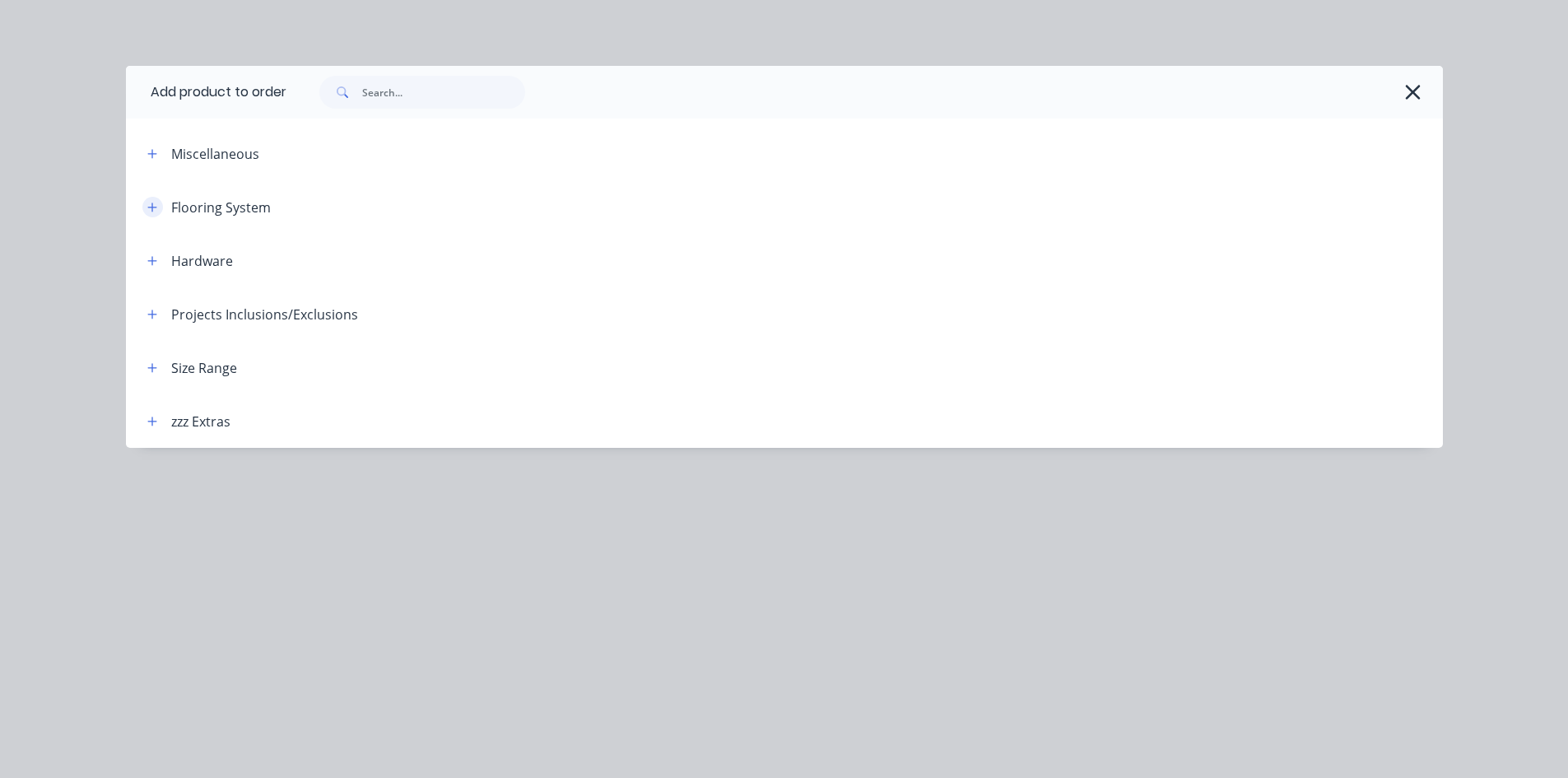
click at [158, 207] on button "button" at bounding box center [153, 208] width 21 height 21
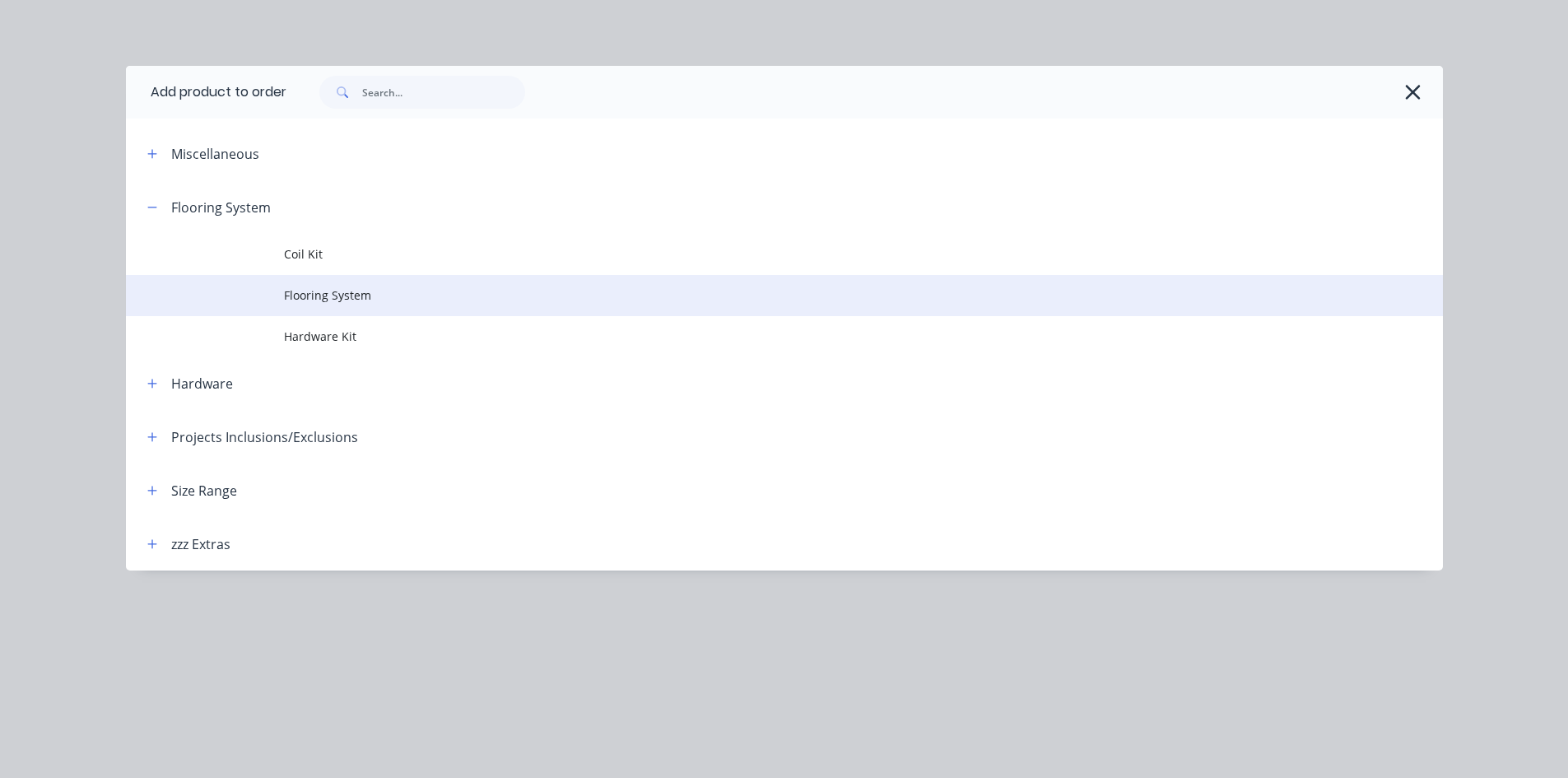
click at [401, 308] on td "Flooring System" at bounding box center [863, 295] width 1159 height 41
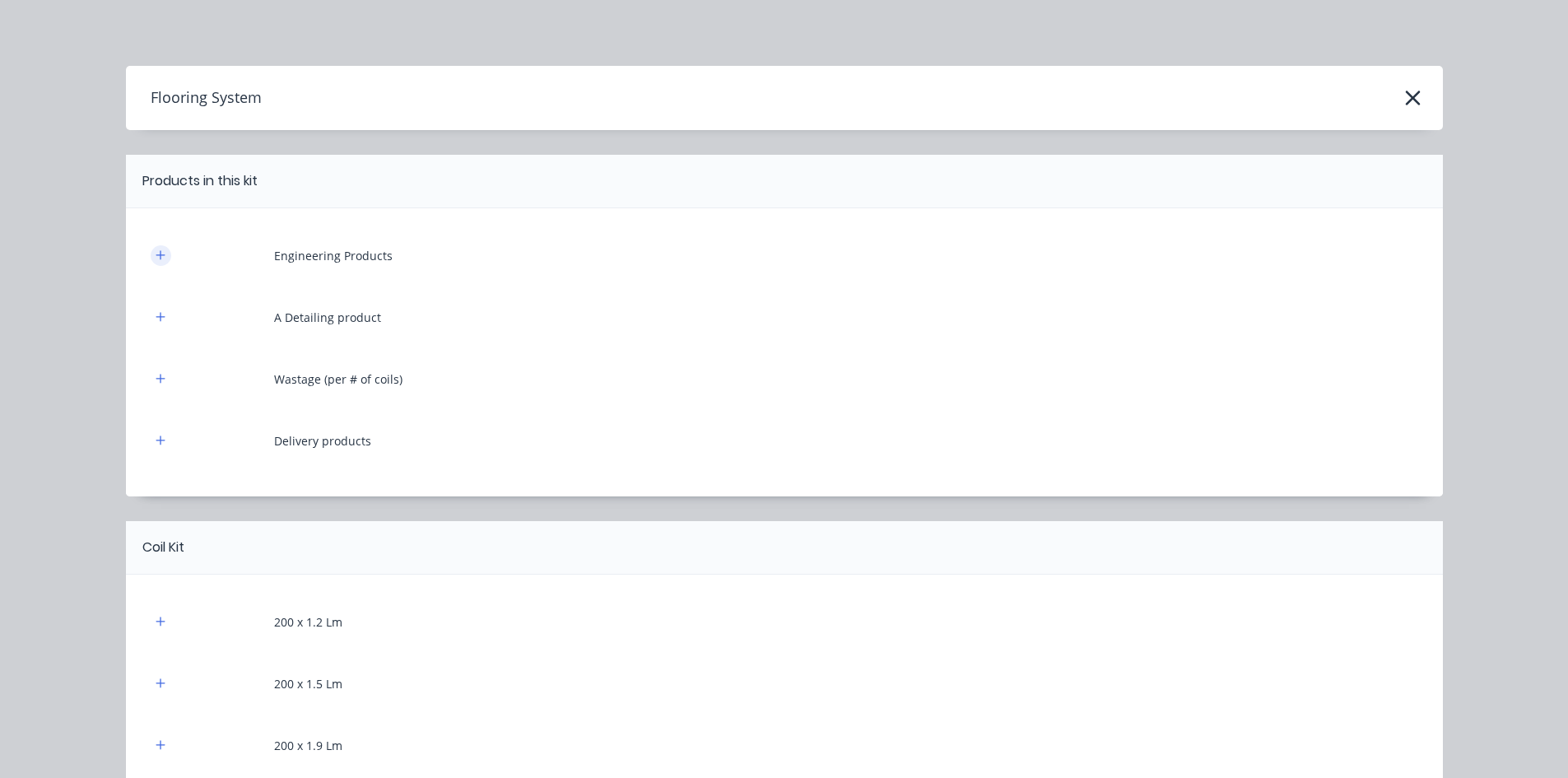
click at [151, 254] on button "button" at bounding box center [161, 256] width 21 height 21
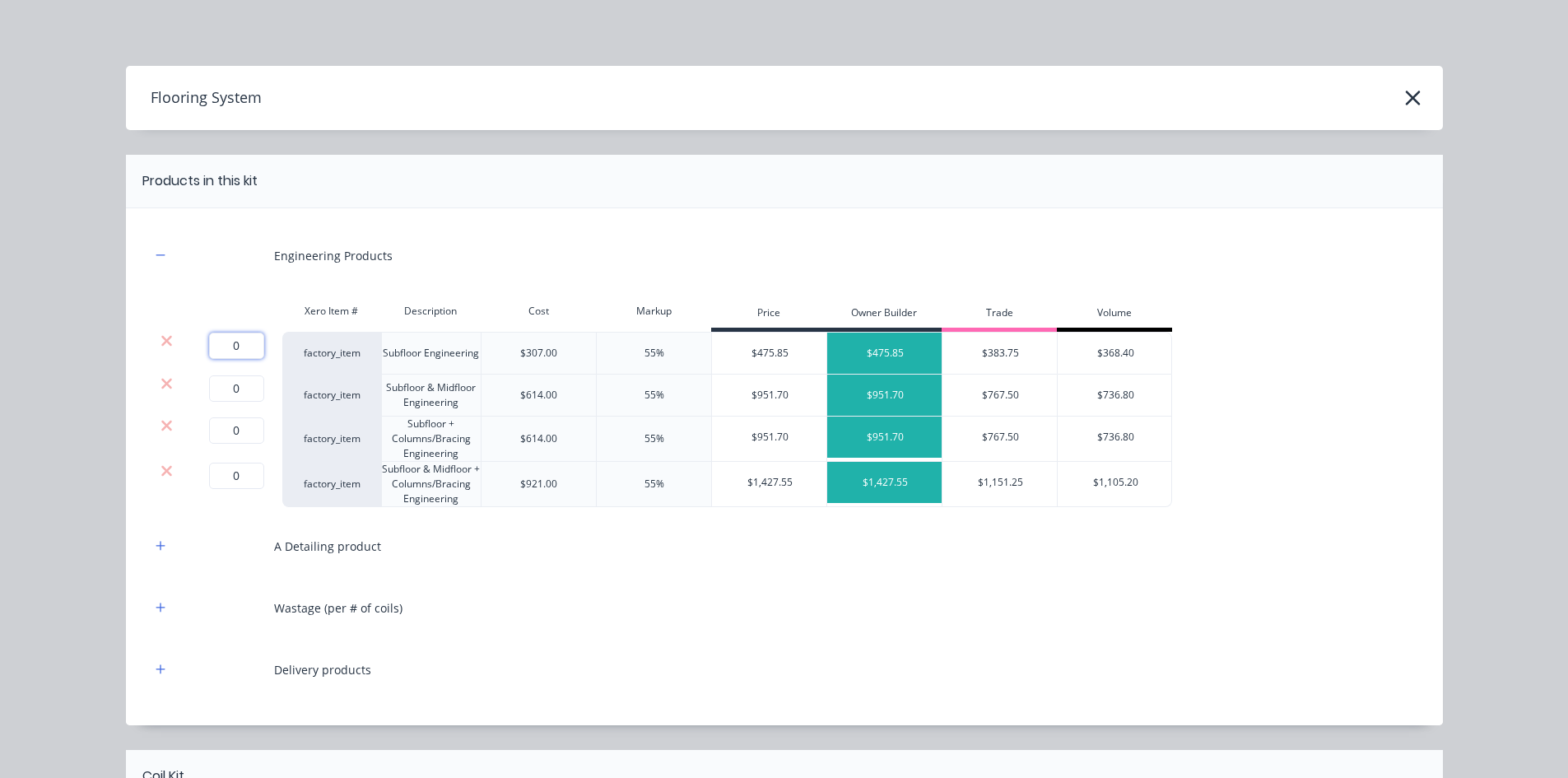
click at [228, 353] on input "0" at bounding box center [237, 346] width 55 height 27
type input "1"
click at [161, 385] on icon at bounding box center [166, 383] width 10 height 10
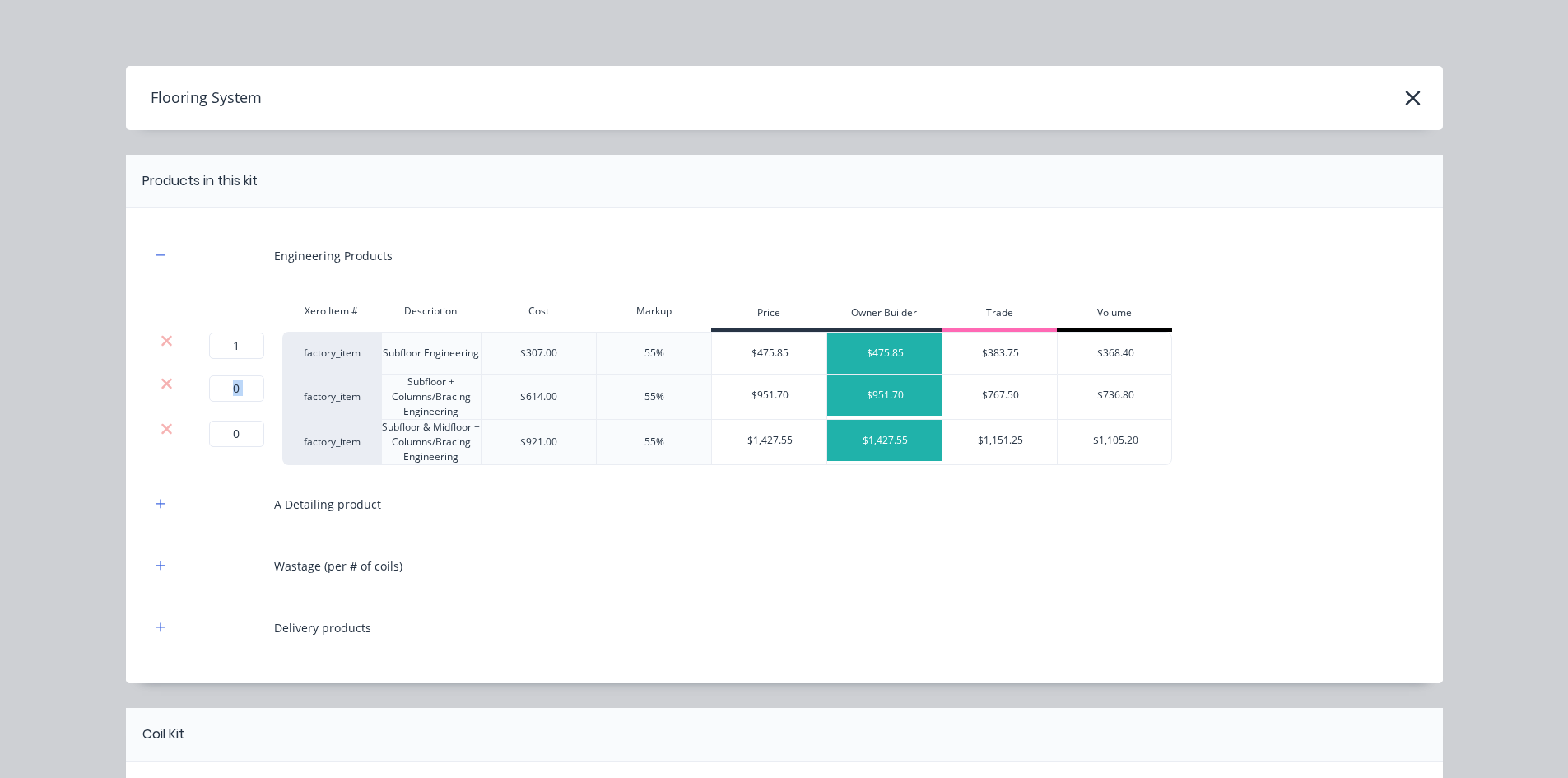
click at [161, 385] on icon at bounding box center [166, 383] width 10 height 10
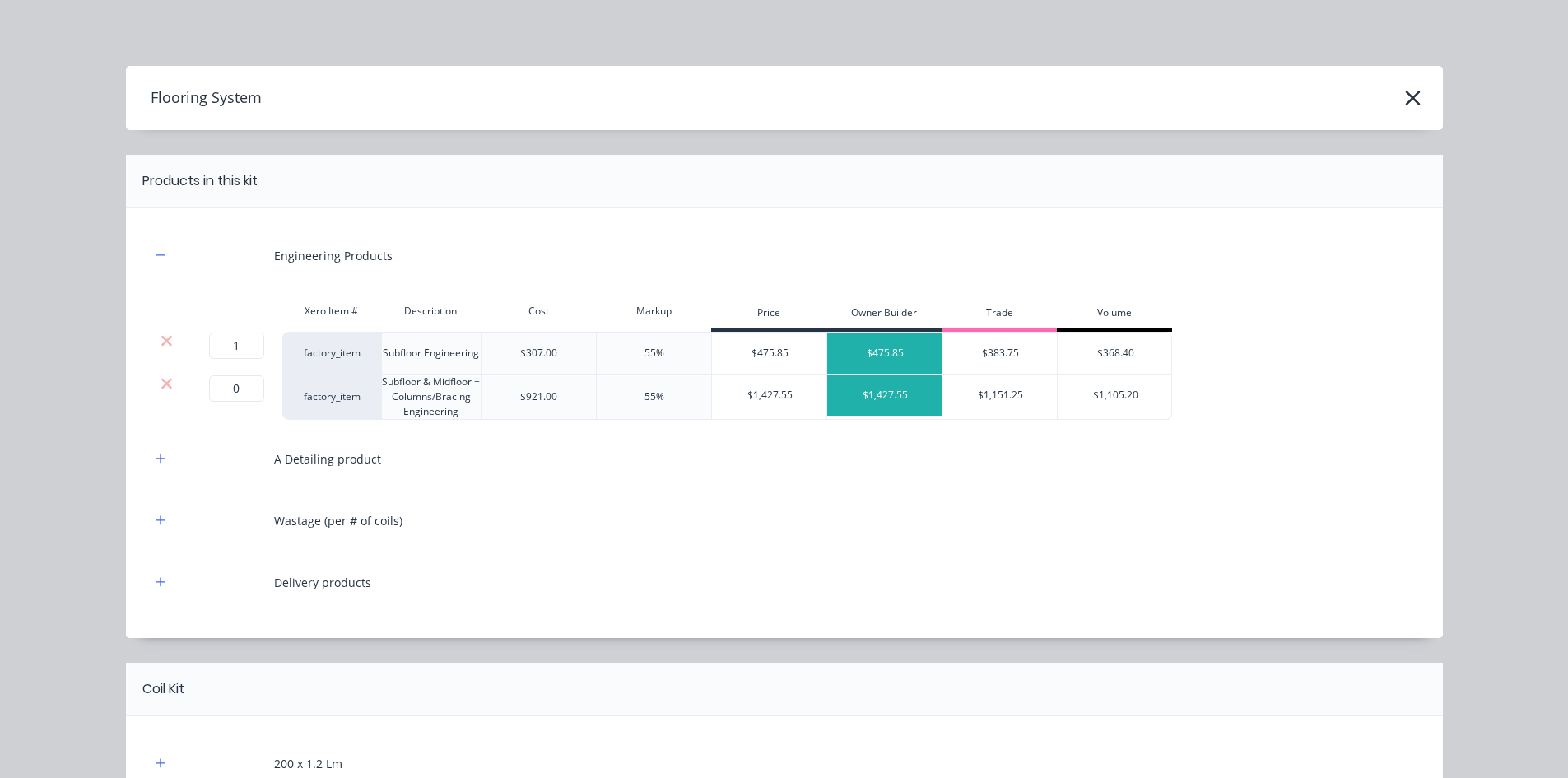
click at [161, 385] on icon at bounding box center [166, 383] width 10 height 10
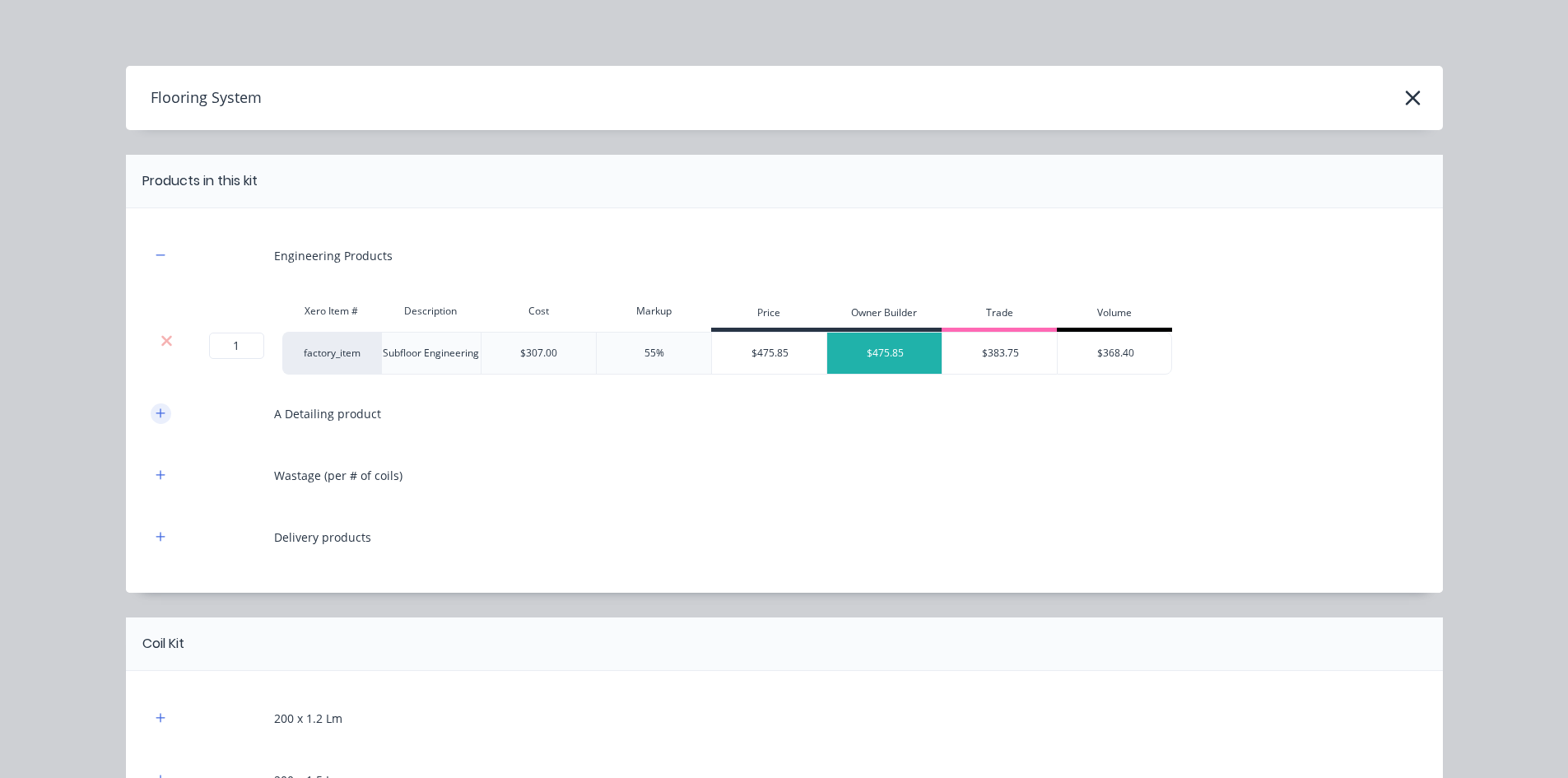
click at [160, 414] on button "button" at bounding box center [161, 414] width 21 height 21
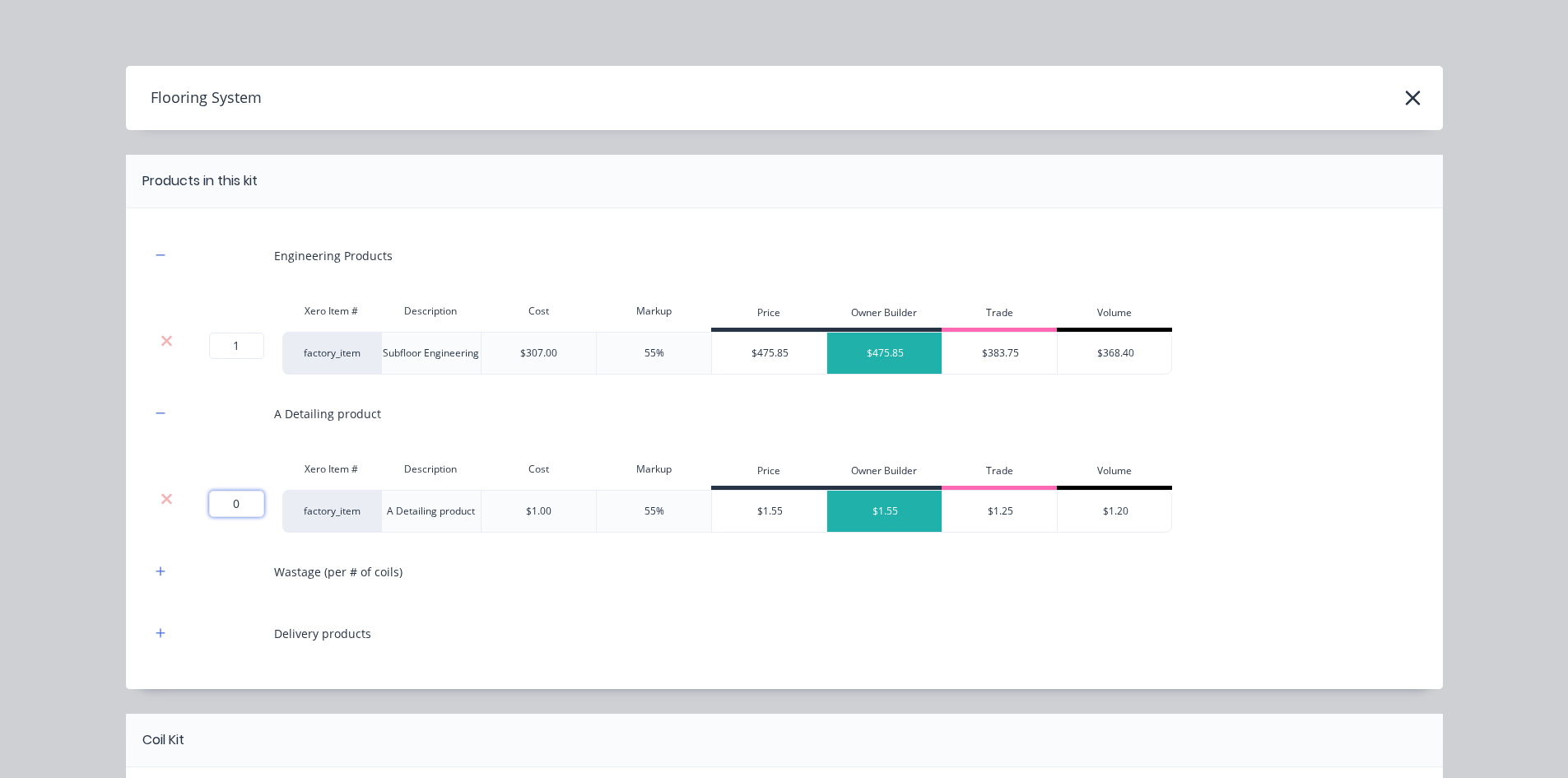
click at [245, 506] on input "0" at bounding box center [237, 504] width 55 height 27
type input "34"
click at [91, 511] on div "Flooring System Products in this kit Engineering Products Xero Item # Descripti…" at bounding box center [784, 389] width 1568 height 778
click at [158, 573] on icon "button" at bounding box center [160, 571] width 9 height 11
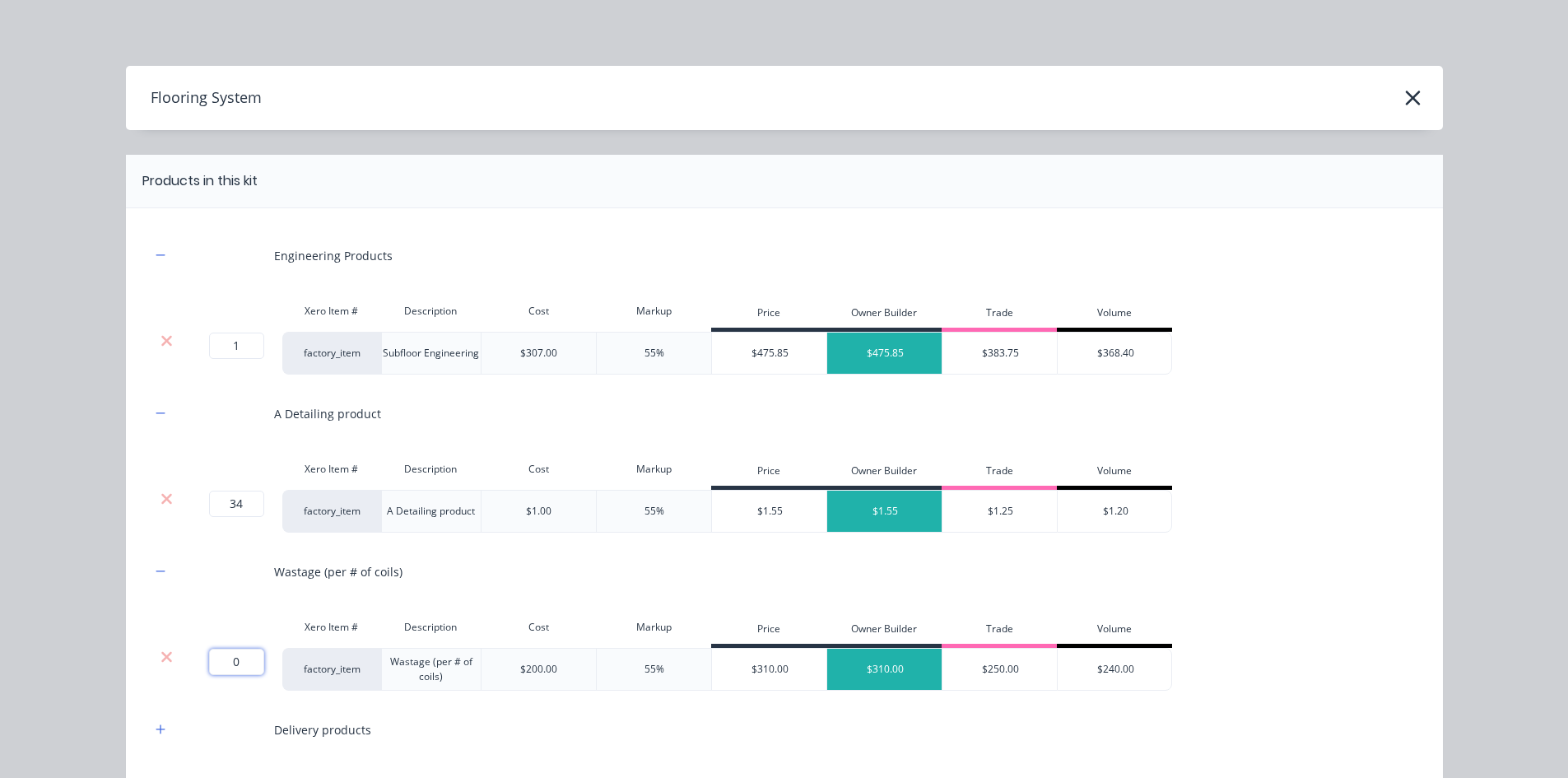
click at [237, 600] on input "0" at bounding box center [237, 662] width 55 height 27
type input "1"
click at [159, 600] on icon "button" at bounding box center [160, 730] width 9 height 11
click at [240, 600] on input "1" at bounding box center [237, 662] width 55 height 27
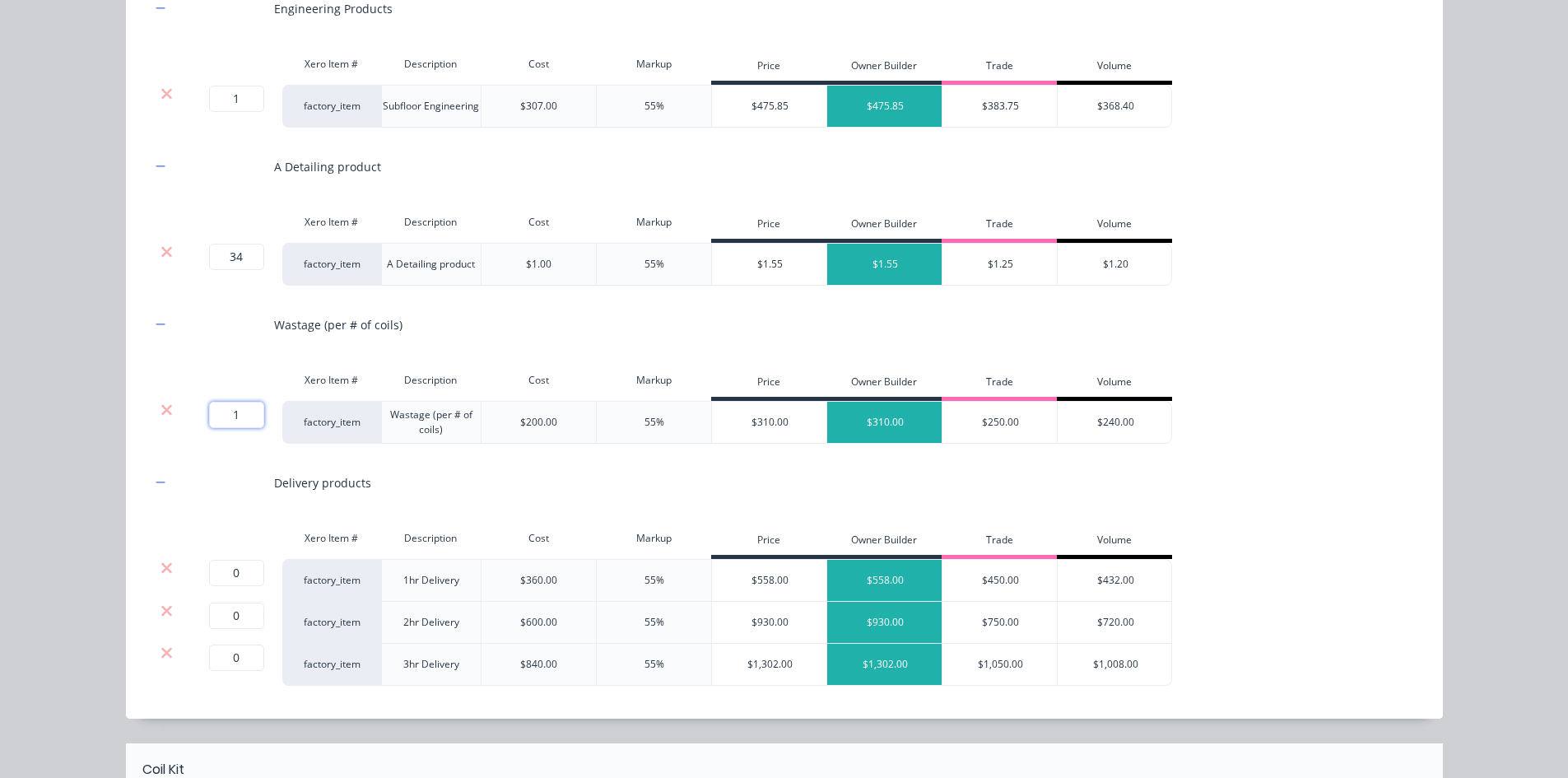
scroll to position [329, 0]
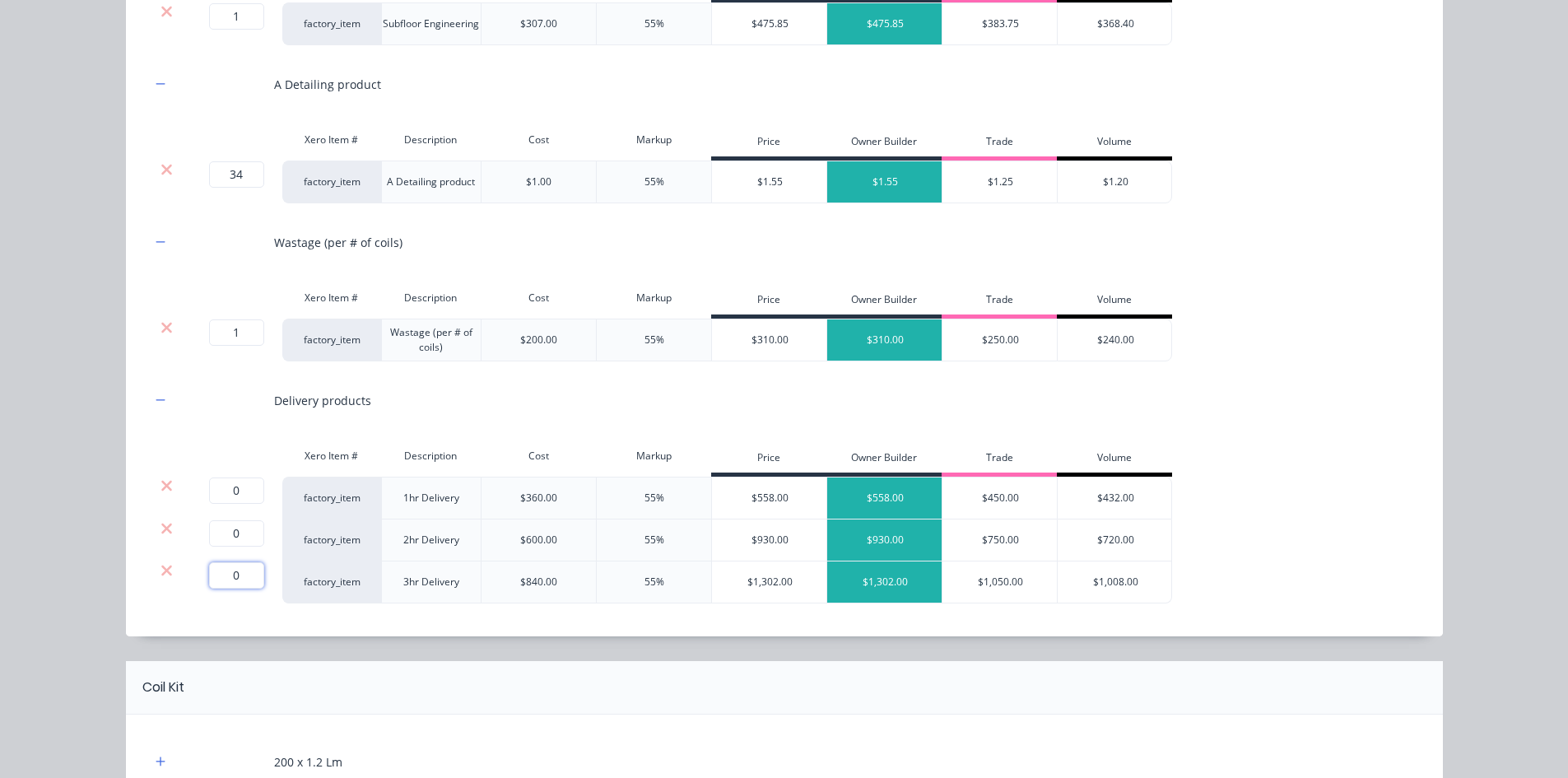
click at [236, 568] on input "0" at bounding box center [237, 575] width 55 height 27
type input "1"
click at [166, 482] on icon at bounding box center [166, 485] width 12 height 16
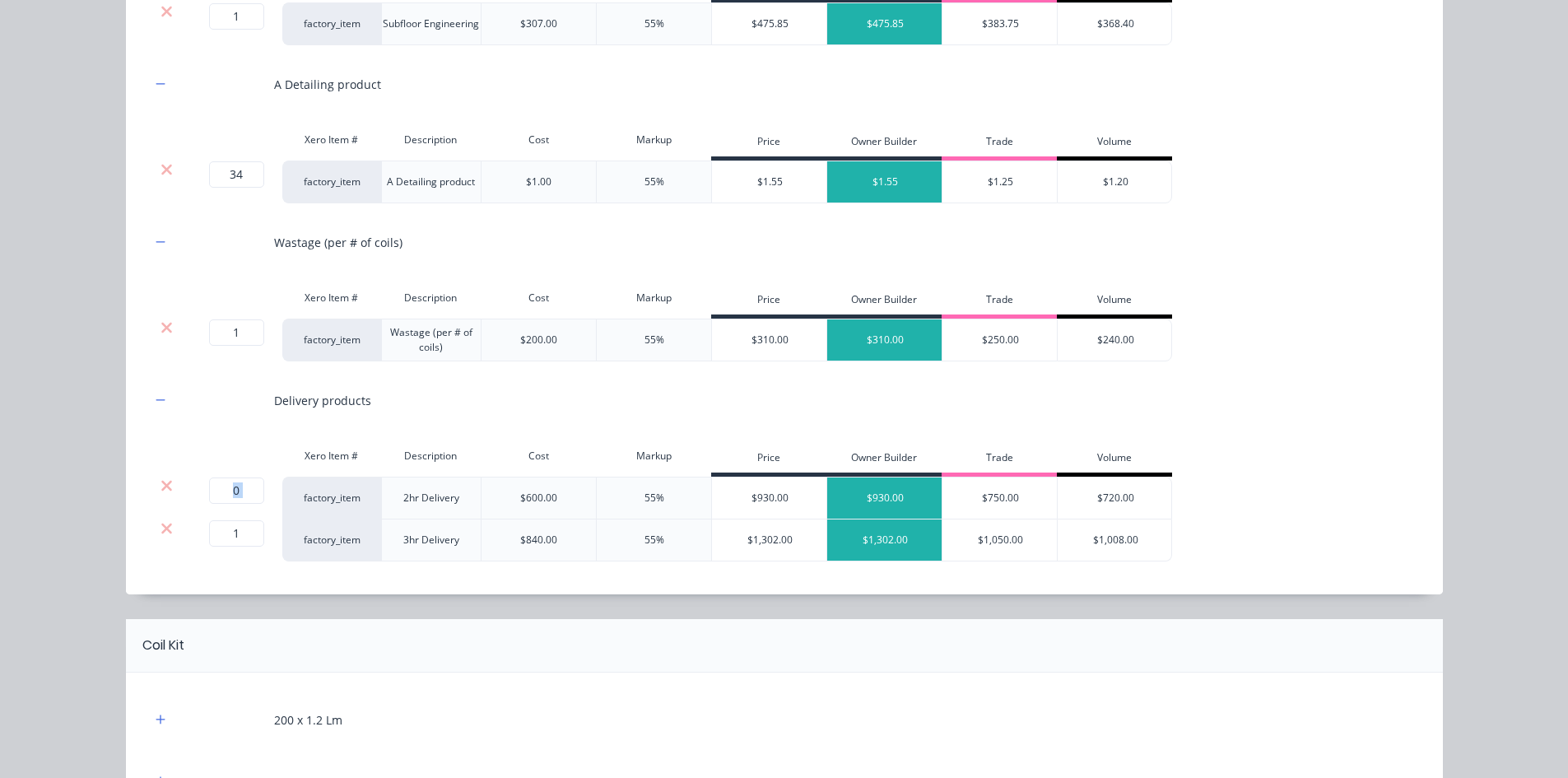
click at [166, 482] on icon at bounding box center [166, 485] width 12 height 16
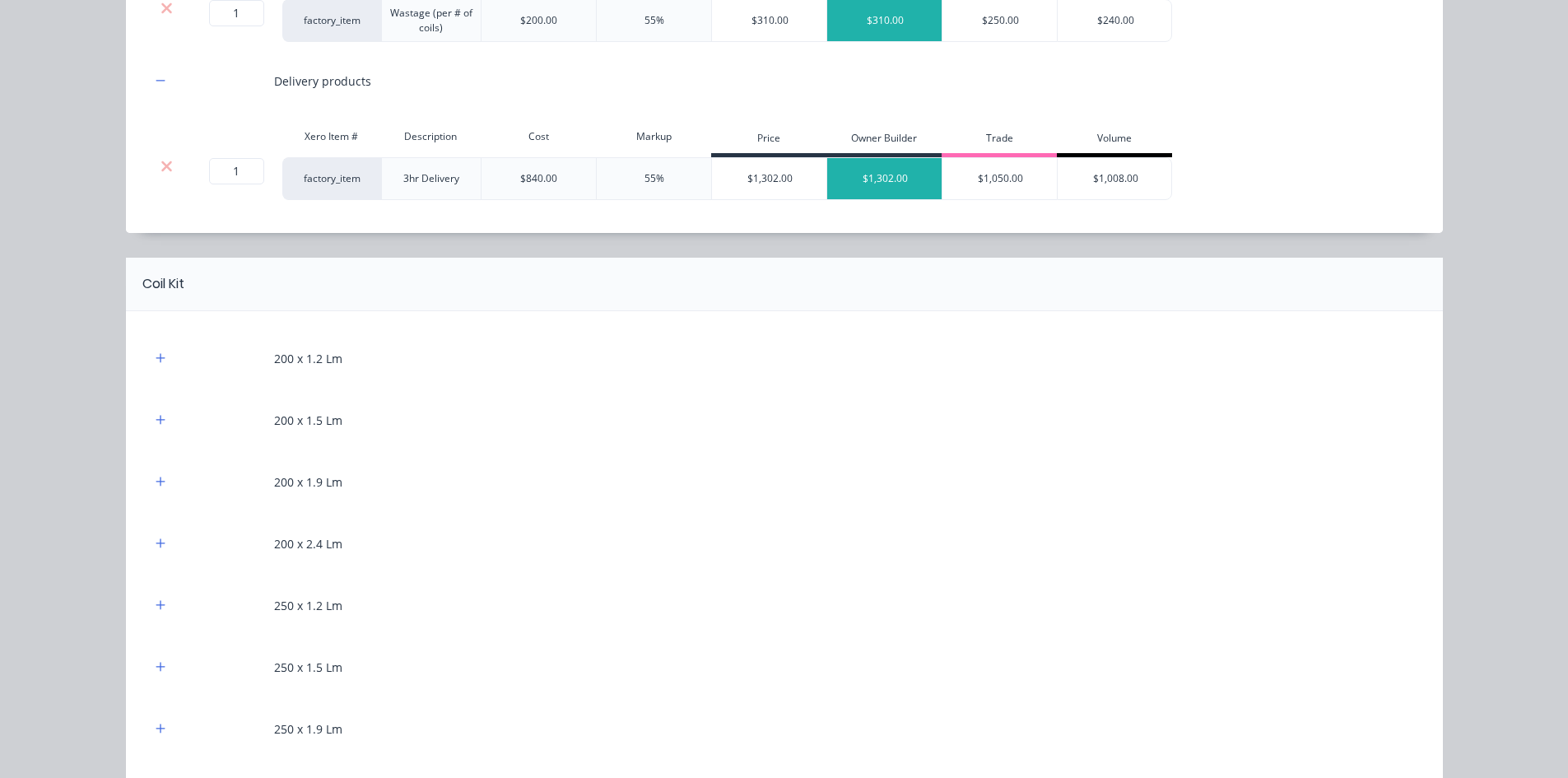
scroll to position [659, 0]
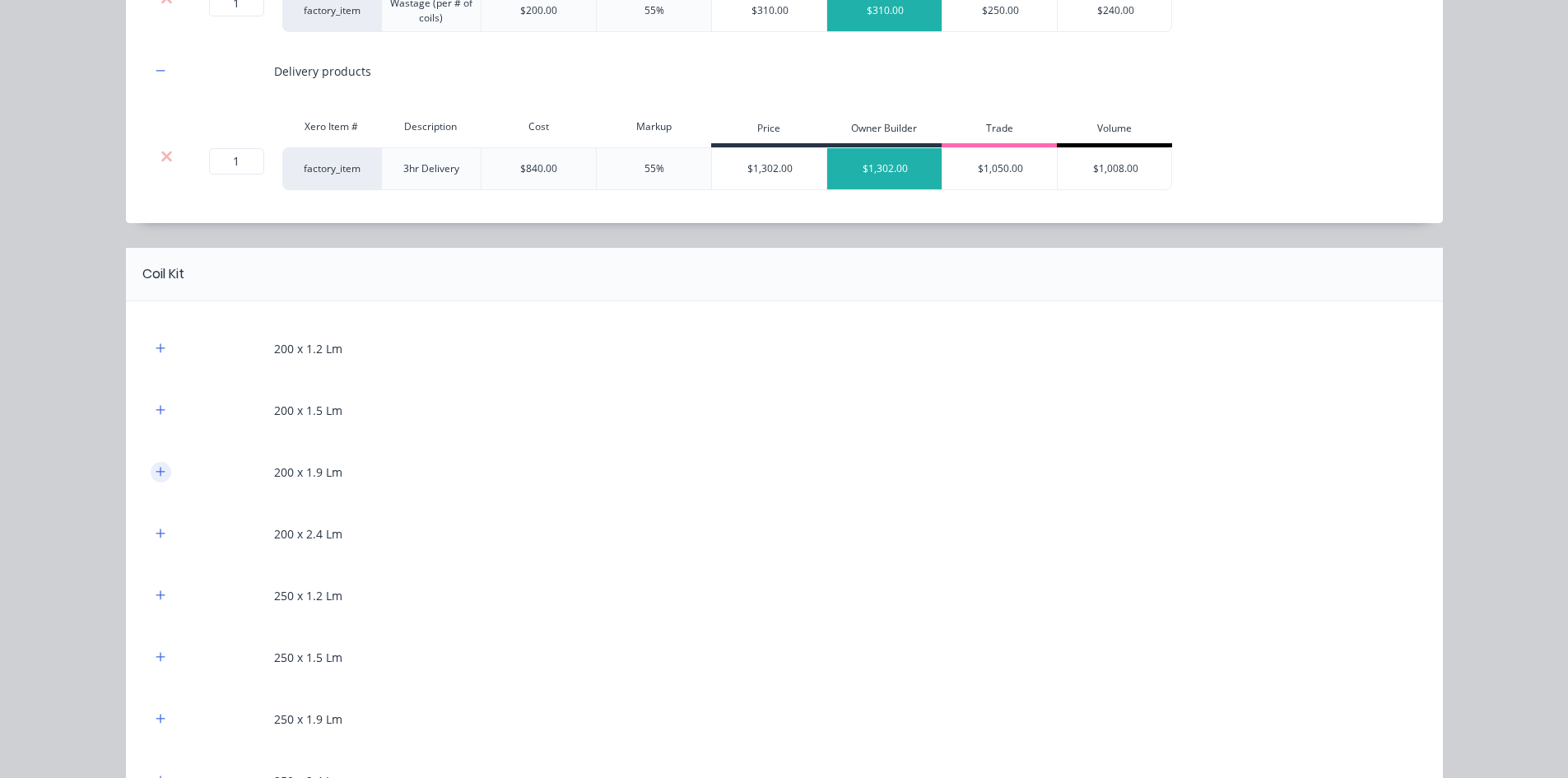
click at [155, 471] on icon "button" at bounding box center [160, 472] width 9 height 11
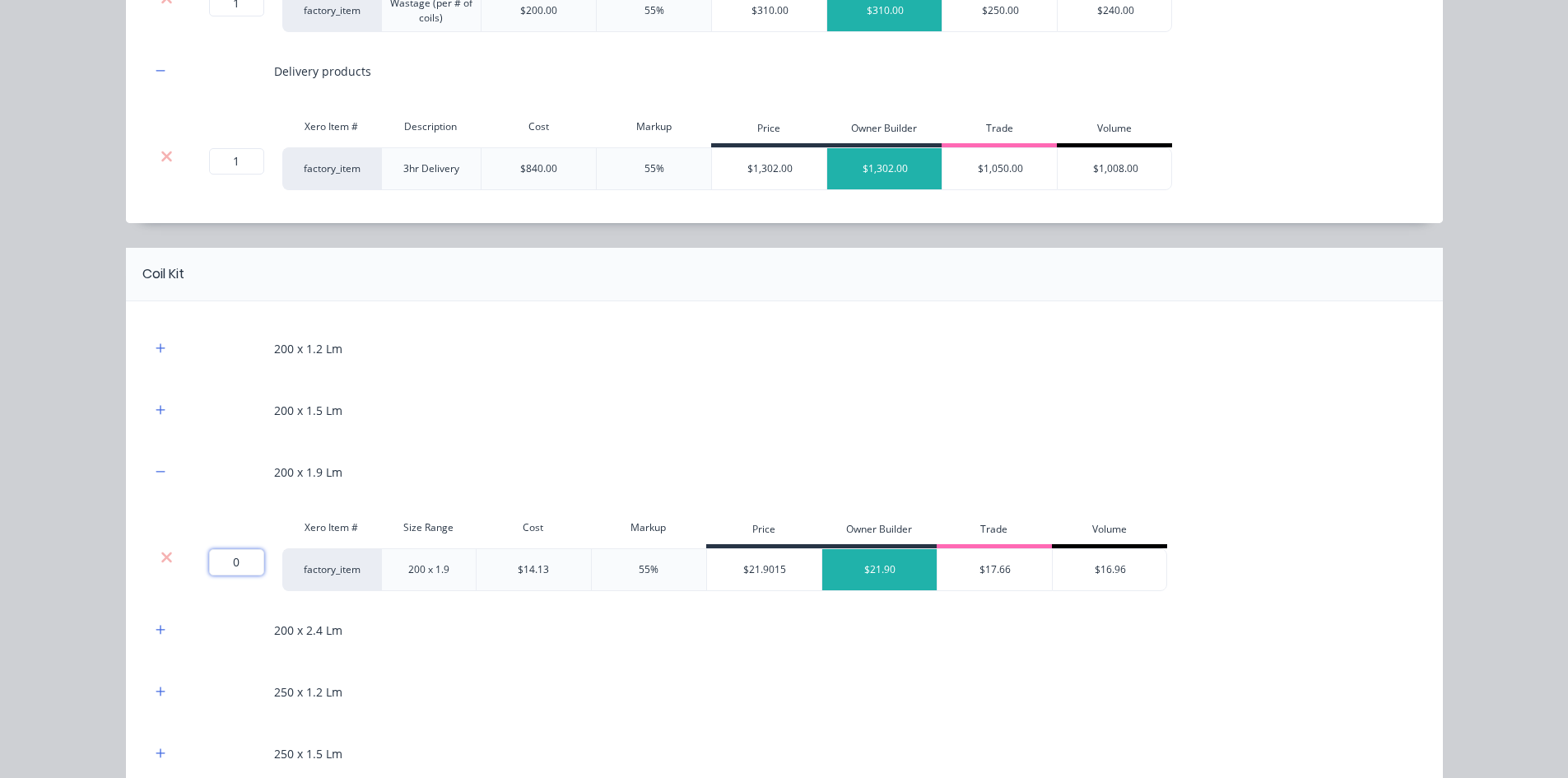
click at [247, 561] on input "0" at bounding box center [237, 562] width 55 height 27
type input "34"
click at [156, 356] on button "button" at bounding box center [161, 349] width 21 height 21
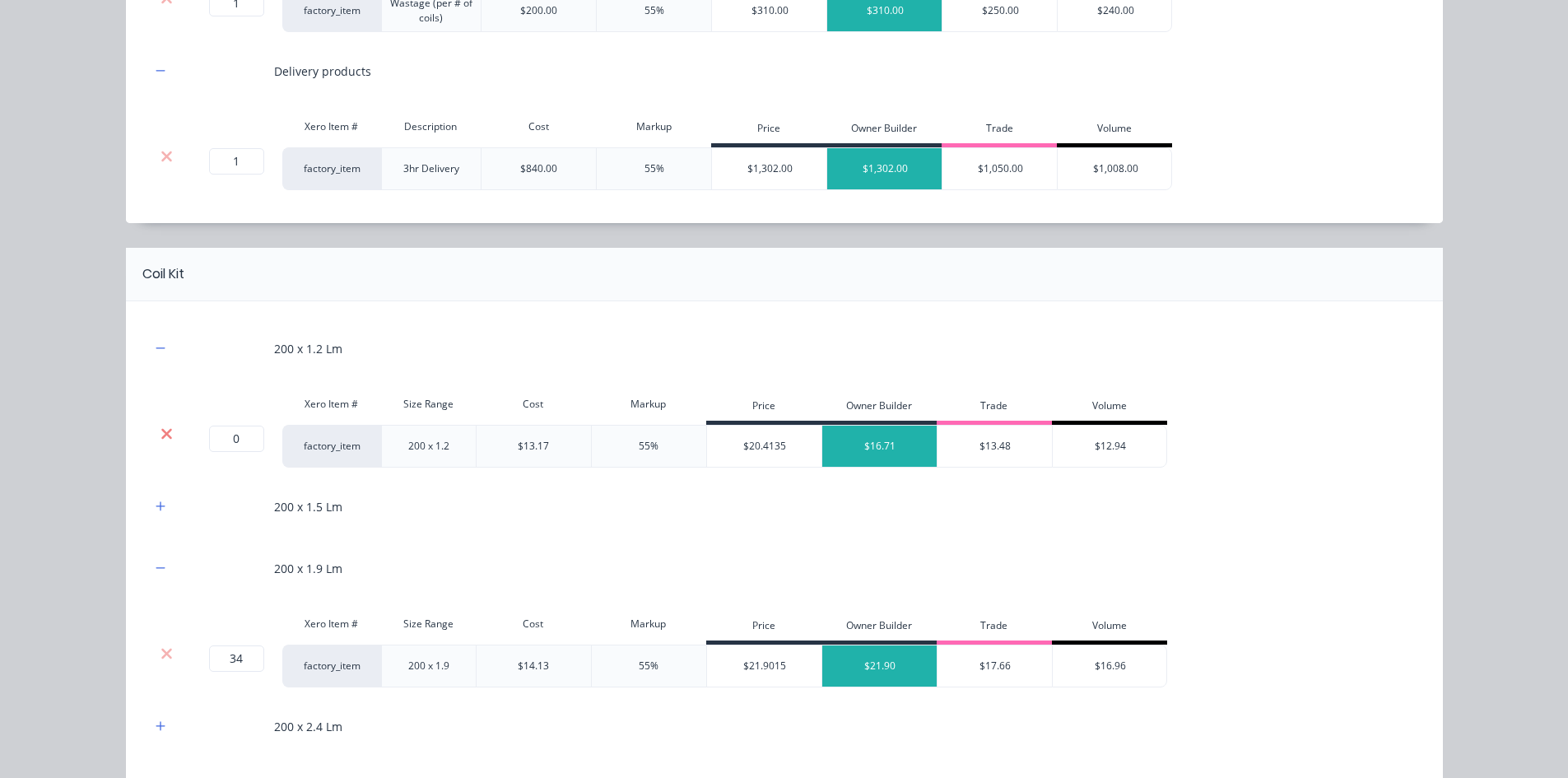
click at [165, 437] on icon at bounding box center [166, 433] width 10 height 10
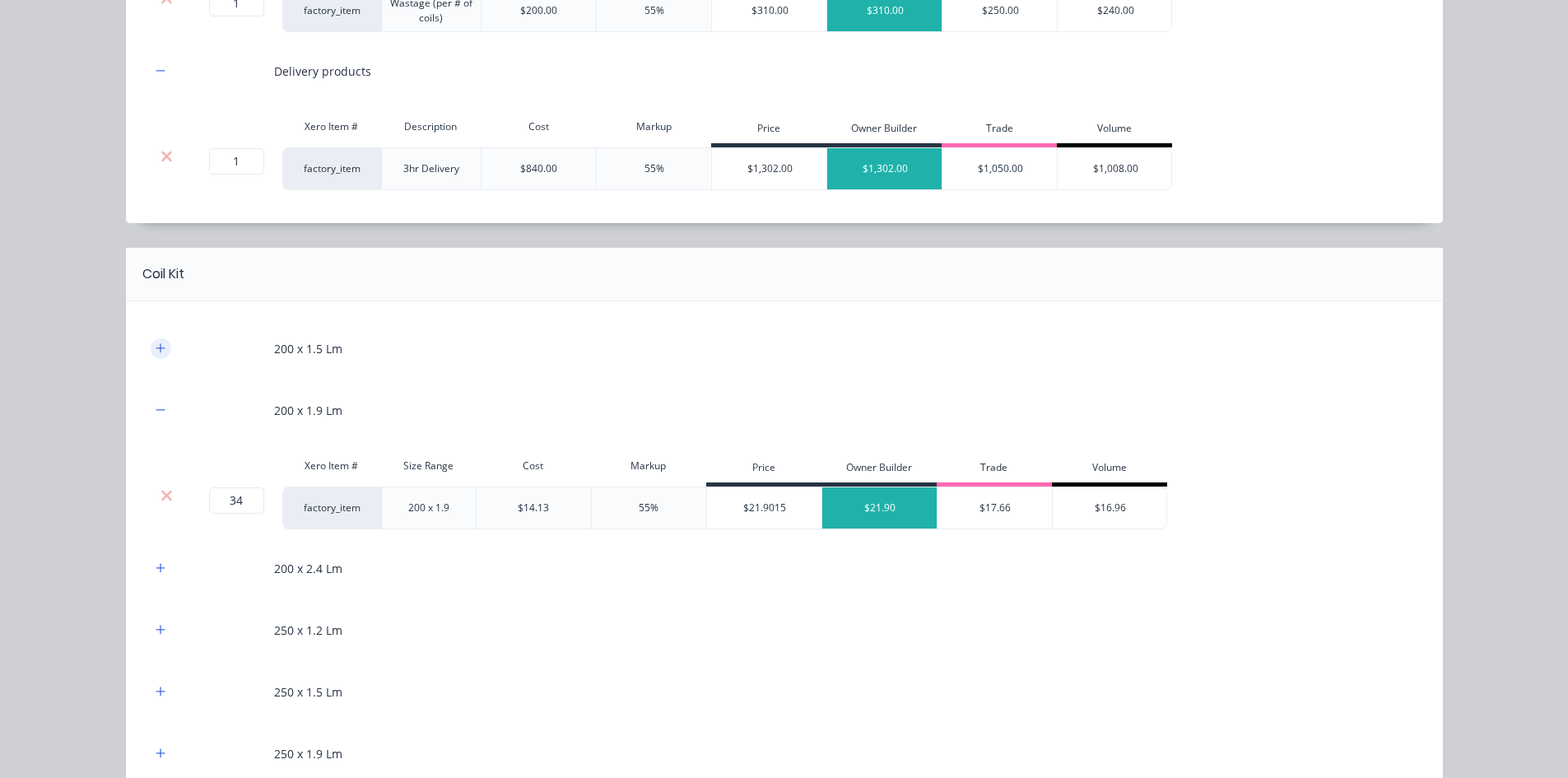
click at [157, 353] on icon "button" at bounding box center [160, 348] width 9 height 11
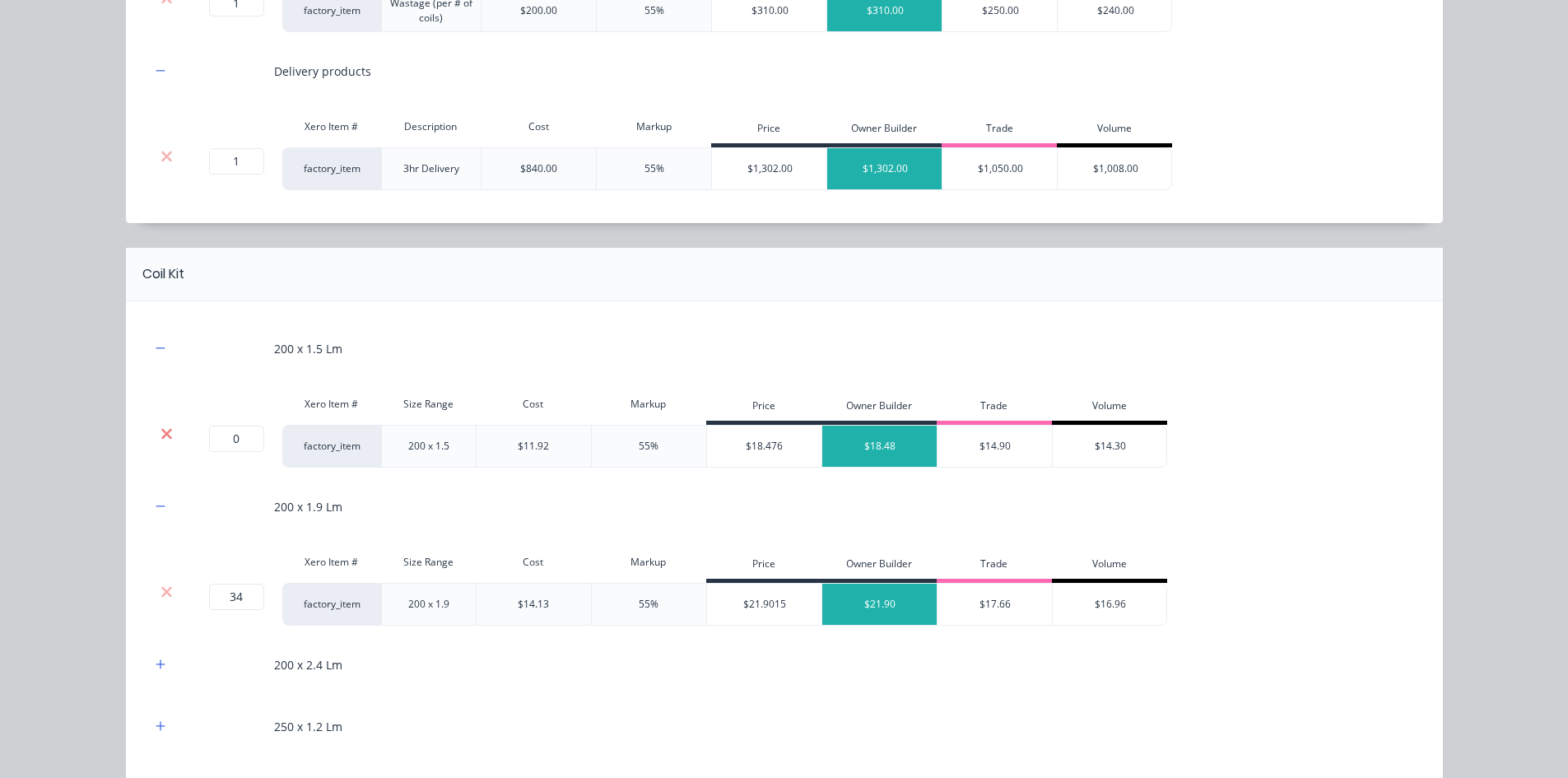
click at [162, 425] on icon at bounding box center [166, 433] width 12 height 16
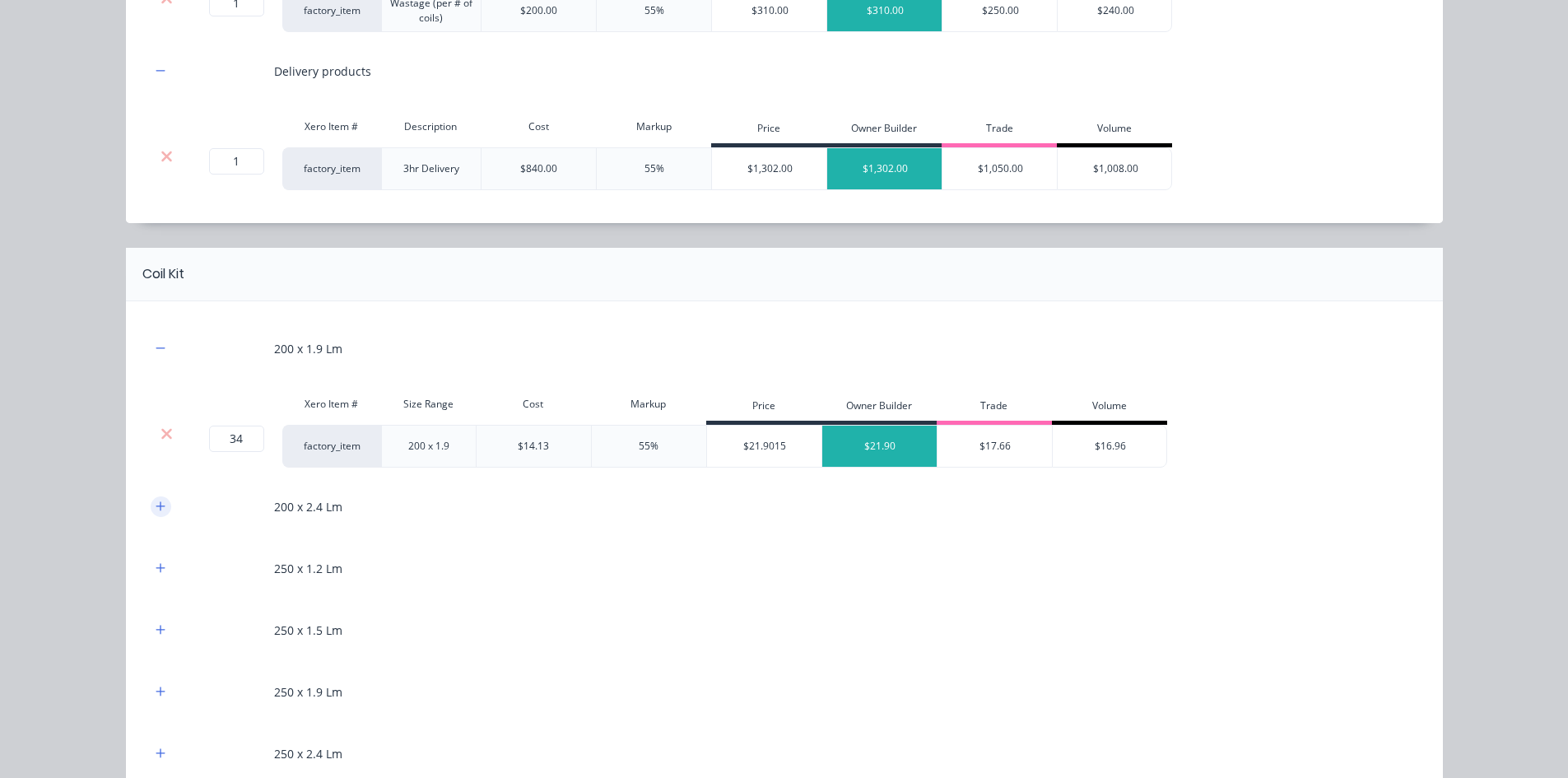
click at [157, 504] on icon "button" at bounding box center [160, 506] width 9 height 11
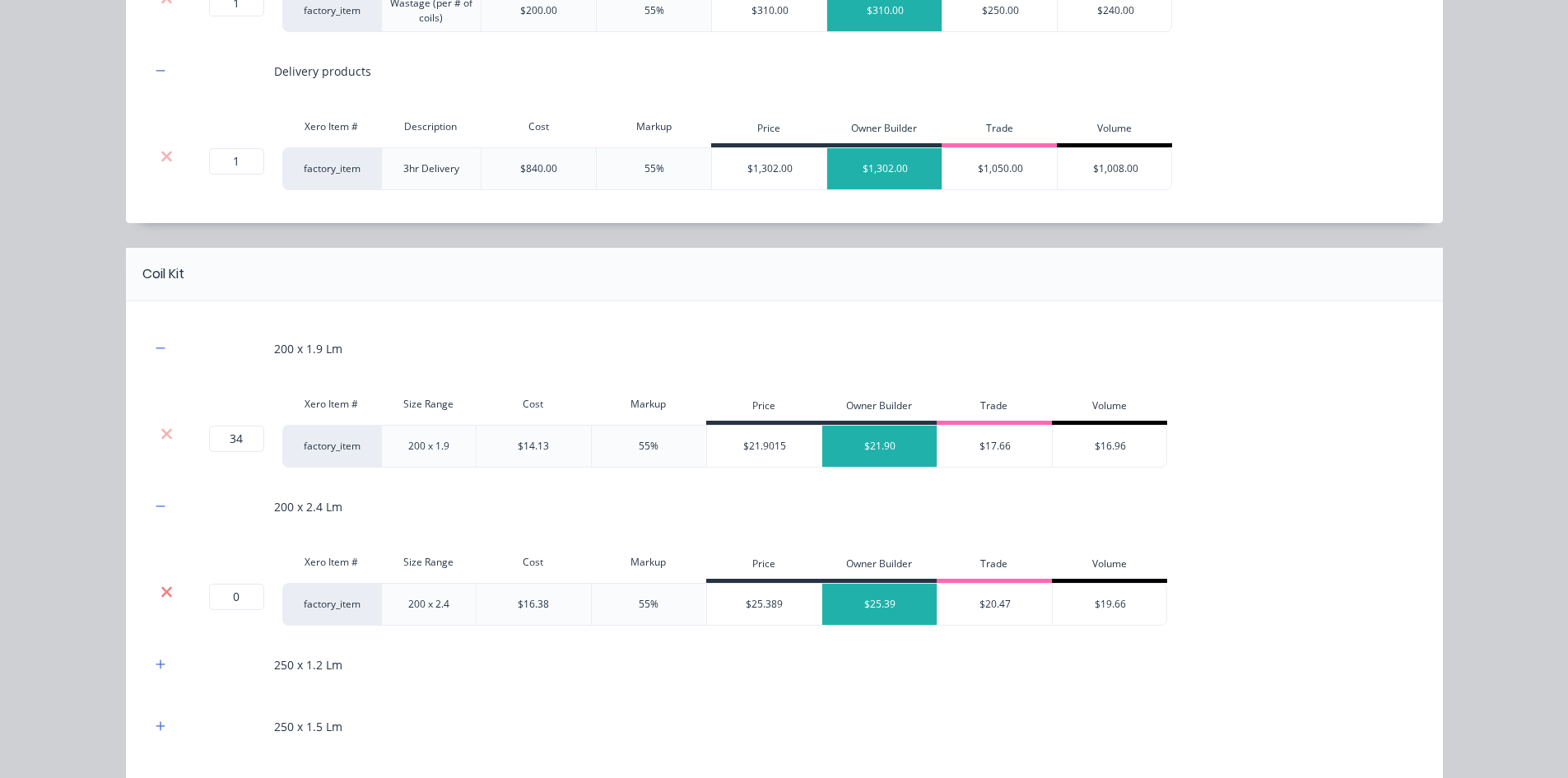
click at [166, 594] on icon at bounding box center [166, 591] width 12 height 16
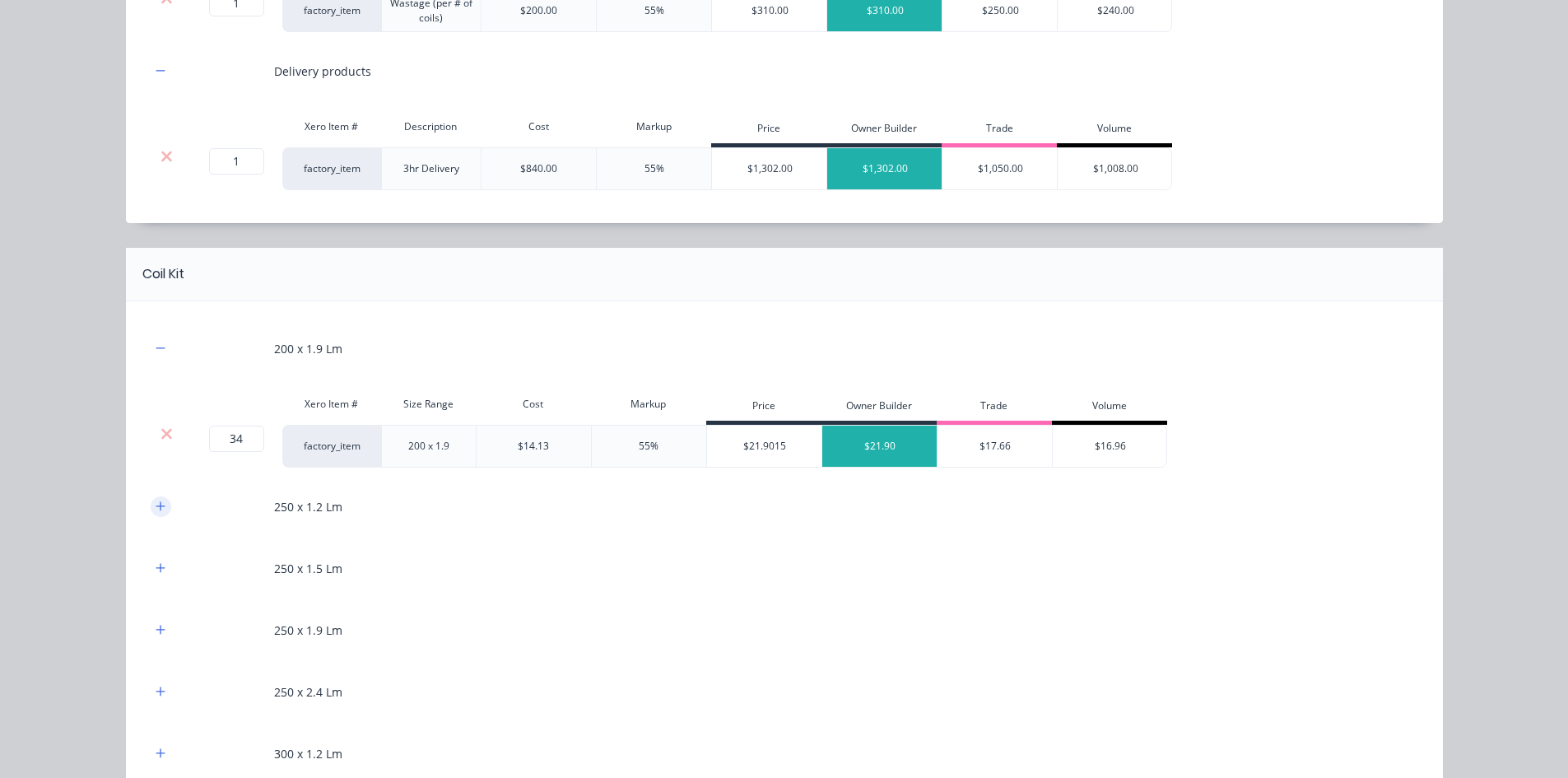
click at [158, 509] on icon "button" at bounding box center [160, 506] width 9 height 11
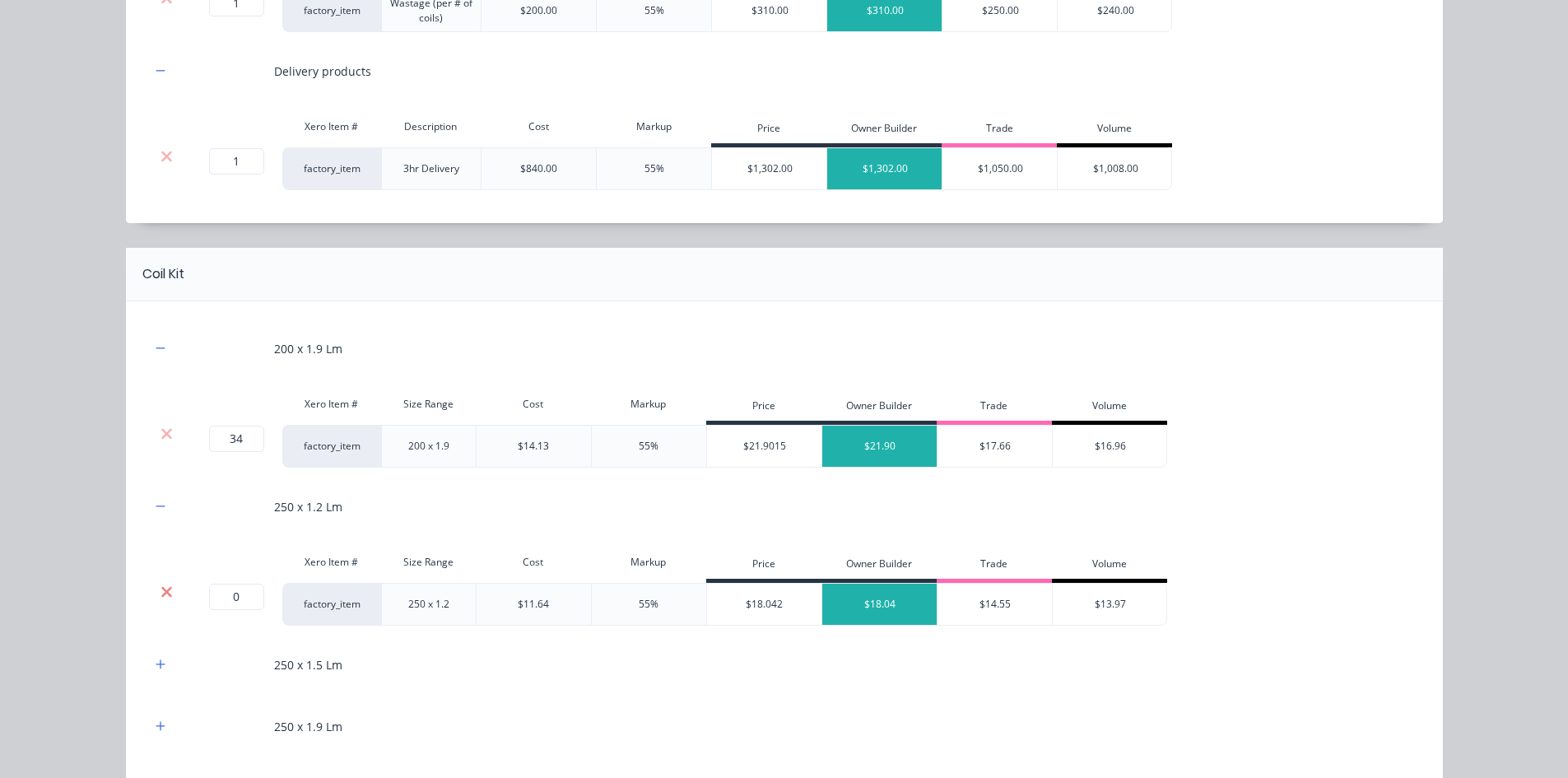
click at [160, 588] on icon at bounding box center [166, 591] width 12 height 16
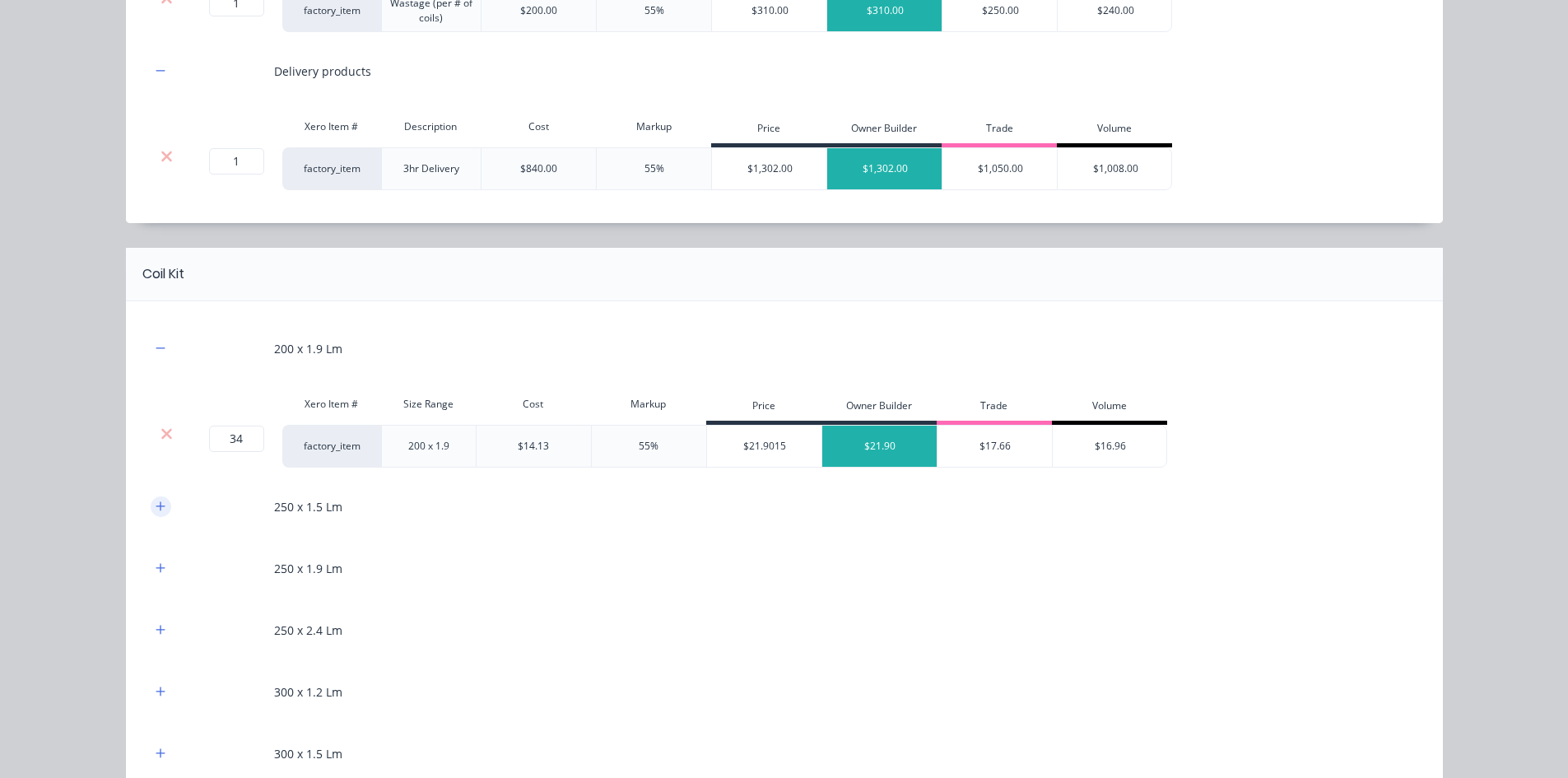
click at [155, 510] on icon "button" at bounding box center [160, 506] width 9 height 11
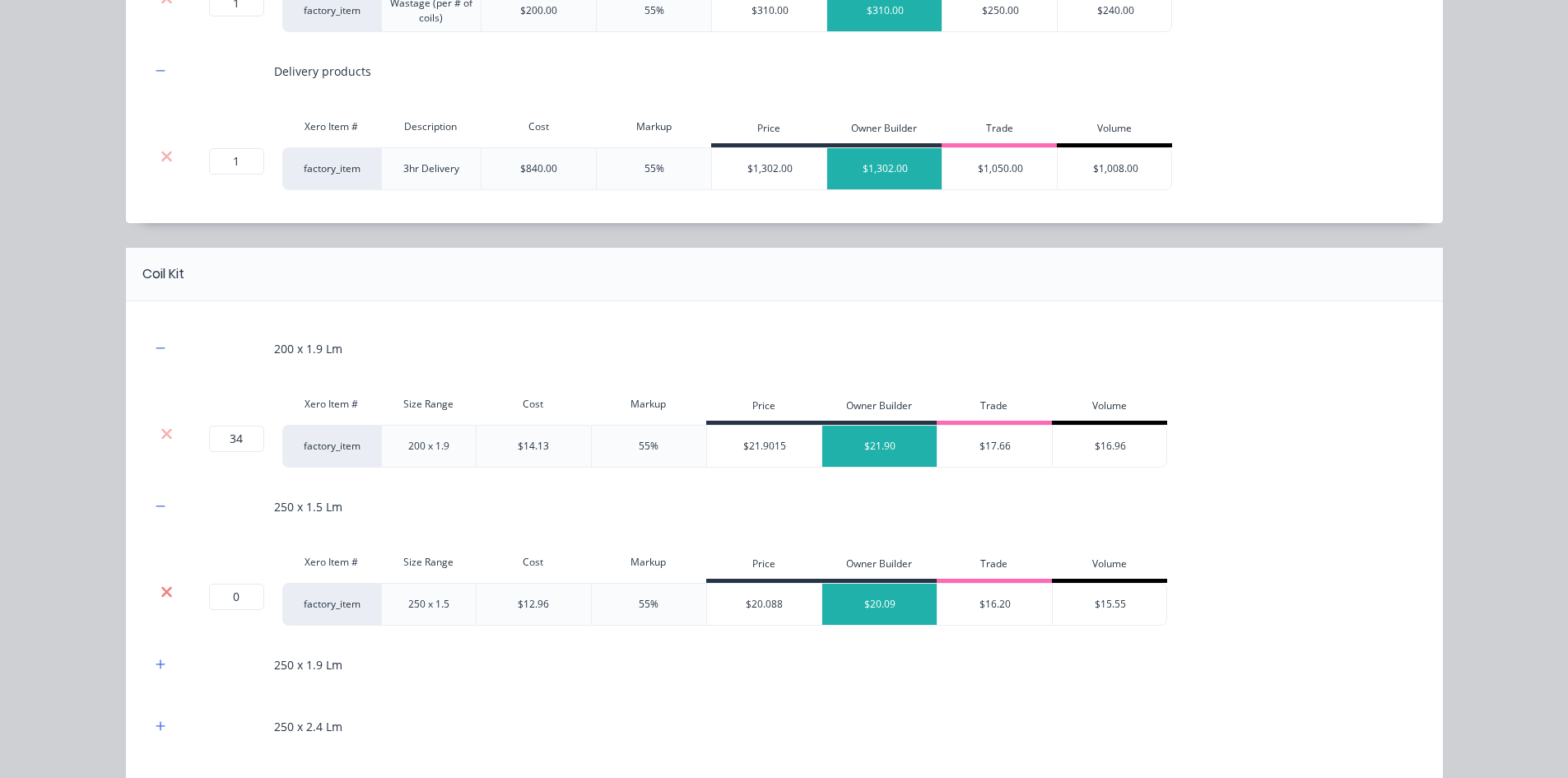
click at [163, 588] on icon at bounding box center [166, 590] width 10 height 10
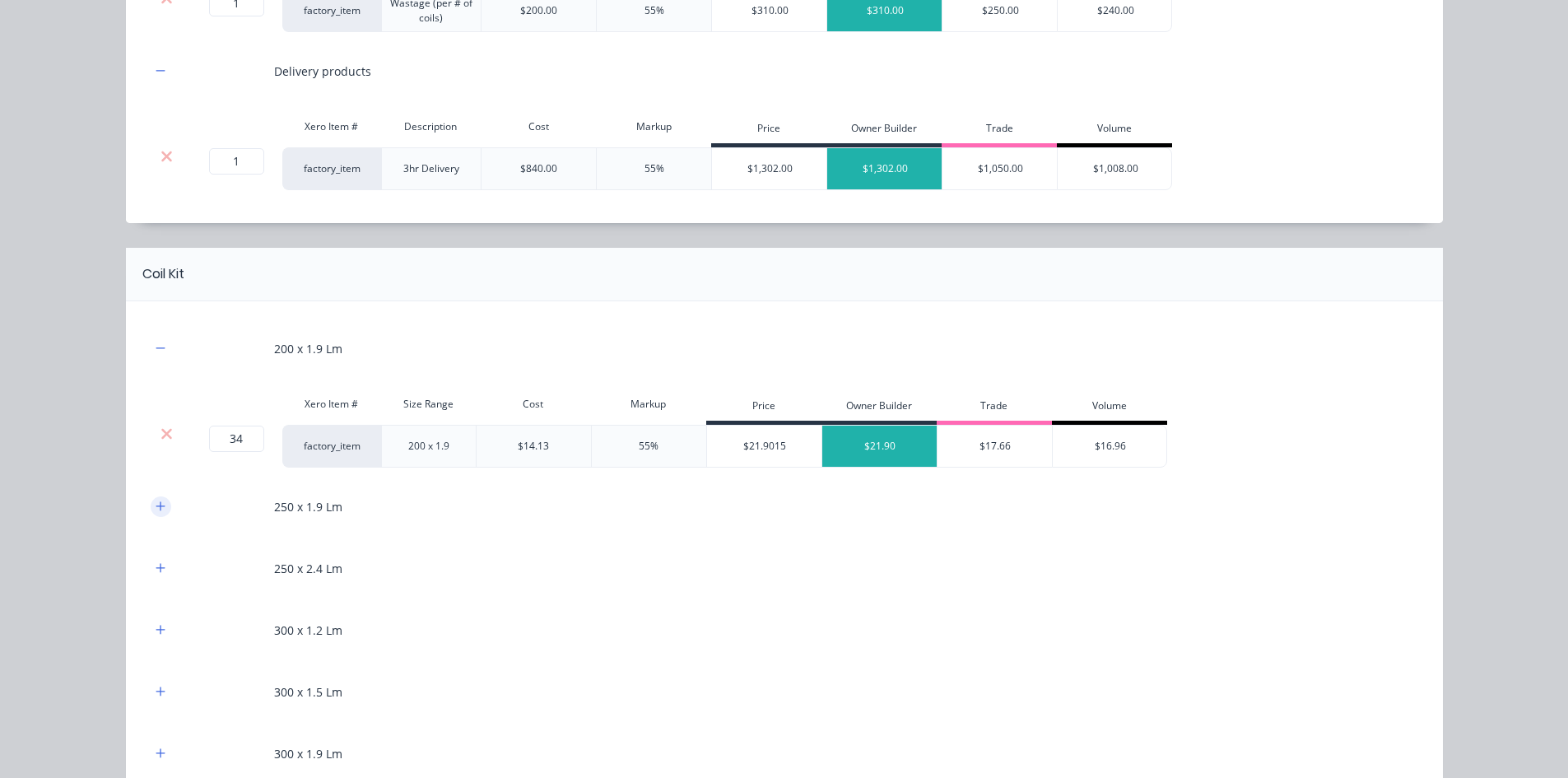
click at [155, 516] on button "button" at bounding box center [161, 507] width 21 height 21
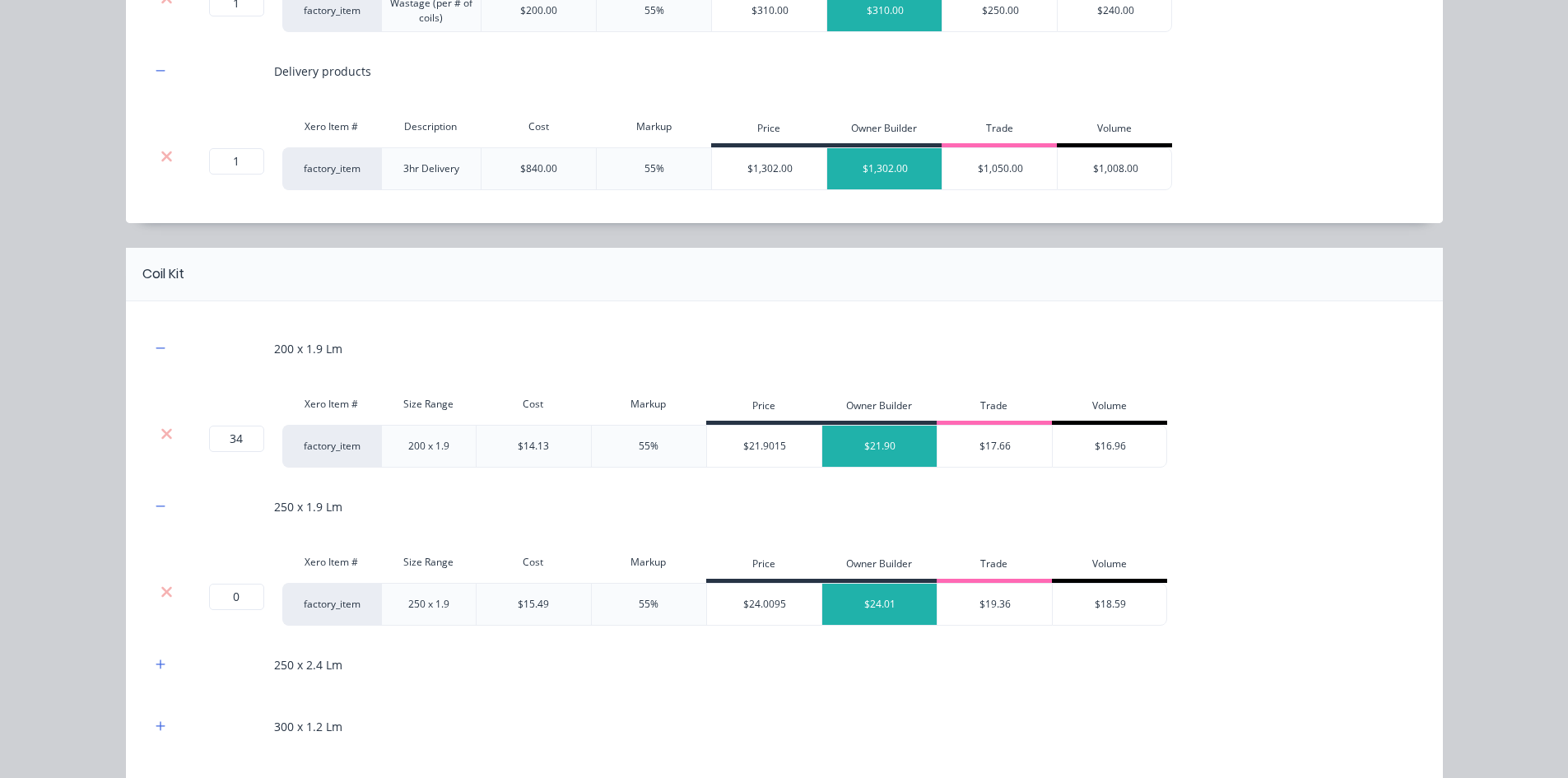
drag, startPoint x: 166, startPoint y: 596, endPoint x: 158, endPoint y: 530, distance: 66.5
click at [166, 595] on icon at bounding box center [166, 590] width 10 height 10
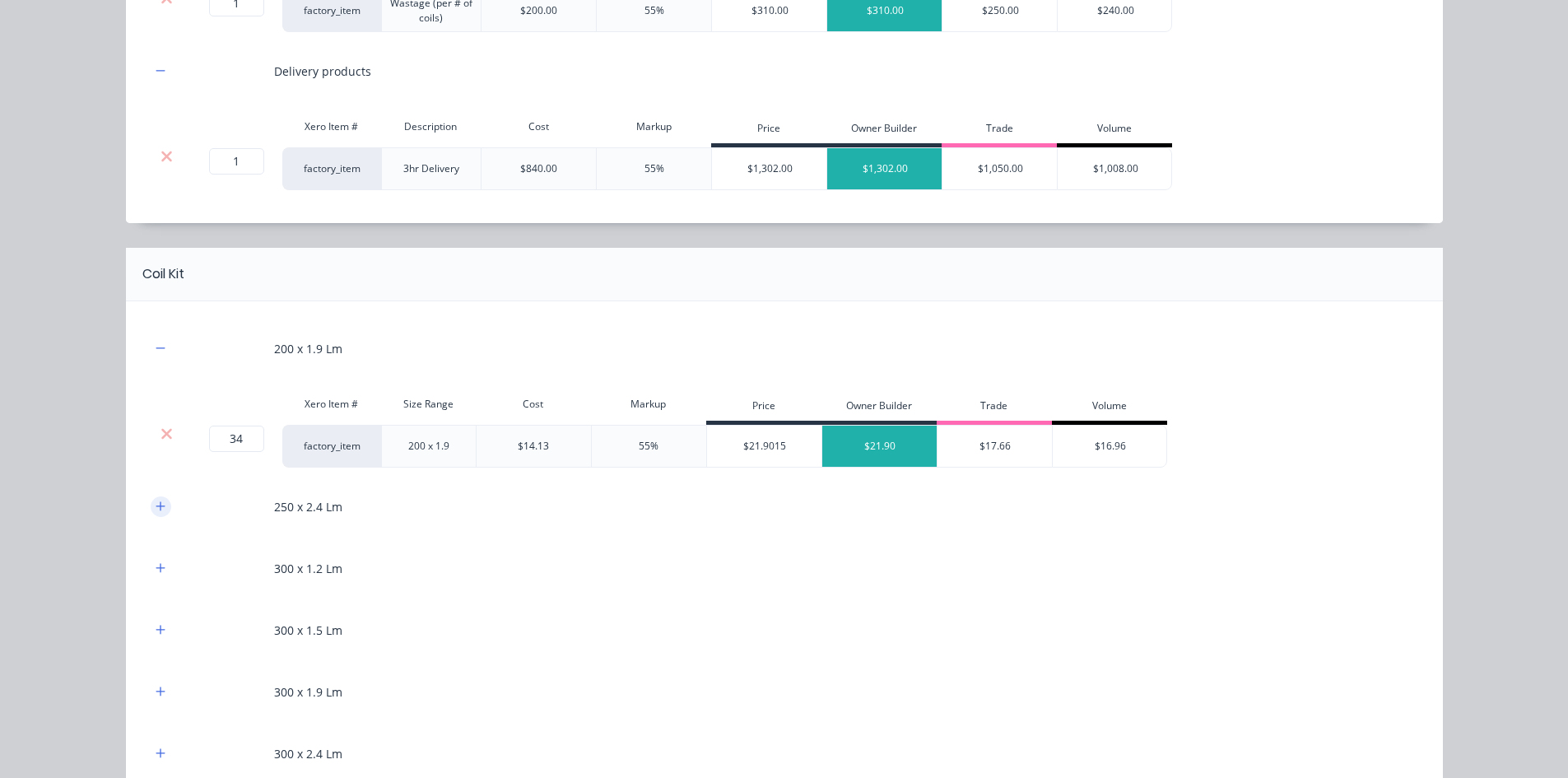
click at [157, 505] on icon "button" at bounding box center [160, 506] width 9 height 11
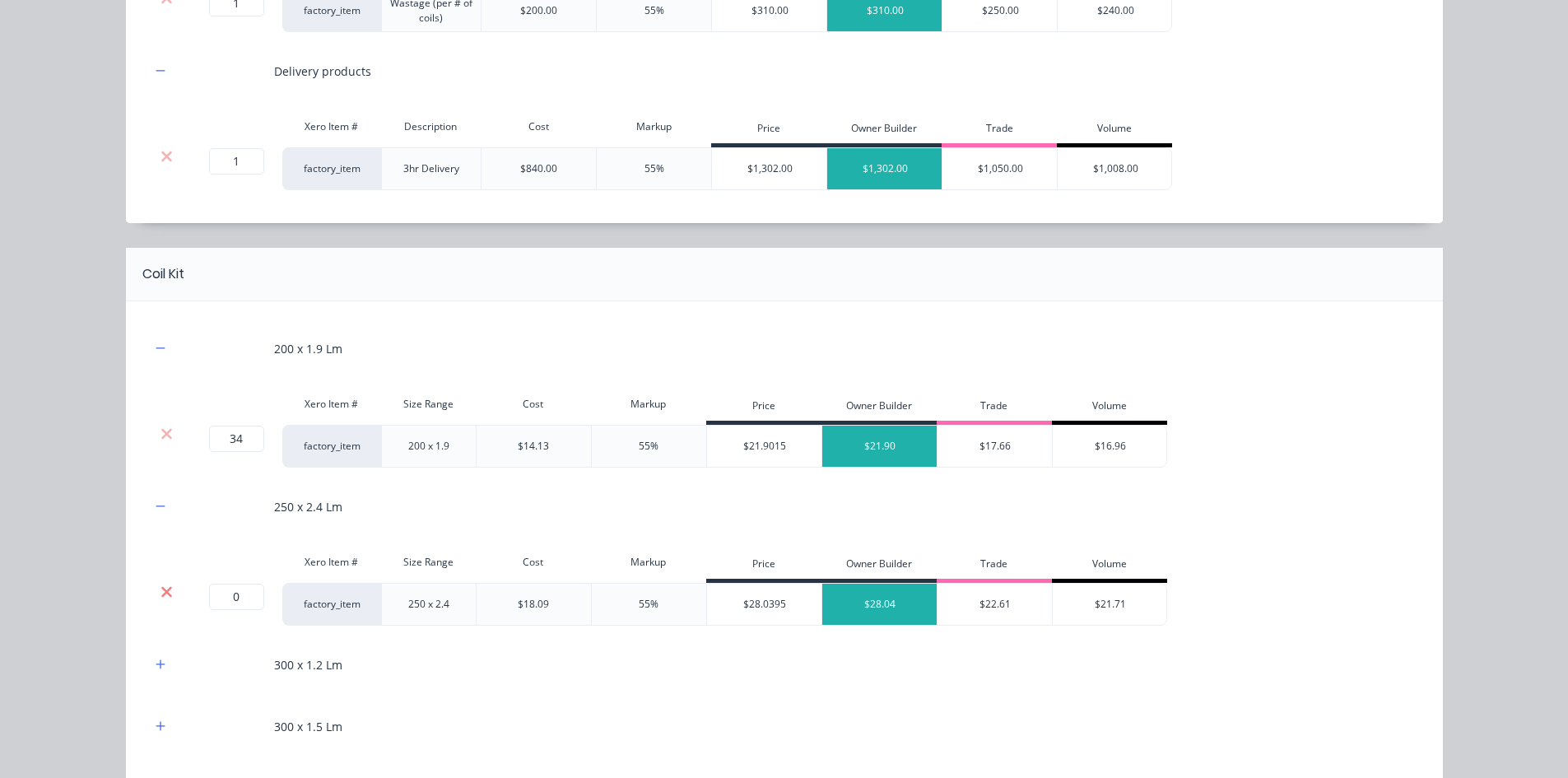
click at [165, 592] on icon at bounding box center [166, 591] width 12 height 16
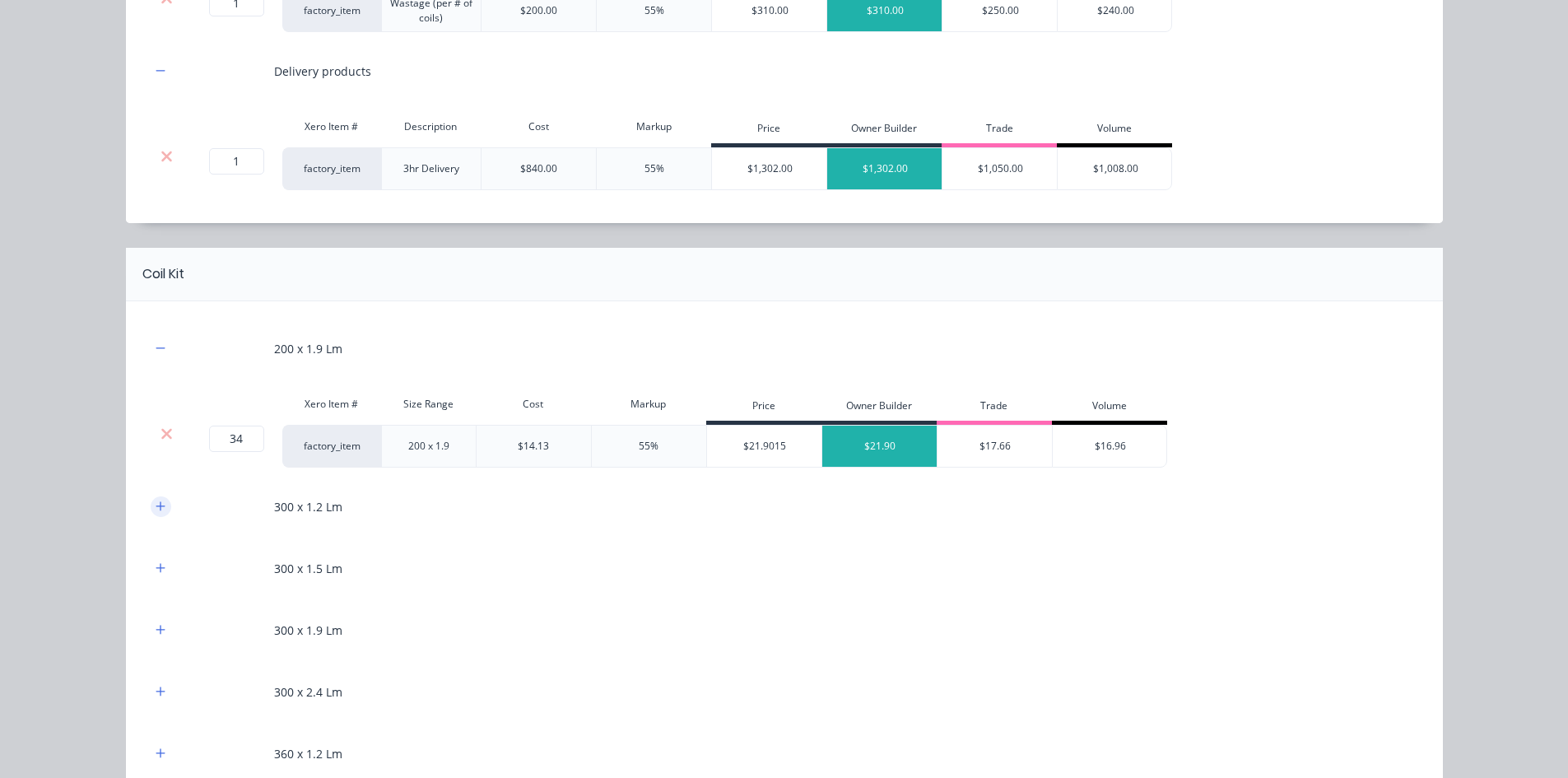
click at [155, 511] on icon "button" at bounding box center [160, 506] width 9 height 11
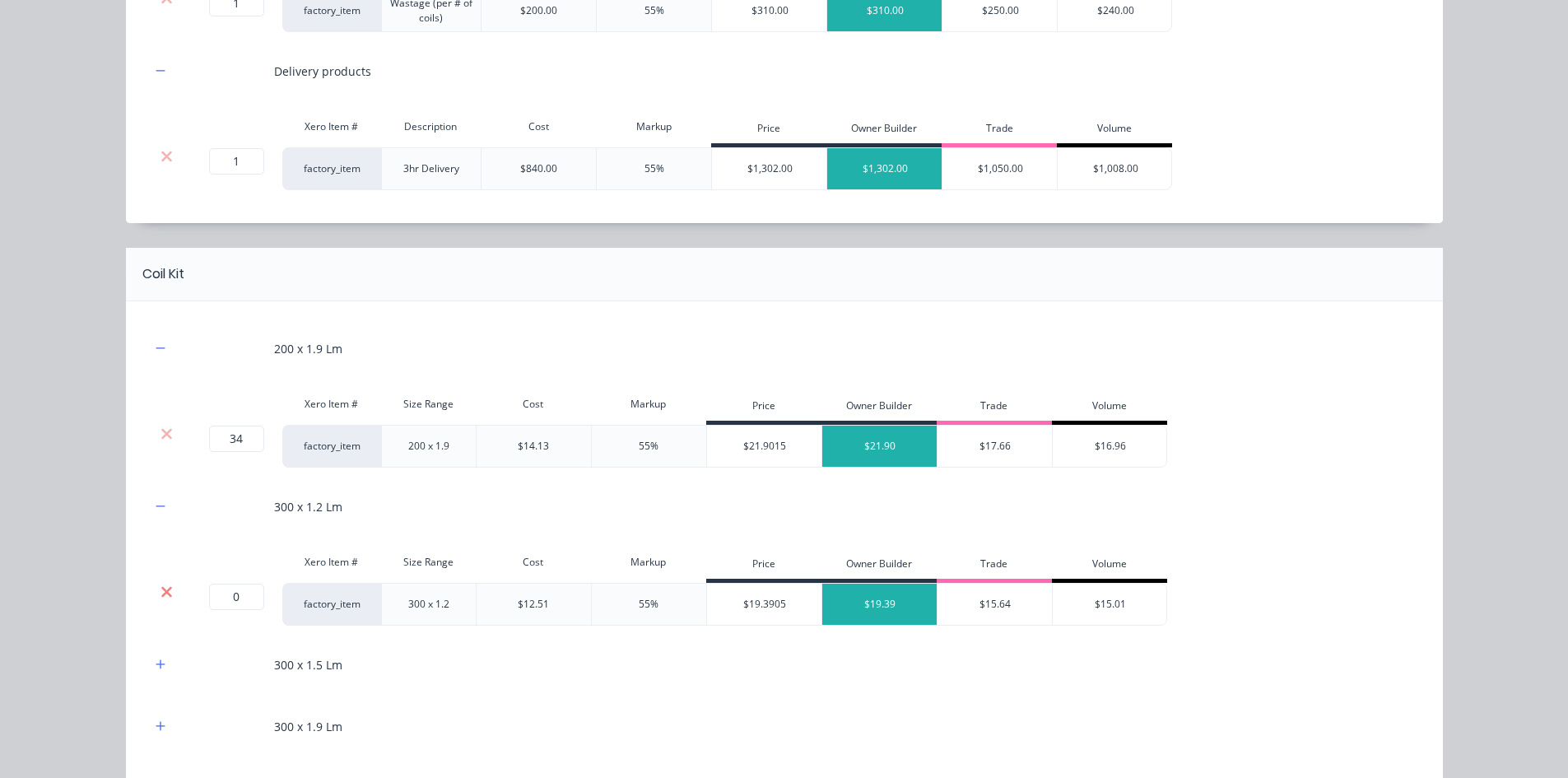
click at [161, 592] on icon at bounding box center [166, 590] width 10 height 10
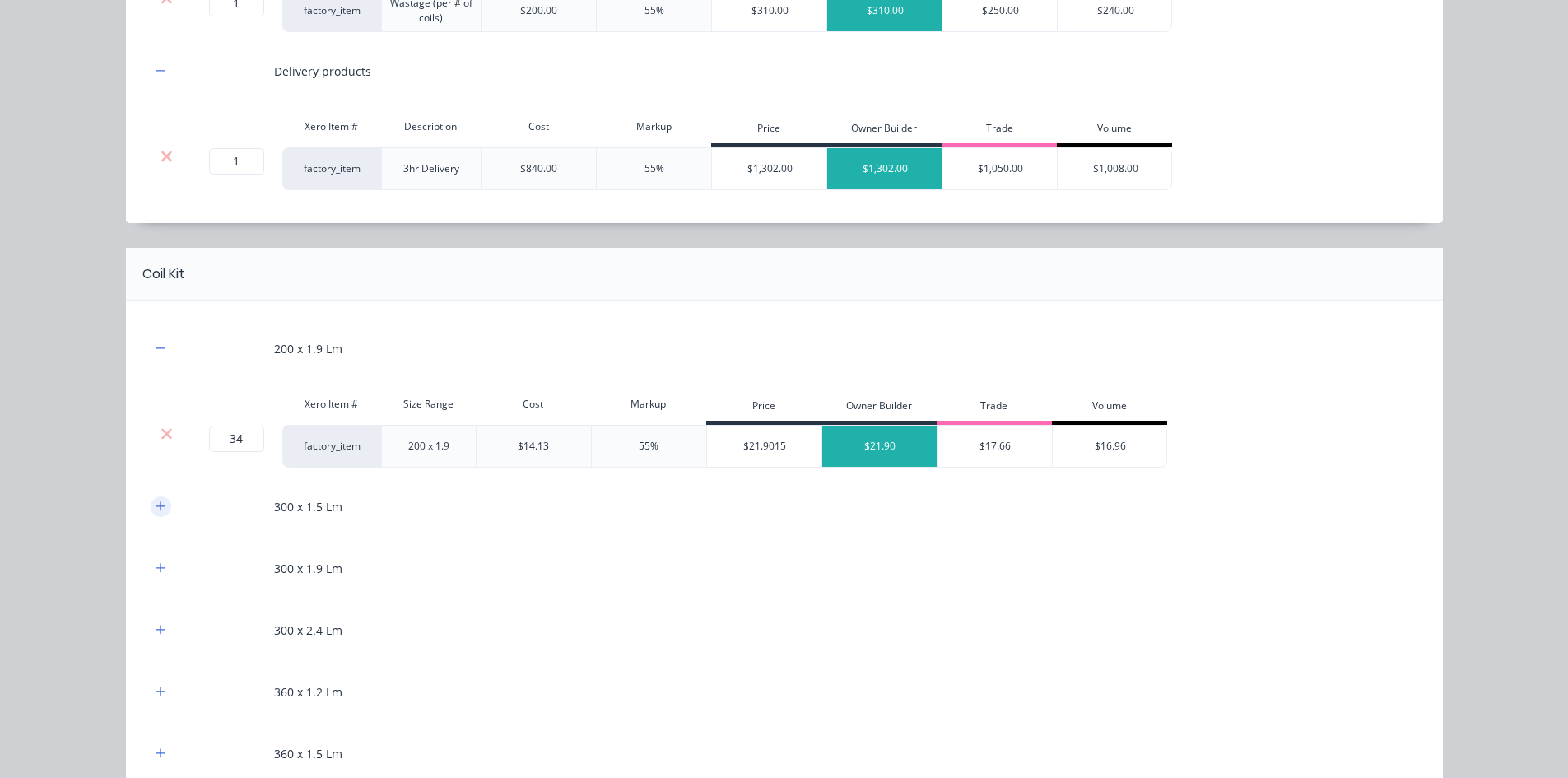
click at [157, 511] on icon "button" at bounding box center [160, 506] width 9 height 11
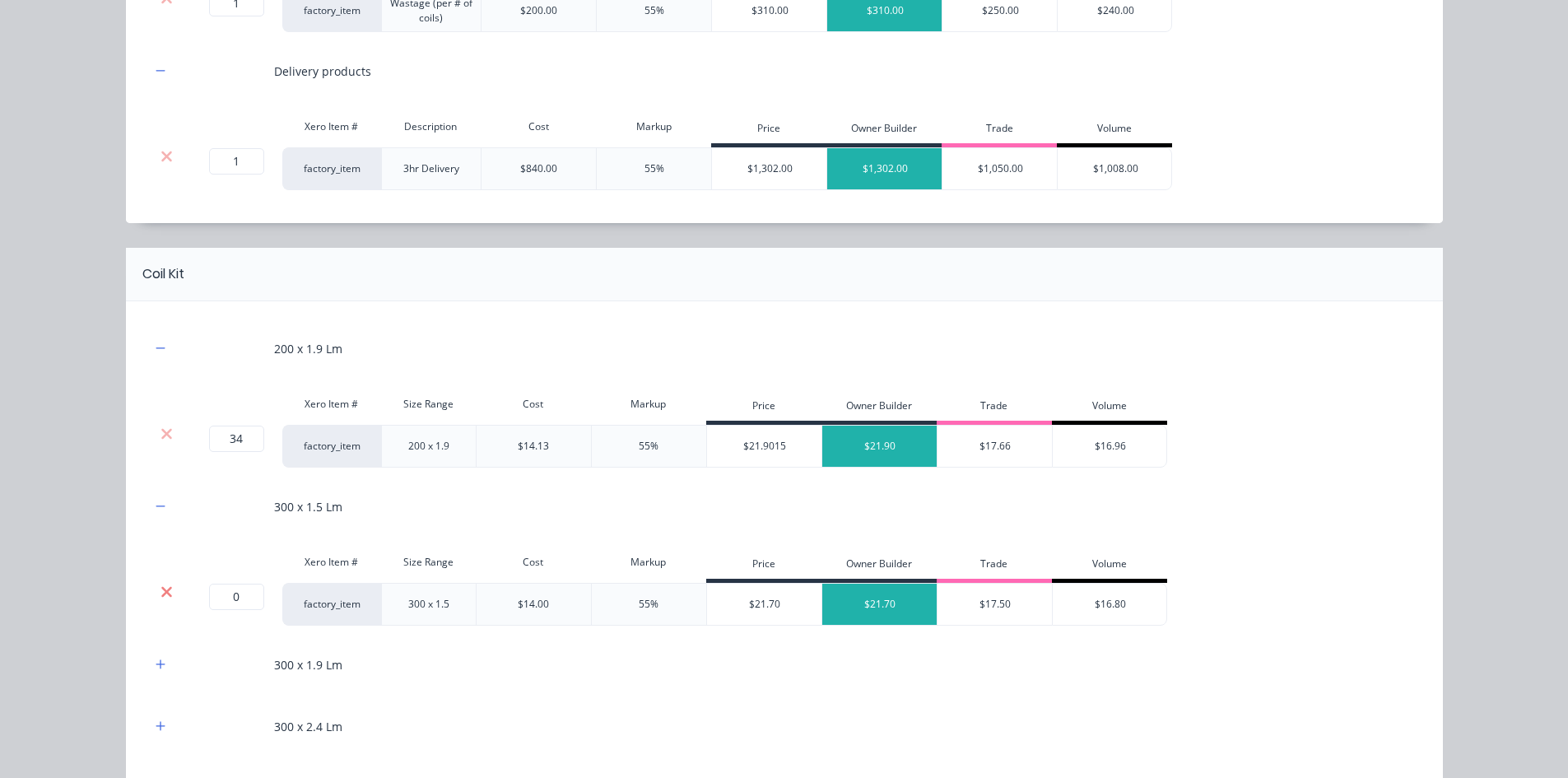
drag, startPoint x: 162, startPoint y: 592, endPoint x: 158, endPoint y: 554, distance: 38.2
click at [161, 592] on icon at bounding box center [166, 590] width 10 height 10
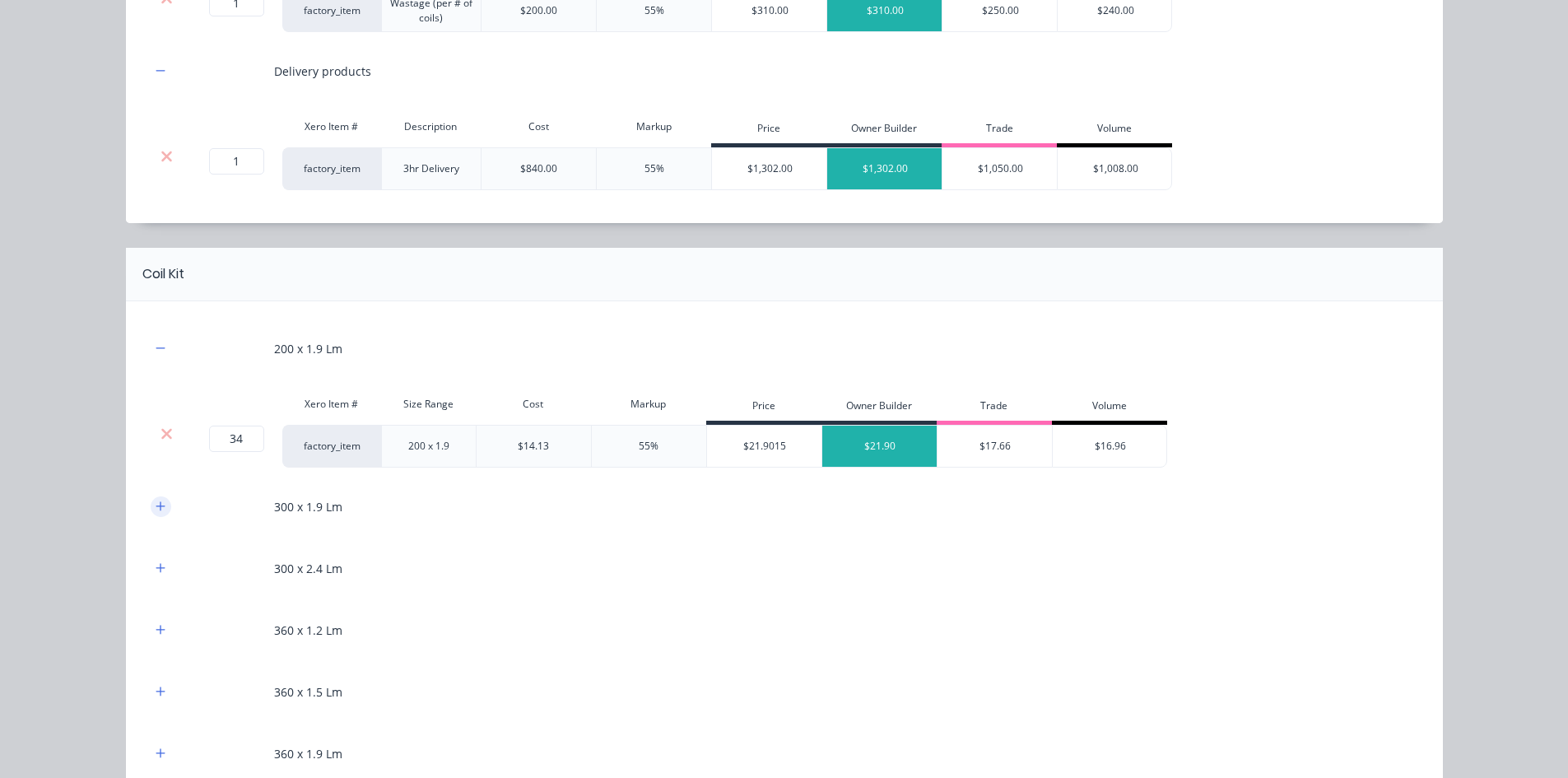
drag, startPoint x: 158, startPoint y: 499, endPoint x: 160, endPoint y: 536, distance: 37.1
click at [159, 499] on button "button" at bounding box center [161, 507] width 21 height 21
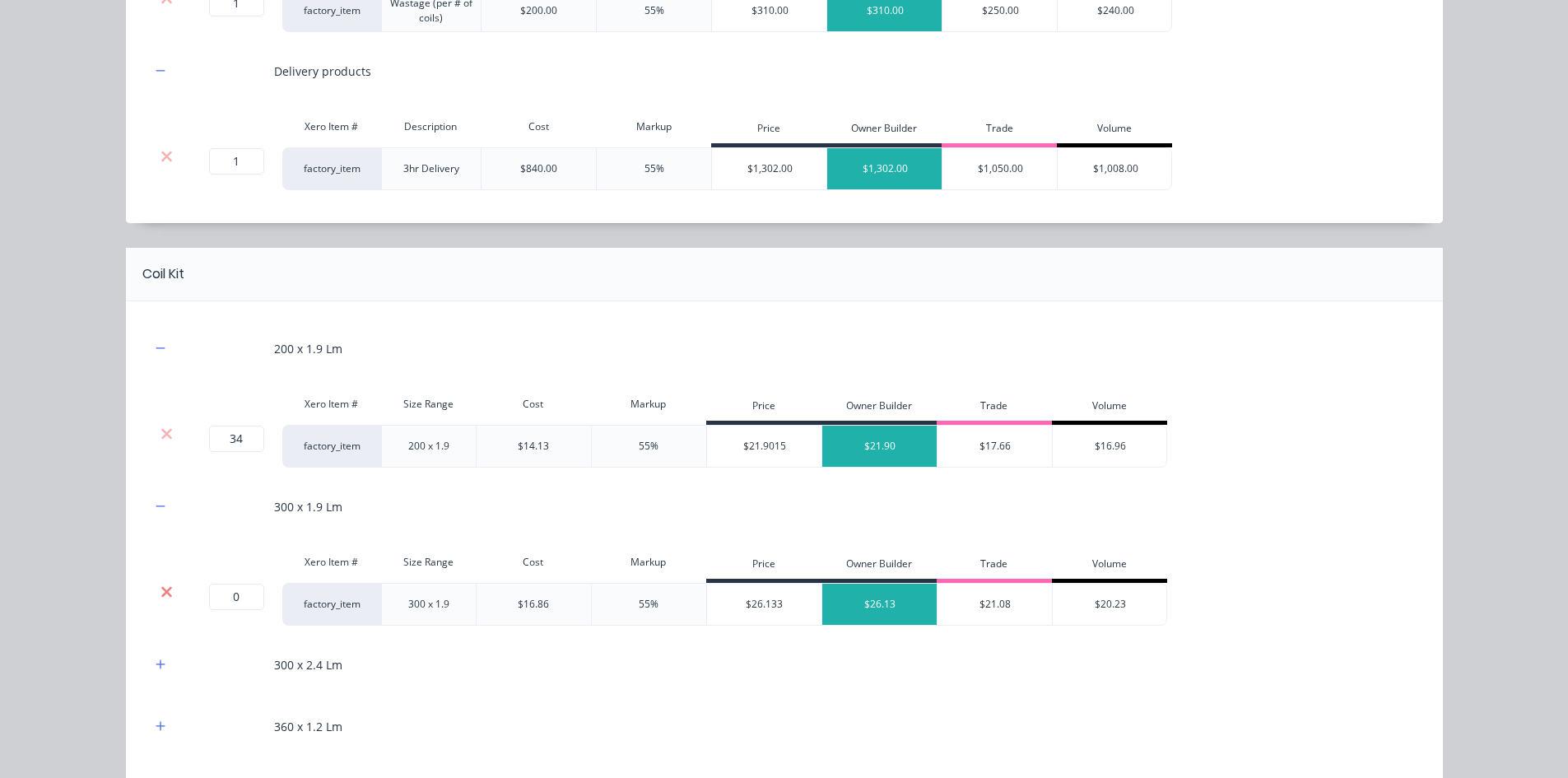
click at [162, 589] on icon at bounding box center [166, 590] width 10 height 10
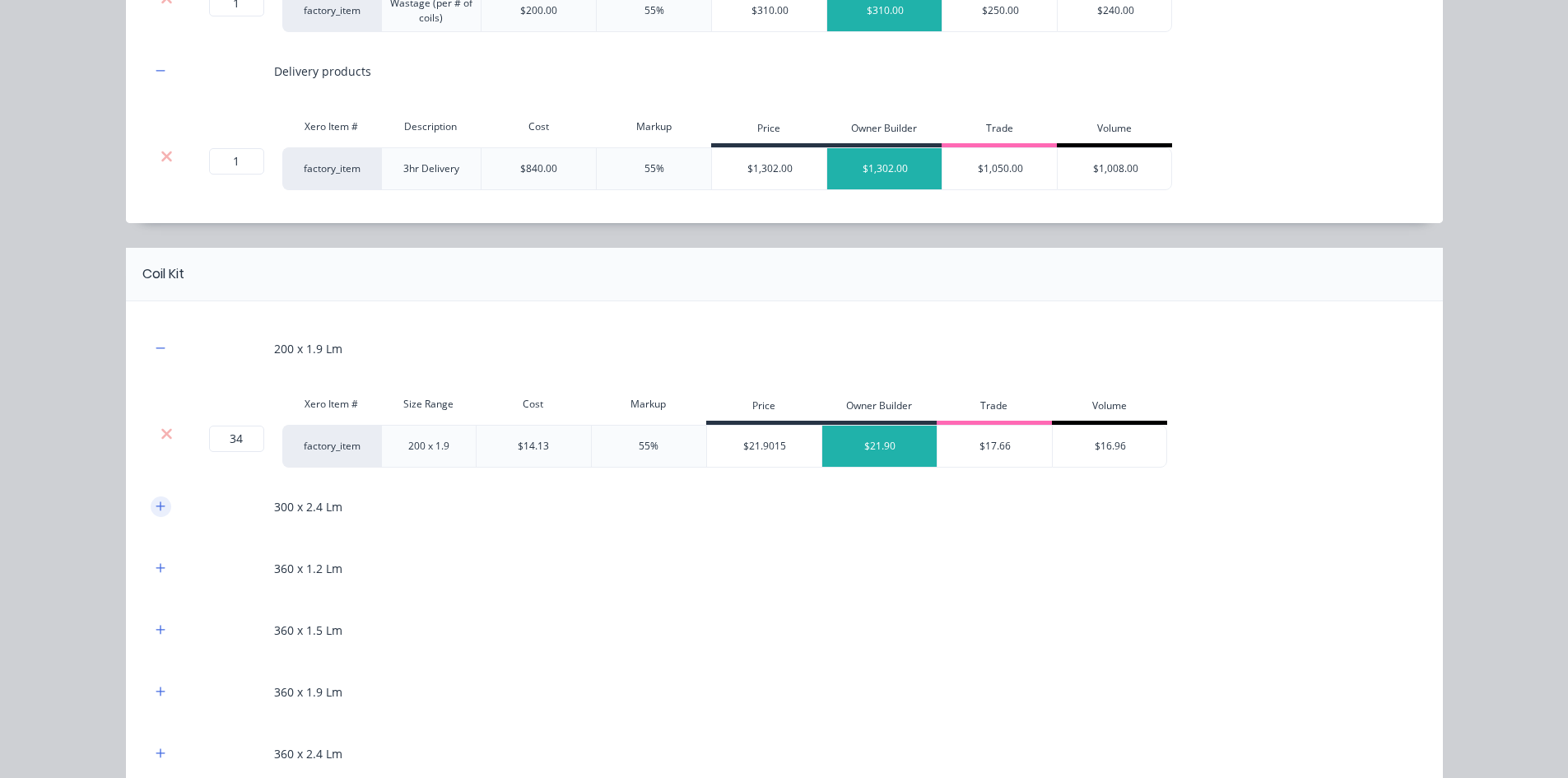
click at [156, 505] on icon "button" at bounding box center [160, 506] width 9 height 11
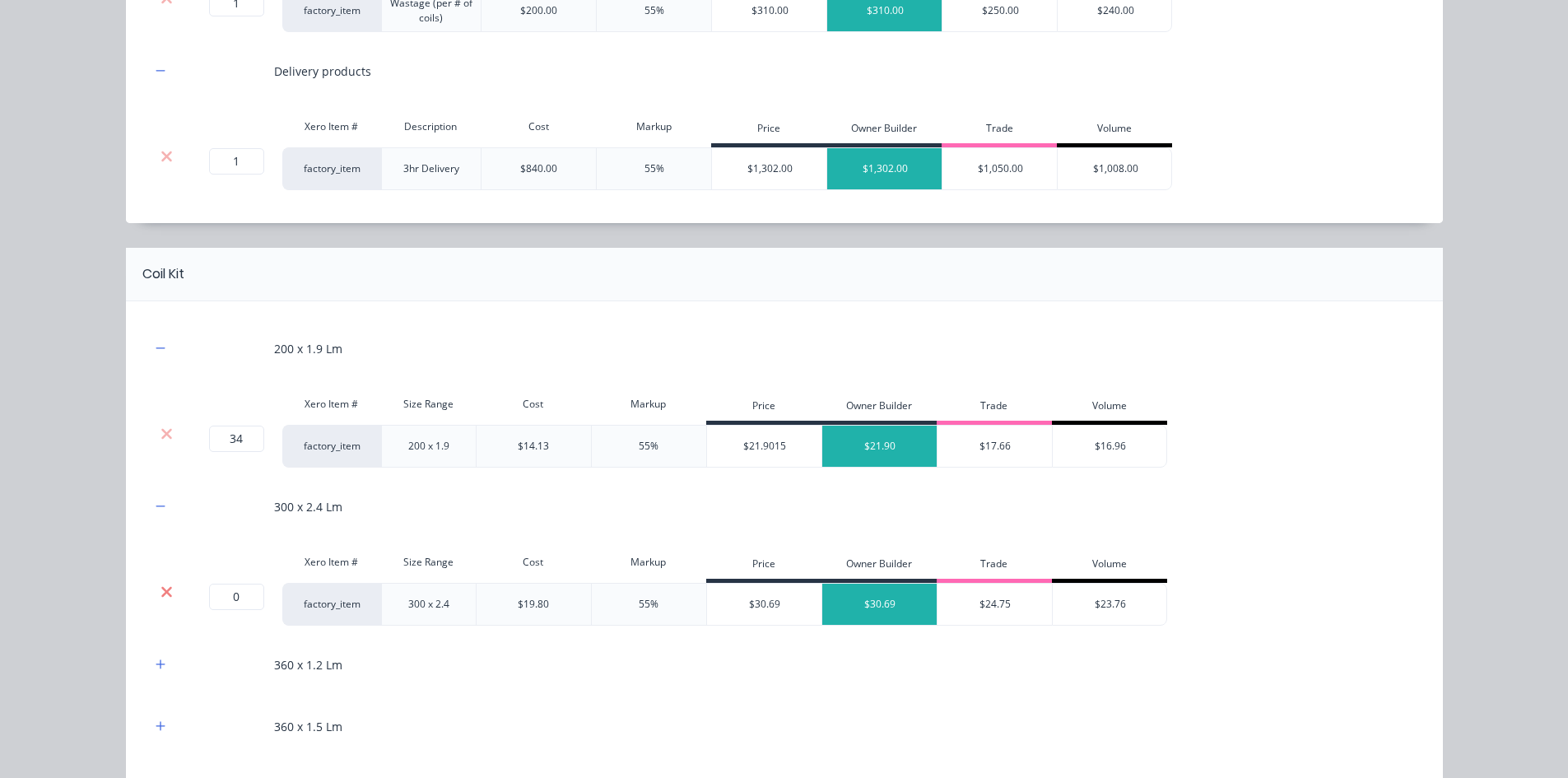
click at [160, 599] on icon at bounding box center [166, 591] width 12 height 16
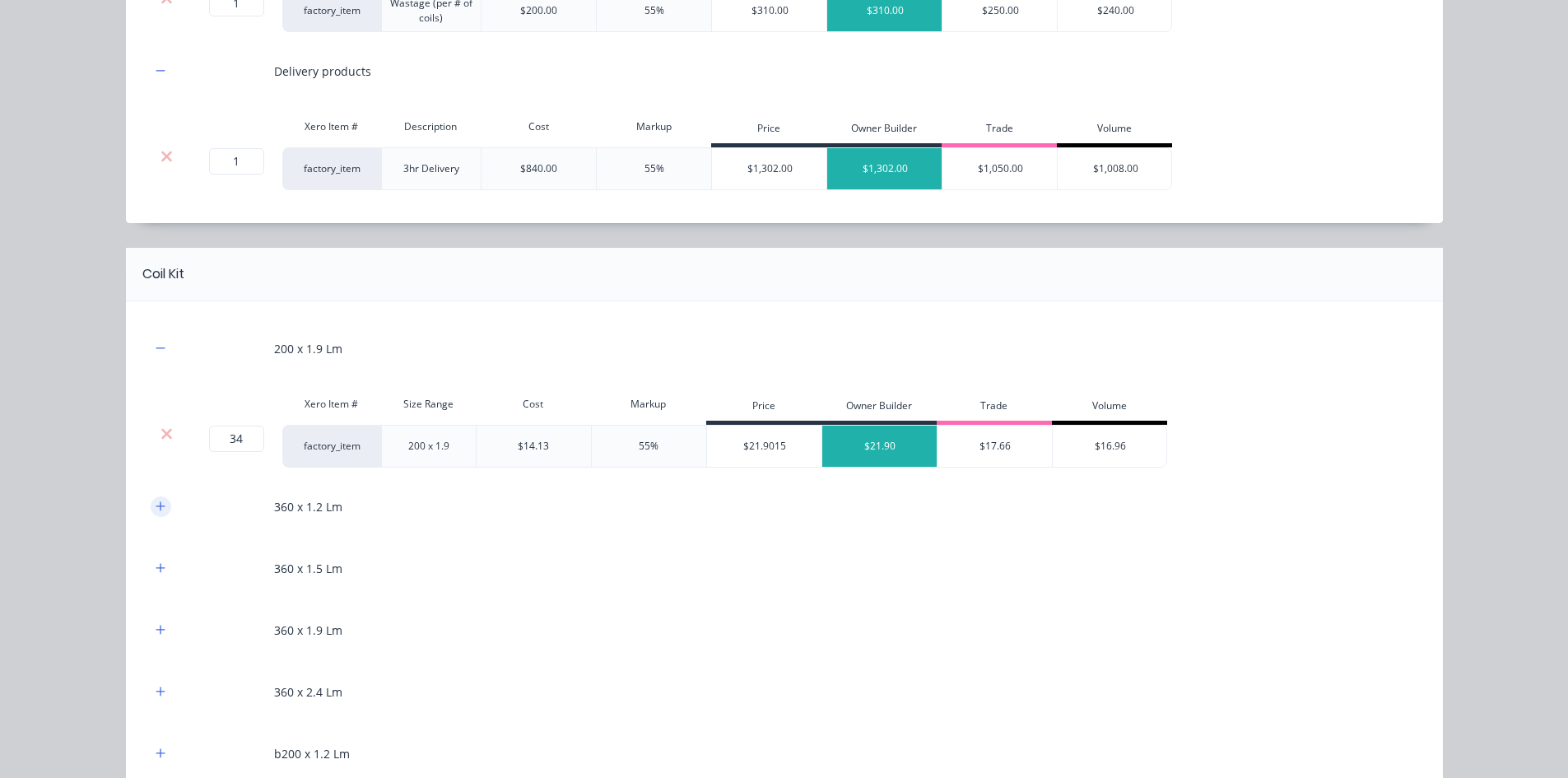
click at [159, 516] on button "button" at bounding box center [161, 507] width 21 height 21
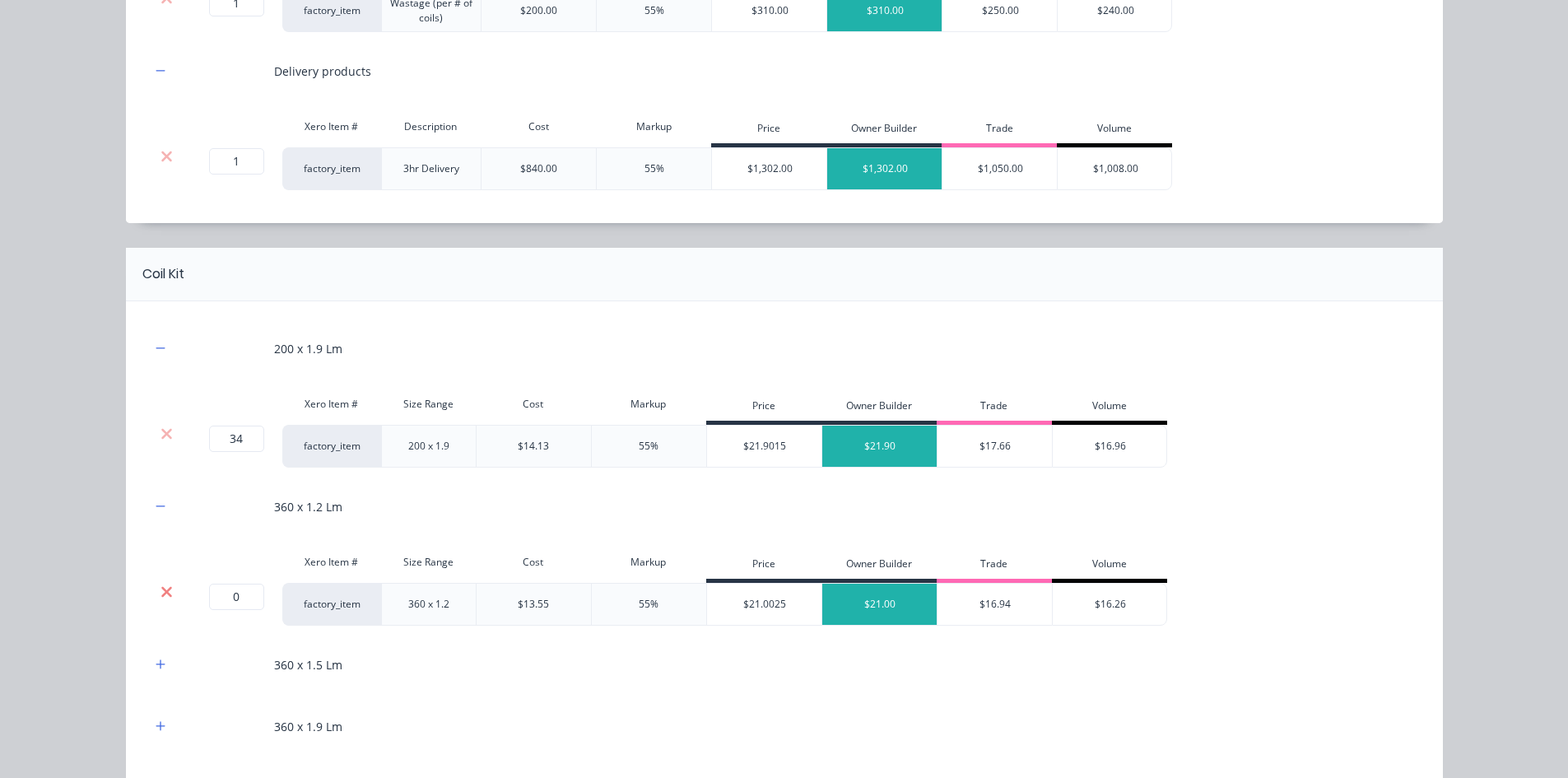
click at [166, 598] on icon at bounding box center [166, 591] width 12 height 16
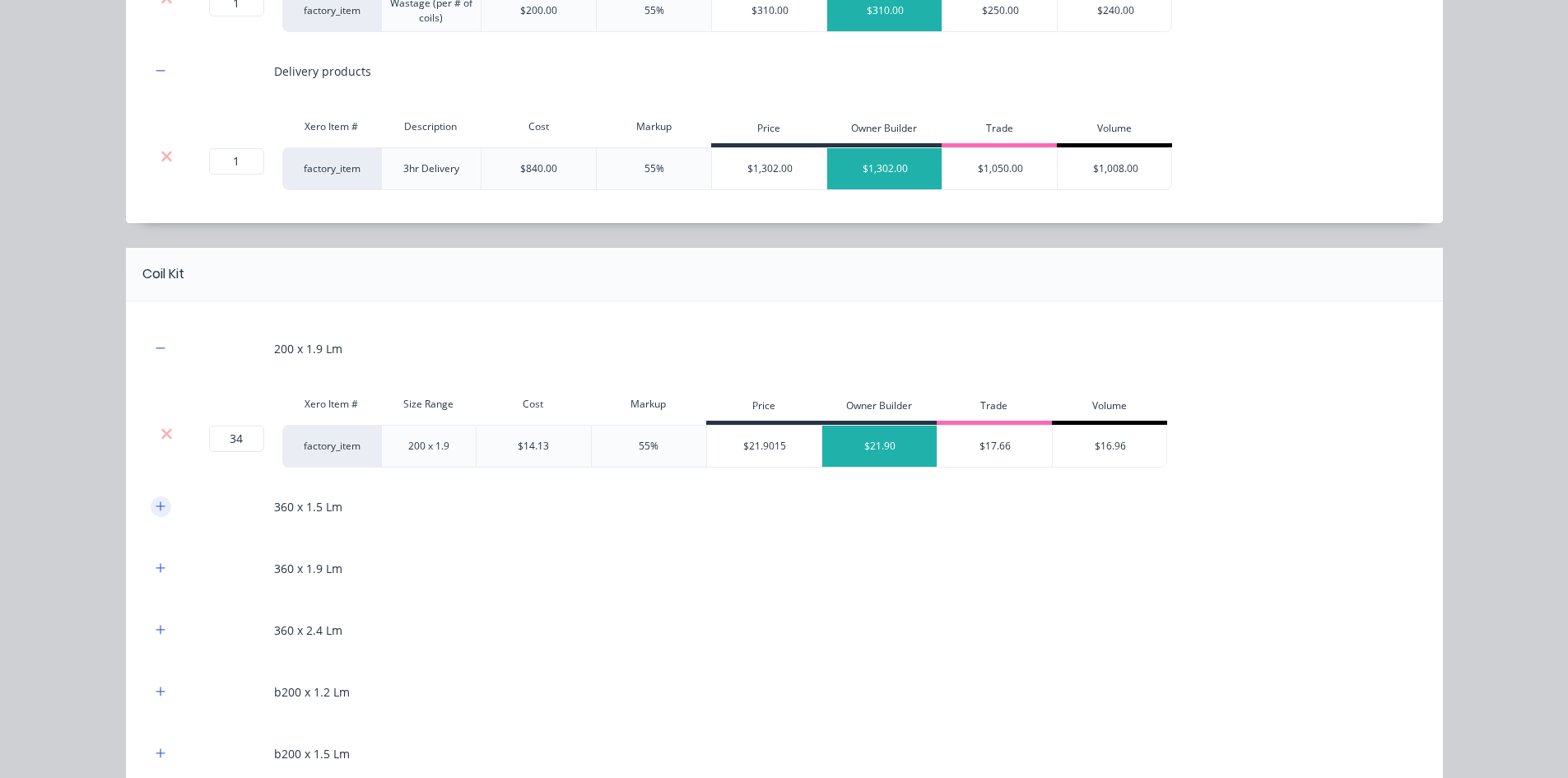
click at [159, 511] on icon "button" at bounding box center [160, 506] width 9 height 11
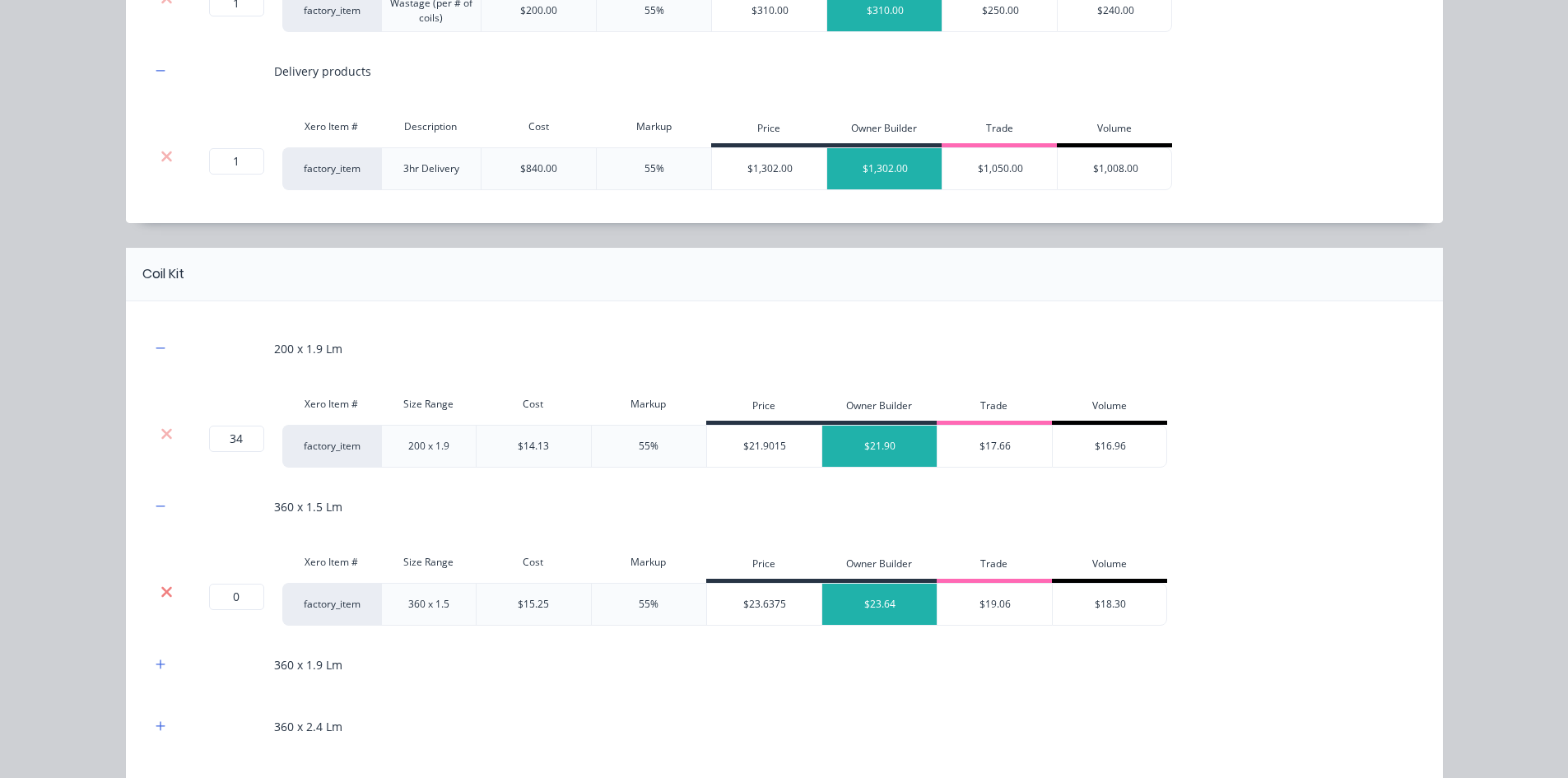
click at [161, 589] on icon at bounding box center [166, 590] width 10 height 10
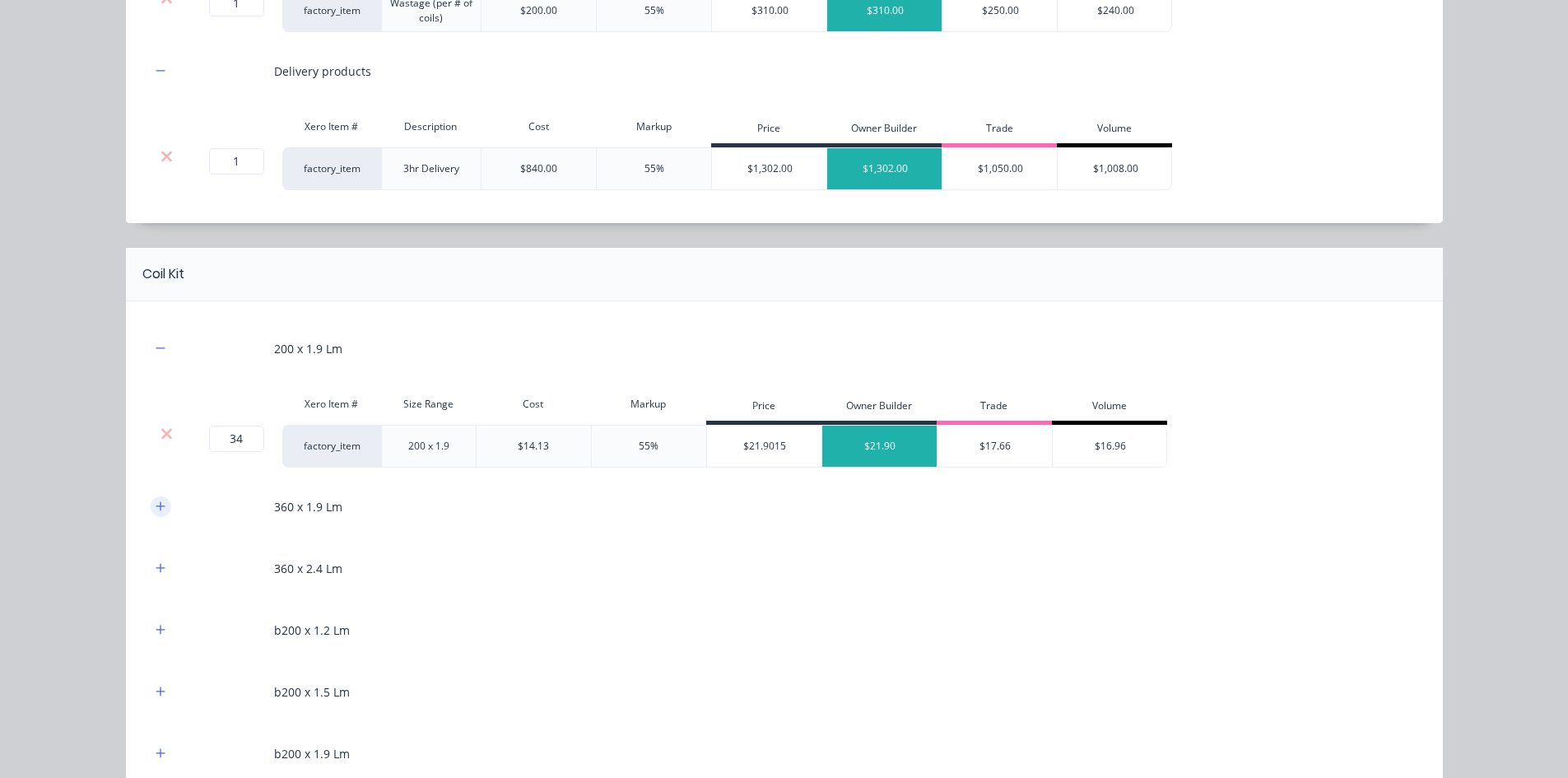
click at [160, 505] on button "button" at bounding box center [161, 507] width 21 height 21
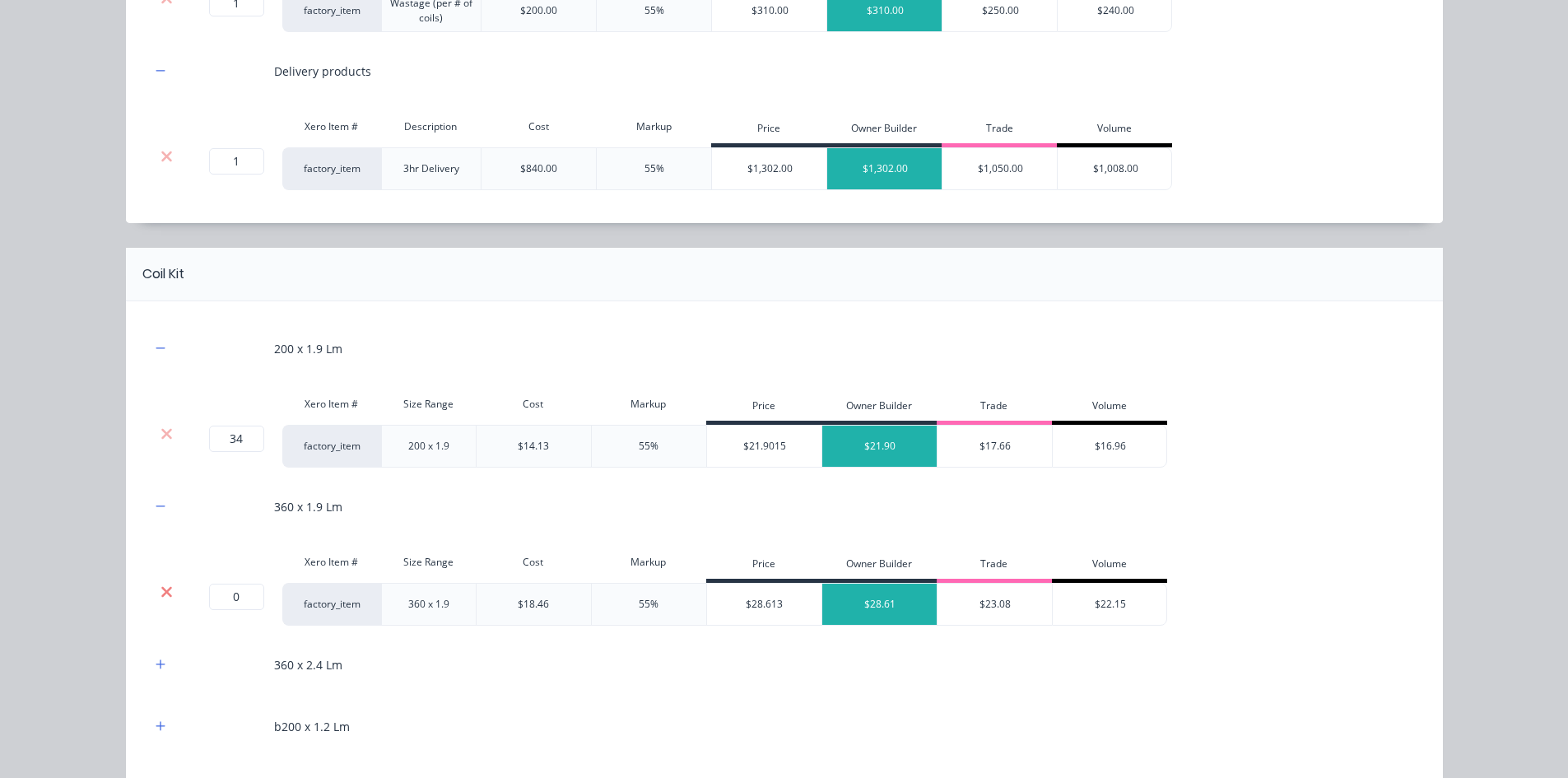
click at [162, 585] on icon at bounding box center [166, 591] width 12 height 16
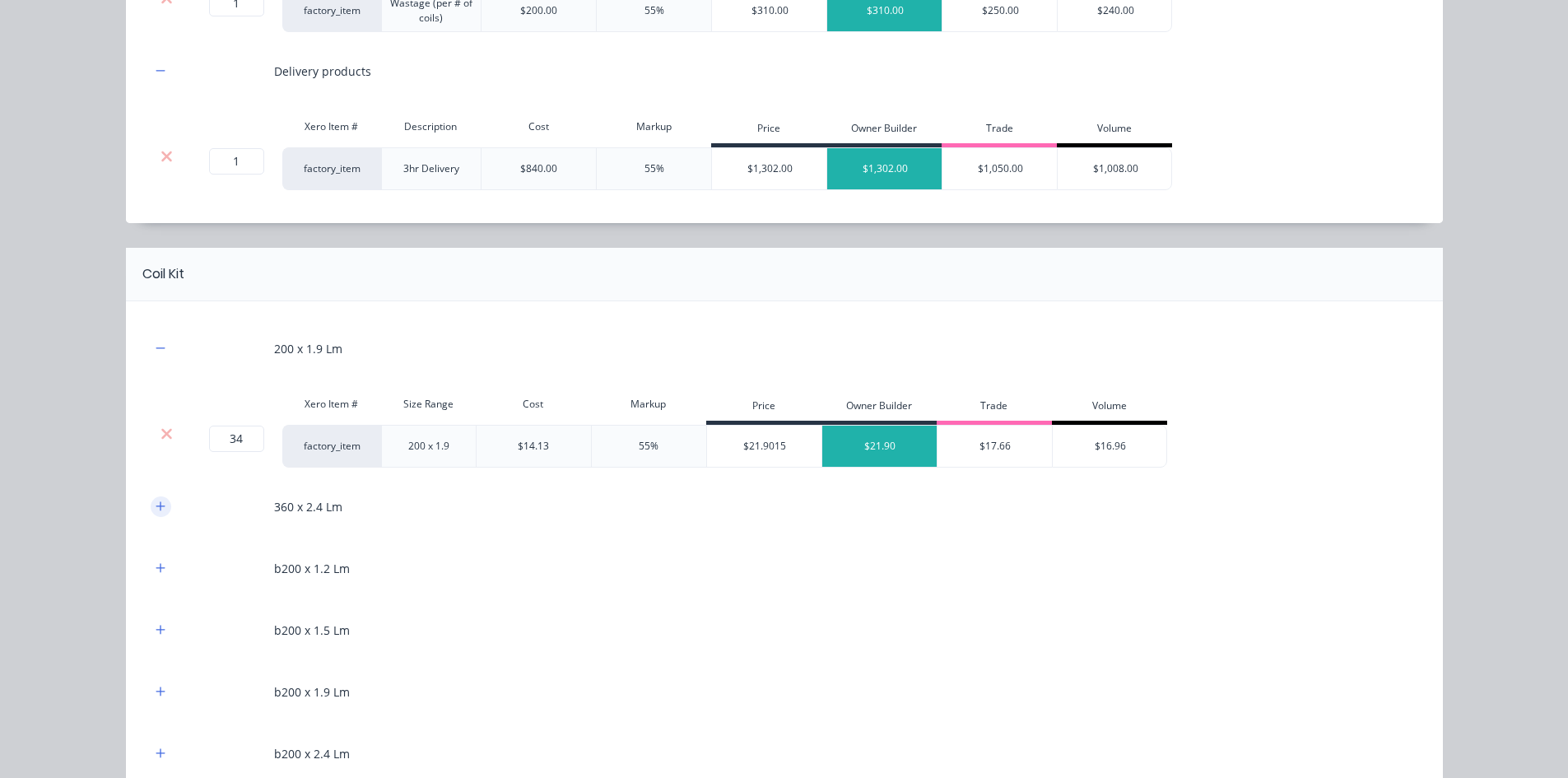
click at [151, 508] on button "button" at bounding box center [161, 507] width 21 height 21
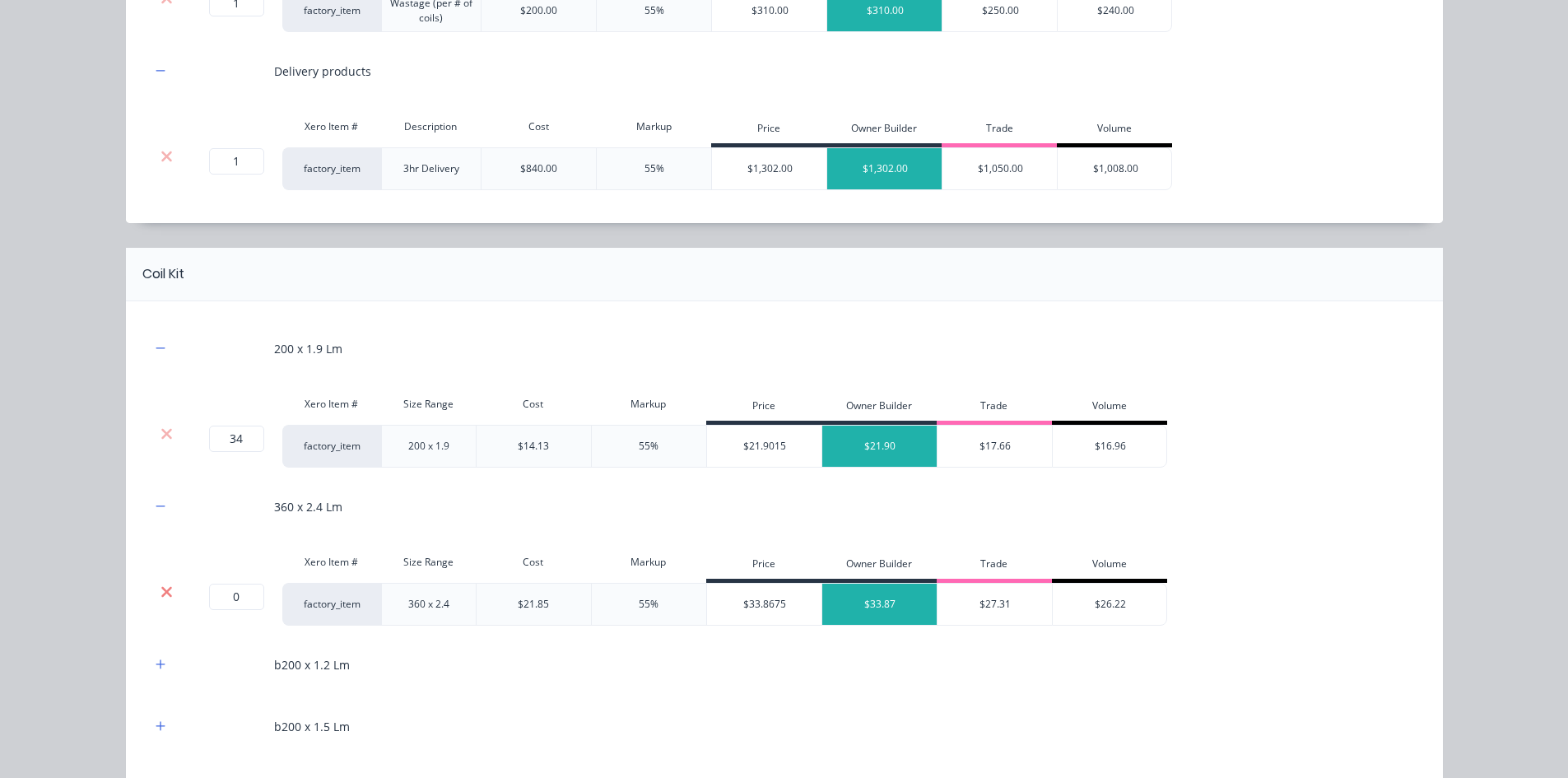
click at [160, 592] on icon at bounding box center [166, 591] width 12 height 16
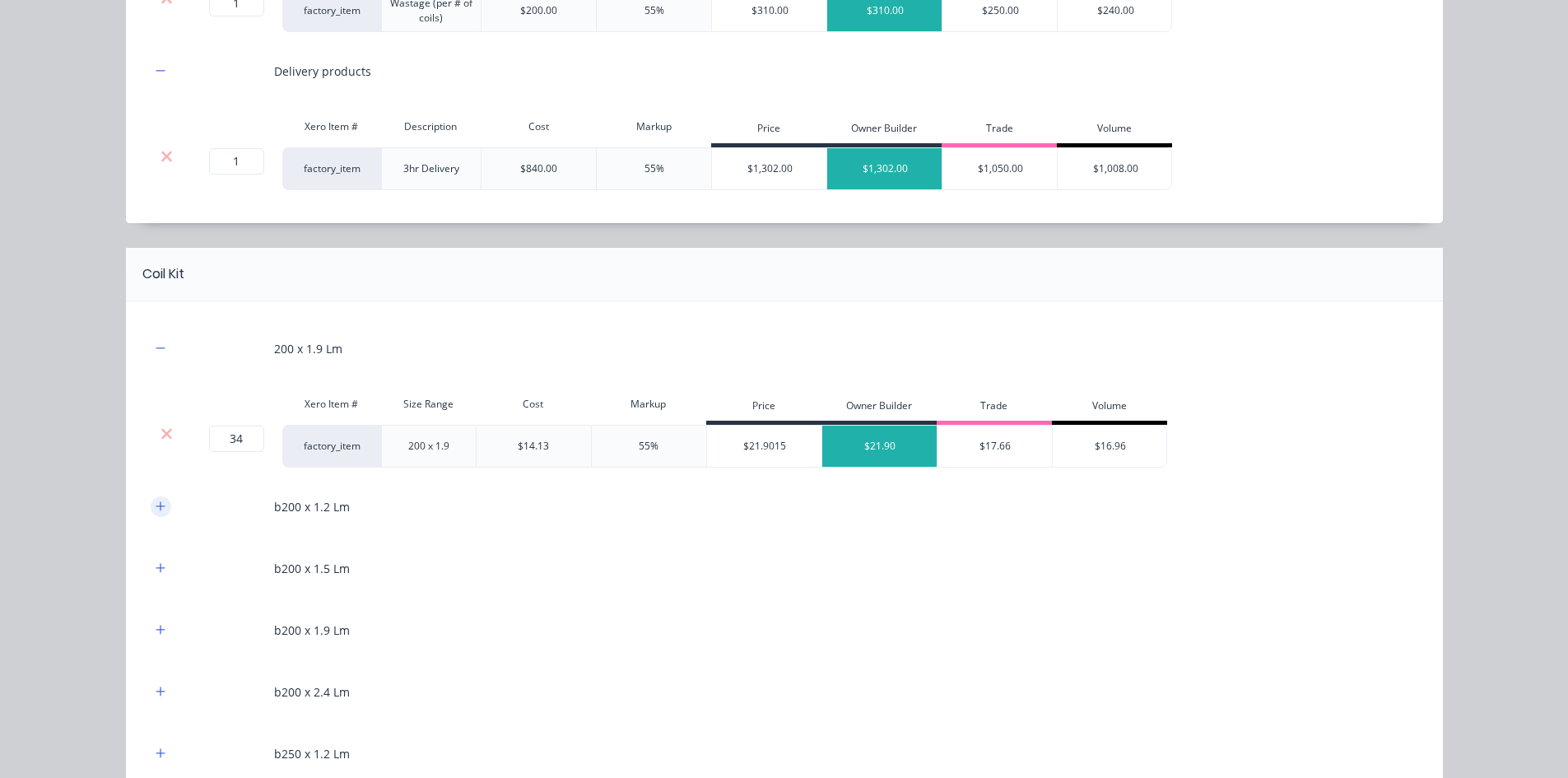
click at [155, 502] on icon "button" at bounding box center [160, 506] width 9 height 9
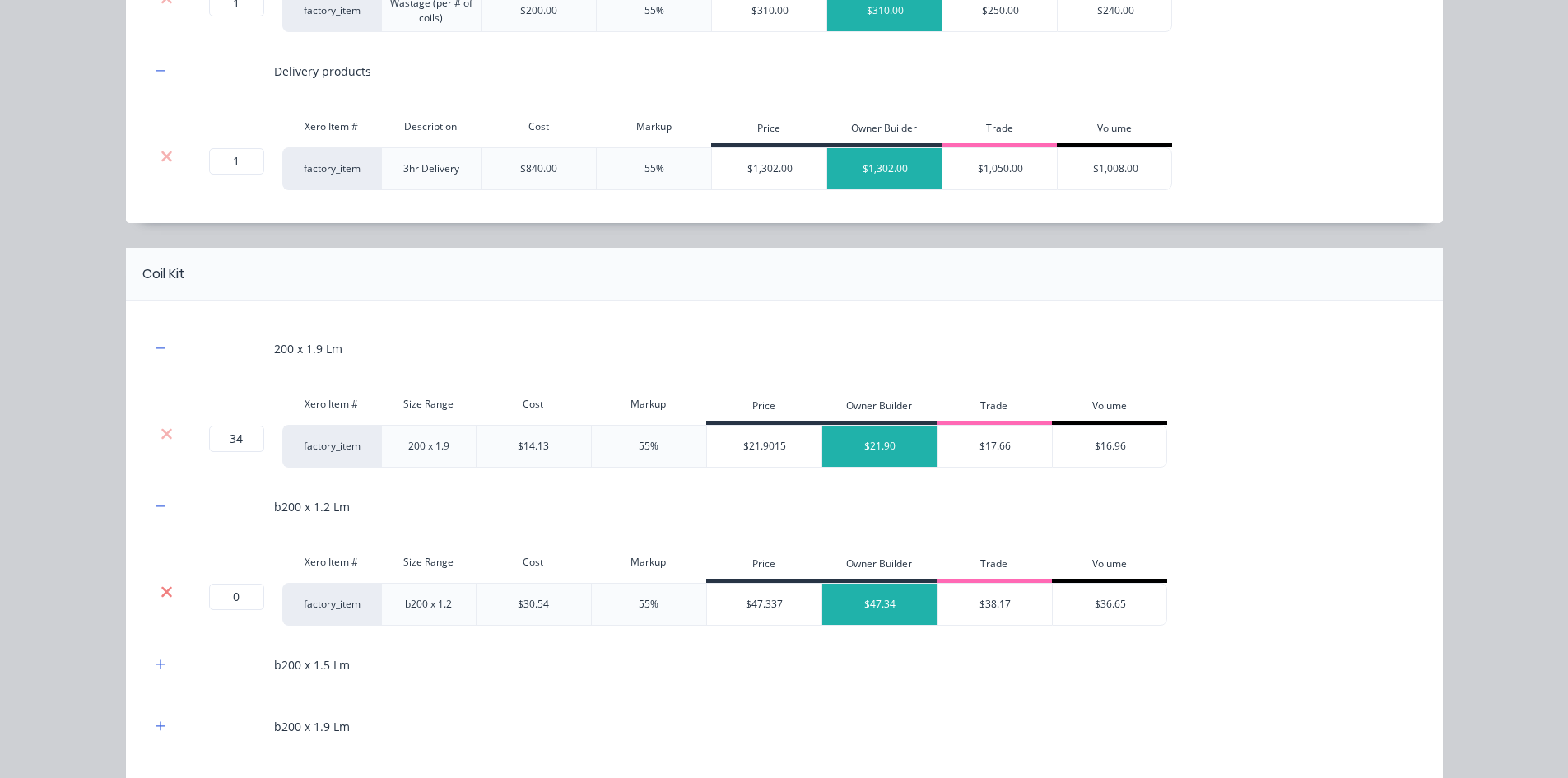
click at [163, 586] on icon at bounding box center [166, 591] width 12 height 16
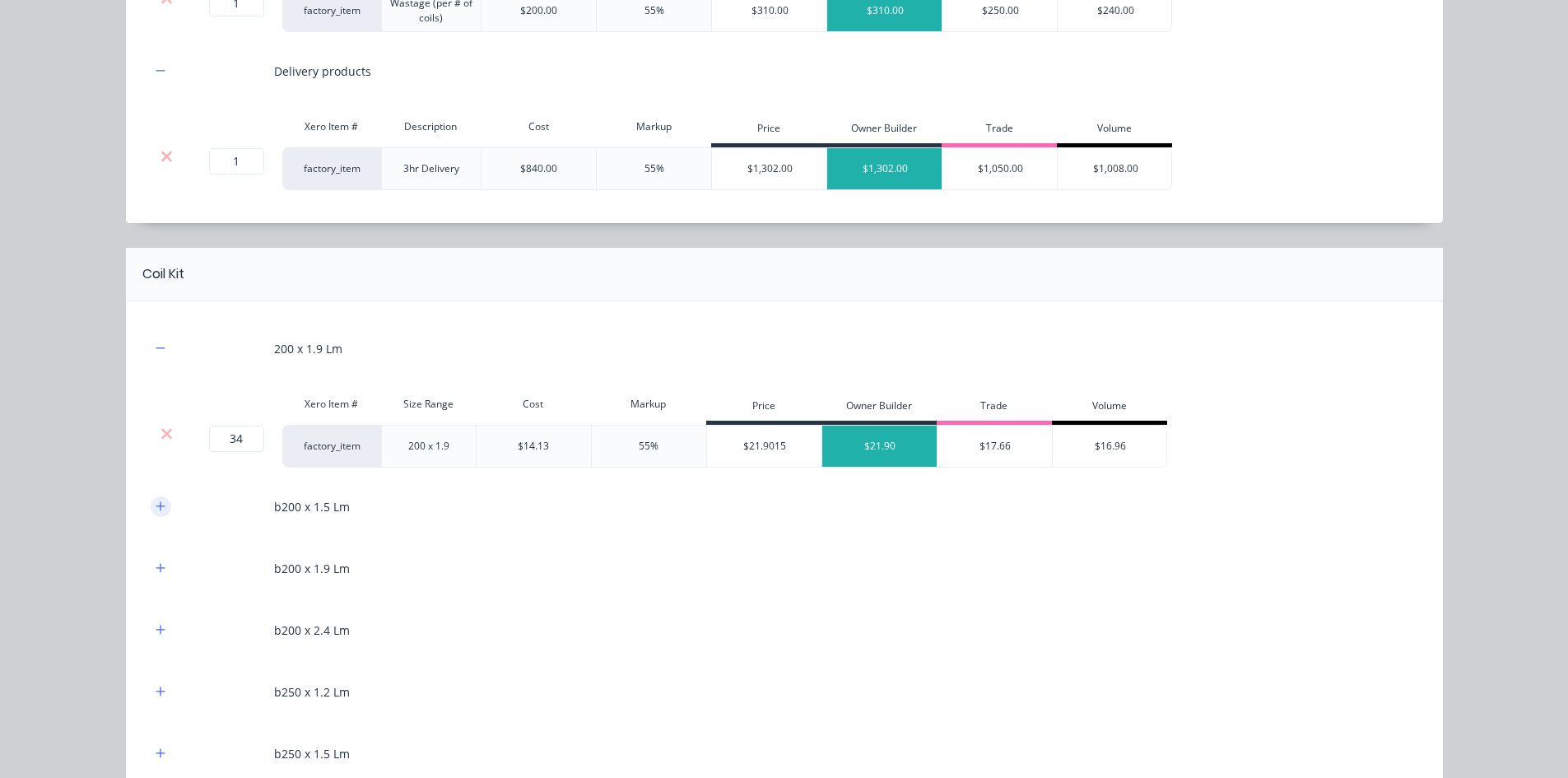
click at [151, 505] on button "button" at bounding box center [161, 507] width 21 height 21
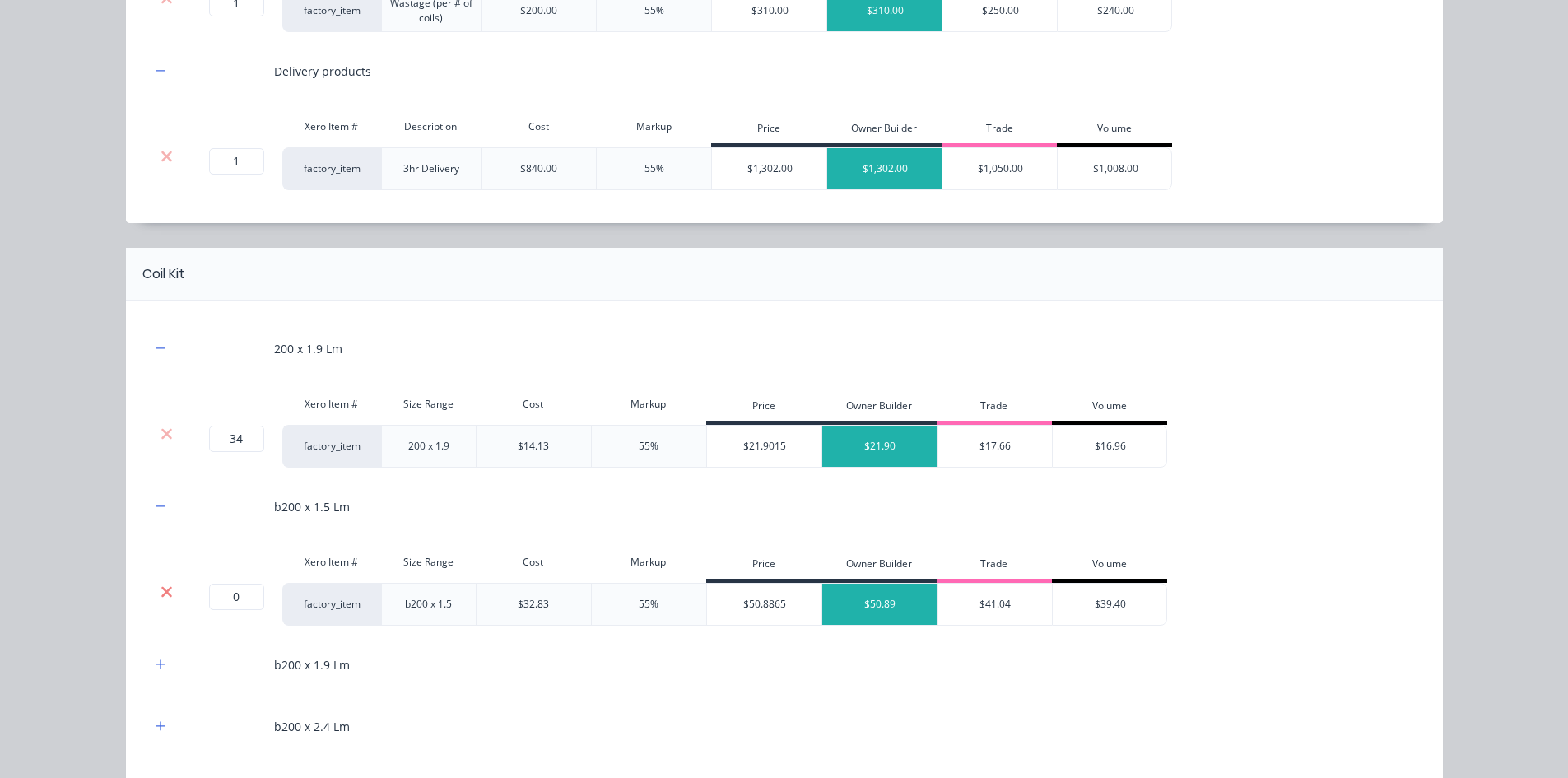
click at [160, 597] on icon at bounding box center [166, 591] width 12 height 16
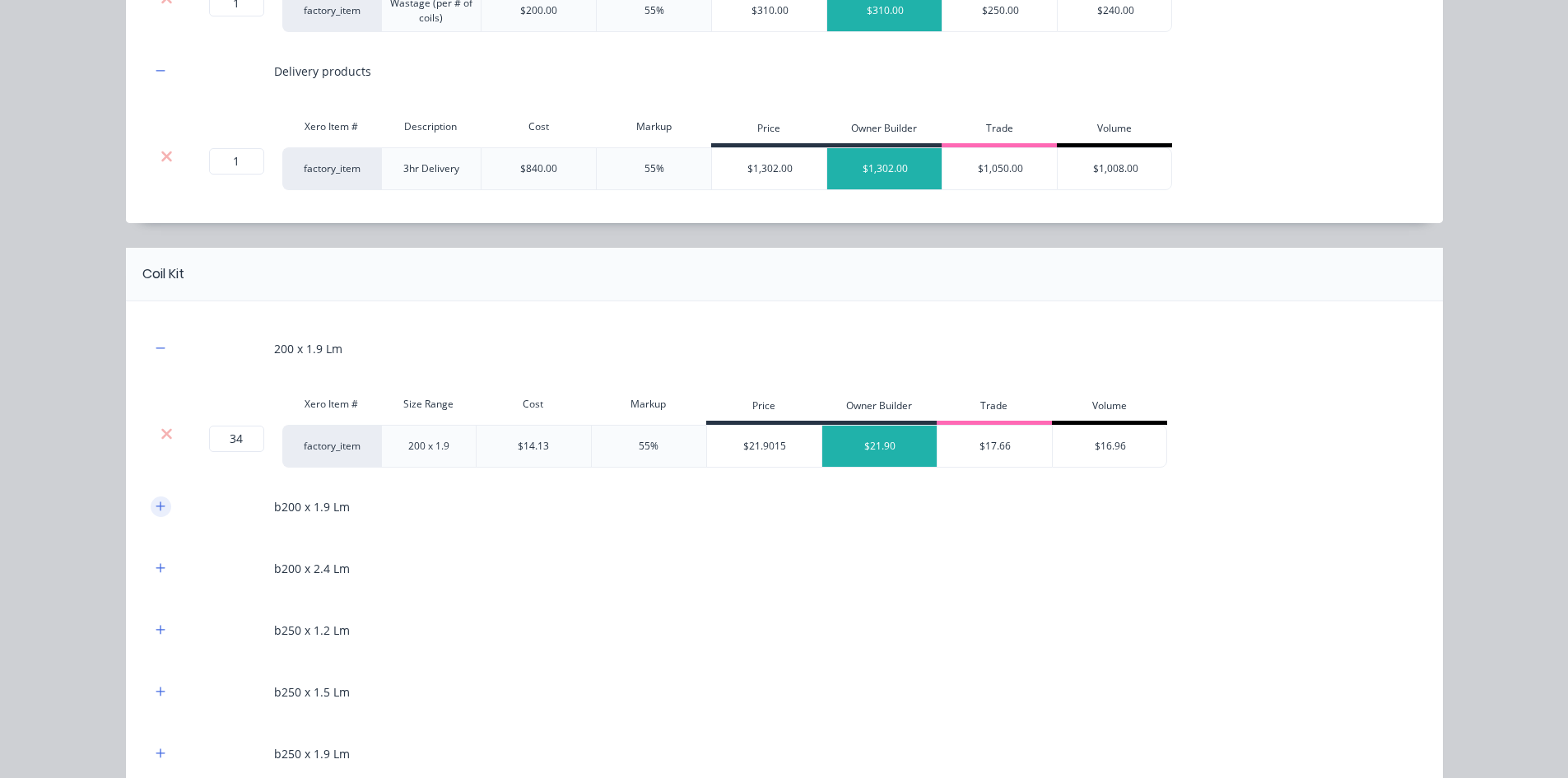
click at [158, 511] on icon "button" at bounding box center [160, 506] width 9 height 11
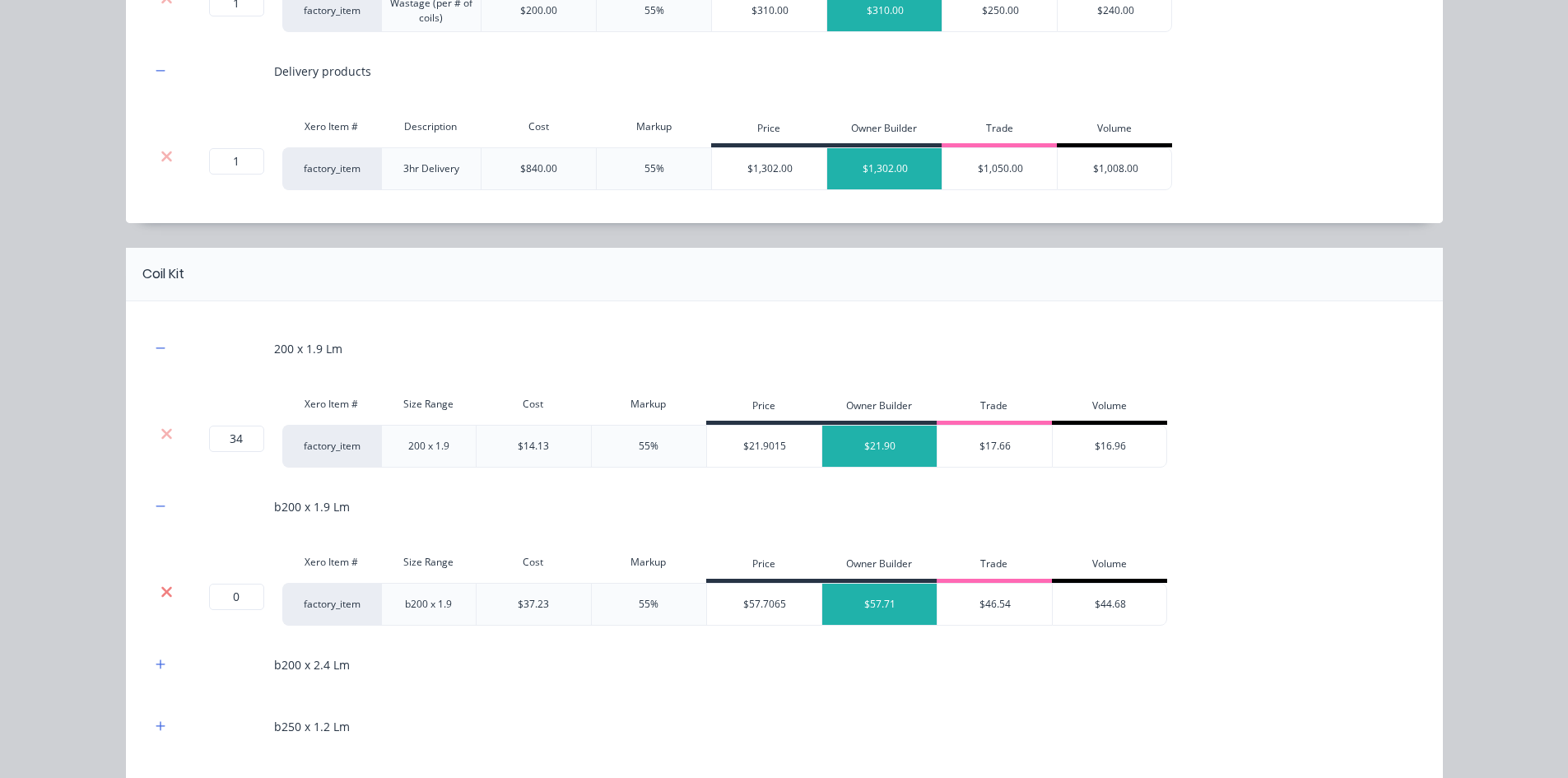
click at [166, 592] on icon at bounding box center [166, 591] width 12 height 16
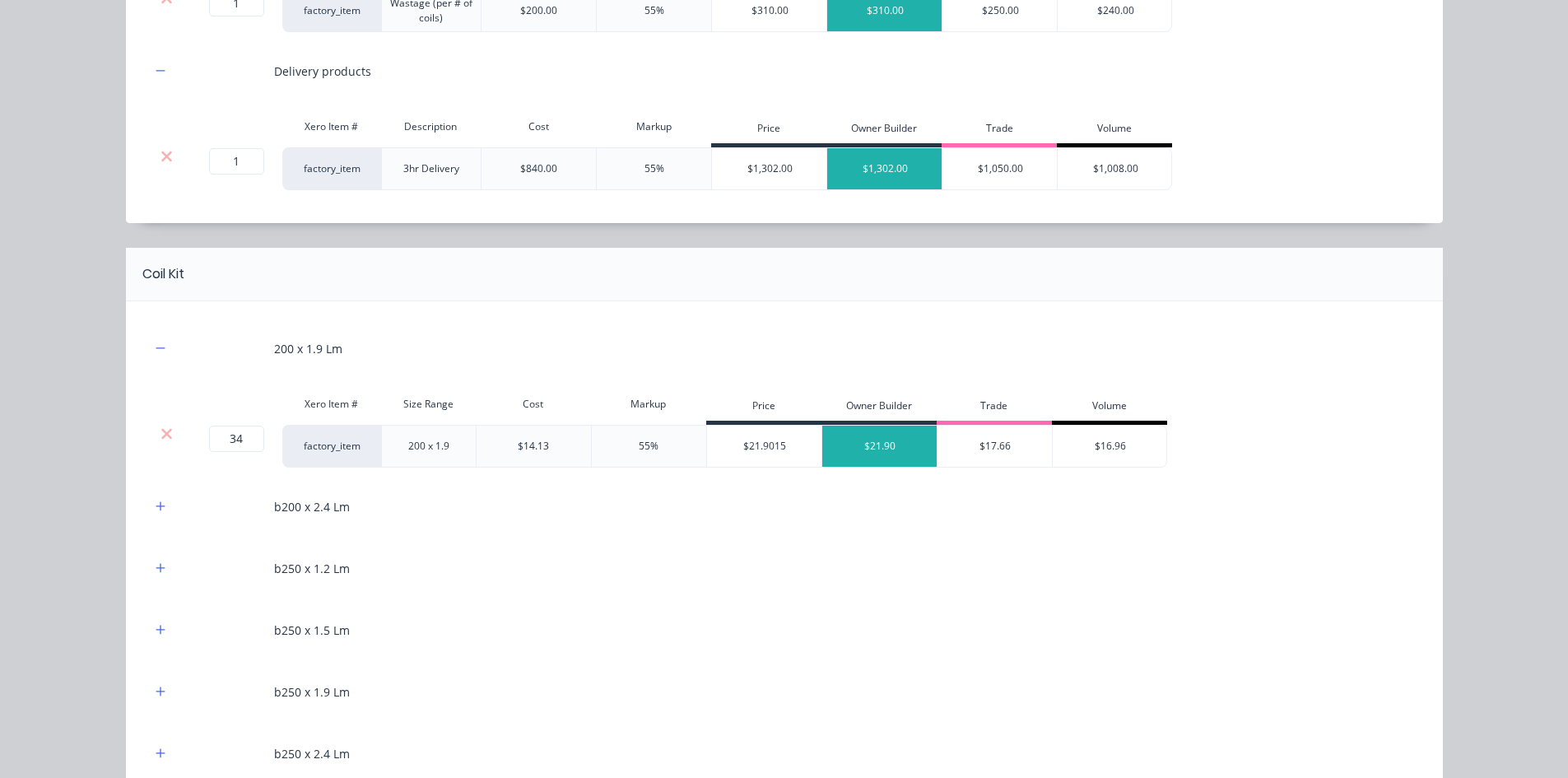
click at [157, 517] on div "b200 x 2.4 Lm" at bounding box center [784, 507] width 1268 height 45
click at [158, 501] on icon "button" at bounding box center [160, 506] width 9 height 11
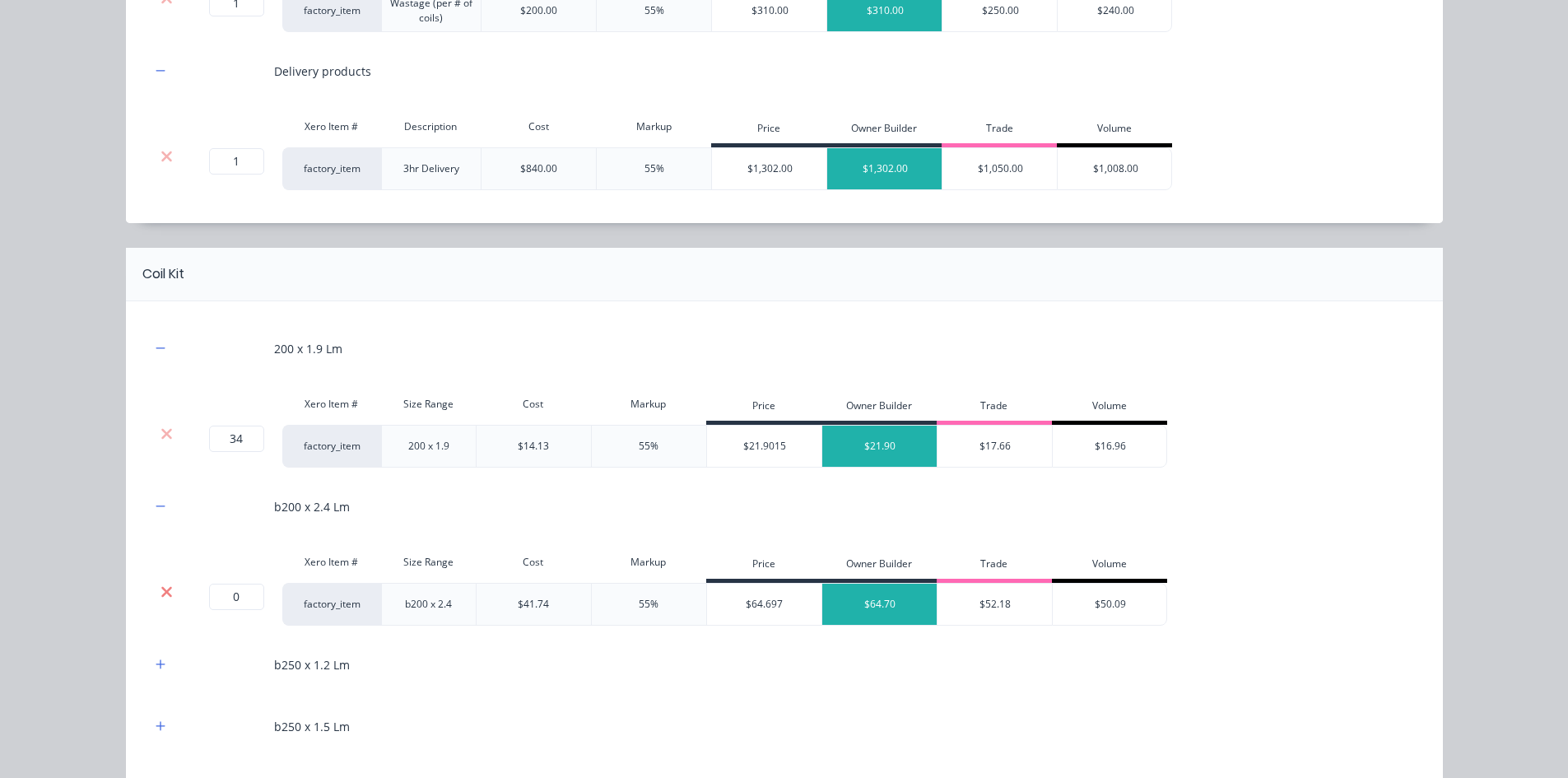
click at [166, 585] on icon at bounding box center [166, 591] width 12 height 16
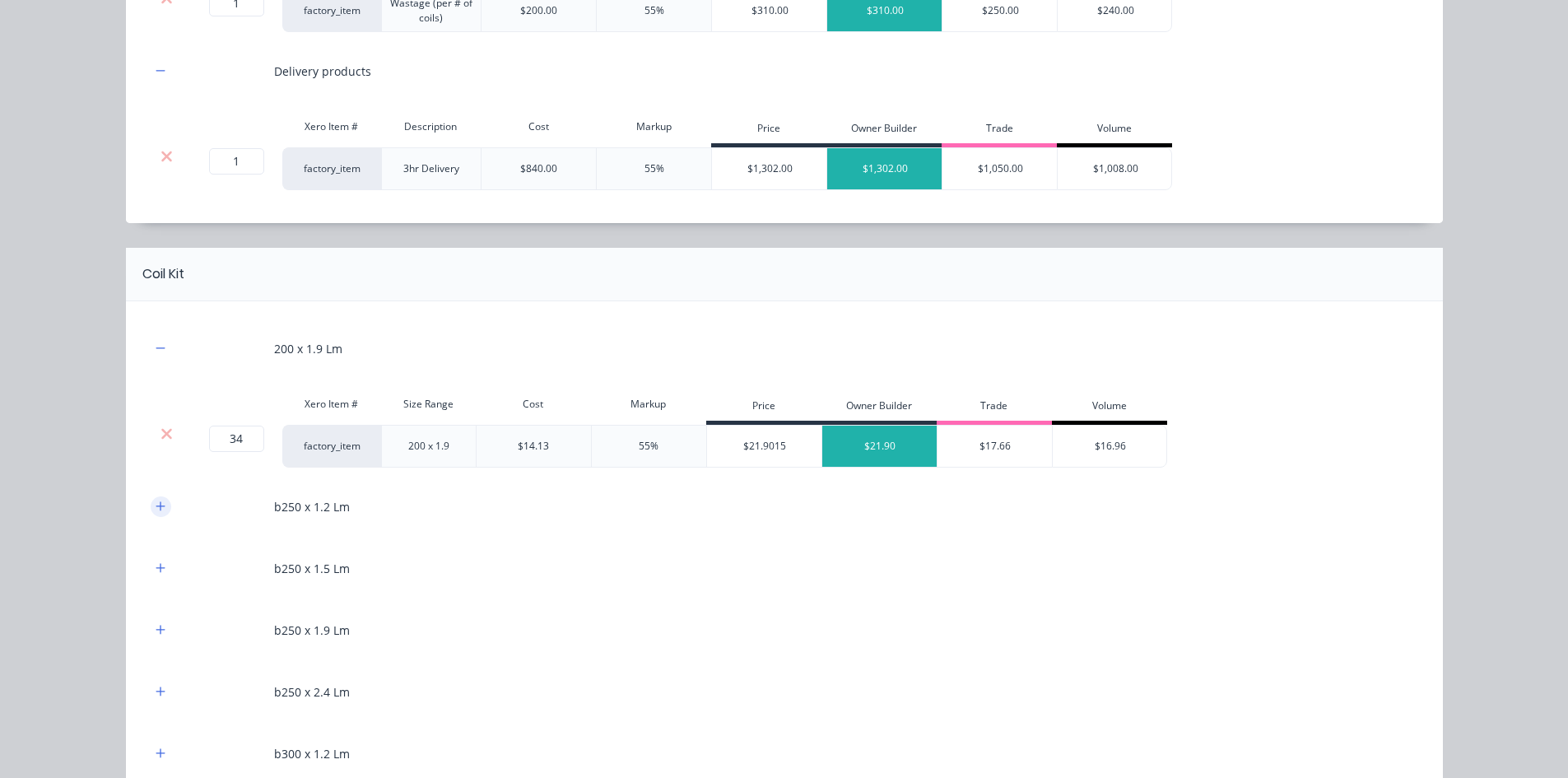
click at [154, 498] on button "button" at bounding box center [161, 507] width 21 height 21
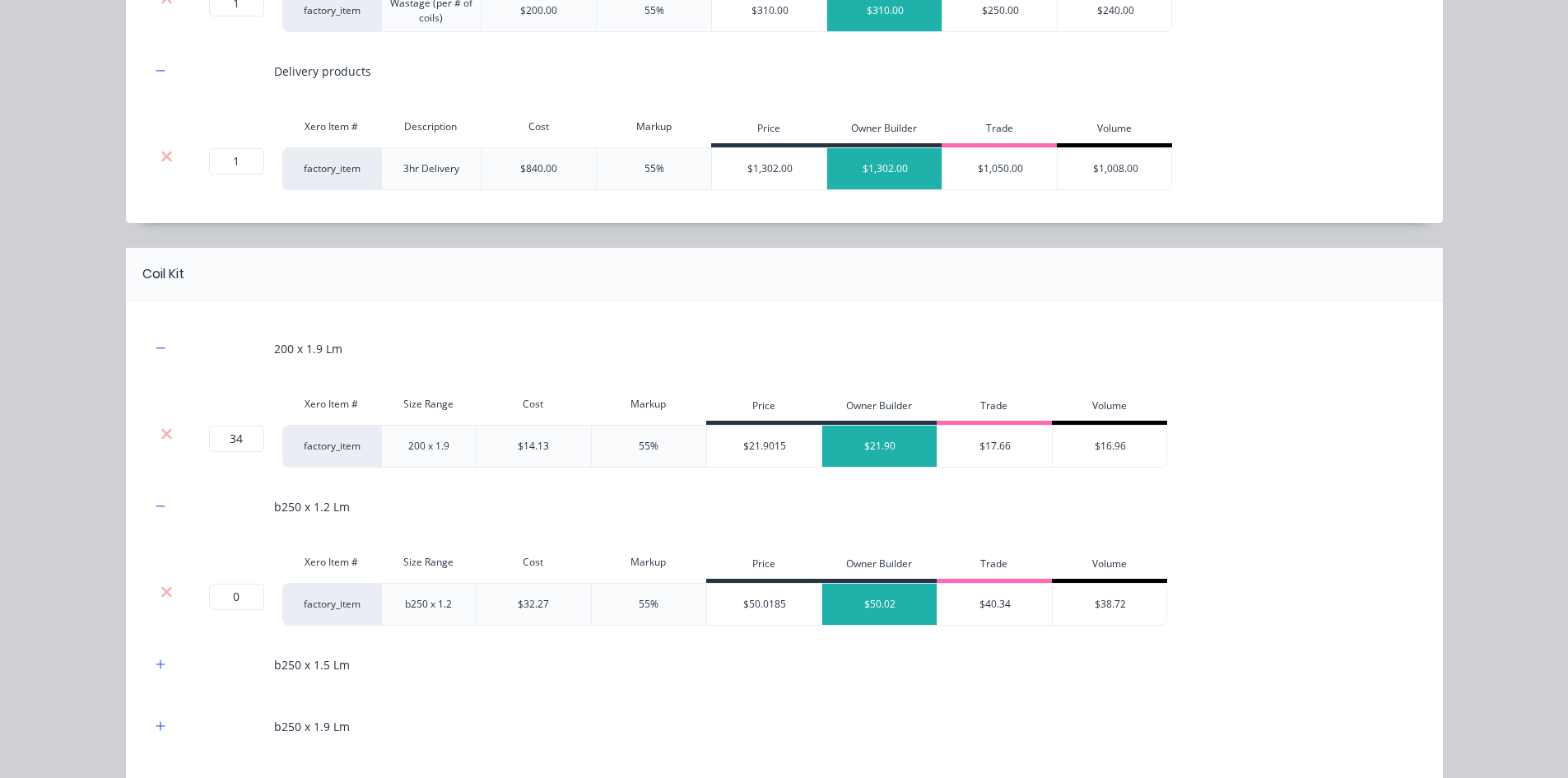
click at [153, 584] on div at bounding box center [167, 591] width 31 height 16
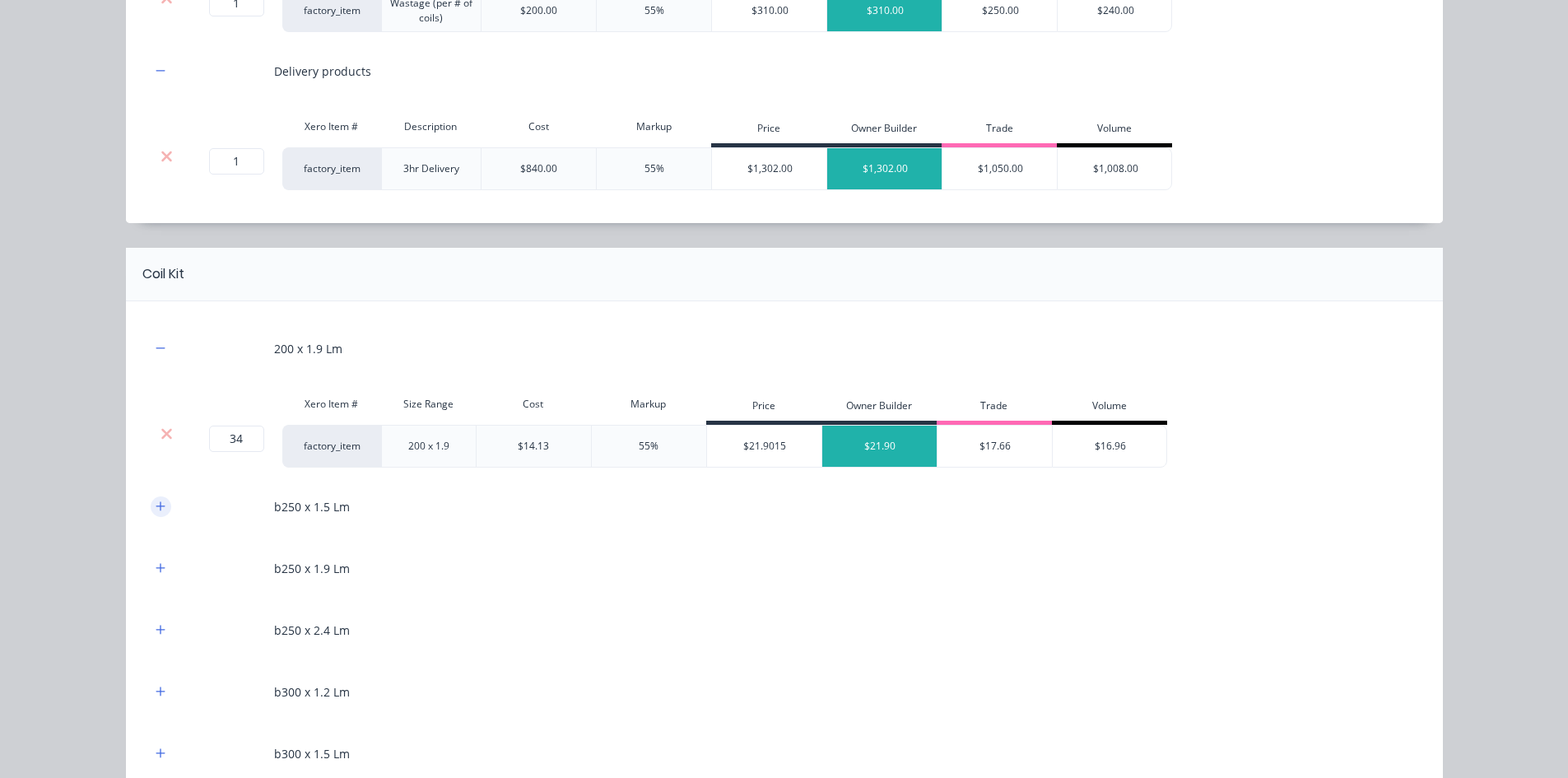
click at [151, 503] on button "button" at bounding box center [161, 507] width 21 height 21
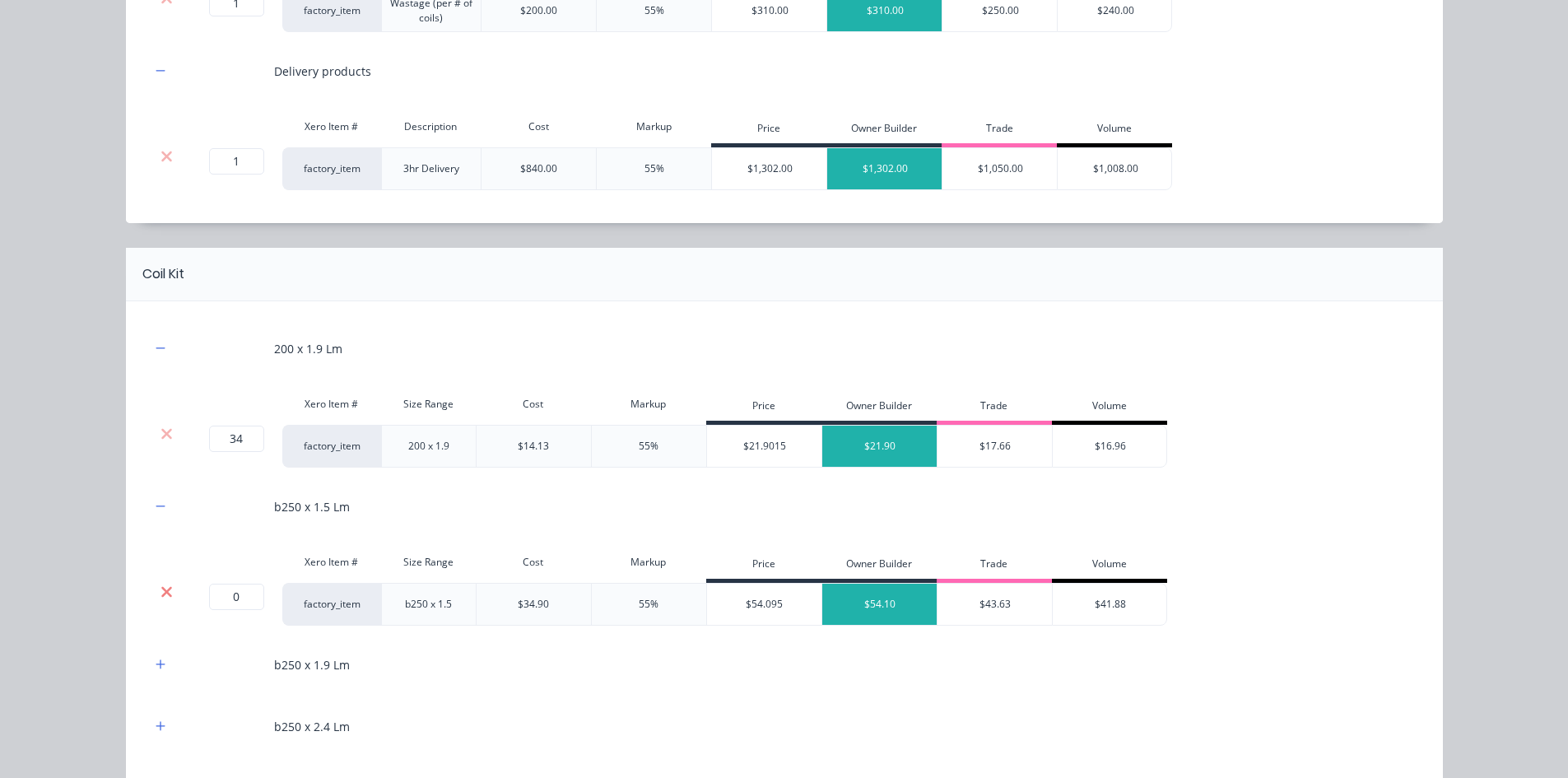
click at [161, 591] on icon at bounding box center [166, 590] width 10 height 10
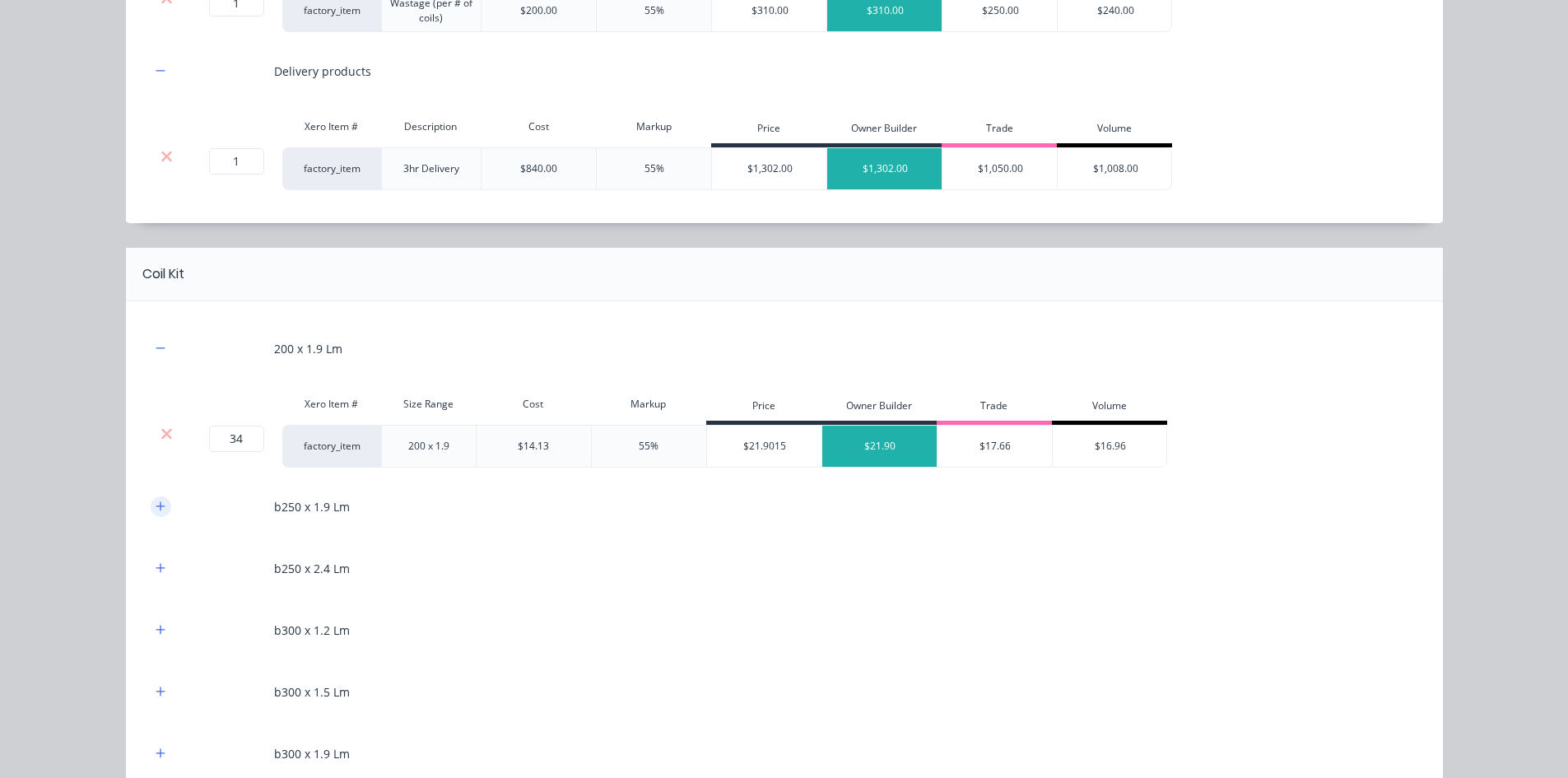
click at [159, 506] on icon "button" at bounding box center [160, 506] width 9 height 9
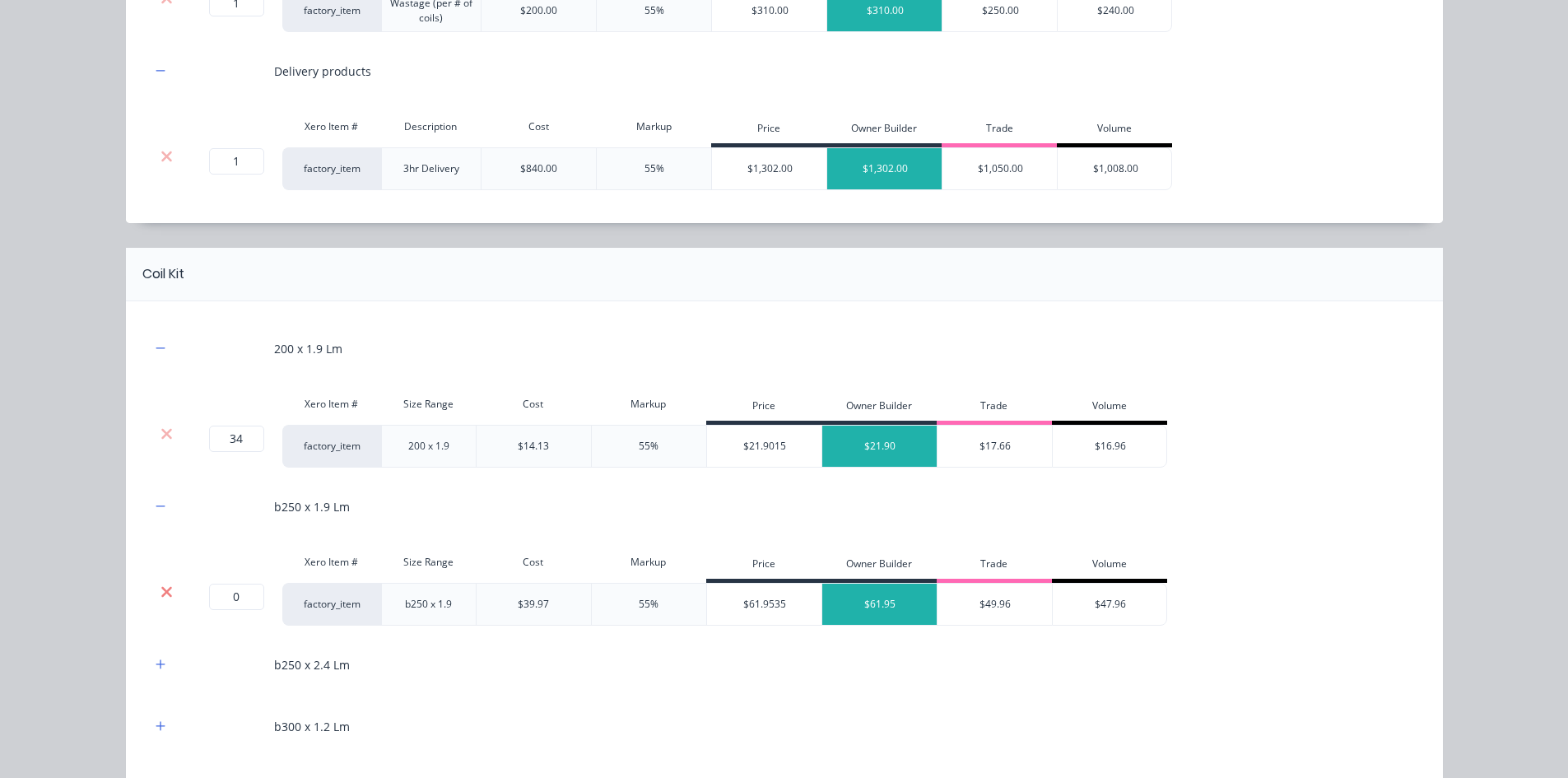
click at [166, 589] on icon at bounding box center [166, 591] width 12 height 16
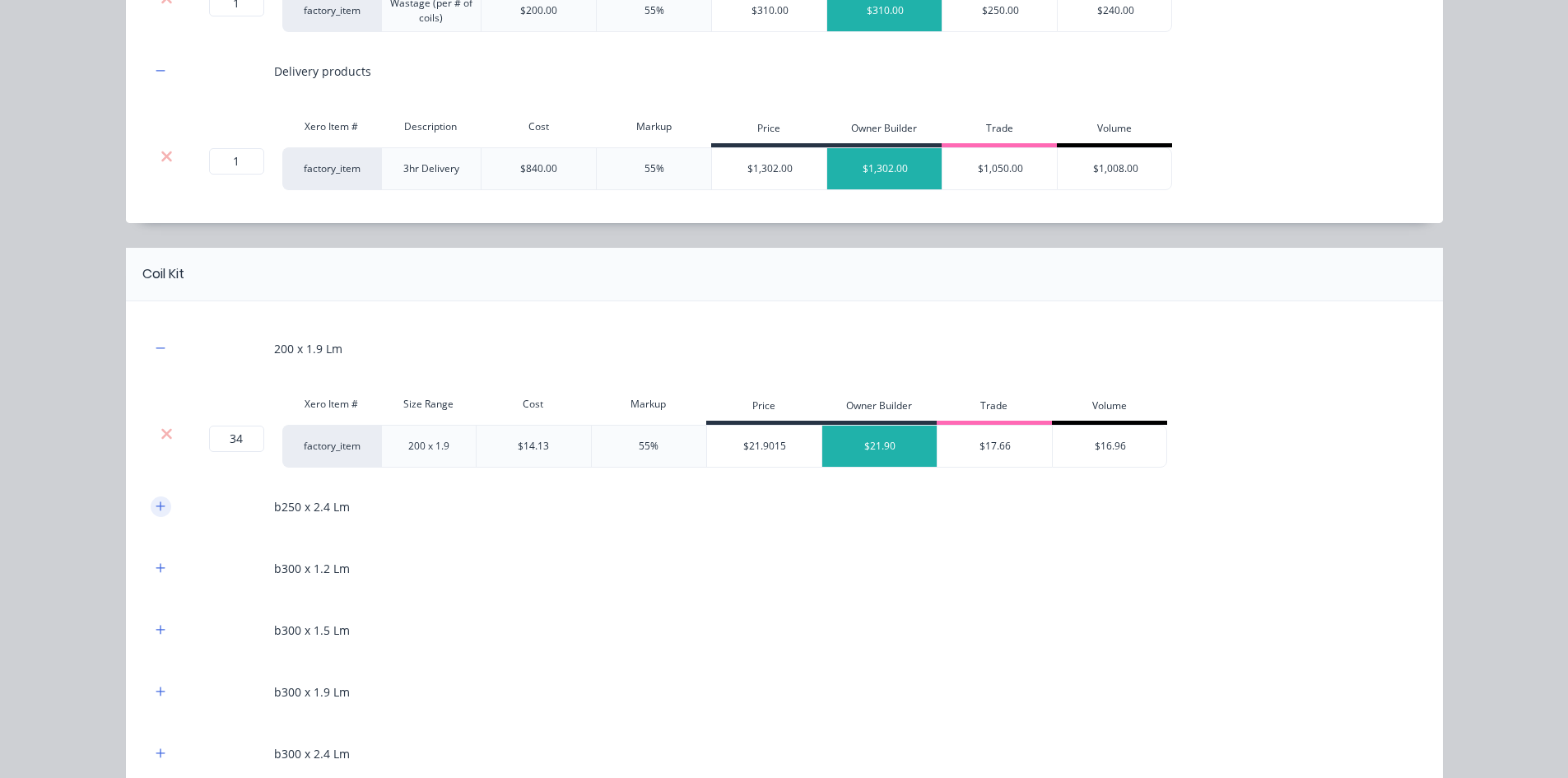
click at [155, 512] on icon "button" at bounding box center [160, 506] width 9 height 11
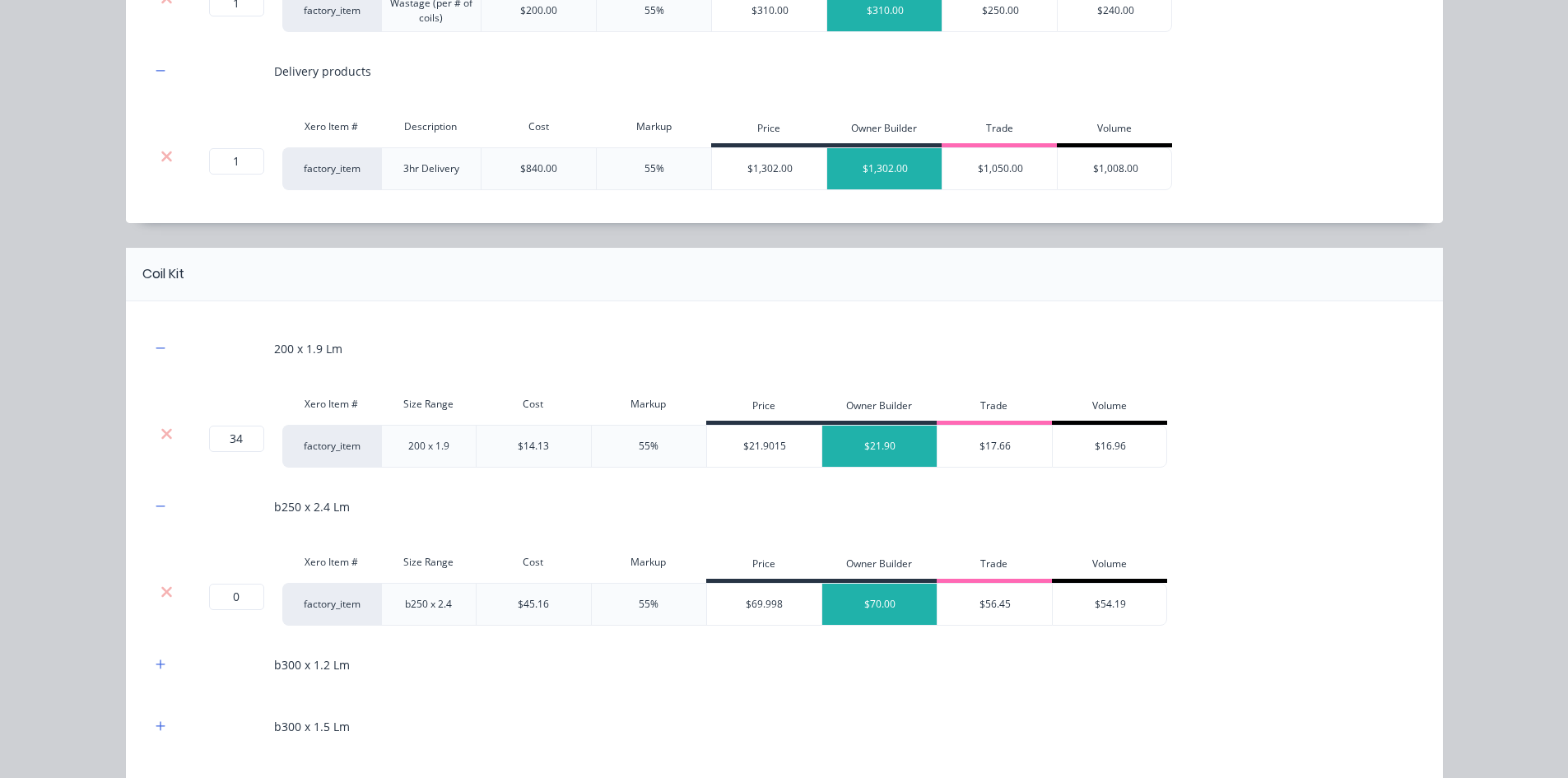
click at [165, 580] on div "Xero Item # Size Range Cost Markup Price Owner Builder Trade Volume" at bounding box center [658, 564] width 1017 height 37
click at [165, 585] on icon at bounding box center [166, 591] width 12 height 16
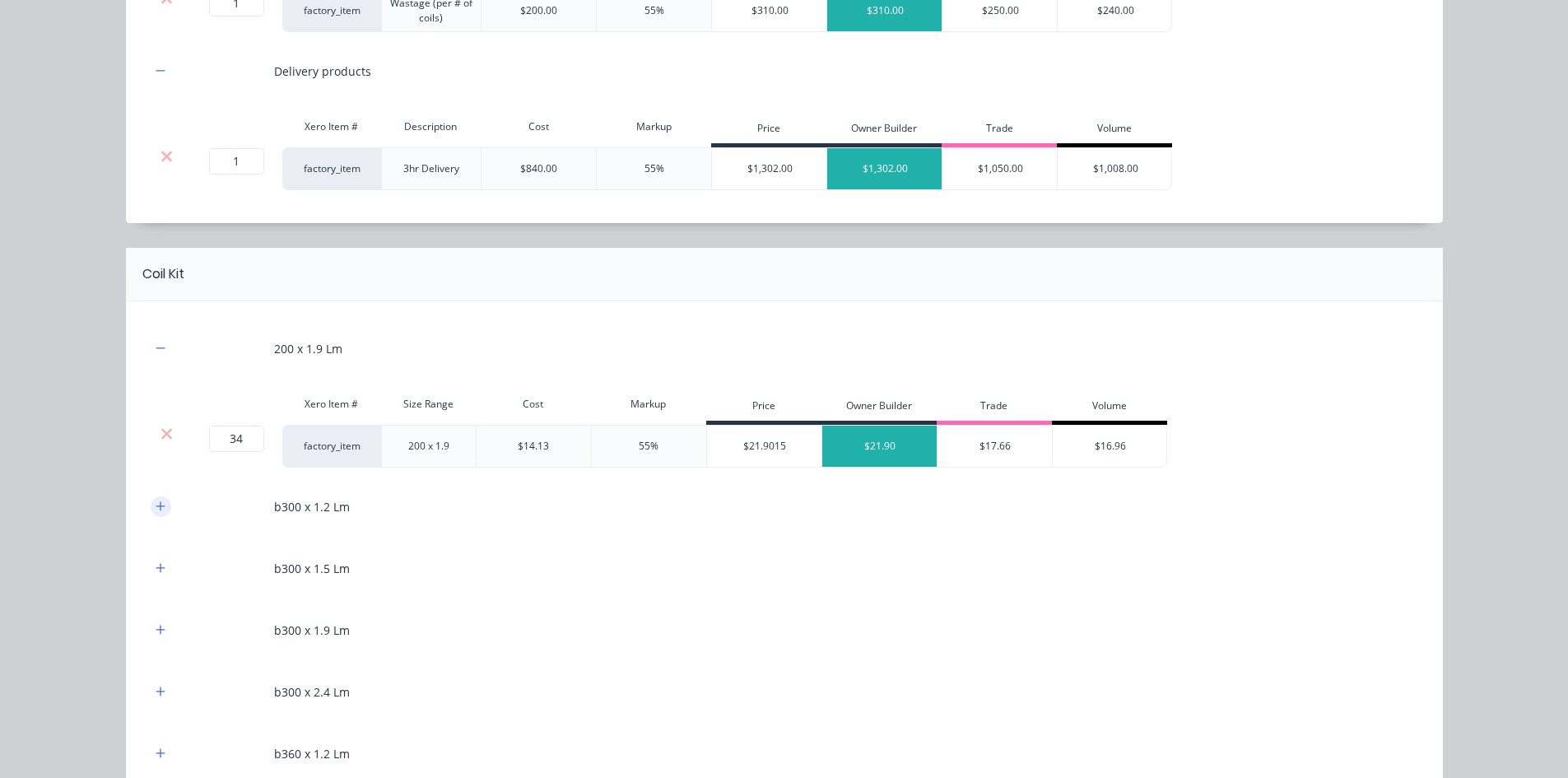
click at [155, 516] on button "button" at bounding box center [161, 507] width 21 height 21
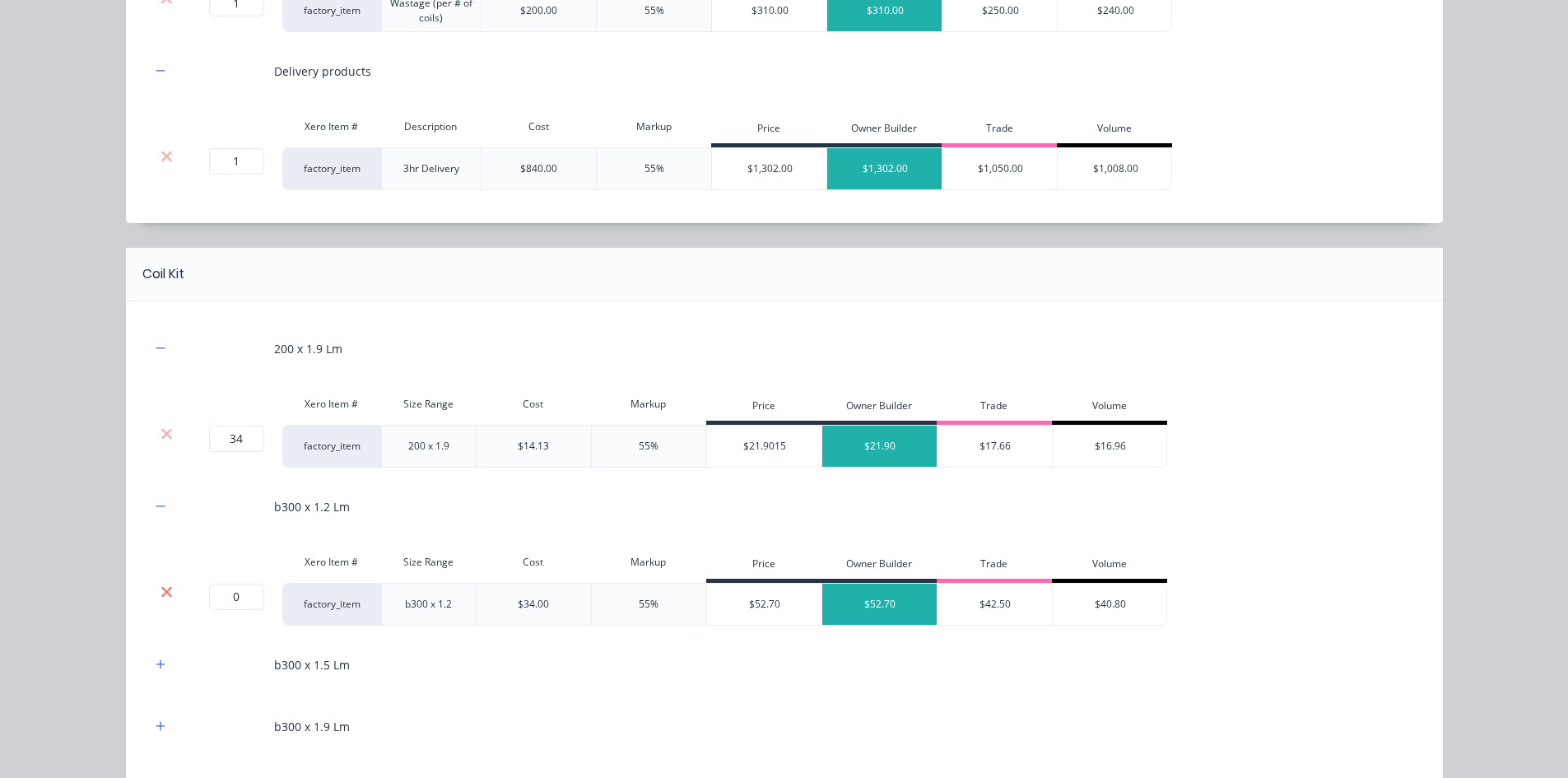
click at [160, 592] on icon at bounding box center [166, 591] width 12 height 16
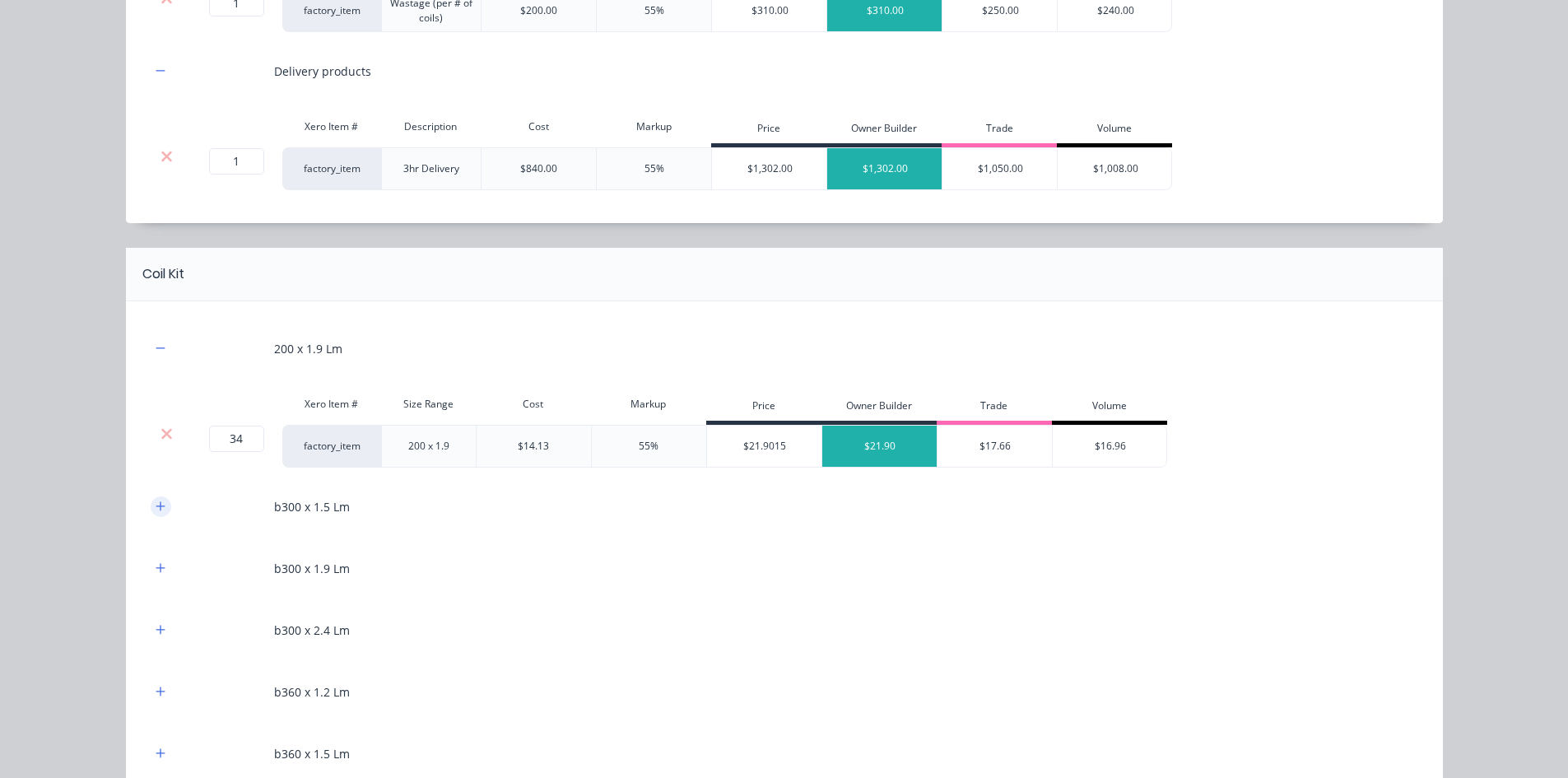
click at [155, 504] on icon "button" at bounding box center [160, 506] width 9 height 11
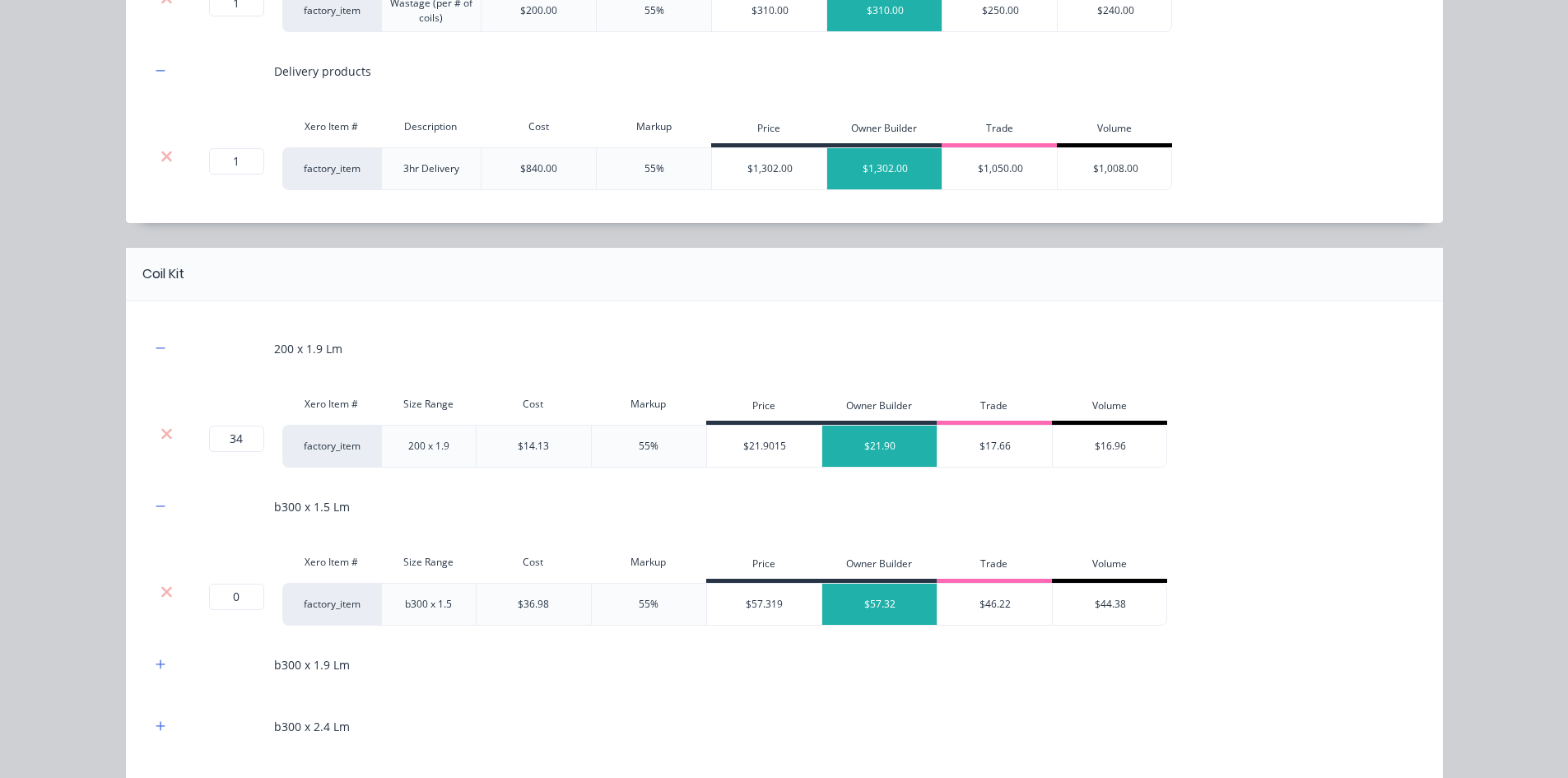
click at [167, 595] on div at bounding box center [167, 591] width 31 height 16
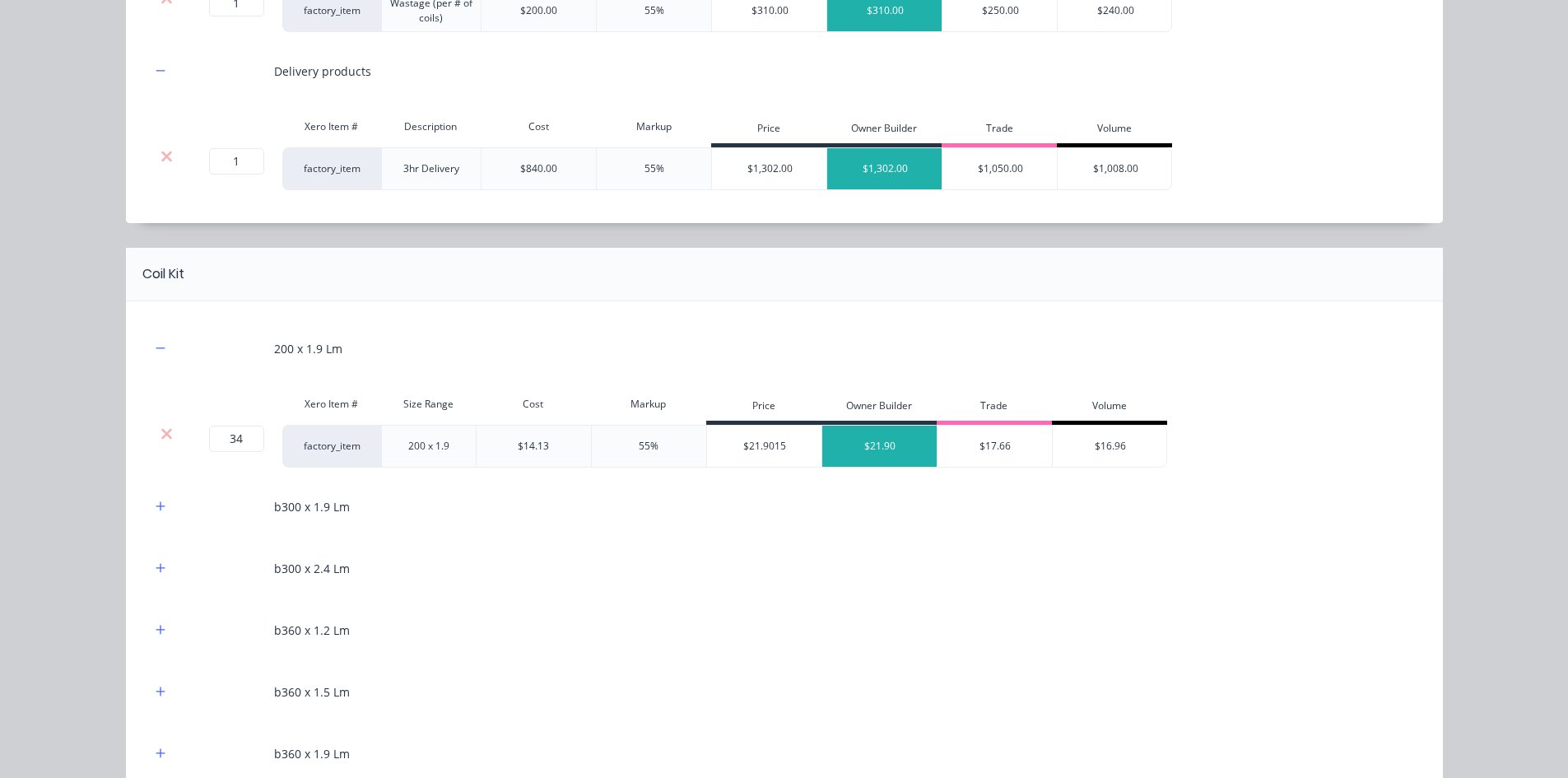
click at [152, 520] on div "b300 x 1.9 Lm" at bounding box center [784, 507] width 1268 height 45
click at [157, 504] on icon "button" at bounding box center [160, 506] width 9 height 11
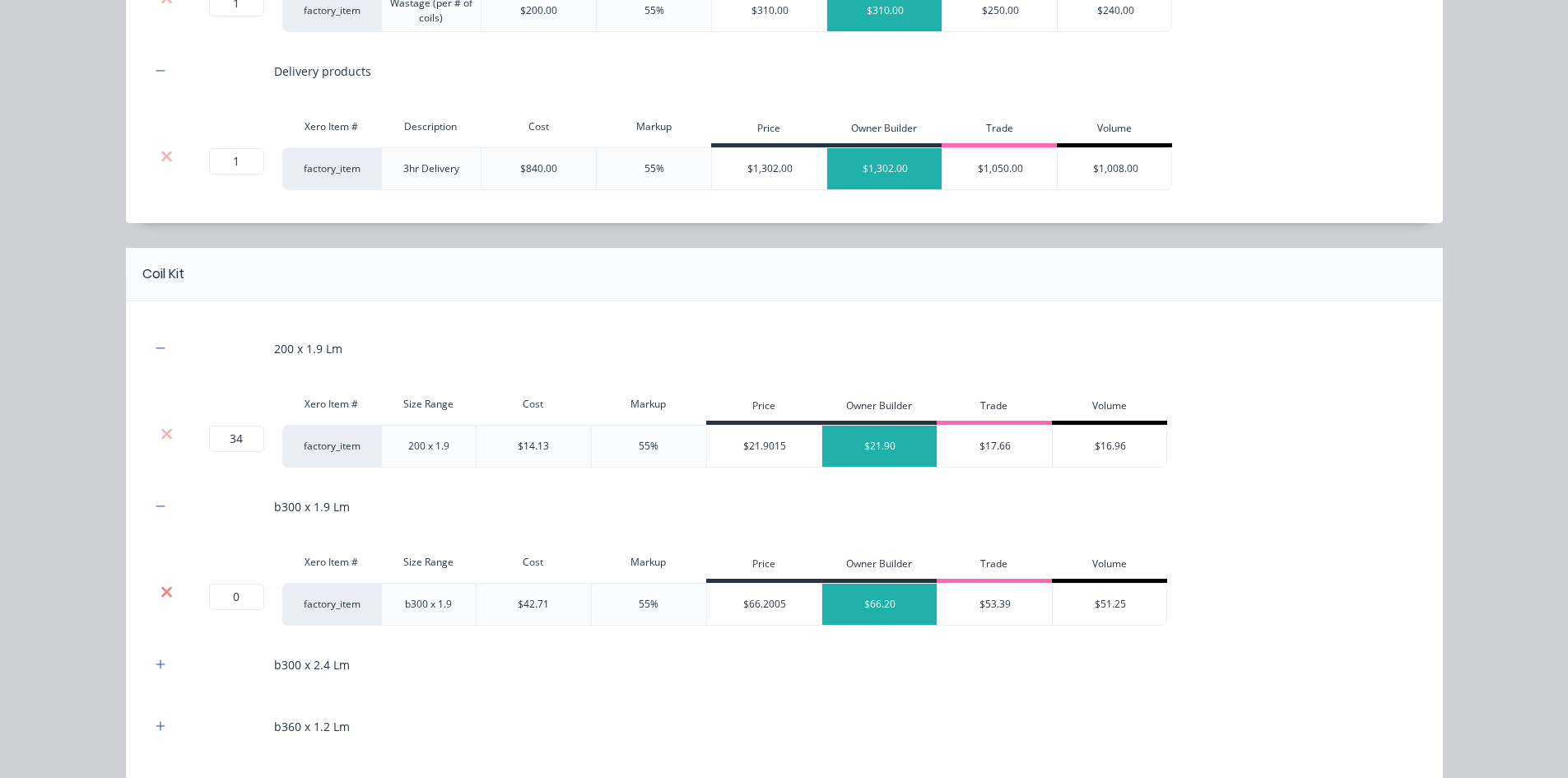
click at [160, 587] on icon at bounding box center [166, 591] width 12 height 16
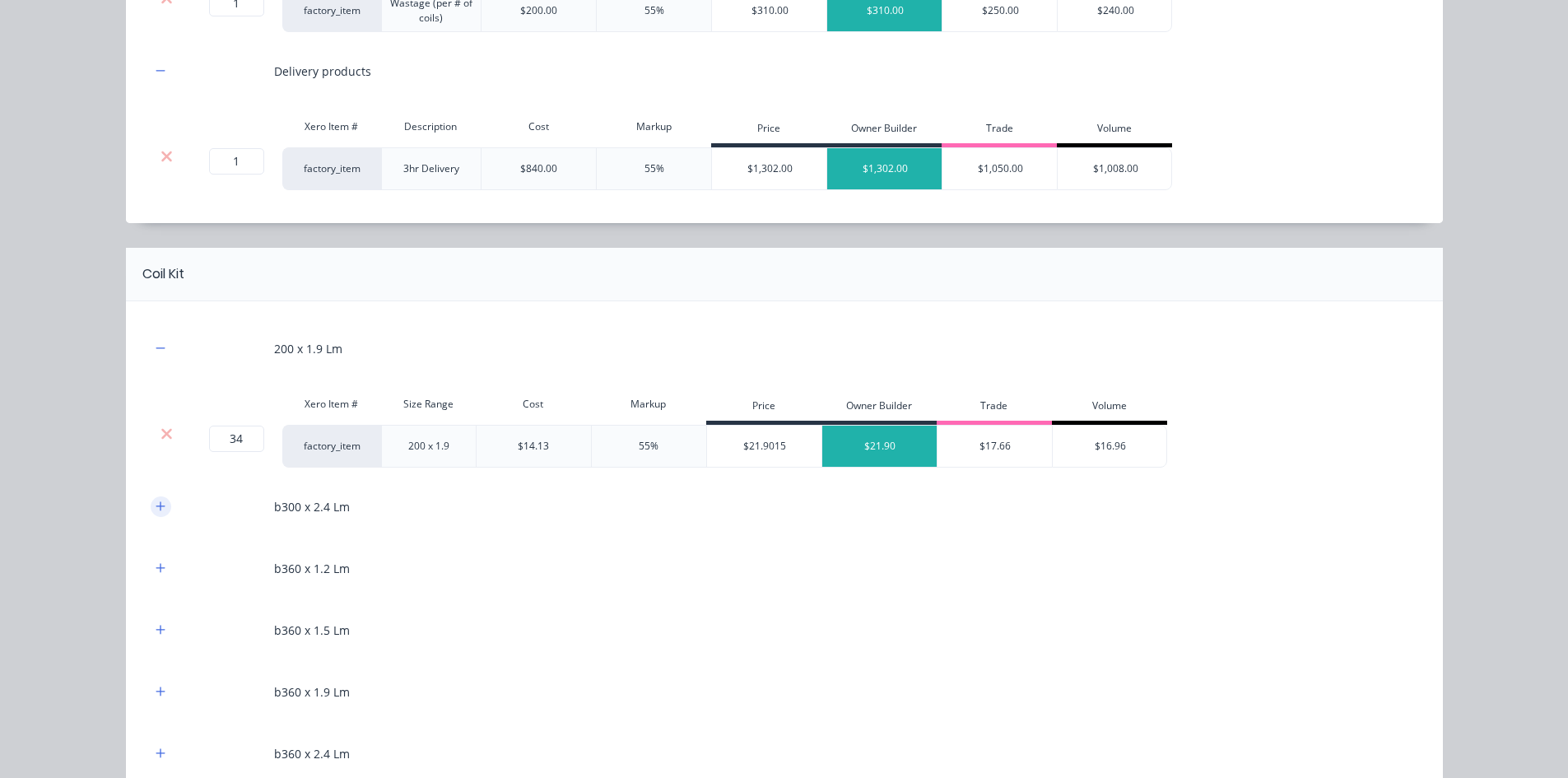
click at [155, 509] on icon "button" at bounding box center [160, 506] width 9 height 11
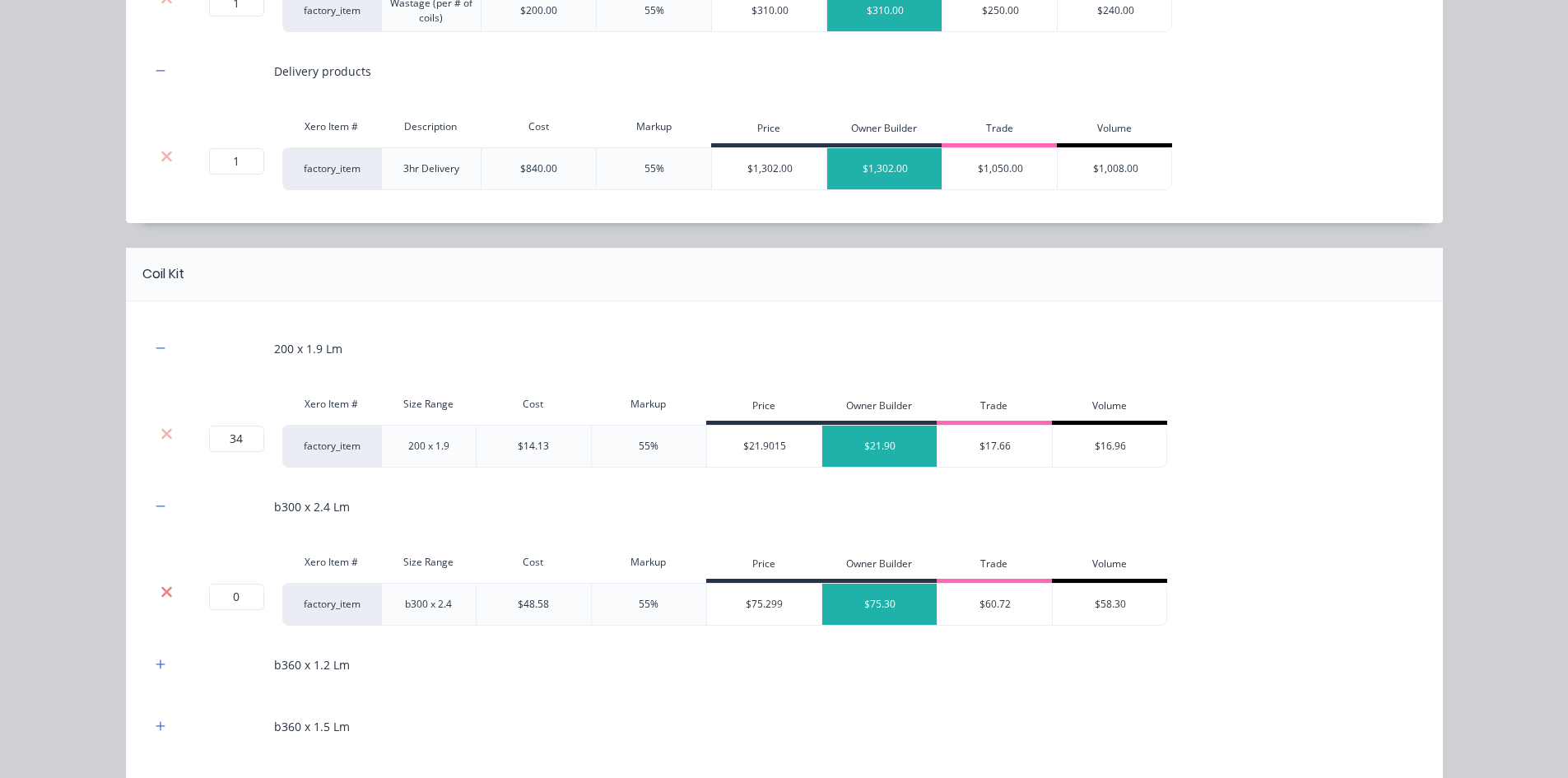
click at [160, 585] on icon at bounding box center [166, 591] width 12 height 16
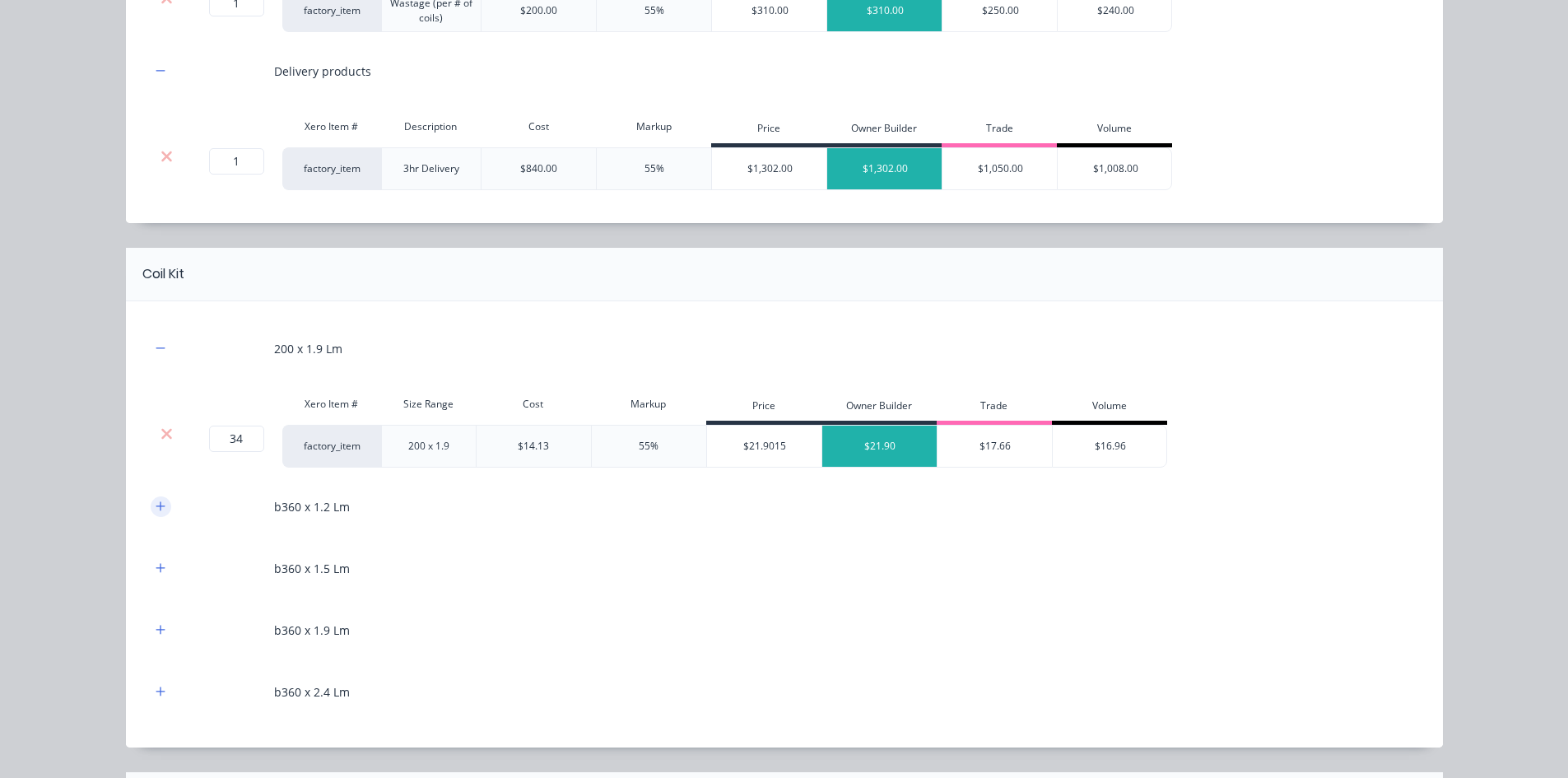
click at [155, 511] on icon "button" at bounding box center [160, 506] width 9 height 11
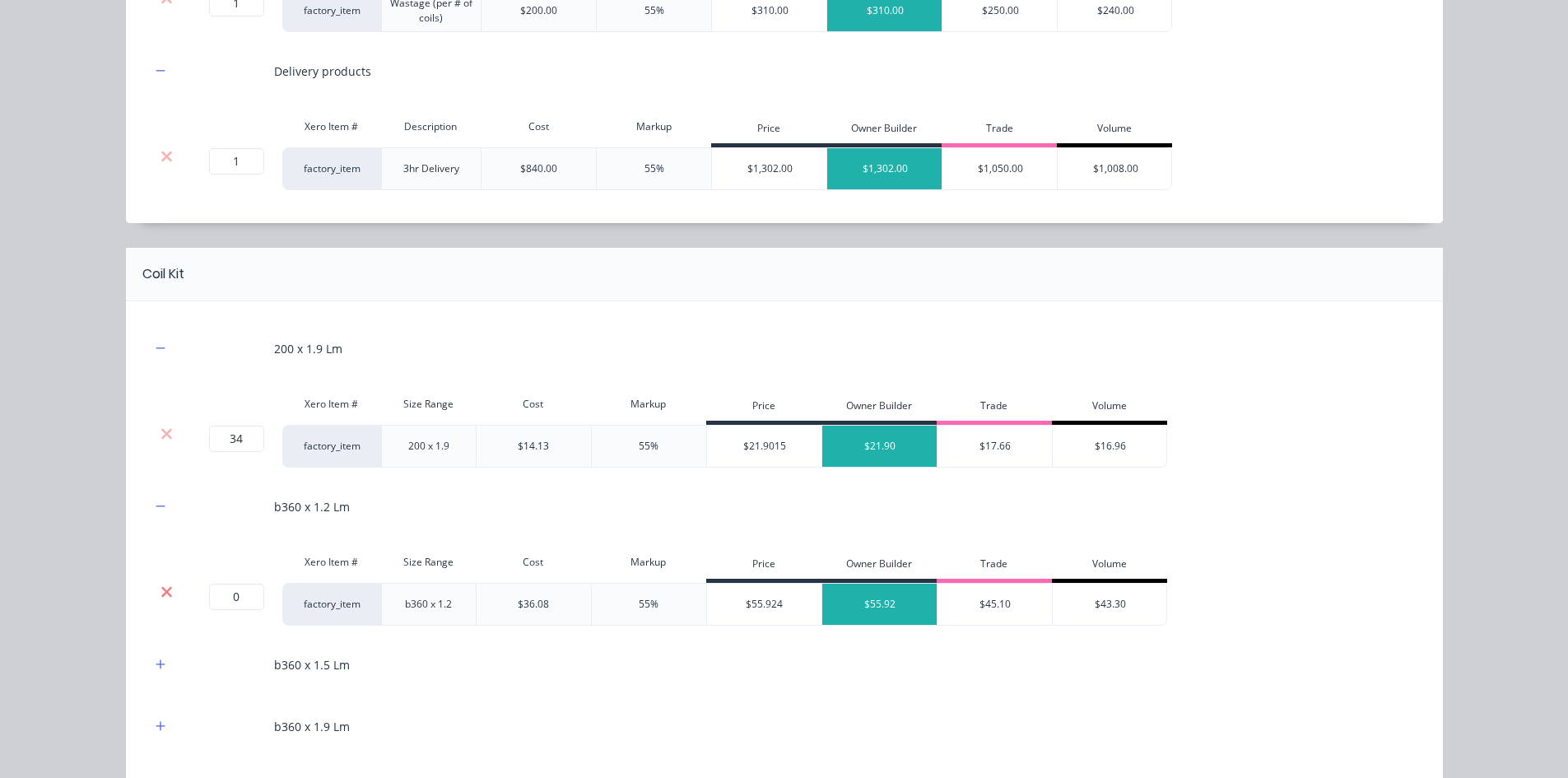
click at [160, 584] on icon at bounding box center [166, 591] width 12 height 16
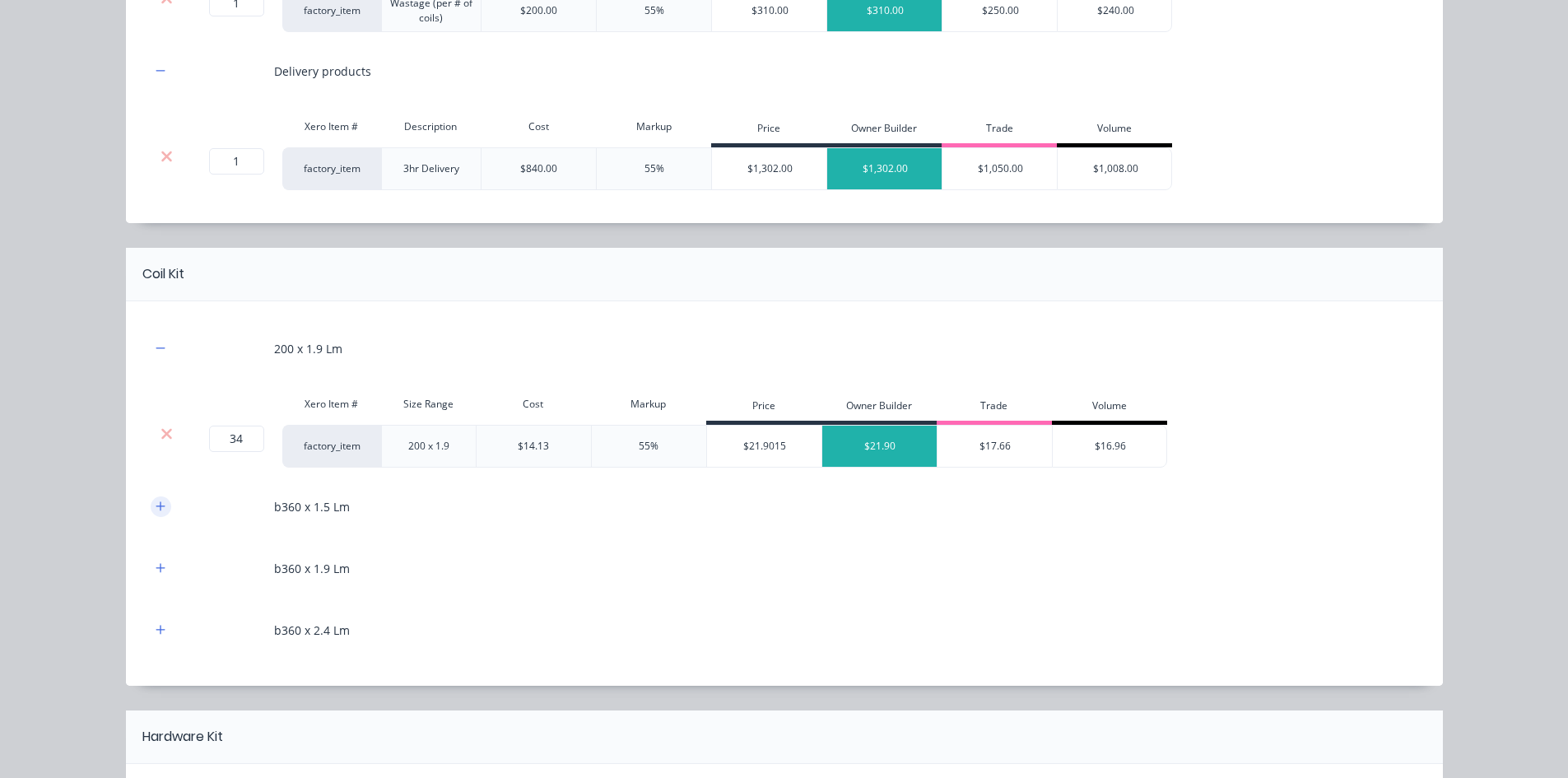
click at [151, 498] on button "button" at bounding box center [161, 507] width 21 height 21
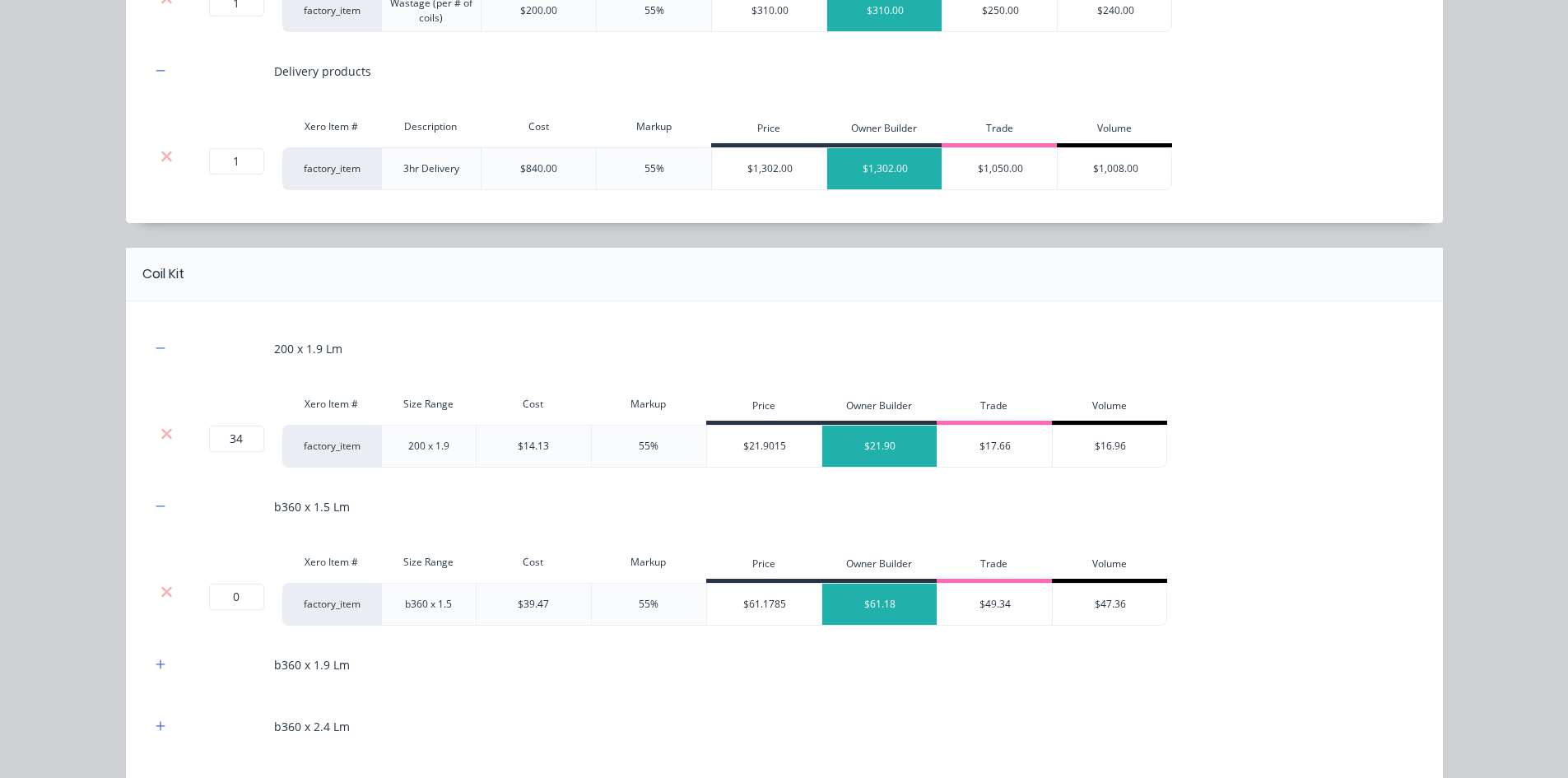
click at [153, 584] on div at bounding box center [167, 591] width 31 height 16
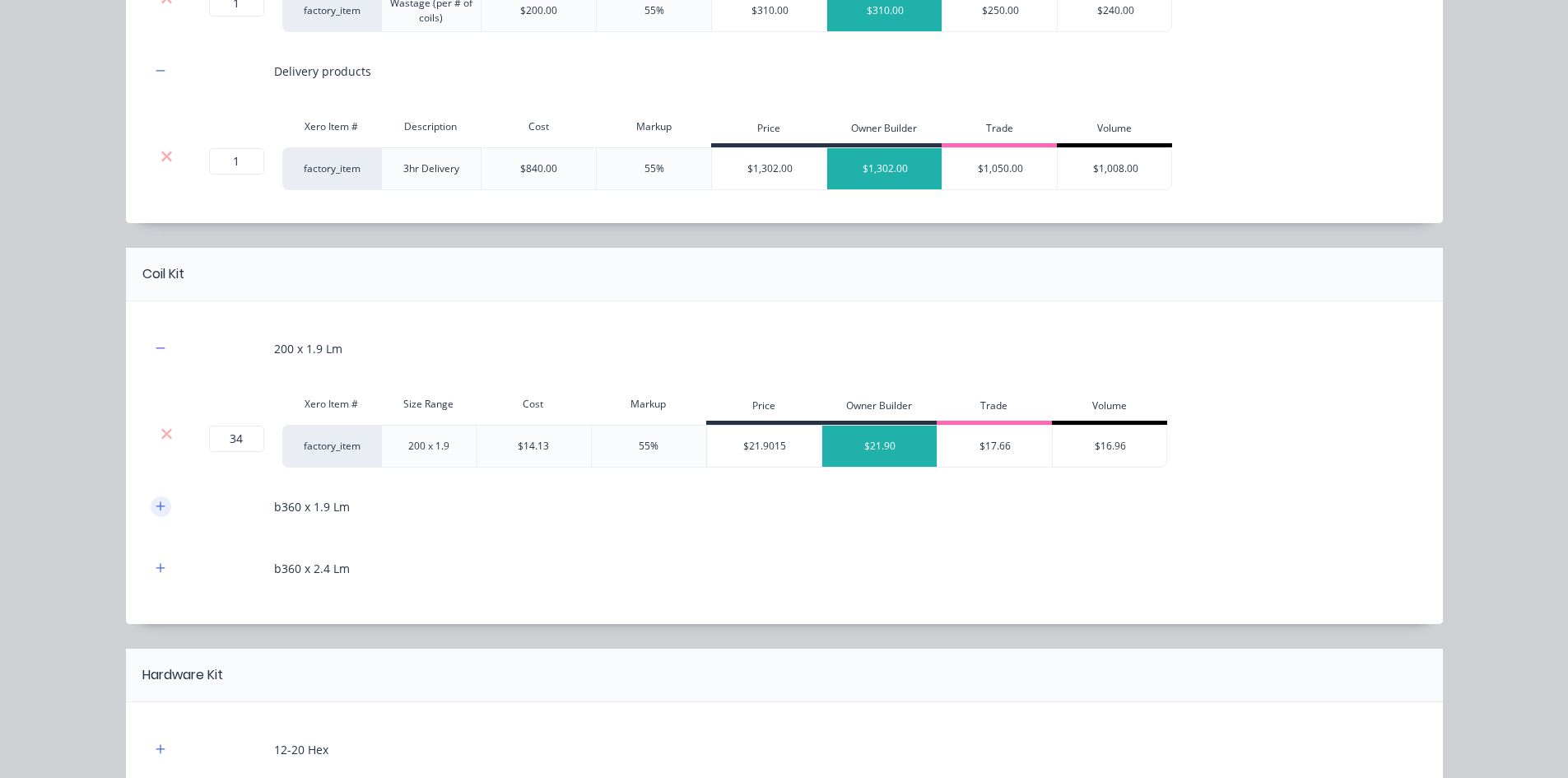
click at [161, 507] on button "button" at bounding box center [161, 507] width 21 height 21
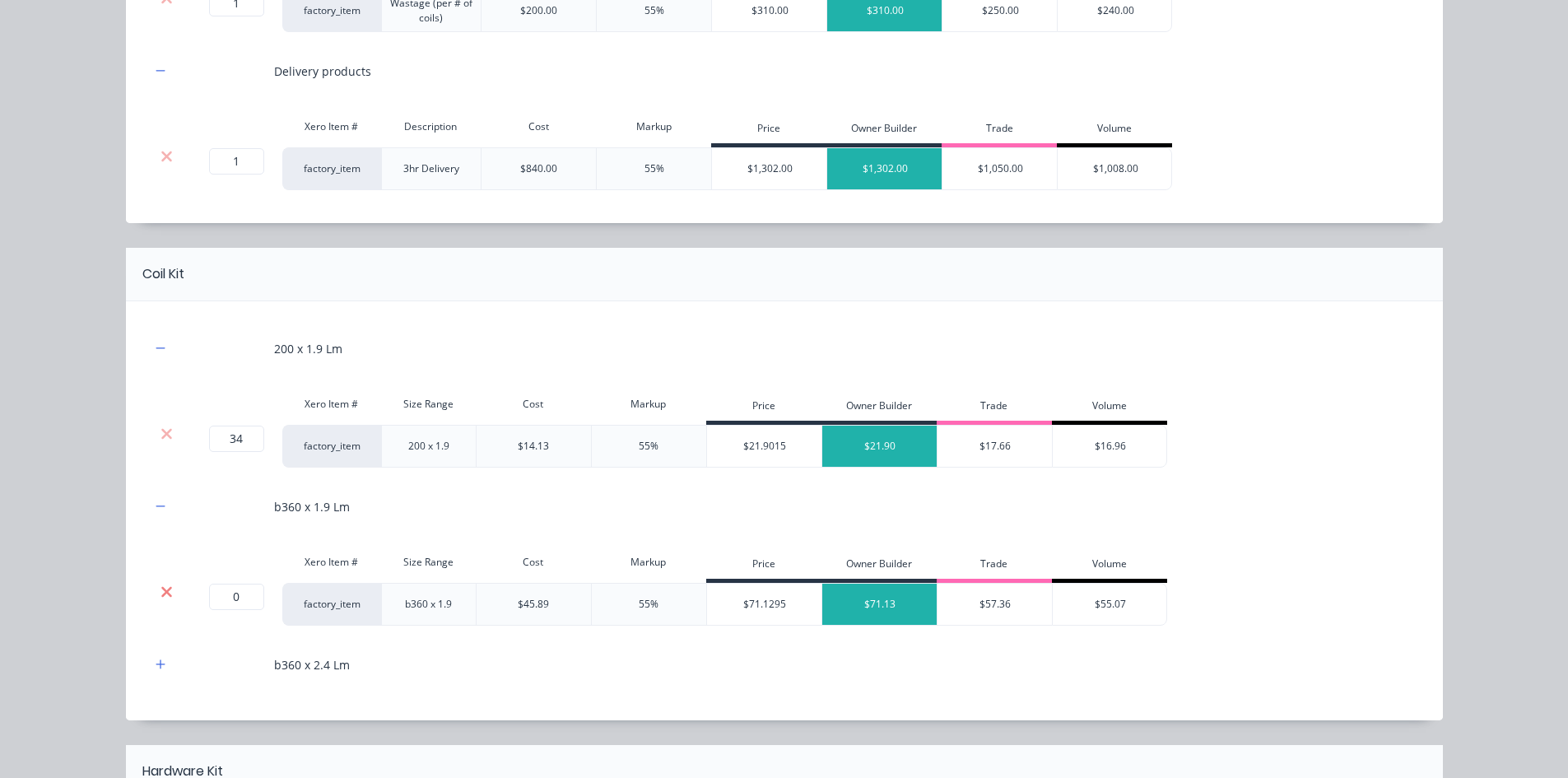
click at [160, 597] on icon at bounding box center [166, 591] width 12 height 16
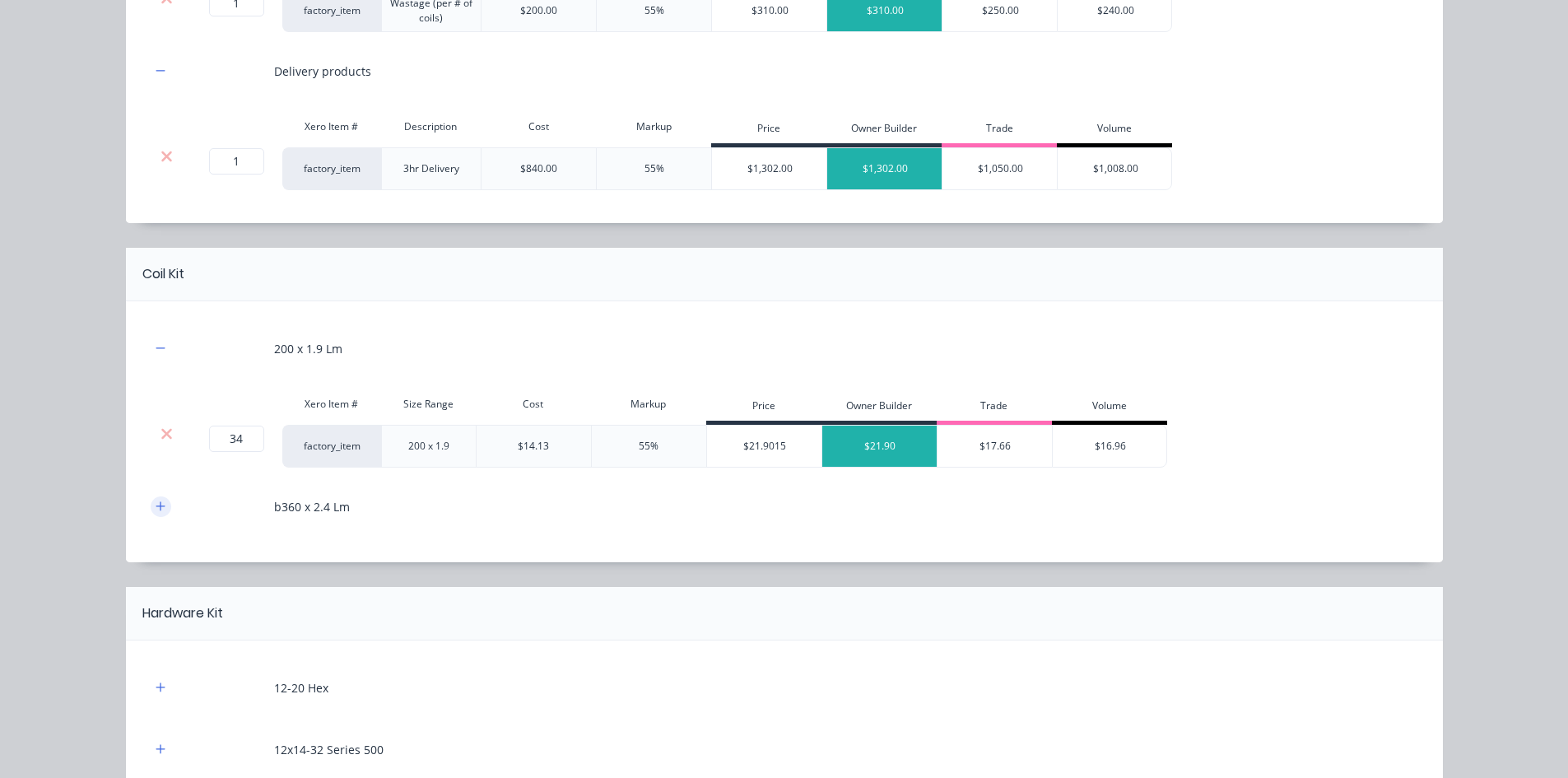
click at [156, 506] on icon "button" at bounding box center [160, 506] width 9 height 9
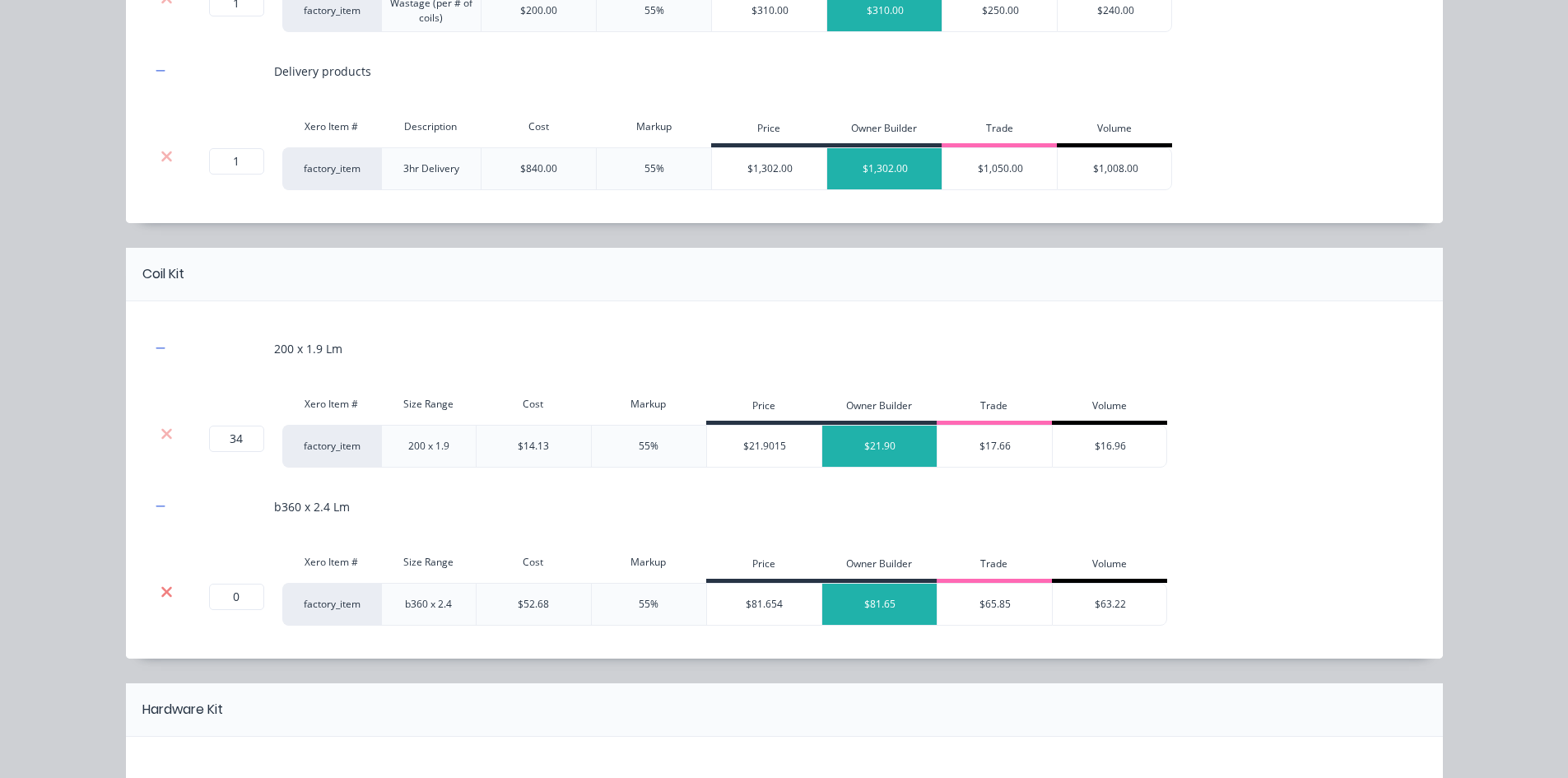
click at [160, 595] on icon at bounding box center [166, 591] width 12 height 16
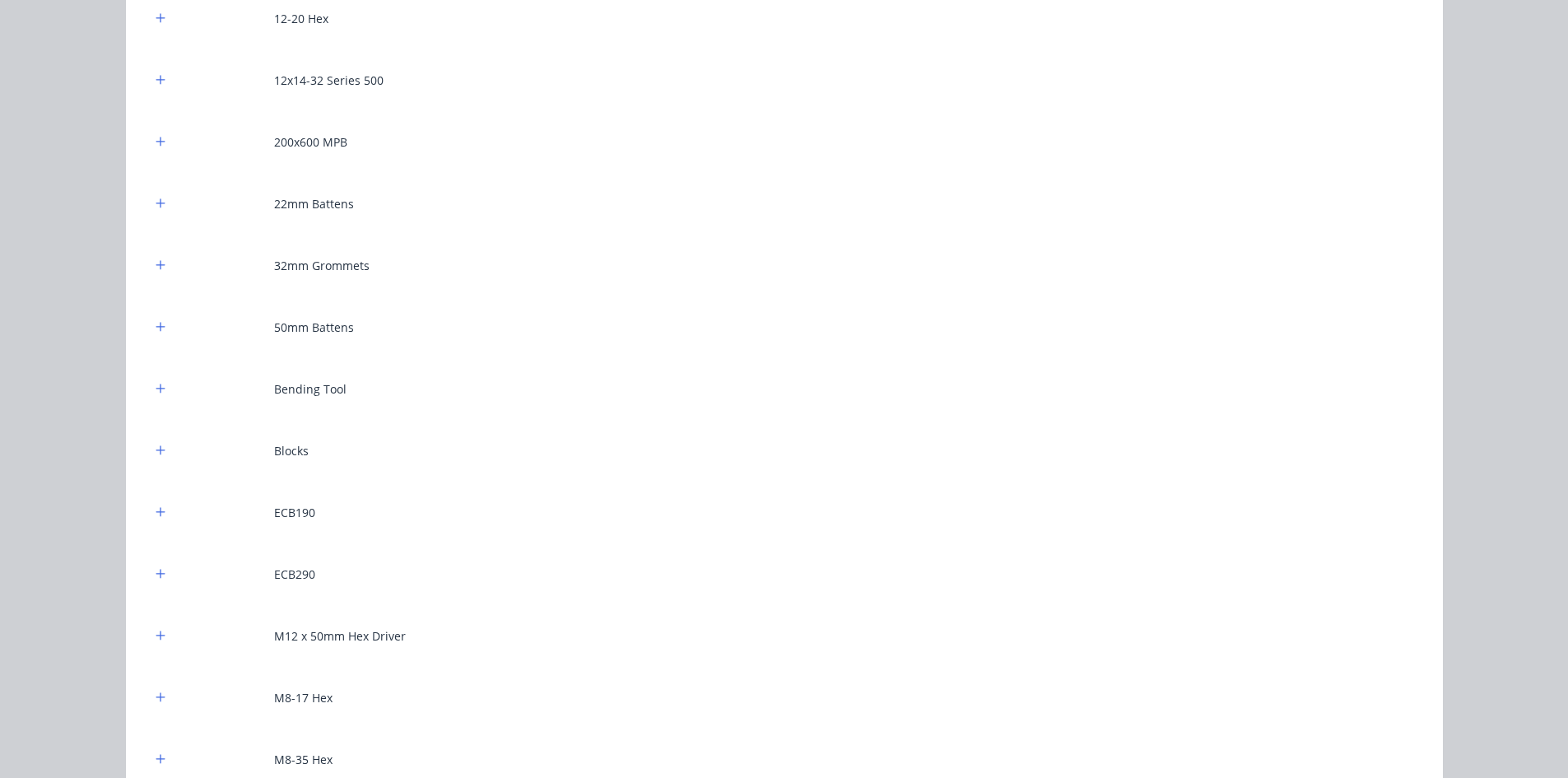
scroll to position [1317, 0]
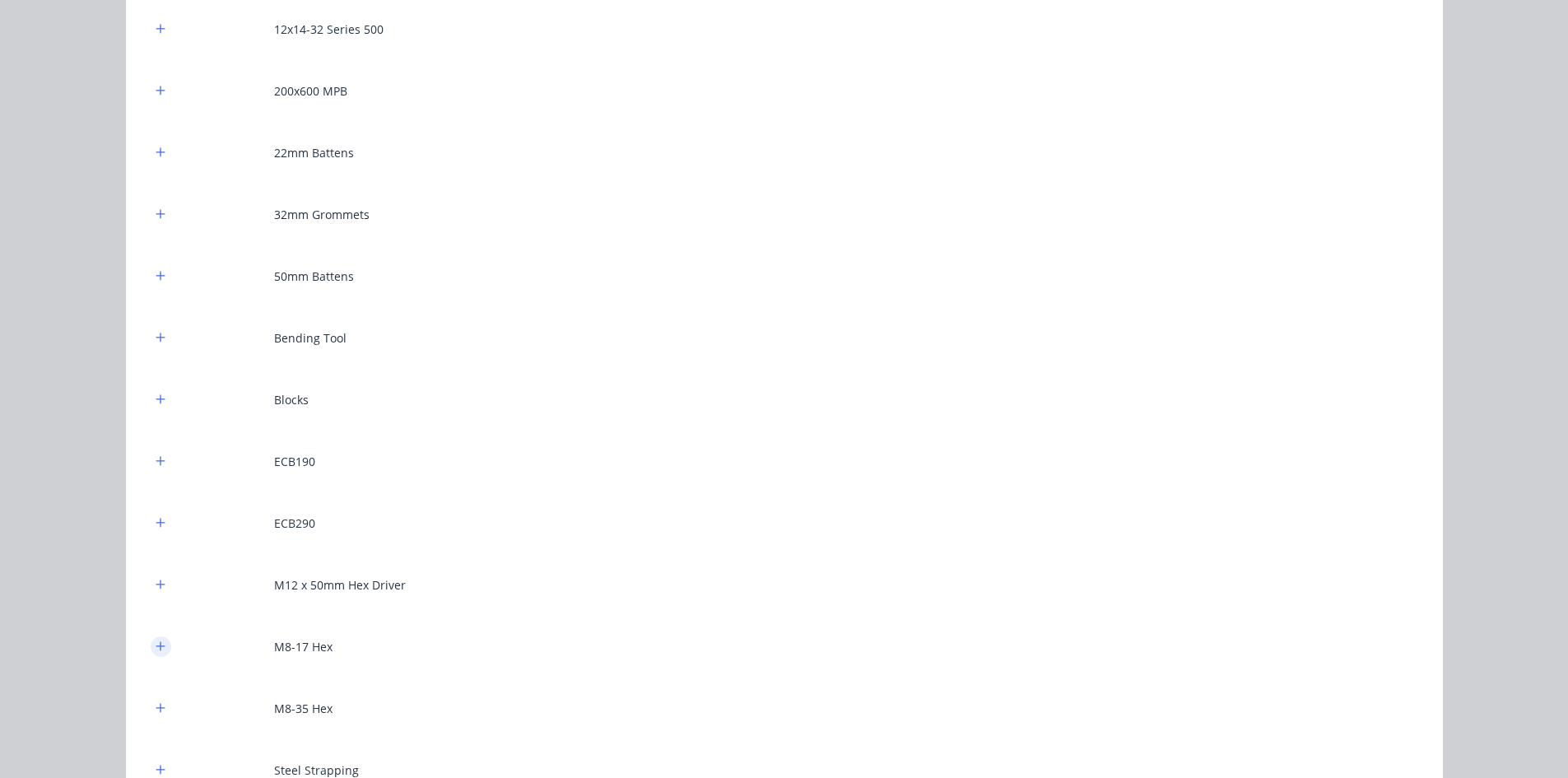
click at [151, 600] on button "button" at bounding box center [161, 646] width 21 height 21
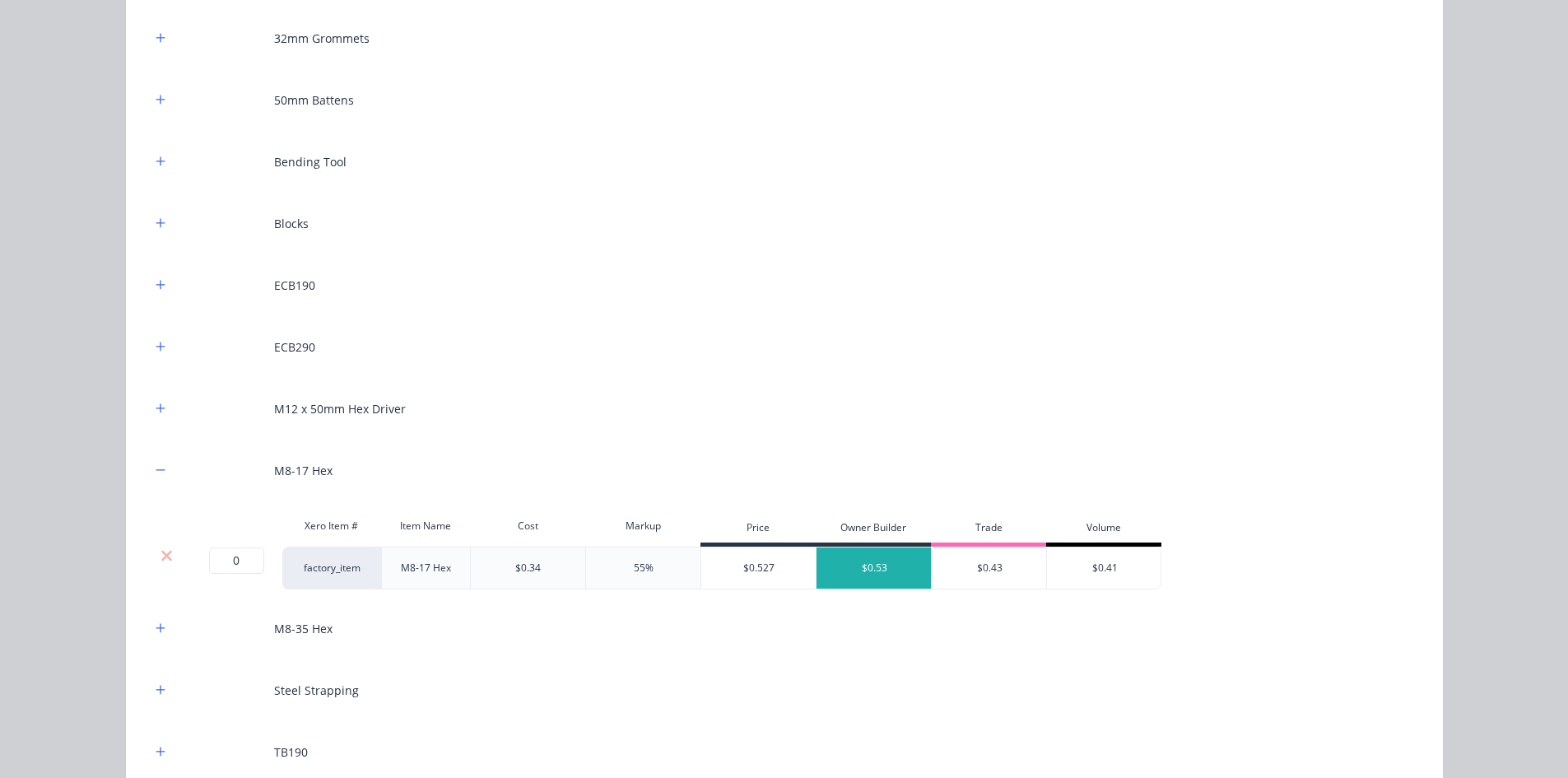
scroll to position [1646, 0]
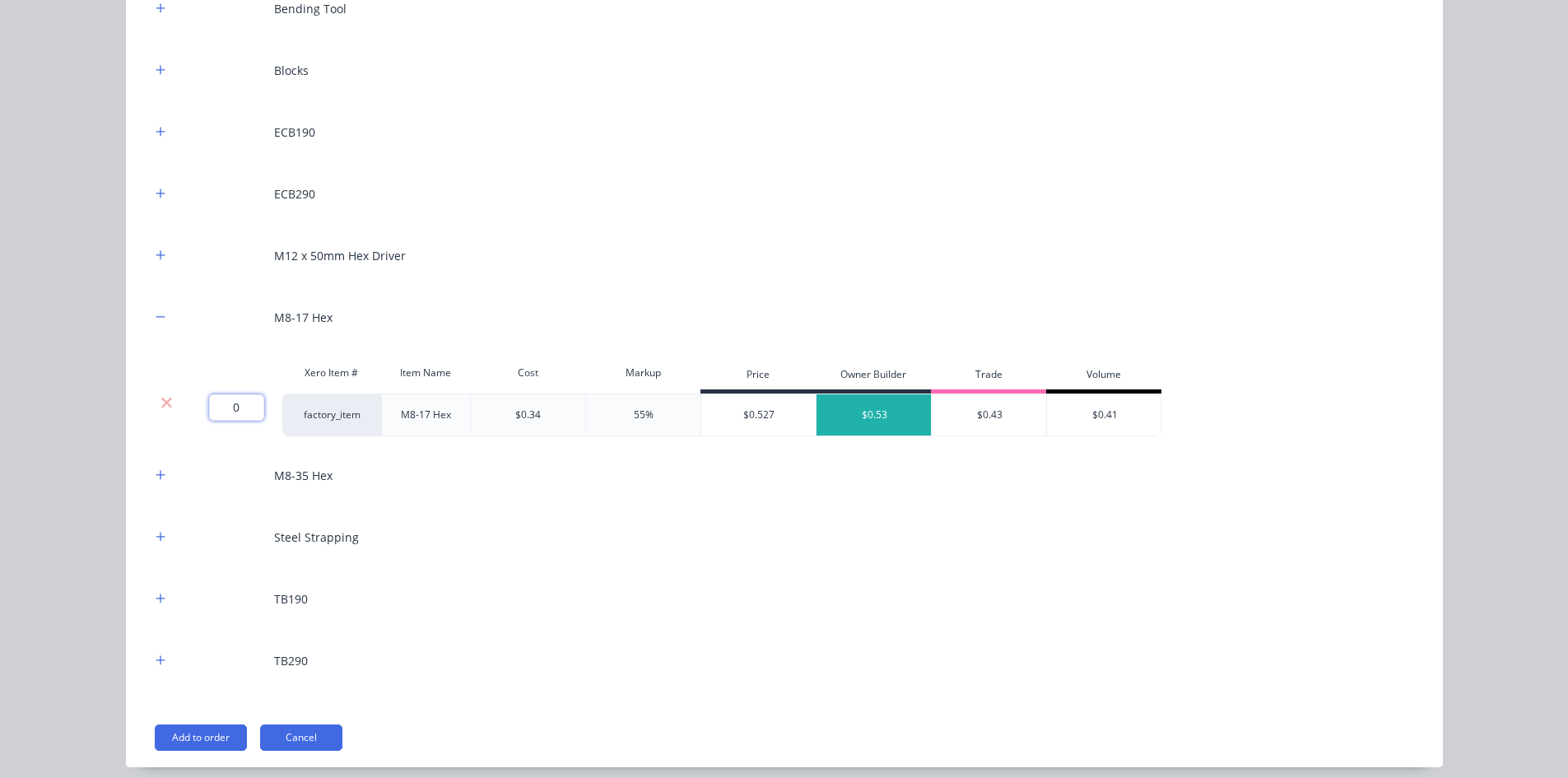
click at [233, 417] on input "0" at bounding box center [237, 407] width 55 height 27
type input "800"
click at [59, 411] on div "Flooring System Products in this kit Engineering Products Xero Item # Descripti…" at bounding box center [784, 389] width 1568 height 778
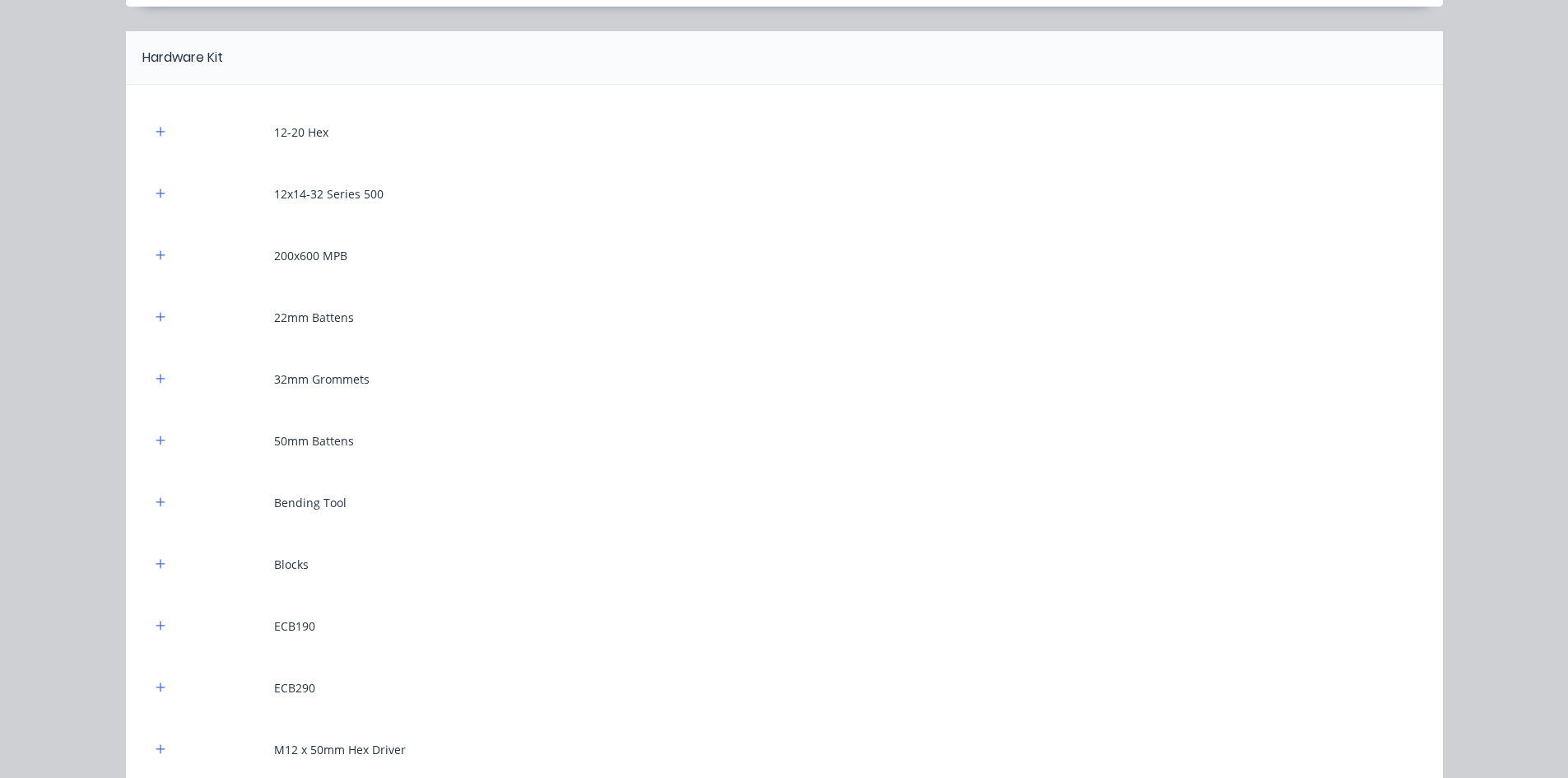
scroll to position [1070, 0]
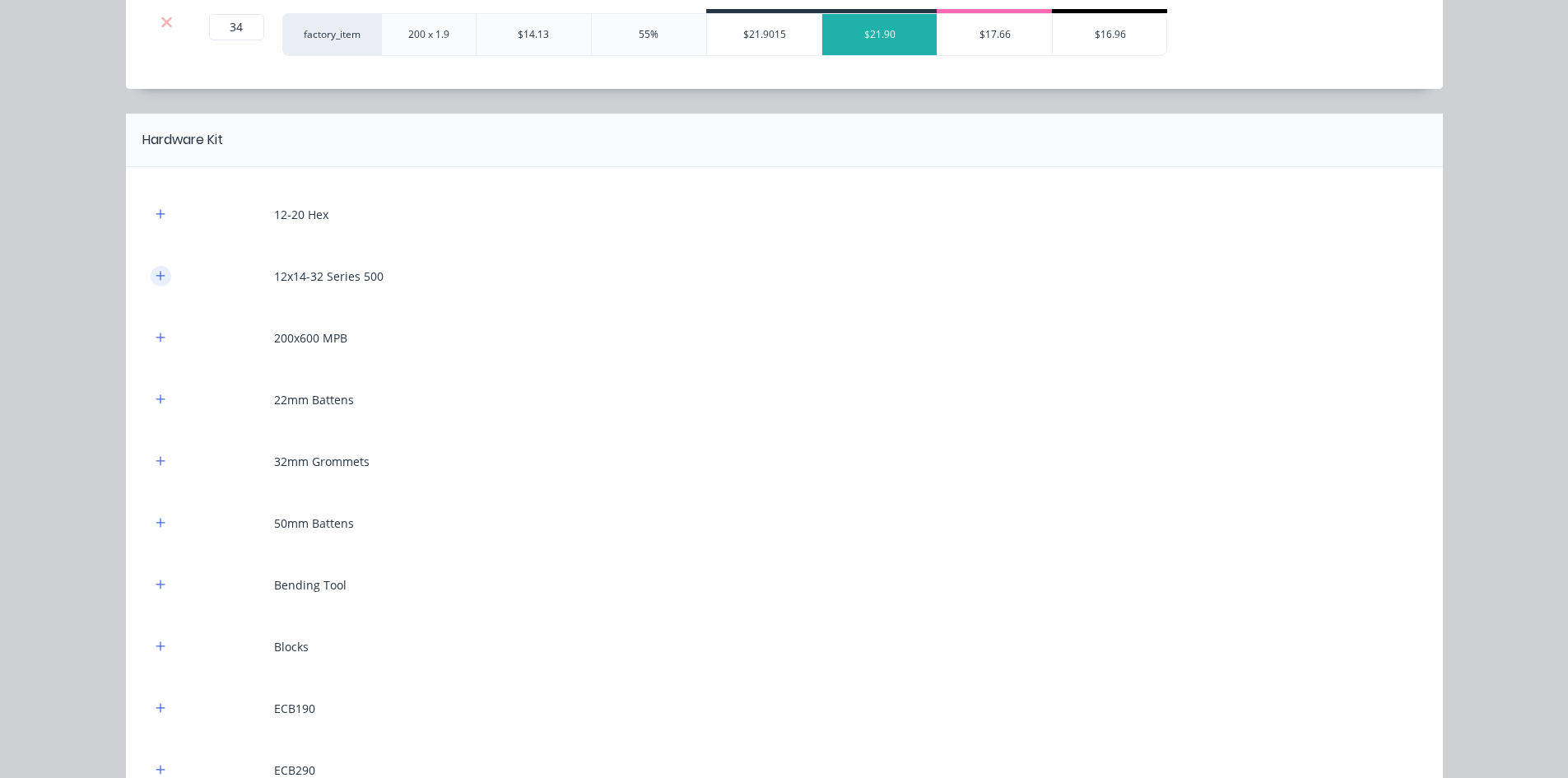
click at [155, 277] on icon "button" at bounding box center [160, 276] width 9 height 11
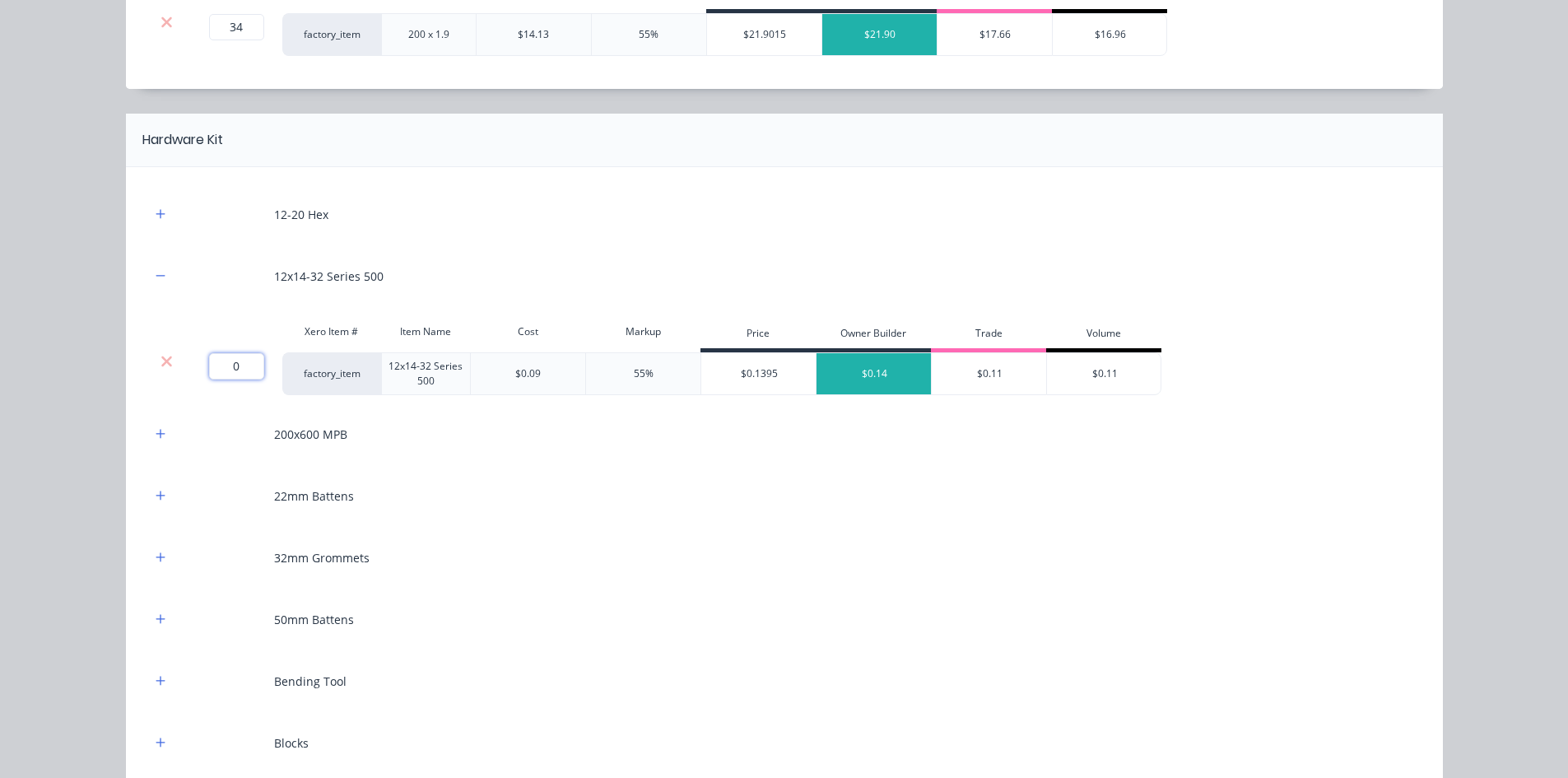
click at [242, 360] on input "0" at bounding box center [237, 367] width 55 height 27
type input "50"
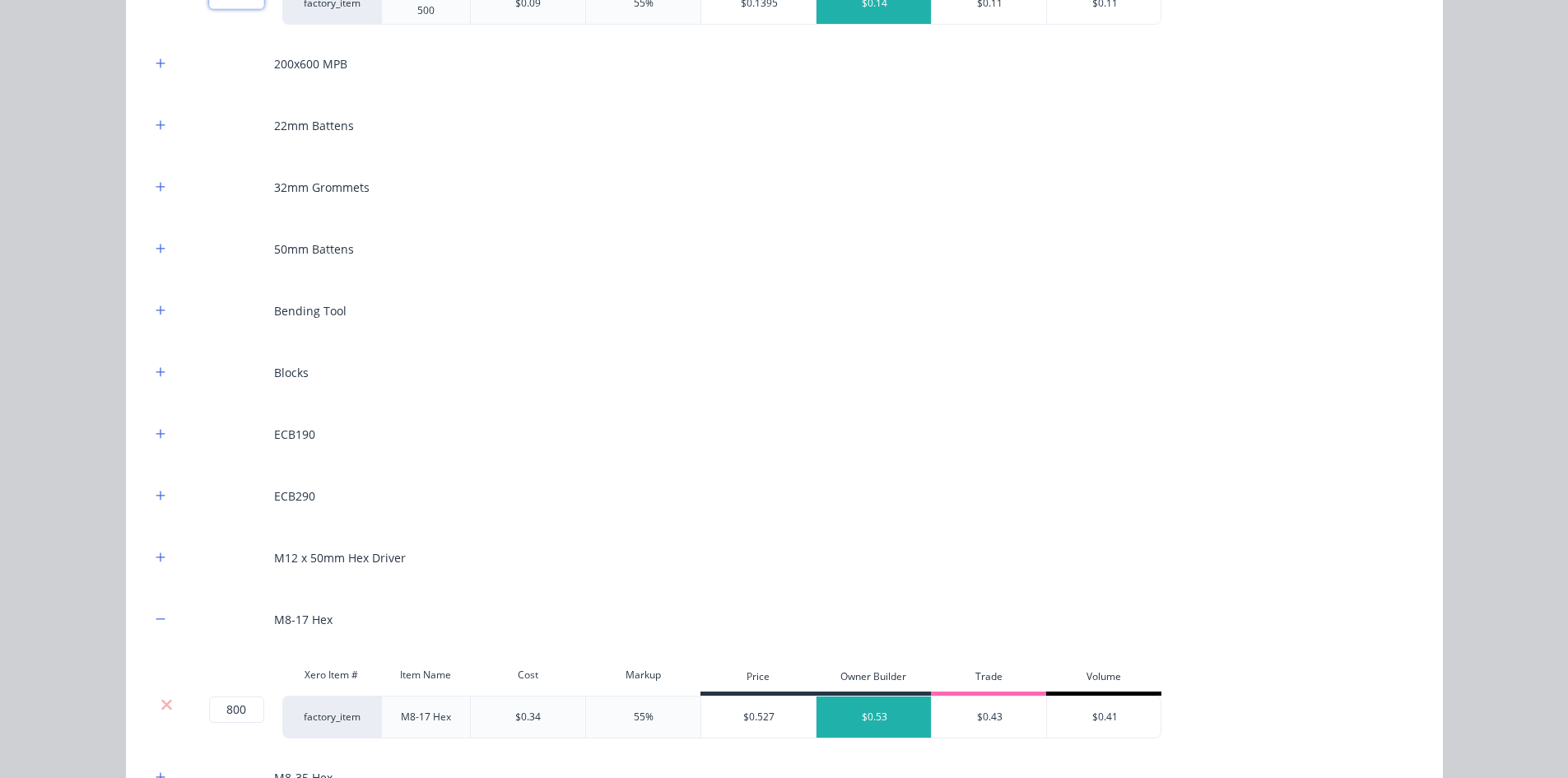
scroll to position [1482, 0]
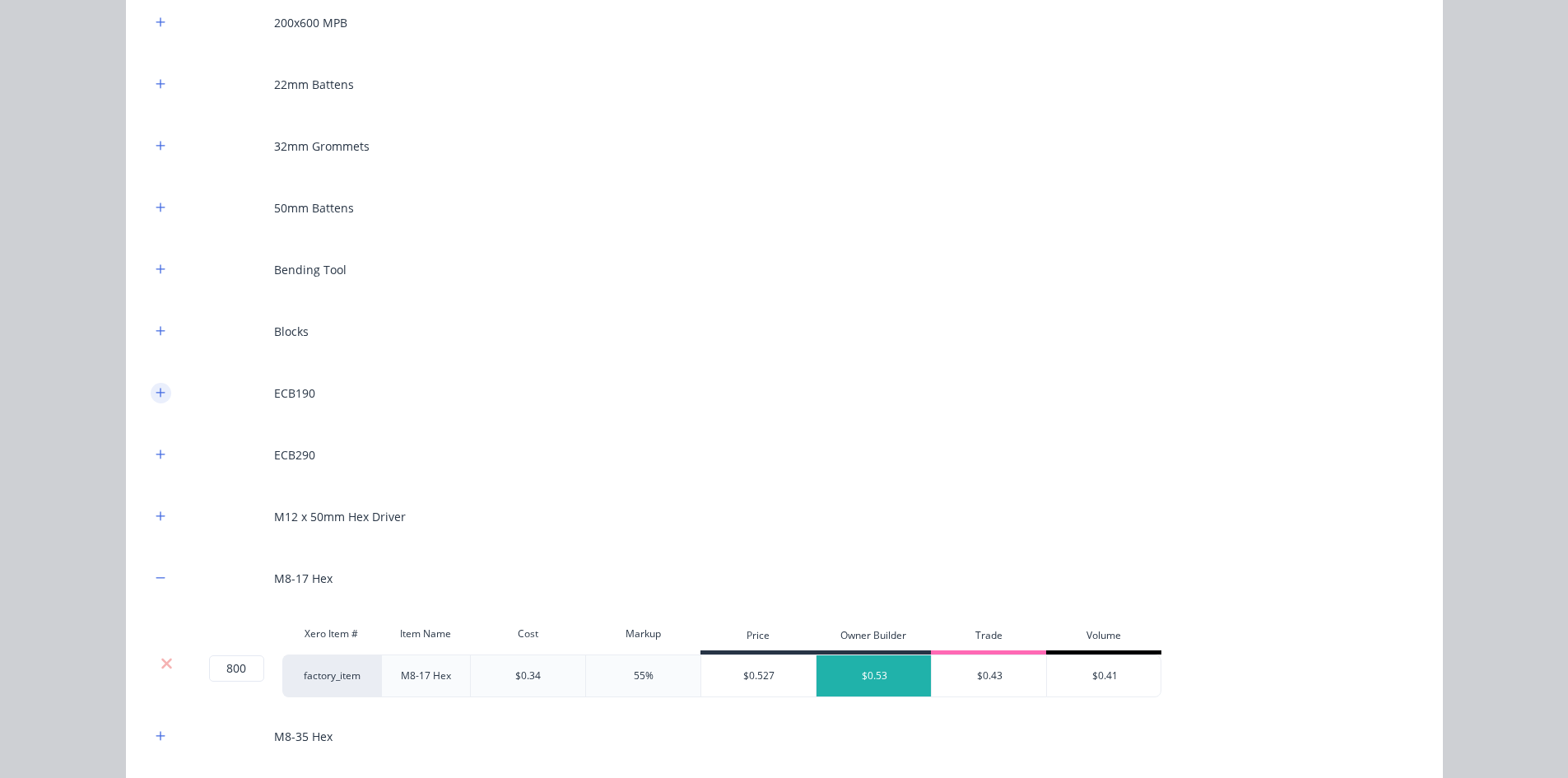
click at [155, 396] on icon "button" at bounding box center [160, 392] width 9 height 9
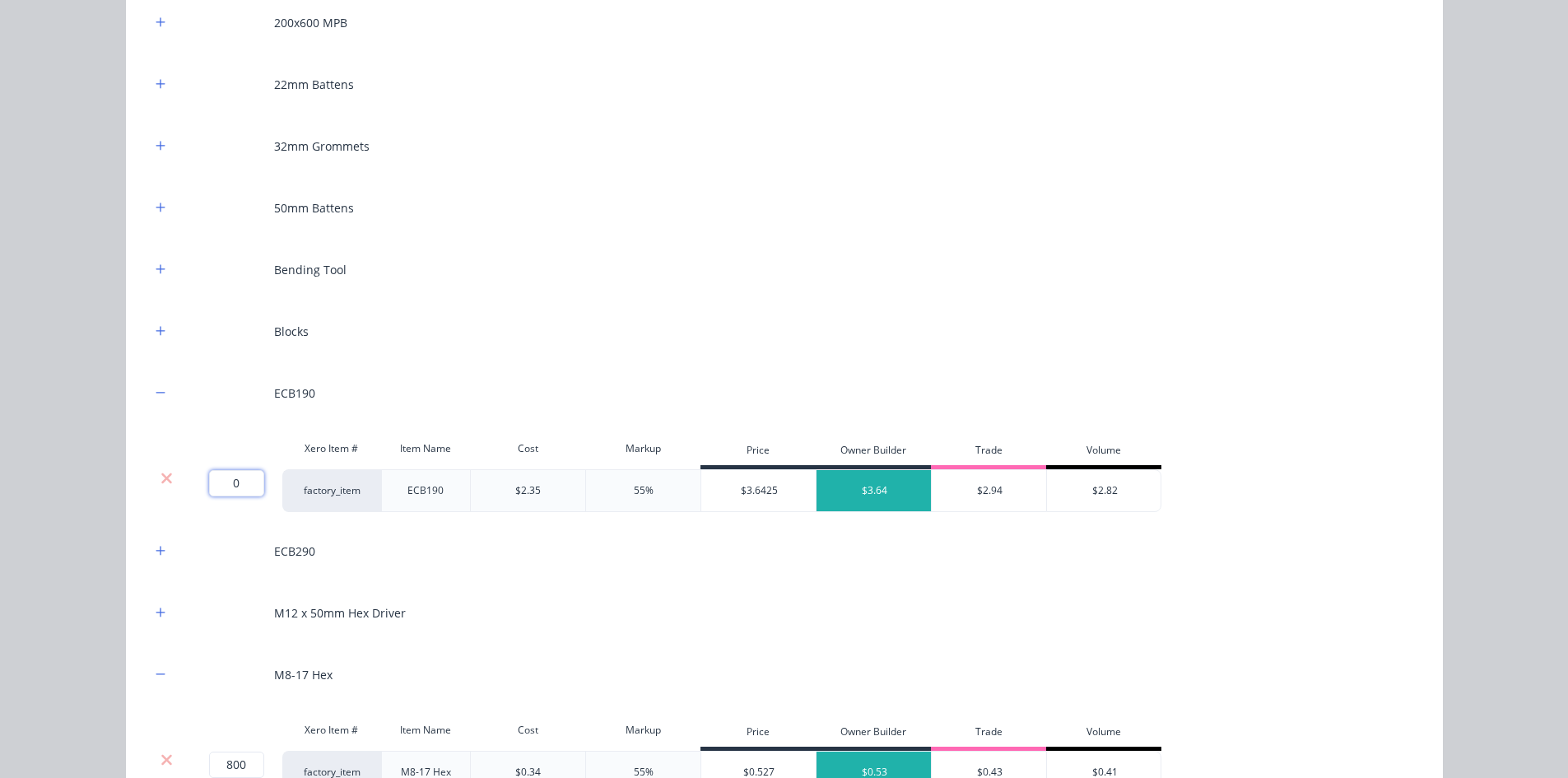
click at [225, 490] on input "0" at bounding box center [237, 483] width 55 height 27
type input "6"
click at [160, 550] on button "button" at bounding box center [161, 552] width 21 height 21
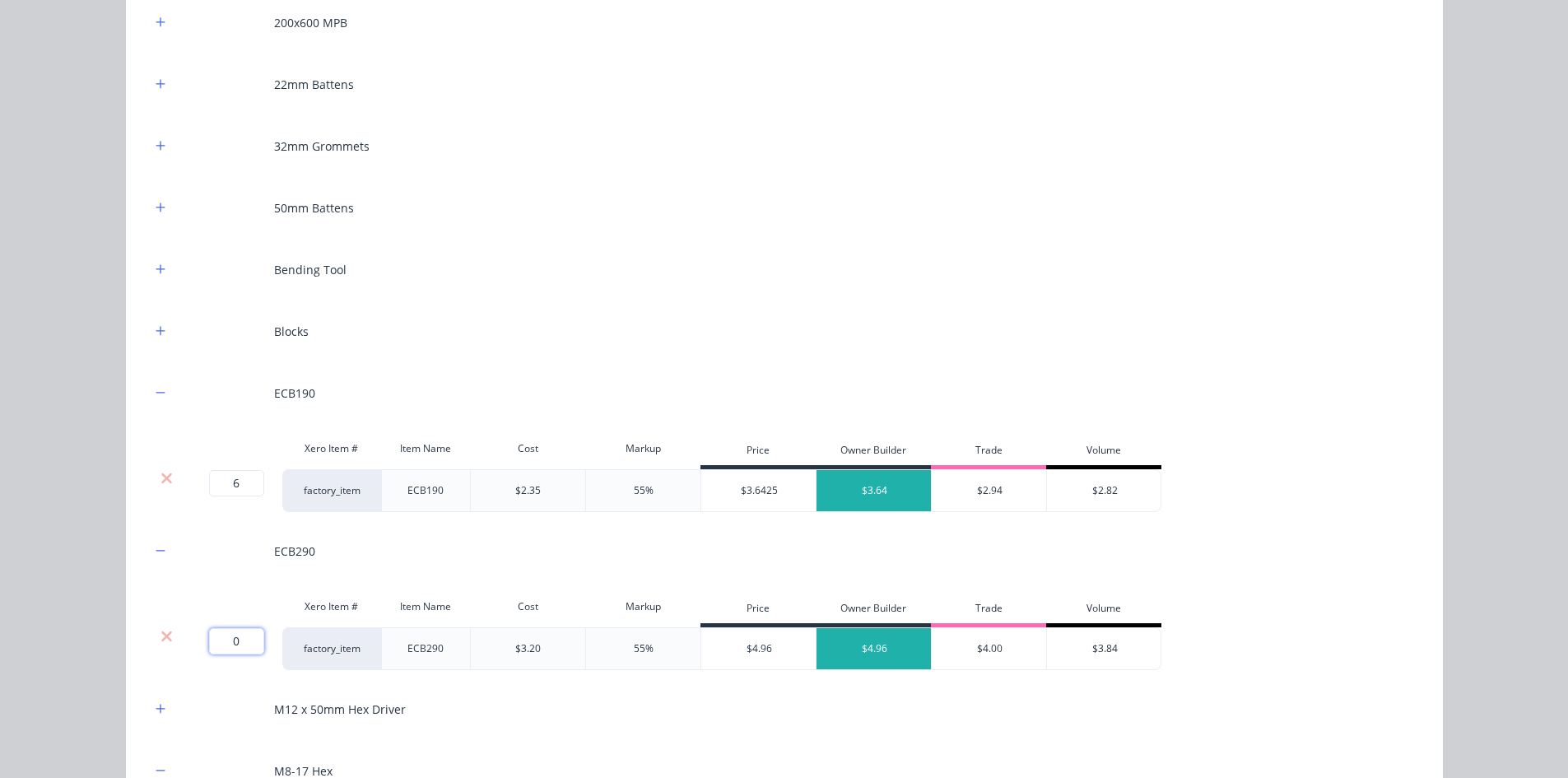
click at [235, 600] on input "0" at bounding box center [237, 642] width 55 height 27
type input "11"
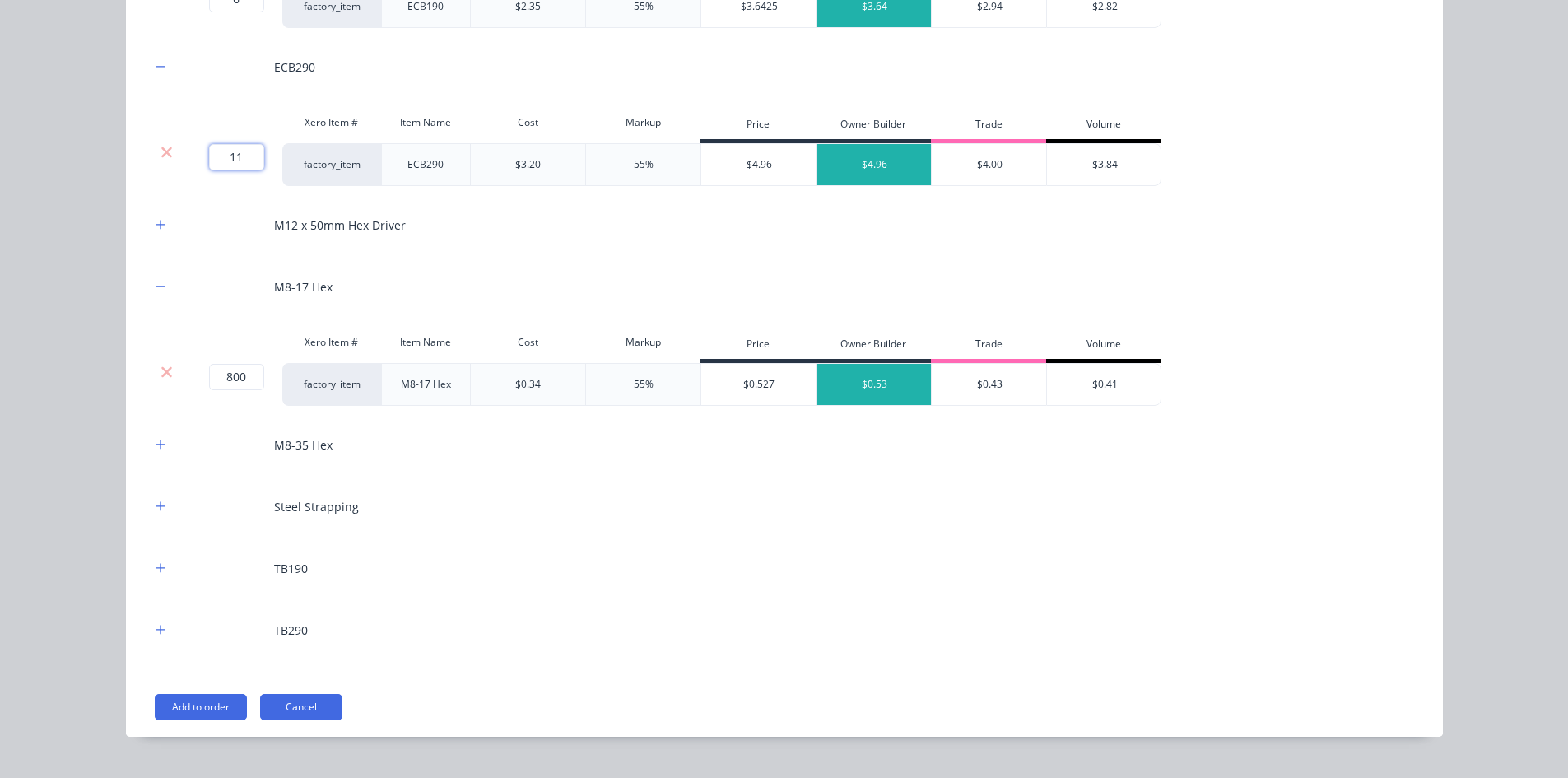
scroll to position [1976, 0]
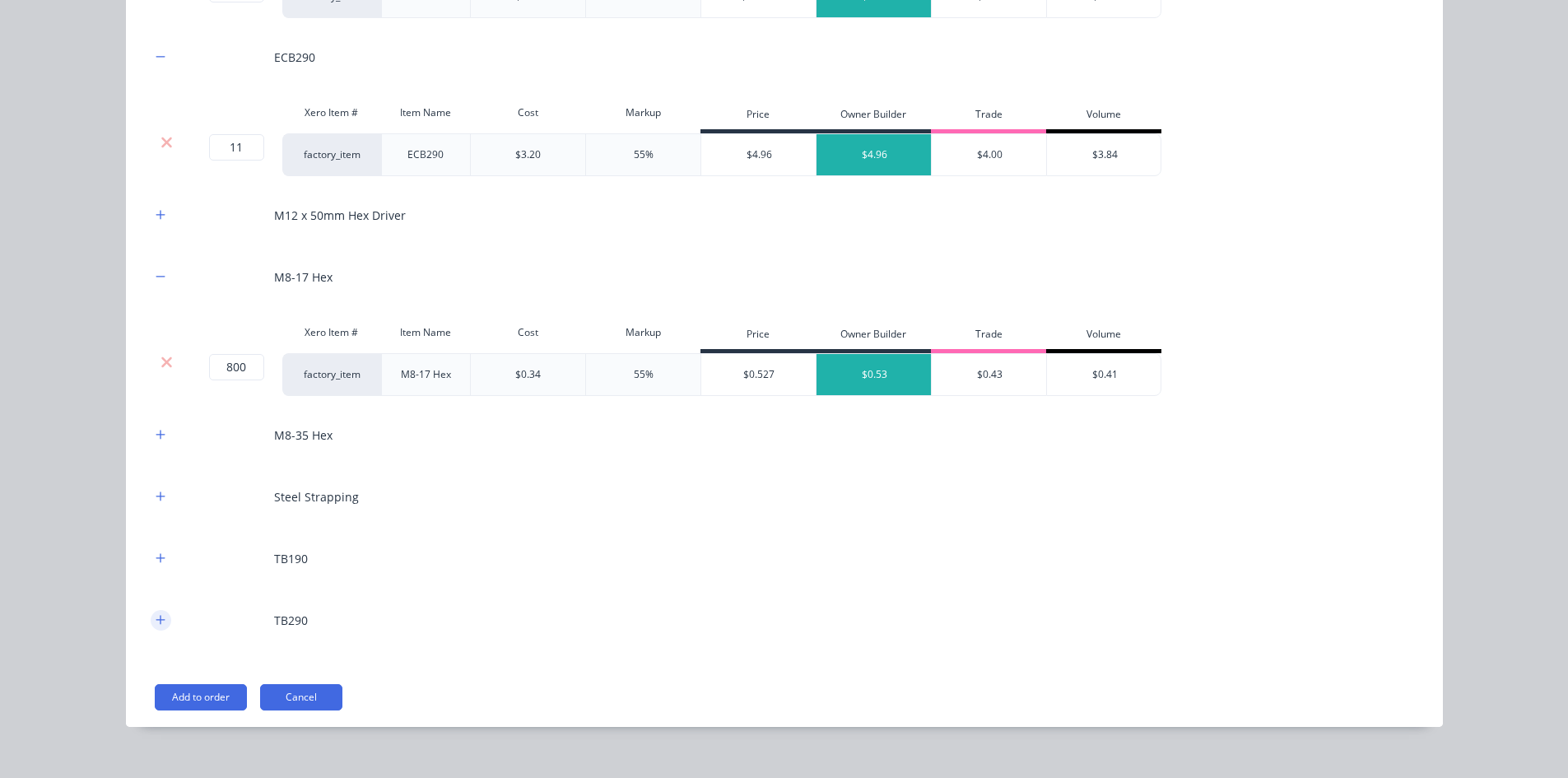
click at [160, 600] on button "button" at bounding box center [161, 621] width 21 height 21
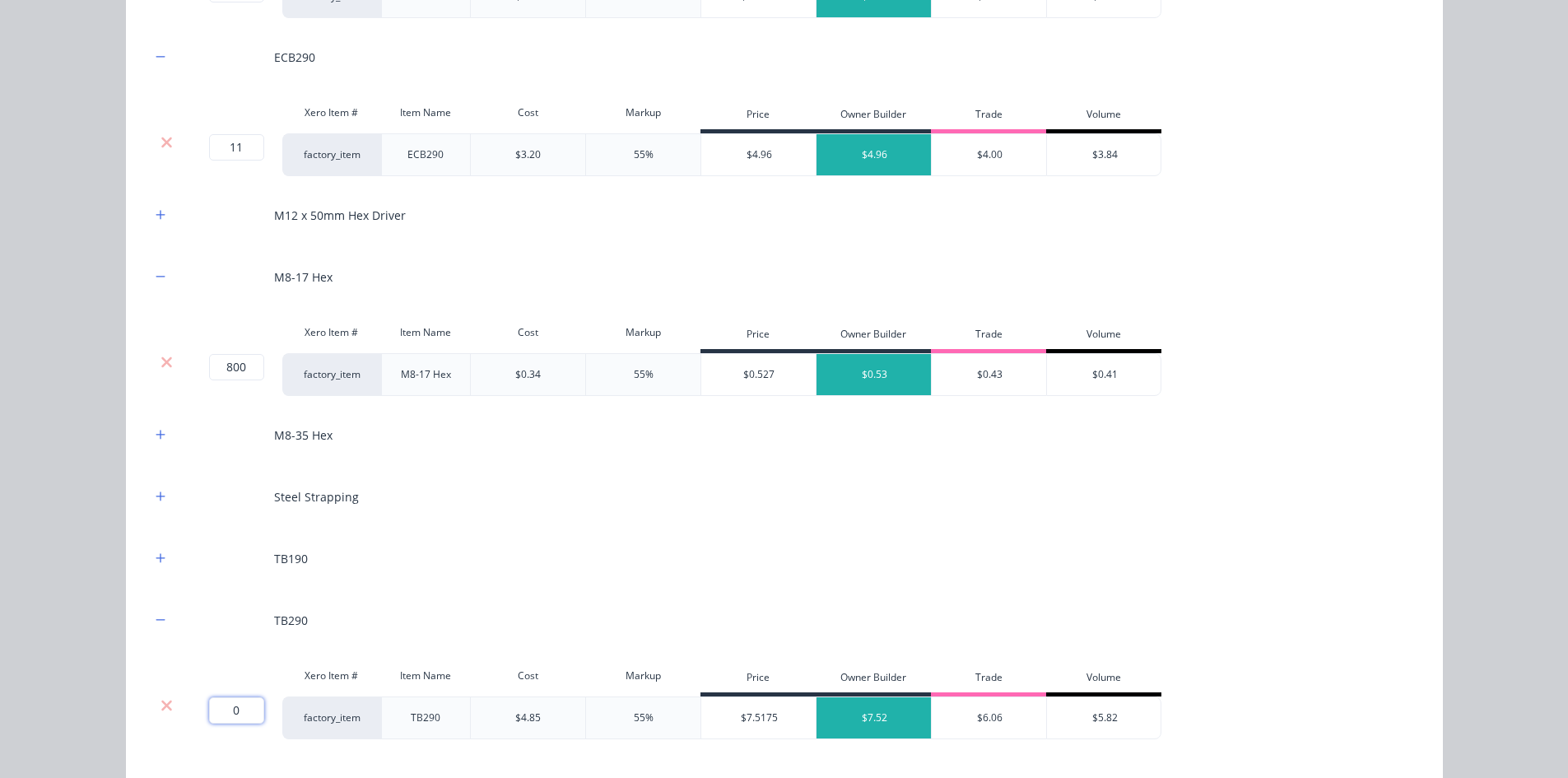
click at [243, 600] on input "0" at bounding box center [237, 711] width 55 height 27
type input "9"
click at [81, 508] on div "Flooring System Products in this kit Engineering Products Xero Item # Descripti…" at bounding box center [784, 389] width 1568 height 778
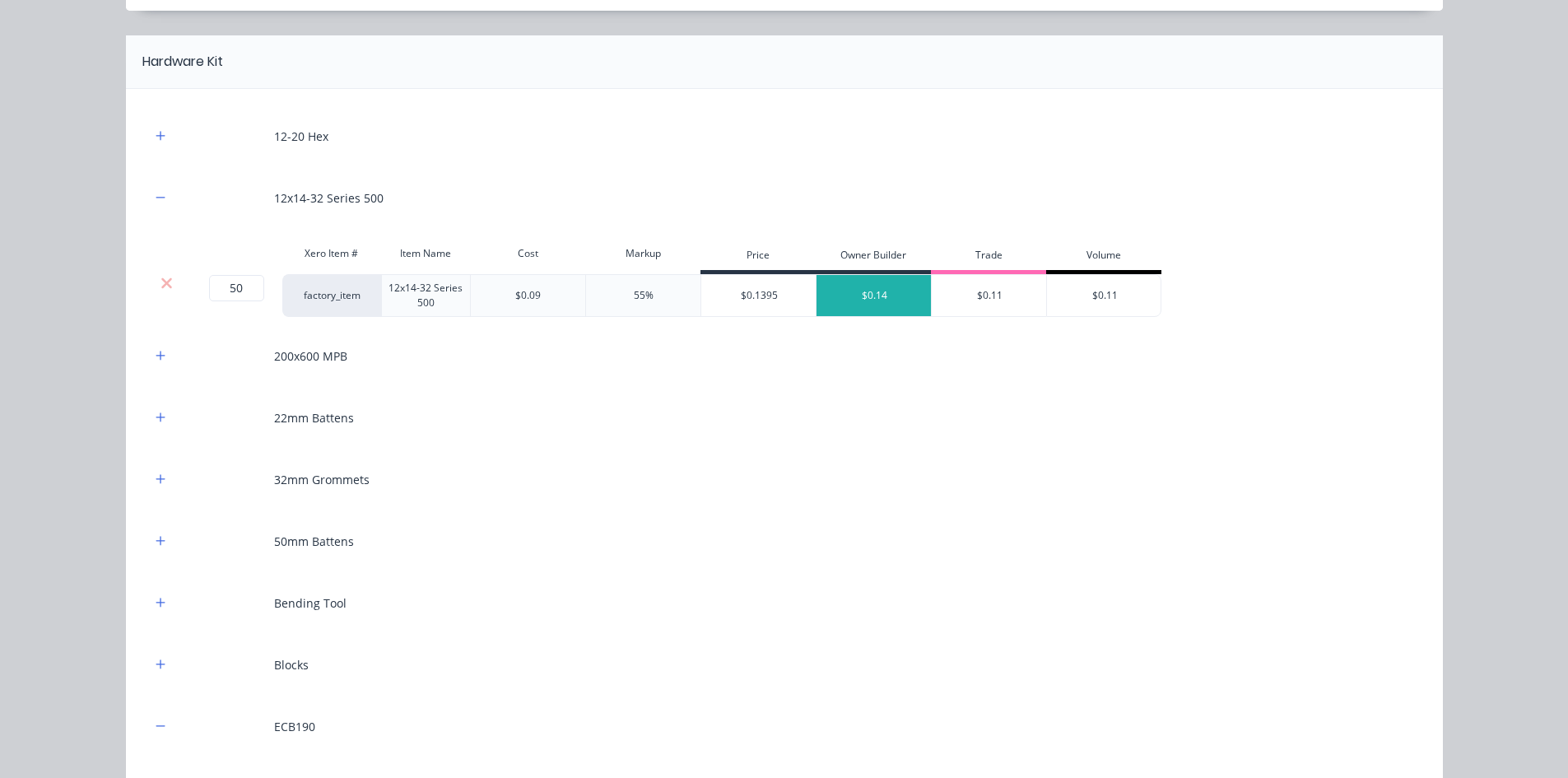
scroll to position [1152, 0]
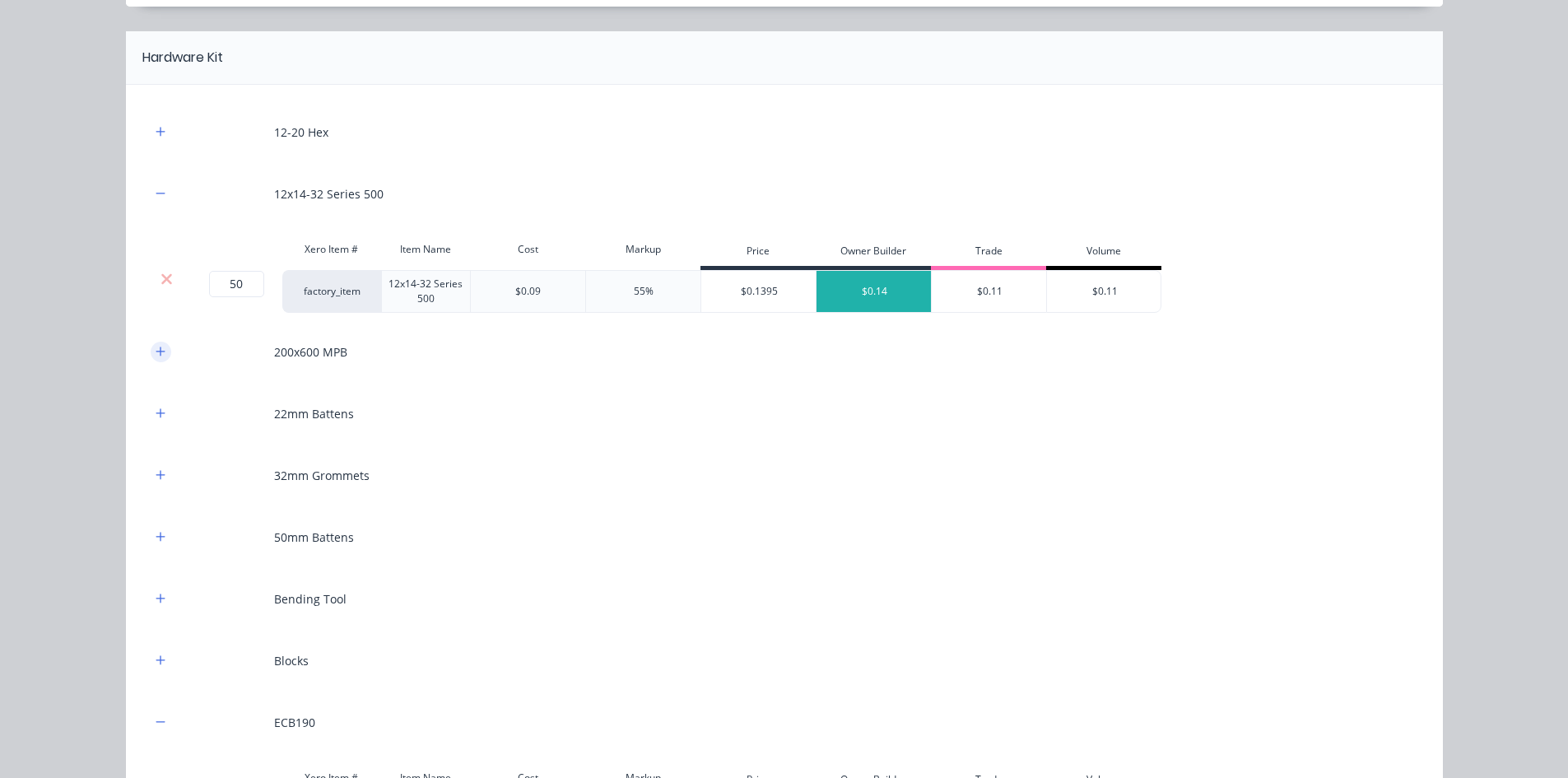
click at [155, 351] on icon "button" at bounding box center [160, 352] width 9 height 11
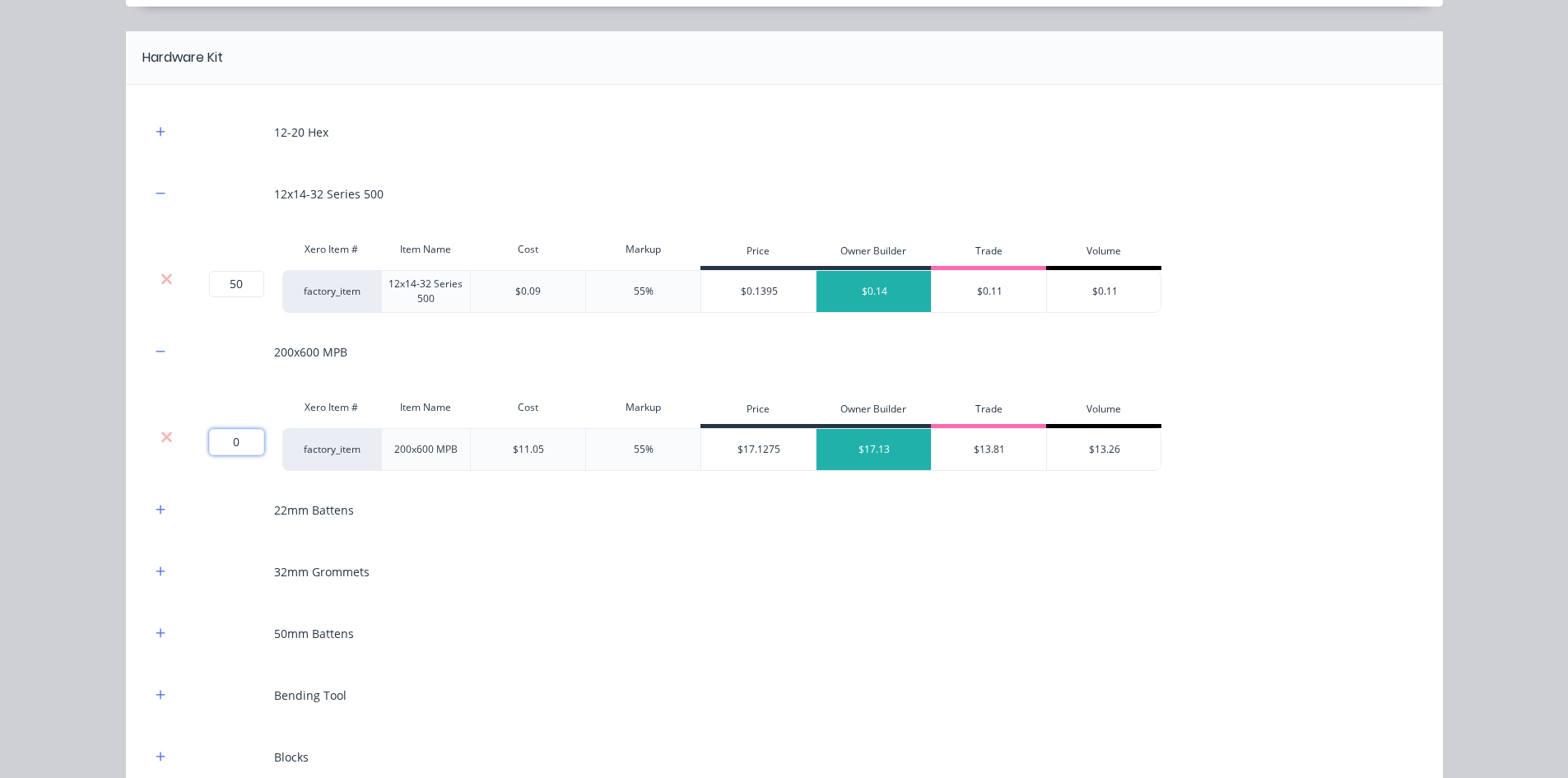
click at [237, 442] on input "0" at bounding box center [237, 443] width 55 height 27
type input "1"
click at [155, 600] on icon "button" at bounding box center [160, 756] width 9 height 11
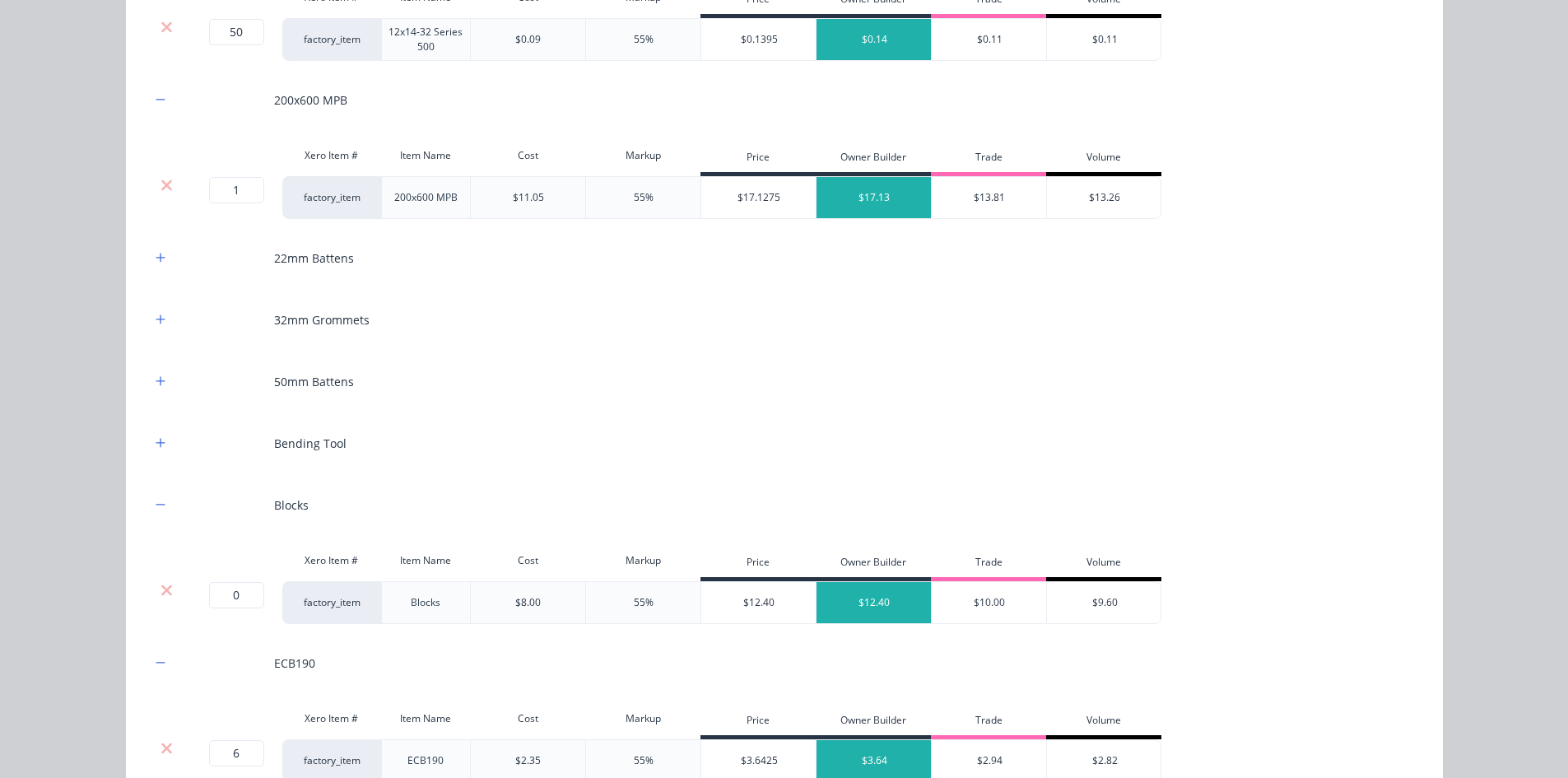
scroll to position [1482, 0]
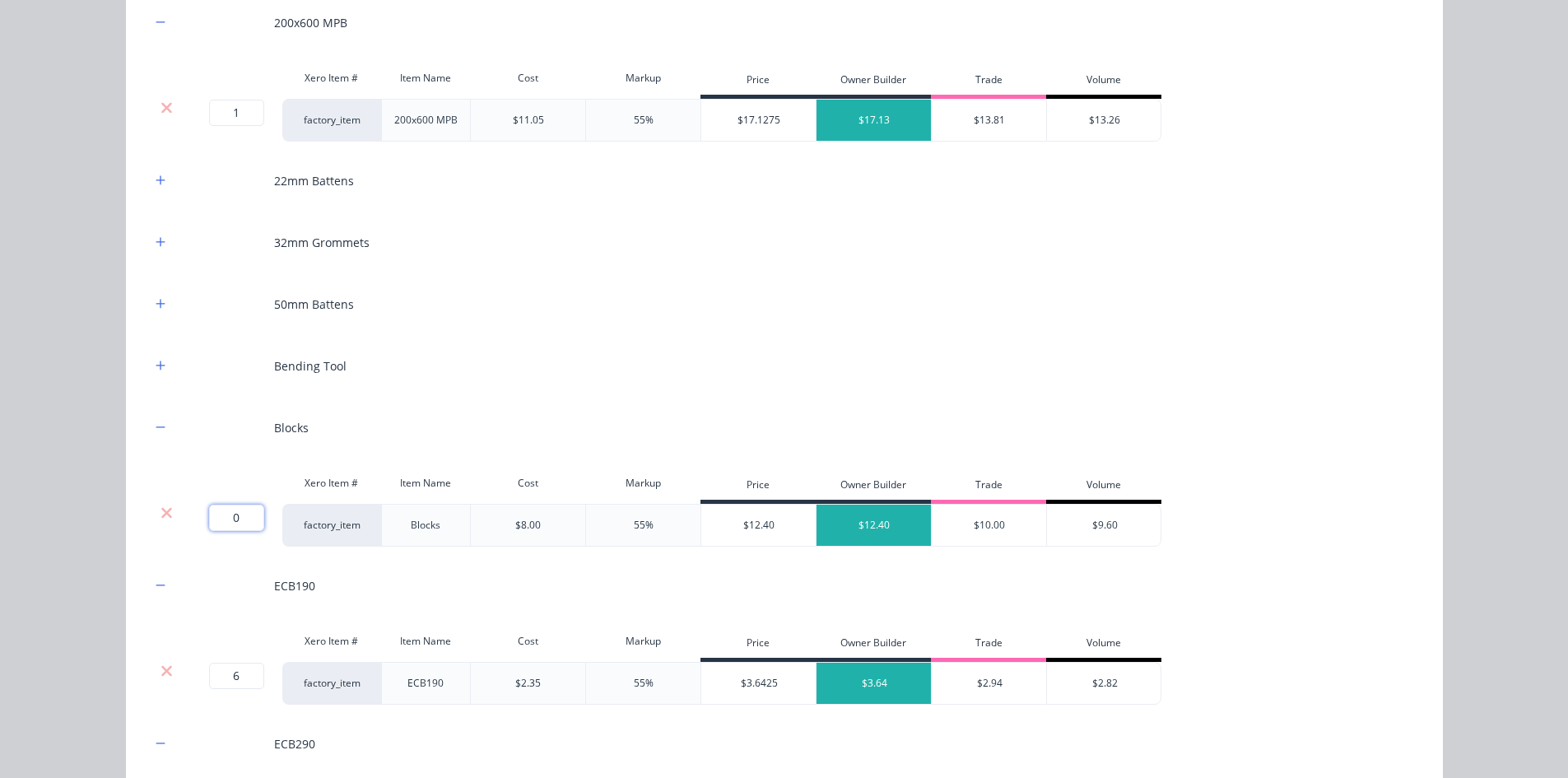
click at [225, 523] on input "0" at bounding box center [237, 517] width 55 height 27
type input "25"
click at [83, 442] on div "Flooring System Products in this kit Engineering Products Xero Item # Descripti…" at bounding box center [784, 389] width 1568 height 778
click at [155, 360] on icon "button" at bounding box center [160, 366] width 9 height 11
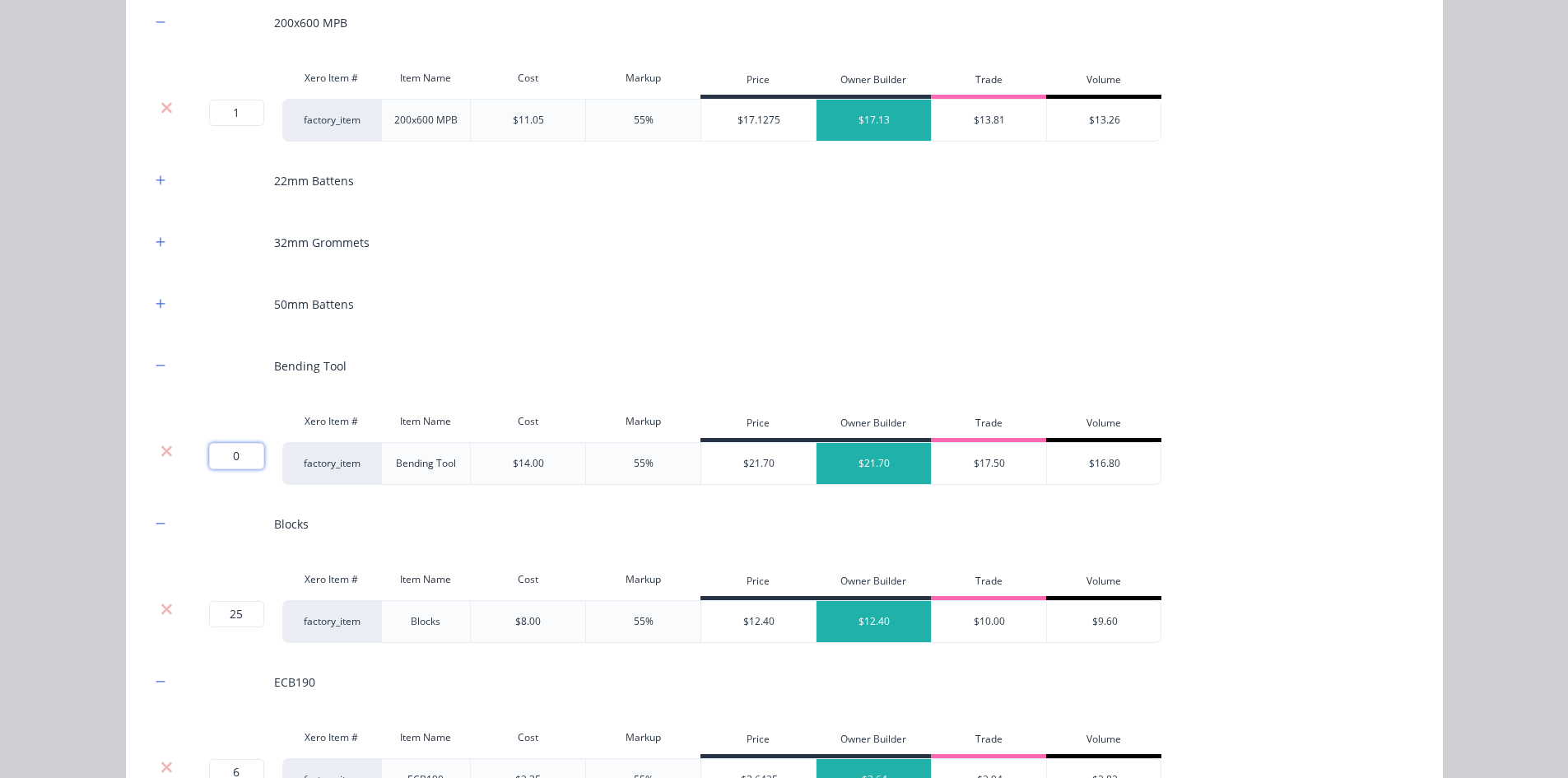
click at [221, 460] on input "0" at bounding box center [237, 456] width 55 height 27
type input "2"
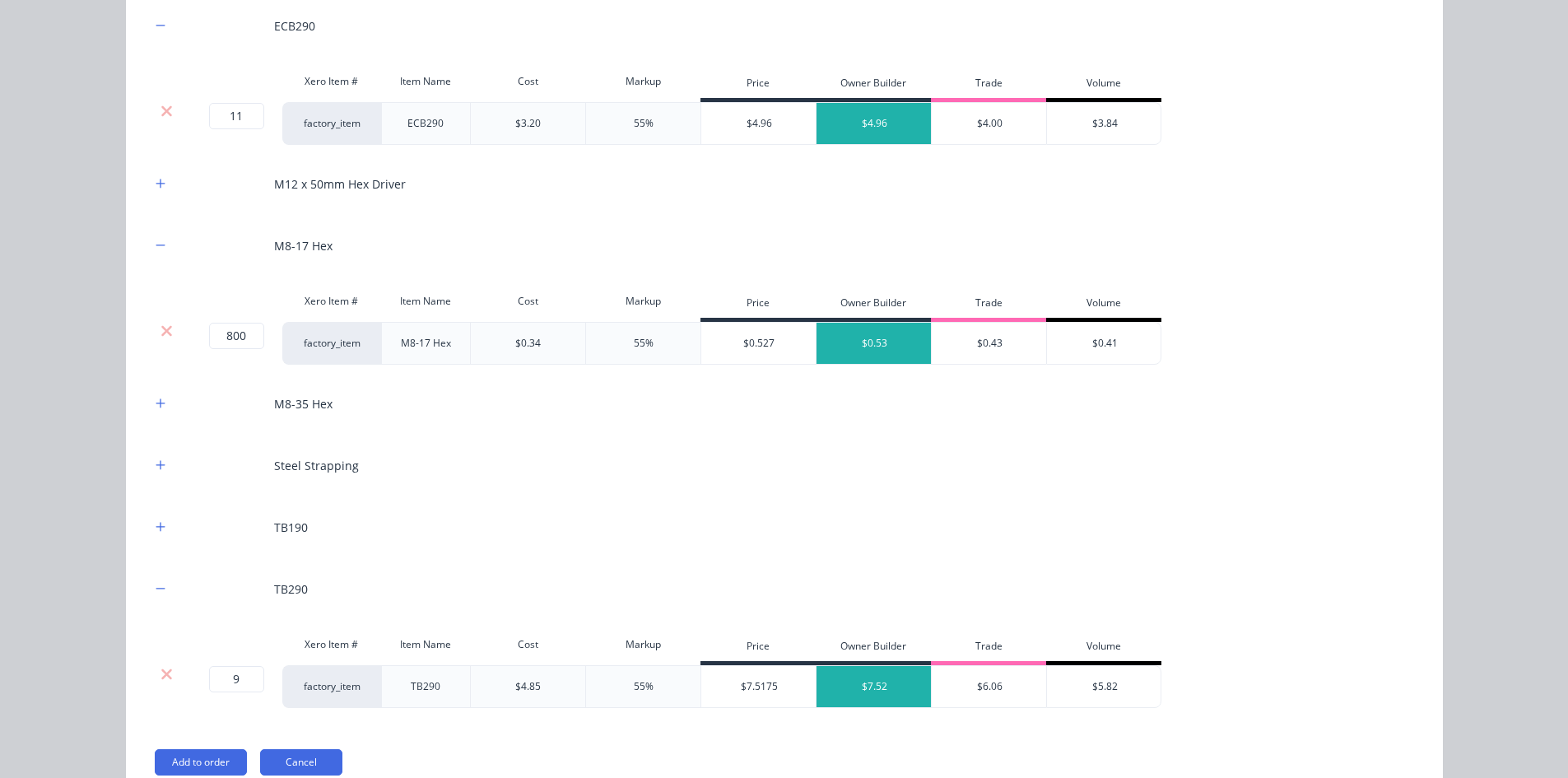
scroll to position [2305, 0]
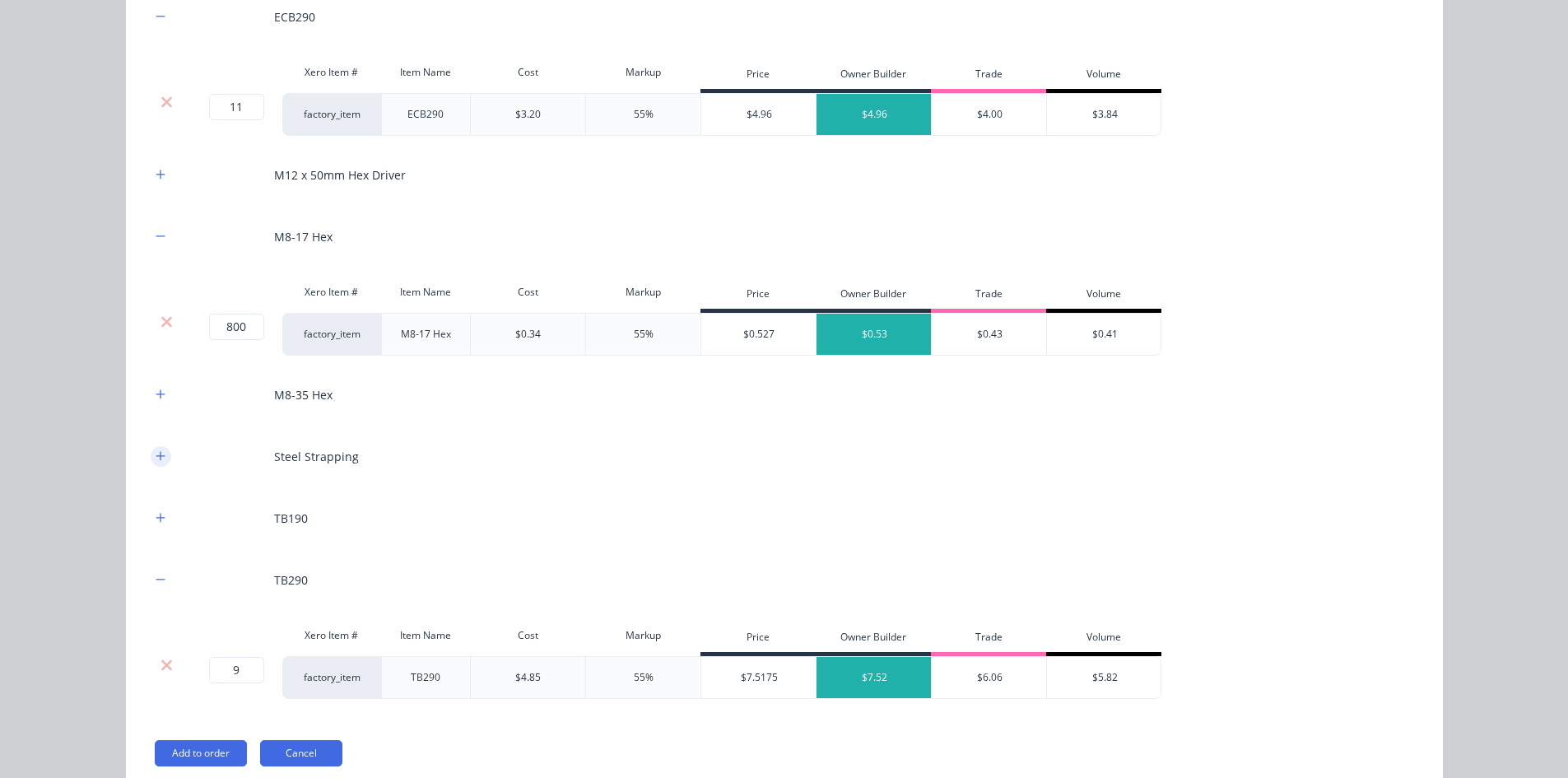
click at [155, 459] on icon "button" at bounding box center [160, 456] width 9 height 11
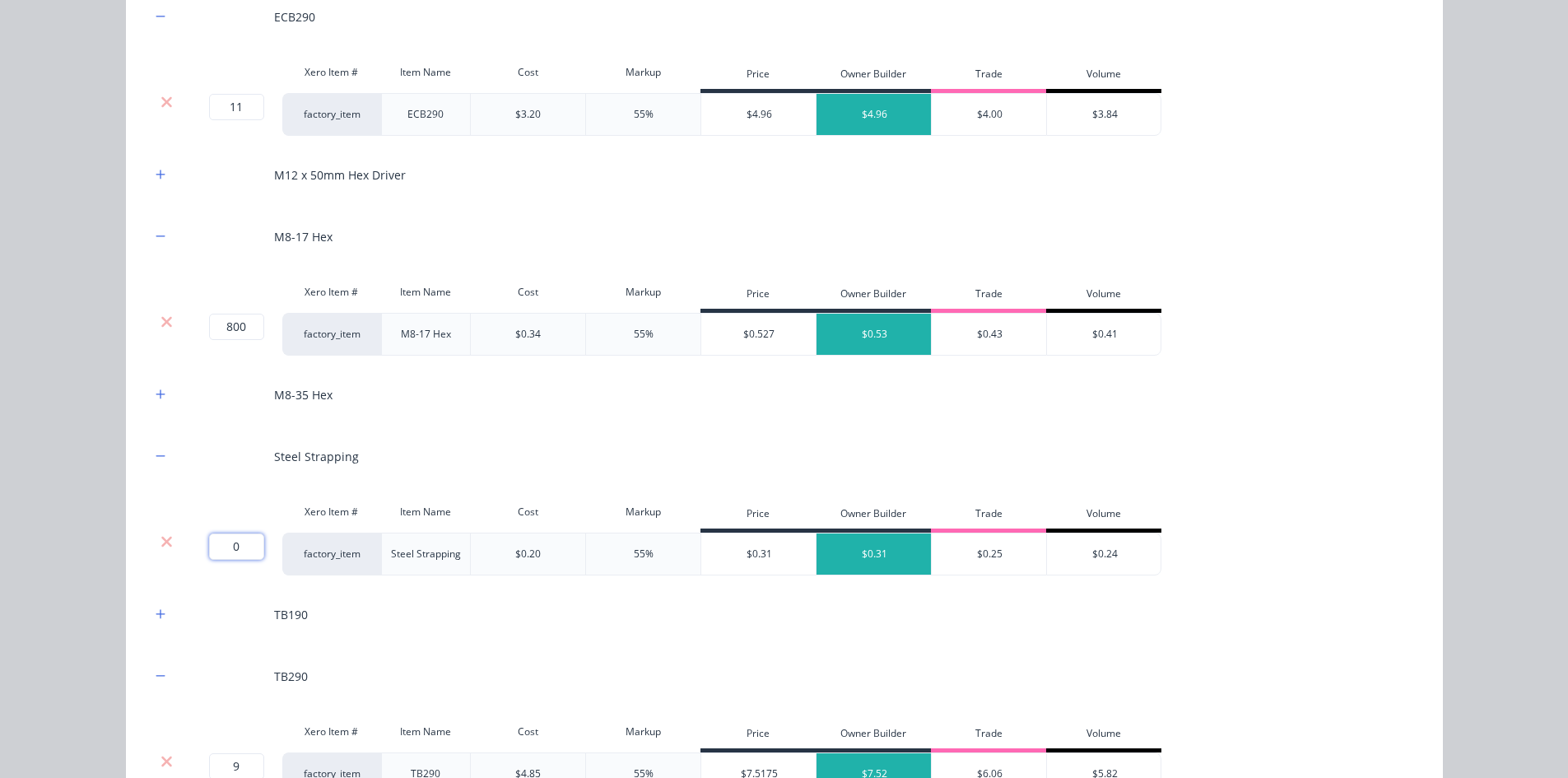
click at [233, 551] on input "0" at bounding box center [237, 547] width 55 height 27
type input "50"
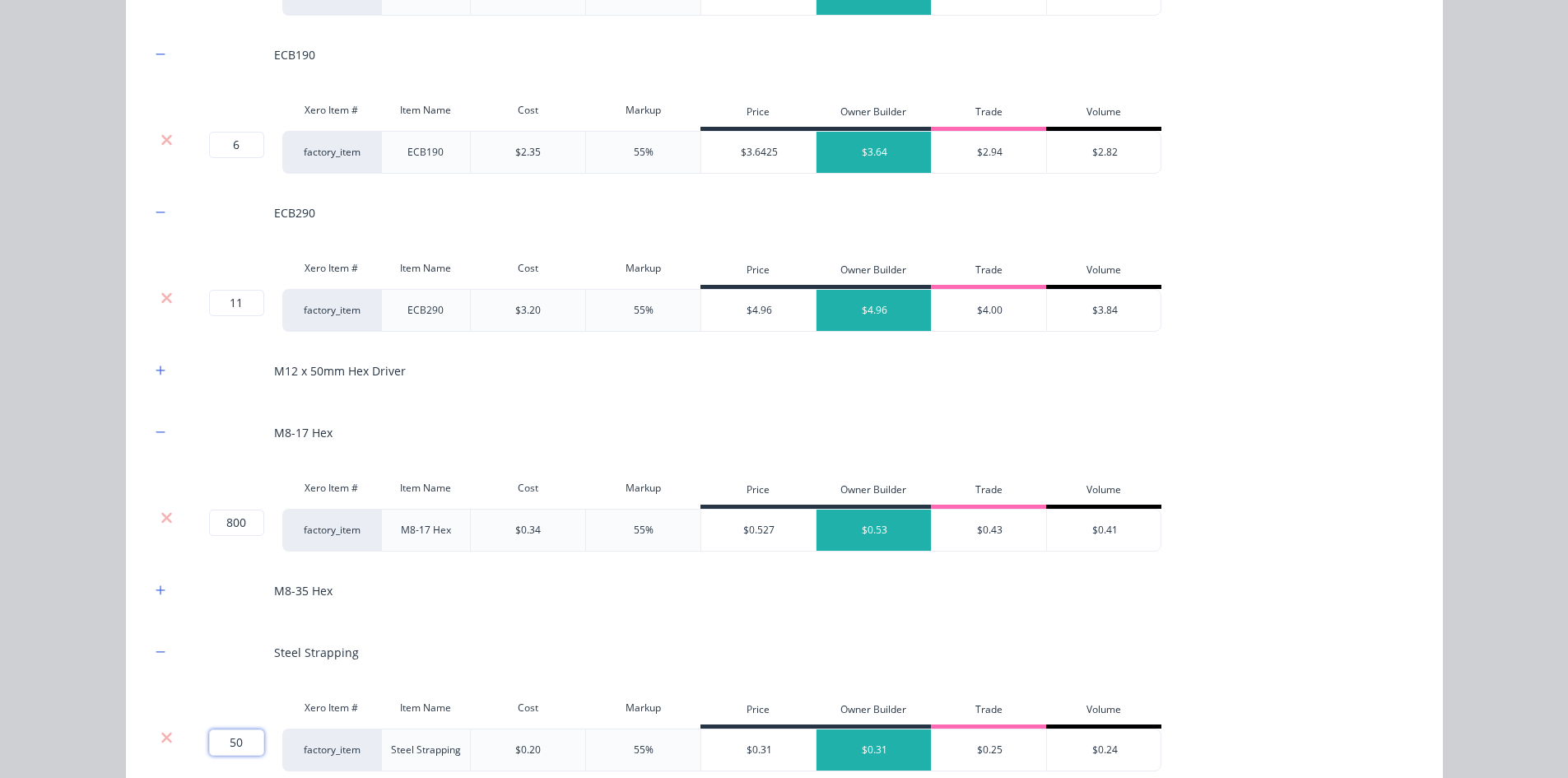
scroll to position [1976, 0]
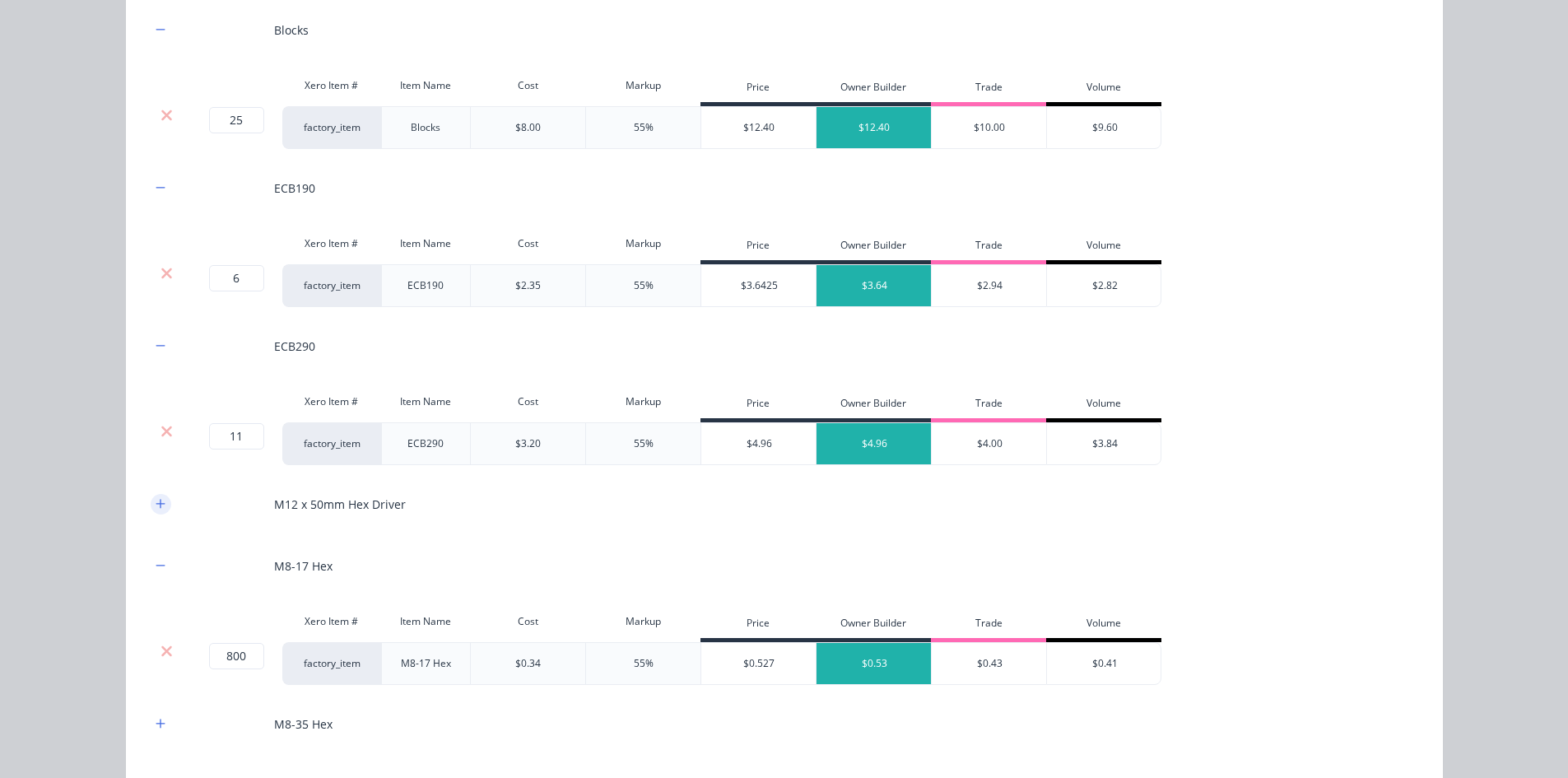
click at [159, 500] on icon "button" at bounding box center [160, 504] width 9 height 11
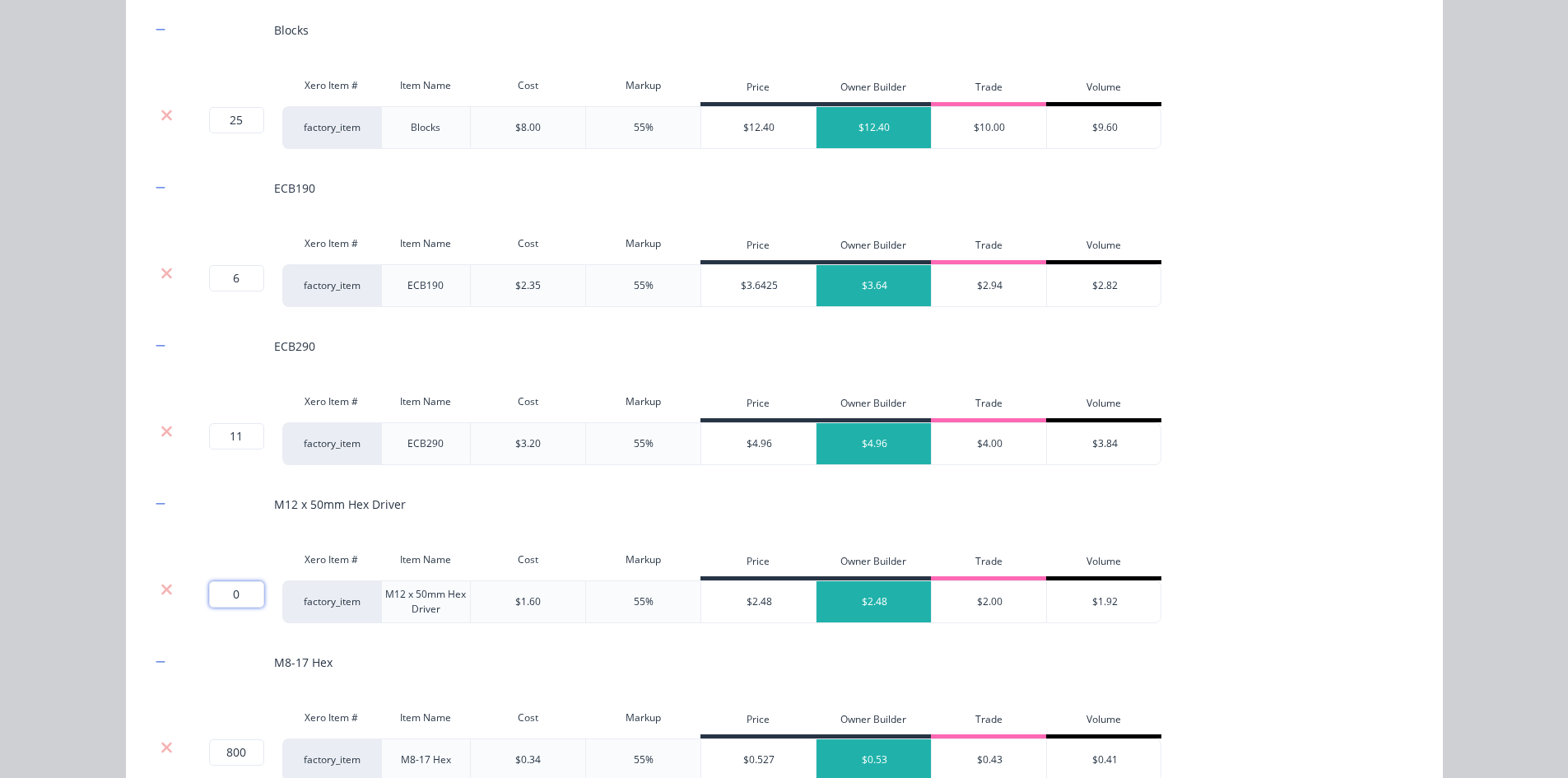
click at [236, 592] on input "0" at bounding box center [237, 594] width 55 height 27
type input "2"
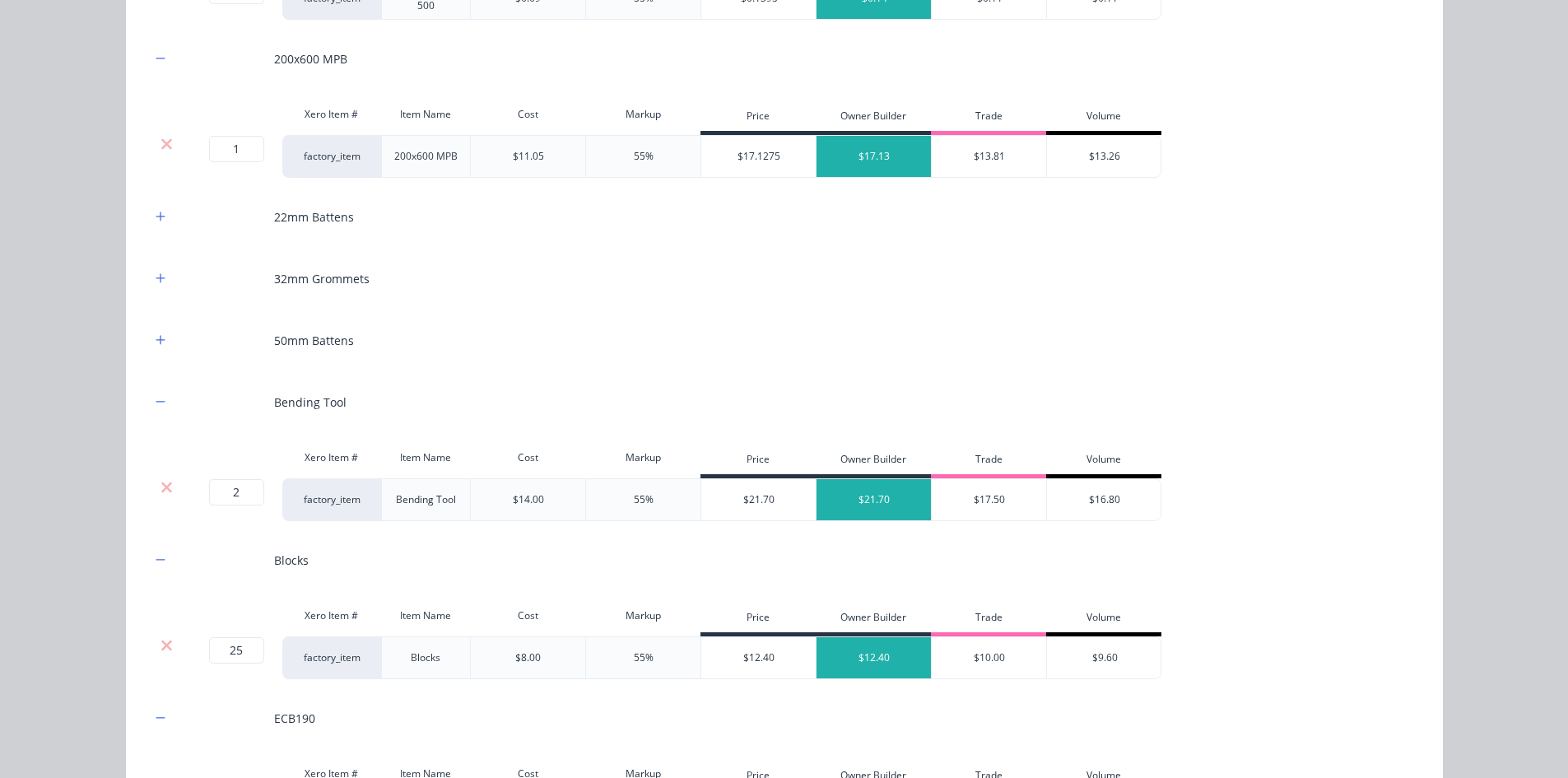
scroll to position [1400, 0]
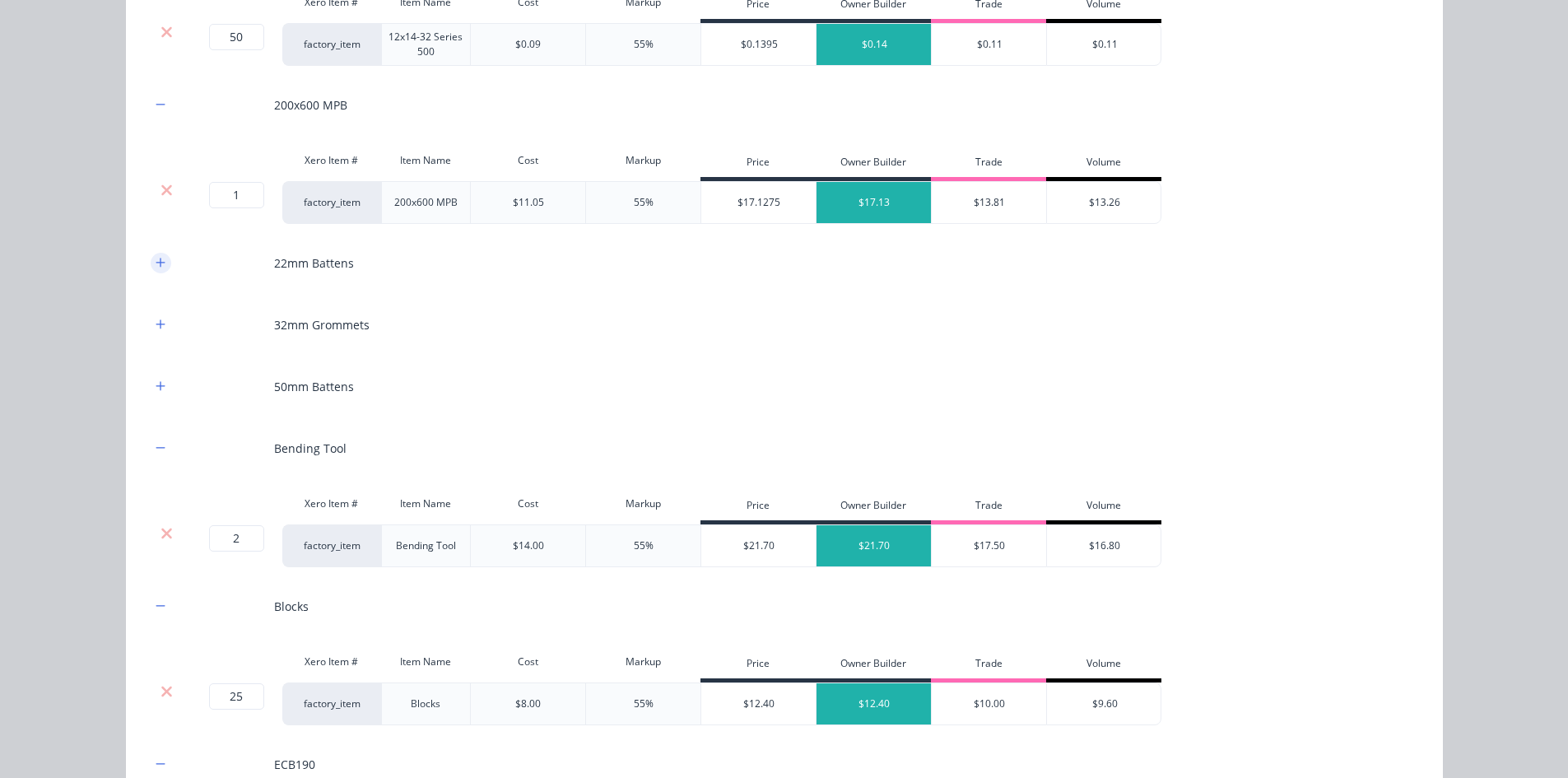
drag, startPoint x: 158, startPoint y: 261, endPoint x: 172, endPoint y: 280, distance: 23.6
click at [158, 261] on icon "button" at bounding box center [160, 262] width 9 height 11
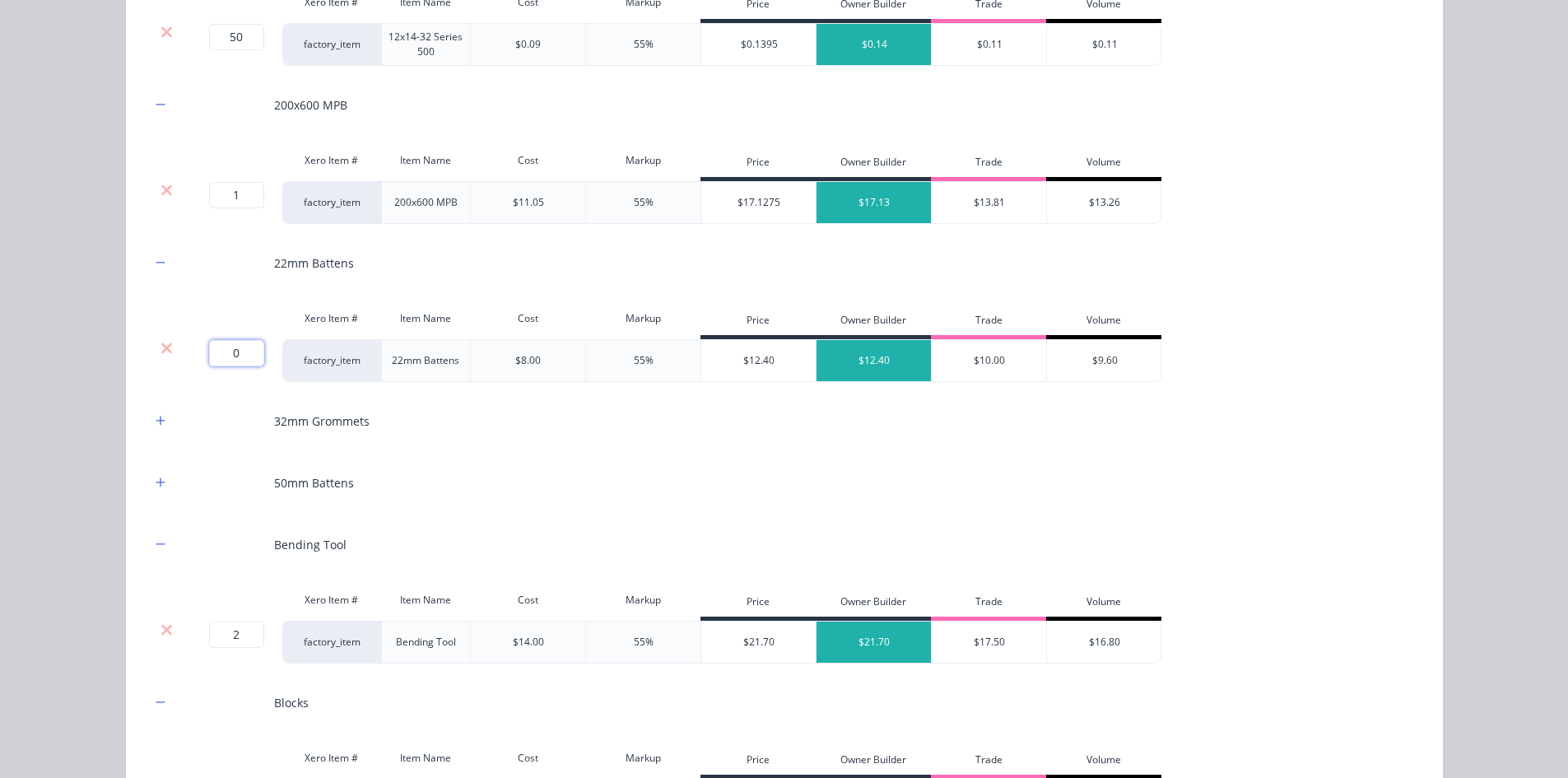
click at [216, 353] on input "0" at bounding box center [237, 353] width 55 height 27
type input "55"
click at [64, 319] on div "Flooring System Products in this kit Engineering Products Xero Item # Descripti…" at bounding box center [784, 389] width 1568 height 778
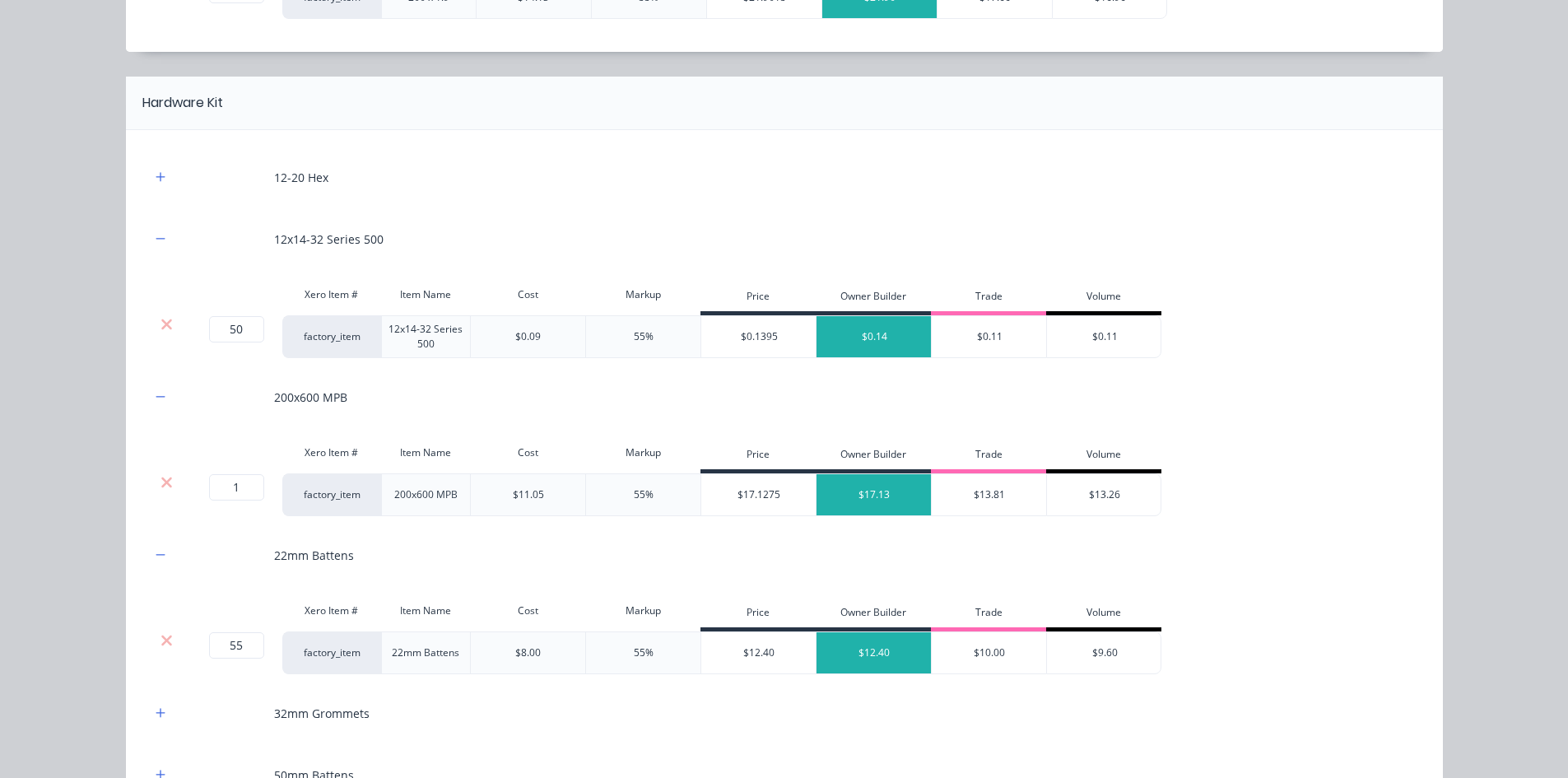
scroll to position [1070, 0]
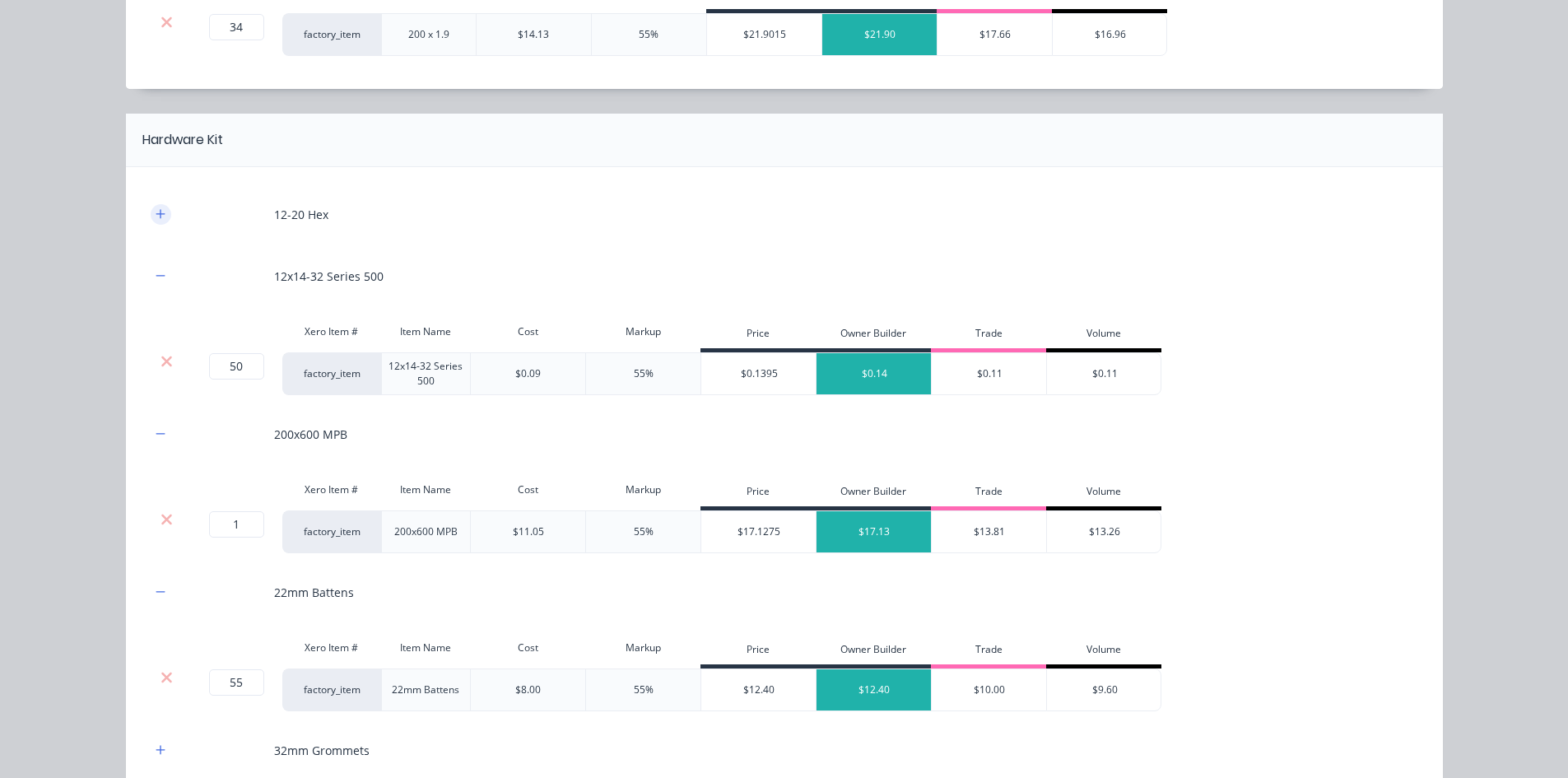
click at [157, 208] on icon "button" at bounding box center [160, 214] width 9 height 11
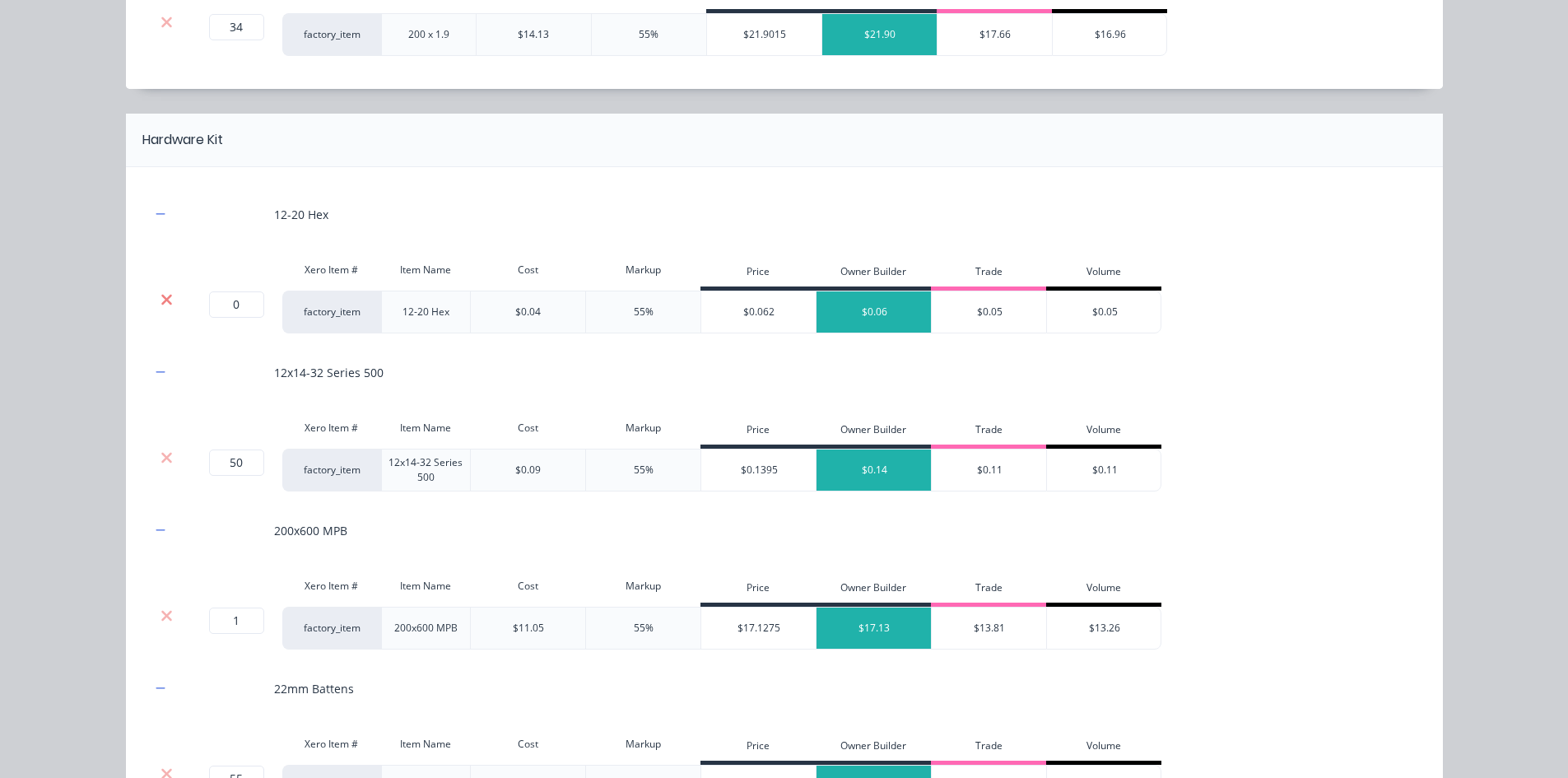
click at [164, 298] on icon at bounding box center [166, 299] width 12 height 16
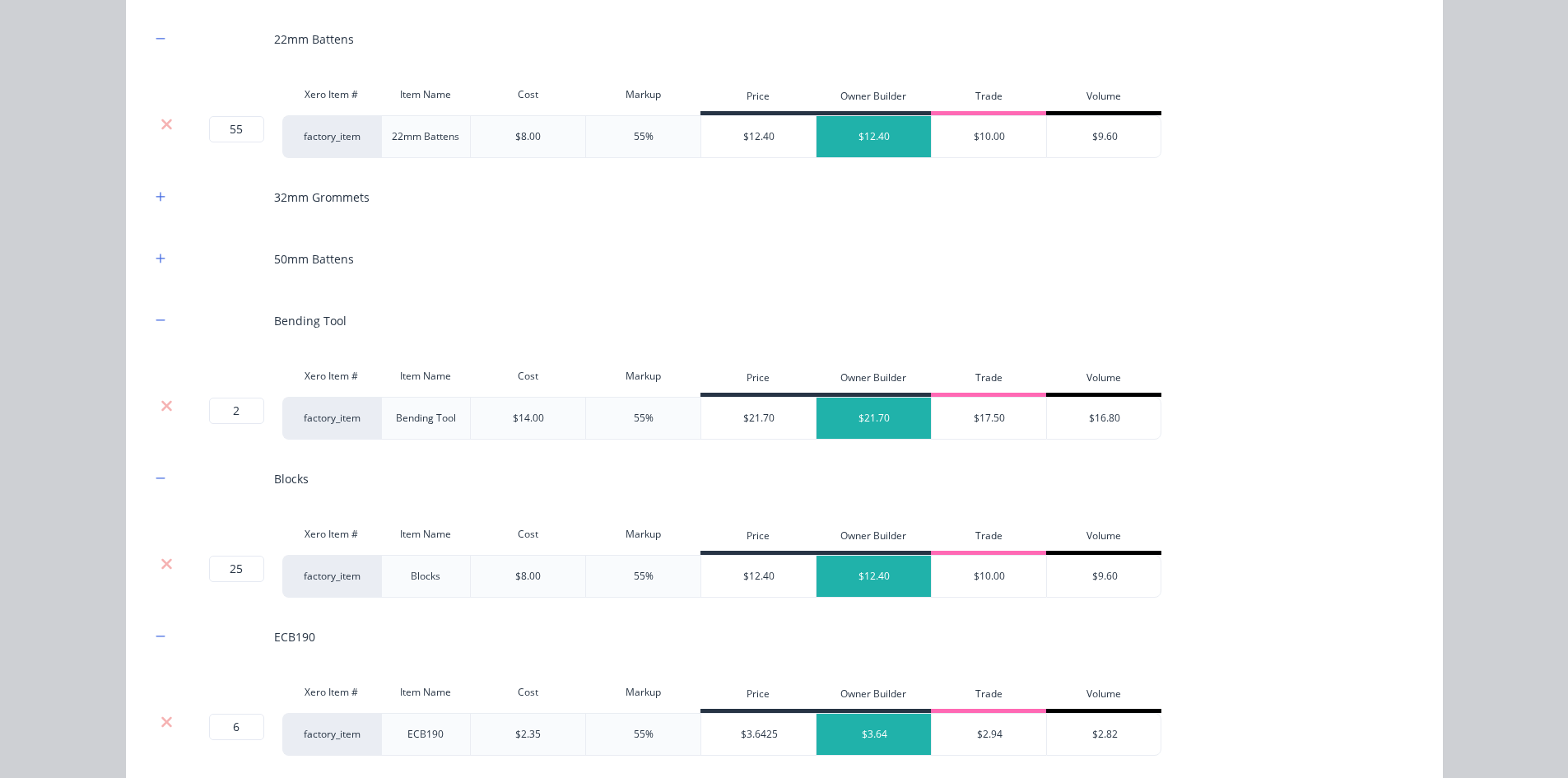
scroll to position [1564, 0]
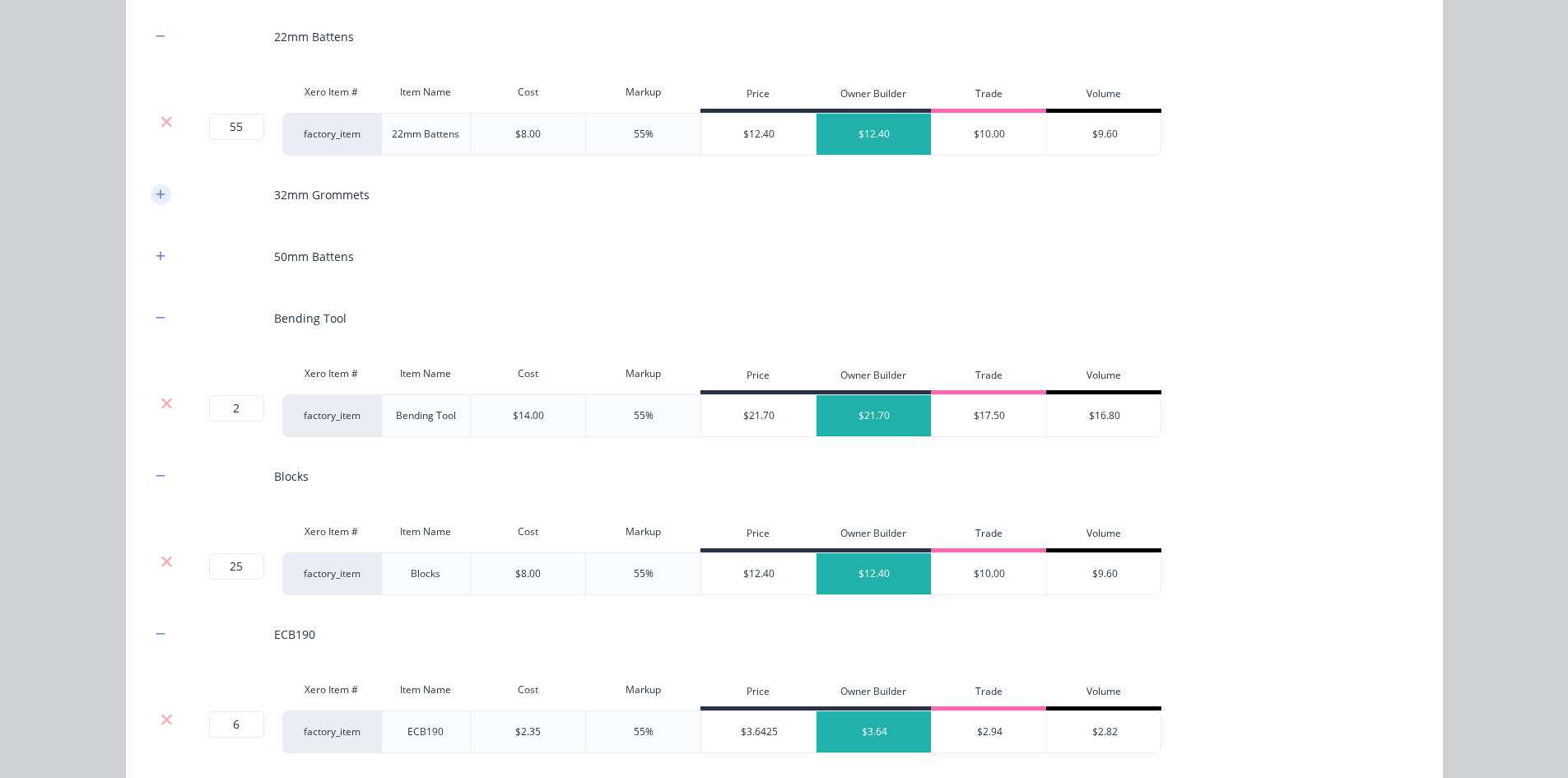
click at [160, 194] on button "button" at bounding box center [161, 195] width 21 height 21
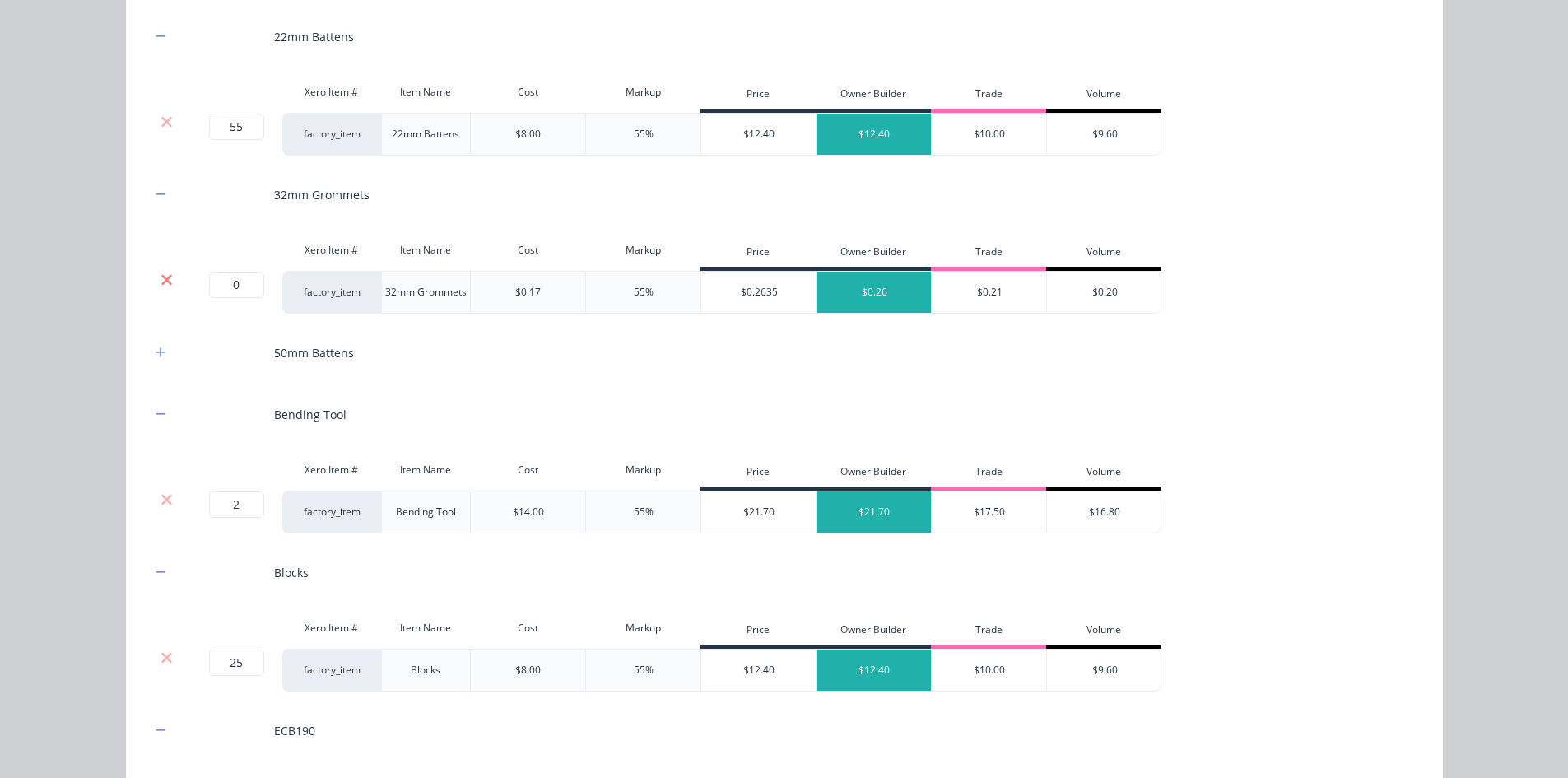
click at [165, 285] on icon at bounding box center [166, 280] width 12 height 16
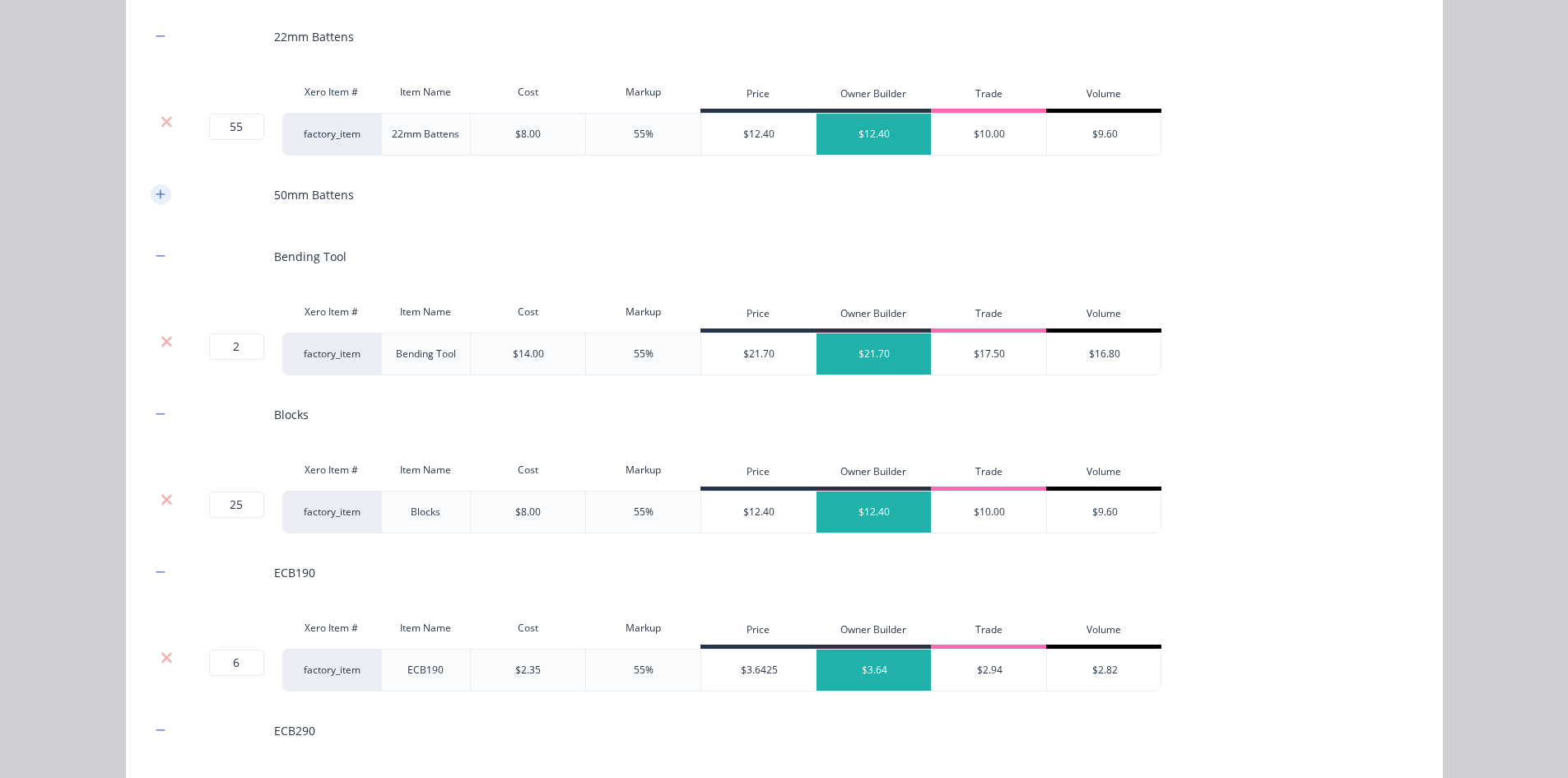
click at [160, 199] on button "button" at bounding box center [161, 195] width 21 height 21
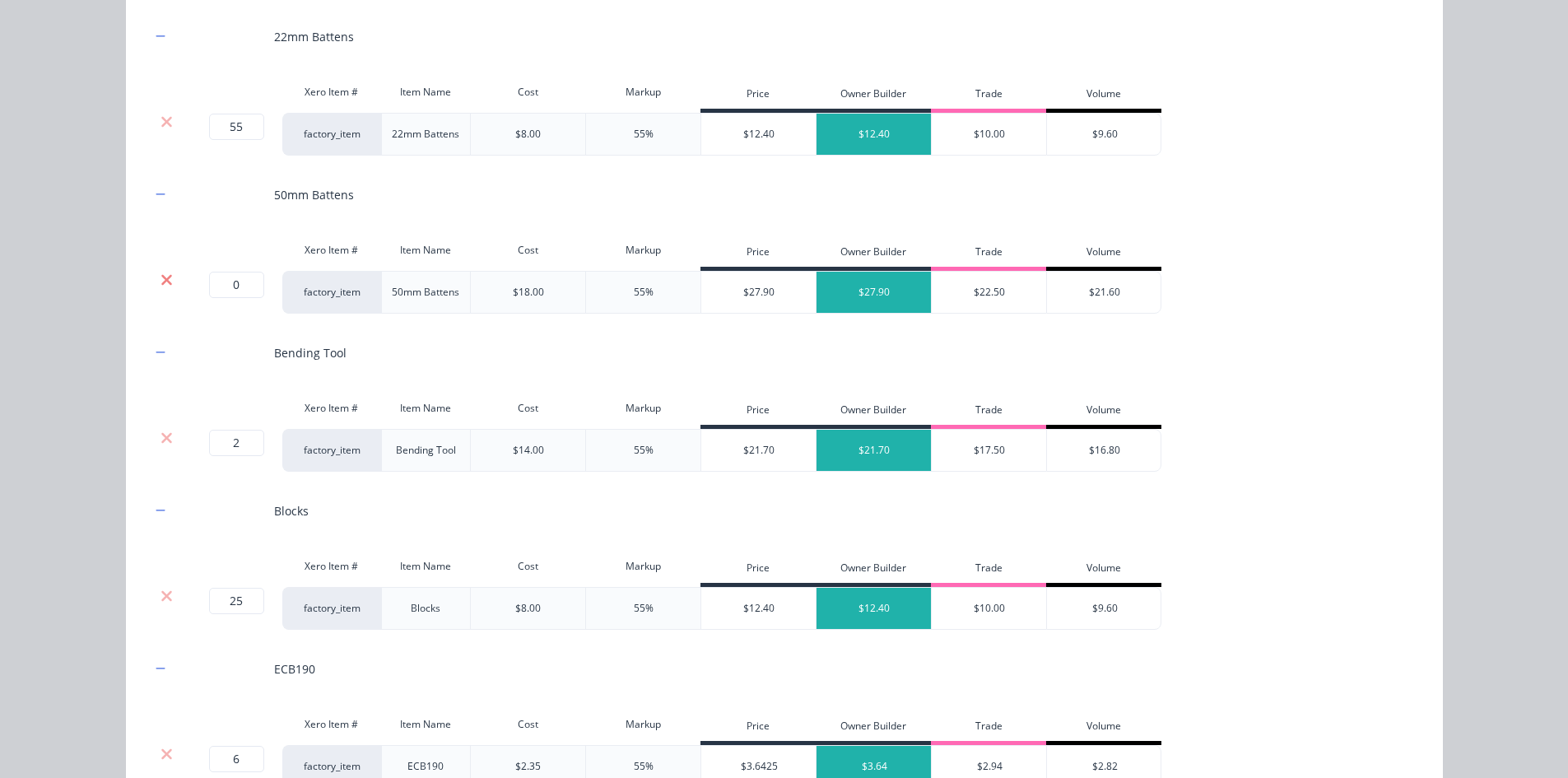
click at [166, 277] on icon at bounding box center [166, 280] width 12 height 16
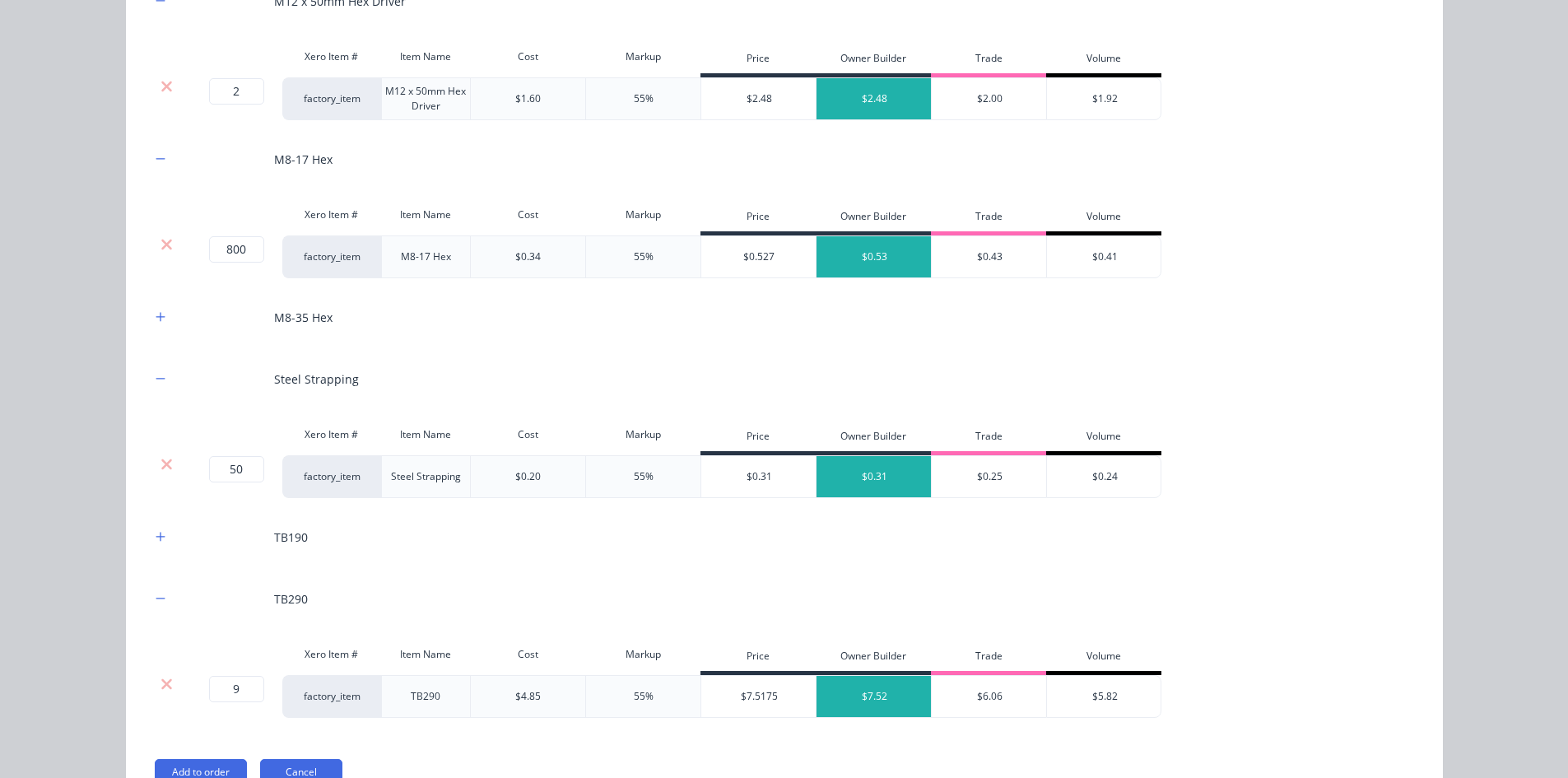
scroll to position [2470, 0]
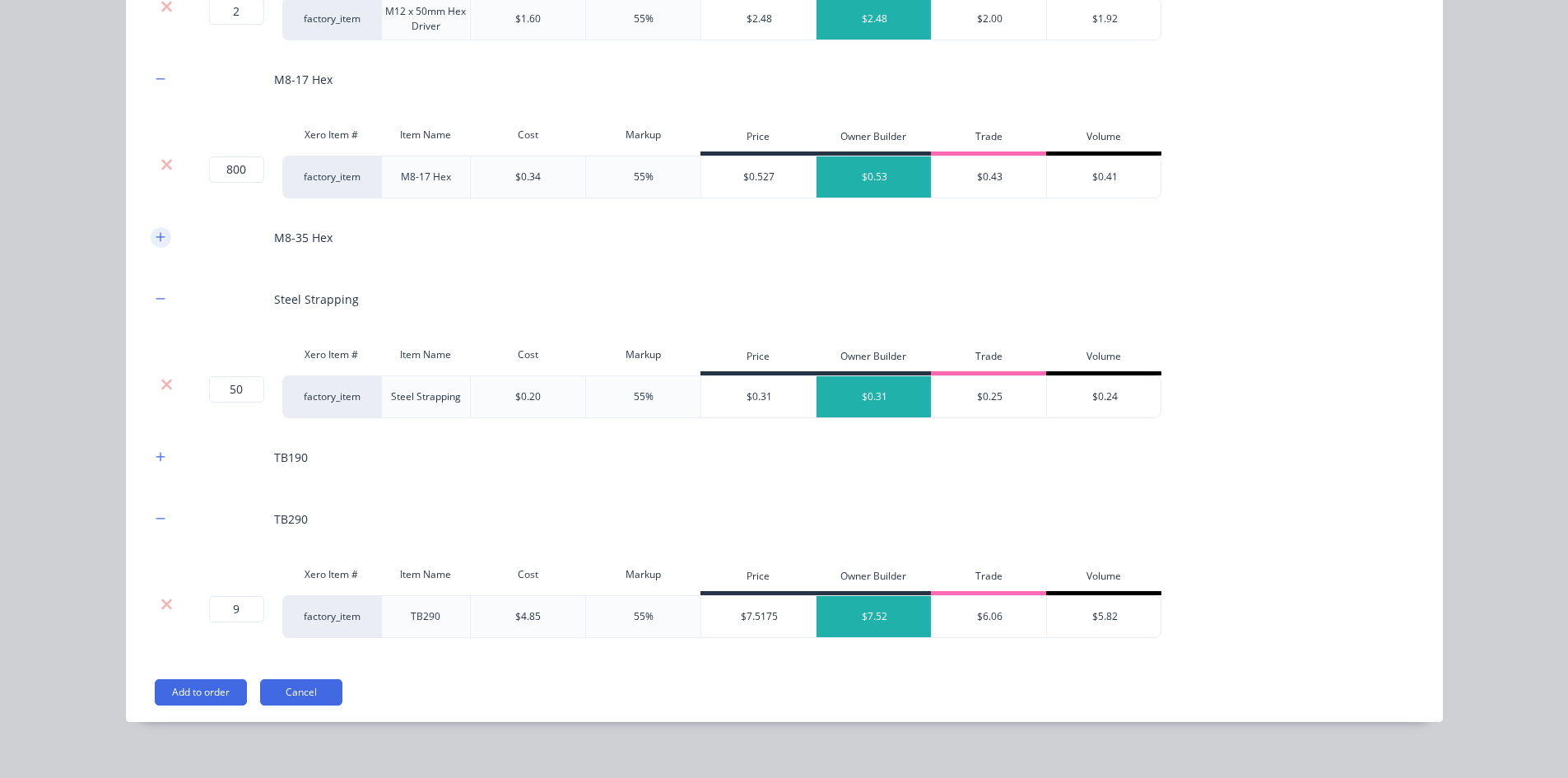
click at [155, 235] on icon "button" at bounding box center [160, 237] width 9 height 11
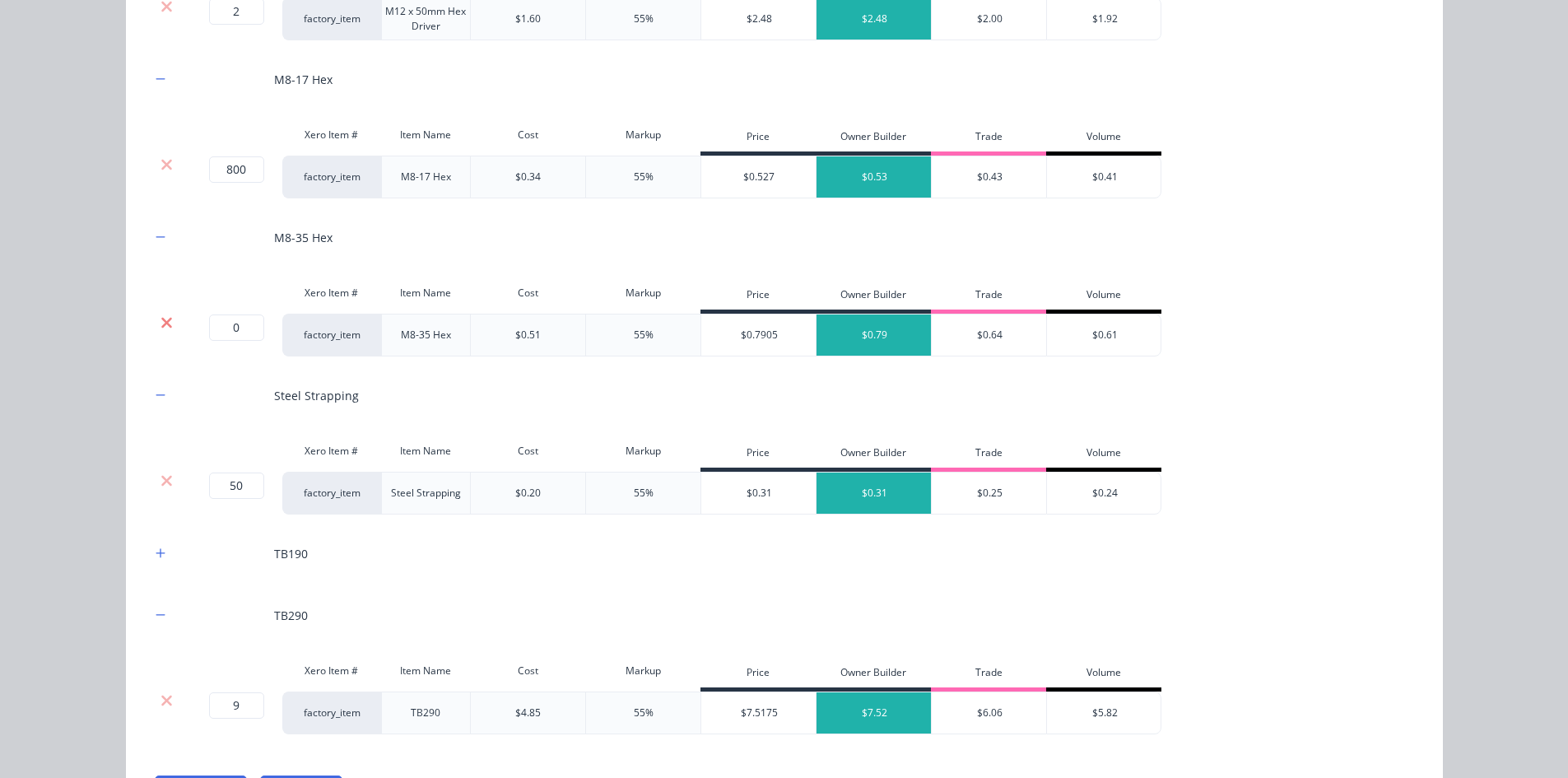
click at [160, 326] on icon at bounding box center [166, 322] width 12 height 16
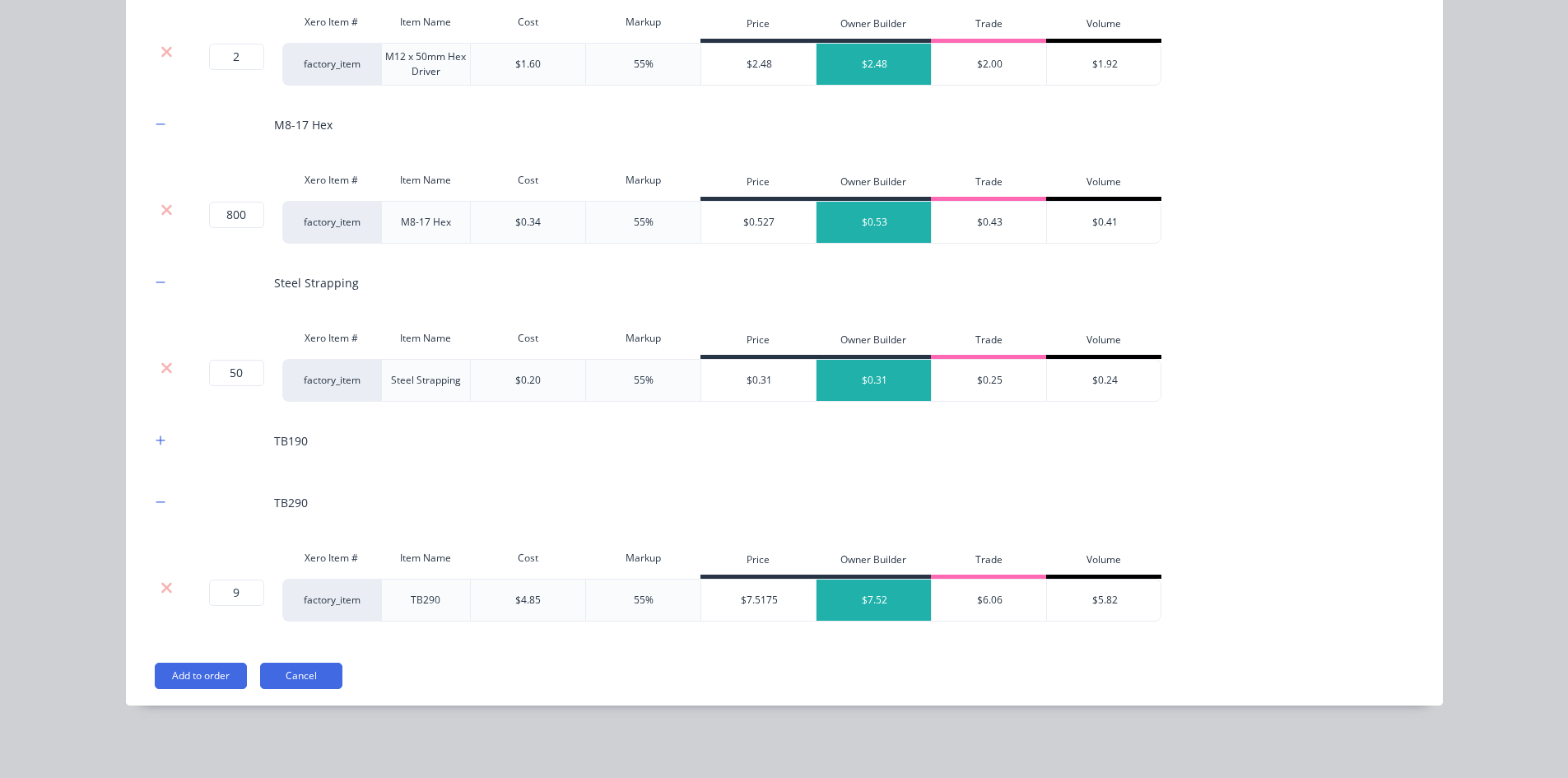
scroll to position [2424, 0]
click at [158, 435] on icon "button" at bounding box center [160, 441] width 9 height 11
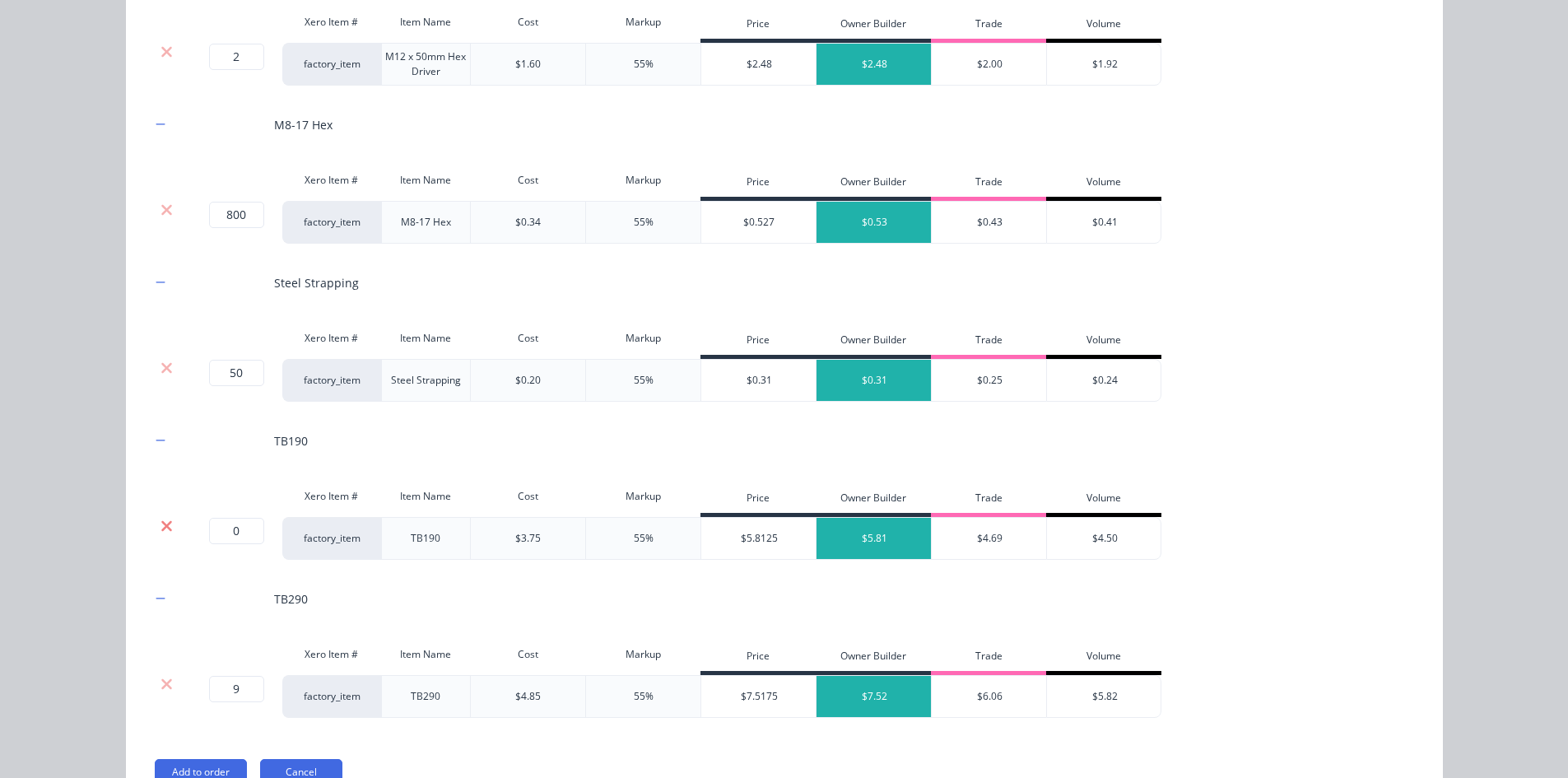
click at [161, 529] on icon at bounding box center [166, 525] width 10 height 10
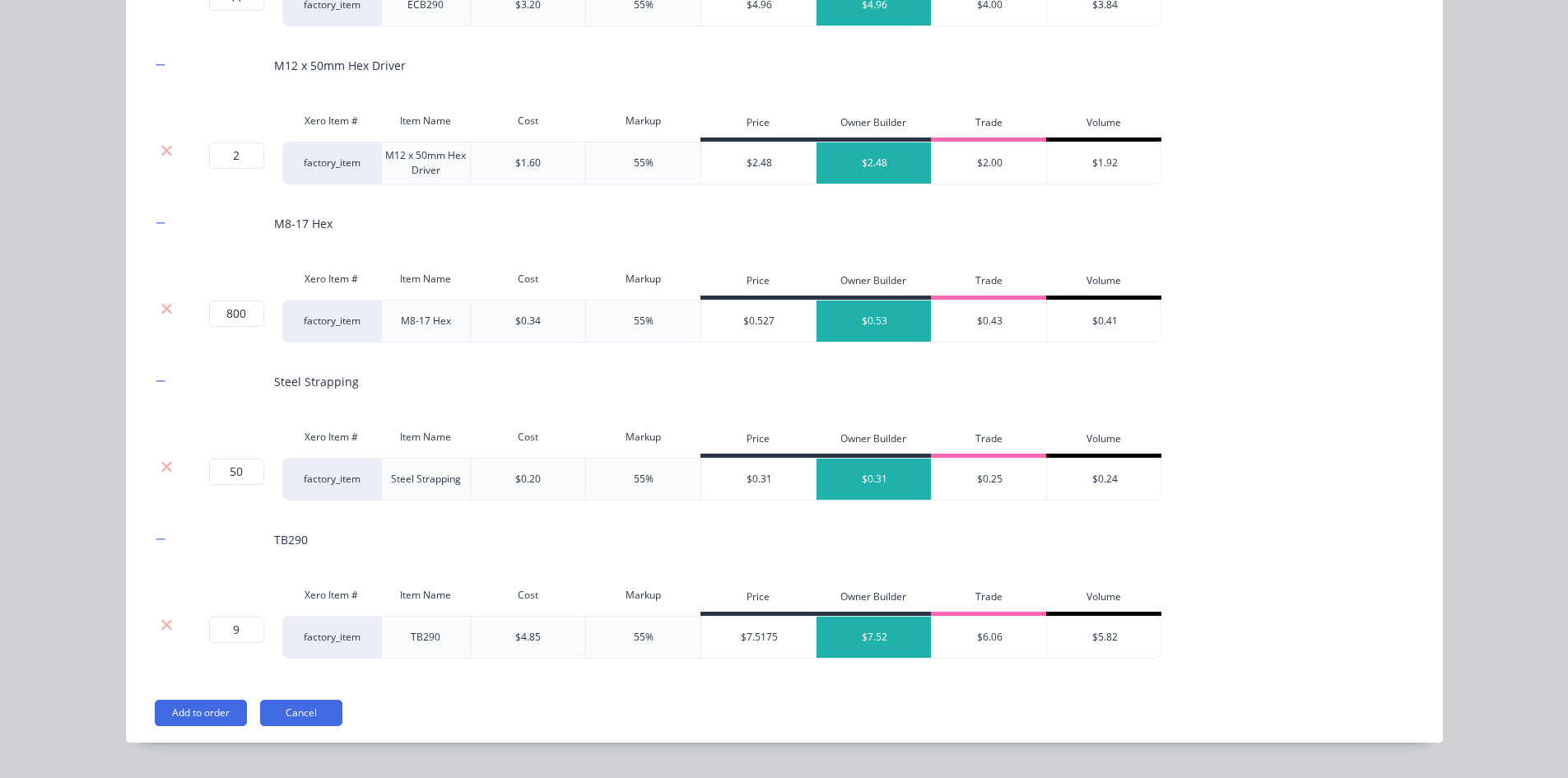
scroll to position [2362, 0]
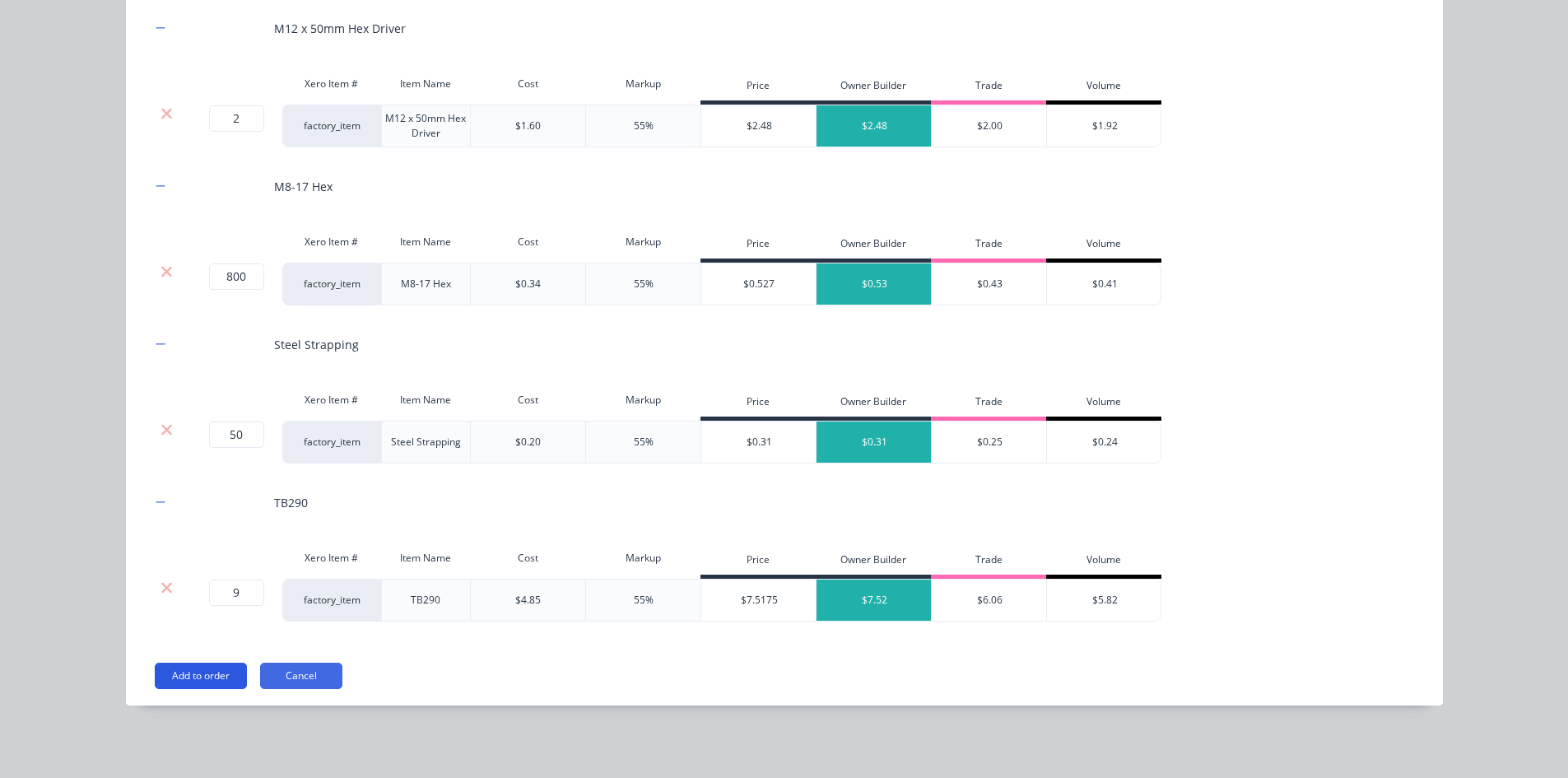
click at [202, 600] on button "Add to order" at bounding box center [200, 676] width 92 height 27
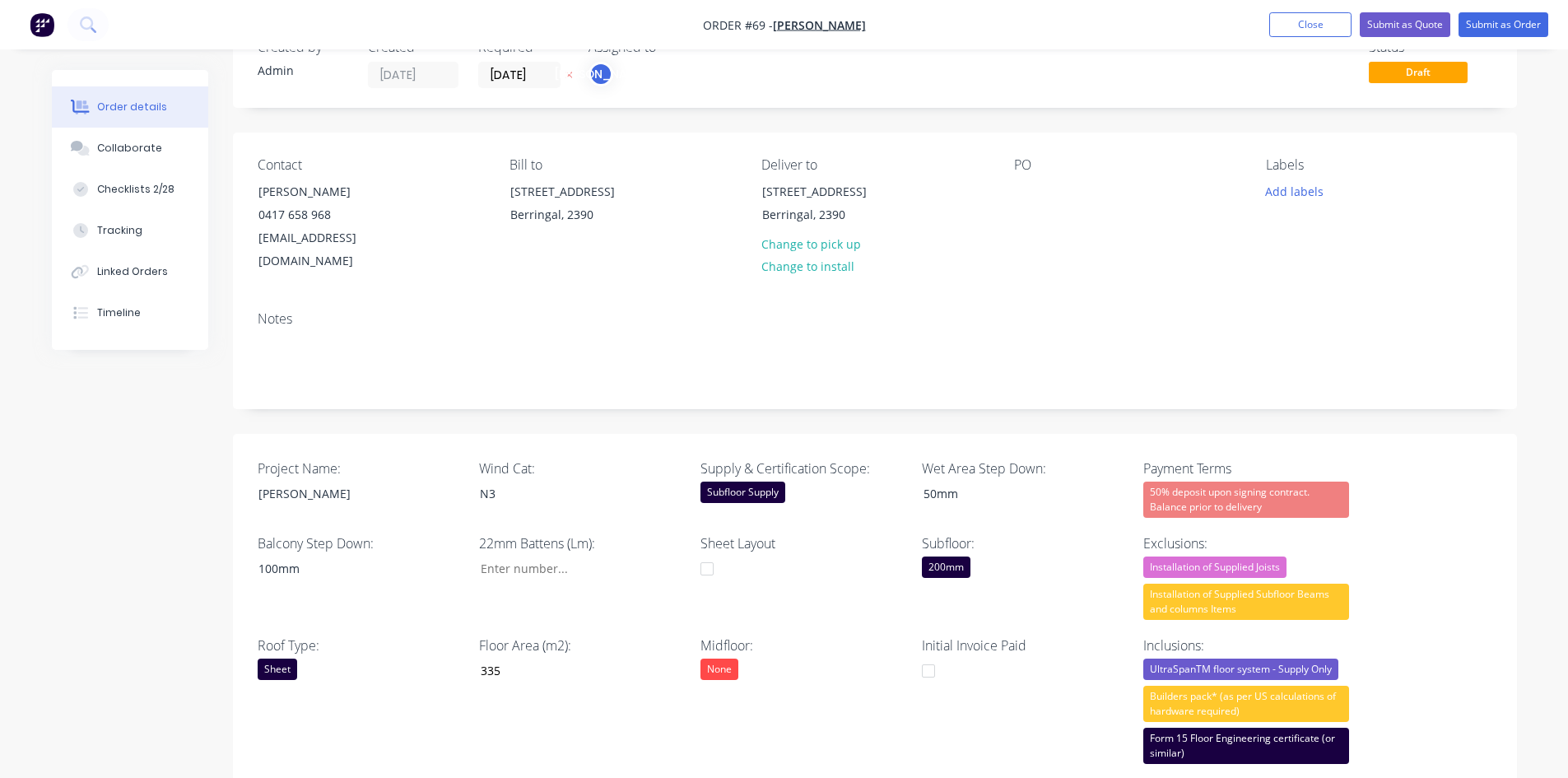
scroll to position [0, 0]
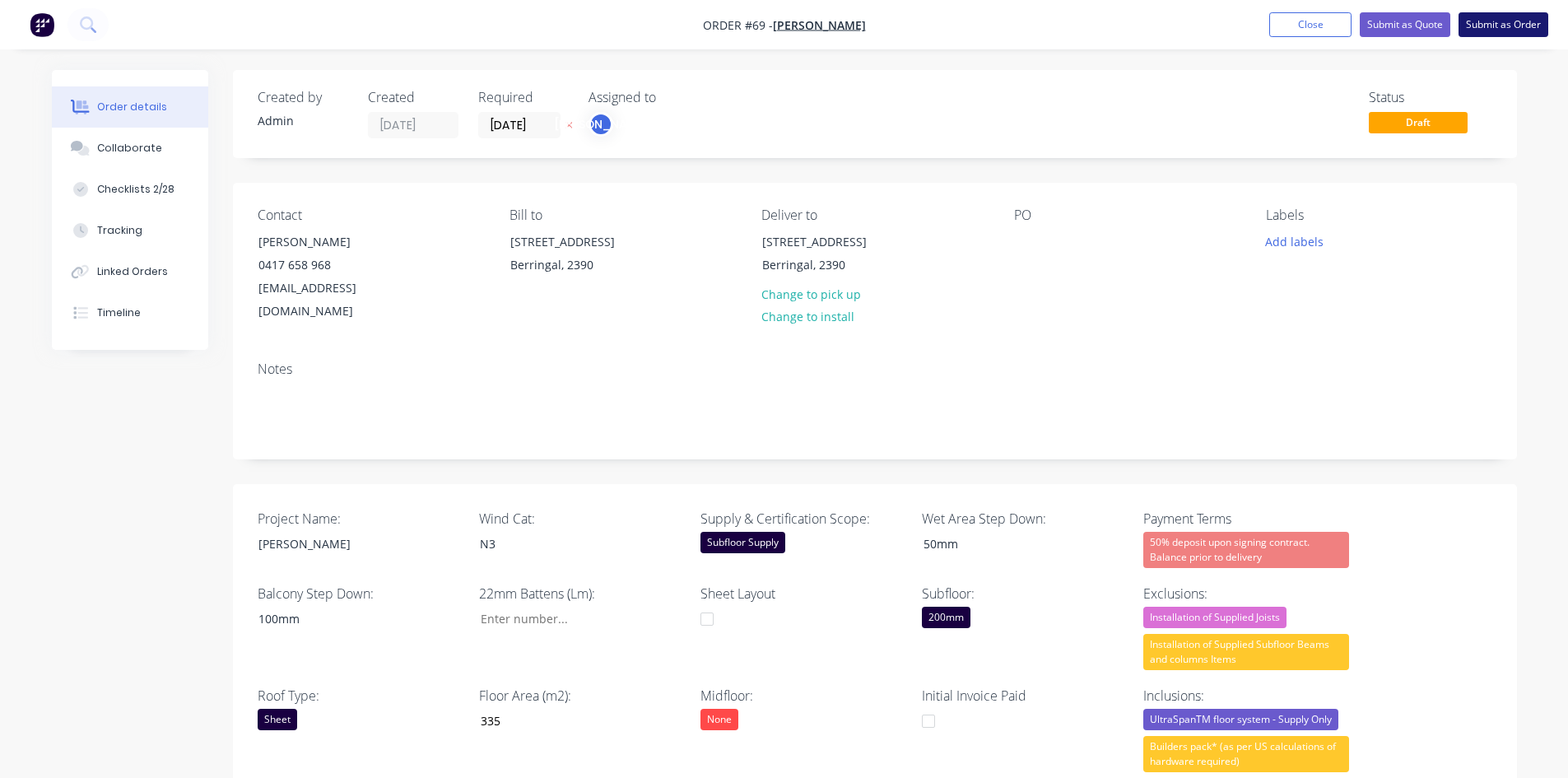
click at [1263, 18] on button "Submit as Order" at bounding box center [1503, 25] width 90 height 25
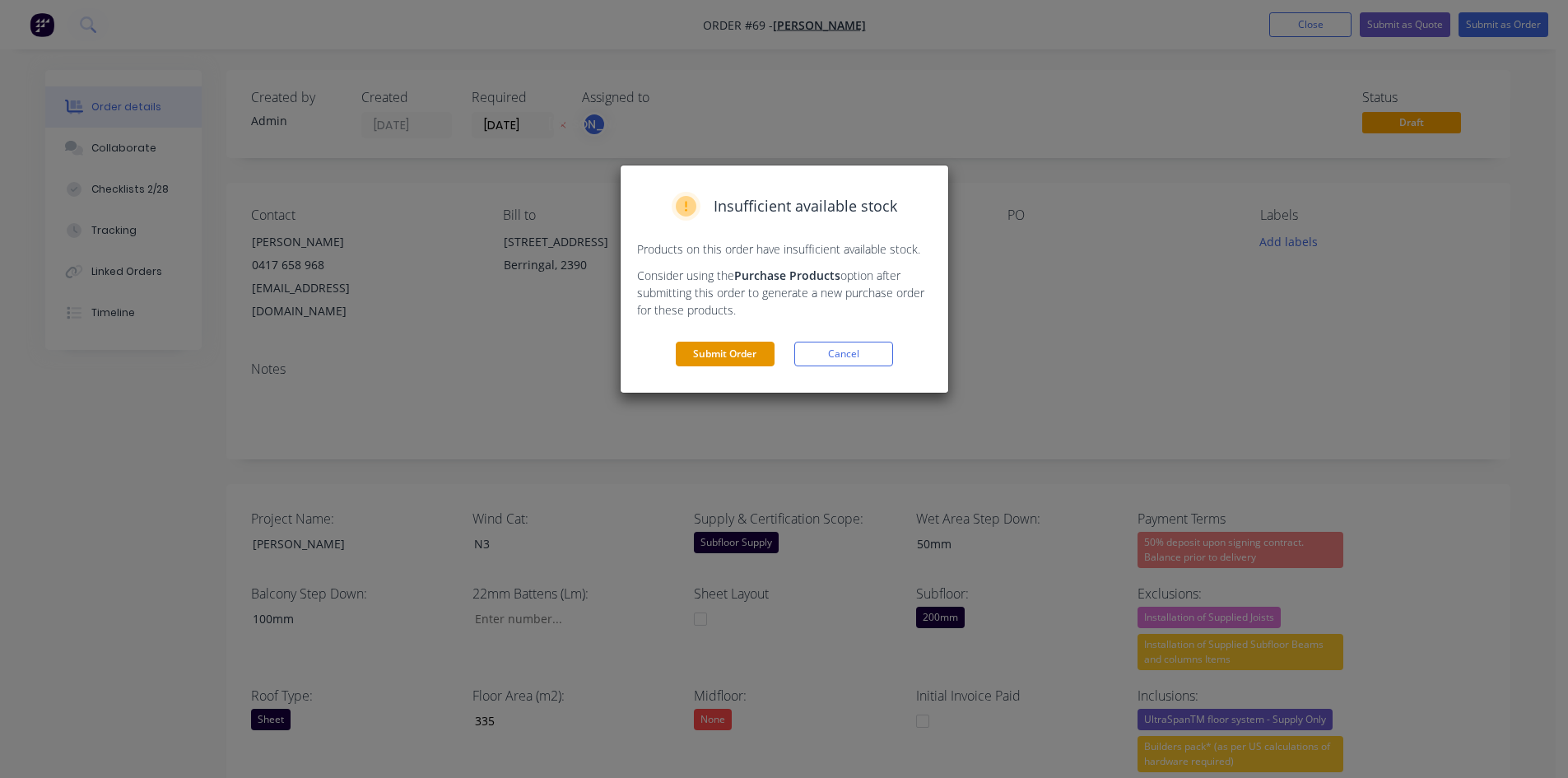
click at [740, 354] on button "Submit Order" at bounding box center [725, 353] width 99 height 25
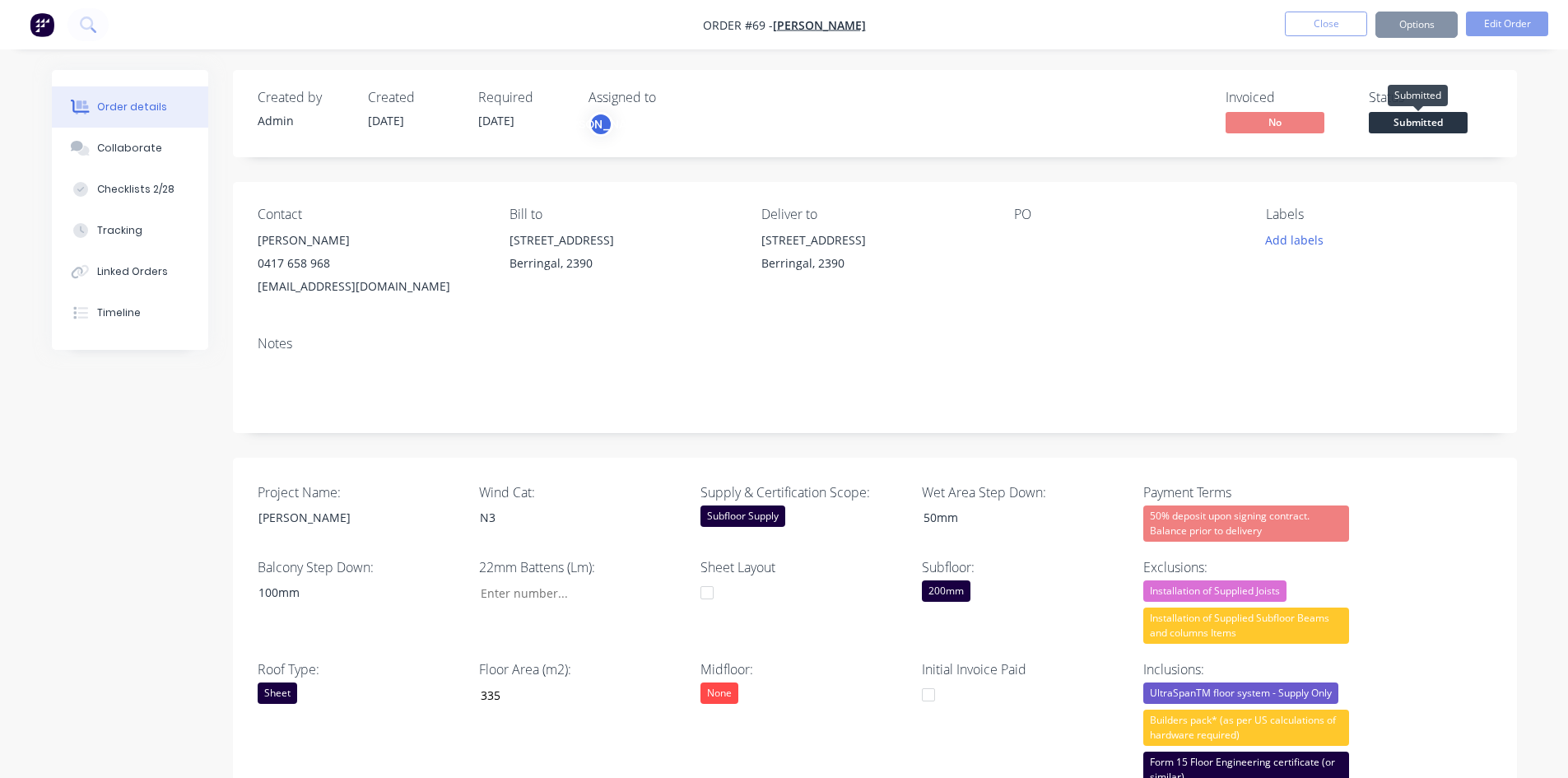
click at [1263, 125] on span "Submitted" at bounding box center [1418, 122] width 99 height 21
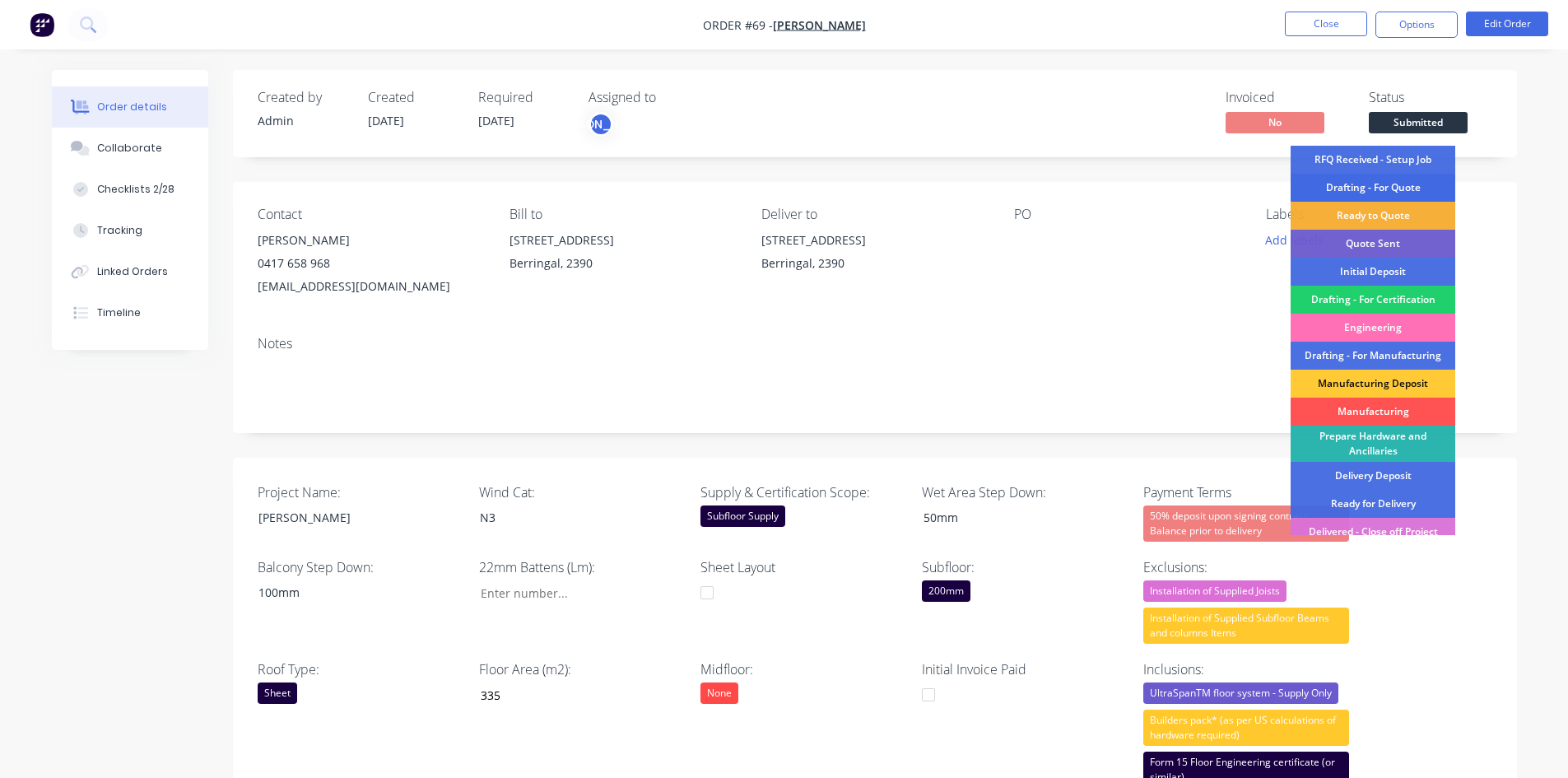
click at [1263, 179] on div "Drafting - For Quote" at bounding box center [1373, 188] width 165 height 28
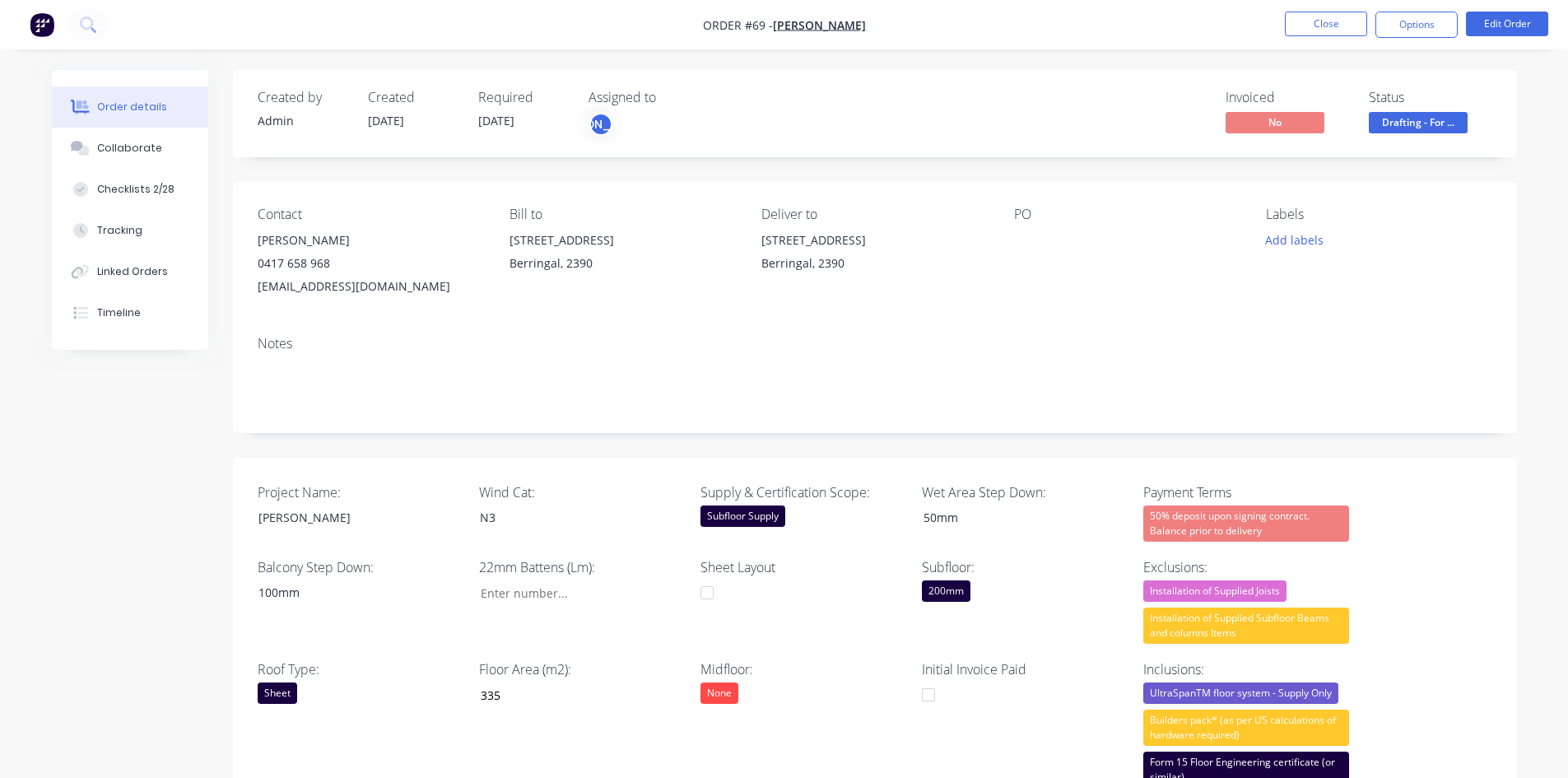
click at [96, 17] on icon at bounding box center [87, 24] width 16 height 16
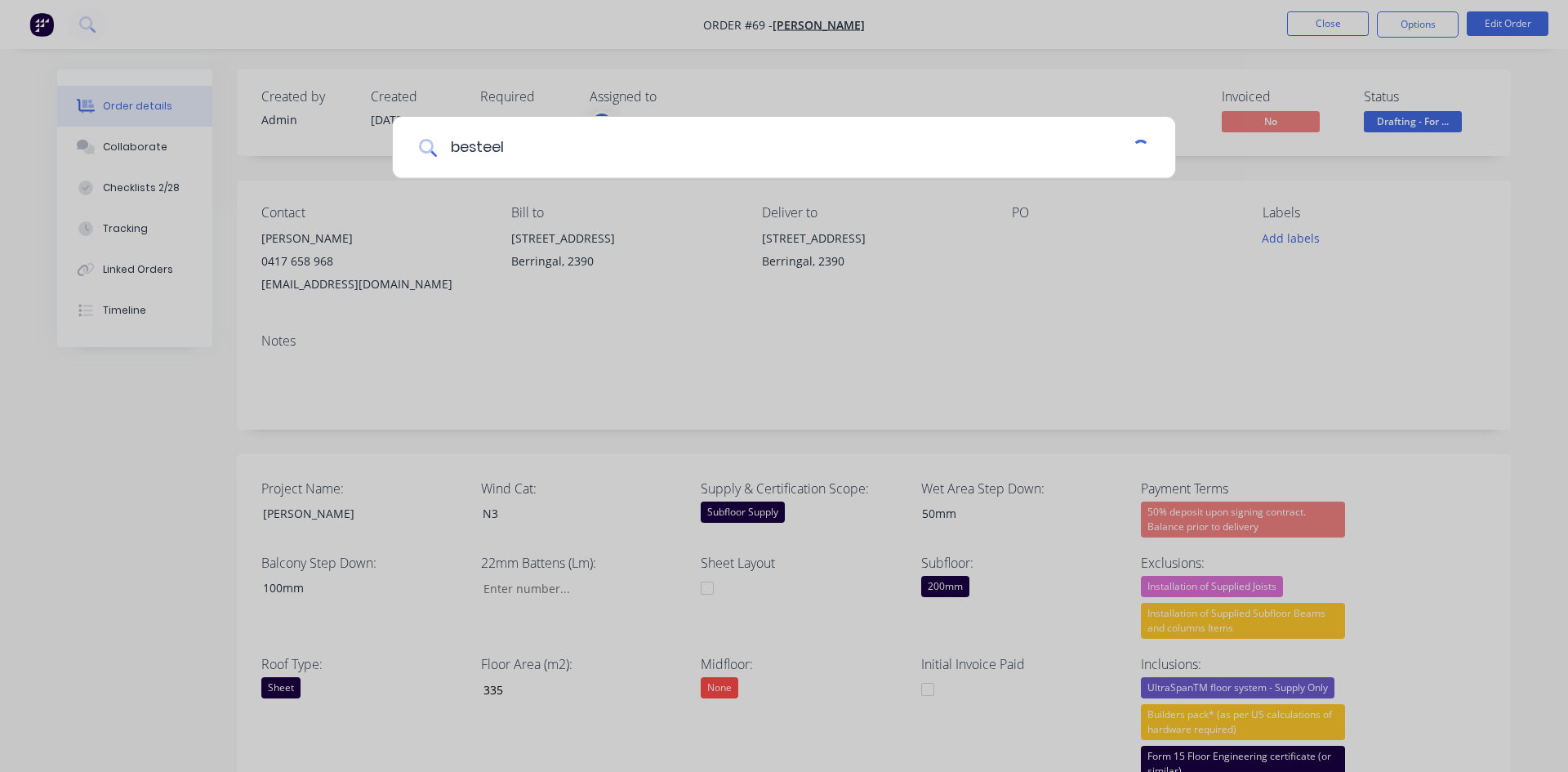
type input "besteel"
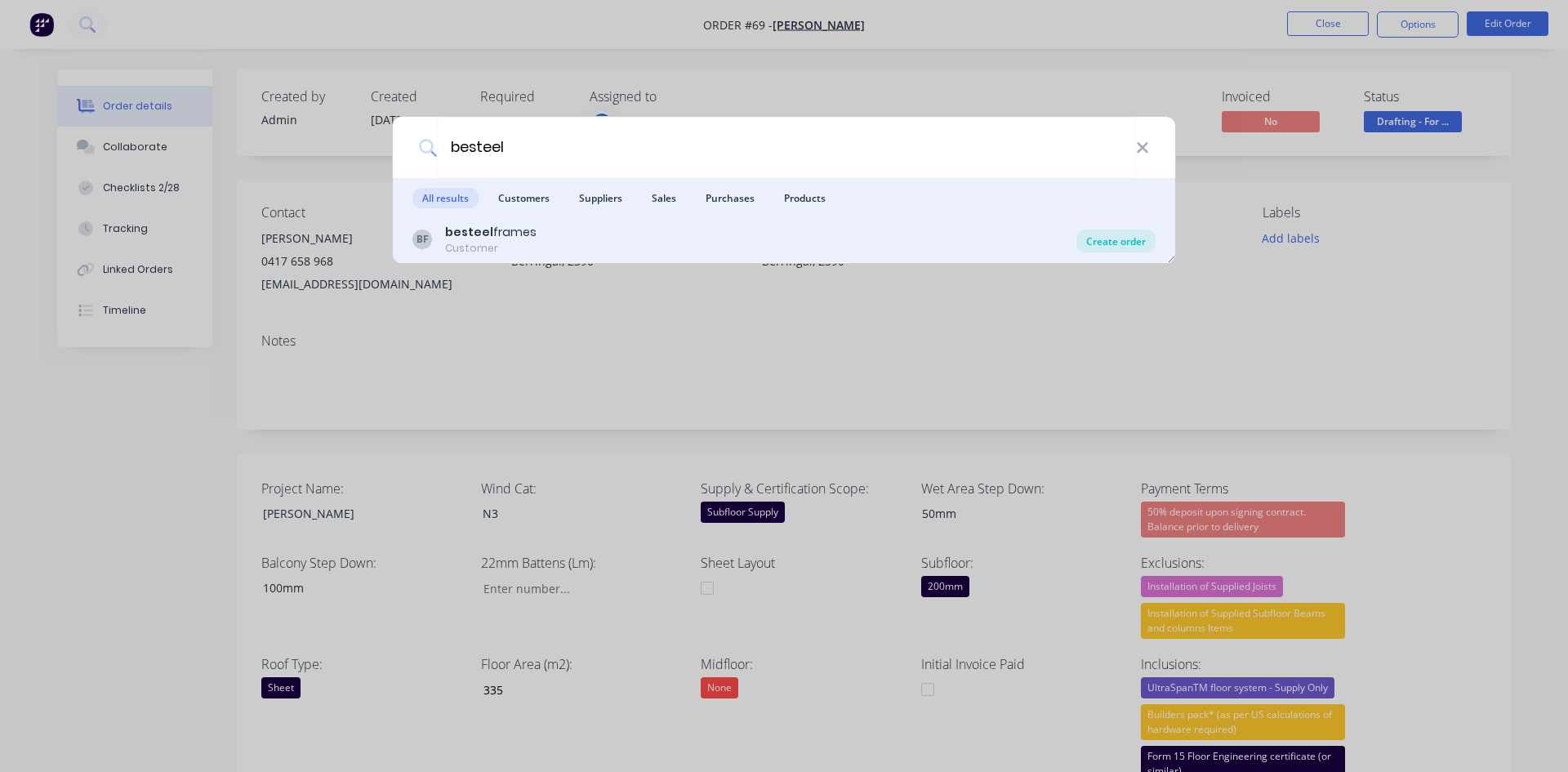
click at [1104, 241] on div "Create order" at bounding box center [1116, 241] width 79 height 23
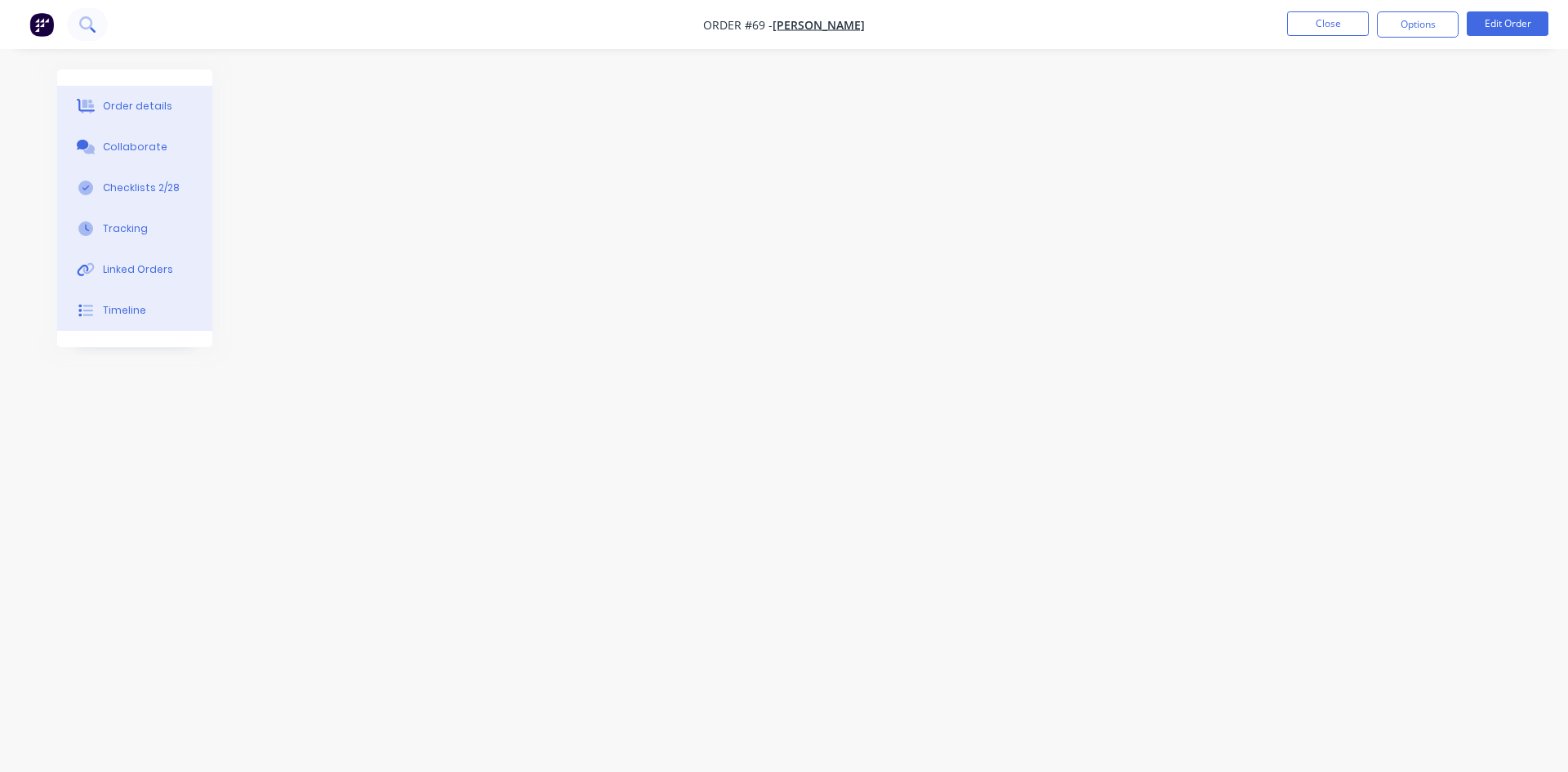
click at [102, 25] on button at bounding box center [86, 24] width 40 height 33
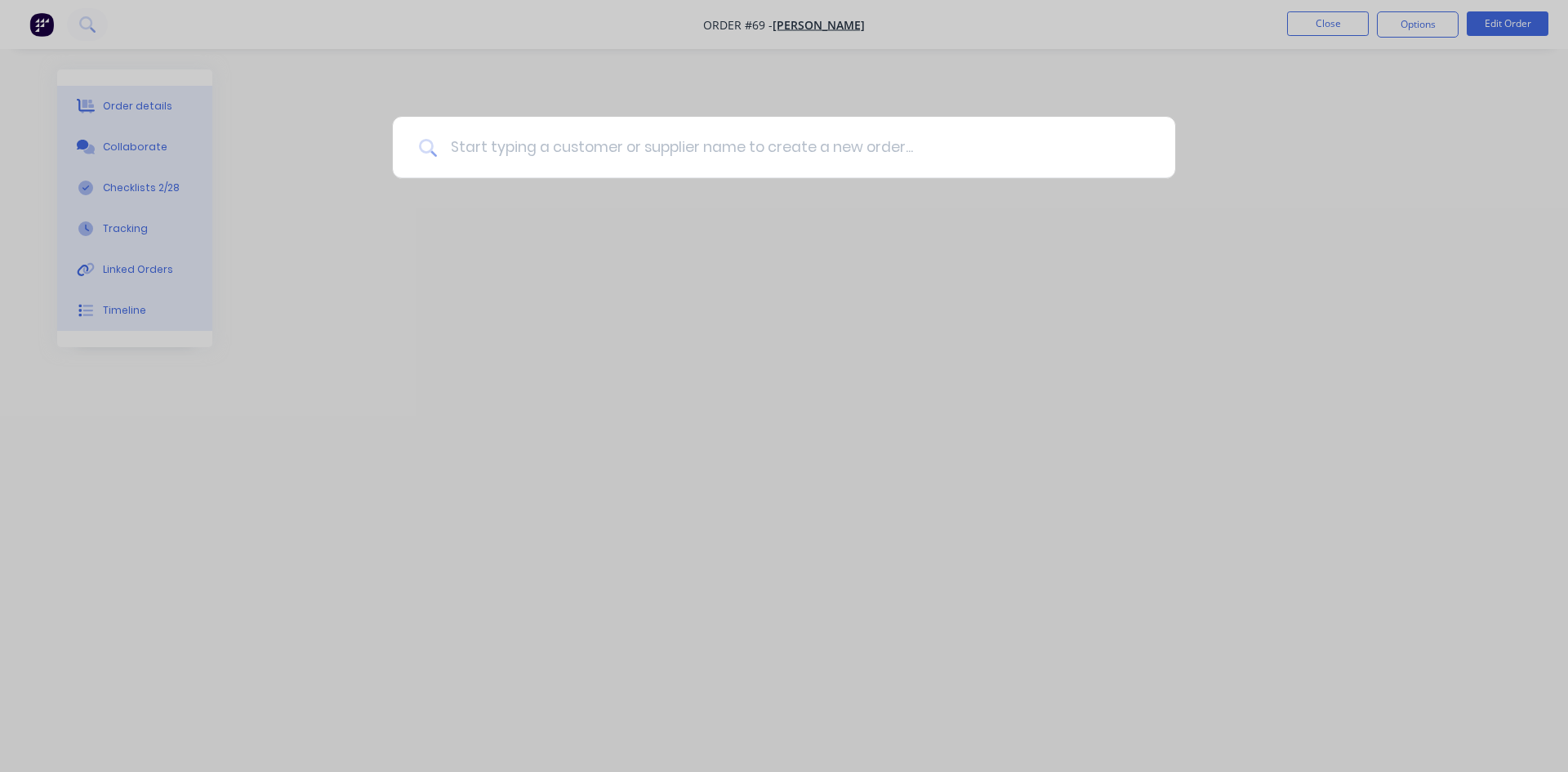
click at [503, 160] on input at bounding box center [792, 147] width 712 height 61
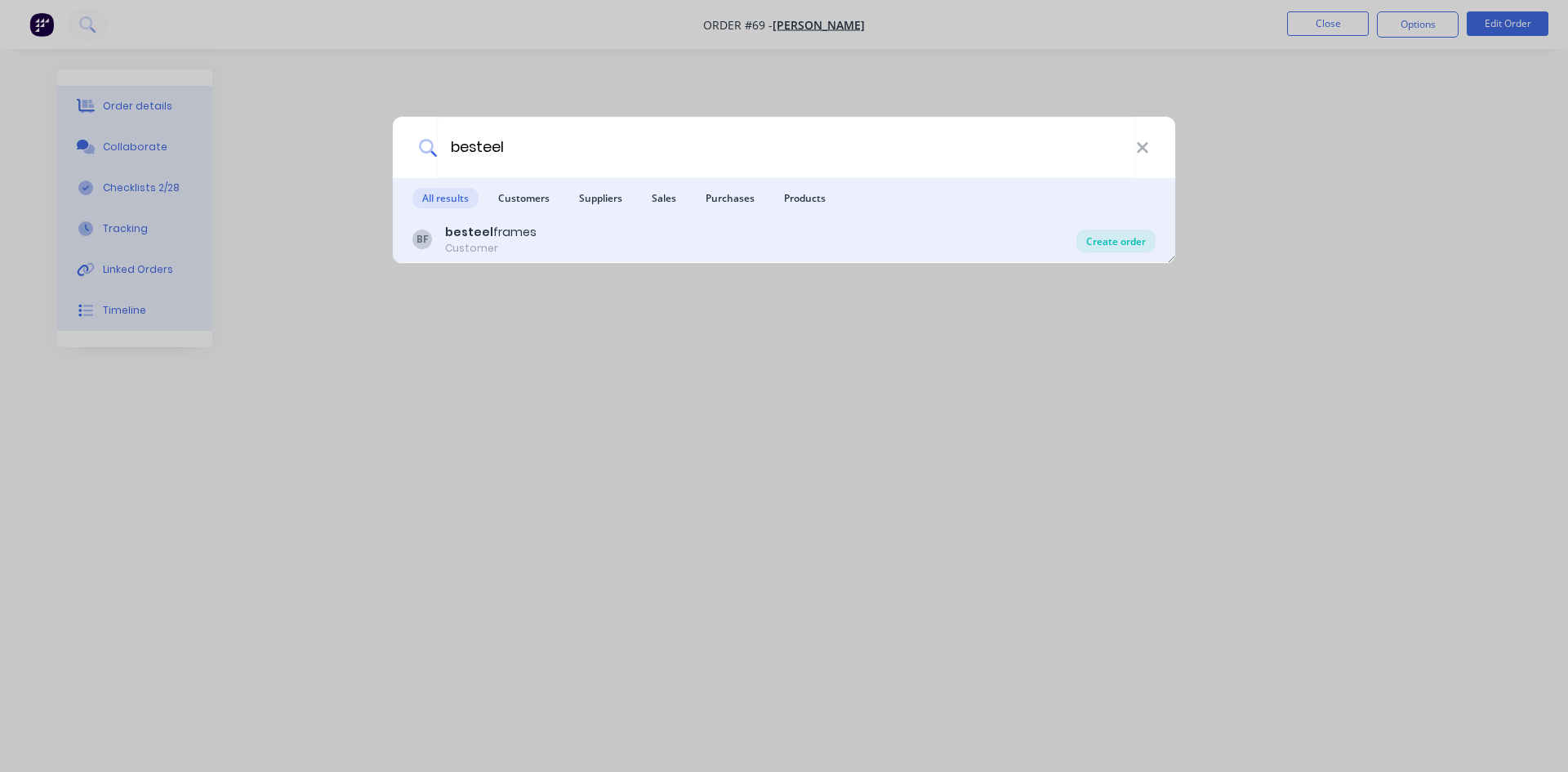
type input "besteel"
click at [1090, 237] on div "Create order" at bounding box center [1116, 241] width 79 height 23
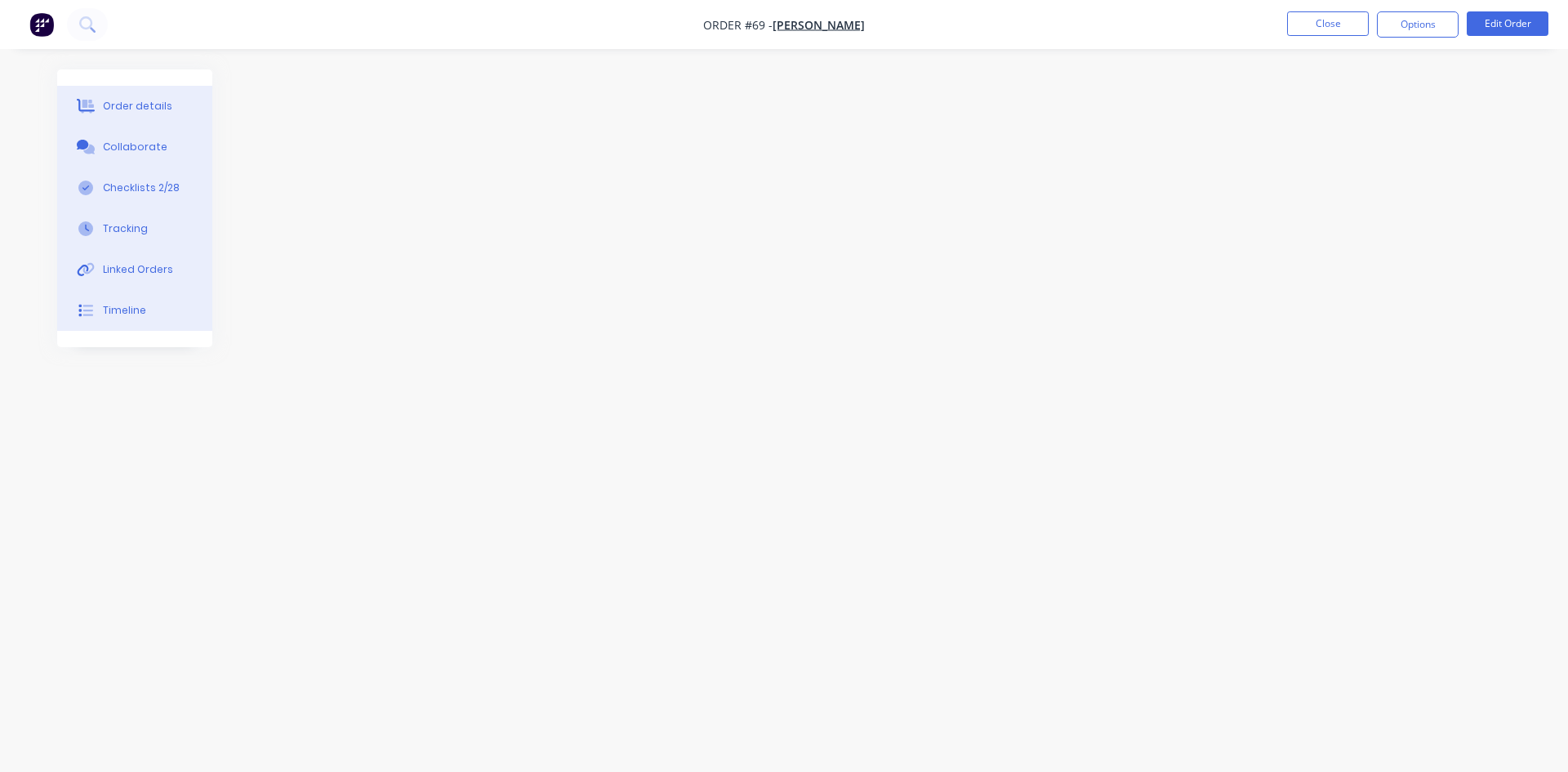
click at [41, 22] on img "button" at bounding box center [41, 24] width 24 height 24
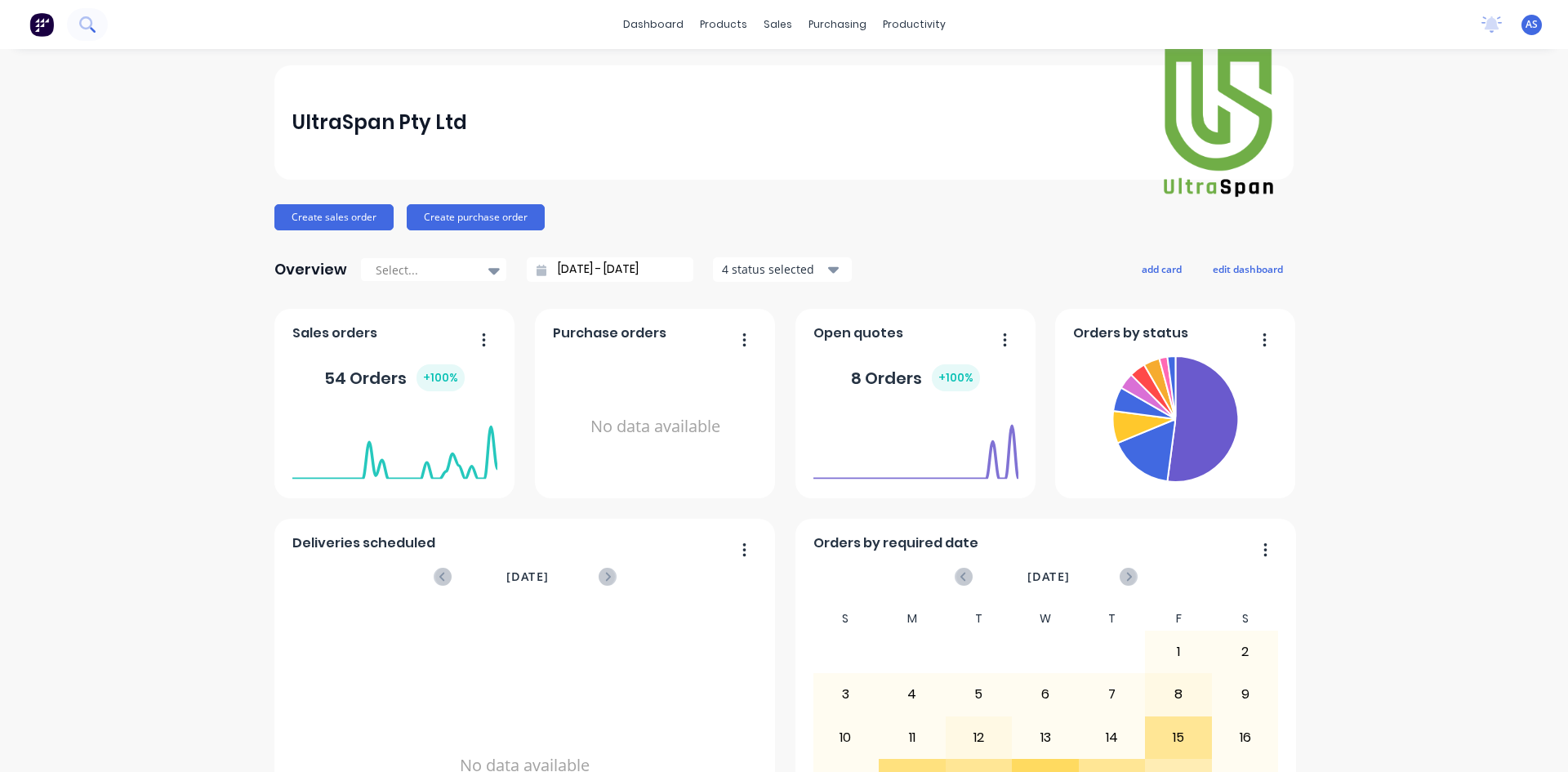
click at [90, 23] on icon at bounding box center [86, 24] width 16 height 16
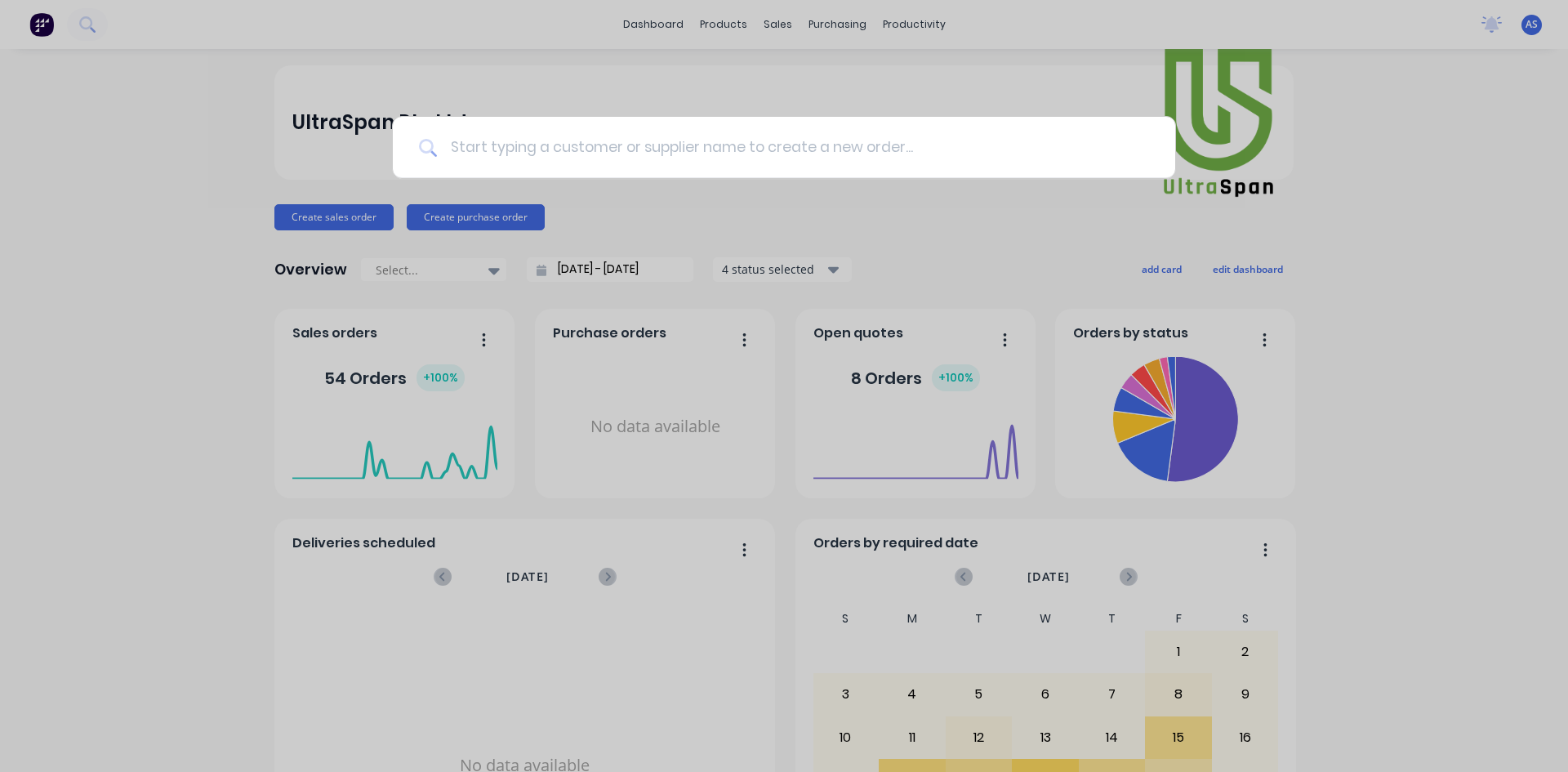
click at [546, 148] on input at bounding box center [792, 147] width 712 height 61
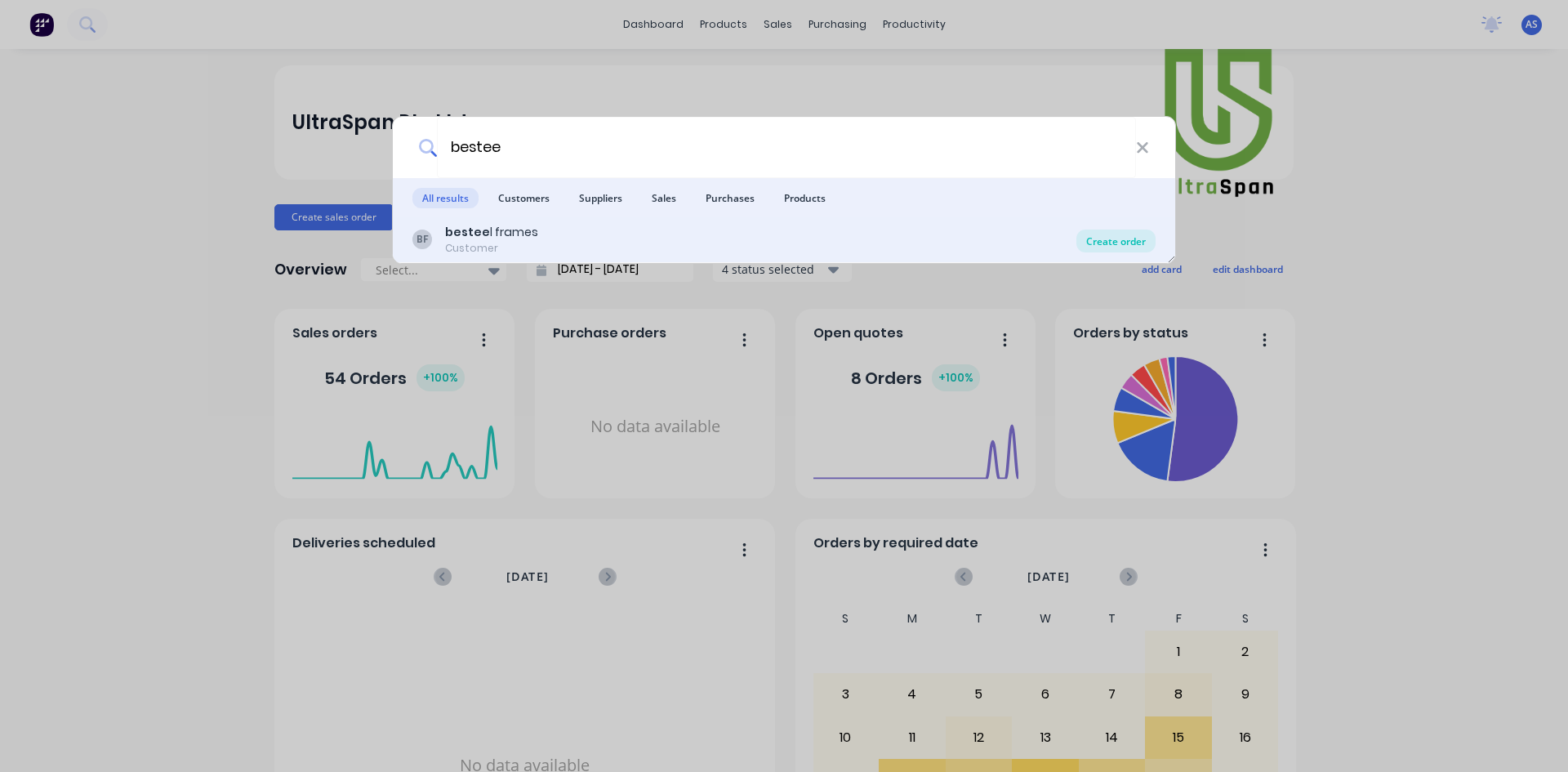
type input "bestee"
click at [1140, 243] on div "Create order" at bounding box center [1116, 241] width 79 height 23
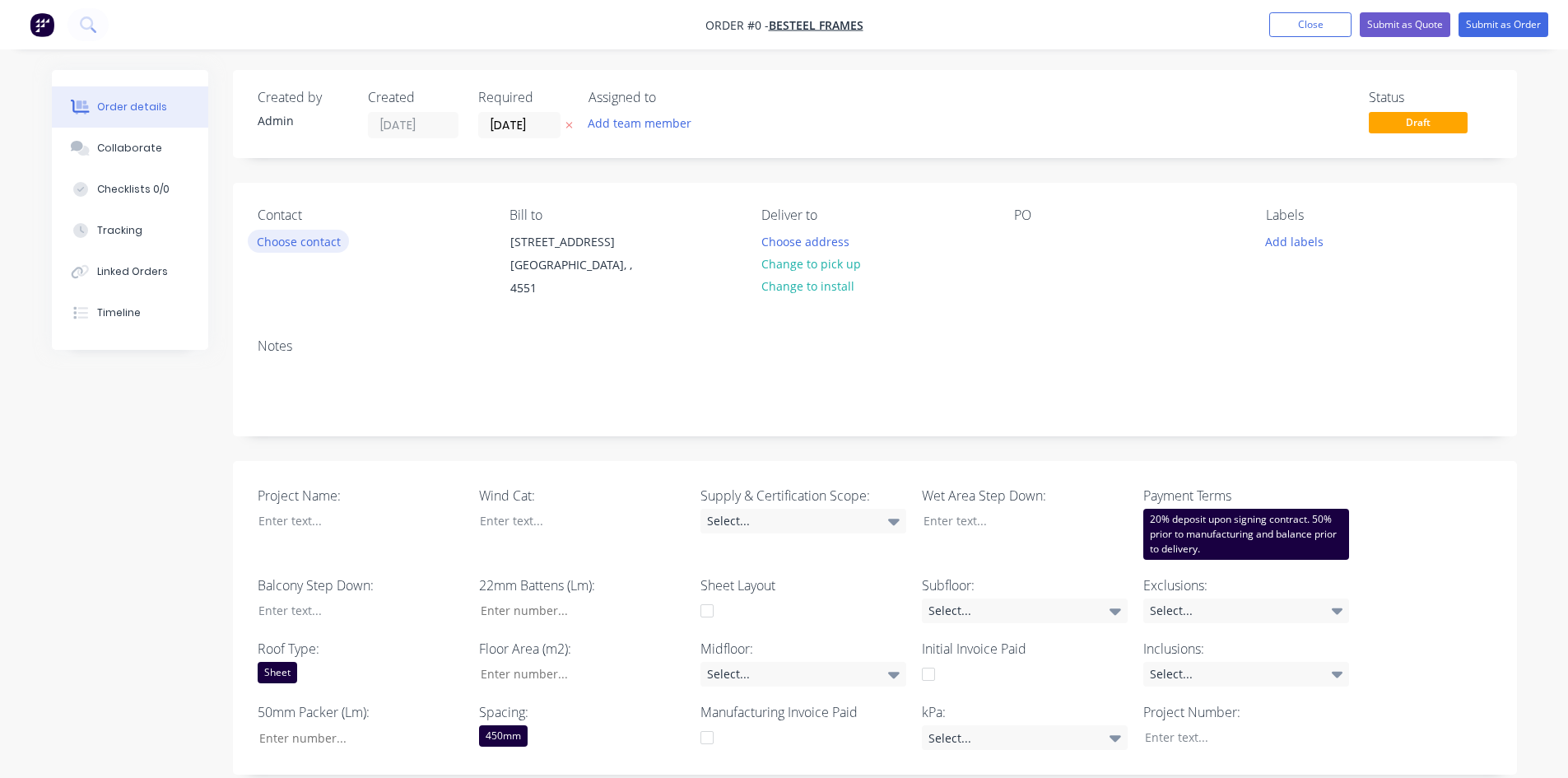
click at [304, 247] on button "Choose contact" at bounding box center [297, 240] width 101 height 22
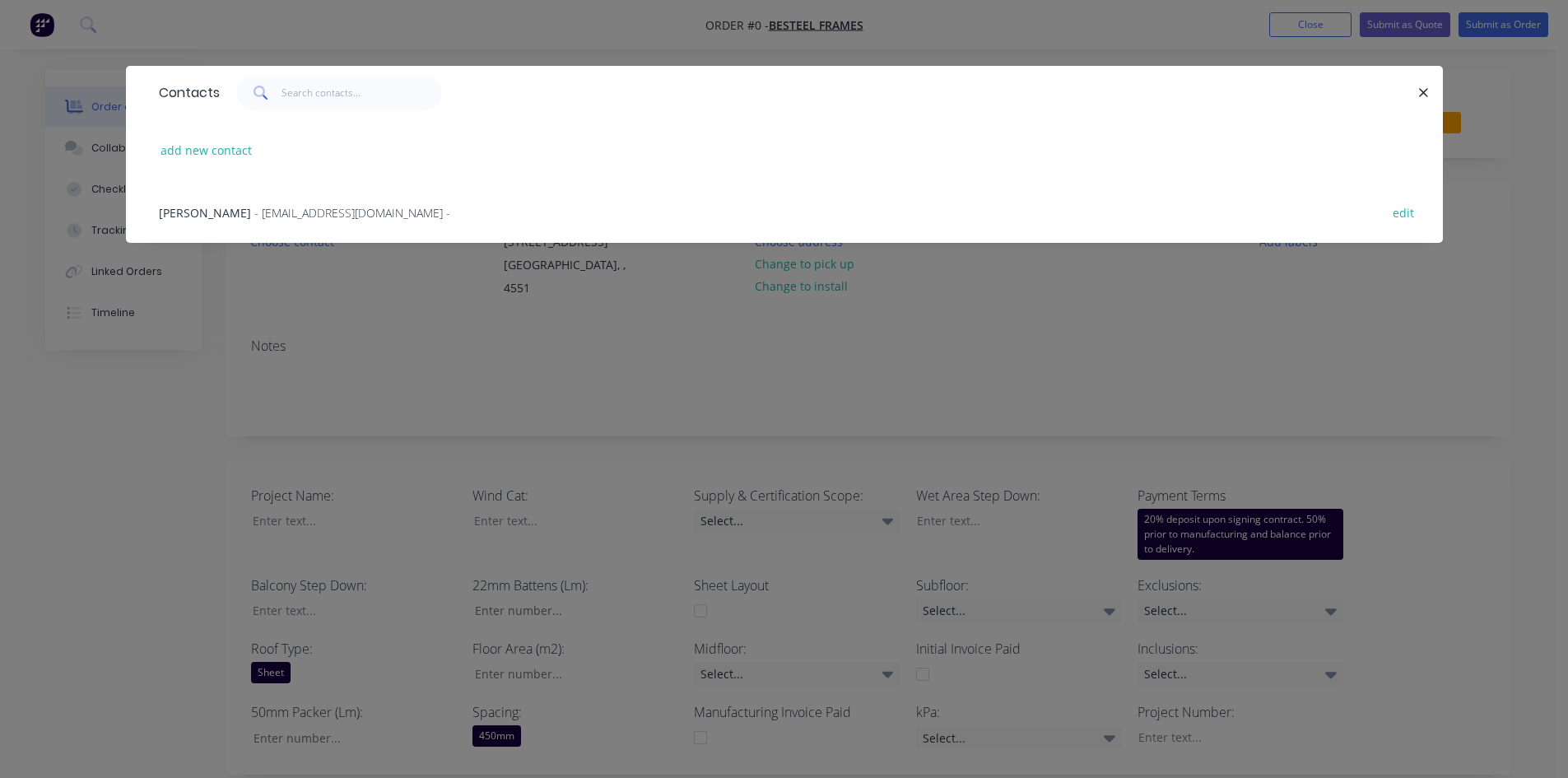
click at [286, 217] on span "- [EMAIL_ADDRESS][DOMAIN_NAME] -" at bounding box center [351, 212] width 196 height 16
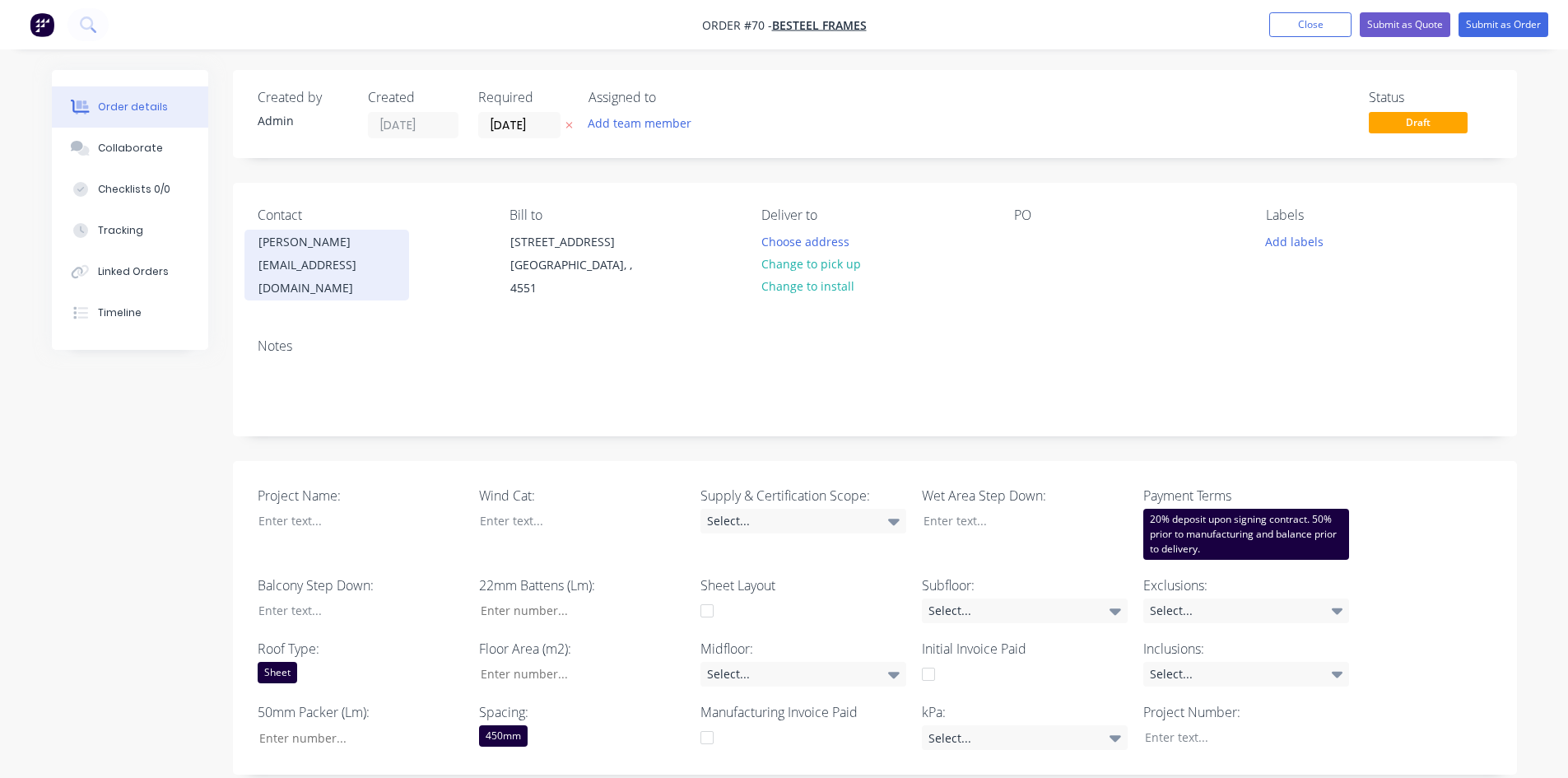
click at [309, 259] on div "[EMAIL_ADDRESS][DOMAIN_NAME]" at bounding box center [327, 277] width 136 height 46
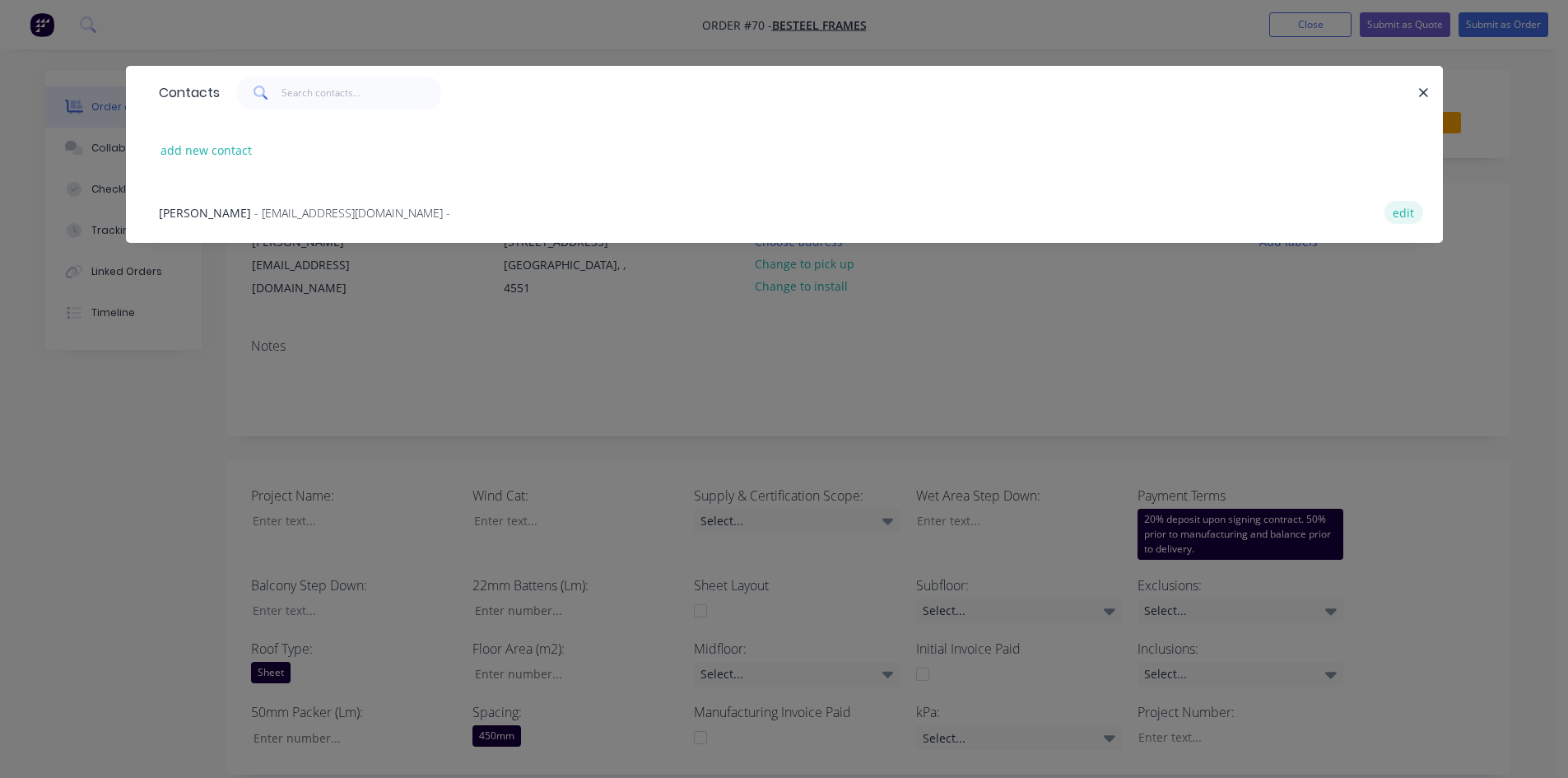
click at [1263, 211] on button "edit" at bounding box center [1403, 211] width 39 height 22
select select "AU"
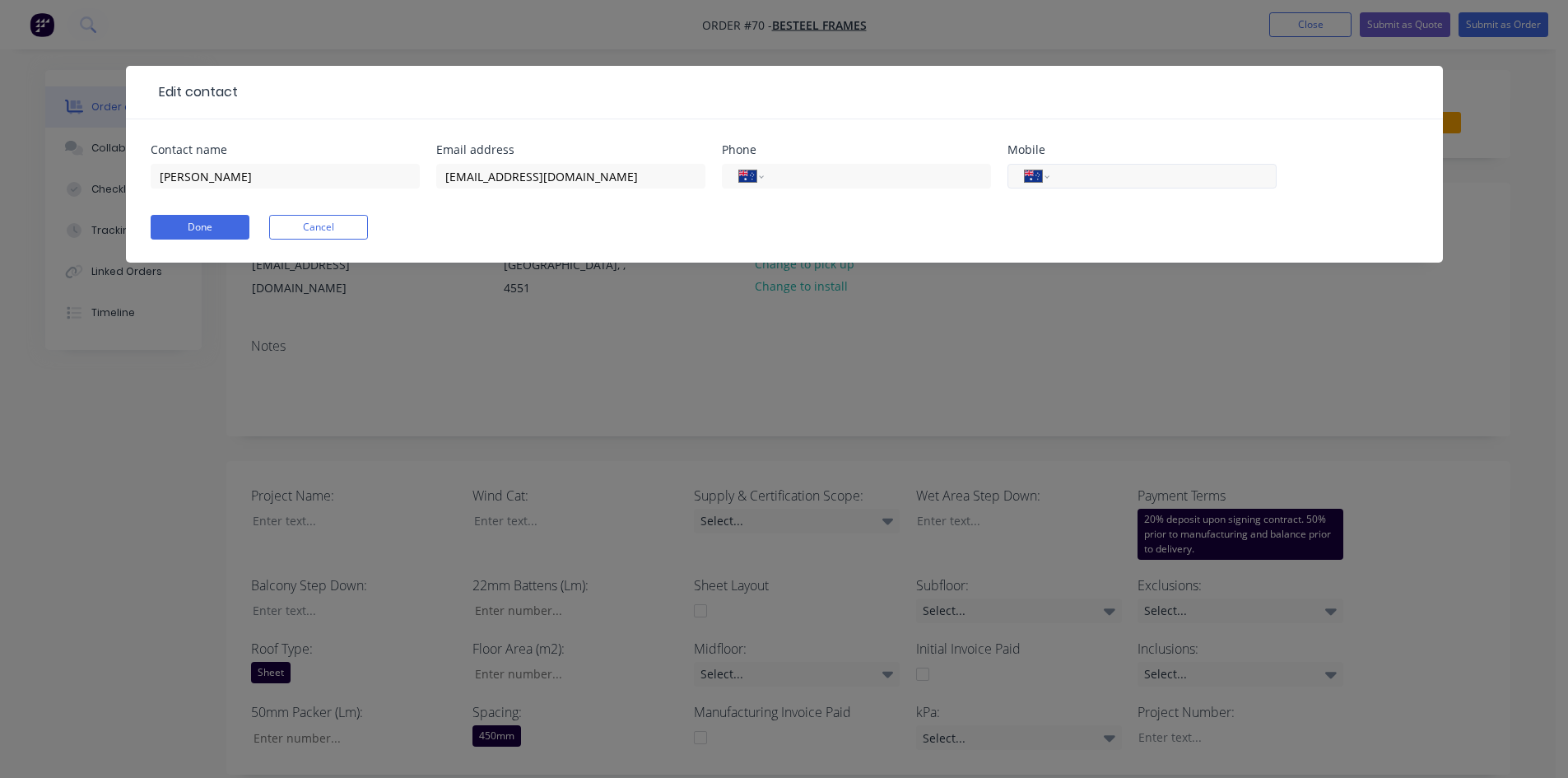
click at [1106, 173] on input "tel" at bounding box center [1160, 176] width 197 height 19
type input "0438 099 871"
click at [223, 222] on button "Done" at bounding box center [200, 227] width 99 height 25
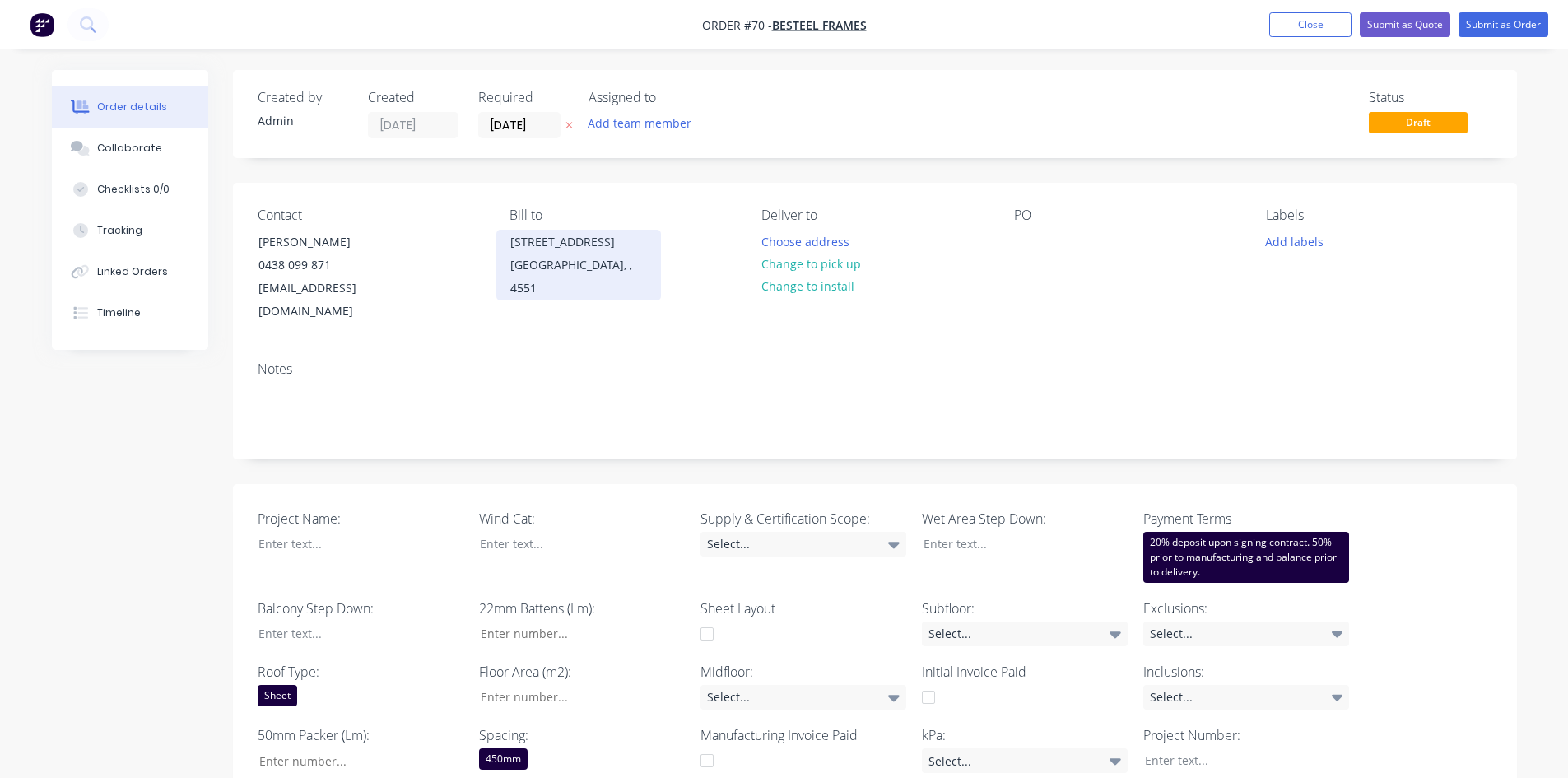
click at [549, 245] on div "[STREET_ADDRESS]" at bounding box center [579, 242] width 136 height 23
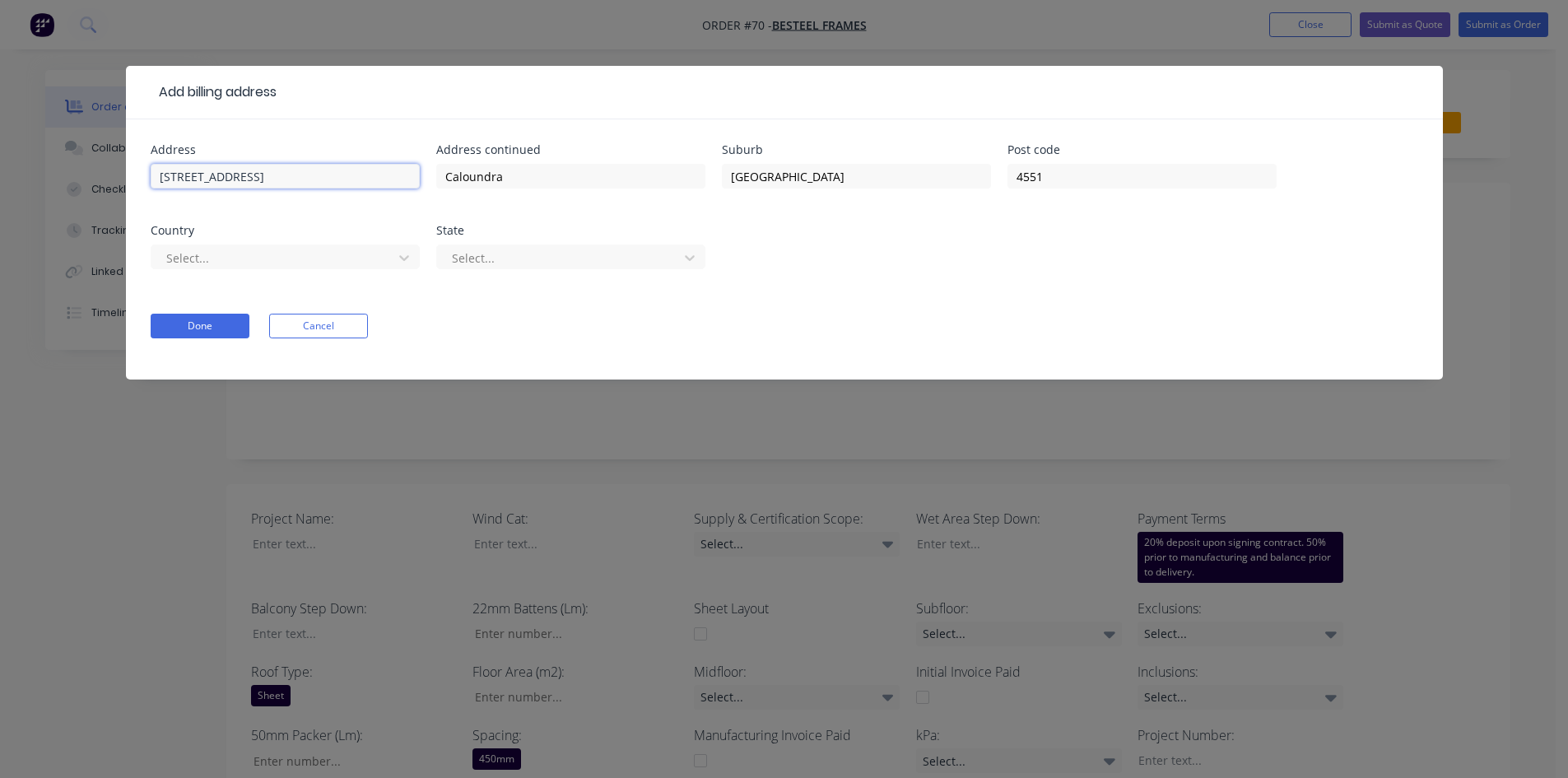
drag, startPoint x: 306, startPoint y: 185, endPoint x: 20, endPoint y: 174, distance: 286.2
click at [20, 174] on div "Add billing address Address [STREET_ADDRESS] Address [GEOGRAPHIC_DATA] Post cod…" at bounding box center [784, 389] width 1568 height 778
type input "[STREET_ADDRESS]"
click at [568, 172] on input "Caloundra" at bounding box center [570, 176] width 269 height 25
drag, startPoint x: 568, startPoint y: 172, endPoint x: 337, endPoint y: 172, distance: 231.0
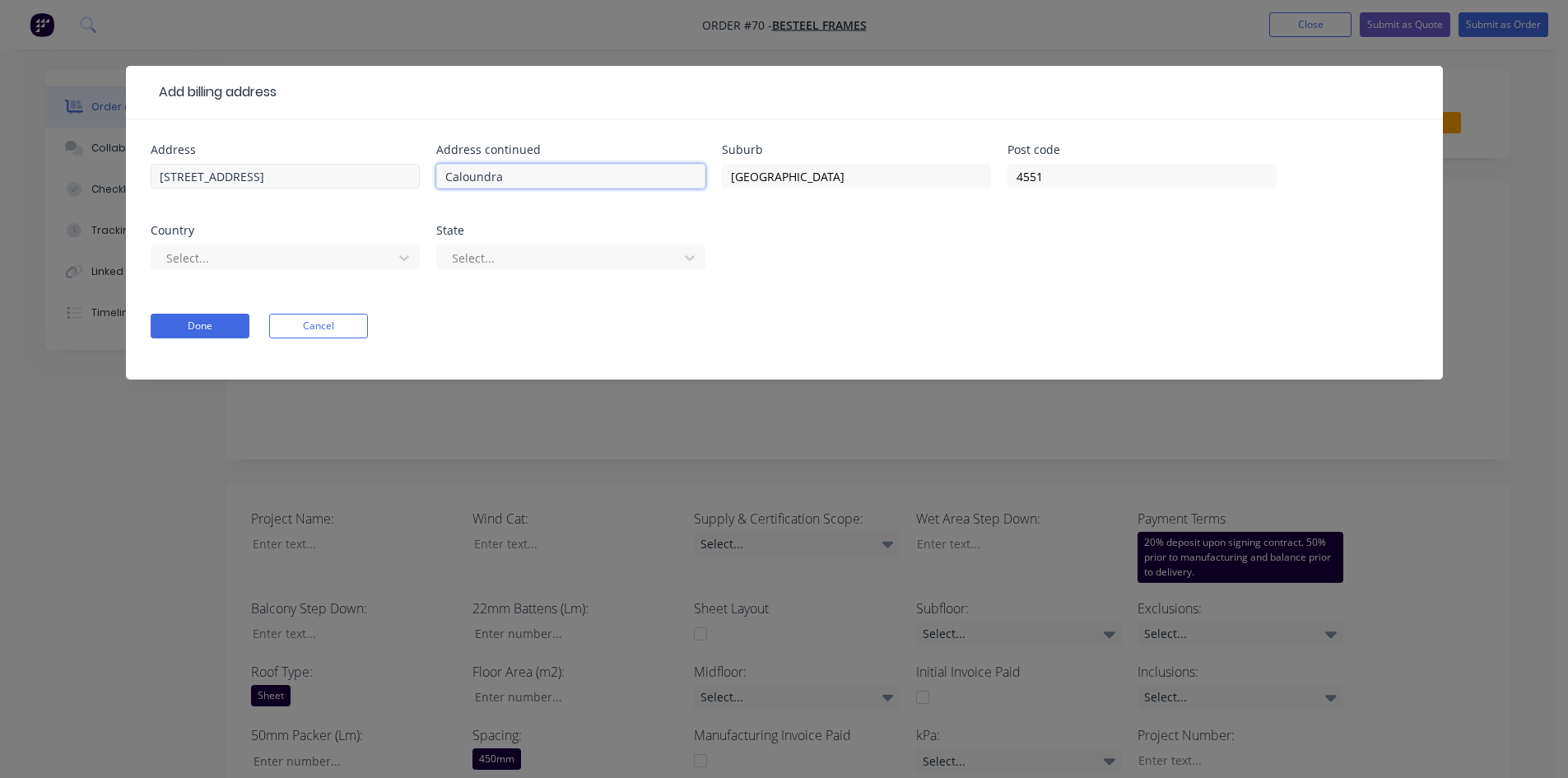
click at [337, 172] on div "Address 5 Progress Place Address [GEOGRAPHIC_DATA] [GEOGRAPHIC_DATA] Post code …" at bounding box center [784, 216] width 1268 height 145
drag, startPoint x: 874, startPoint y: 175, endPoint x: 645, endPoint y: 176, distance: 229.0
click at [645, 176] on div "Address [STREET_ADDRESS] Address continued Suburb [GEOGRAPHIC_DATA] Post code 4…" at bounding box center [784, 216] width 1268 height 145
type input "Yandina"
click at [1090, 176] on input "4551" at bounding box center [1142, 176] width 269 height 25
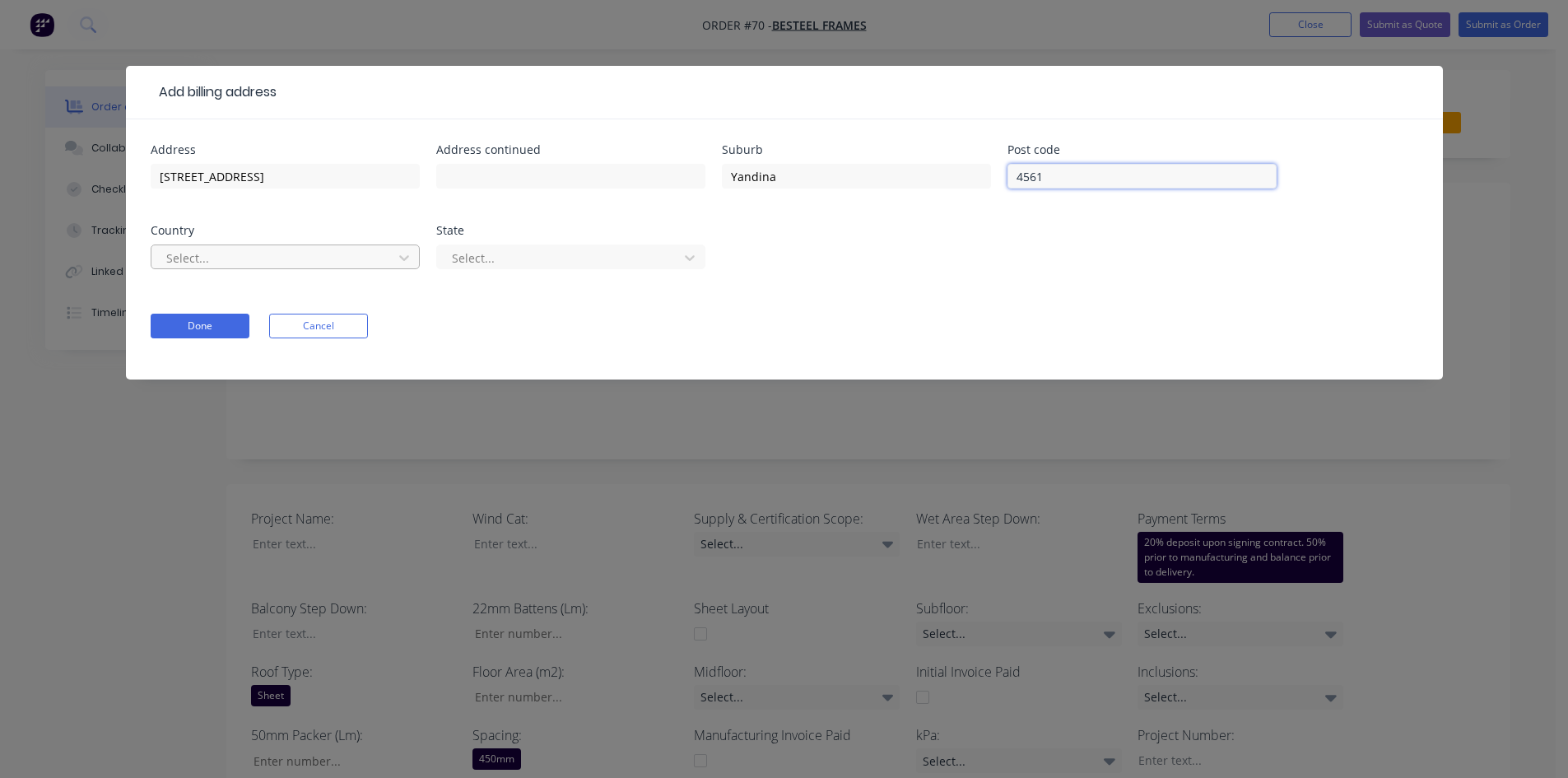
type input "4561"
click at [335, 264] on div at bounding box center [275, 258] width 220 height 21
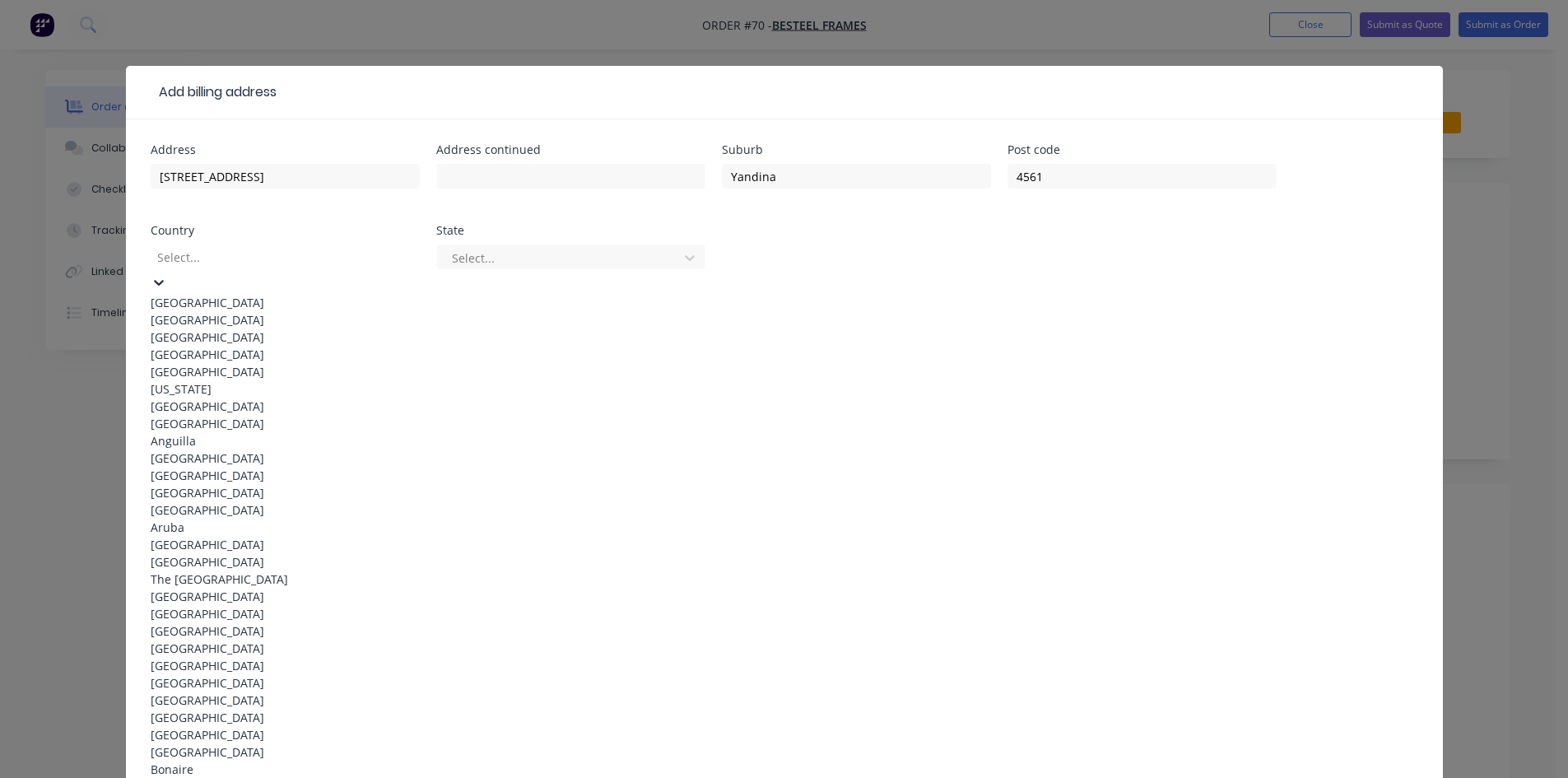
click at [315, 294] on div "[GEOGRAPHIC_DATA]" at bounding box center [285, 302] width 269 height 17
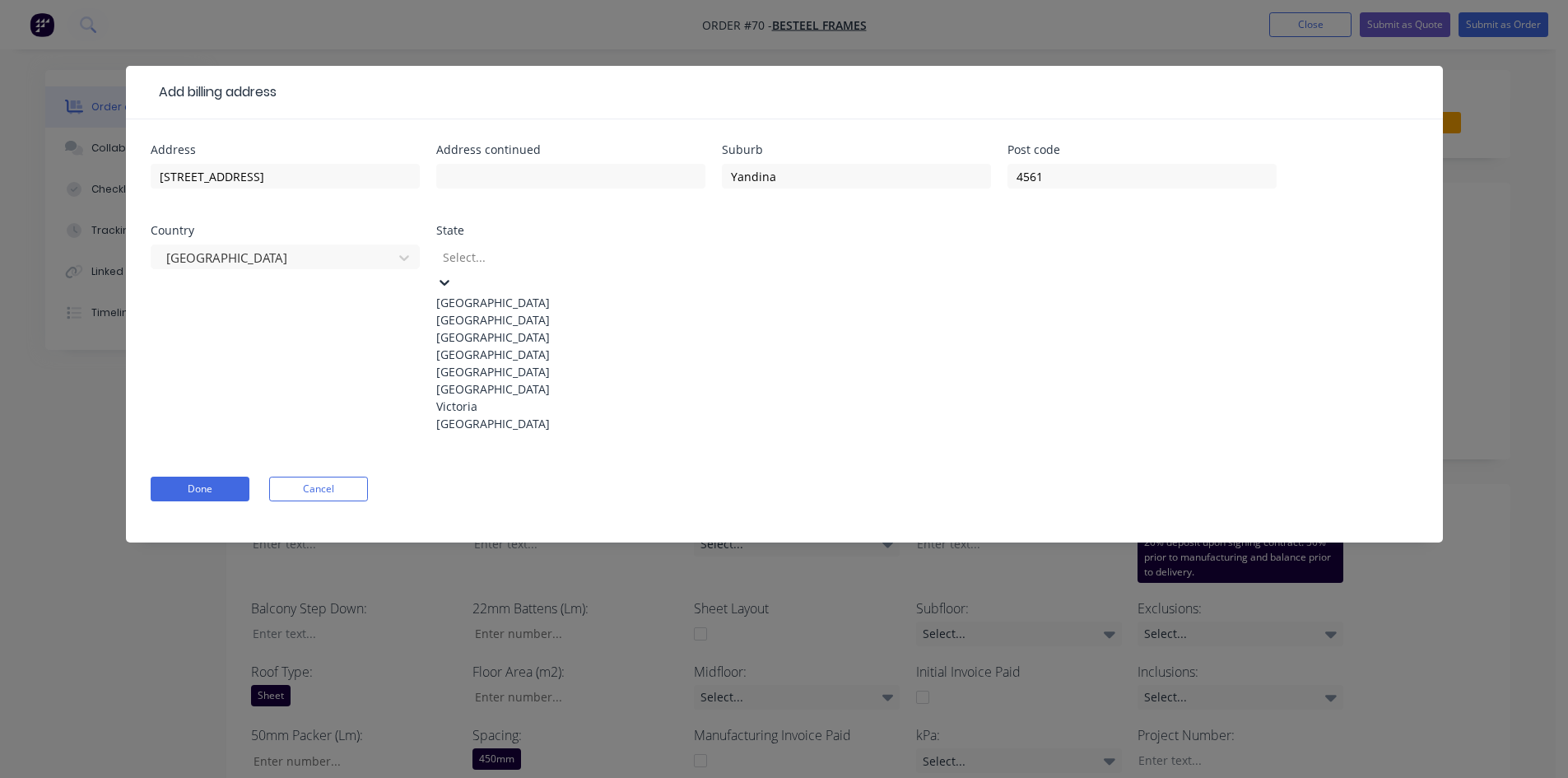
click at [492, 258] on div at bounding box center [560, 258] width 237 height 21
click at [507, 363] on div "[GEOGRAPHIC_DATA]" at bounding box center [570, 354] width 269 height 17
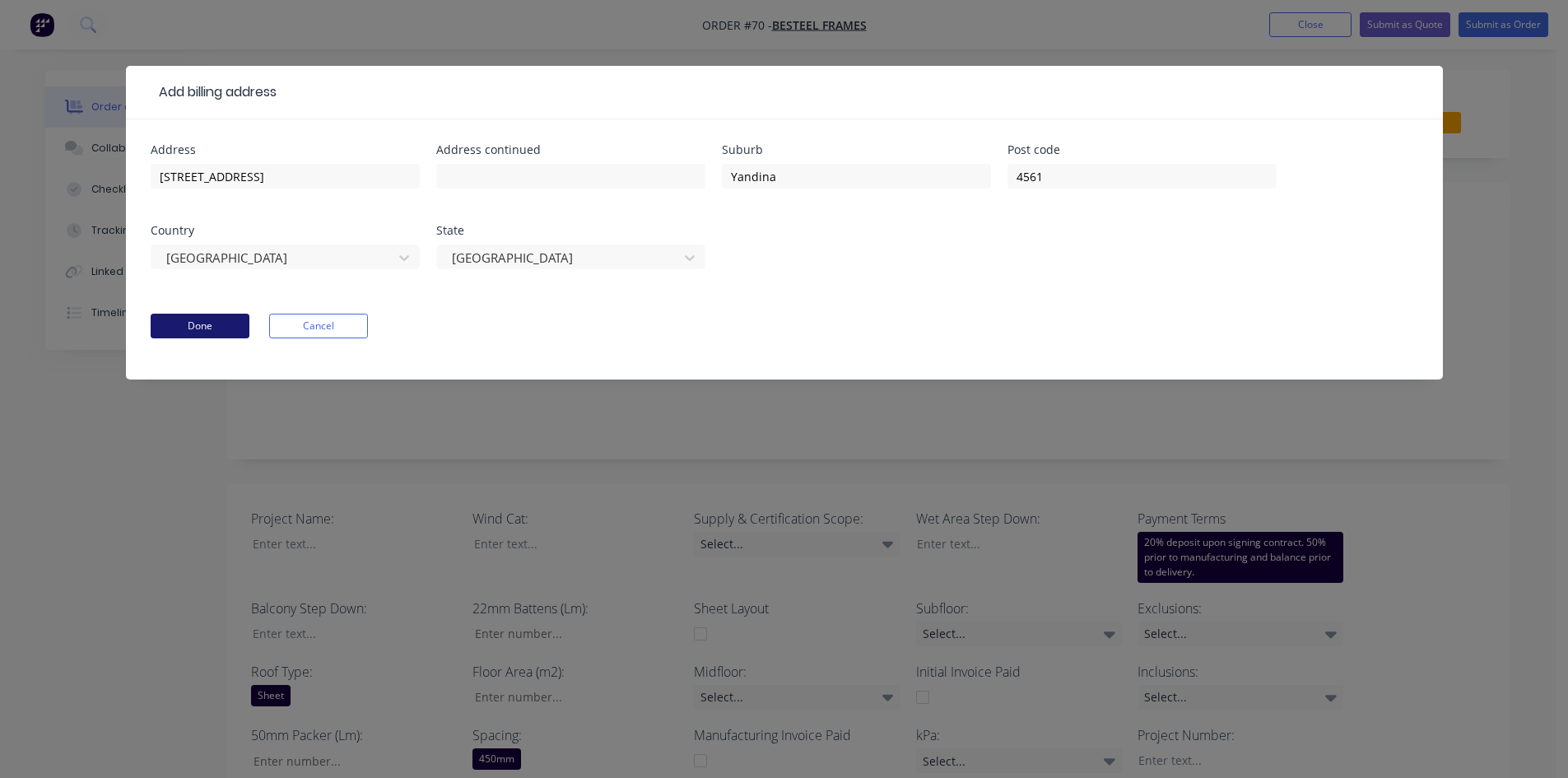
click at [204, 317] on button "Done" at bounding box center [200, 326] width 99 height 25
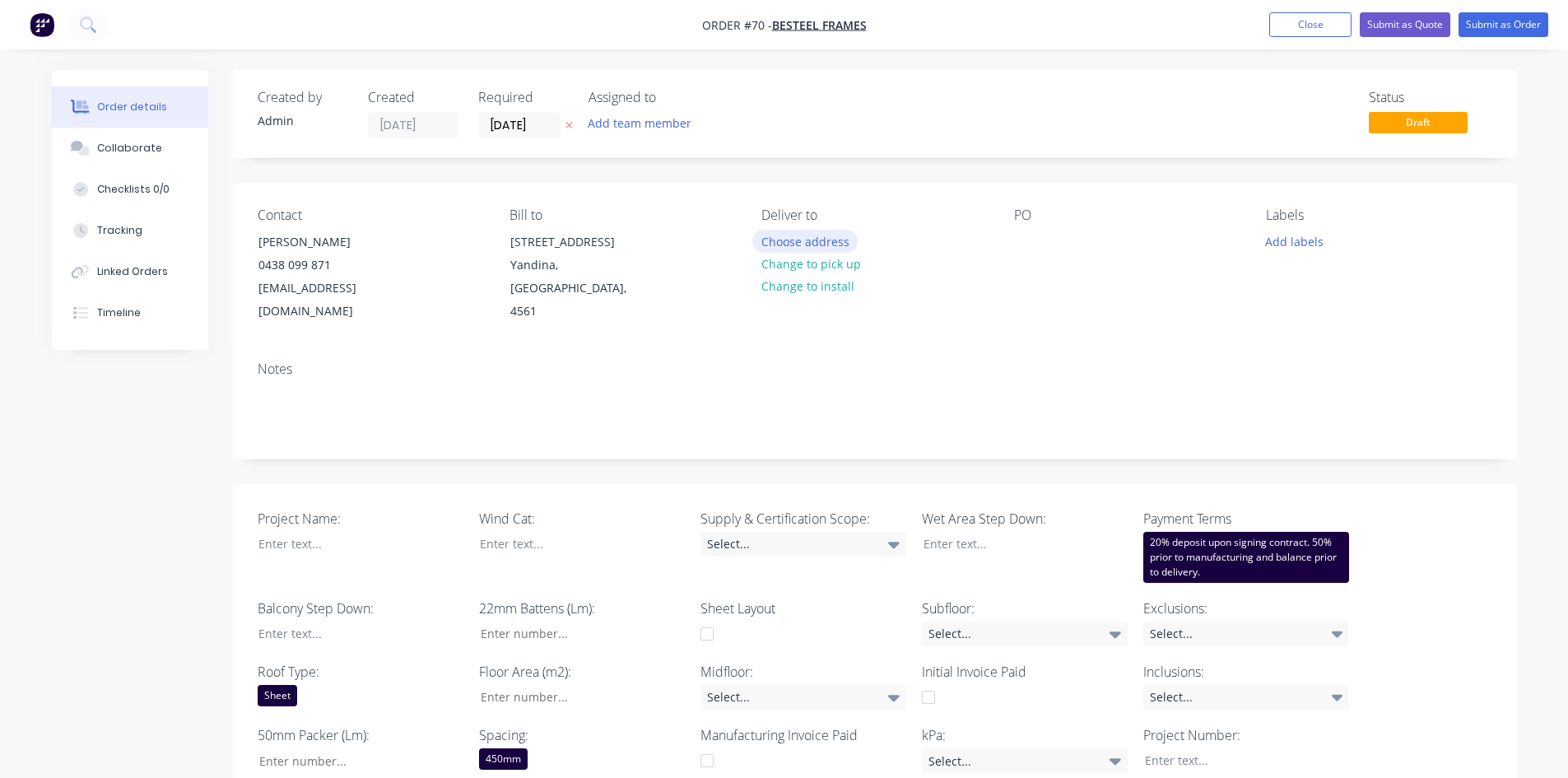
click at [806, 247] on button "Choose address" at bounding box center [804, 240] width 105 height 22
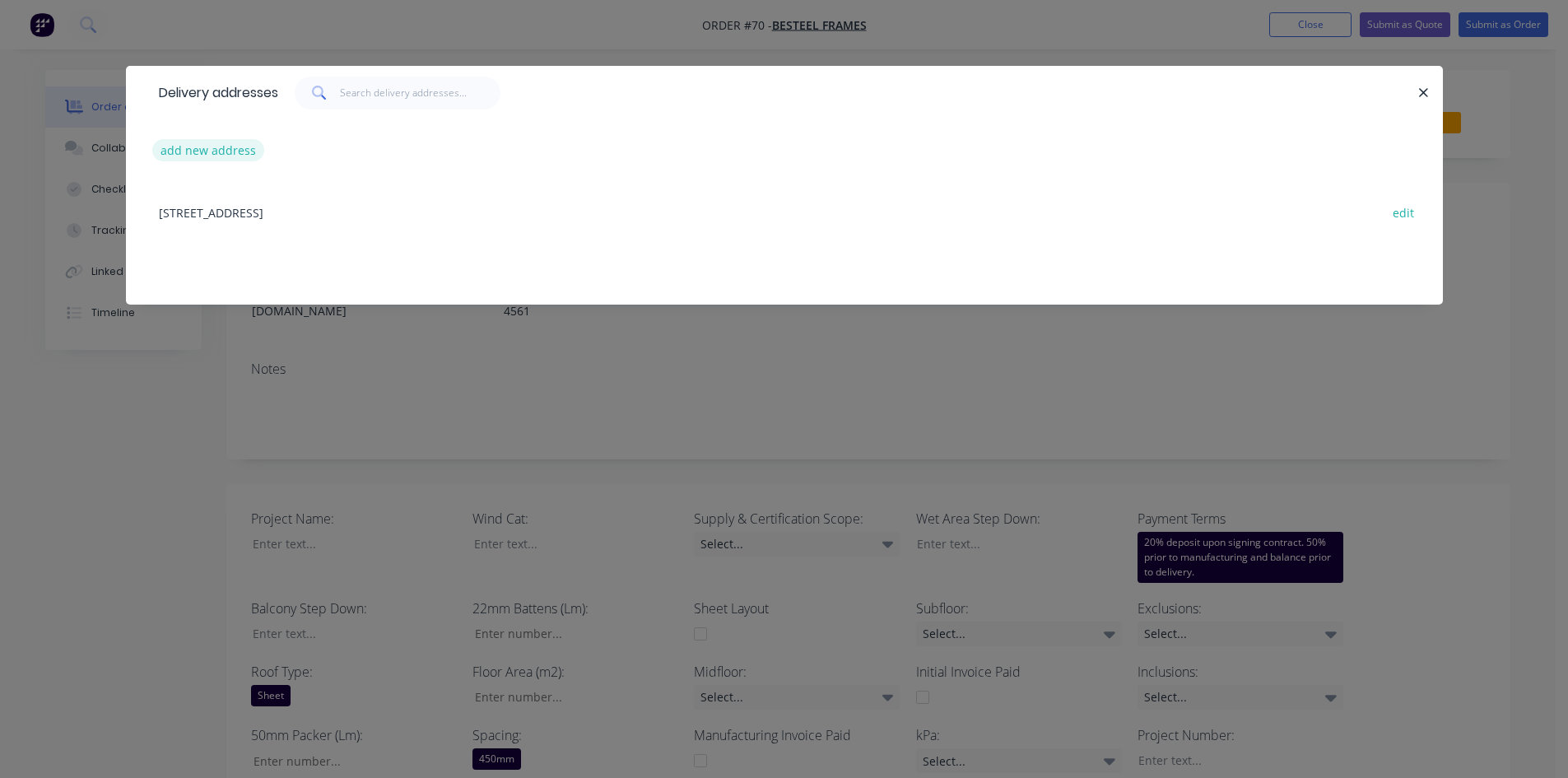
click at [204, 145] on button "add new address" at bounding box center [208, 150] width 113 height 22
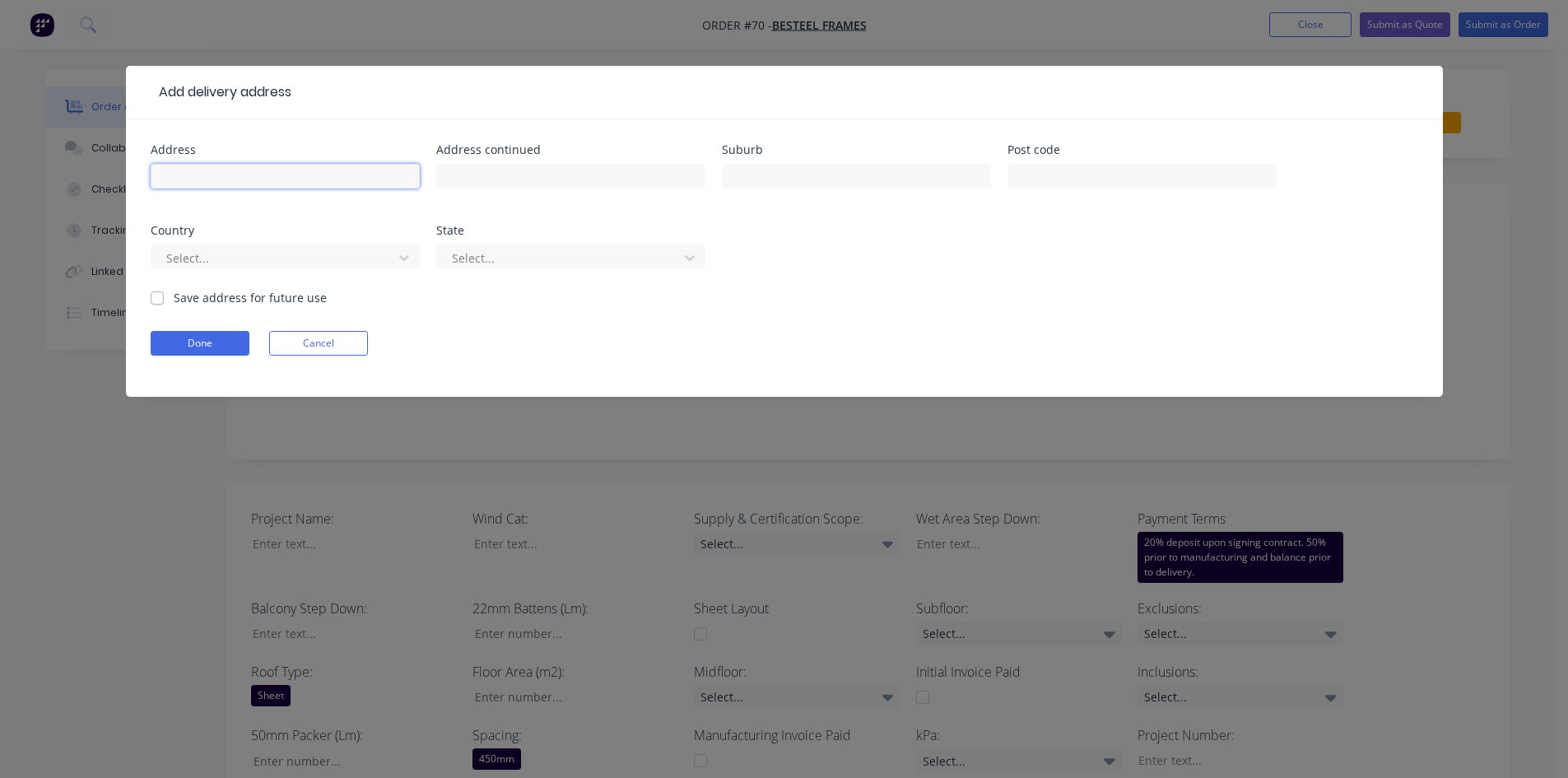
click at [247, 168] on input "text" at bounding box center [285, 176] width 269 height 25
type input "[STREET_ADDRESS]"
click at [746, 177] on input "text" at bounding box center [856, 176] width 269 height 25
type input "Yandina"
click at [1037, 176] on input "text" at bounding box center [1142, 176] width 269 height 25
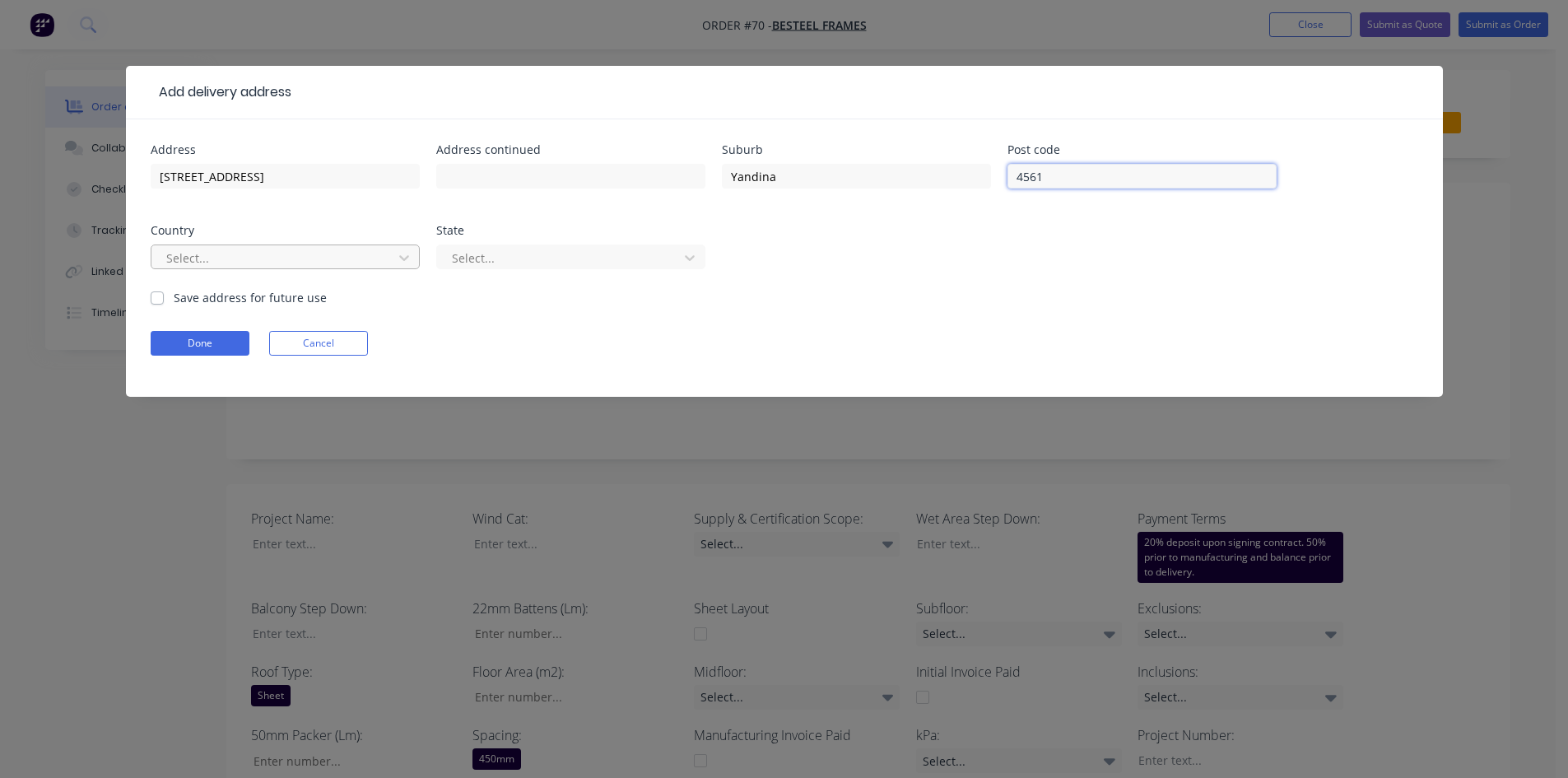
type input "4561"
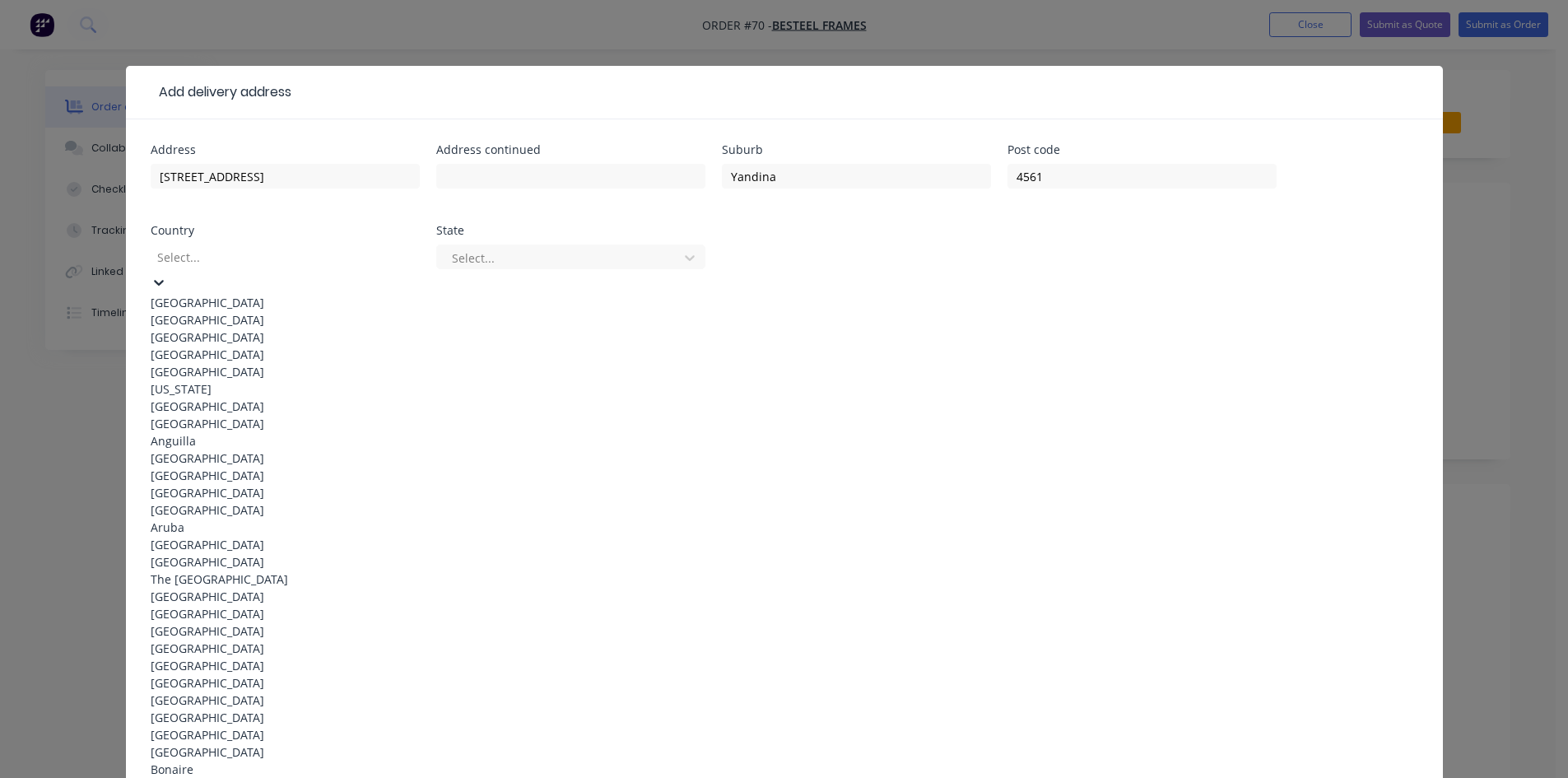
click at [321, 250] on div at bounding box center [274, 258] width 237 height 21
click at [265, 300] on div "[GEOGRAPHIC_DATA]" at bounding box center [285, 302] width 269 height 17
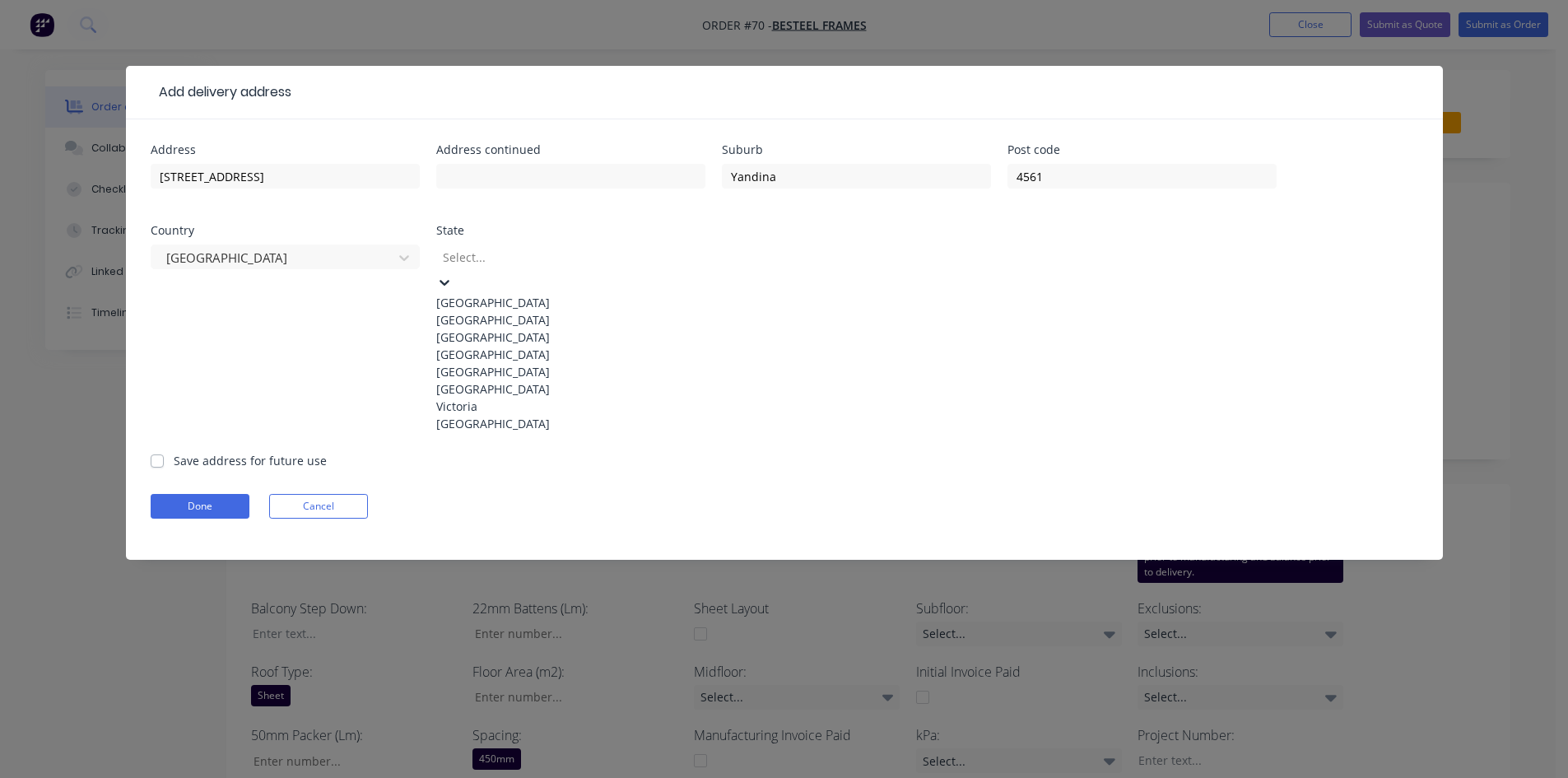
click at [541, 257] on div at bounding box center [560, 258] width 237 height 21
click at [489, 363] on div "[GEOGRAPHIC_DATA]" at bounding box center [570, 354] width 269 height 17
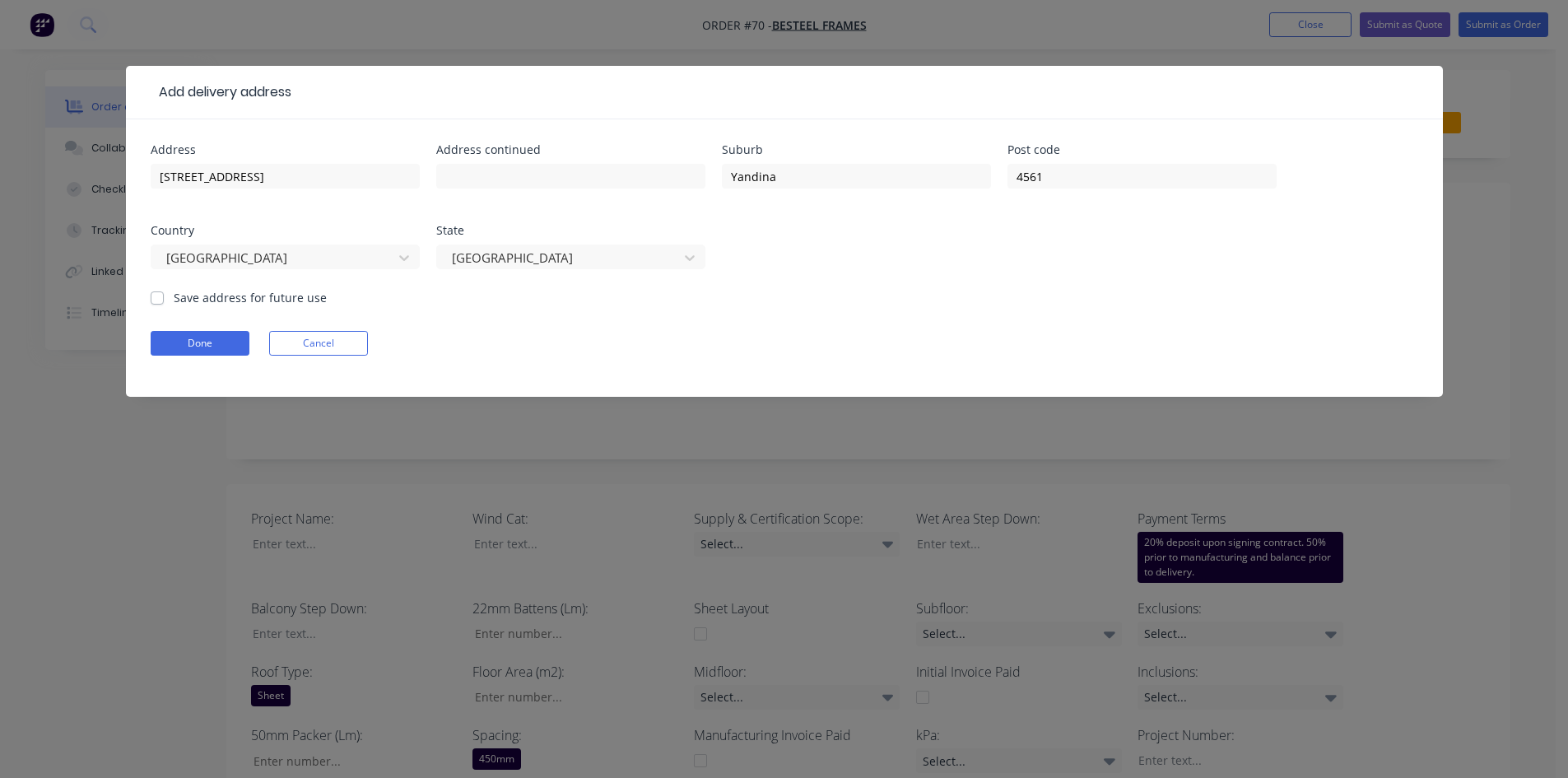
click at [173, 297] on label "Save address for future use" at bounding box center [250, 298] width 153 height 17
click at [160, 297] on input "Save address for future use" at bounding box center [157, 297] width 13 height 16
checkbox input "true"
click at [181, 337] on button "Done" at bounding box center [200, 343] width 99 height 25
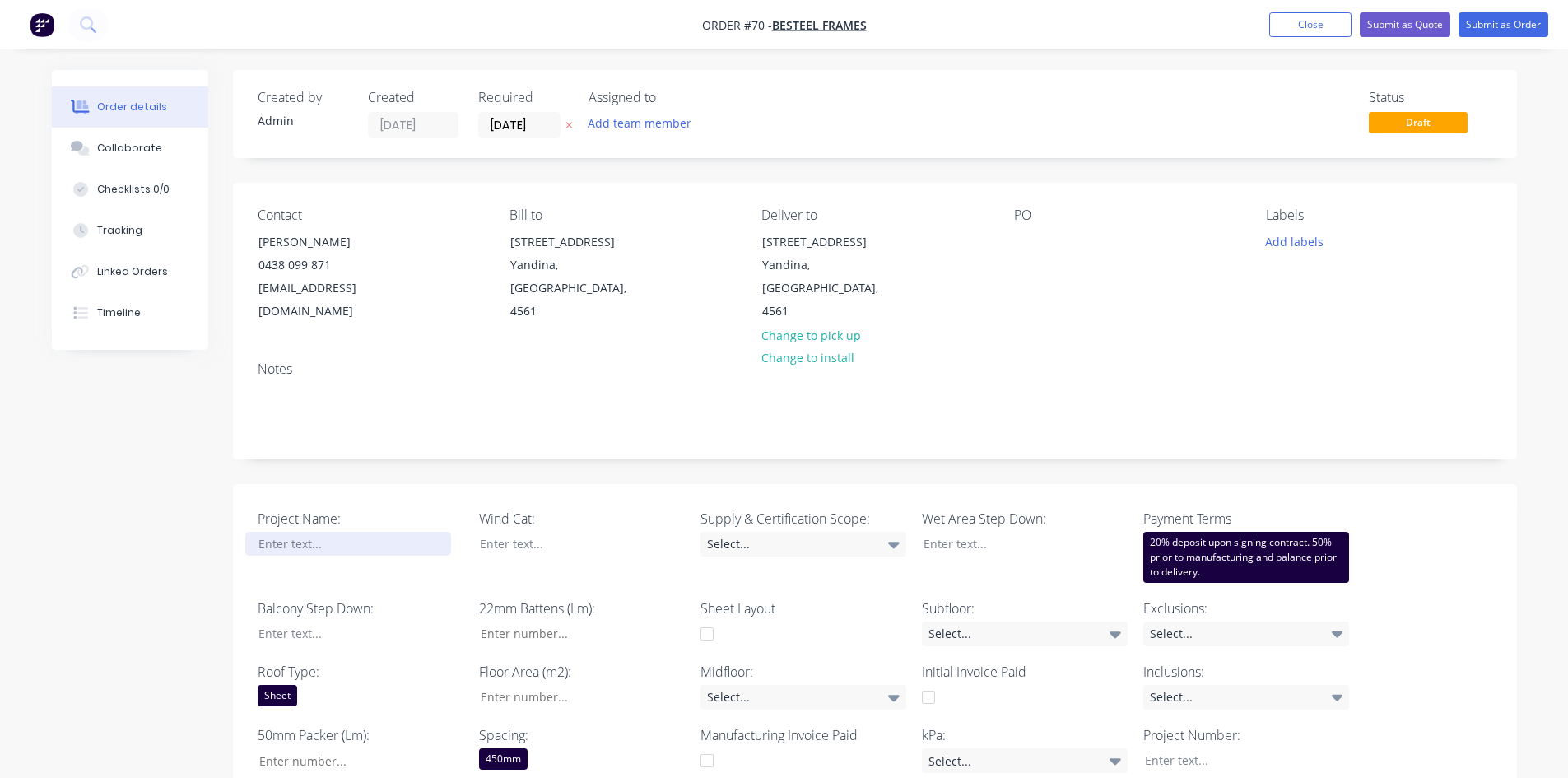
click at [320, 532] on div at bounding box center [348, 543] width 206 height 24
click at [311, 600] on div at bounding box center [348, 633] width 206 height 24
click at [344, 600] on div at bounding box center [348, 633] width 206 height 24
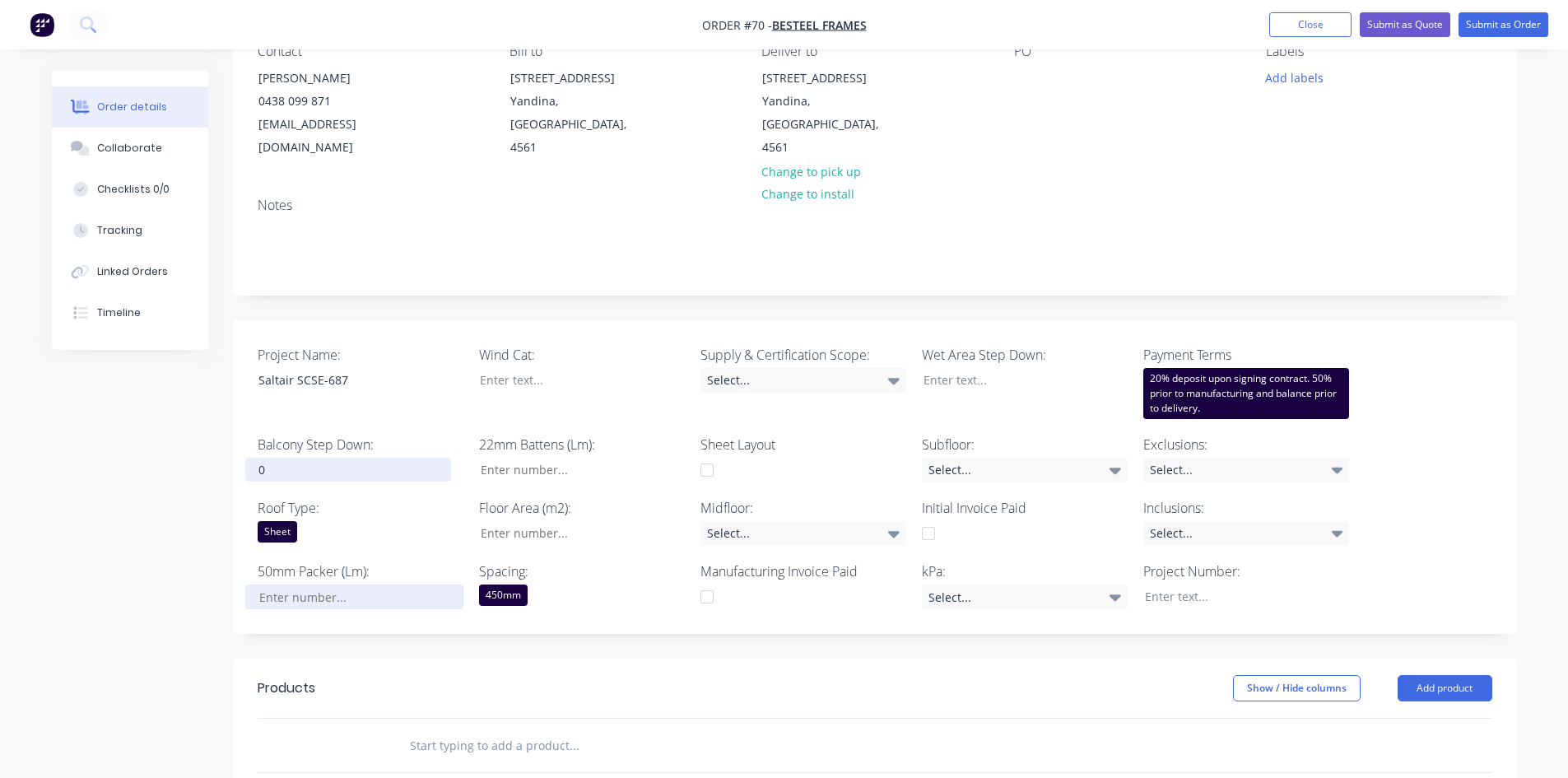
scroll to position [165, 0]
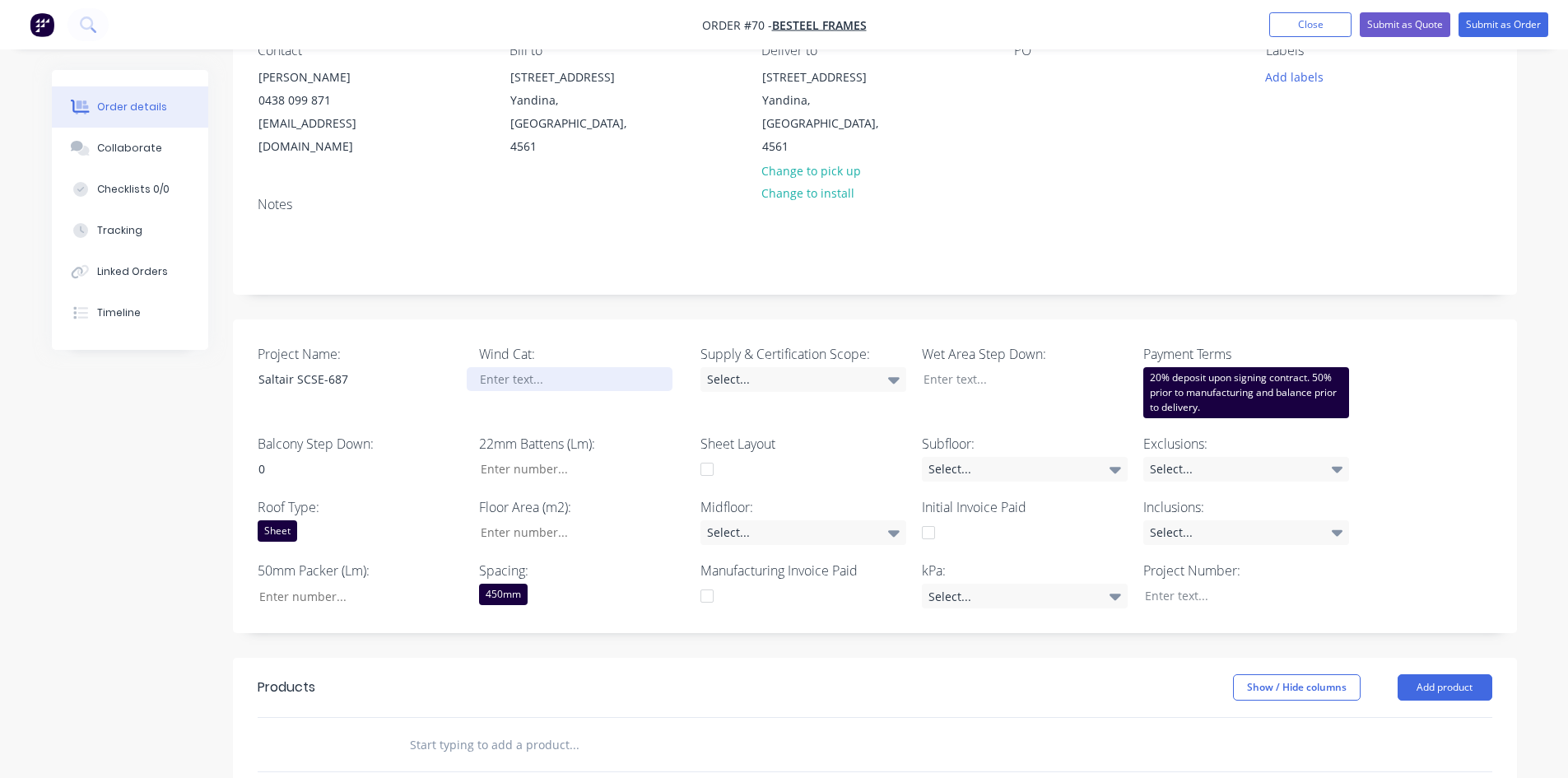
click at [485, 367] on div at bounding box center [569, 378] width 206 height 24
click at [793, 367] on div "Select..." at bounding box center [802, 379] width 206 height 25
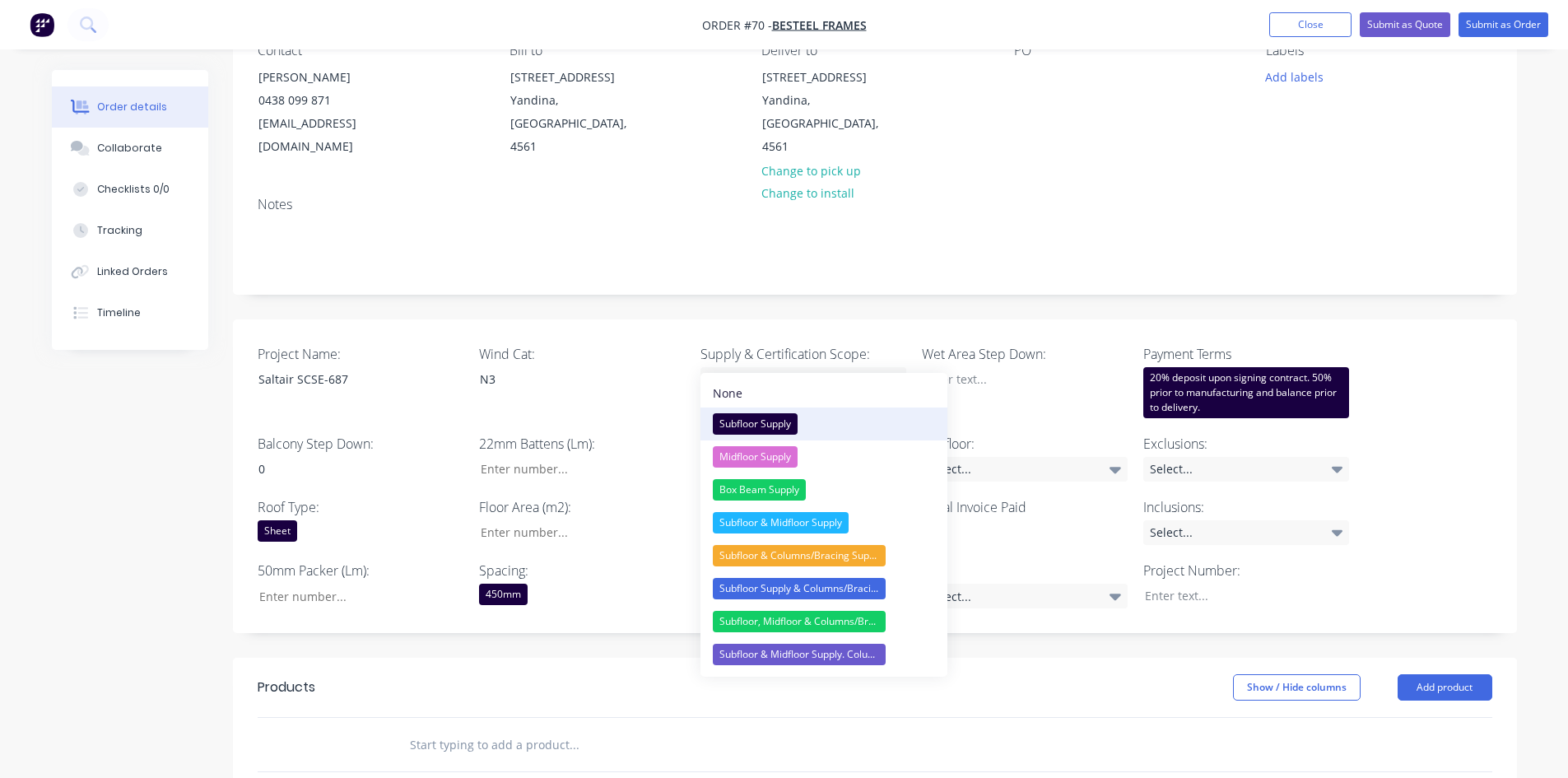
click at [746, 422] on div "Subfloor Supply" at bounding box center [754, 424] width 84 height 22
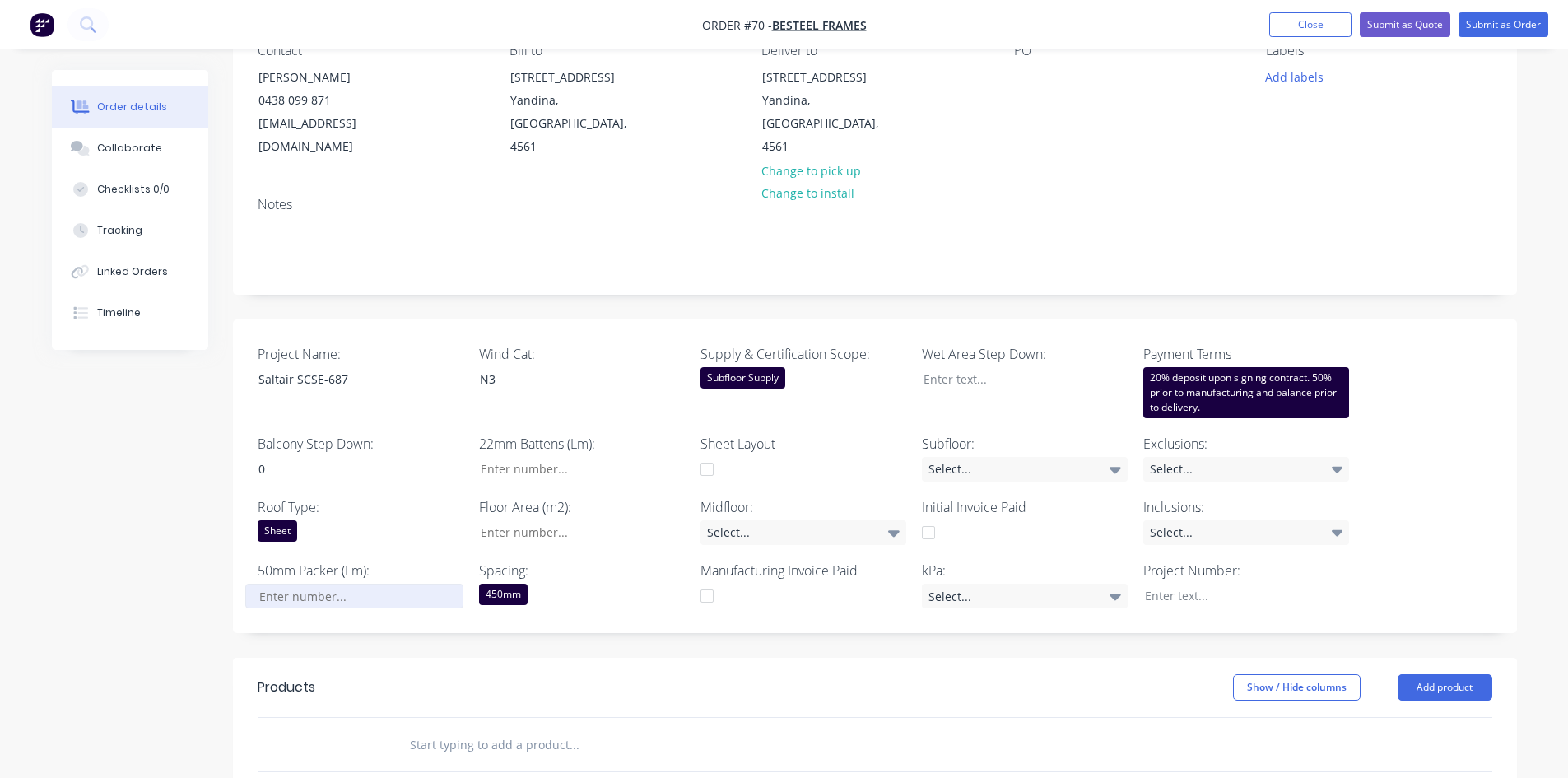
click at [297, 584] on input "Project Name:" at bounding box center [353, 596] width 217 height 25
click at [734, 520] on div "Select..." at bounding box center [802, 533] width 206 height 25
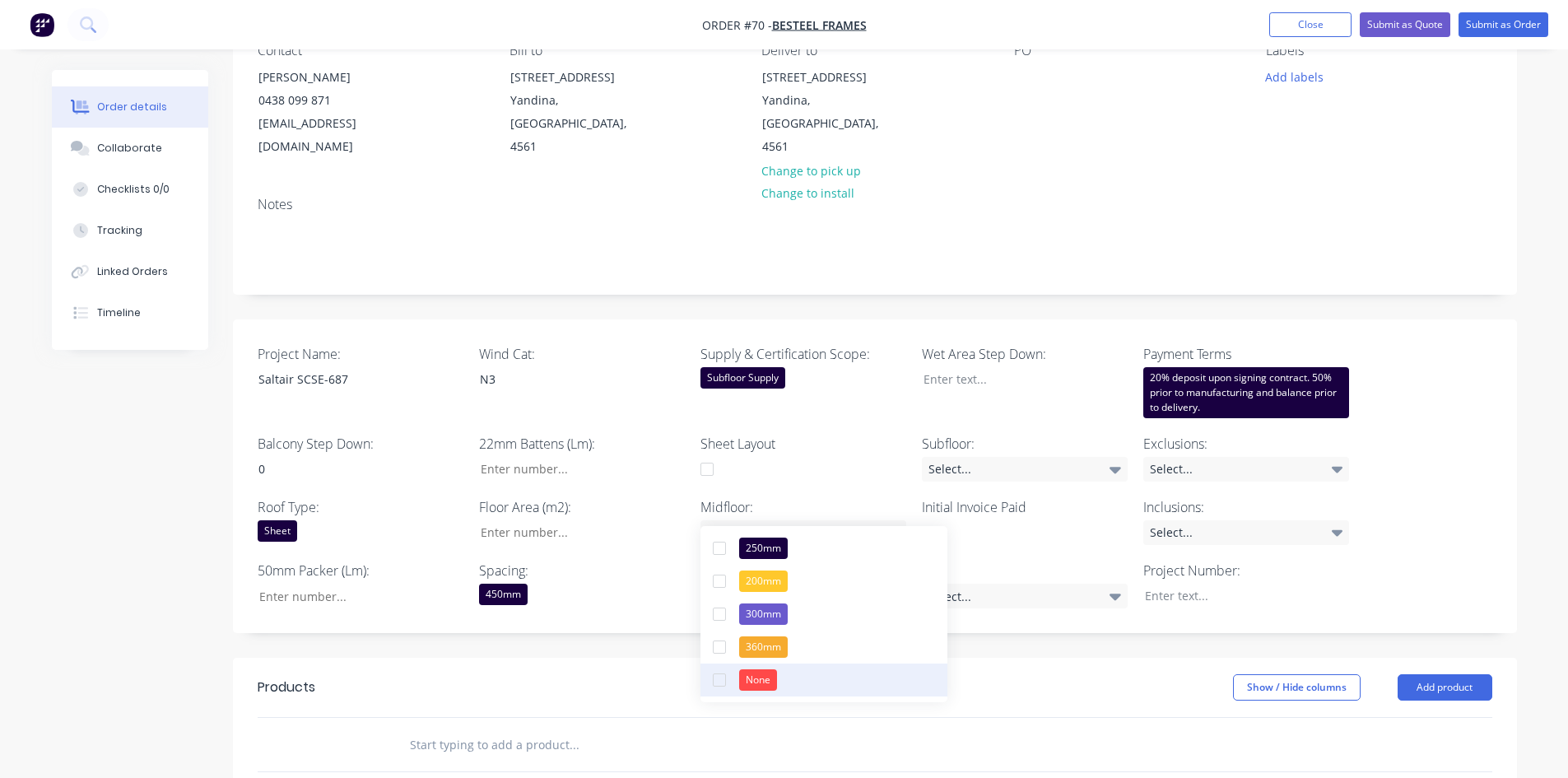
click at [774, 600] on div "None" at bounding box center [758, 679] width 38 height 22
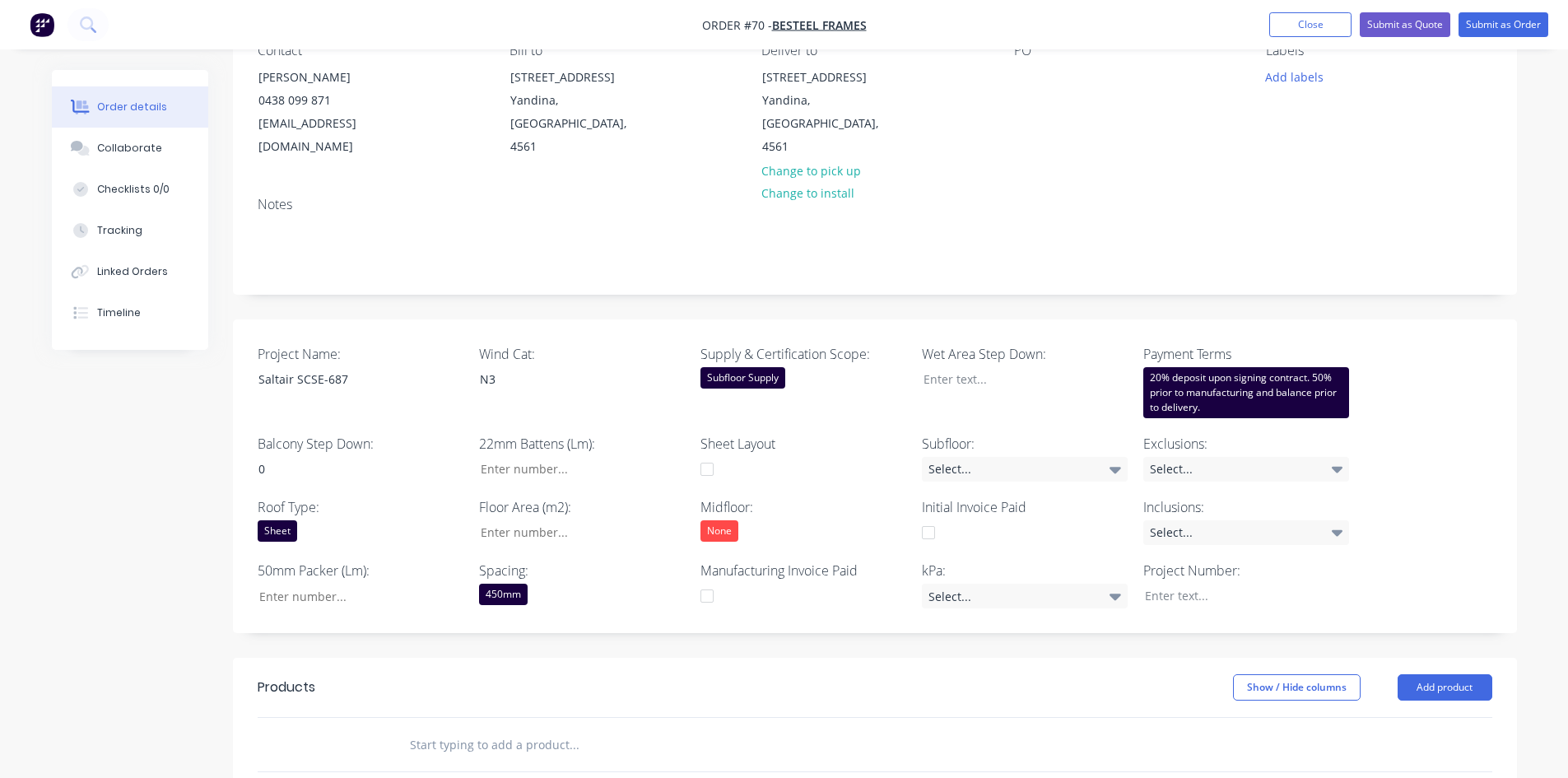
click at [618, 600] on div "Created by Admin Created [DATE] Required [DATE] Assigned to Add team member Sta…" at bounding box center [874, 536] width 1284 height 1262
click at [504, 584] on div "450mm" at bounding box center [503, 594] width 48 height 22
click at [427, 599] on div "Project Name: Saltair SCSE-687 Wind Cat: N3 Supply & Certification Scope: Subfl…" at bounding box center [874, 477] width 1284 height 315
click at [526, 584] on div "450mm" at bounding box center [503, 594] width 48 height 22
click at [854, 600] on div "Show / Hide columns Add product" at bounding box center [1005, 687] width 972 height 27
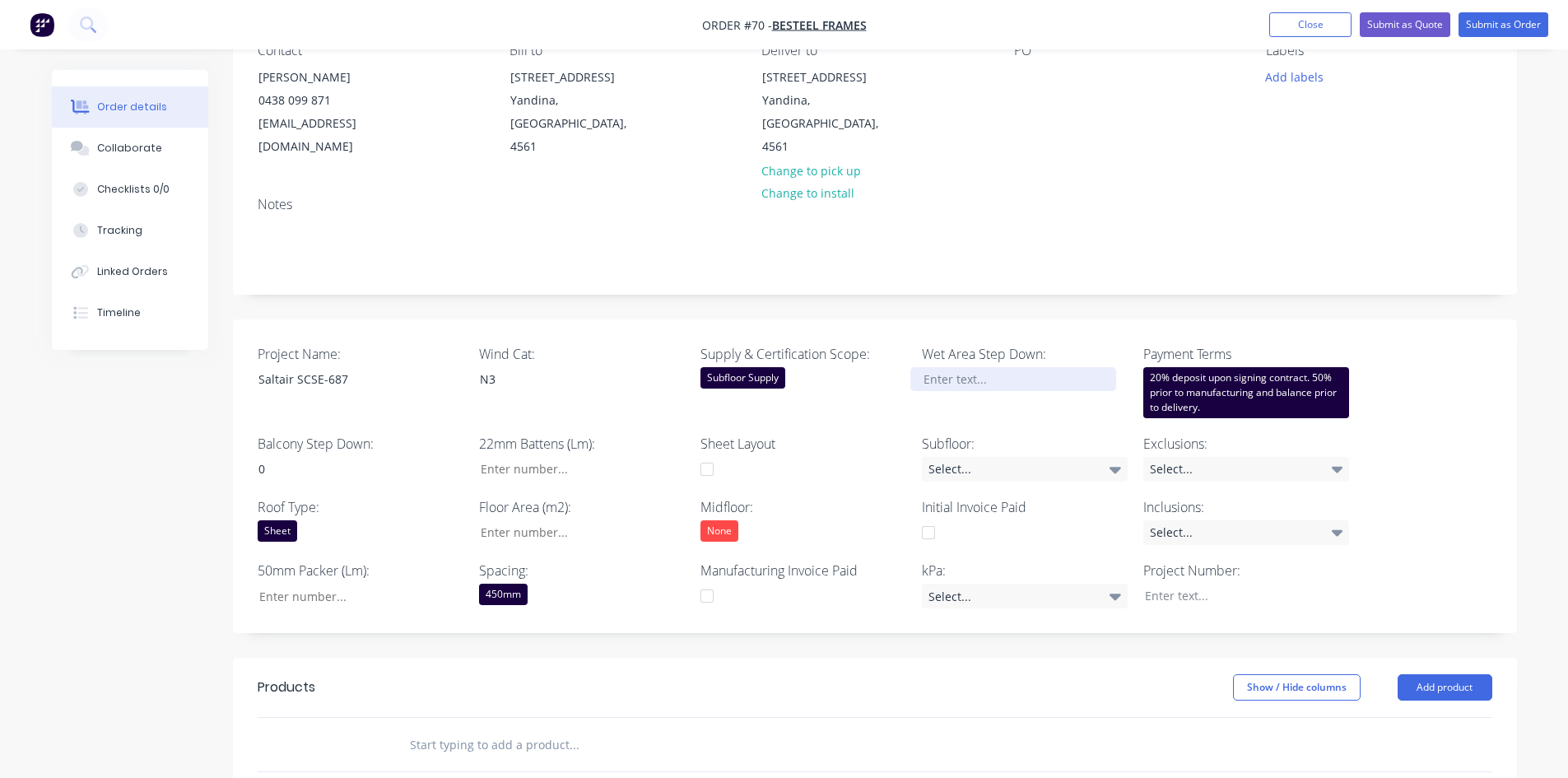
click at [981, 367] on div at bounding box center [1013, 378] width 206 height 24
click at [982, 457] on div "Select..." at bounding box center [1024, 469] width 206 height 25
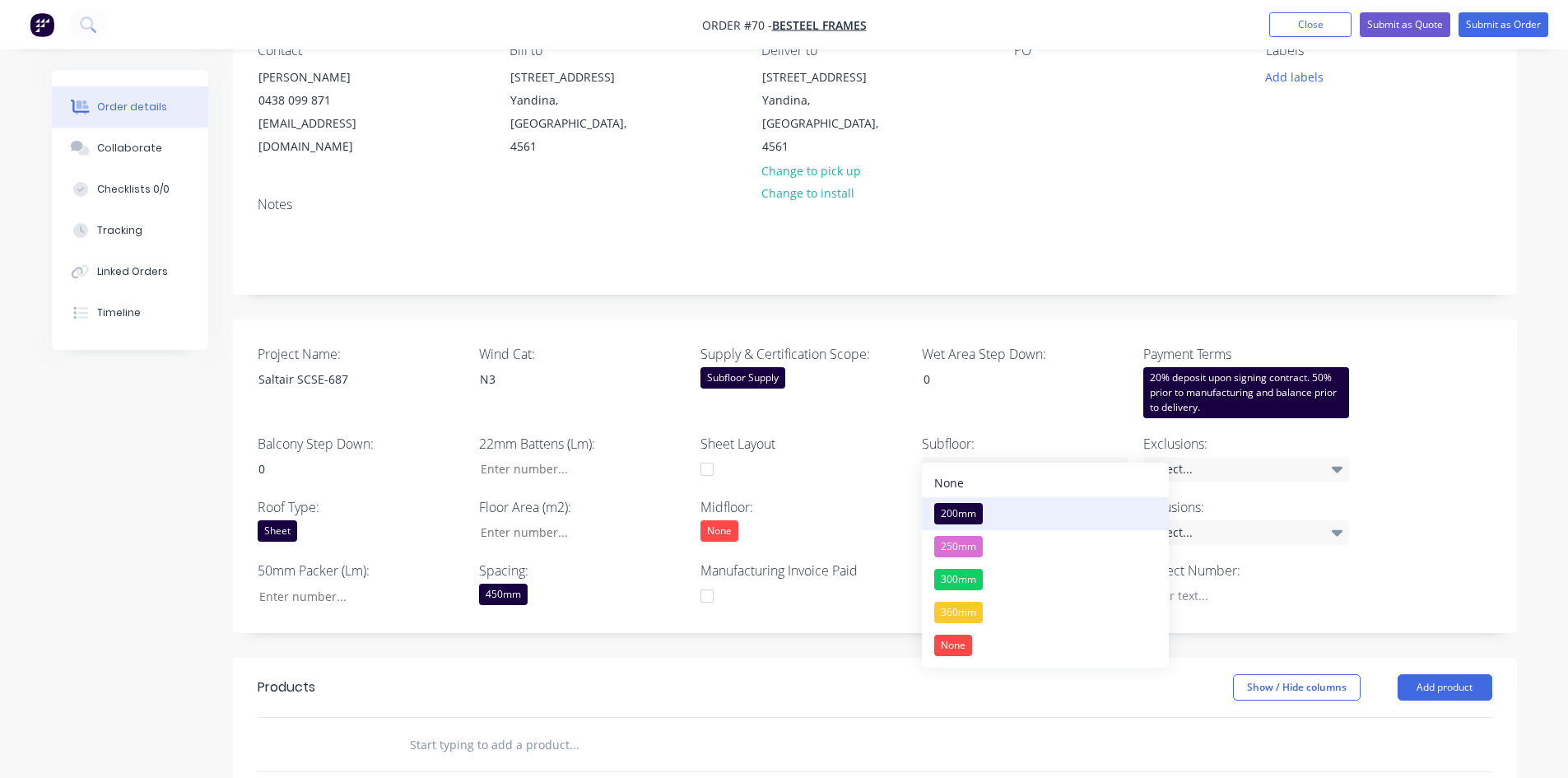
click at [960, 517] on div "200mm" at bounding box center [958, 514] width 48 height 22
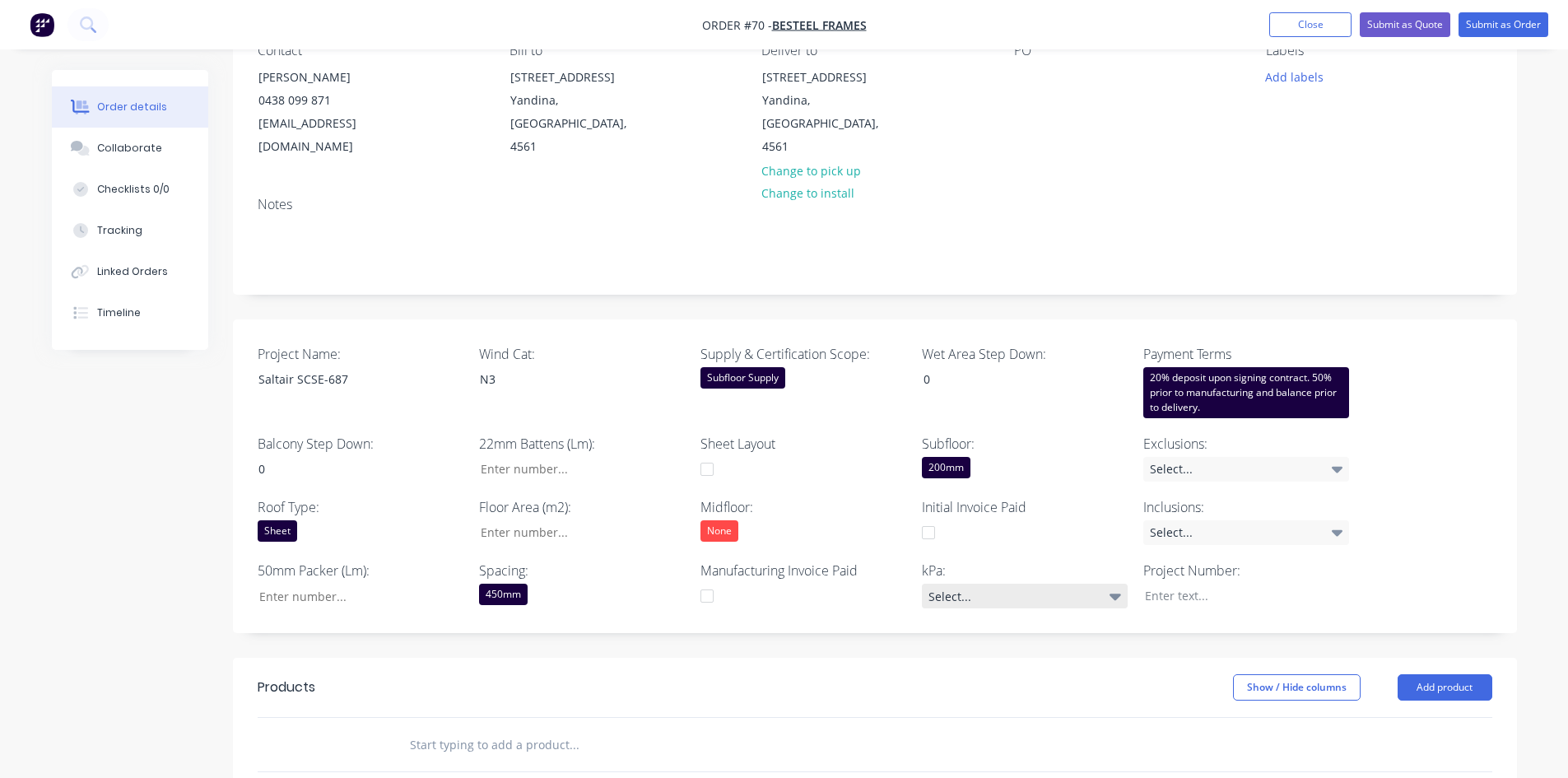
click at [965, 584] on div "Select..." at bounding box center [1024, 596] width 206 height 25
click at [958, 600] on div "1.5kPa" at bounding box center [956, 641] width 44 height 22
click at [920, 600] on div "Created by Admin Created [DATE] Required [DATE] Assigned to Add team member Sta…" at bounding box center [874, 536] width 1284 height 1262
click at [1184, 457] on div "Select..." at bounding box center [1246, 469] width 206 height 25
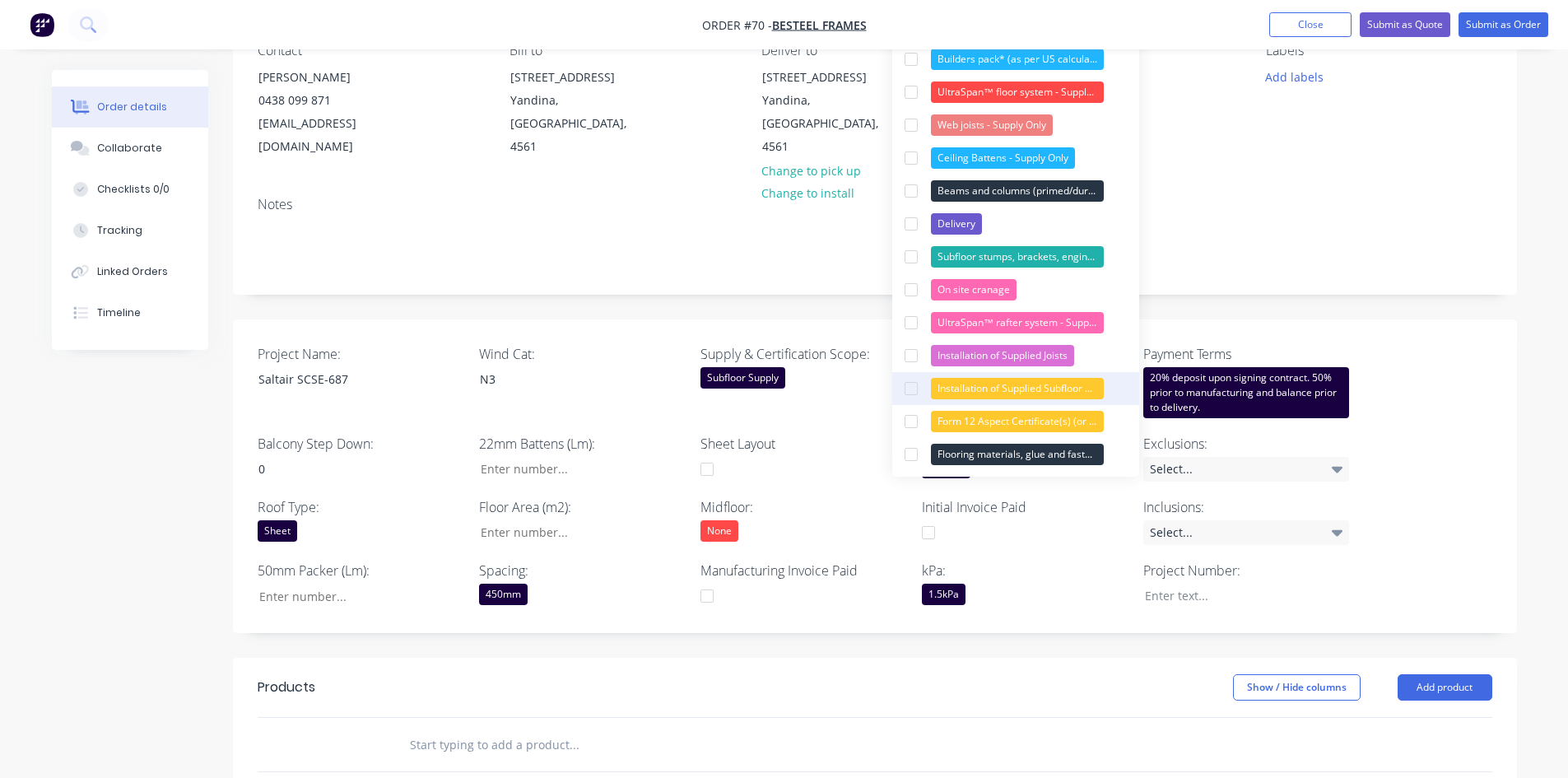
click at [994, 386] on div "Installation of Supplied Subfloor Beams and columns Items" at bounding box center [1017, 389] width 172 height 22
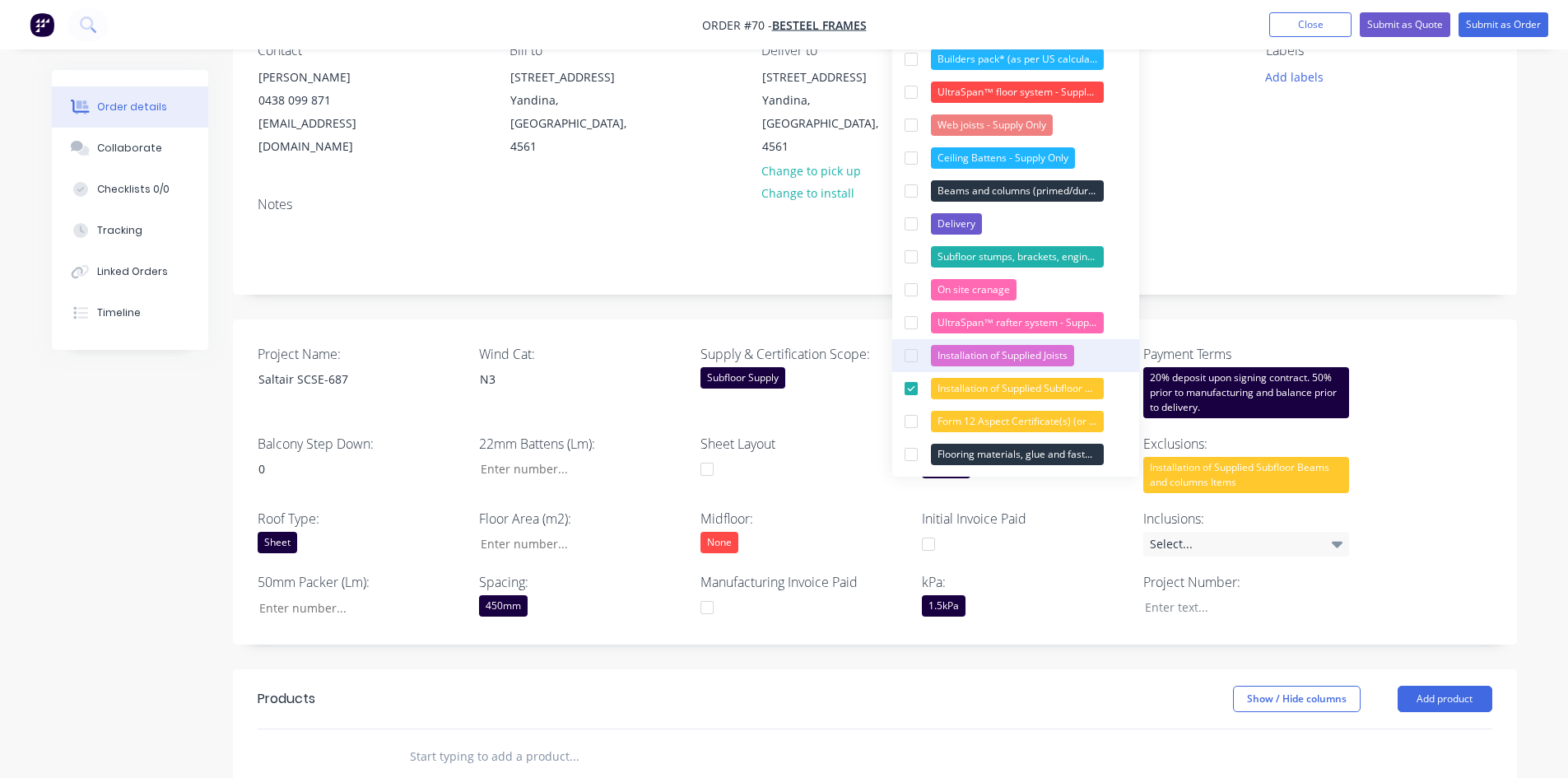
click at [1006, 360] on div "Installation of Supplied Joists" at bounding box center [1001, 355] width 143 height 22
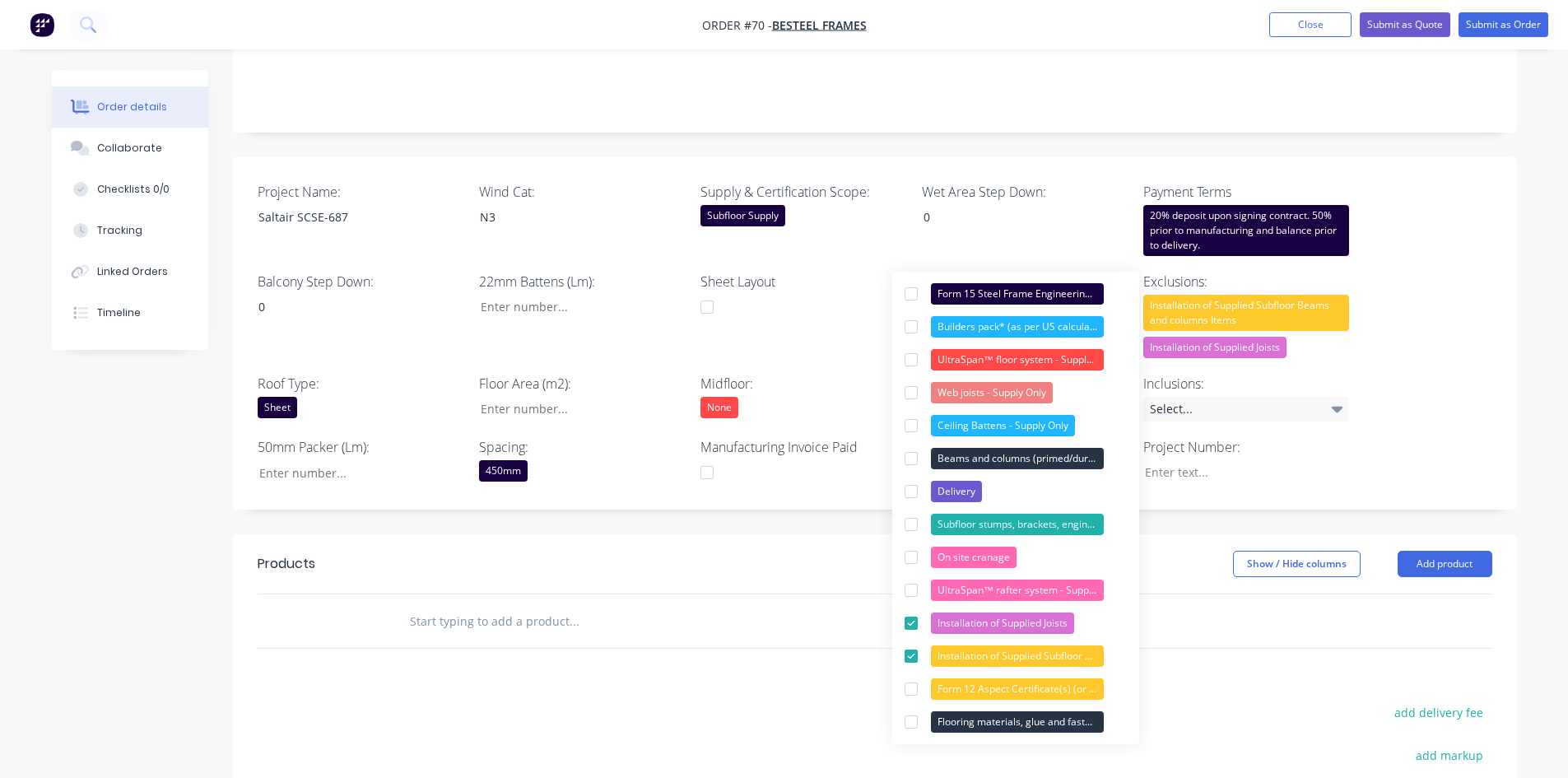
scroll to position [329, 0]
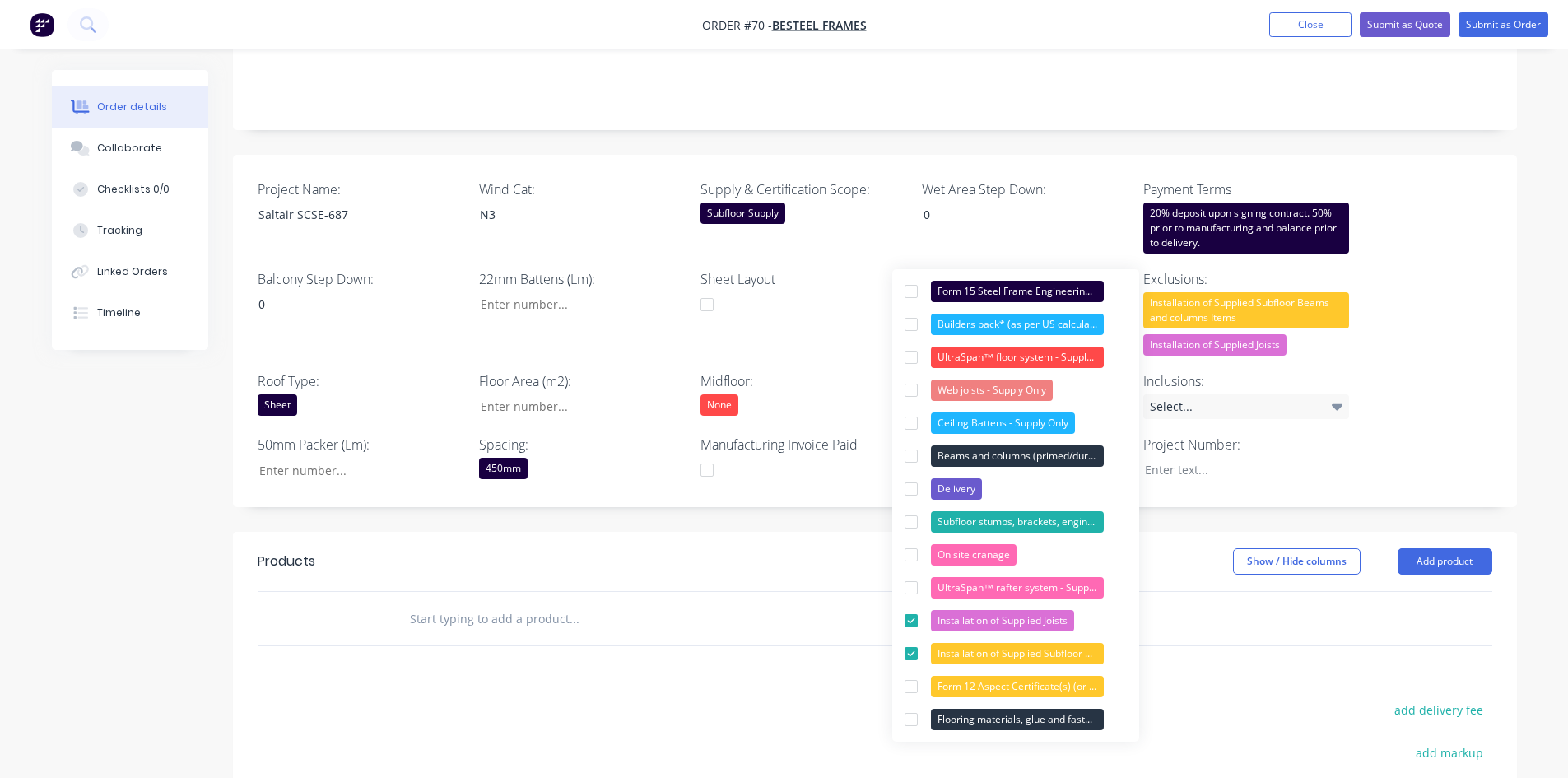
click at [1263, 353] on div "Project Name: Saltair SCSE-687 Wind Cat: N3 Supply & Certification Scope: Subfl…" at bounding box center [874, 331] width 1284 height 353
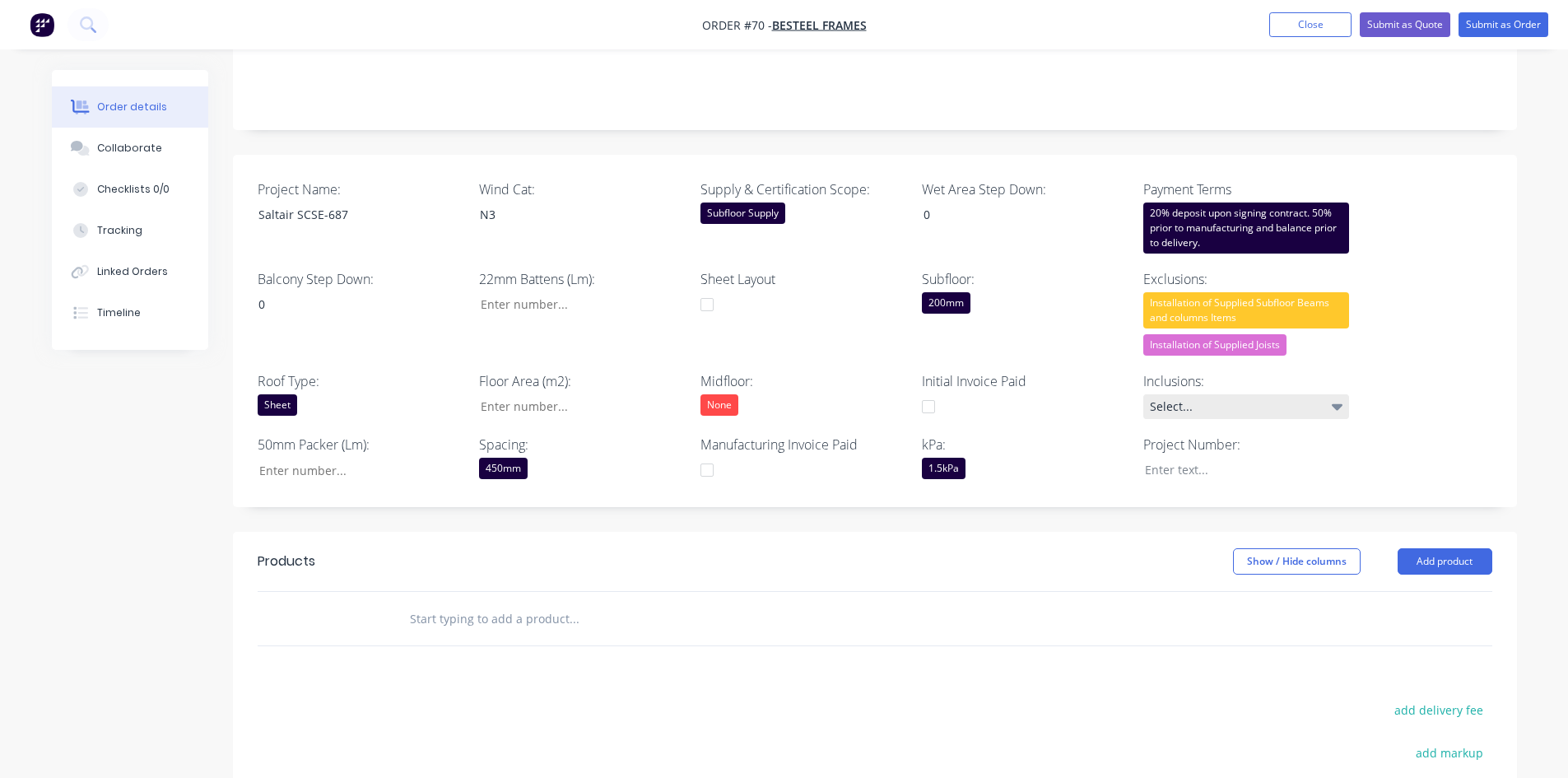
click at [1263, 394] on div "Select..." at bounding box center [1246, 407] width 206 height 25
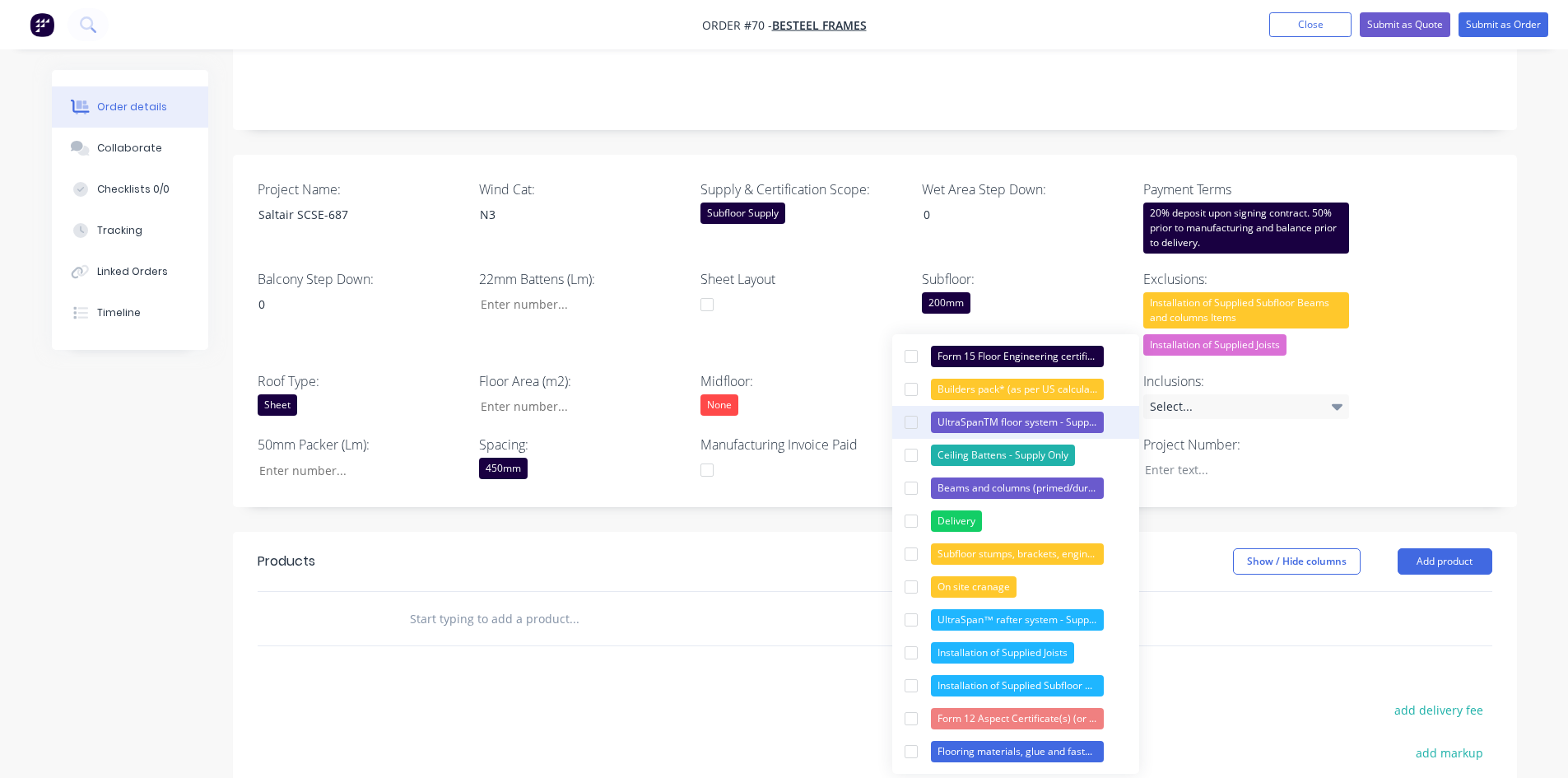
click at [995, 416] on div "UltraSpanTM floor system - Supply Only" at bounding box center [1017, 422] width 172 height 22
click at [981, 600] on div "UltraSpan™ rafter system - Supply Only (invoiced seperately)" at bounding box center [1017, 620] width 172 height 22
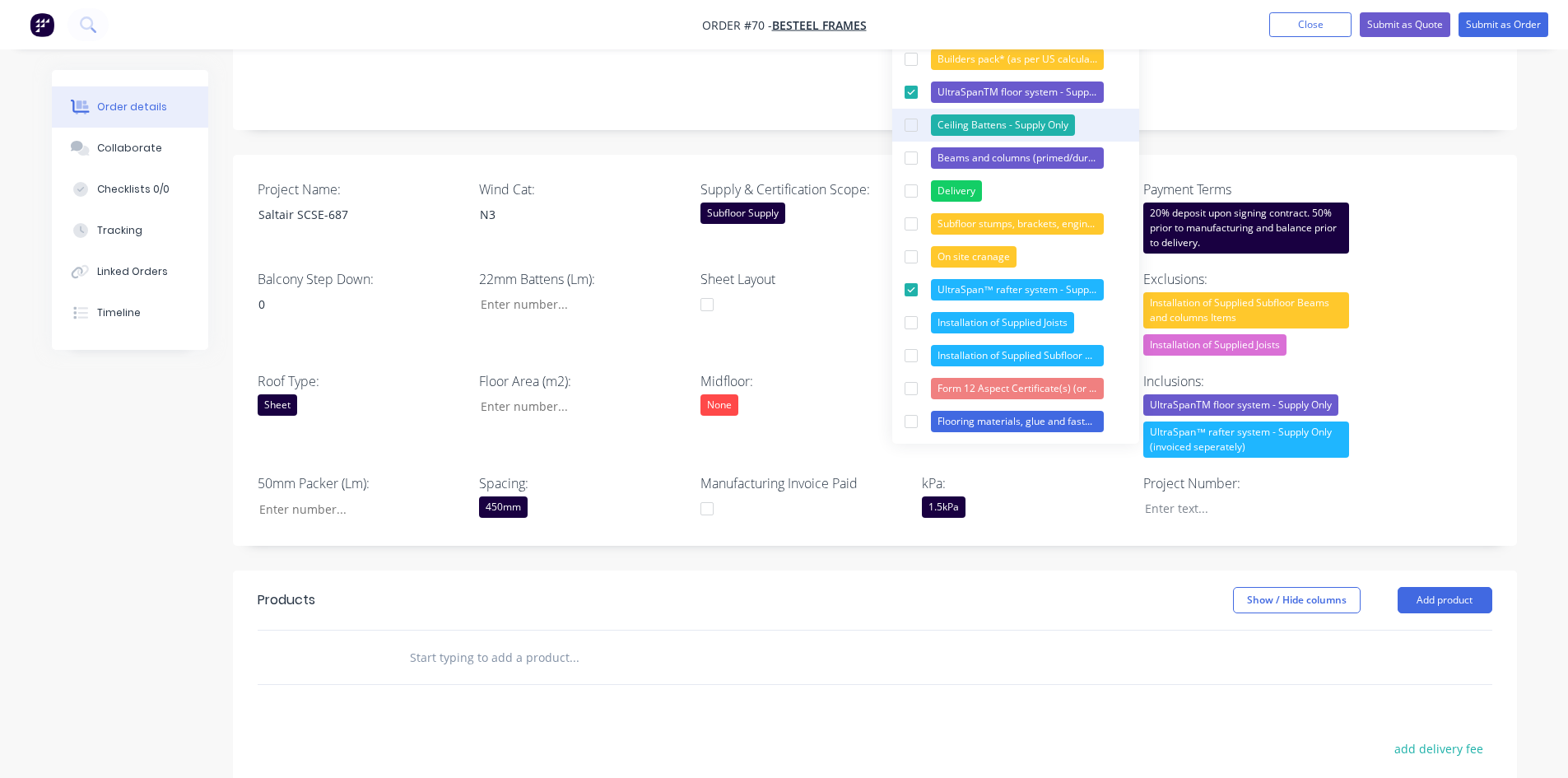
click at [963, 123] on div "Ceiling Battens - Supply Only" at bounding box center [1002, 125] width 144 height 22
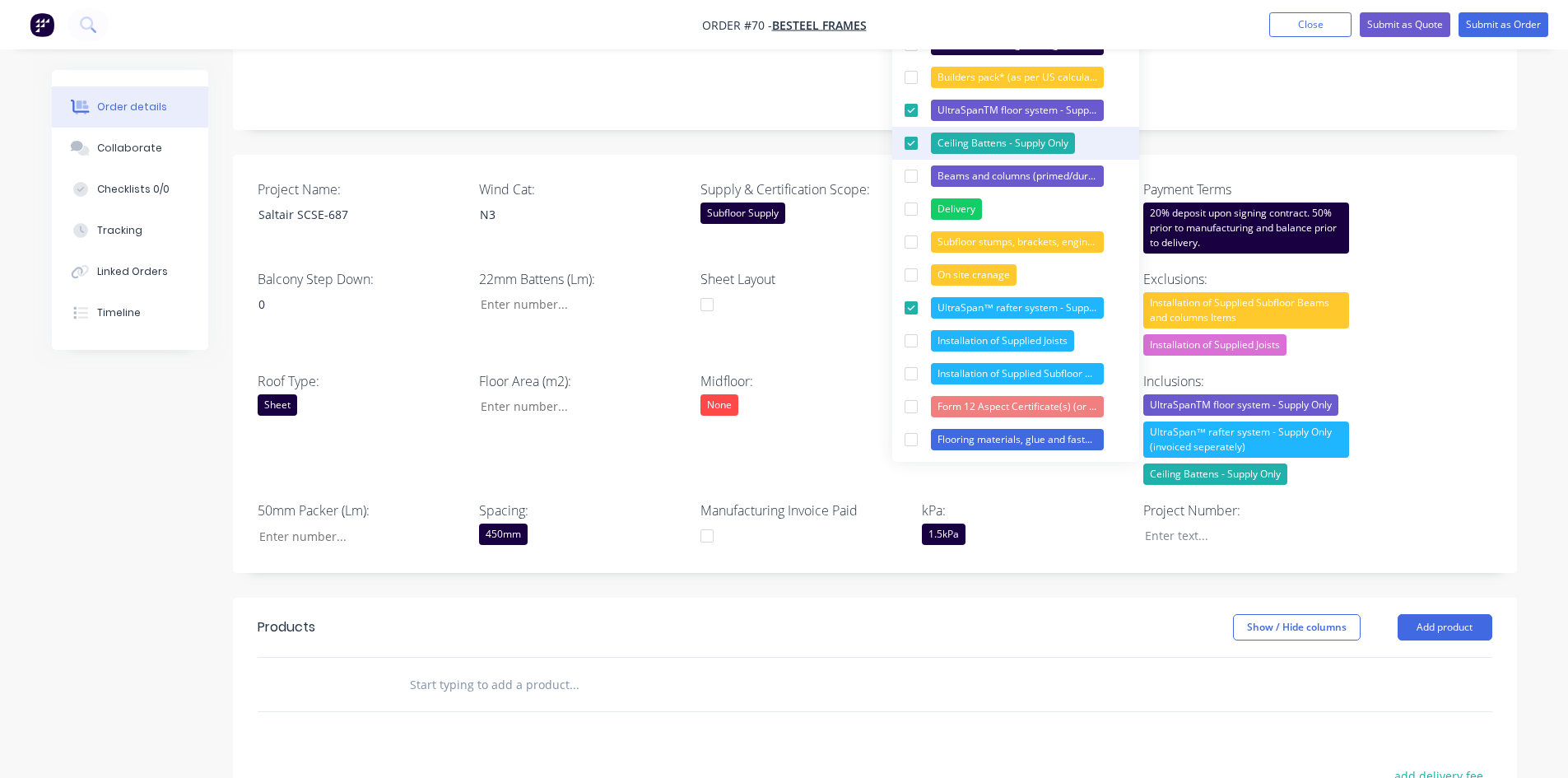
click at [950, 132] on button "Ceiling Battens - Supply Only" at bounding box center [1016, 143] width 247 height 33
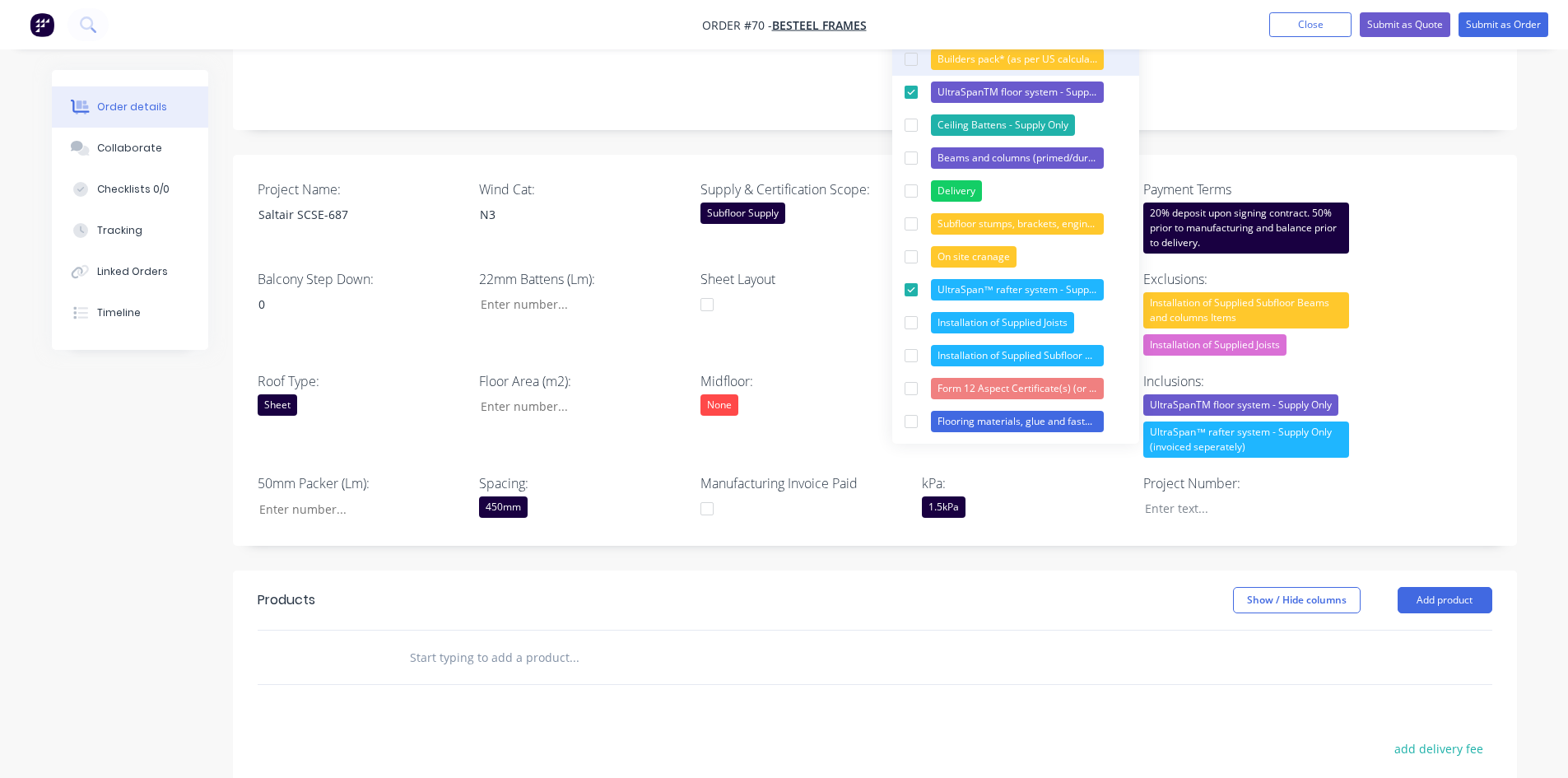
click at [959, 60] on div "Builders pack* (as per US calculations of hardware required)" at bounding box center [1017, 59] width 172 height 22
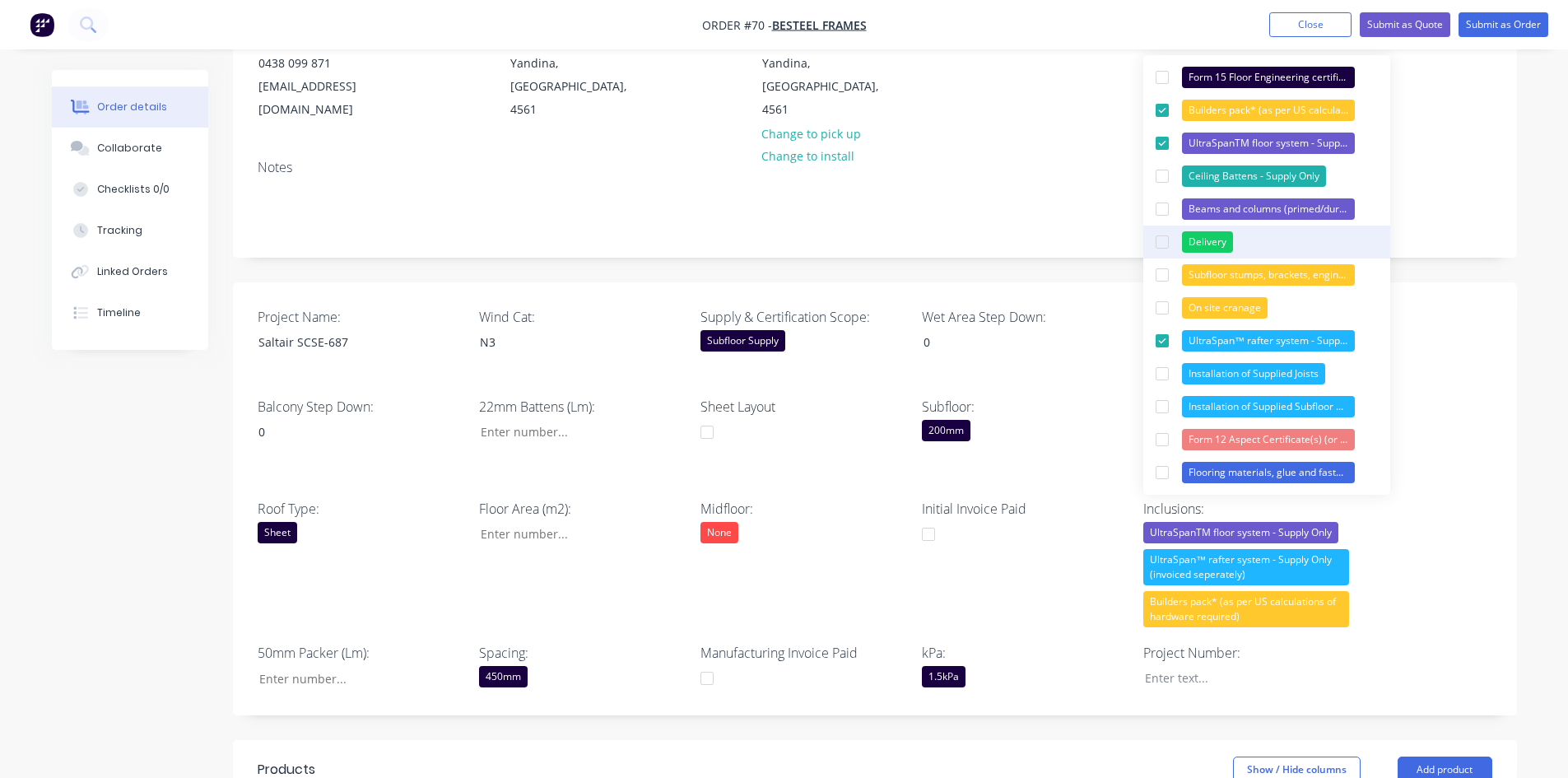
scroll to position [165, 0]
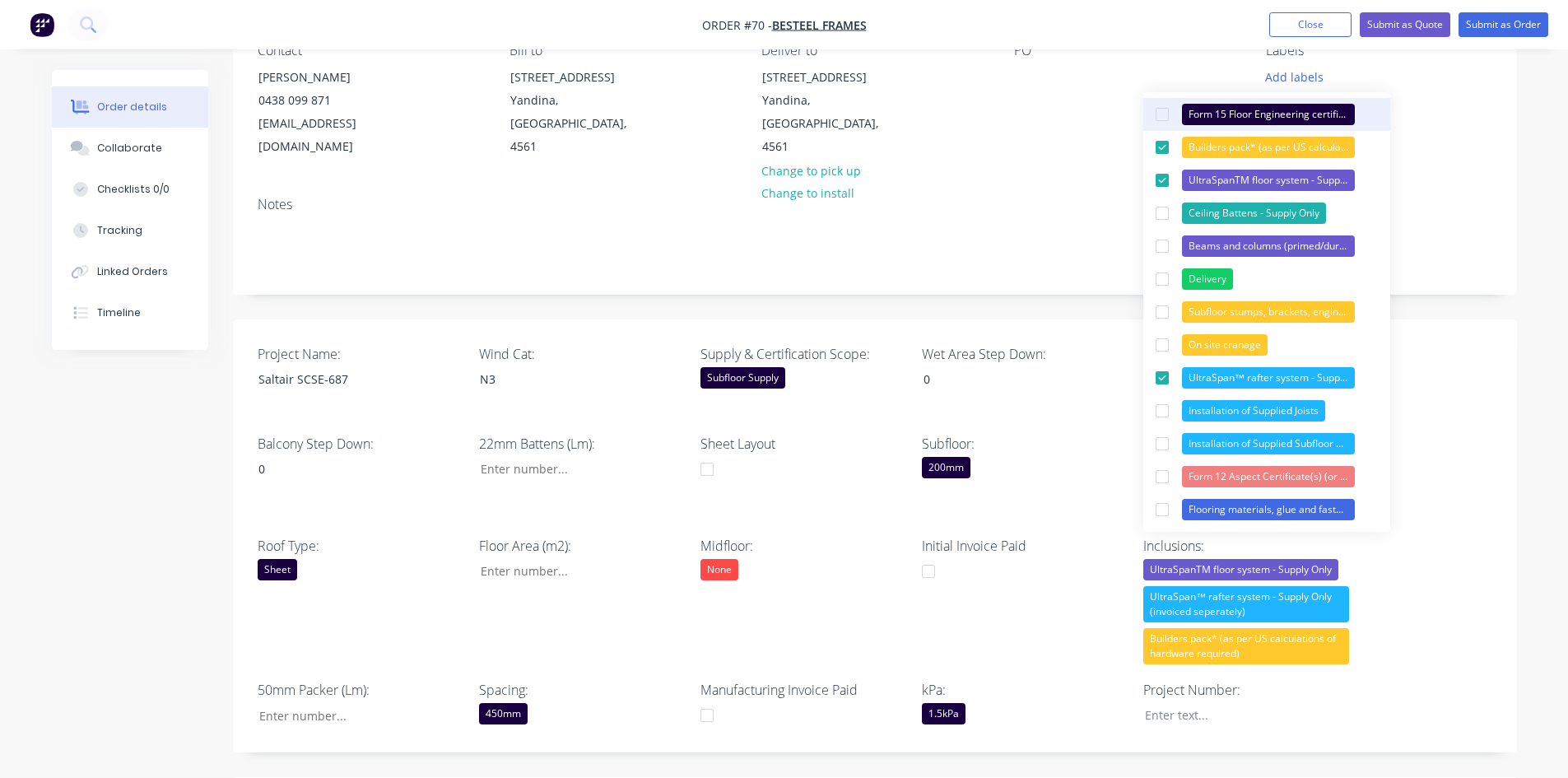
click at [1150, 111] on div at bounding box center [1162, 114] width 33 height 33
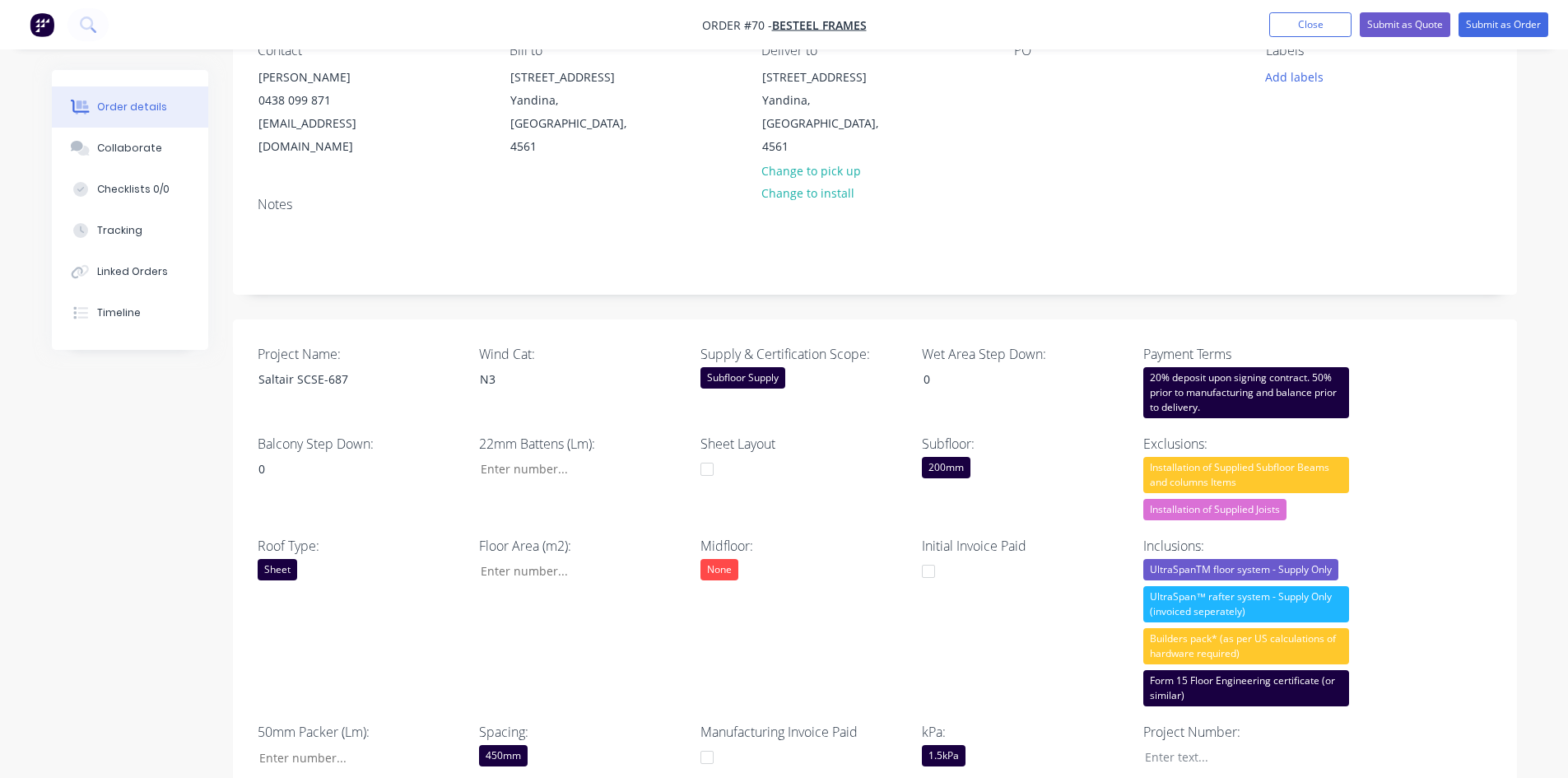
click at [1036, 184] on div "Notes" at bounding box center [874, 239] width 1284 height 110
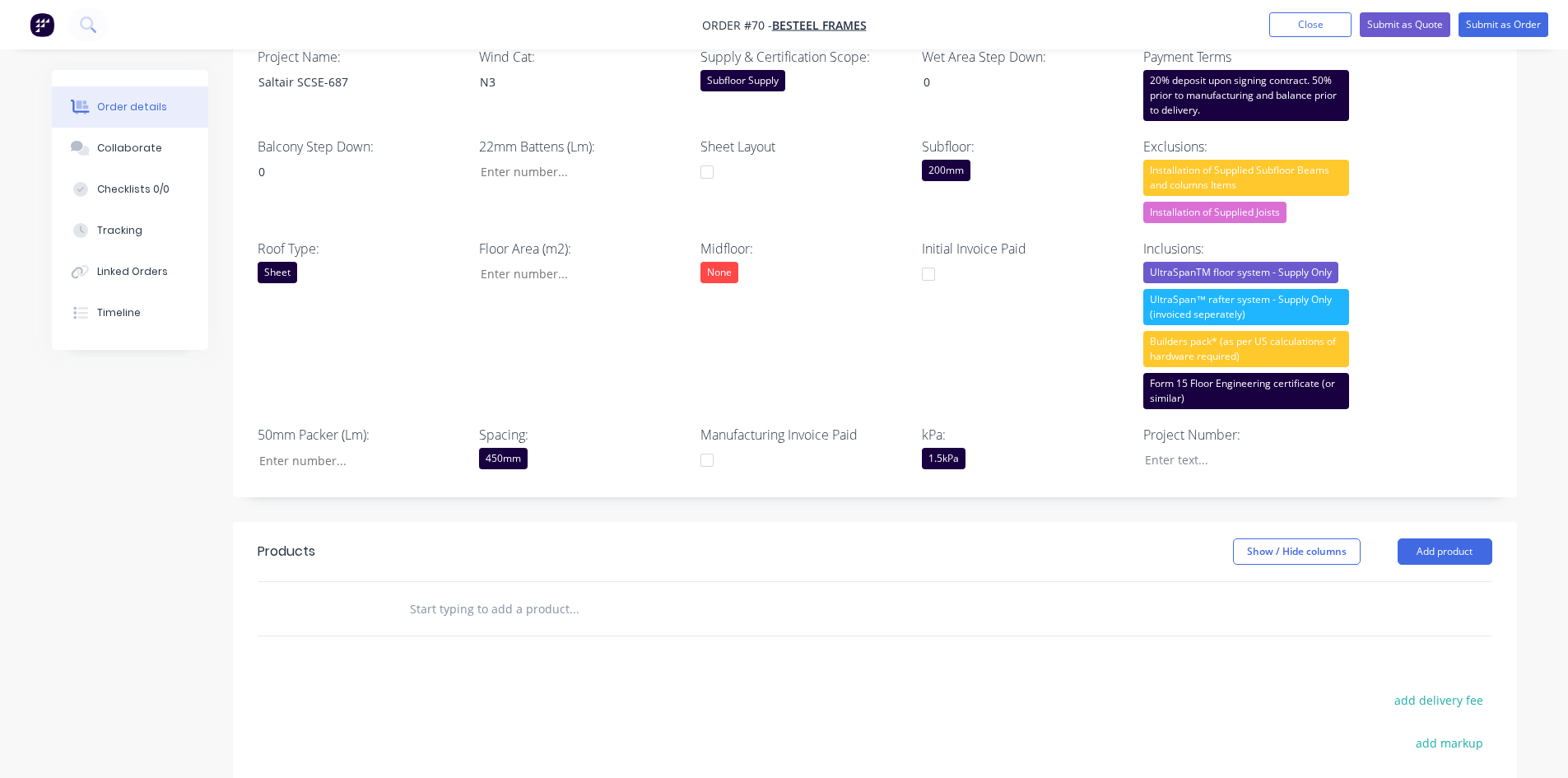
scroll to position [576, 0]
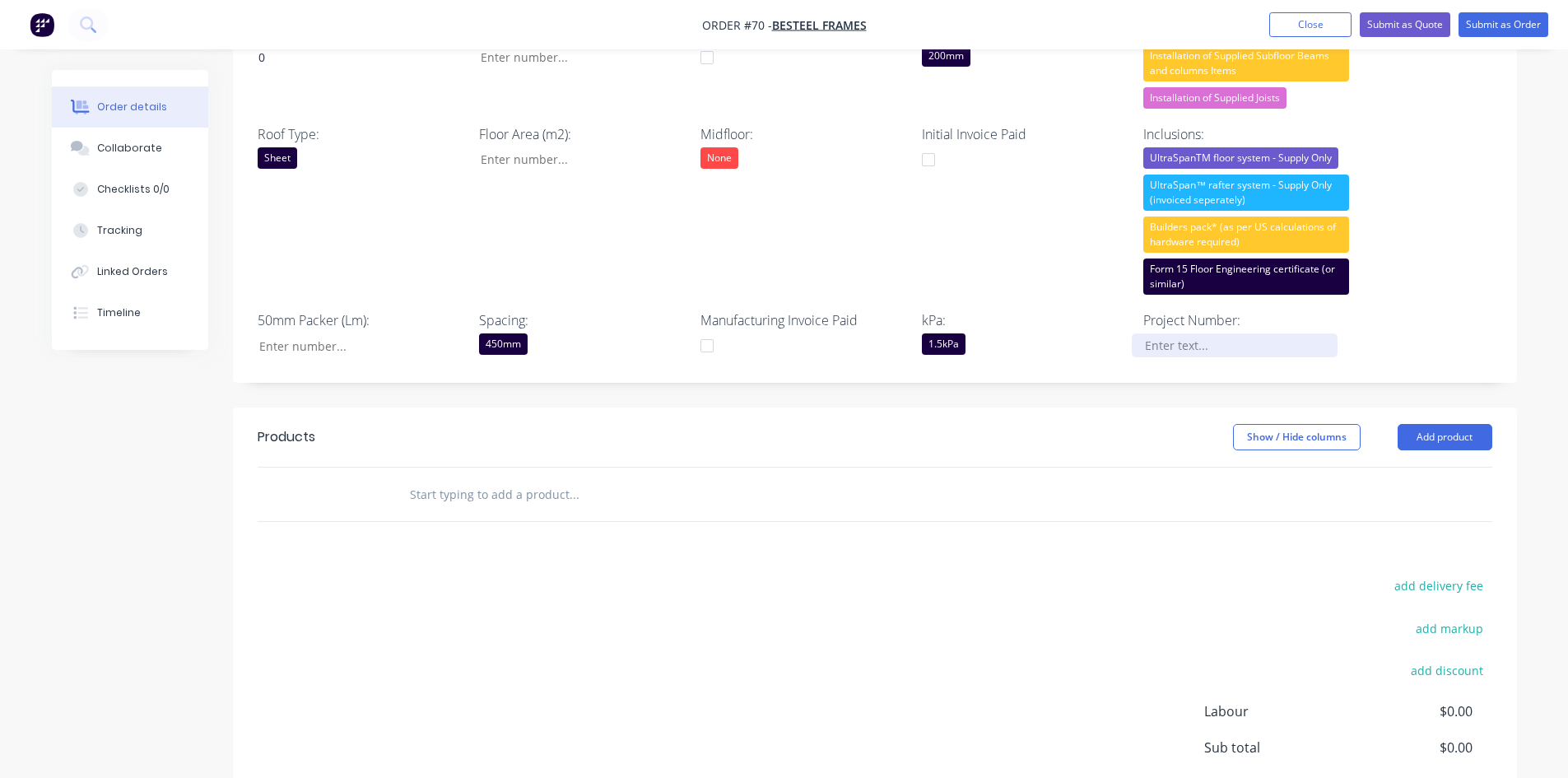
click at [1214, 334] on div at bounding box center [1234, 345] width 206 height 24
click at [1005, 523] on div "Products Show / Hide columns Add product add delivery fee add markup add discou…" at bounding box center [874, 662] width 1284 height 510
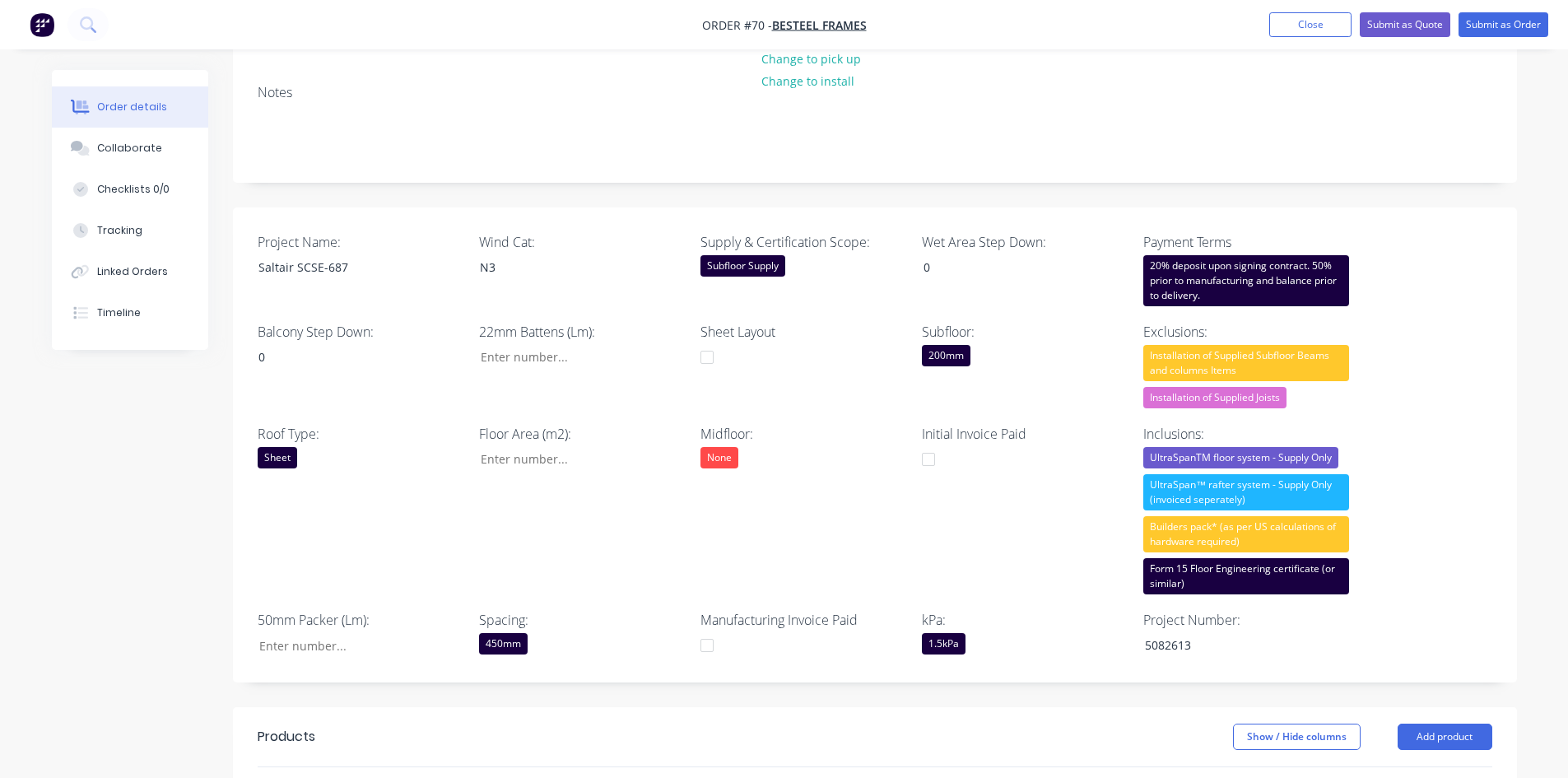
scroll to position [247, 0]
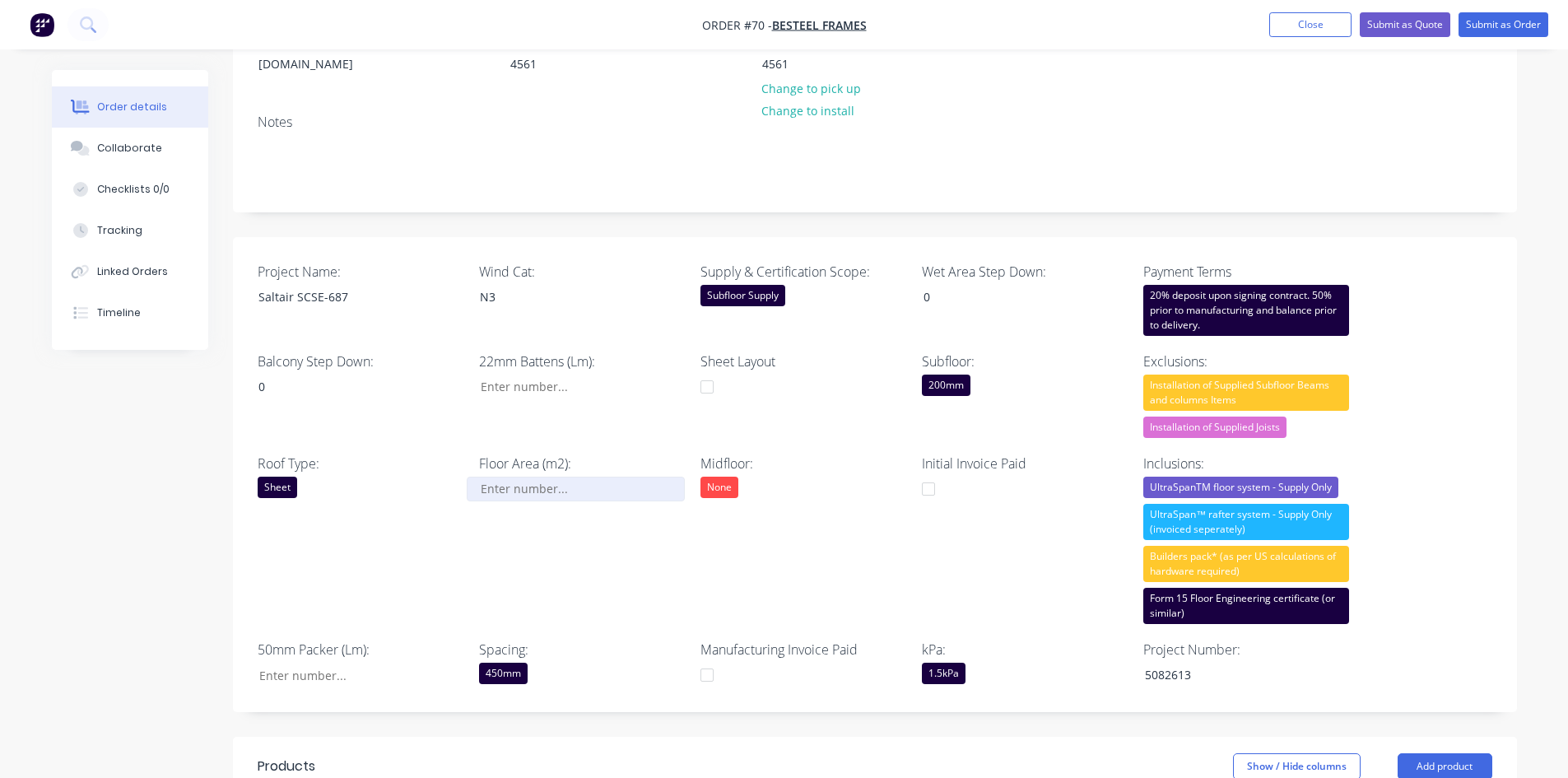
click at [536, 477] on input "Project Name:" at bounding box center [575, 489] width 217 height 25
type input "47"
click at [403, 516] on div "Roof Type: Sheet" at bounding box center [360, 539] width 206 height 171
click at [286, 600] on input "Project Name:" at bounding box center [353, 675] width 217 height 25
type input "0"
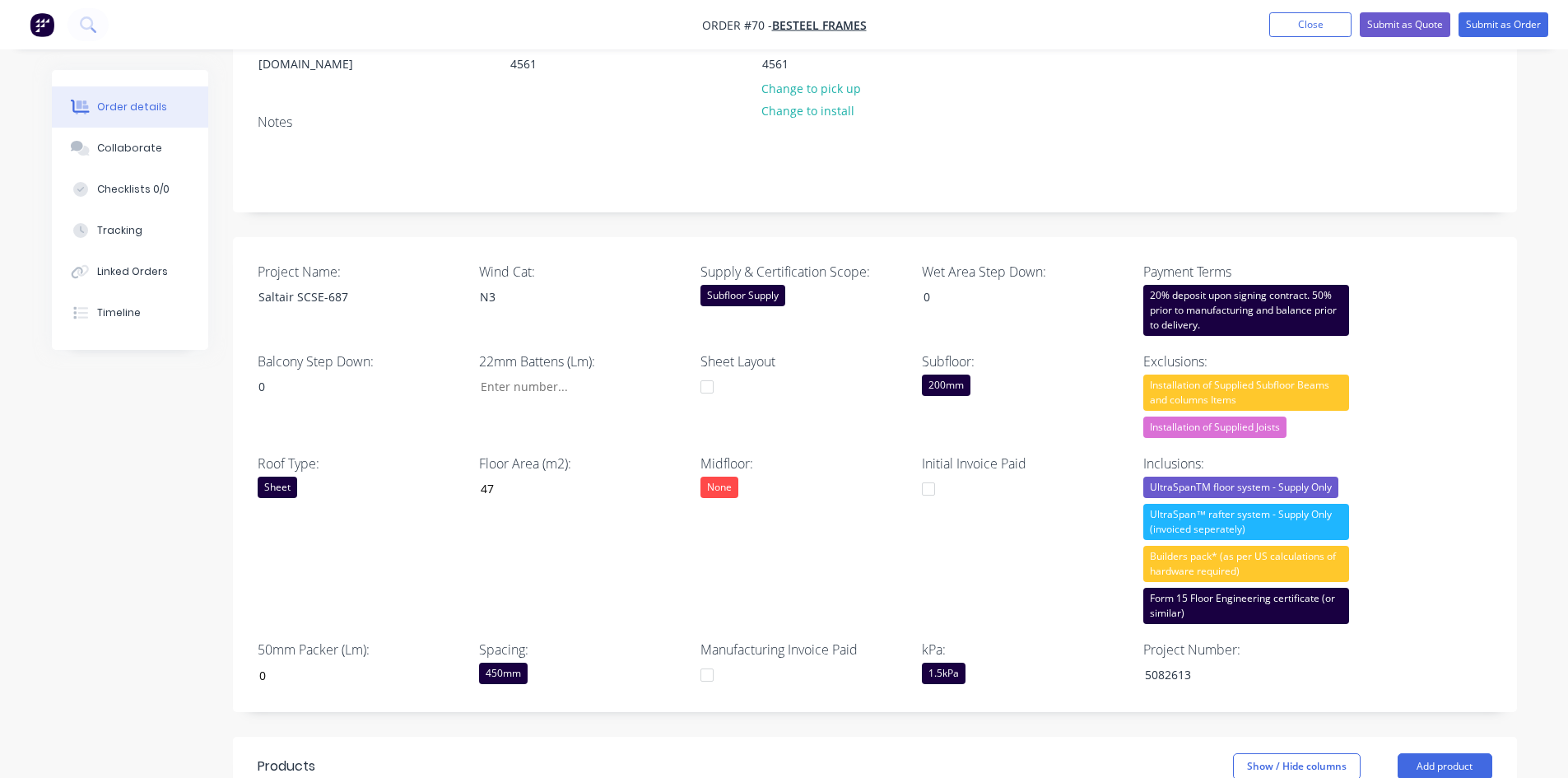
click at [136, 548] on div "Created by Admin Created [DATE] Required [DATE] Assigned to Add team member Sta…" at bounding box center [784, 547] width 1465 height 1448
click at [129, 136] on button "Collaborate" at bounding box center [130, 148] width 156 height 41
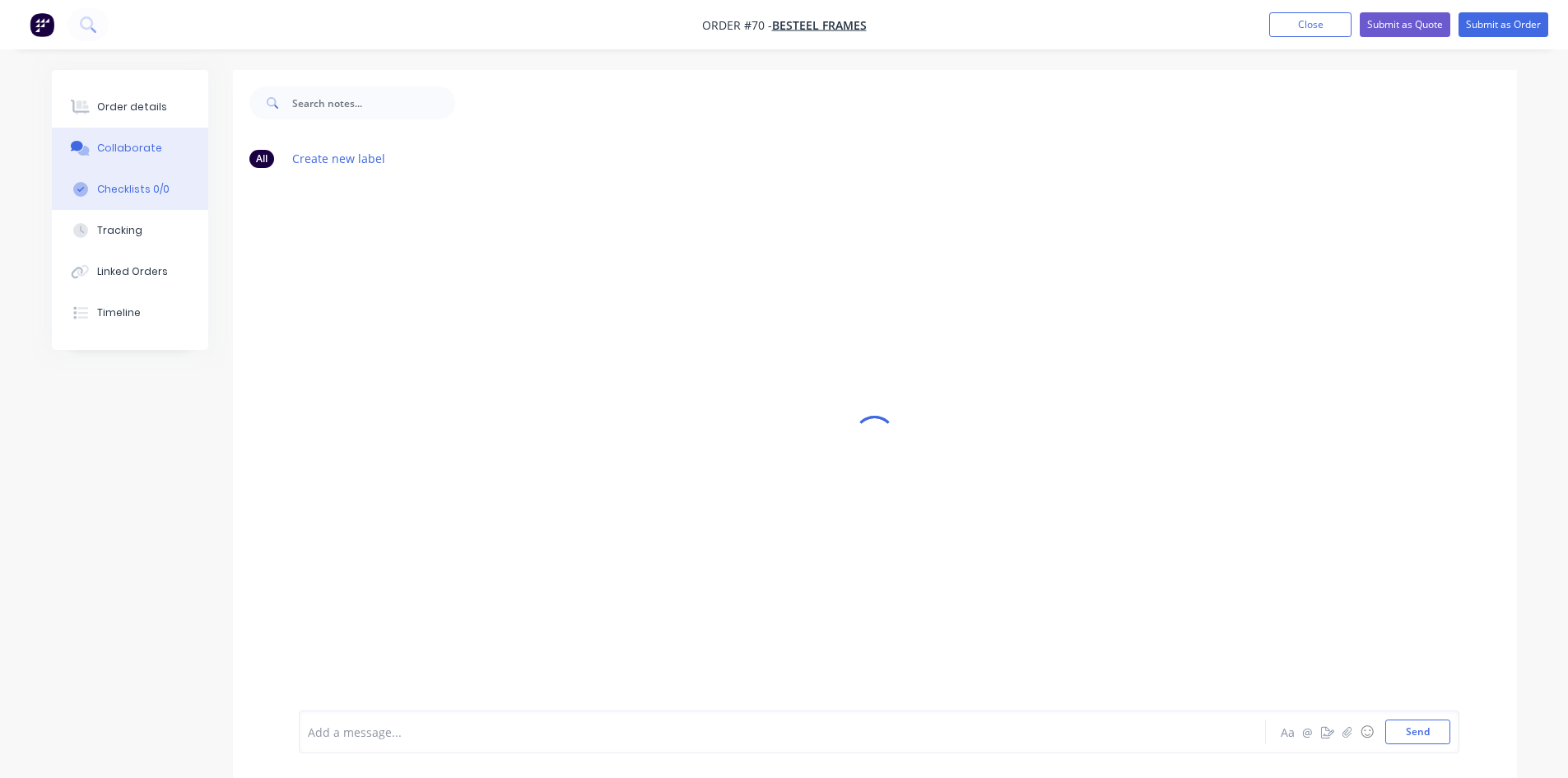
click at [129, 191] on div "Checklists 0/0" at bounding box center [134, 190] width 72 height 15
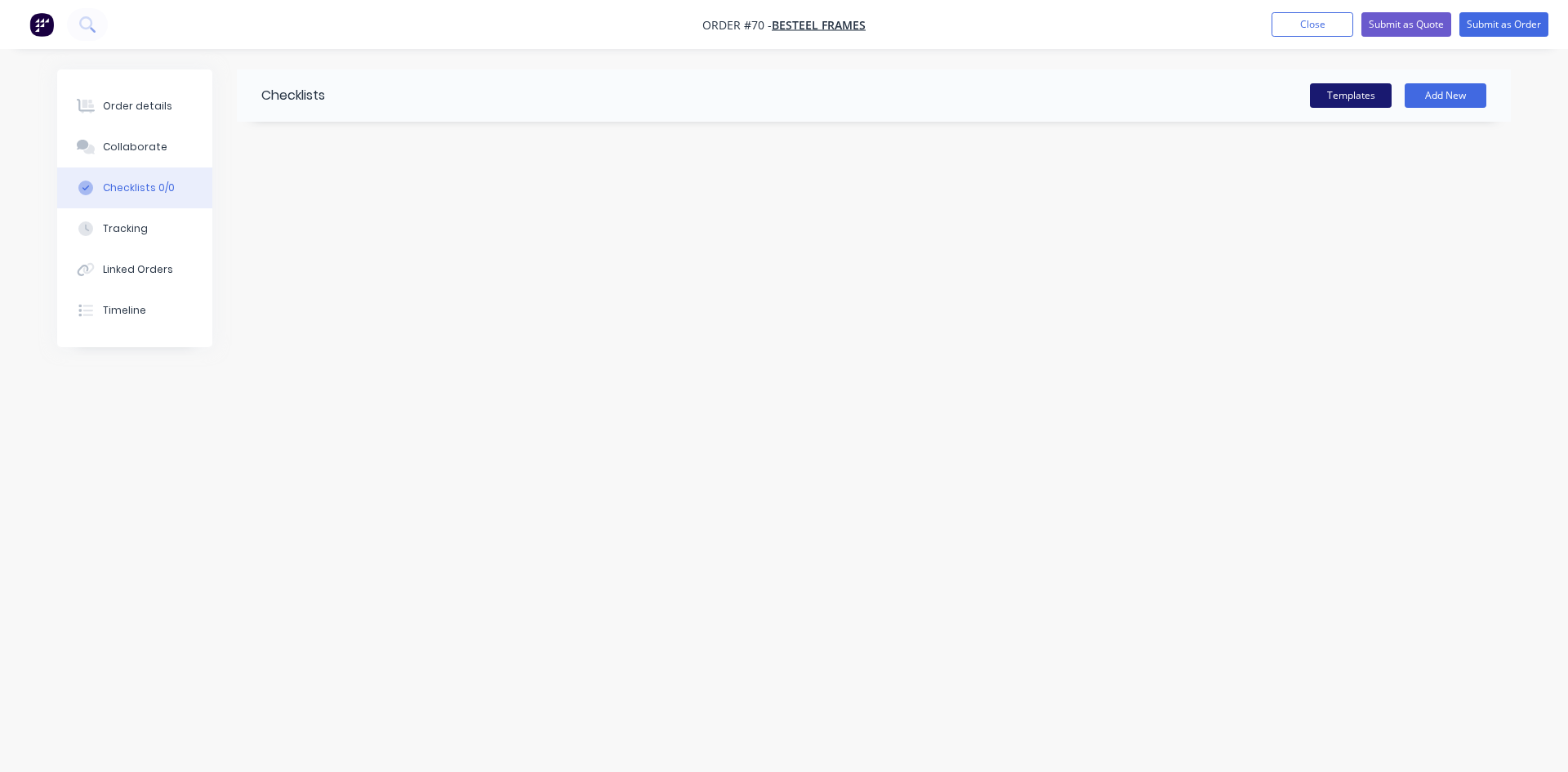
click at [1253, 96] on button "Templates" at bounding box center [1350, 96] width 82 height 24
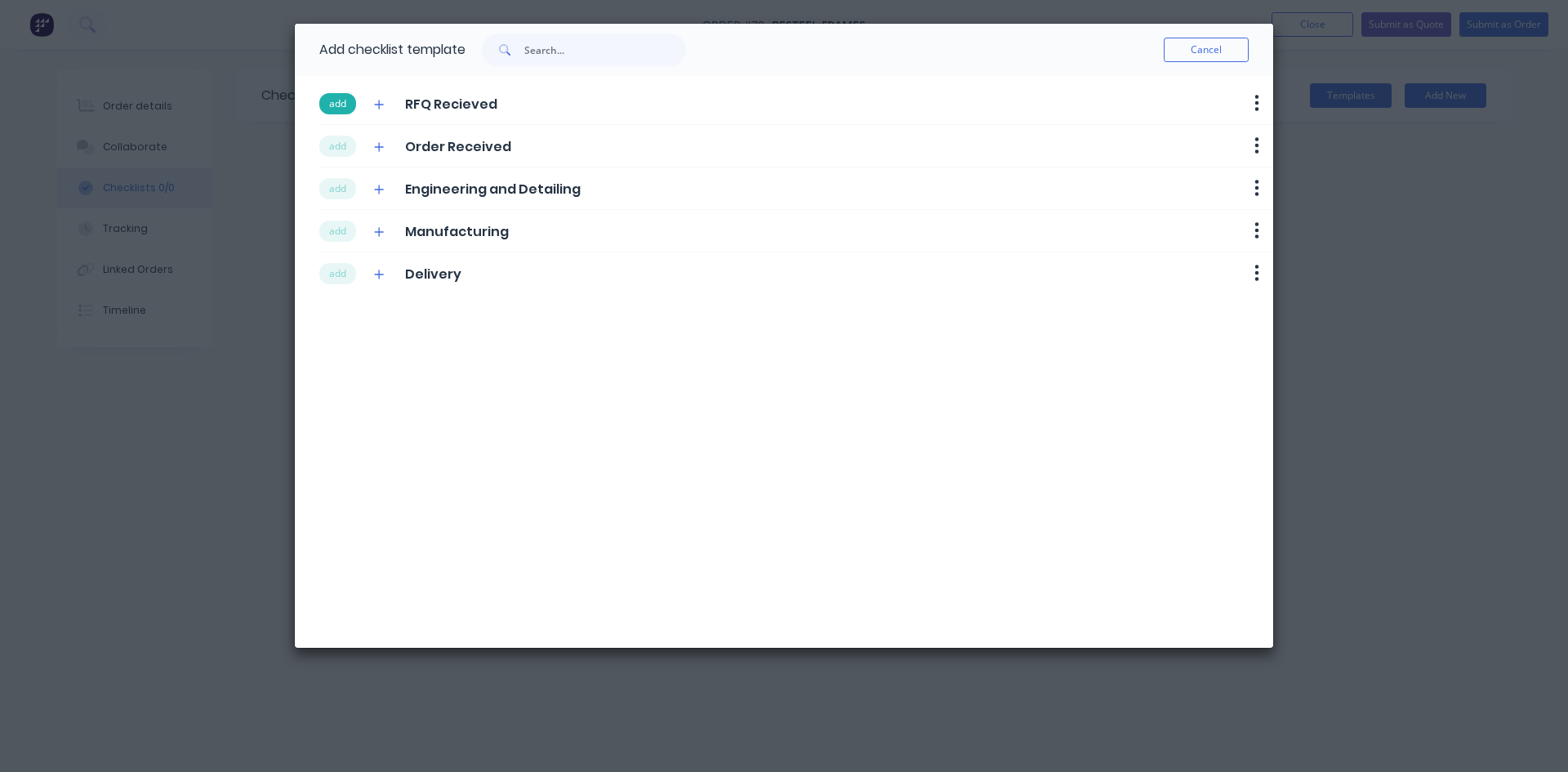
click at [336, 107] on button "add" at bounding box center [337, 103] width 37 height 22
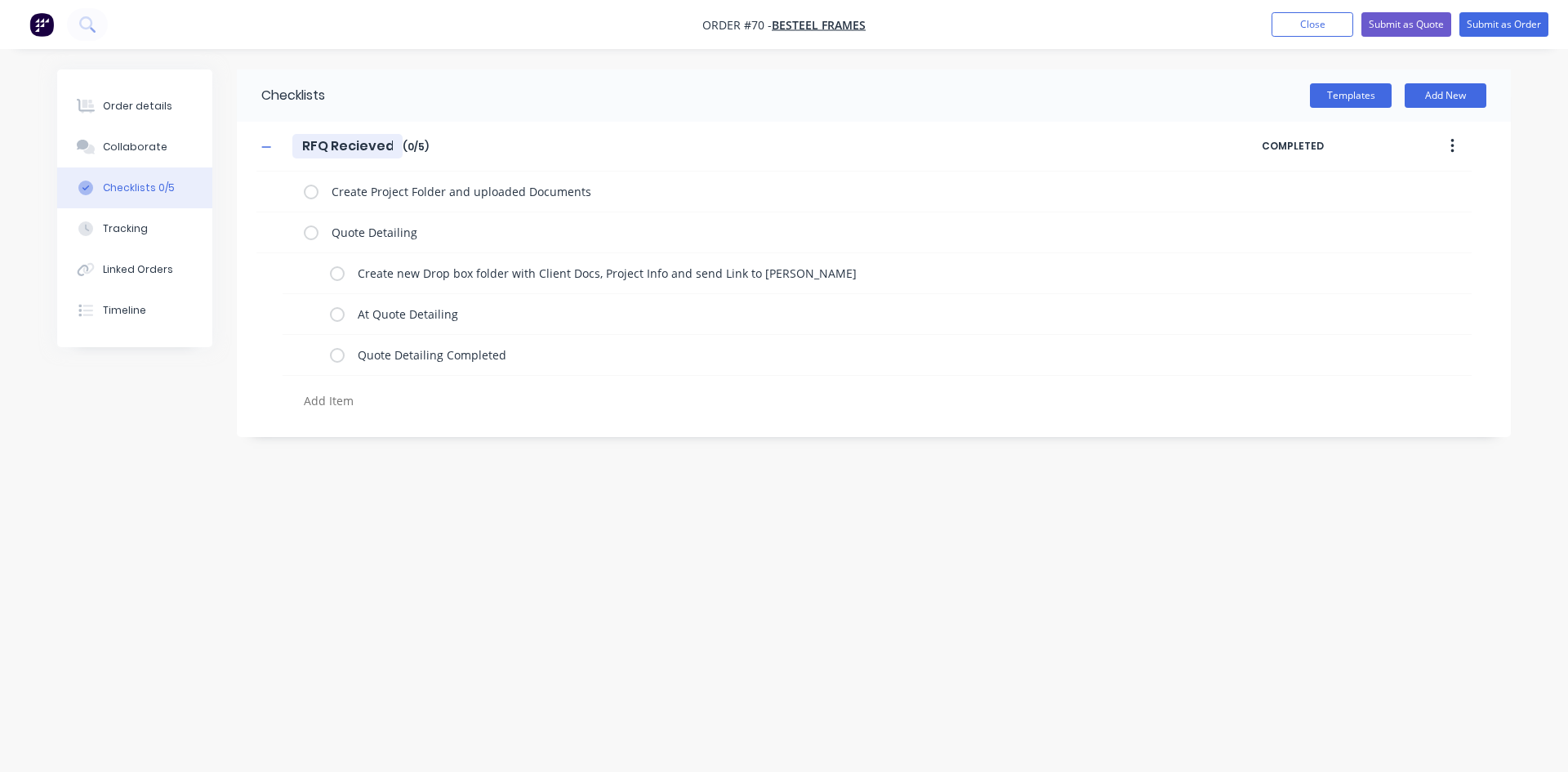
click at [333, 146] on input "RFQ Recieved" at bounding box center [347, 146] width 110 height 24
click at [1253, 95] on button "Templates" at bounding box center [1350, 96] width 82 height 24
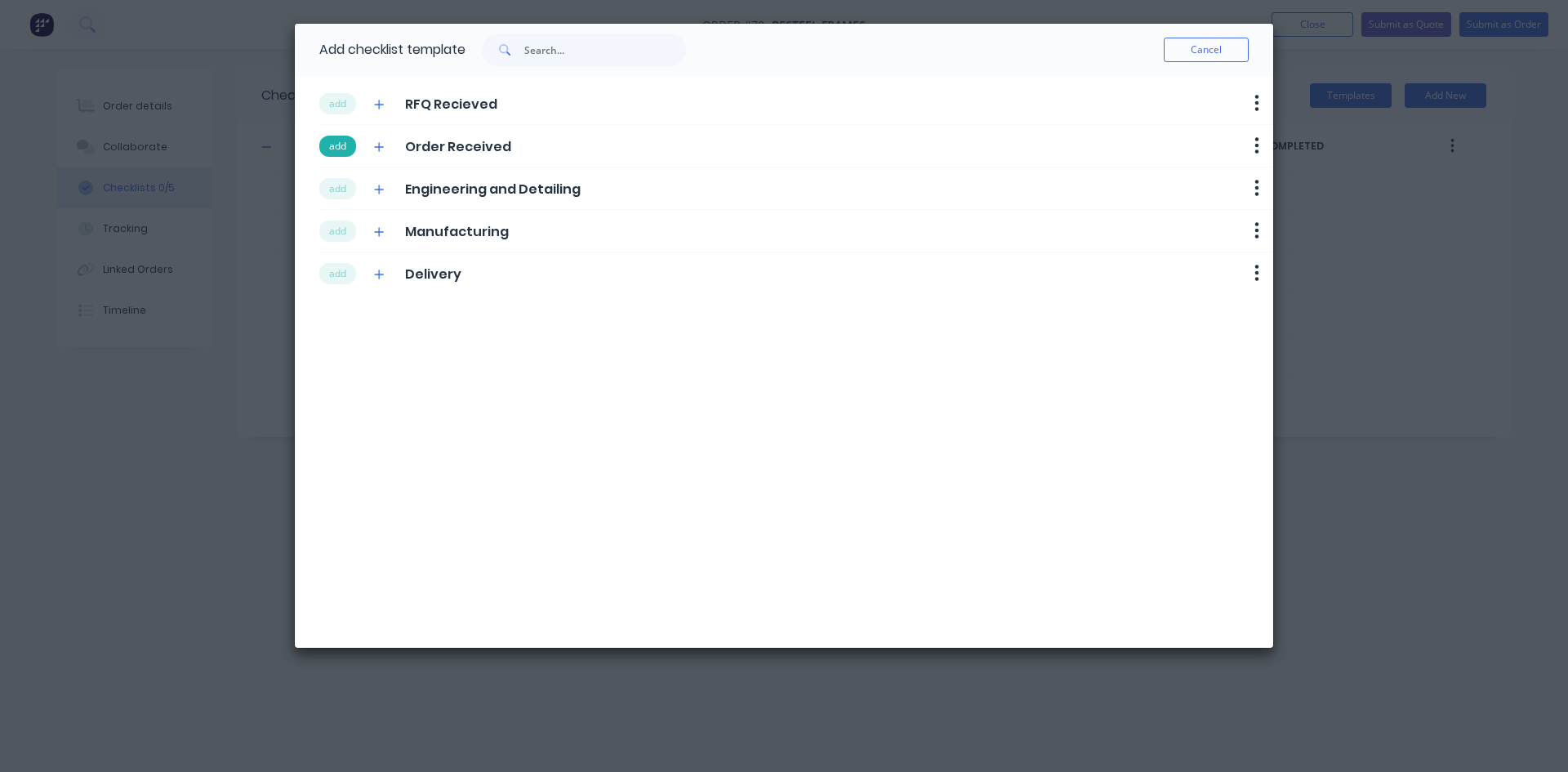
click at [349, 146] on button "add" at bounding box center [337, 146] width 37 height 22
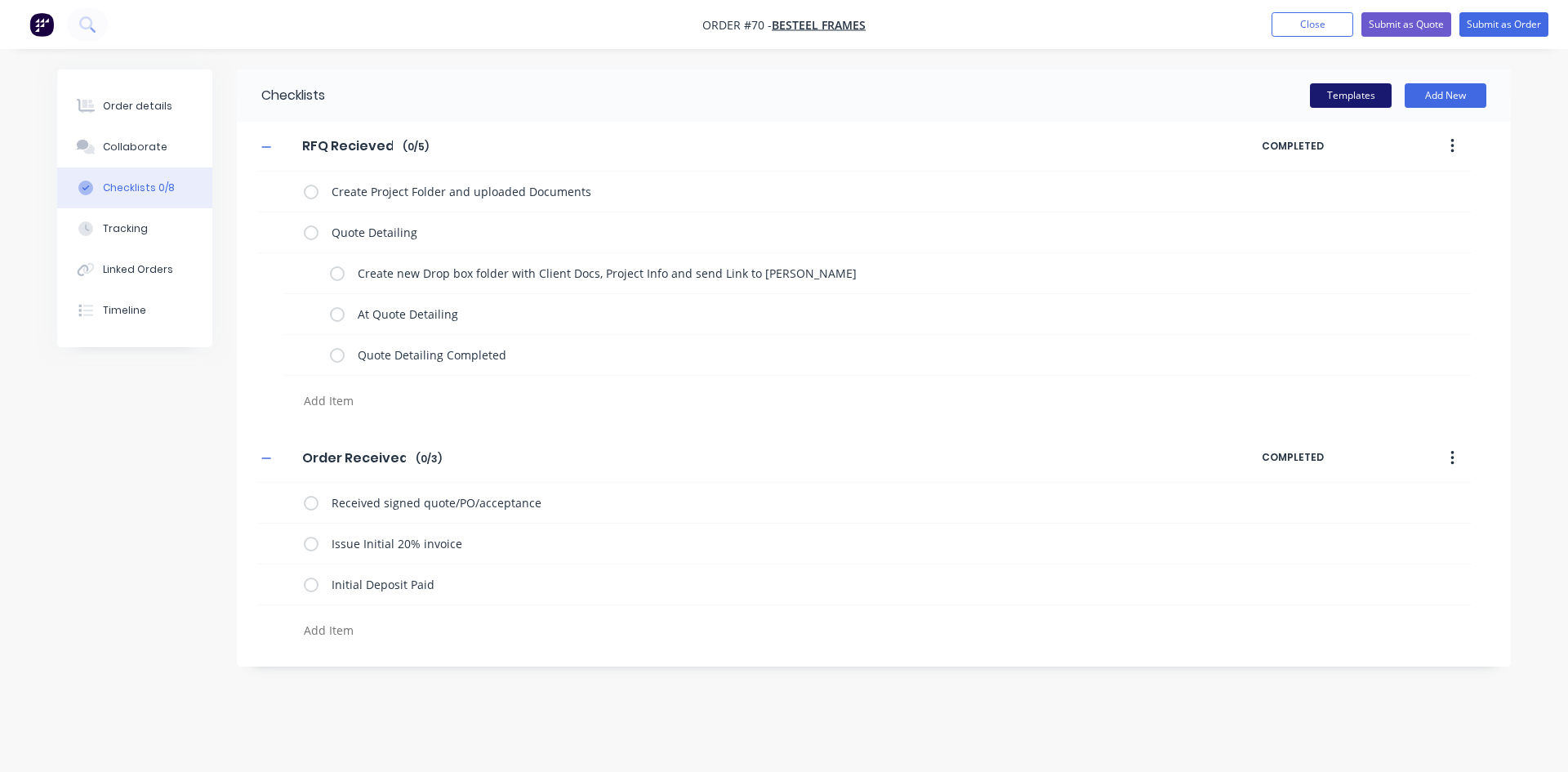
click at [1253, 102] on button "Templates" at bounding box center [1350, 96] width 82 height 24
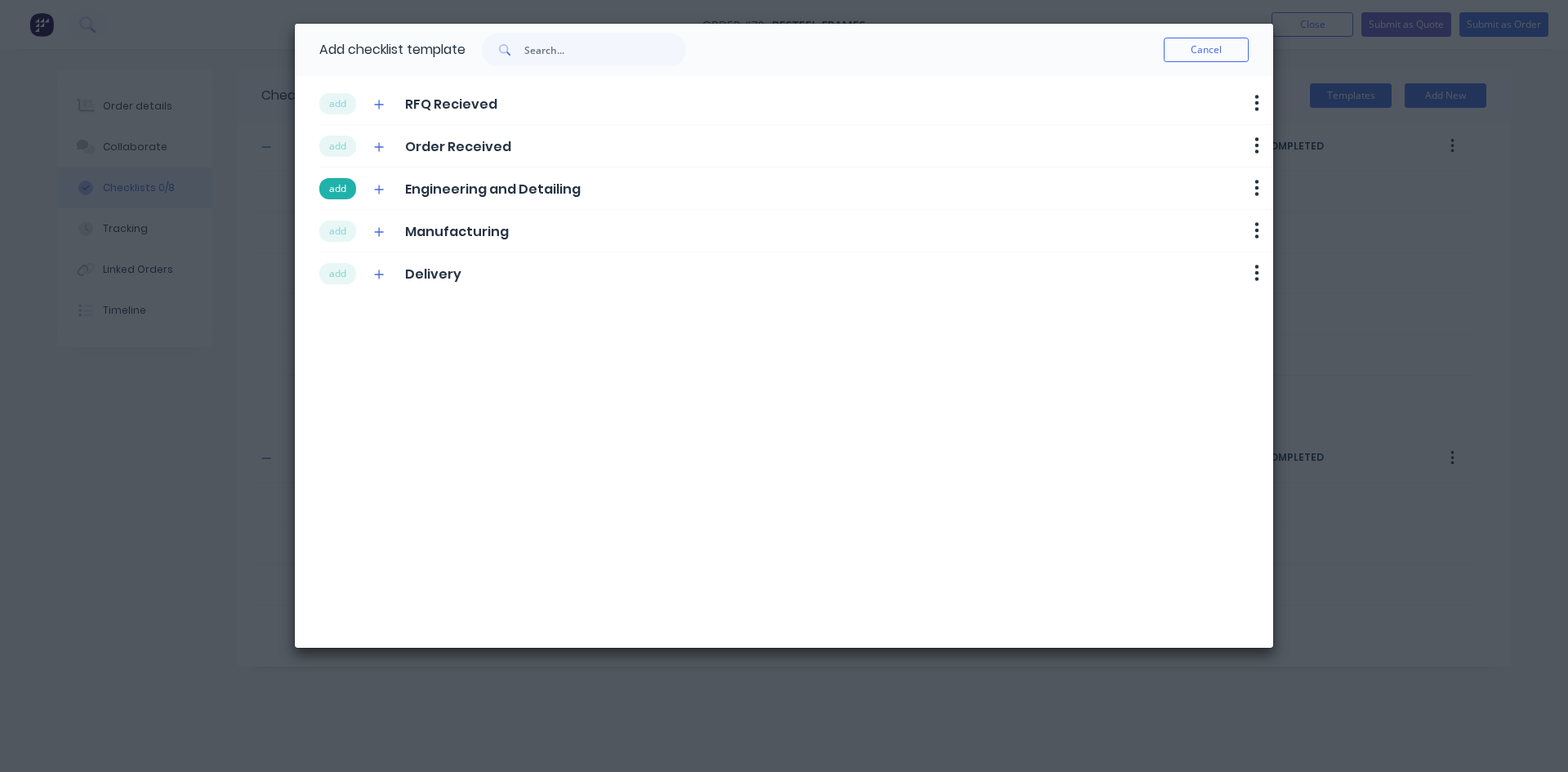
click at [338, 183] on button "add" at bounding box center [337, 188] width 37 height 22
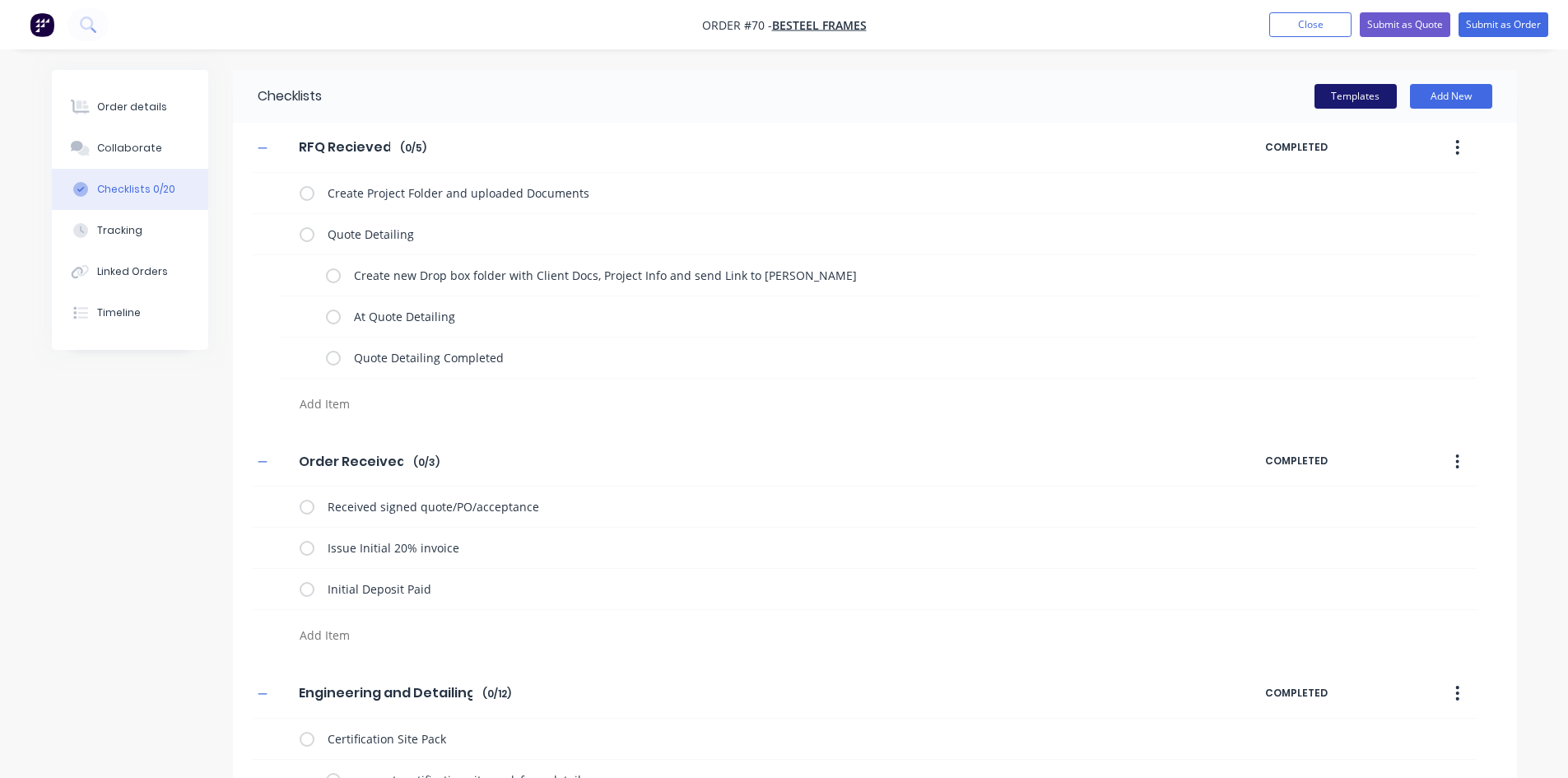
click at [1263, 96] on button "Templates" at bounding box center [1355, 97] width 82 height 25
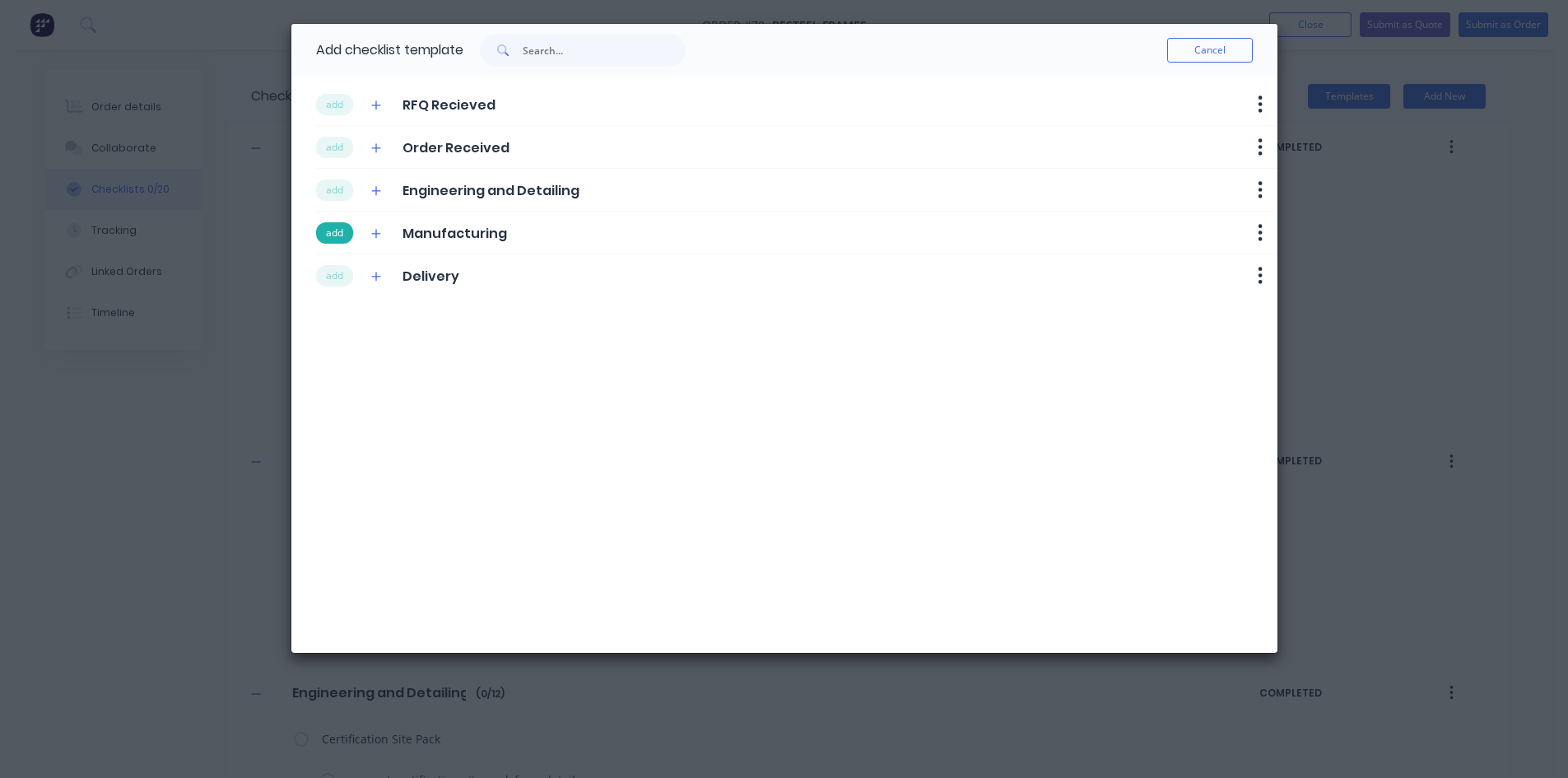
click at [341, 234] on button "add" at bounding box center [334, 233] width 37 height 22
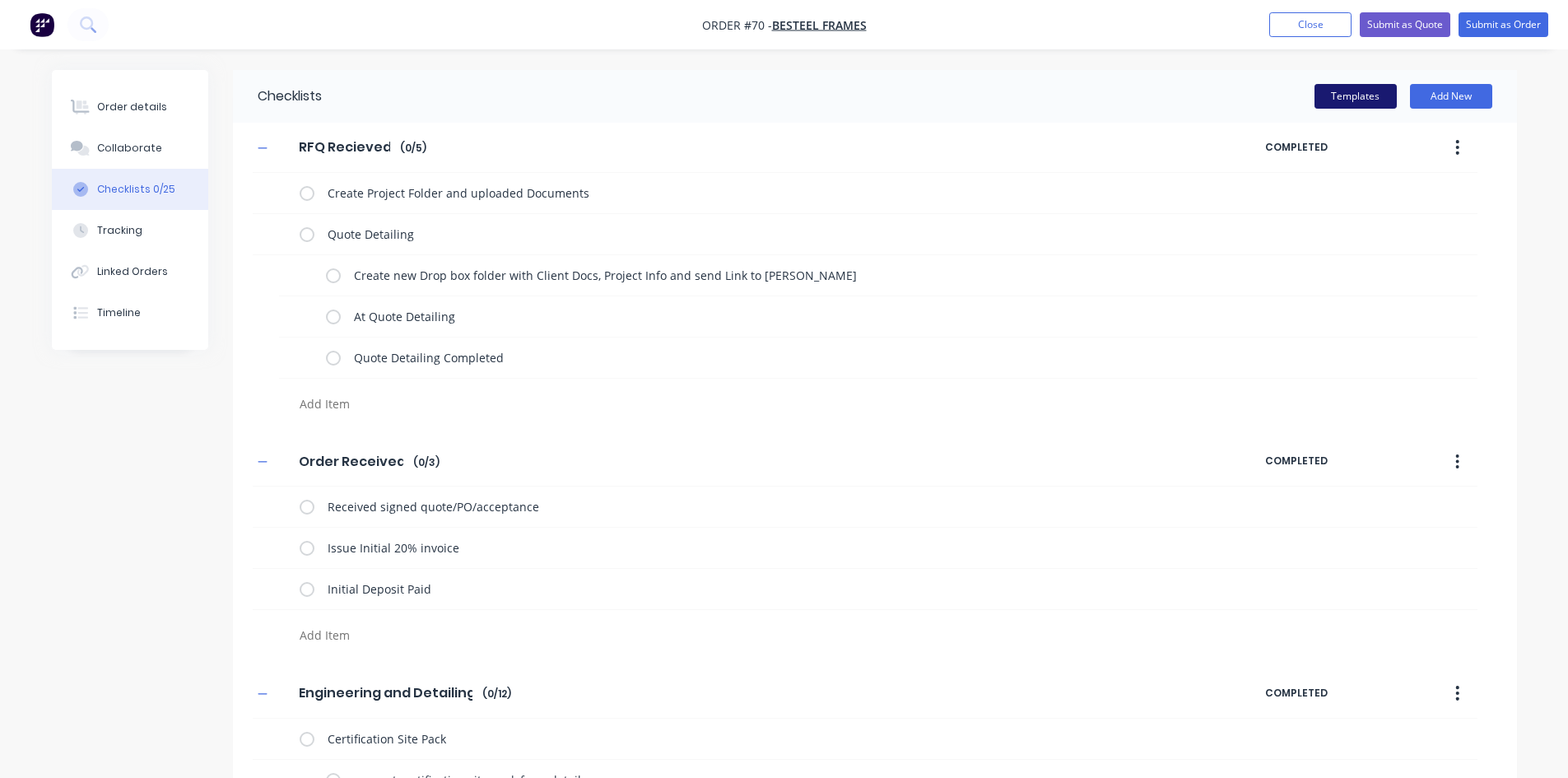
click at [1263, 98] on button "Templates" at bounding box center [1355, 97] width 82 height 25
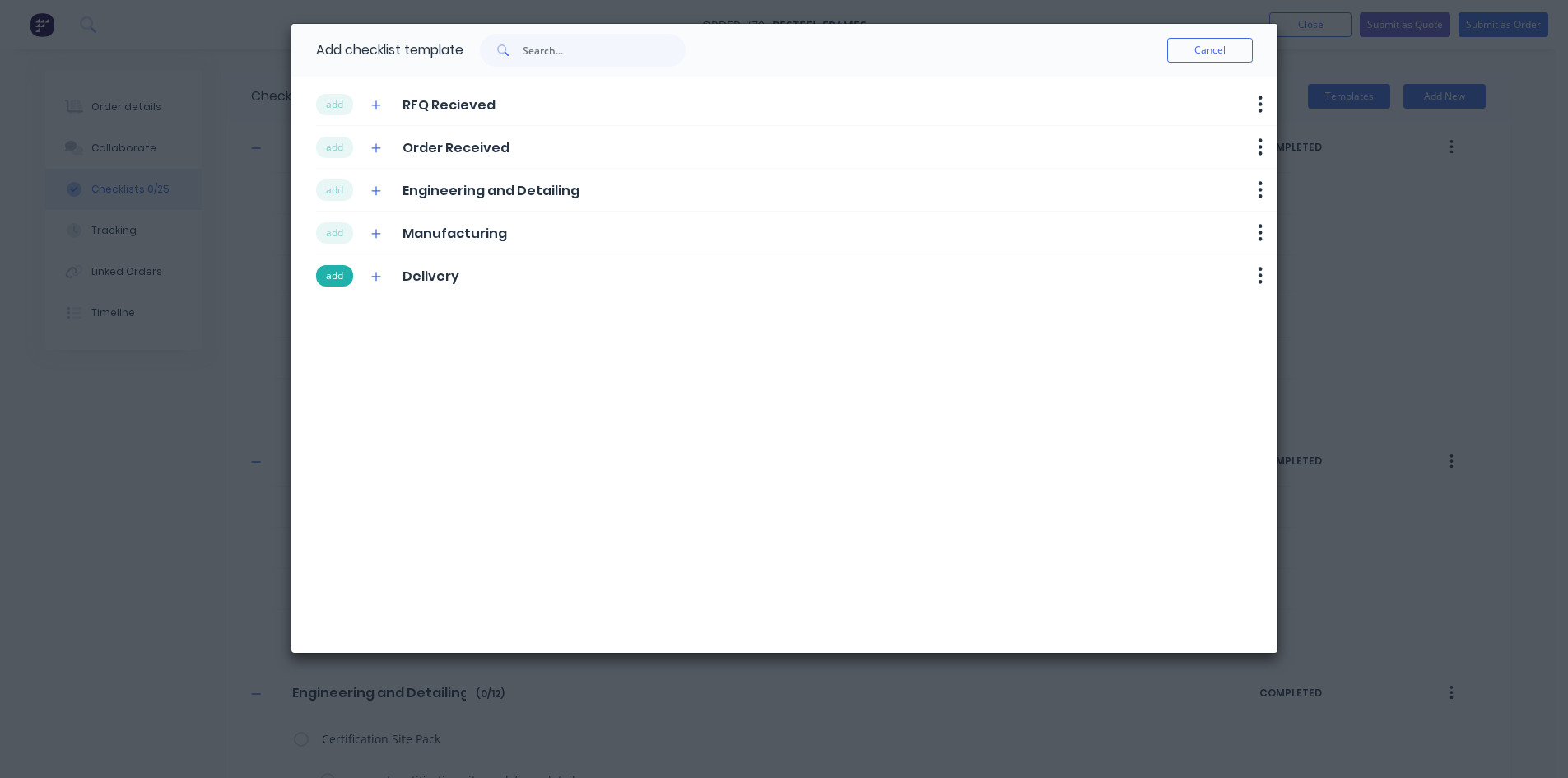
click at [323, 275] on button "add" at bounding box center [334, 276] width 37 height 22
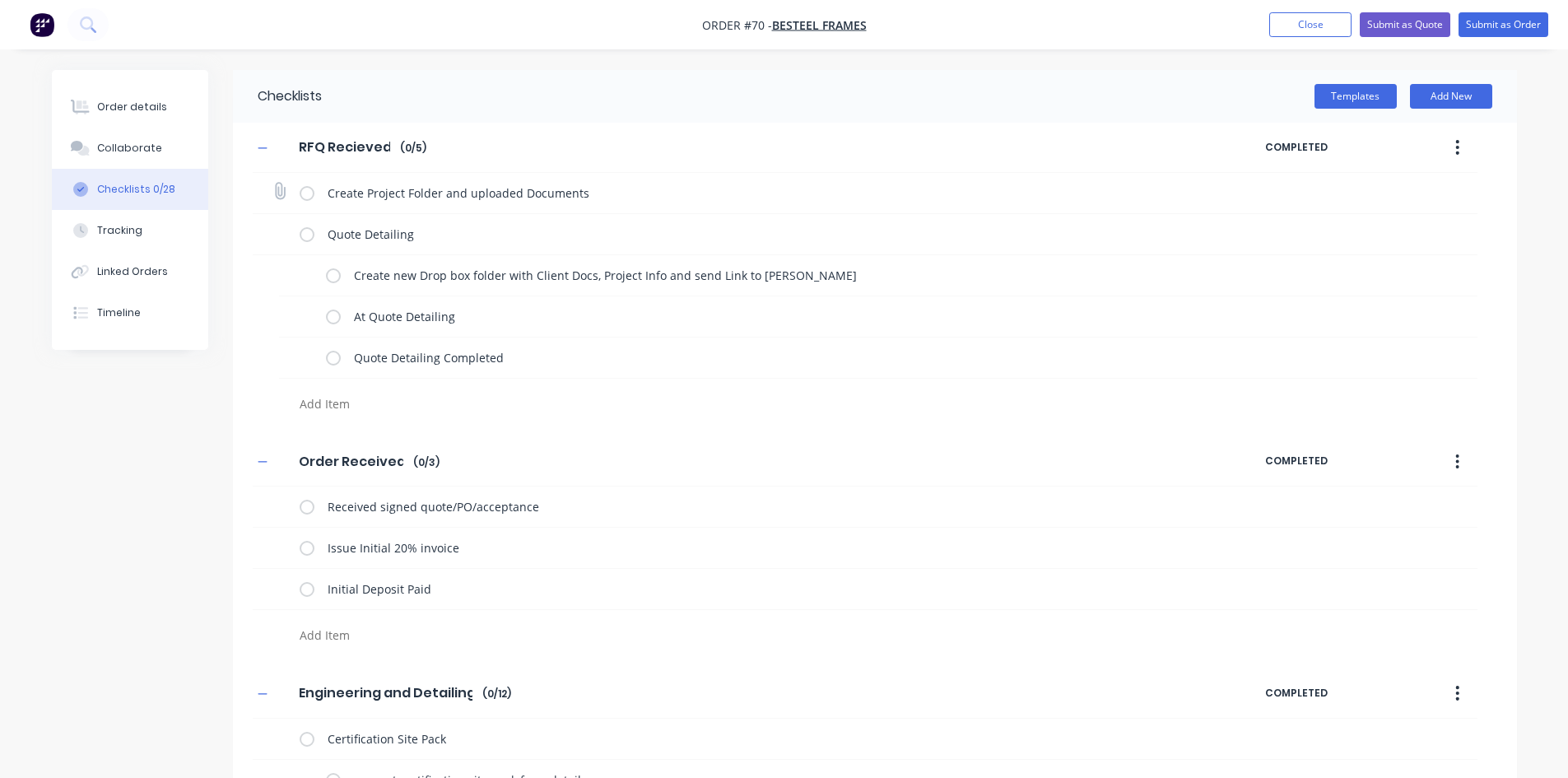
click at [307, 203] on div "Create Project Folder and uploaded Documents" at bounding box center [741, 192] width 883 height 33
click at [310, 193] on label at bounding box center [307, 193] width 15 height 17
click at [0, 0] on input "checkbox" at bounding box center [0, 0] width 0 height 0
click at [339, 274] on label at bounding box center [333, 275] width 15 height 17
click at [0, 0] on input "checkbox" at bounding box center [0, 0] width 0 height 0
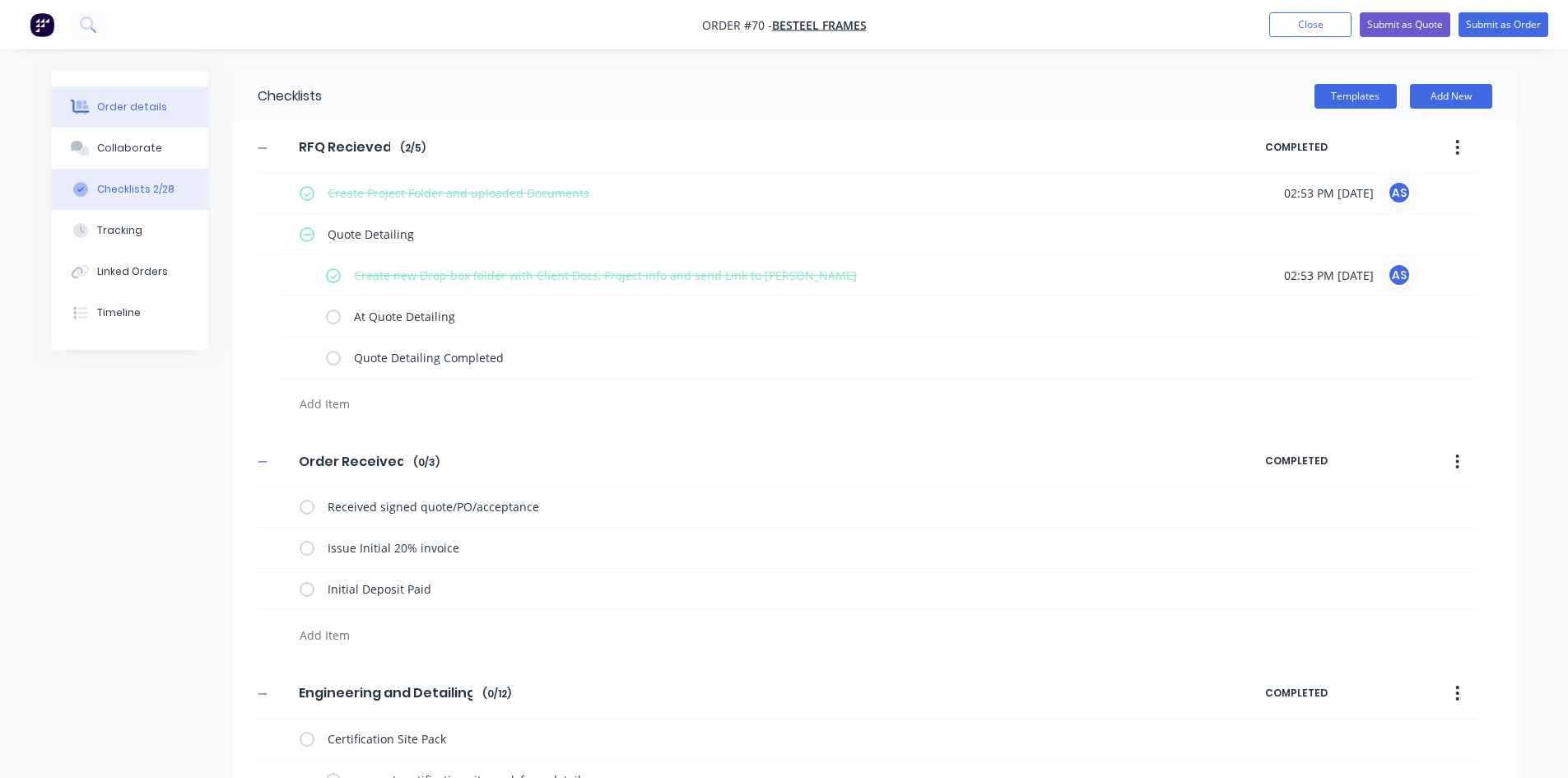
click at [124, 94] on button "Order details" at bounding box center [130, 106] width 156 height 41
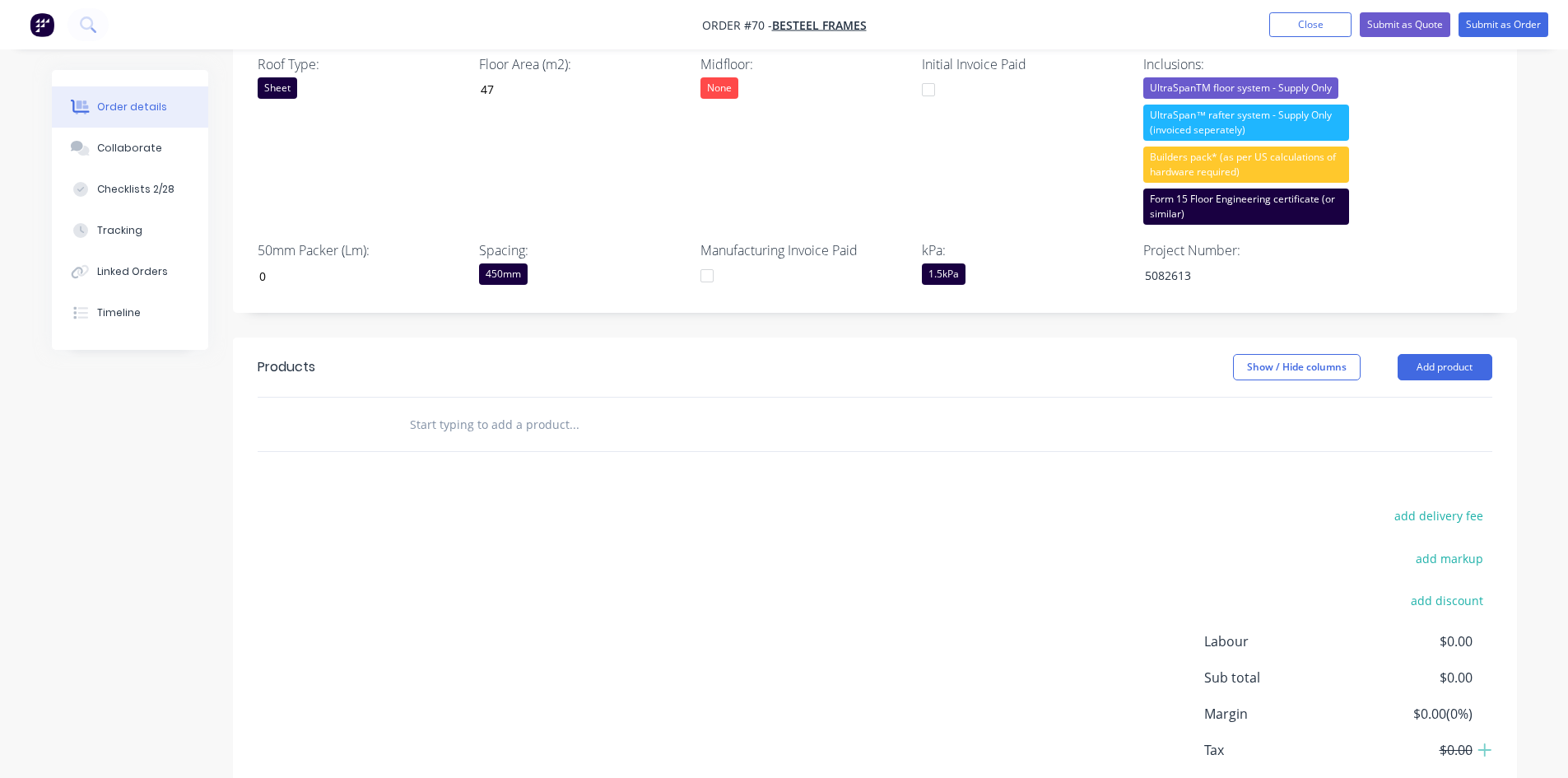
scroll to position [717, 0]
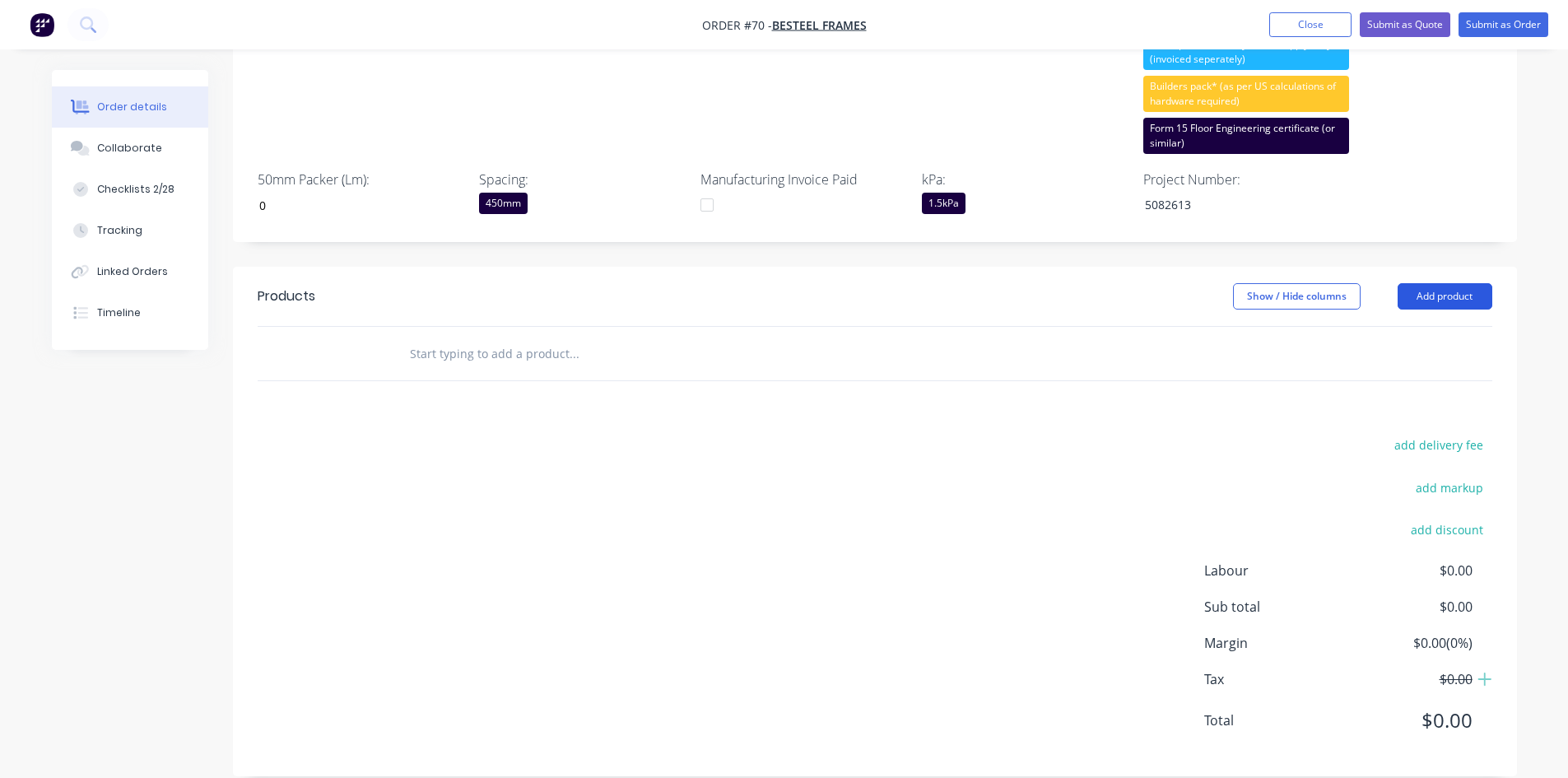
click at [1263, 283] on button "Add product" at bounding box center [1445, 297] width 95 height 27
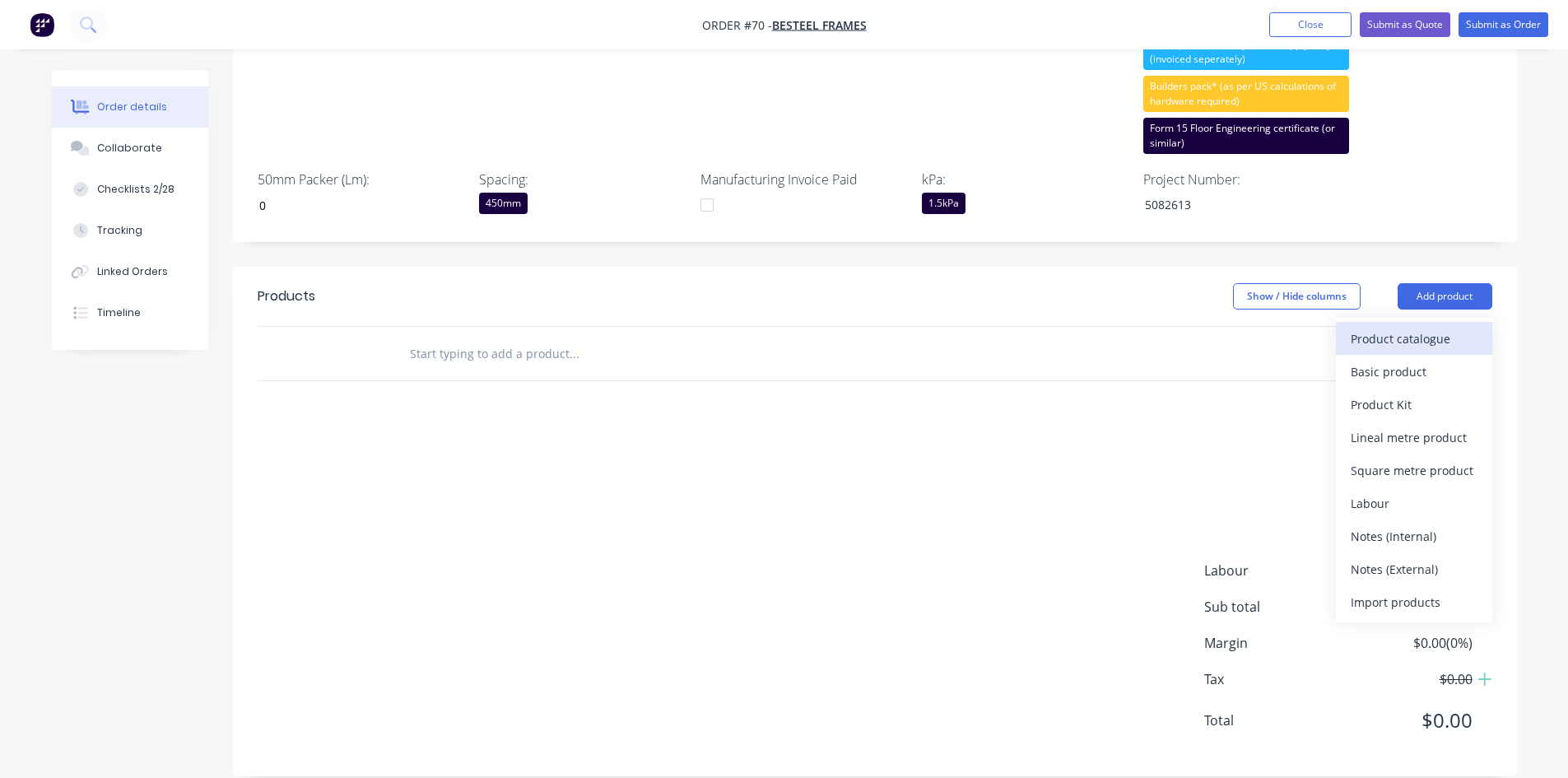
click at [1263, 327] on div "Product catalogue" at bounding box center [1414, 338] width 127 height 24
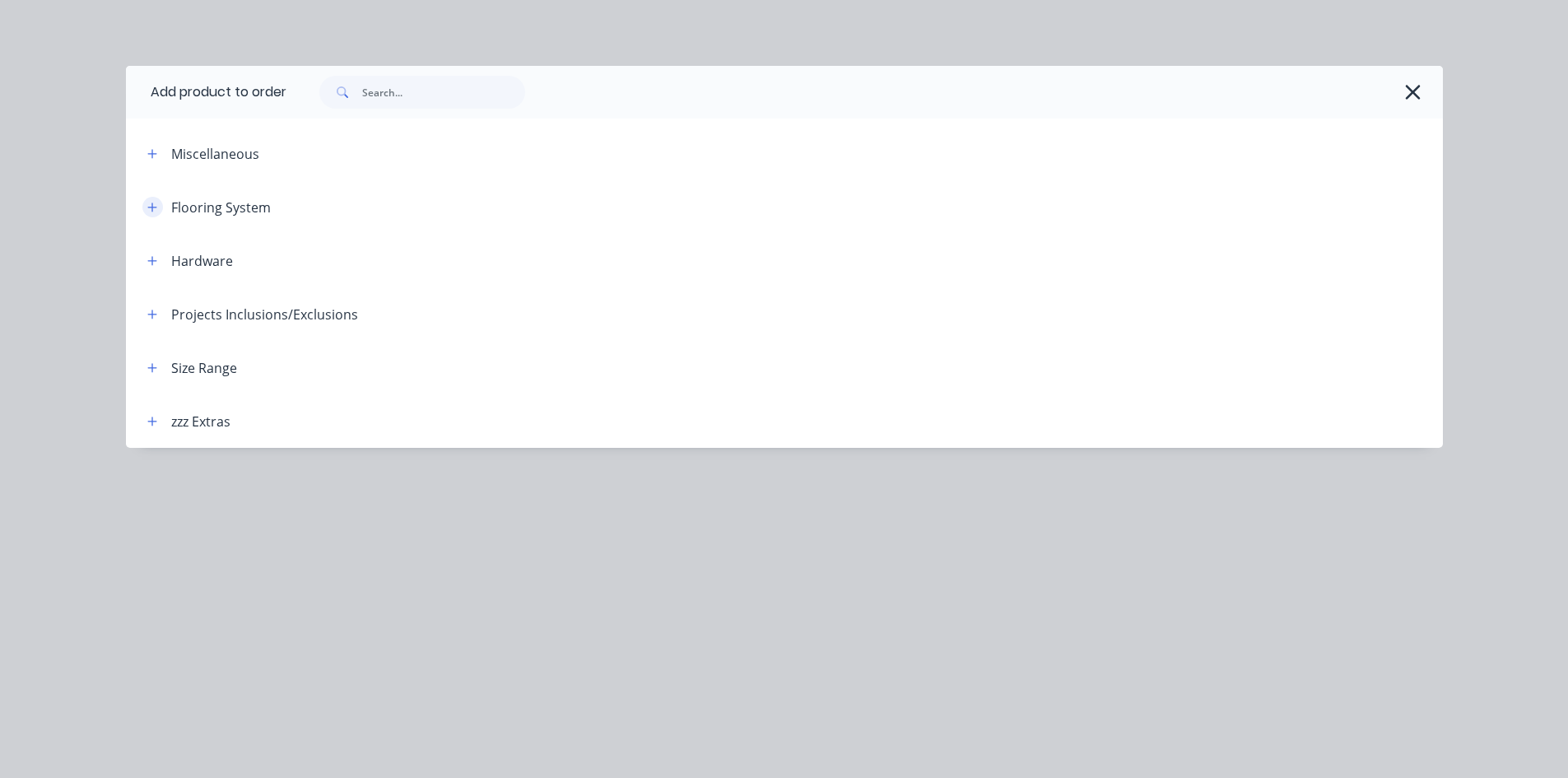
click at [152, 206] on icon "button" at bounding box center [152, 208] width 9 height 11
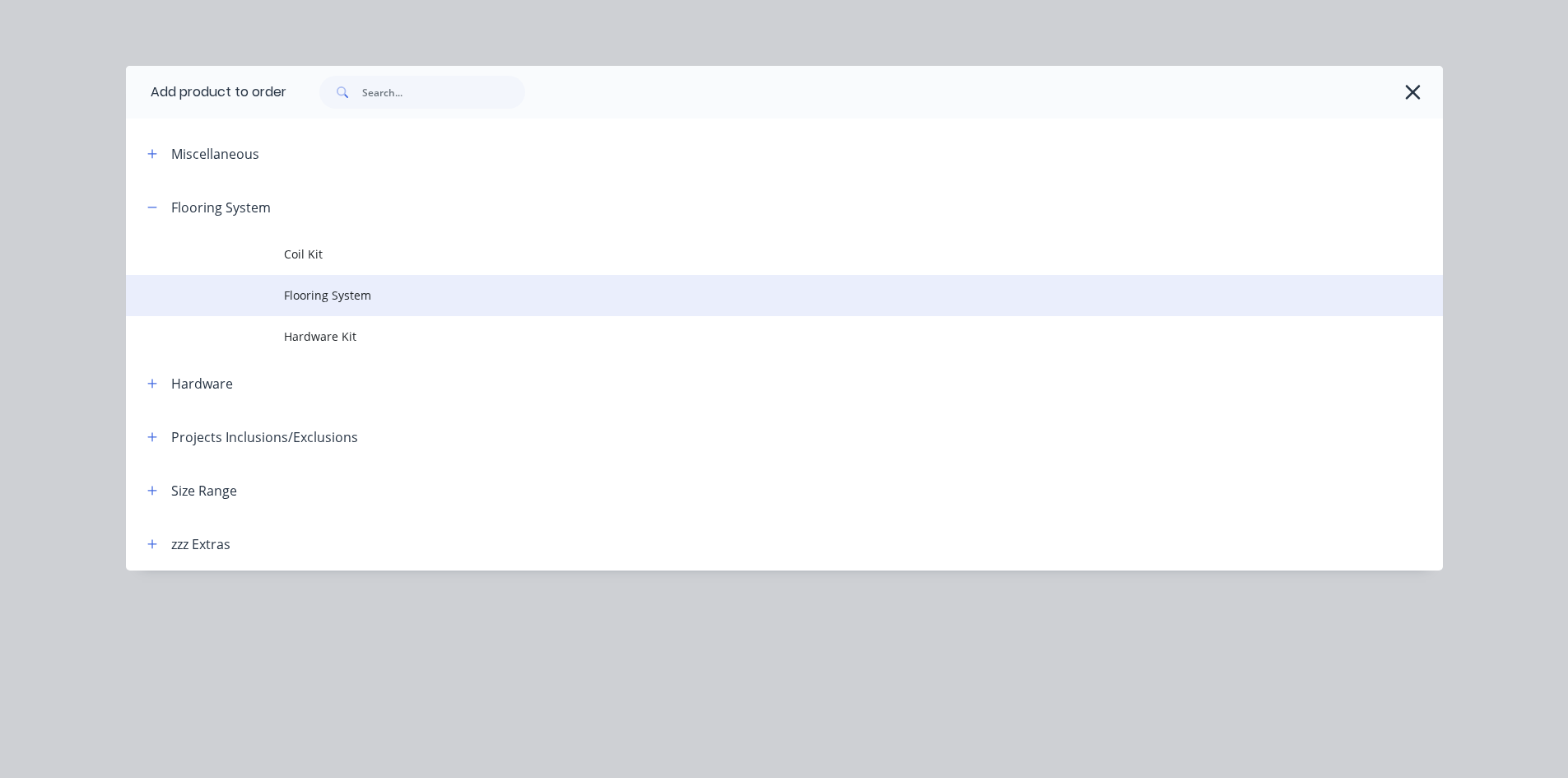
click at [311, 288] on span "Flooring System" at bounding box center [748, 295] width 927 height 17
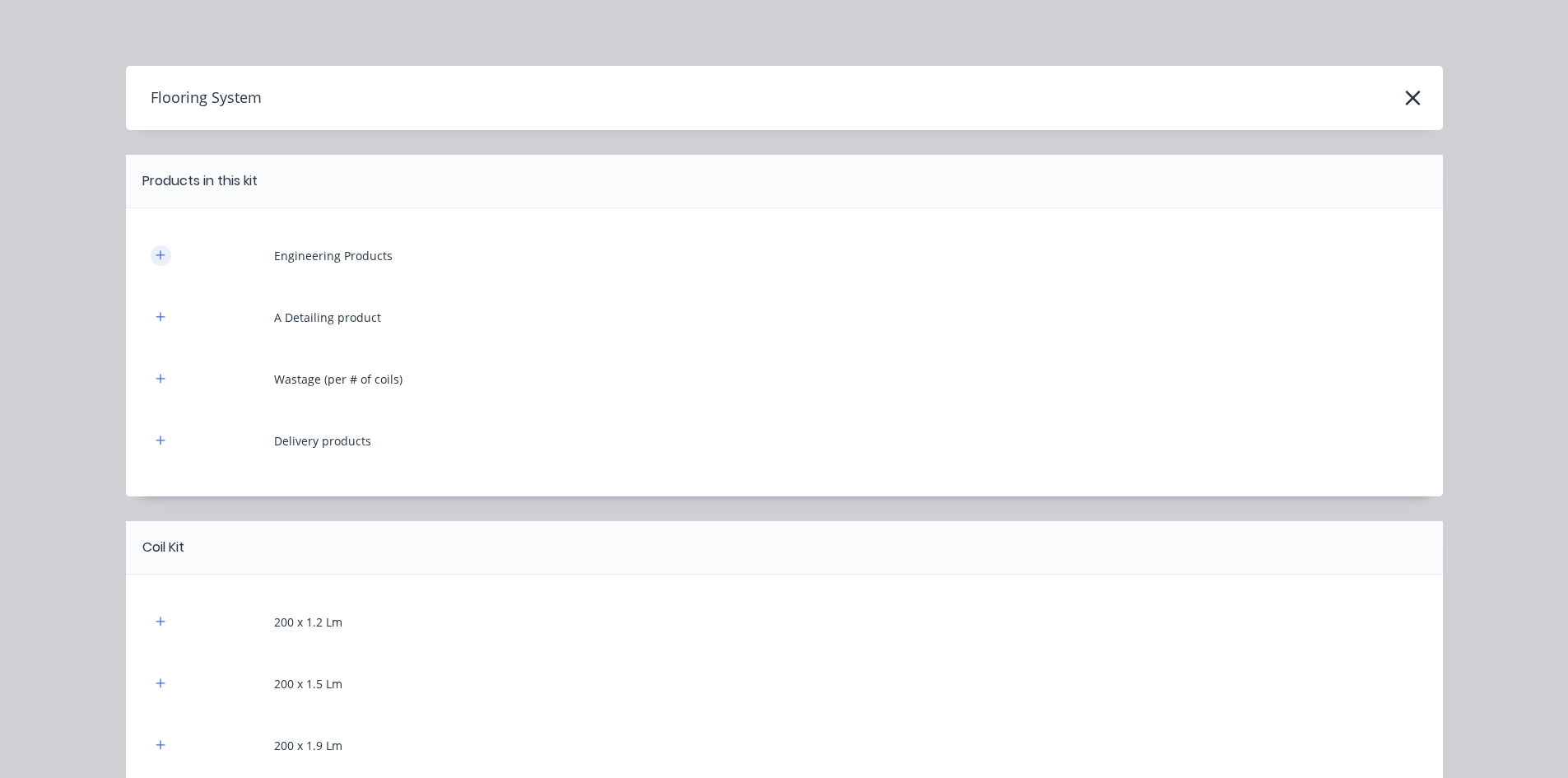
drag, startPoint x: 161, startPoint y: 254, endPoint x: 158, endPoint y: 262, distance: 8.5
click at [161, 254] on button "button" at bounding box center [161, 256] width 21 height 21
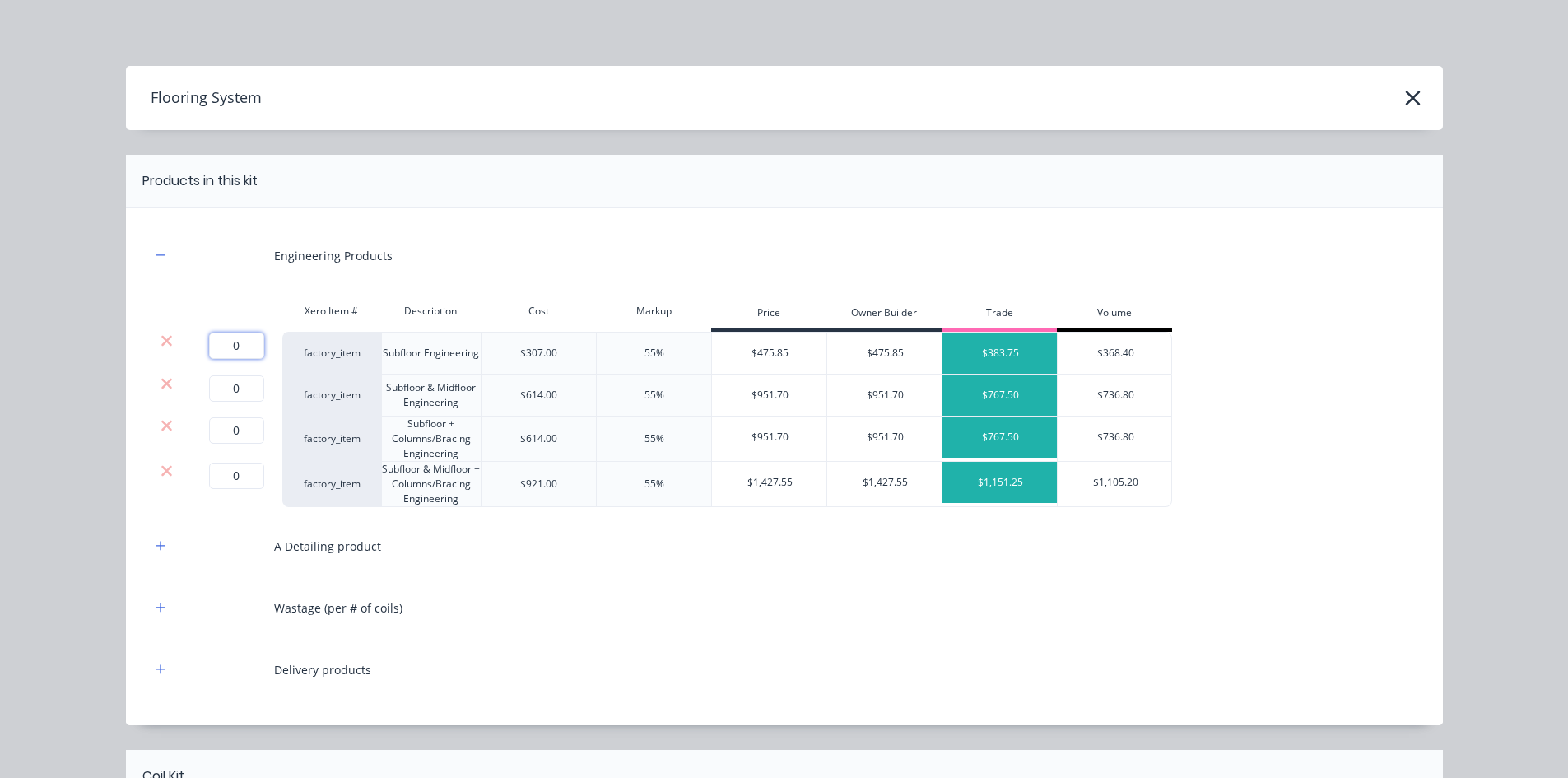
click at [225, 346] on input "0" at bounding box center [237, 346] width 55 height 27
type input "1"
click at [162, 388] on icon at bounding box center [166, 383] width 12 height 16
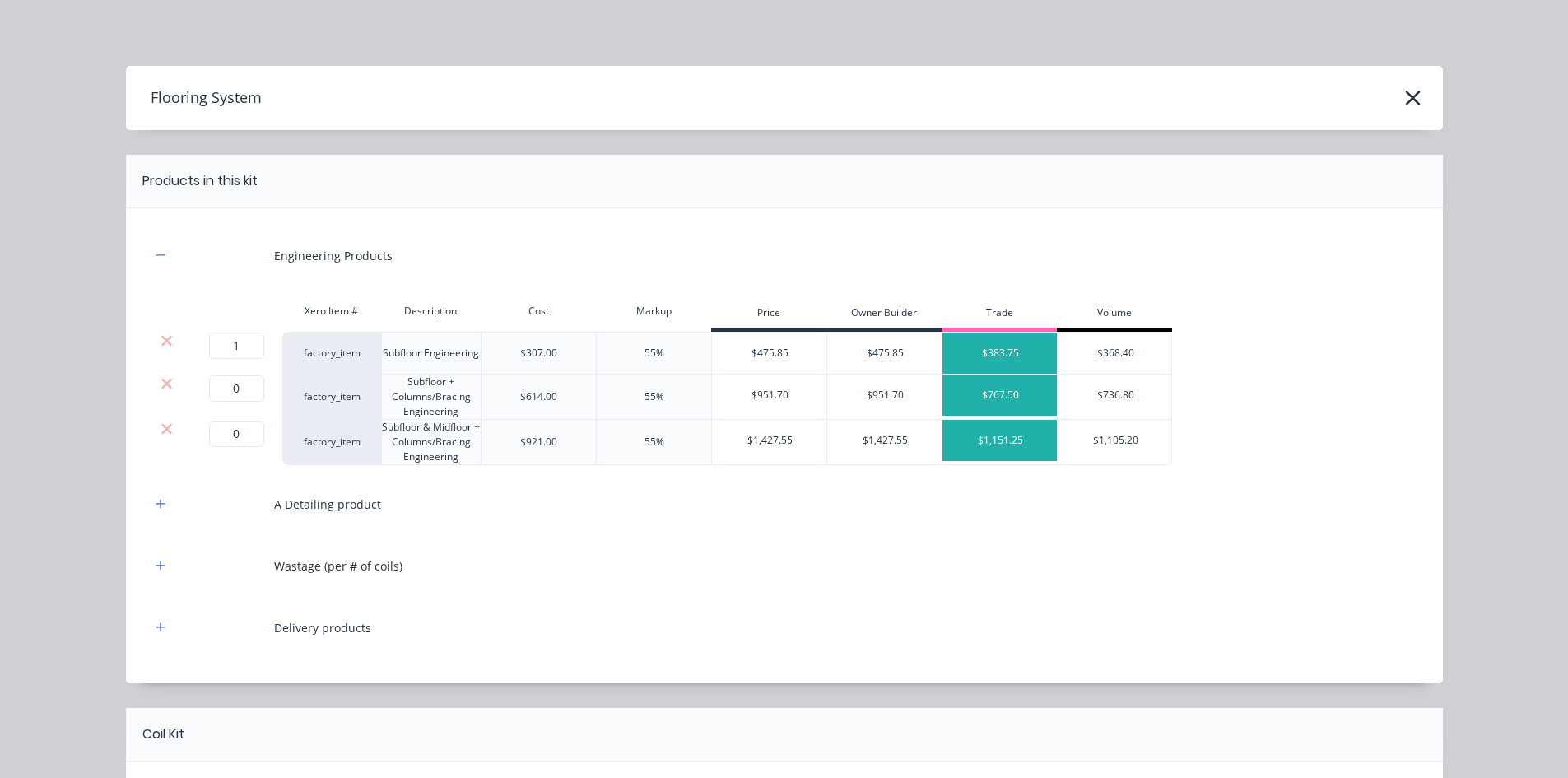
click at [162, 388] on icon at bounding box center [166, 383] width 12 height 16
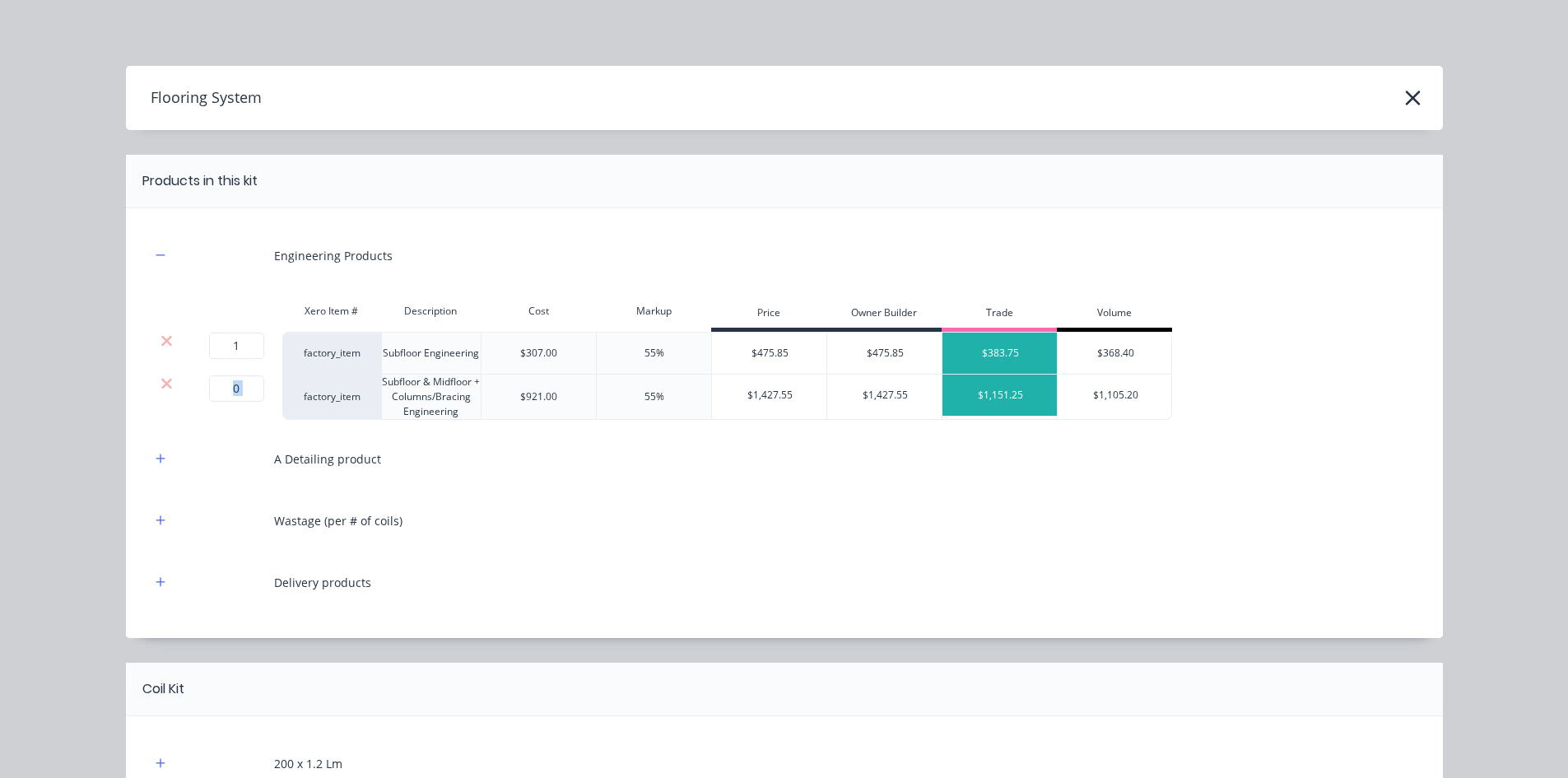
click at [162, 388] on icon at bounding box center [166, 383] width 12 height 16
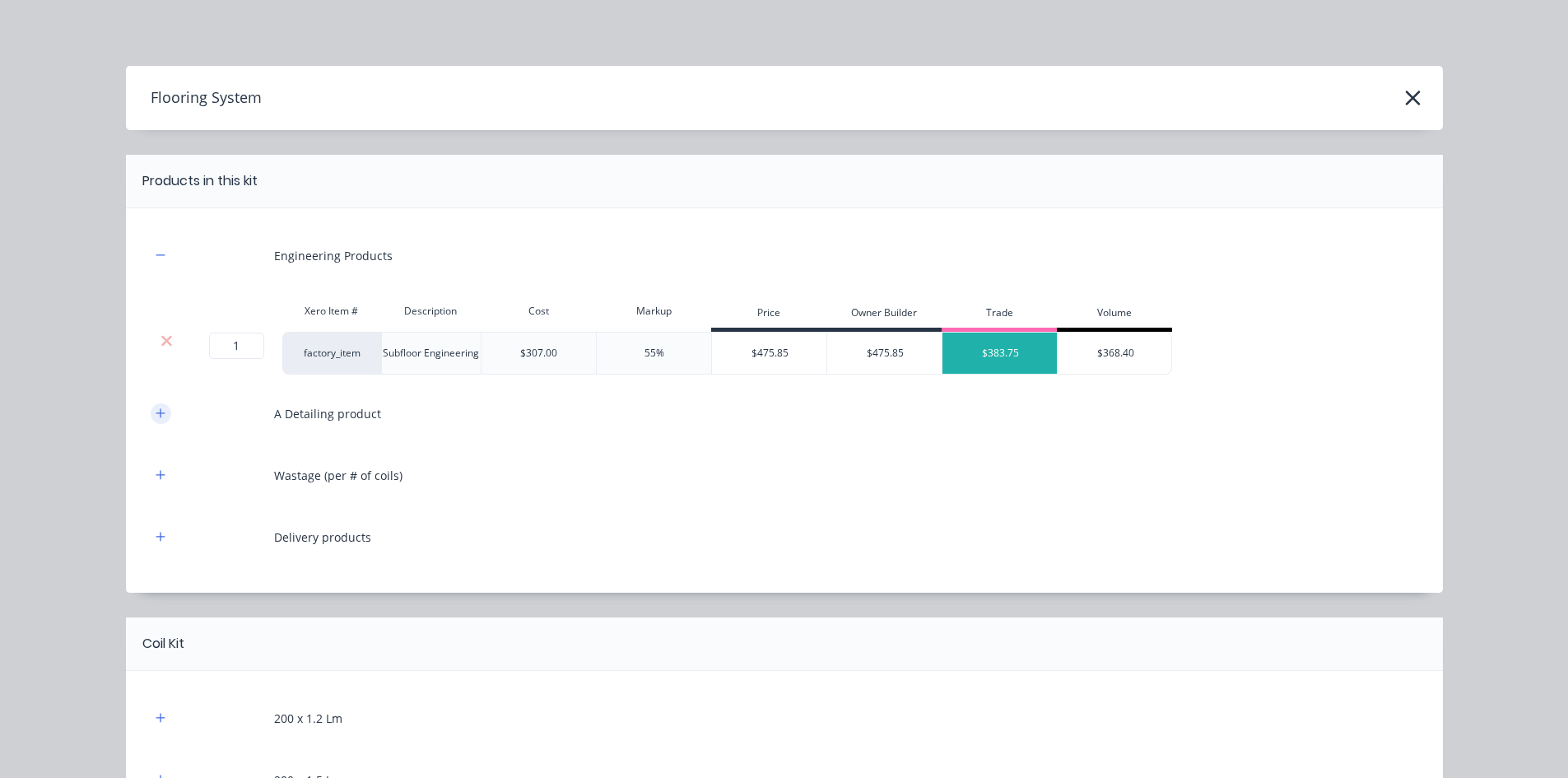
click at [155, 415] on icon "button" at bounding box center [160, 413] width 9 height 9
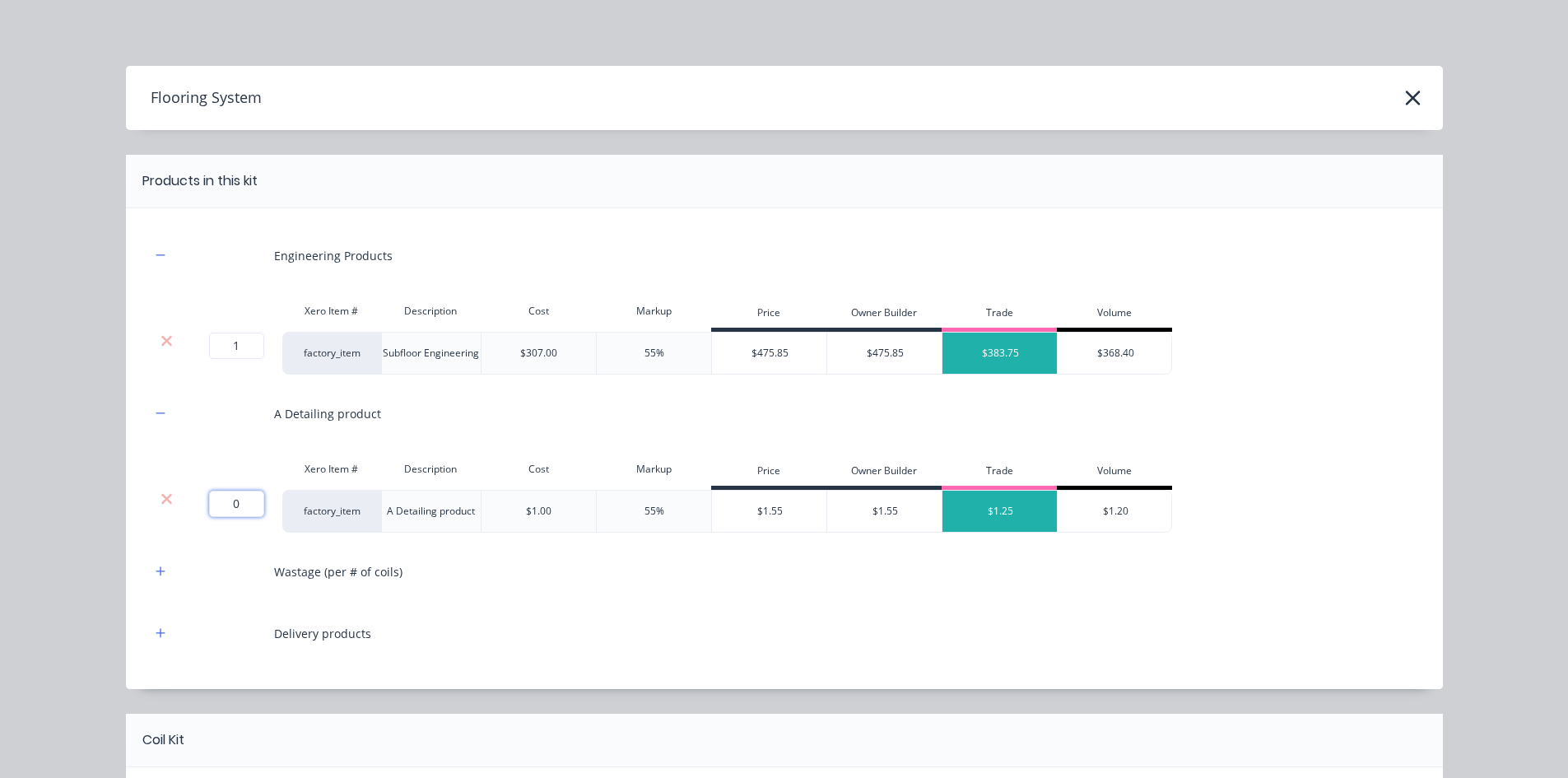
click at [219, 498] on input "0" at bounding box center [237, 504] width 55 height 27
type input "34"
click at [97, 511] on div "Flooring System Products in this kit Engineering Products Xero Item # Descripti…" at bounding box center [784, 389] width 1568 height 778
click at [155, 567] on icon "button" at bounding box center [160, 571] width 9 height 11
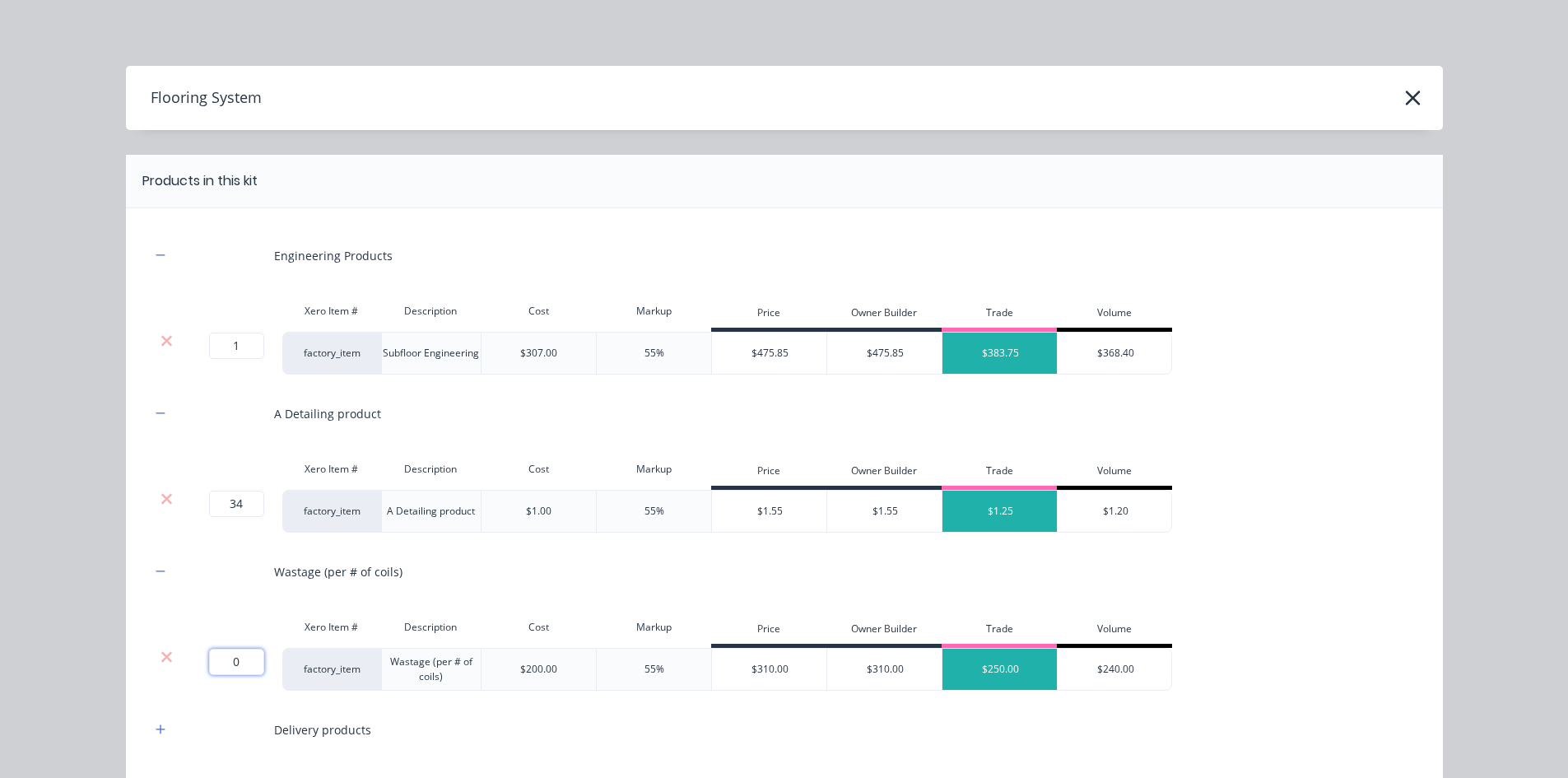
click at [238, 600] on input "0" at bounding box center [237, 662] width 55 height 27
type input "1"
click at [155, 600] on icon "button" at bounding box center [160, 730] width 9 height 11
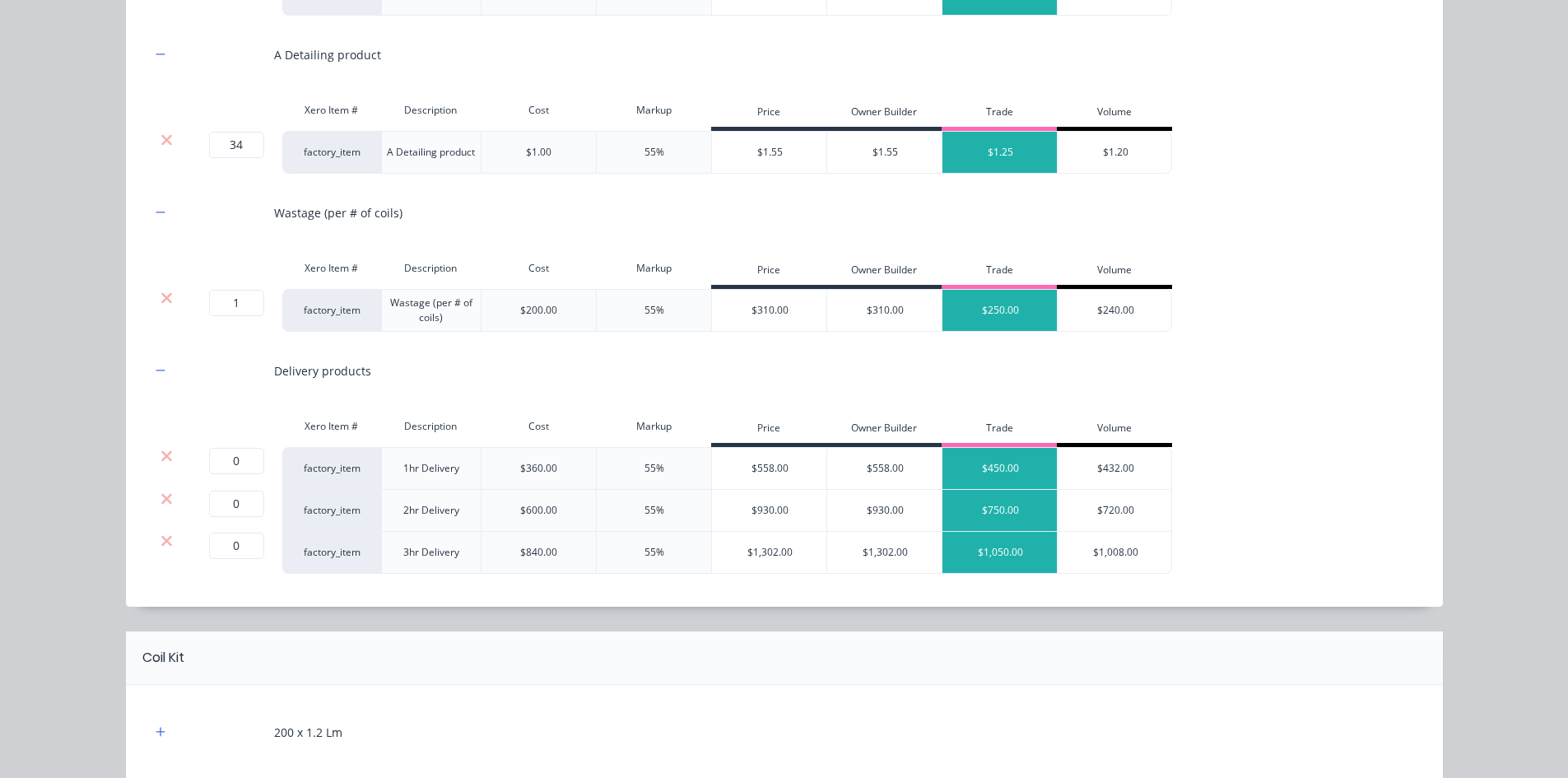
scroll to position [411, 0]
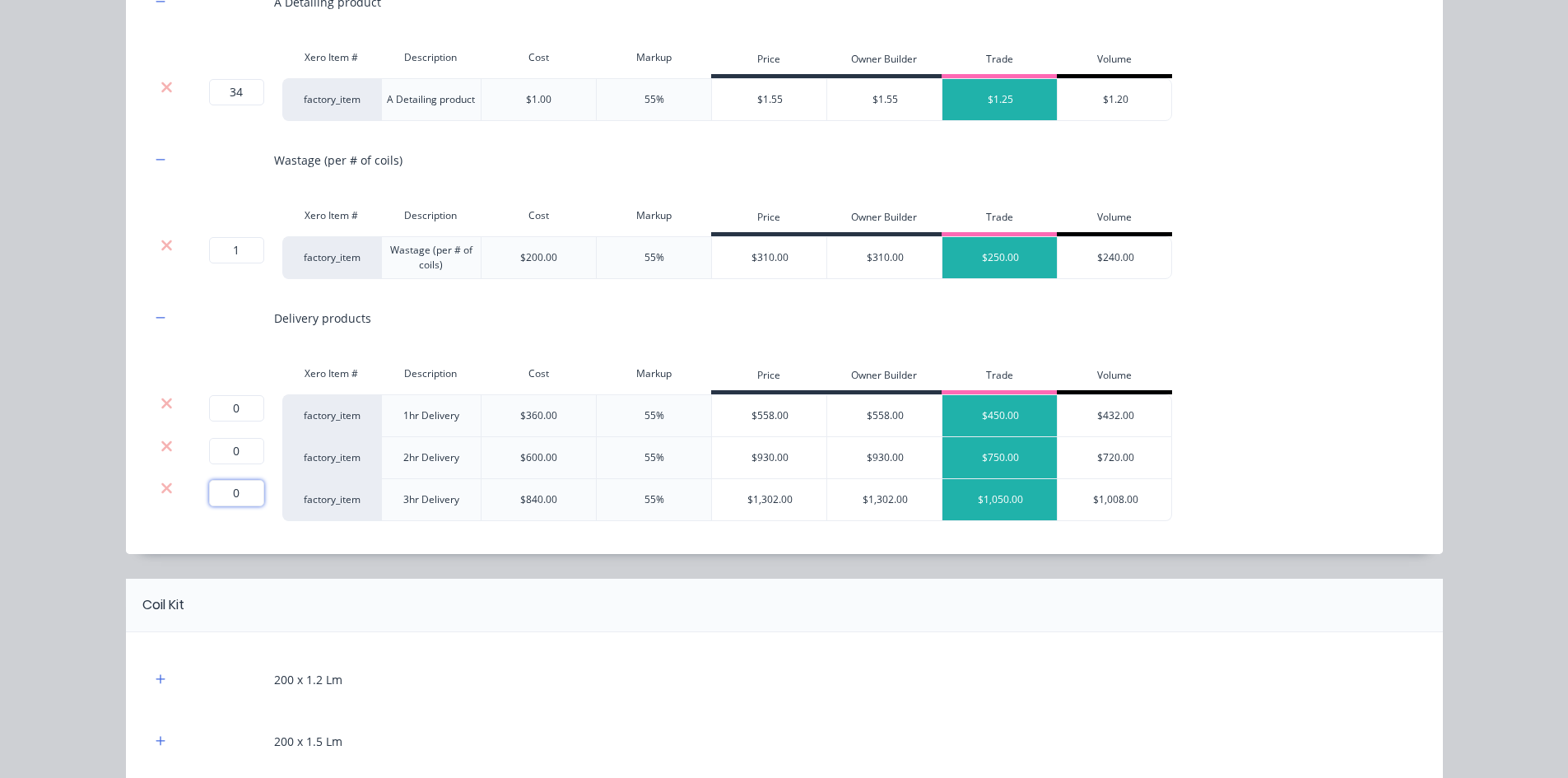
click at [240, 491] on input "0" at bounding box center [237, 493] width 55 height 27
type input "1"
click at [161, 403] on icon at bounding box center [166, 403] width 10 height 10
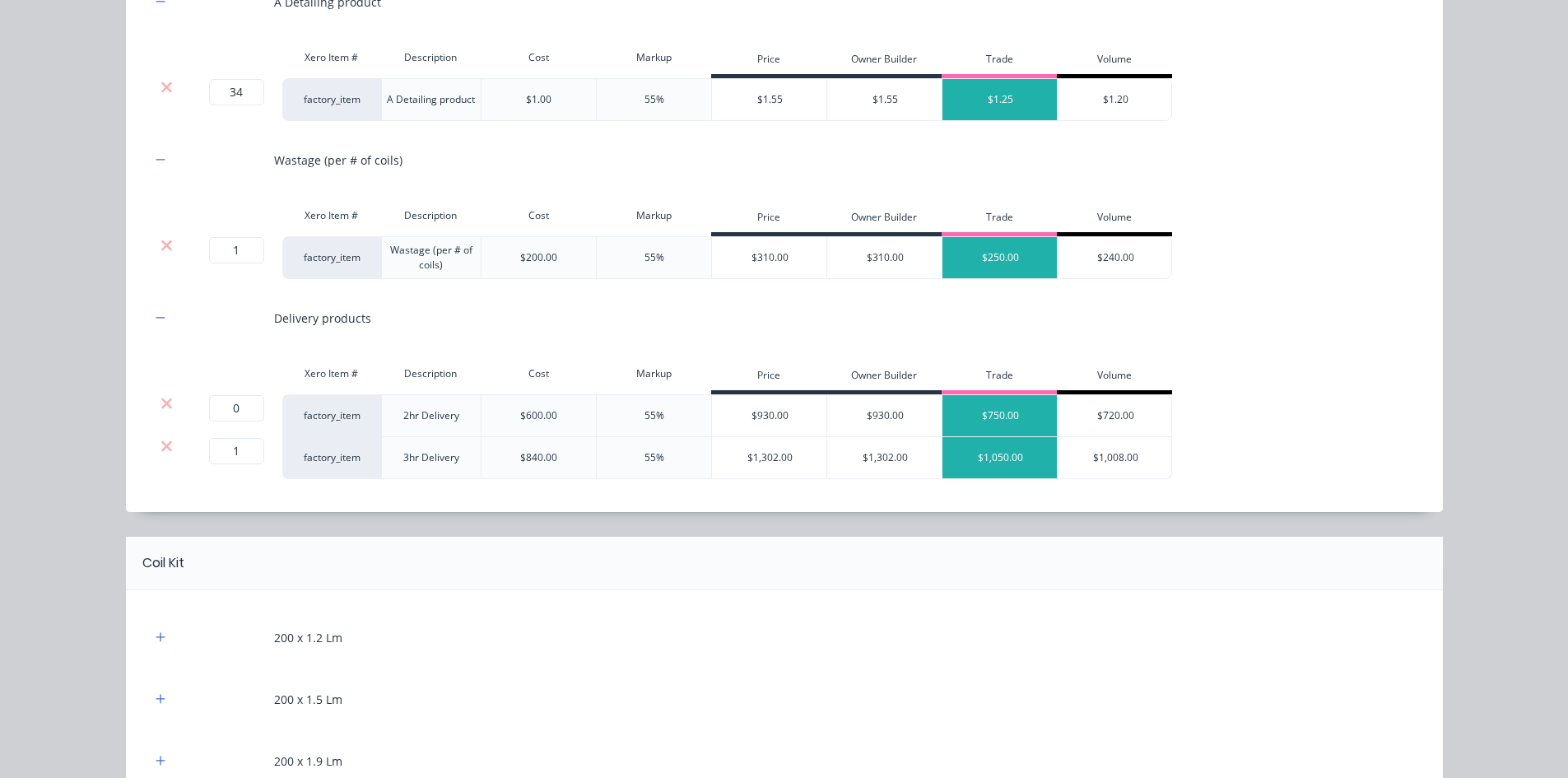
click at [161, 403] on icon at bounding box center [166, 403] width 10 height 10
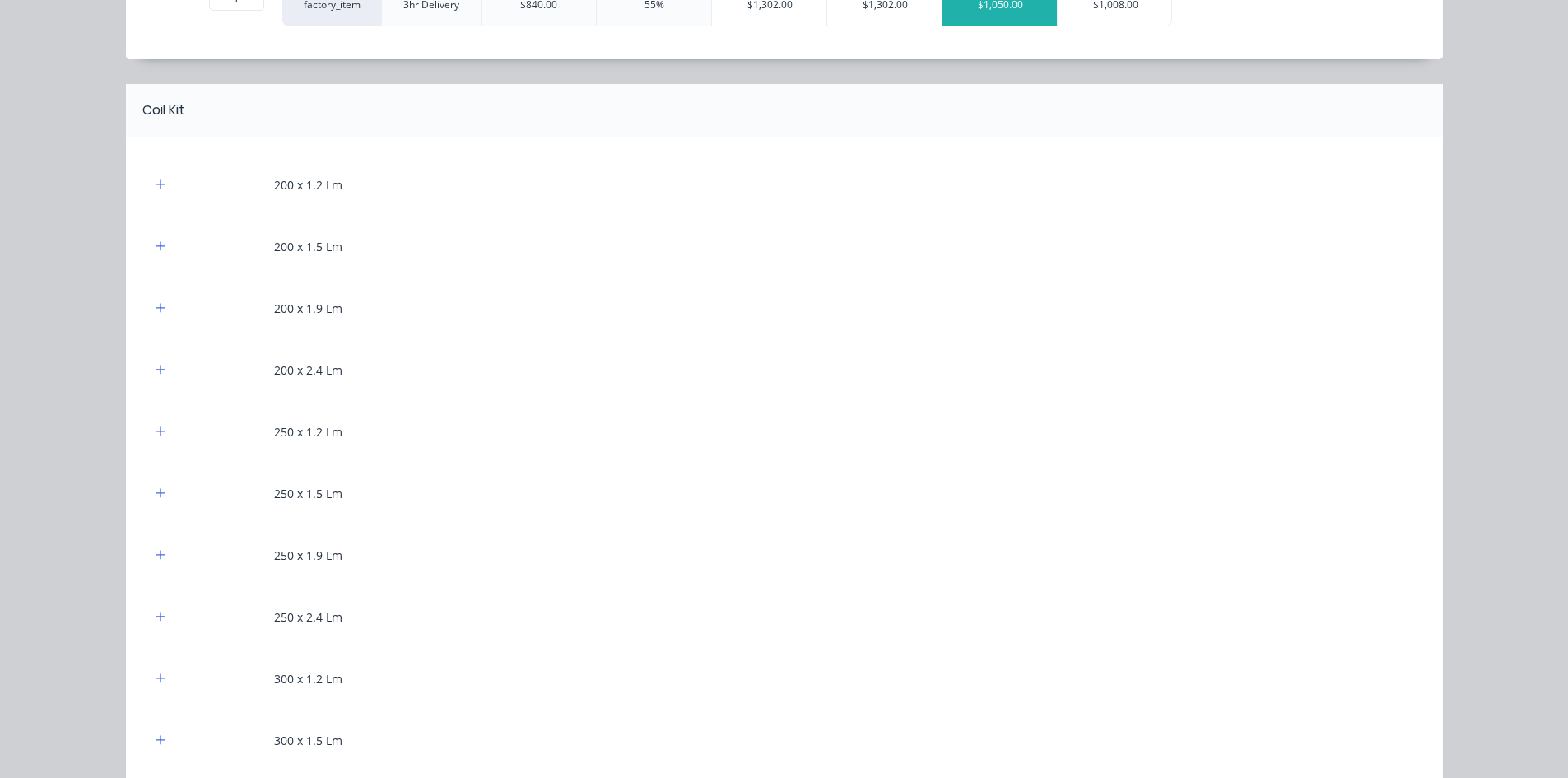
scroll to position [823, 0]
click at [156, 303] on icon "button" at bounding box center [160, 307] width 9 height 11
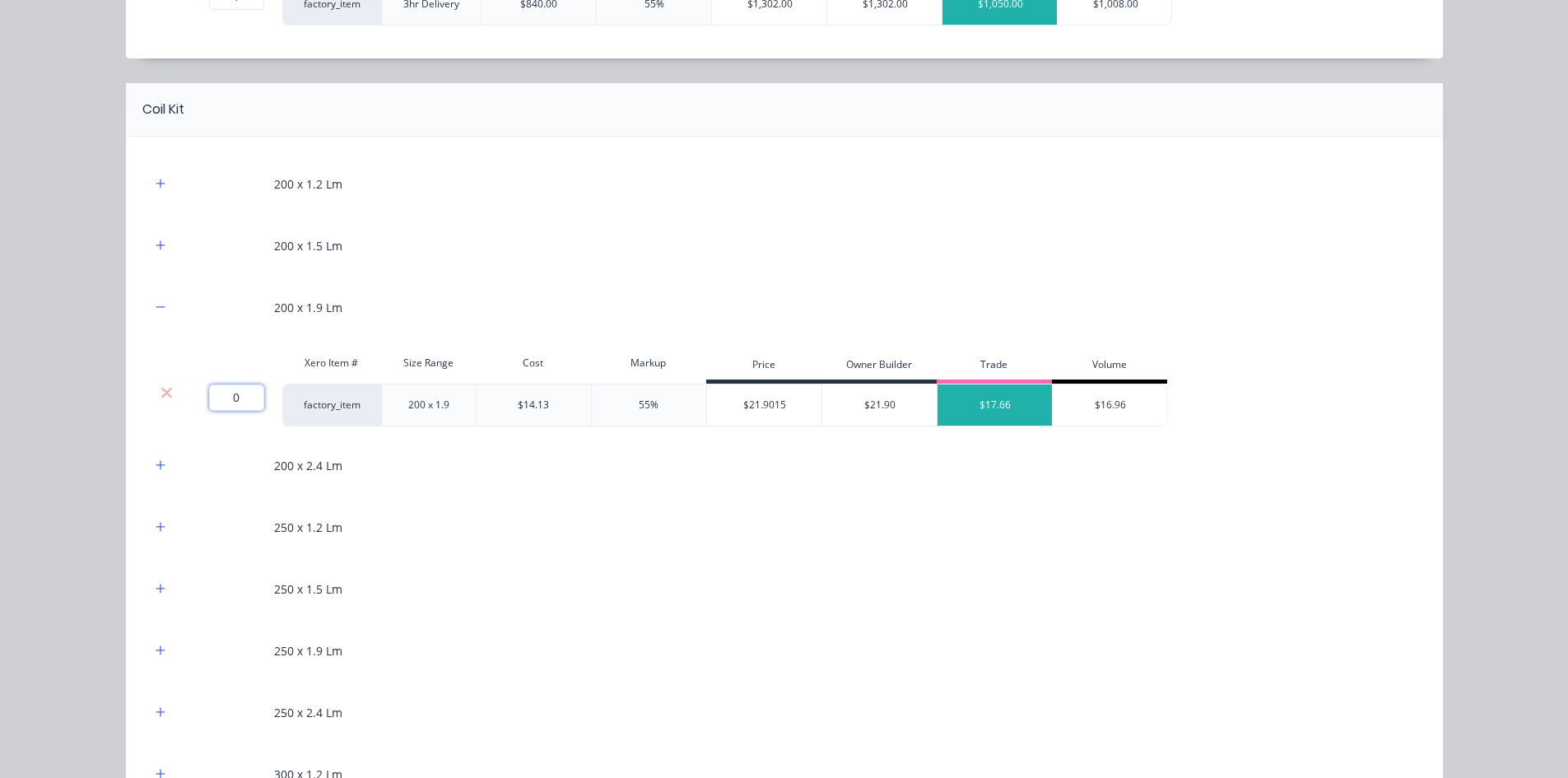
click at [239, 400] on input "0" at bounding box center [237, 398] width 55 height 27
type input "34"
click at [158, 185] on icon "button" at bounding box center [160, 184] width 9 height 11
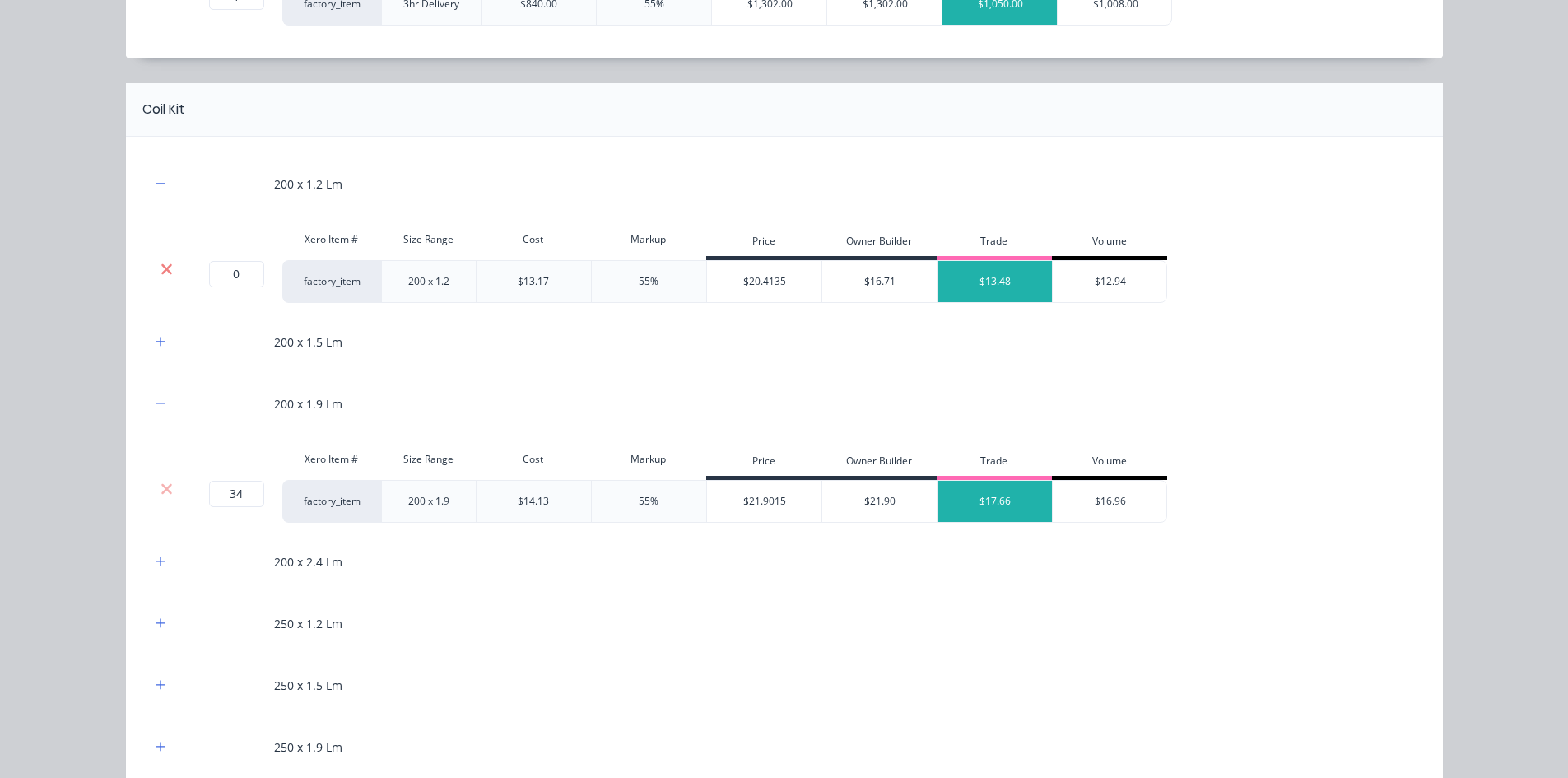
click at [160, 263] on icon at bounding box center [166, 268] width 12 height 16
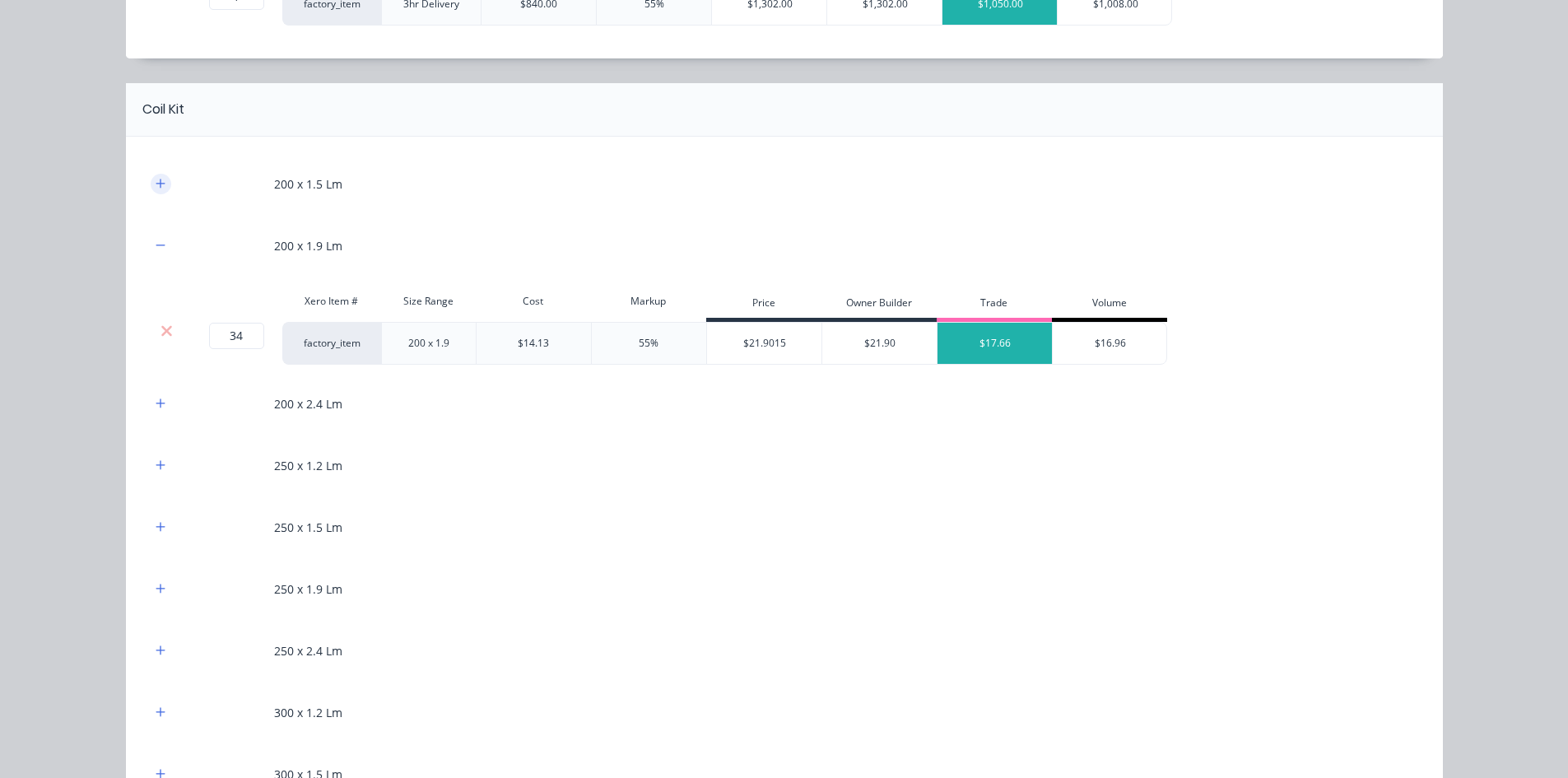
click at [158, 177] on button "button" at bounding box center [161, 184] width 21 height 21
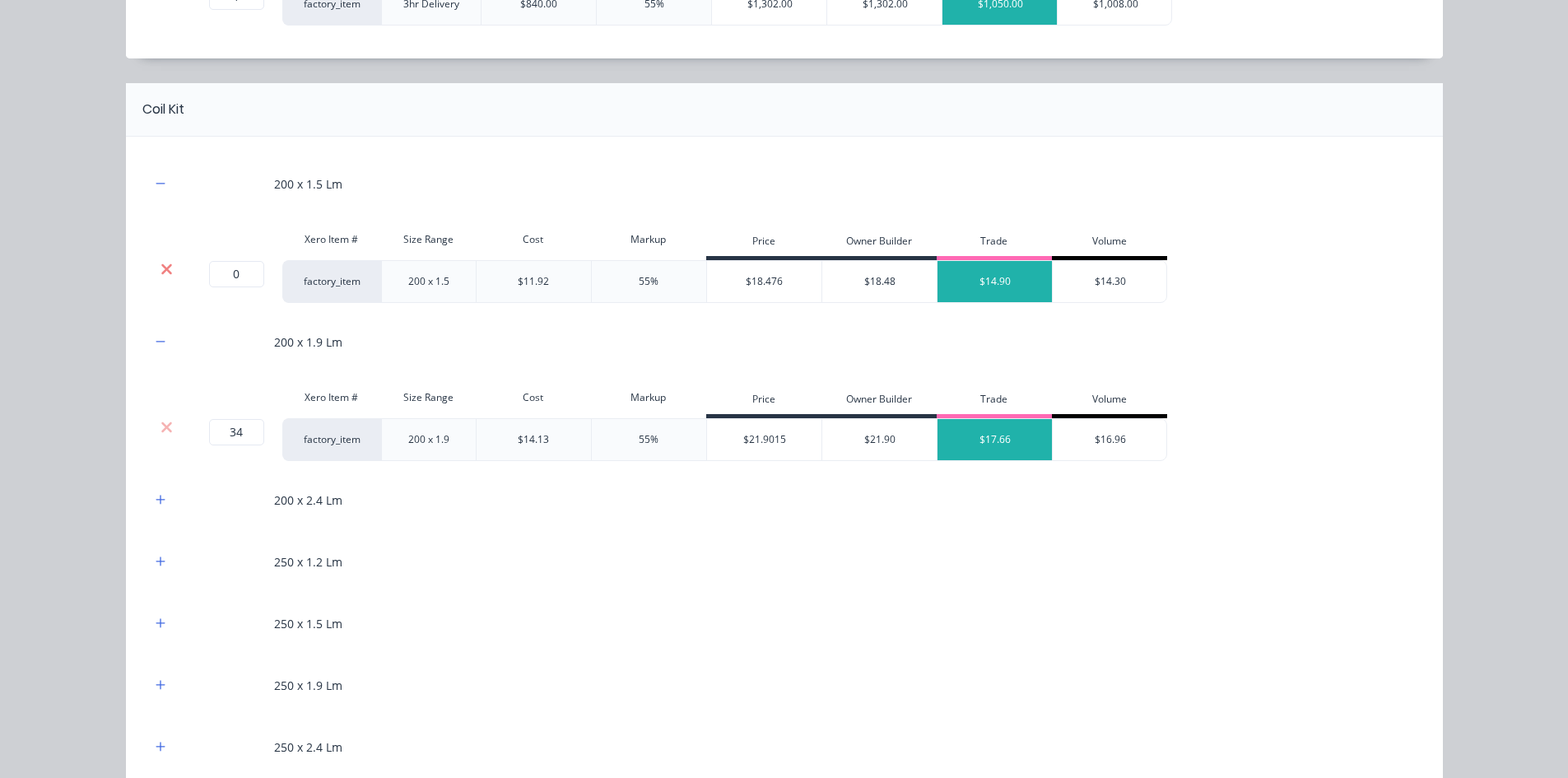
click at [162, 269] on icon at bounding box center [166, 268] width 10 height 10
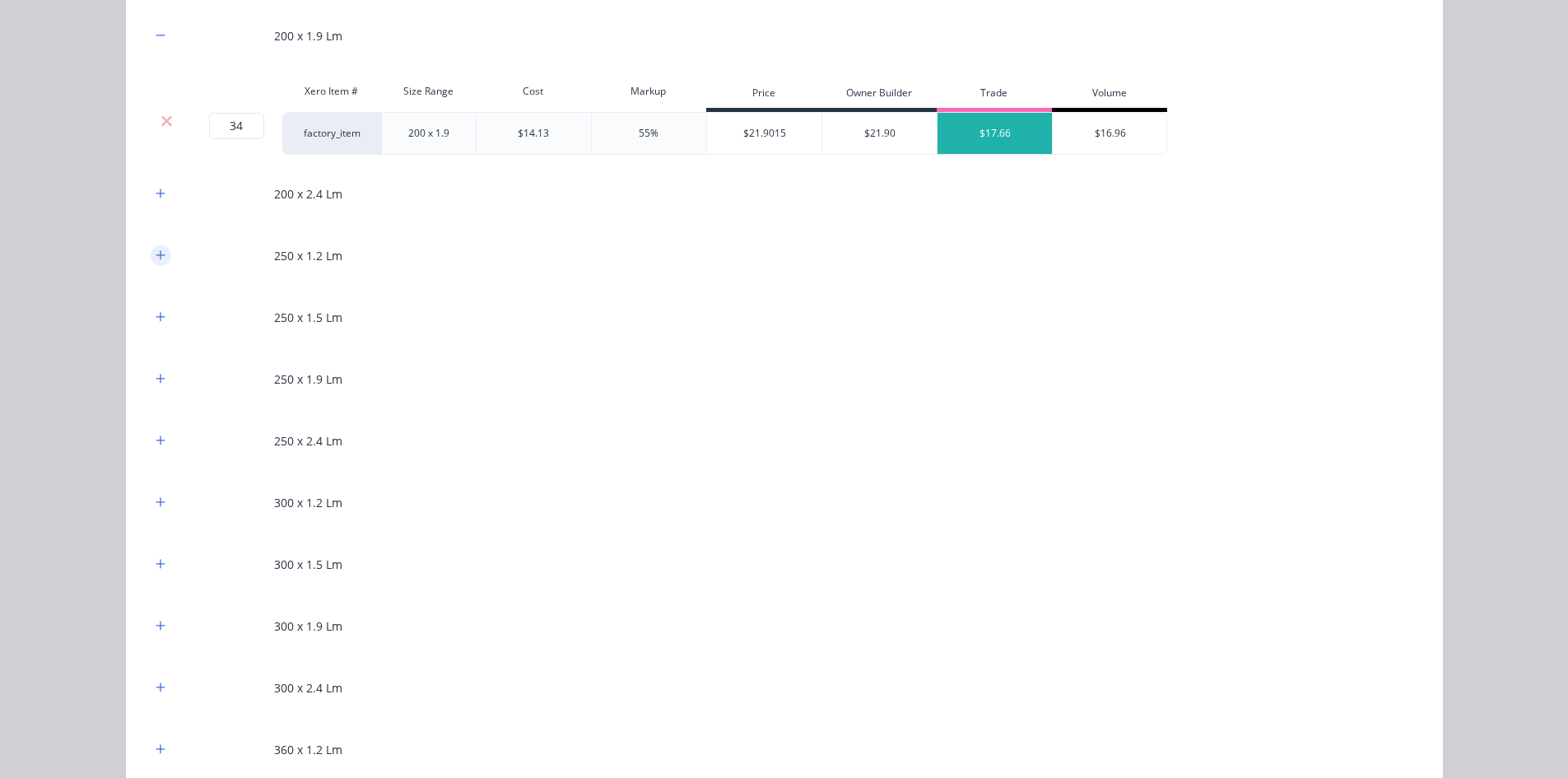
scroll to position [987, 0]
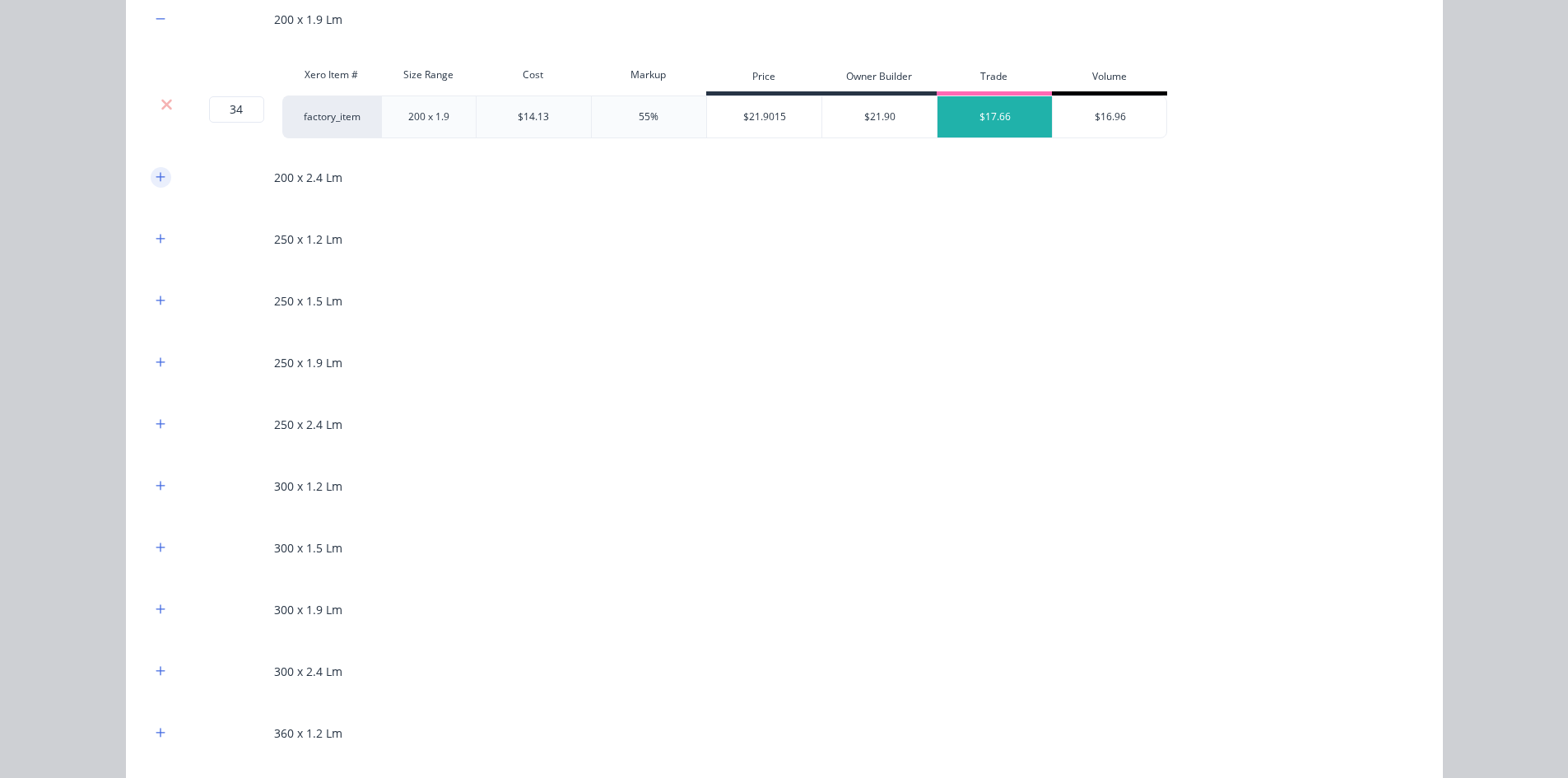
click at [156, 174] on icon "button" at bounding box center [160, 177] width 9 height 11
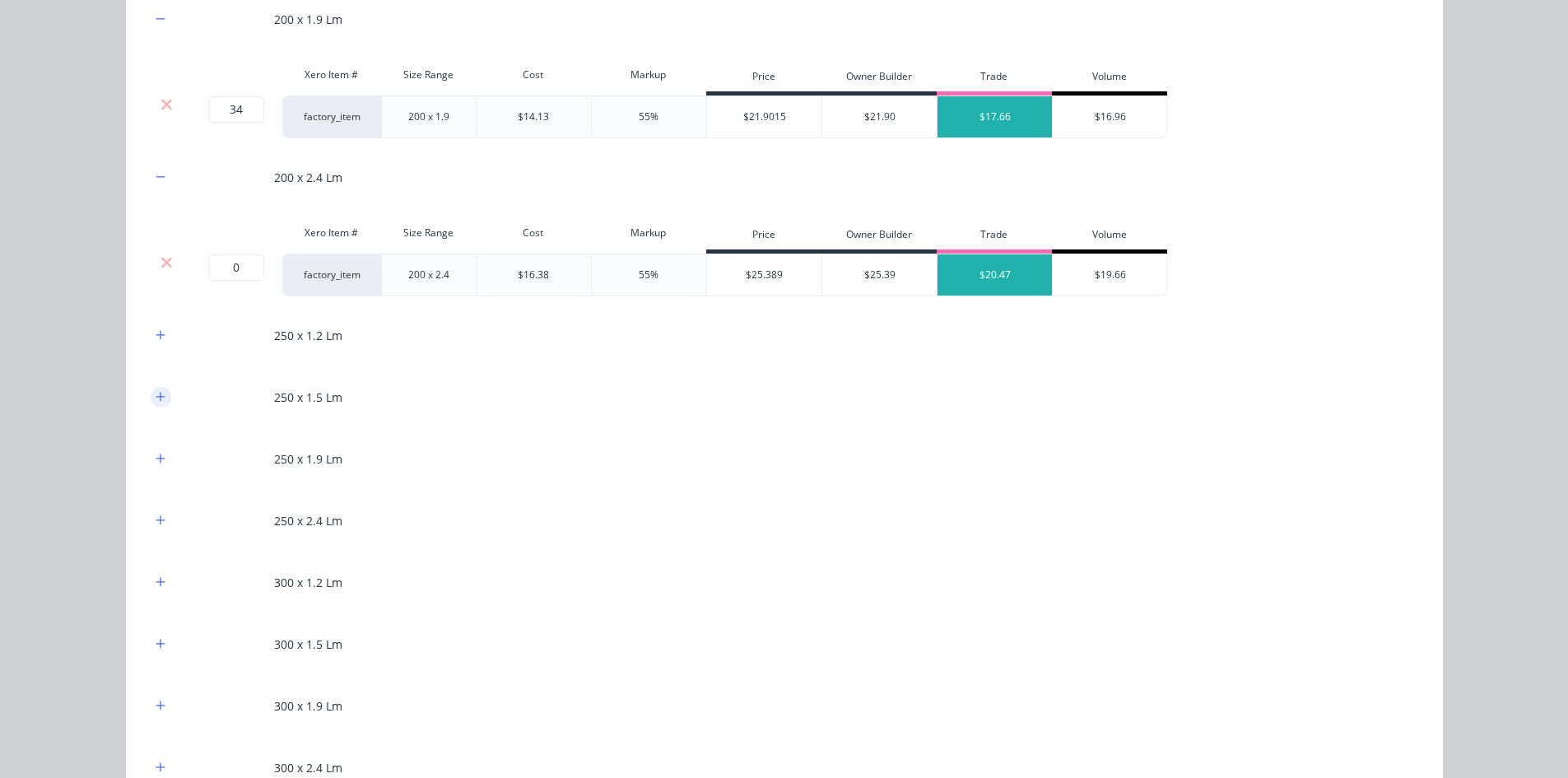
drag, startPoint x: 159, startPoint y: 260, endPoint x: 153, endPoint y: 228, distance: 32.6
click at [160, 255] on icon at bounding box center [166, 262] width 12 height 16
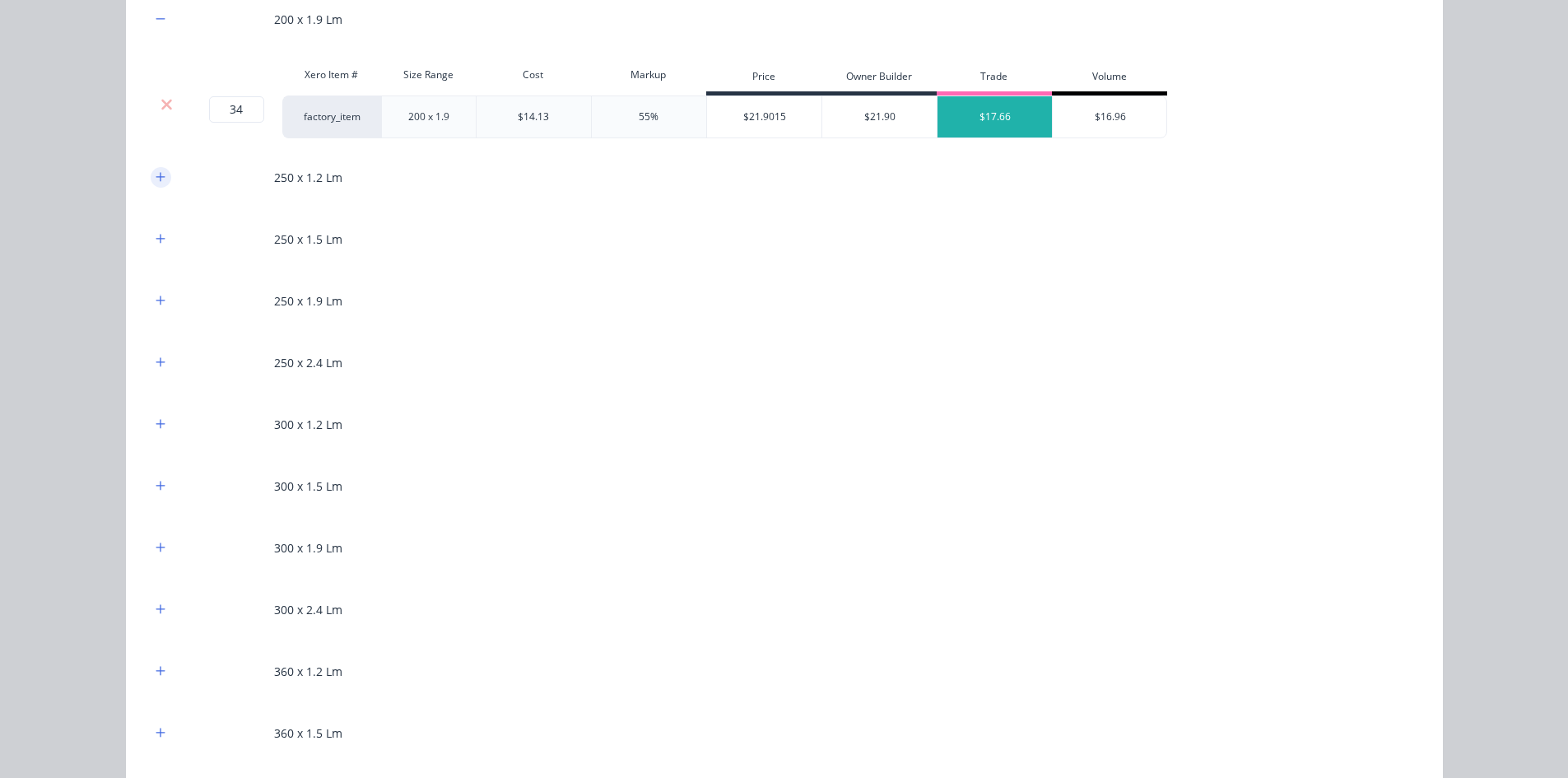
click at [155, 177] on icon "button" at bounding box center [160, 177] width 9 height 9
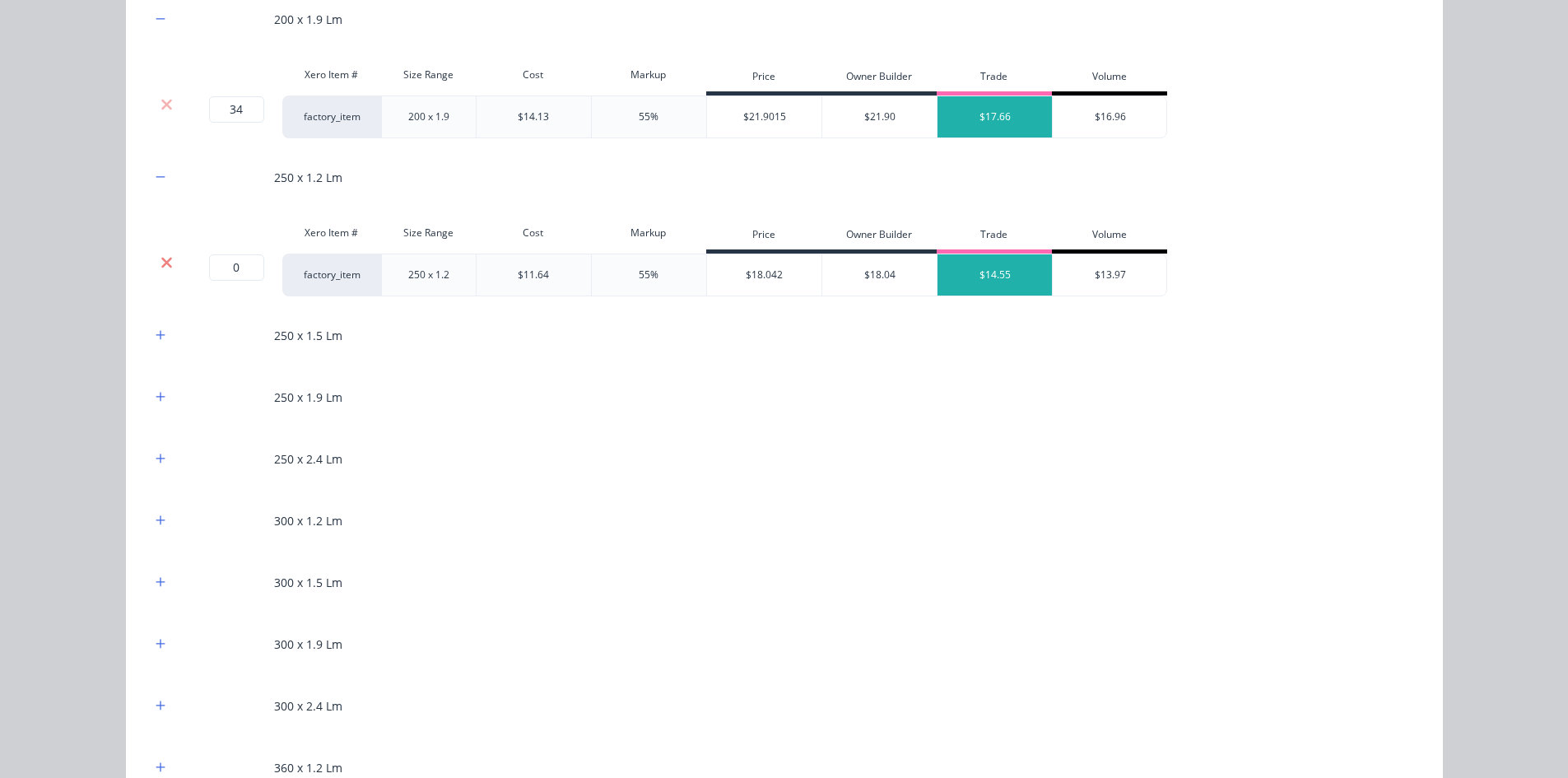
click at [165, 255] on icon at bounding box center [166, 262] width 12 height 16
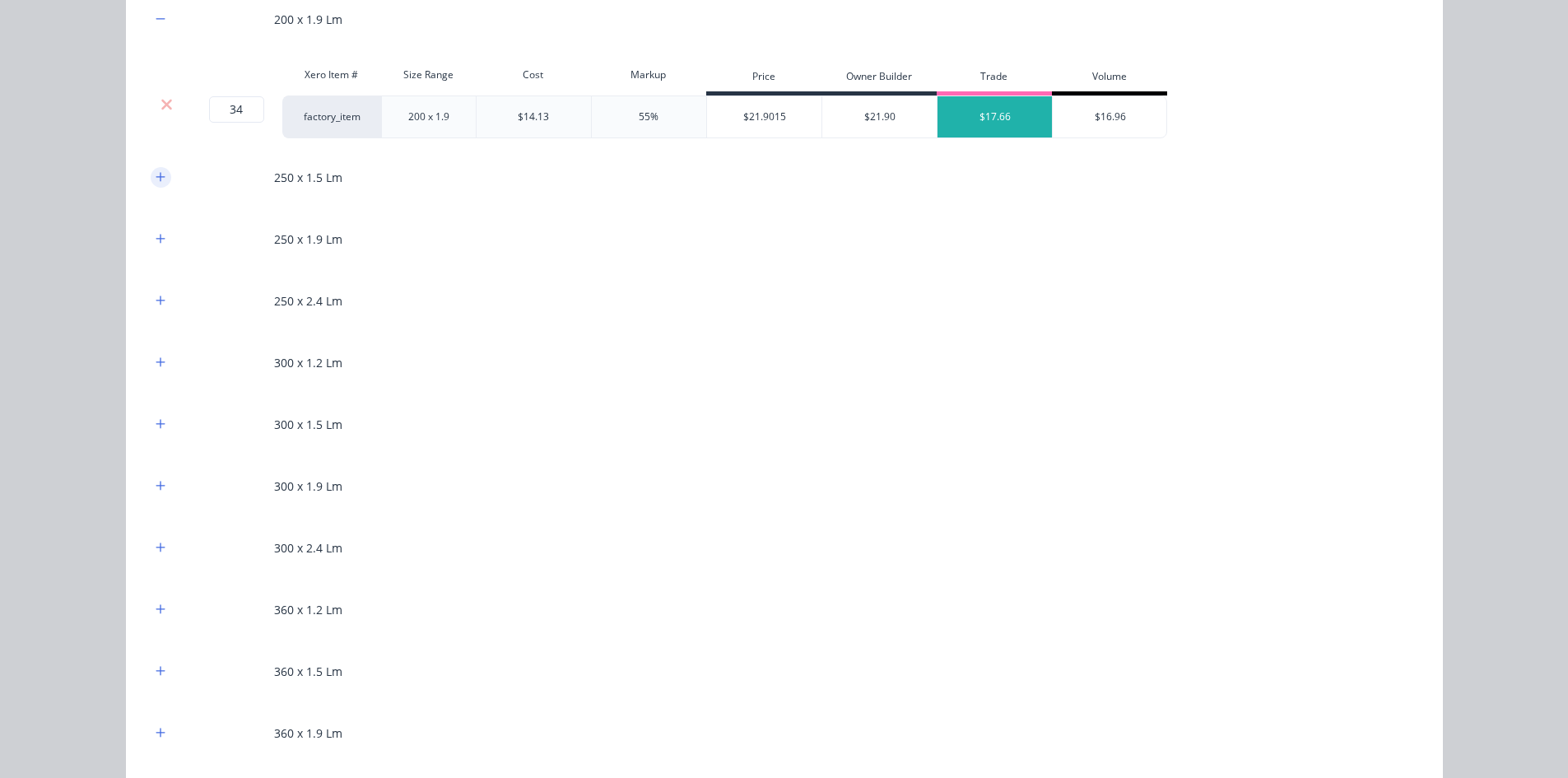
click at [162, 181] on button "button" at bounding box center [161, 177] width 21 height 21
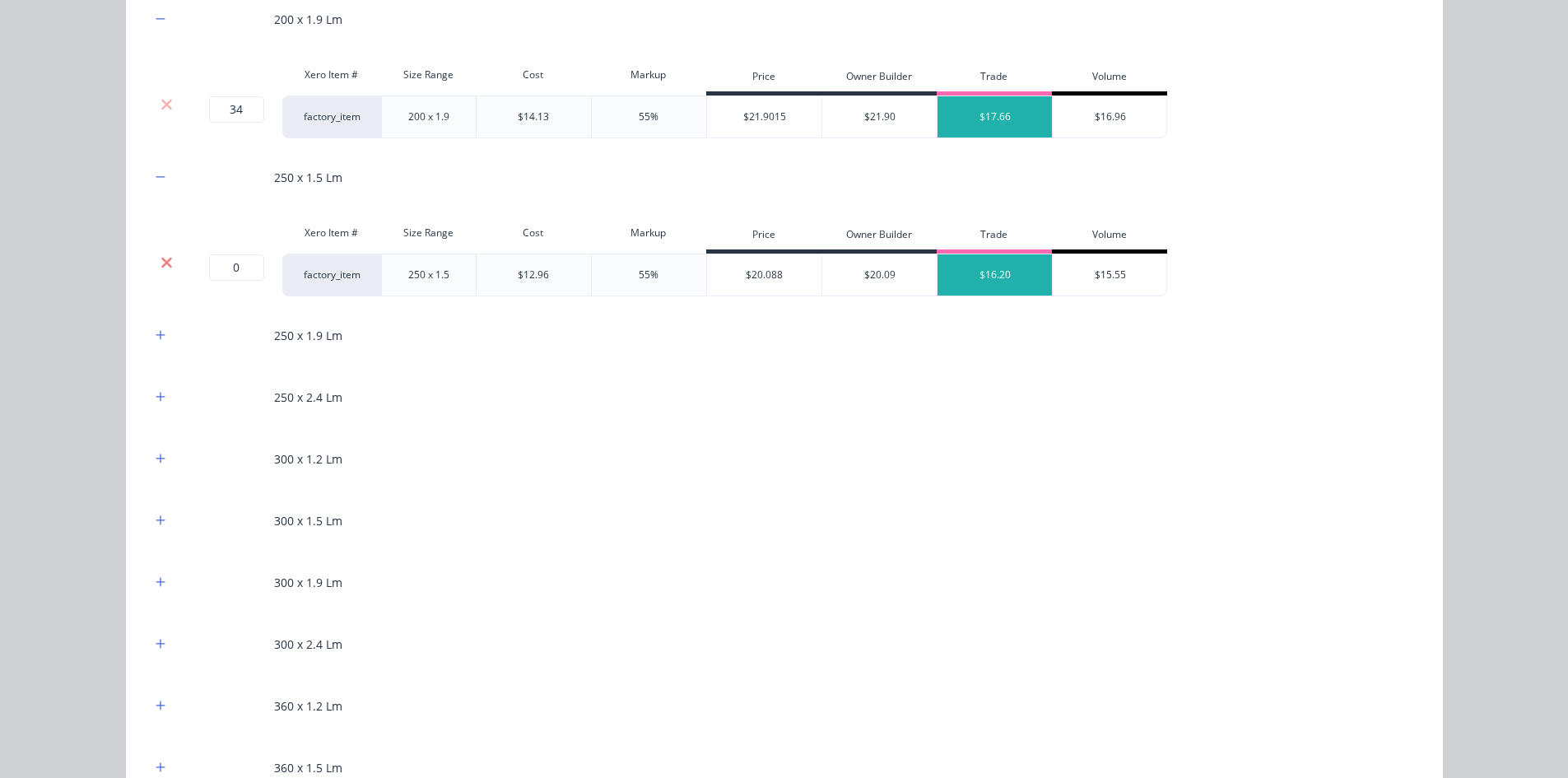
click at [162, 263] on icon at bounding box center [166, 262] width 10 height 10
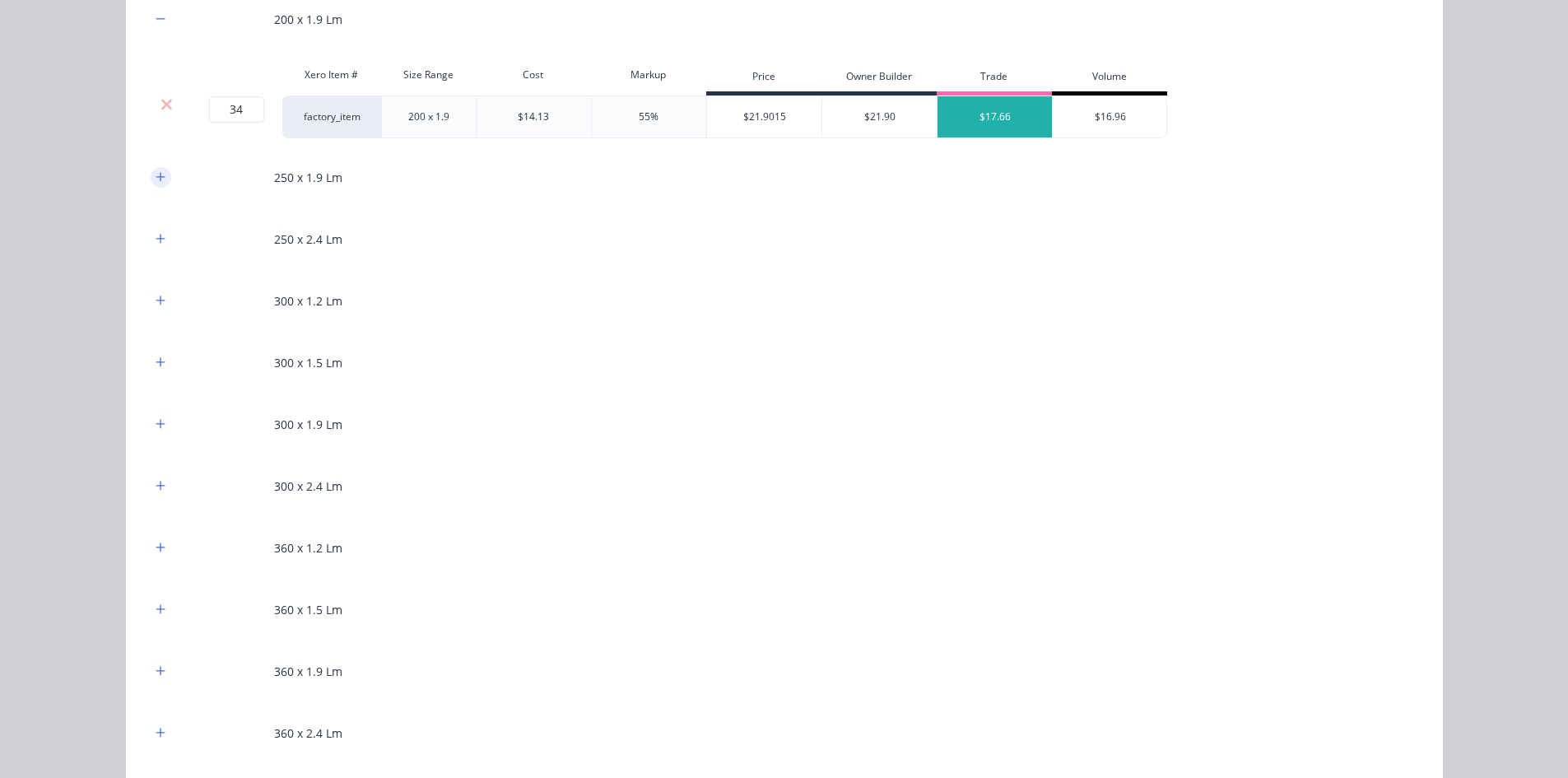
click at [155, 172] on icon "button" at bounding box center [160, 177] width 9 height 11
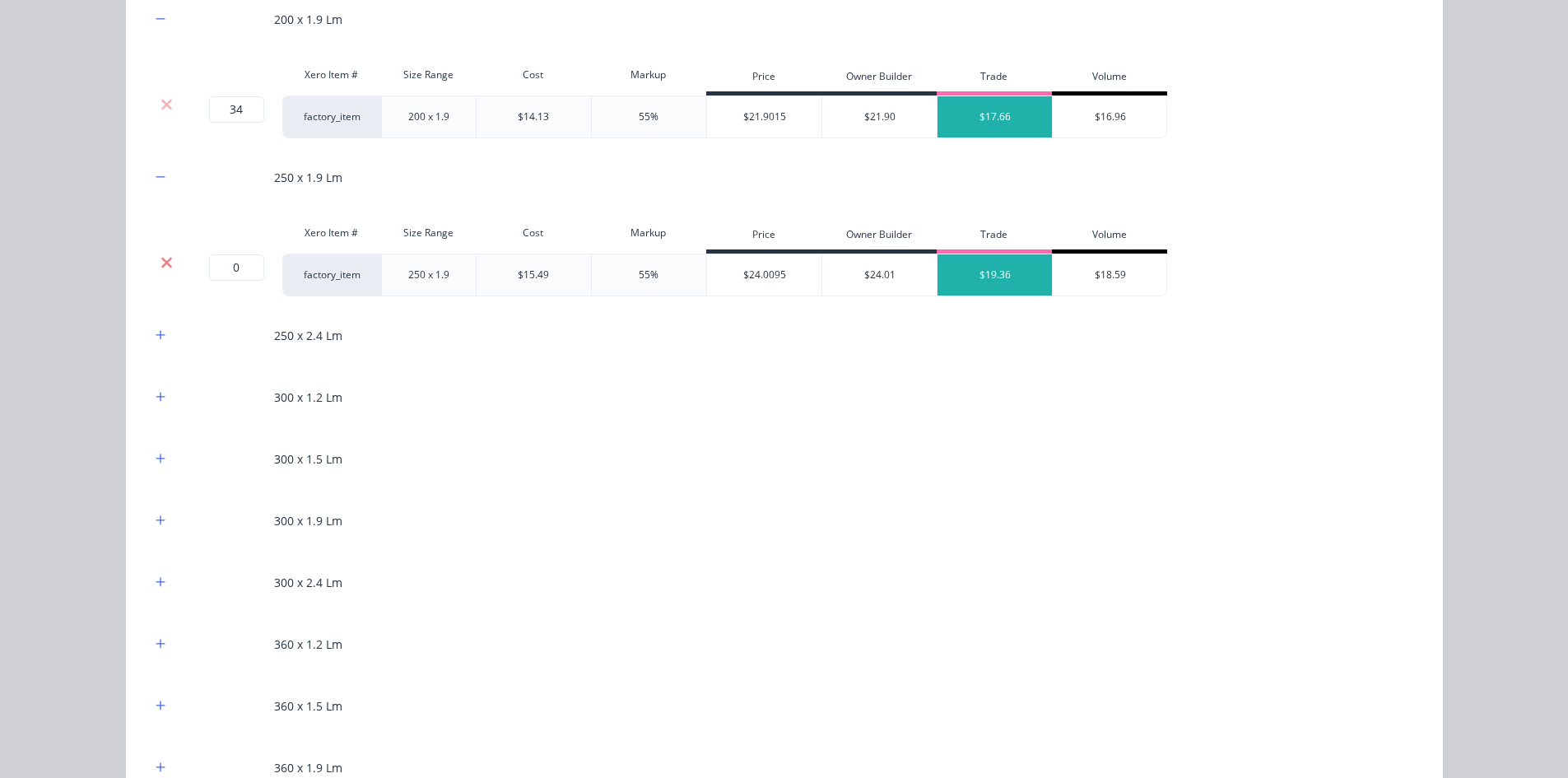
click at [160, 260] on icon at bounding box center [166, 262] width 12 height 16
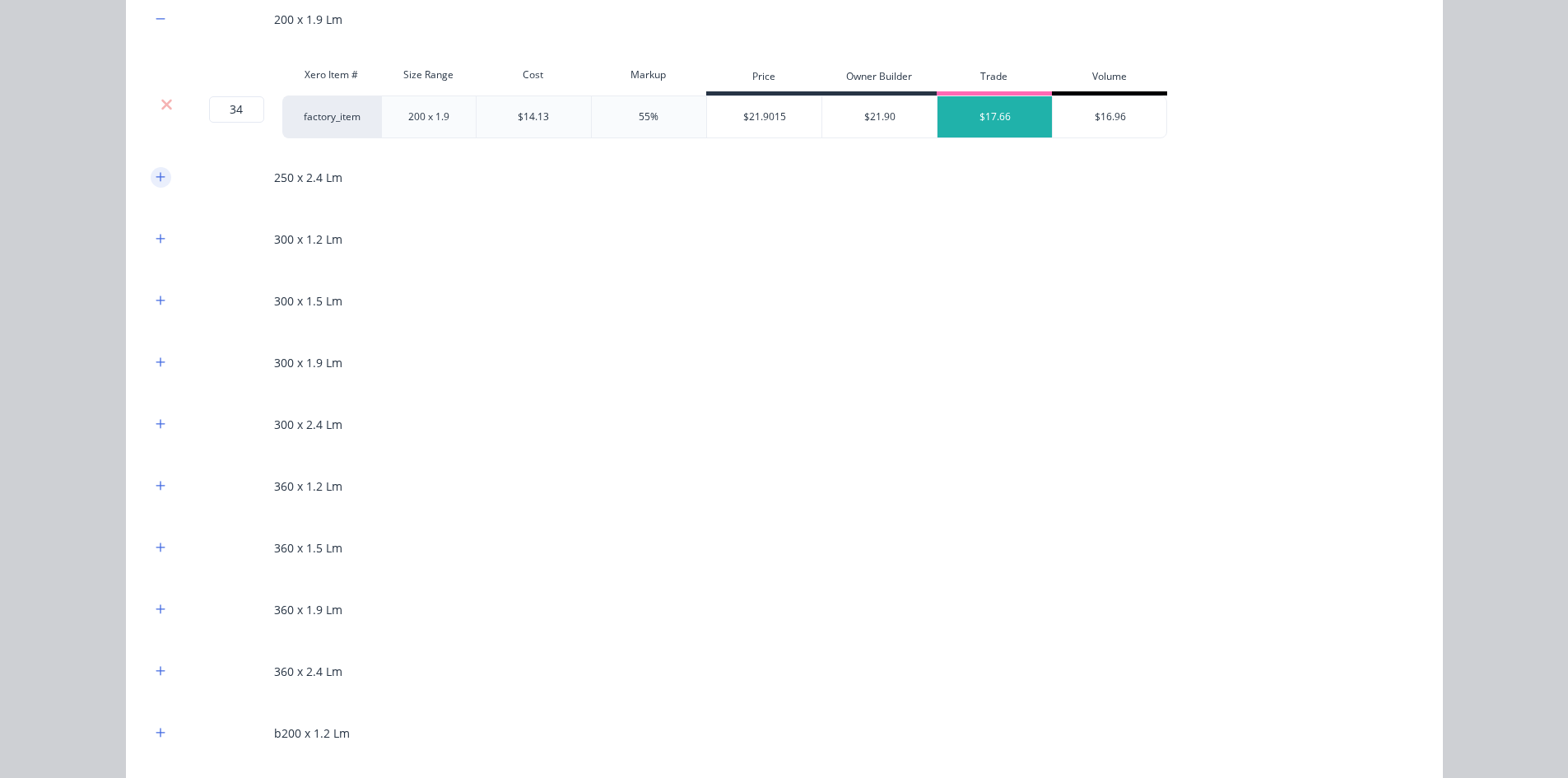
click at [155, 172] on icon "button" at bounding box center [160, 177] width 9 height 11
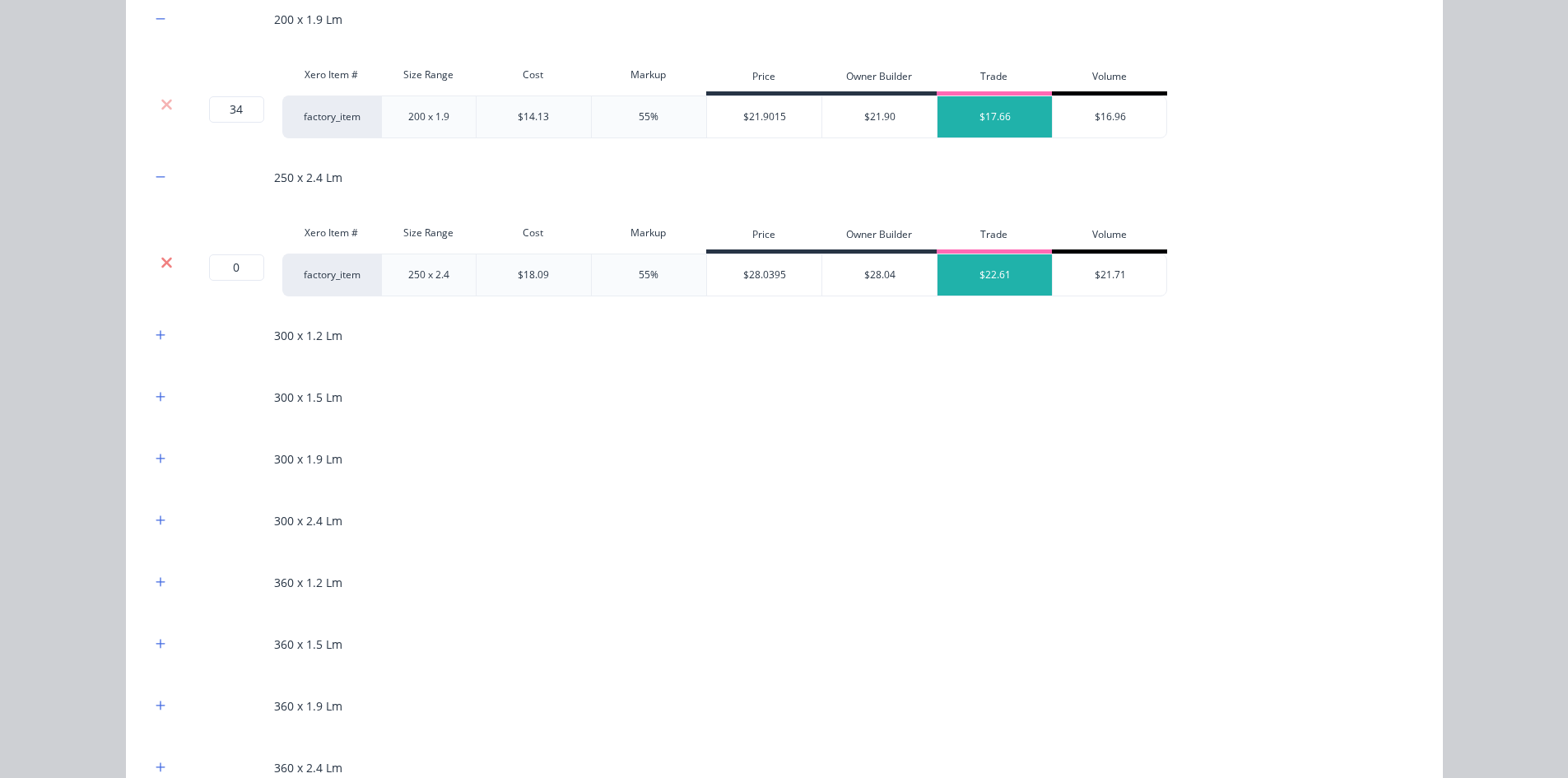
click at [162, 261] on icon at bounding box center [166, 262] width 10 height 10
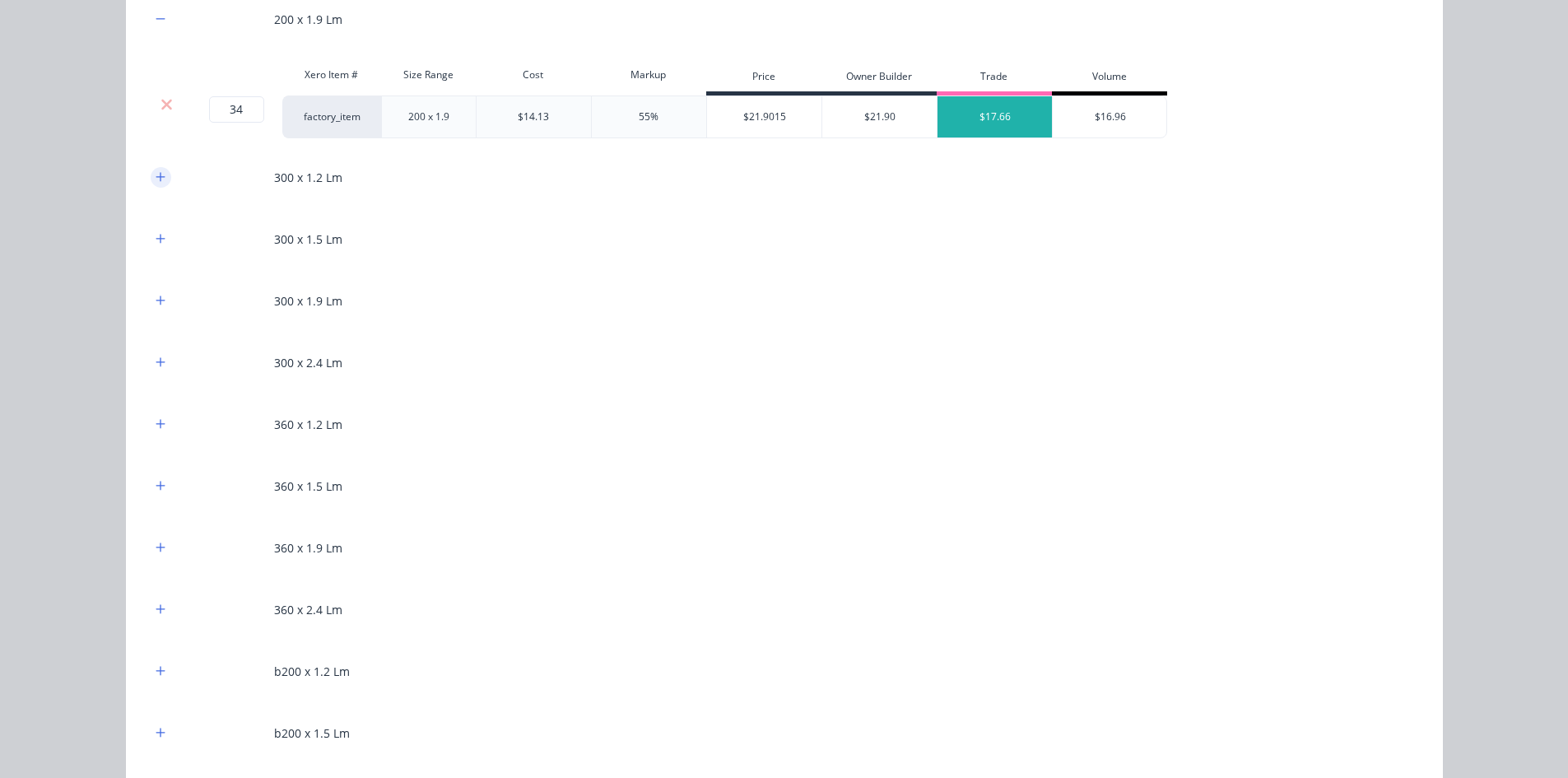
click at [151, 178] on button "button" at bounding box center [161, 177] width 21 height 21
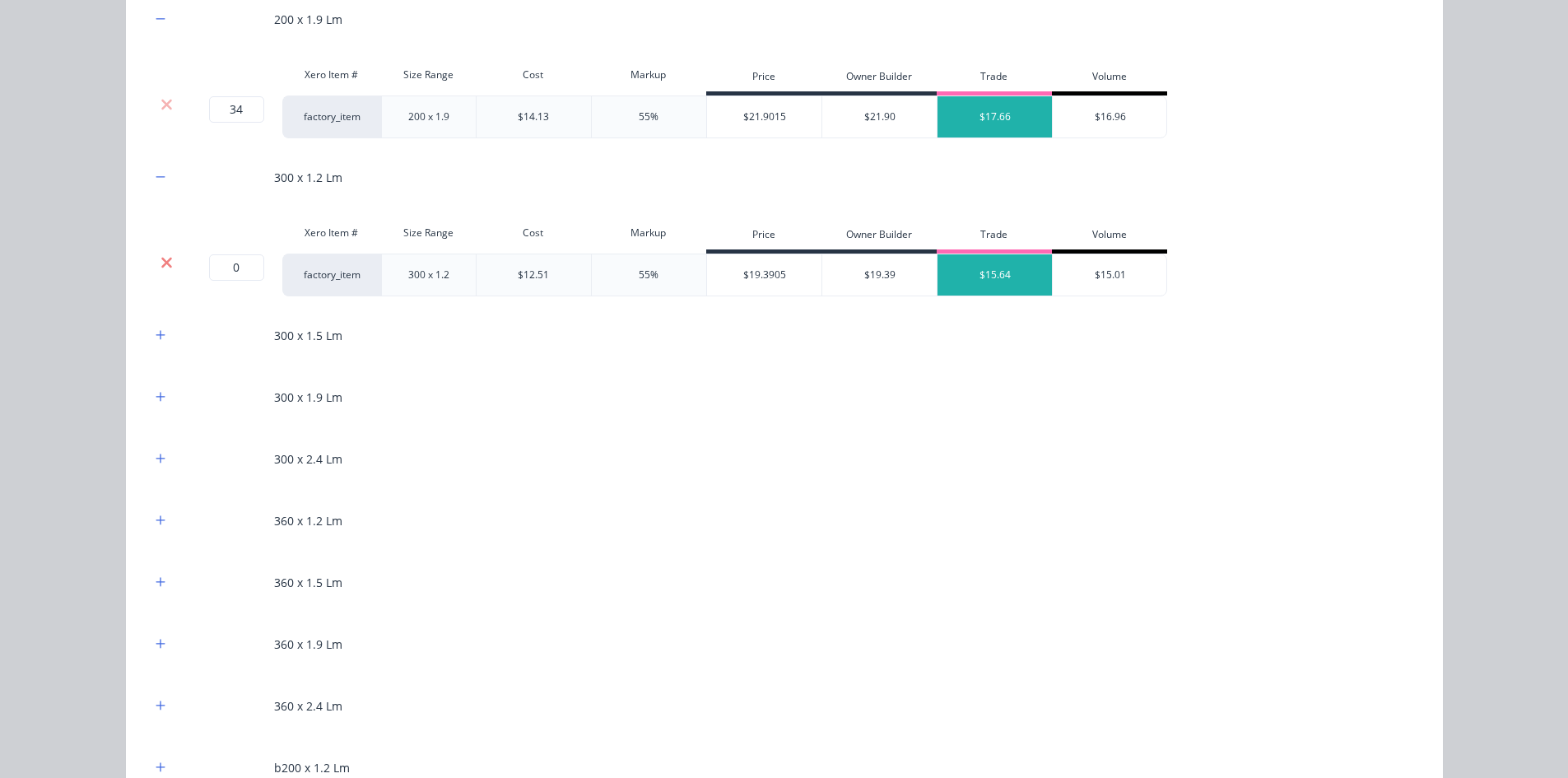
click at [161, 260] on icon at bounding box center [166, 262] width 10 height 10
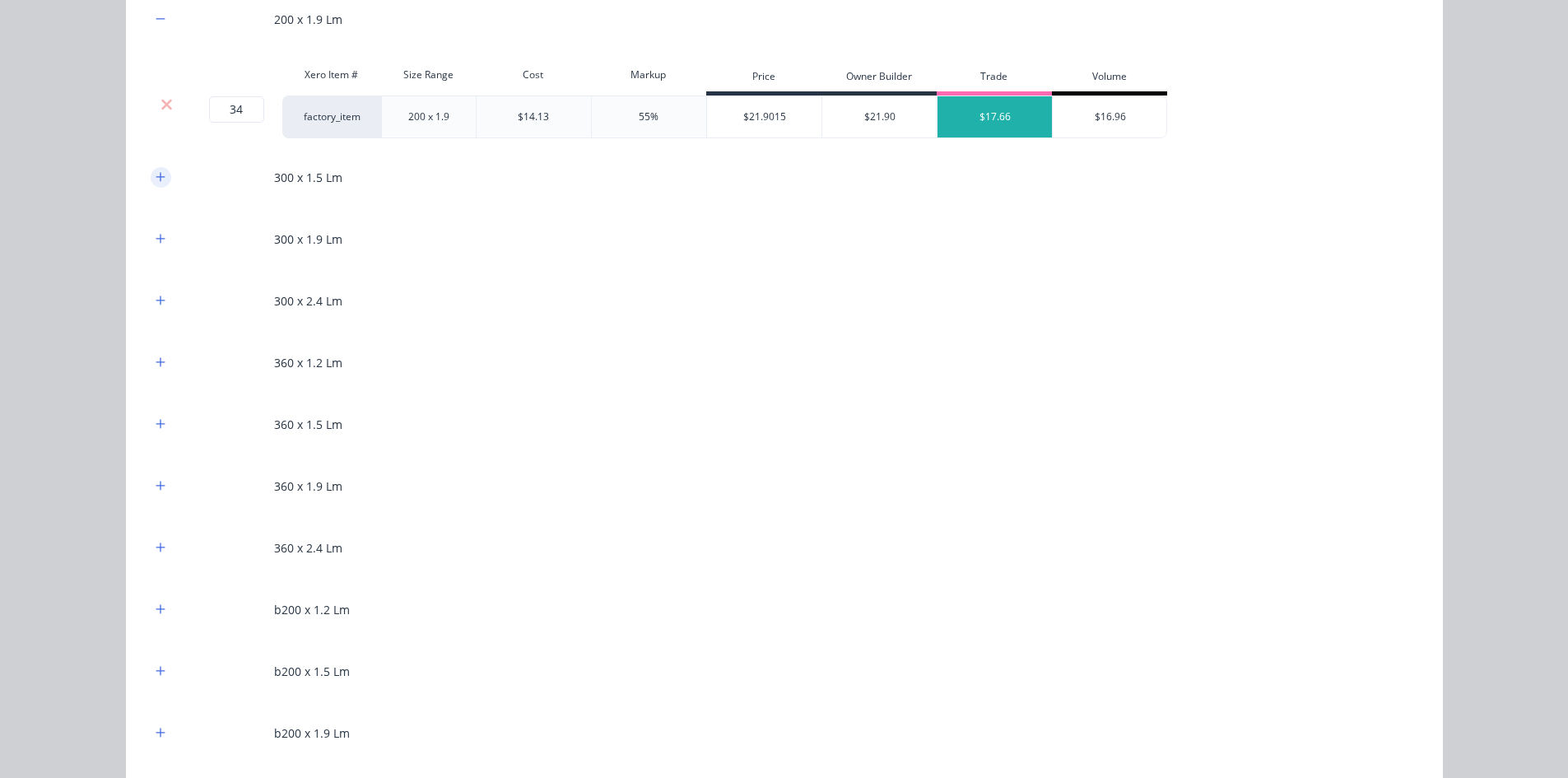
click at [158, 180] on icon "button" at bounding box center [160, 177] width 9 height 11
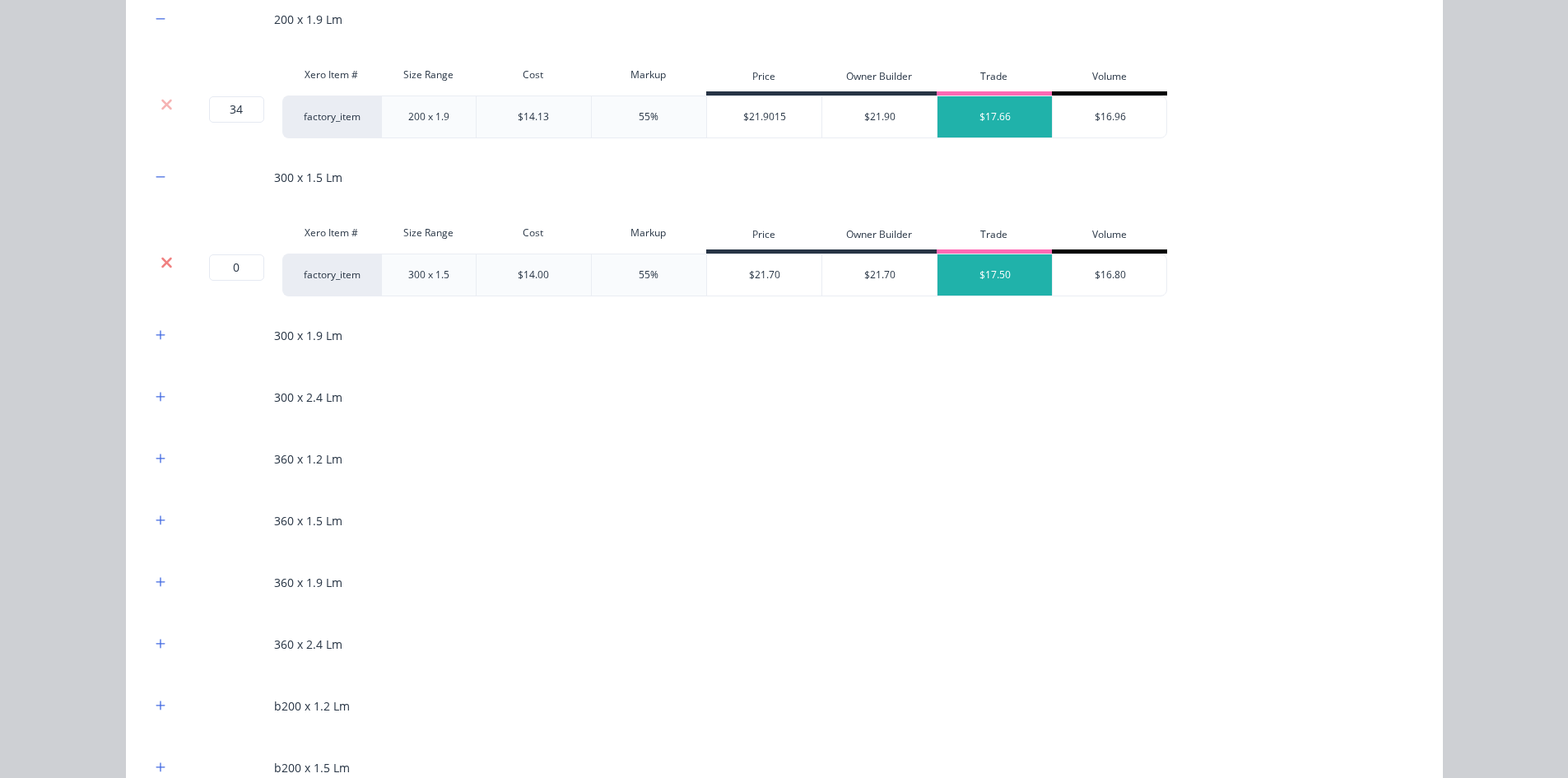
click at [164, 259] on icon at bounding box center [166, 262] width 10 height 10
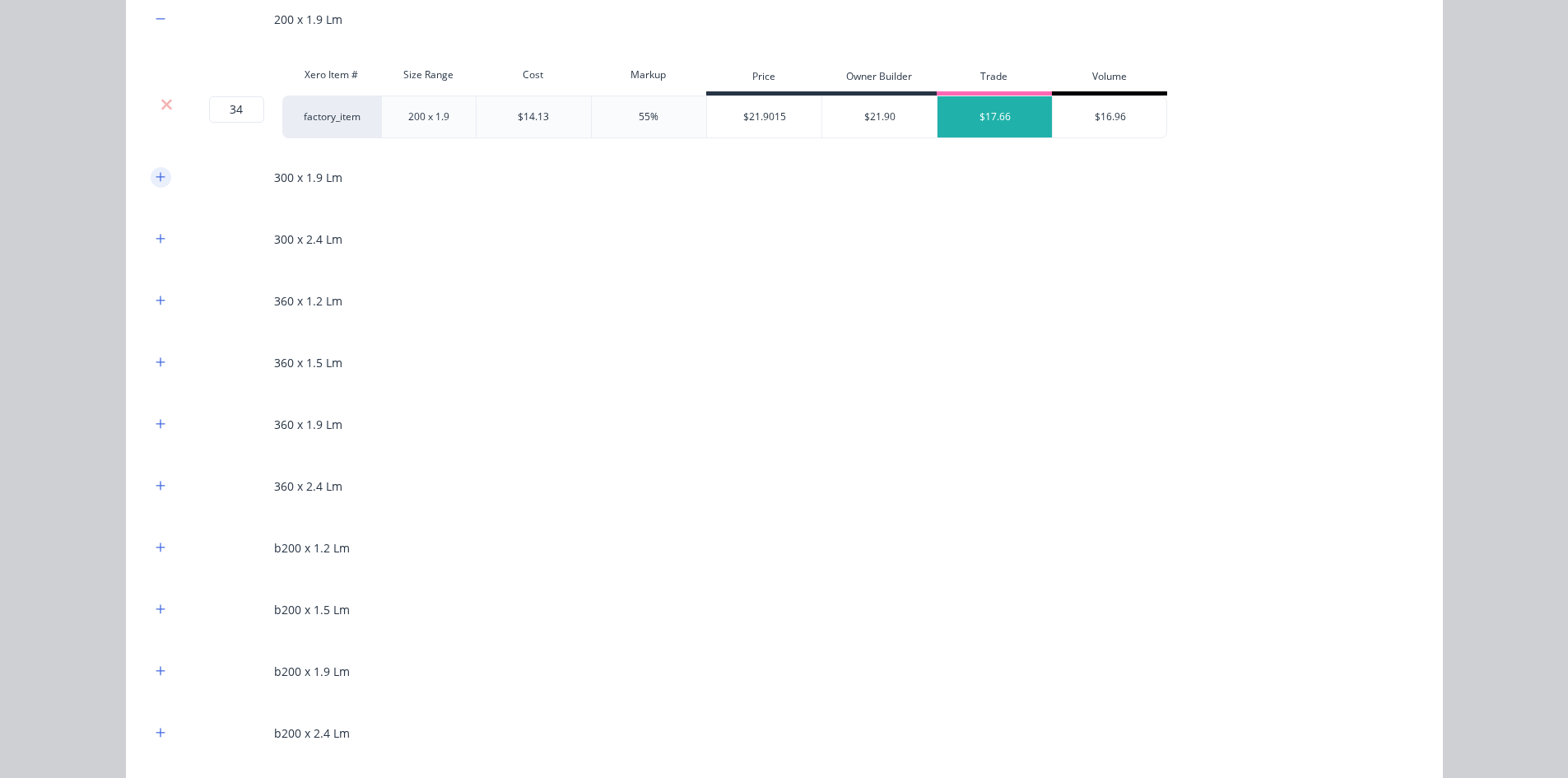
click at [158, 172] on icon "button" at bounding box center [160, 177] width 9 height 11
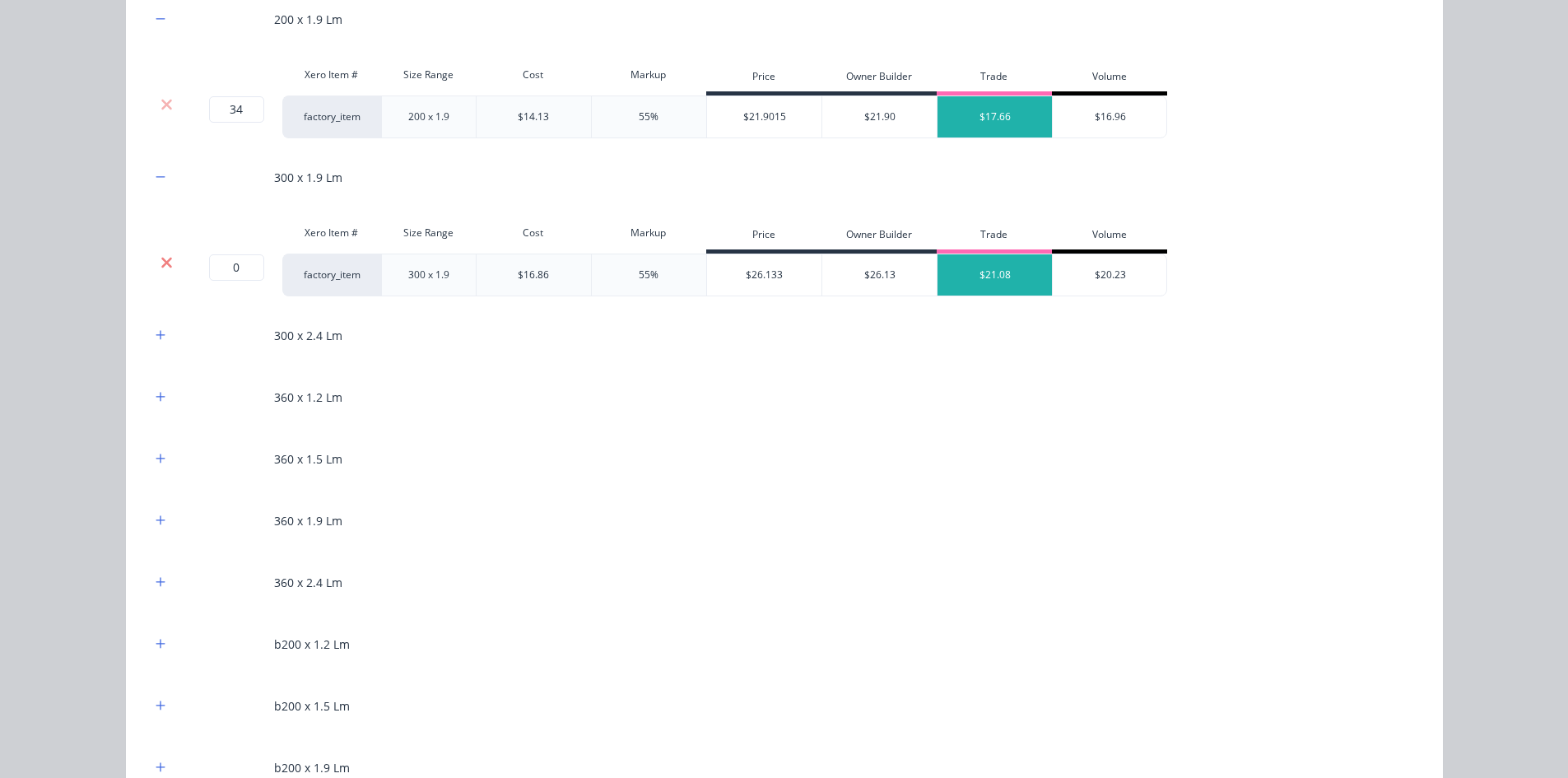
click at [163, 265] on icon at bounding box center [166, 262] width 10 height 10
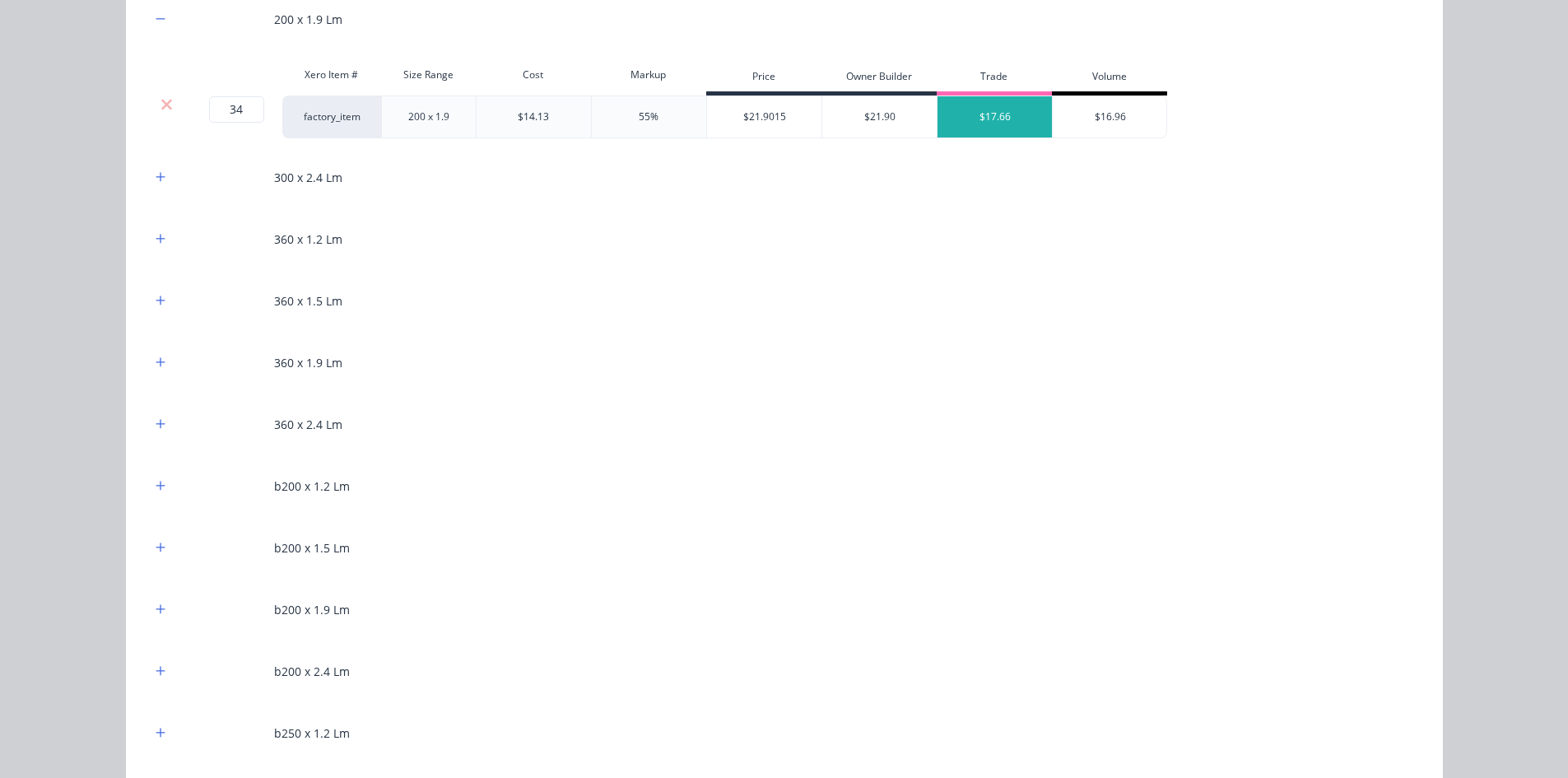
click at [153, 188] on div "300 x 2.4 Lm" at bounding box center [784, 177] width 1268 height 45
click at [155, 182] on icon "button" at bounding box center [160, 177] width 9 height 11
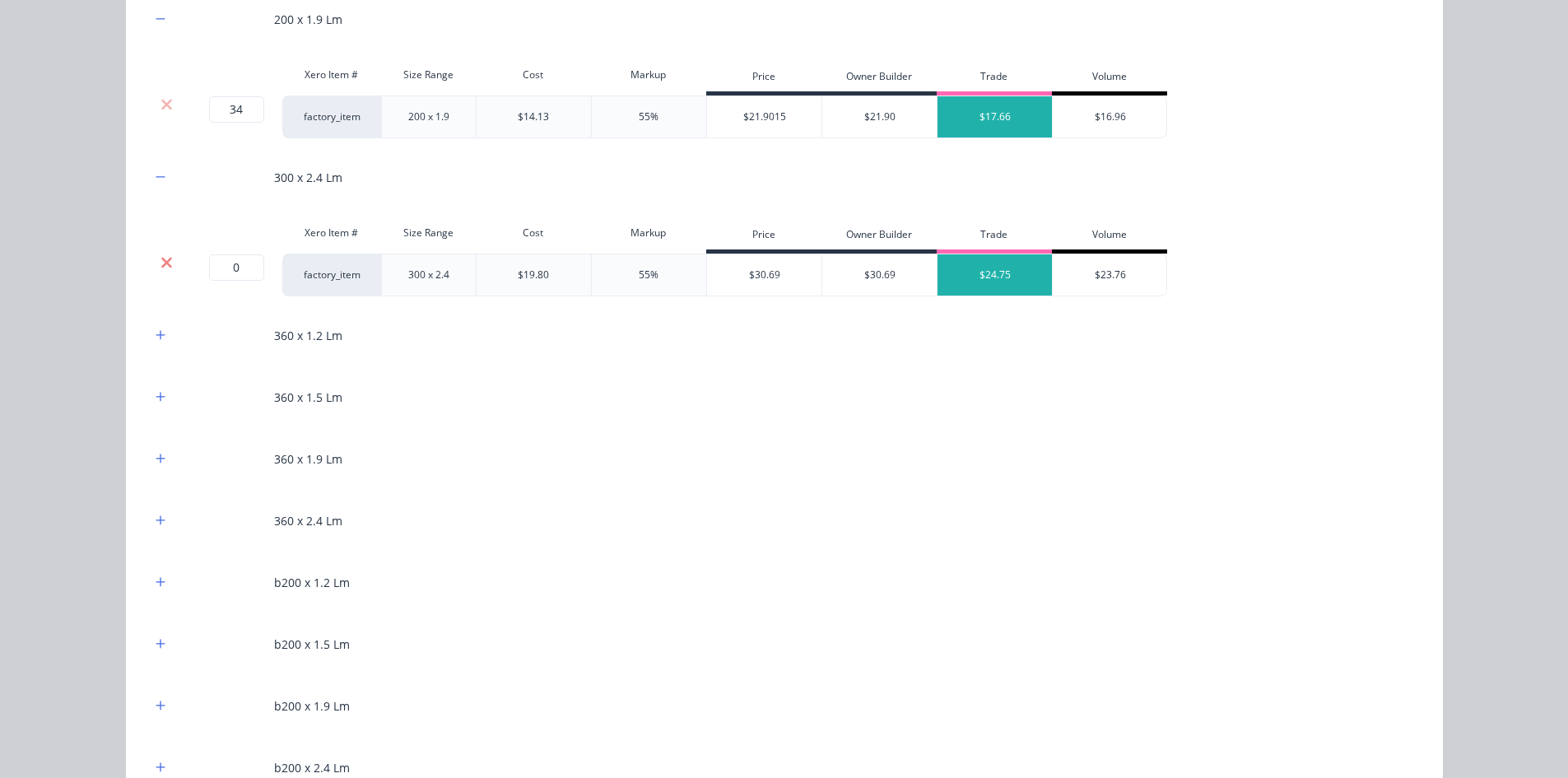
click at [162, 262] on icon at bounding box center [166, 262] width 10 height 10
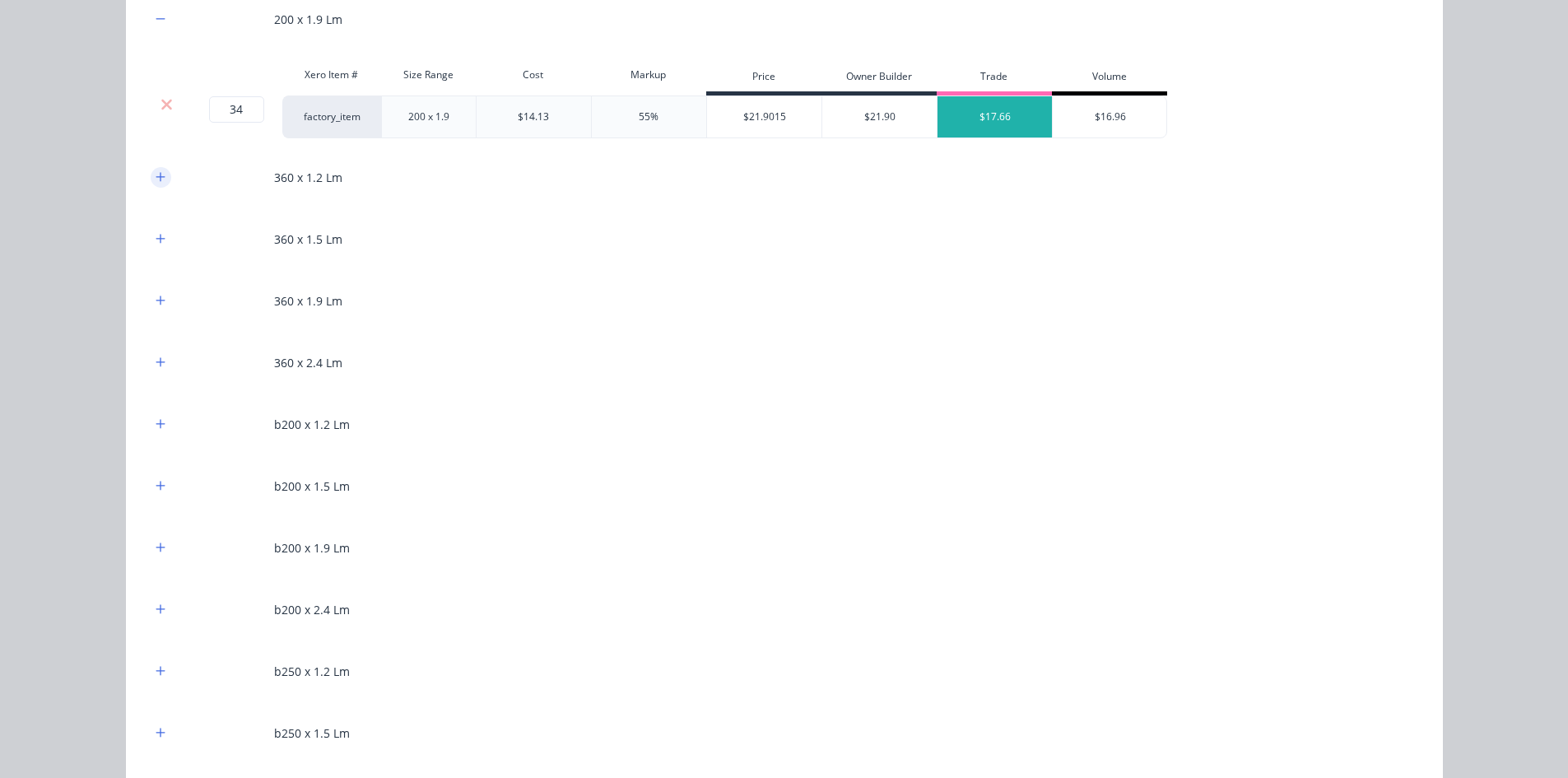
click at [158, 172] on icon "button" at bounding box center [160, 177] width 9 height 11
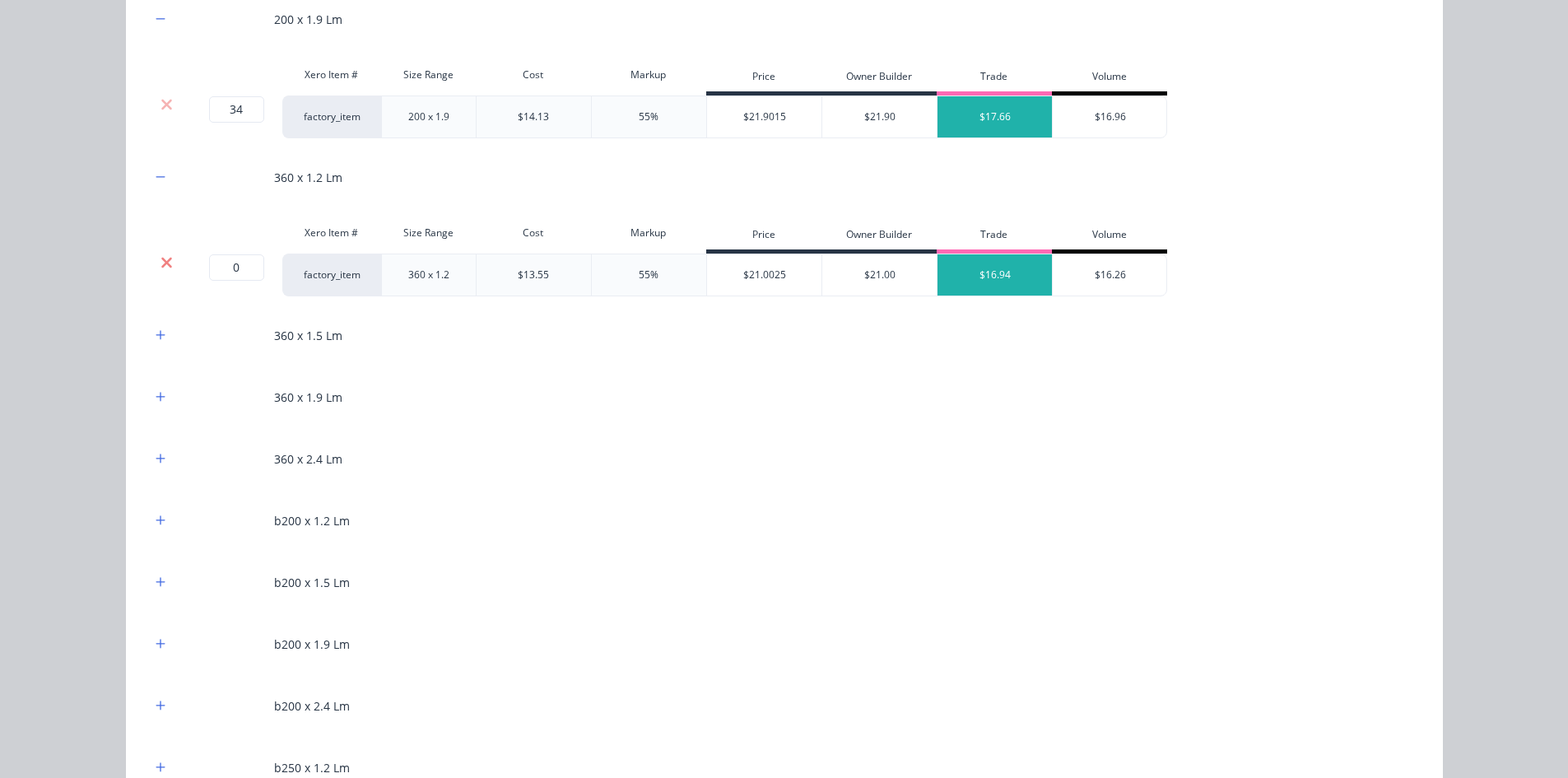
click at [163, 258] on icon at bounding box center [166, 262] width 12 height 16
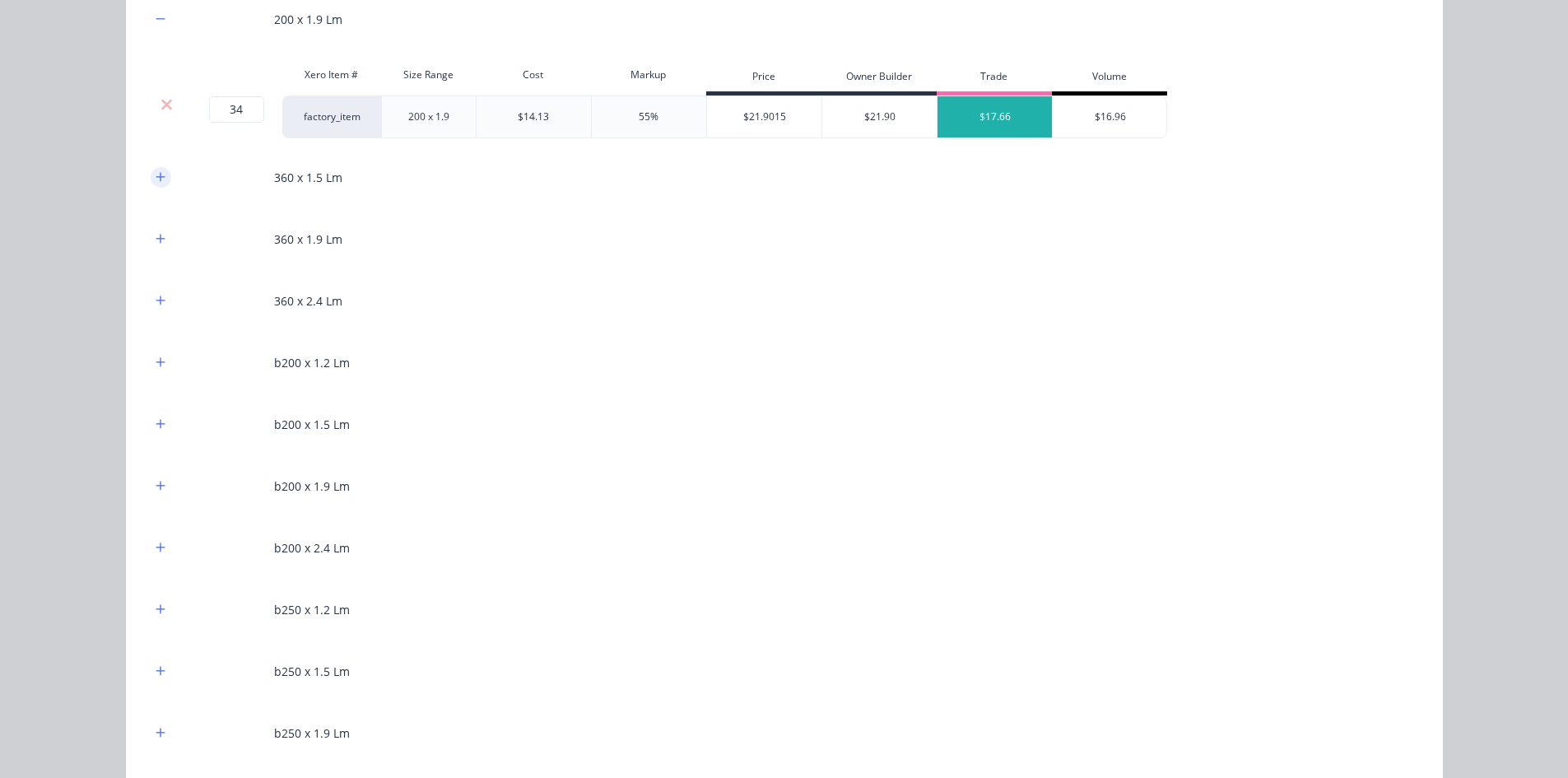
click at [159, 168] on button "button" at bounding box center [161, 177] width 21 height 21
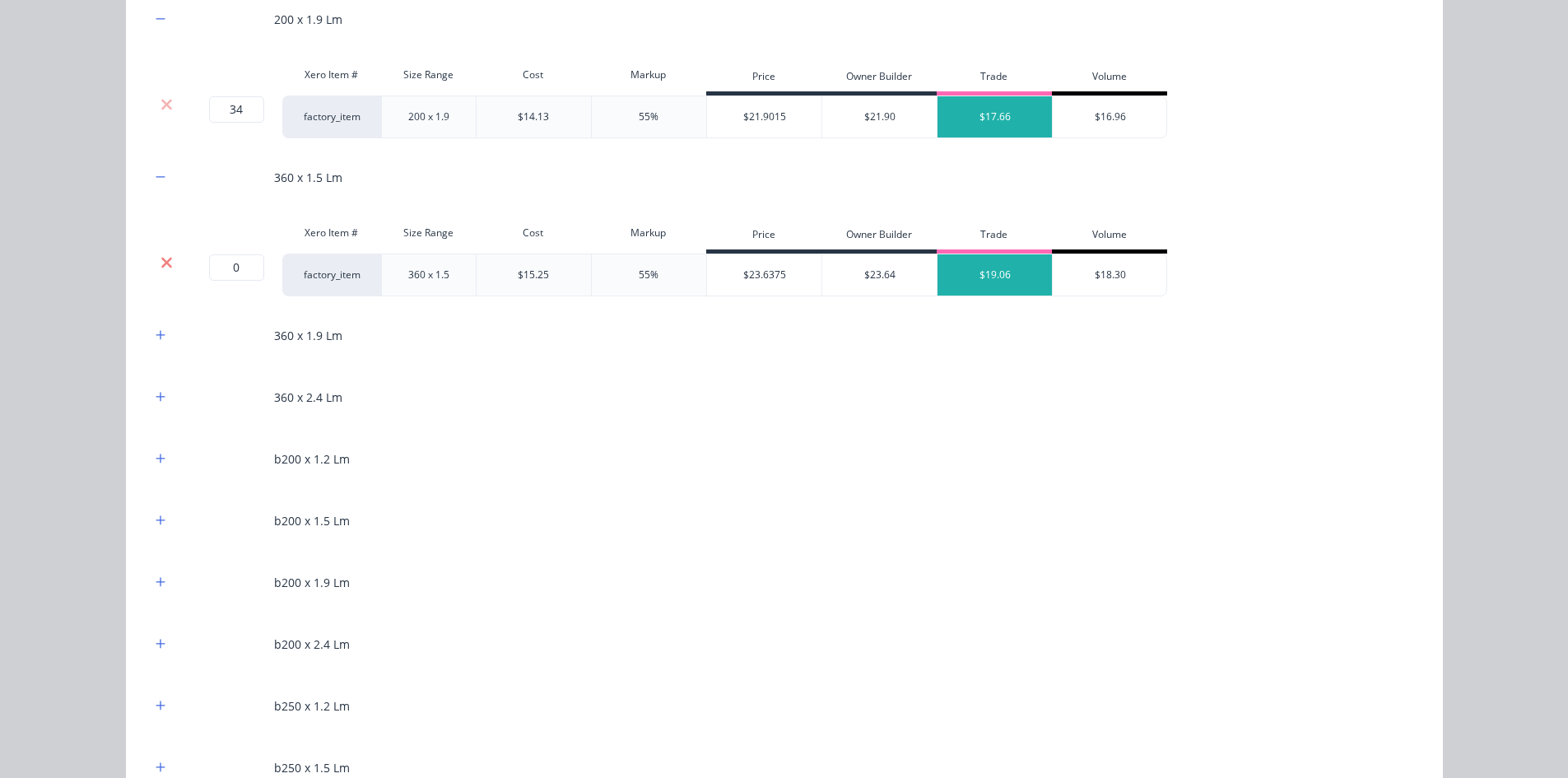
click at [163, 258] on icon at bounding box center [166, 262] width 12 height 16
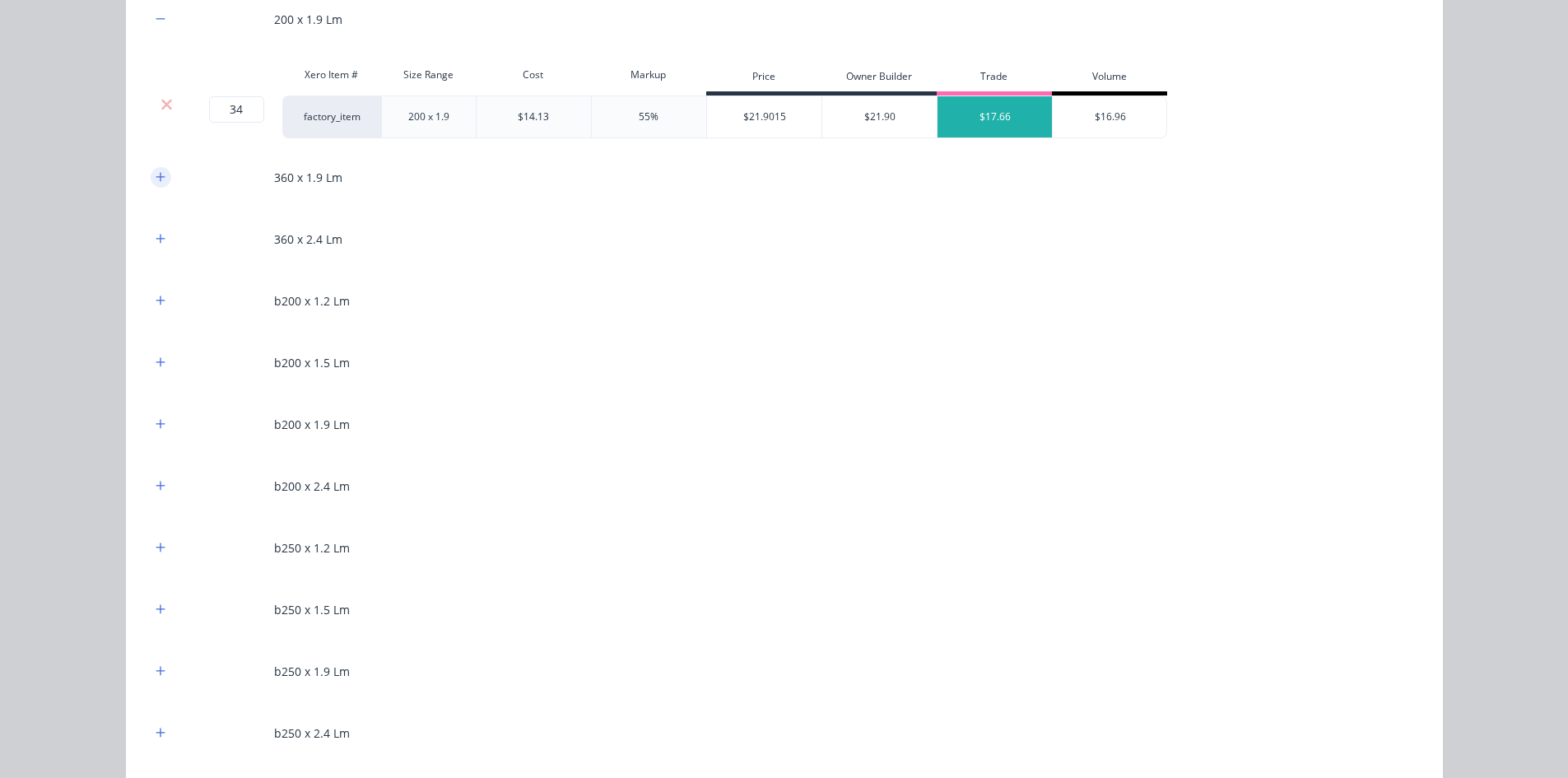
click at [158, 181] on icon "button" at bounding box center [160, 177] width 9 height 11
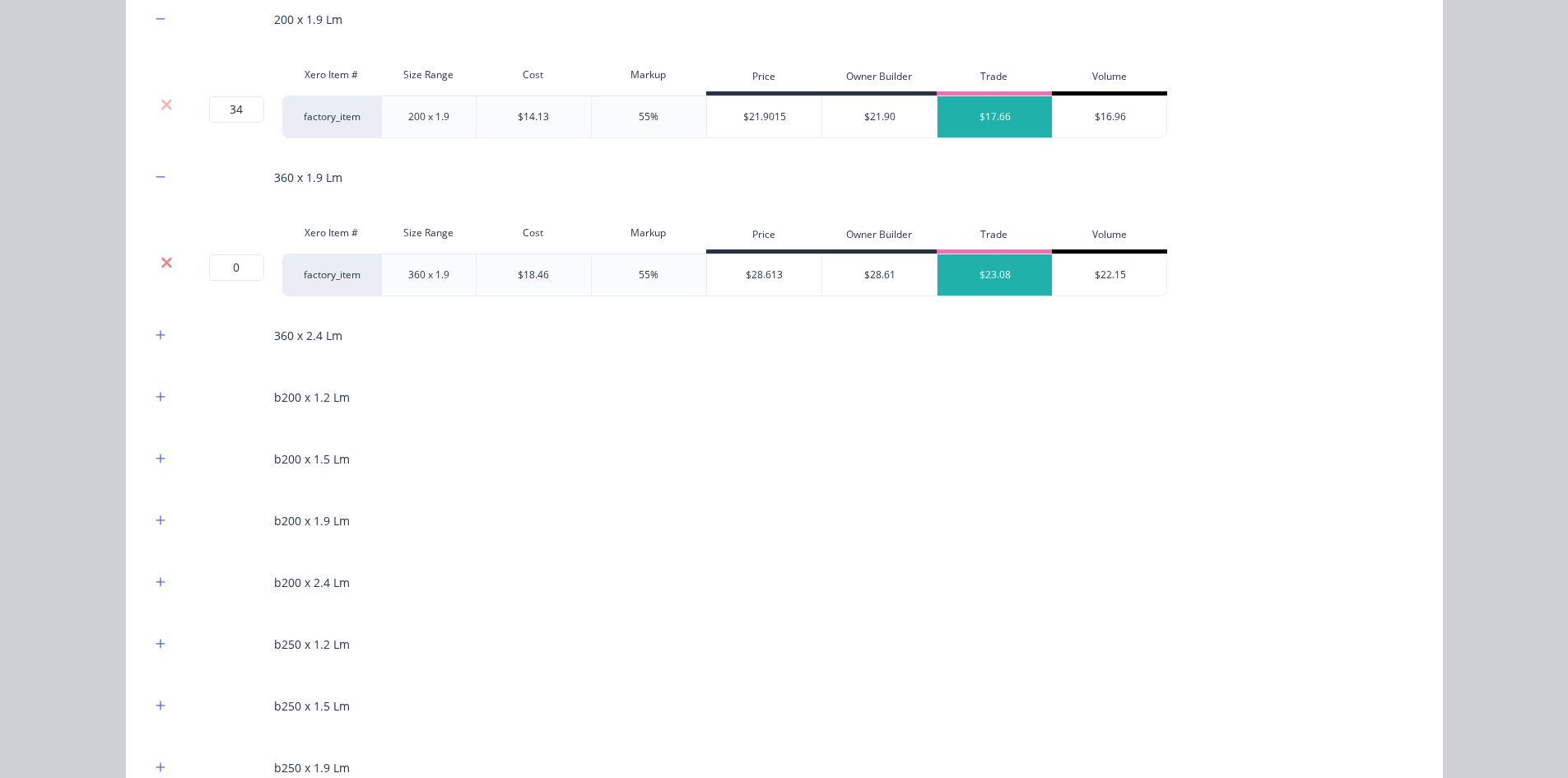
click at [166, 254] on icon at bounding box center [166, 262] width 12 height 16
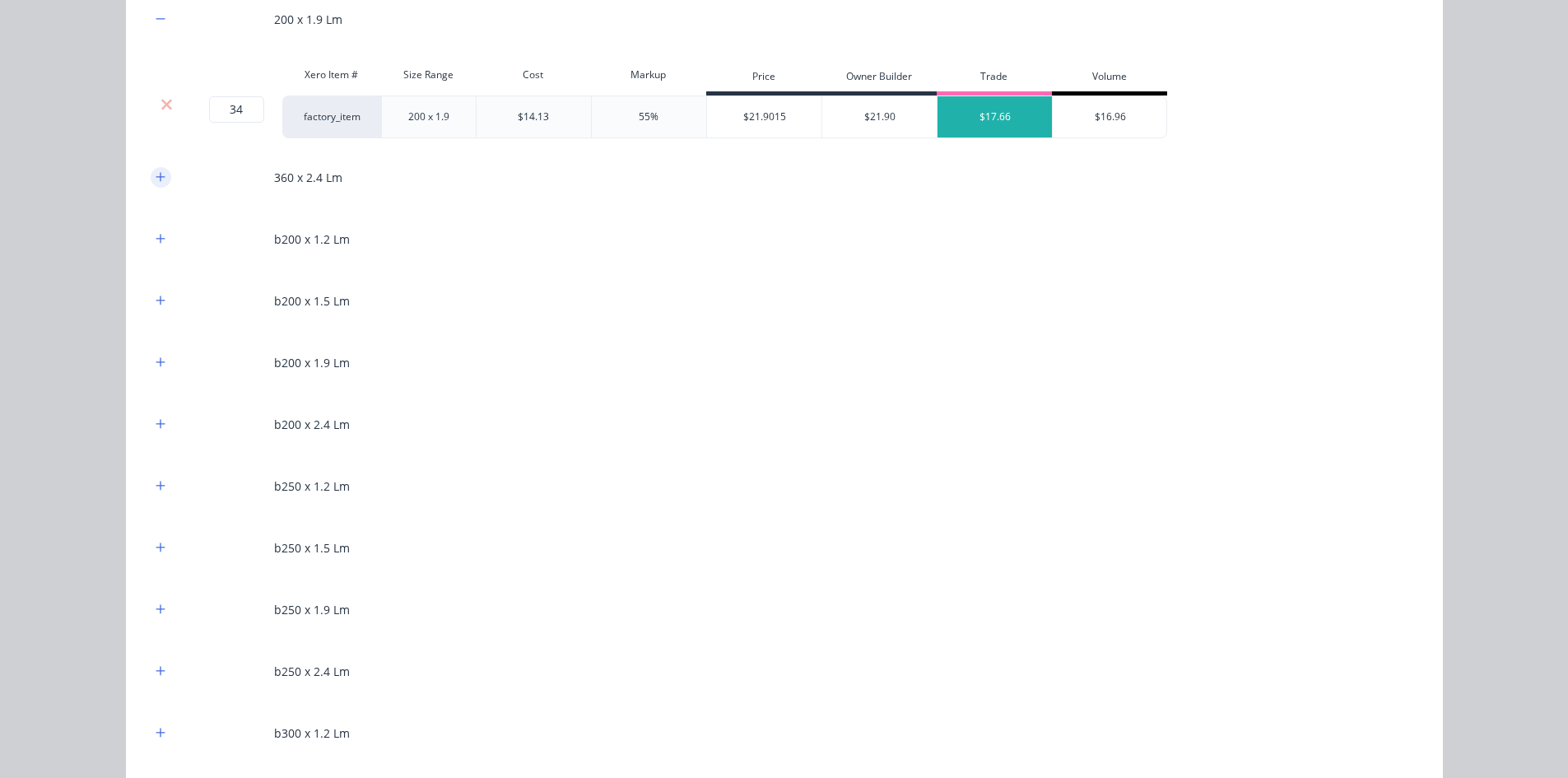
click at [158, 179] on icon "button" at bounding box center [160, 177] width 9 height 11
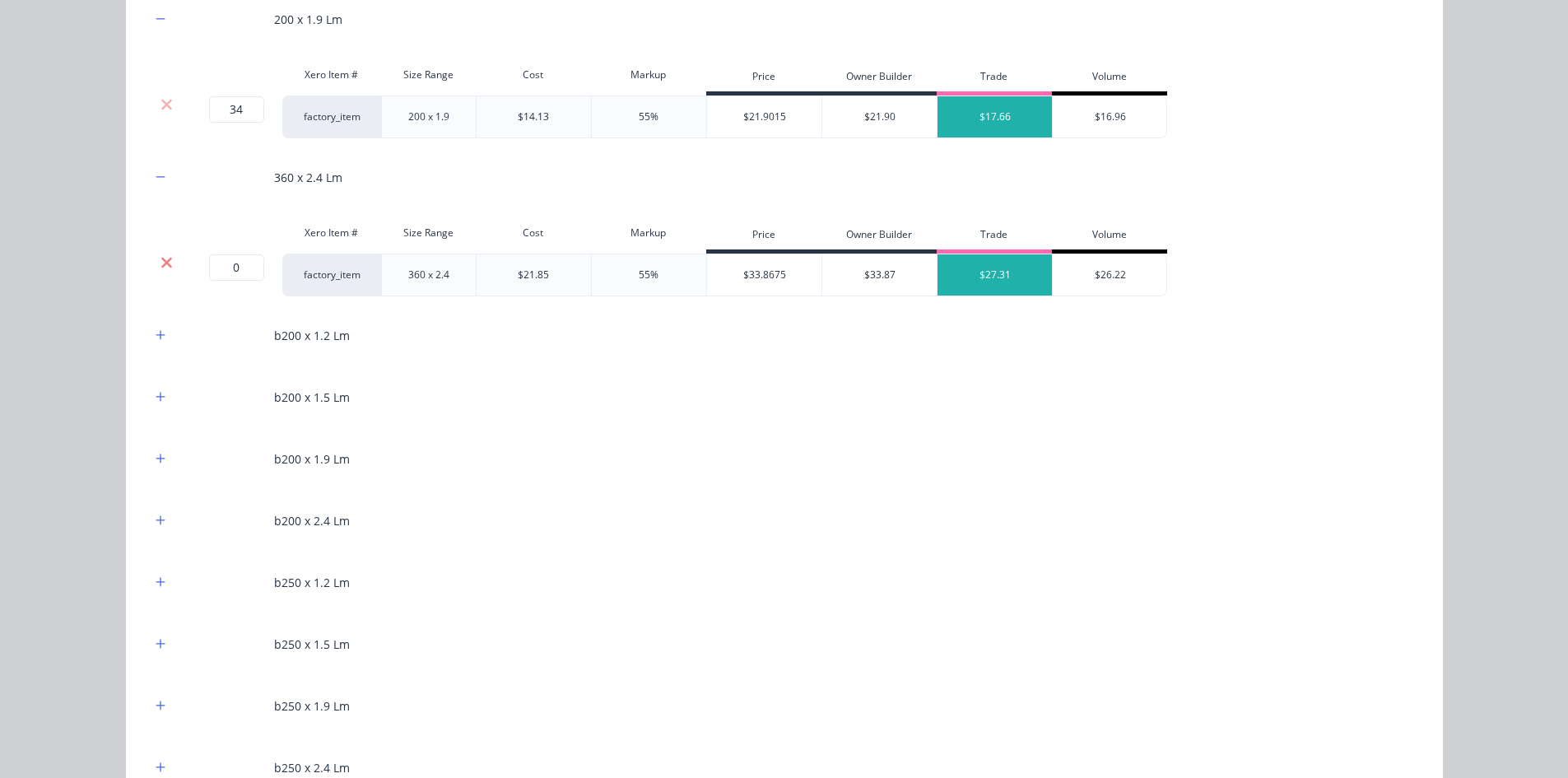
click at [160, 255] on icon at bounding box center [166, 262] width 12 height 16
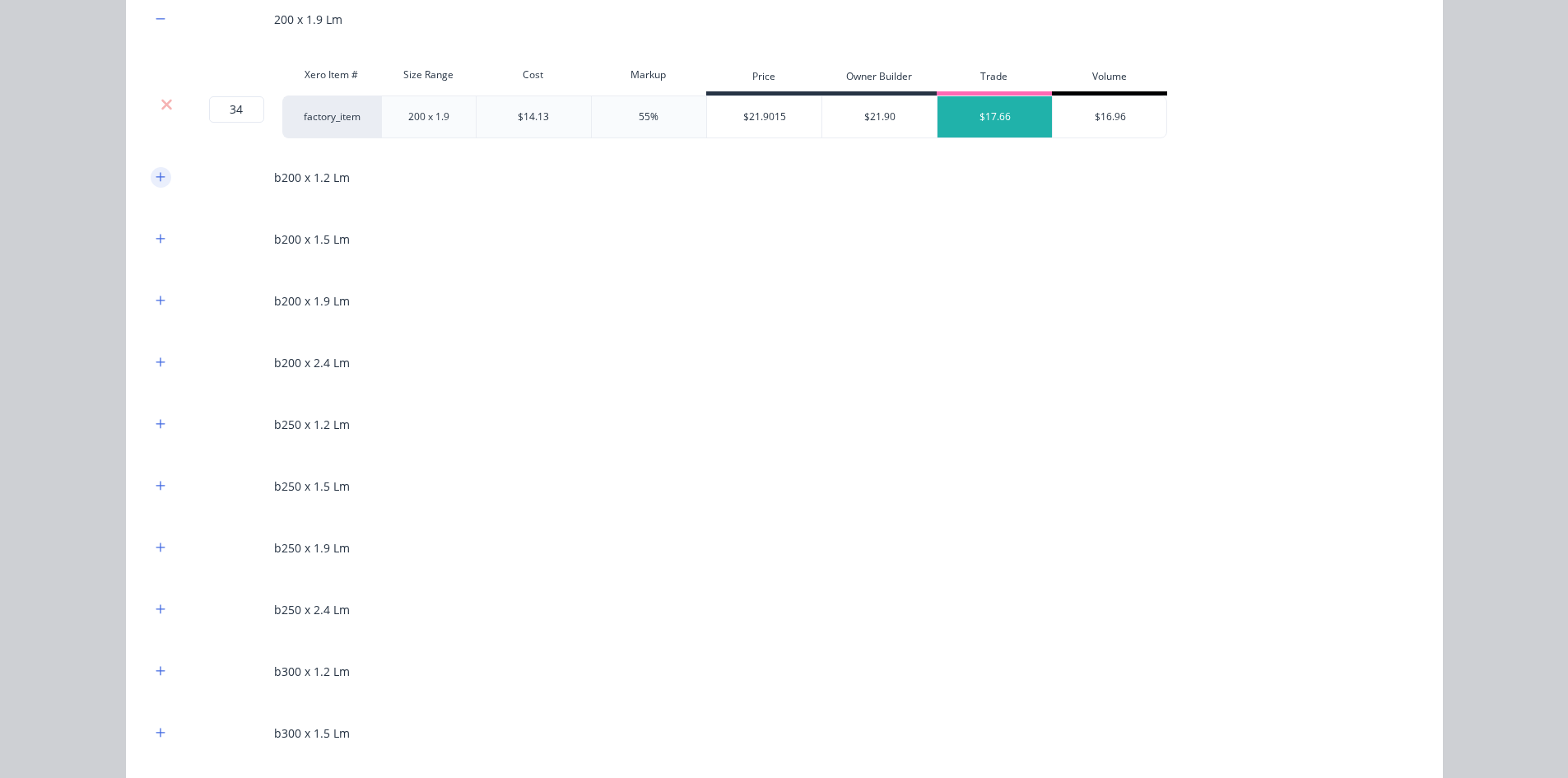
click at [155, 182] on icon "button" at bounding box center [160, 177] width 9 height 11
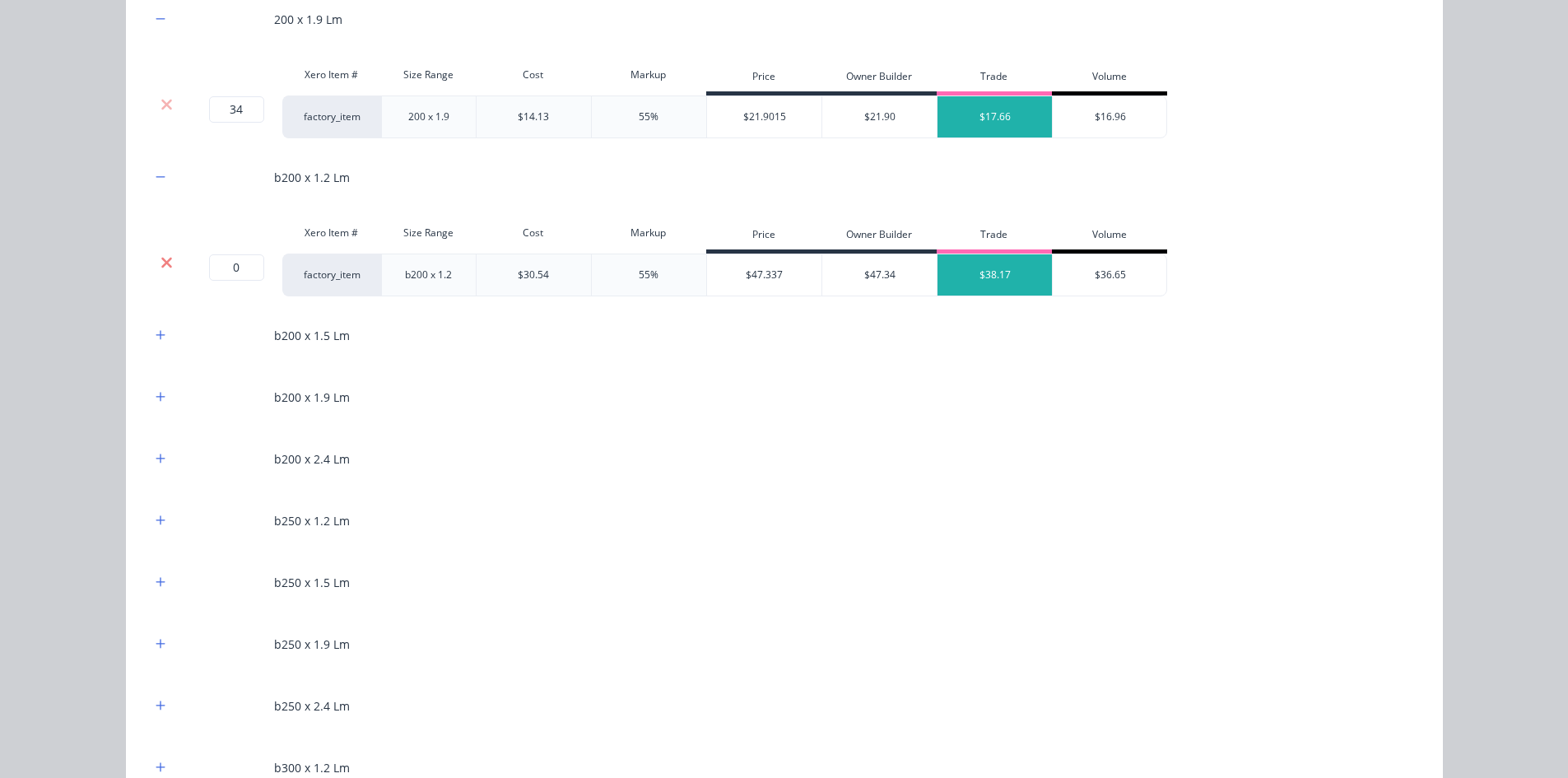
click at [166, 263] on icon at bounding box center [166, 262] width 12 height 16
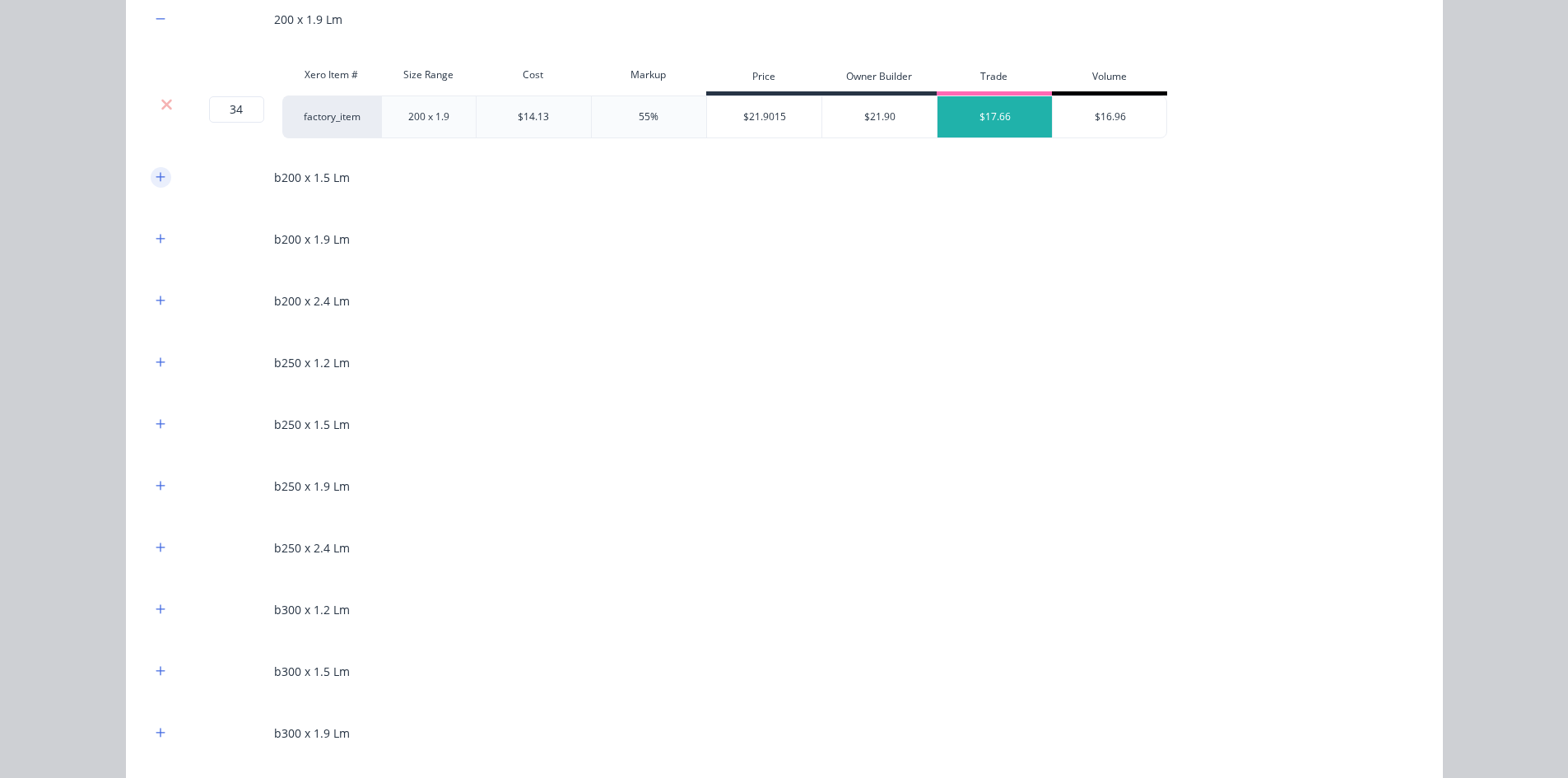
click at [160, 184] on button "button" at bounding box center [161, 177] width 21 height 21
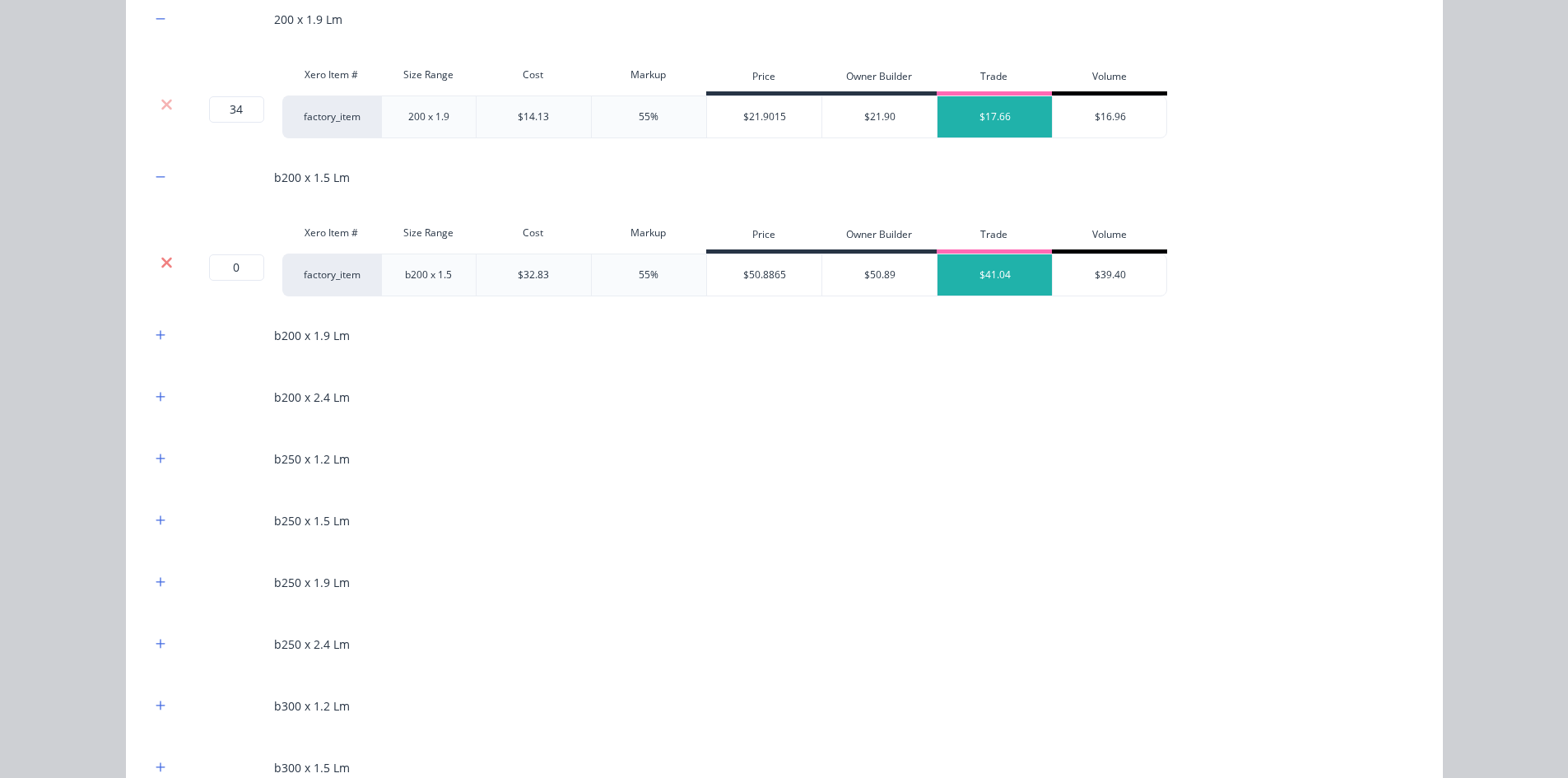
click at [162, 262] on icon at bounding box center [166, 262] width 10 height 10
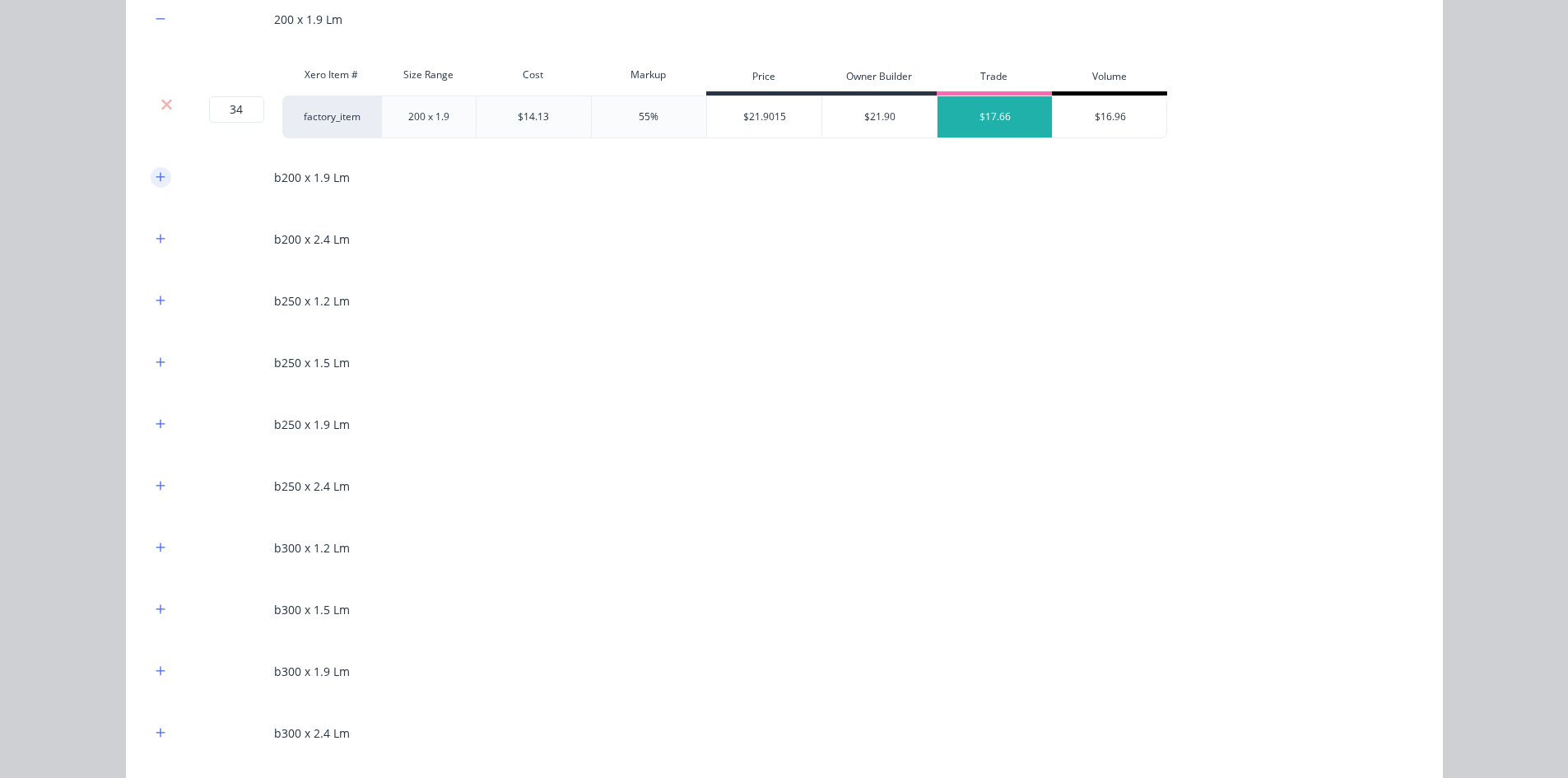
click at [155, 182] on icon "button" at bounding box center [160, 177] width 9 height 11
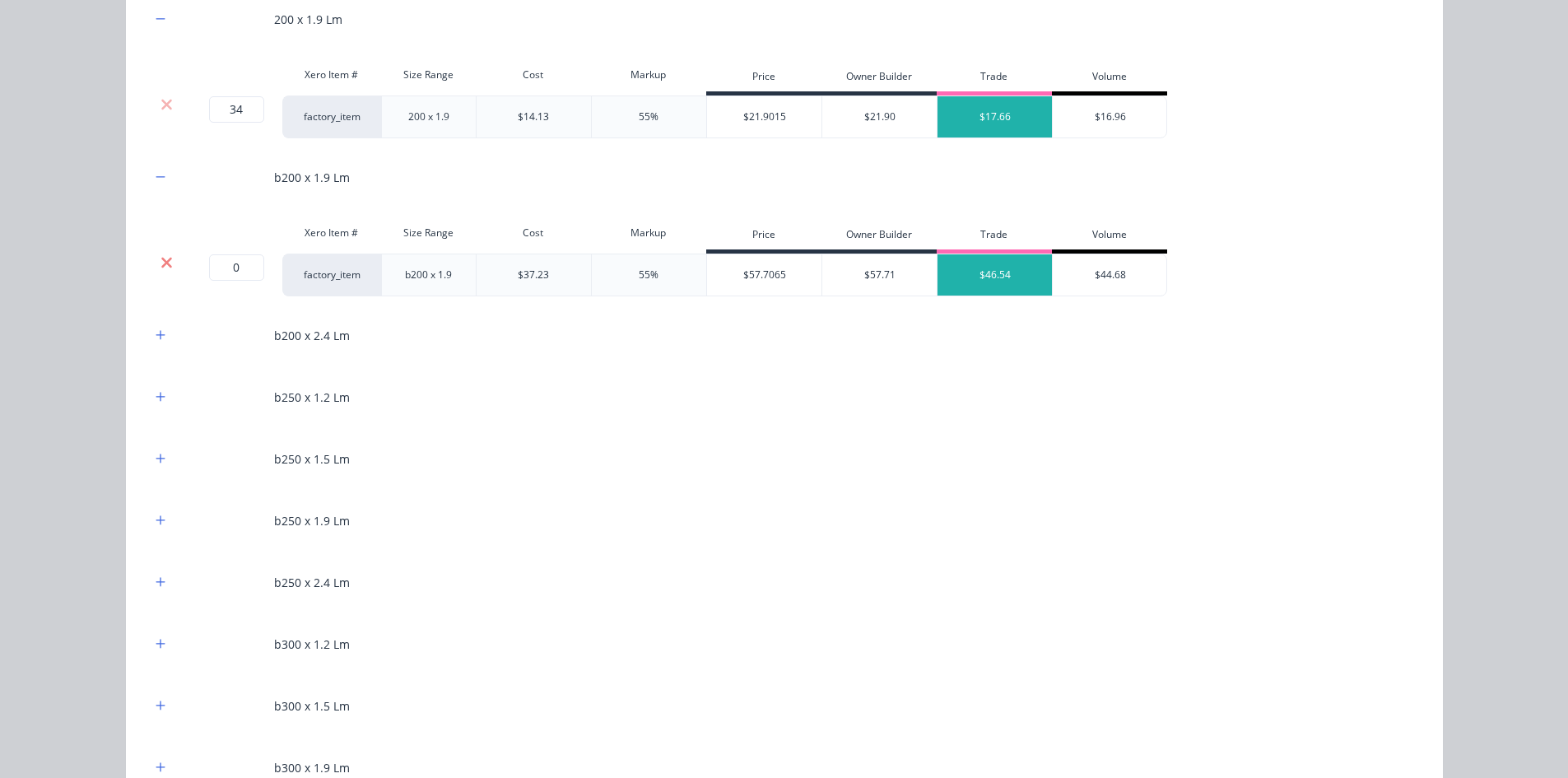
click at [160, 269] on icon at bounding box center [166, 262] width 12 height 16
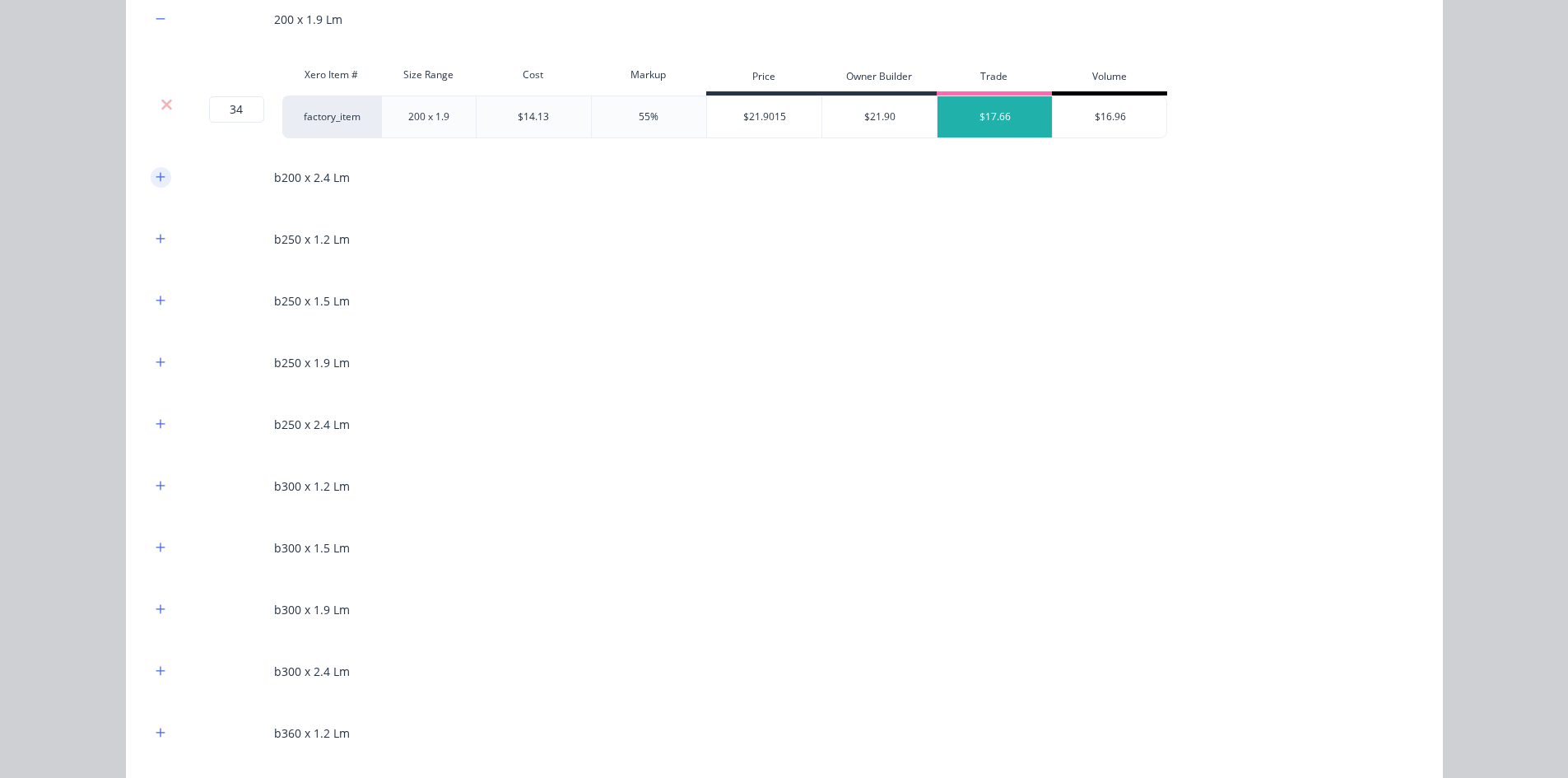
click at [158, 179] on icon "button" at bounding box center [160, 177] width 9 height 11
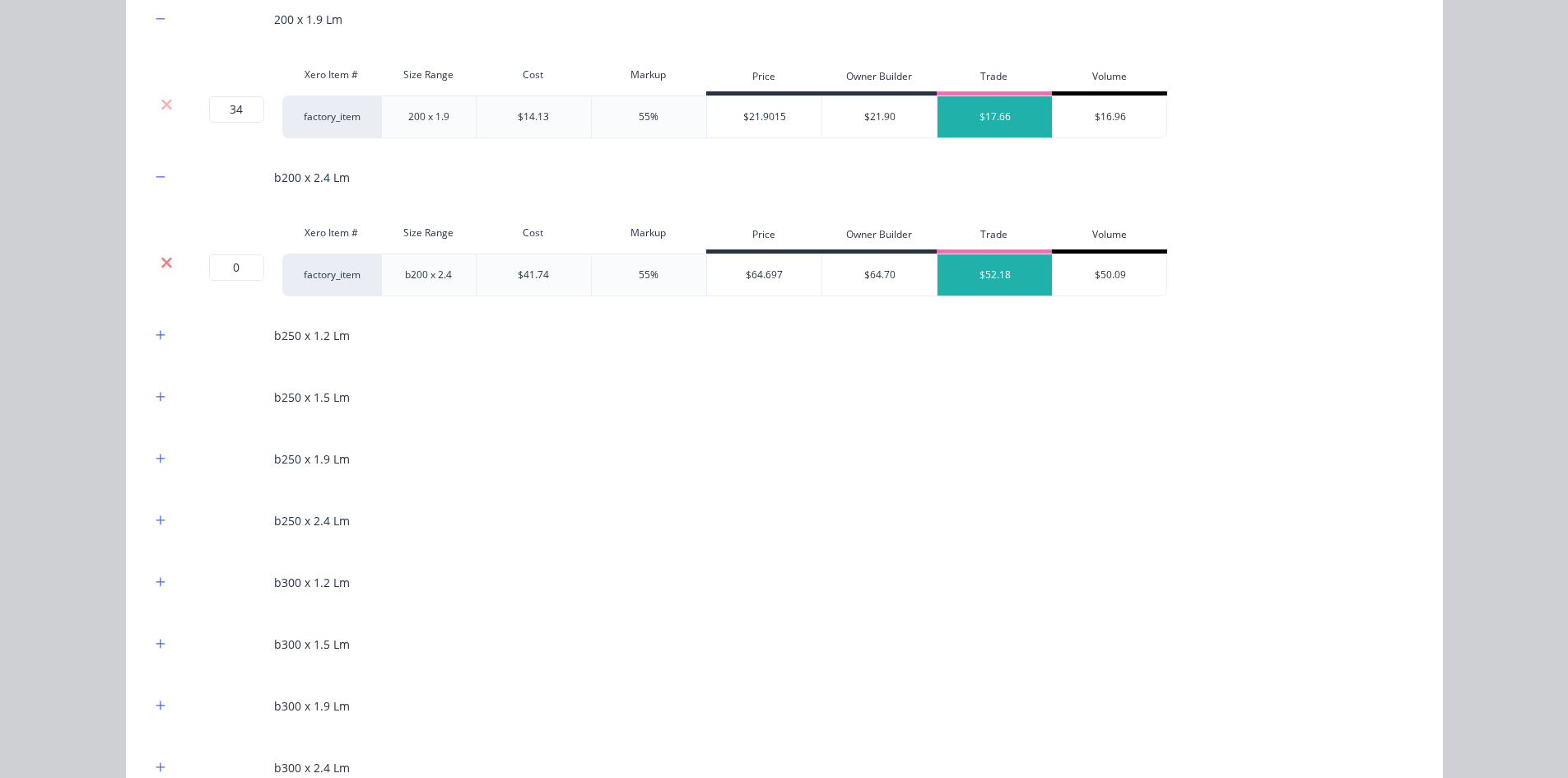
click at [166, 263] on icon at bounding box center [166, 262] width 12 height 16
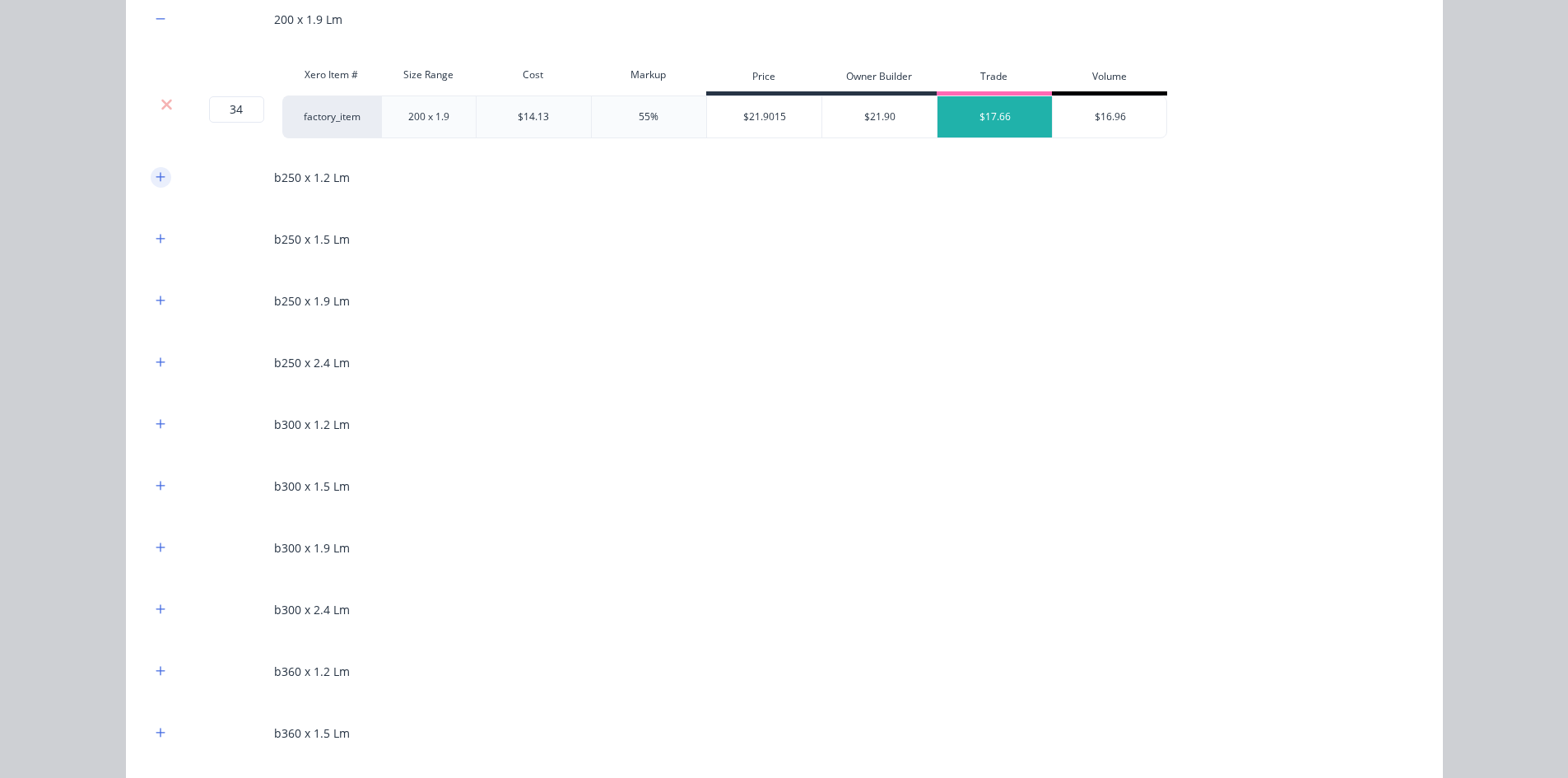
click at [155, 175] on icon "button" at bounding box center [160, 177] width 9 height 11
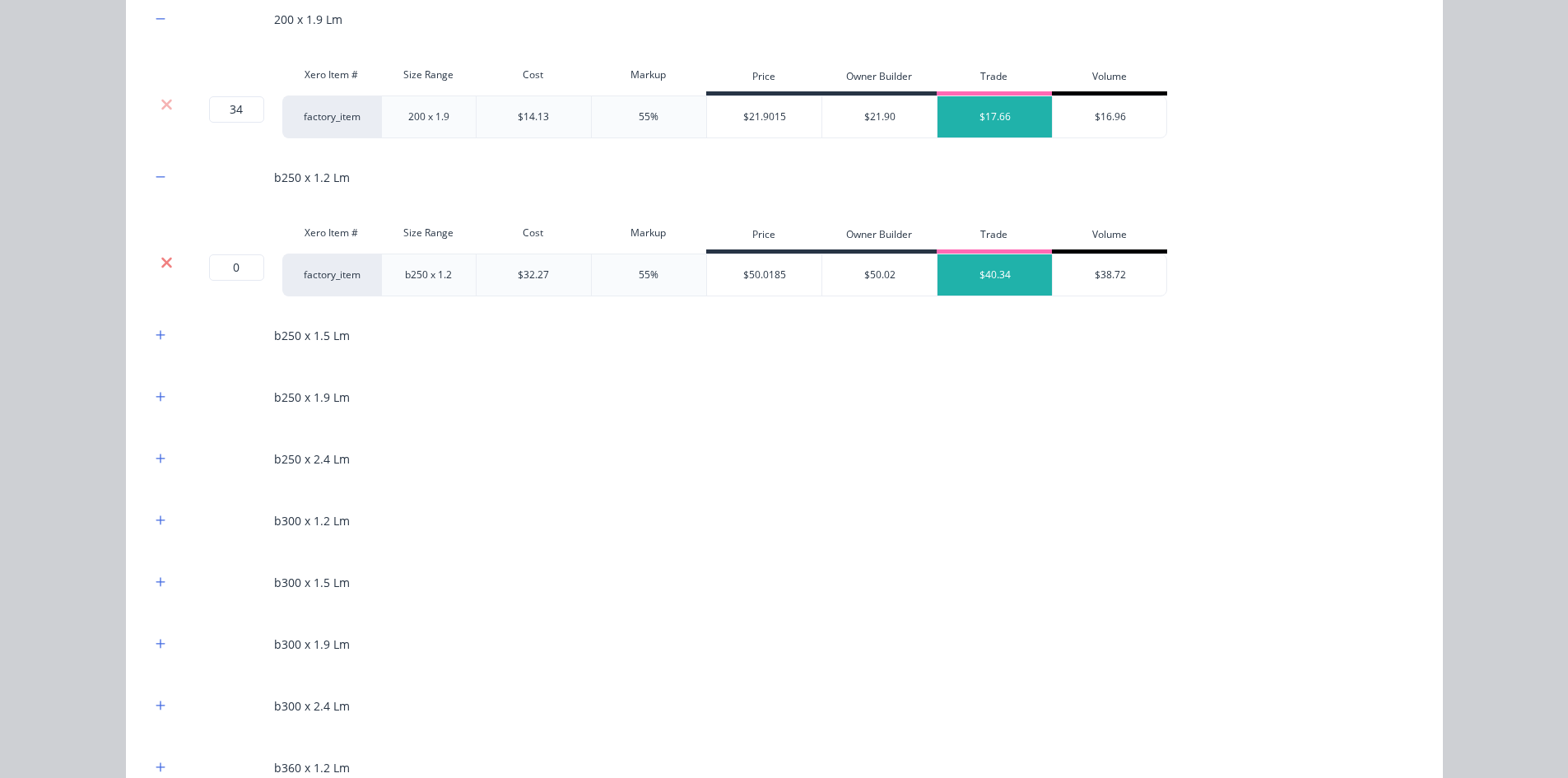
click at [160, 262] on icon at bounding box center [166, 262] width 12 height 16
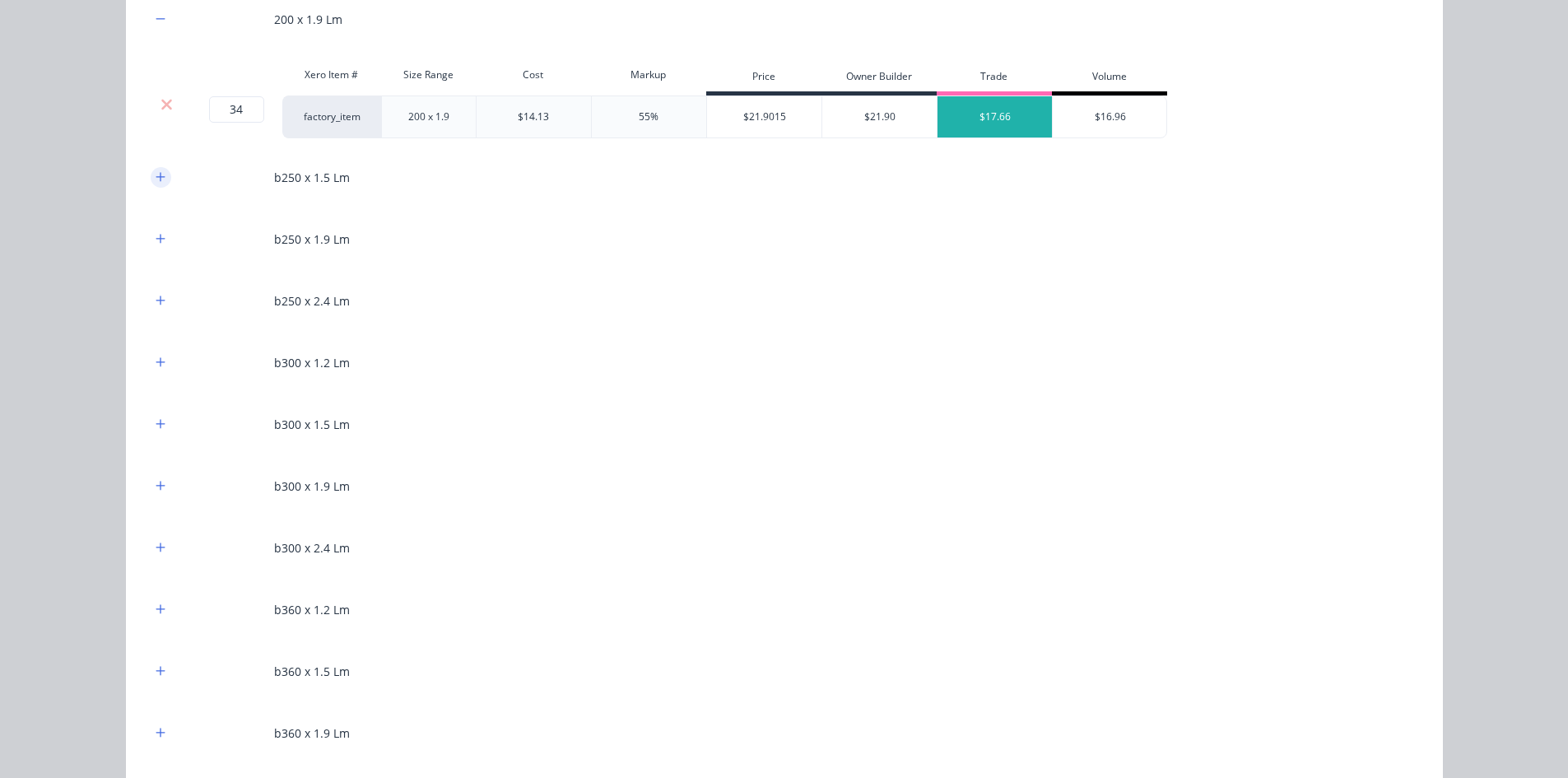
click at [156, 185] on button "button" at bounding box center [161, 177] width 21 height 21
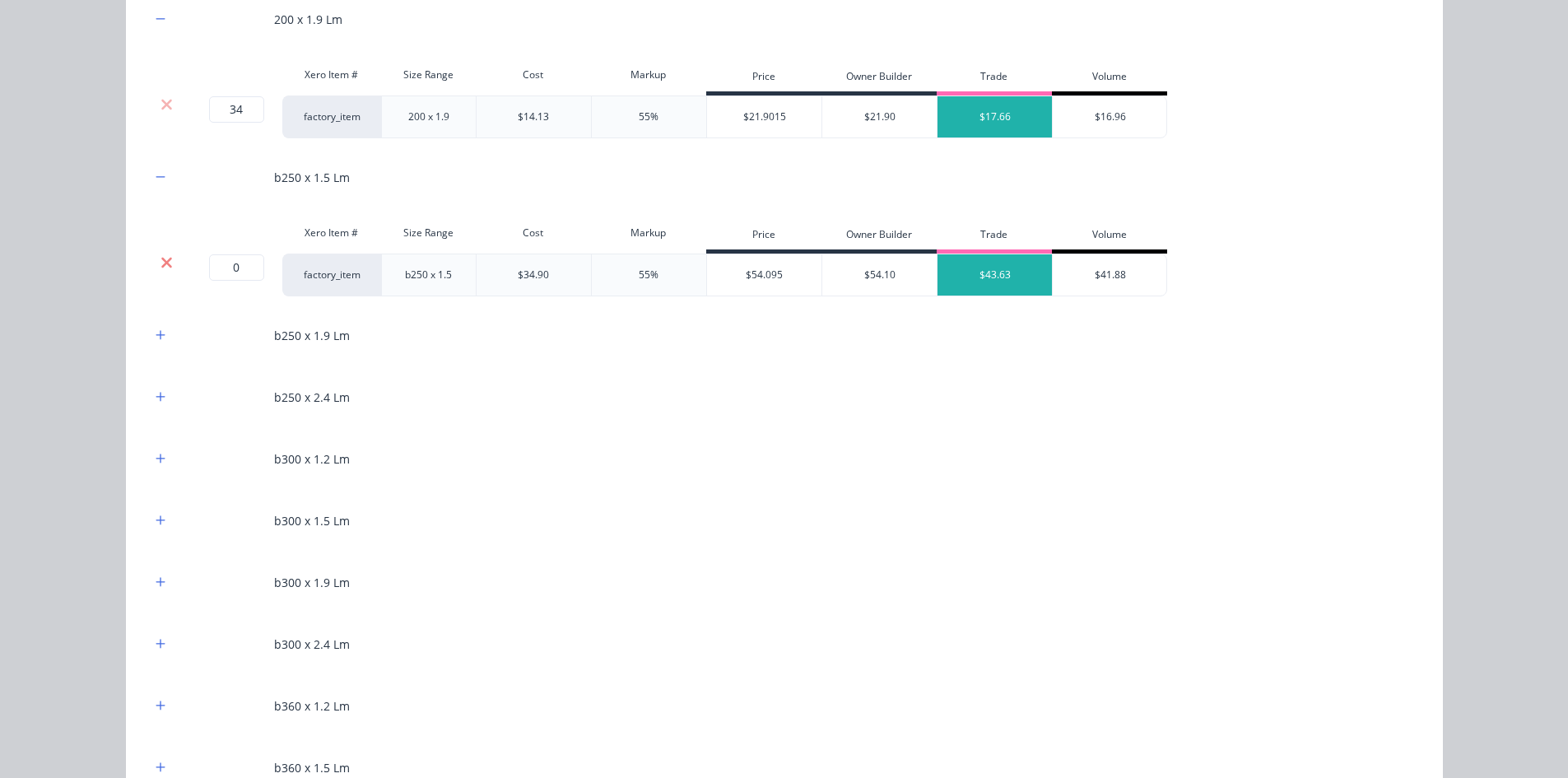
click at [162, 261] on icon at bounding box center [166, 262] width 10 height 10
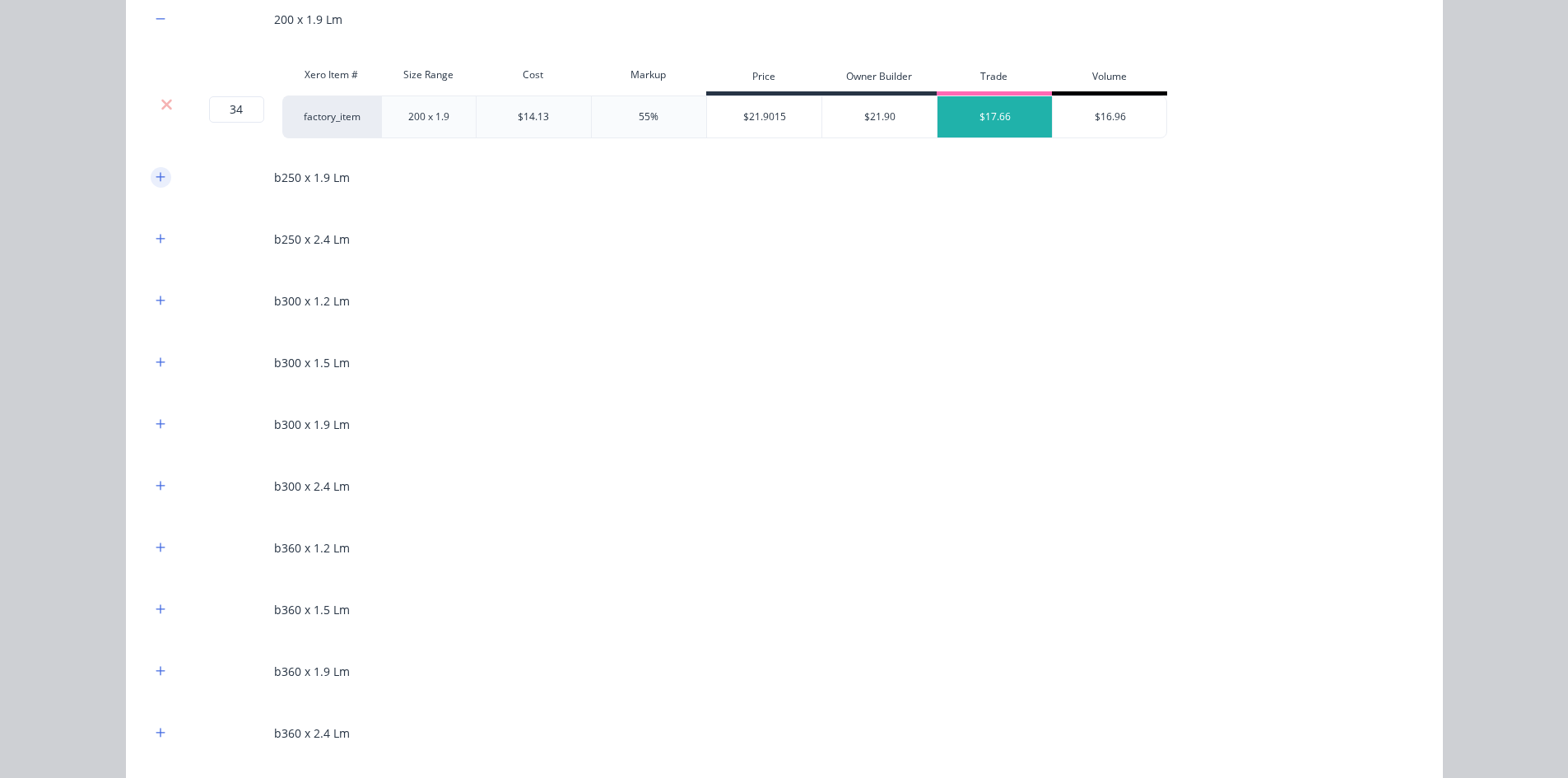
click at [153, 185] on button "button" at bounding box center [161, 177] width 21 height 21
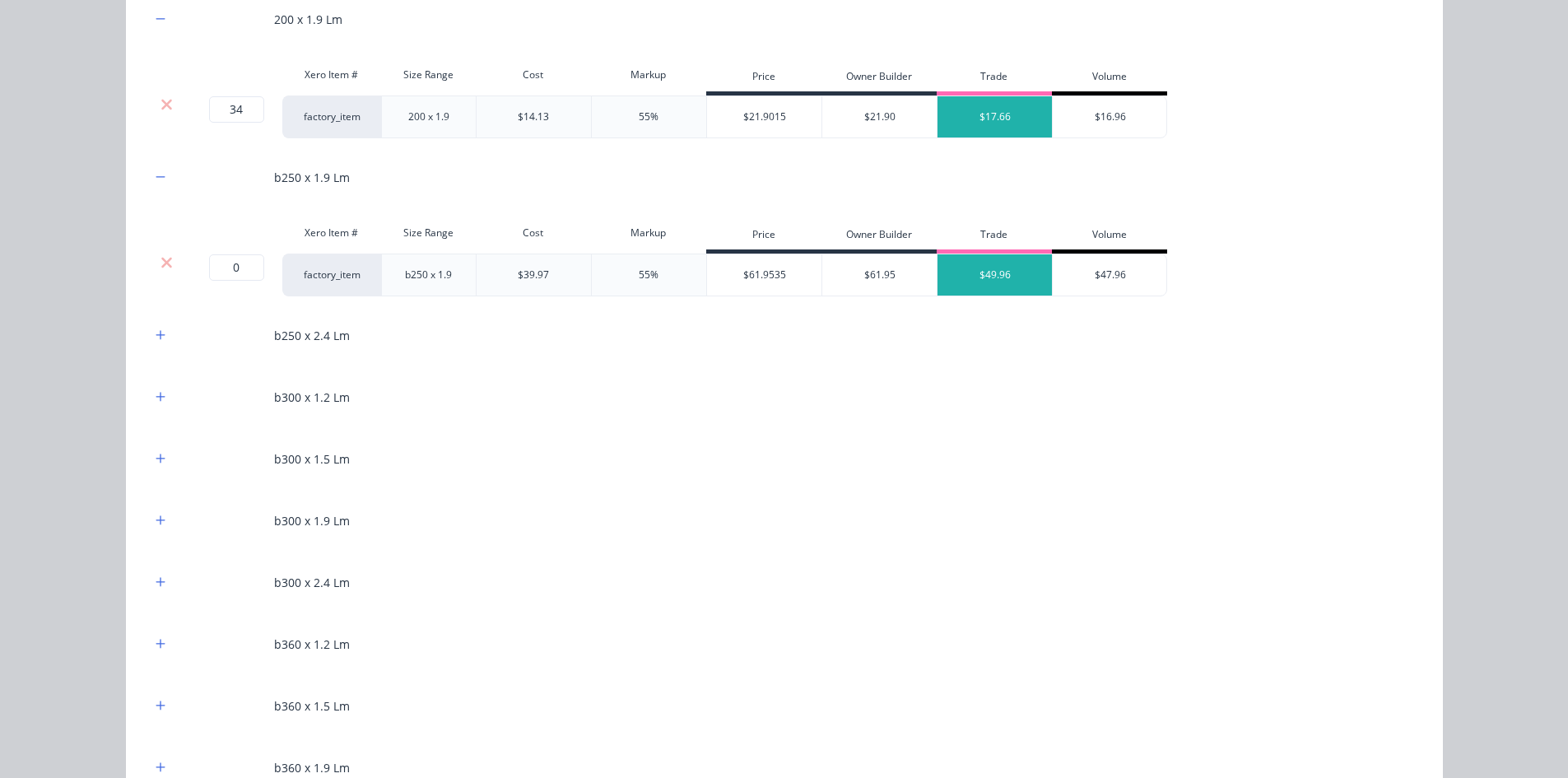
click at [167, 262] on div at bounding box center [167, 262] width 31 height 16
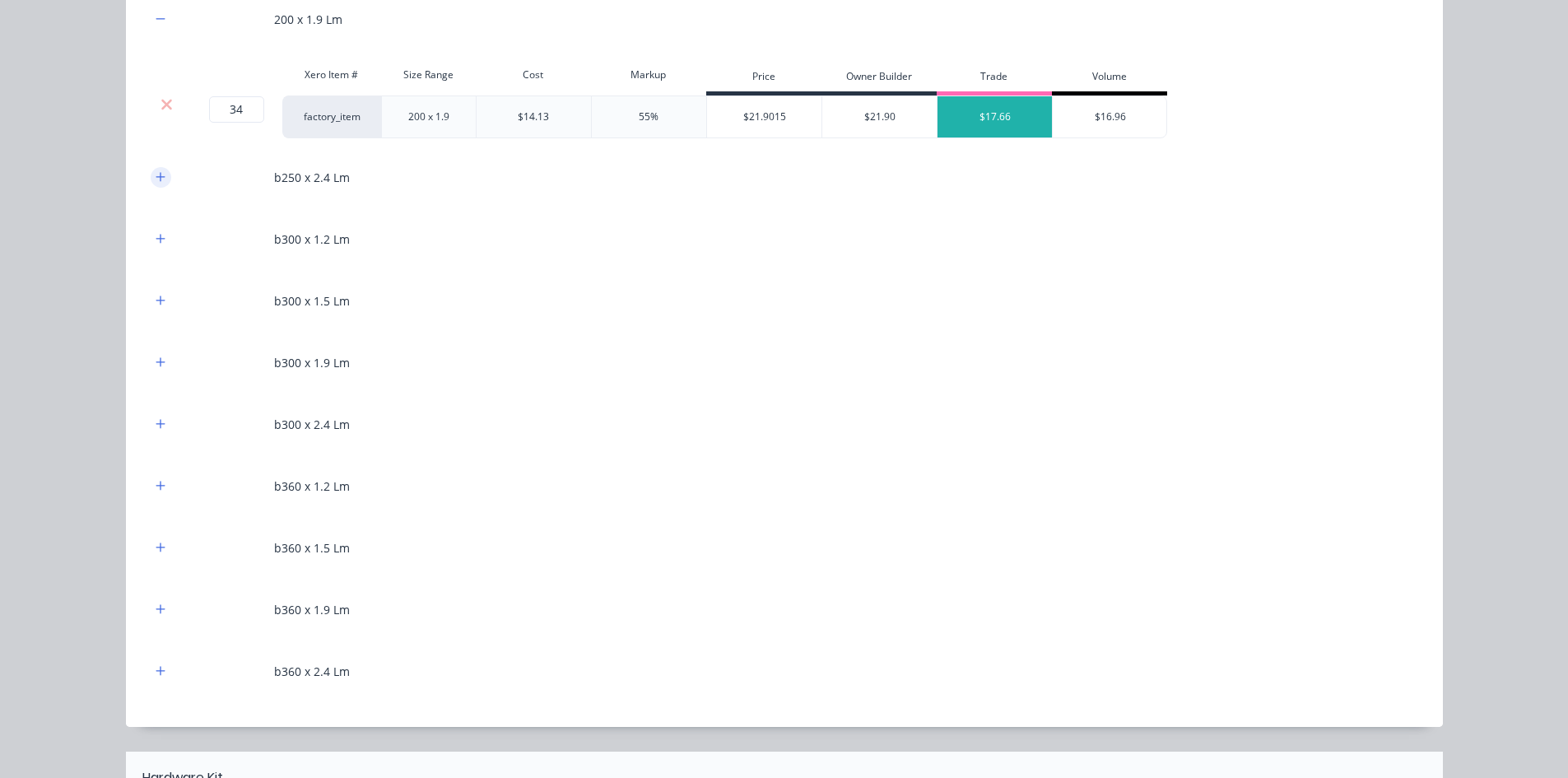
click at [155, 179] on icon "button" at bounding box center [160, 177] width 9 height 9
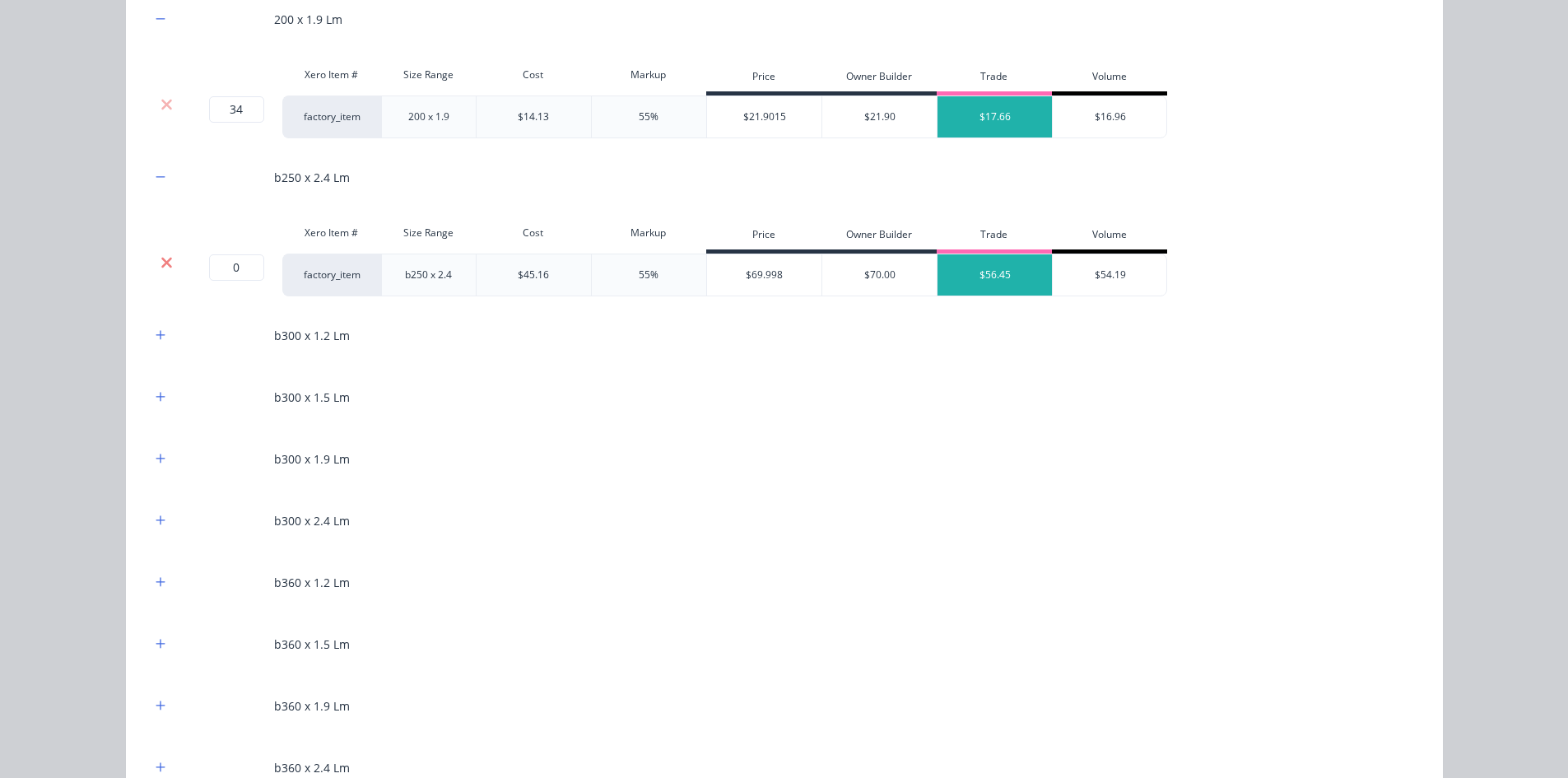
click at [161, 261] on icon at bounding box center [166, 262] width 10 height 10
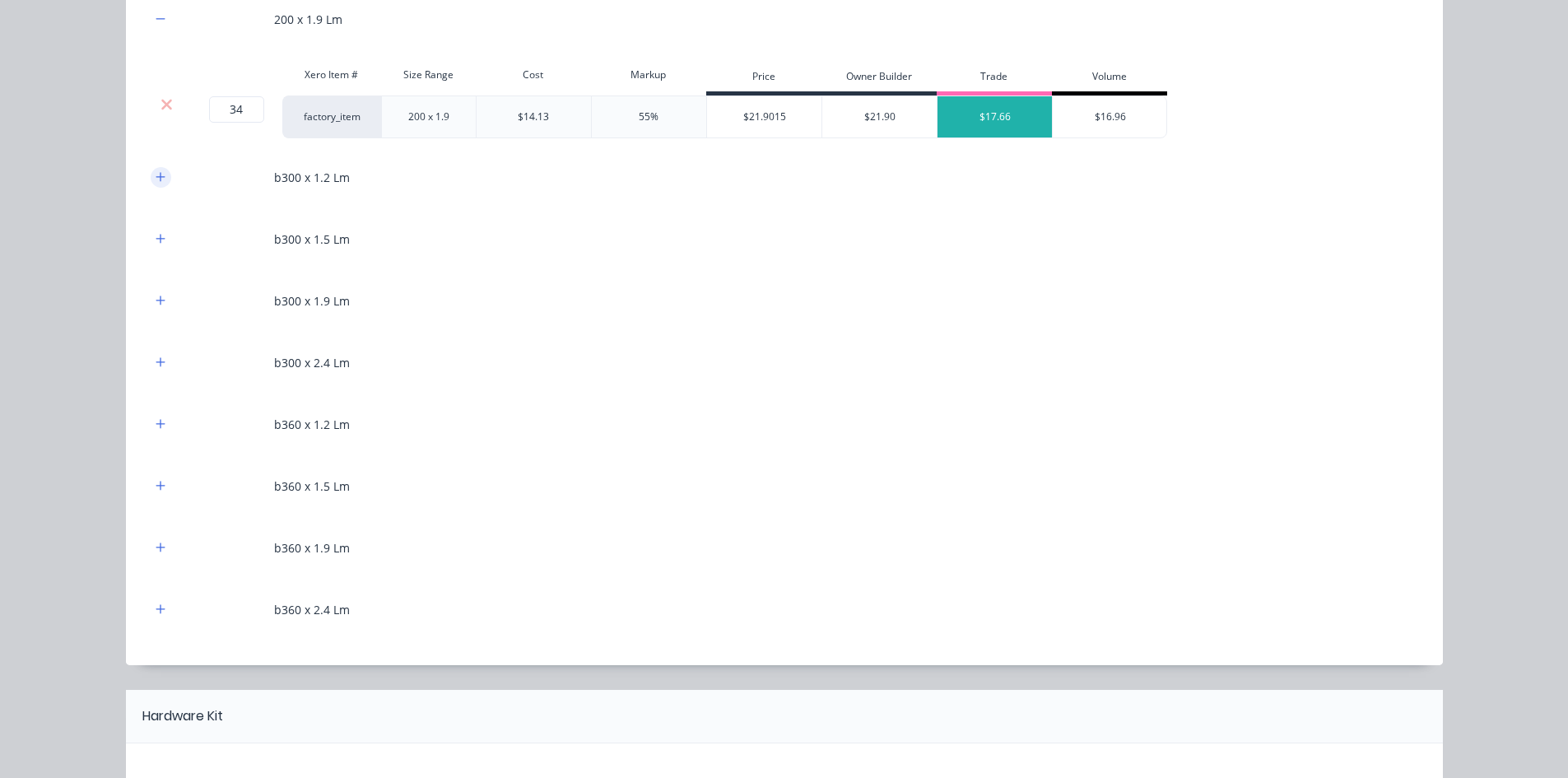
click at [154, 185] on button "button" at bounding box center [161, 177] width 21 height 21
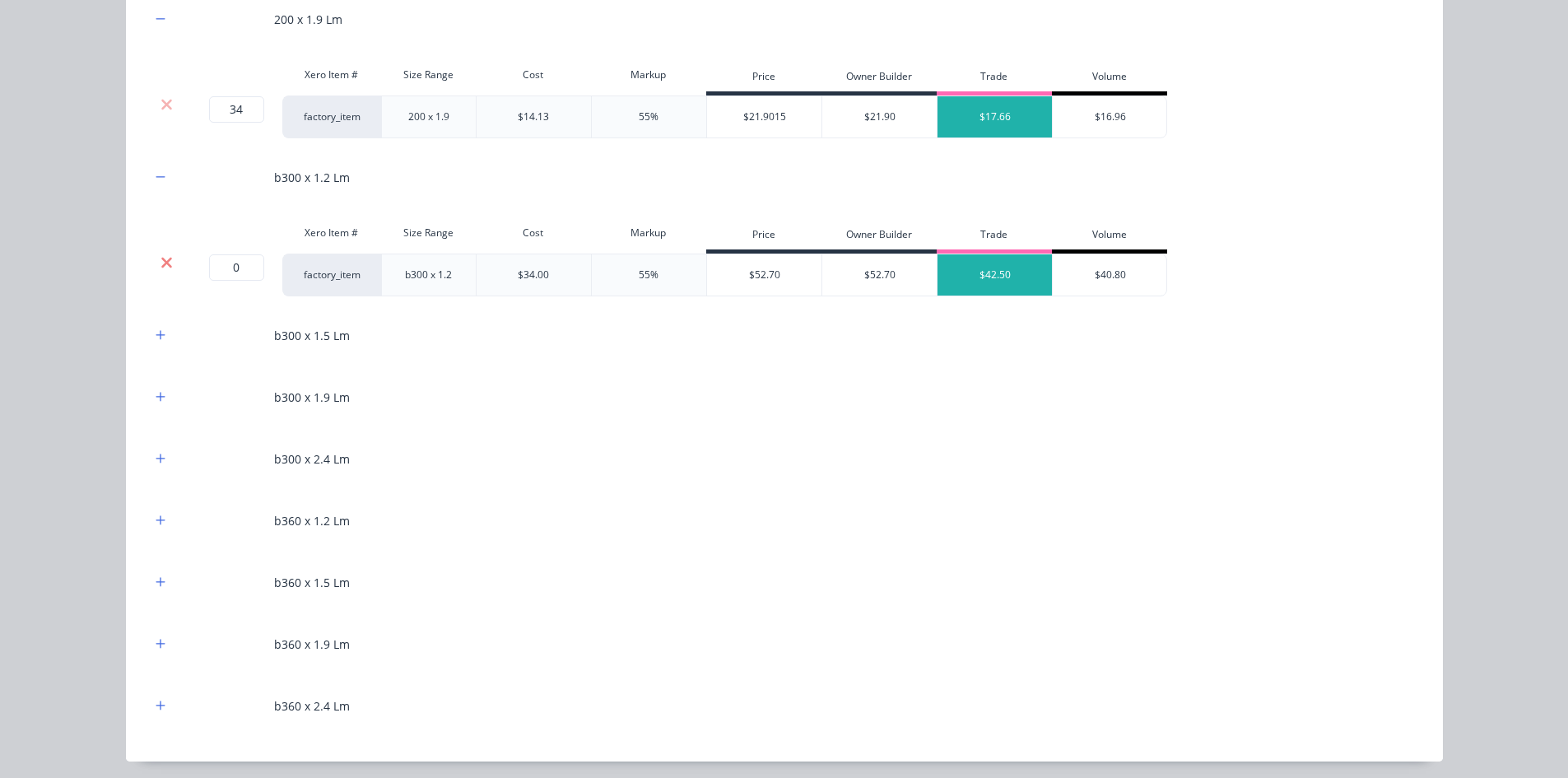
click at [161, 260] on icon at bounding box center [166, 262] width 10 height 10
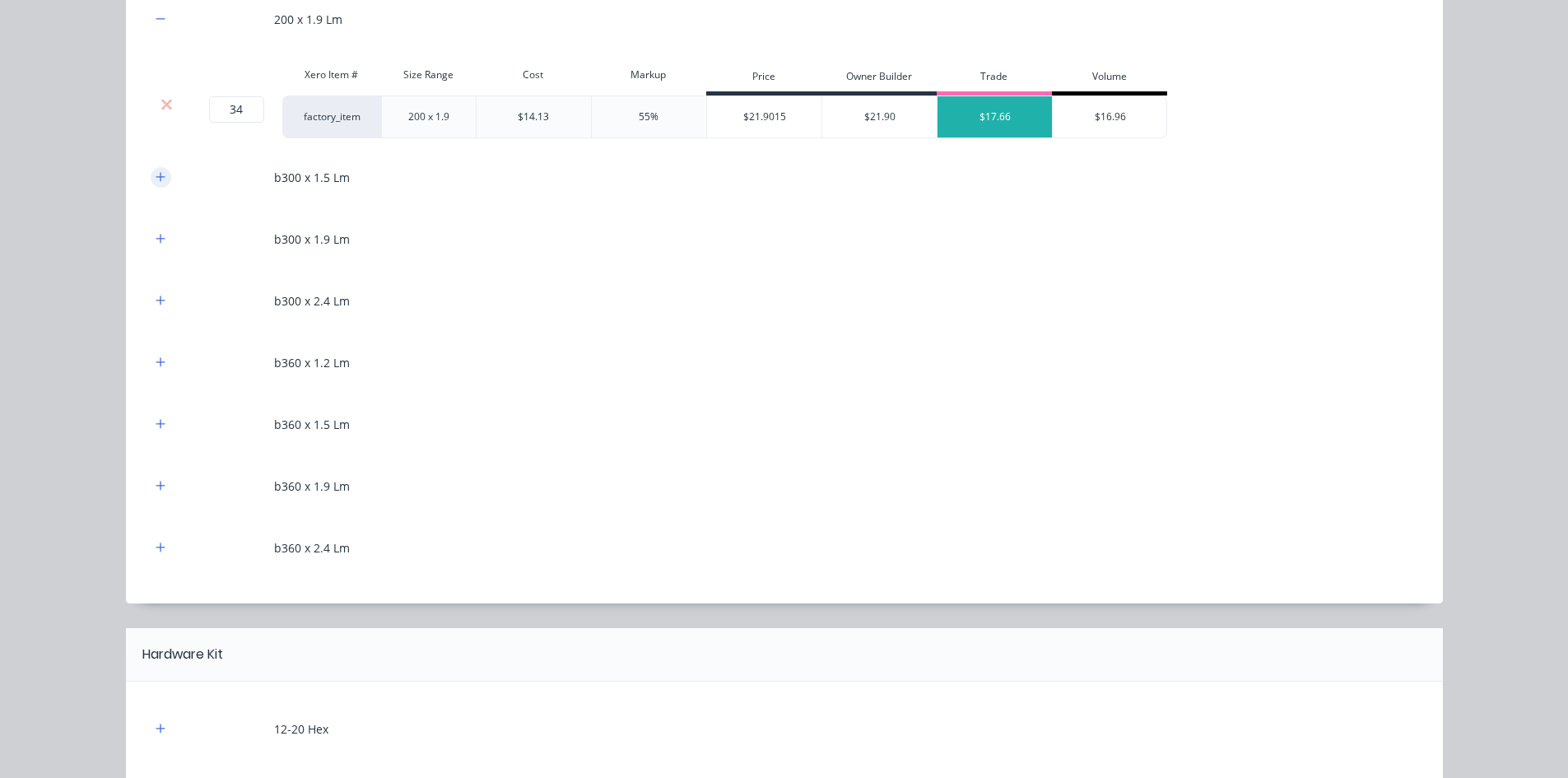
click at [155, 174] on icon "button" at bounding box center [160, 177] width 9 height 11
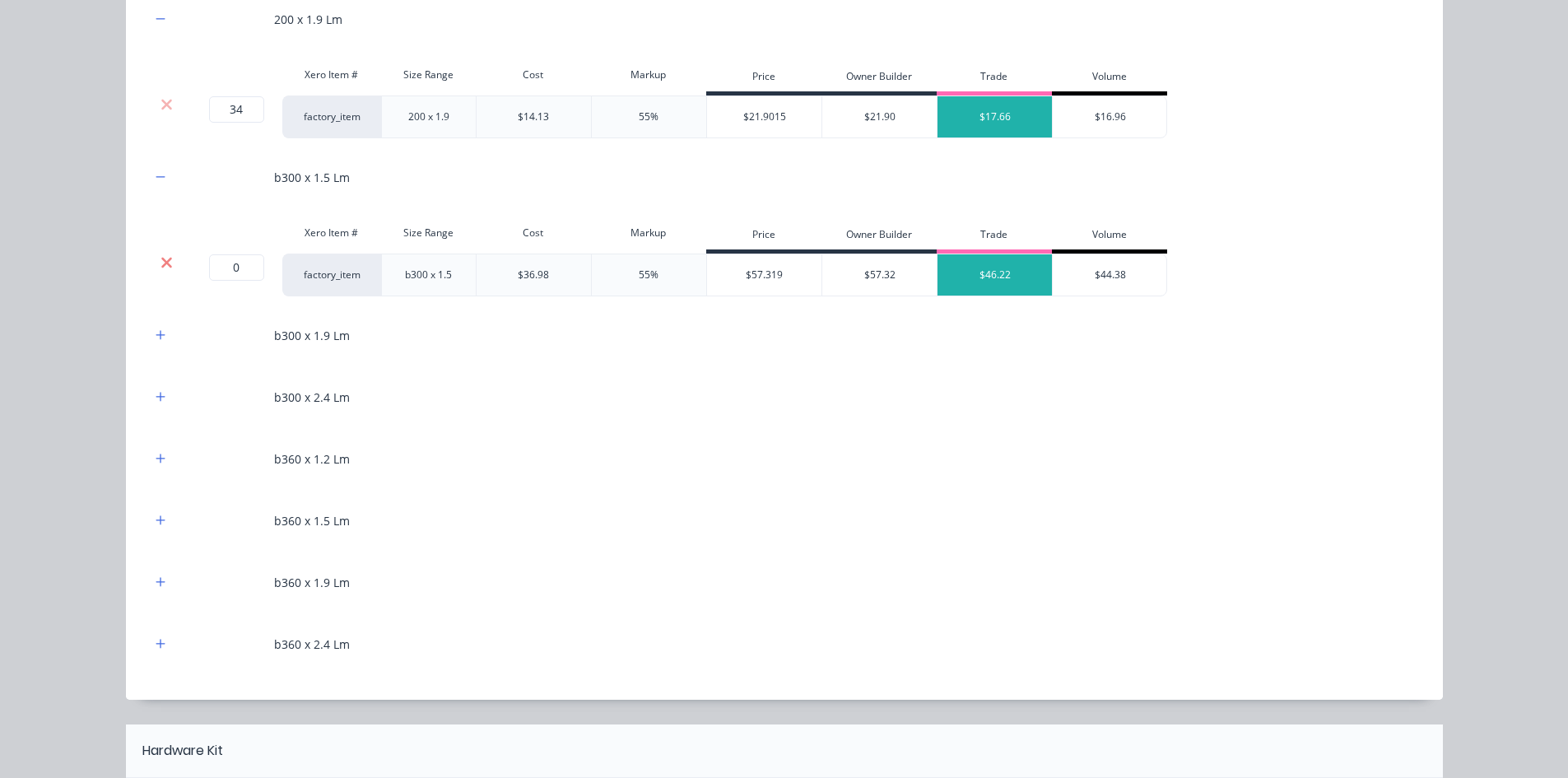
click at [163, 263] on icon at bounding box center [166, 262] width 10 height 10
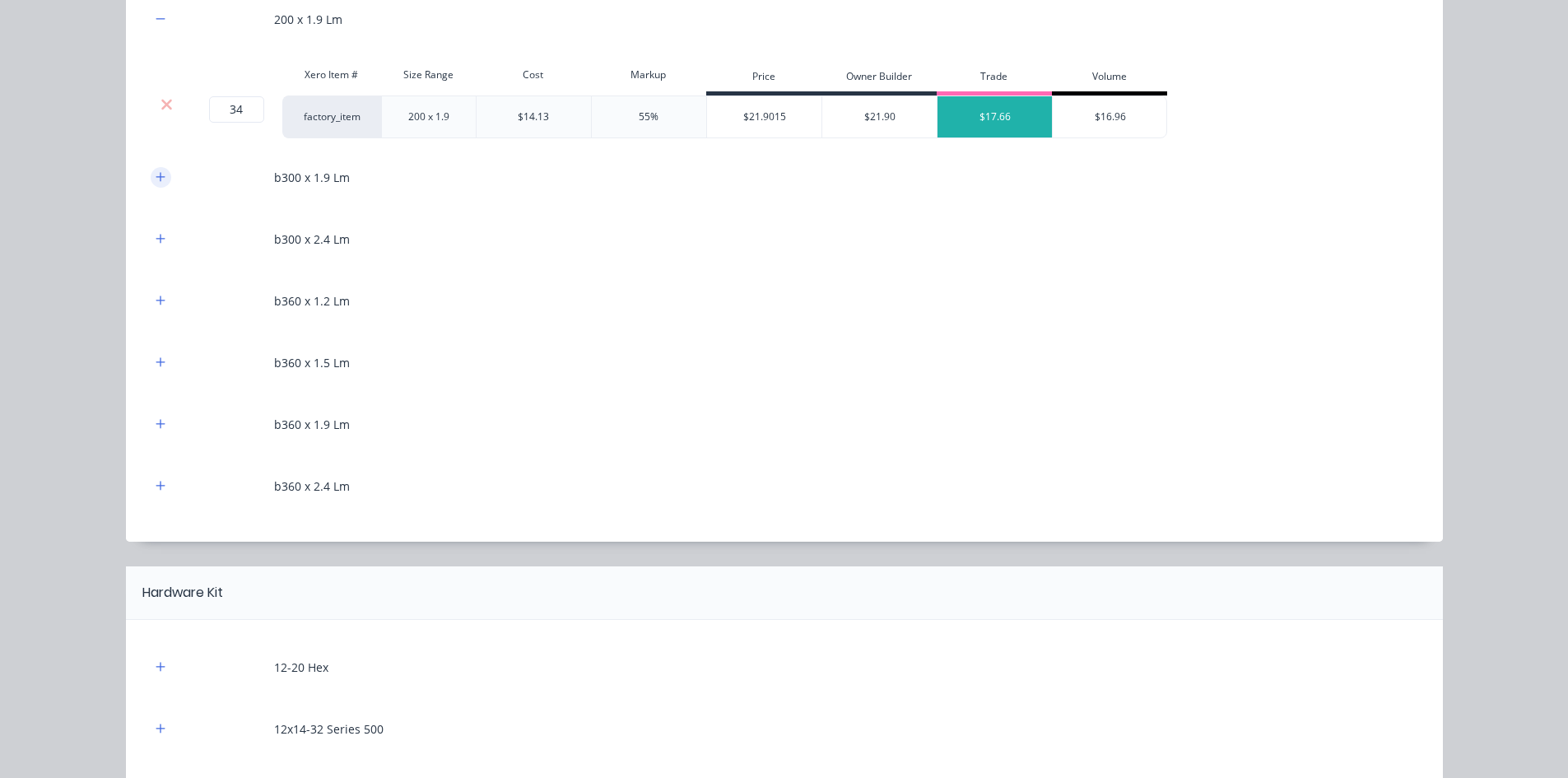
click at [155, 174] on icon "button" at bounding box center [160, 177] width 9 height 9
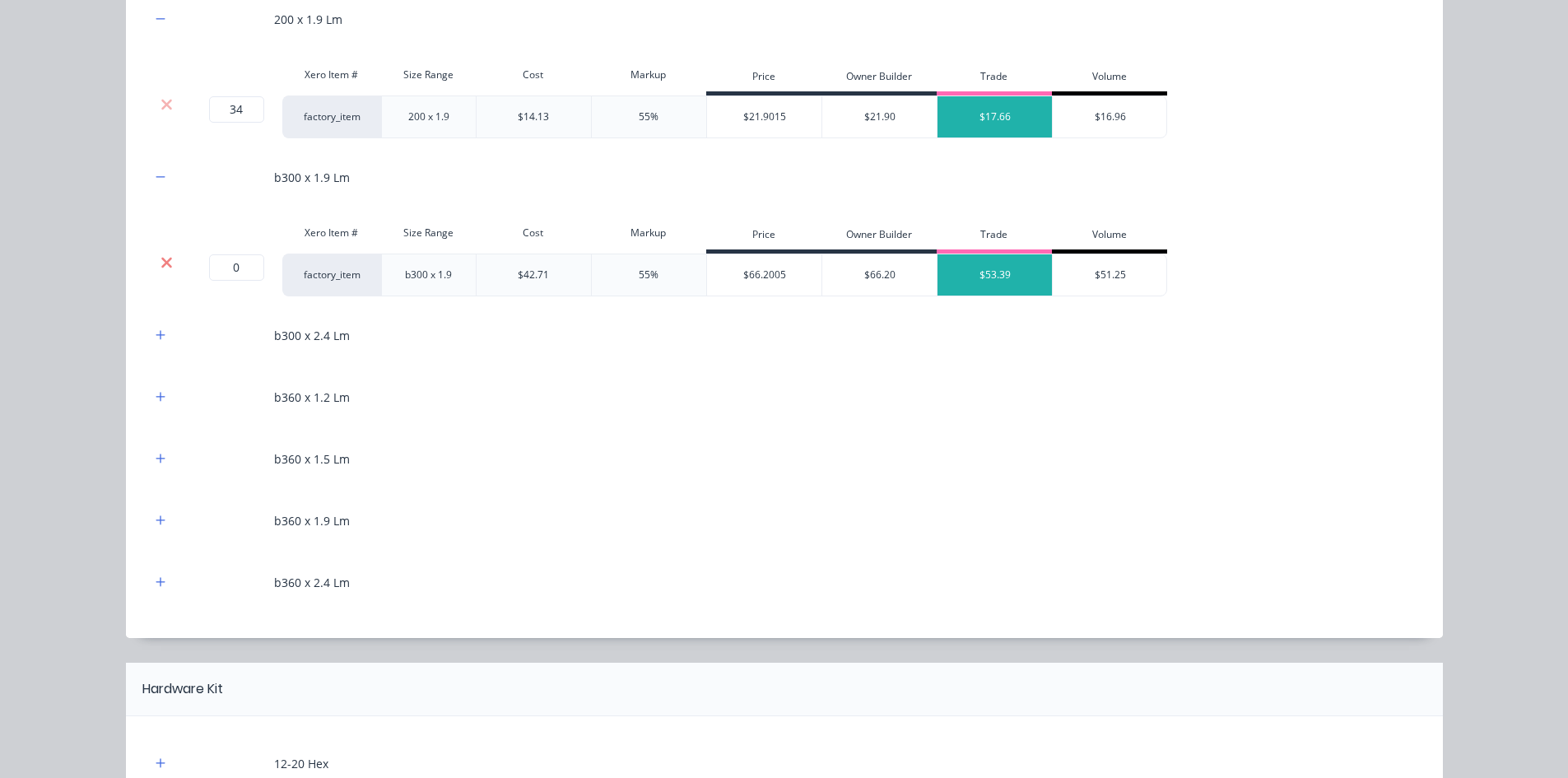
click at [162, 264] on icon at bounding box center [166, 262] width 10 height 10
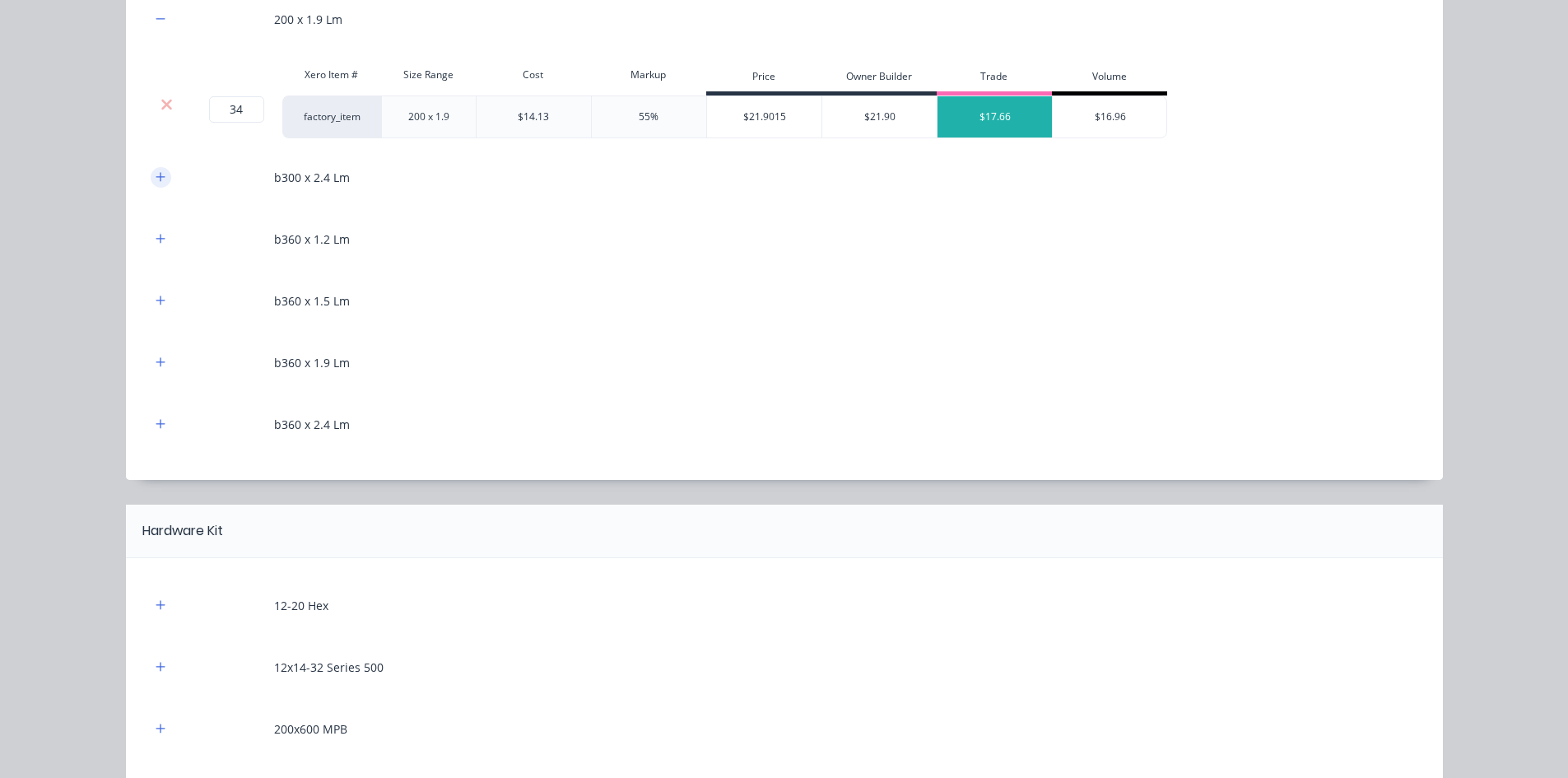
click at [155, 174] on icon "button" at bounding box center [160, 177] width 9 height 9
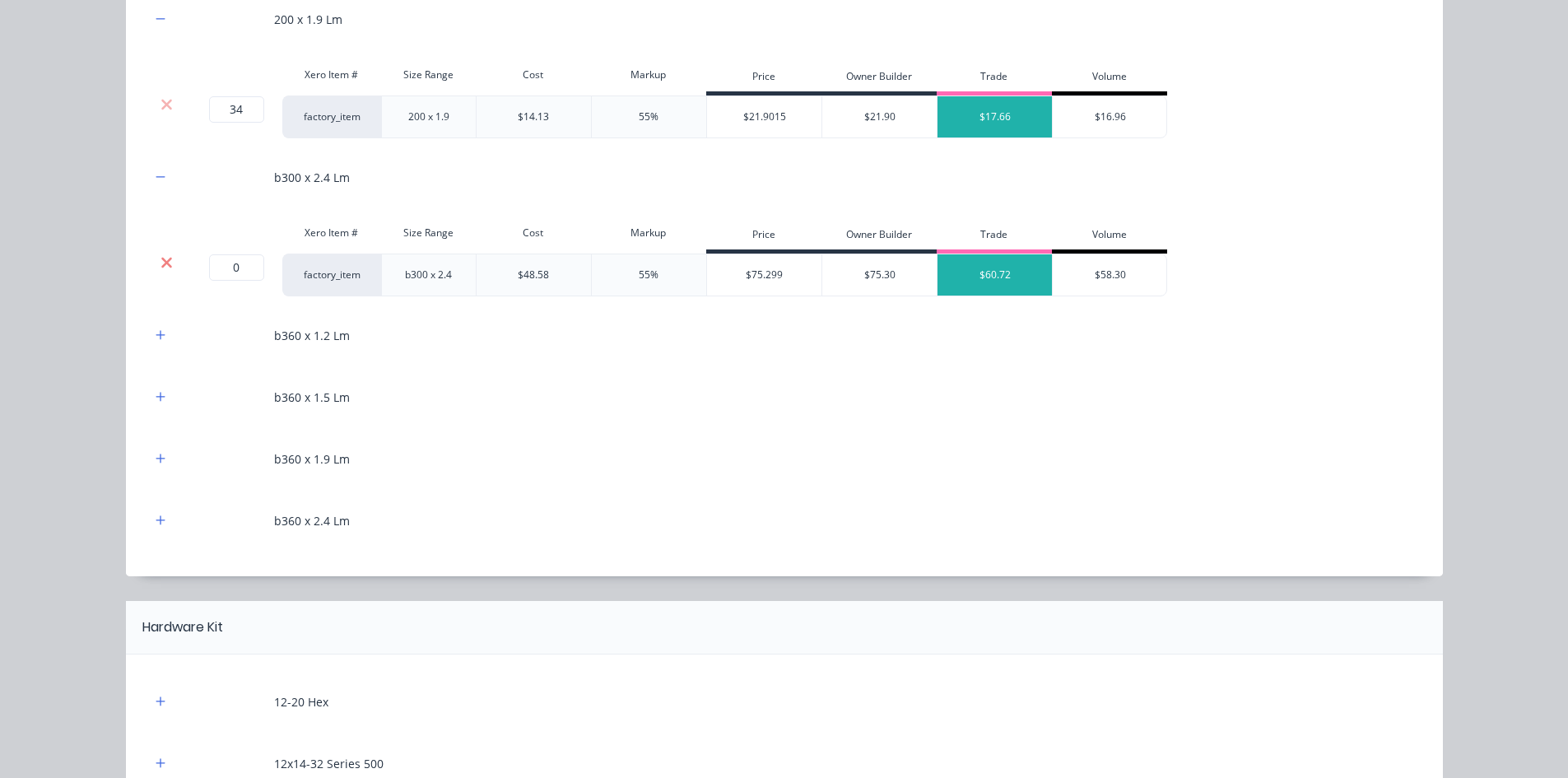
click at [161, 256] on icon at bounding box center [166, 262] width 12 height 16
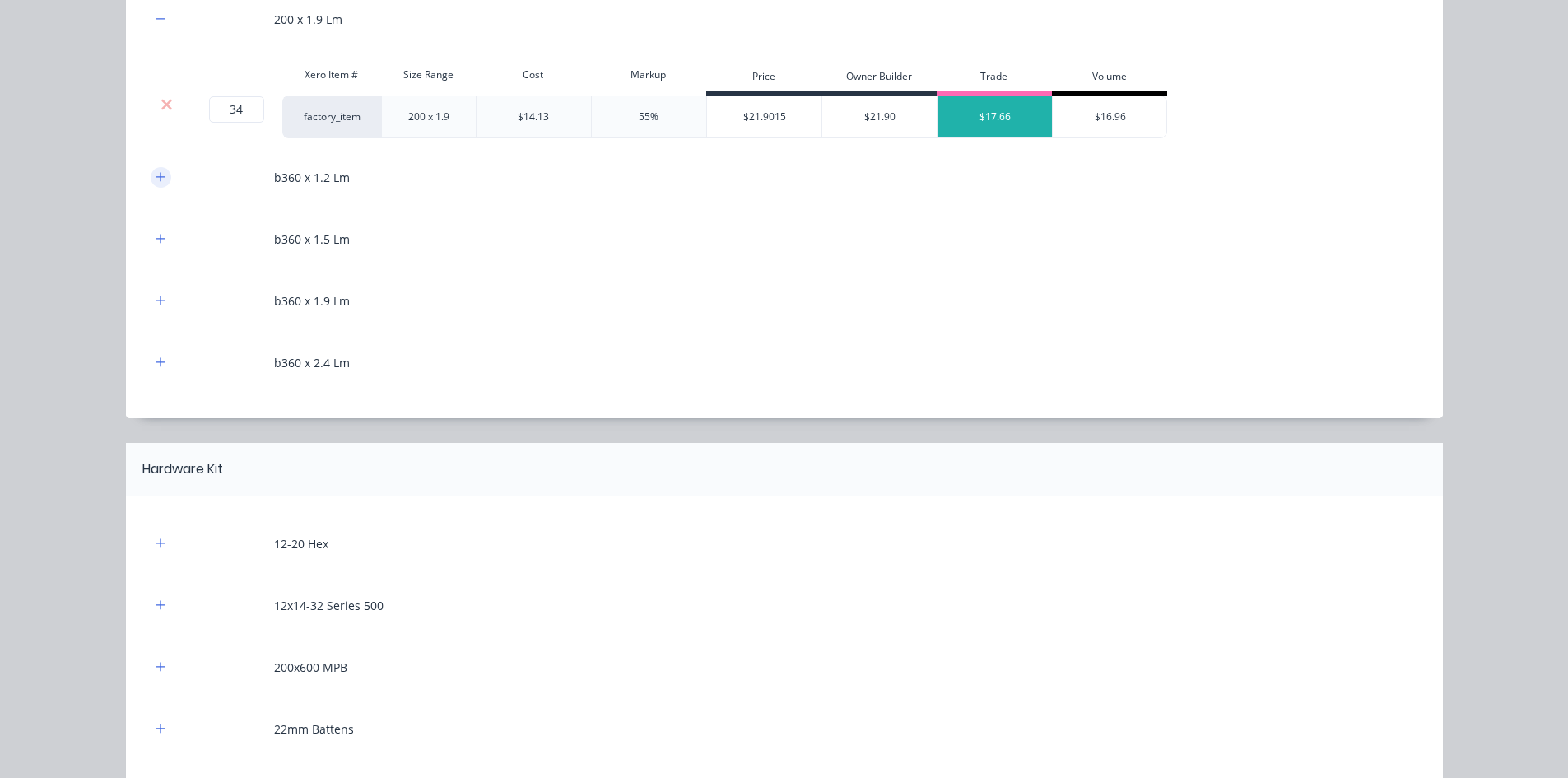
click at [155, 178] on icon "button" at bounding box center [160, 177] width 9 height 11
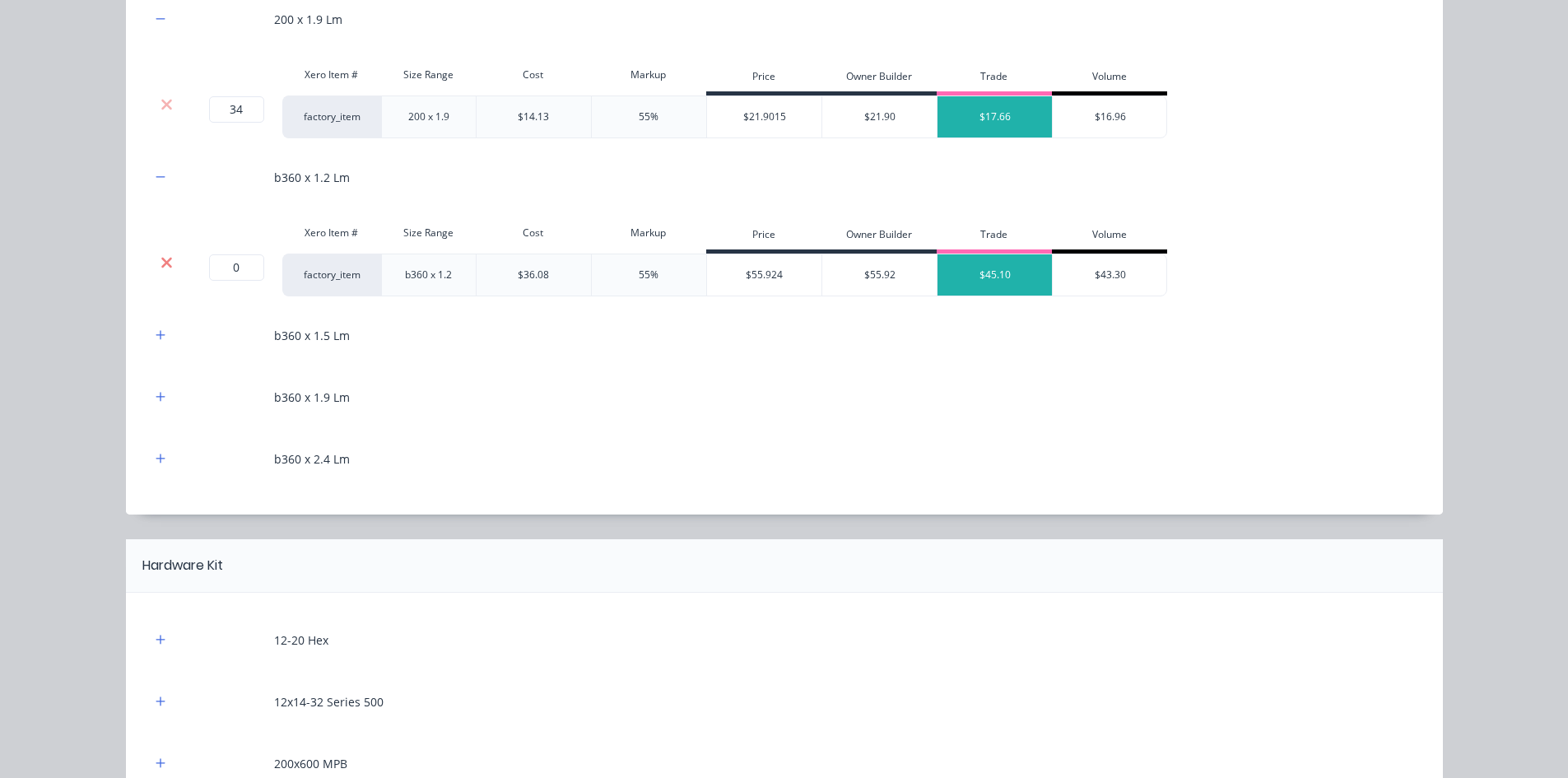
click at [164, 257] on icon at bounding box center [166, 262] width 12 height 16
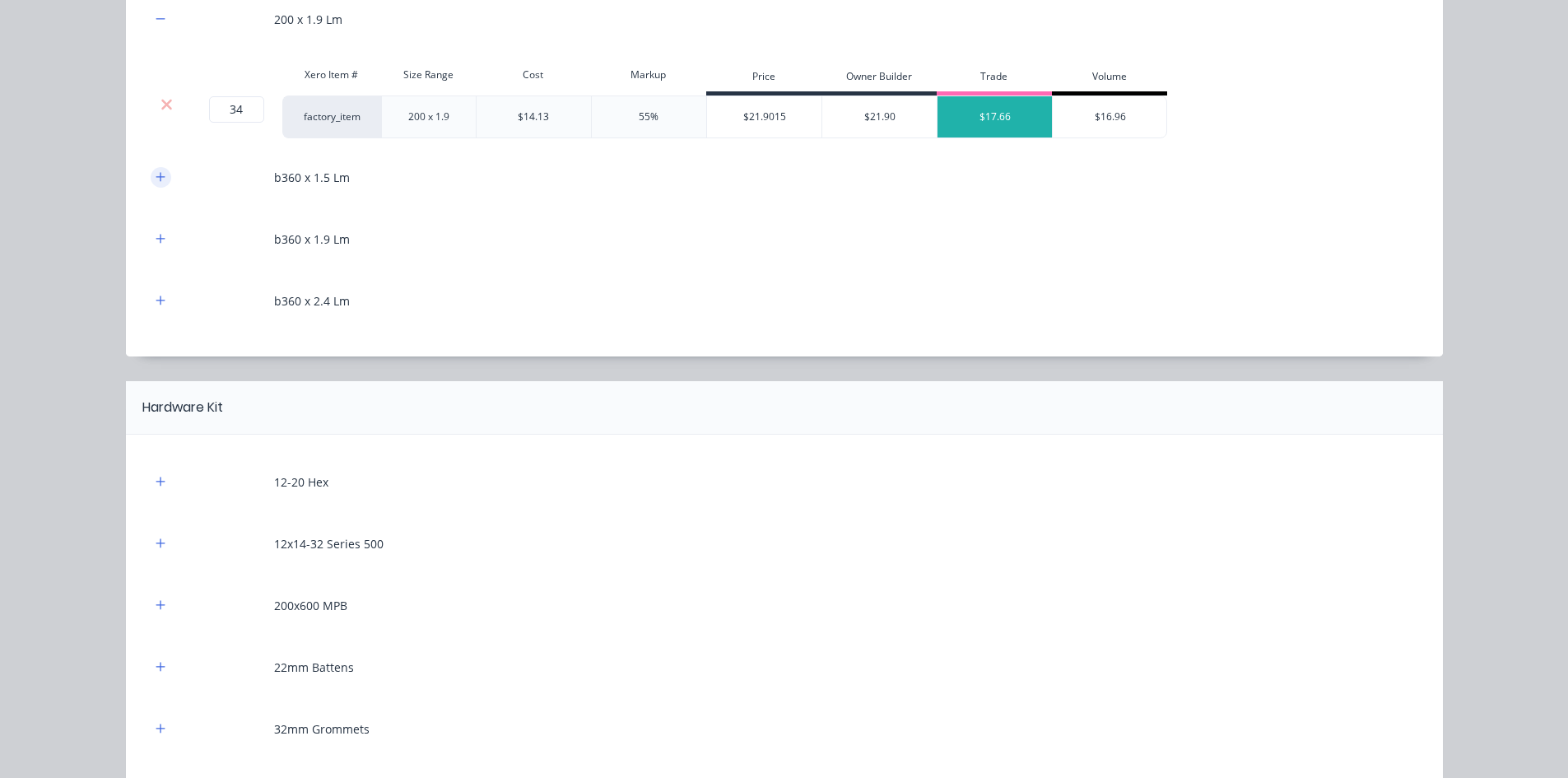
click at [159, 185] on button "button" at bounding box center [161, 177] width 21 height 21
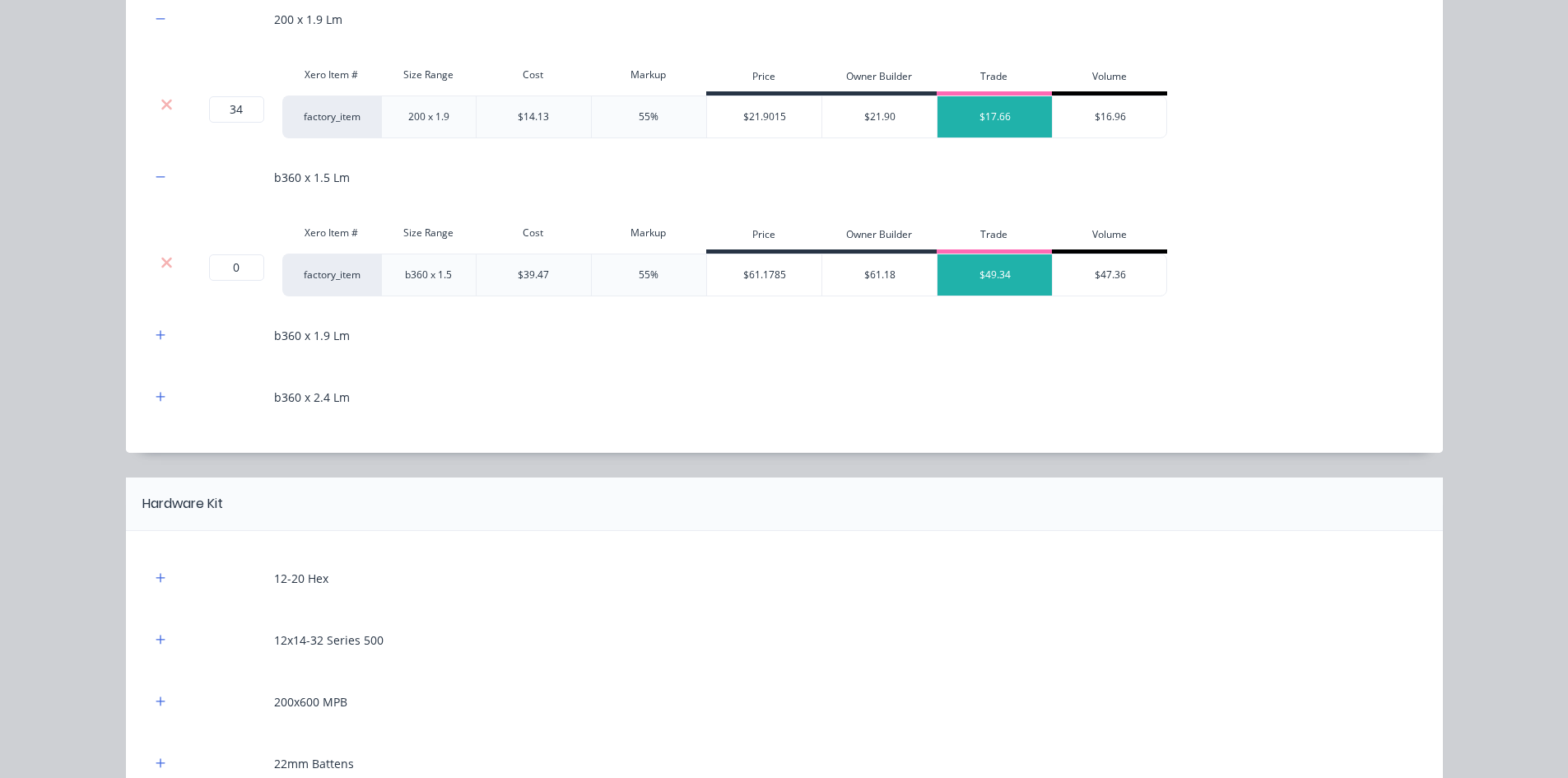
click at [170, 256] on div at bounding box center [167, 262] width 31 height 16
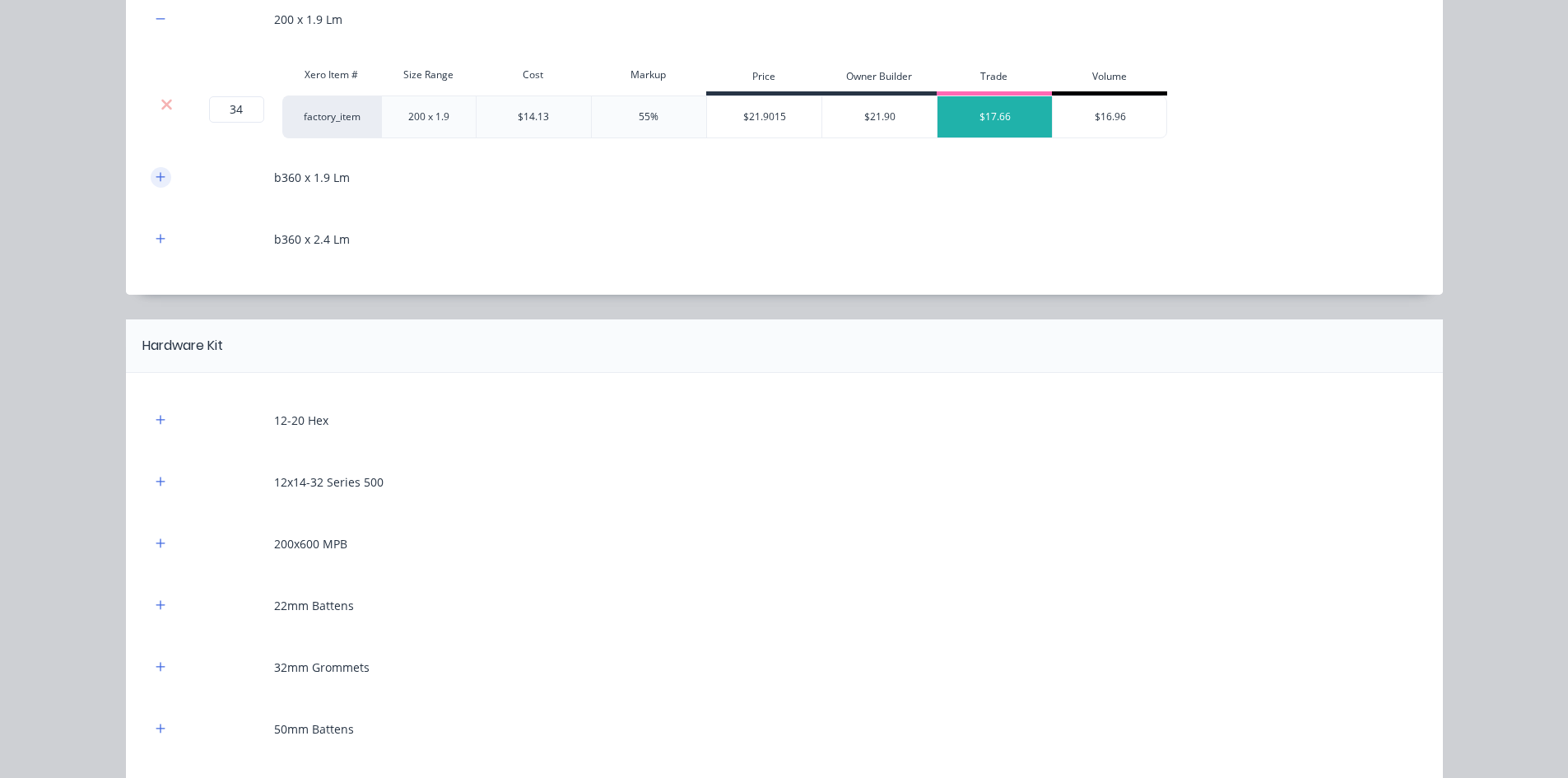
click at [151, 171] on button "button" at bounding box center [161, 177] width 21 height 21
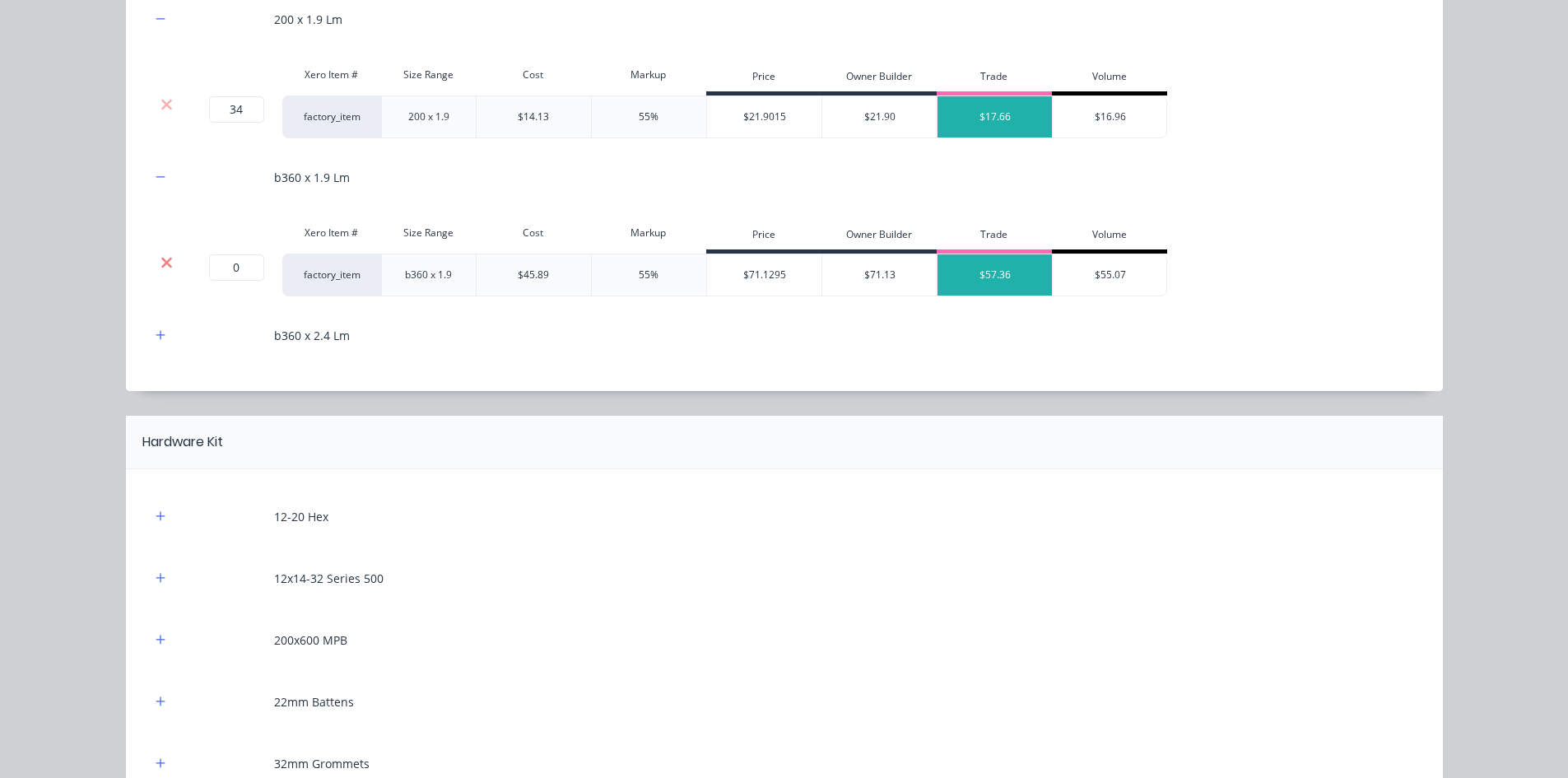
click at [160, 265] on icon at bounding box center [166, 262] width 12 height 16
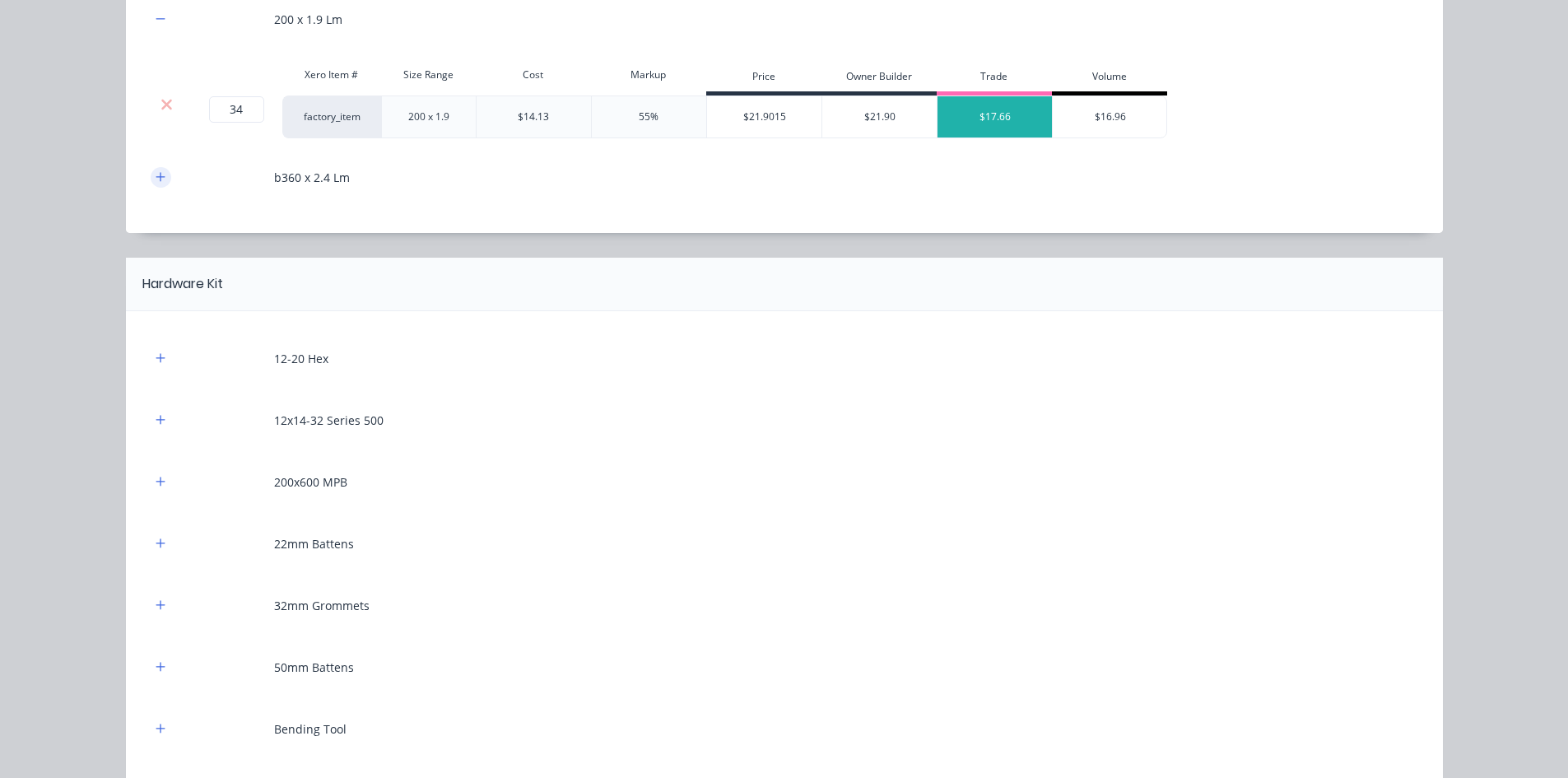
click at [157, 184] on button "button" at bounding box center [161, 177] width 21 height 21
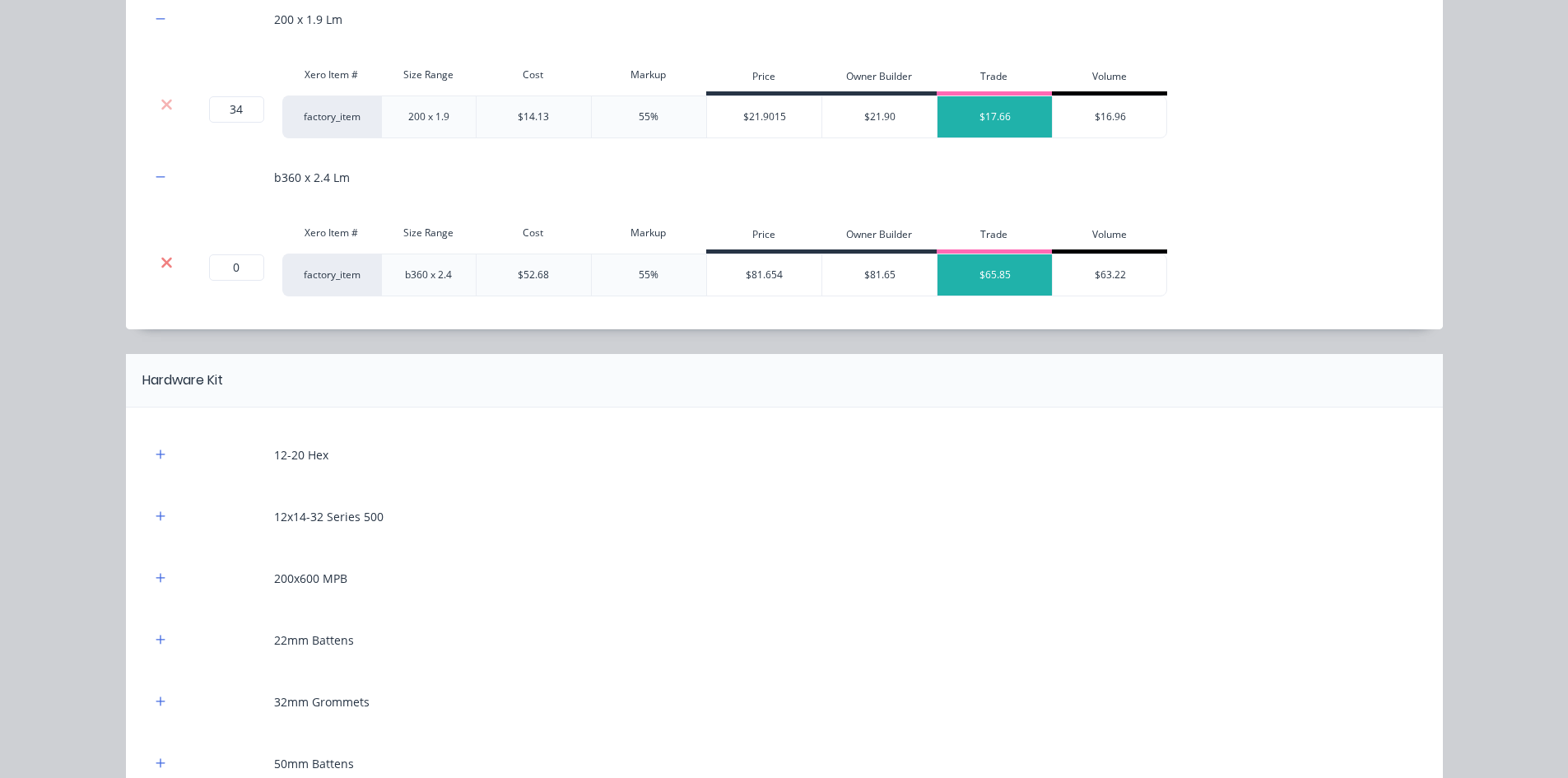
click at [161, 265] on icon at bounding box center [166, 262] width 10 height 10
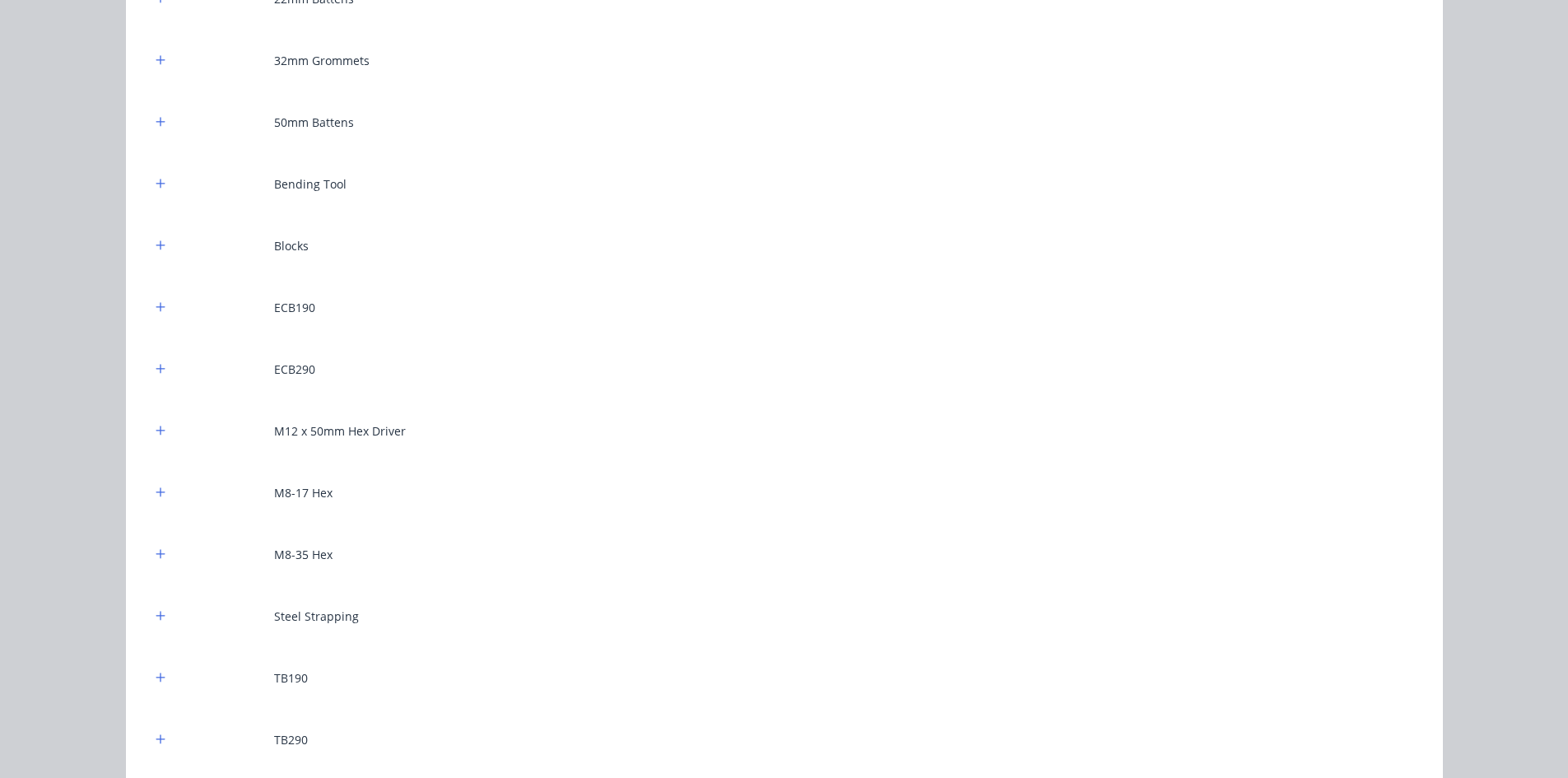
scroll to position [1482, 0]
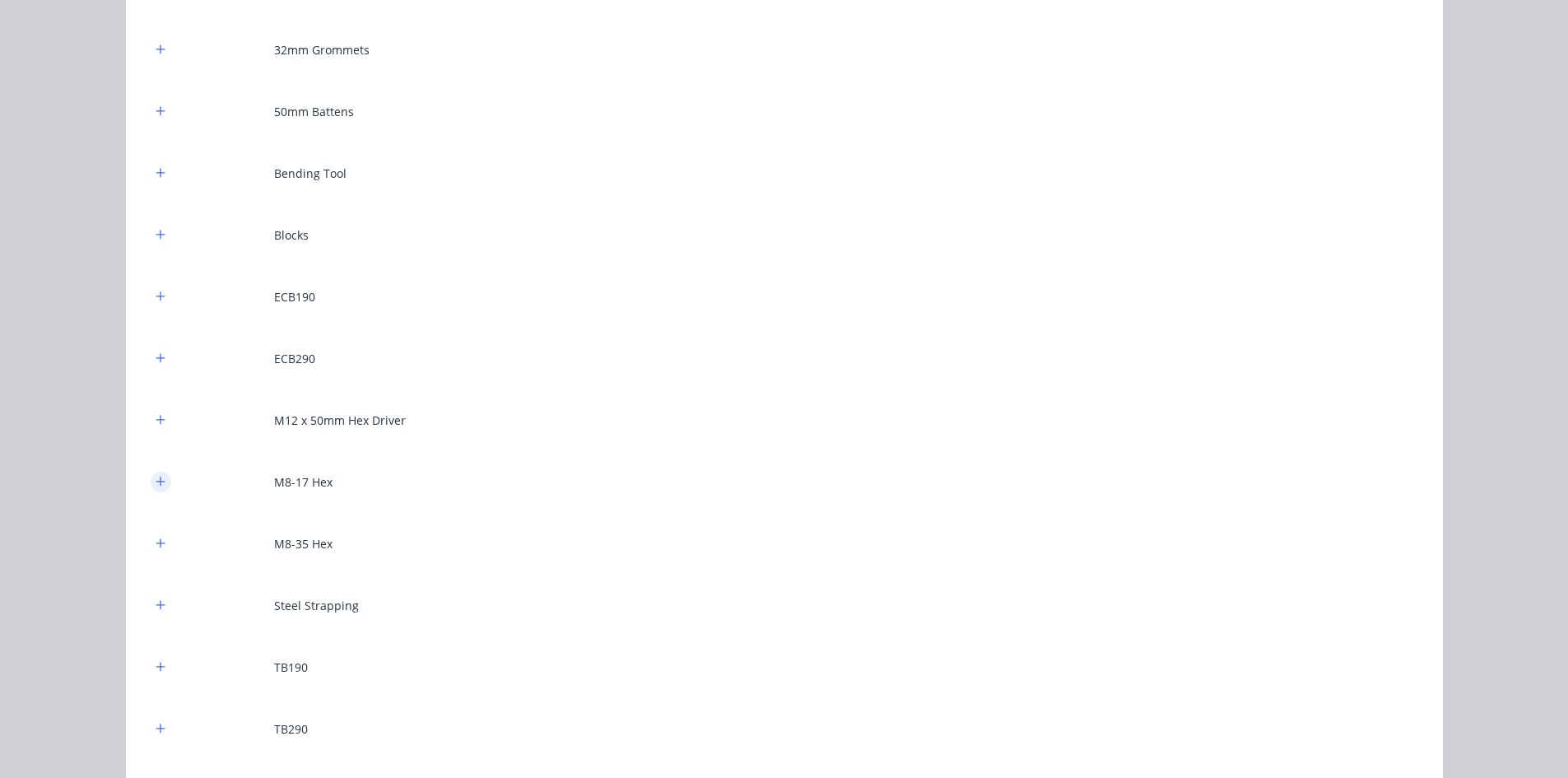
click at [159, 484] on icon "button" at bounding box center [160, 481] width 9 height 11
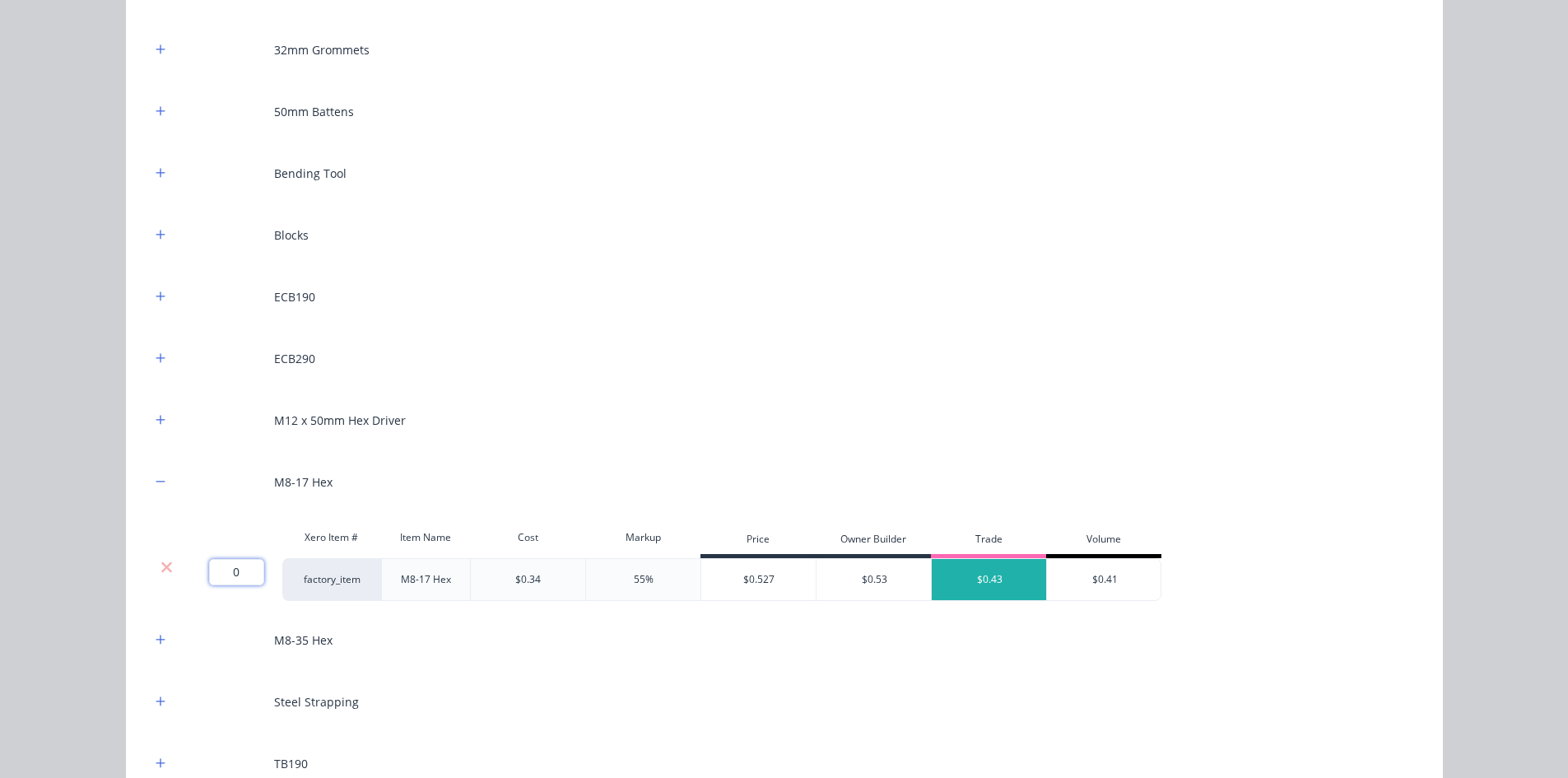
click at [226, 570] on input "0" at bounding box center [237, 572] width 55 height 27
type input "800"
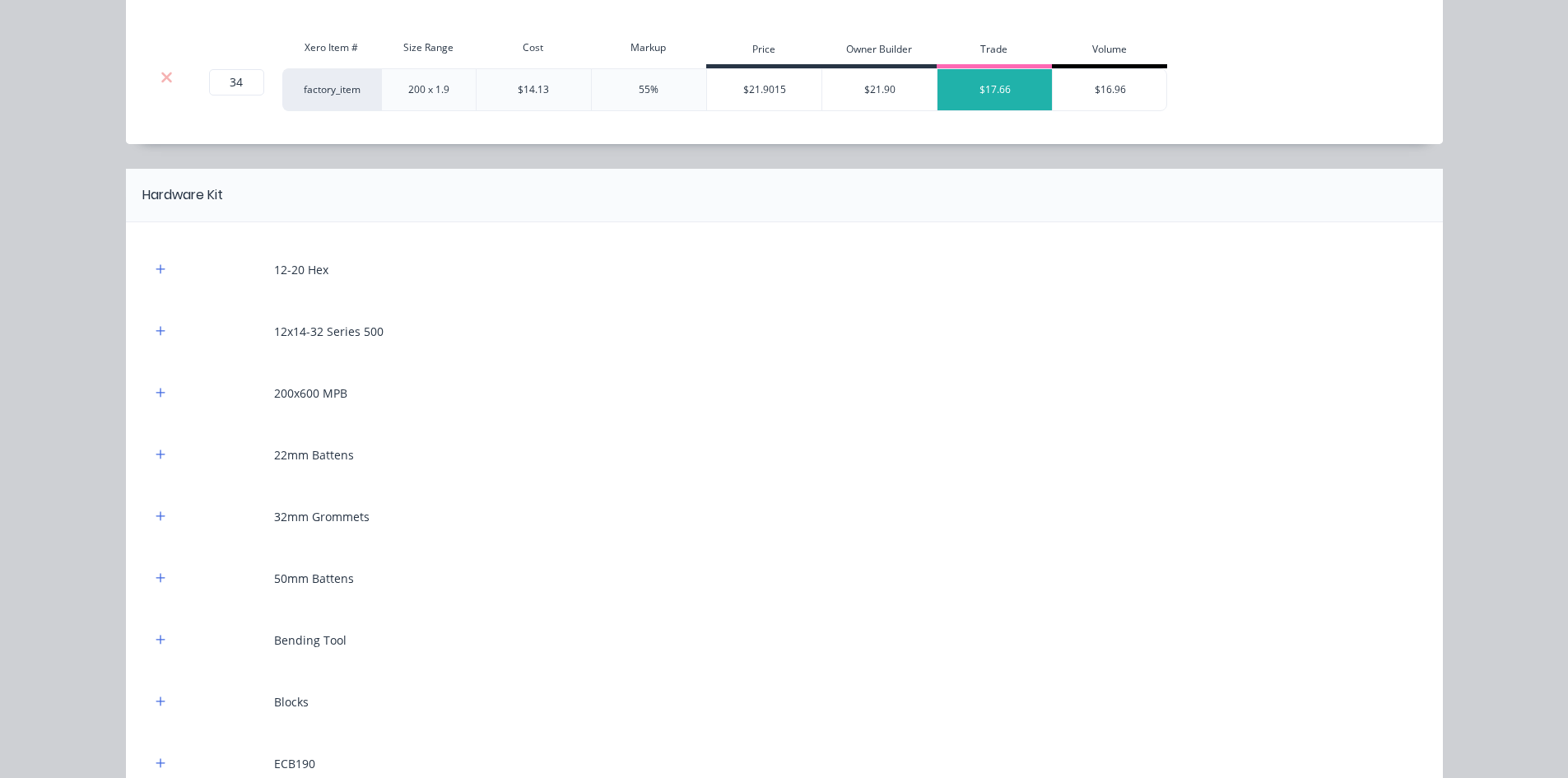
scroll to position [987, 0]
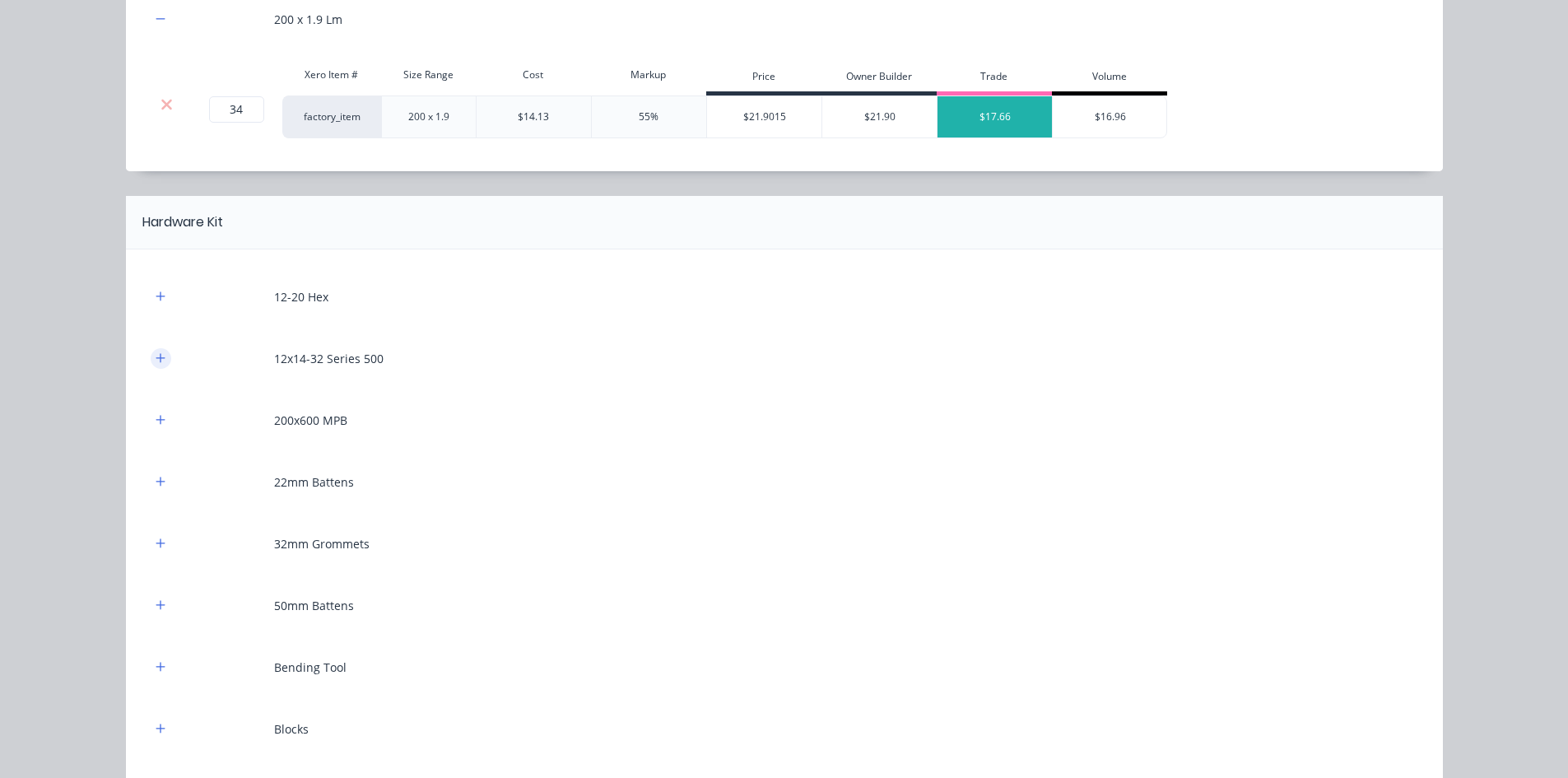
click at [157, 353] on icon "button" at bounding box center [160, 358] width 9 height 11
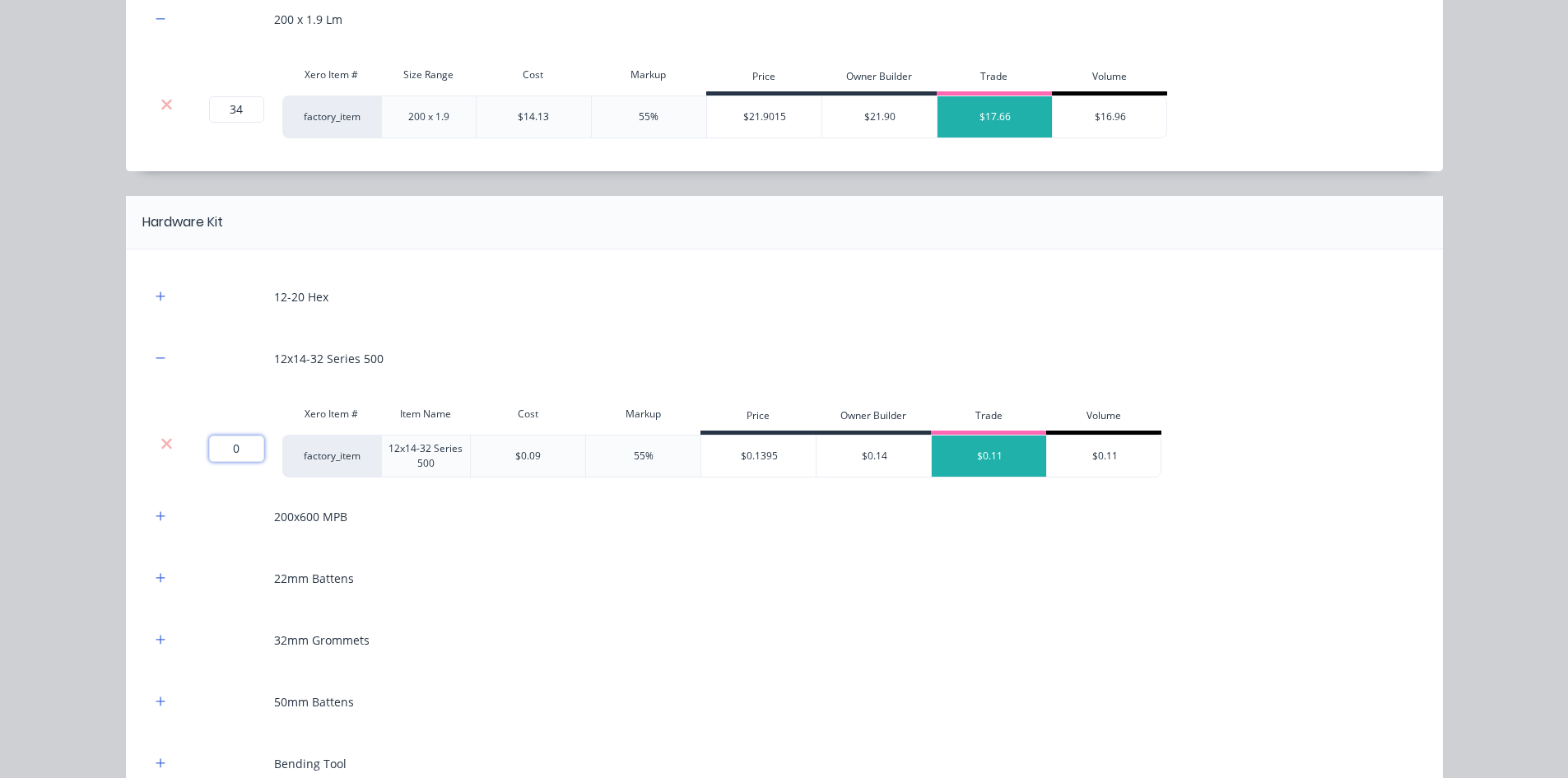
click at [238, 440] on input "0" at bounding box center [237, 449] width 55 height 27
type input "500"
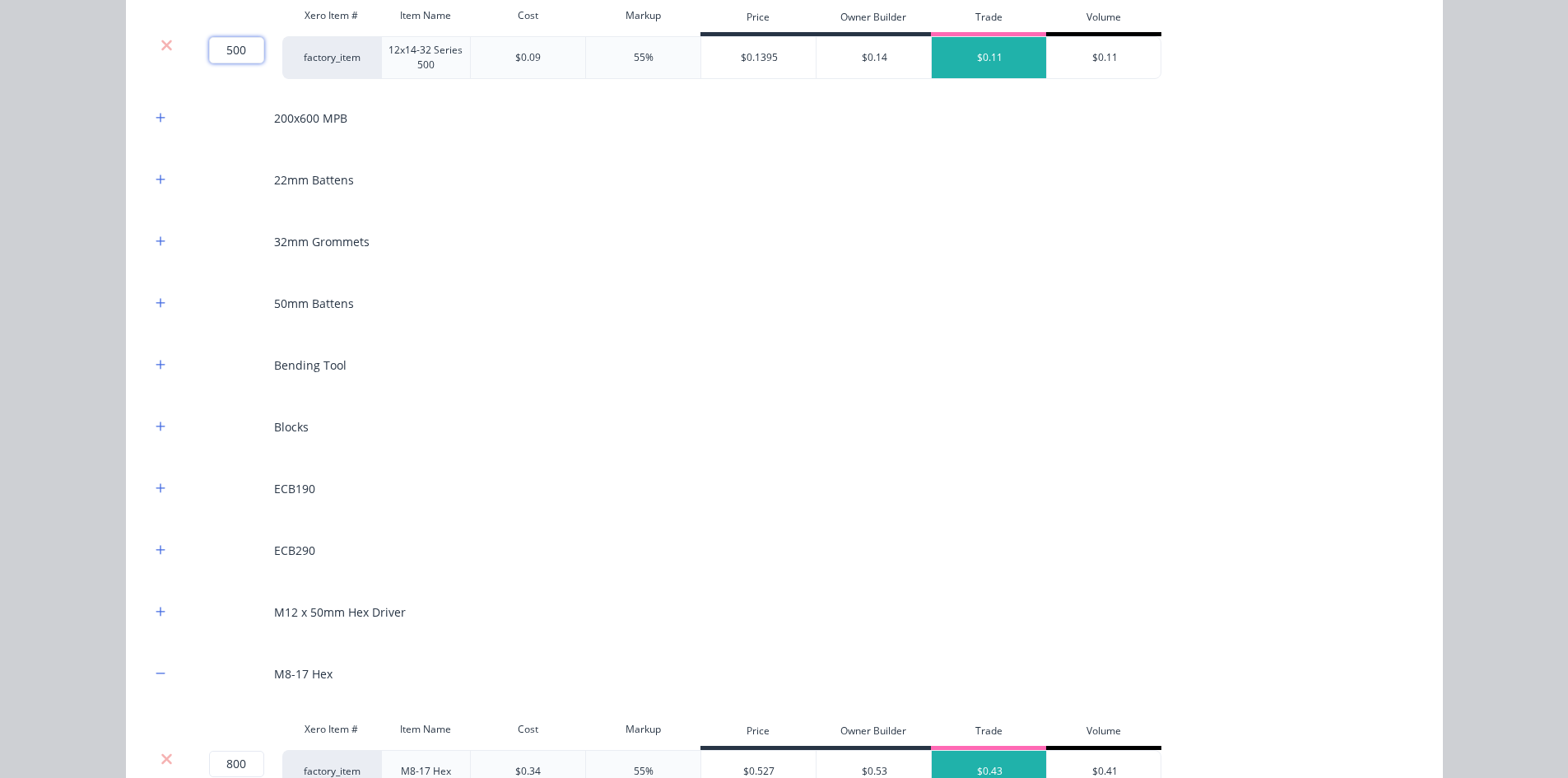
scroll to position [1400, 0]
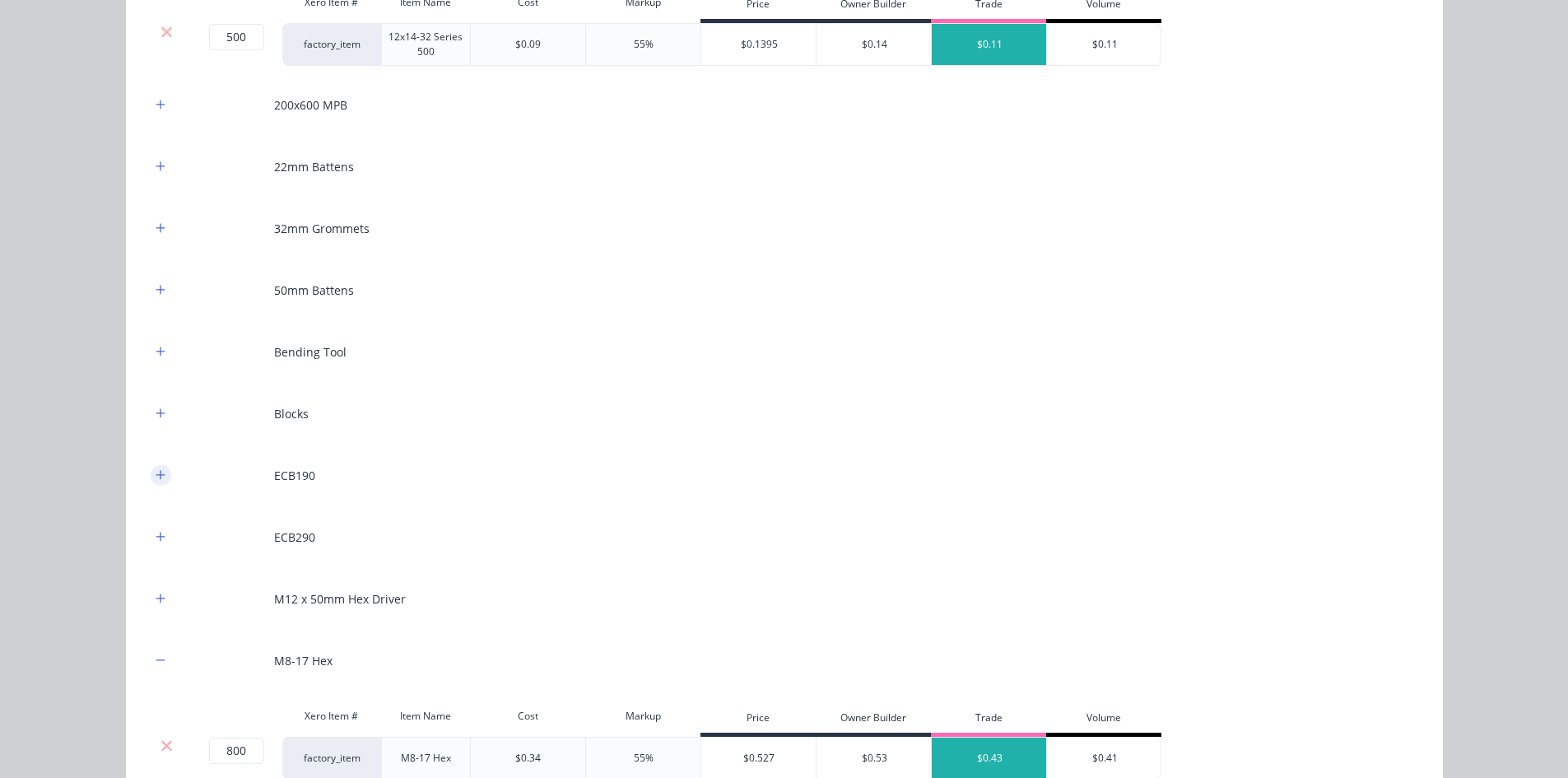
click at [155, 479] on icon "button" at bounding box center [160, 475] width 9 height 9
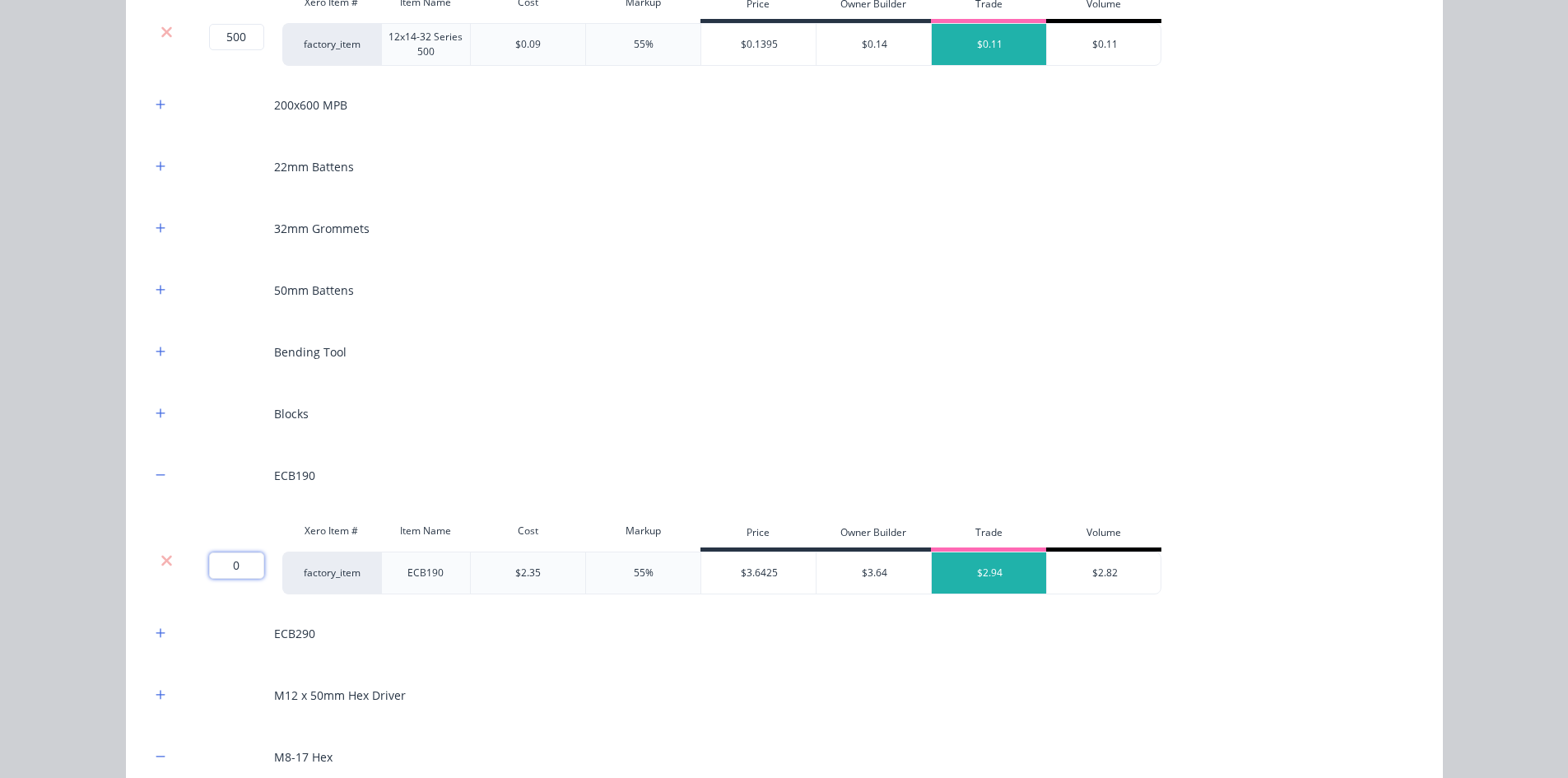
click at [221, 557] on input "0" at bounding box center [237, 566] width 55 height 27
type input "6"
click at [155, 600] on icon "button" at bounding box center [160, 633] width 9 height 9
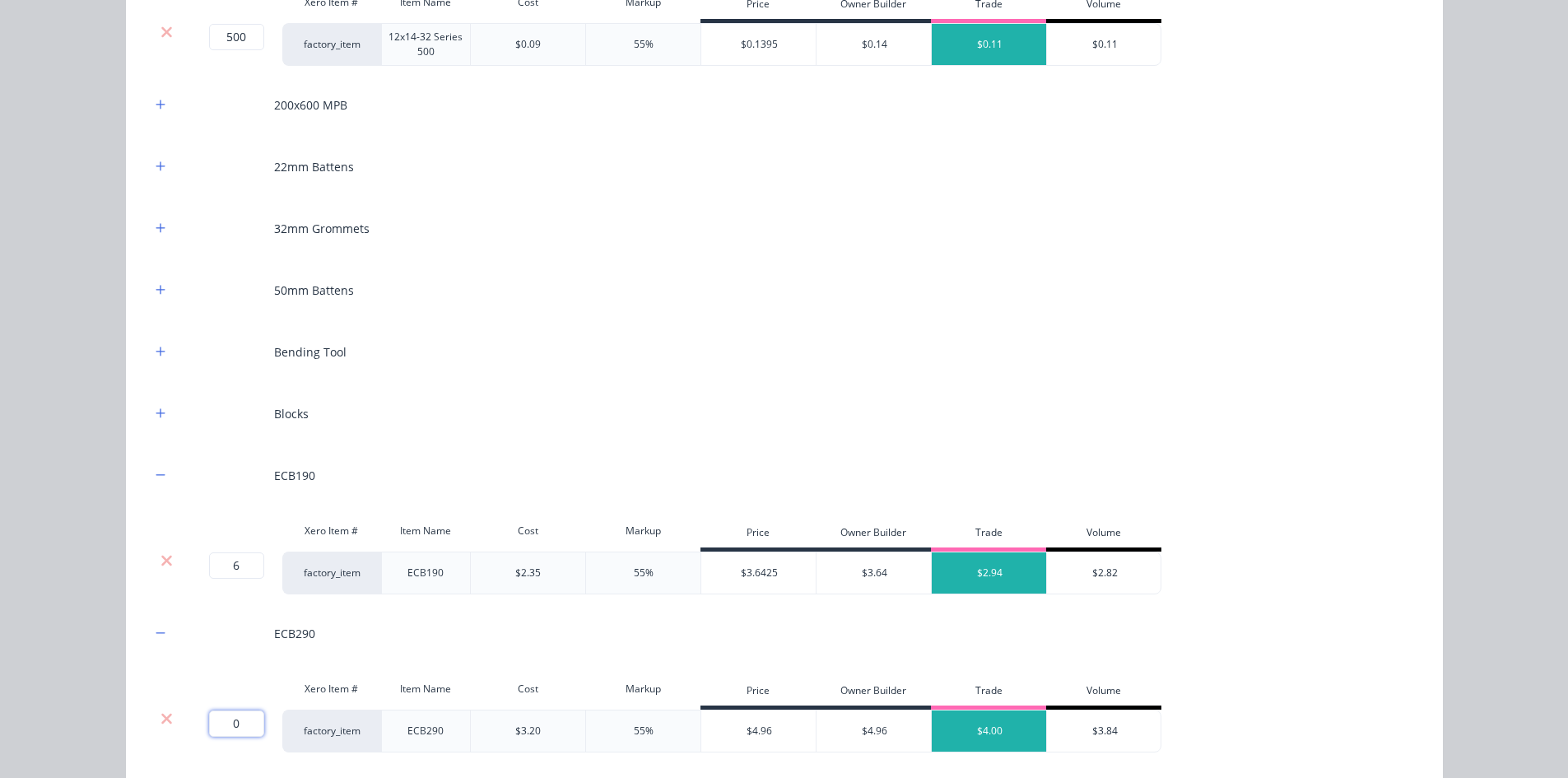
click at [240, 600] on input "0" at bounding box center [237, 724] width 55 height 27
type input "11"
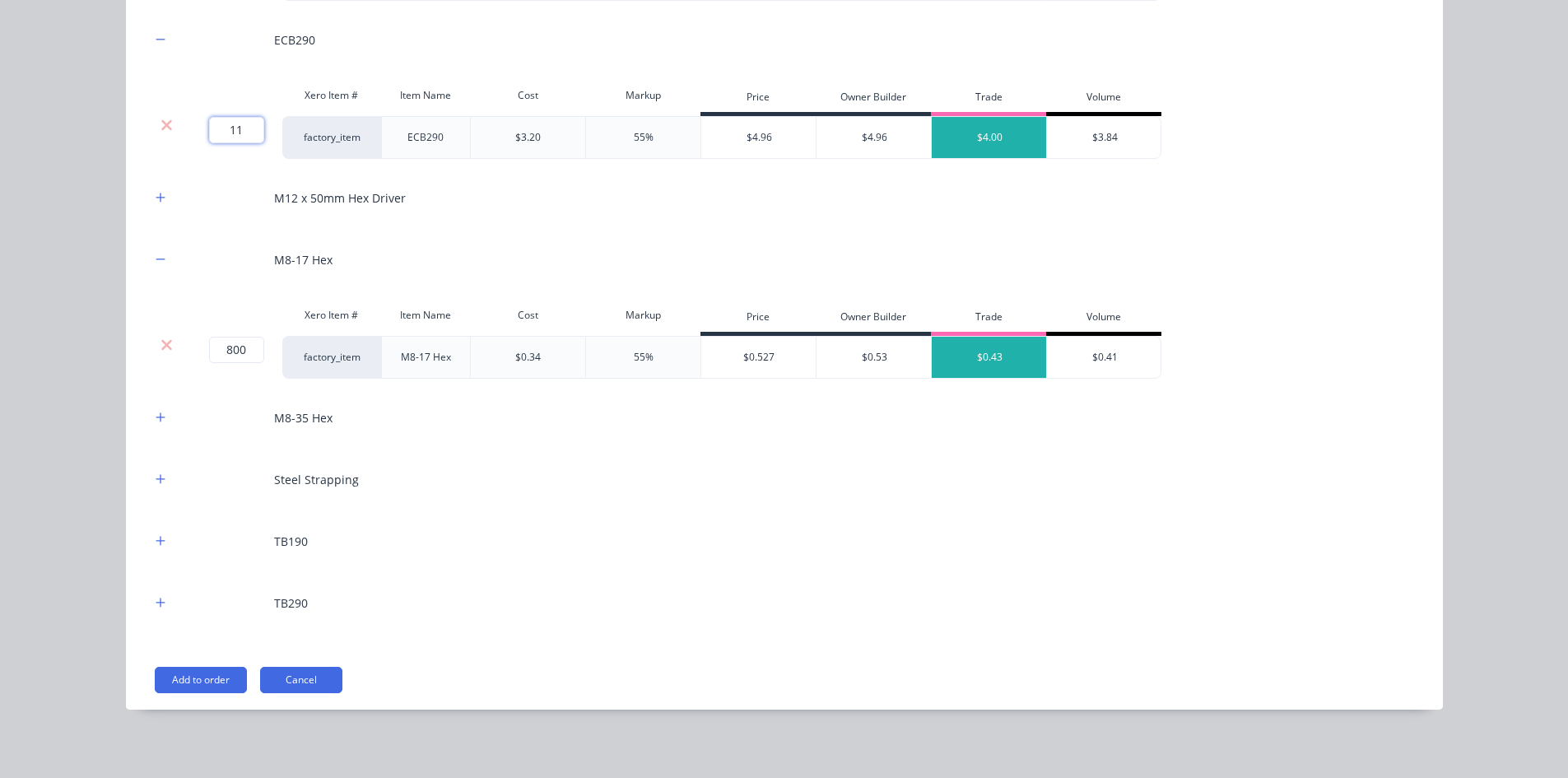
scroll to position [1997, 0]
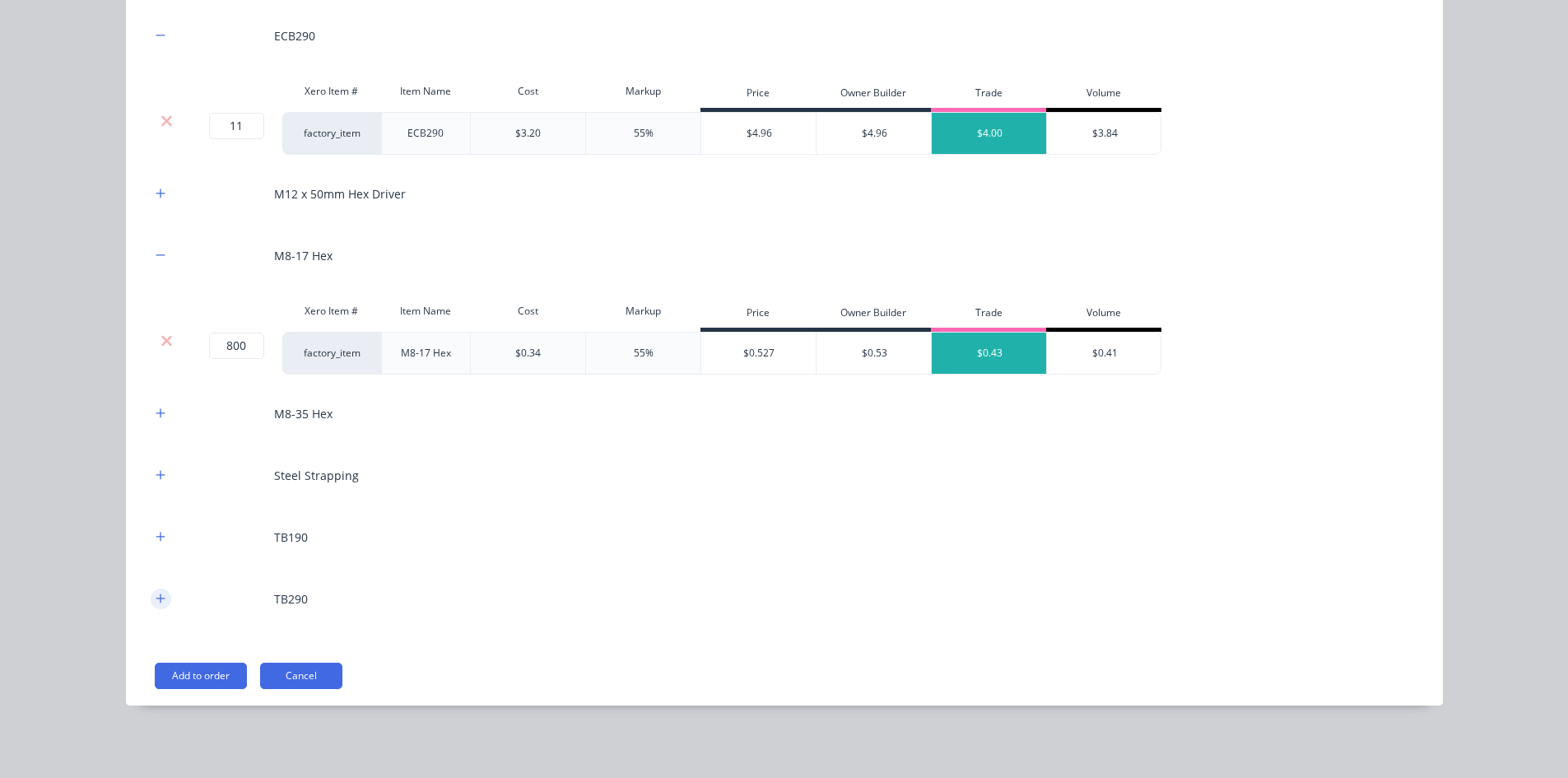
click at [159, 600] on icon "button" at bounding box center [160, 598] width 9 height 11
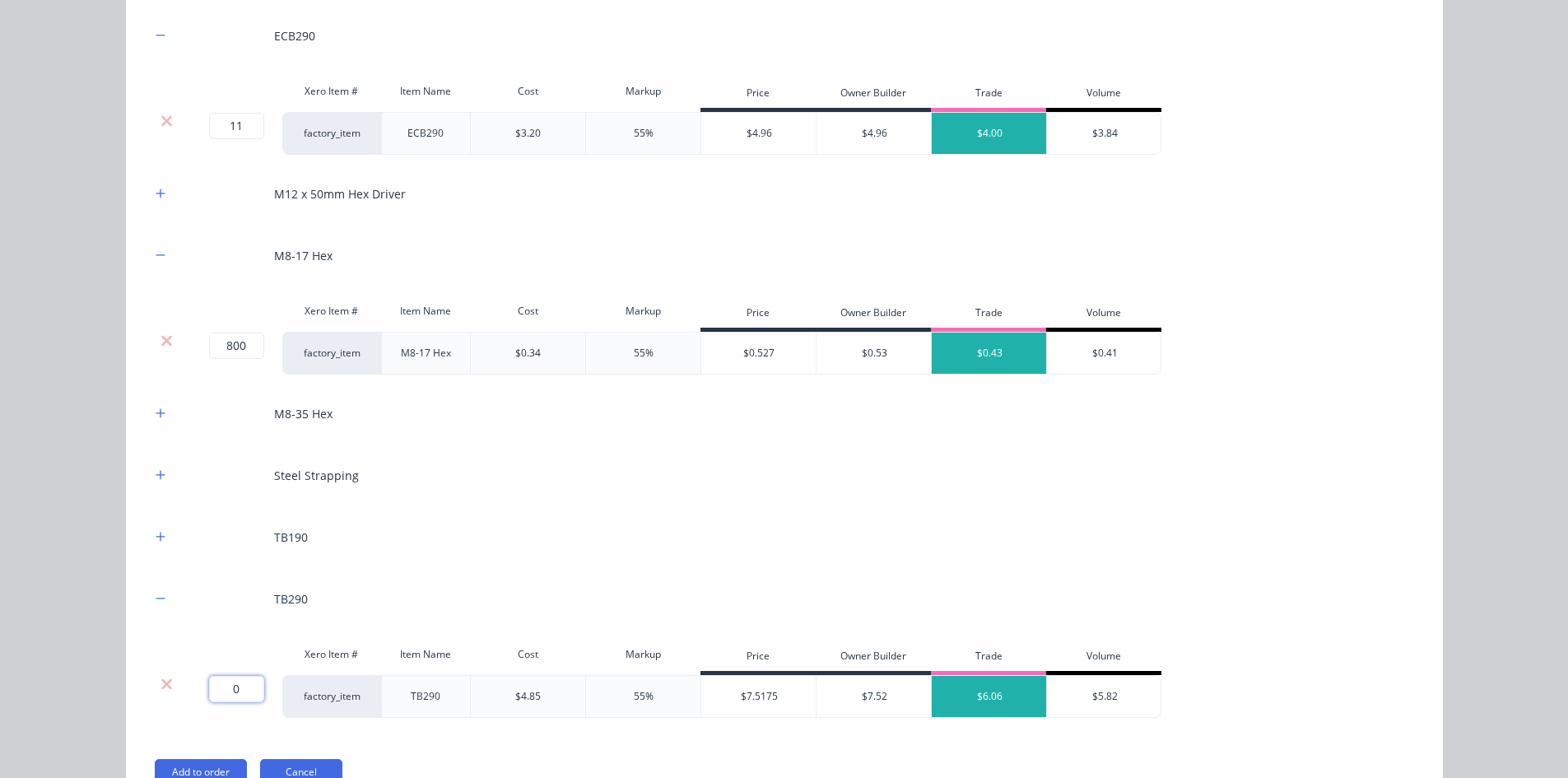
click at [229, 600] on input "0" at bounding box center [237, 689] width 55 height 27
type input "9"
click at [104, 600] on div "Flooring System Products in this kit Engineering Products Xero Item # Descripti…" at bounding box center [784, 389] width 1568 height 778
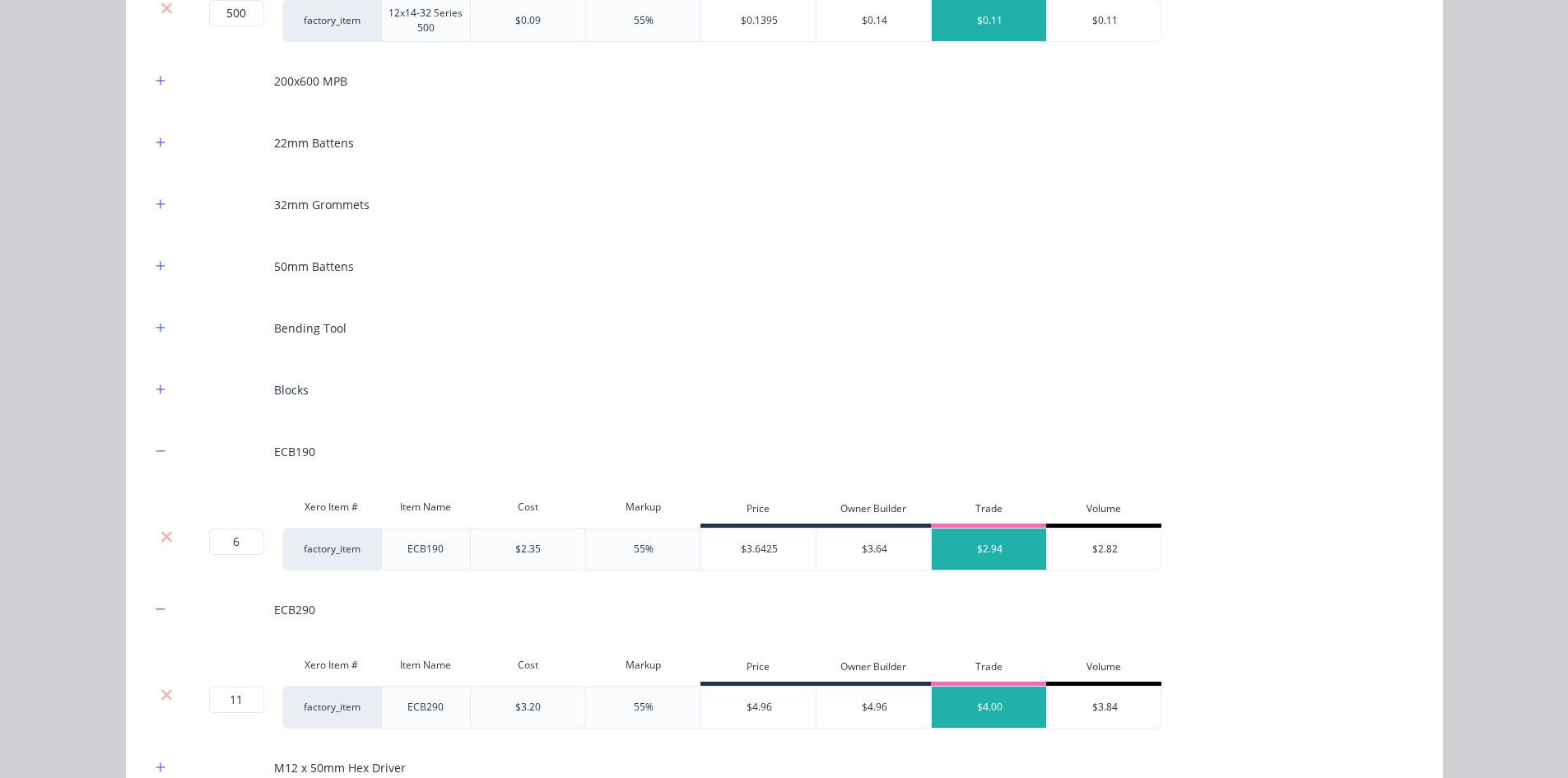
scroll to position [1420, 0]
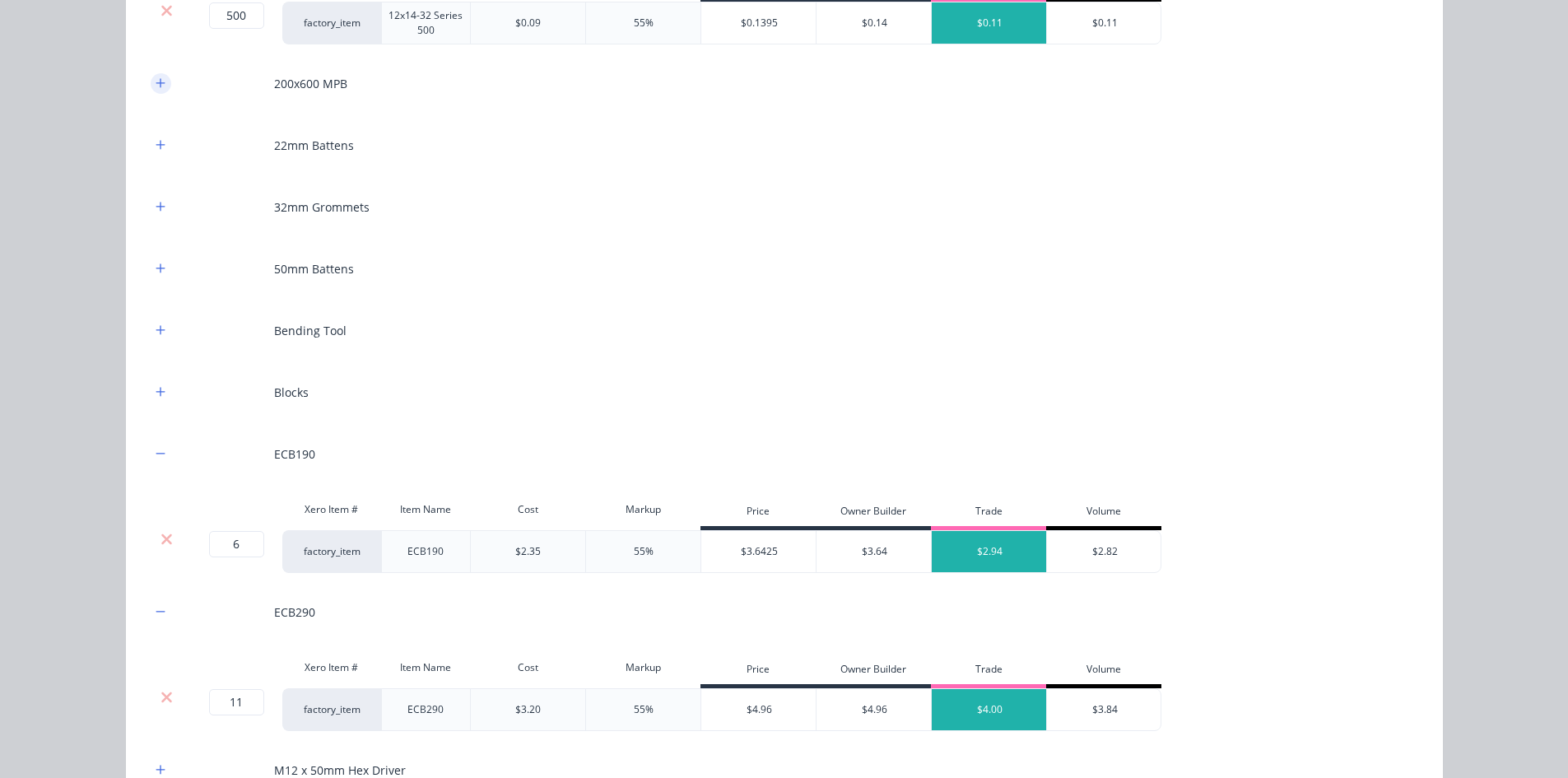
click at [151, 81] on button "button" at bounding box center [161, 83] width 21 height 21
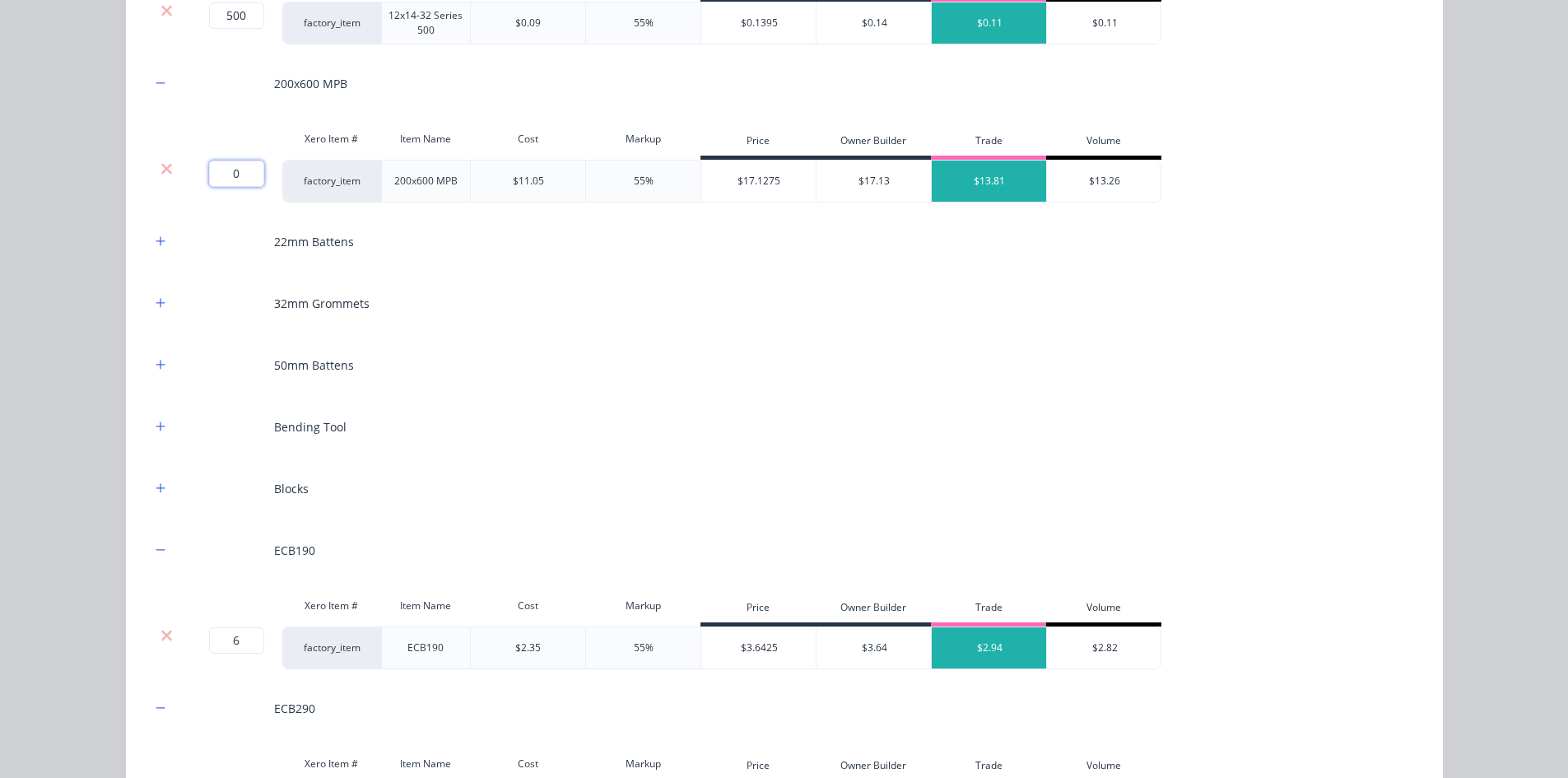
click at [246, 171] on input "0" at bounding box center [237, 173] width 55 height 27
type input "1"
click at [155, 484] on icon "button" at bounding box center [160, 488] width 9 height 11
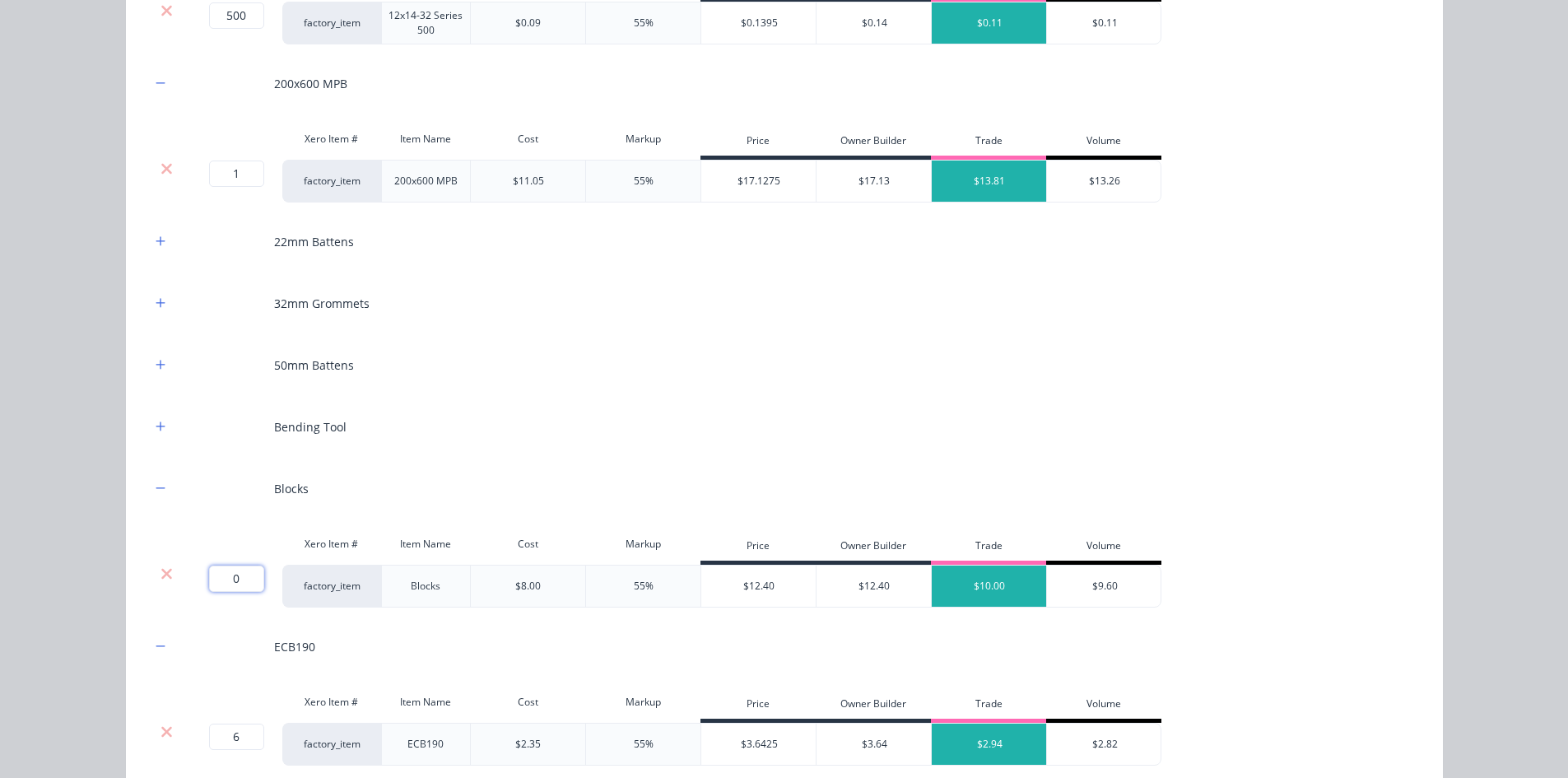
click at [244, 578] on input "0" at bounding box center [237, 579] width 55 height 27
type input "25"
click at [158, 428] on icon "button" at bounding box center [160, 426] width 9 height 11
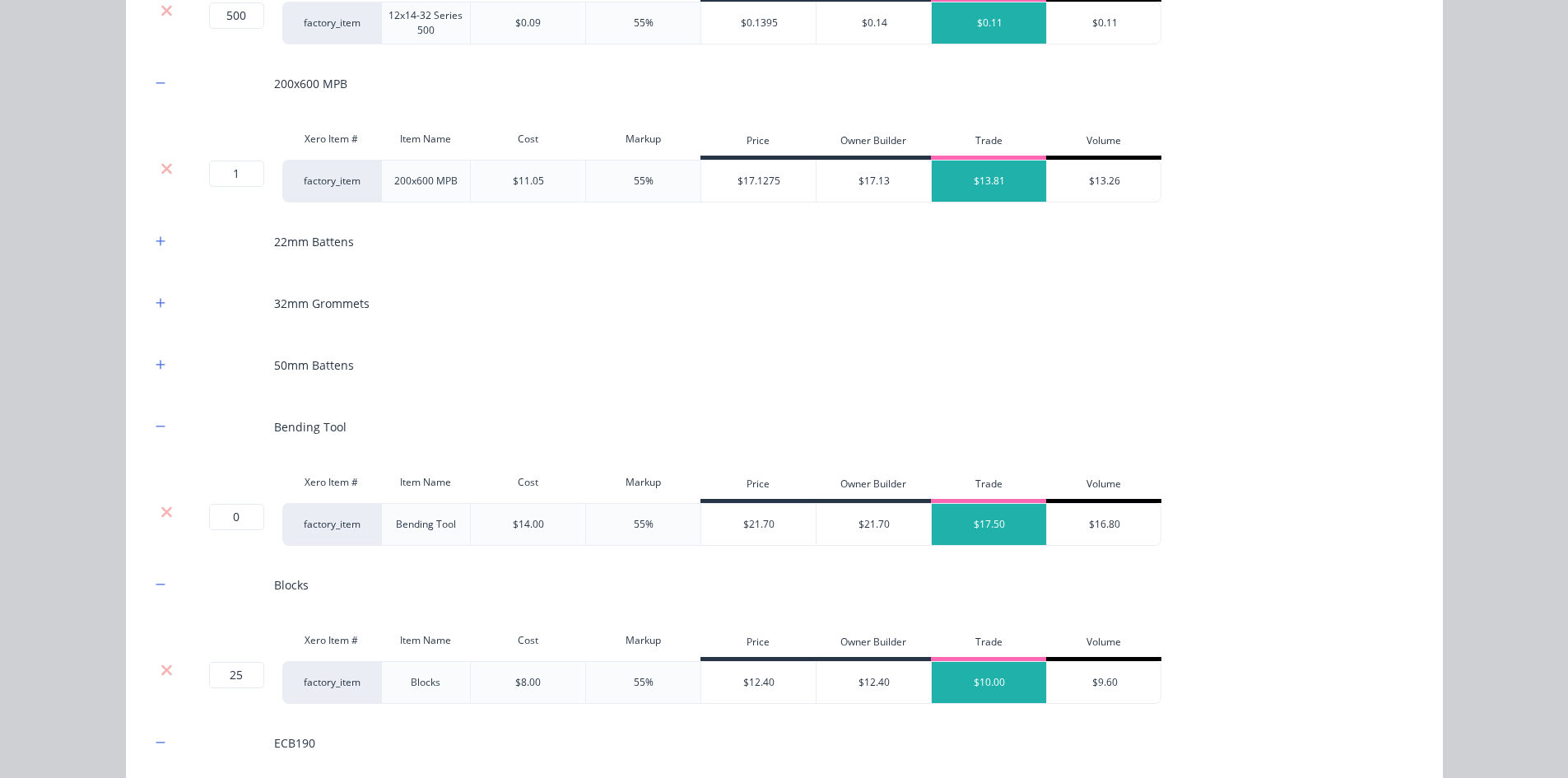
click at [218, 499] on div "Xero Item # Item Name Cost Markup Price Owner Builder Trade Volume" at bounding box center [657, 484] width 1012 height 37
click at [231, 530] on input "0" at bounding box center [237, 517] width 55 height 27
type input "2"
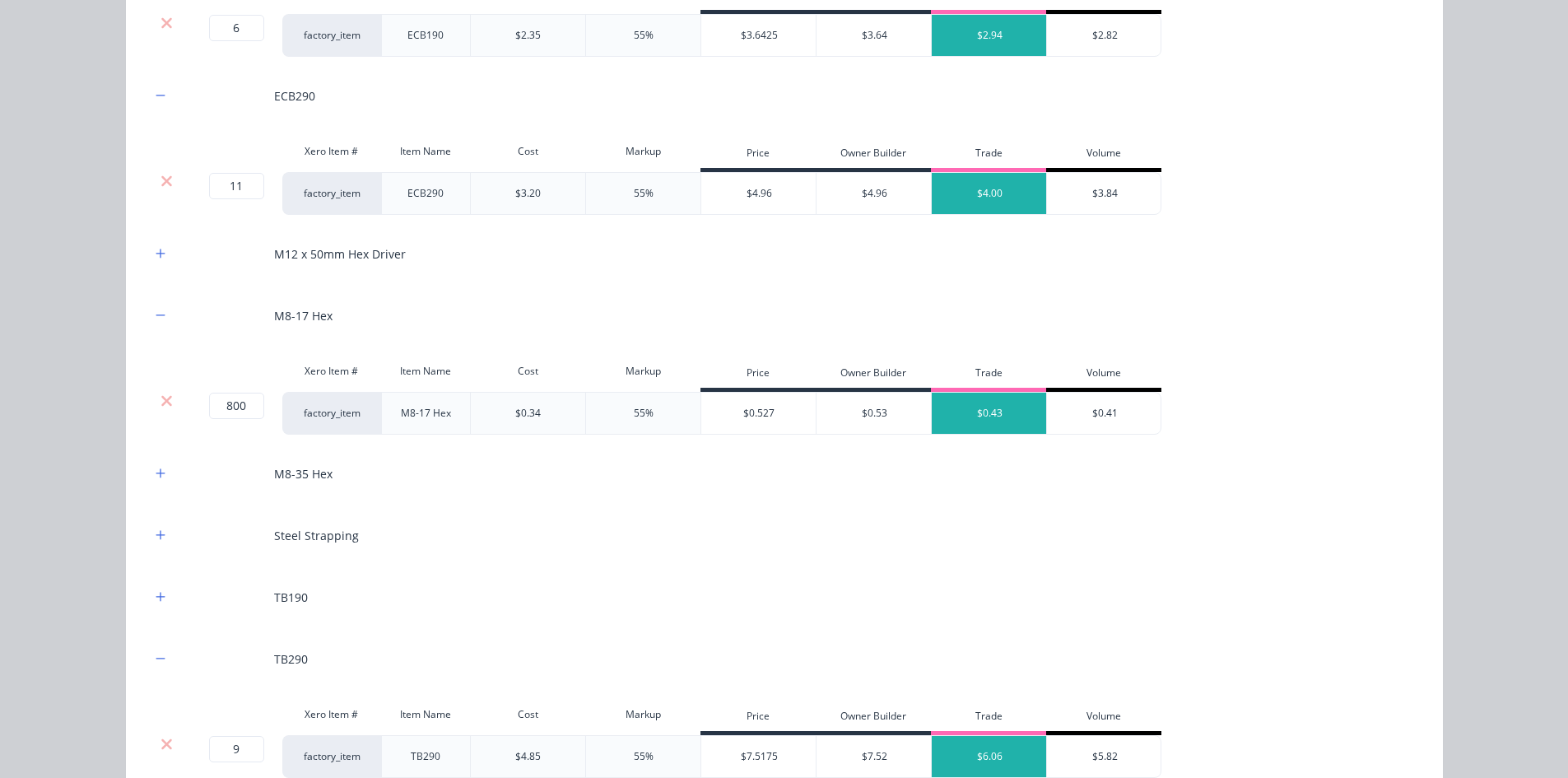
scroll to position [2244, 0]
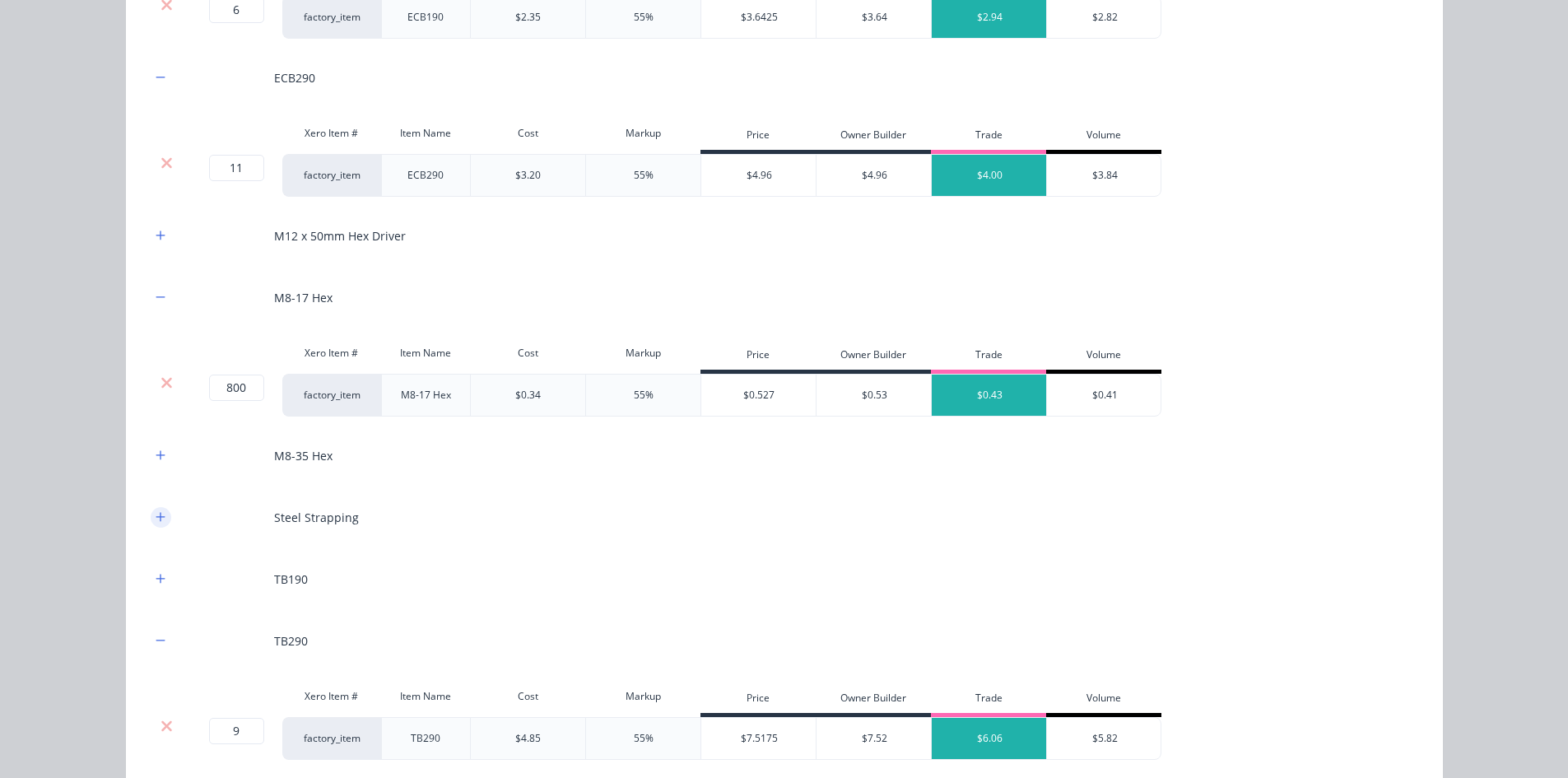
click at [155, 519] on icon "button" at bounding box center [160, 516] width 9 height 11
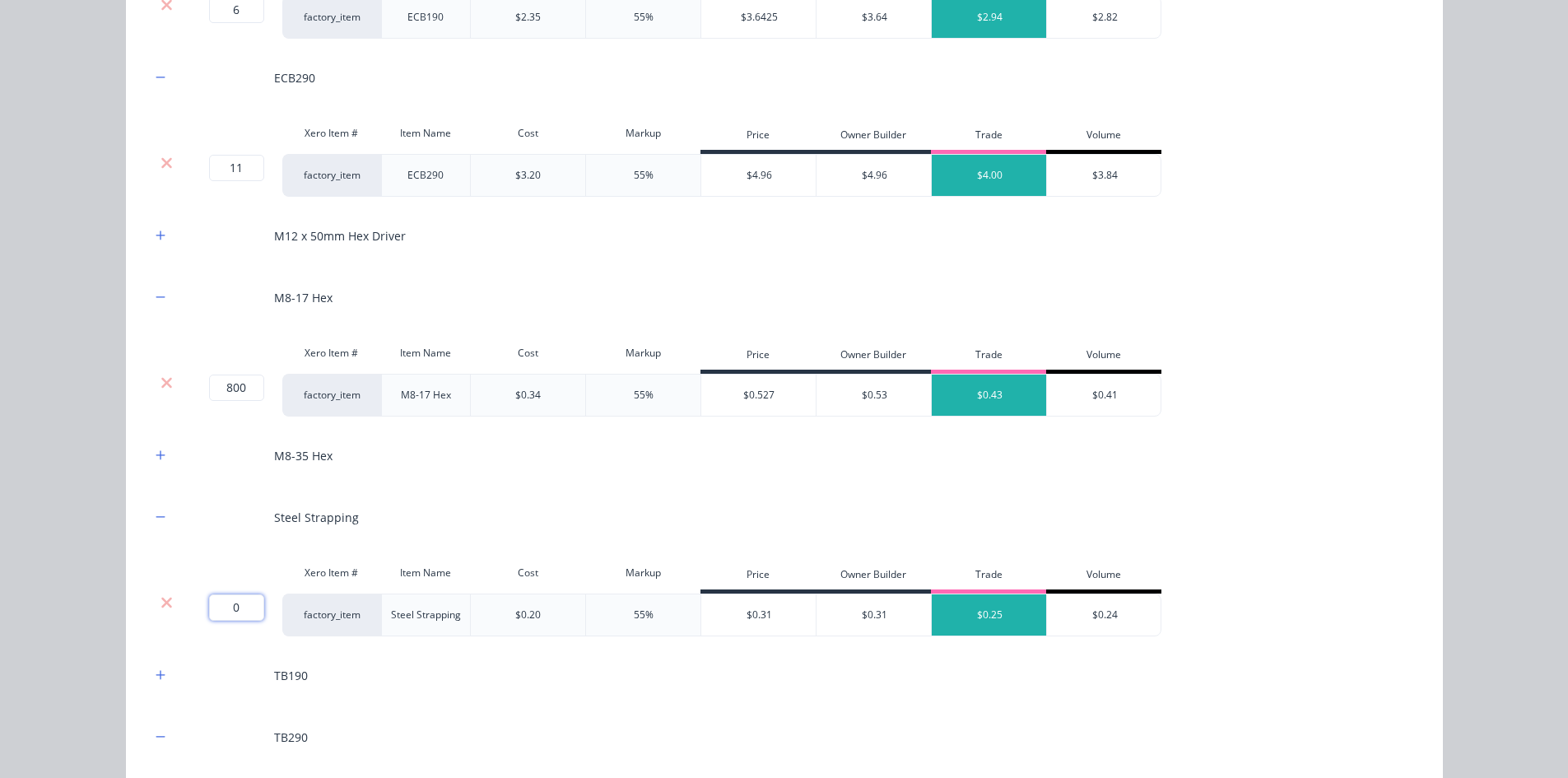
click at [242, 600] on input "0" at bounding box center [237, 607] width 55 height 27
type input "4"
type input "50"
click at [163, 237] on button "button" at bounding box center [161, 236] width 21 height 21
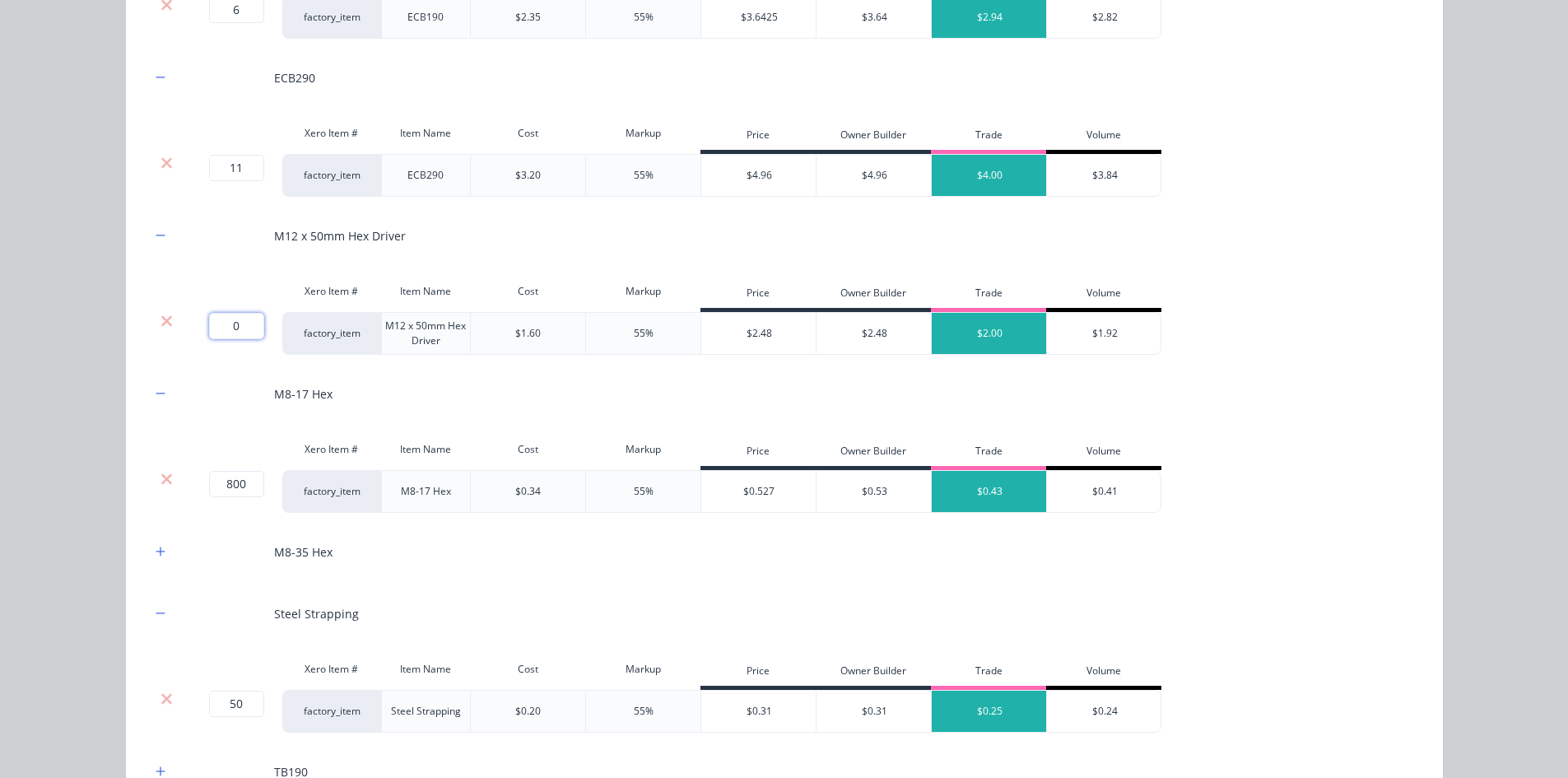
click at [230, 329] on input "0" at bounding box center [237, 326] width 55 height 27
type input "2"
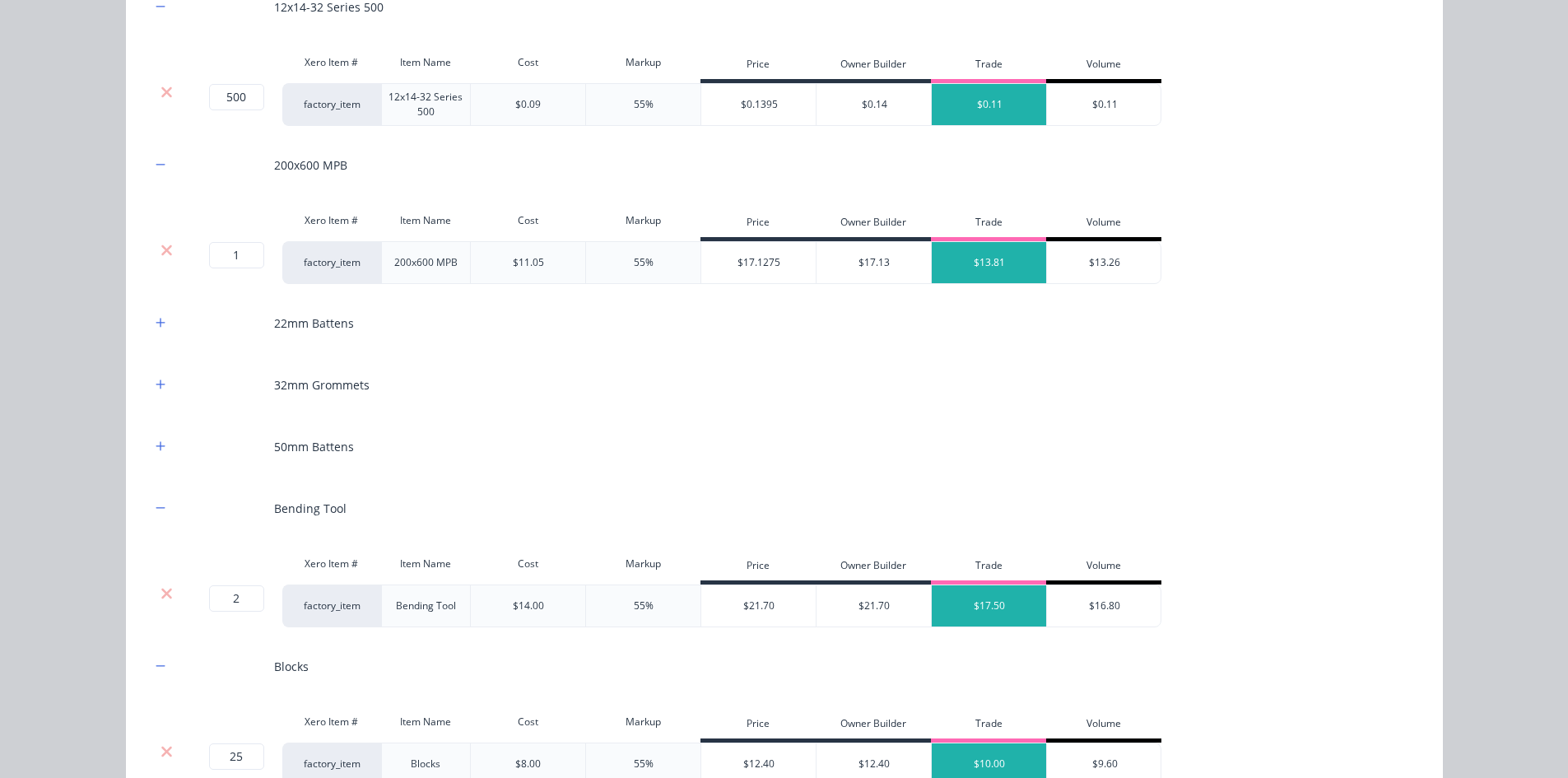
scroll to position [927, 0]
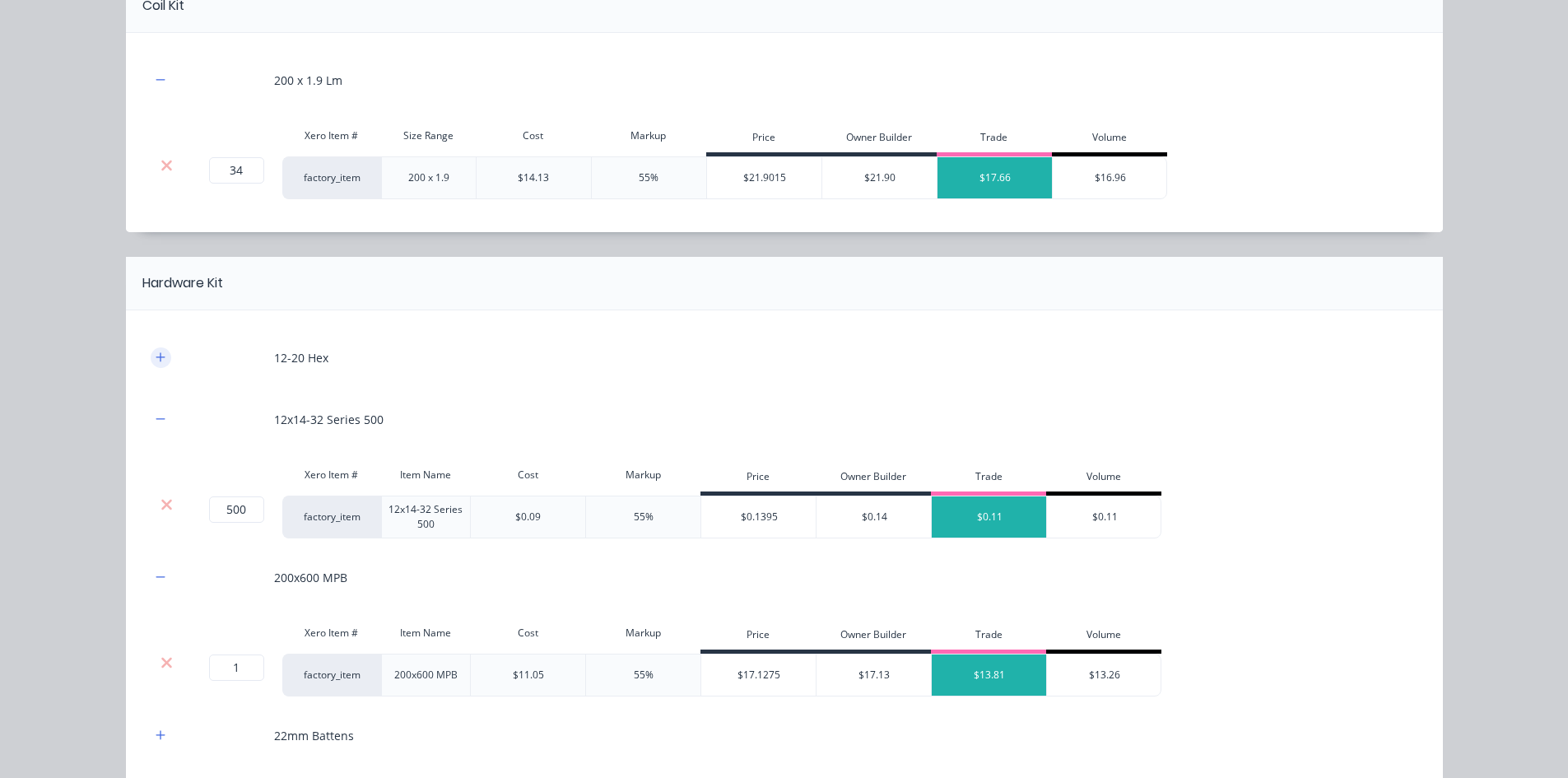
click at [151, 354] on button "button" at bounding box center [161, 358] width 21 height 21
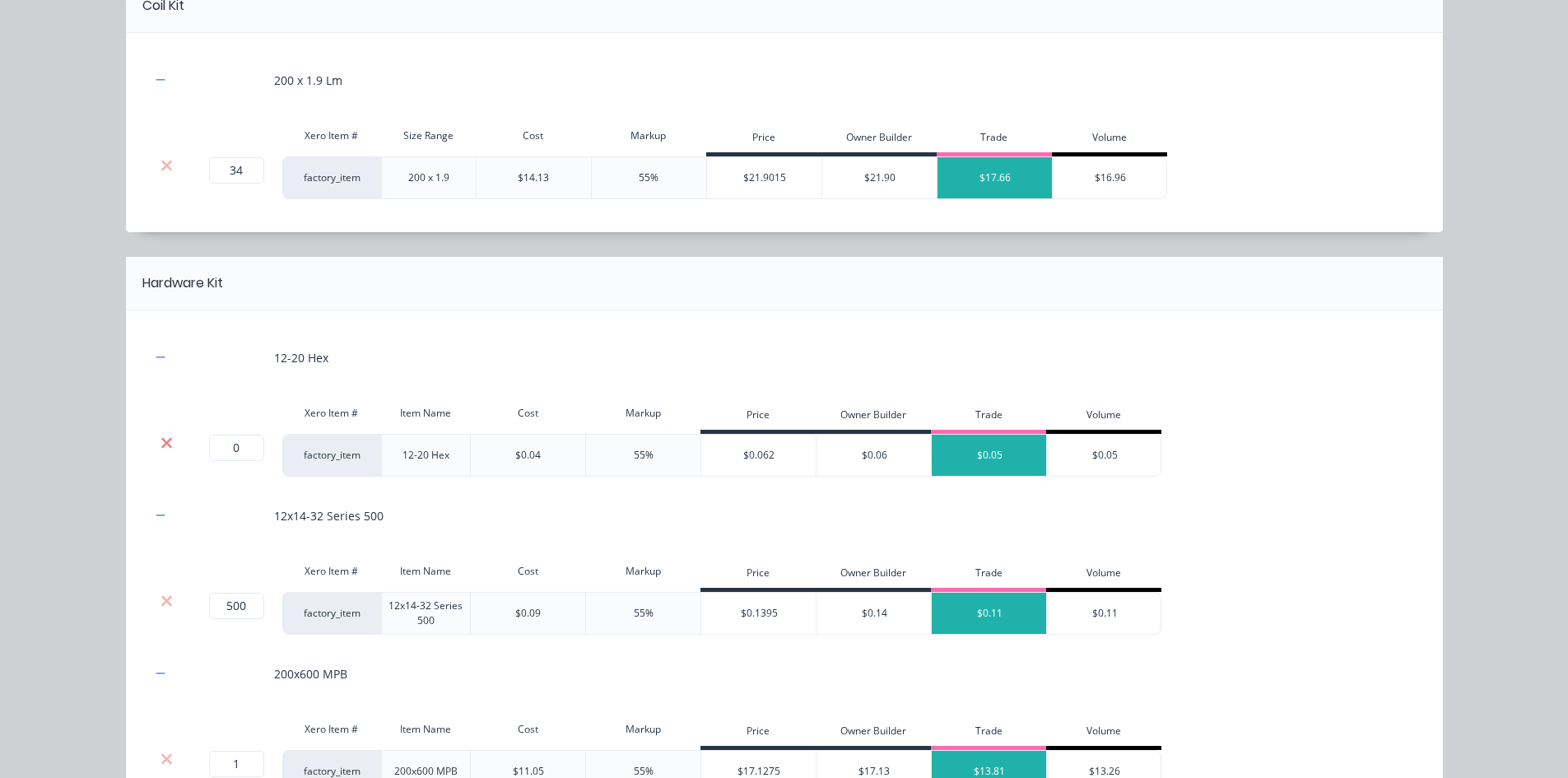
click at [160, 439] on icon at bounding box center [166, 443] width 12 height 16
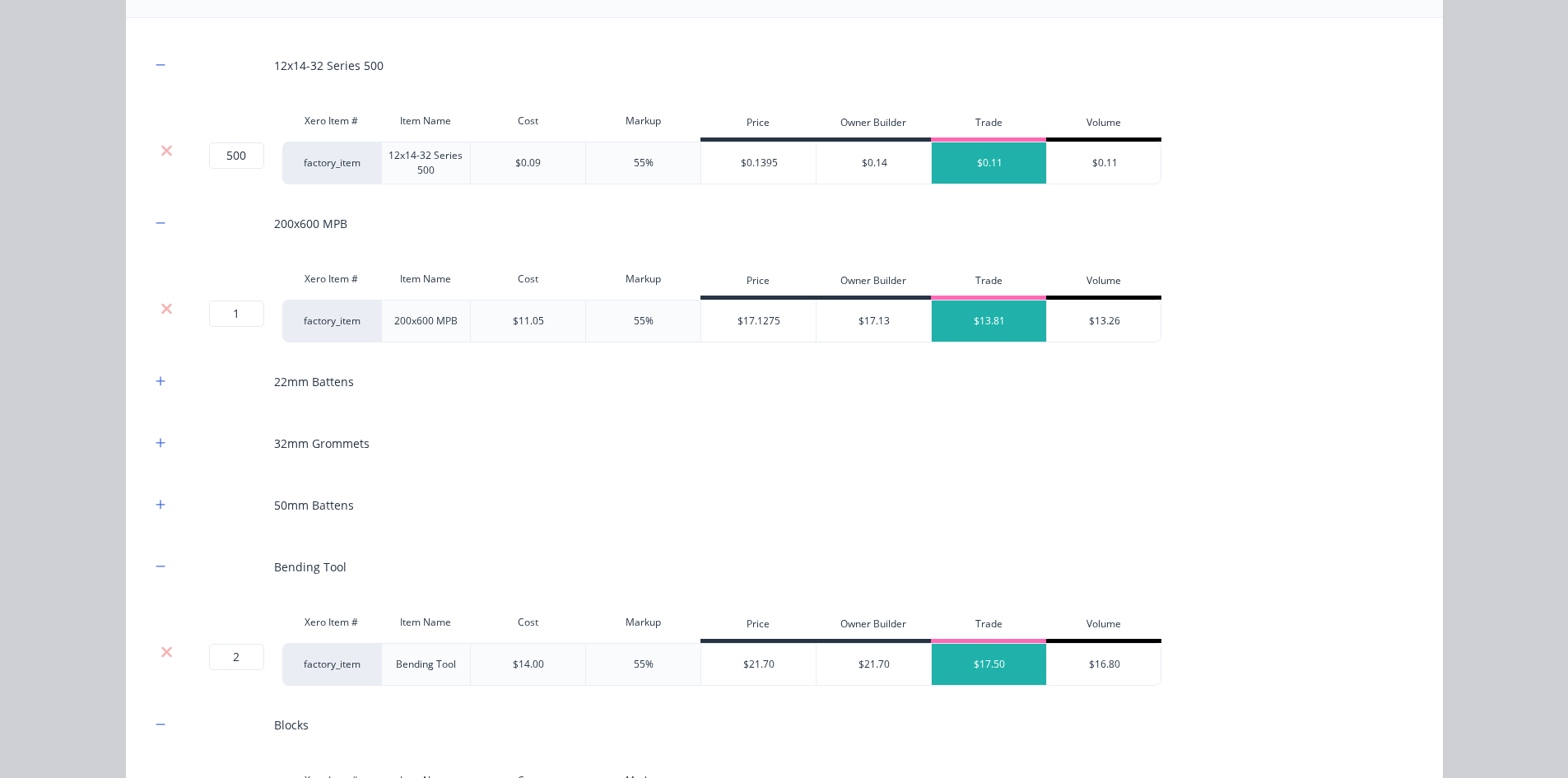
scroll to position [1257, 0]
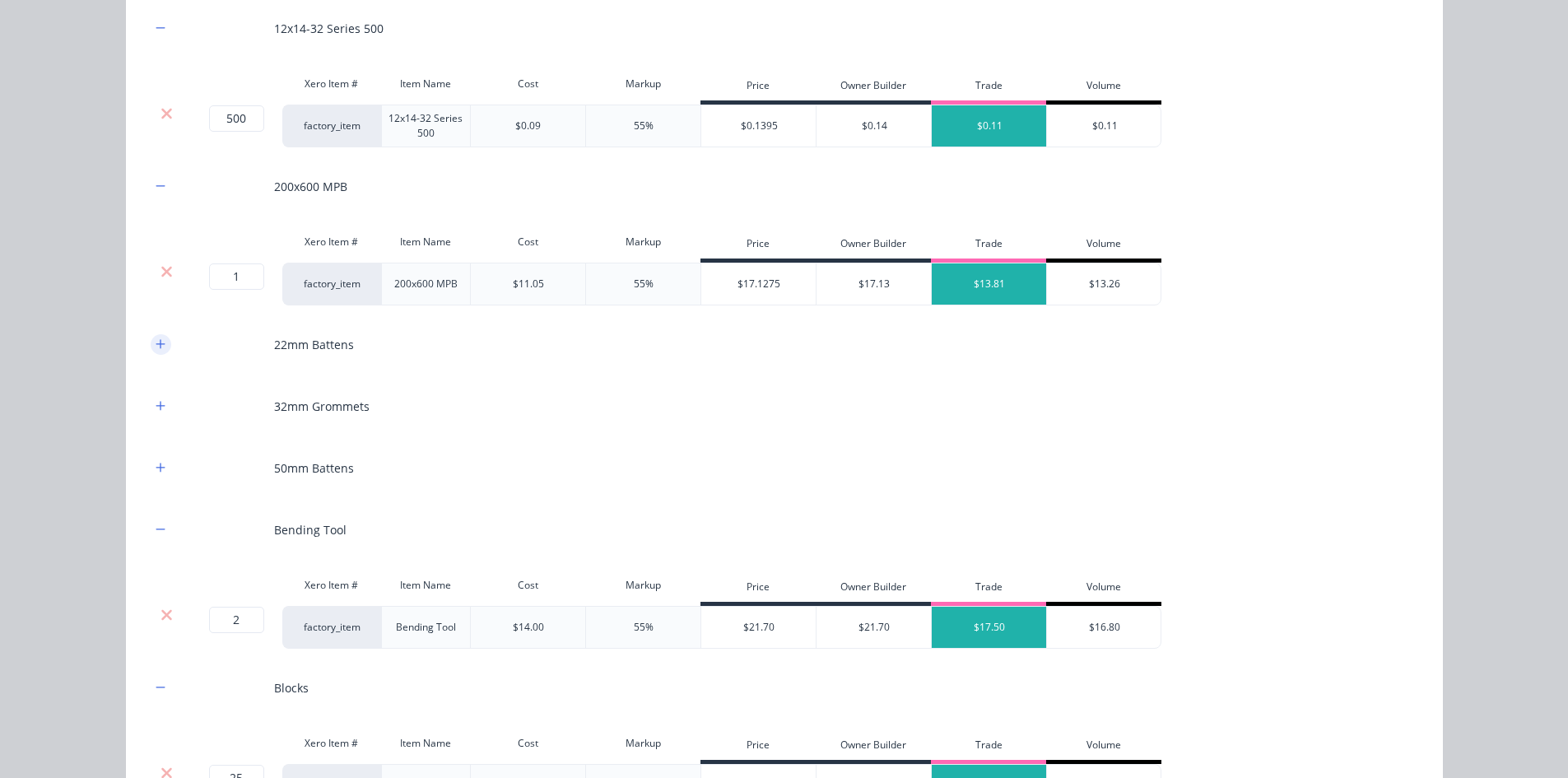
click at [155, 351] on button "button" at bounding box center [161, 345] width 21 height 21
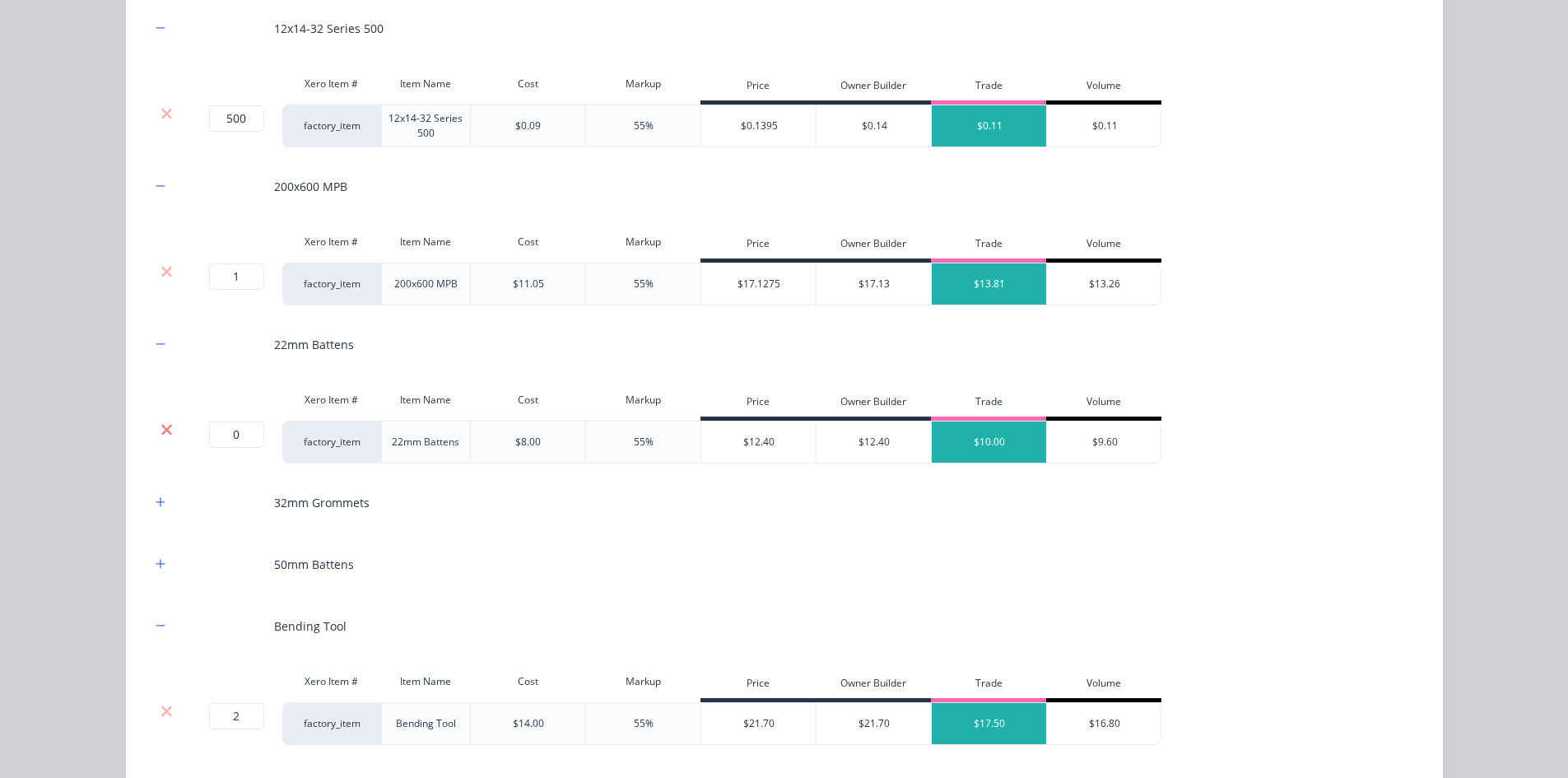
click at [163, 431] on icon at bounding box center [166, 428] width 10 height 10
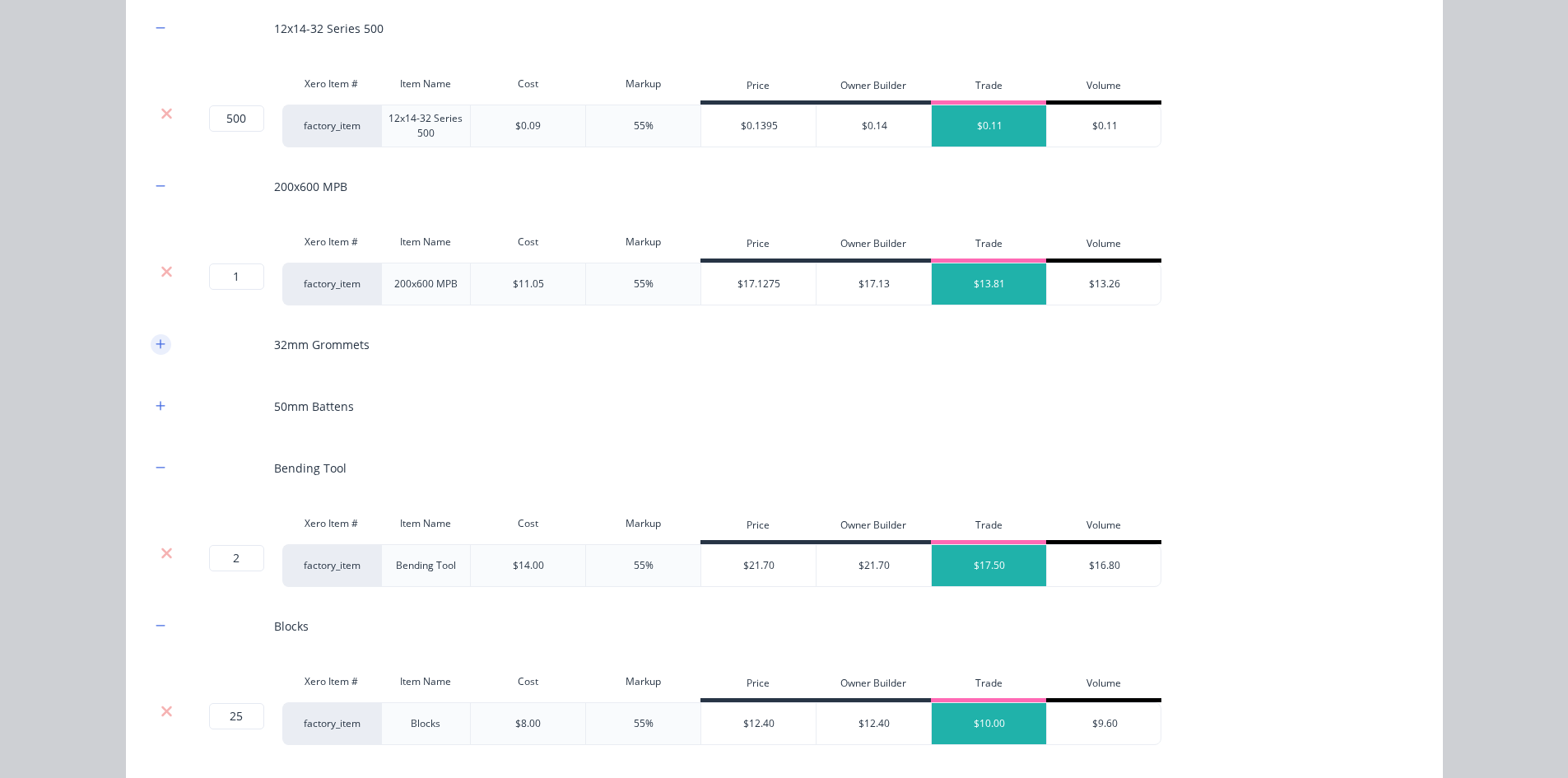
click at [152, 335] on button "button" at bounding box center [161, 345] width 21 height 21
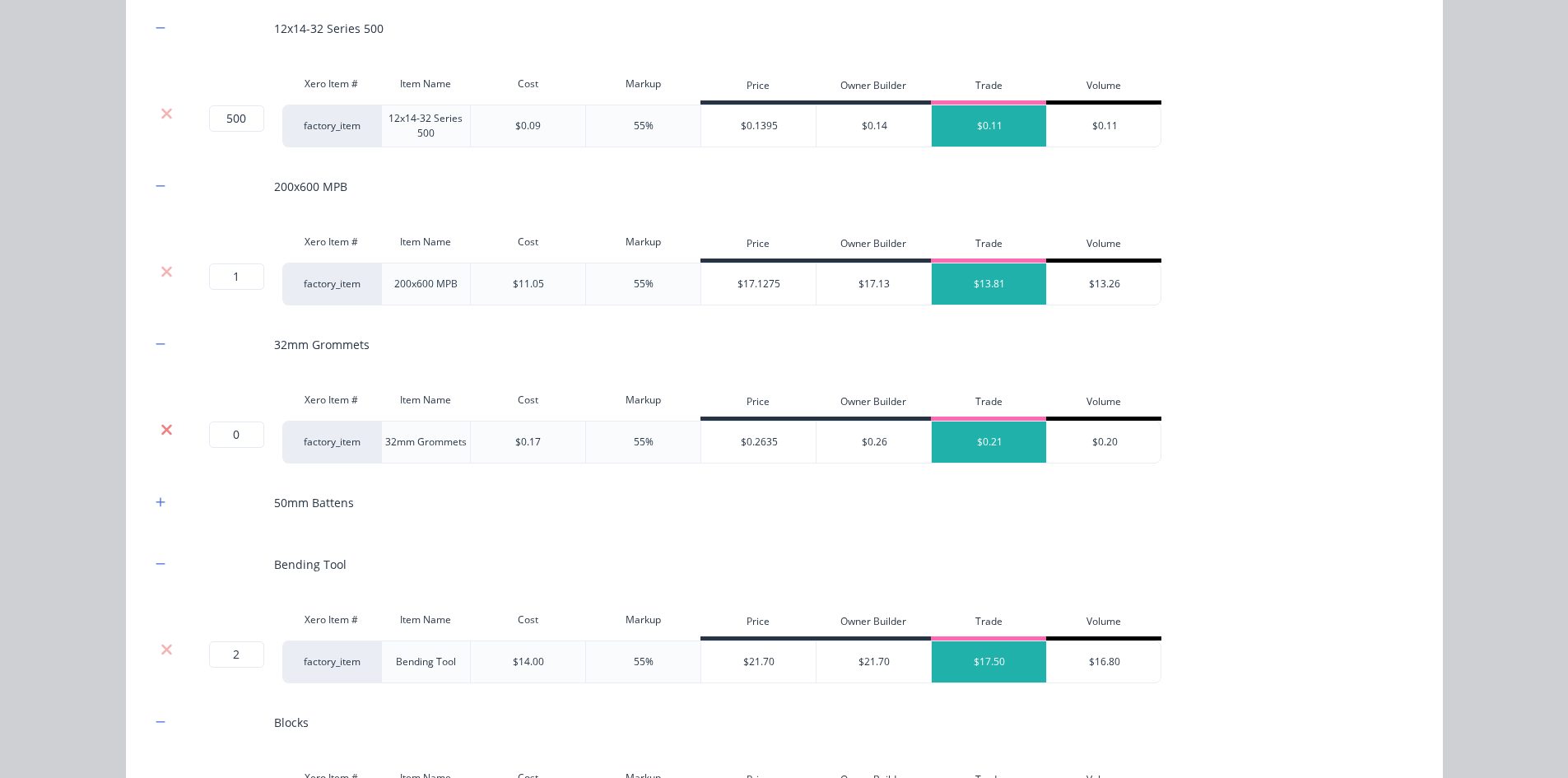
click at [166, 435] on icon at bounding box center [166, 429] width 12 height 16
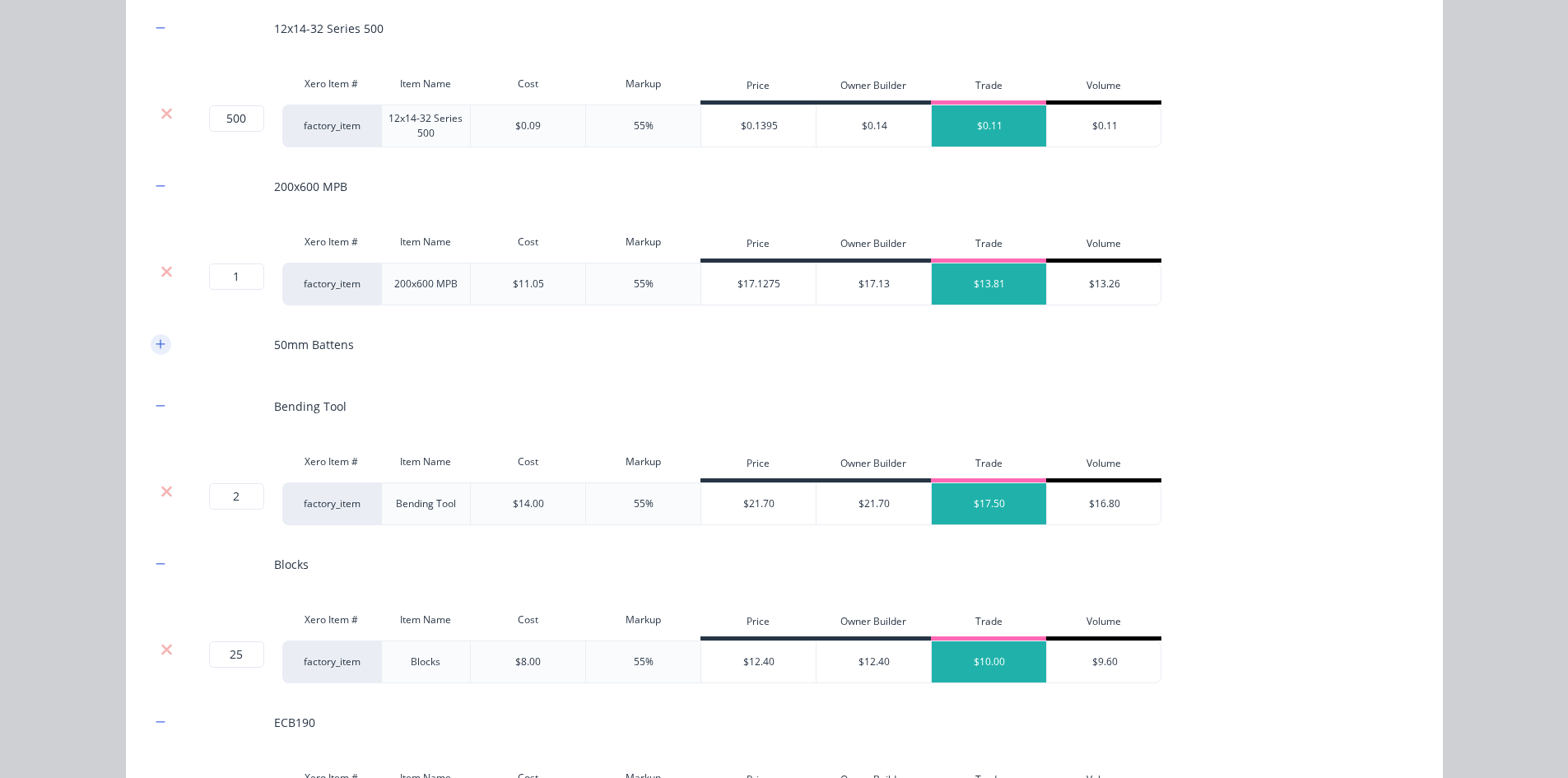
click at [160, 353] on button "button" at bounding box center [161, 345] width 21 height 21
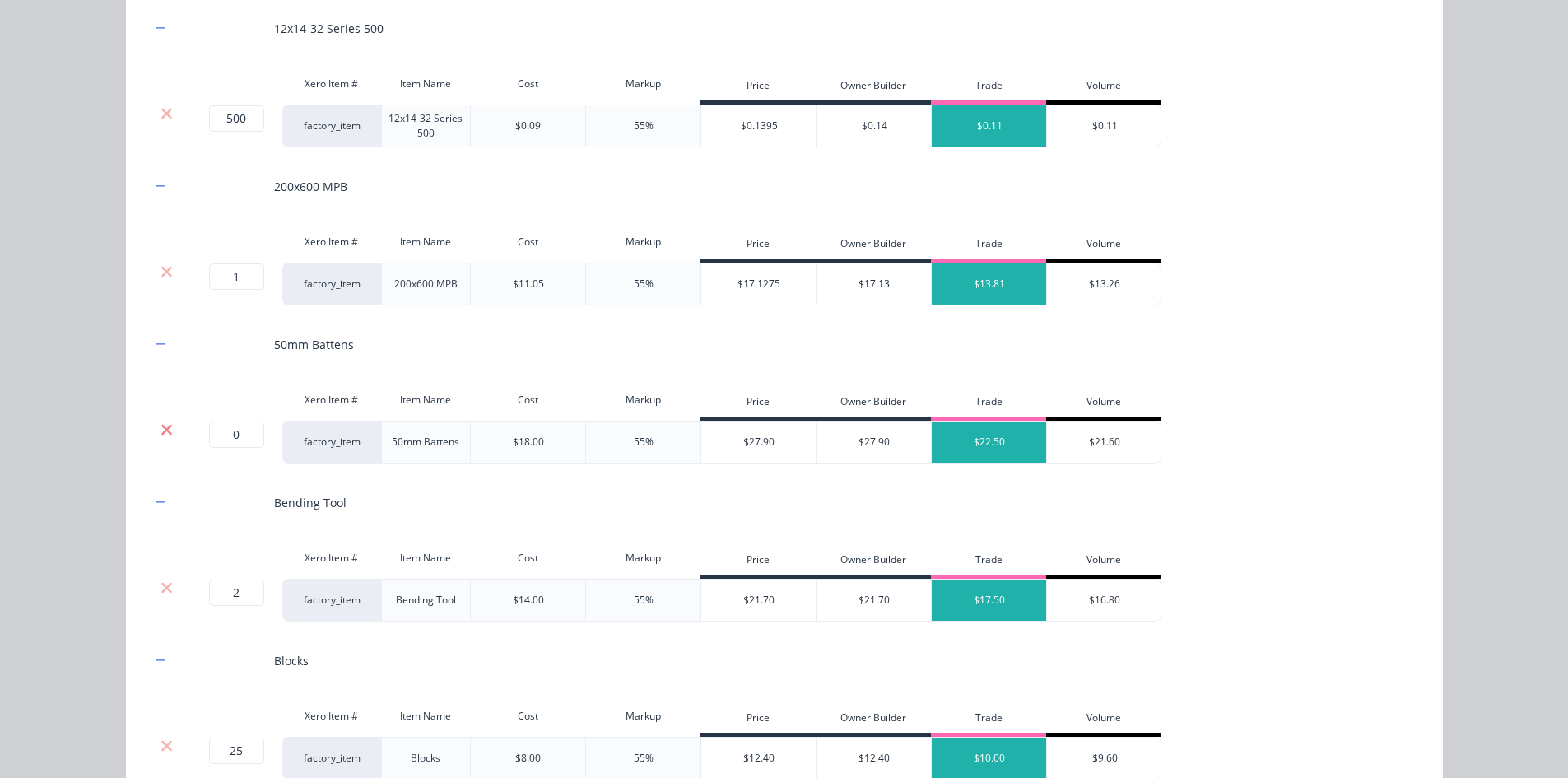
click at [164, 427] on icon at bounding box center [166, 428] width 10 height 10
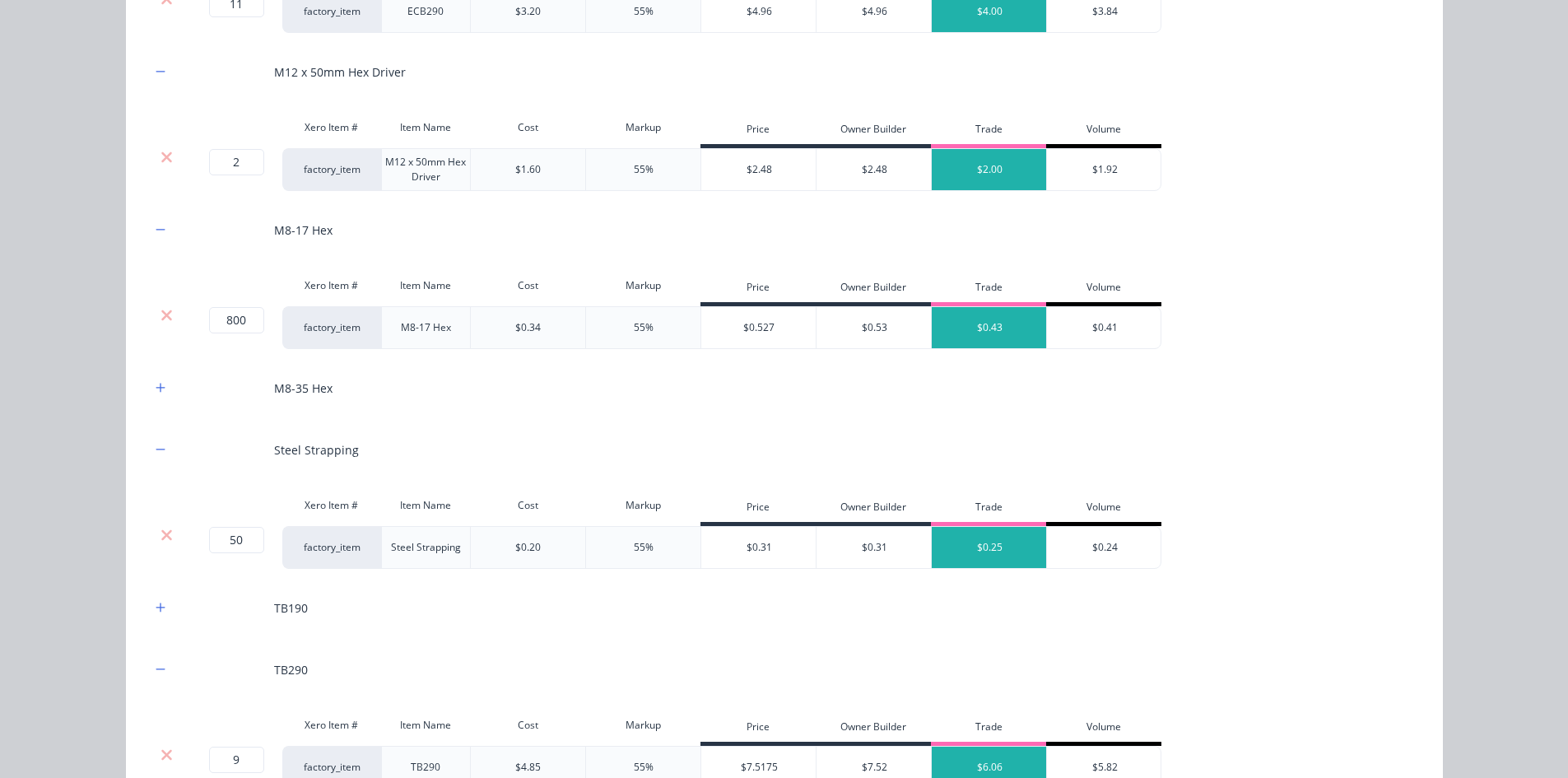
scroll to position [2162, 0]
click at [155, 388] on icon "button" at bounding box center [160, 387] width 9 height 11
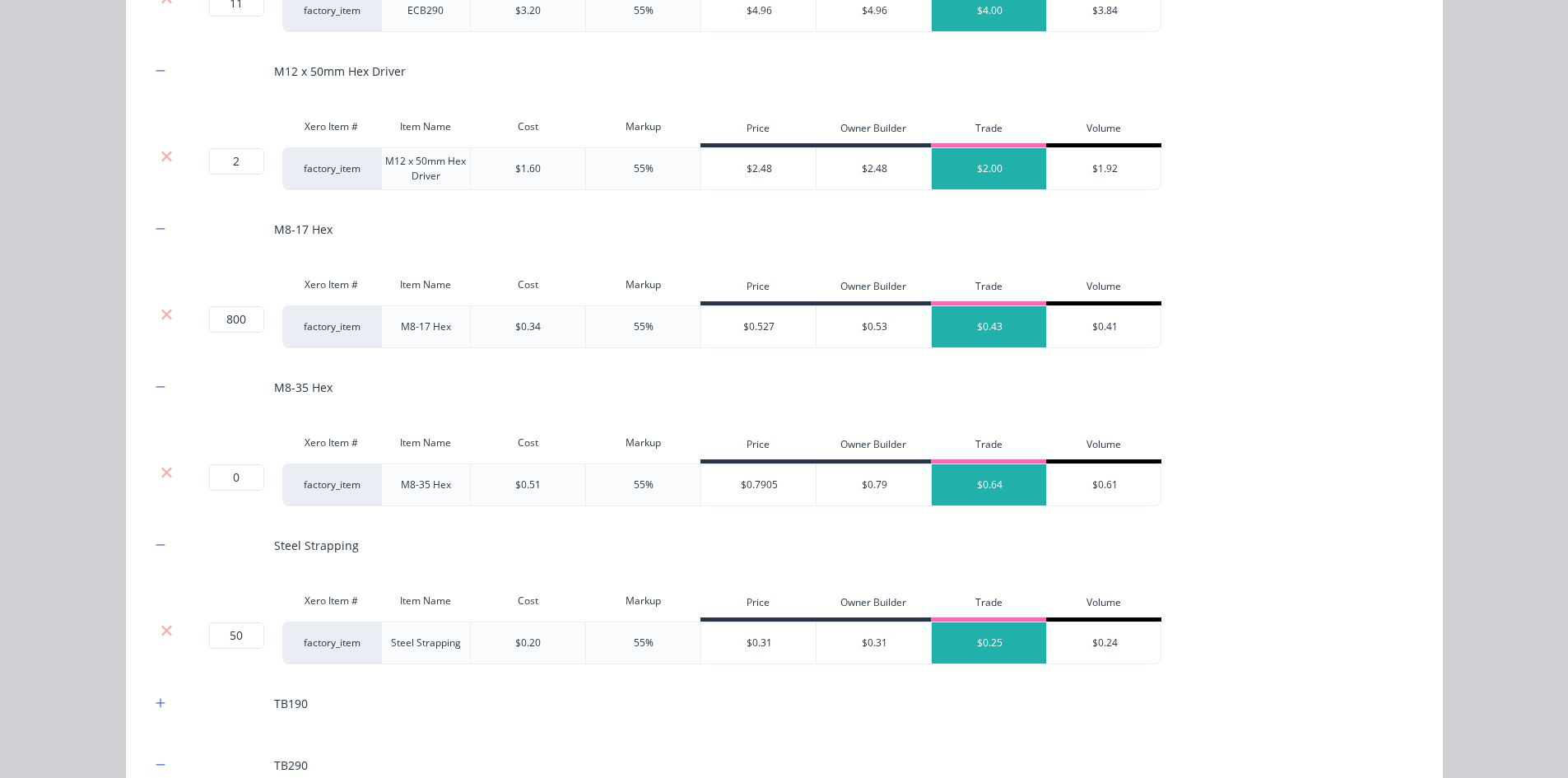
click at [167, 479] on div at bounding box center [167, 472] width 31 height 16
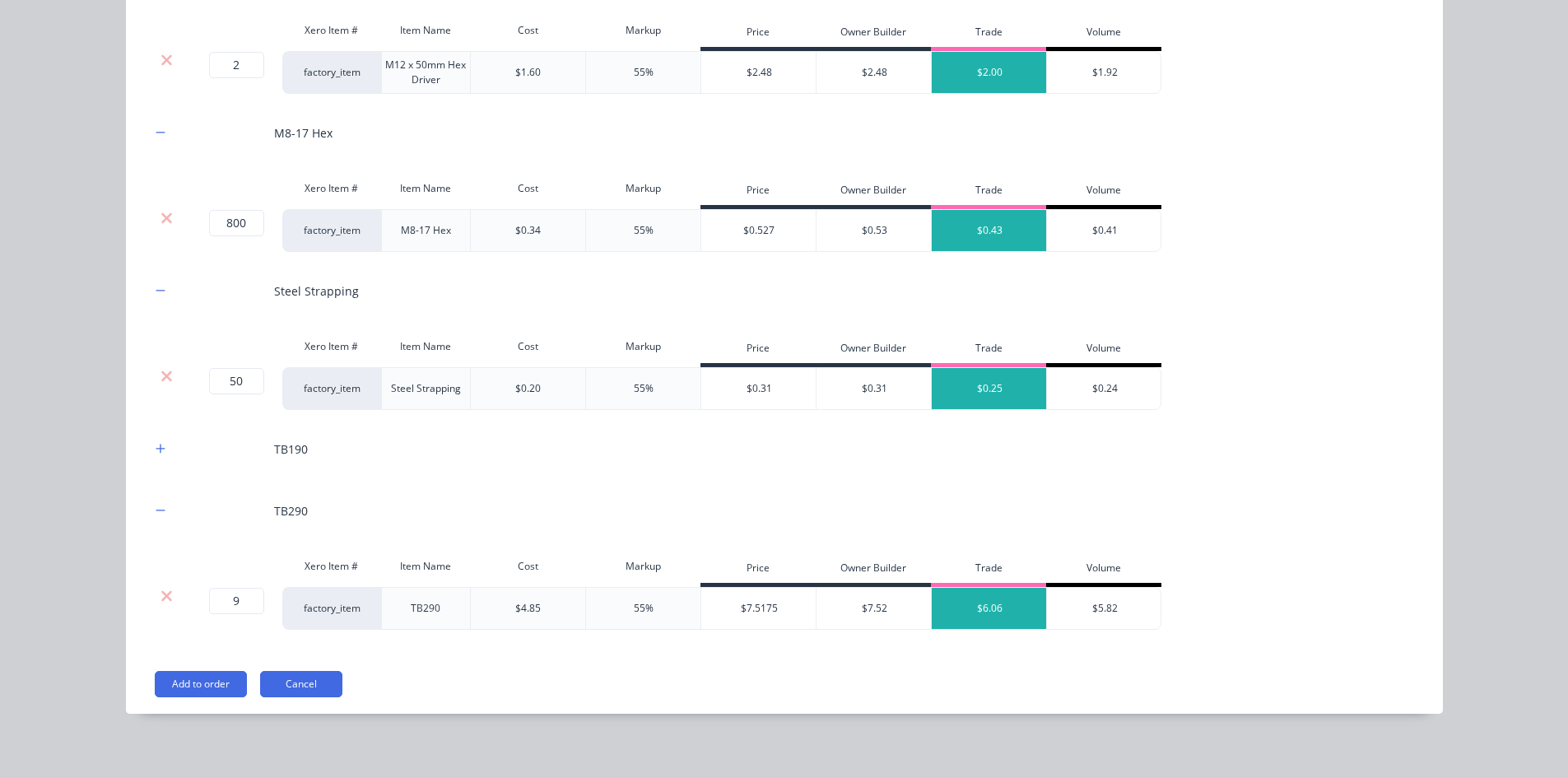
scroll to position [2266, 0]
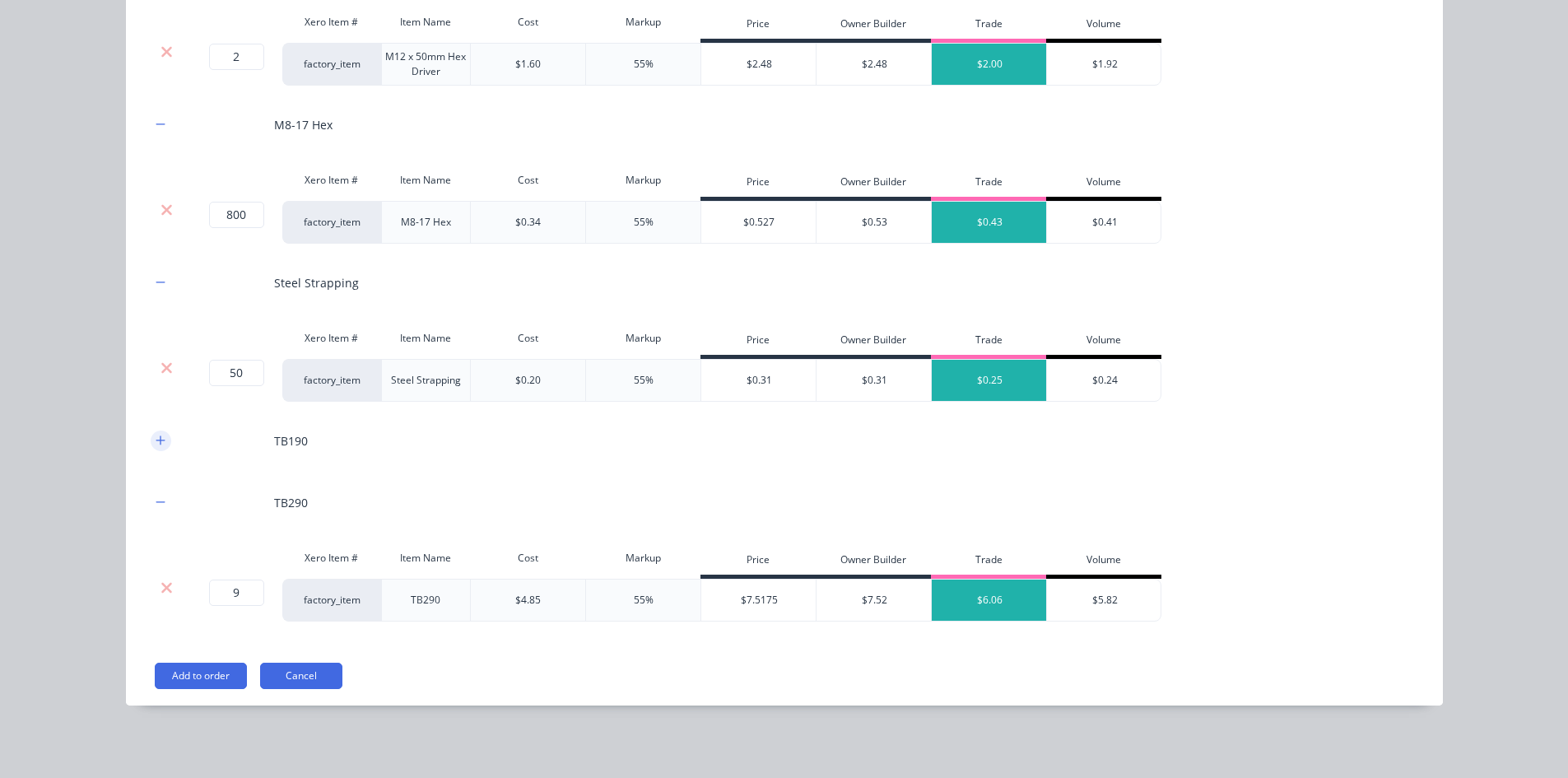
click at [155, 442] on icon "button" at bounding box center [160, 441] width 9 height 11
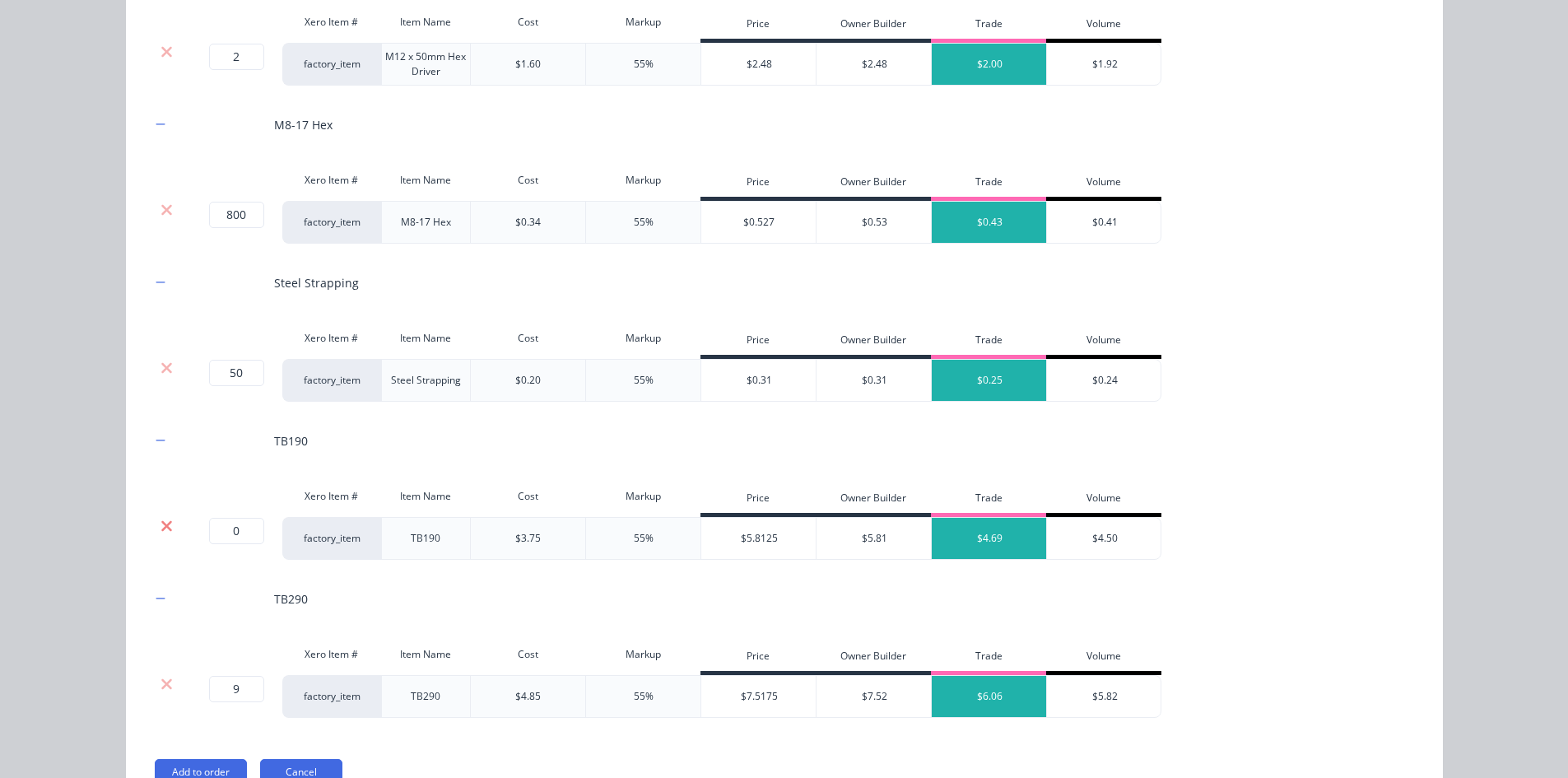
click at [160, 519] on icon at bounding box center [166, 525] width 12 height 16
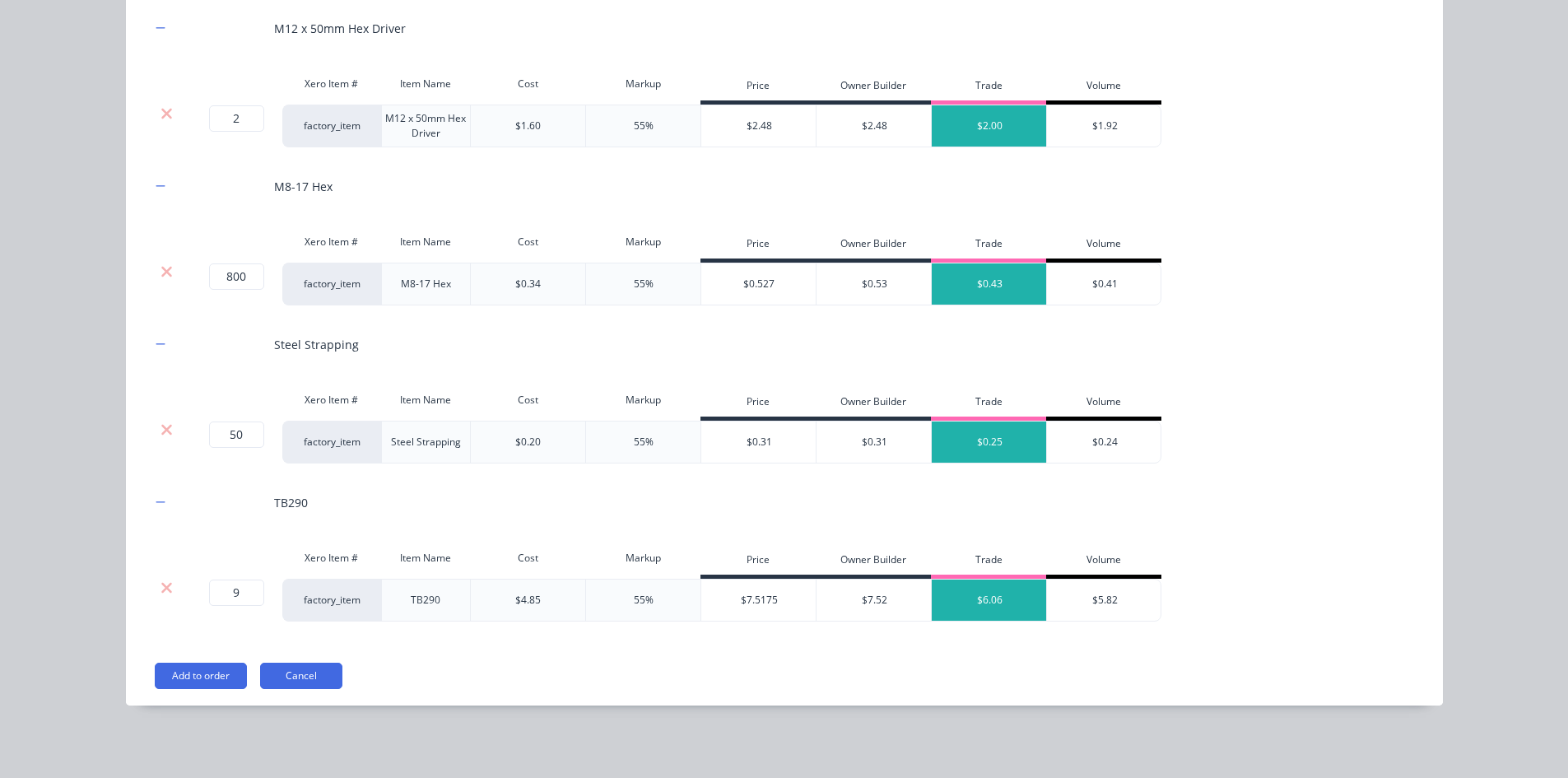
scroll to position [741, 0]
click at [193, 600] on button "Add to order" at bounding box center [200, 676] width 92 height 27
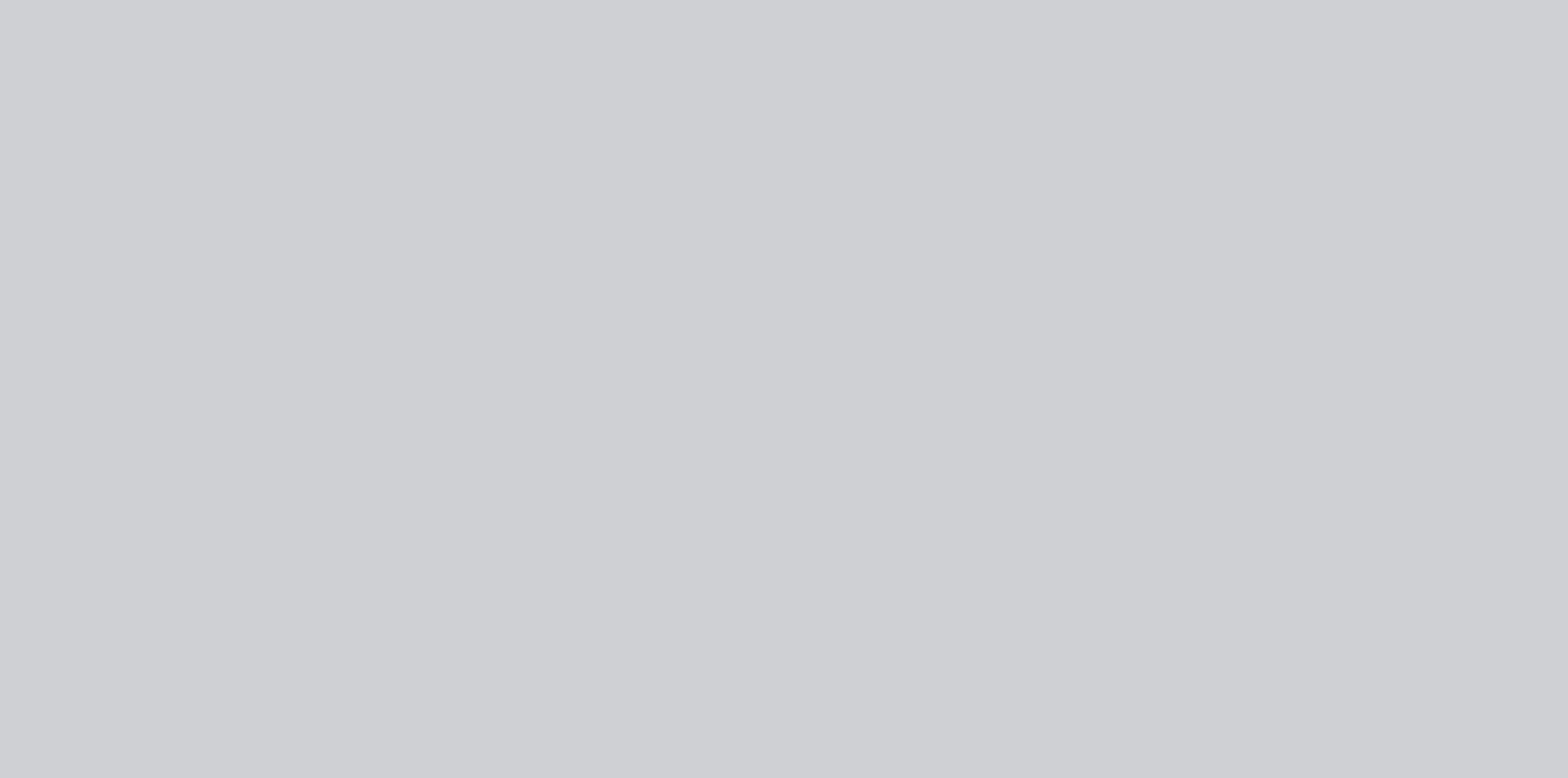
scroll to position [0, 0]
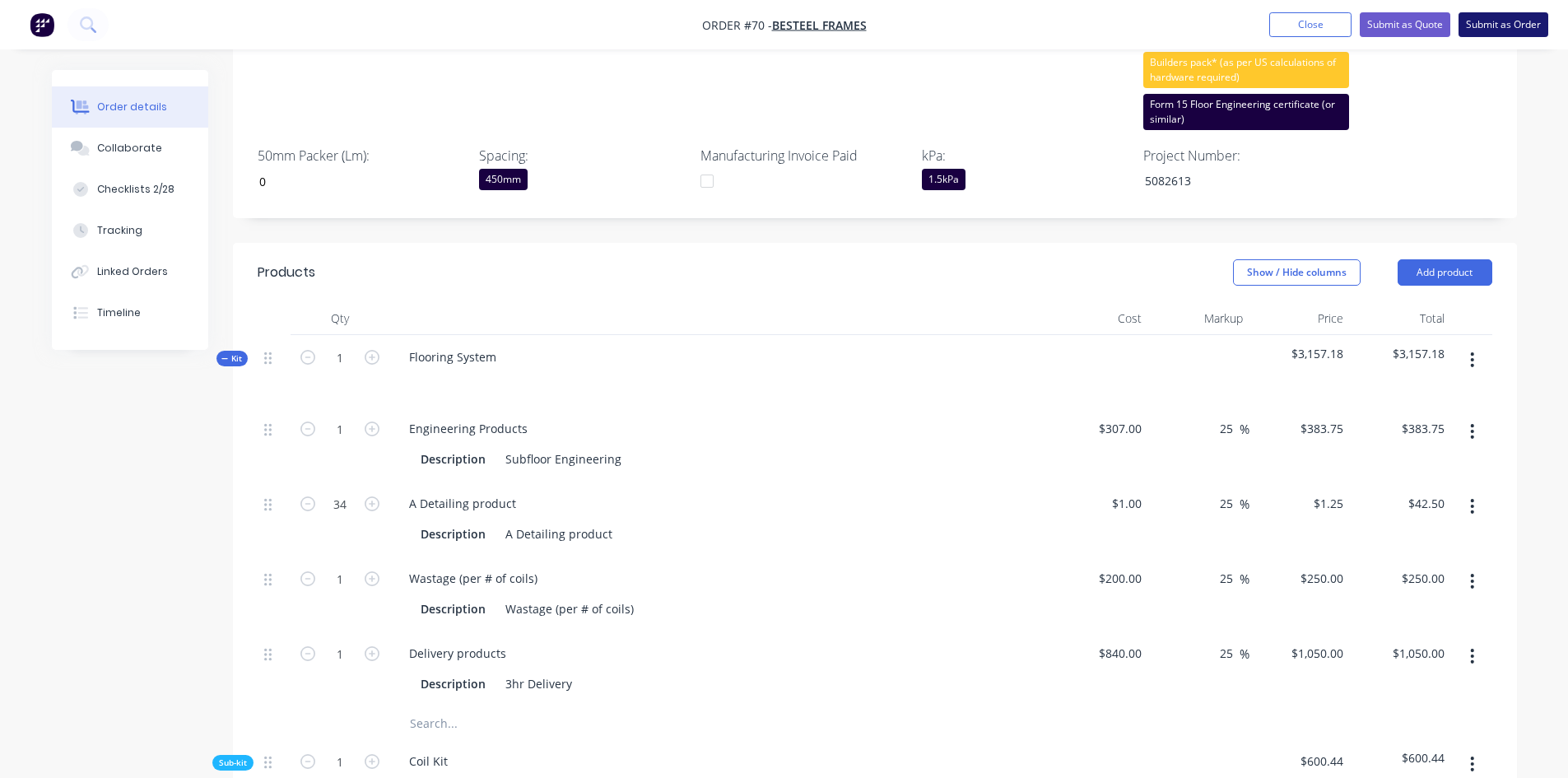
click at [1263, 34] on button "Submit as Order" at bounding box center [1503, 25] width 90 height 25
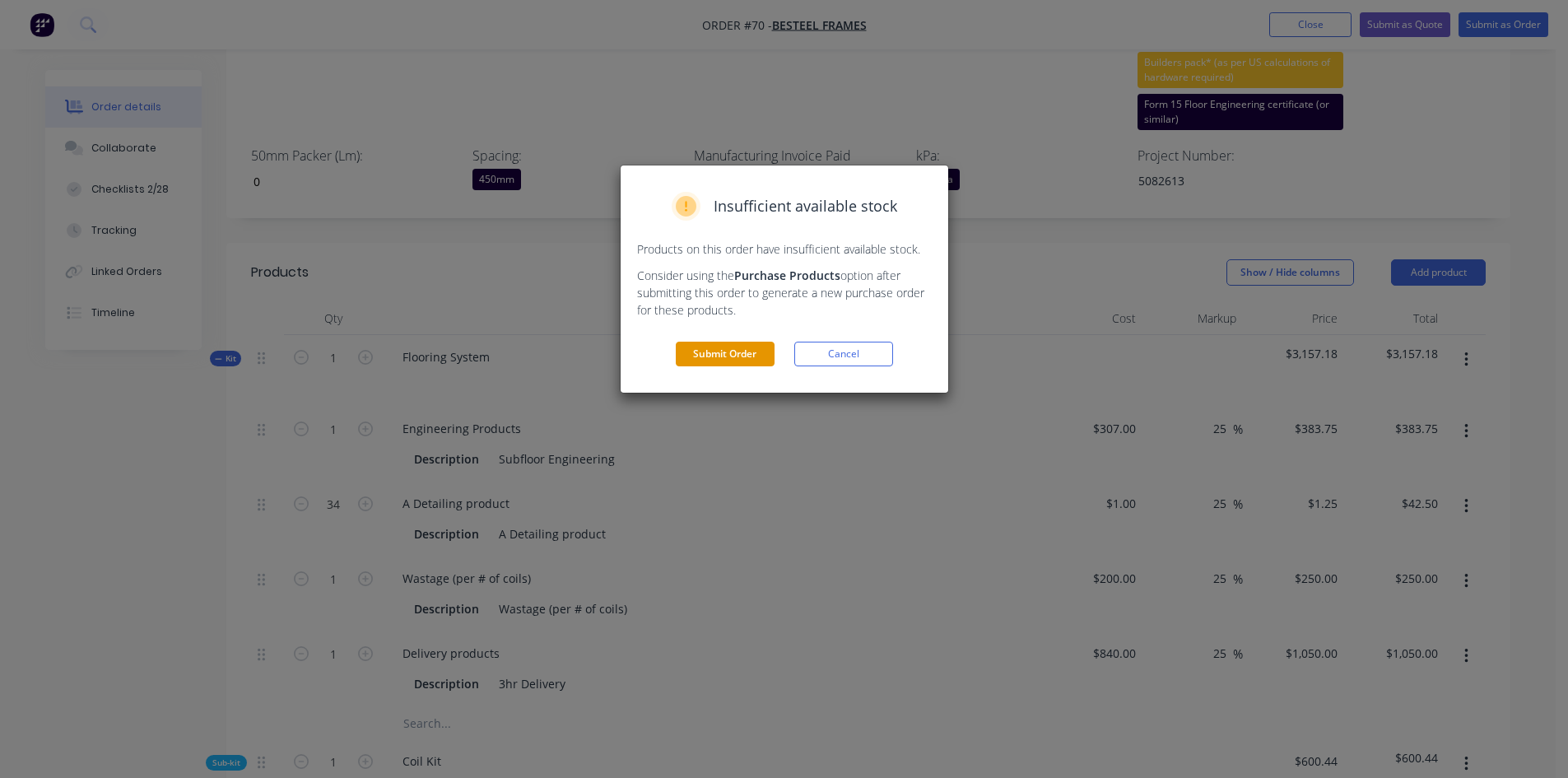
click at [731, 357] on button "Submit Order" at bounding box center [725, 353] width 99 height 25
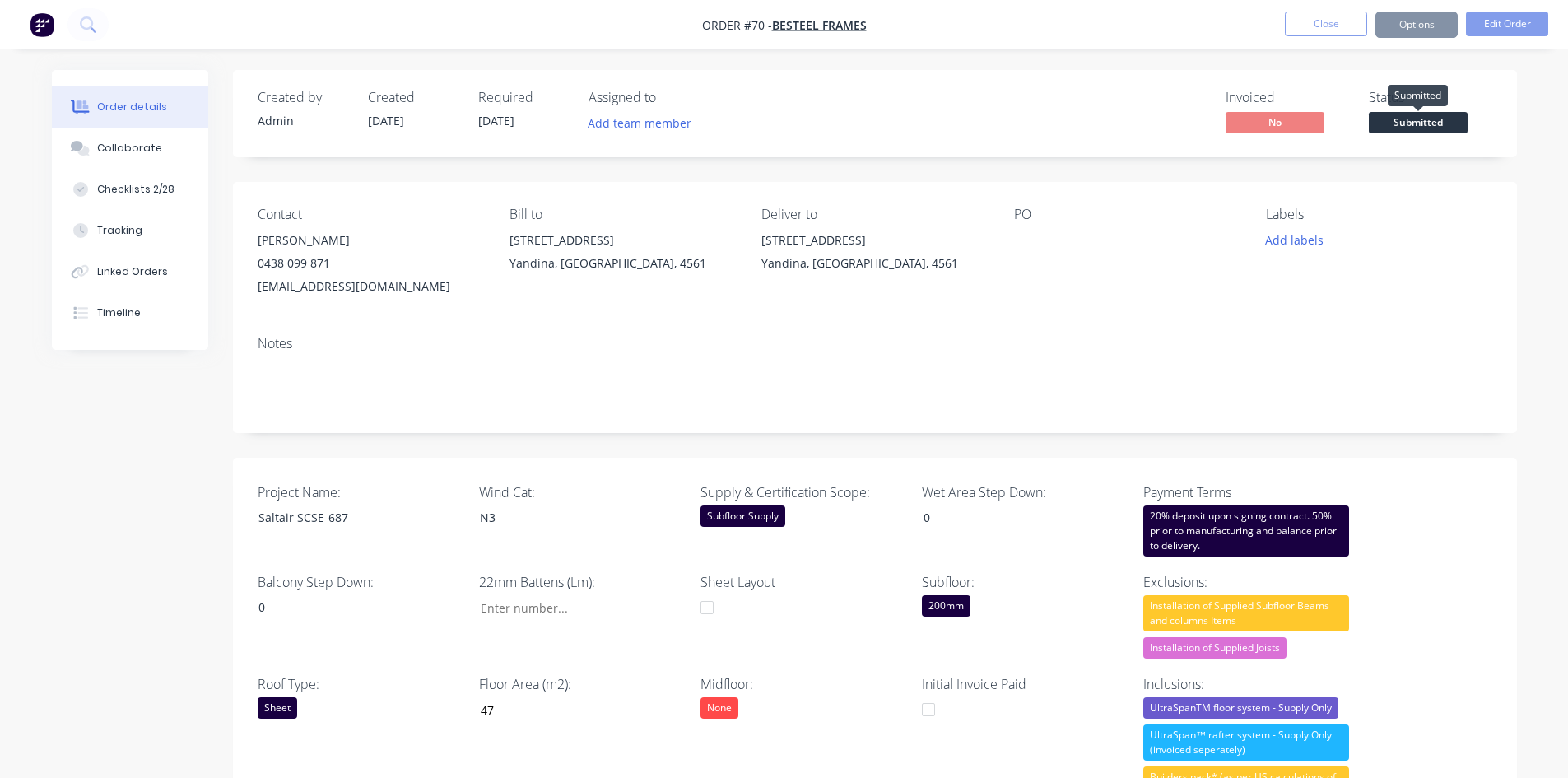
click at [1263, 120] on span "Submitted" at bounding box center [1418, 122] width 99 height 21
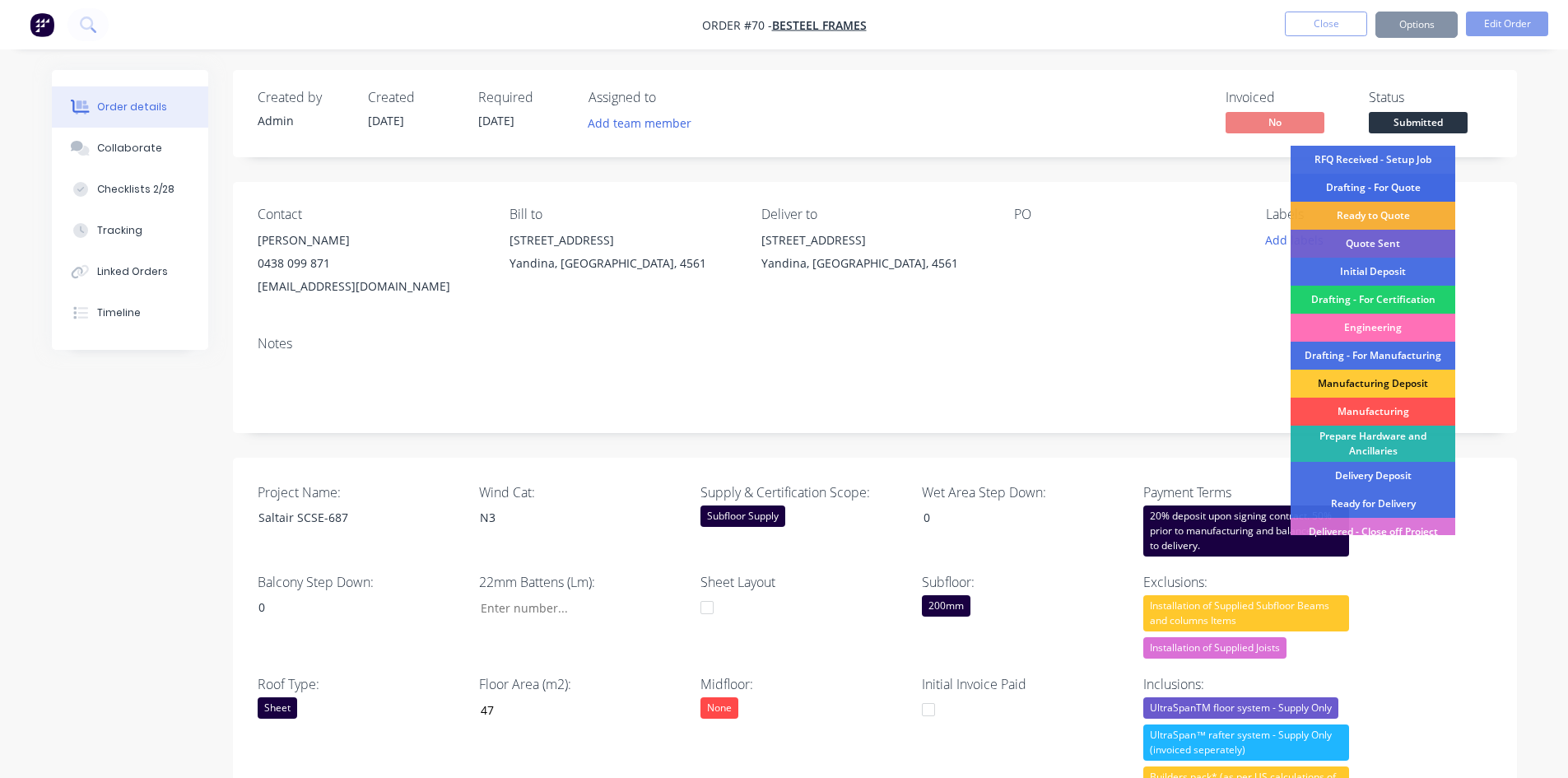
click at [1263, 178] on div "Drafting - For Quote" at bounding box center [1373, 188] width 165 height 28
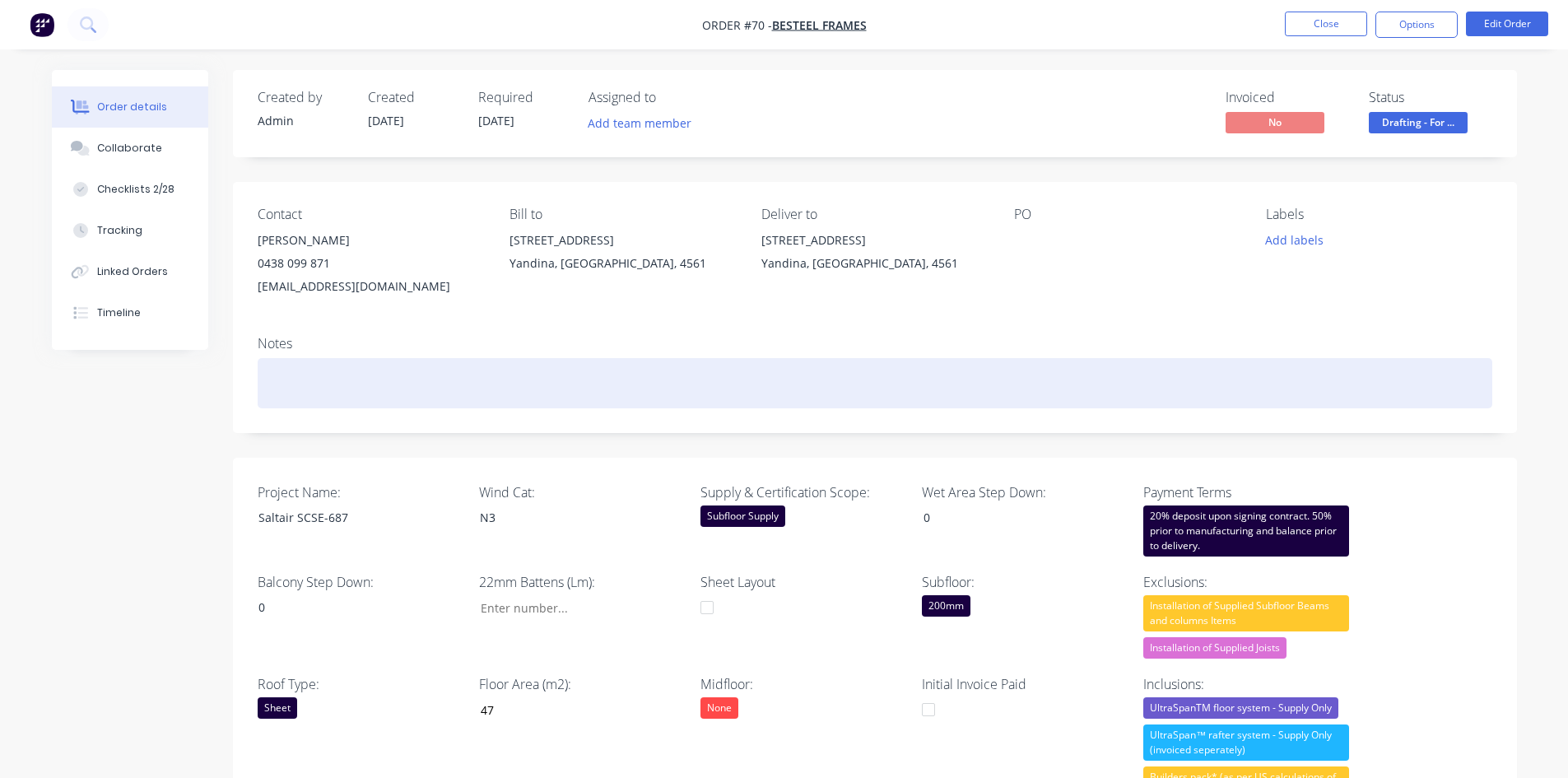
drag, startPoint x: 716, startPoint y: 404, endPoint x: 730, endPoint y: 424, distance: 24.4
click at [719, 407] on div at bounding box center [874, 383] width 1235 height 50
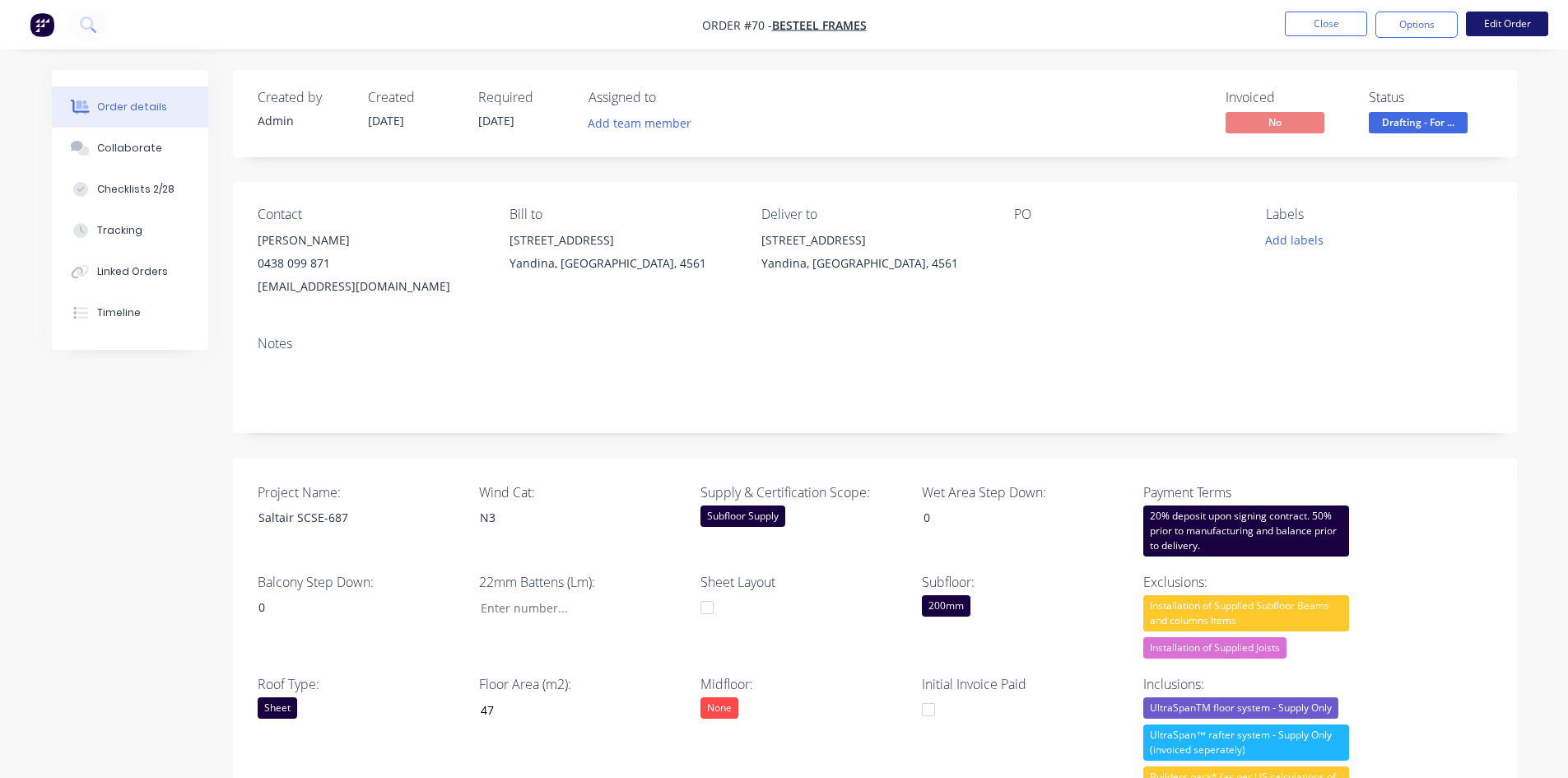
click at [1501, 22] on button "Edit Order" at bounding box center [1506, 24] width 82 height 25
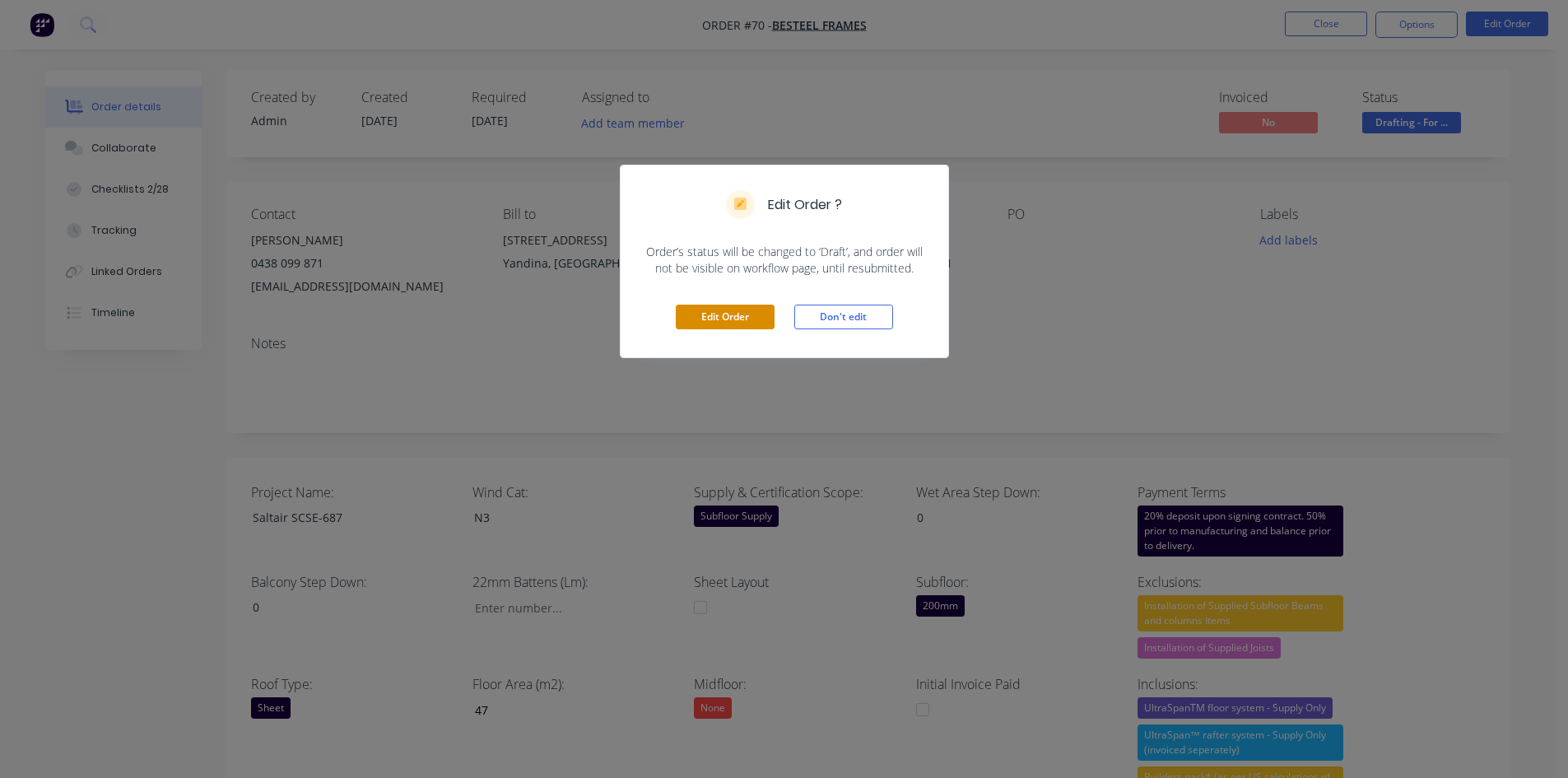
click at [730, 310] on button "Edit Order" at bounding box center [725, 317] width 99 height 25
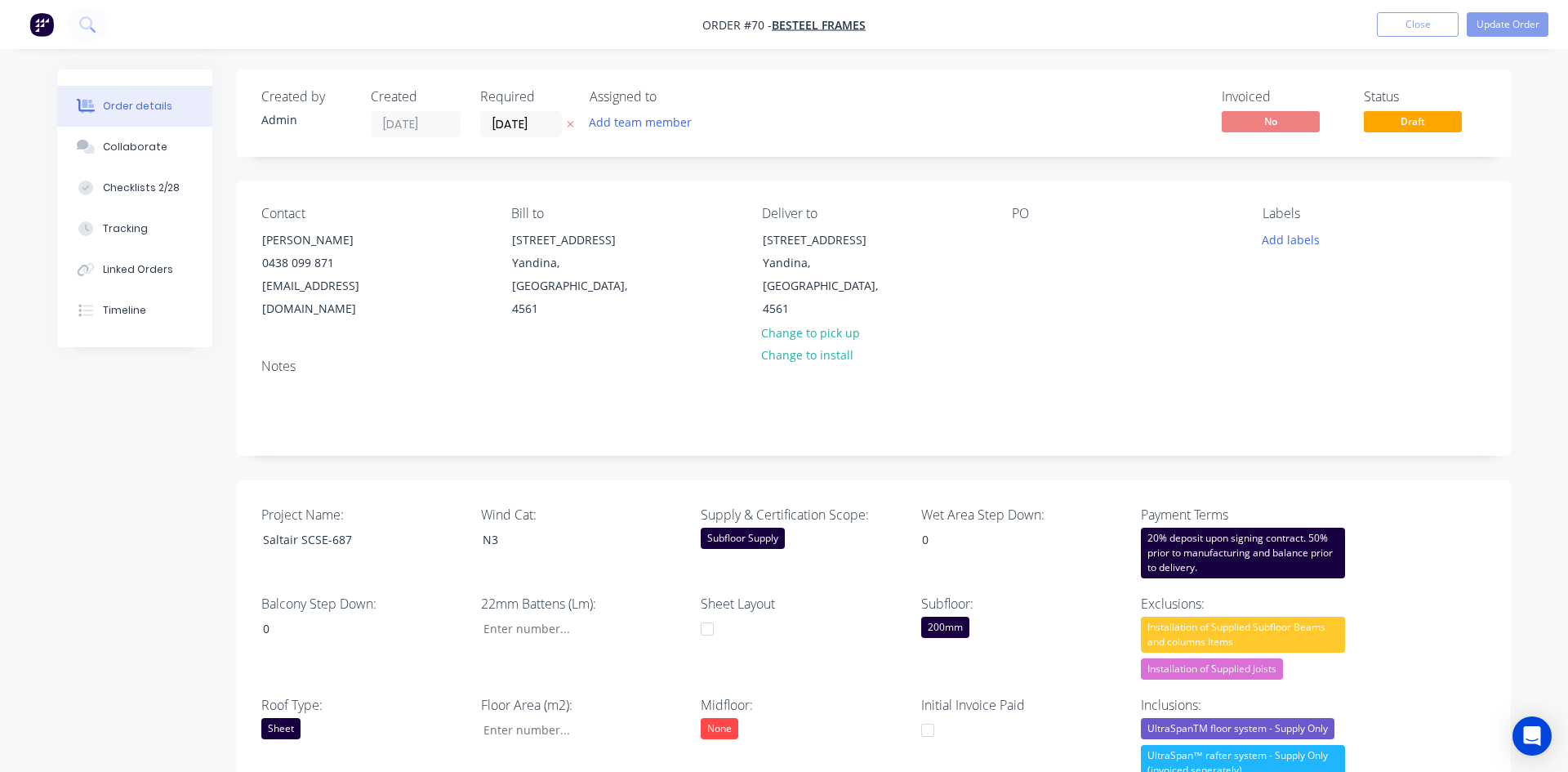
type input "47"
type input "0"
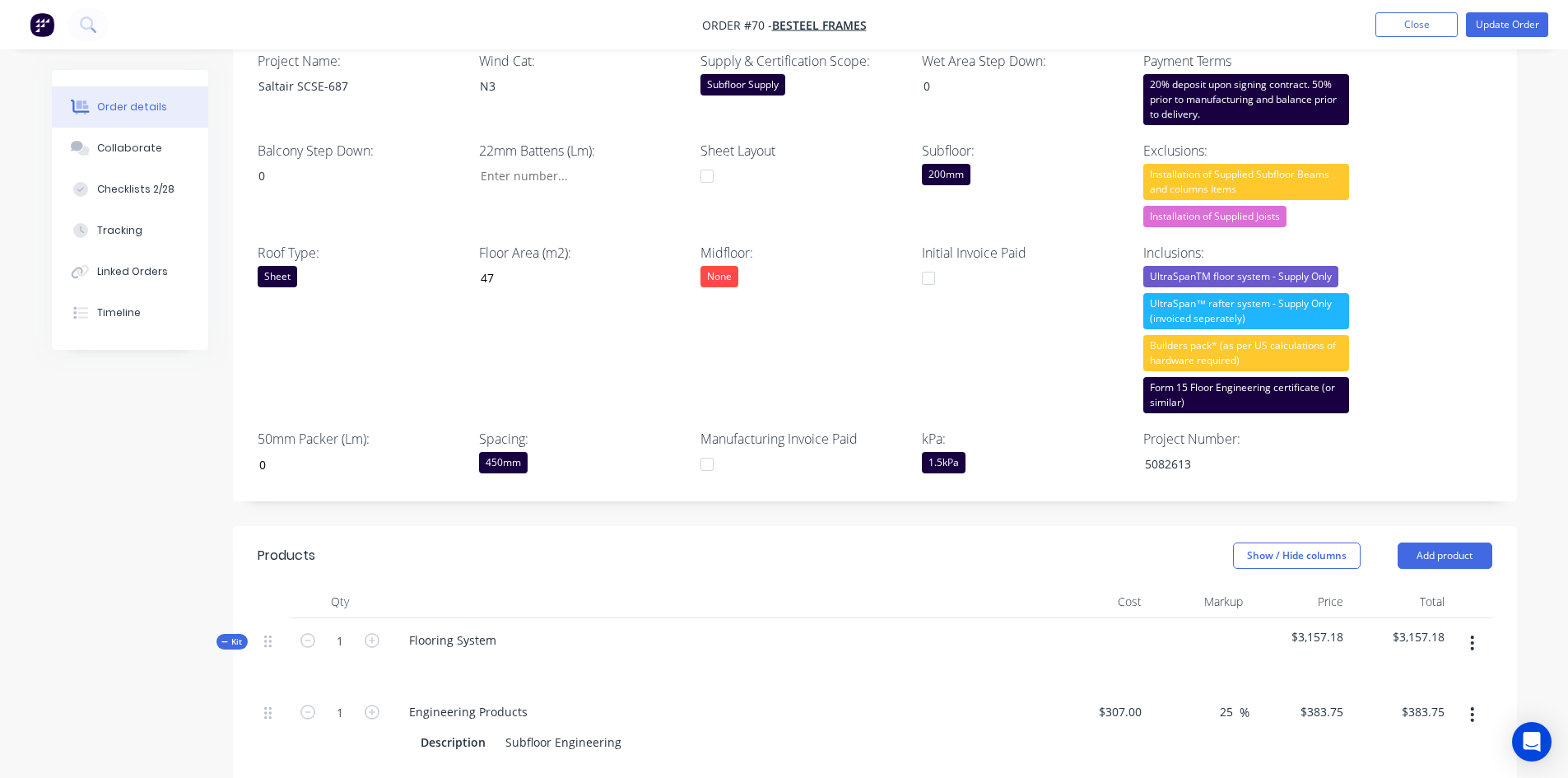
scroll to position [494, 0]
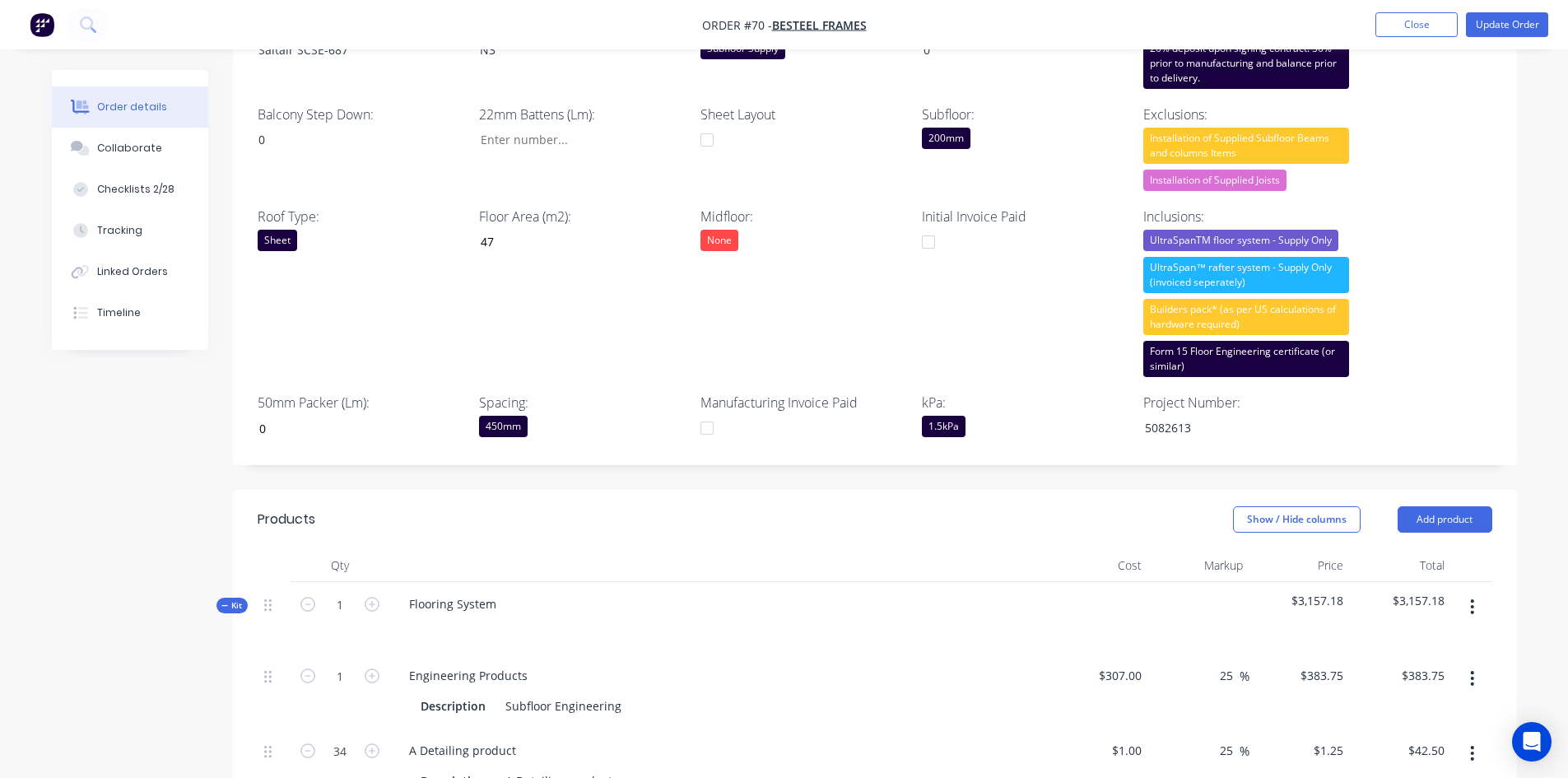
click at [512, 416] on div "450mm" at bounding box center [503, 426] width 48 height 22
click at [520, 530] on div "600mm" at bounding box center [515, 534] width 48 height 22
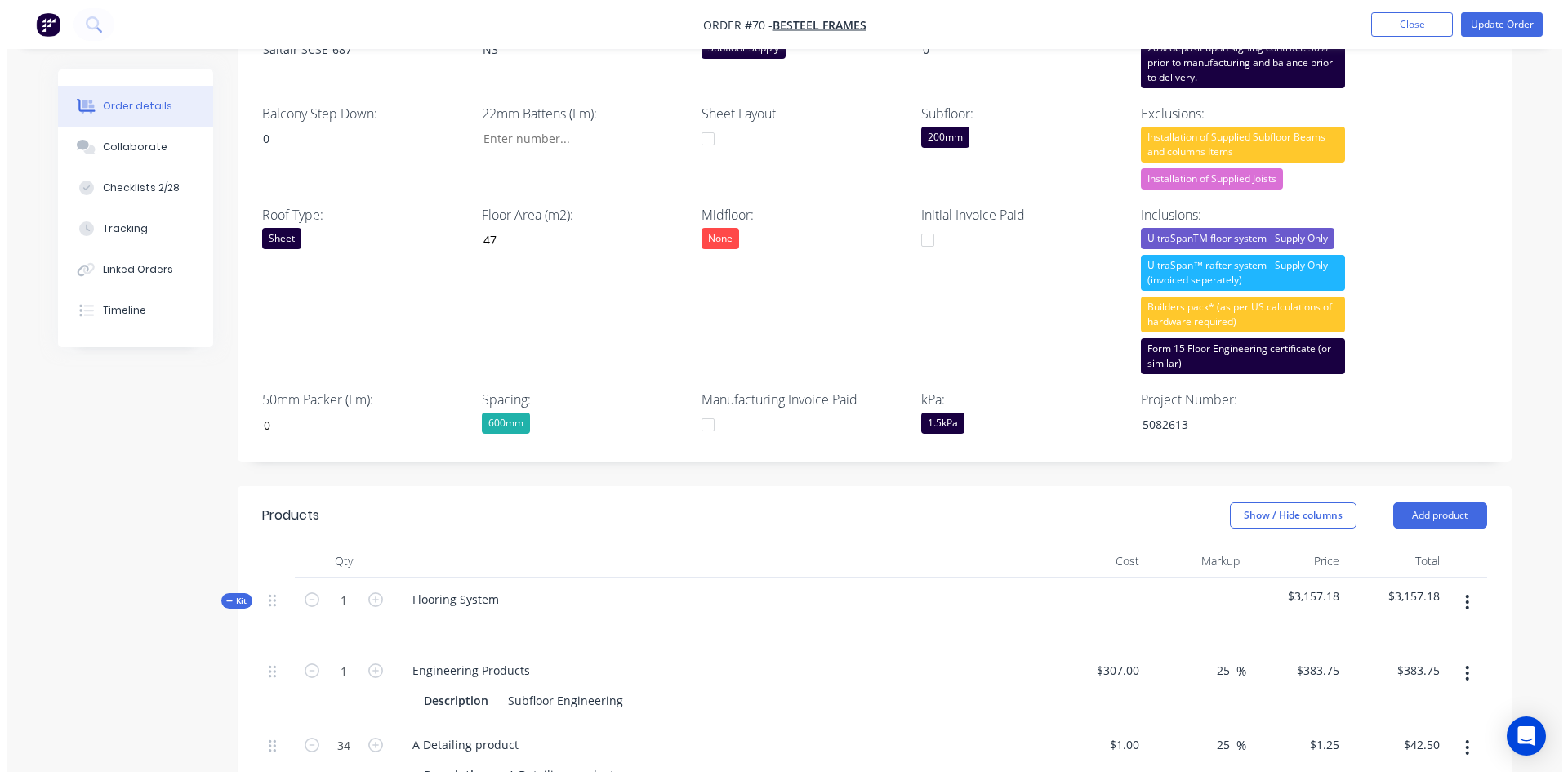
scroll to position [0, 0]
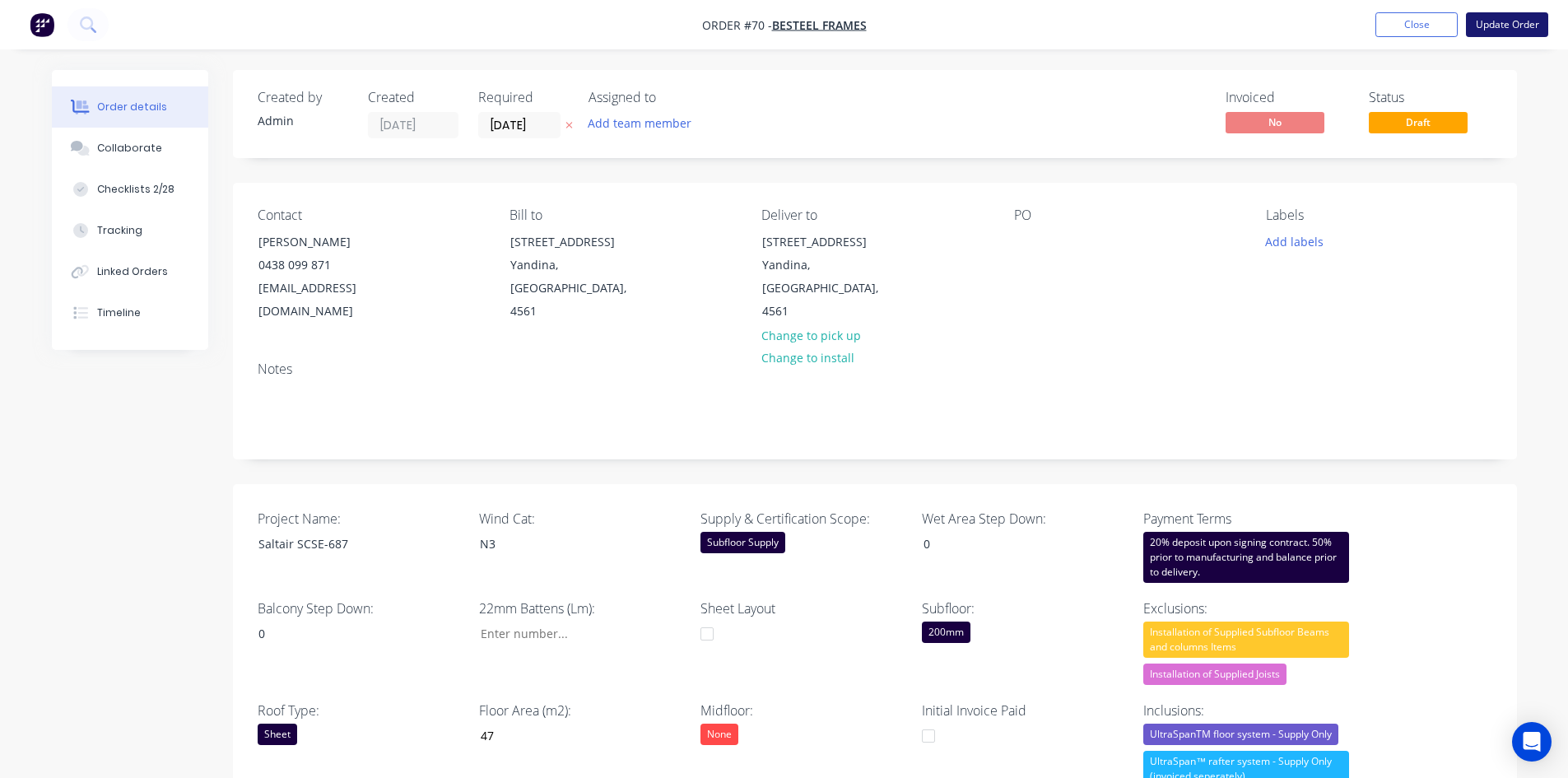
click at [1501, 34] on button "Update Order" at bounding box center [1506, 25] width 82 height 25
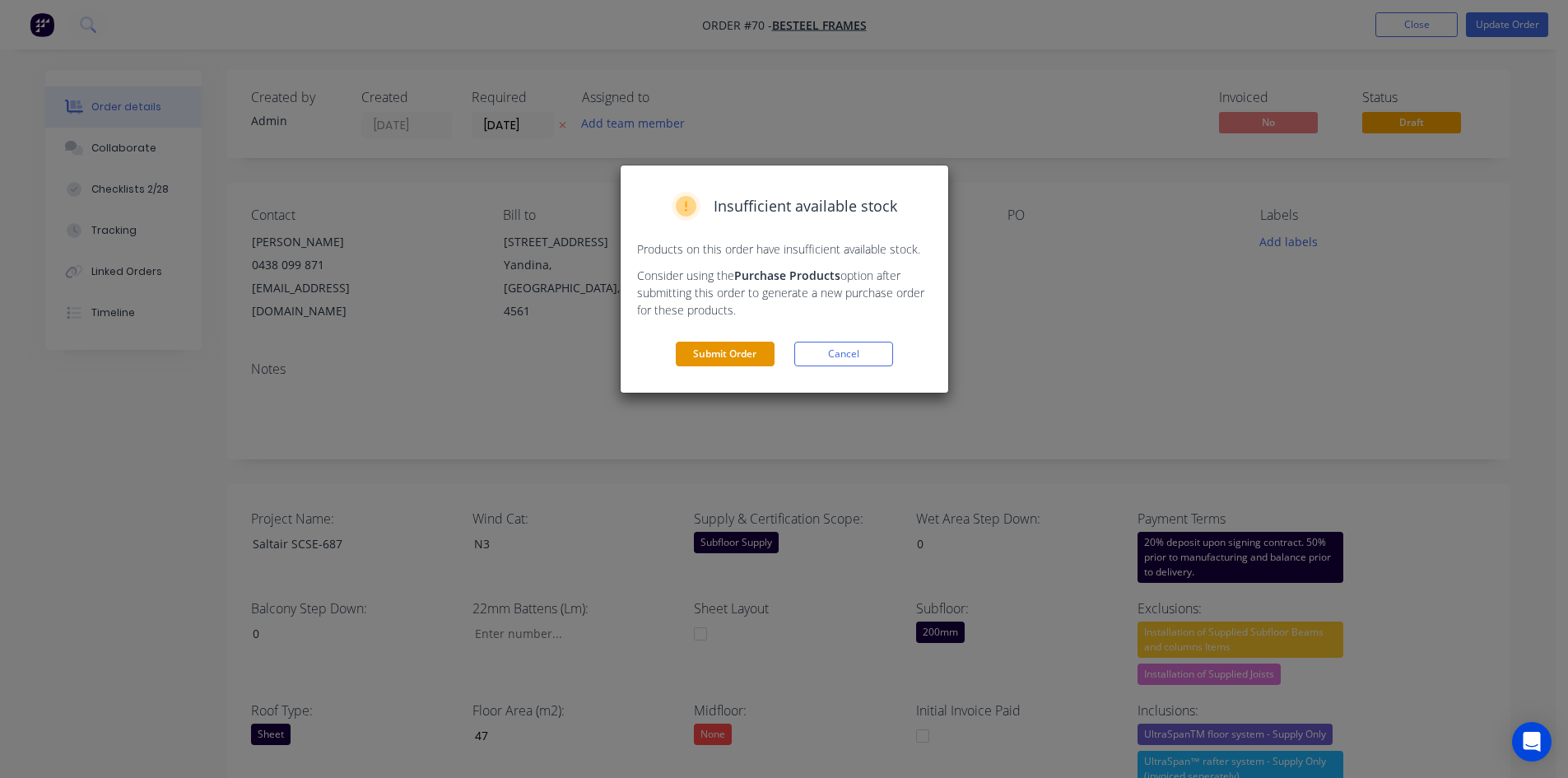
click at [753, 353] on button "Submit Order" at bounding box center [725, 353] width 99 height 25
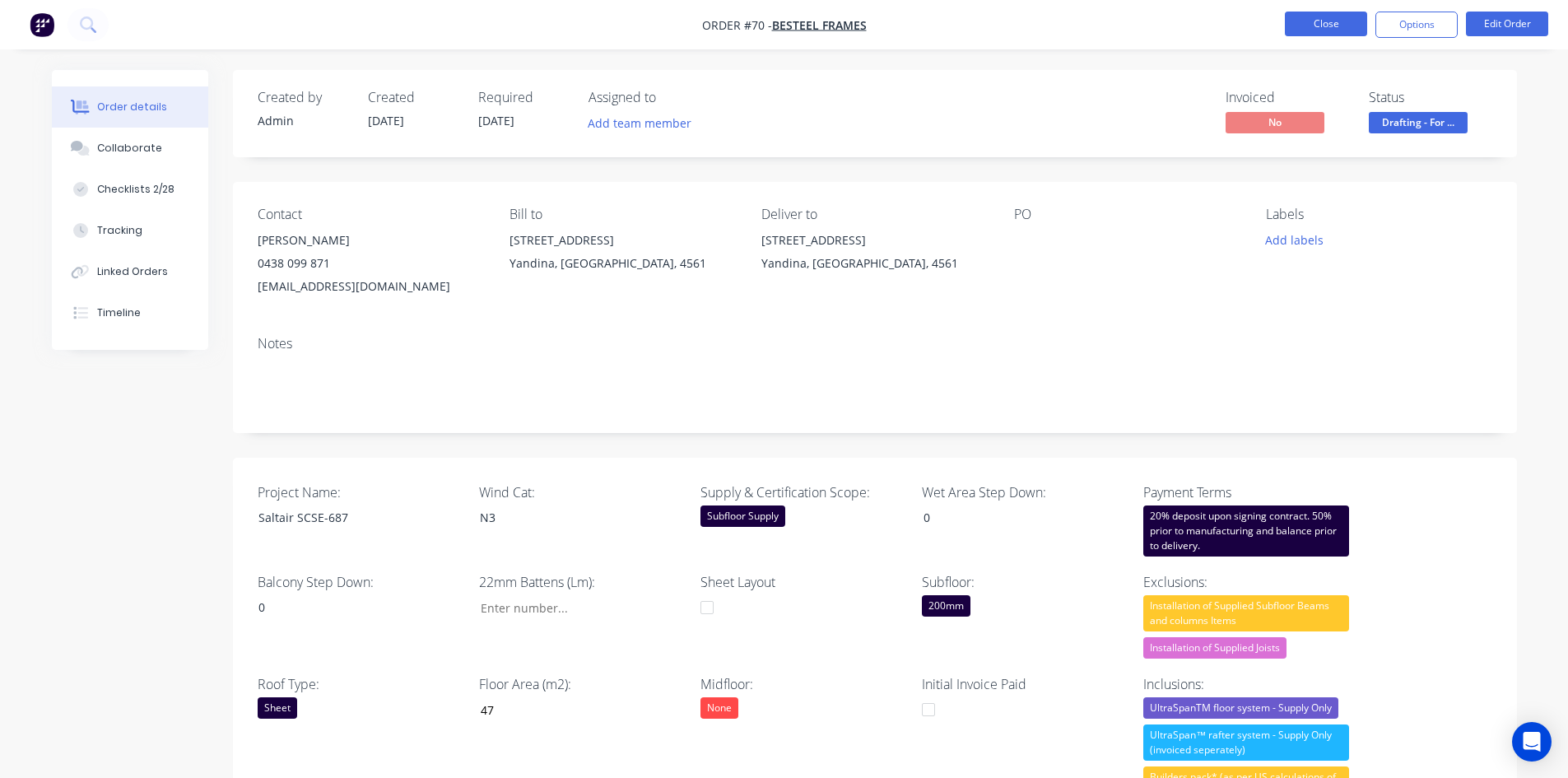
click at [1321, 23] on button "Close" at bounding box center [1325, 24] width 82 height 25
